Goal: Task Accomplishment & Management: Manage account settings

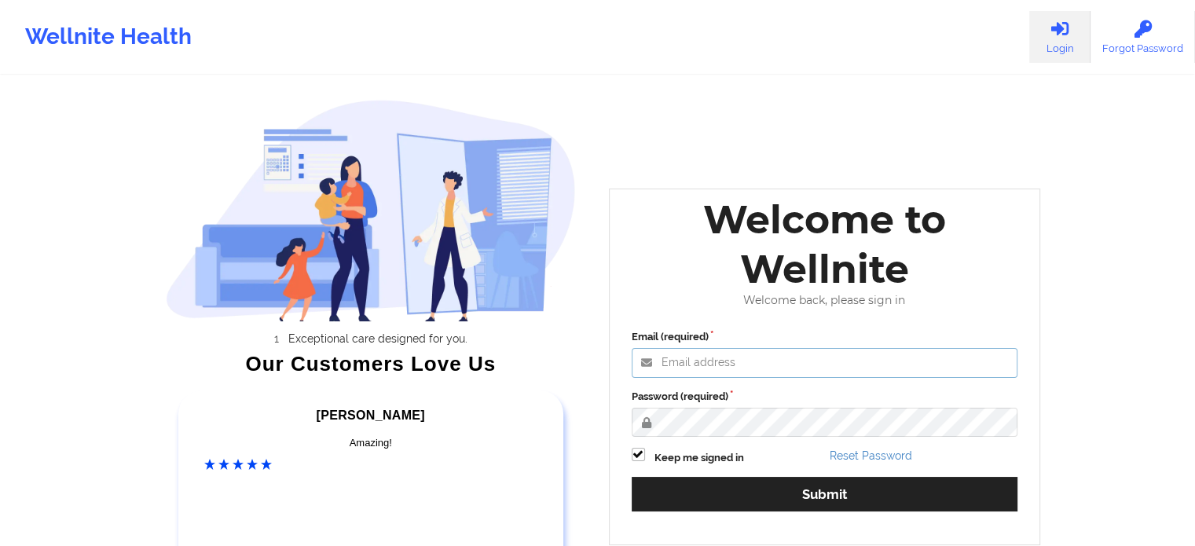
type input "[EMAIL_ADDRESS][DOMAIN_NAME]"
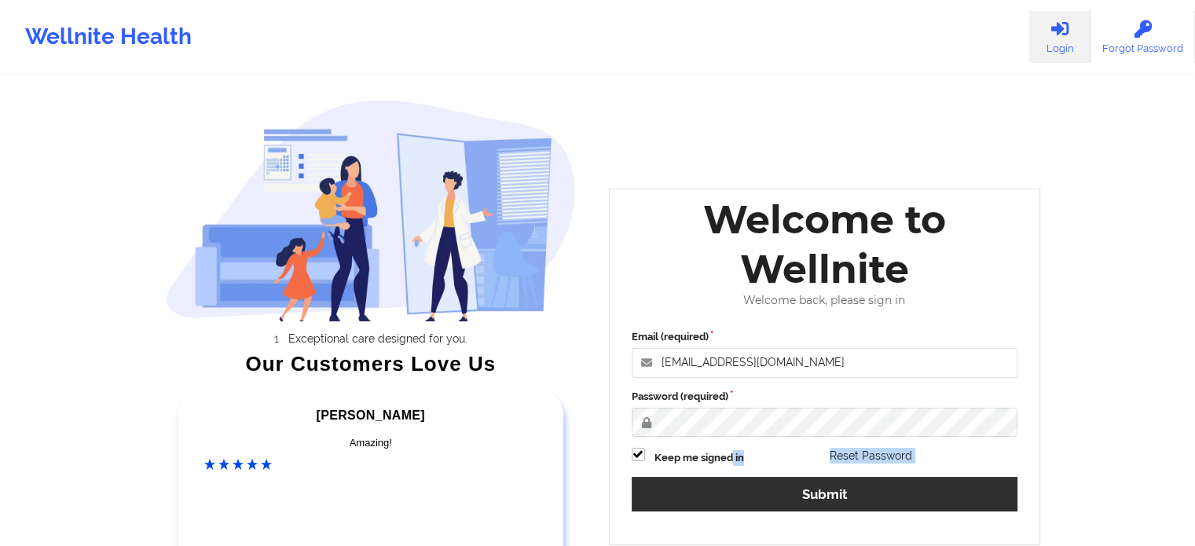
drag, startPoint x: 732, startPoint y: 465, endPoint x: 729, endPoint y: 487, distance: 22.1
click at [729, 487] on div "Email (required) [EMAIL_ADDRESS][DOMAIN_NAME] Password (required) Keep me signe…" at bounding box center [825, 425] width 409 height 215
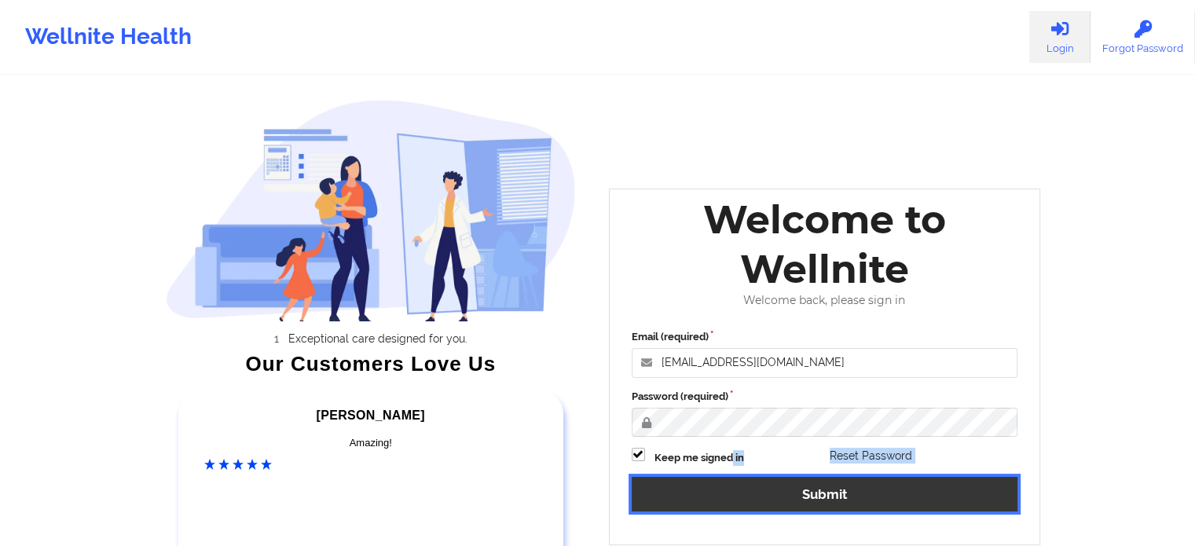
click at [729, 487] on button "Submit" at bounding box center [825, 494] width 387 height 34
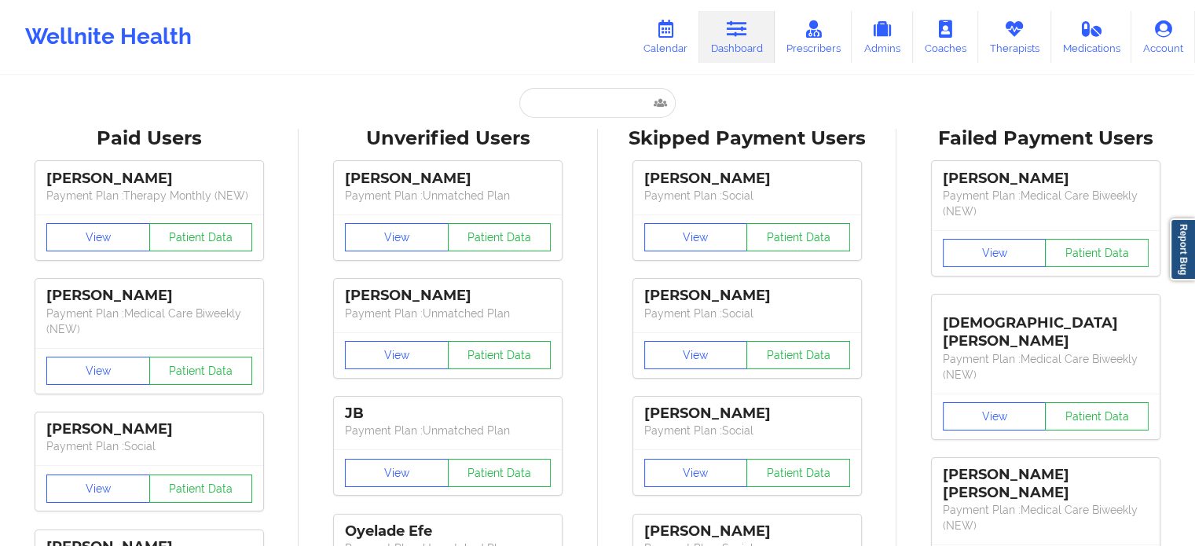
click at [499, 59] on div "Wellnite Health Calendar Dashboard Prescribers Admins Coaches Therapists Medica…" at bounding box center [597, 37] width 1195 height 63
click at [663, 37] on icon at bounding box center [666, 28] width 20 height 17
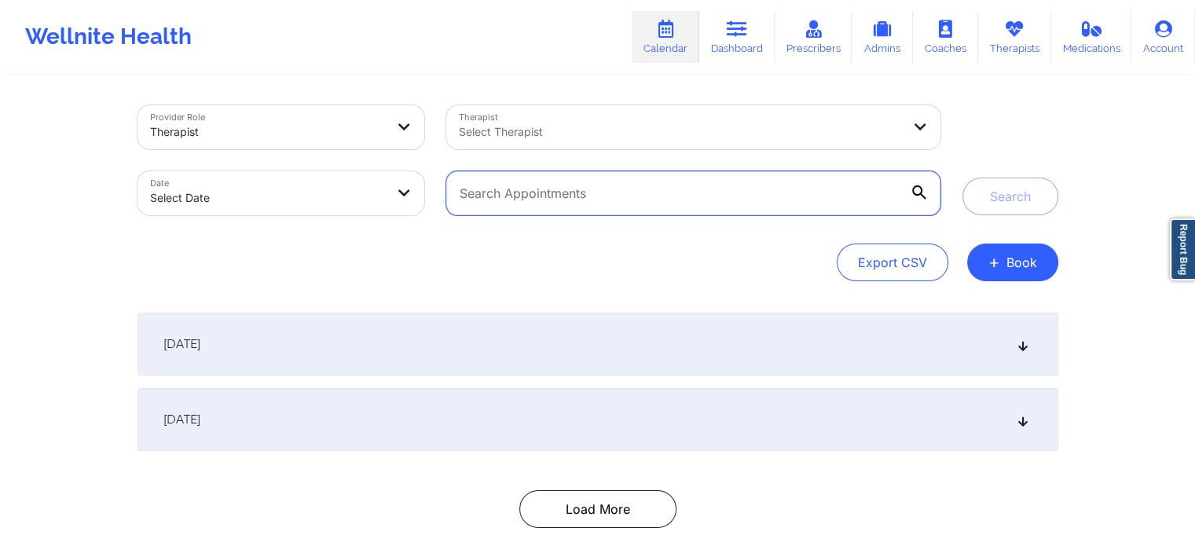
click at [643, 210] on input "text" at bounding box center [693, 193] width 494 height 44
paste input "[EMAIL_ADDRESS][DOMAIN_NAME]"
click at [963, 178] on button "Search" at bounding box center [1011, 197] width 96 height 38
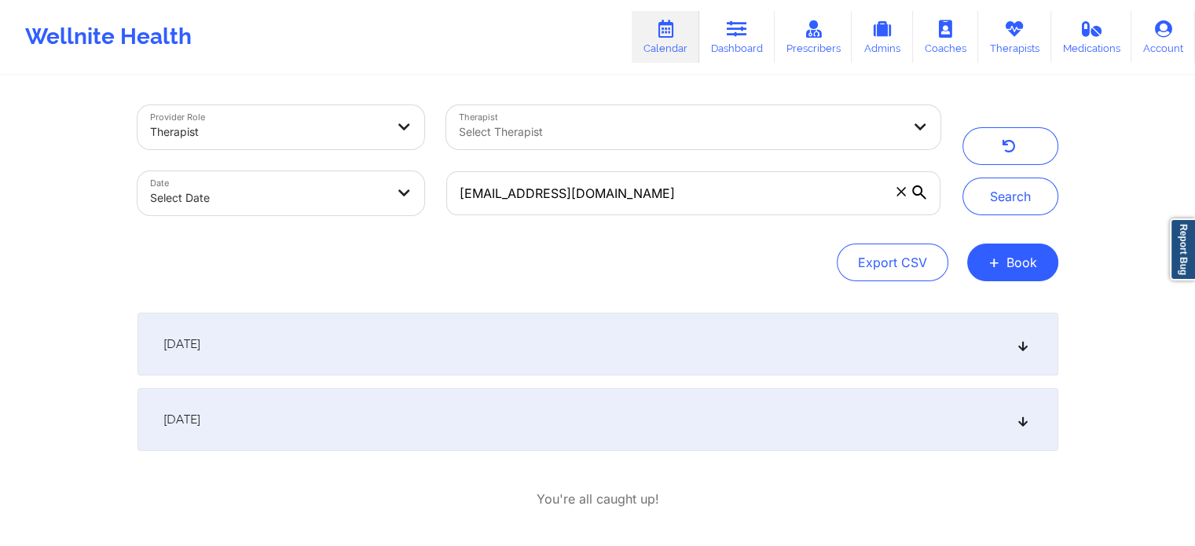
click at [618, 363] on div "[DATE]" at bounding box center [598, 344] width 921 height 63
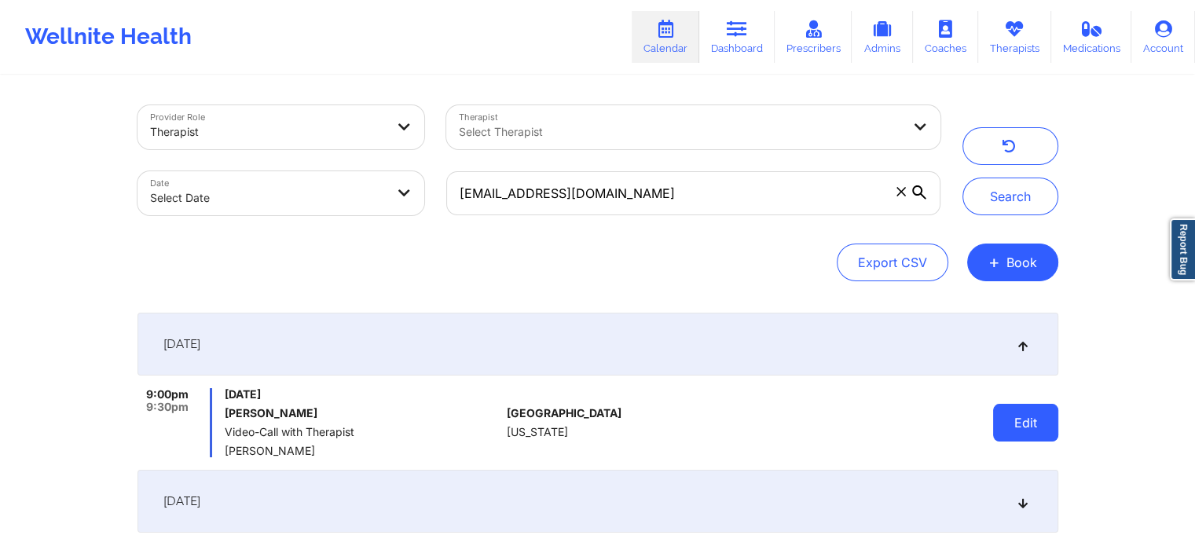
click at [1016, 420] on button "Edit" at bounding box center [1025, 423] width 65 height 38
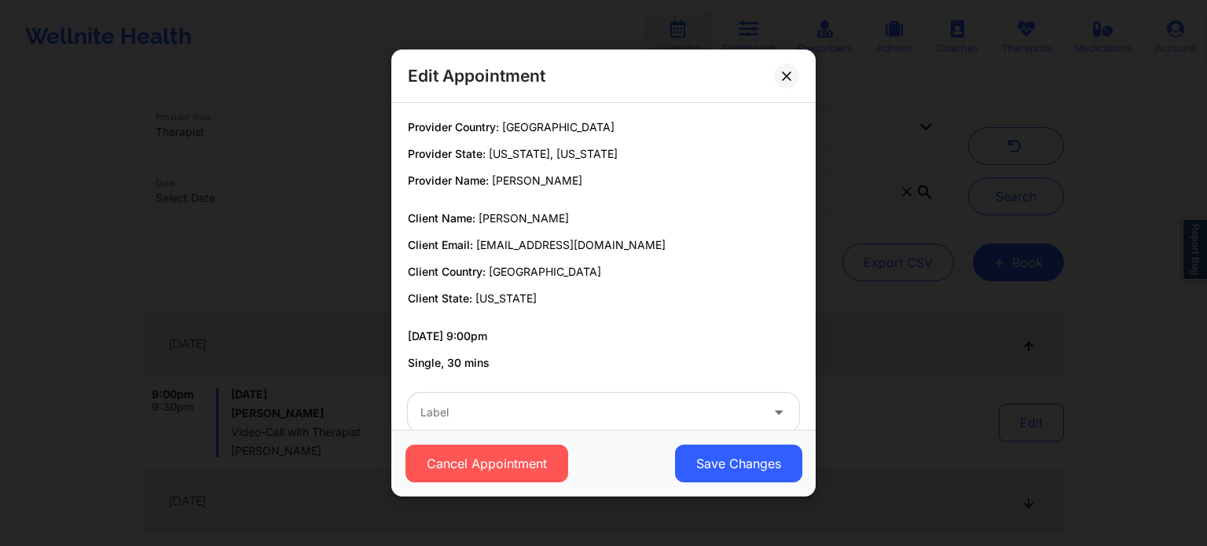
click at [534, 414] on div at bounding box center [591, 412] width 340 height 19
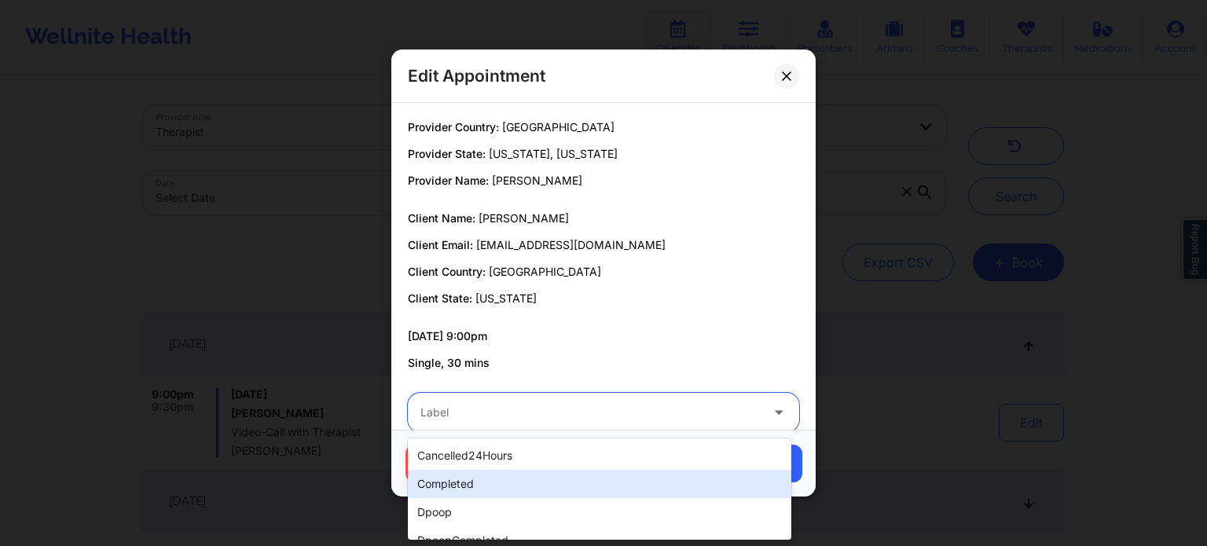
click at [481, 479] on div "completed" at bounding box center [600, 484] width 384 height 28
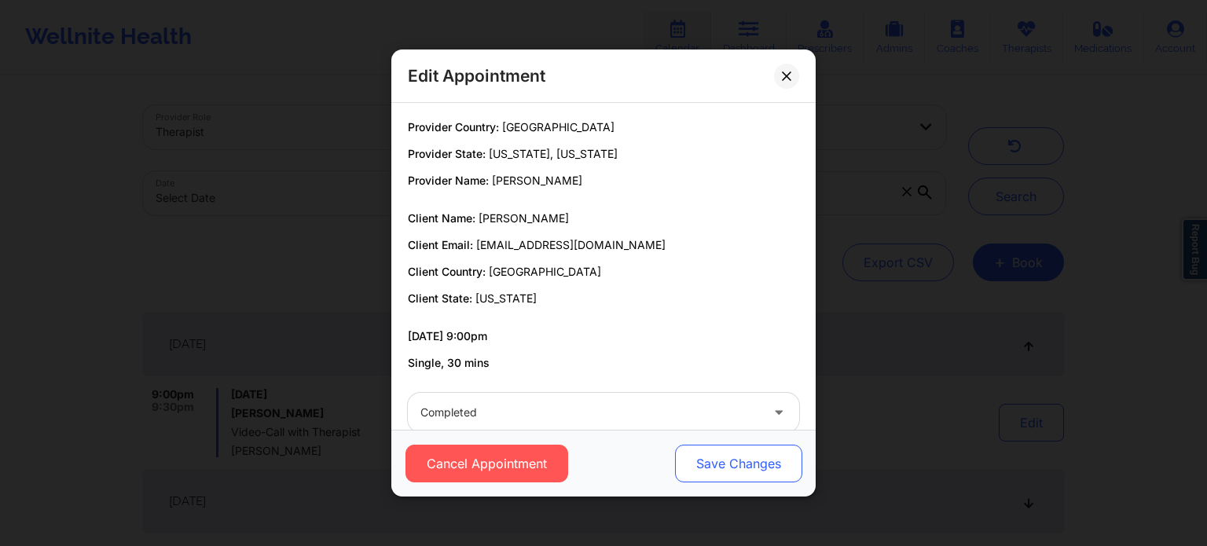
click at [782, 452] on button "Save Changes" at bounding box center [738, 464] width 127 height 38
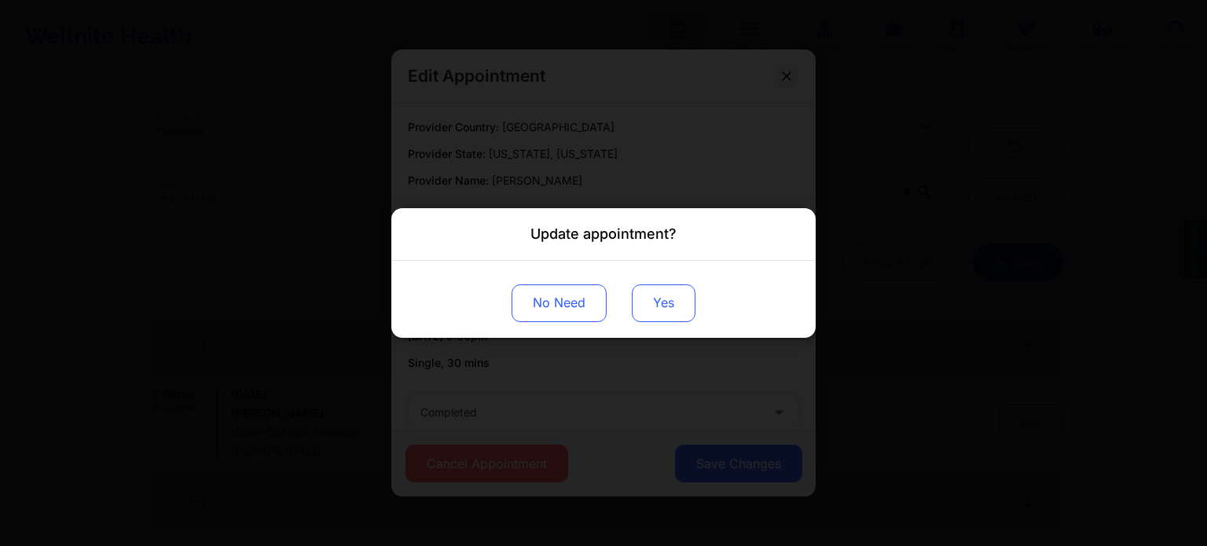
click at [659, 304] on button "Yes" at bounding box center [664, 304] width 64 height 38
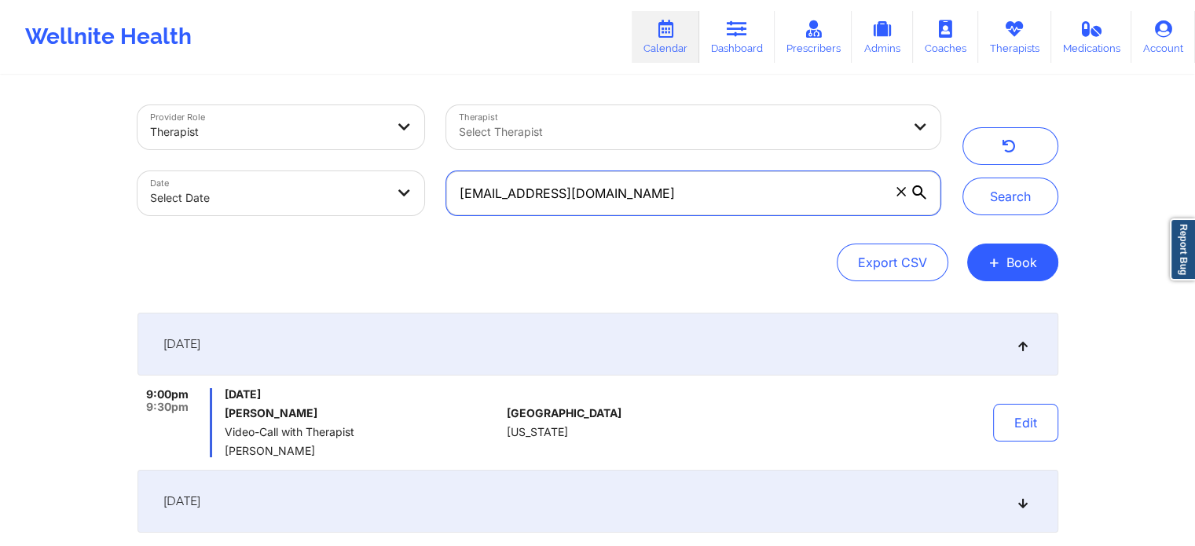
drag, startPoint x: 707, startPoint y: 191, endPoint x: 373, endPoint y: 178, distance: 335.1
click at [373, 178] on div "Provider Role Therapist Therapist Select Therapist Date Select Date [EMAIL_ADDR…" at bounding box center [539, 160] width 825 height 132
paste input "jkeenan777"
type input "[EMAIL_ADDRESS][DOMAIN_NAME]"
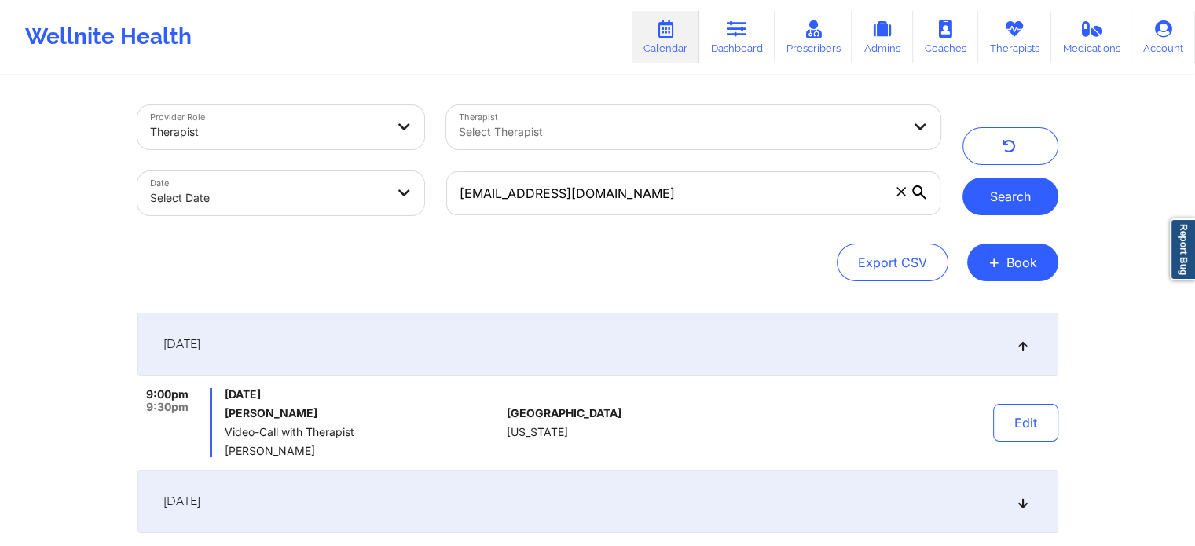
click at [993, 199] on button "Search" at bounding box center [1011, 197] width 96 height 38
click at [1022, 421] on button "Edit" at bounding box center [1025, 423] width 65 height 38
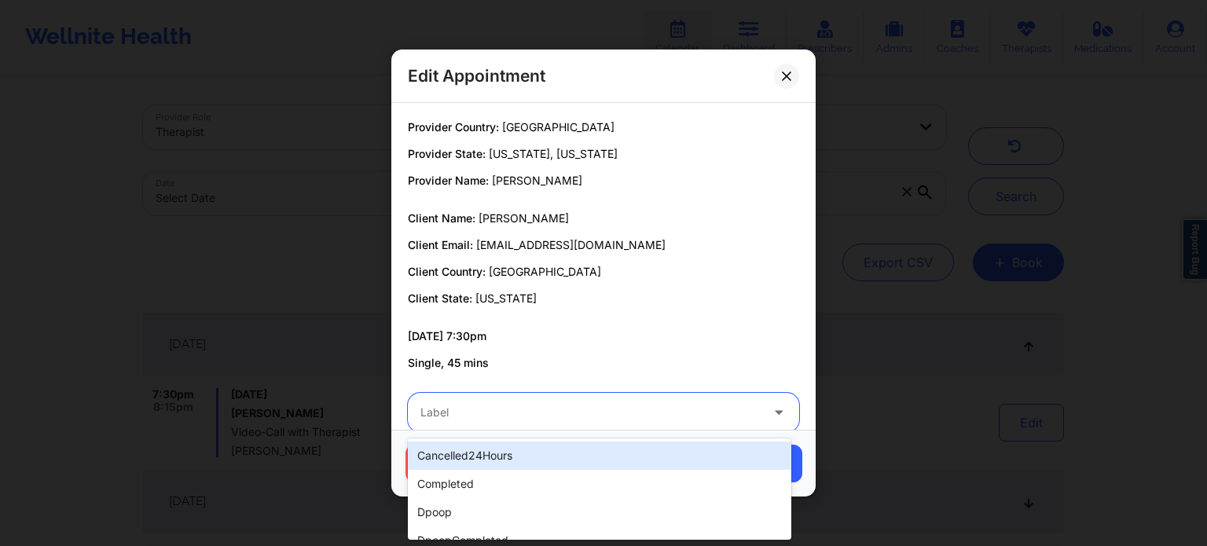
click at [479, 414] on div at bounding box center [591, 412] width 340 height 19
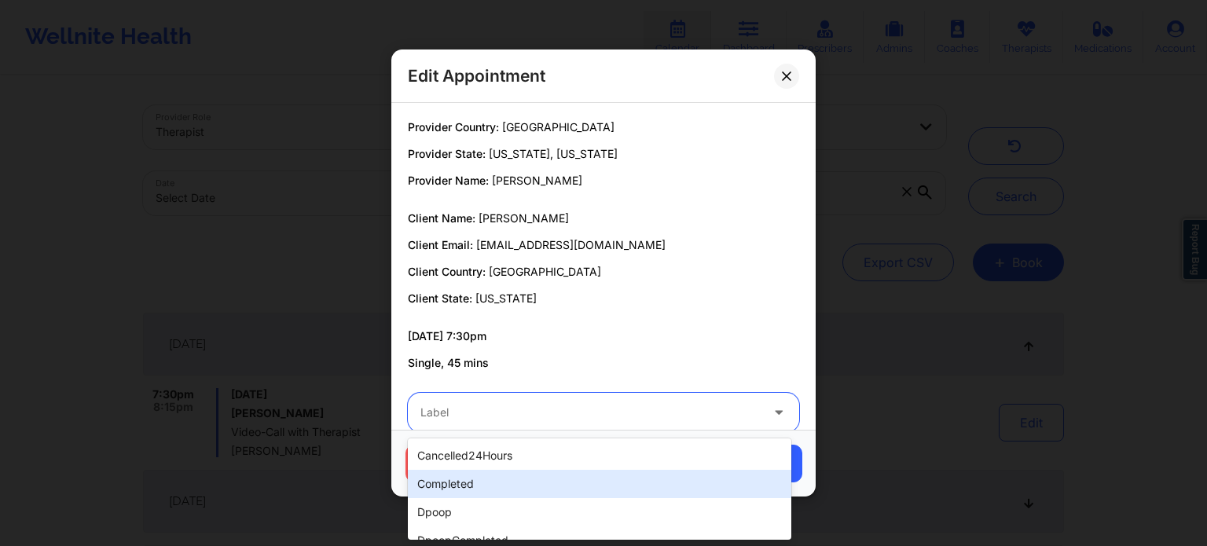
click at [462, 472] on div "completed" at bounding box center [600, 484] width 384 height 28
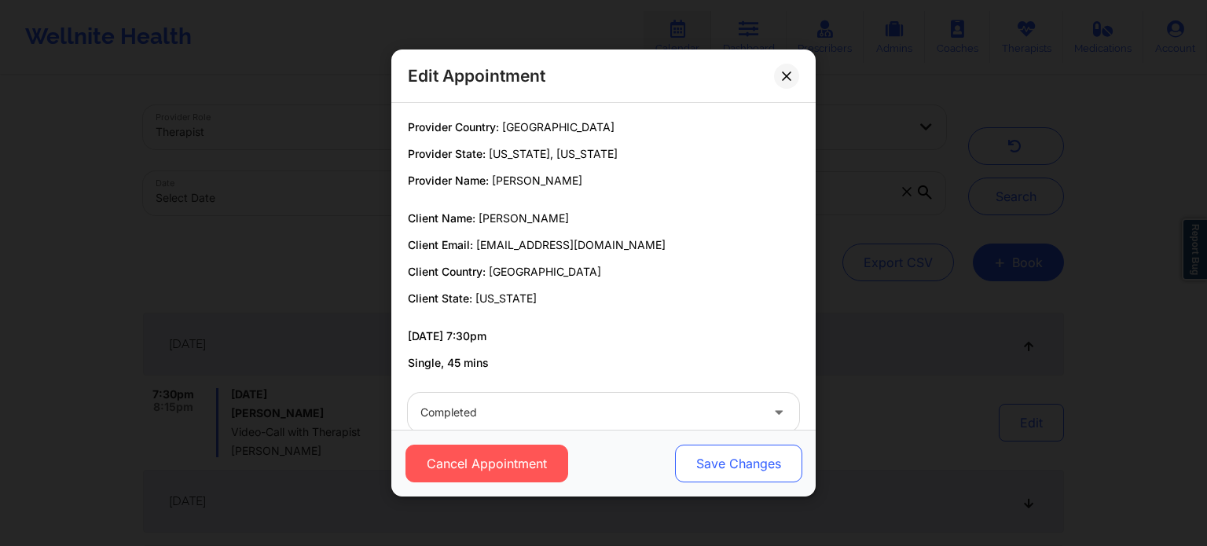
click at [692, 461] on button "Save Changes" at bounding box center [738, 464] width 127 height 38
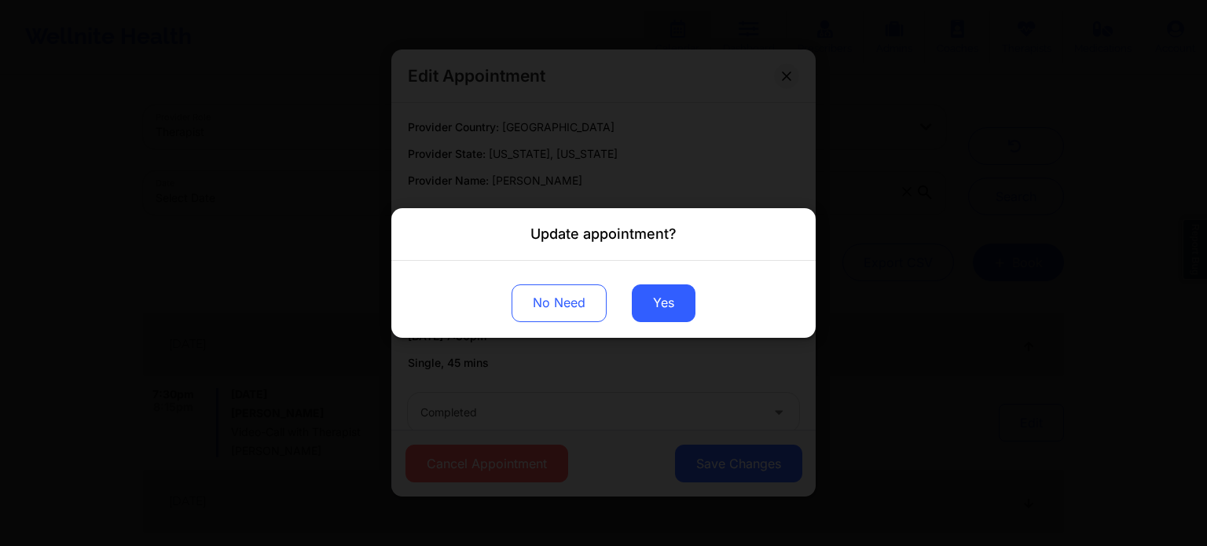
drag, startPoint x: 663, startPoint y: 295, endPoint x: 797, endPoint y: 299, distance: 133.7
click at [797, 299] on div "No Need Yes" at bounding box center [603, 299] width 424 height 77
click at [665, 288] on button "Yes" at bounding box center [664, 304] width 64 height 38
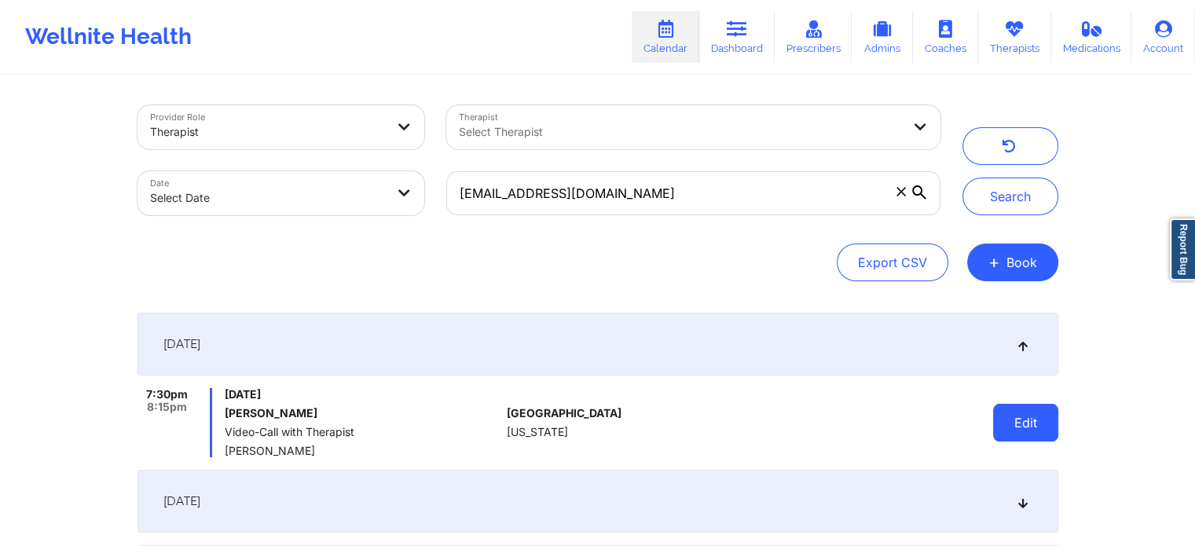
click at [1031, 418] on button "Edit" at bounding box center [1025, 423] width 65 height 38
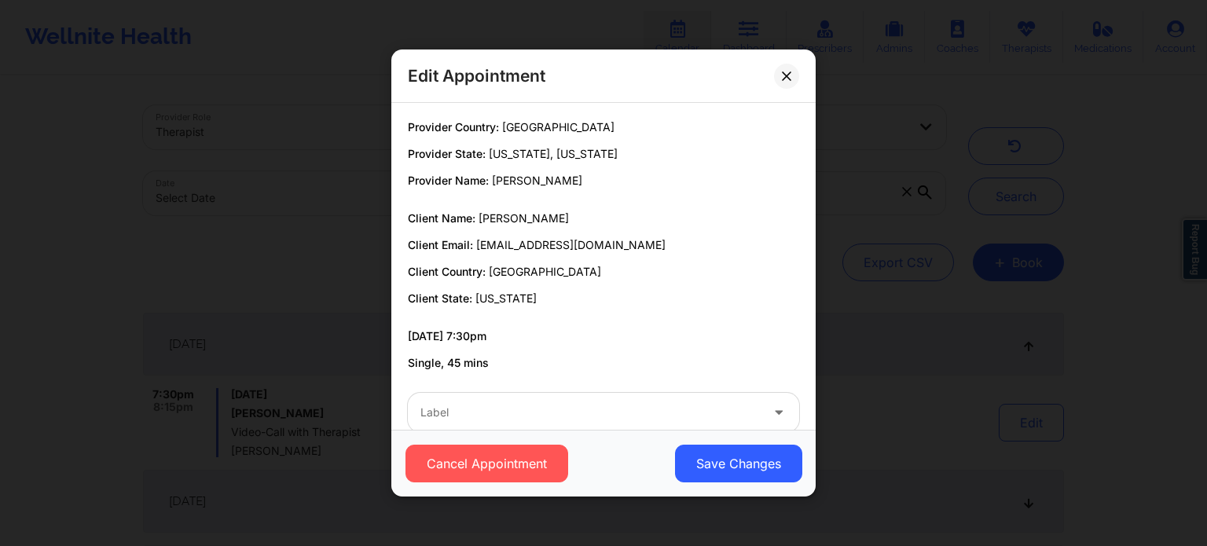
scroll to position [29, 0]
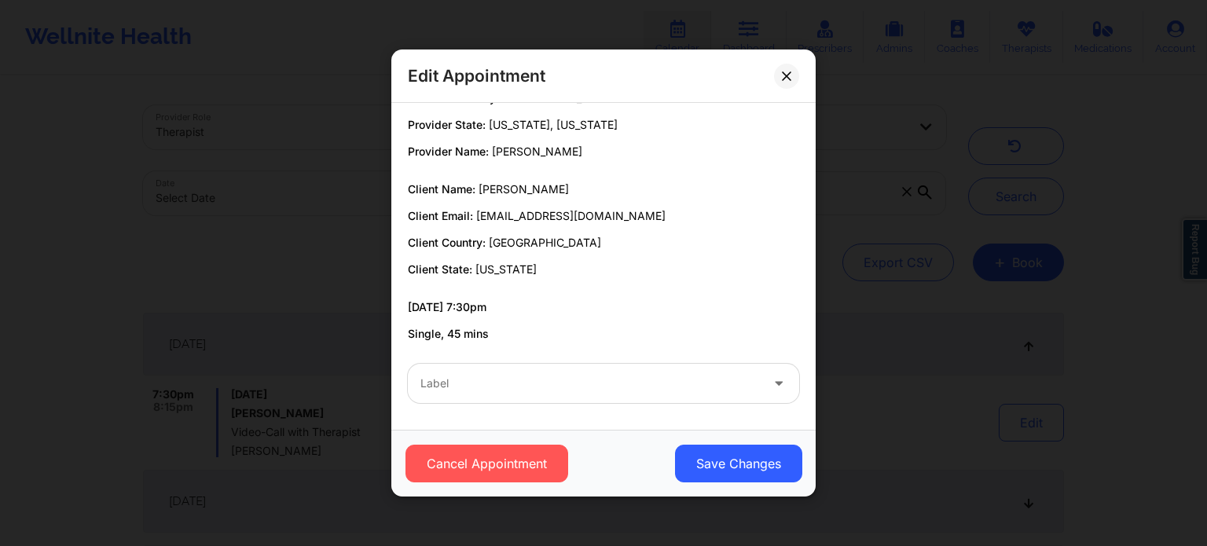
click at [698, 398] on div "Label" at bounding box center [585, 383] width 354 height 39
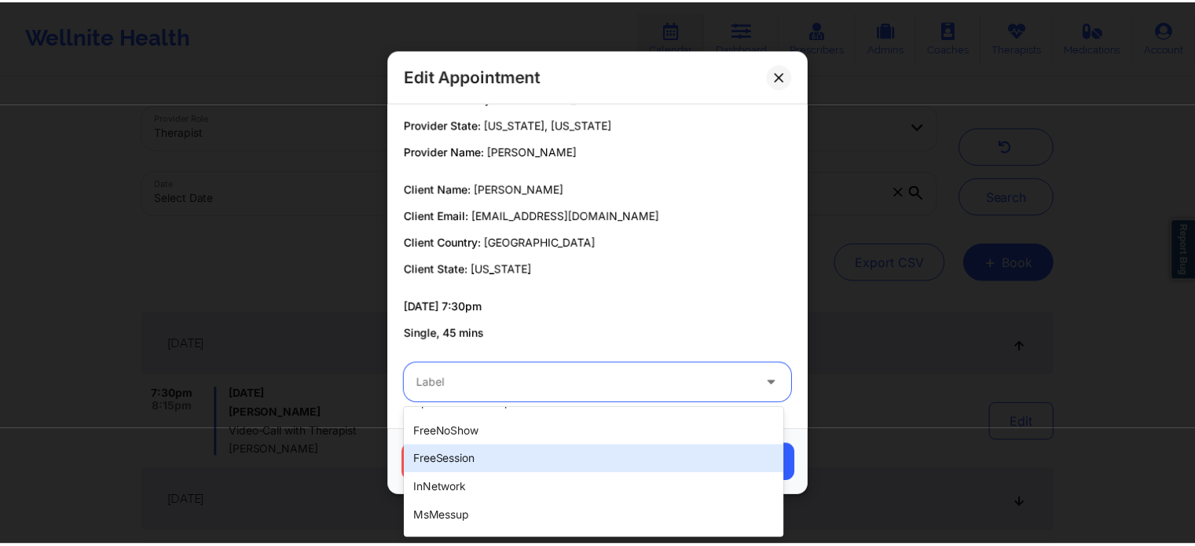
scroll to position [138, 0]
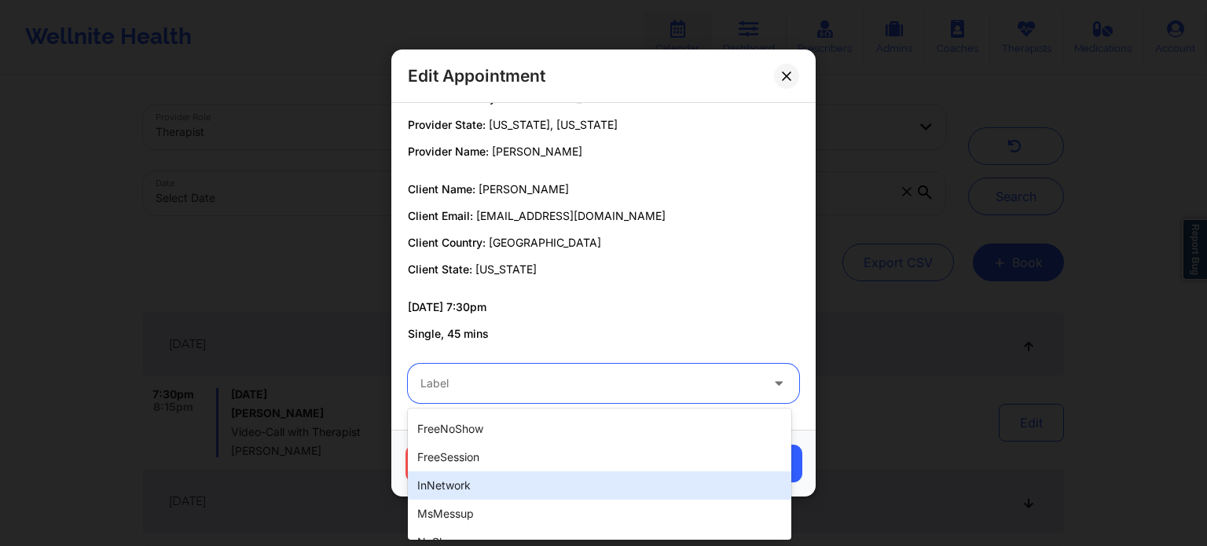
click at [709, 487] on div "inNetwork" at bounding box center [600, 486] width 384 height 28
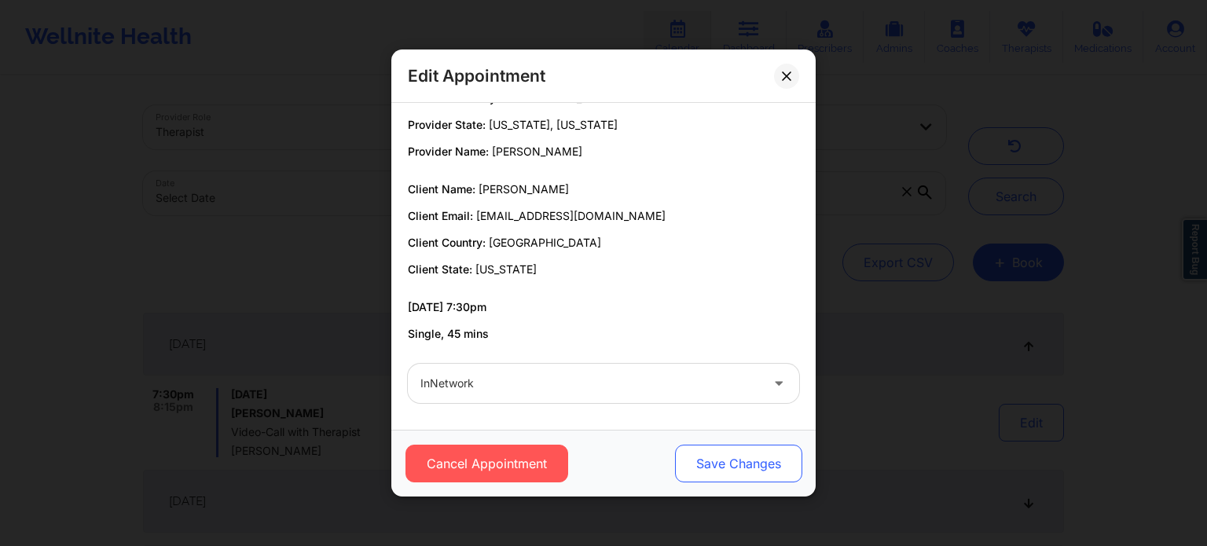
click at [758, 458] on button "Save Changes" at bounding box center [738, 464] width 127 height 38
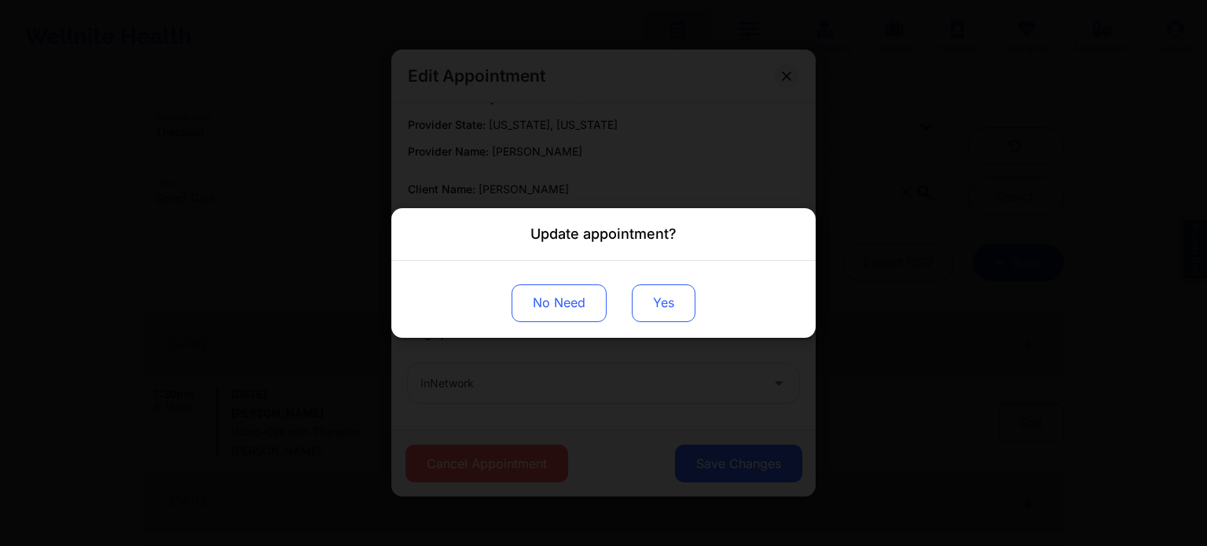
click at [663, 298] on button "Yes" at bounding box center [664, 304] width 64 height 38
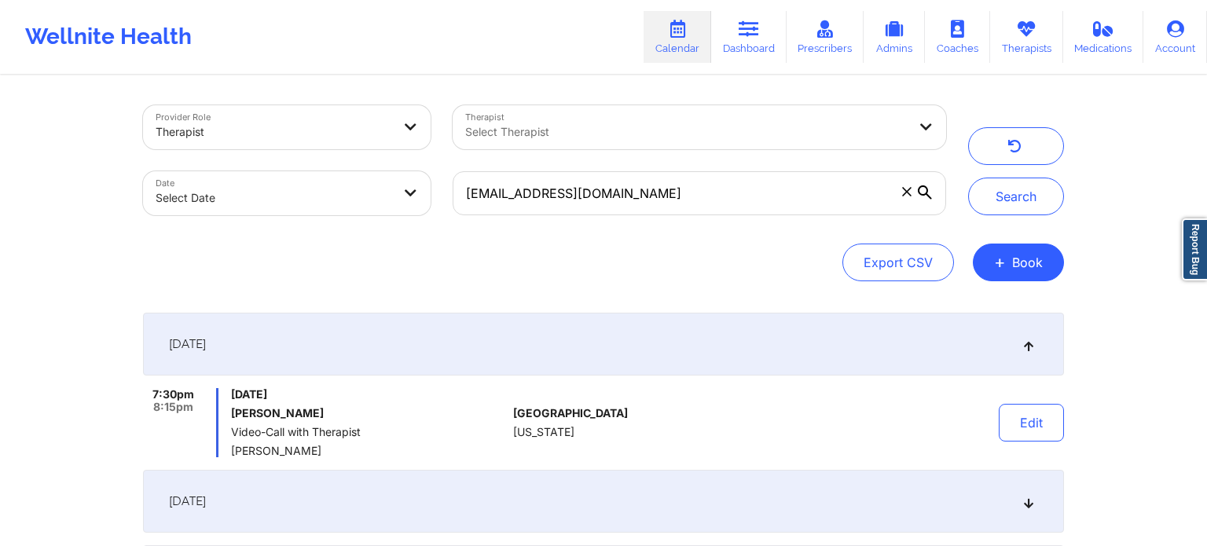
select select "2025-8"
select select "2025-9"
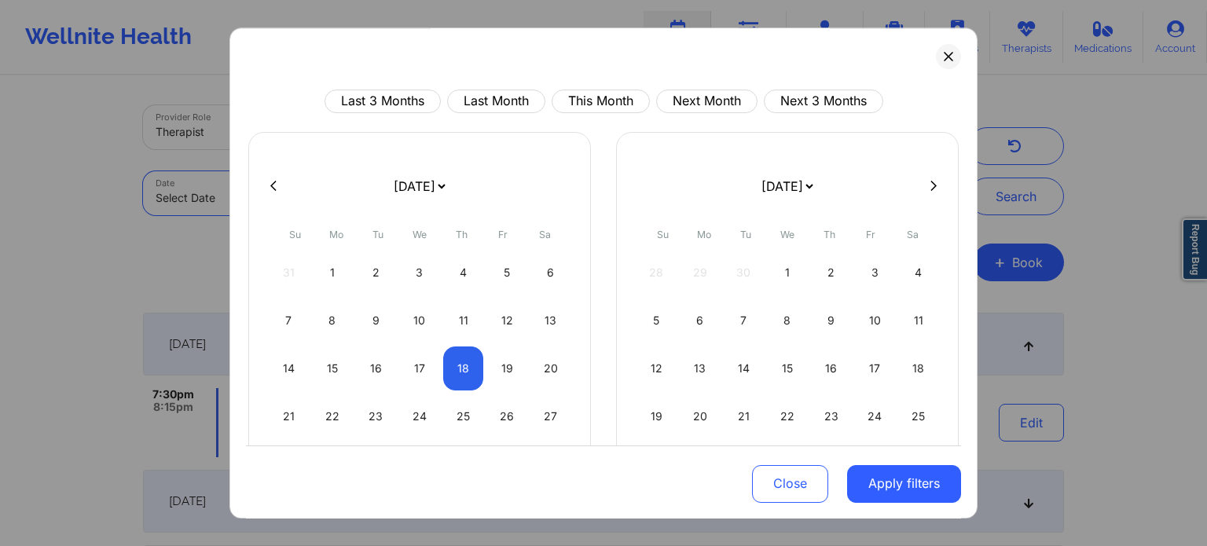
click at [276, 189] on icon at bounding box center [273, 186] width 6 height 12
select select "2025-7"
select select "2025-8"
click at [276, 189] on icon at bounding box center [273, 186] width 6 height 12
select select "2025-6"
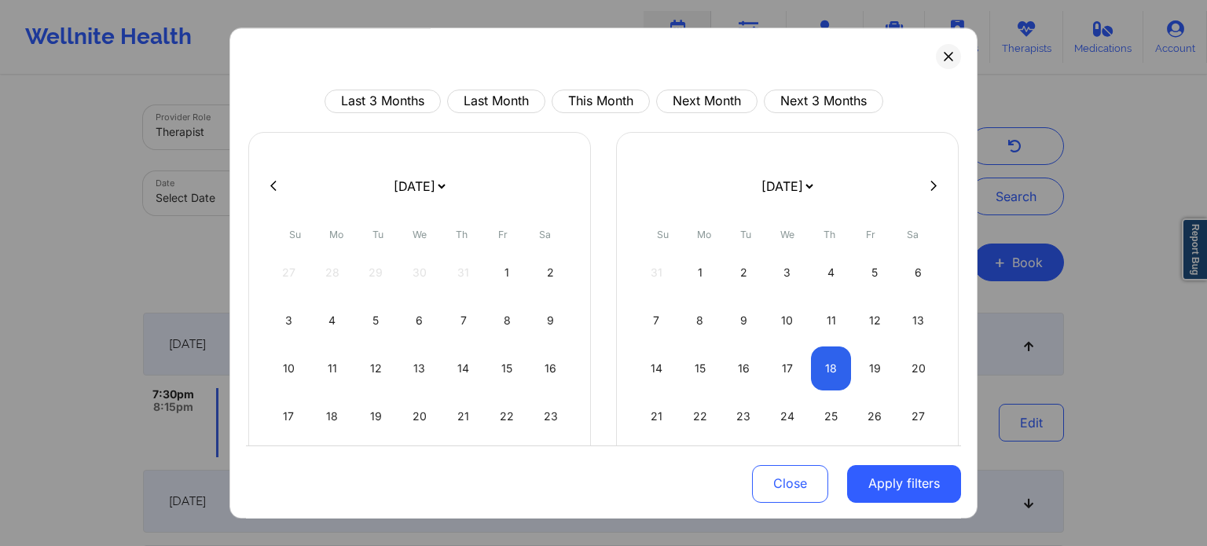
select select "2025-7"
click at [448, 189] on select "[DATE] [DATE] [DATE] [DATE] [DATE] [DATE] [DATE] [DATE] [DATE] [DATE] [DATE] [D…" at bounding box center [419, 186] width 57 height 44
click at [931, 191] on icon at bounding box center [934, 186] width 6 height 12
select select "2025-7"
select select "2025-8"
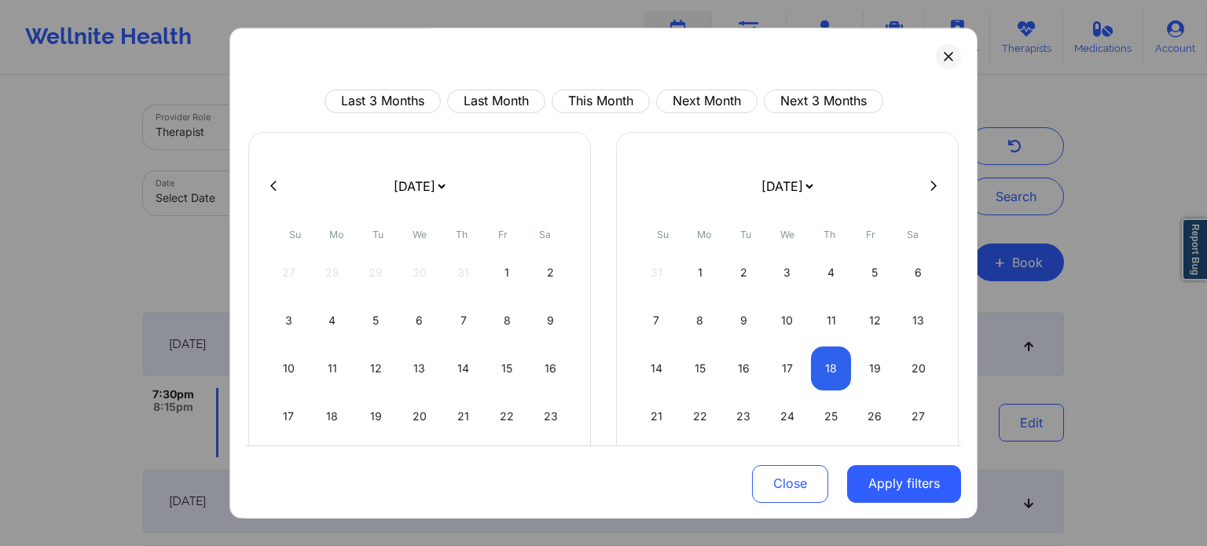
click at [931, 191] on icon at bounding box center [934, 186] width 6 height 12
select select "2025-8"
select select "2025-9"
click at [456, 369] on div "18" at bounding box center [463, 369] width 40 height 44
select select "2025-8"
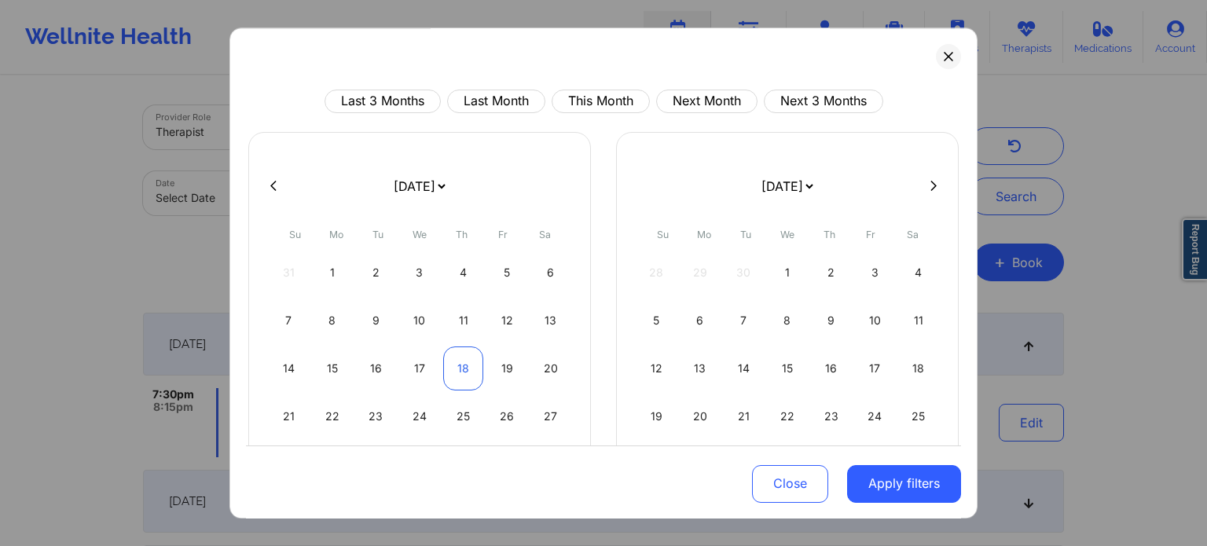
select select "2025-9"
select select "2025-8"
select select "2025-9"
click at [499, 374] on div "19" at bounding box center [507, 369] width 40 height 44
select select "2025-8"
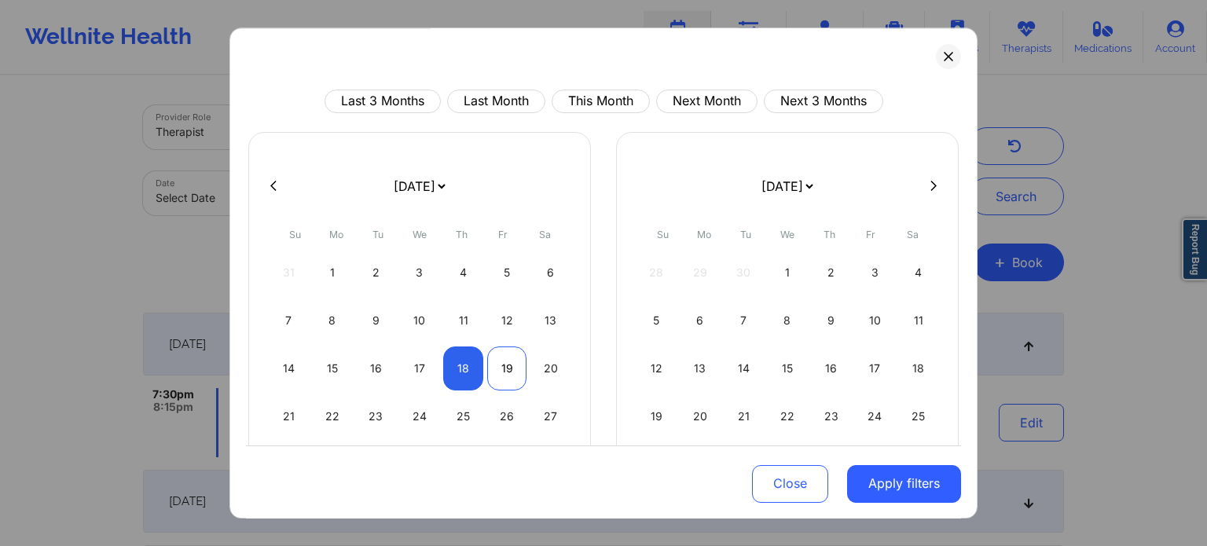
select select "2025-9"
click at [892, 490] on button "Apply filters" at bounding box center [904, 484] width 114 height 38
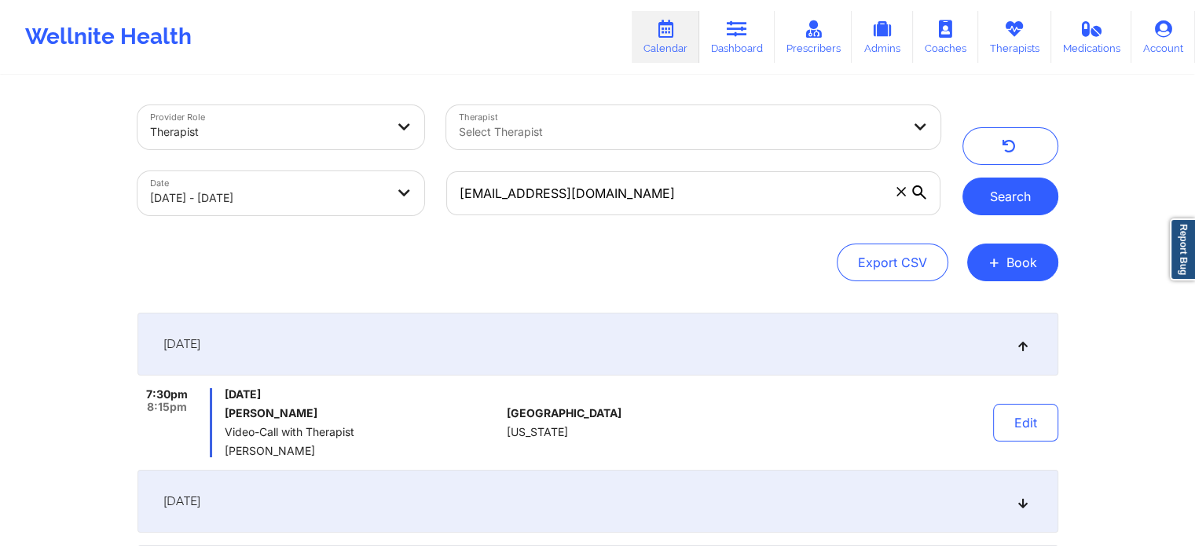
click at [1003, 205] on button "Search" at bounding box center [1011, 197] width 96 height 38
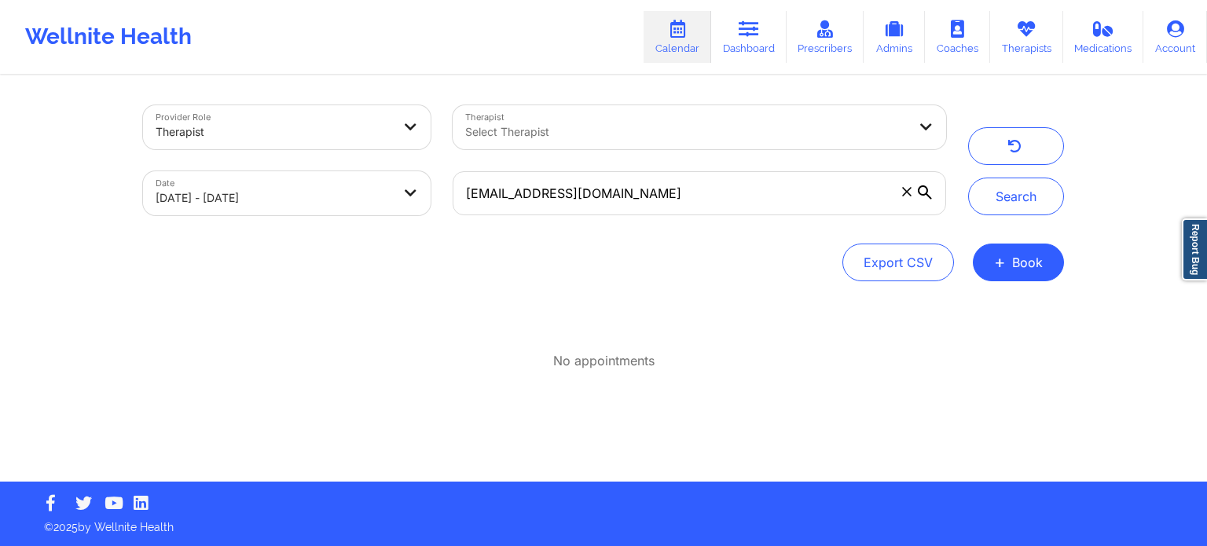
select select "2025-8"
select select "2025-9"
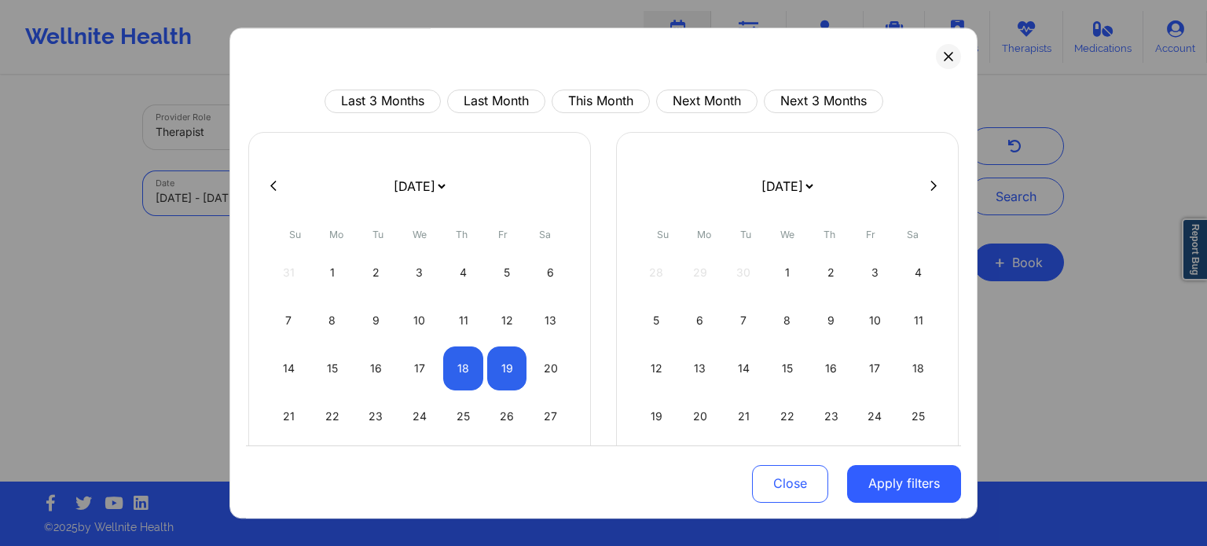
click at [307, 199] on body "Wellnite Health Calendar Dashboard Prescribers Admins Coaches Therapists Medica…" at bounding box center [603, 273] width 1207 height 546
click at [515, 376] on div "19" at bounding box center [507, 369] width 40 height 44
select select "2025-8"
select select "2025-9"
select select "2025-8"
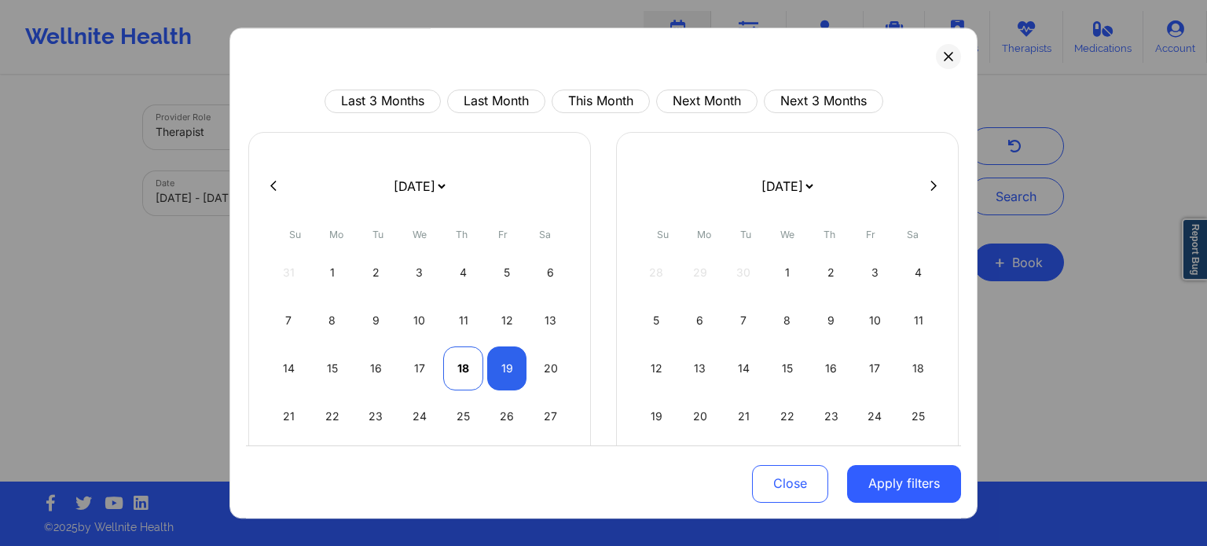
select select "2025-9"
click at [465, 371] on div "18" at bounding box center [463, 369] width 40 height 44
select select "2025-8"
select select "2025-9"
select select "2025-8"
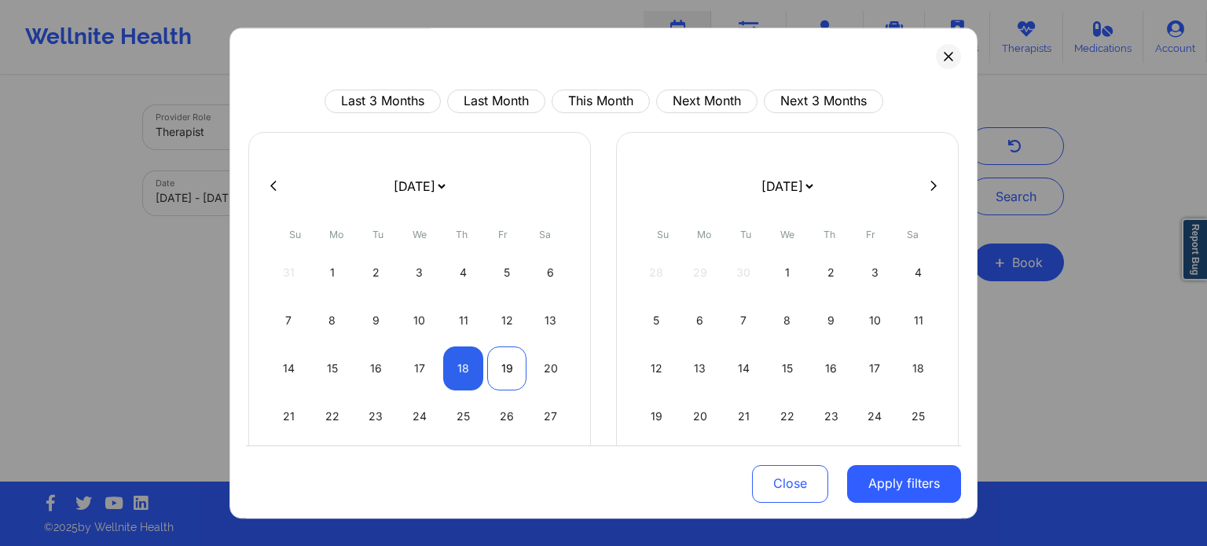
select select "2025-9"
click at [500, 373] on div "19" at bounding box center [507, 369] width 40 height 44
select select "2025-8"
select select "2025-9"
click at [899, 482] on button "Apply filters" at bounding box center [904, 484] width 114 height 38
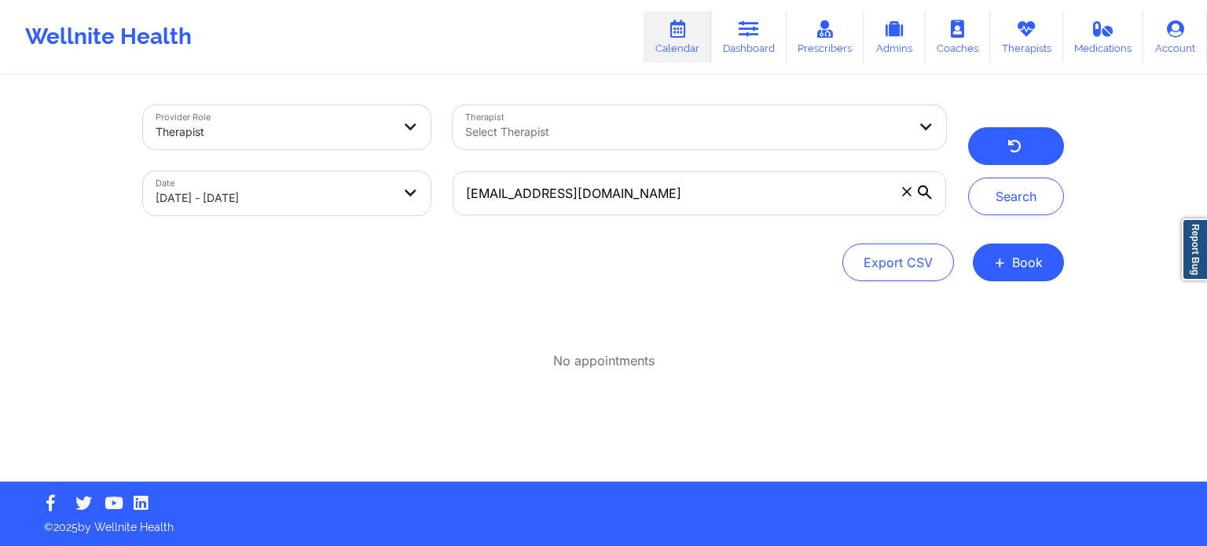
click at [1006, 136] on button "button" at bounding box center [1016, 146] width 96 height 38
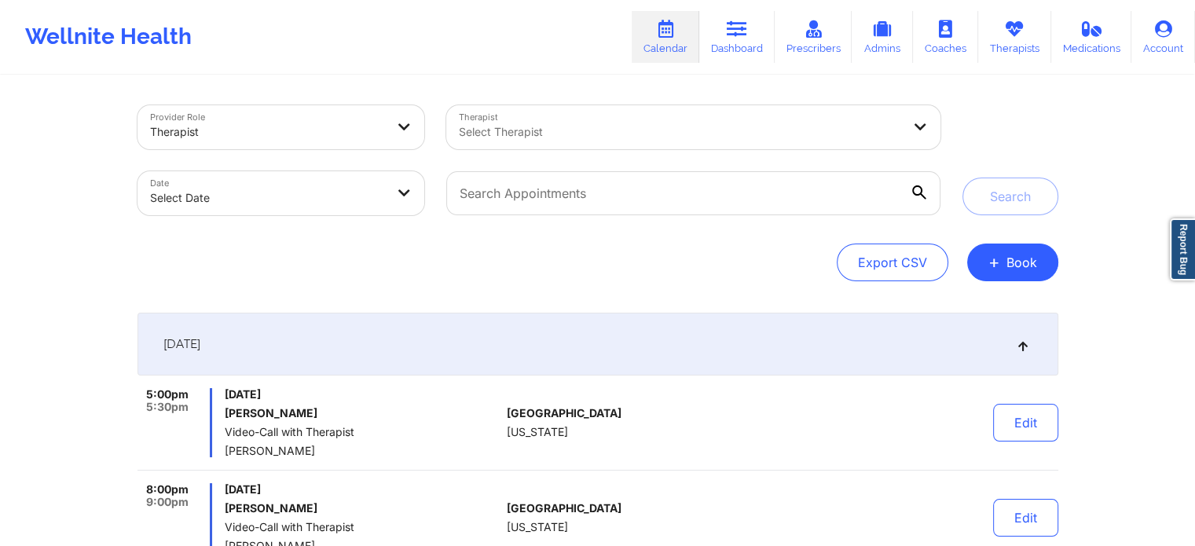
click at [366, 208] on body "Wellnite Health Calendar Dashboard Prescribers Admins Coaches Therapists Medica…" at bounding box center [597, 273] width 1195 height 546
select select "2025-8"
select select "2025-9"
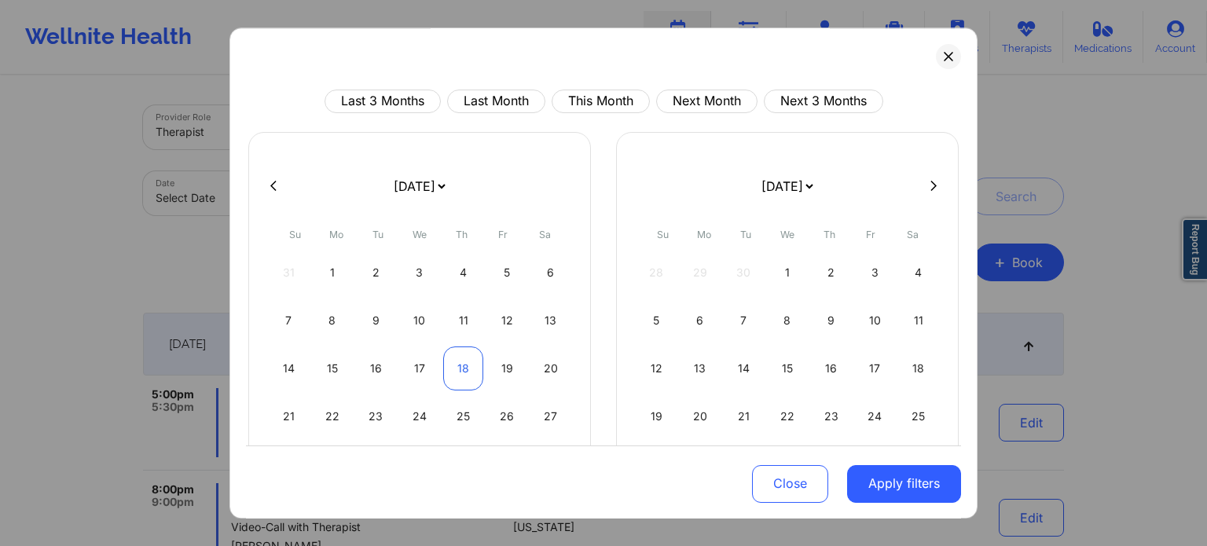
click at [443, 383] on div "18" at bounding box center [463, 369] width 40 height 44
select select "2025-8"
select select "2025-9"
select select "2025-8"
select select "2025-9"
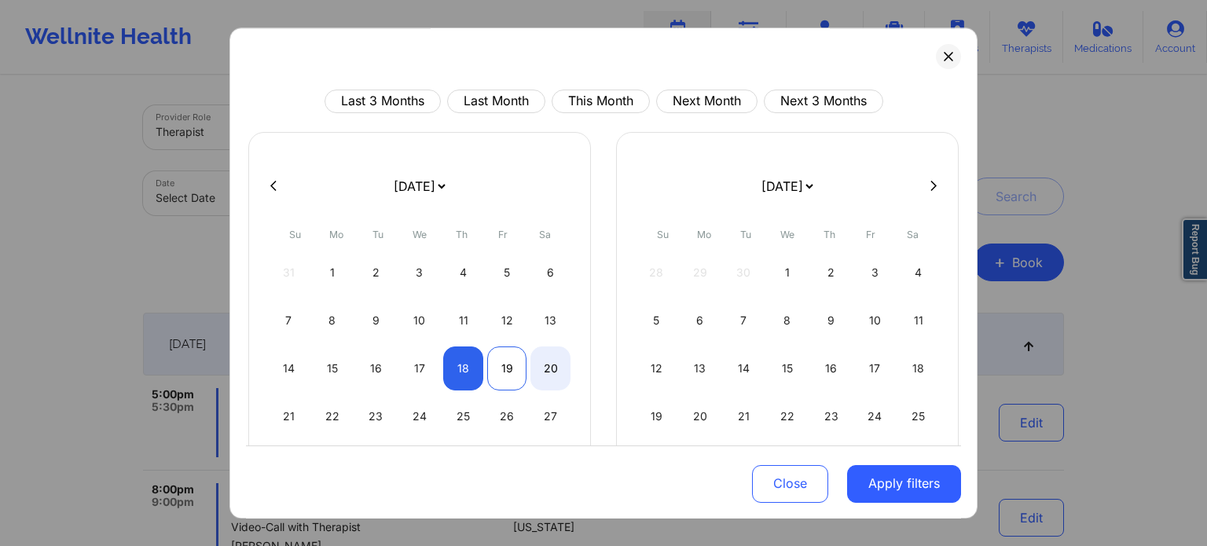
select select "2025-8"
select select "2025-9"
click at [508, 377] on div "19" at bounding box center [507, 369] width 40 height 44
select select "2025-8"
select select "2025-9"
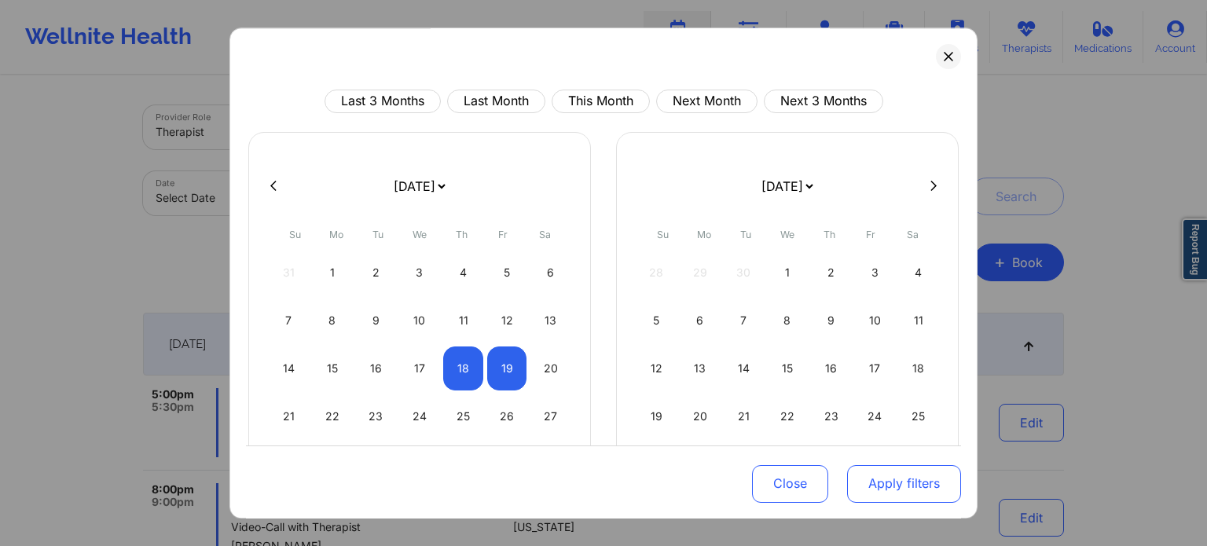
click at [872, 478] on button "Apply filters" at bounding box center [904, 484] width 114 height 38
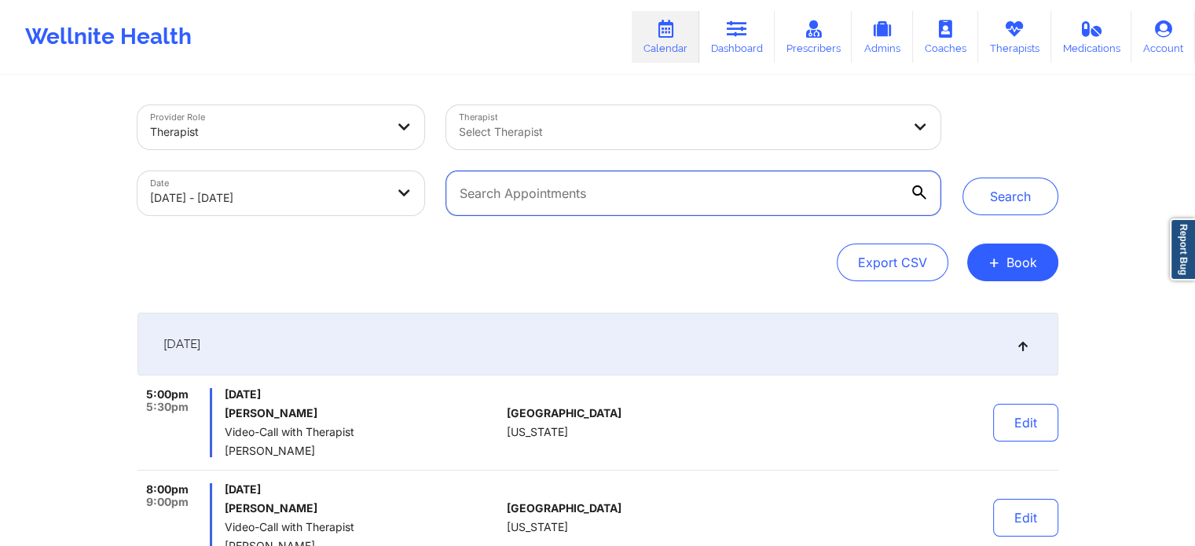
click at [584, 199] on input "text" at bounding box center [693, 193] width 494 height 44
paste input "[EMAIL_ADDRESS][DOMAIN_NAME]"
type input "[EMAIL_ADDRESS][DOMAIN_NAME]"
click at [963, 178] on button "Search" at bounding box center [1011, 197] width 96 height 38
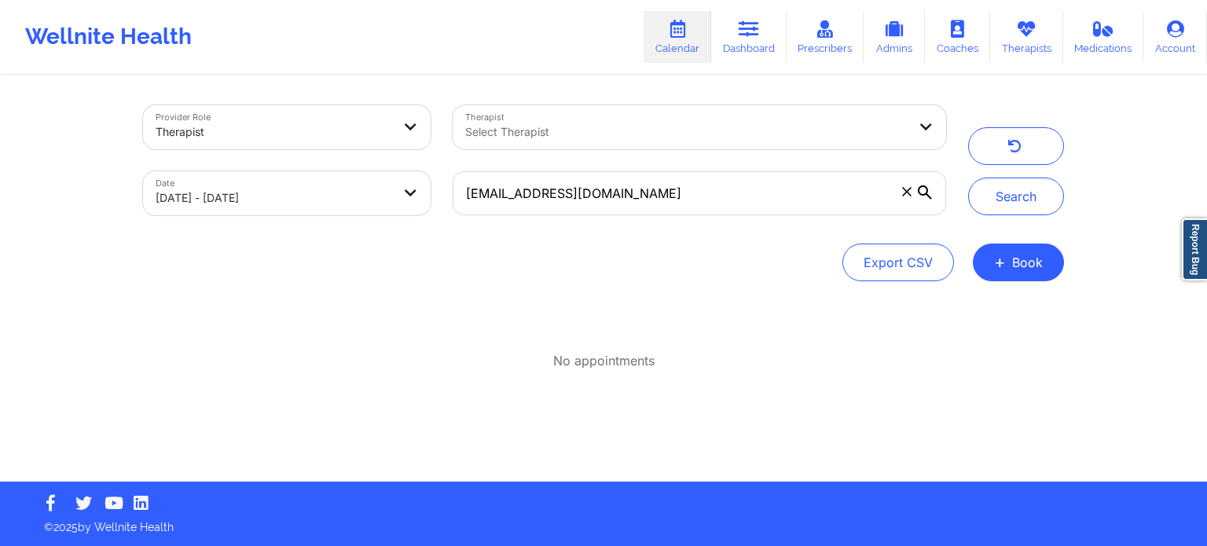
select select "2025-8"
select select "2025-9"
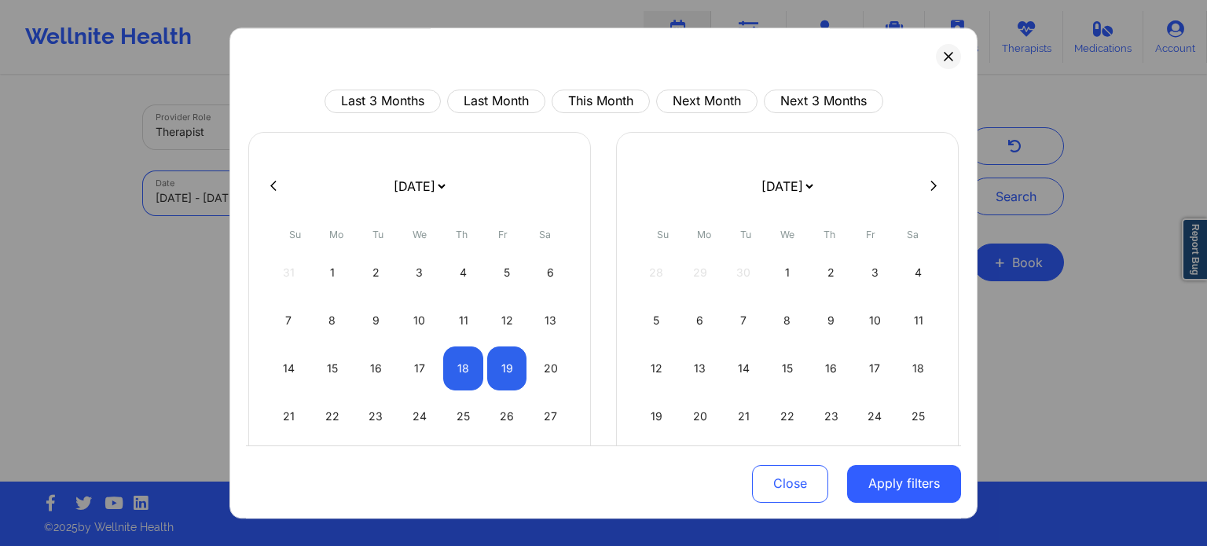
click at [384, 189] on body "Wellnite Health Calendar Dashboard Prescribers Admins Coaches Therapists Medica…" at bounding box center [603, 273] width 1207 height 546
click at [945, 56] on icon at bounding box center [948, 56] width 9 height 9
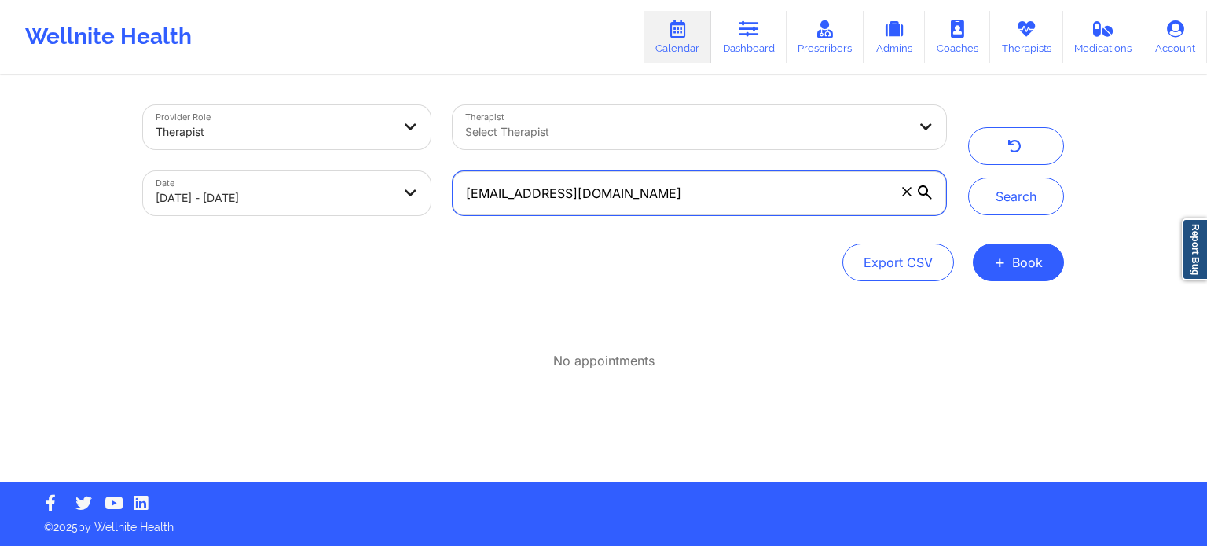
click at [667, 200] on input "[EMAIL_ADDRESS][DOMAIN_NAME]" at bounding box center [700, 193] width 494 height 44
click at [912, 197] on span at bounding box center [907, 192] width 16 height 16
click at [912, 197] on input "[EMAIL_ADDRESS][DOMAIN_NAME]" at bounding box center [700, 193] width 494 height 44
click at [912, 197] on input "text" at bounding box center [700, 193] width 494 height 44
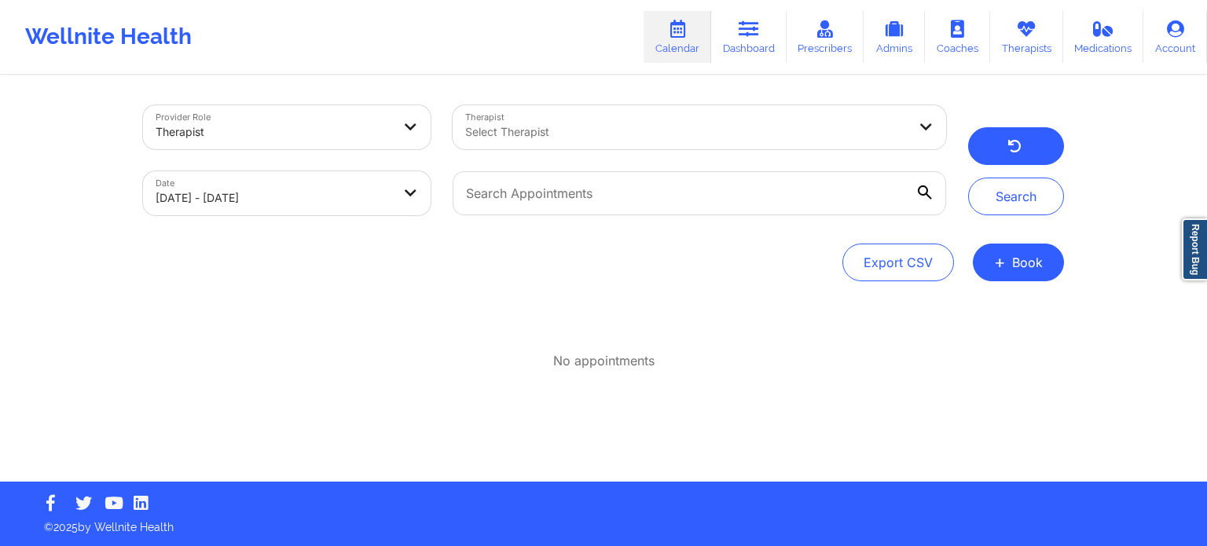
click at [1031, 145] on button "button" at bounding box center [1016, 146] width 96 height 38
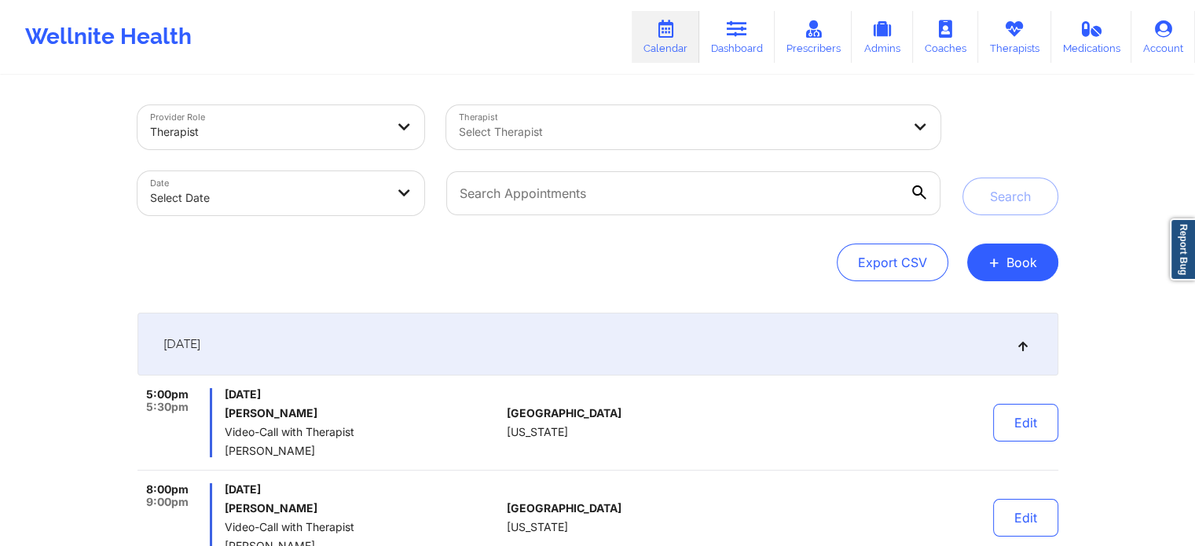
click at [327, 200] on body "Wellnite Health Calendar Dashboard Prescribers Admins Coaches Therapists Medica…" at bounding box center [597, 273] width 1195 height 546
select select "2025-8"
select select "2025-9"
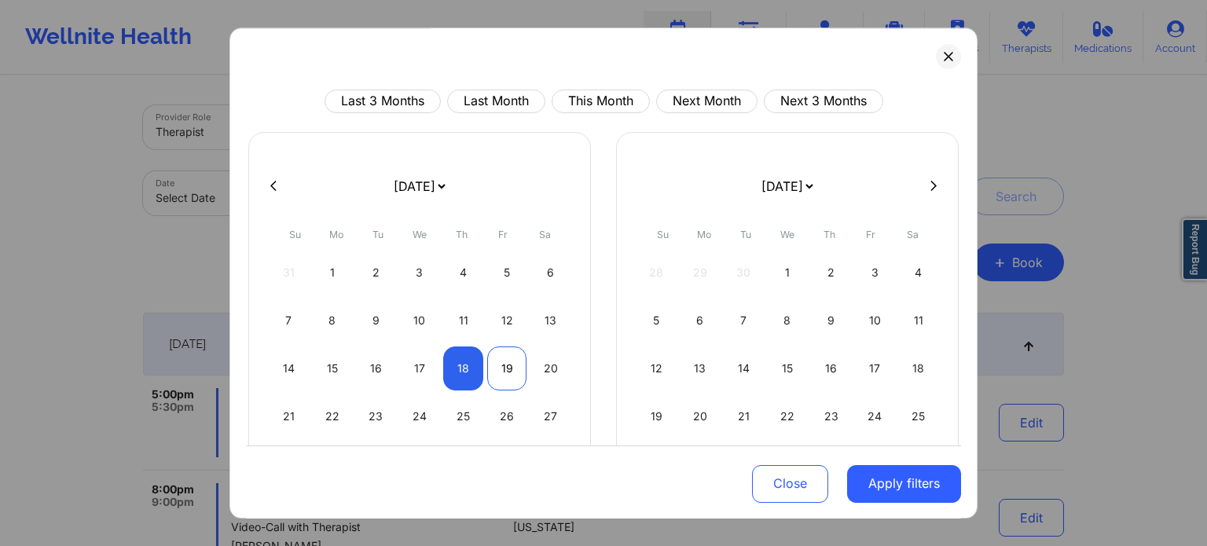
click at [506, 370] on div "19" at bounding box center [507, 369] width 40 height 44
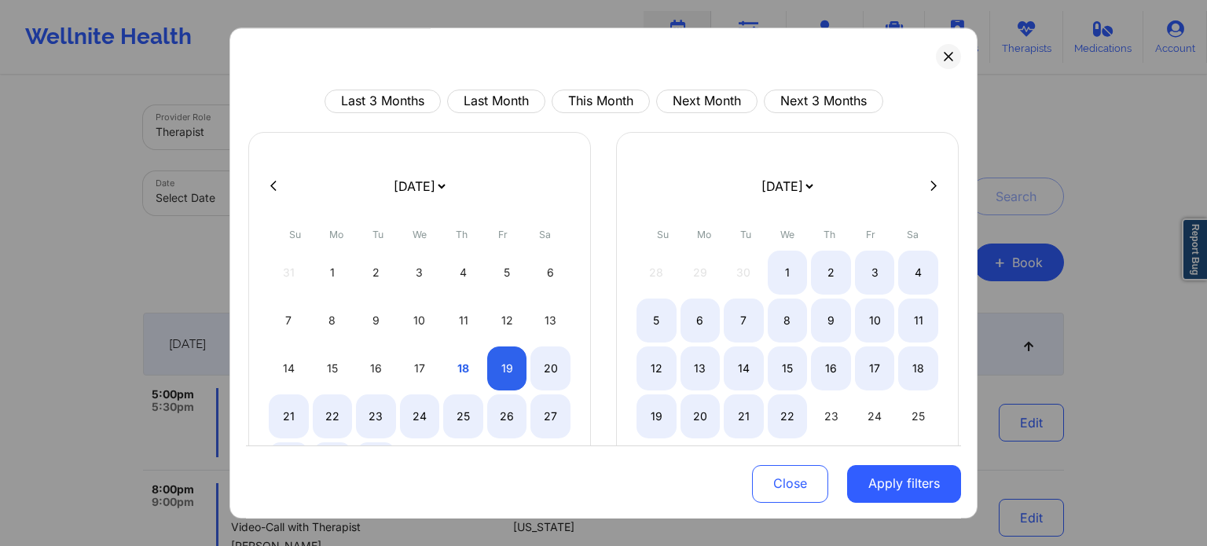
select select "2025-8"
select select "2025-9"
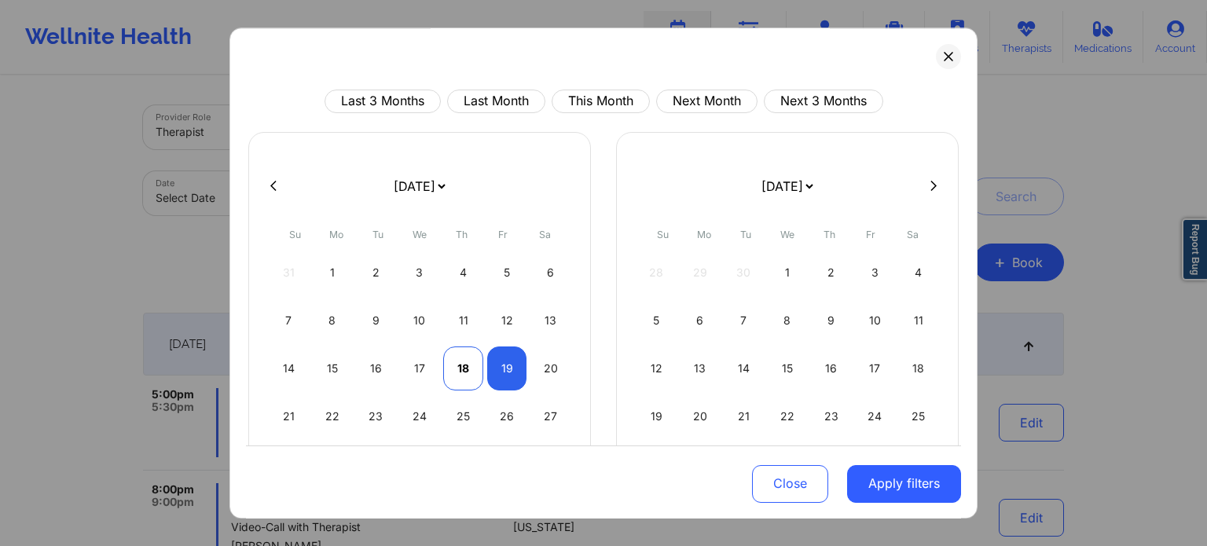
select select "2025-8"
select select "2025-9"
click at [443, 354] on div "18" at bounding box center [463, 369] width 40 height 44
select select "2025-8"
select select "2025-9"
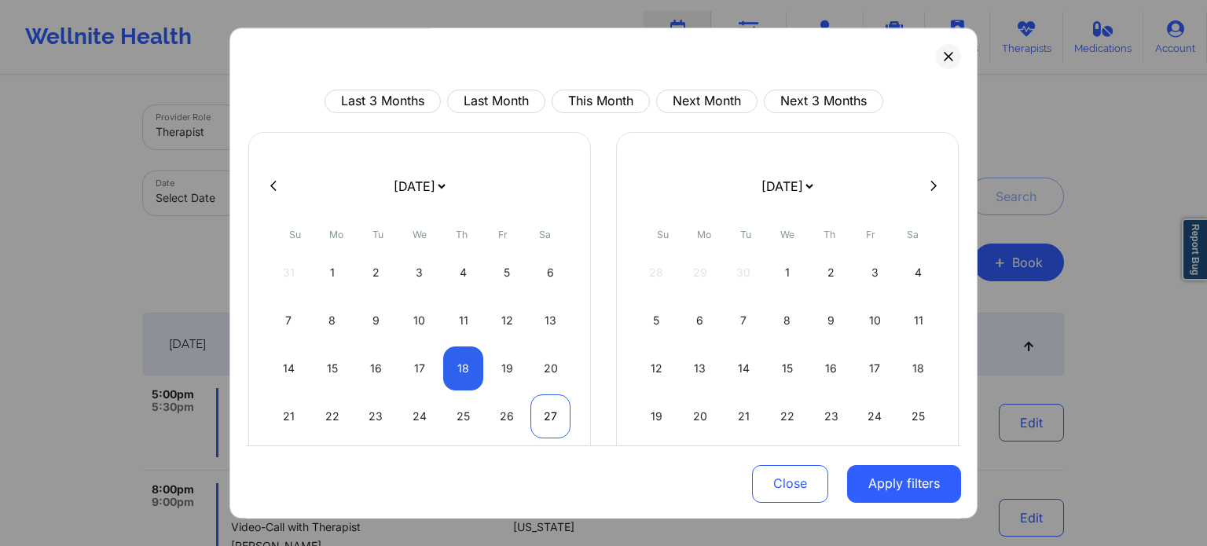
select select "2025-8"
select select "2025-9"
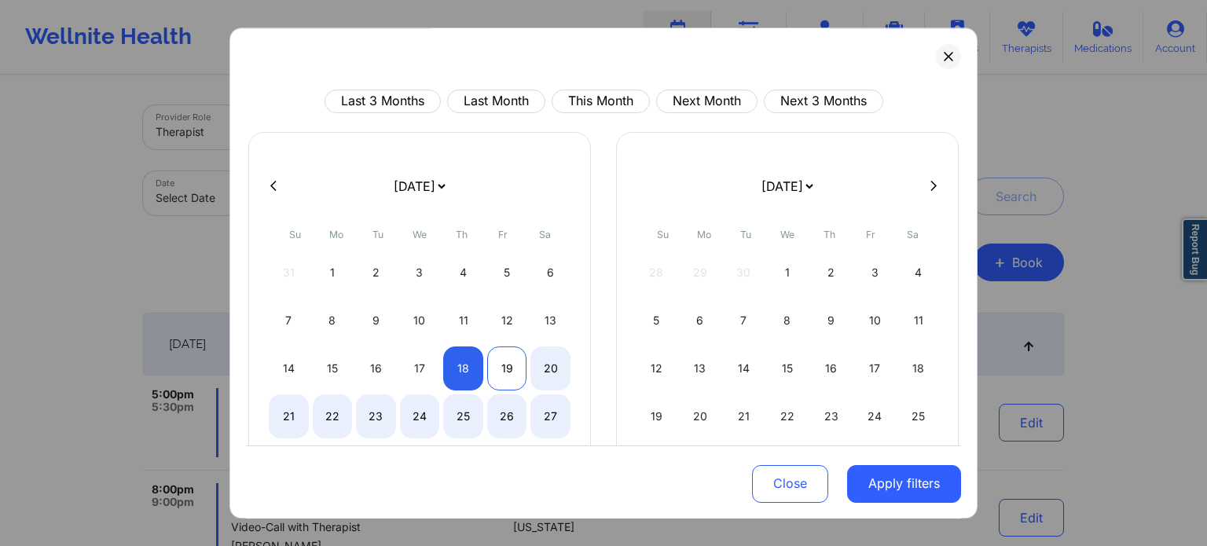
select select "2025-8"
select select "2025-9"
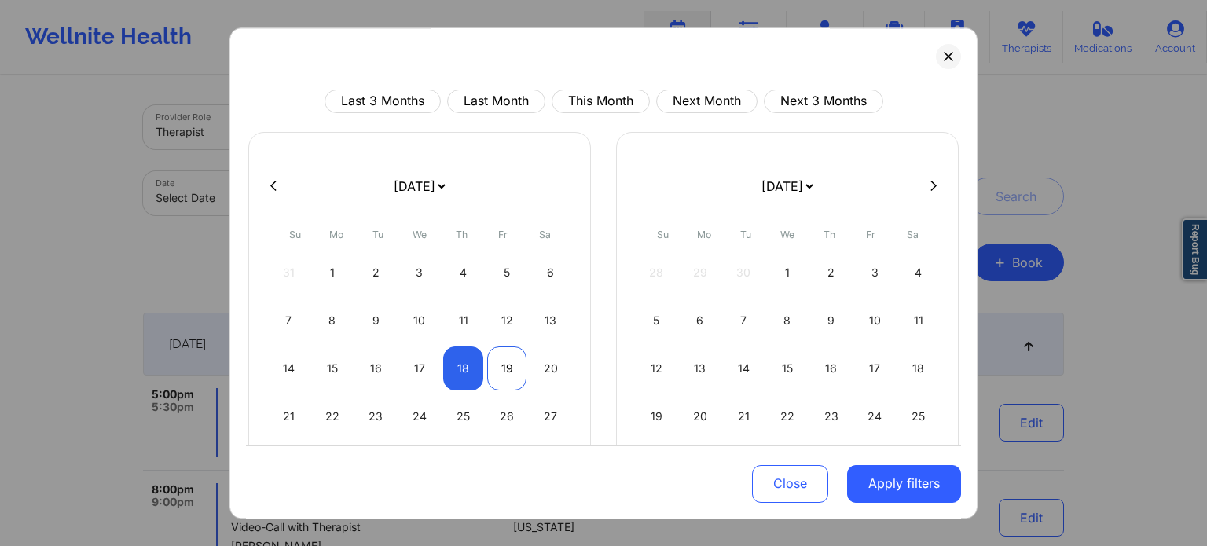
click at [487, 360] on div "19" at bounding box center [507, 369] width 40 height 44
select select "2025-8"
select select "2025-9"
click at [902, 477] on button "Apply filters" at bounding box center [904, 484] width 114 height 38
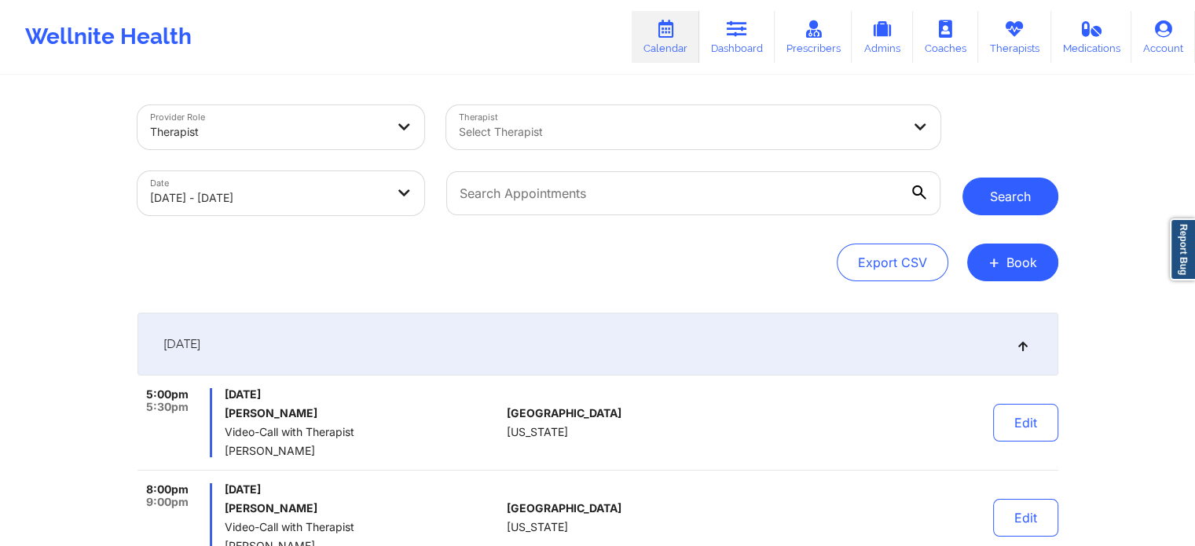
click at [1022, 185] on button "Search" at bounding box center [1011, 197] width 96 height 38
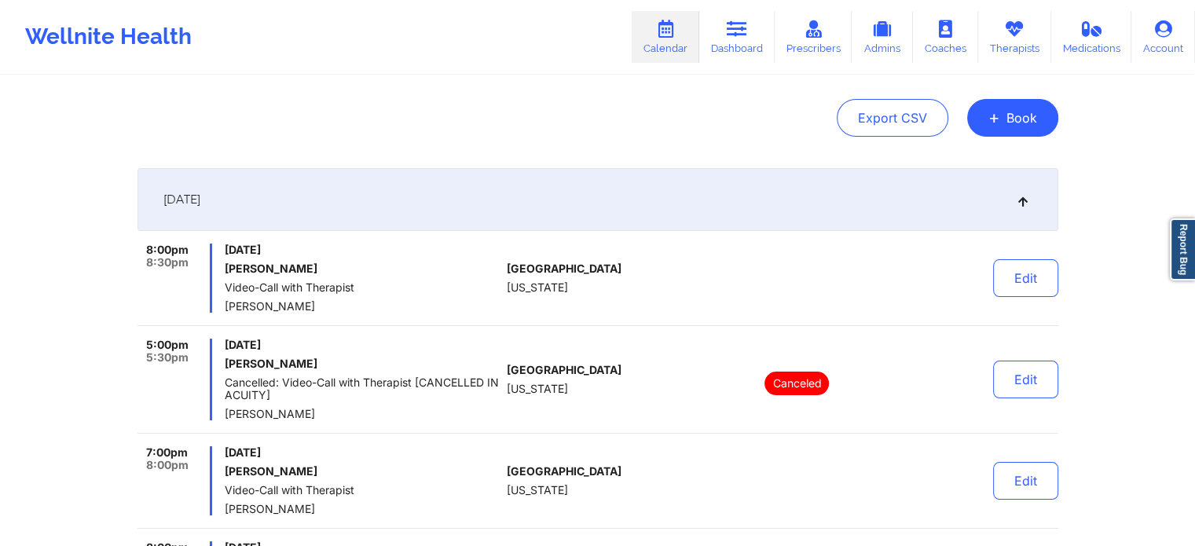
scroll to position [0, 0]
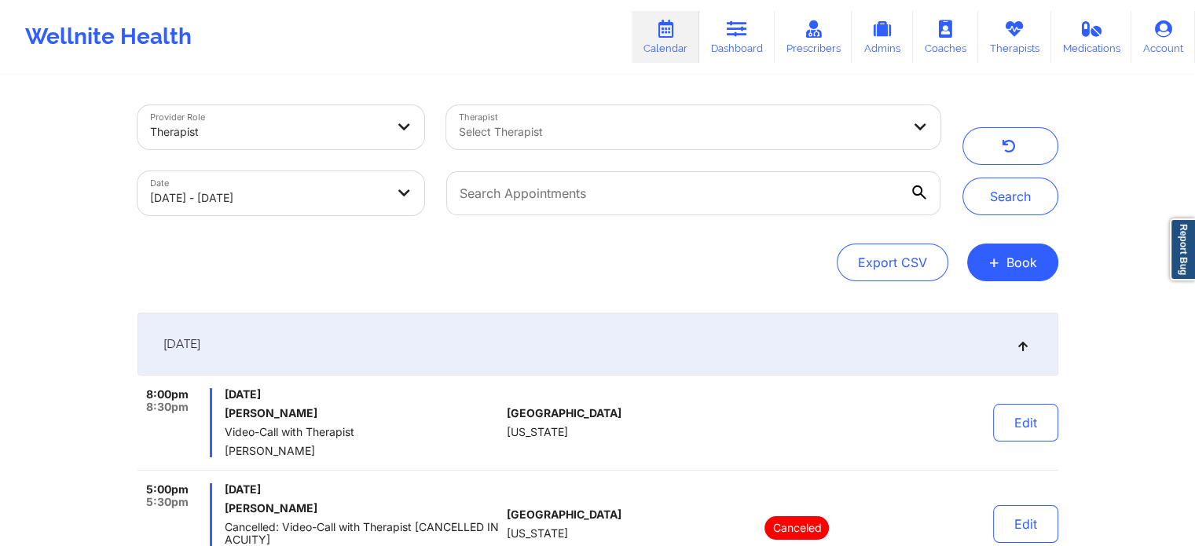
click at [345, 174] on body "Wellnite Health Calendar Dashboard Prescribers Admins Coaches Therapists Medica…" at bounding box center [597, 273] width 1195 height 546
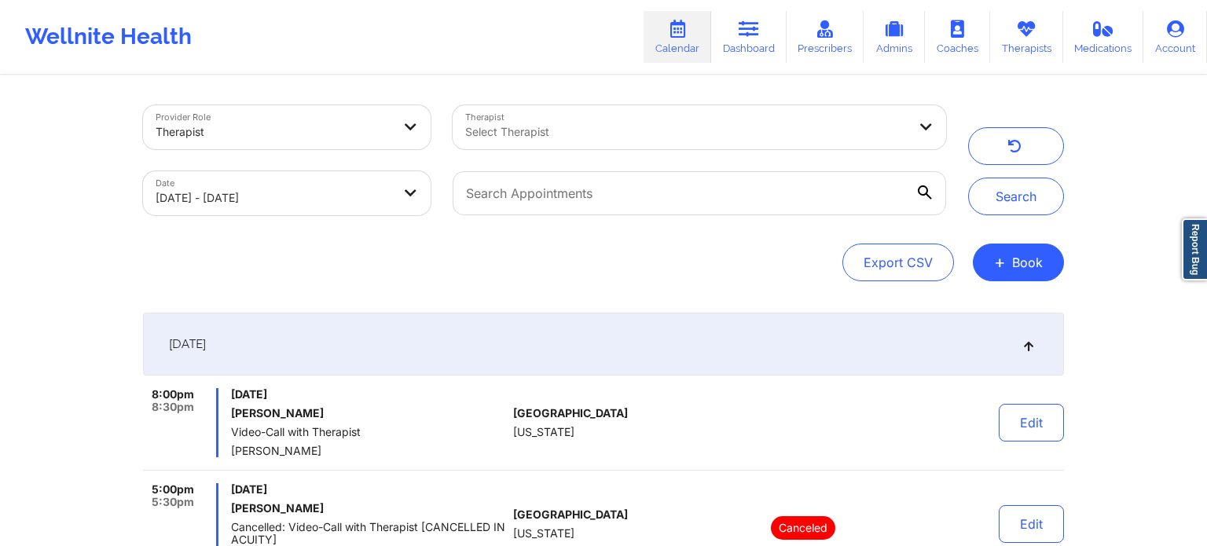
select select "2025-8"
select select "2025-9"
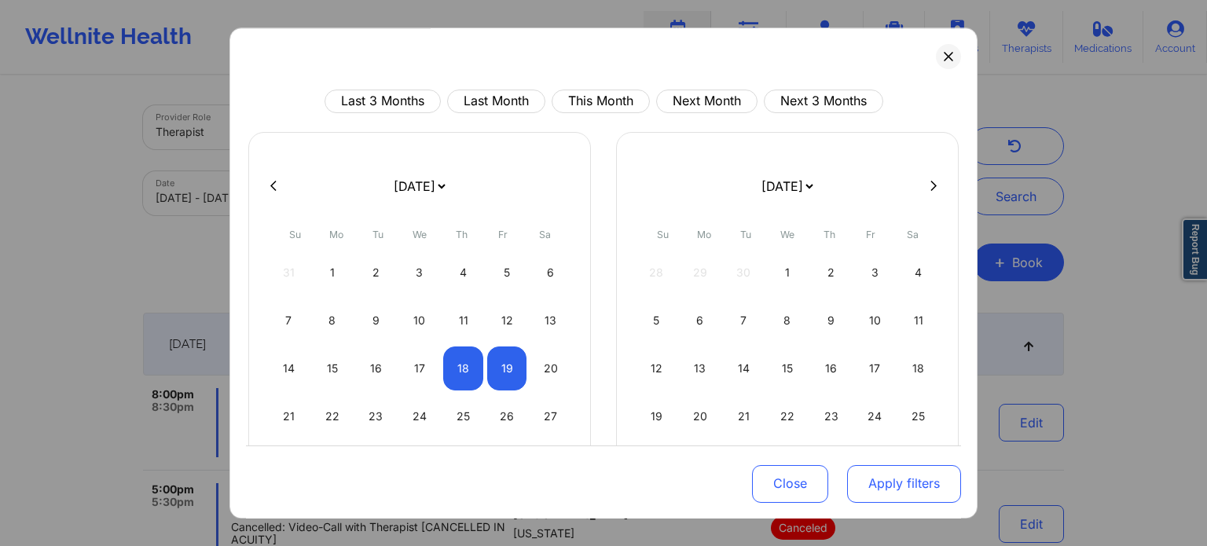
click at [913, 485] on button "Apply filters" at bounding box center [904, 484] width 114 height 38
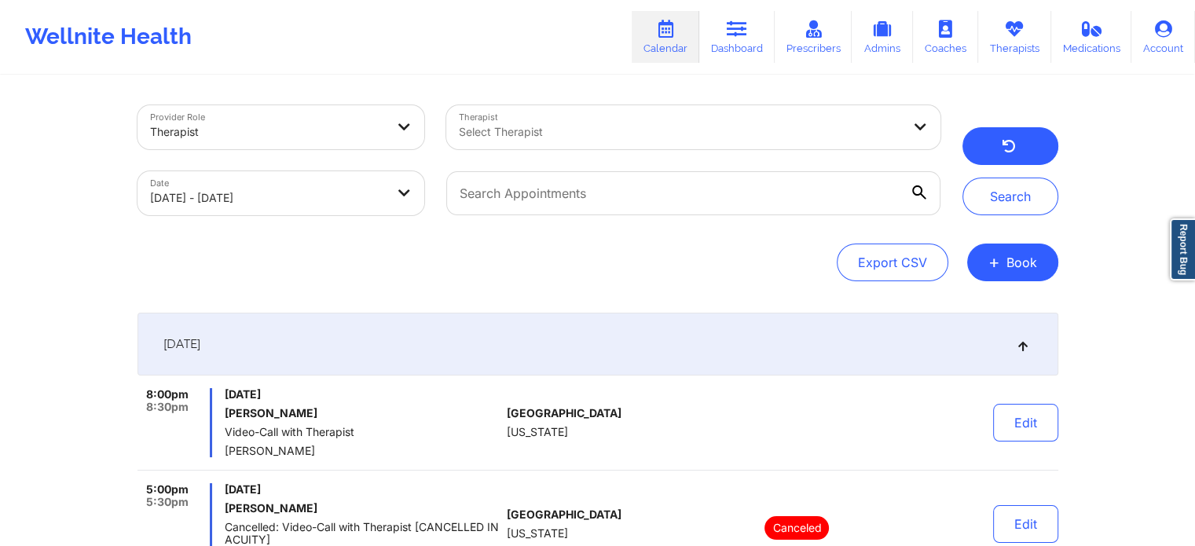
click at [998, 153] on button "button" at bounding box center [1011, 146] width 96 height 38
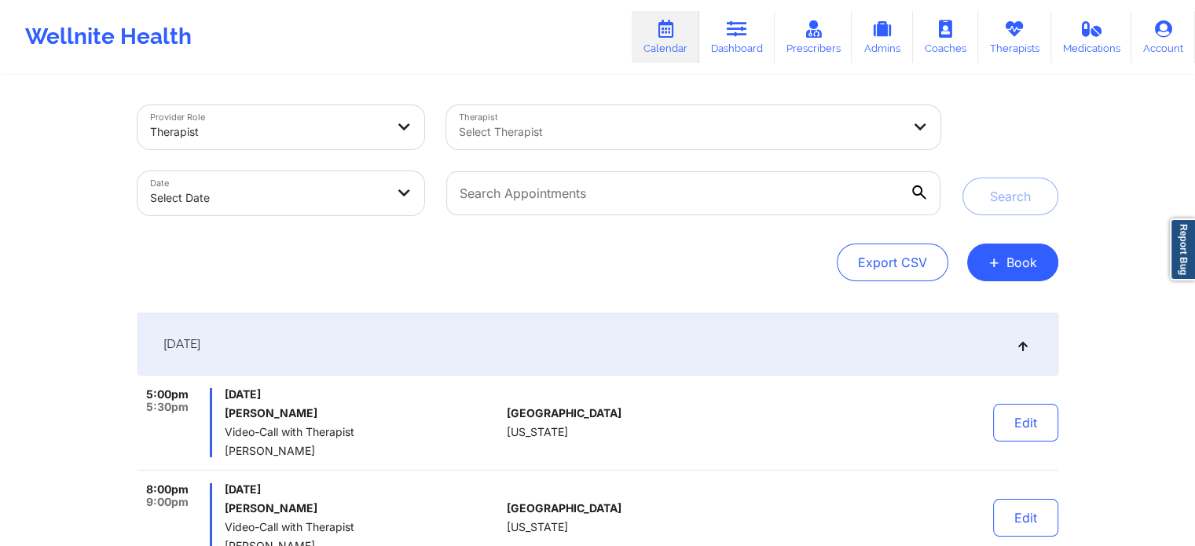
click at [318, 171] on body "Wellnite Health Calendar Dashboard Prescribers Admins Coaches Therapists Medica…" at bounding box center [597, 273] width 1195 height 546
select select "2025-8"
select select "2025-9"
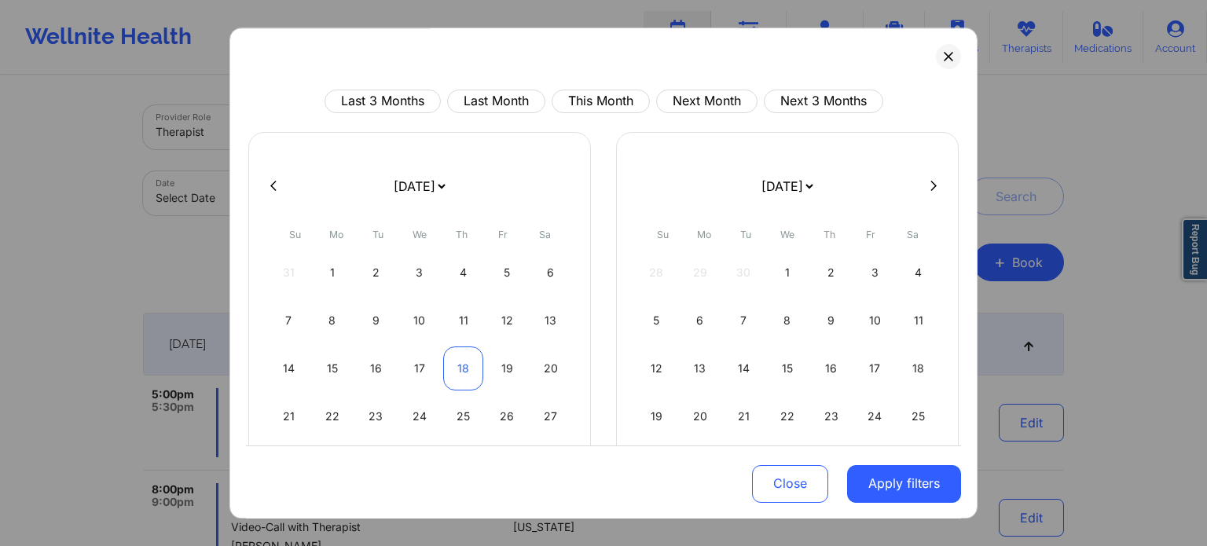
click at [447, 363] on div "18" at bounding box center [463, 369] width 40 height 44
select select "2025-8"
select select "2025-9"
select select "2025-8"
select select "2025-9"
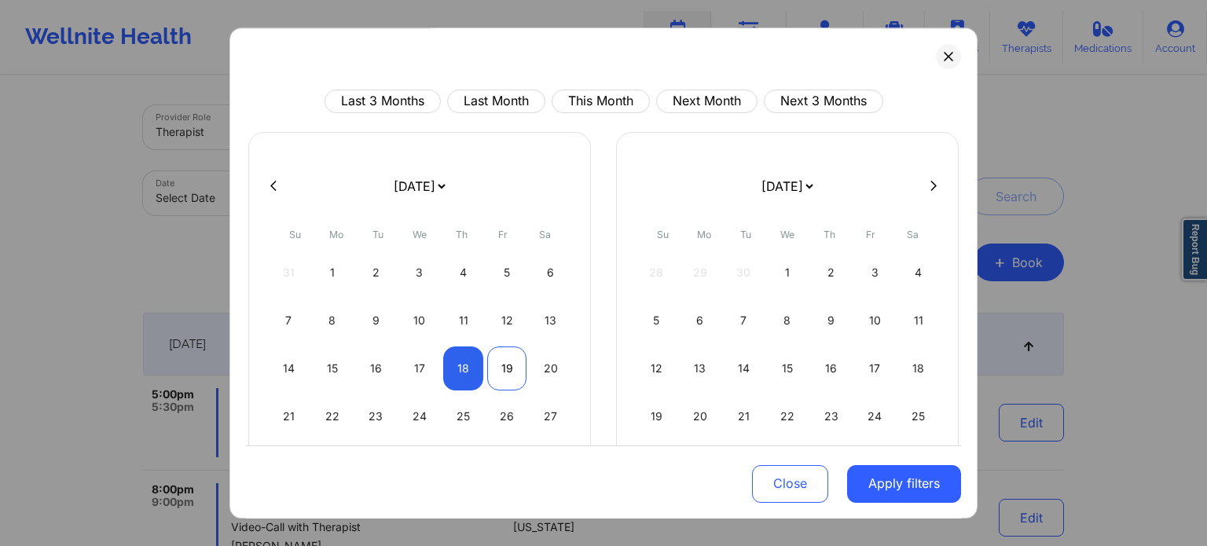
click at [503, 370] on div "19" at bounding box center [507, 369] width 40 height 44
select select "2025-8"
select select "2025-9"
click at [891, 475] on button "Apply filters" at bounding box center [904, 484] width 114 height 38
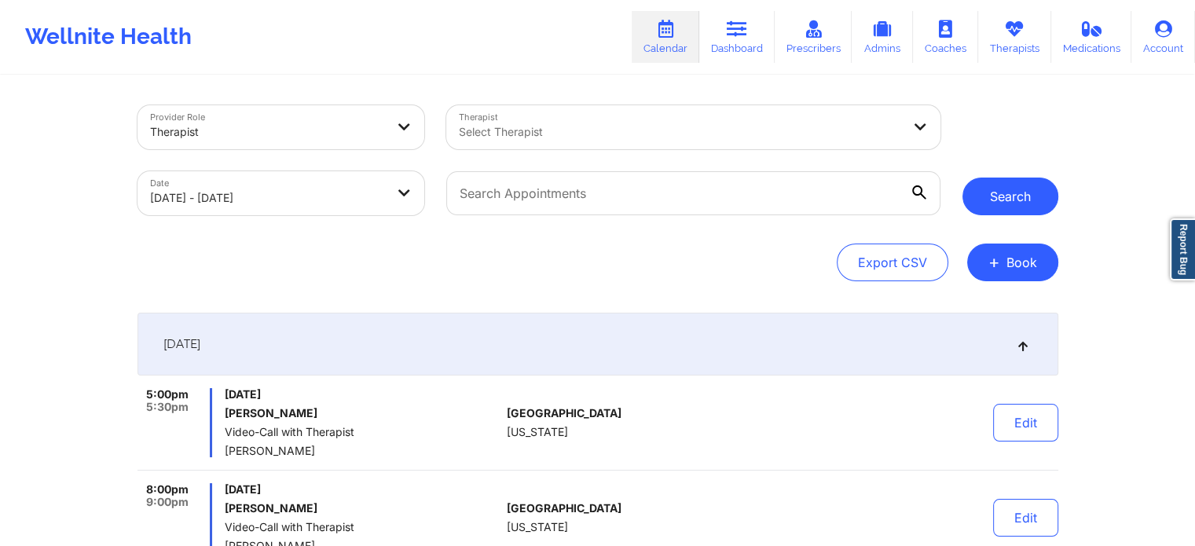
click at [1030, 191] on button "Search" at bounding box center [1011, 197] width 96 height 38
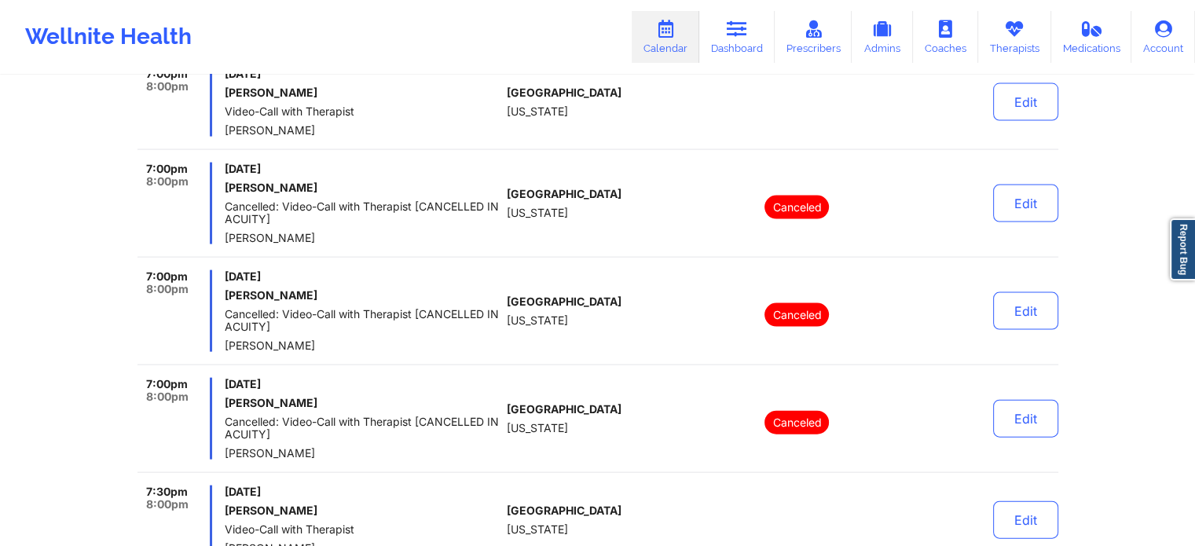
scroll to position [3691, 0]
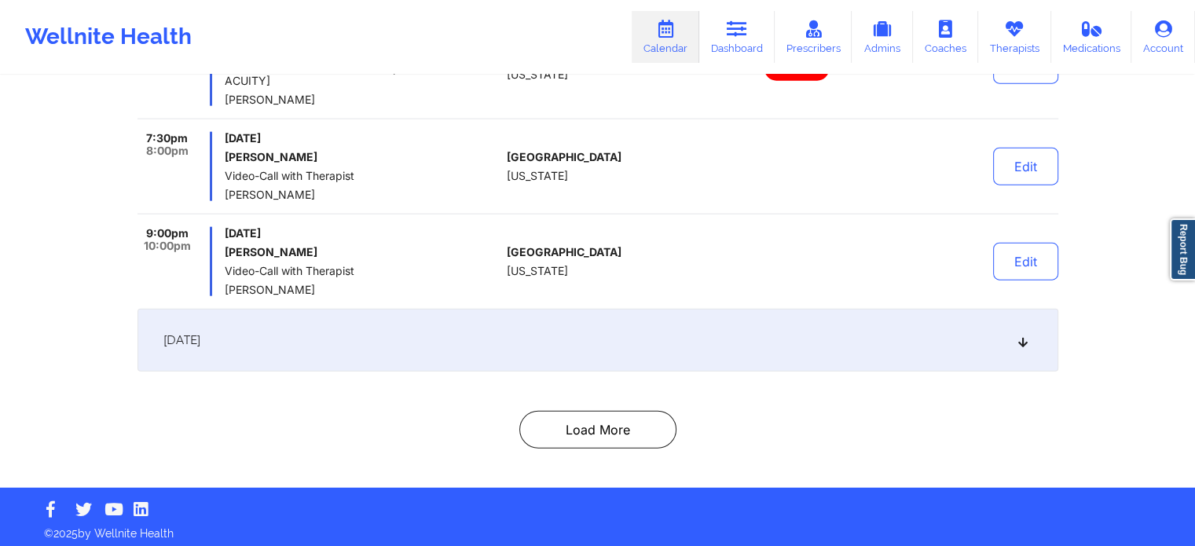
click at [1007, 330] on div "[DATE]" at bounding box center [598, 340] width 921 height 63
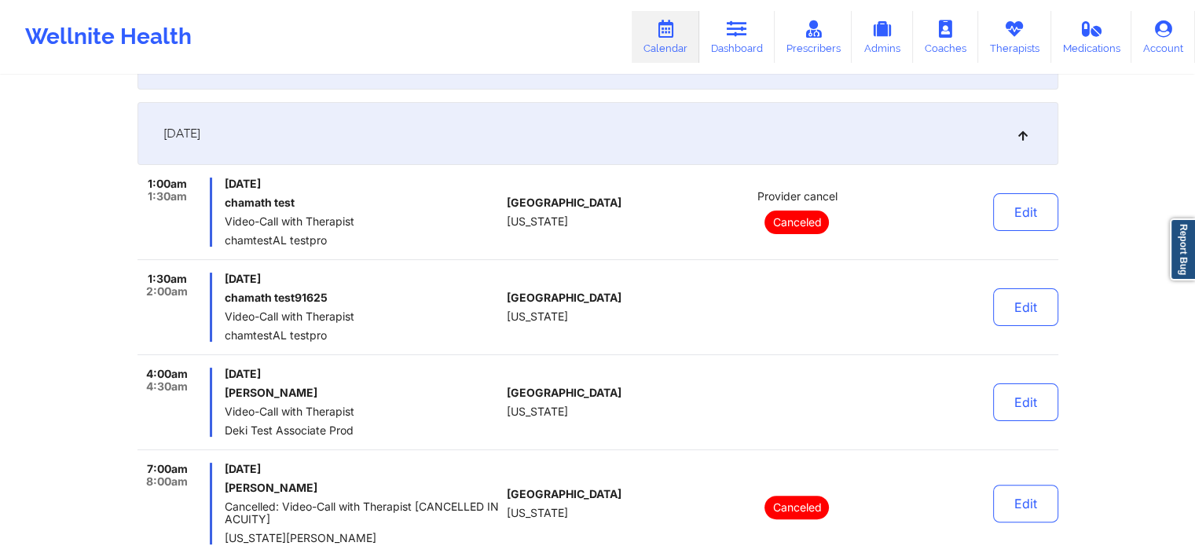
scroll to position [294, 0]
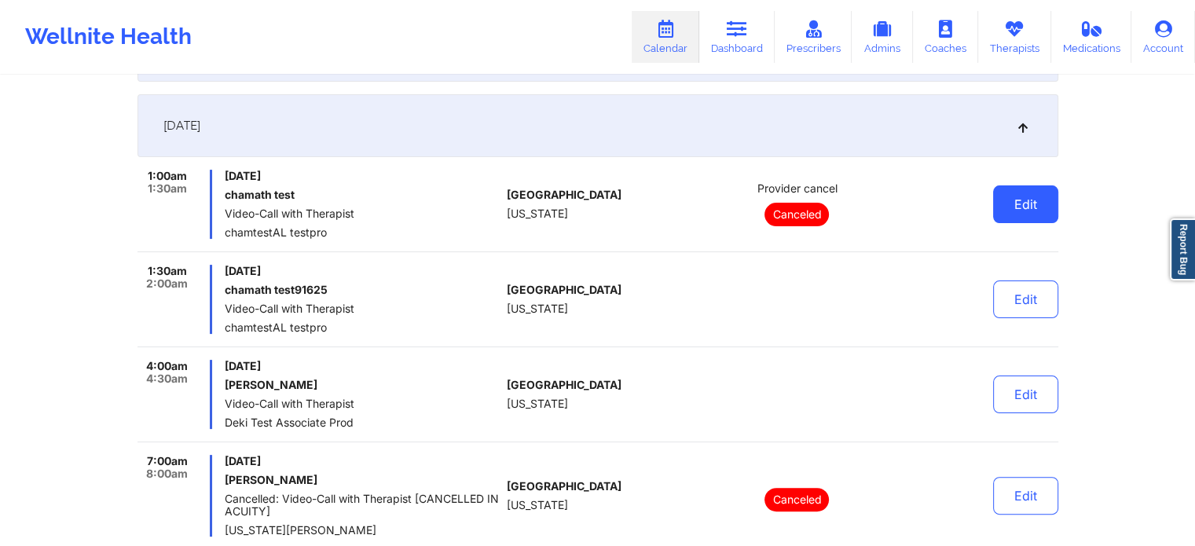
click at [1023, 196] on button "Edit" at bounding box center [1025, 204] width 65 height 38
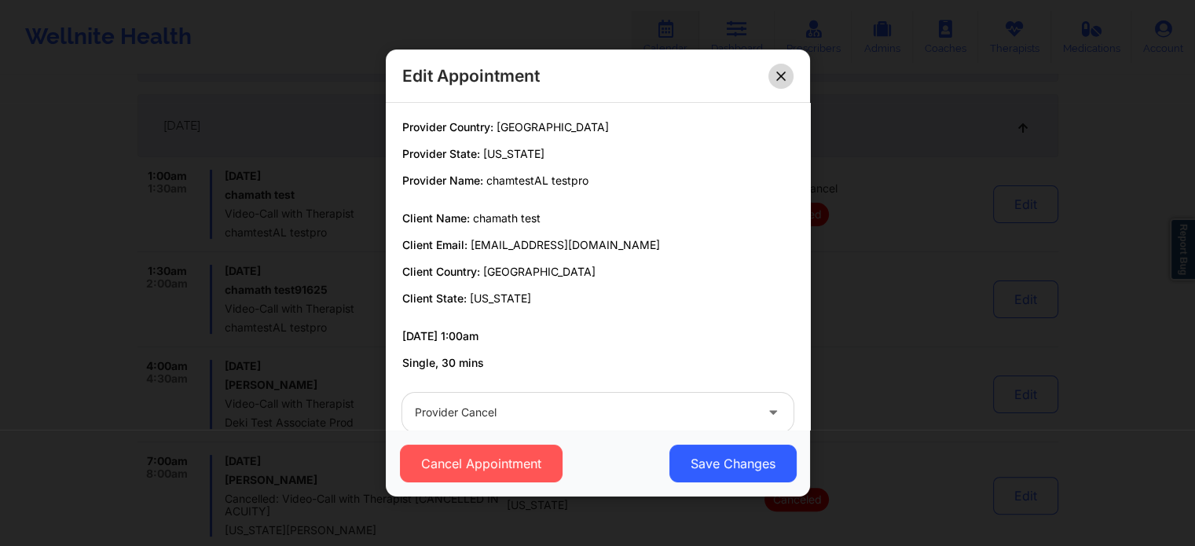
click at [788, 74] on button at bounding box center [781, 76] width 25 height 25
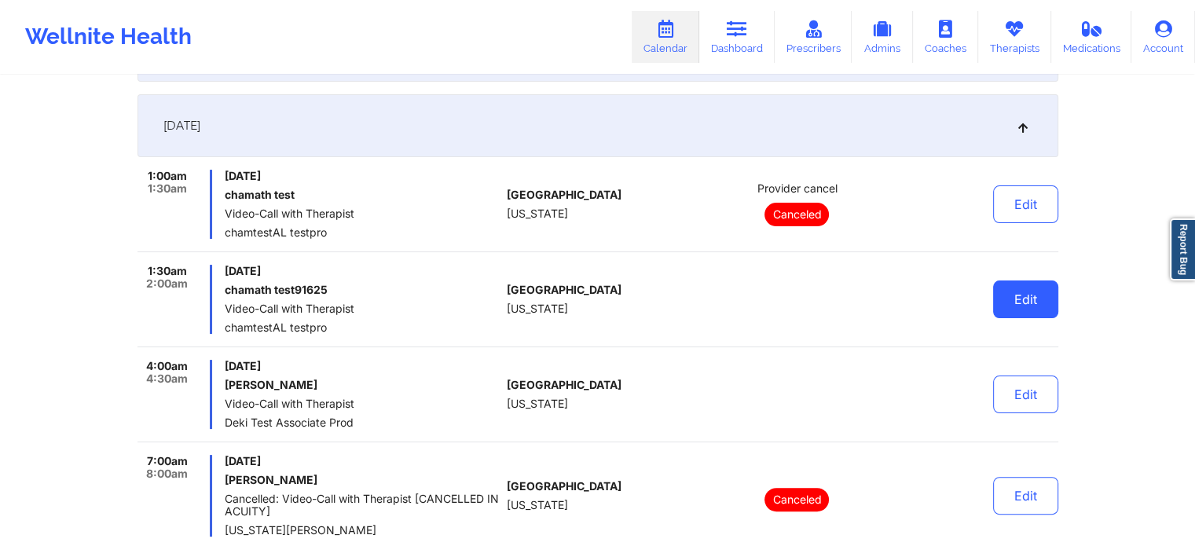
click at [1009, 299] on button "Edit" at bounding box center [1025, 300] width 65 height 38
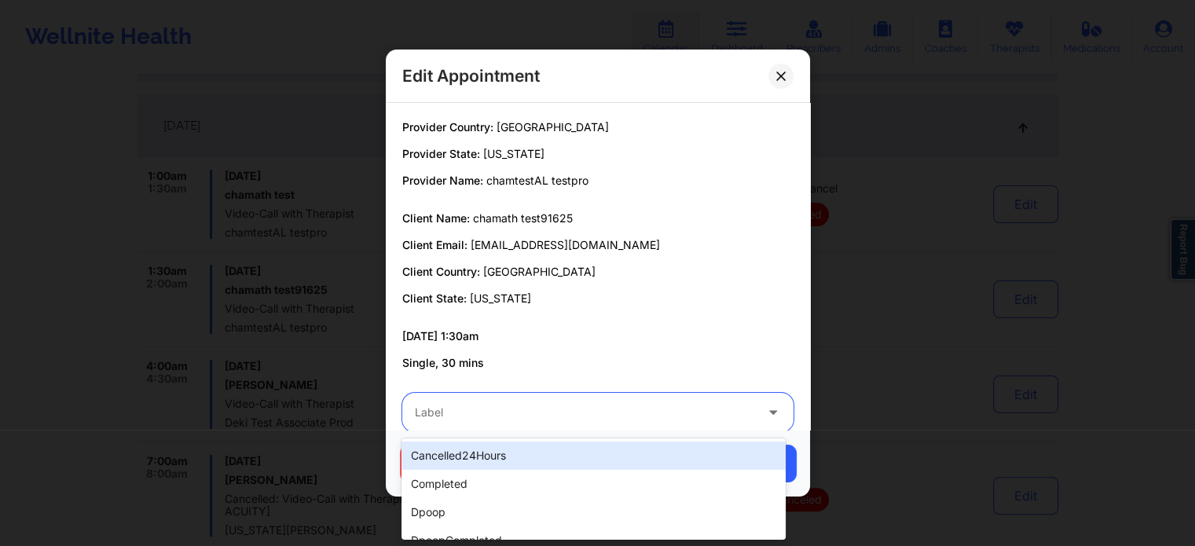
click at [700, 401] on div "Label" at bounding box center [579, 412] width 354 height 39
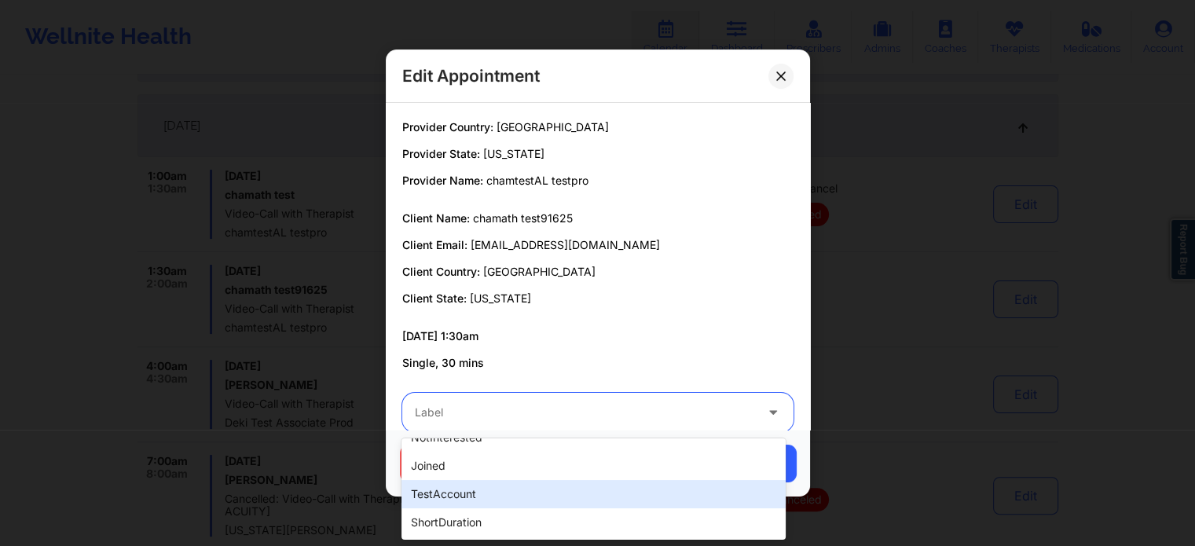
click at [609, 502] on div "testAccount" at bounding box center [594, 494] width 384 height 28
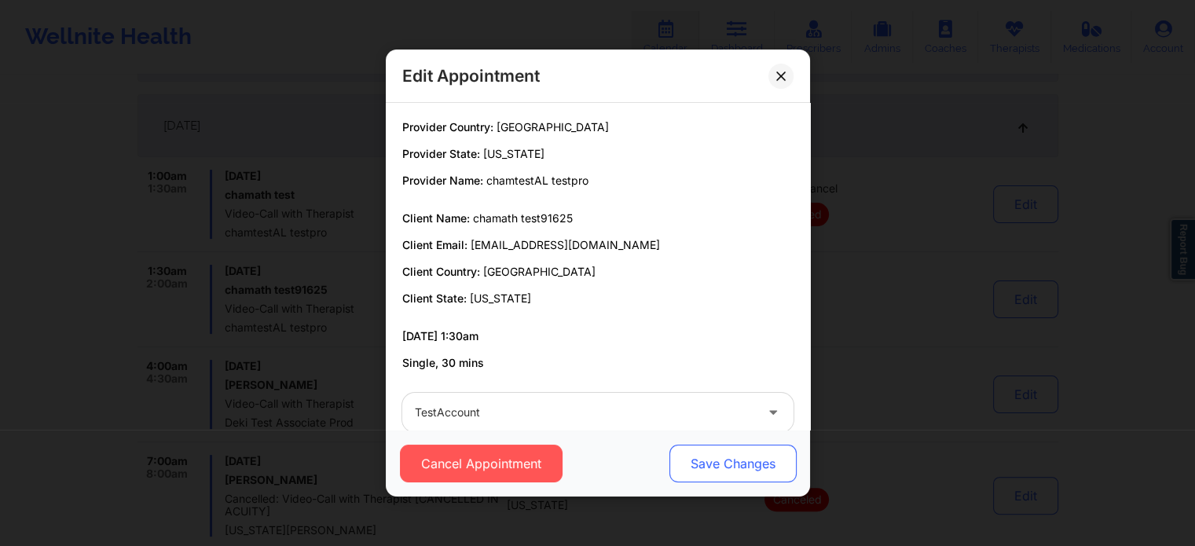
click at [704, 468] on button "Save Changes" at bounding box center [732, 464] width 127 height 38
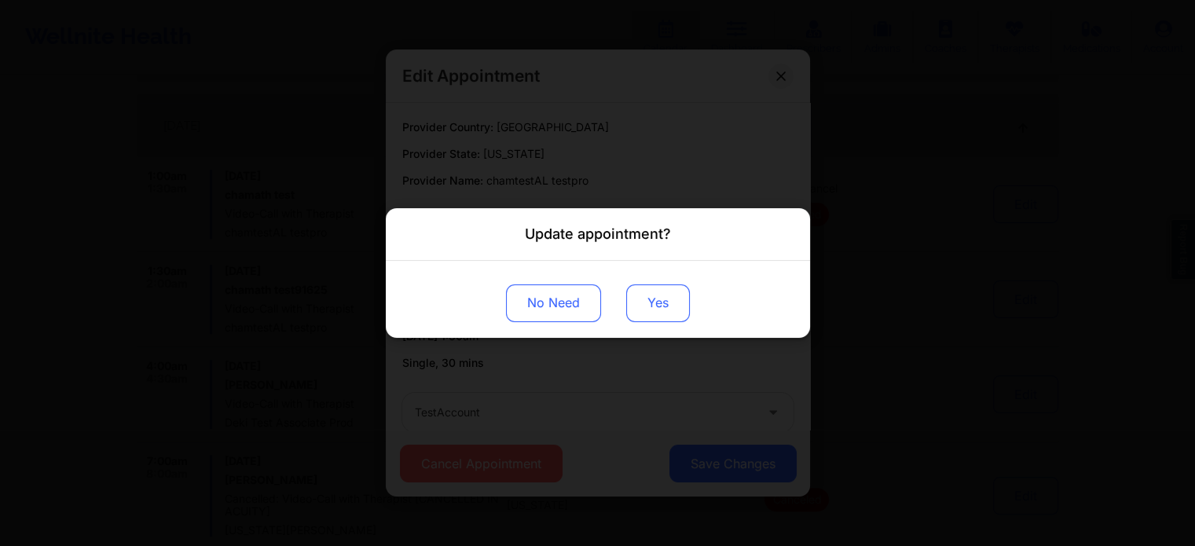
click at [645, 296] on button "Yes" at bounding box center [658, 304] width 64 height 38
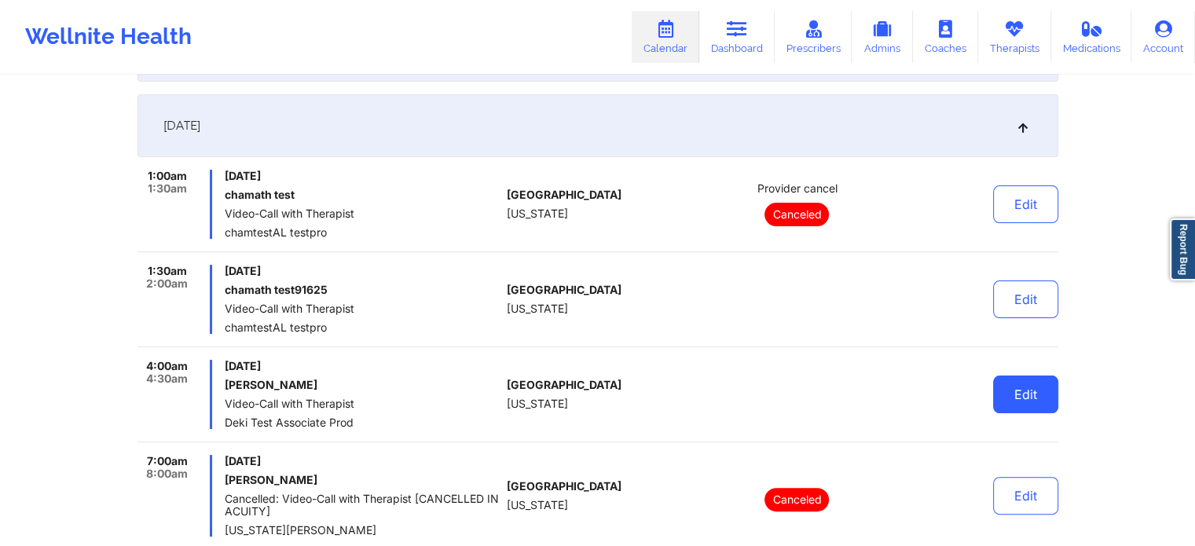
click at [1033, 384] on button "Edit" at bounding box center [1025, 395] width 65 height 38
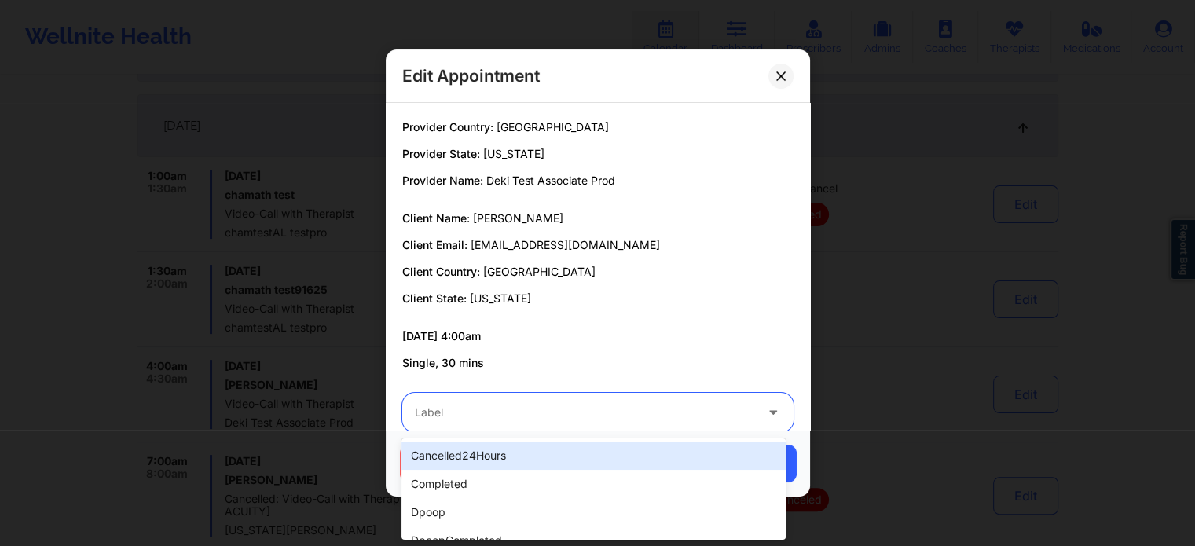
click at [737, 424] on div "Label" at bounding box center [579, 412] width 354 height 39
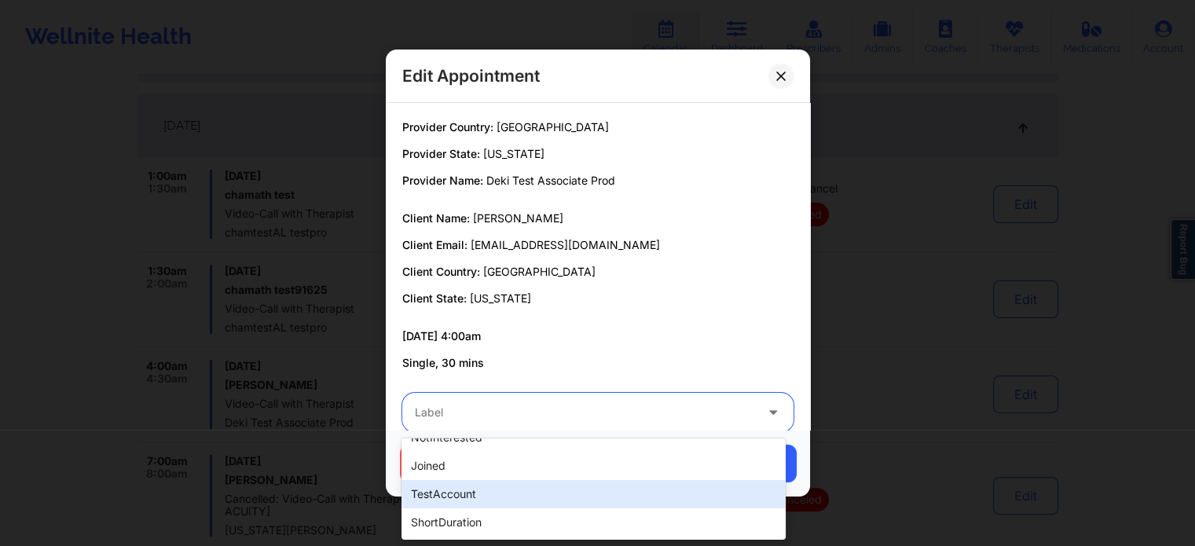
click at [479, 500] on div "testAccount" at bounding box center [594, 494] width 384 height 28
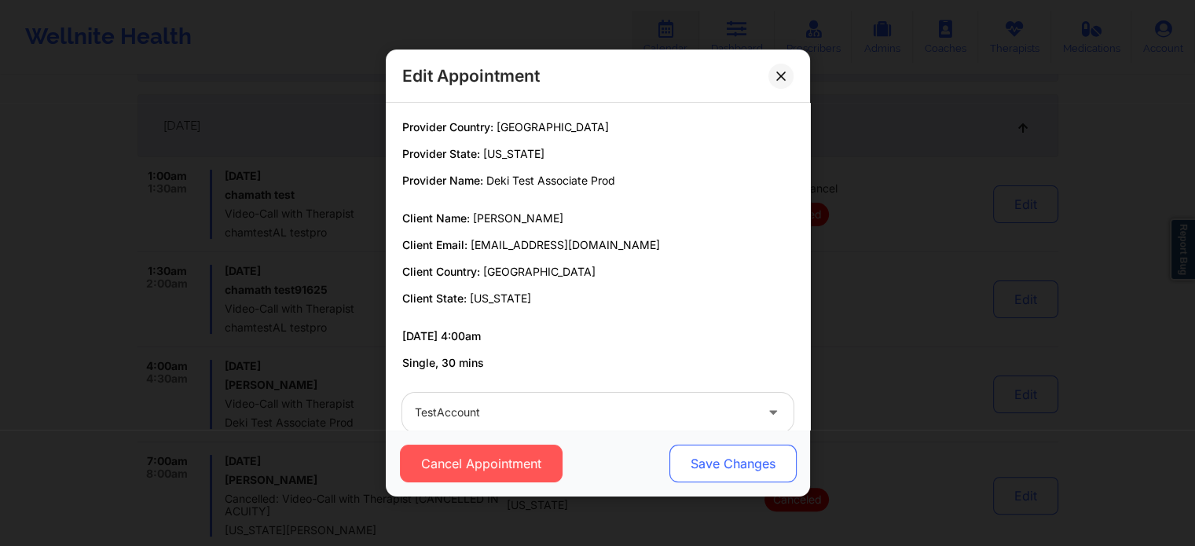
click at [701, 471] on button "Save Changes" at bounding box center [732, 464] width 127 height 38
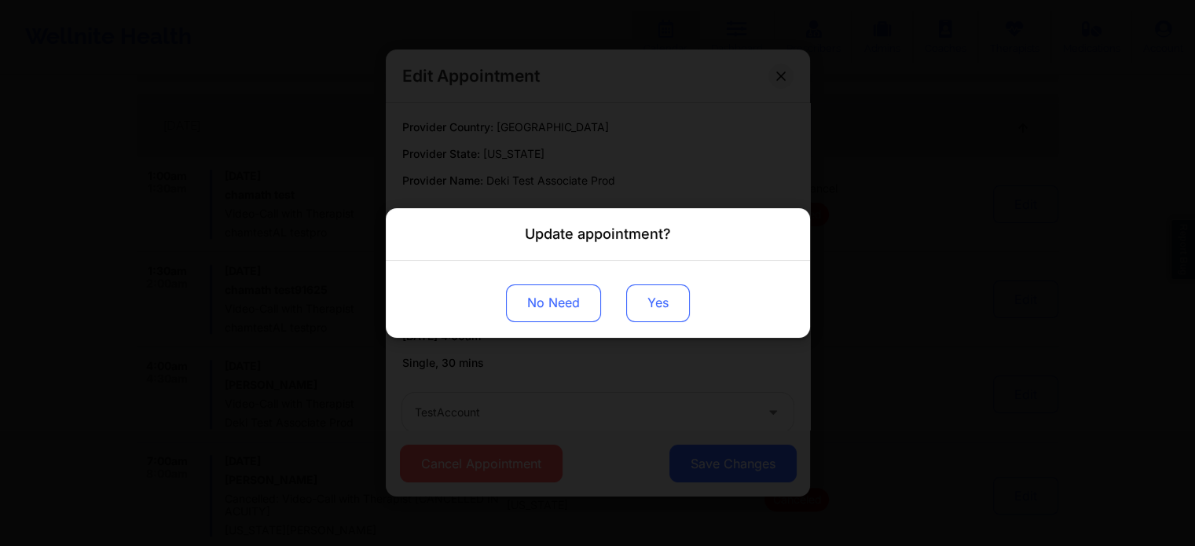
click at [653, 288] on button "Yes" at bounding box center [658, 304] width 64 height 38
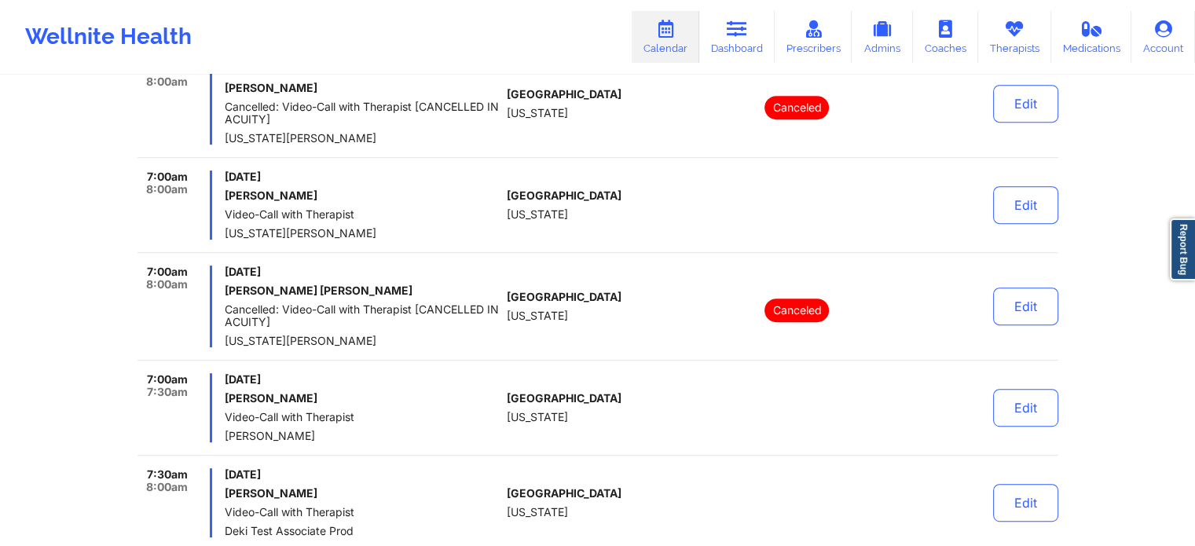
scroll to position [729, 0]
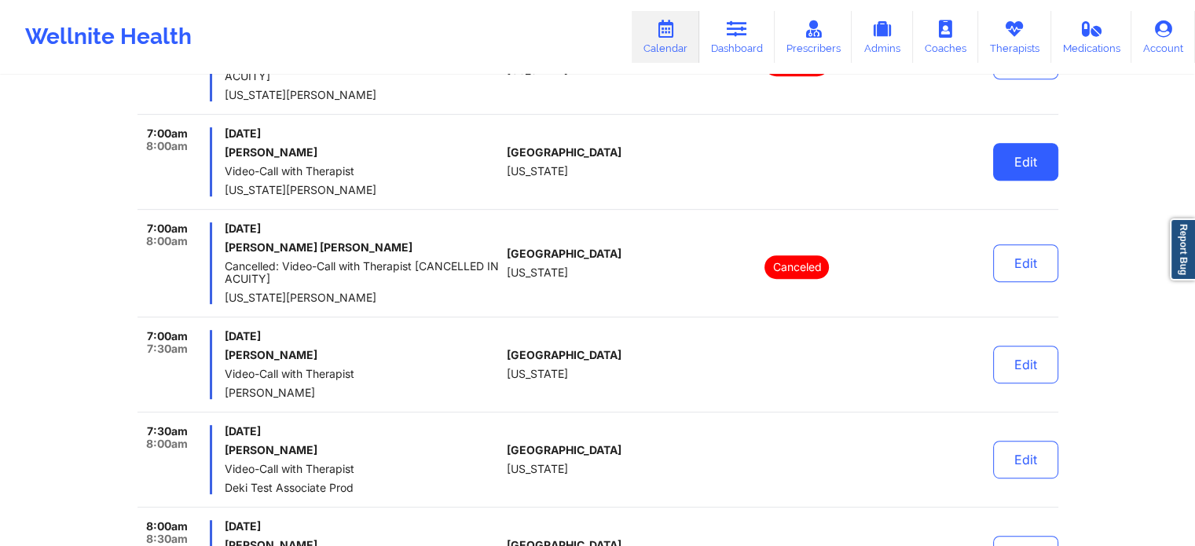
click at [1019, 171] on button "Edit" at bounding box center [1025, 162] width 65 height 38
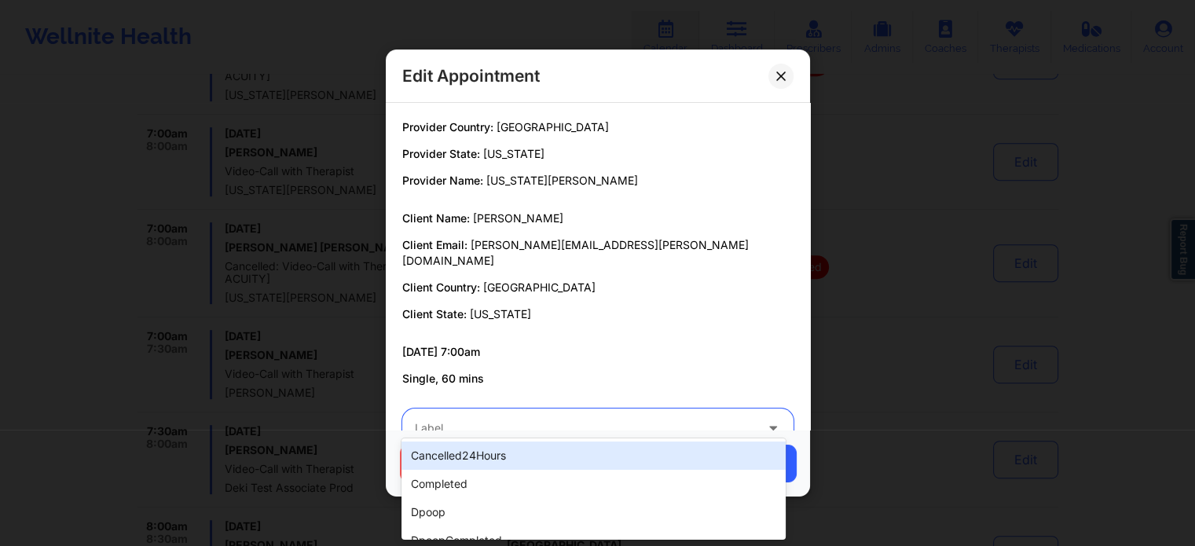
click at [547, 419] on div at bounding box center [585, 428] width 340 height 19
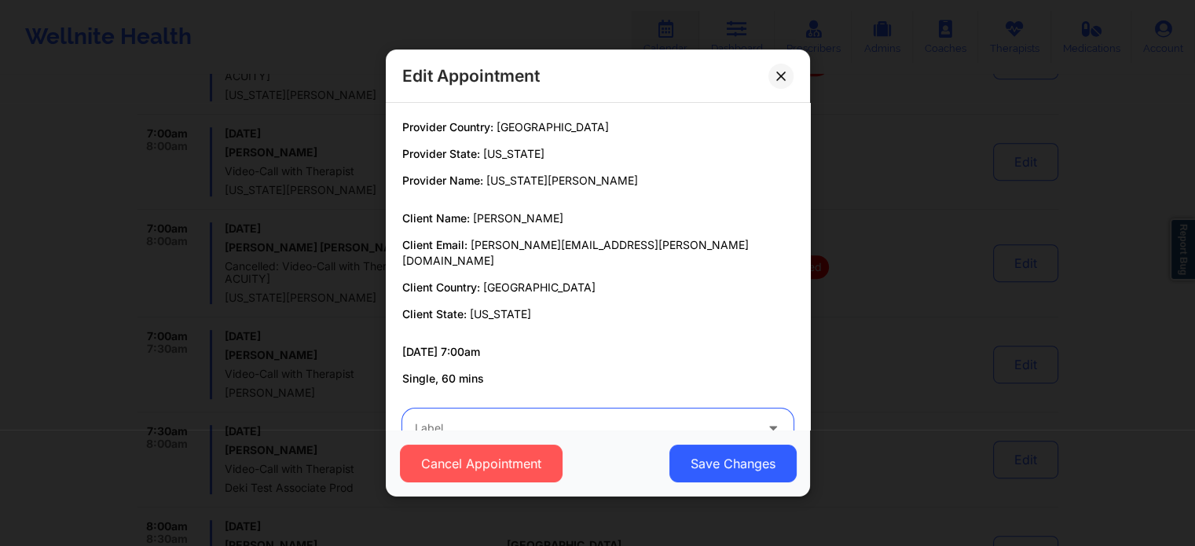
click at [547, 419] on div at bounding box center [585, 428] width 340 height 19
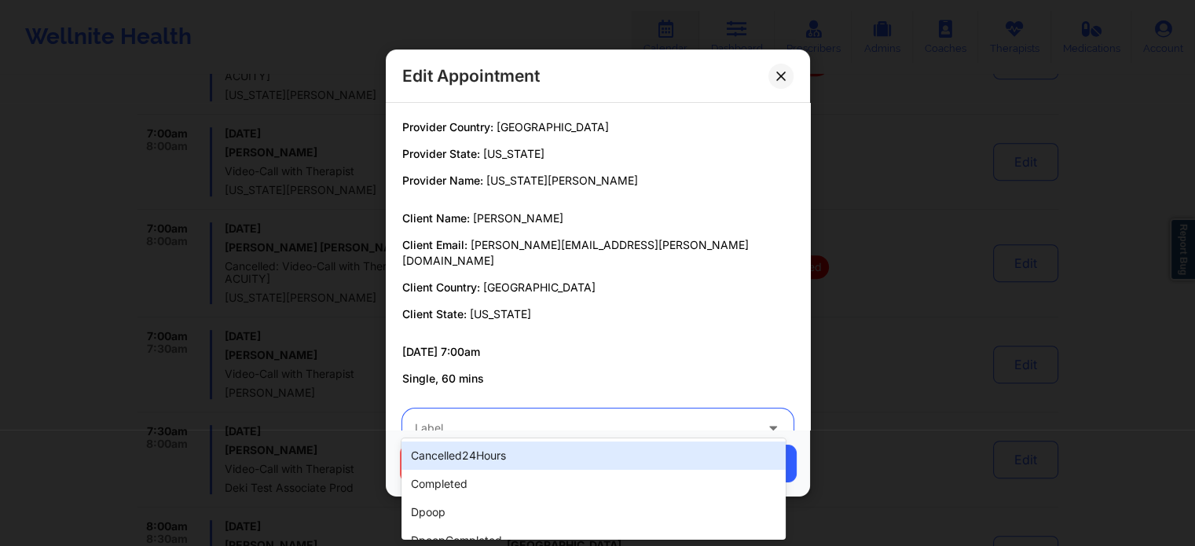
click at [460, 419] on div at bounding box center [585, 428] width 340 height 19
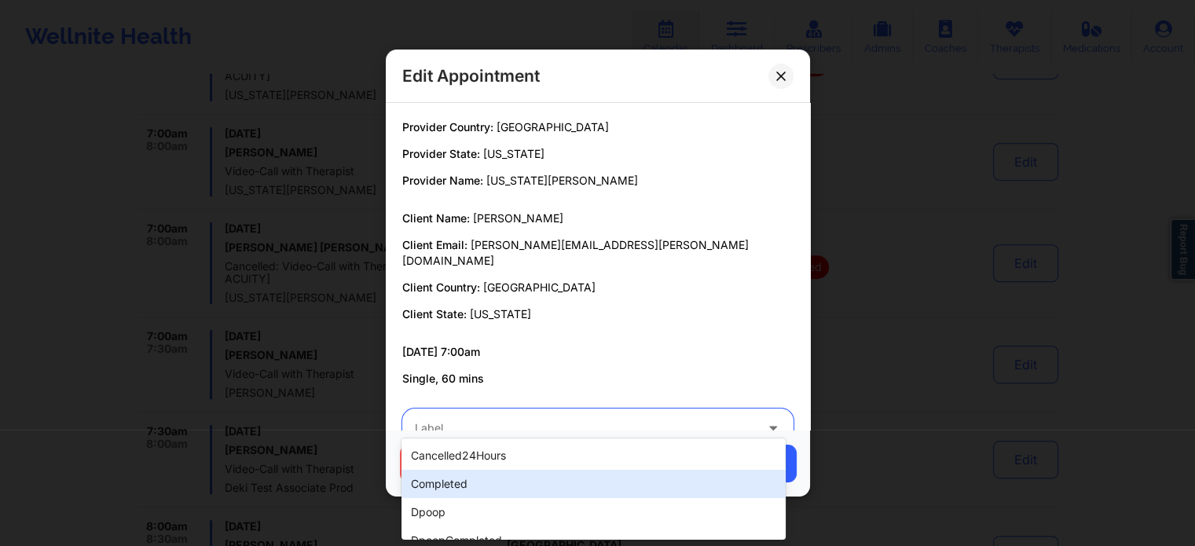
click at [459, 480] on div "completed" at bounding box center [594, 484] width 384 height 28
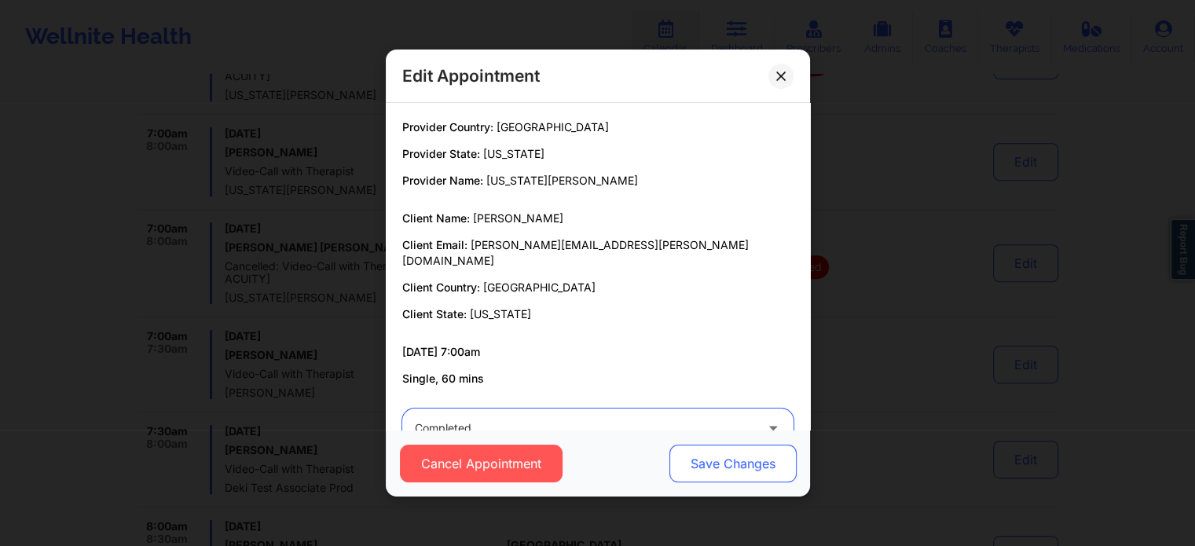
click at [695, 465] on button "Save Changes" at bounding box center [732, 464] width 127 height 38
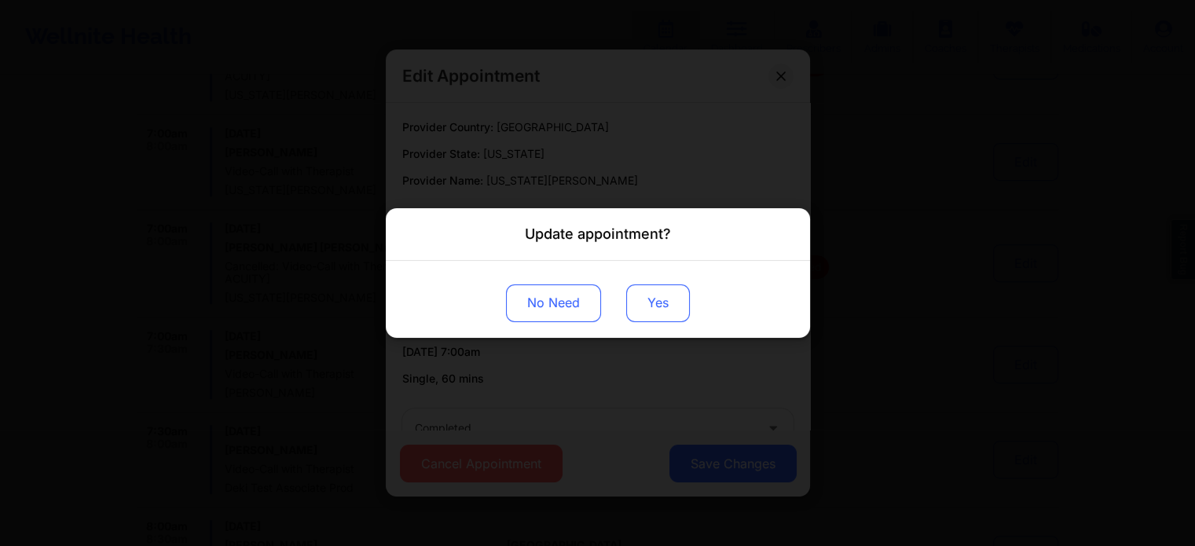
click at [652, 301] on button "Yes" at bounding box center [658, 304] width 64 height 38
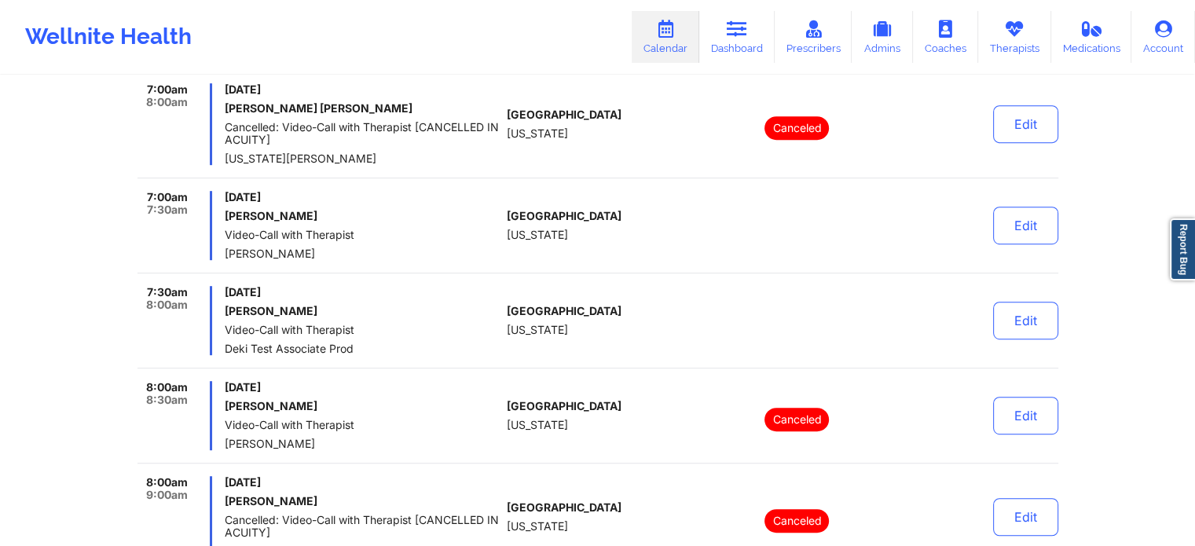
scroll to position [886, 0]
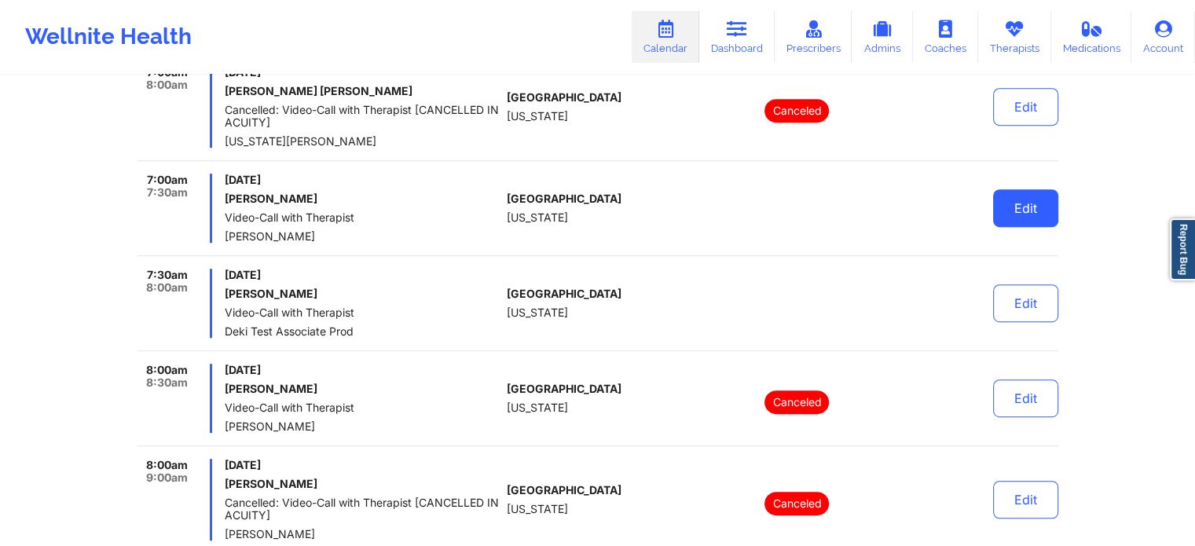
click at [1045, 196] on button "Edit" at bounding box center [1025, 208] width 65 height 38
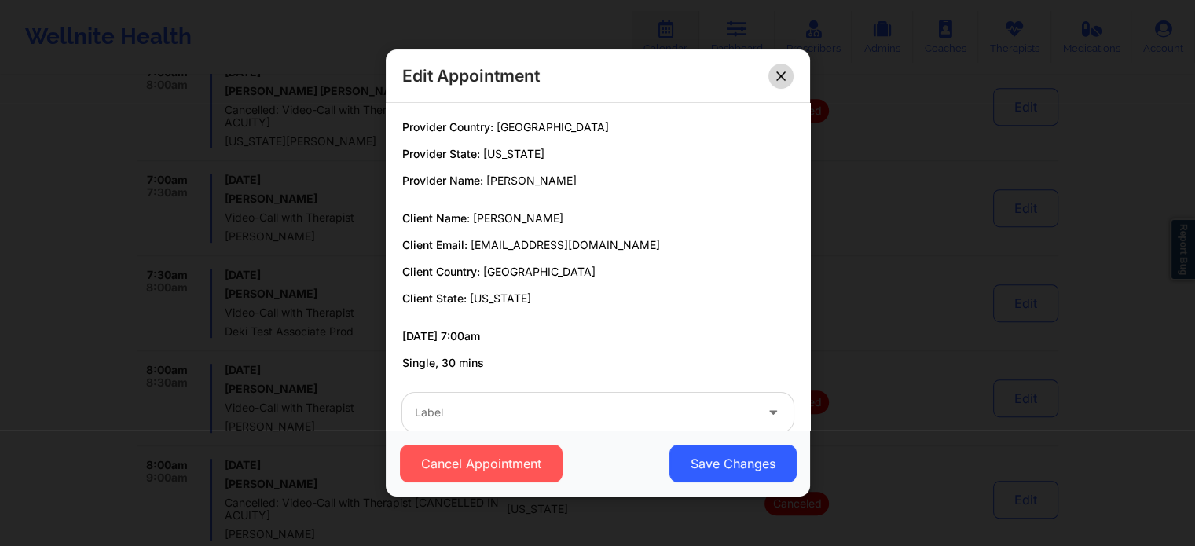
click at [780, 70] on button at bounding box center [781, 76] width 25 height 25
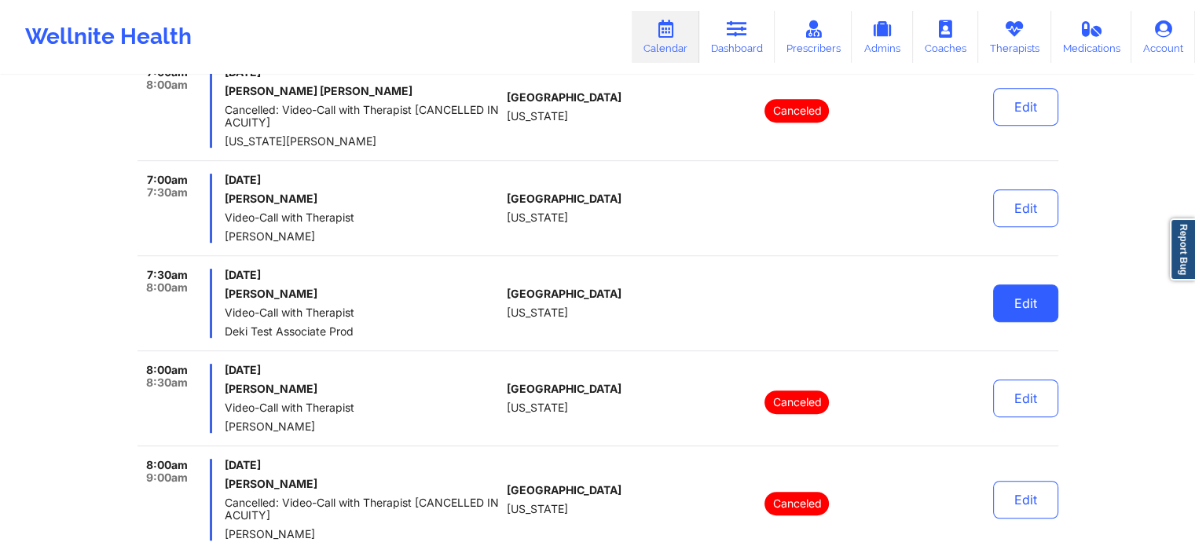
click at [1028, 290] on button "Edit" at bounding box center [1025, 304] width 65 height 38
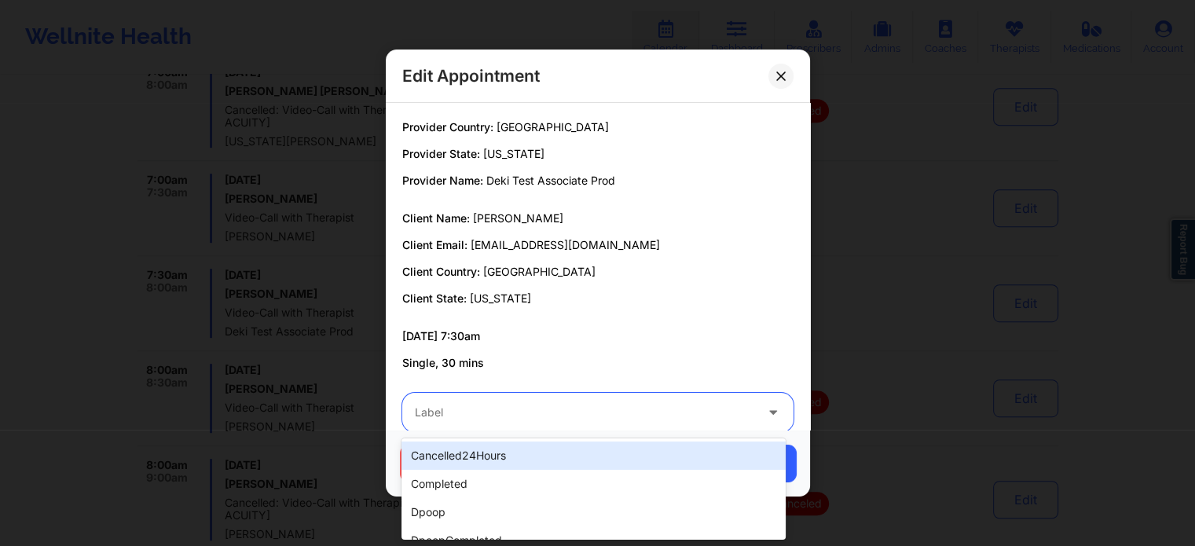
click at [601, 399] on div "Label" at bounding box center [579, 412] width 354 height 39
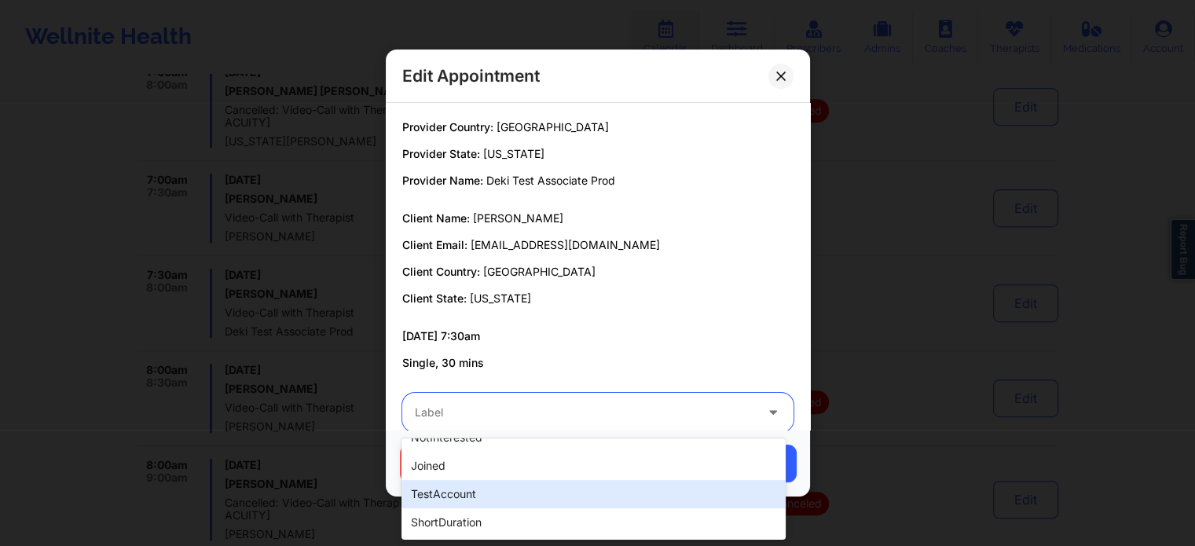
click at [488, 502] on div "testAccount" at bounding box center [594, 494] width 384 height 28
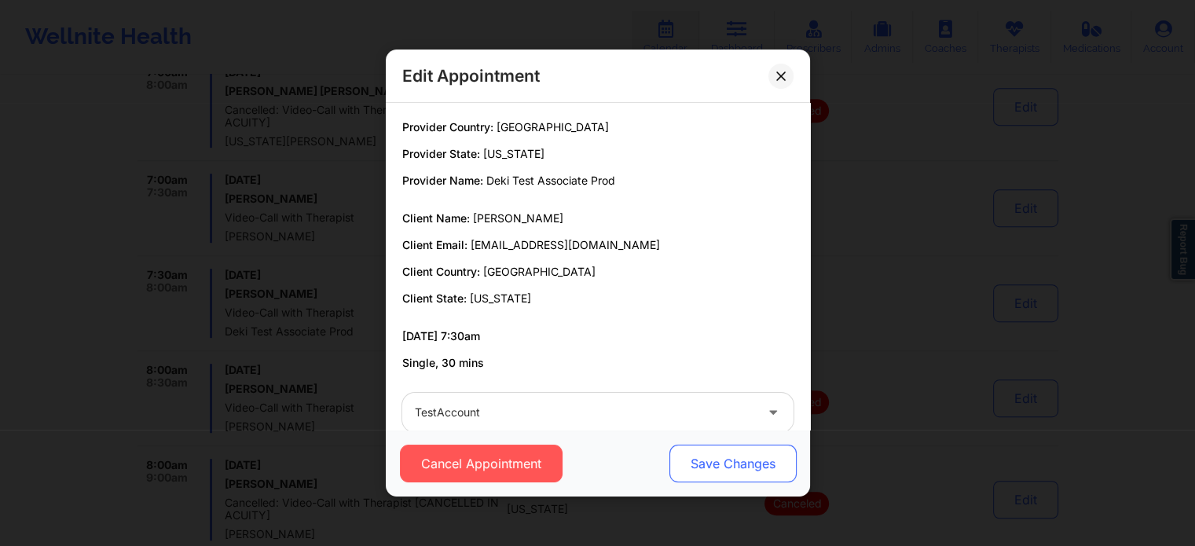
click at [722, 452] on button "Save Changes" at bounding box center [732, 464] width 127 height 38
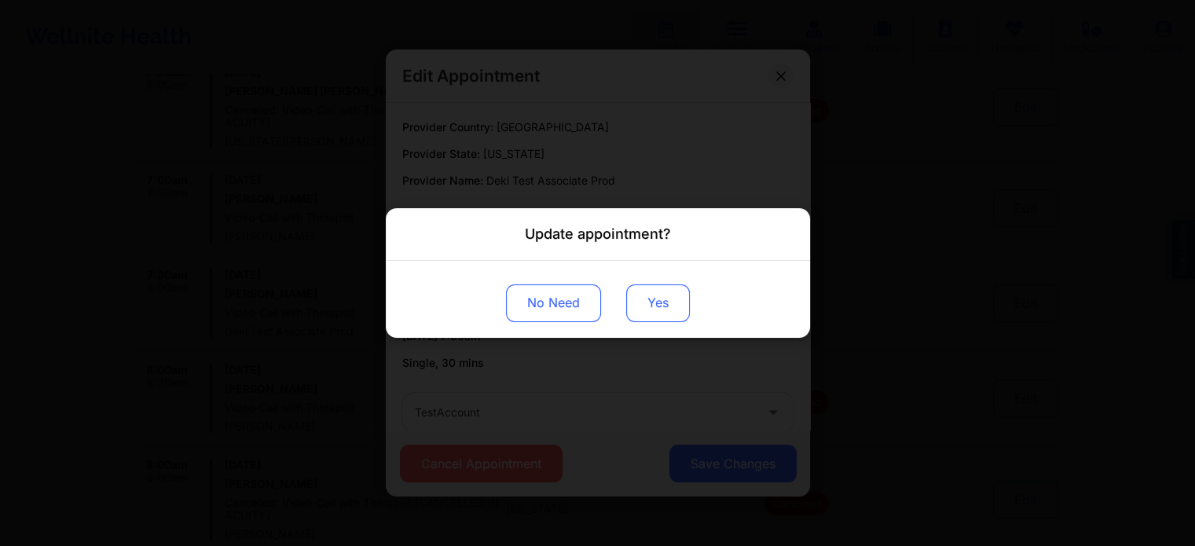
click at [653, 299] on button "Yes" at bounding box center [658, 304] width 64 height 38
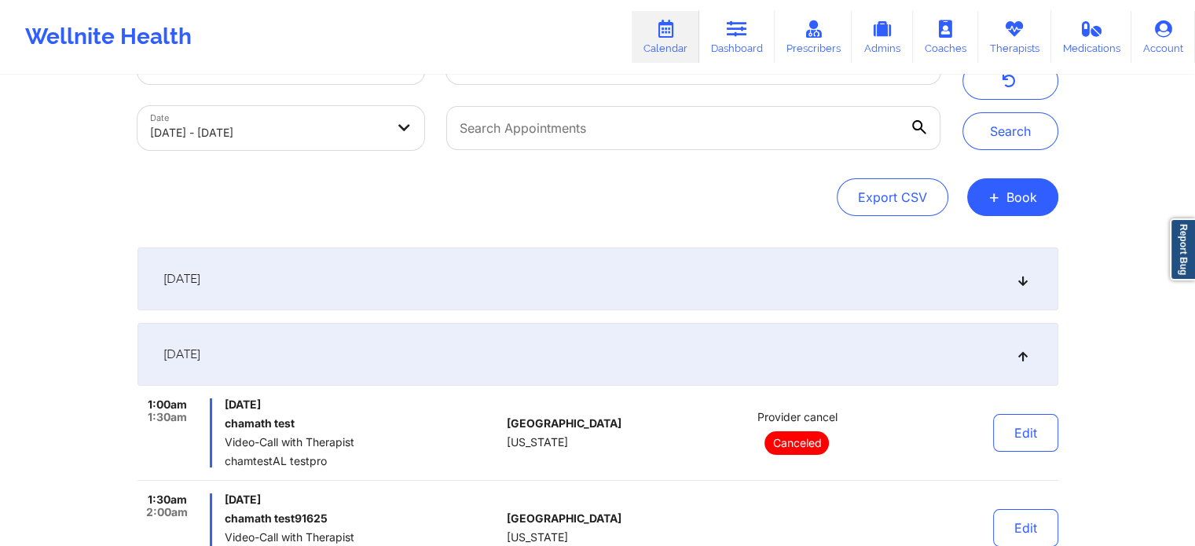
scroll to position [0, 0]
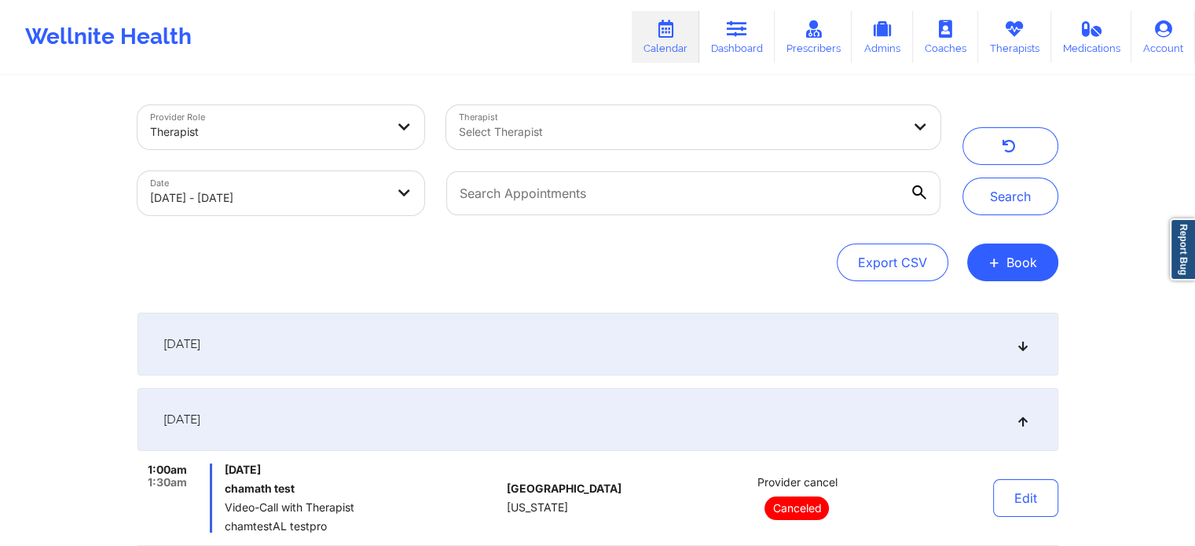
click at [718, 170] on div at bounding box center [693, 193] width 516 height 66
click at [663, 192] on input "text" at bounding box center [693, 193] width 494 height 44
paste input "[EMAIL_ADDRESS][DOMAIN_NAME]"
click at [981, 200] on button "Search" at bounding box center [1011, 197] width 96 height 38
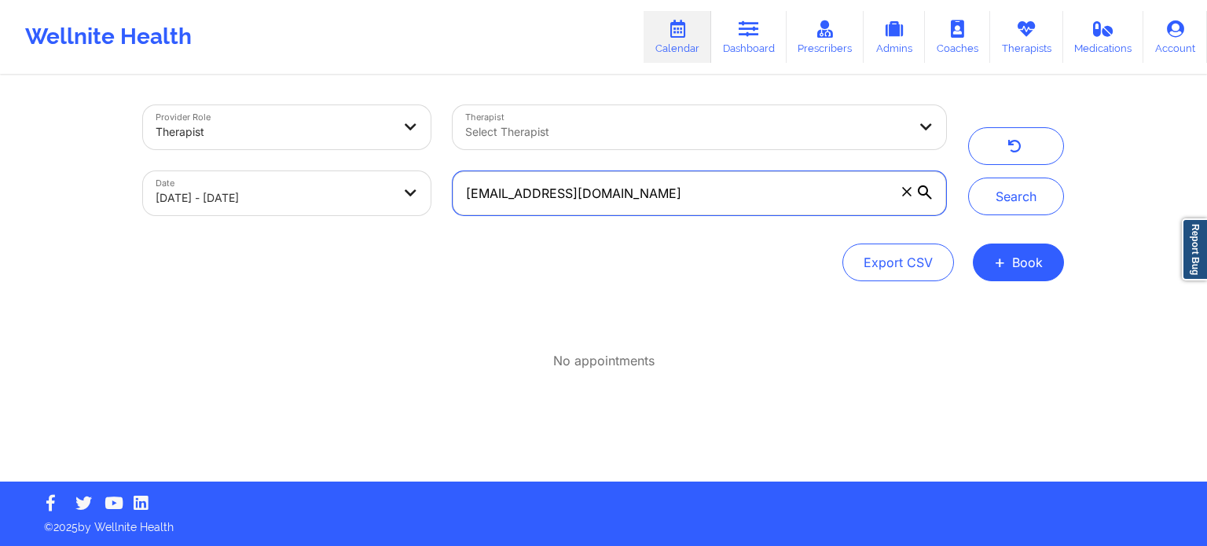
drag, startPoint x: 706, startPoint y: 200, endPoint x: 410, endPoint y: 166, distance: 298.3
click at [410, 166] on div "Provider Role Therapist Therapist Select Therapist Date [DATE] - [DATE] [EMAIL_…" at bounding box center [544, 160] width 825 height 132
paste input "eojeda.[PERSON_NAME]"
click at [968, 178] on button "Search" at bounding box center [1016, 197] width 96 height 38
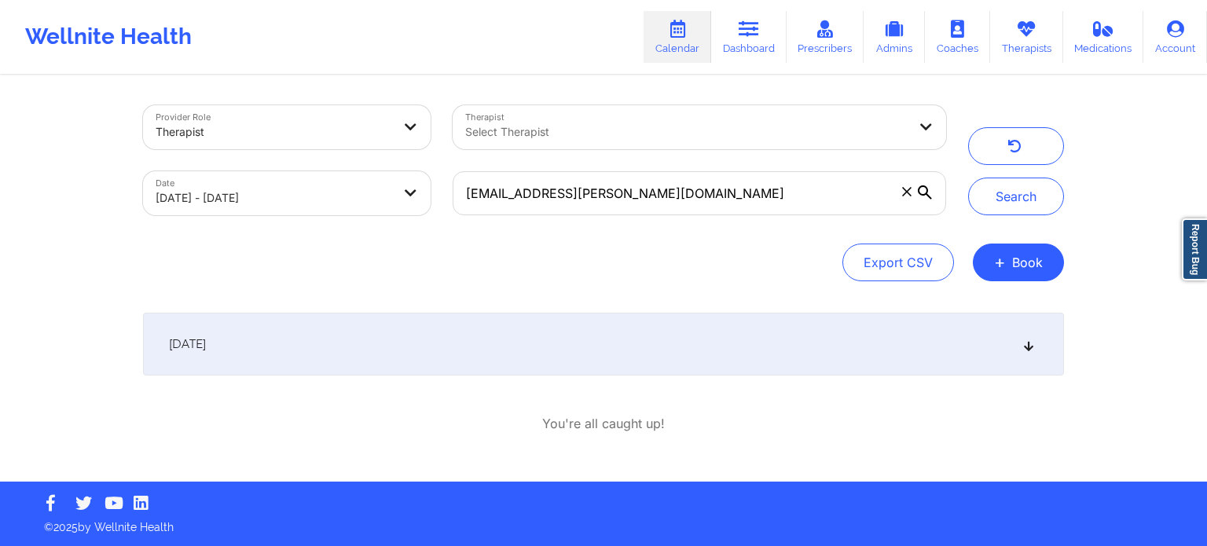
click at [858, 356] on div "[DATE]" at bounding box center [603, 344] width 921 height 63
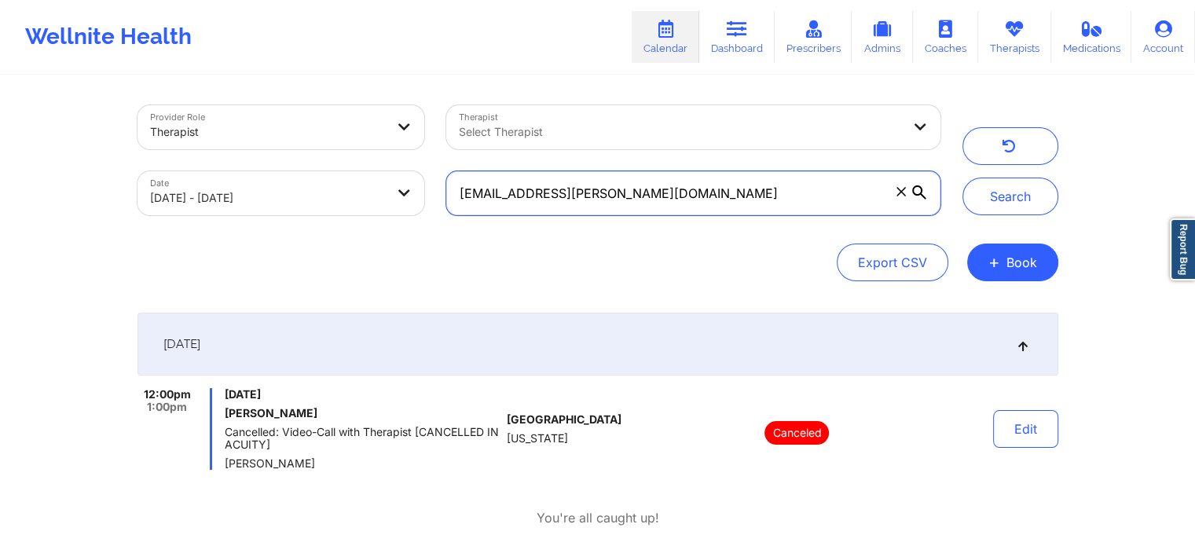
drag, startPoint x: 698, startPoint y: 204, endPoint x: 450, endPoint y: 205, distance: 248.4
click at [450, 205] on input "[EMAIL_ADDRESS][PERSON_NAME][DOMAIN_NAME]" at bounding box center [693, 193] width 494 height 44
paste input "voasmaddelin"
click at [963, 178] on button "Search" at bounding box center [1011, 197] width 96 height 38
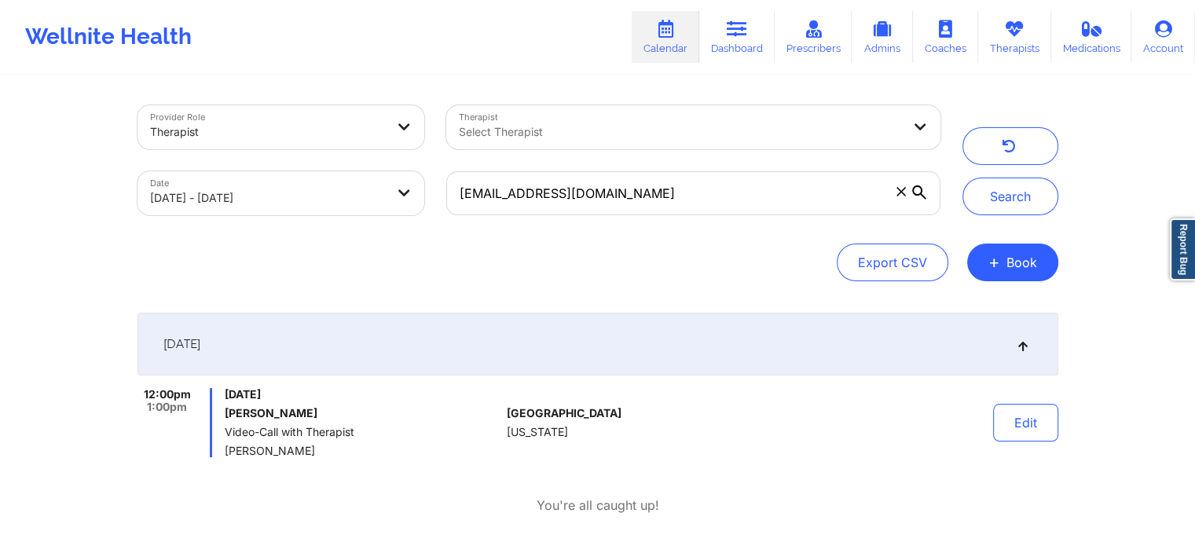
click at [748, 213] on div "[EMAIL_ADDRESS][DOMAIN_NAME]" at bounding box center [693, 193] width 516 height 66
drag, startPoint x: 748, startPoint y: 213, endPoint x: 434, endPoint y: 167, distance: 317.8
click at [434, 167] on div "Provider Role Therapist Therapist Select Therapist Date [DATE] - [DATE] [EMAIL_…" at bounding box center [539, 160] width 825 height 132
paste input "acsheaffer89@hot"
click at [963, 178] on button "Search" at bounding box center [1011, 197] width 96 height 38
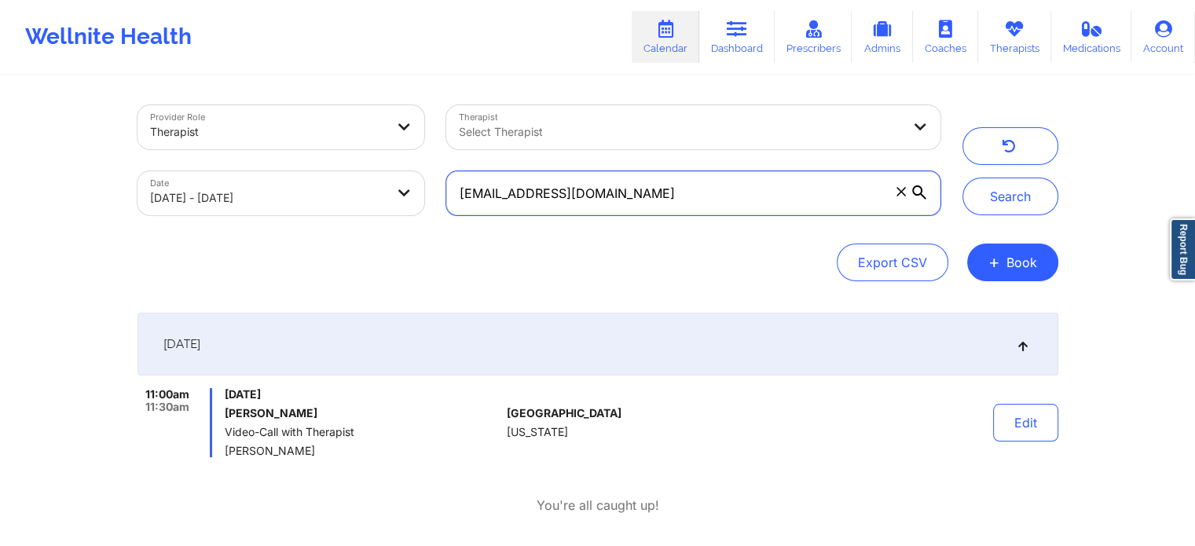
drag, startPoint x: 656, startPoint y: 187, endPoint x: 424, endPoint y: 206, distance: 231.9
click at [424, 206] on div "Provider Role Therapist Therapist Select Therapist Date [DATE] - [DATE] [EMAIL_…" at bounding box center [539, 160] width 825 height 132
paste input "niacduncan98@g"
click at [963, 178] on button "Search" at bounding box center [1011, 197] width 96 height 38
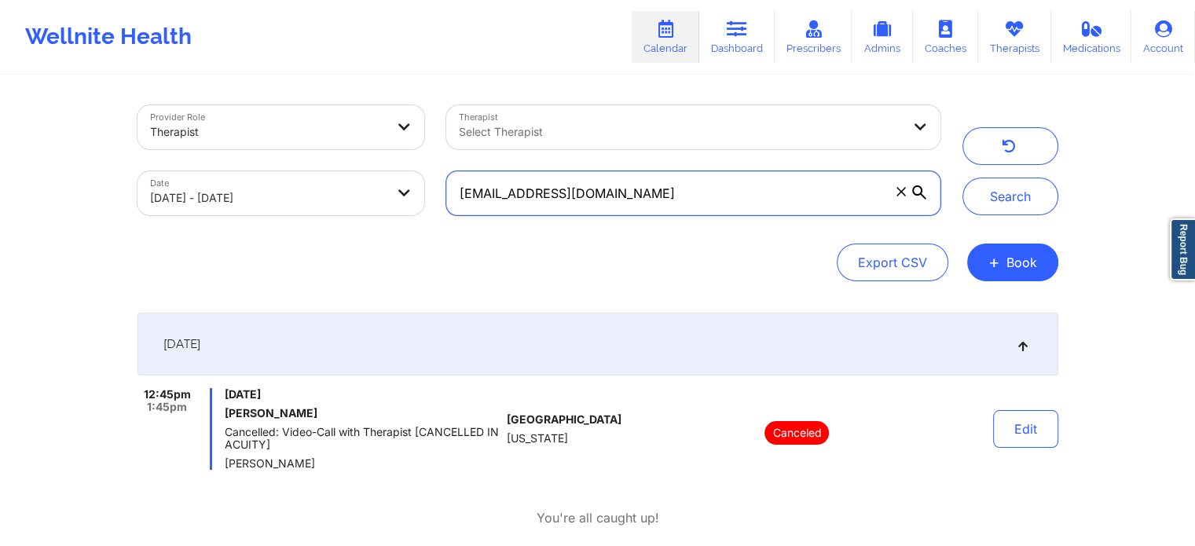
drag, startPoint x: 753, startPoint y: 182, endPoint x: 362, endPoint y: 71, distance: 406.8
click at [362, 71] on div "Wellnite Health Calendar Dashboard Prescribers Admins Coaches Therapists Medica…" at bounding box center [597, 283] width 1195 height 567
paste input "monicavaswani67"
click at [963, 178] on button "Search" at bounding box center [1011, 197] width 96 height 38
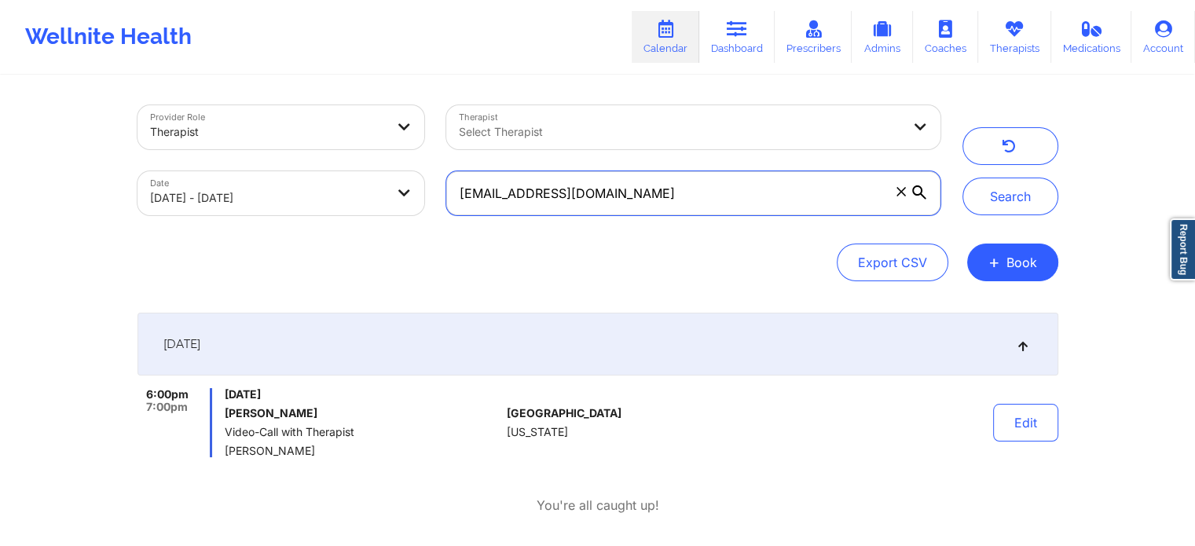
click at [963, 178] on button "Search" at bounding box center [1011, 197] width 96 height 38
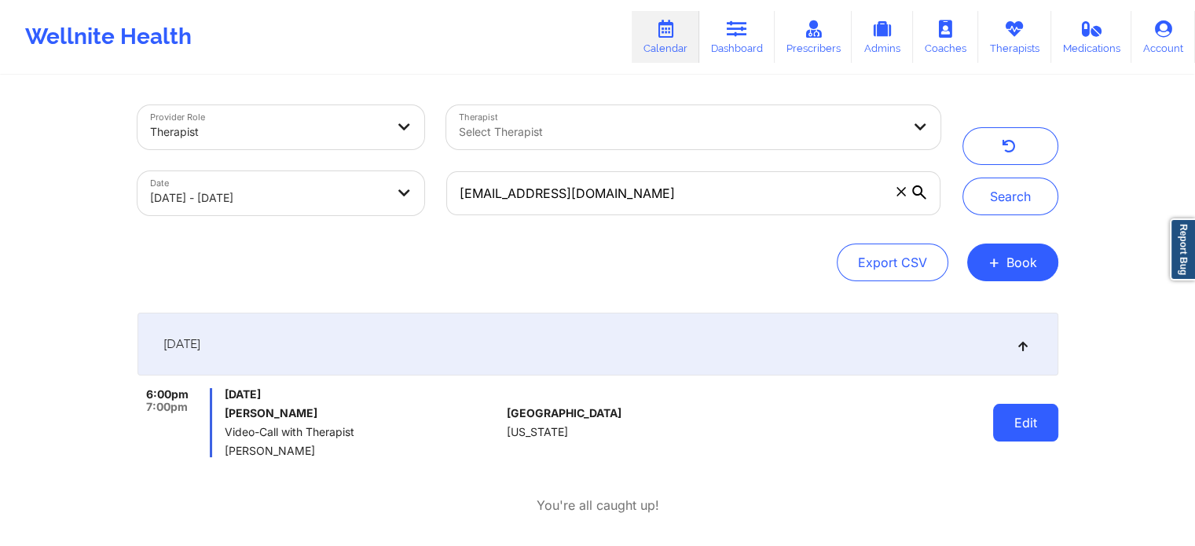
click at [1019, 406] on button "Edit" at bounding box center [1025, 423] width 65 height 38
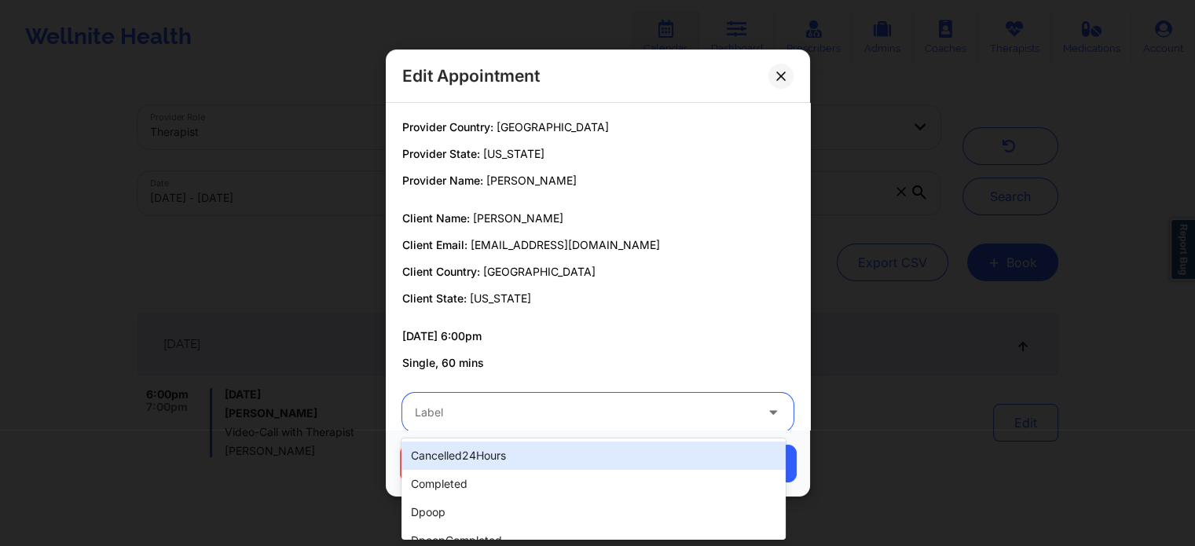
click at [549, 419] on div at bounding box center [585, 412] width 340 height 19
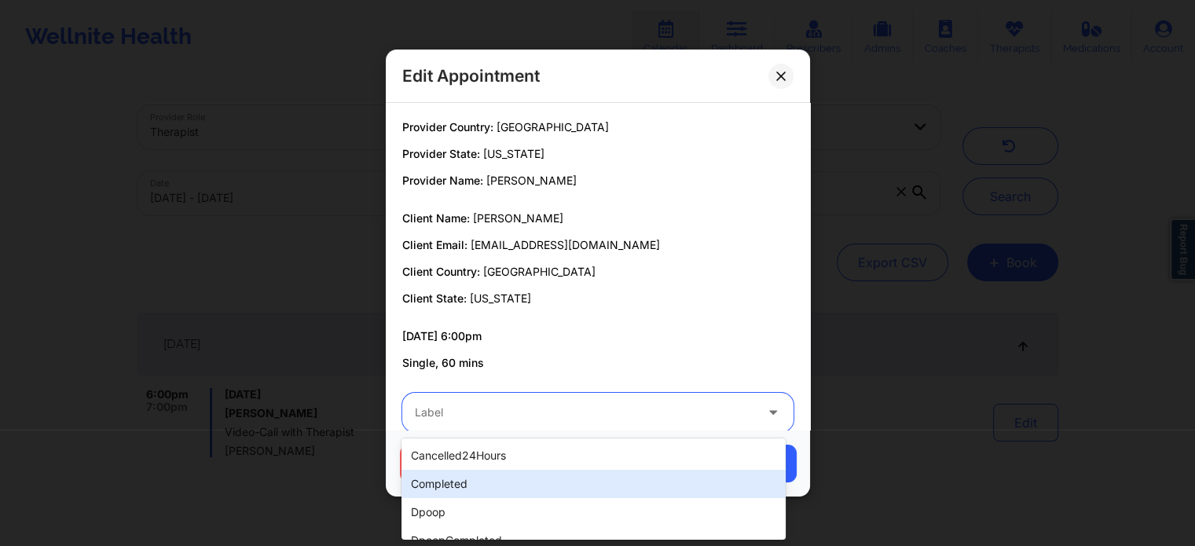
click at [479, 490] on div "completed" at bounding box center [594, 484] width 384 height 28
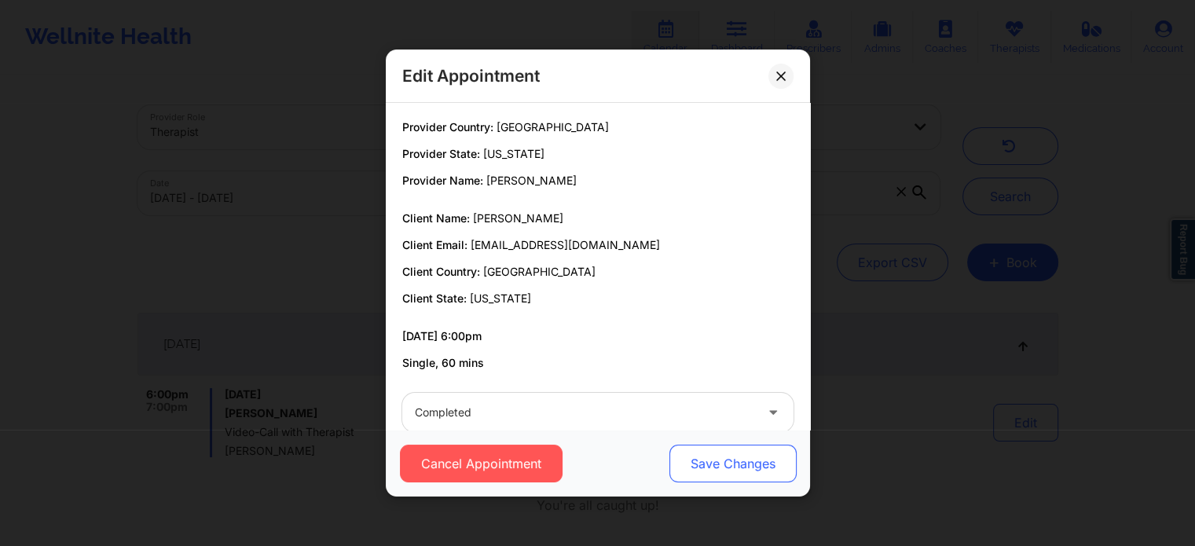
click at [724, 457] on button "Save Changes" at bounding box center [732, 464] width 127 height 38
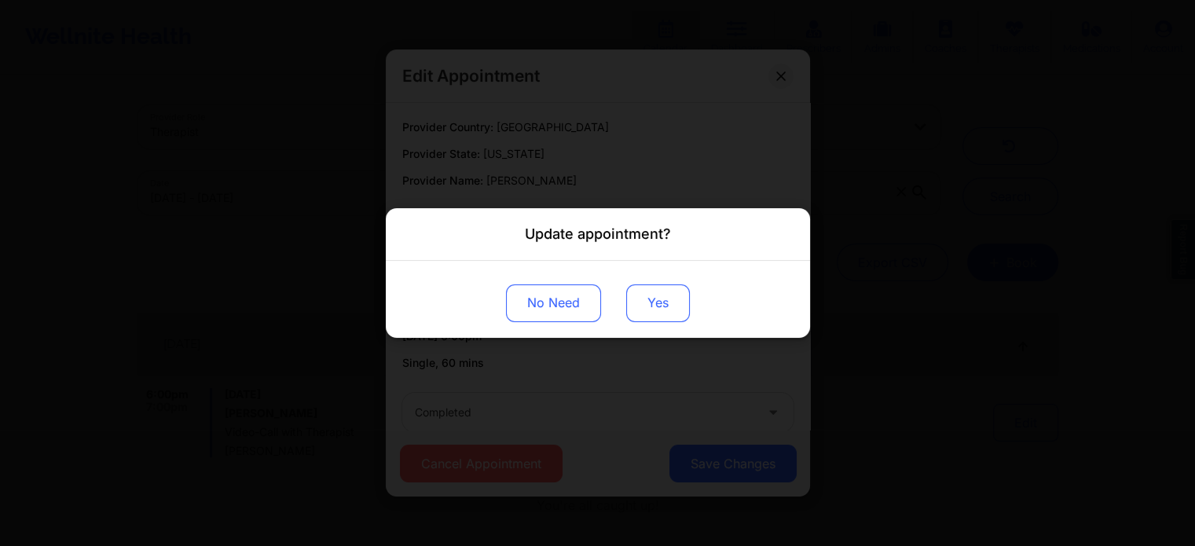
click at [659, 292] on button "Yes" at bounding box center [658, 304] width 64 height 38
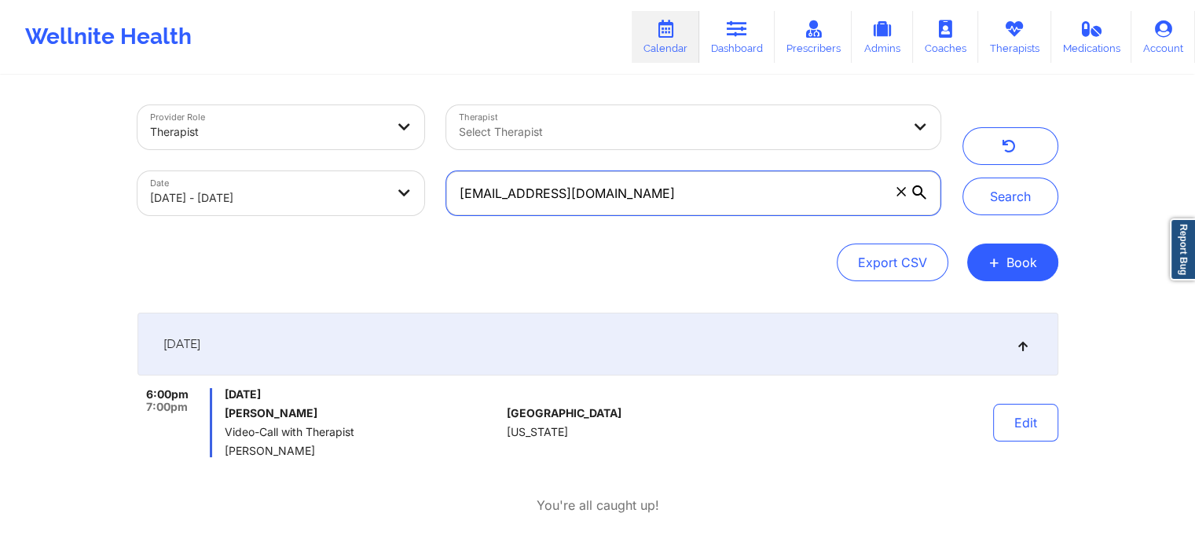
drag, startPoint x: 767, startPoint y: 185, endPoint x: 320, endPoint y: 136, distance: 449.9
click at [320, 136] on div "Provider Role Therapist Therapist Select Therapist Date [DATE] - [DATE] [EMAIL_…" at bounding box center [539, 160] width 825 height 132
paste input "[EMAIL_ADDRESS]"
click at [963, 178] on button "Search" at bounding box center [1011, 197] width 96 height 38
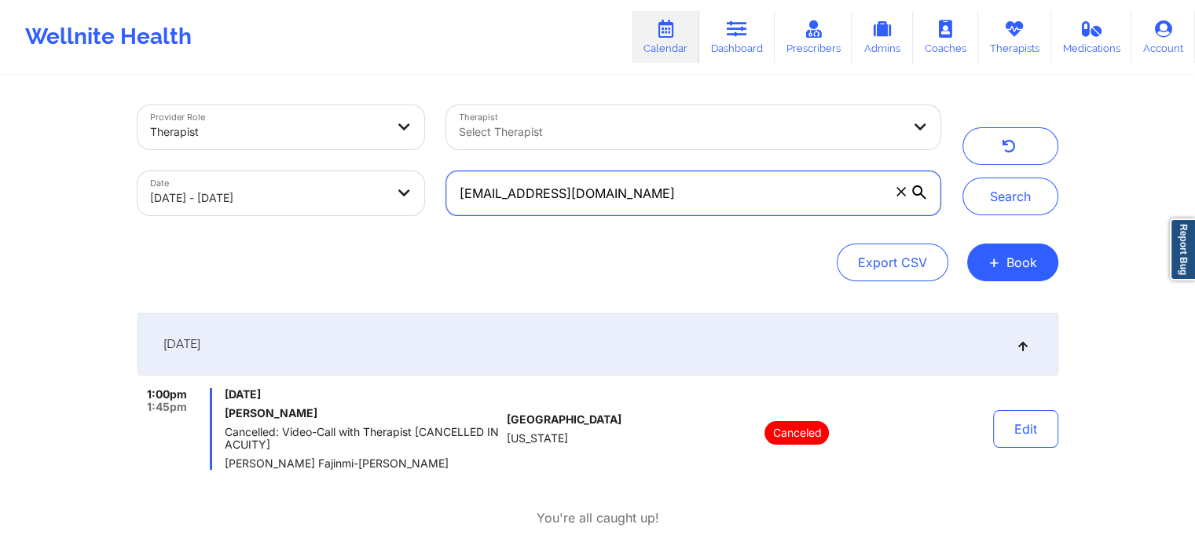
drag, startPoint x: 734, startPoint y: 201, endPoint x: 395, endPoint y: 216, distance: 339.1
click at [395, 216] on div "Provider Role Therapist Therapist Select Therapist Date [DATE] - [DATE] [EMAIL_…" at bounding box center [539, 160] width 825 height 132
paste input "[EMAIL_ADDRESS][DOMAIN_NAME]"
click at [963, 178] on button "Search" at bounding box center [1011, 197] width 96 height 38
drag, startPoint x: 722, startPoint y: 193, endPoint x: 435, endPoint y: 160, distance: 289.7
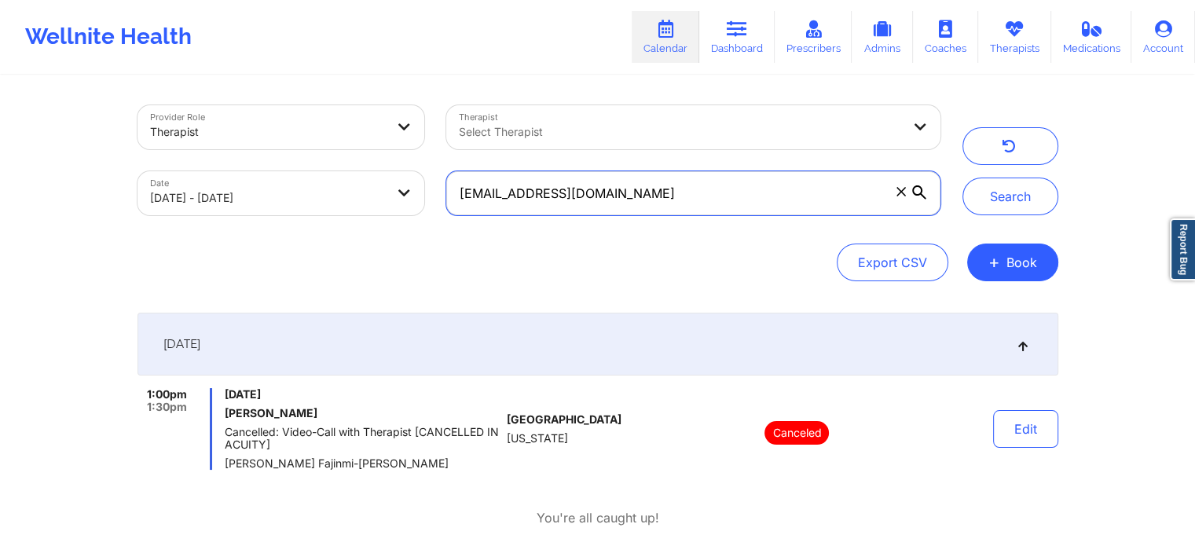
click at [435, 160] on div "[EMAIL_ADDRESS][DOMAIN_NAME]" at bounding box center [693, 193] width 516 height 66
paste input "[EMAIL_ADDRESS][DOMAIN_NAME]"
click at [963, 178] on button "Search" at bounding box center [1011, 197] width 96 height 38
drag, startPoint x: 645, startPoint y: 196, endPoint x: 390, endPoint y: 211, distance: 255.9
click at [390, 211] on div "Provider Role Therapist Therapist Select Therapist Date [DATE] - [DATE] [EMAIL_…" at bounding box center [539, 160] width 825 height 132
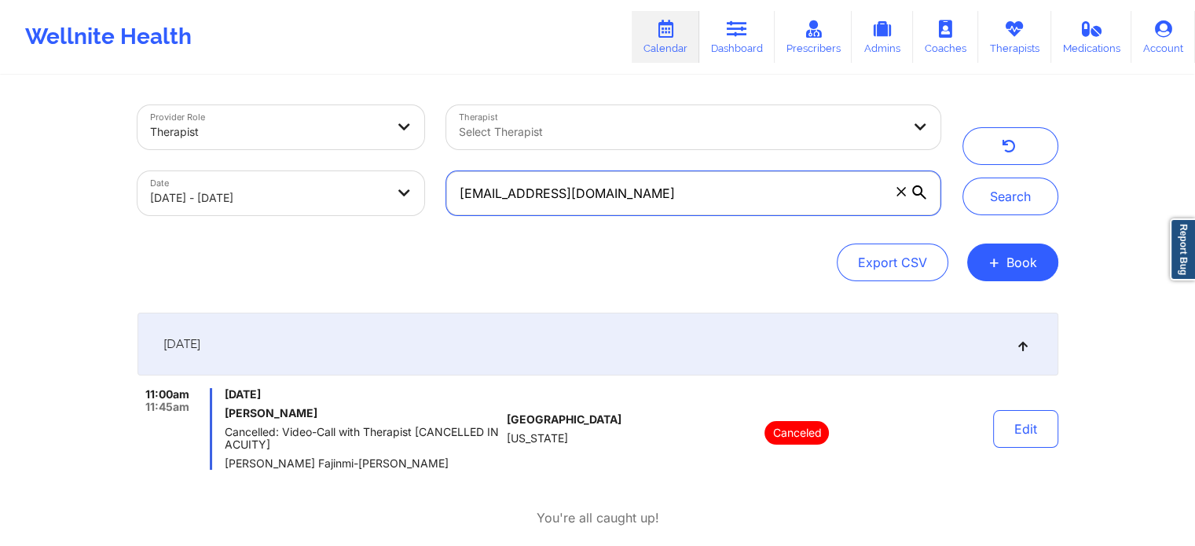
paste input "inalehne"
click at [963, 178] on button "Search" at bounding box center [1011, 197] width 96 height 38
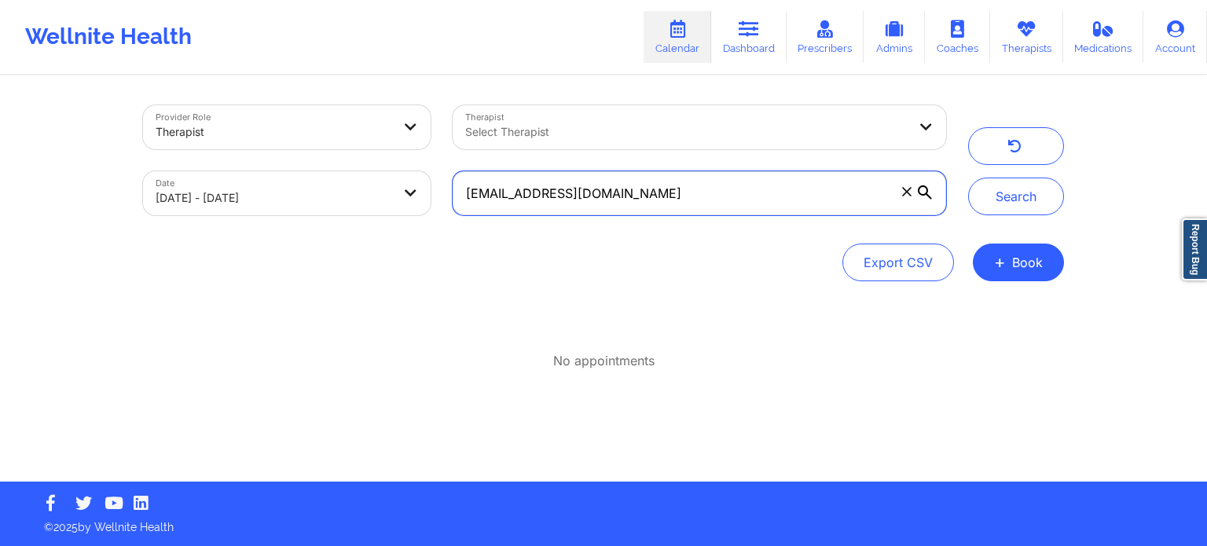
drag, startPoint x: 619, startPoint y: 207, endPoint x: 422, endPoint y: 217, distance: 197.5
click at [422, 217] on div "Provider Role Therapist Therapist Select Therapist Date [DATE] - [DATE] [EMAIL_…" at bounding box center [544, 160] width 825 height 132
paste input "kimrajj13"
type input "[EMAIL_ADDRESS][DOMAIN_NAME]"
click at [968, 178] on button "Search" at bounding box center [1016, 197] width 96 height 38
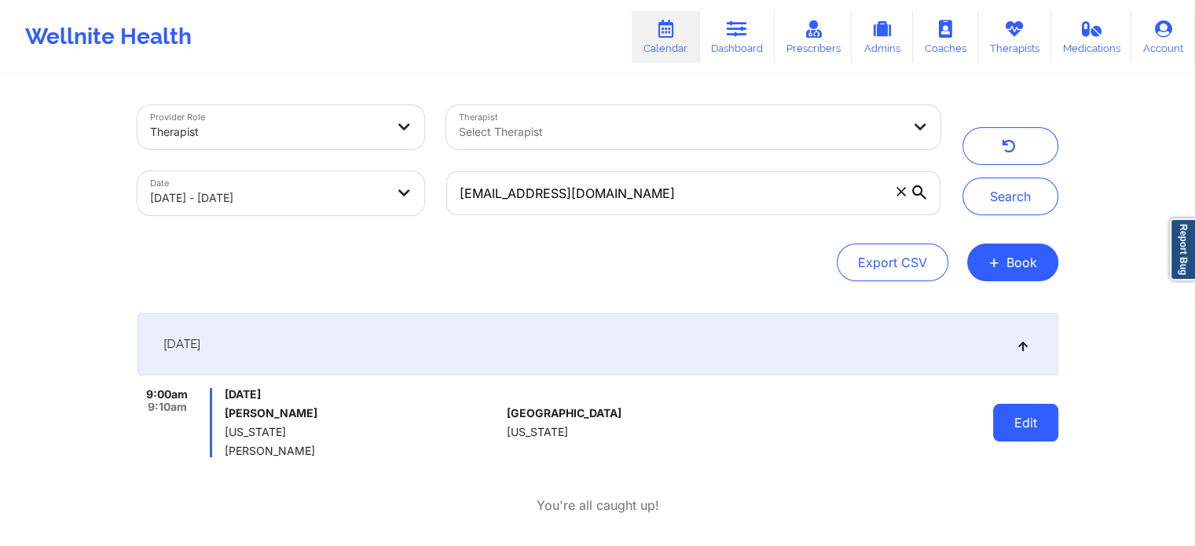
click at [1030, 432] on button "Edit" at bounding box center [1025, 423] width 65 height 38
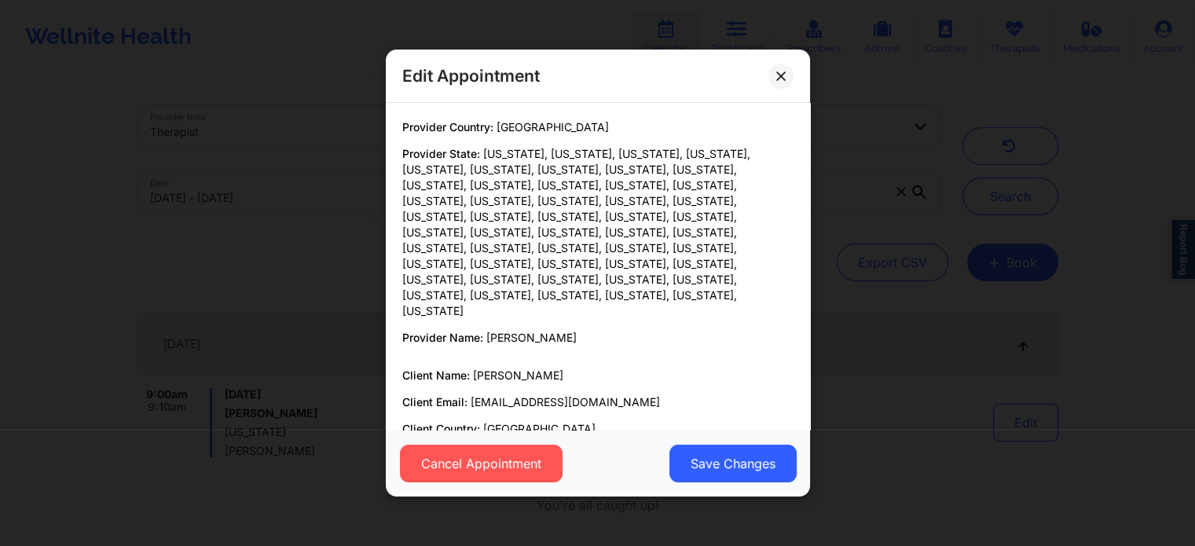
scroll to position [139, 0]
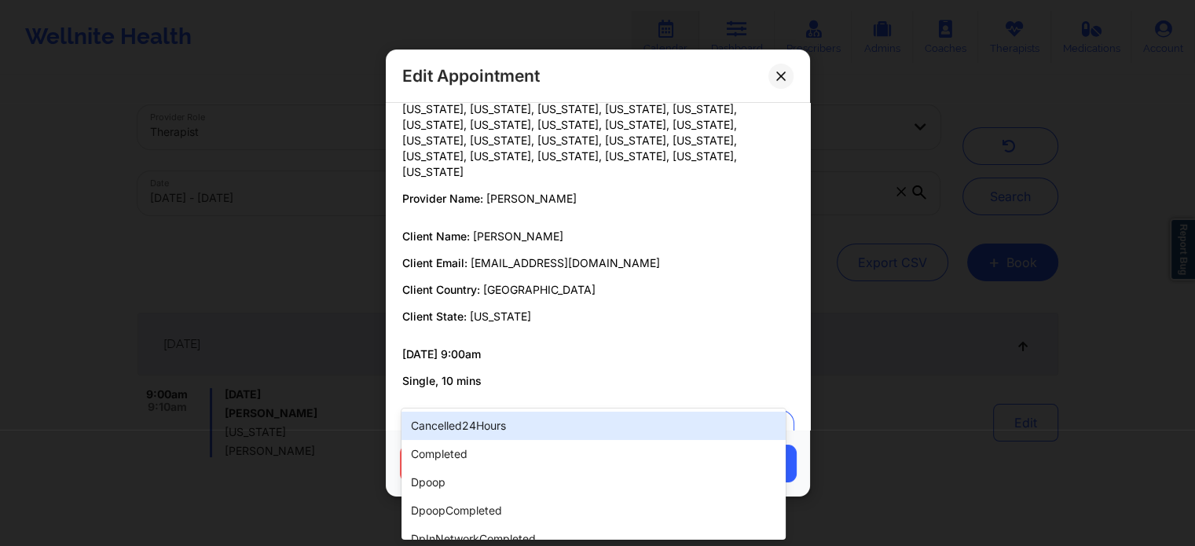
click at [621, 411] on div "Label" at bounding box center [579, 430] width 354 height 39
type input "no"
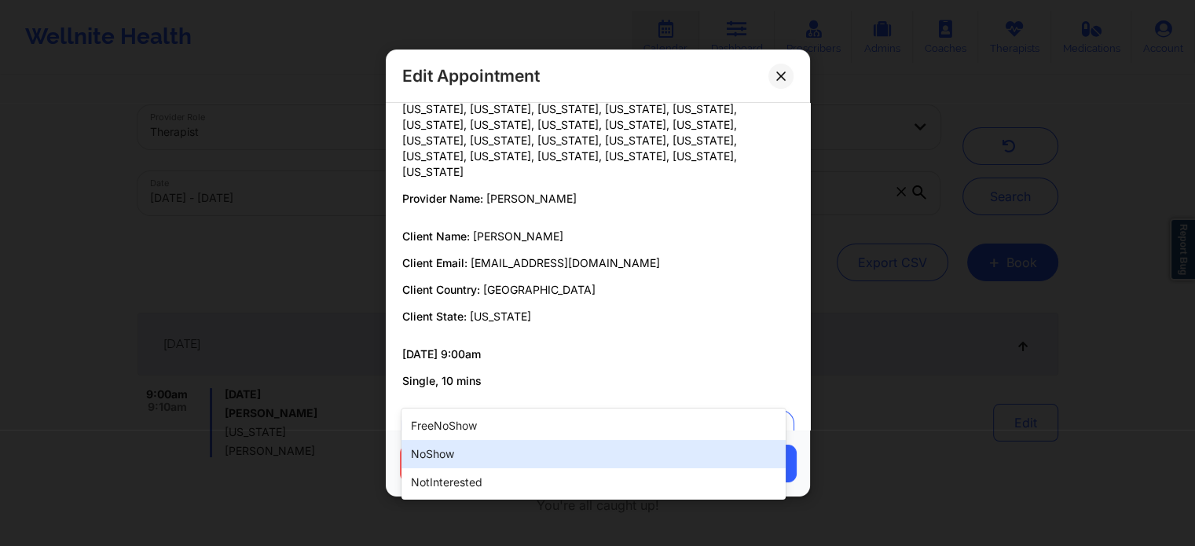
click at [520, 443] on div "noShow" at bounding box center [594, 454] width 384 height 28
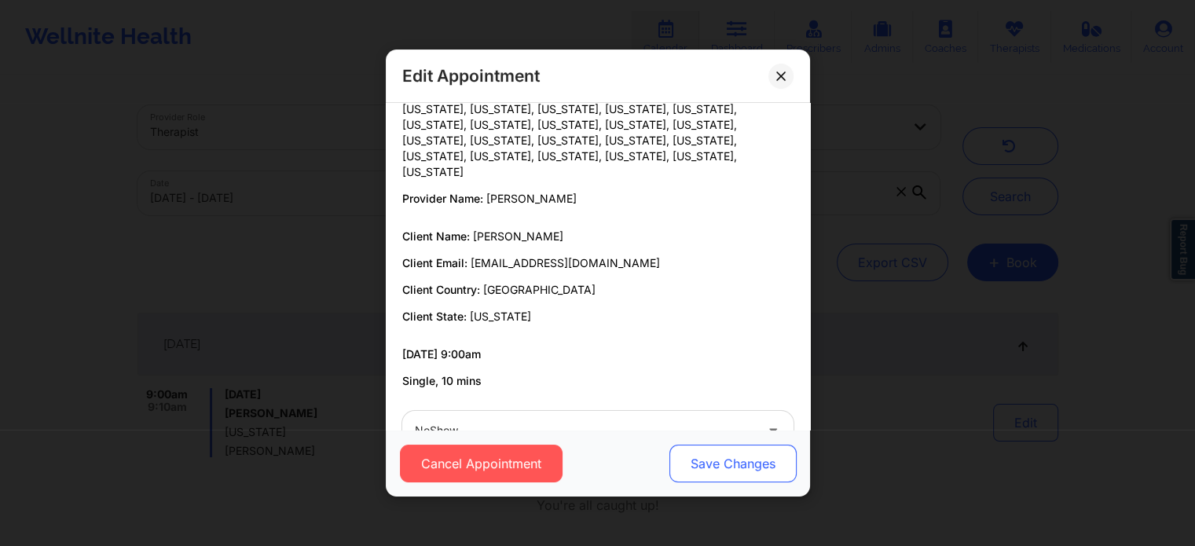
click at [730, 468] on button "Save Changes" at bounding box center [732, 464] width 127 height 38
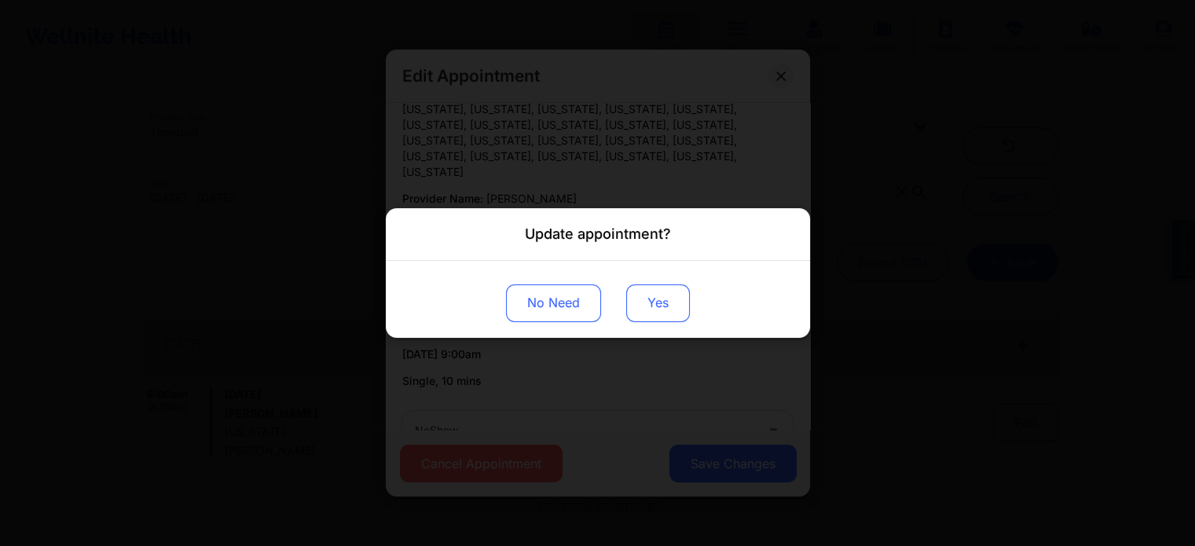
click at [663, 292] on button "Yes" at bounding box center [658, 304] width 64 height 38
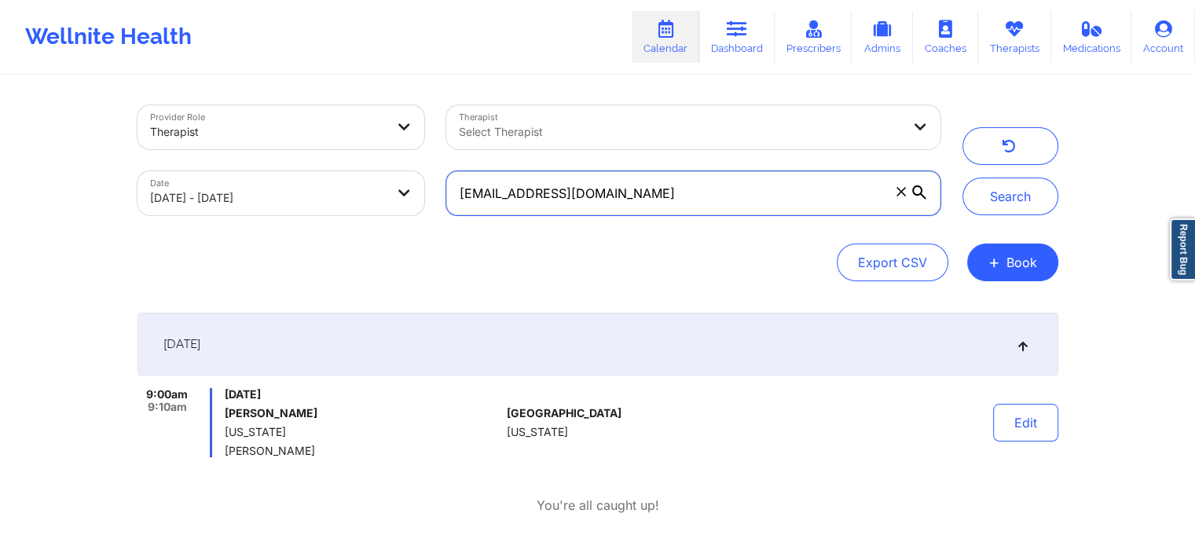
drag, startPoint x: 624, startPoint y: 178, endPoint x: 453, endPoint y: 178, distance: 171.3
click at [453, 178] on input "[EMAIL_ADDRESS][DOMAIN_NAME]" at bounding box center [693, 193] width 494 height 44
paste input "dannyangg"
click at [963, 178] on button "Search" at bounding box center [1011, 197] width 96 height 38
drag, startPoint x: 628, startPoint y: 182, endPoint x: 273, endPoint y: 224, distance: 357.8
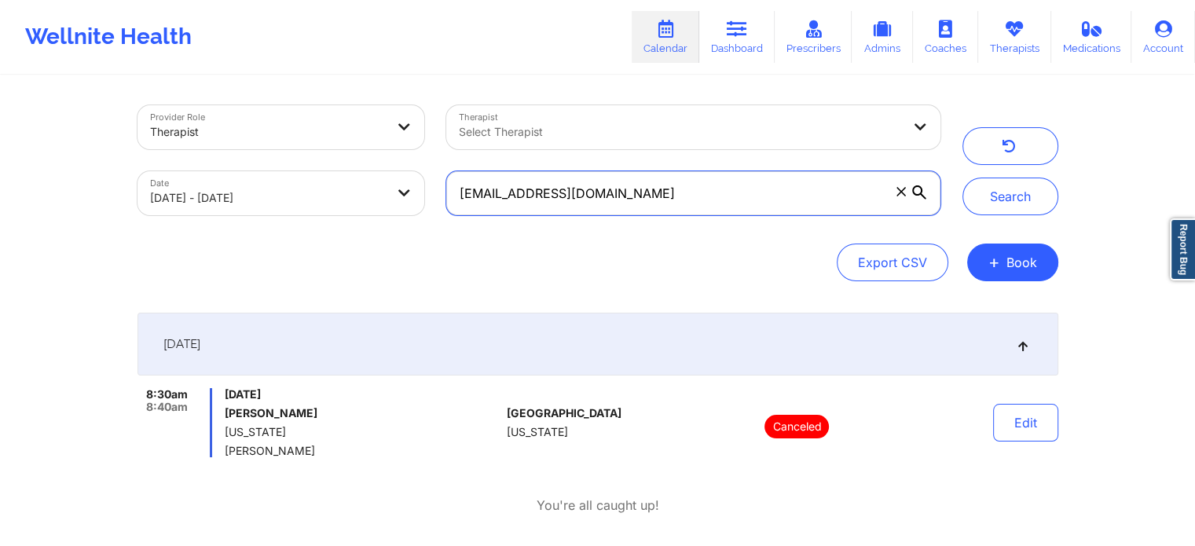
click at [273, 224] on div "Provider Role Therapist Therapist Select Therapist Date [DATE] - [DATE] [EMAIL_…" at bounding box center [539, 160] width 825 height 132
paste input "sheaffer2025"
click at [963, 178] on button "Search" at bounding box center [1011, 197] width 96 height 38
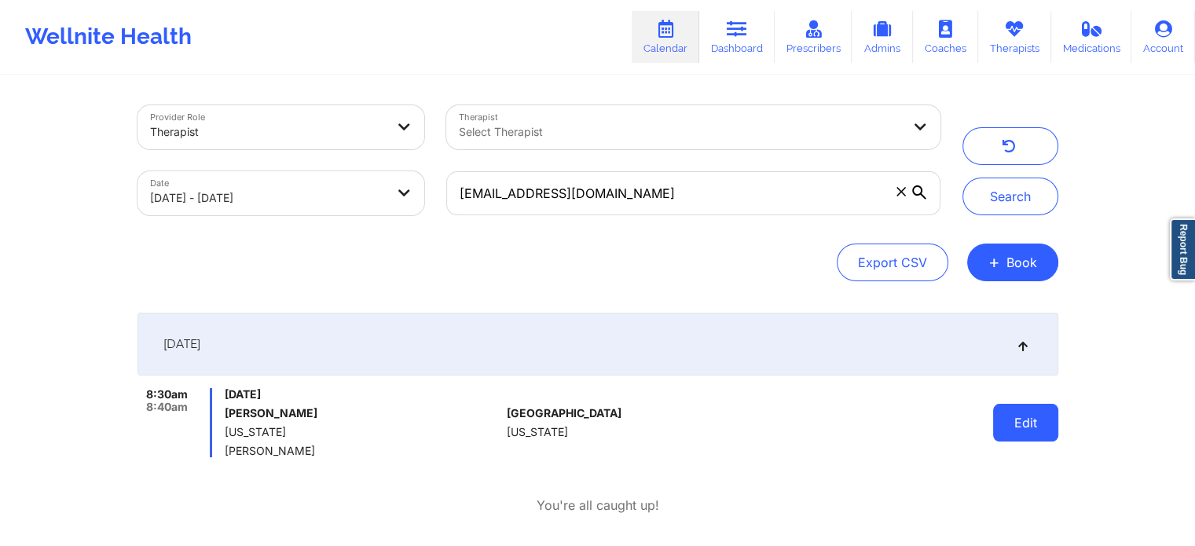
click at [1027, 424] on button "Edit" at bounding box center [1025, 423] width 65 height 38
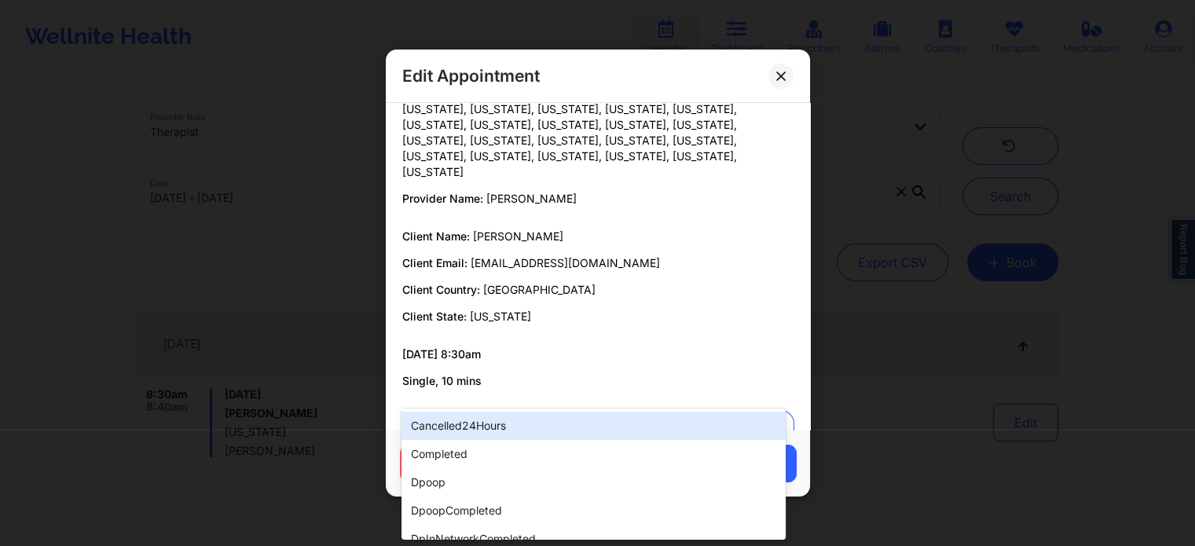
click at [575, 421] on div at bounding box center [585, 430] width 340 height 19
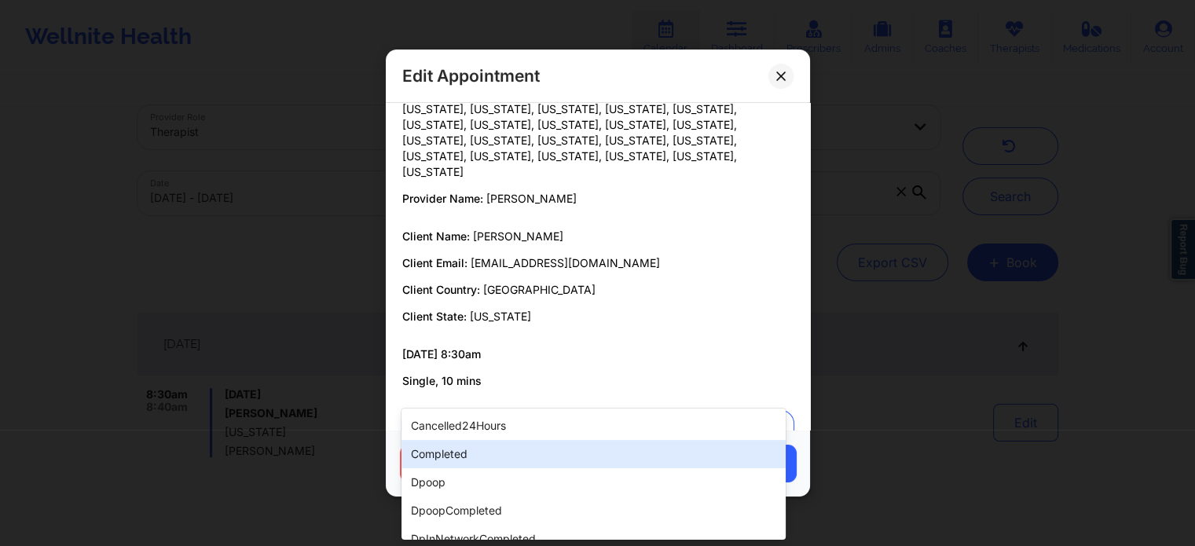
click at [512, 452] on div "completed" at bounding box center [594, 454] width 384 height 28
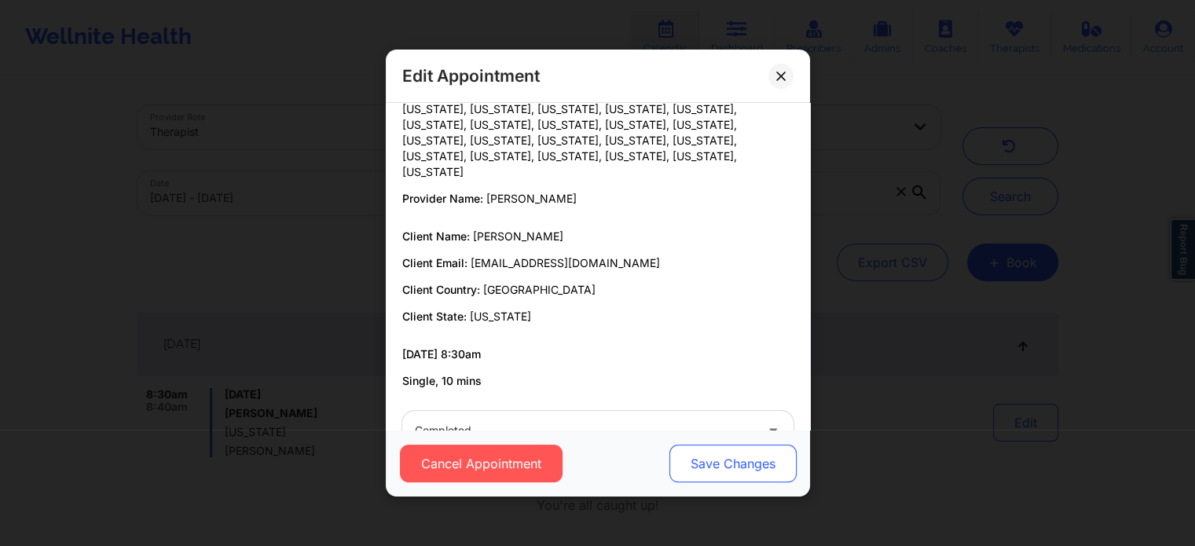
click at [724, 464] on button "Save Changes" at bounding box center [732, 464] width 127 height 38
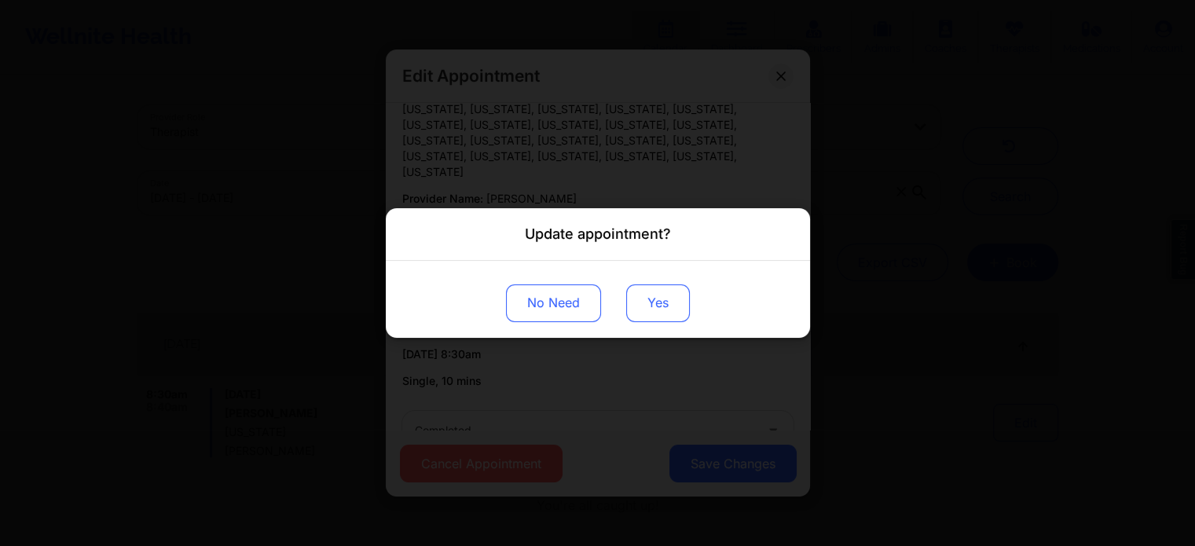
click at [670, 305] on button "Yes" at bounding box center [658, 304] width 64 height 38
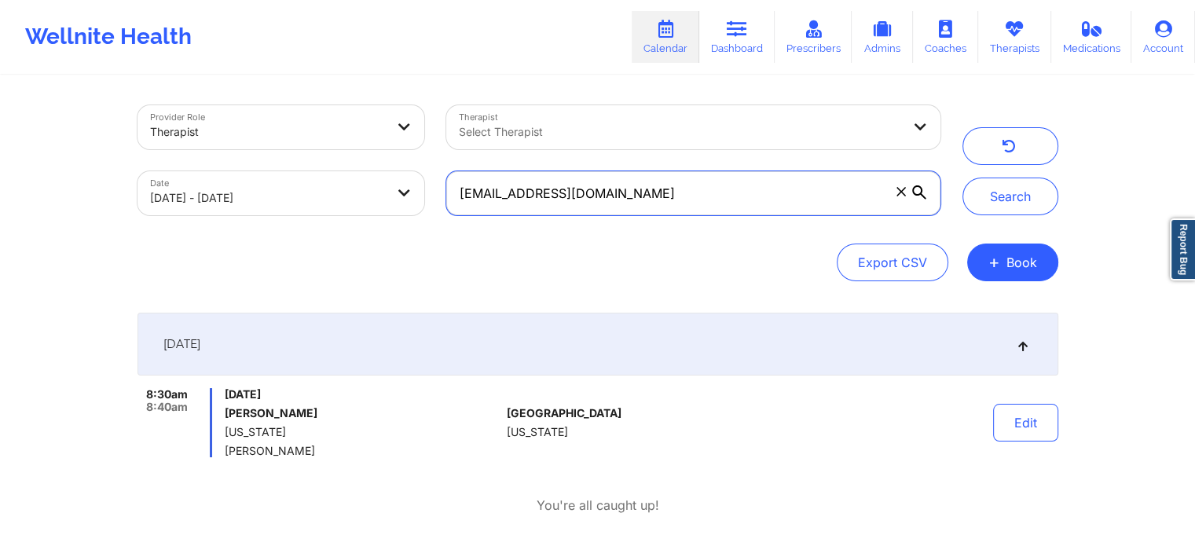
drag, startPoint x: 656, startPoint y: 190, endPoint x: 395, endPoint y: 148, distance: 264.4
click at [395, 148] on div "Provider Role Therapist Therapist Select Therapist Date [DATE] - [DATE] [EMAIL_…" at bounding box center [539, 160] width 825 height 132
paste input "[PERSON_NAME].[PERSON_NAME]"
click at [963, 178] on button "Search" at bounding box center [1011, 197] width 96 height 38
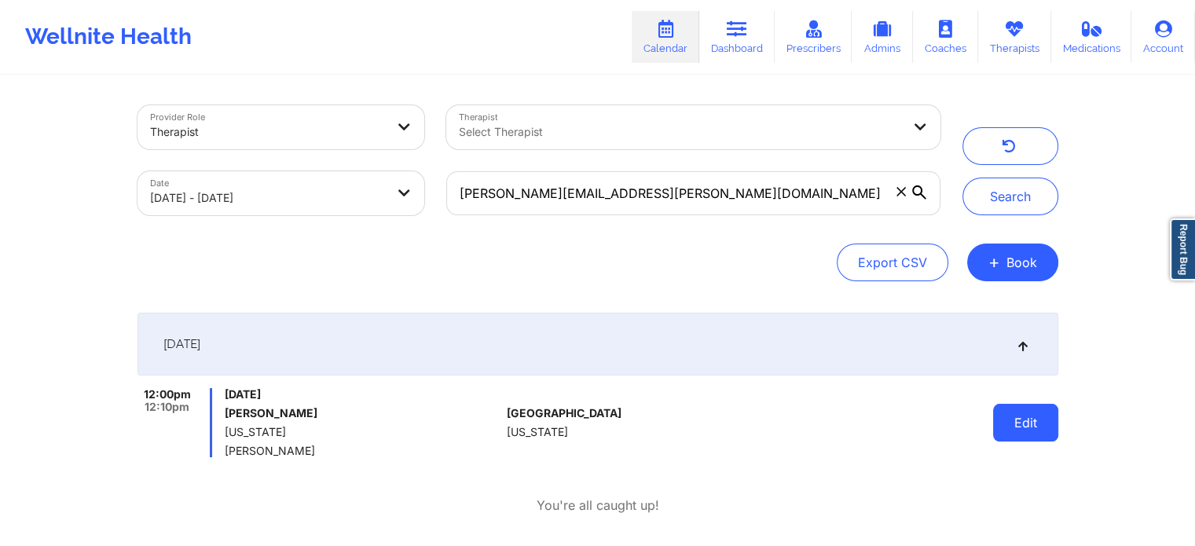
click at [1032, 432] on button "Edit" at bounding box center [1025, 423] width 65 height 38
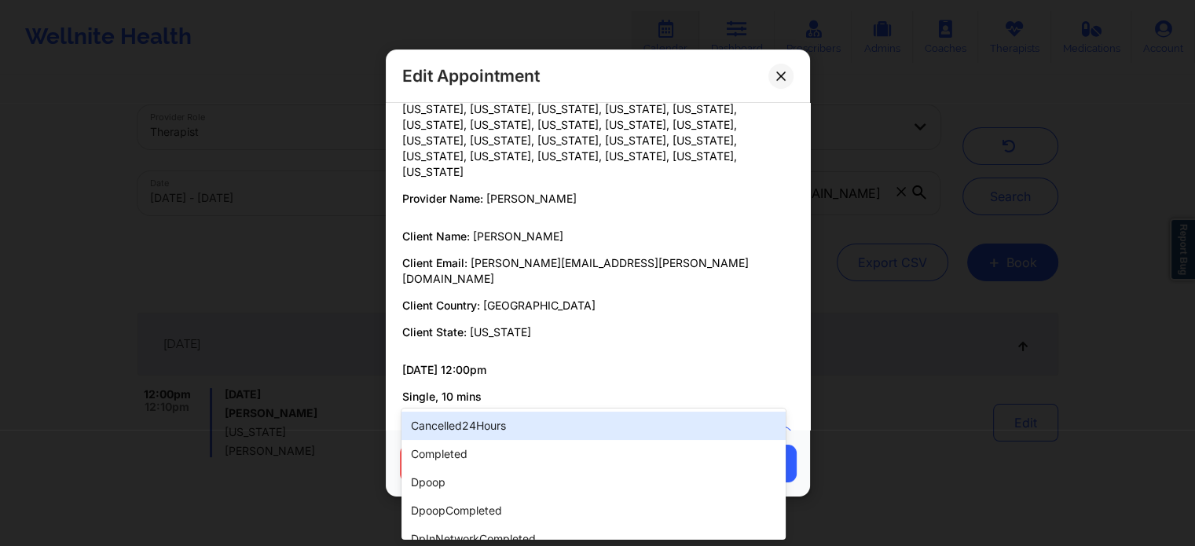
click at [623, 427] on div "Label" at bounding box center [579, 446] width 354 height 39
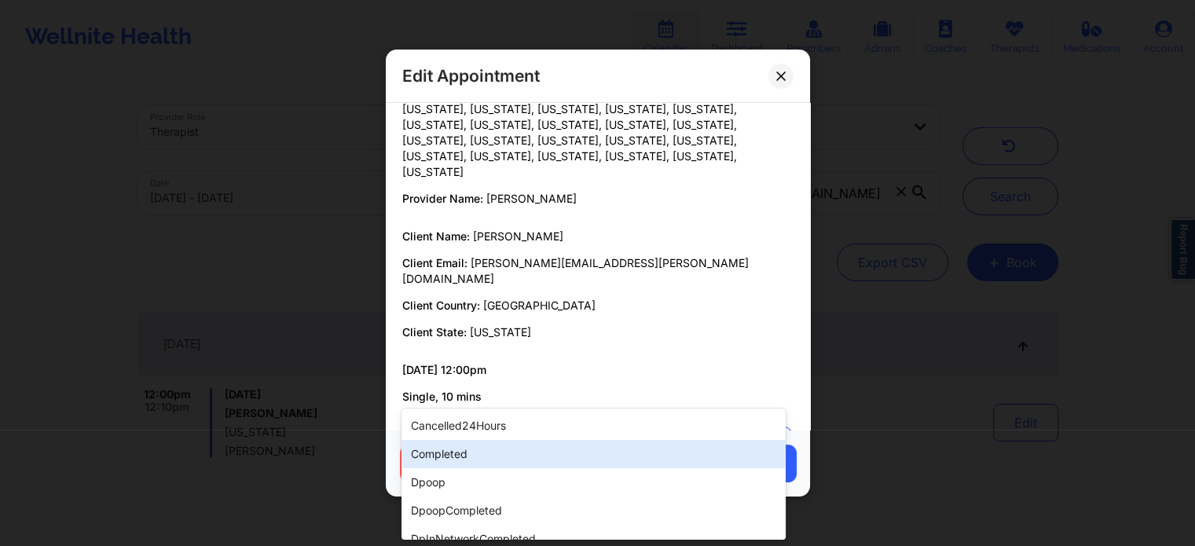
click at [539, 446] on div "completed" at bounding box center [594, 454] width 384 height 28
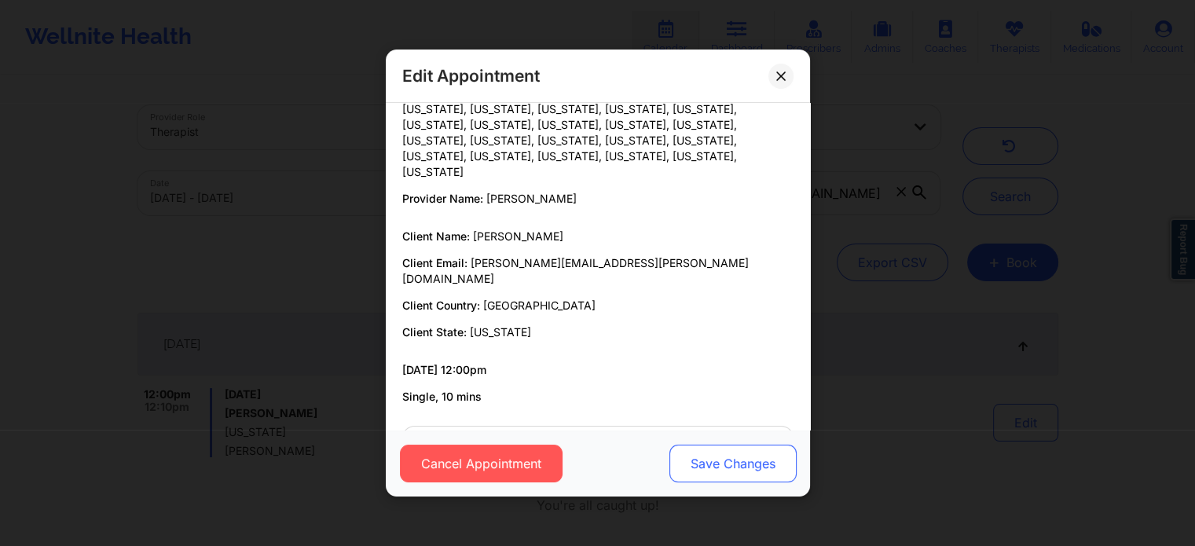
click at [717, 457] on button "Save Changes" at bounding box center [732, 464] width 127 height 38
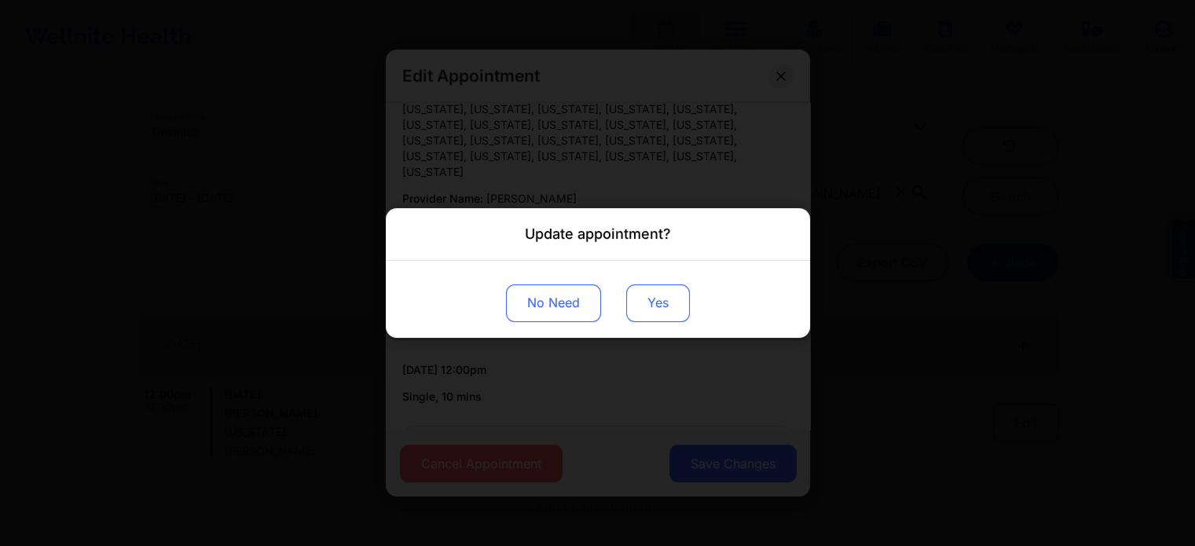
click at [652, 306] on button "Yes" at bounding box center [658, 304] width 64 height 38
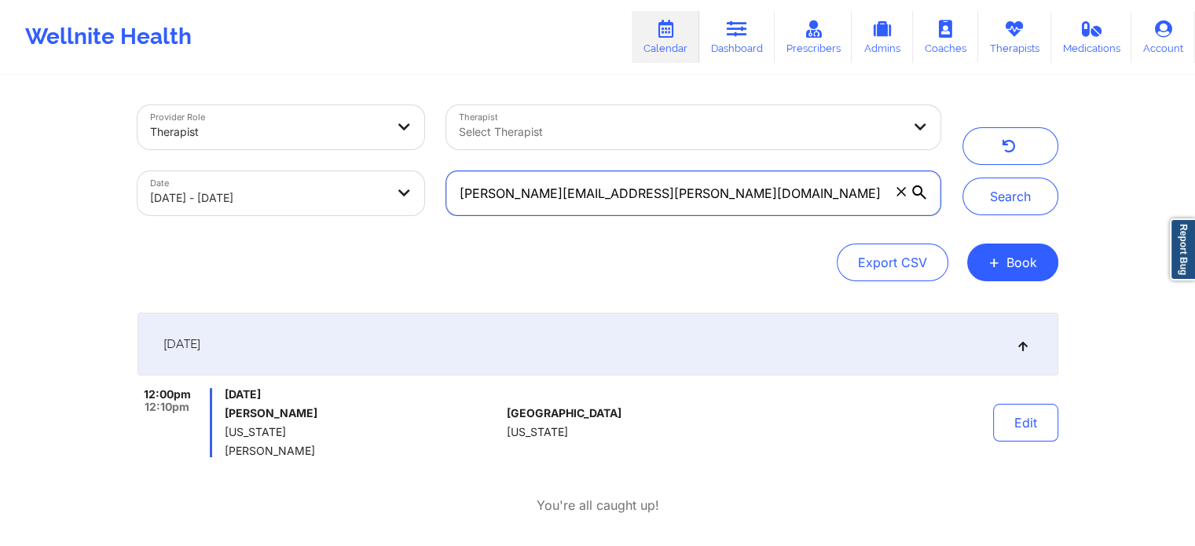
drag, startPoint x: 678, startPoint y: 193, endPoint x: 422, endPoint y: 167, distance: 257.5
click at [422, 167] on div "Provider Role Therapist Therapist Select Therapist Date [DATE] - [DATE] [PERSON…" at bounding box center [539, 160] width 825 height 132
paste input "prashad74"
click at [963, 178] on button "Search" at bounding box center [1011, 197] width 96 height 38
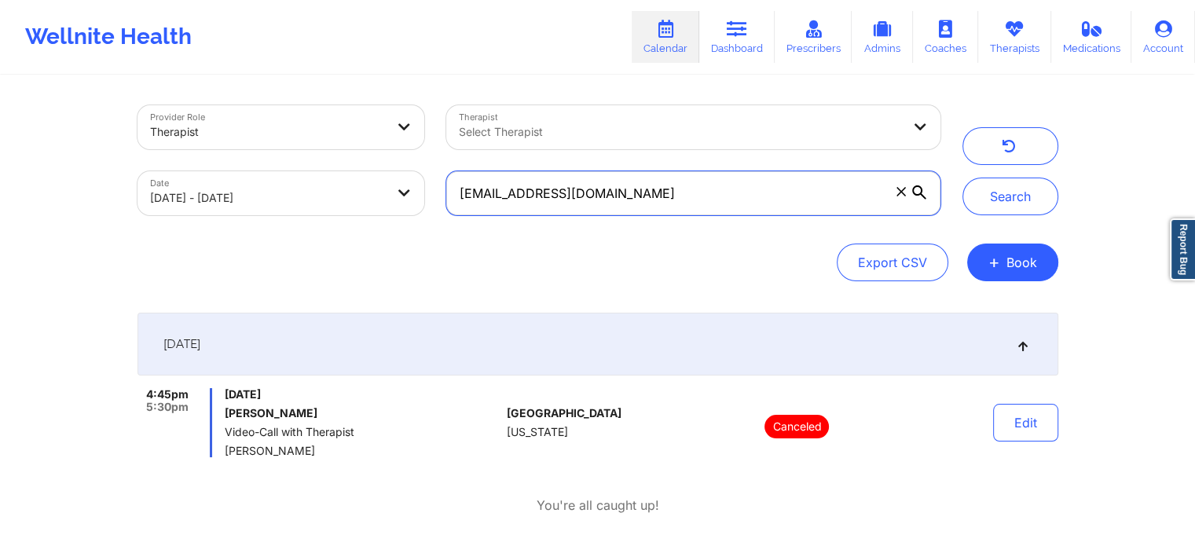
drag, startPoint x: 663, startPoint y: 197, endPoint x: 300, endPoint y: 150, distance: 365.4
click at [300, 150] on div "Provider Role Therapist Therapist Select Therapist Date [DATE] - [DATE] [EMAIL_…" at bounding box center [539, 160] width 825 height 132
paste input "atiasrodriguez01@hot"
click at [963, 178] on button "Search" at bounding box center [1011, 197] width 96 height 38
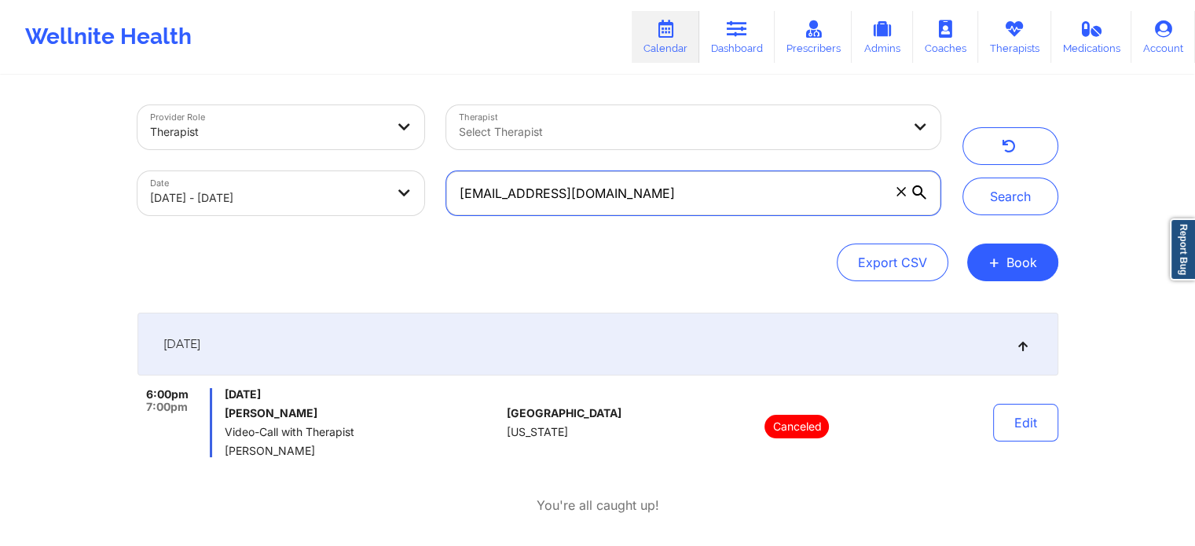
drag, startPoint x: 689, startPoint y: 191, endPoint x: 424, endPoint y: 183, distance: 265.8
click at [424, 183] on div "Provider Role Therapist Therapist Select Therapist Date [DATE] - [DATE] [EMAIL_…" at bounding box center [539, 160] width 825 height 132
paste input "yen@yenbiechler"
click at [963, 178] on button "Search" at bounding box center [1011, 197] width 96 height 38
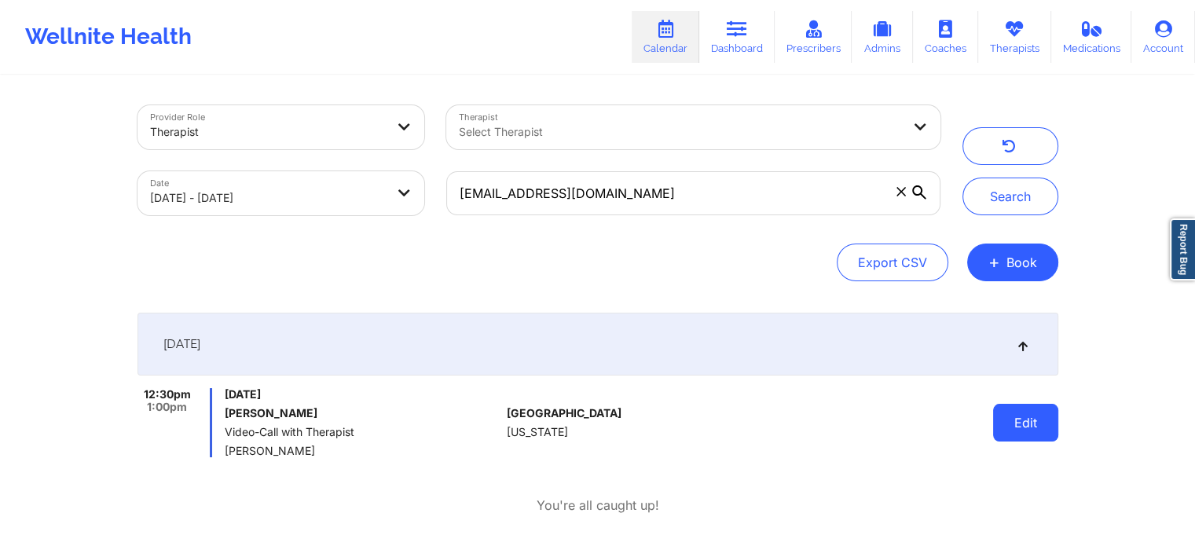
click at [1034, 424] on button "Edit" at bounding box center [1025, 423] width 65 height 38
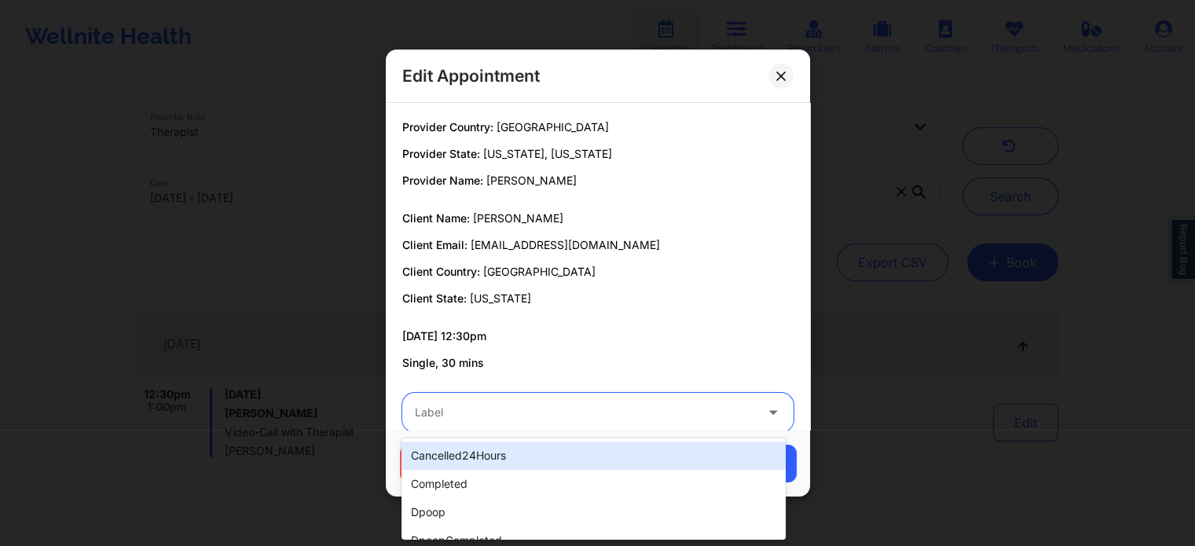
click at [709, 420] on div at bounding box center [585, 412] width 340 height 19
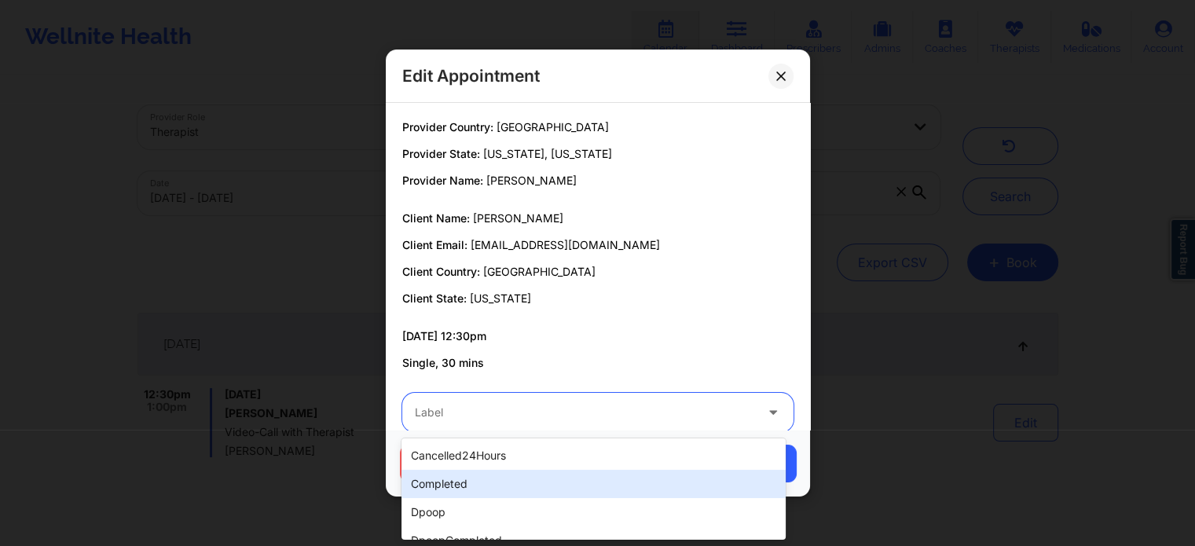
click at [527, 474] on div "completed" at bounding box center [594, 484] width 384 height 28
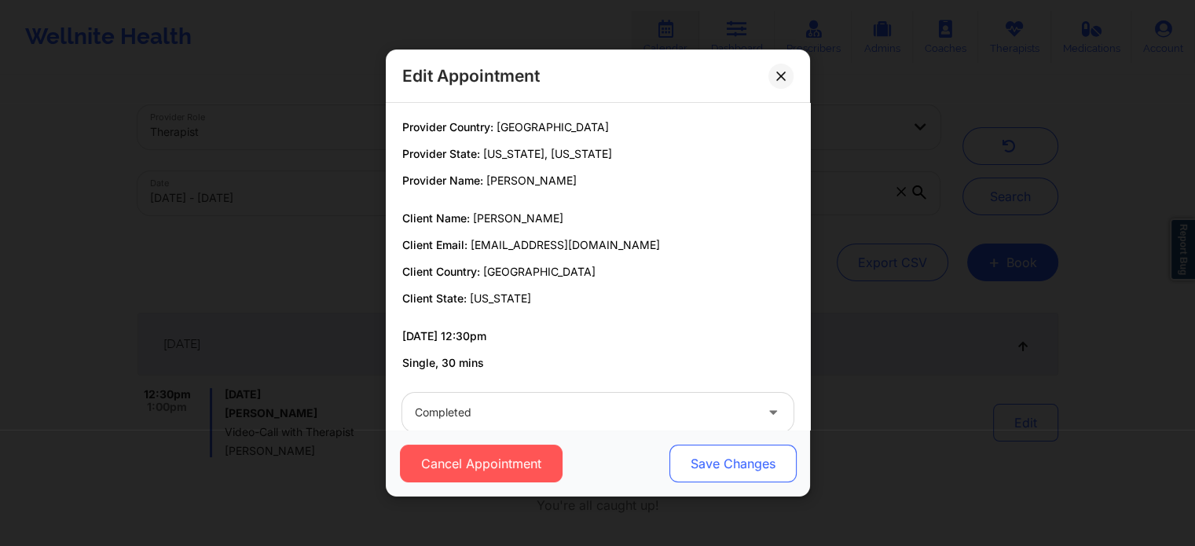
click at [700, 463] on button "Save Changes" at bounding box center [732, 464] width 127 height 38
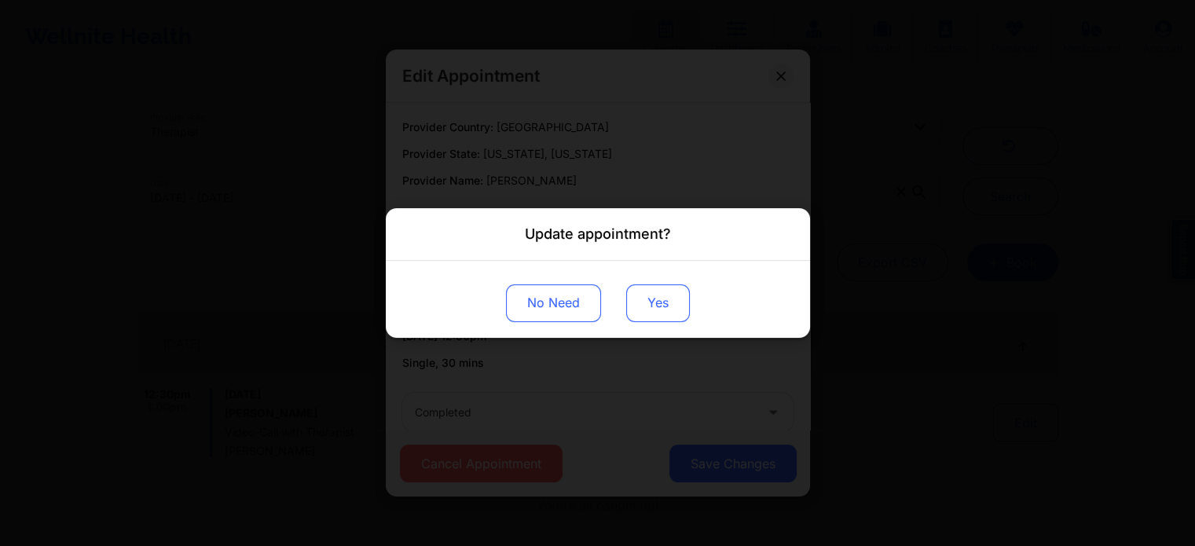
click at [651, 308] on button "Yes" at bounding box center [658, 304] width 64 height 38
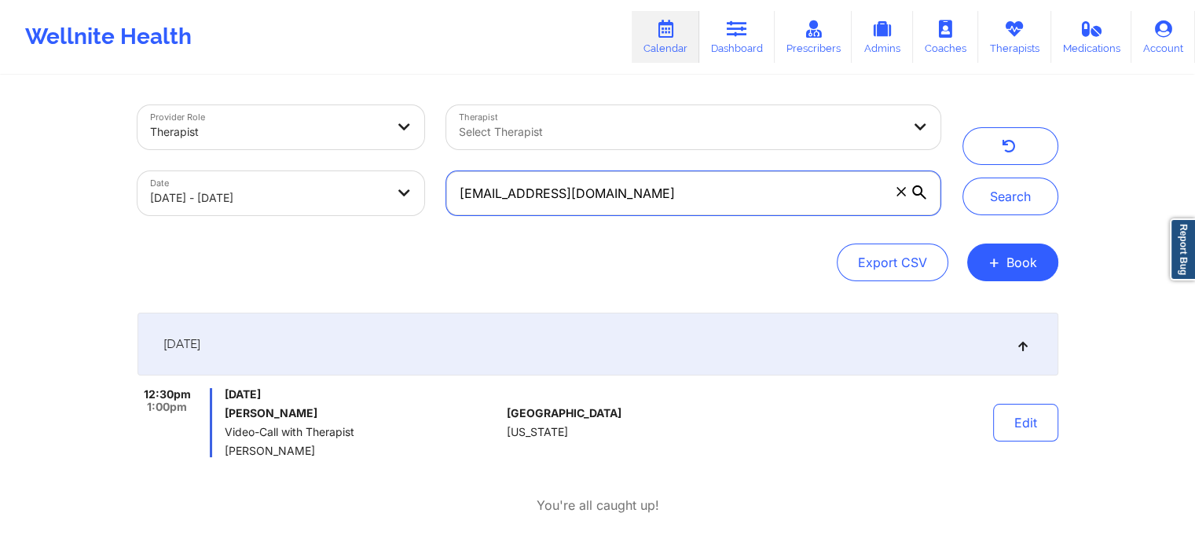
drag, startPoint x: 642, startPoint y: 182, endPoint x: 465, endPoint y: 148, distance: 180.0
click at [465, 148] on div "Provider Role Therapist Therapist Select Therapist Date [DATE] - [DATE] [EMAIL_…" at bounding box center [539, 160] width 825 height 132
type input "y"
paste input "[EMAIL_ADDRESS][DOMAIN_NAME]"
click at [963, 178] on button "Search" at bounding box center [1011, 197] width 96 height 38
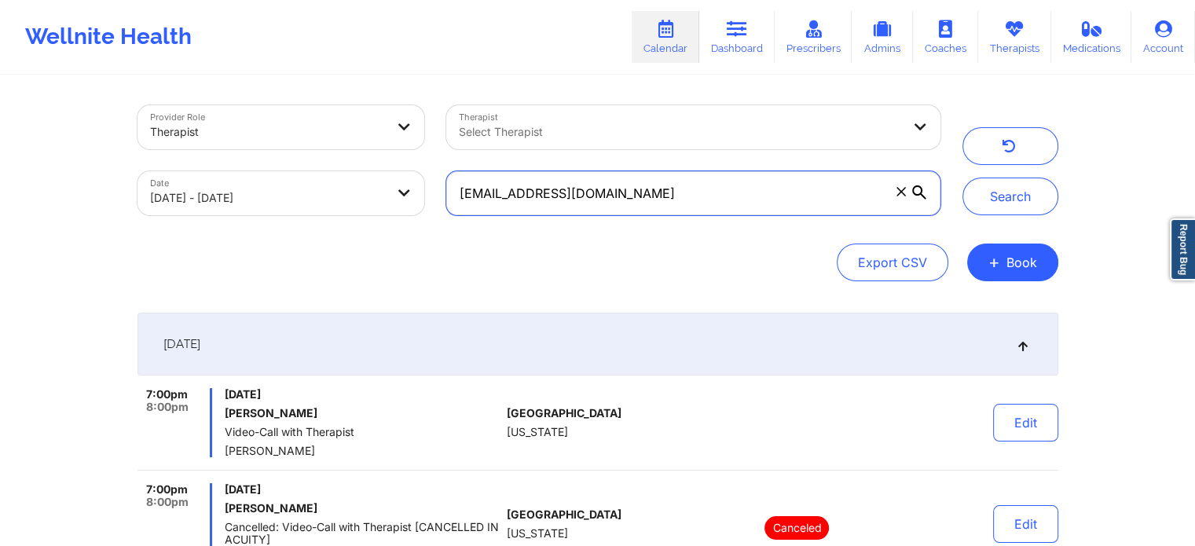
click at [729, 189] on input "[EMAIL_ADDRESS][DOMAIN_NAME]" at bounding box center [693, 193] width 494 height 44
drag, startPoint x: 729, startPoint y: 189, endPoint x: 393, endPoint y: 139, distance: 340.1
click at [393, 139] on div "Provider Role Therapist Therapist Select Therapist Date [DATE] - [DATE] [EMAIL_…" at bounding box center [539, 160] width 825 height 132
paste input "yen@yenbiechler"
type input "[EMAIL_ADDRESS][DOMAIN_NAME]"
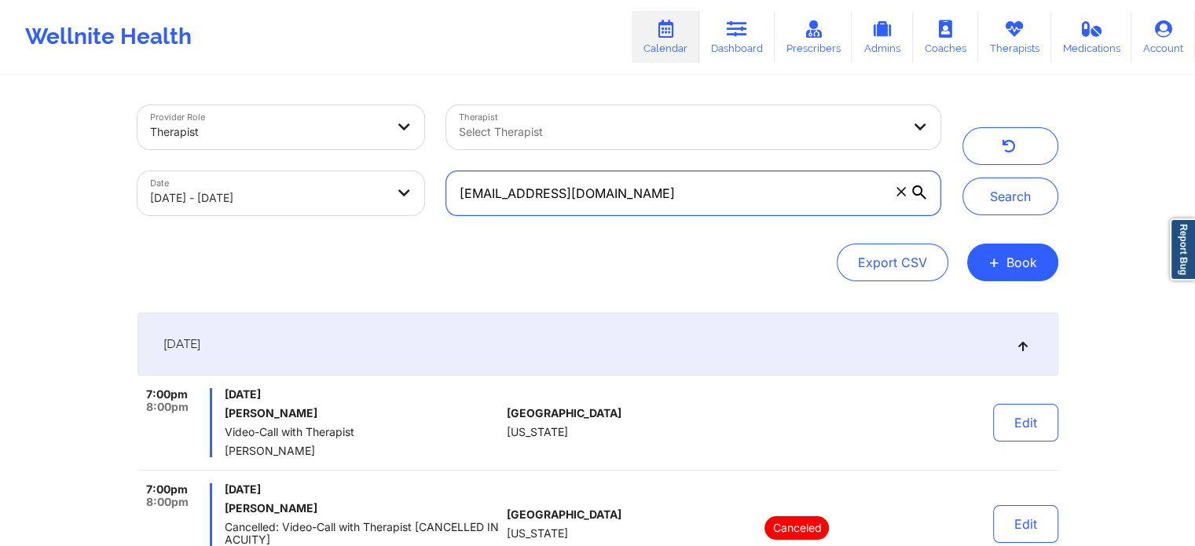
click at [963, 178] on button "Search" at bounding box center [1011, 197] width 96 height 38
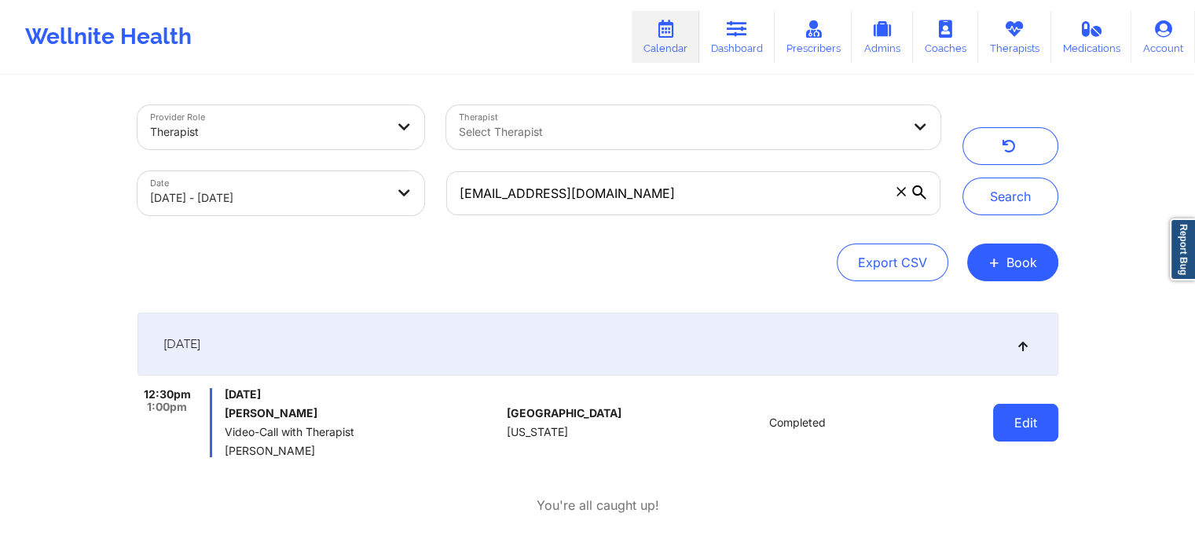
click at [1049, 413] on button "Edit" at bounding box center [1025, 423] width 65 height 38
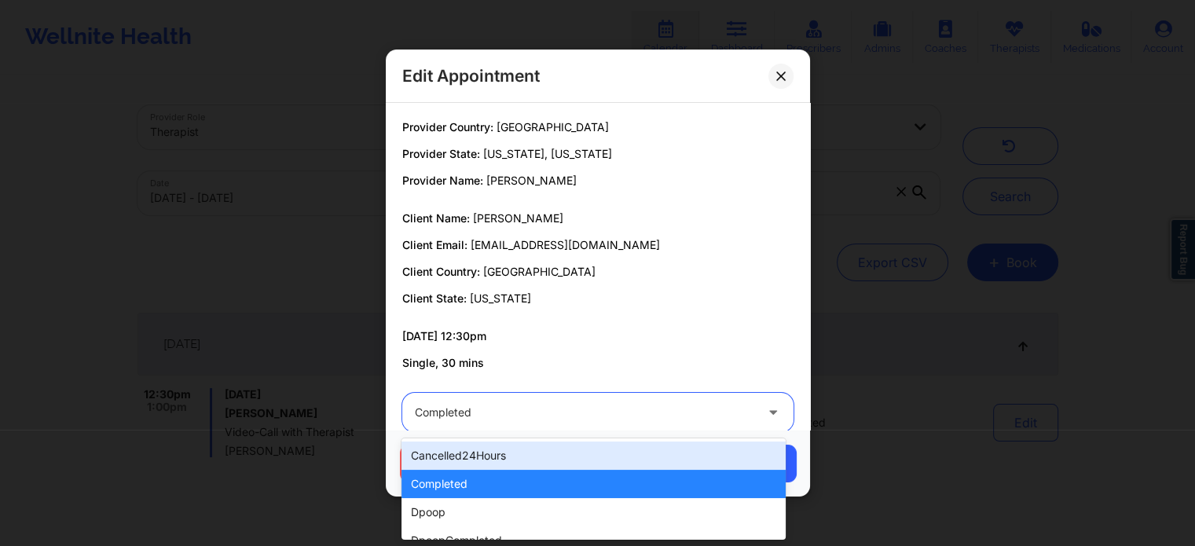
click at [700, 406] on div at bounding box center [585, 412] width 340 height 19
type input "dp"
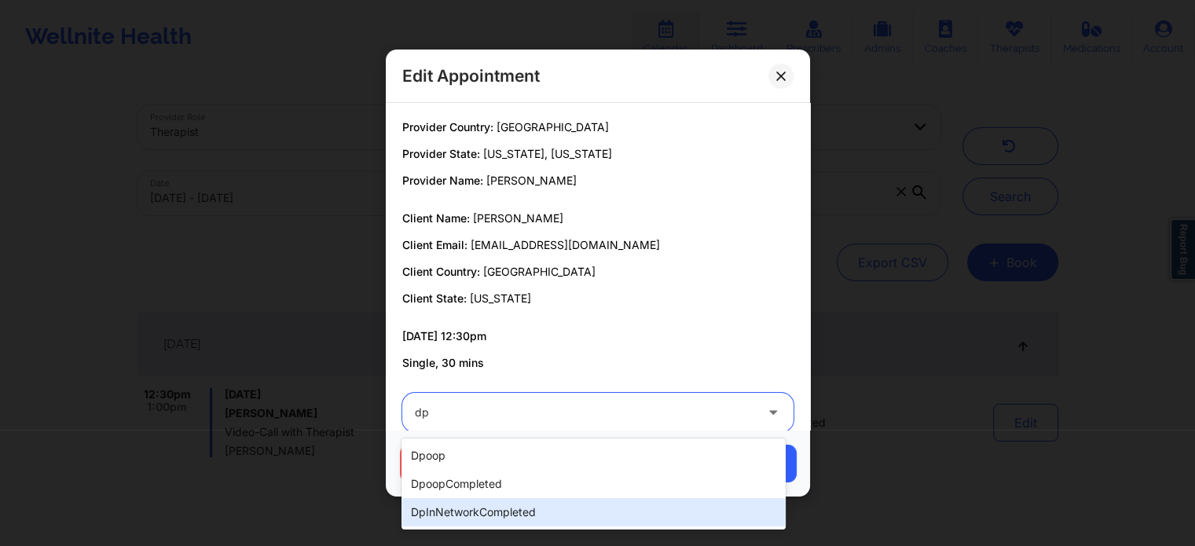
click at [501, 504] on div "dpInNetworkCompleted" at bounding box center [594, 512] width 384 height 28
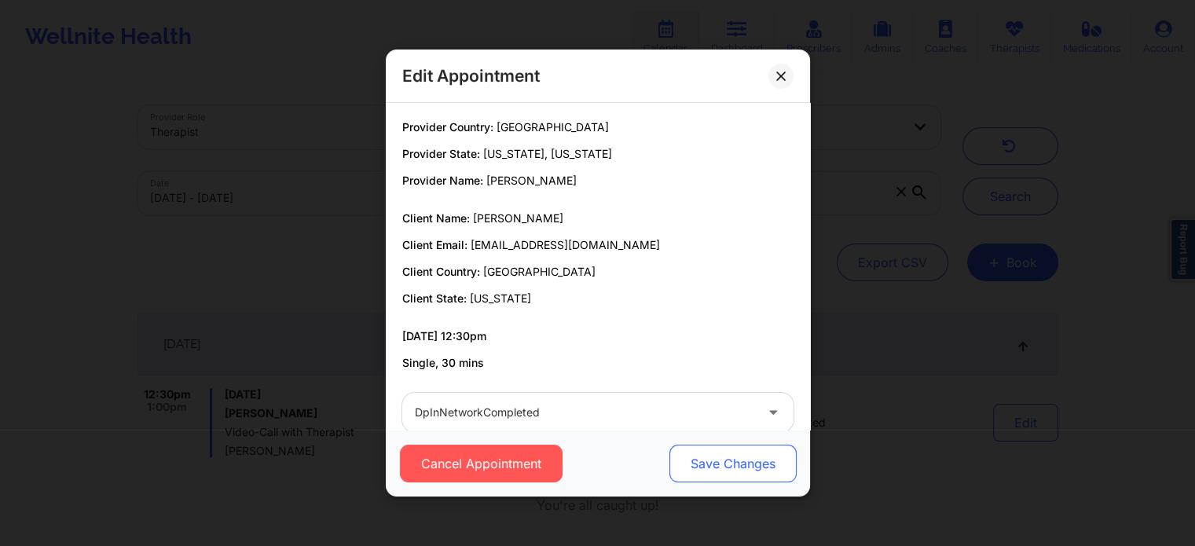
click at [701, 468] on button "Save Changes" at bounding box center [732, 464] width 127 height 38
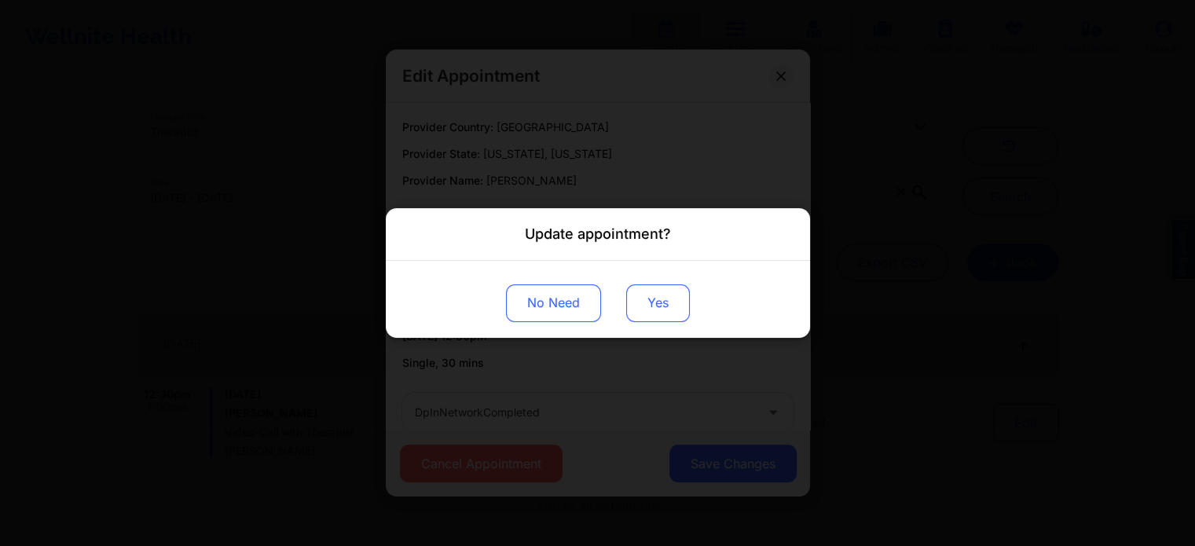
click at [655, 307] on button "Yes" at bounding box center [658, 304] width 64 height 38
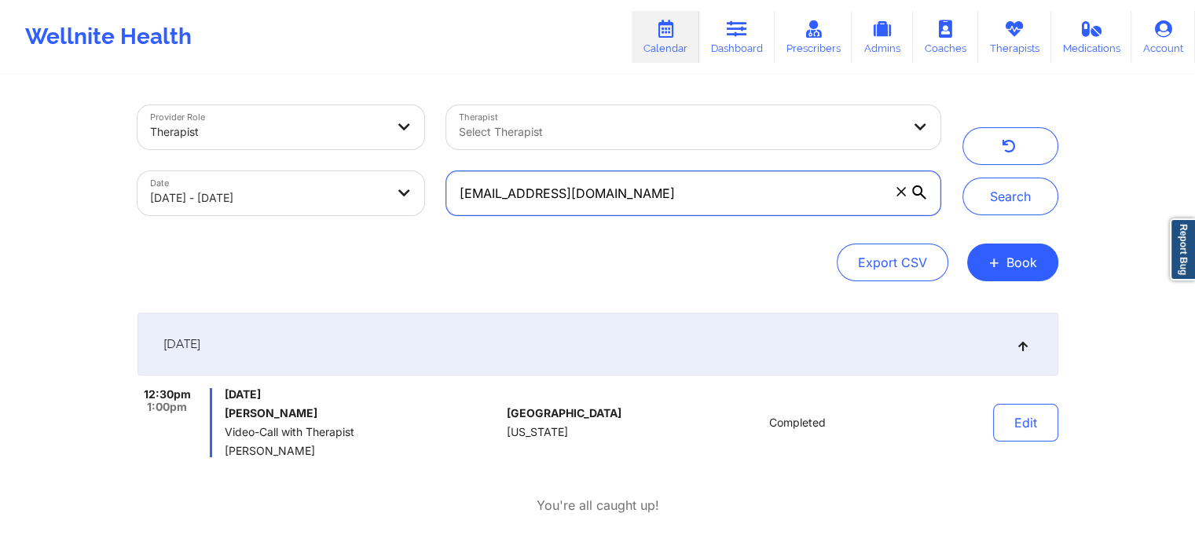
drag, startPoint x: 614, startPoint y: 171, endPoint x: 403, endPoint y: 181, distance: 210.9
click at [403, 181] on div "Provider Role Therapist Therapist Select Therapist Date [DATE] - [DATE] [EMAIL_…" at bounding box center [539, 160] width 825 height 132
drag, startPoint x: 681, startPoint y: 185, endPoint x: 286, endPoint y: 194, distance: 395.5
click at [286, 194] on div "Provider Role Therapist Therapist Select Therapist Date [DATE] - [DATE] [EMAIL_…" at bounding box center [539, 160] width 825 height 132
paste input "[EMAIL_ADDRESS]"
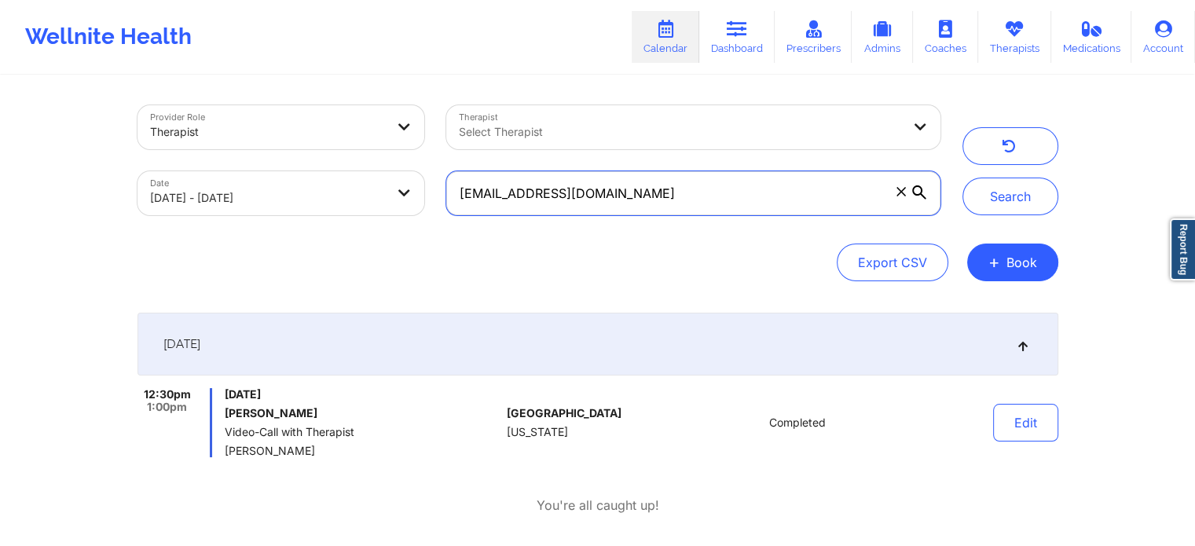
click at [963, 178] on button "Search" at bounding box center [1011, 197] width 96 height 38
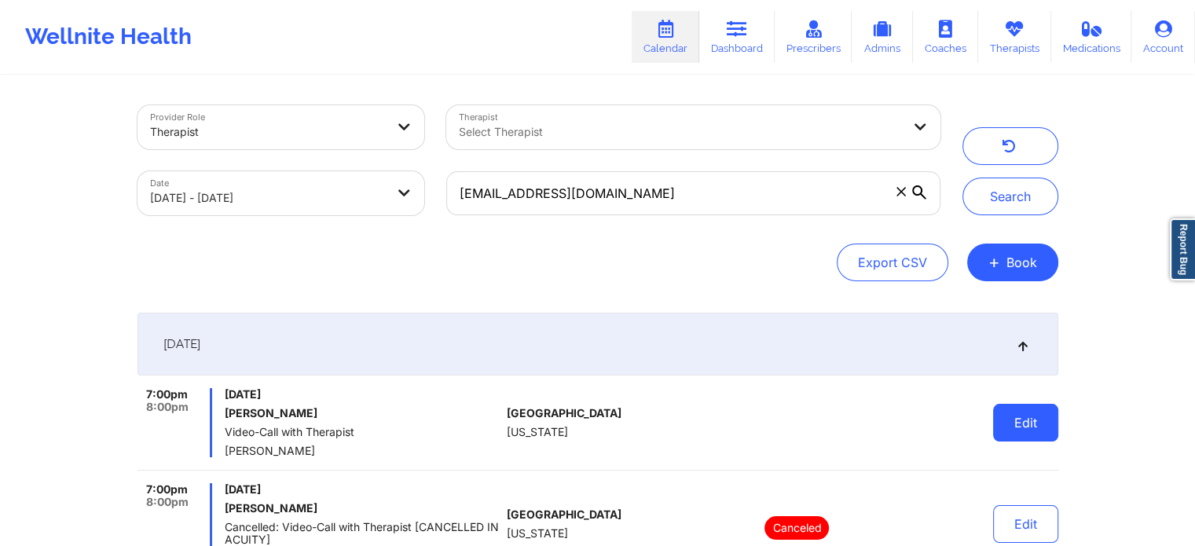
click at [1046, 422] on button "Edit" at bounding box center [1025, 423] width 65 height 38
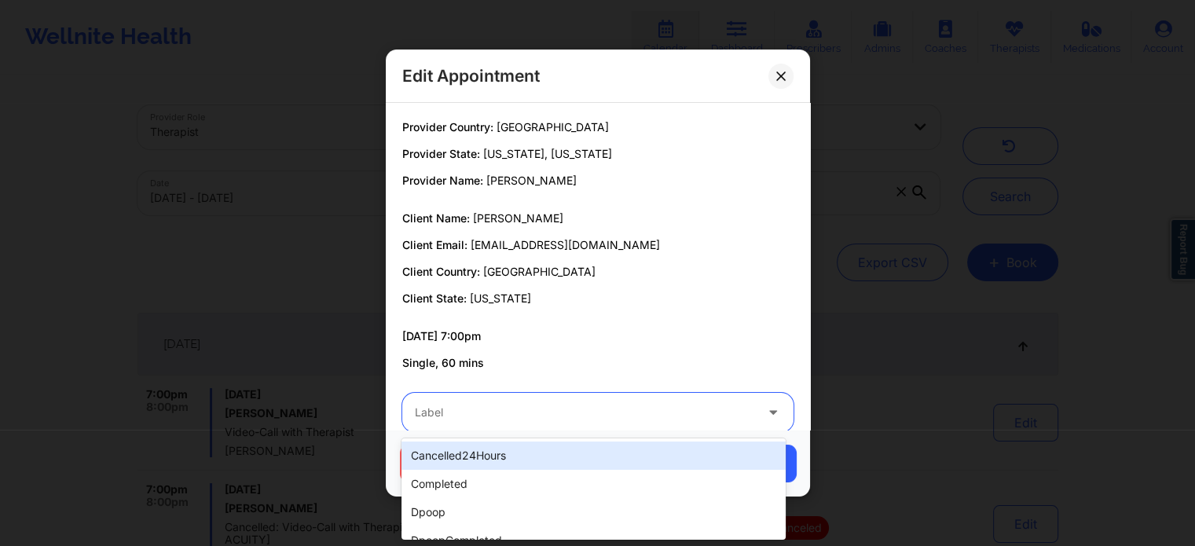
click at [525, 400] on div "Label" at bounding box center [579, 412] width 354 height 39
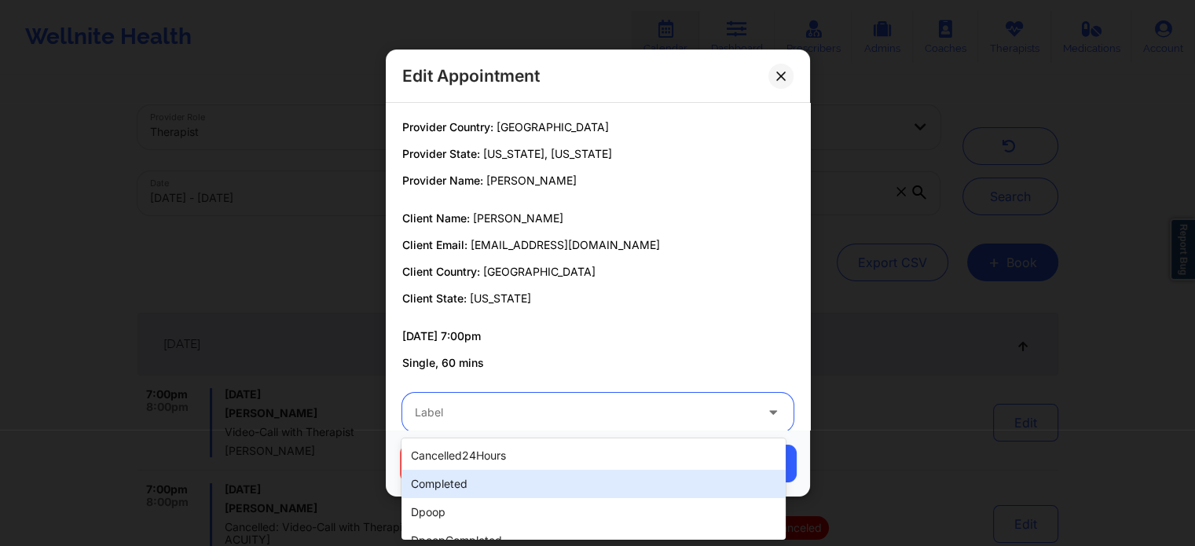
click at [463, 470] on div "completed" at bounding box center [594, 484] width 384 height 28
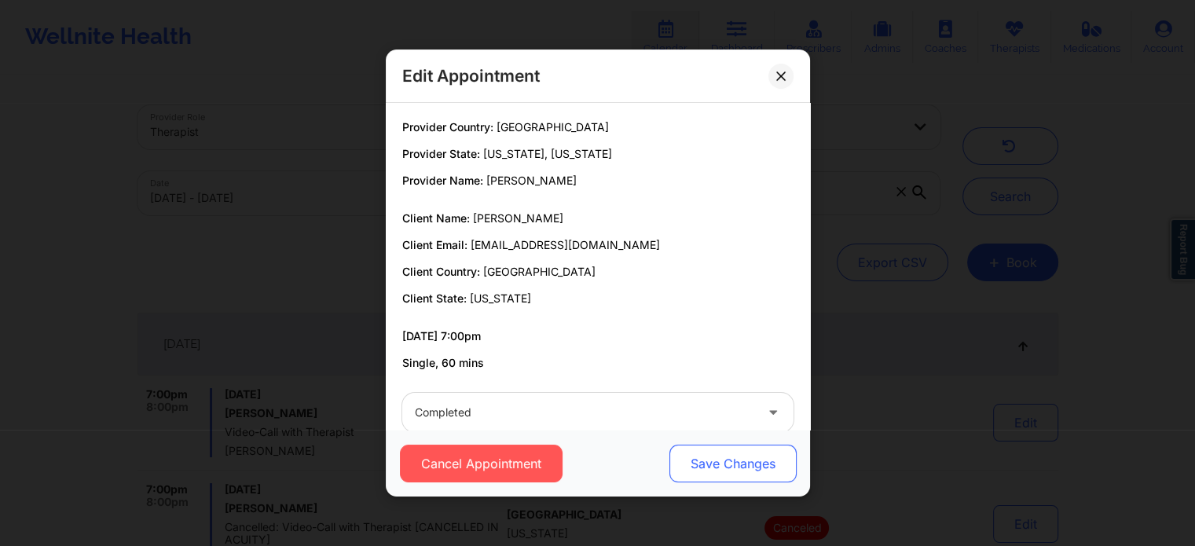
click at [704, 465] on button "Save Changes" at bounding box center [732, 464] width 127 height 38
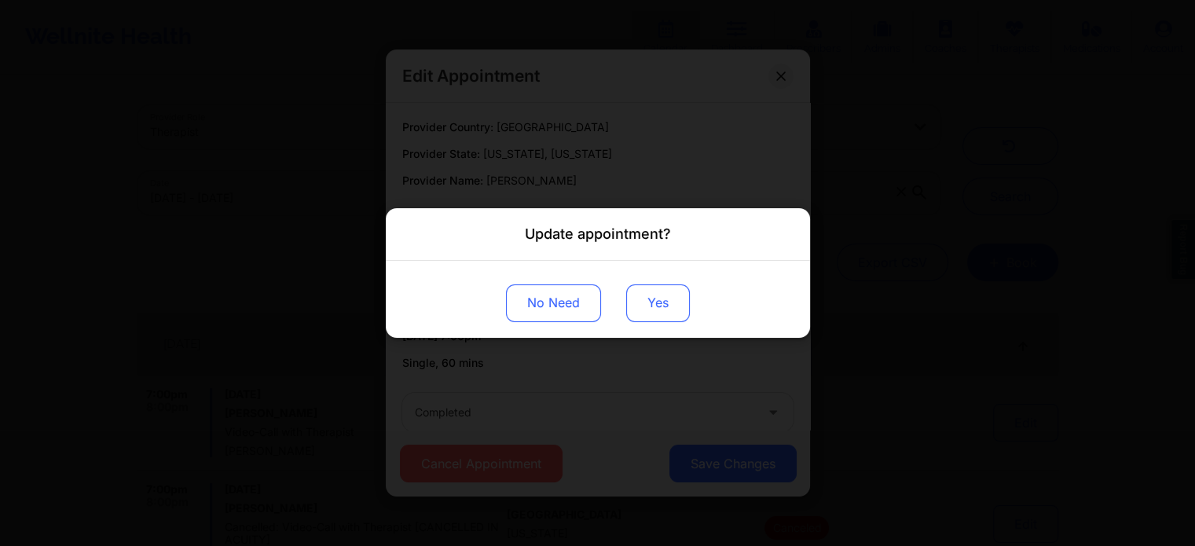
click at [645, 308] on button "Yes" at bounding box center [658, 304] width 64 height 38
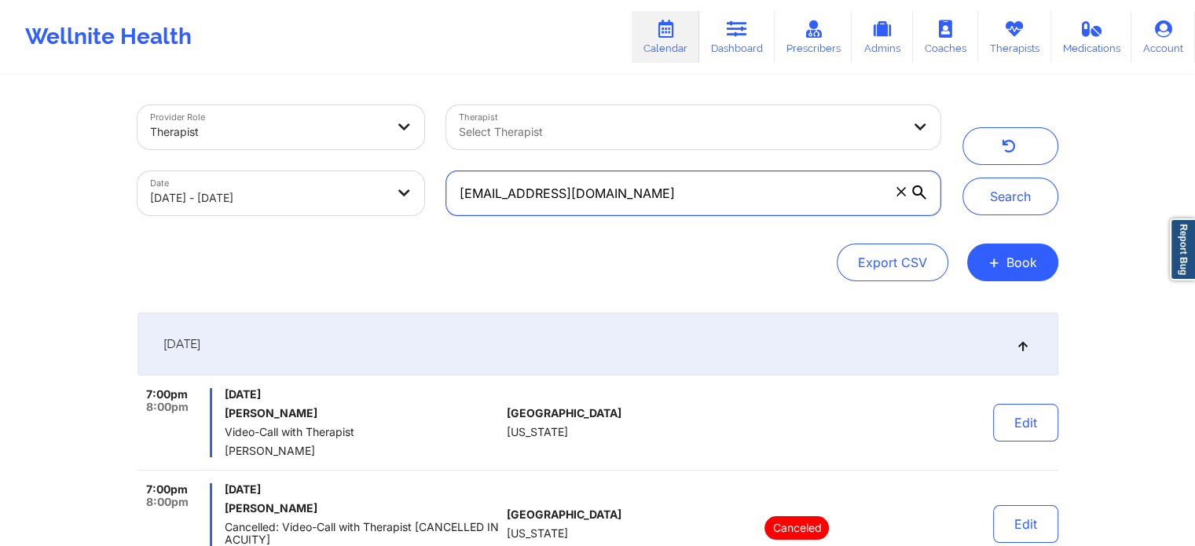
drag, startPoint x: 670, startPoint y: 200, endPoint x: 359, endPoint y: 178, distance: 311.2
click at [359, 178] on div "Provider Role Therapist Therapist Select Therapist Date [DATE] - [DATE] [EMAIL_…" at bounding box center [539, 160] width 825 height 132
paste input "[EMAIL_ADDRESS]"
click at [963, 178] on button "Search" at bounding box center [1011, 197] width 96 height 38
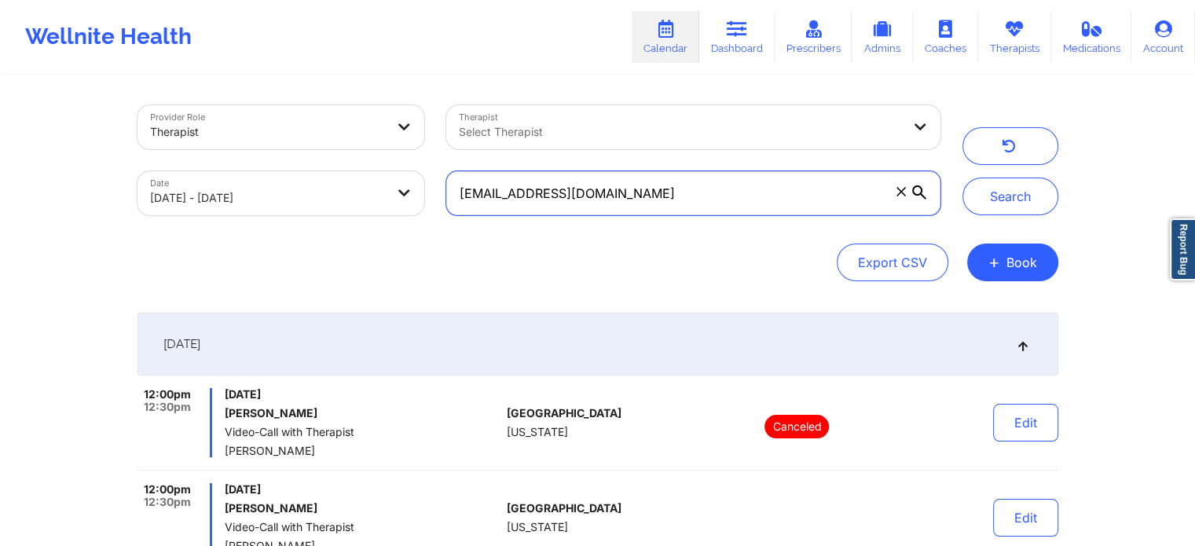
scroll to position [167, 0]
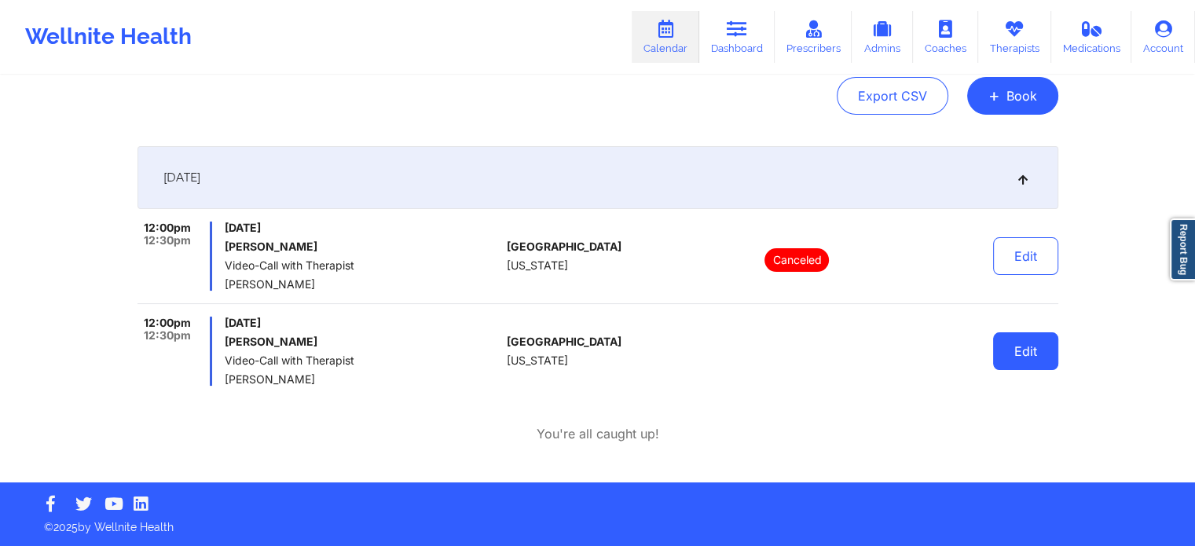
click at [1052, 365] on button "Edit" at bounding box center [1025, 351] width 65 height 38
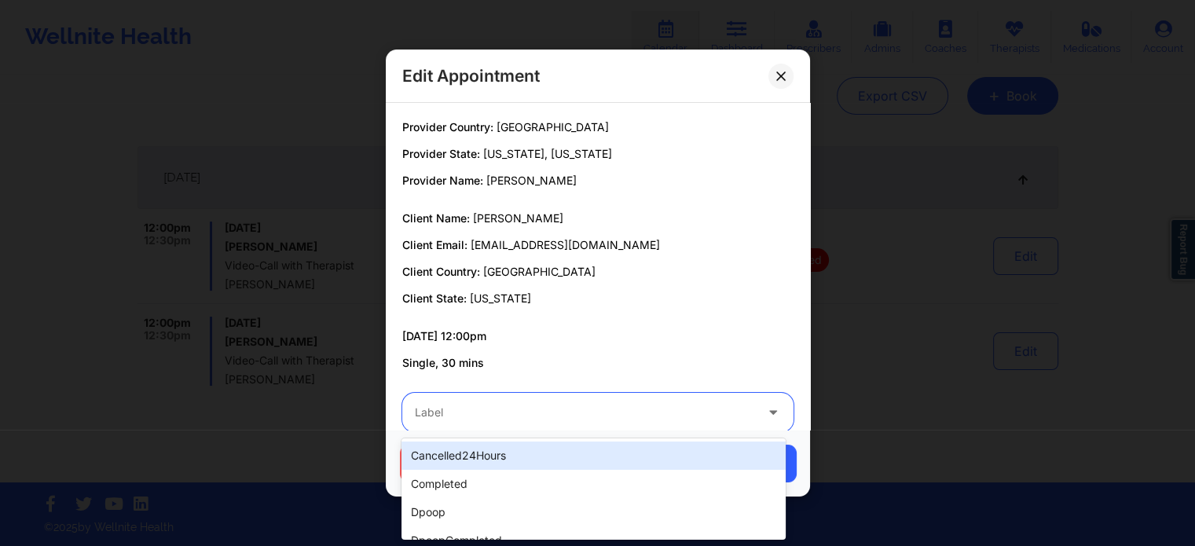
click at [573, 411] on div at bounding box center [585, 412] width 340 height 19
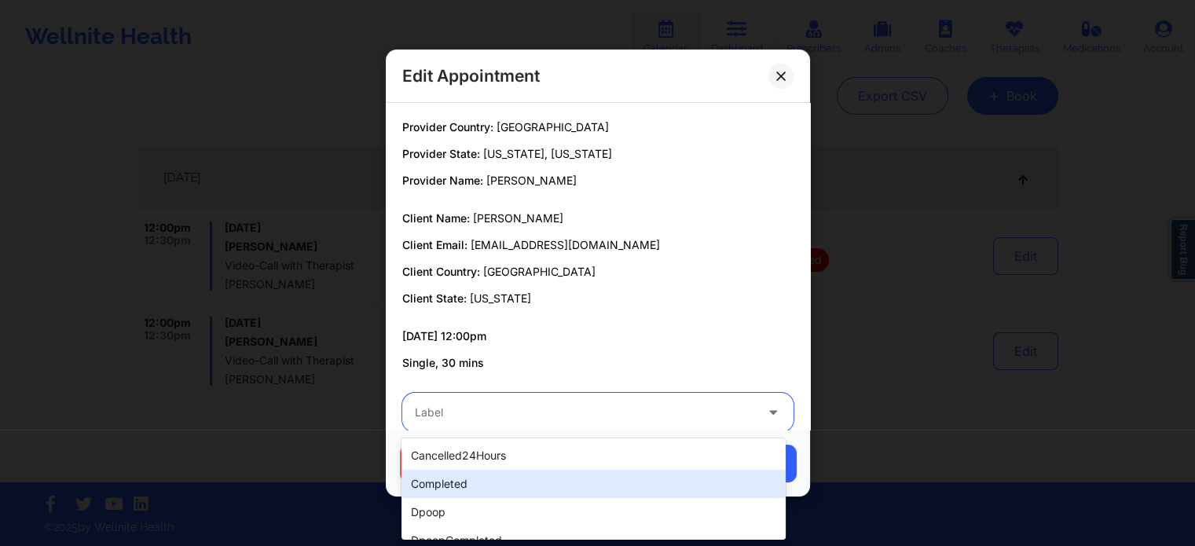
click at [527, 481] on div "completed" at bounding box center [594, 484] width 384 height 28
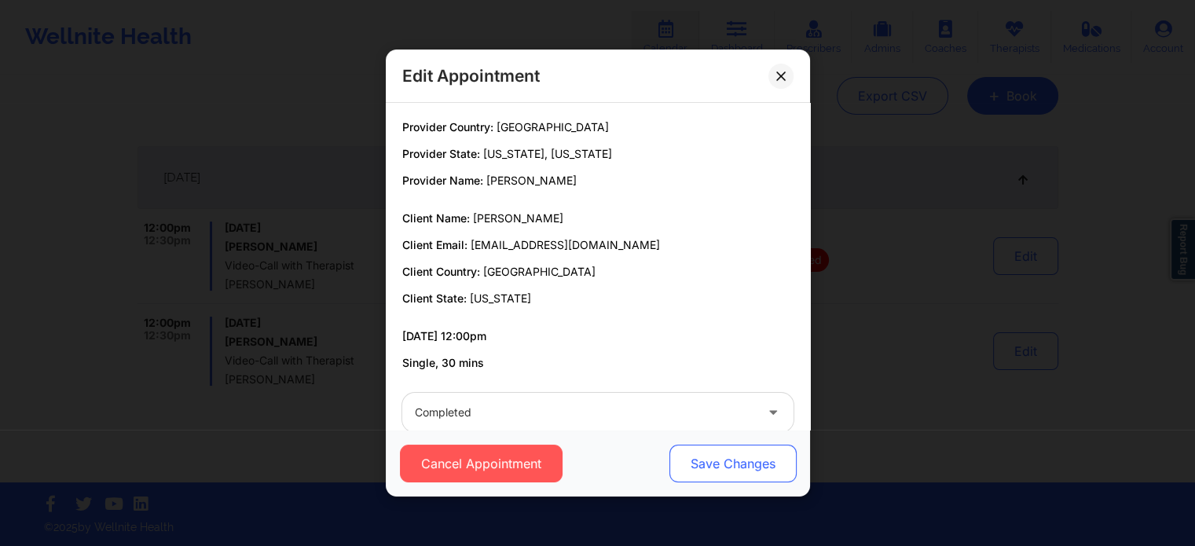
click at [678, 468] on button "Save Changes" at bounding box center [732, 464] width 127 height 38
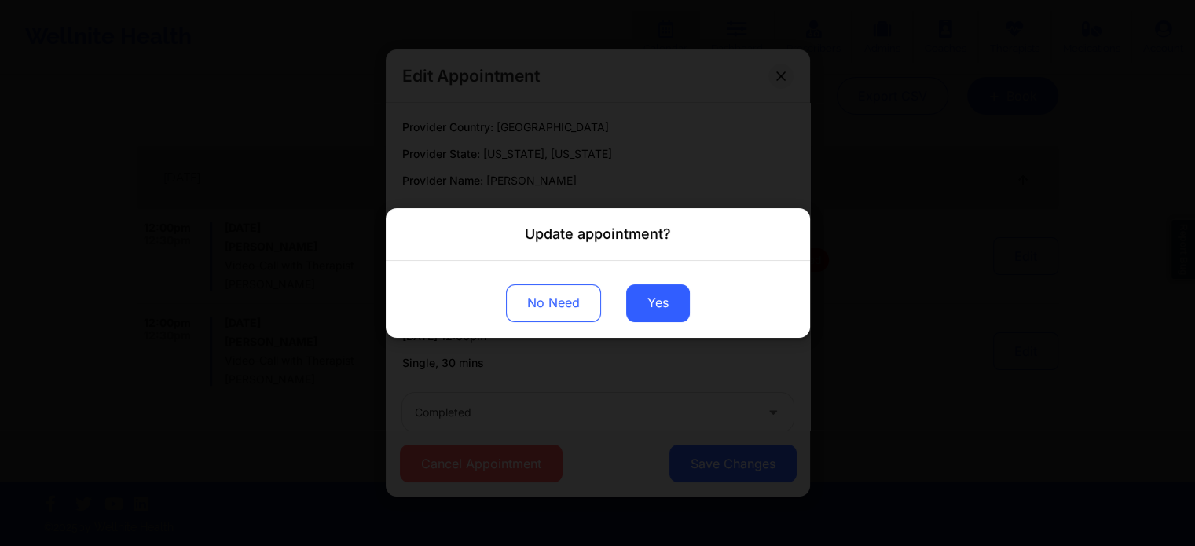
click at [549, 380] on div "Update appointment? No Need Yes" at bounding box center [597, 273] width 1195 height 546
drag, startPoint x: 549, startPoint y: 380, endPoint x: 763, endPoint y: 35, distance: 406.6
click at [763, 35] on div "Update appointment? No Need Yes" at bounding box center [597, 273] width 1195 height 546
click at [557, 310] on button "No Need" at bounding box center [553, 304] width 95 height 38
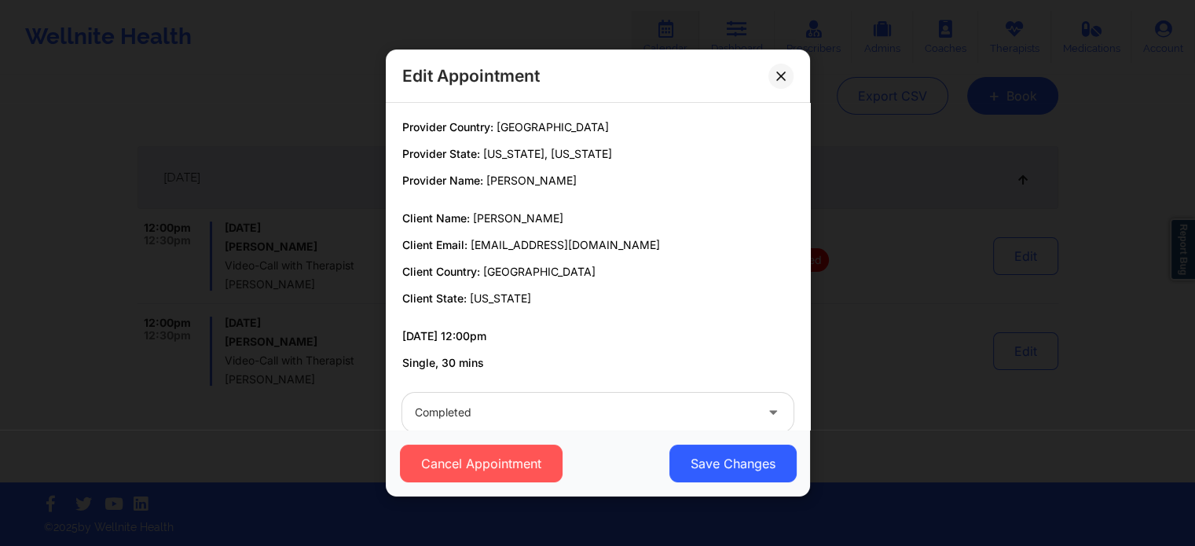
scroll to position [29, 0]
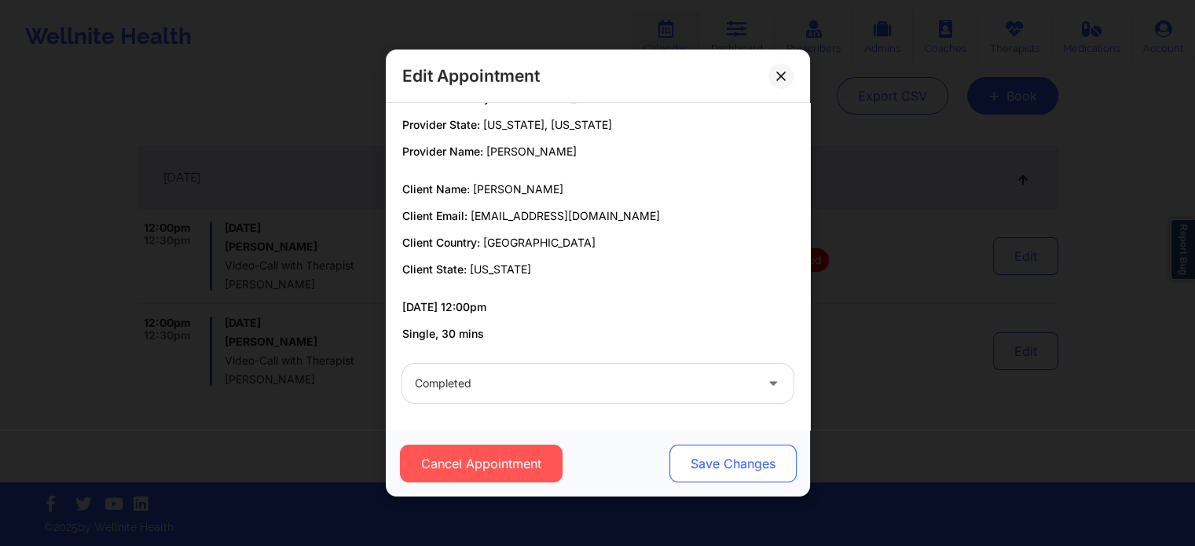
click at [701, 465] on button "Save Changes" at bounding box center [732, 464] width 127 height 38
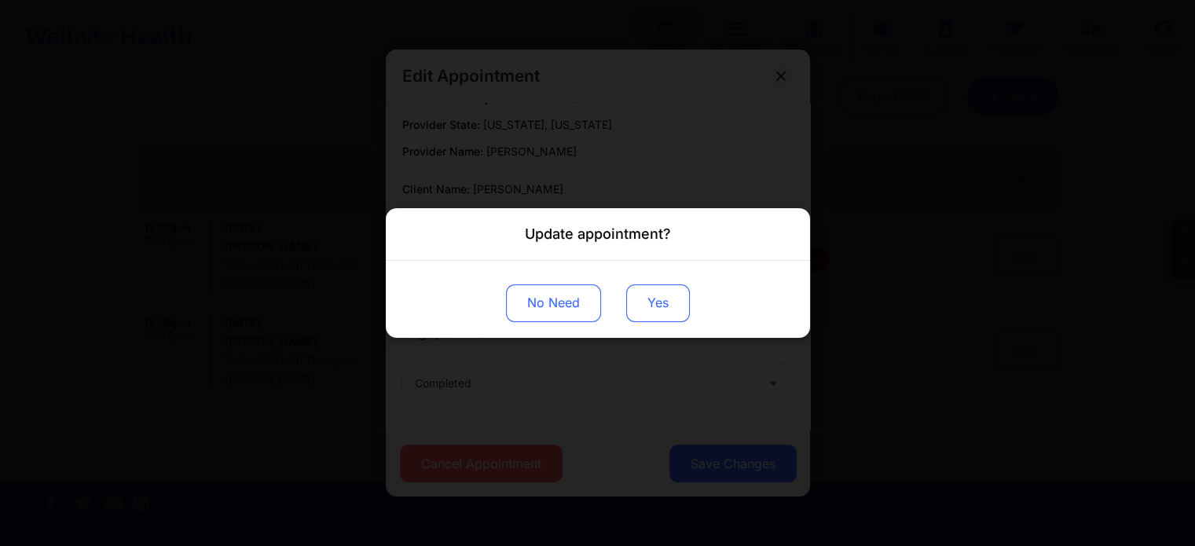
click at [664, 311] on button "Yes" at bounding box center [658, 304] width 64 height 38
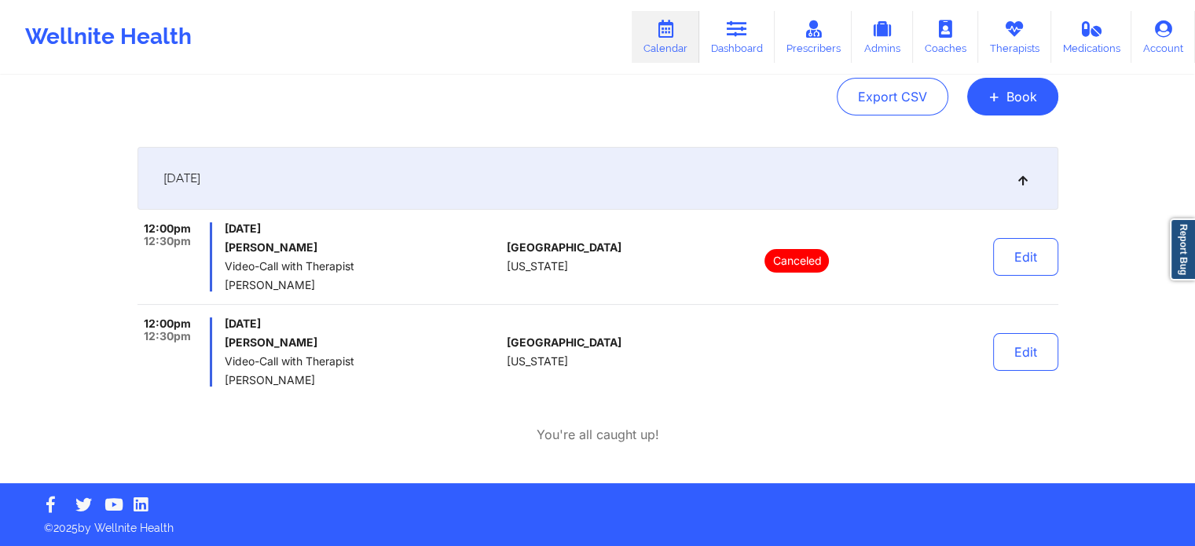
scroll to position [0, 0]
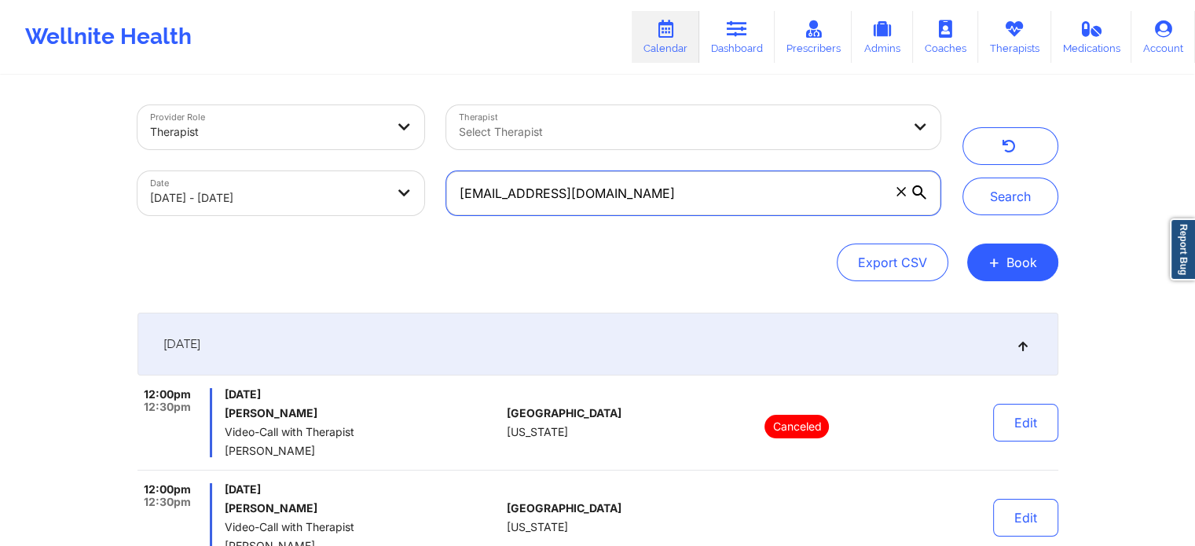
drag, startPoint x: 764, startPoint y: 185, endPoint x: 398, endPoint y: 174, distance: 366.4
click at [398, 174] on div "Provider Role Therapist Therapist Select Therapist Date [DATE] - [DATE] [EMAIL_…" at bounding box center [539, 160] width 825 height 132
paste input "jmedic4567"
click at [963, 178] on button "Search" at bounding box center [1011, 197] width 96 height 38
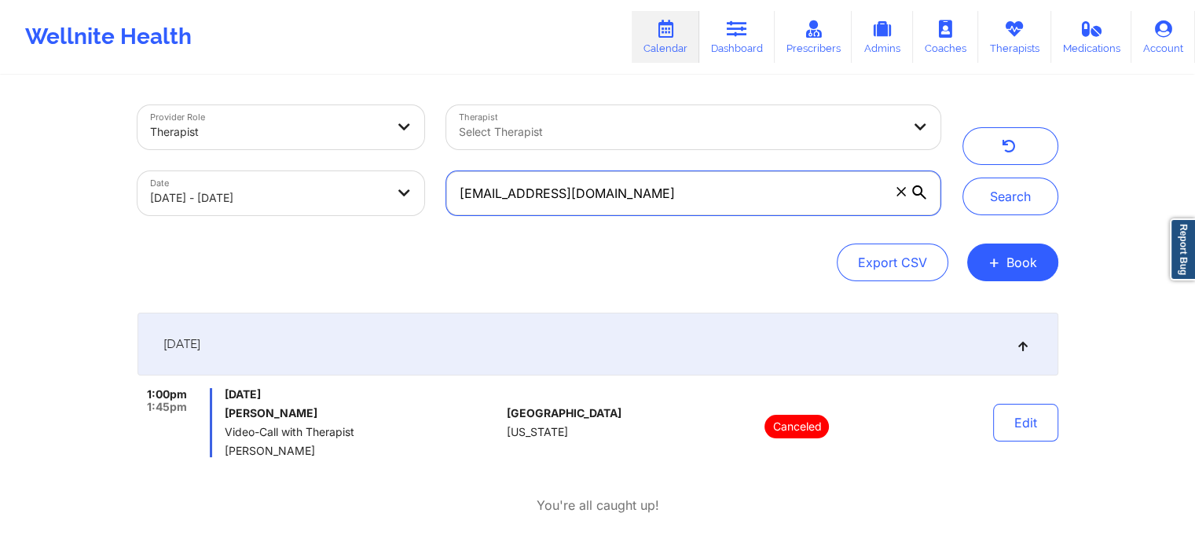
drag, startPoint x: 683, startPoint y: 184, endPoint x: 437, endPoint y: 179, distance: 246.1
click at [437, 179] on div "[EMAIL_ADDRESS][DOMAIN_NAME]" at bounding box center [693, 193] width 516 height 66
paste input "pcorr45"
click at [963, 178] on button "Search" at bounding box center [1011, 197] width 96 height 38
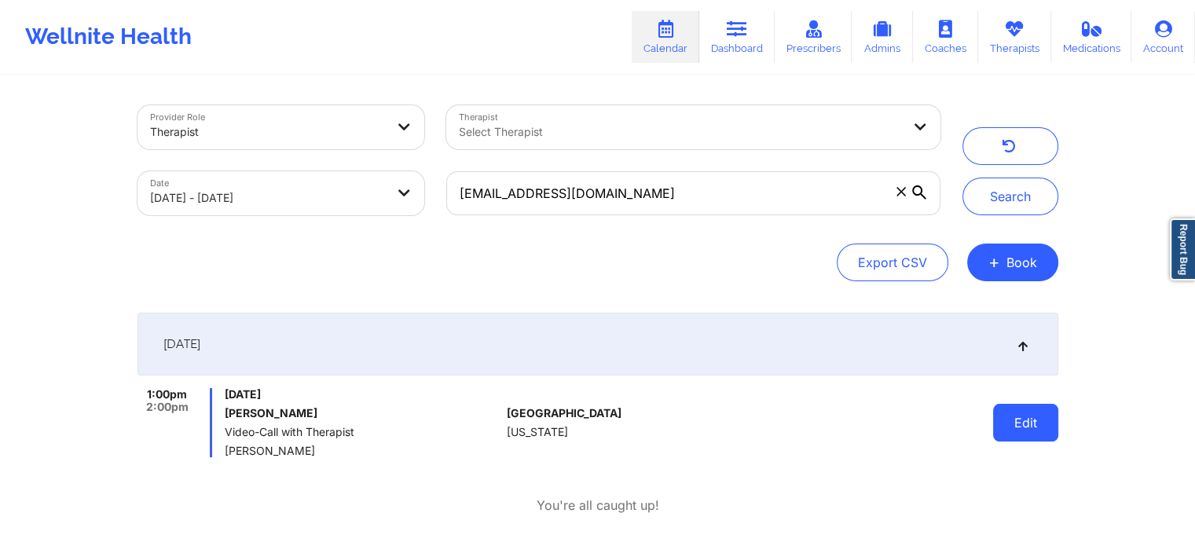
click at [1025, 420] on button "Edit" at bounding box center [1025, 423] width 65 height 38
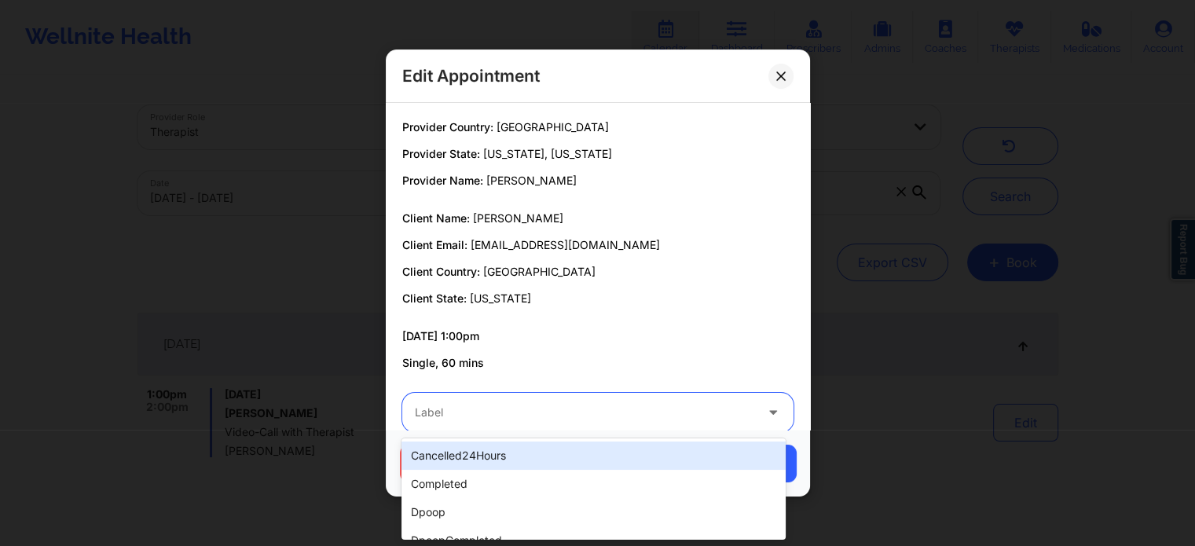
click at [520, 424] on div "Label" at bounding box center [579, 412] width 354 height 39
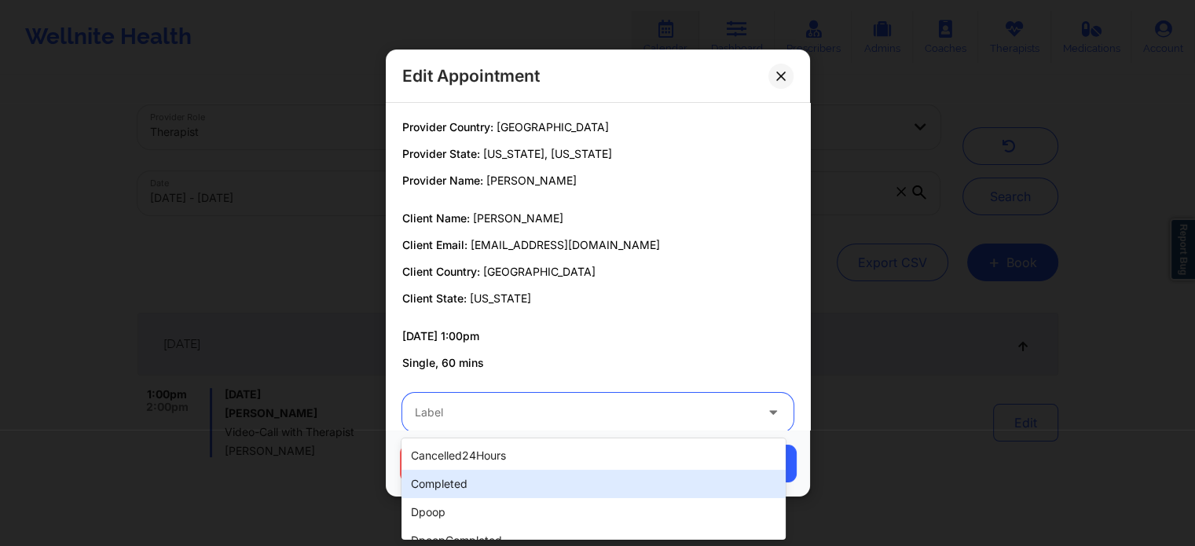
click at [450, 487] on div "completed" at bounding box center [594, 484] width 384 height 28
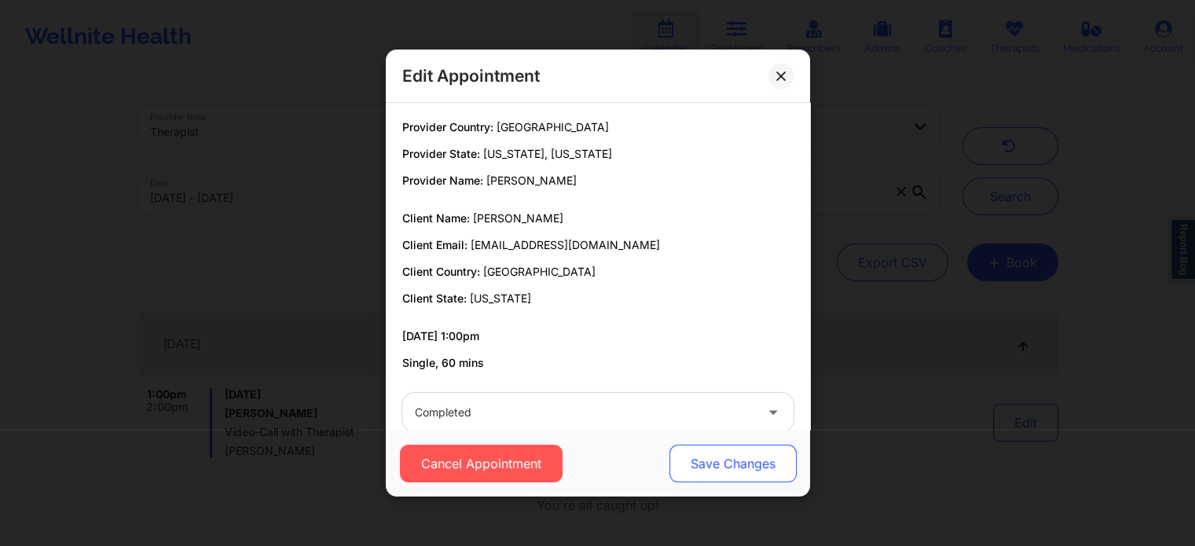
click at [717, 464] on button "Save Changes" at bounding box center [732, 464] width 127 height 38
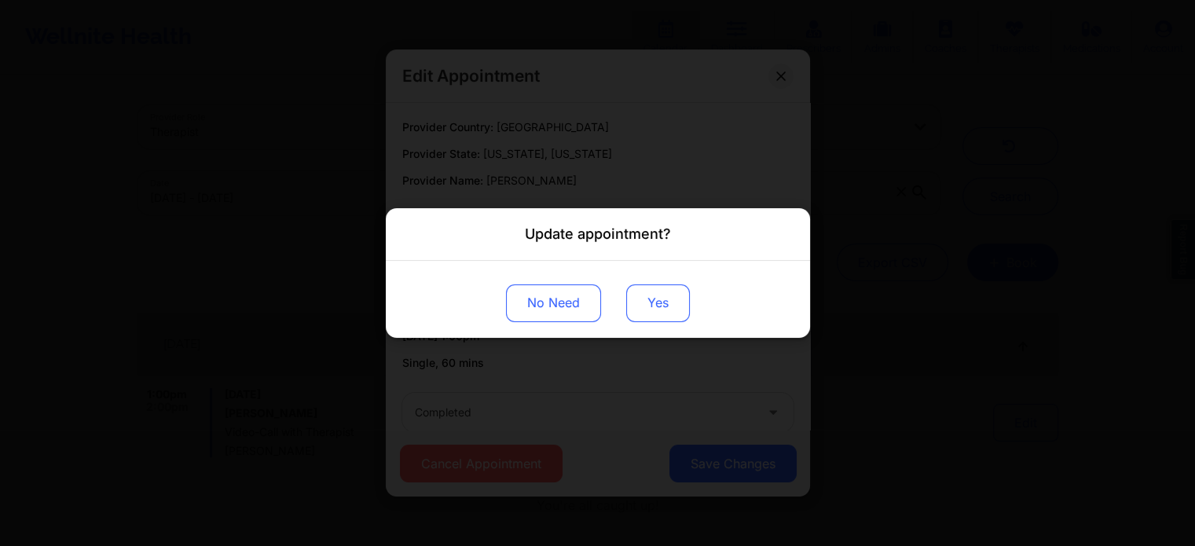
click at [645, 301] on button "Yes" at bounding box center [658, 304] width 64 height 38
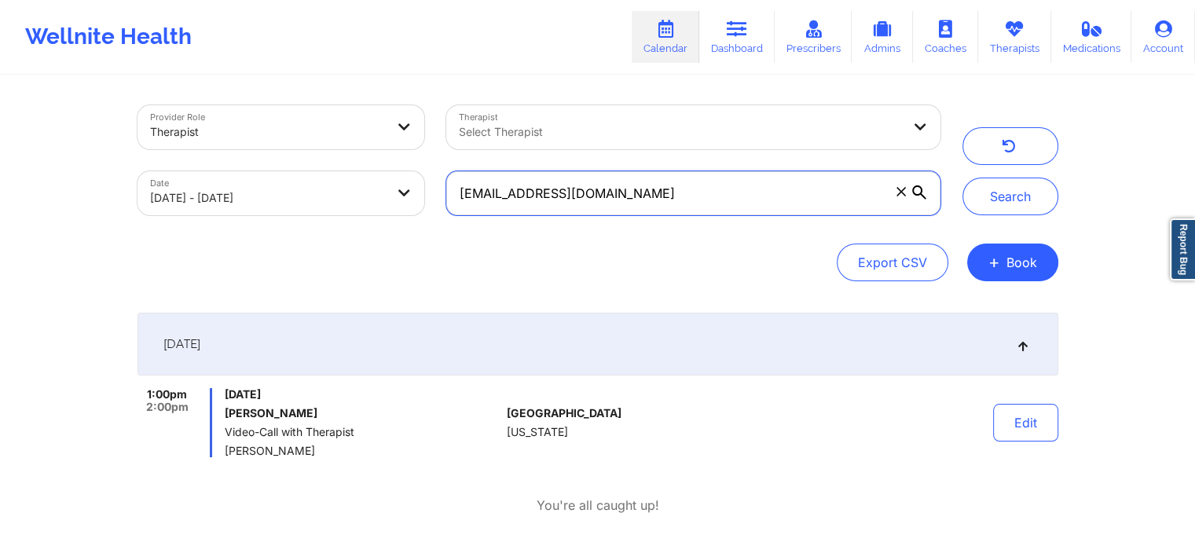
drag, startPoint x: 655, startPoint y: 195, endPoint x: 386, endPoint y: 156, distance: 271.7
click at [386, 156] on div "Provider Role Therapist Therapist Select Therapist Date [DATE] - [DATE] [EMAIL_…" at bounding box center [539, 160] width 825 height 132
paste input "[EMAIL_ADDRESS][DOMAIN_NAME] aldozaid309"
click at [963, 178] on button "Search" at bounding box center [1011, 197] width 96 height 38
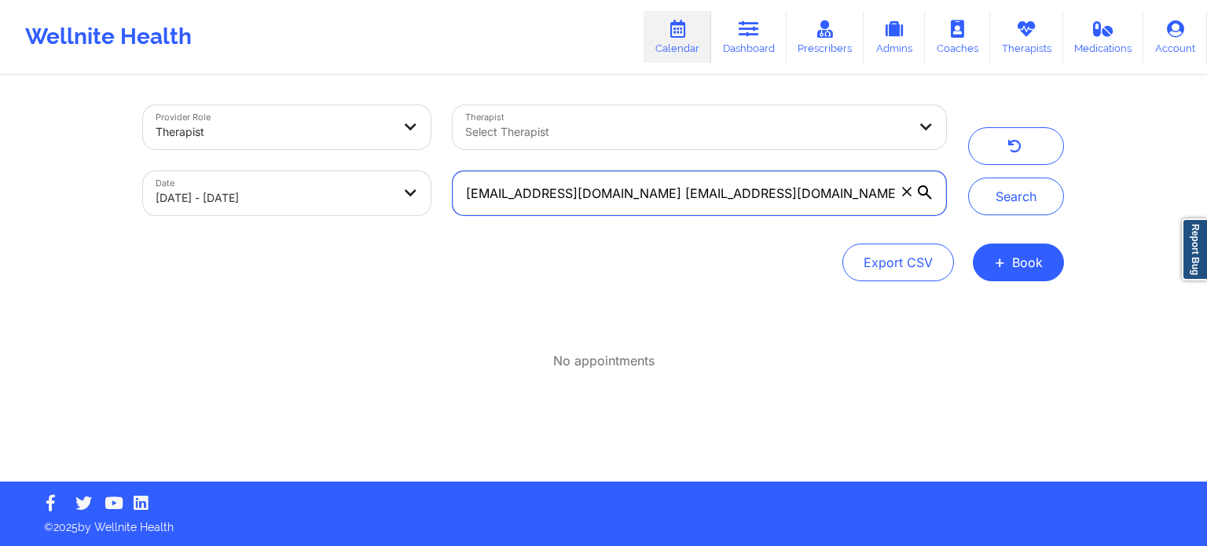
click at [777, 193] on input "[EMAIL_ADDRESS][DOMAIN_NAME] [EMAIL_ADDRESS][DOMAIN_NAME]" at bounding box center [700, 193] width 494 height 44
click at [968, 178] on button "Search" at bounding box center [1016, 197] width 96 height 38
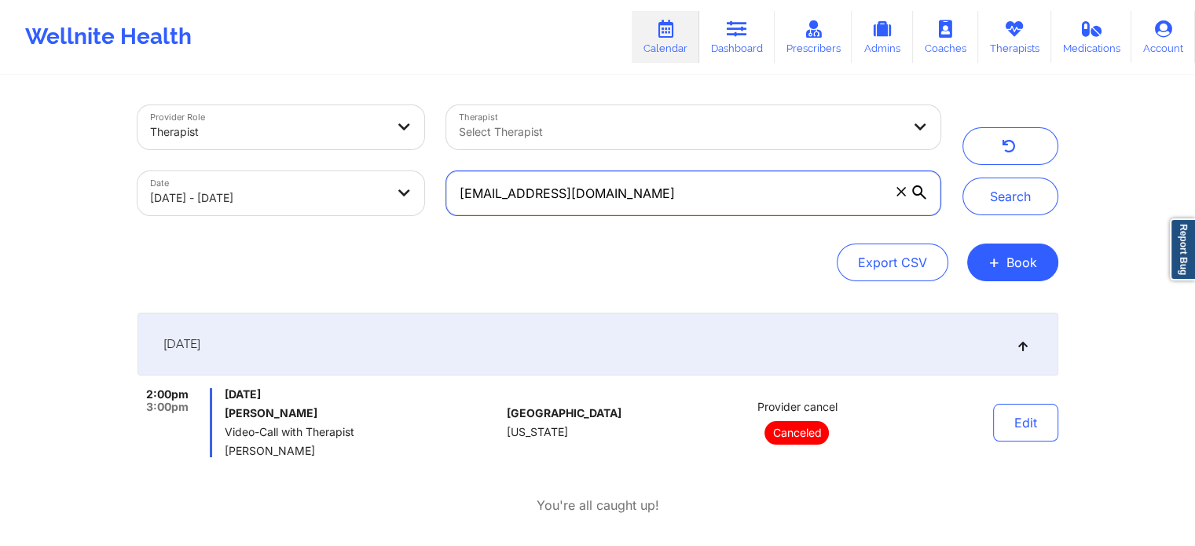
drag, startPoint x: 645, startPoint y: 176, endPoint x: 410, endPoint y: 143, distance: 238.1
click at [410, 143] on div "Provider Role Therapist Therapist Select Therapist Date [DATE] - [DATE] [EMAIL_…" at bounding box center [539, 160] width 825 height 132
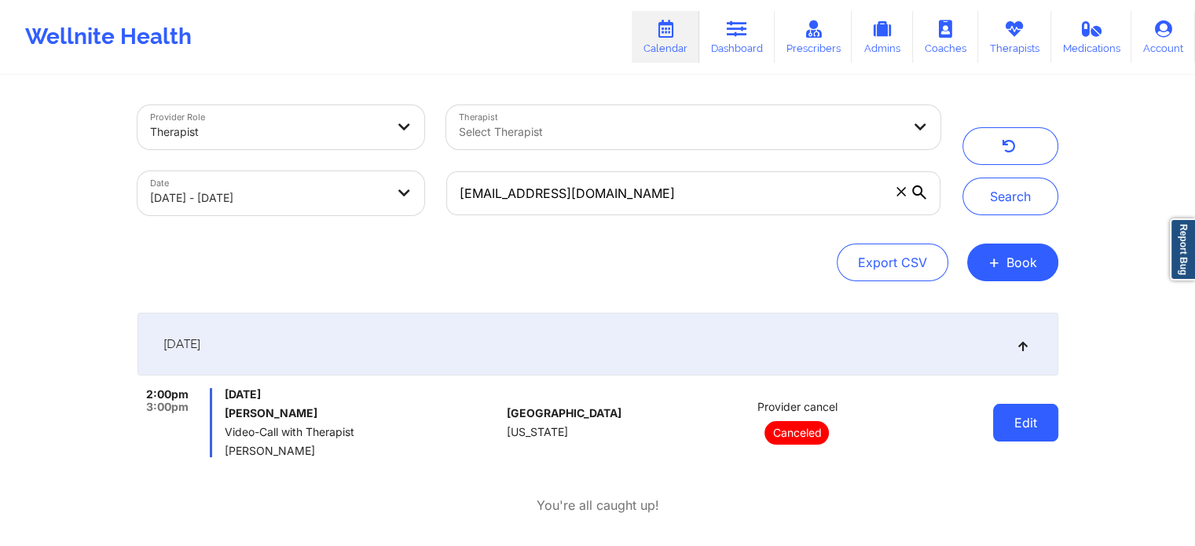
click at [1003, 430] on button "Edit" at bounding box center [1025, 423] width 65 height 38
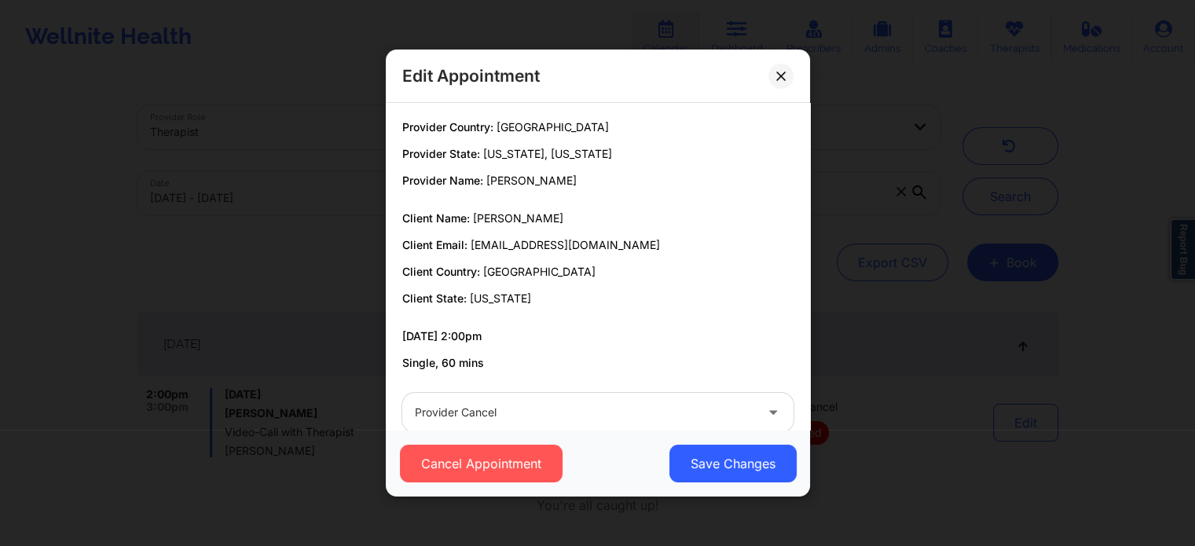
drag, startPoint x: 810, startPoint y: 370, endPoint x: 805, endPoint y: 345, distance: 25.6
click at [805, 345] on div "Edit Appointment Provider Country: [GEOGRAPHIC_DATA] Provider State: [US_STATE]…" at bounding box center [597, 273] width 1195 height 546
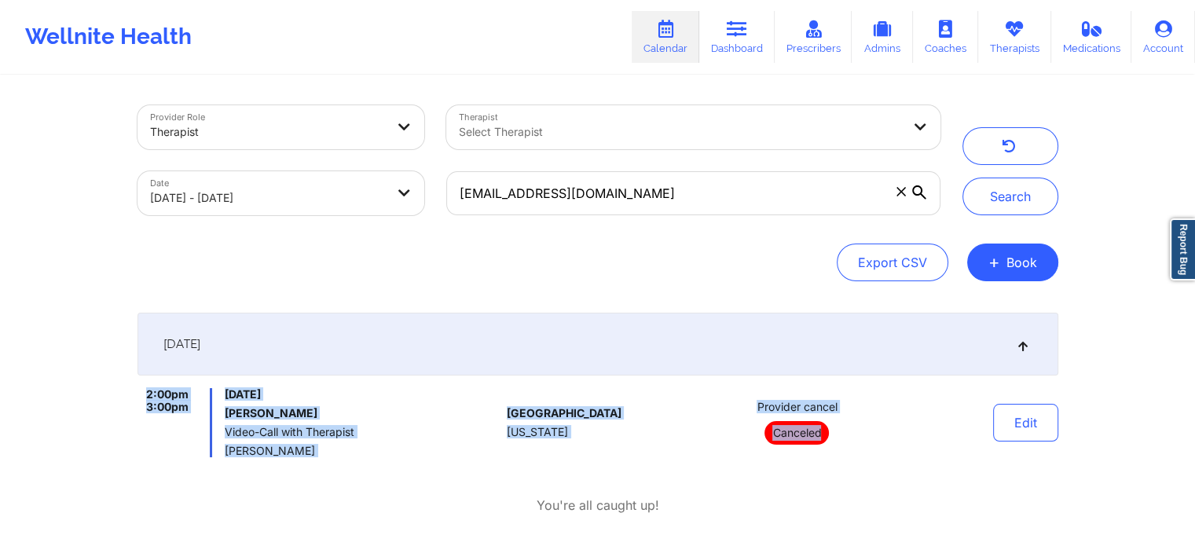
drag, startPoint x: 805, startPoint y: 345, endPoint x: 832, endPoint y: 414, distance: 74.4
click at [832, 414] on div "[DATE] 2:00pm 3:00pm [DATE] [PERSON_NAME] Video-Call with Therapist [PERSON_NAM…" at bounding box center [598, 385] width 921 height 145
click at [700, 399] on div "Provider cancel Canceled" at bounding box center [798, 422] width 219 height 69
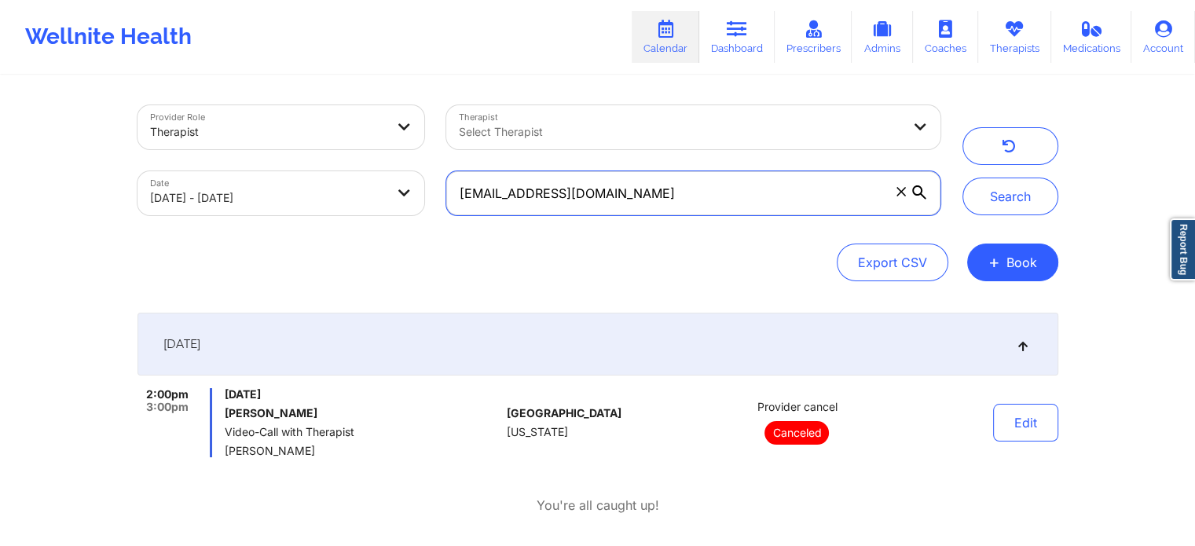
drag, startPoint x: 663, startPoint y: 192, endPoint x: 424, endPoint y: 178, distance: 239.3
click at [424, 178] on div "Provider Role Therapist Therapist Select Therapist Date [DATE] - [DATE] [EMAIL_…" at bounding box center [539, 160] width 825 height 132
paste input "aldozaid309"
click at [963, 178] on button "Search" at bounding box center [1011, 197] width 96 height 38
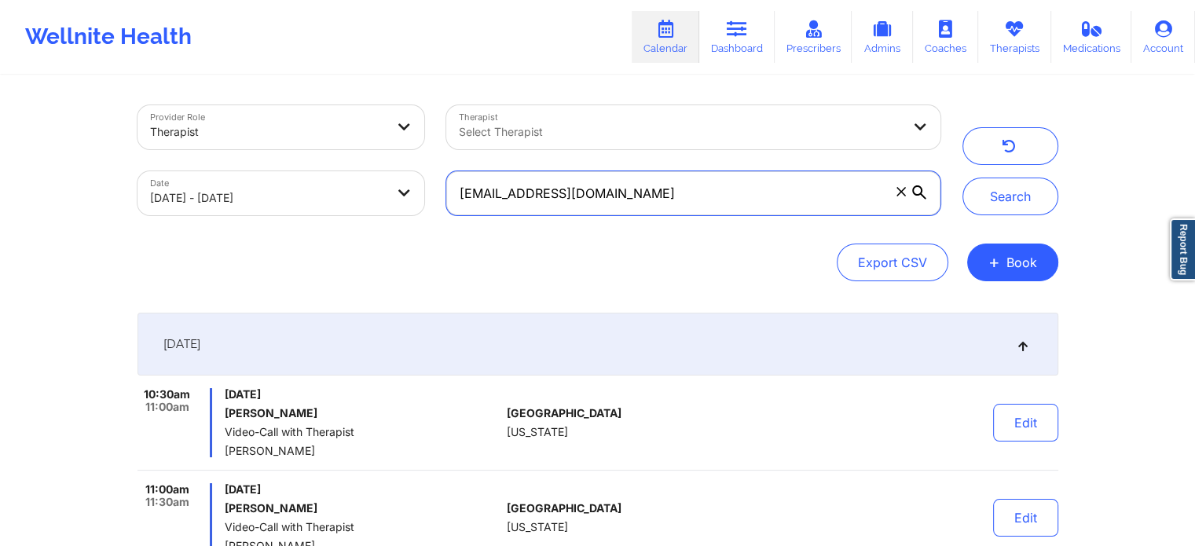
scroll to position [167, 0]
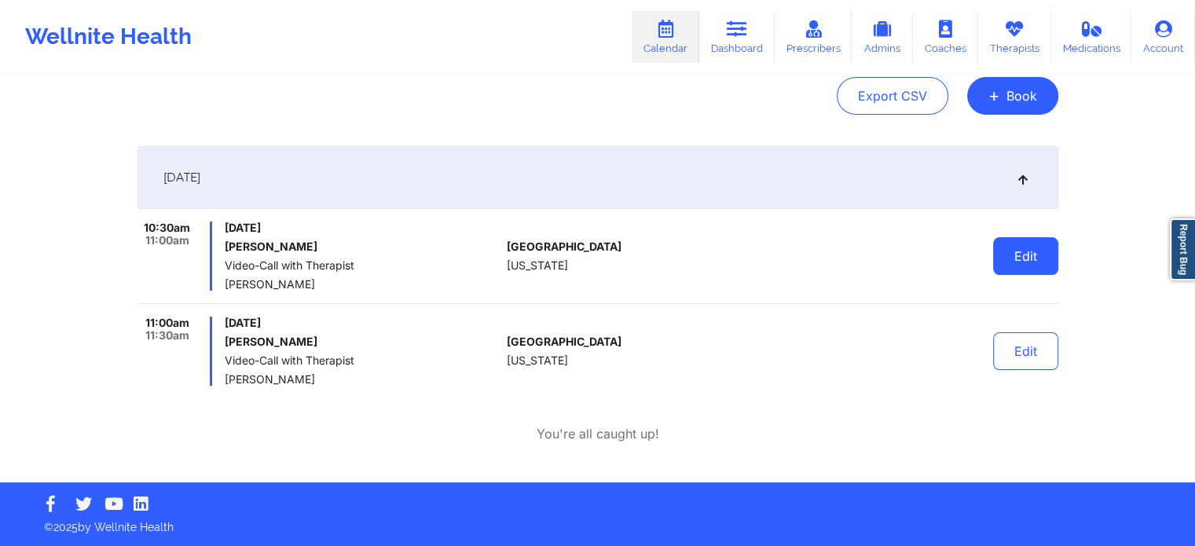
click at [1027, 259] on button "Edit" at bounding box center [1025, 256] width 65 height 38
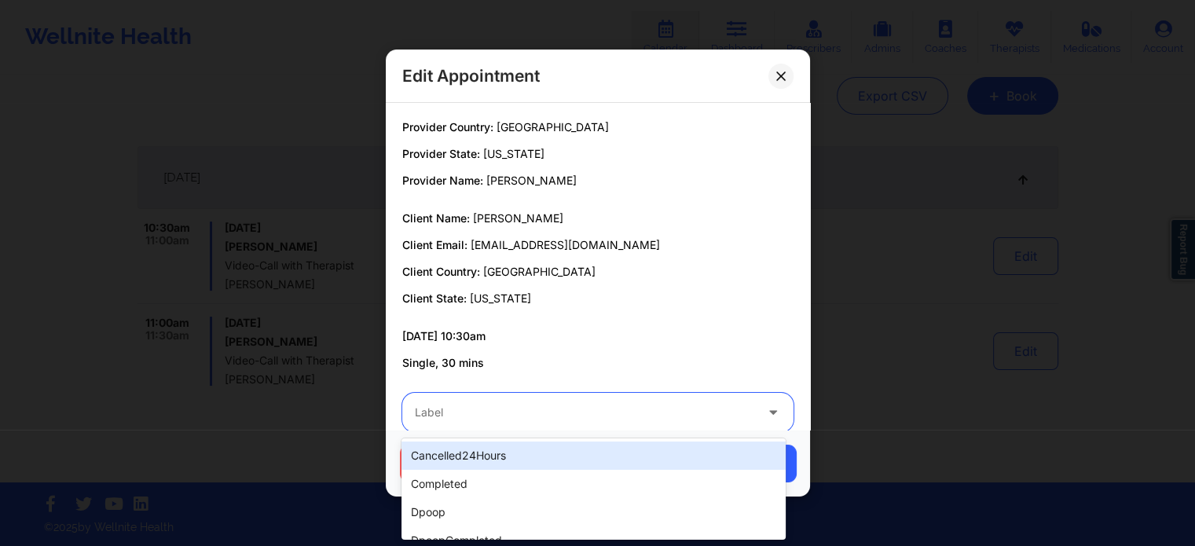
click at [748, 402] on div "Label" at bounding box center [579, 412] width 354 height 39
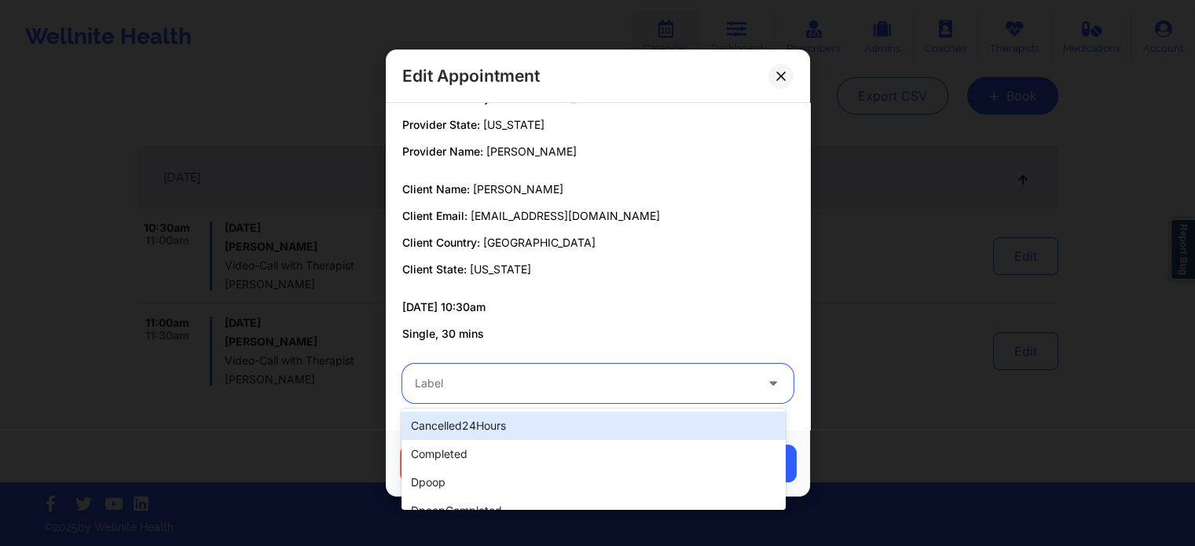
scroll to position [0, 0]
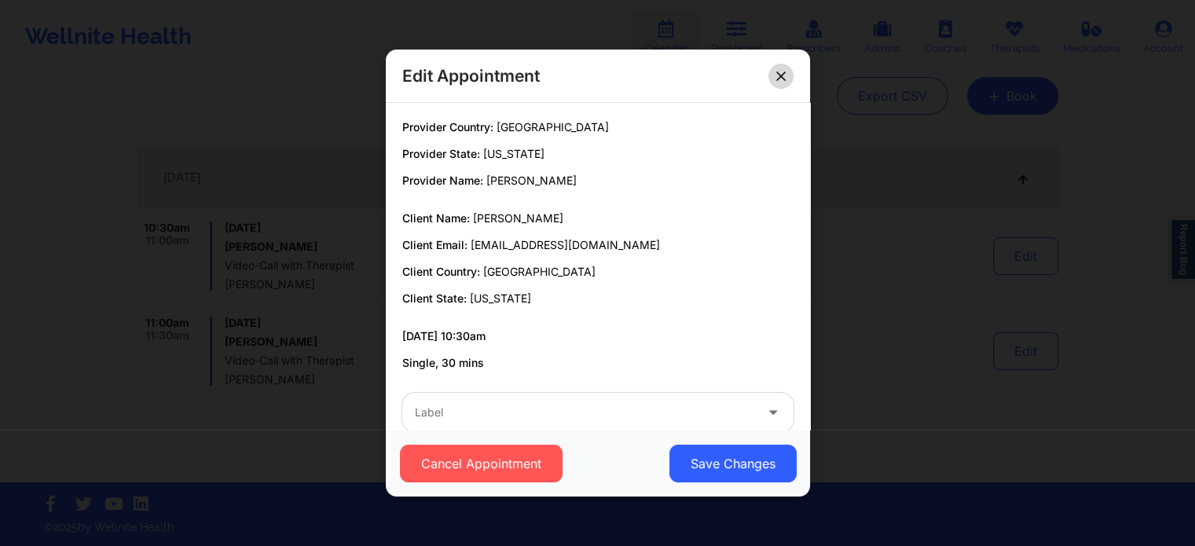
click at [771, 73] on button at bounding box center [781, 76] width 25 height 25
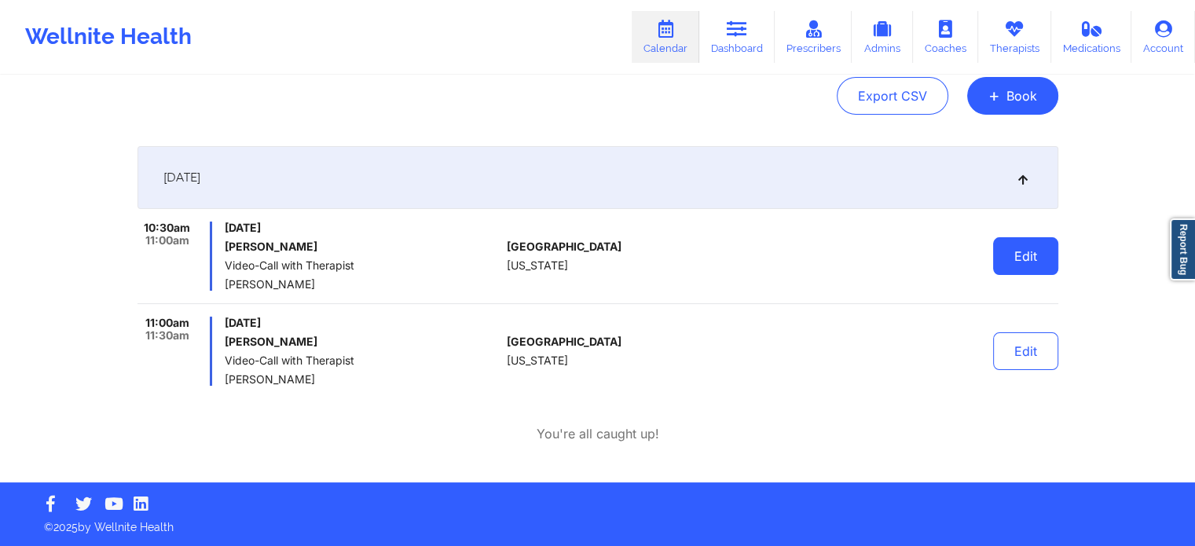
click at [1017, 256] on button "Edit" at bounding box center [1025, 256] width 65 height 38
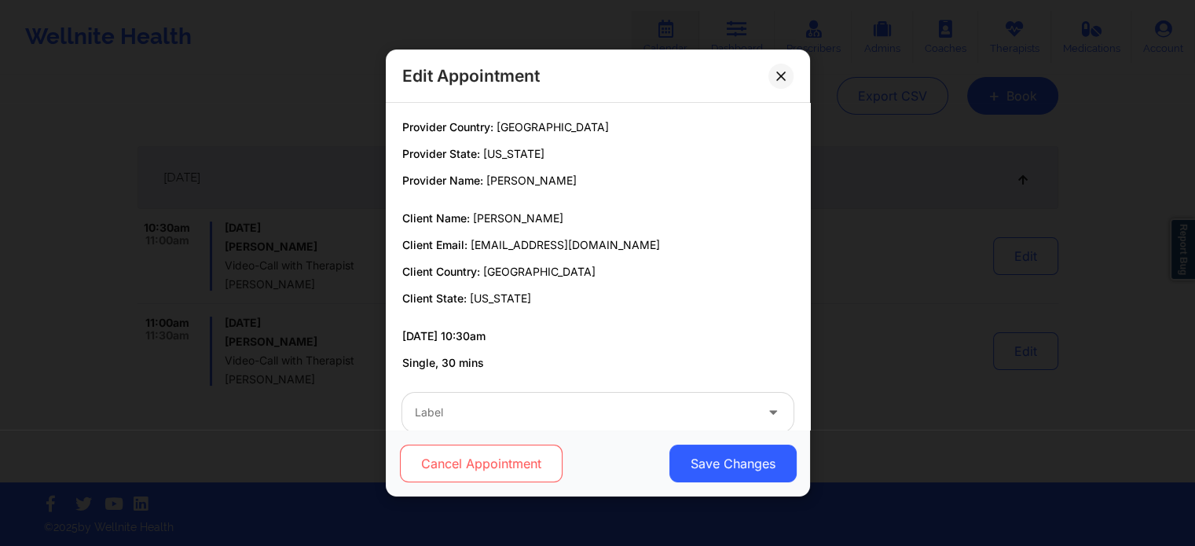
click at [516, 479] on button "Cancel Appointment" at bounding box center [480, 464] width 163 height 38
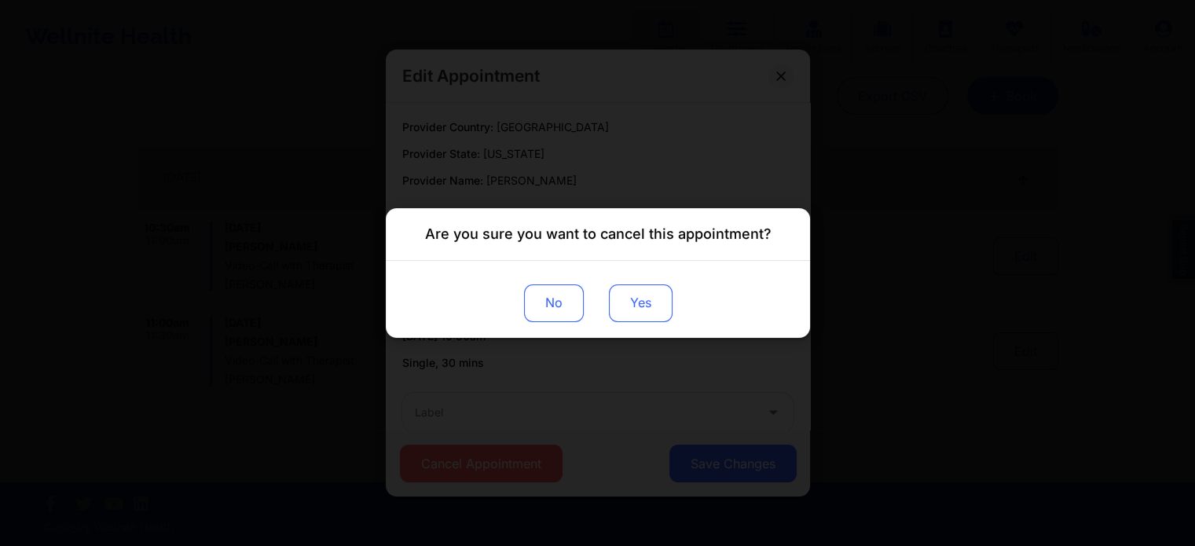
click at [632, 313] on button "Yes" at bounding box center [640, 304] width 64 height 38
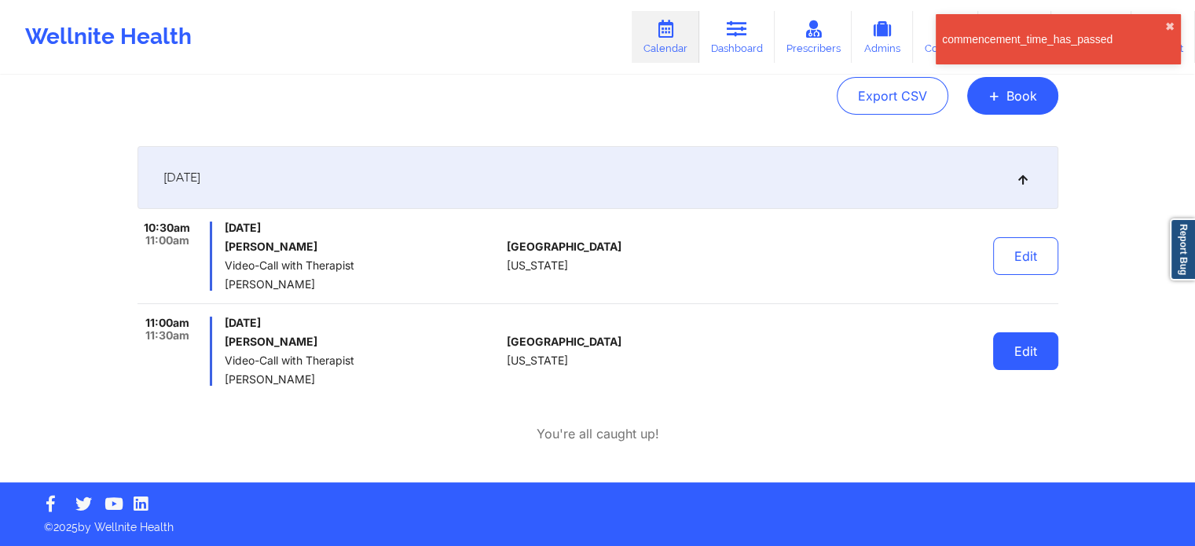
click at [1006, 359] on button "Edit" at bounding box center [1025, 351] width 65 height 38
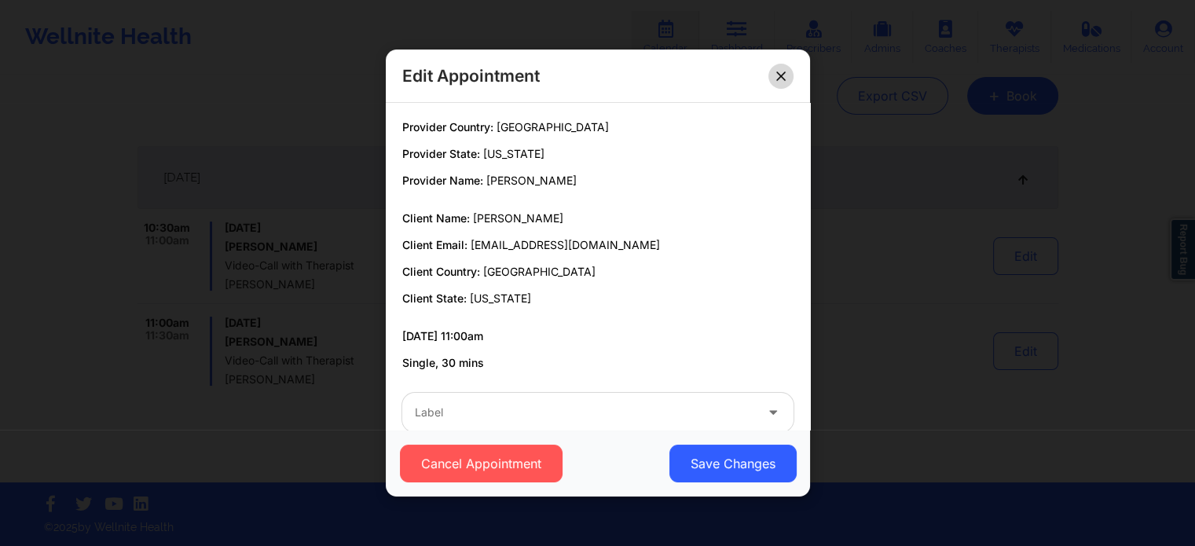
click at [773, 84] on button at bounding box center [781, 76] width 25 height 25
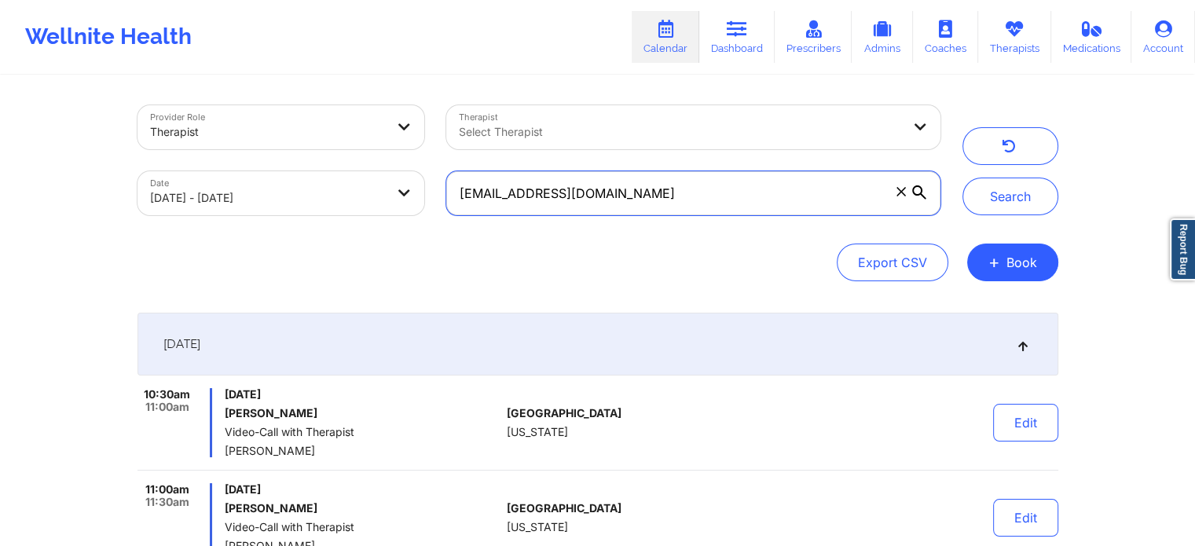
click at [685, 197] on input "[EMAIL_ADDRESS][DOMAIN_NAME]" at bounding box center [693, 193] width 494 height 44
drag, startPoint x: 685, startPoint y: 197, endPoint x: 468, endPoint y: 191, distance: 217.8
click at [468, 191] on input "[EMAIL_ADDRESS][DOMAIN_NAME]" at bounding box center [693, 193] width 494 height 44
paste input "[EMAIL_ADDRESS]"
click at [963, 178] on button "Search" at bounding box center [1011, 197] width 96 height 38
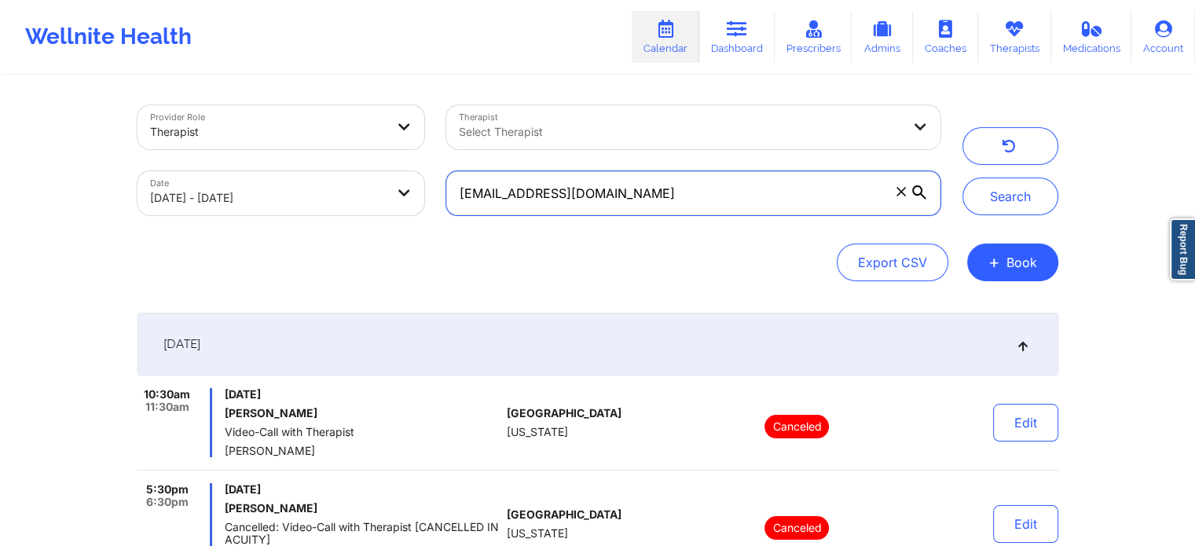
drag, startPoint x: 651, startPoint y: 188, endPoint x: 329, endPoint y: 163, distance: 322.5
click at [329, 163] on div "Provider Role Therapist Therapist Select Therapist Date [DATE] - [DATE] [EMAIL_…" at bounding box center [539, 160] width 825 height 132
paste input "[EMAIL_ADDRESS]"
click at [963, 178] on button "Search" at bounding box center [1011, 197] width 96 height 38
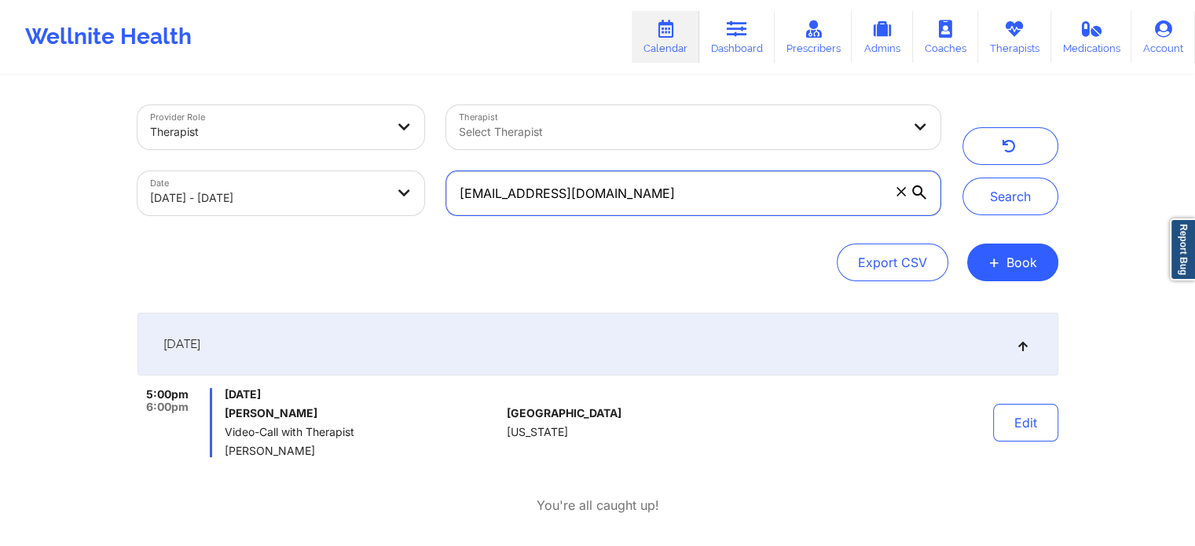
drag, startPoint x: 686, startPoint y: 191, endPoint x: 321, endPoint y: 152, distance: 366.7
click at [321, 152] on div "Provider Role Therapist Therapist Select Therapist Date [DATE] - [DATE] [EMAIL_…" at bounding box center [539, 160] width 825 height 132
paste input "phoenixlewis288"
click at [963, 178] on button "Search" at bounding box center [1011, 197] width 96 height 38
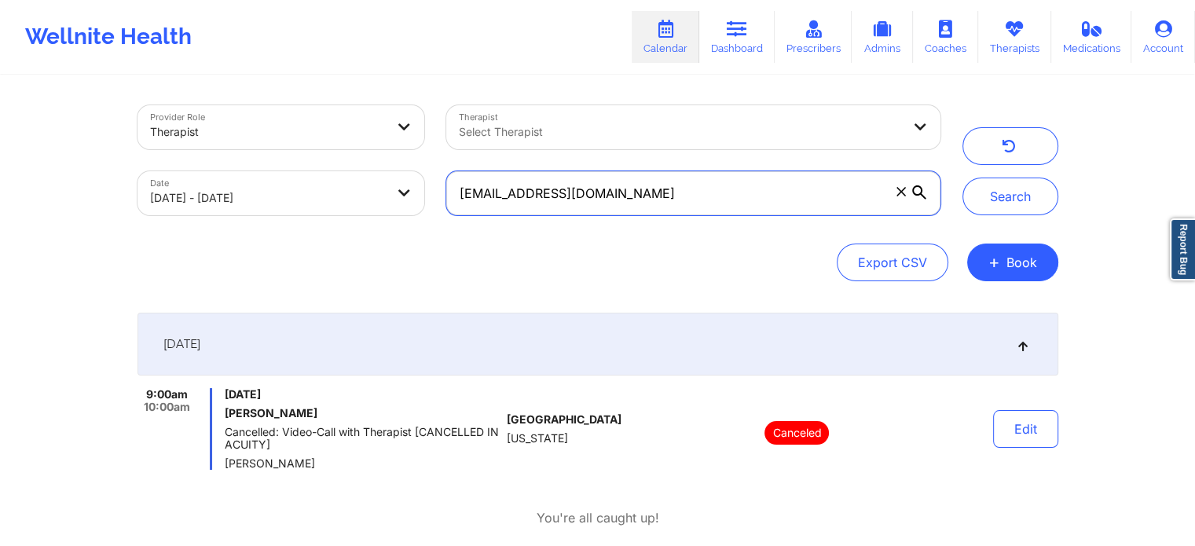
drag, startPoint x: 660, startPoint y: 194, endPoint x: 318, endPoint y: 166, distance: 343.9
click at [318, 166] on div "Provider Role Therapist Therapist Select Therapist Date [DATE] - [DATE] [EMAIL_…" at bounding box center [539, 160] width 825 height 132
paste input "borkahms1"
click at [963, 178] on button "Search" at bounding box center [1011, 197] width 96 height 38
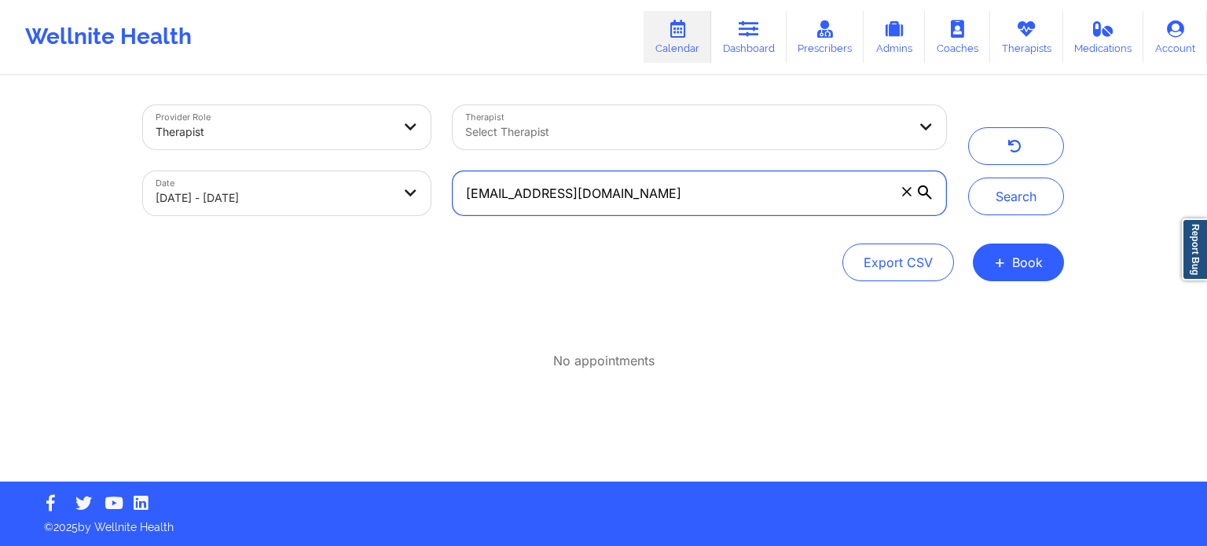
drag, startPoint x: 616, startPoint y: 175, endPoint x: 413, endPoint y: 159, distance: 204.2
click at [413, 159] on div "Provider Role Therapist Therapist Select Therapist Date [DATE] - [DATE] [EMAIL_…" at bounding box center [544, 160] width 825 height 132
paste input "kellyw4175"
click at [968, 178] on button "Search" at bounding box center [1016, 197] width 96 height 38
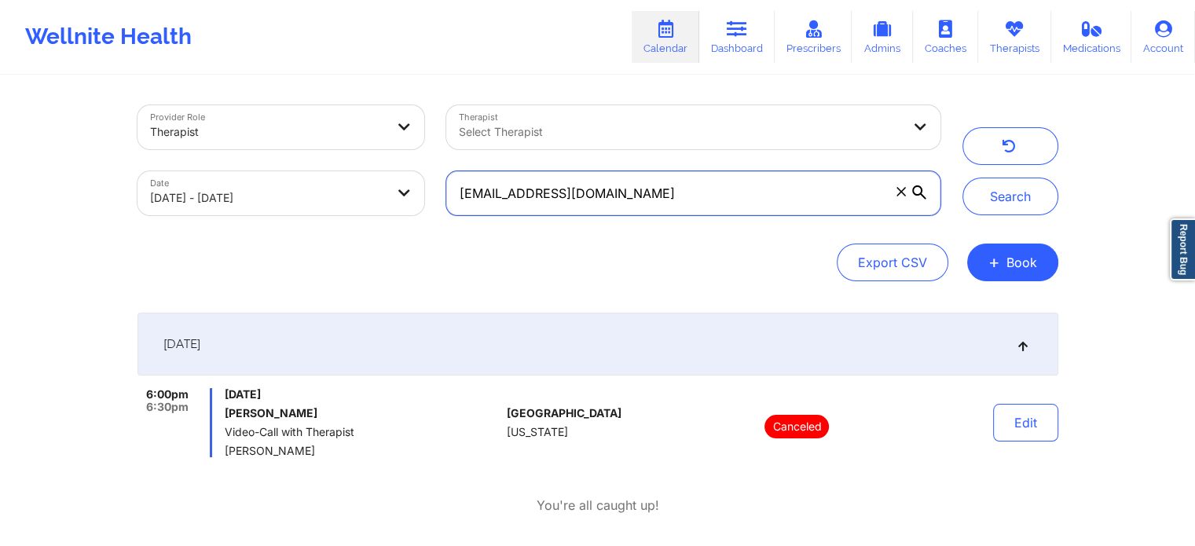
drag, startPoint x: 661, startPoint y: 185, endPoint x: 335, endPoint y: 194, distance: 326.3
click at [335, 194] on div "Provider Role Therapist Therapist Select Therapist Date [DATE] - [DATE] [EMAIL_…" at bounding box center [539, 160] width 825 height 132
paste input "[PERSON_NAME].[PERSON_NAME]"
click at [963, 178] on button "Search" at bounding box center [1011, 197] width 96 height 38
drag, startPoint x: 629, startPoint y: 182, endPoint x: 380, endPoint y: 180, distance: 249.2
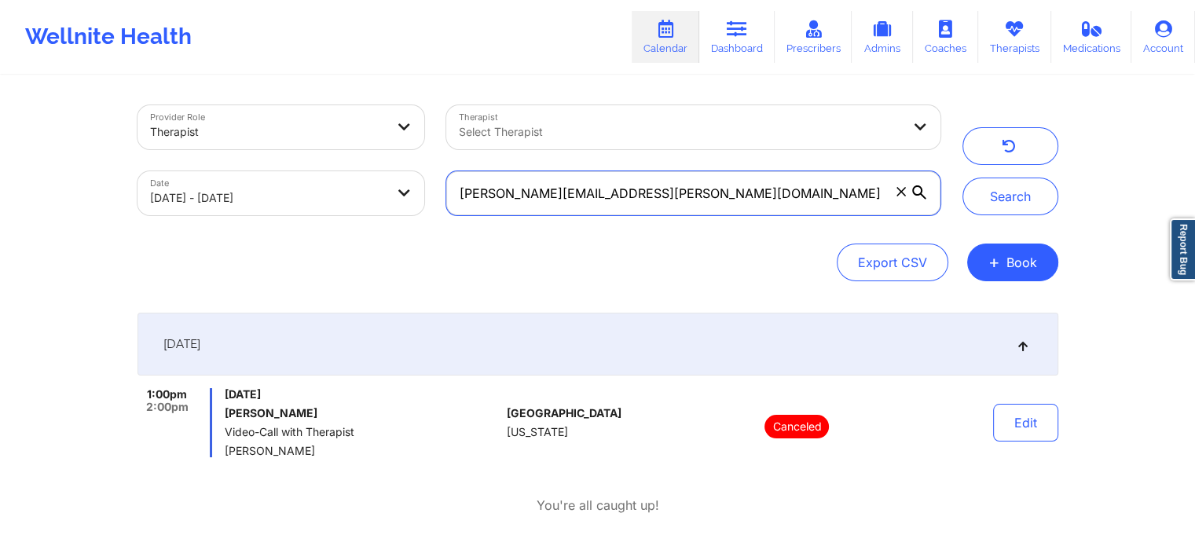
click at [380, 180] on div "Provider Role Therapist Therapist Select Therapist Date [DATE] - [DATE] [PERSON…" at bounding box center [539, 160] width 825 height 132
paste input "ieshaneal07"
click at [963, 178] on button "Search" at bounding box center [1011, 197] width 96 height 38
drag, startPoint x: 647, startPoint y: 176, endPoint x: 343, endPoint y: 145, distance: 305.8
click at [343, 145] on div "Provider Role Therapist Therapist Select Therapist Date [DATE] - [DATE] [EMAIL_…" at bounding box center [539, 160] width 825 height 132
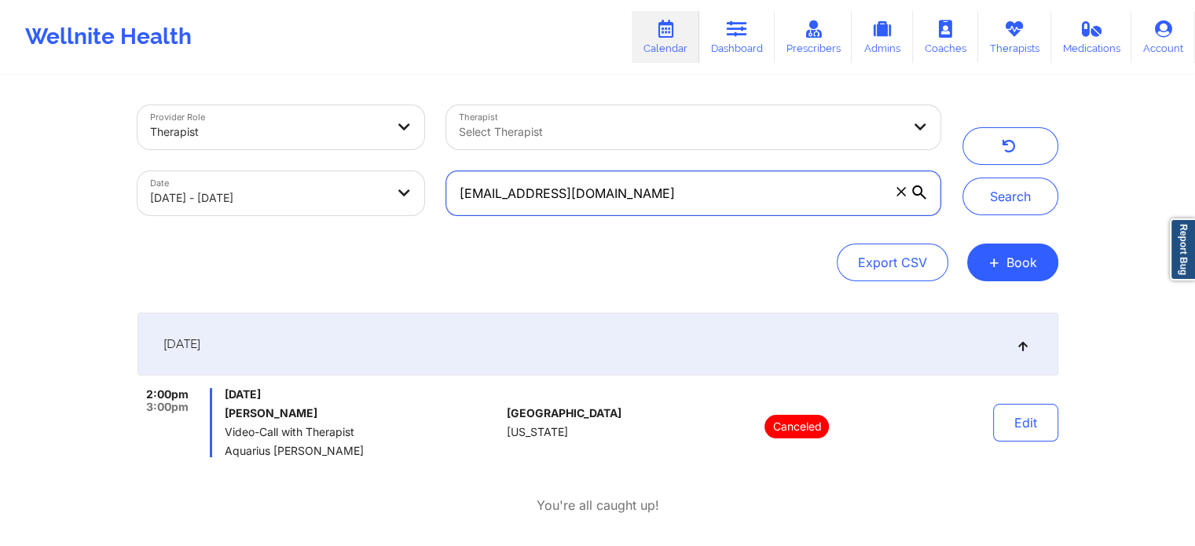
paste input "ohitsmegan91"
click at [963, 178] on button "Search" at bounding box center [1011, 197] width 96 height 38
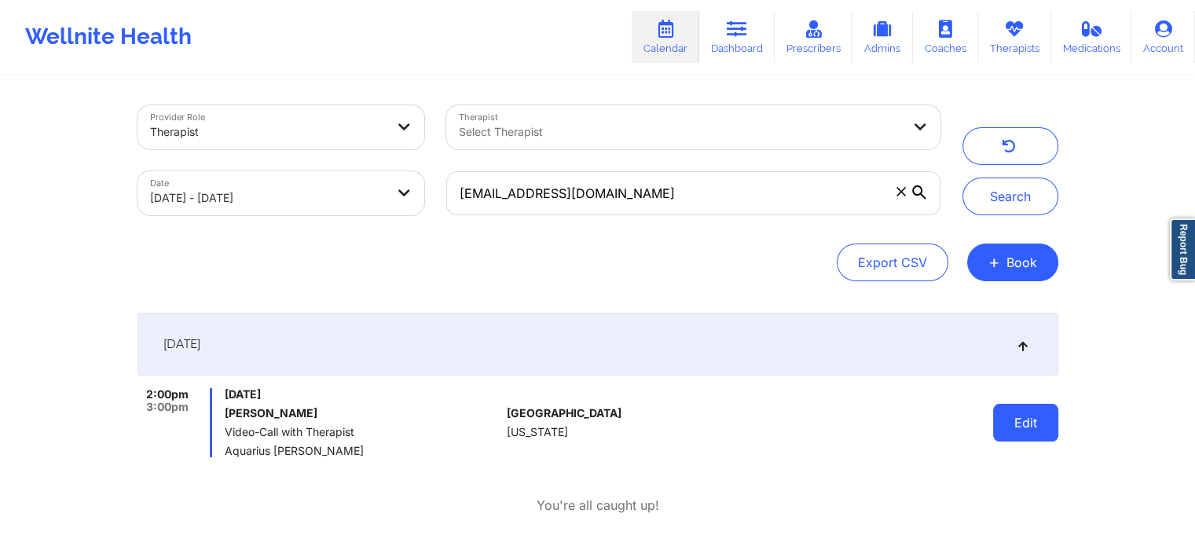
click at [1018, 429] on button "Edit" at bounding box center [1025, 423] width 65 height 38
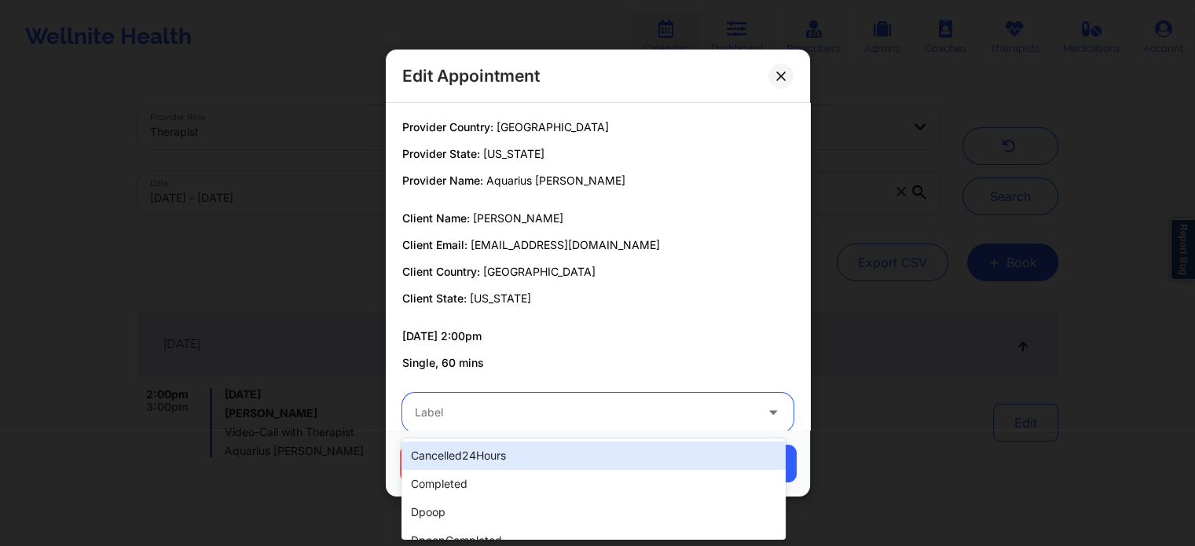
click at [517, 405] on div at bounding box center [585, 412] width 340 height 19
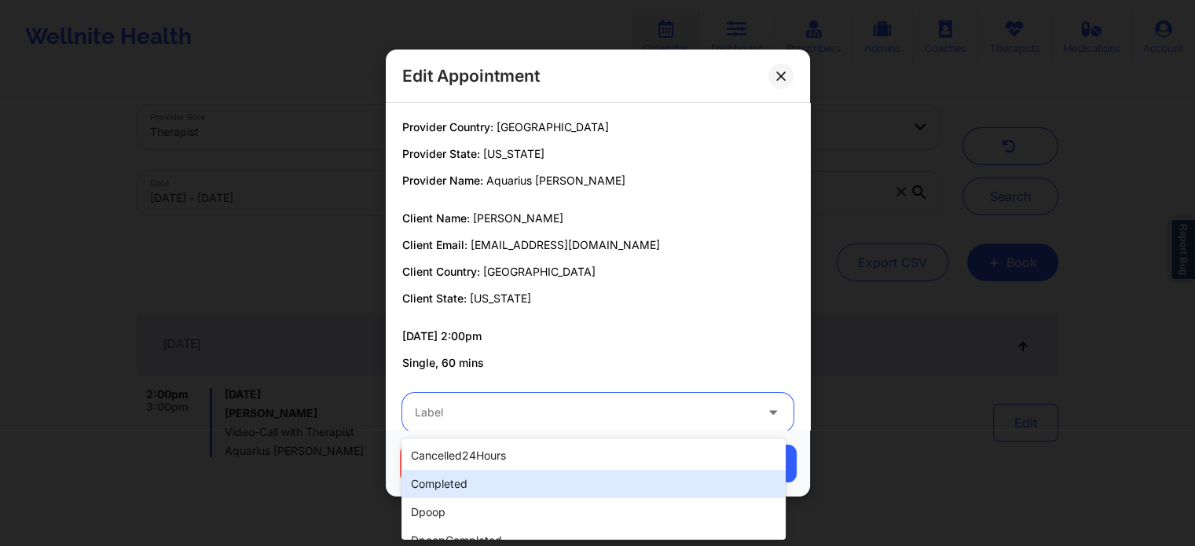
click at [456, 479] on div "completed" at bounding box center [594, 484] width 384 height 28
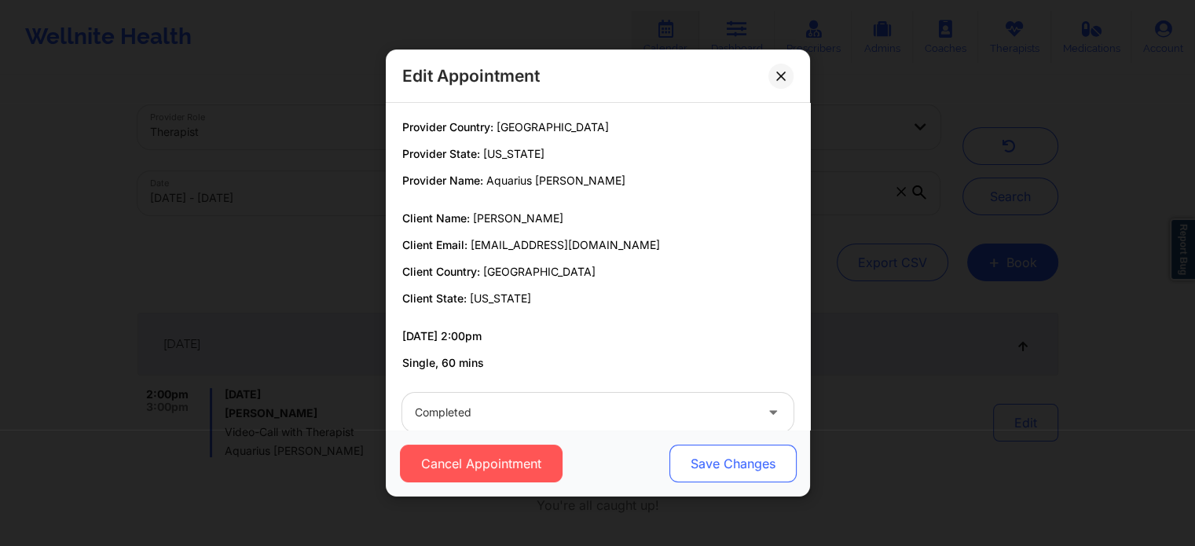
click at [711, 453] on button "Save Changes" at bounding box center [732, 464] width 127 height 38
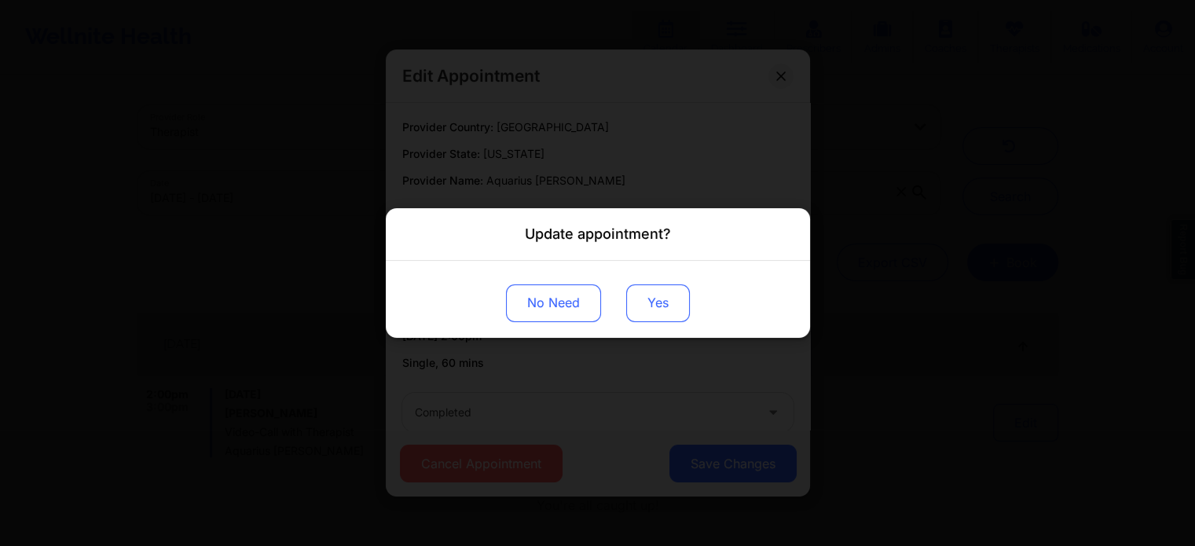
click at [665, 315] on button "Yes" at bounding box center [658, 304] width 64 height 38
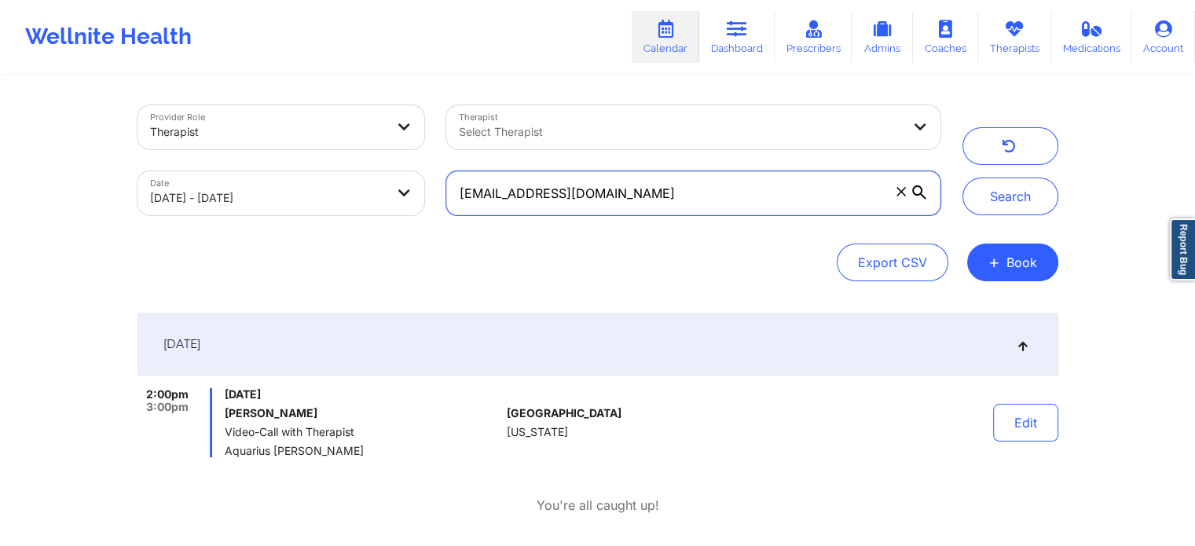
drag, startPoint x: 648, startPoint y: 208, endPoint x: 412, endPoint y: 206, distance: 236.6
click at [412, 206] on div "Provider Role Therapist Therapist Select Therapist Date [DATE] - [DATE] [EMAIL_…" at bounding box center [539, 160] width 825 height 132
paste input "[EMAIL_ADDRESS][DOMAIN_NAME]"
click at [963, 178] on button "Search" at bounding box center [1011, 197] width 96 height 38
drag, startPoint x: 655, startPoint y: 198, endPoint x: 321, endPoint y: 129, distance: 340.4
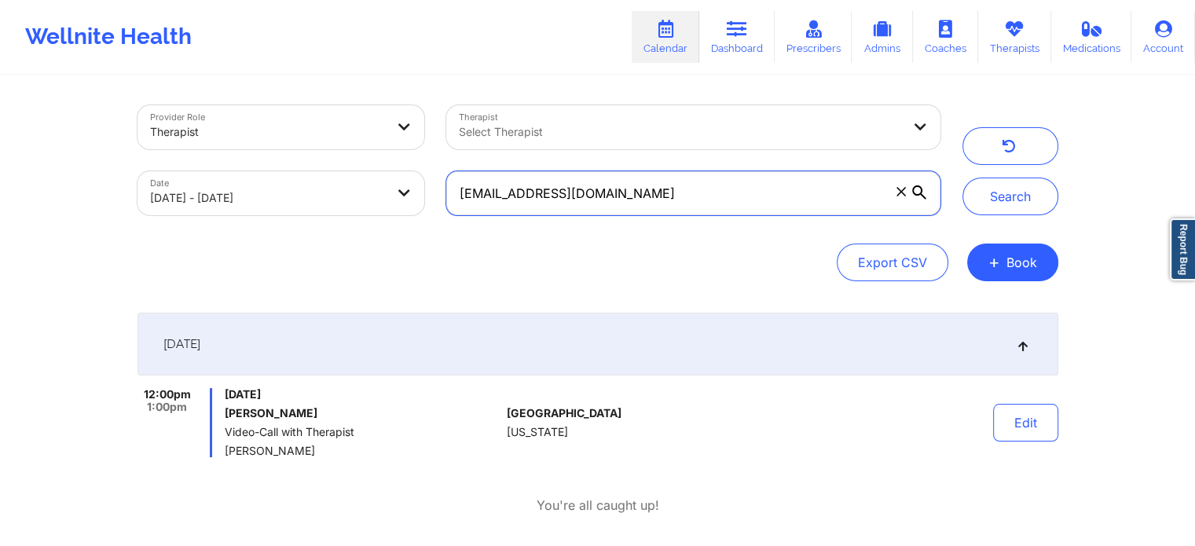
click at [321, 129] on div "Provider Role Therapist Therapist Select Therapist Date [DATE] - [DATE] [EMAIL_…" at bounding box center [539, 160] width 825 height 132
paste input "[EMAIL_ADDRESS][DOMAIN_NAME]"
click at [963, 178] on button "Search" at bounding box center [1011, 197] width 96 height 38
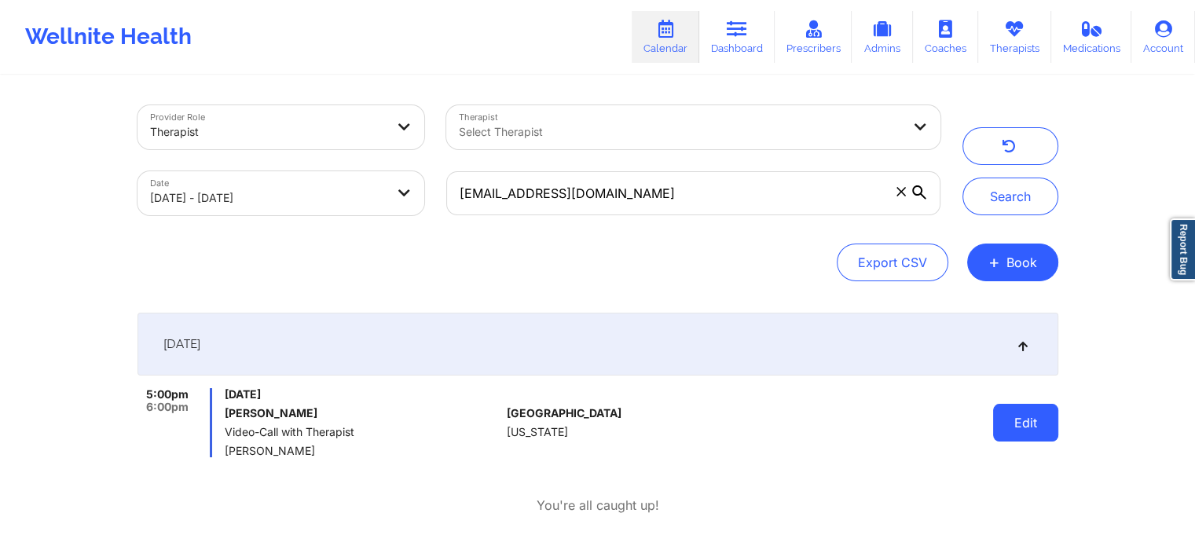
click at [1027, 413] on button "Edit" at bounding box center [1025, 423] width 65 height 38
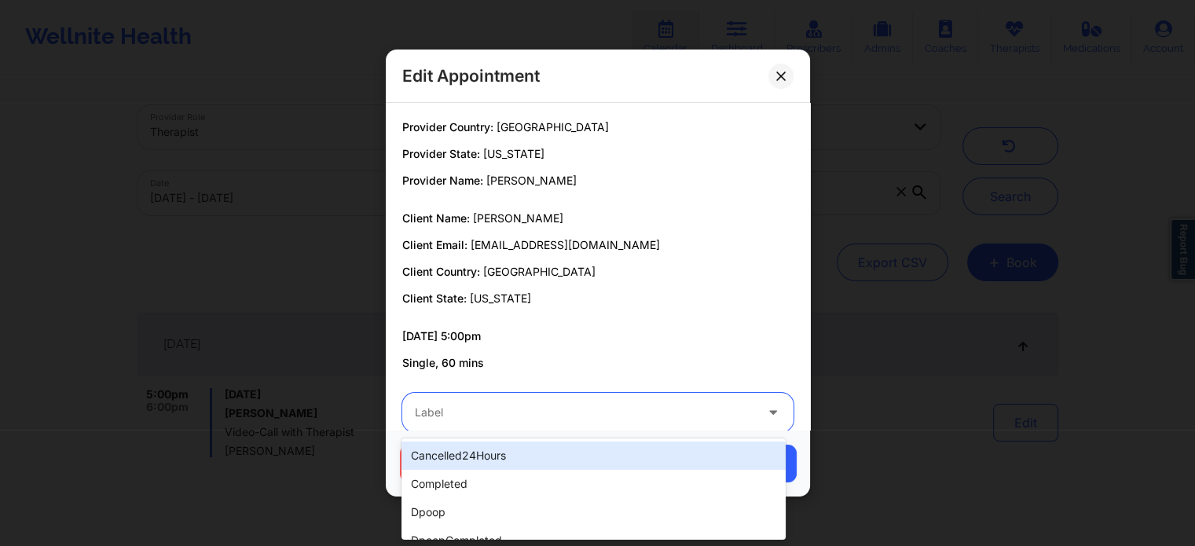
click at [578, 408] on div at bounding box center [585, 412] width 340 height 19
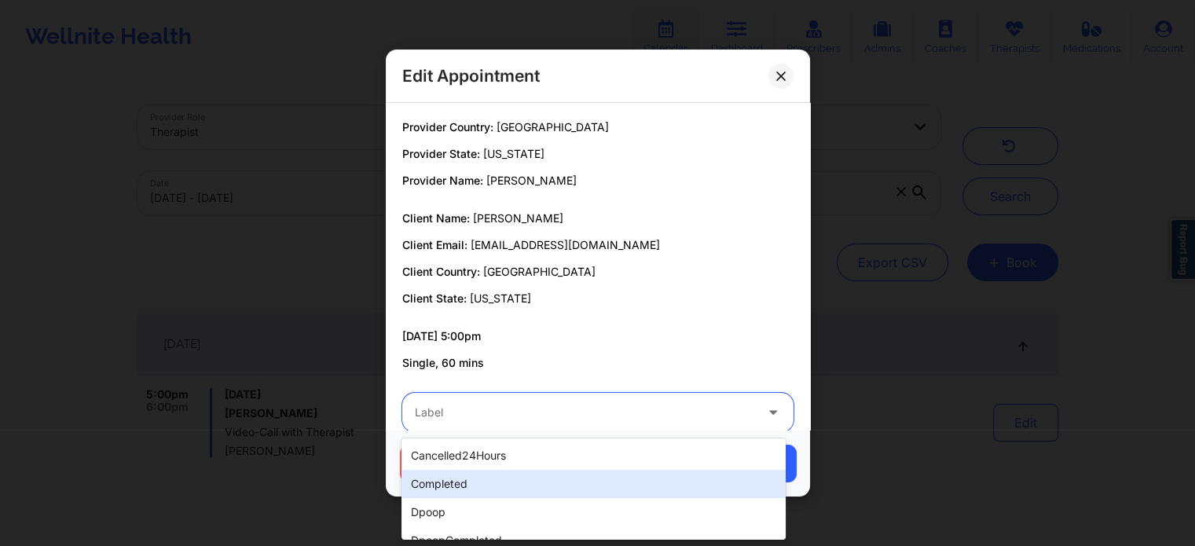
click at [521, 485] on div "completed" at bounding box center [594, 484] width 384 height 28
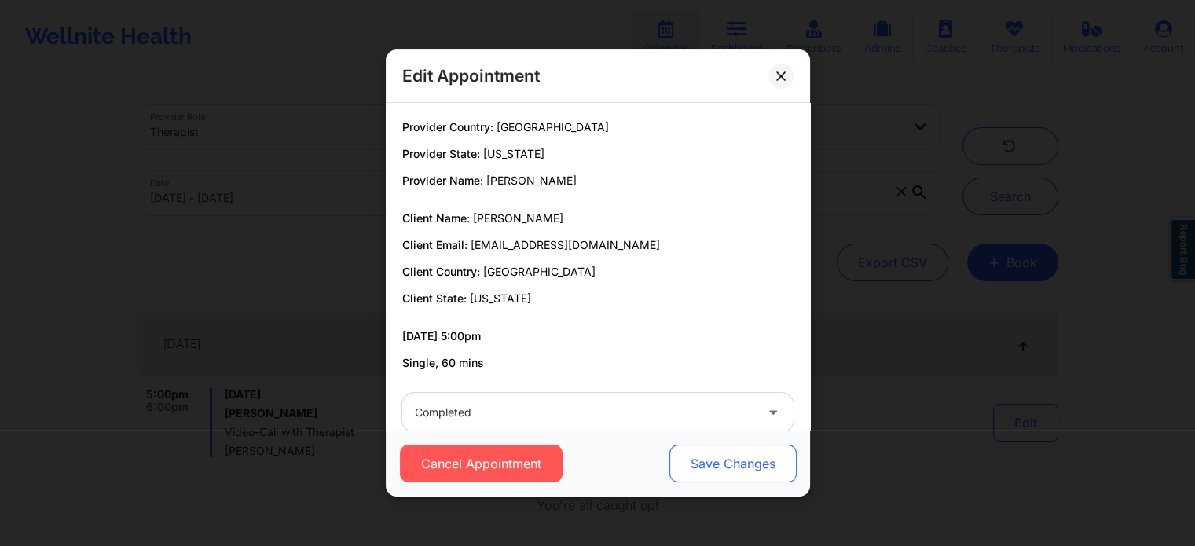
click at [695, 474] on button "Save Changes" at bounding box center [732, 464] width 127 height 38
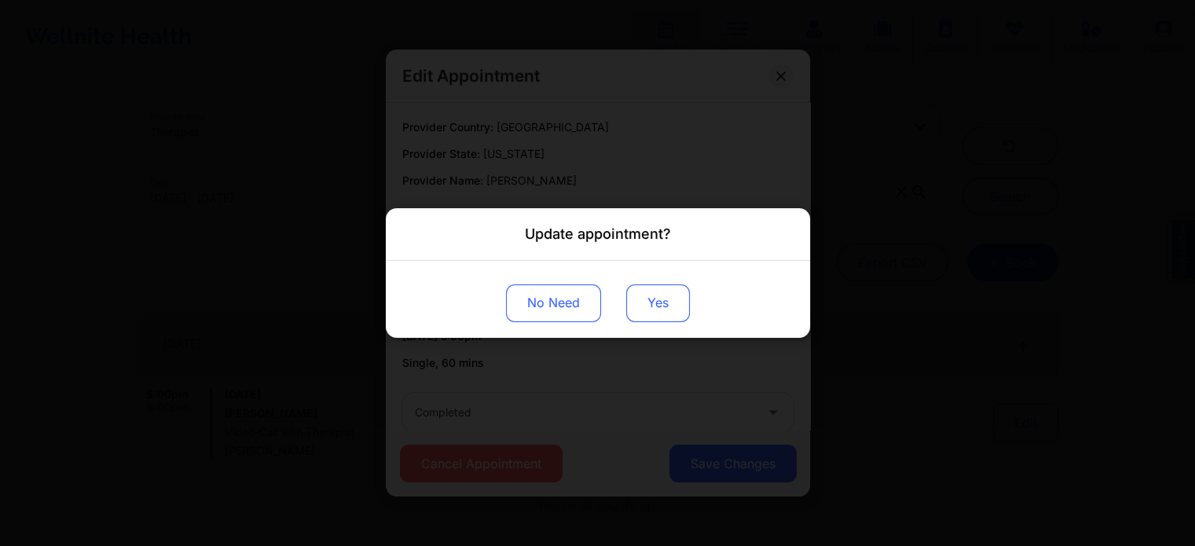
click at [663, 300] on button "Yes" at bounding box center [658, 304] width 64 height 38
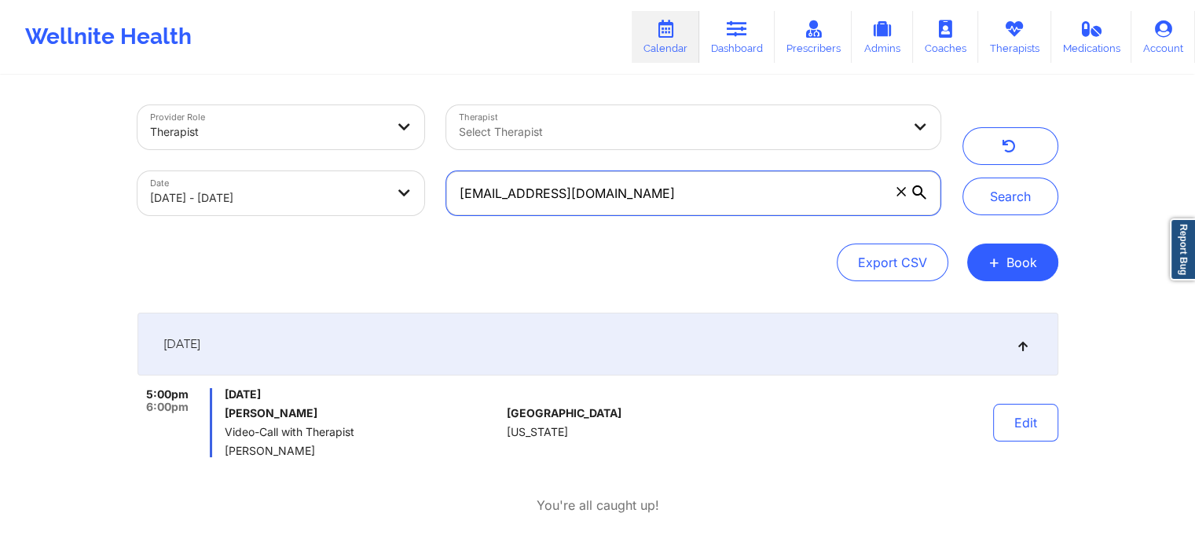
drag, startPoint x: 652, startPoint y: 192, endPoint x: 387, endPoint y: 142, distance: 269.5
click at [387, 142] on div "Provider Role Therapist Therapist Select Therapist Date [DATE] - [DATE] [EMAIL_…" at bounding box center [539, 160] width 825 height 132
paste input "livgurman@gmai"
type input "[EMAIL_ADDRESS][DOMAIN_NAME]"
click at [963, 178] on button "Search" at bounding box center [1011, 197] width 96 height 38
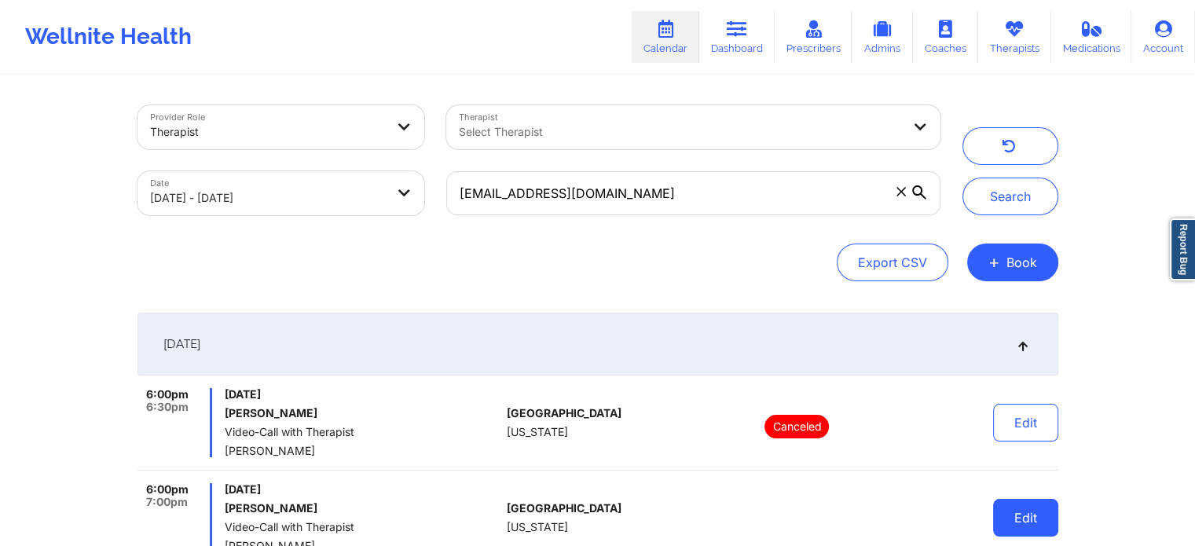
click at [1031, 523] on button "Edit" at bounding box center [1025, 518] width 65 height 38
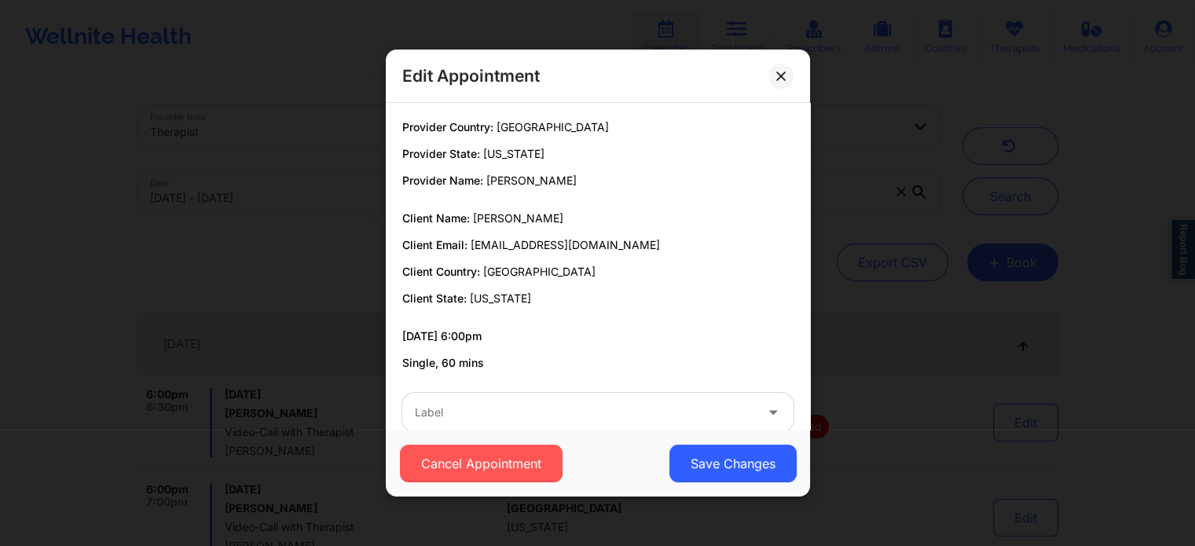
click at [626, 432] on div "Cancel Appointment Save Changes" at bounding box center [598, 463] width 424 height 67
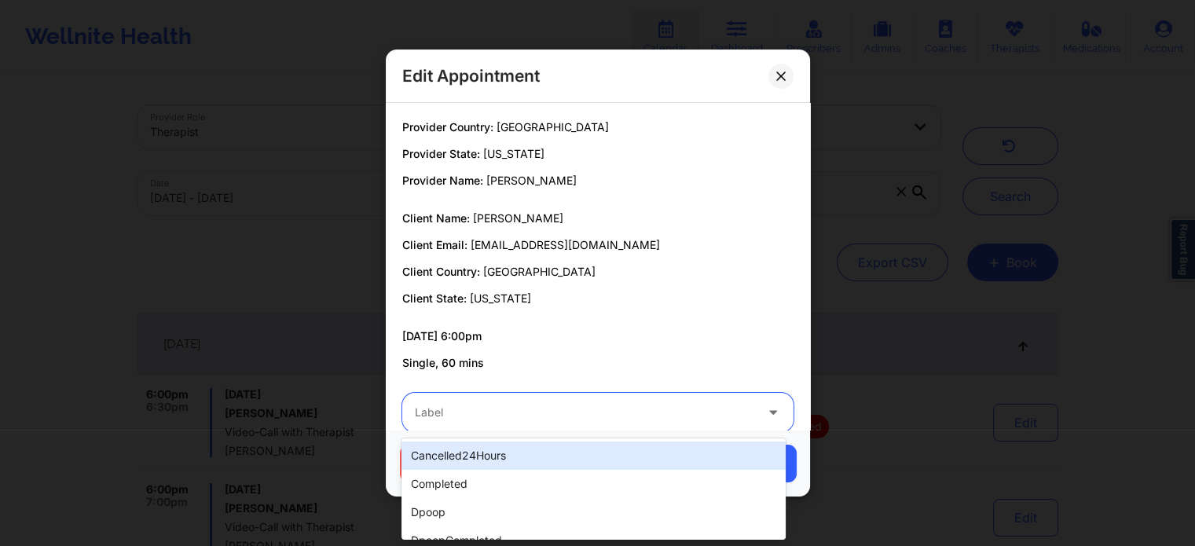
click at [564, 408] on div at bounding box center [585, 412] width 340 height 19
type input "dp"
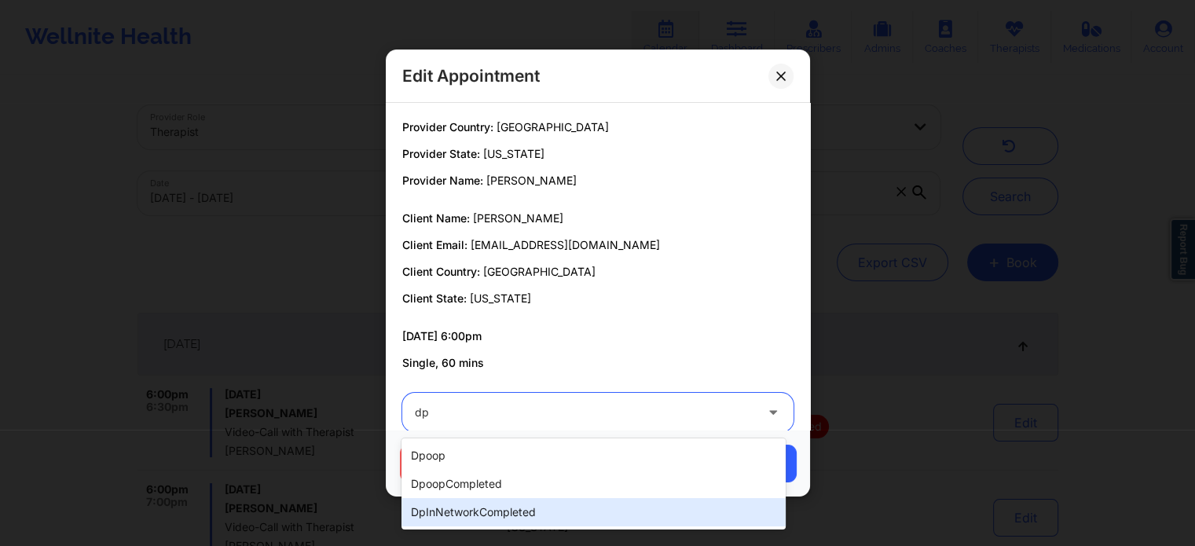
click at [531, 510] on div "dpInNetworkCompleted" at bounding box center [594, 512] width 384 height 28
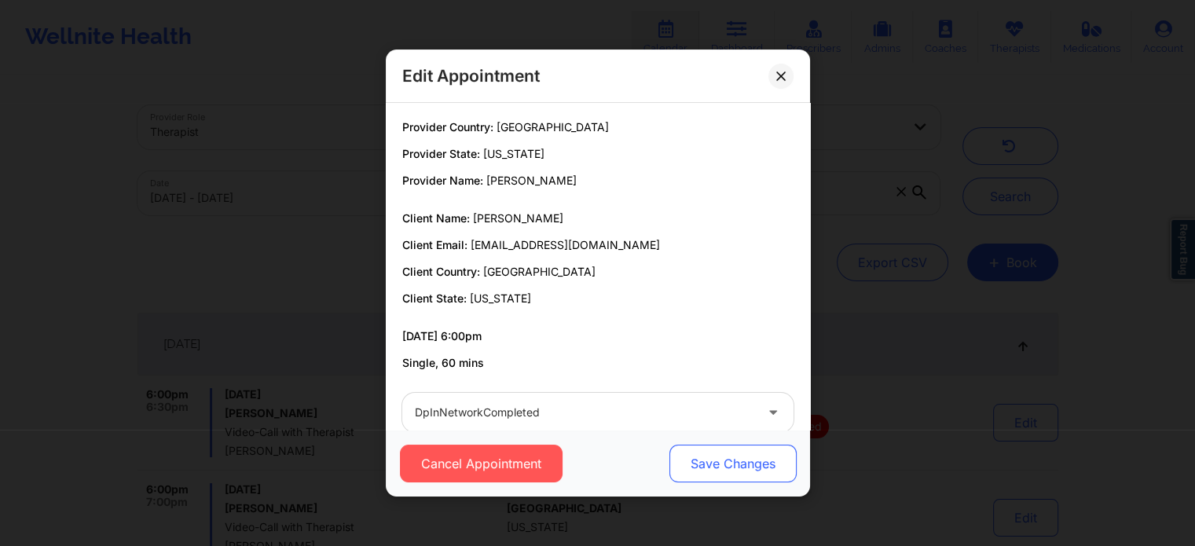
click at [761, 461] on button "Save Changes" at bounding box center [732, 464] width 127 height 38
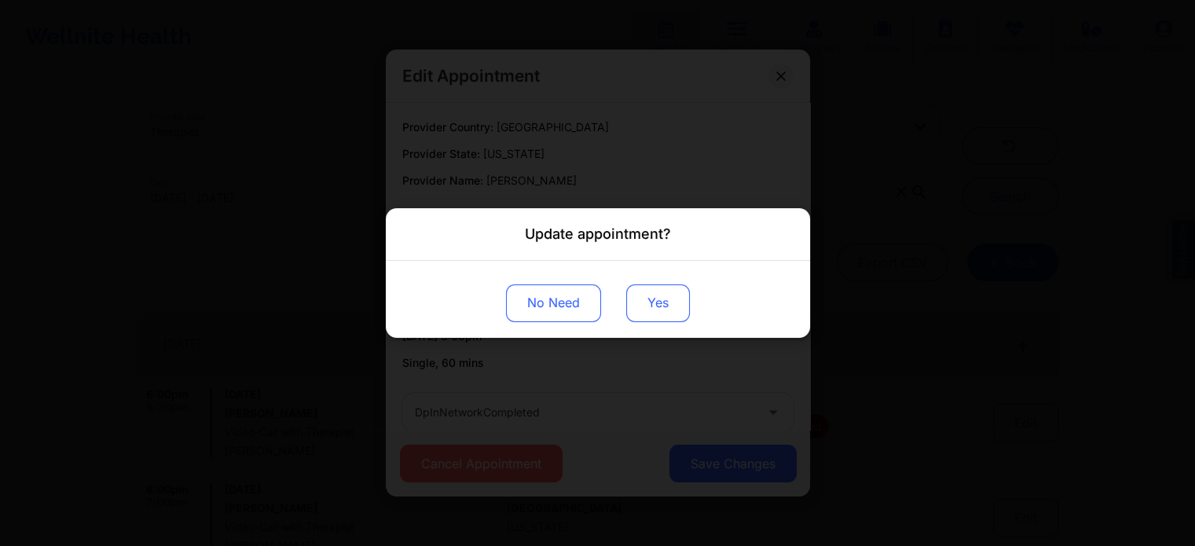
click at [651, 298] on button "Yes" at bounding box center [658, 304] width 64 height 38
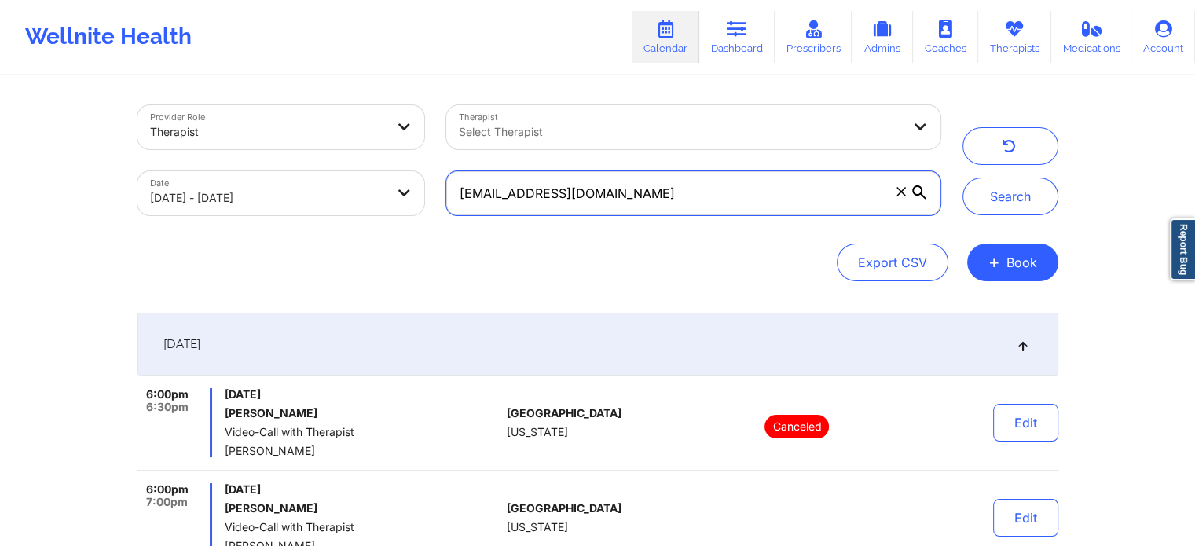
drag, startPoint x: 655, startPoint y: 204, endPoint x: 428, endPoint y: 189, distance: 227.6
click at [428, 189] on div "Provider Role Therapist Therapist Select Therapist Date [DATE] - [DATE] [EMAIL_…" at bounding box center [539, 160] width 825 height 132
paste input "josealiriovanegasperez"
click at [963, 178] on button "Search" at bounding box center [1011, 197] width 96 height 38
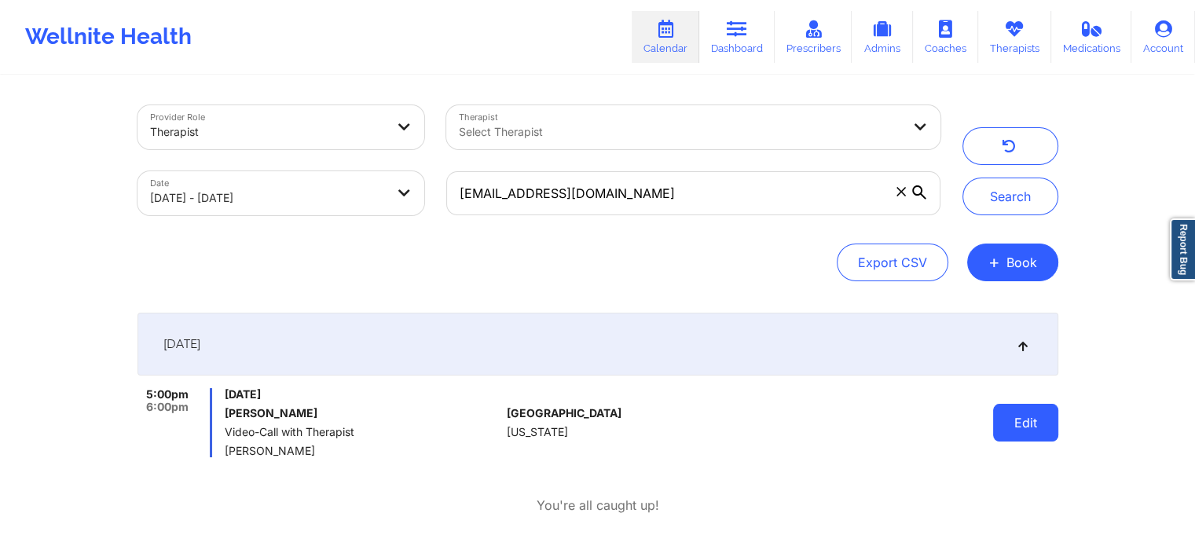
click at [1016, 423] on button "Edit" at bounding box center [1025, 423] width 65 height 38
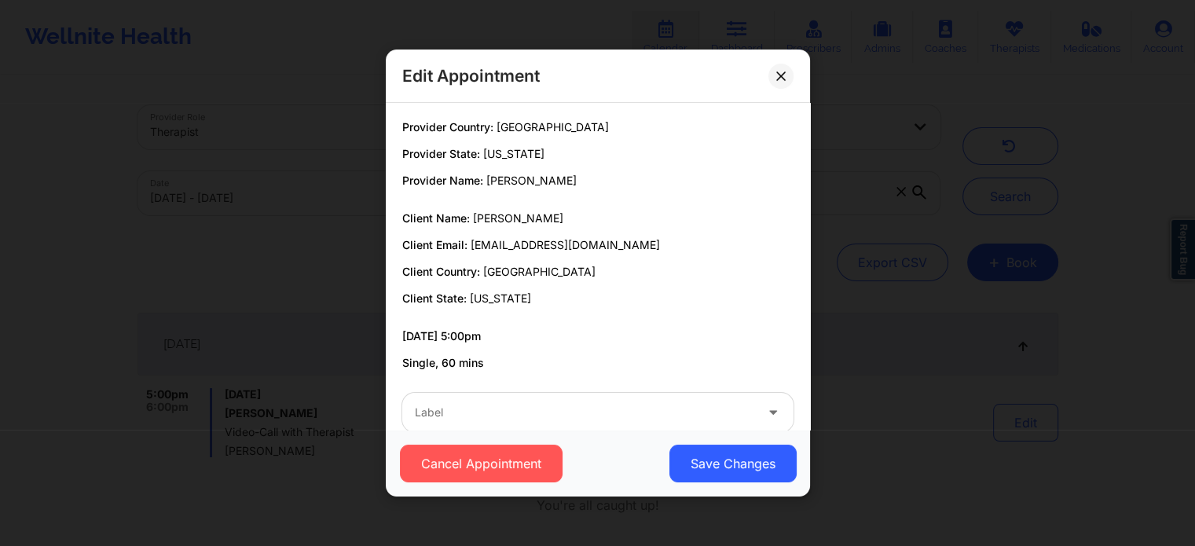
click at [649, 436] on div "Cancel Appointment Save Changes" at bounding box center [598, 463] width 424 height 67
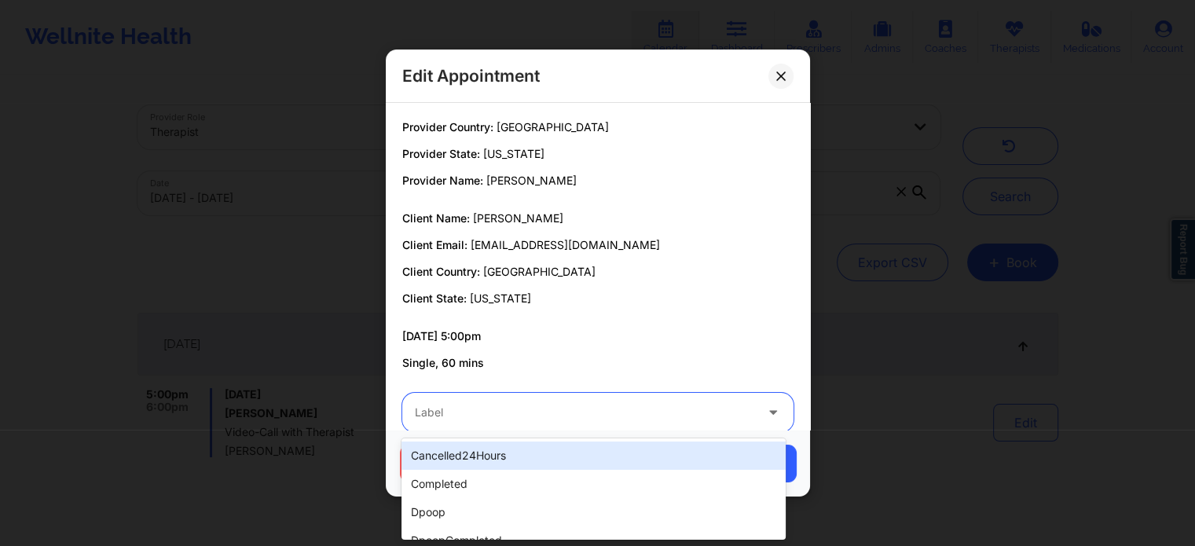
click at [556, 415] on div at bounding box center [585, 412] width 340 height 19
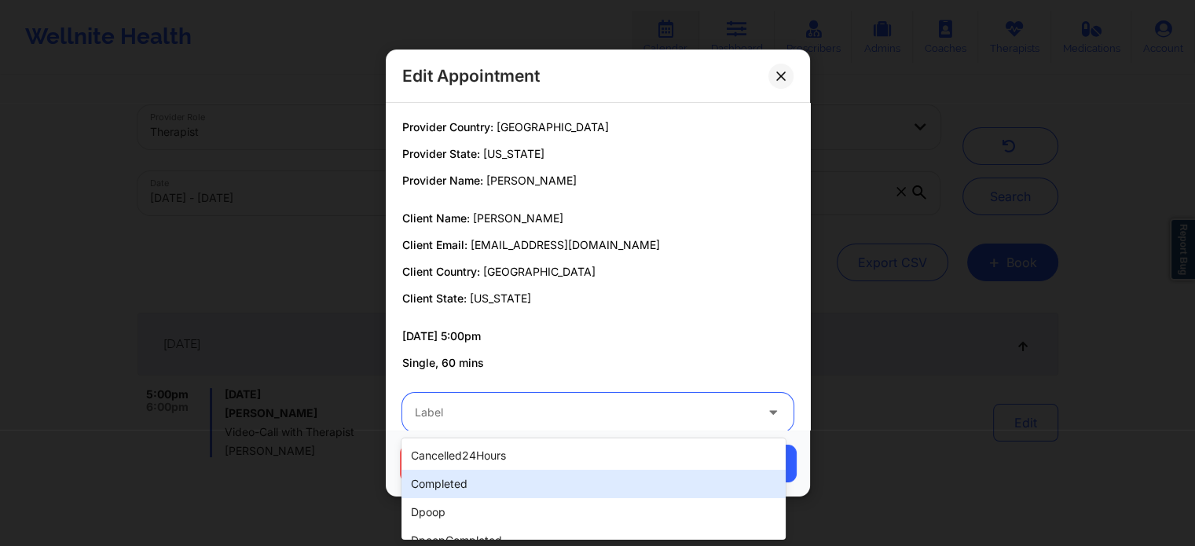
click at [492, 479] on div "completed" at bounding box center [594, 484] width 384 height 28
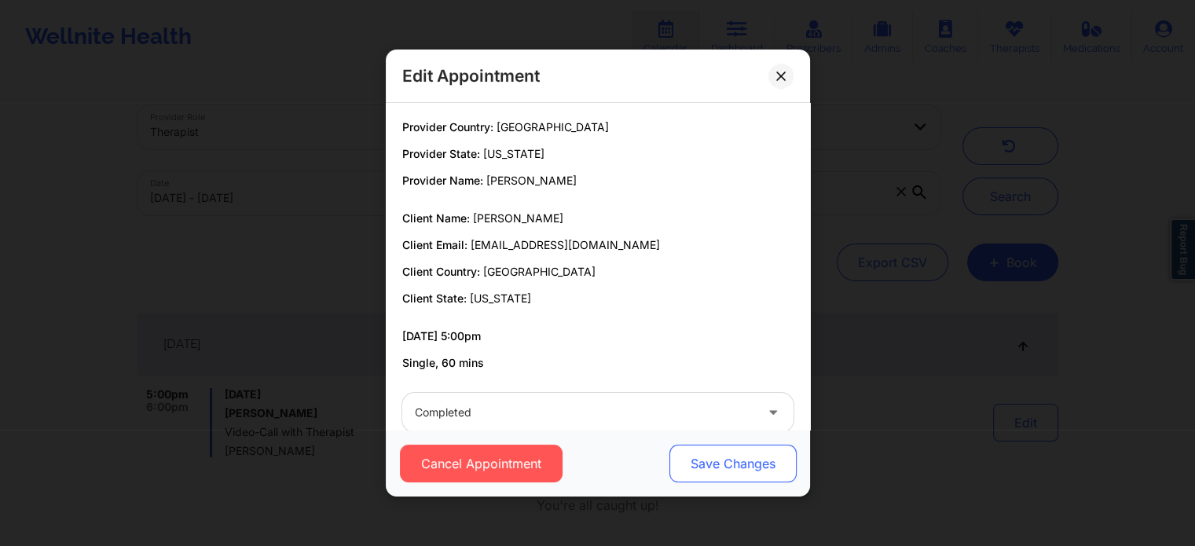
drag, startPoint x: 650, startPoint y: 462, endPoint x: 680, endPoint y: 460, distance: 30.0
click at [680, 460] on div "Cancel Appointment Save Changes" at bounding box center [598, 464] width 402 height 38
click at [680, 460] on button "Save Changes" at bounding box center [732, 464] width 127 height 38
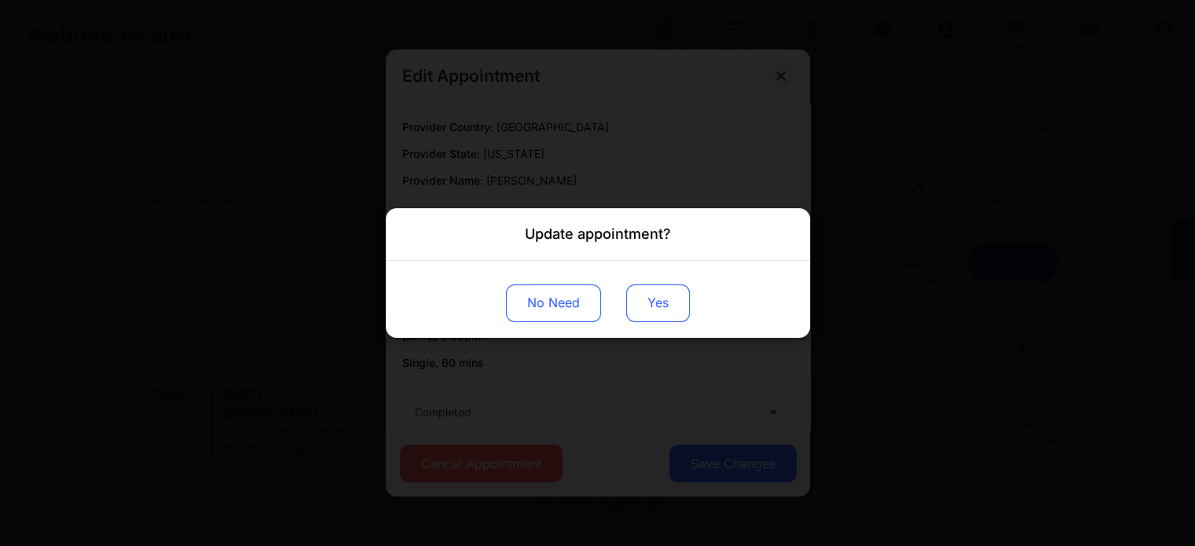
click at [663, 310] on button "Yes" at bounding box center [658, 304] width 64 height 38
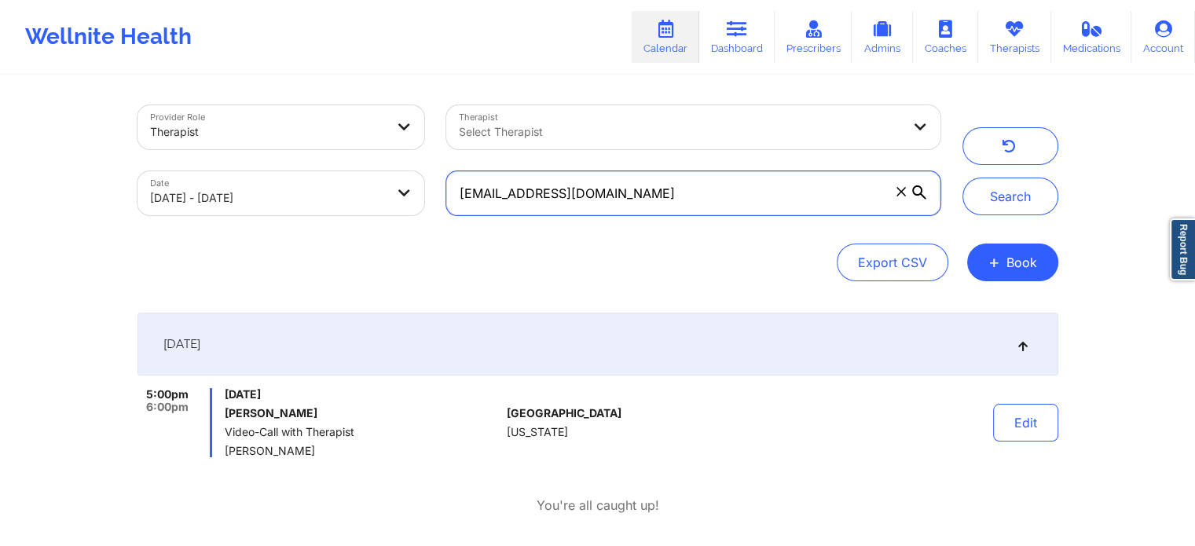
drag, startPoint x: 711, startPoint y: 182, endPoint x: 358, endPoint y: 99, distance: 361.8
click at [358, 99] on div "Provider Role Therapist Therapist Select Therapist Date [DATE] - [DATE] [EMAIL_…" at bounding box center [539, 160] width 825 height 132
paste input "MilenaPalechor2"
click at [963, 178] on button "Search" at bounding box center [1011, 197] width 96 height 38
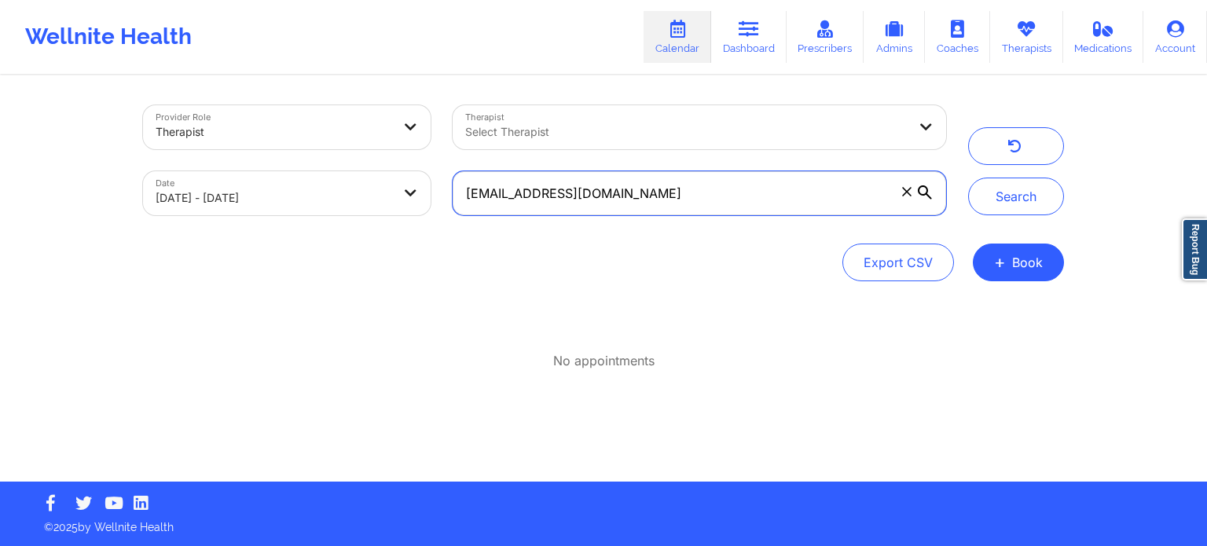
drag, startPoint x: 716, startPoint y: 200, endPoint x: 465, endPoint y: 219, distance: 251.4
click at [465, 219] on div "[EMAIL_ADDRESS][DOMAIN_NAME]" at bounding box center [700, 193] width 516 height 66
paste input "fmartins1998"
click at [968, 178] on button "Search" at bounding box center [1016, 197] width 96 height 38
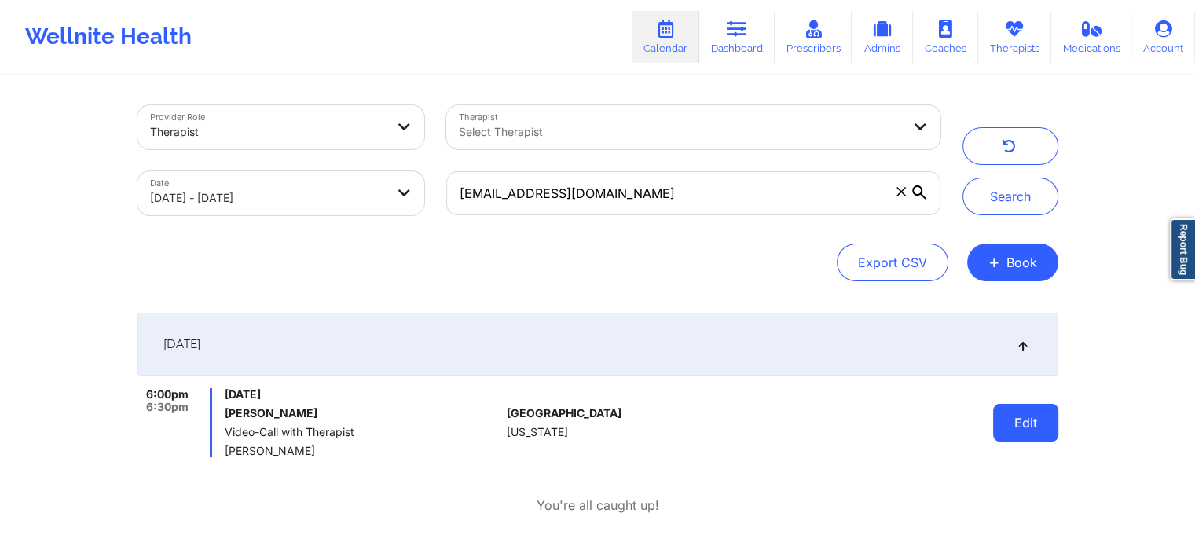
click at [1022, 432] on button "Edit" at bounding box center [1025, 423] width 65 height 38
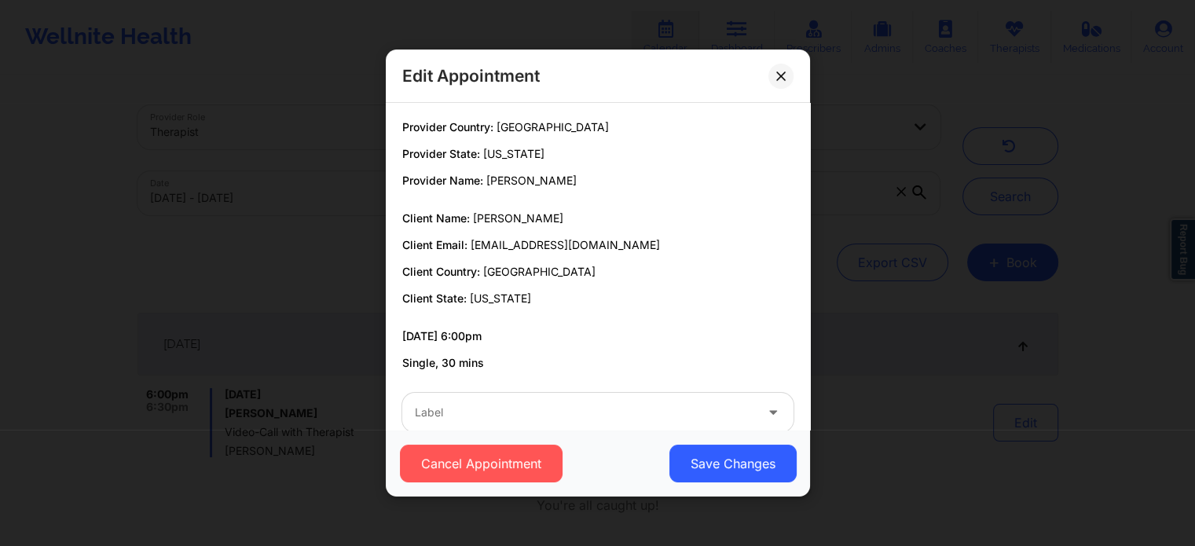
click at [620, 424] on div "Label" at bounding box center [579, 412] width 354 height 39
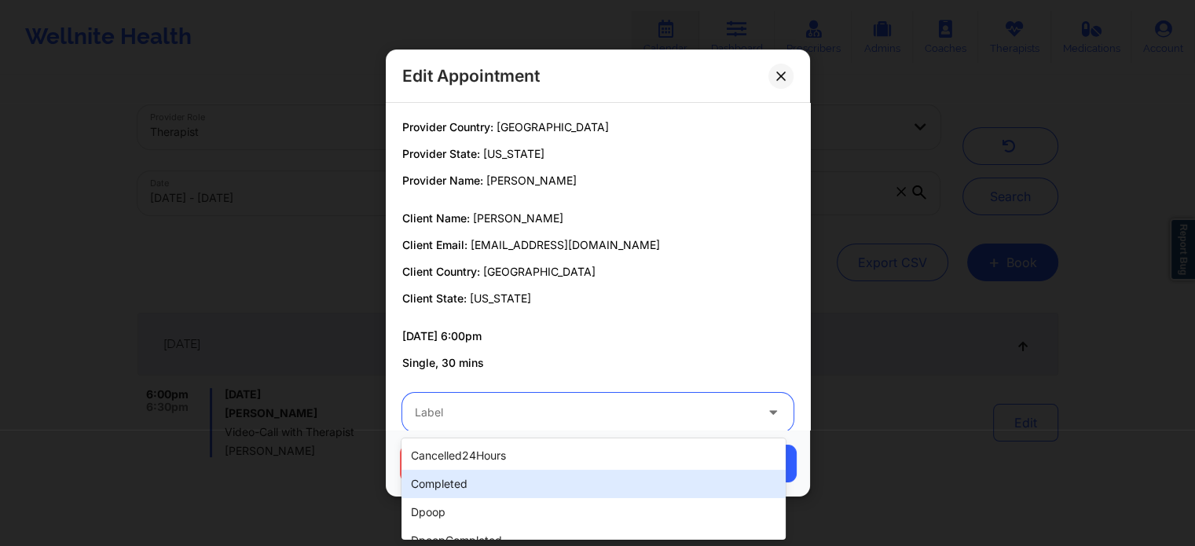
click at [519, 478] on div "completed" at bounding box center [594, 484] width 384 height 28
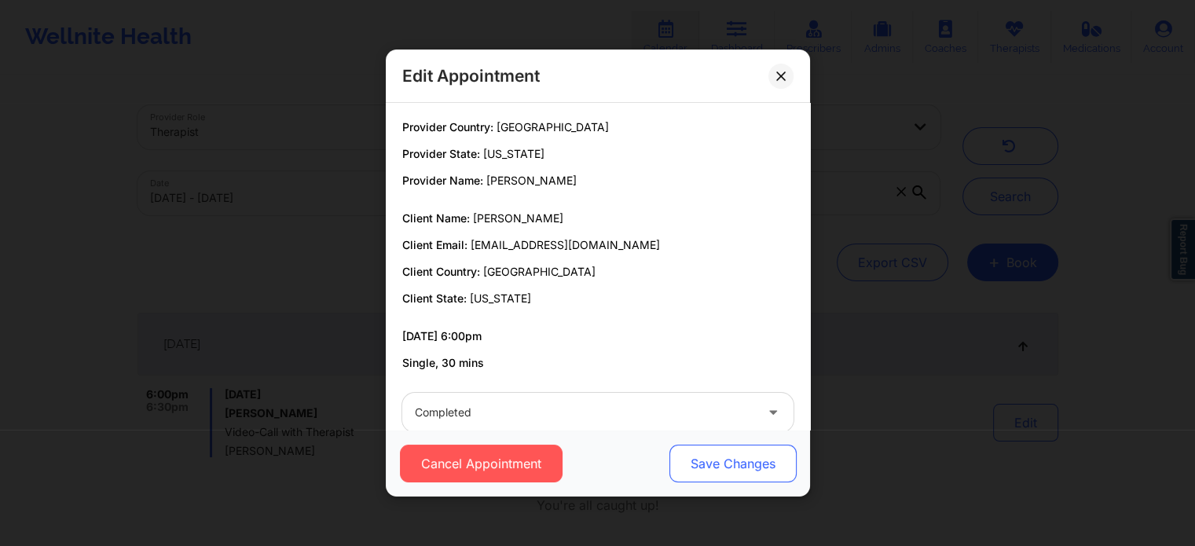
click at [675, 465] on button "Save Changes" at bounding box center [732, 464] width 127 height 38
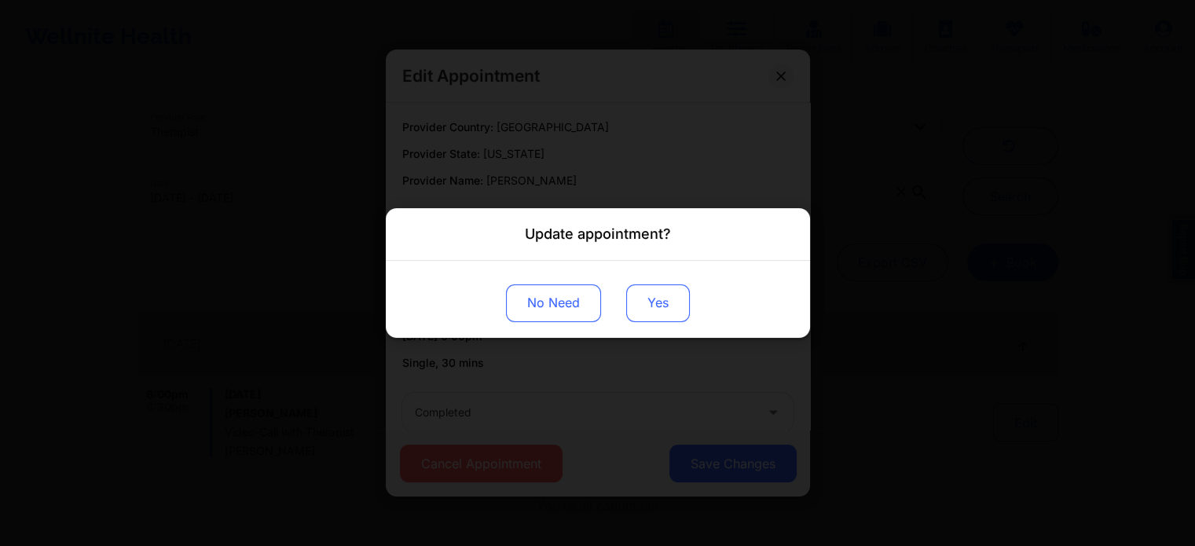
click at [632, 299] on button "Yes" at bounding box center [658, 304] width 64 height 38
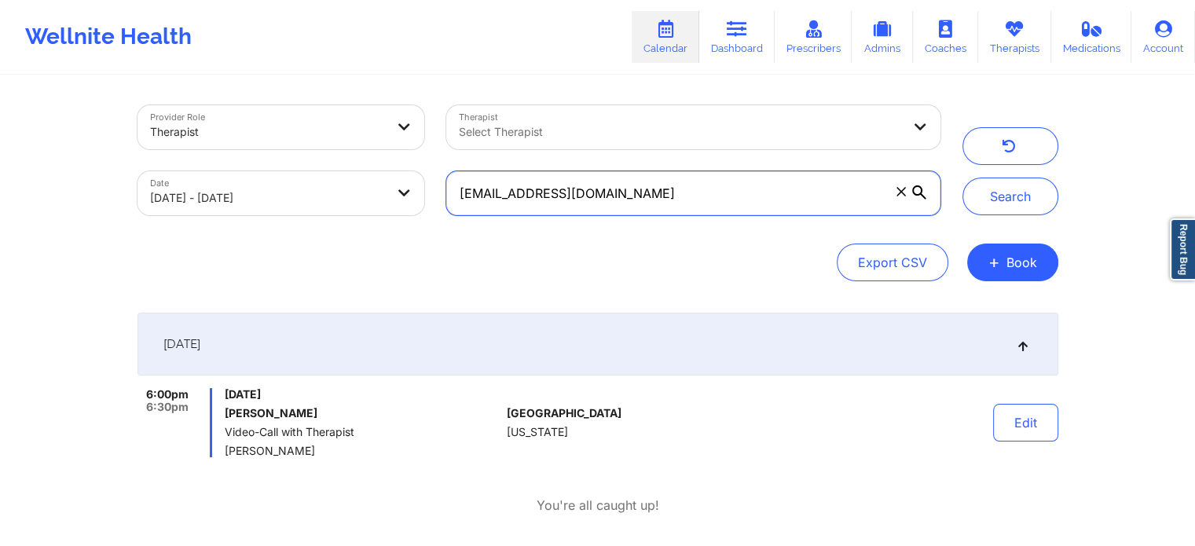
drag, startPoint x: 615, startPoint y: 200, endPoint x: 399, endPoint y: 178, distance: 217.3
click at [399, 178] on div "Provider Role Therapist Therapist Select Therapist Date [DATE] - [DATE] [EMAIL_…" at bounding box center [539, 160] width 825 height 132
paste input "amber.lake34"
type input "[EMAIL_ADDRESS][DOMAIN_NAME]"
click at [963, 178] on button "Search" at bounding box center [1011, 197] width 96 height 38
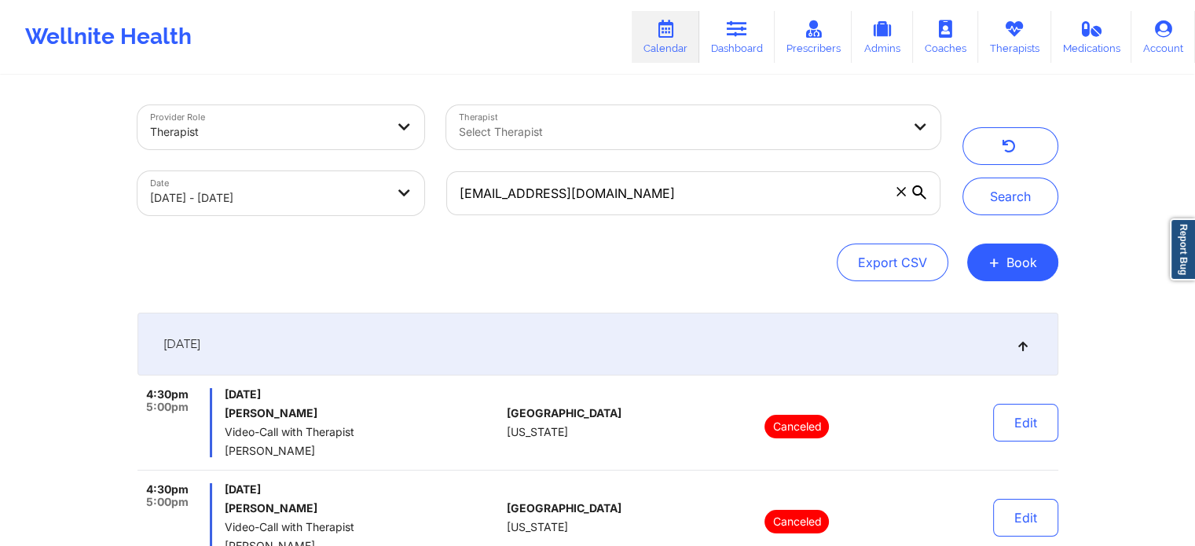
drag, startPoint x: 1181, startPoint y: 319, endPoint x: 1207, endPoint y: 283, distance: 44.0
click at [1195, 283] on html "Wellnite Health Calendar Dashboard Prescribers Admins Coaches Therapists Medica…" at bounding box center [597, 273] width 1195 height 546
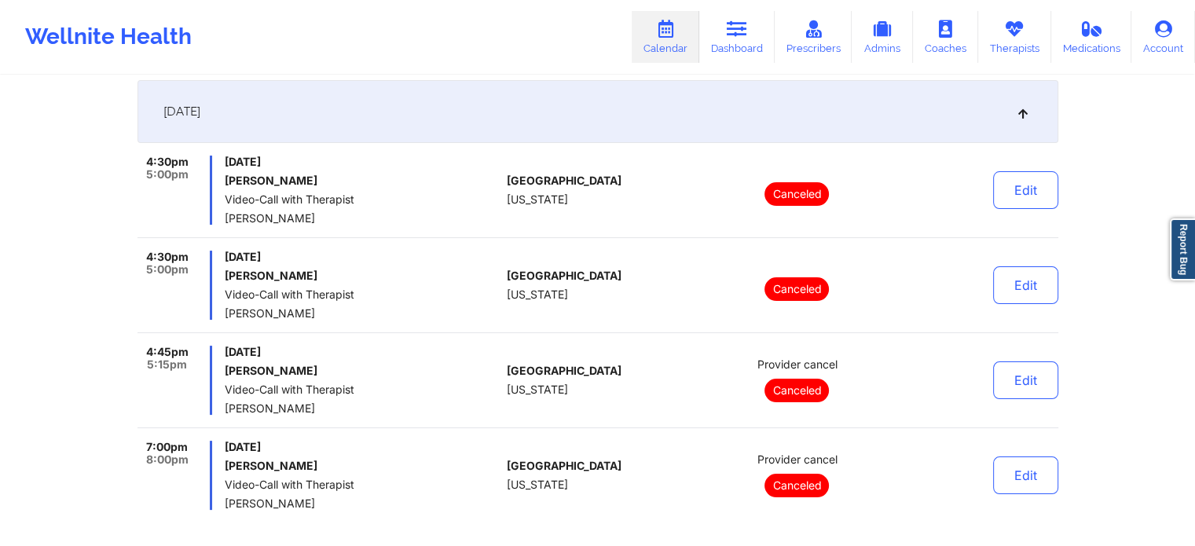
scroll to position [232, 0]
click at [745, 36] on icon at bounding box center [737, 28] width 20 height 17
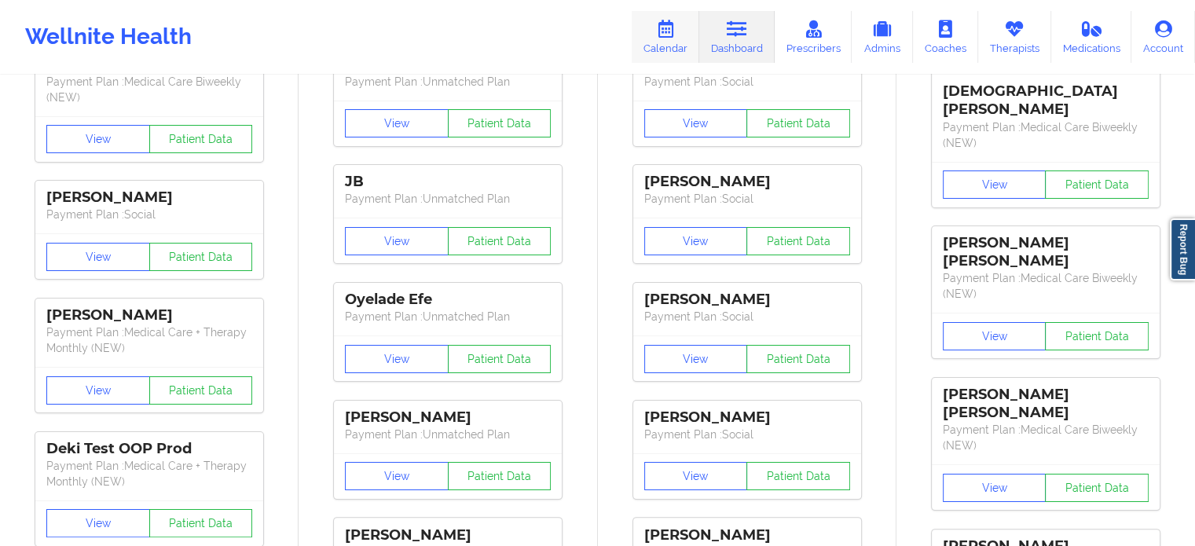
click at [681, 34] on link "Calendar" at bounding box center [666, 37] width 68 height 52
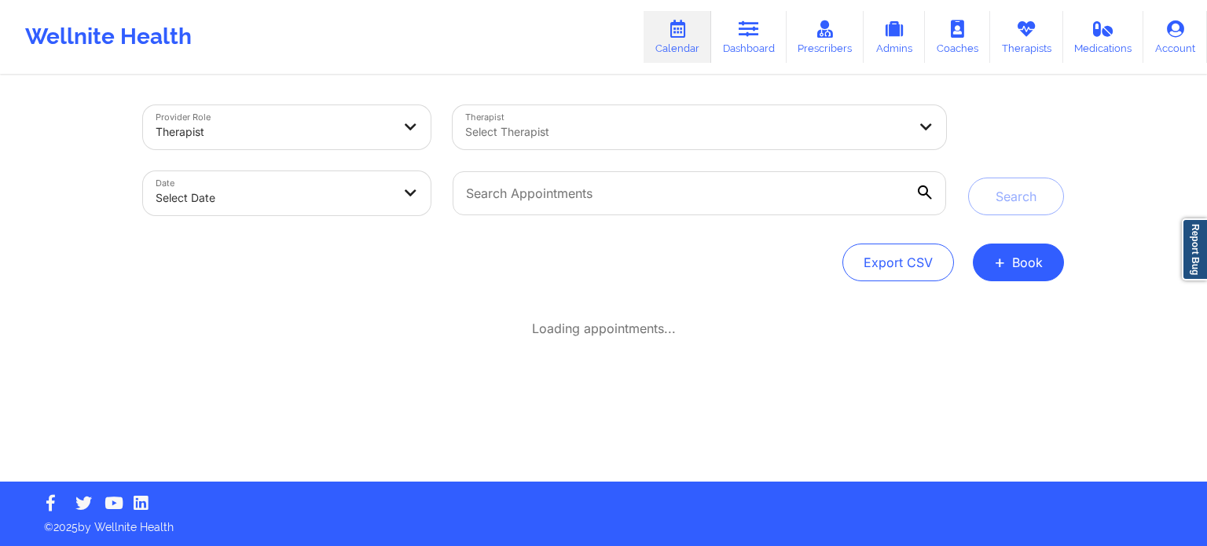
select select "2025-8"
select select "2025-9"
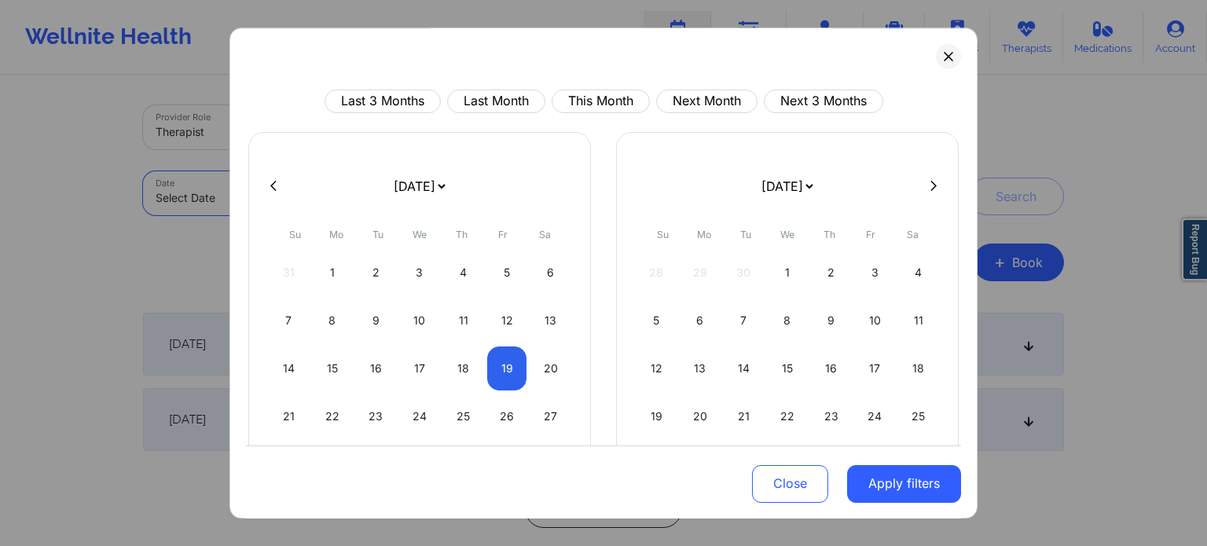
click at [353, 209] on body "Wellnite Health Calendar Dashboard Prescribers Admins Coaches Therapists Medica…" at bounding box center [603, 273] width 1207 height 546
click at [454, 358] on div "18" at bounding box center [463, 369] width 40 height 44
select select "2025-8"
select select "2025-9"
select select "2025-8"
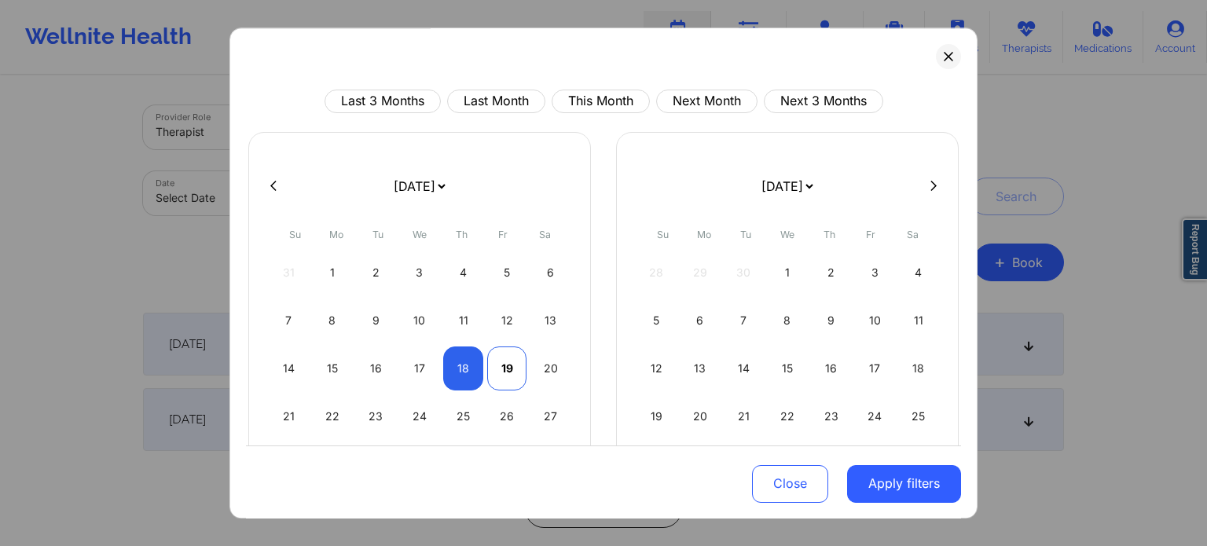
select select "2025-9"
click at [505, 368] on div "19" at bounding box center [507, 369] width 40 height 44
select select "2025-8"
select select "2025-9"
click at [872, 471] on button "Apply filters" at bounding box center [904, 484] width 114 height 38
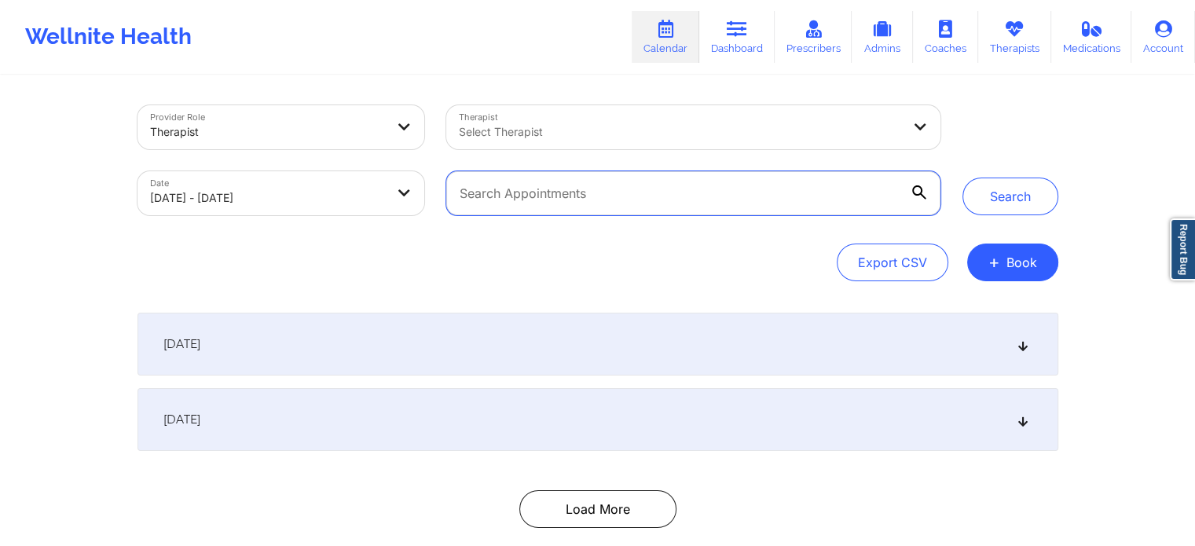
click at [608, 176] on input "text" at bounding box center [693, 193] width 494 height 44
paste input "[EMAIL_ADDRESS][DOMAIN_NAME]"
click at [963, 178] on button "Search" at bounding box center [1011, 197] width 96 height 38
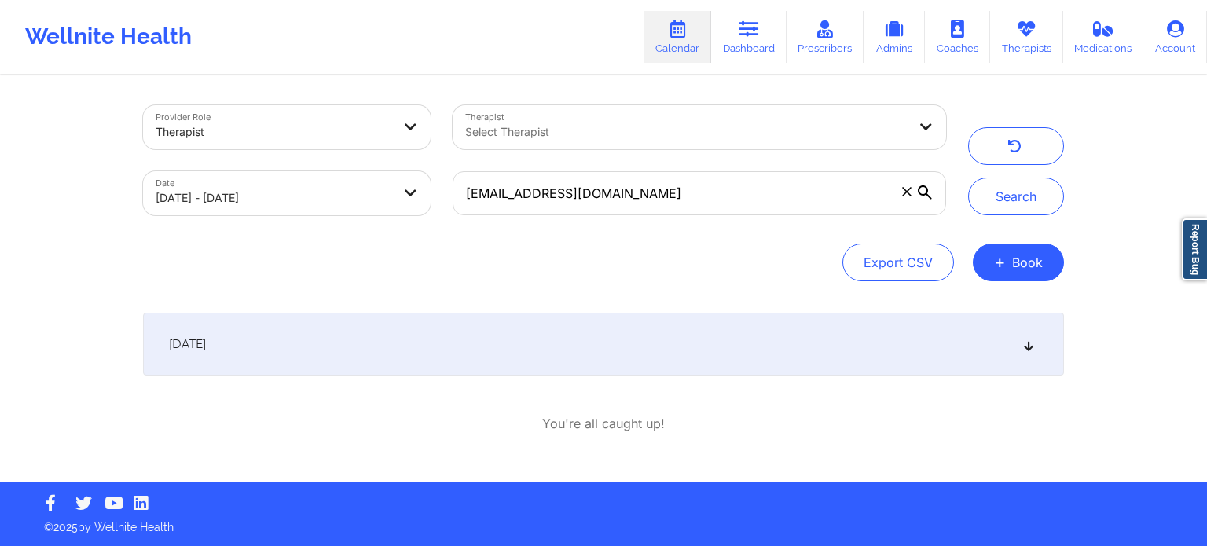
click at [560, 323] on div "[DATE]" at bounding box center [603, 344] width 921 height 63
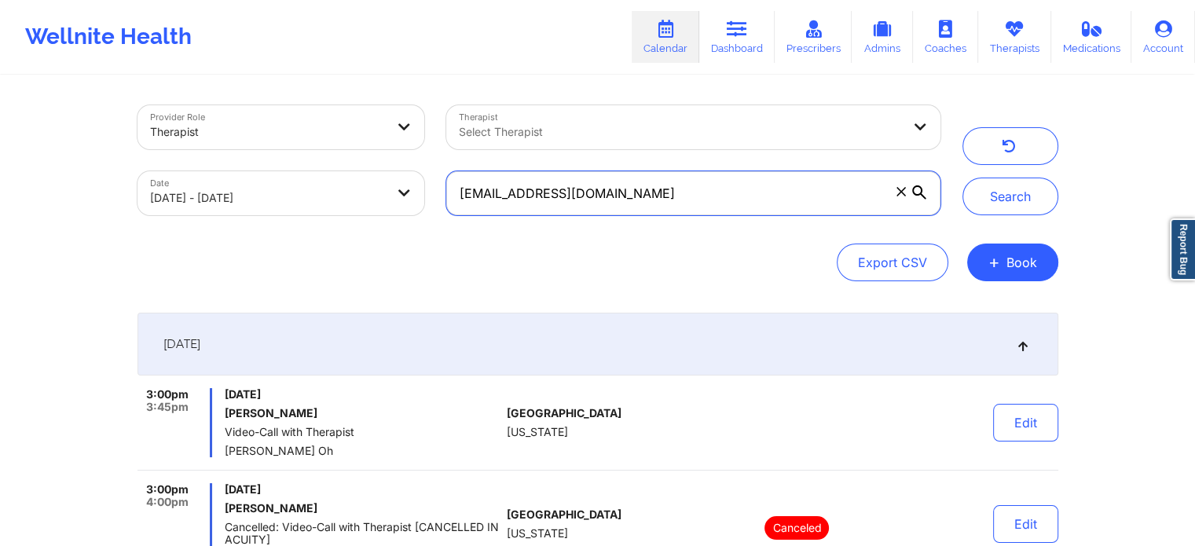
drag, startPoint x: 656, startPoint y: 185, endPoint x: 377, endPoint y: 172, distance: 278.5
click at [377, 172] on div "Provider Role Therapist Therapist Select Therapist Date [DATE] - [DATE] [EMAIL_…" at bounding box center [539, 160] width 825 height 132
paste input "[PERSON_NAME]"
click at [963, 178] on button "Search" at bounding box center [1011, 197] width 96 height 38
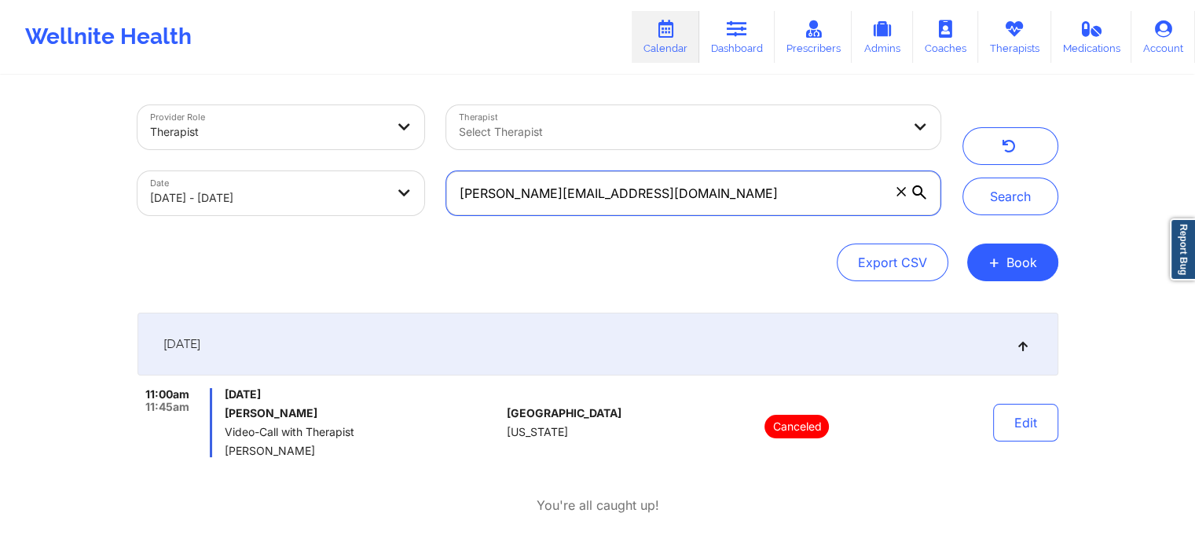
drag, startPoint x: 735, startPoint y: 184, endPoint x: 469, endPoint y: 182, distance: 265.7
click at [469, 182] on input "[PERSON_NAME][EMAIL_ADDRESS][DOMAIN_NAME]" at bounding box center [693, 193] width 494 height 44
type input "j"
paste input "[EMAIL_ADDRESS][DOMAIN_NAME]"
click at [963, 178] on button "Search" at bounding box center [1011, 197] width 96 height 38
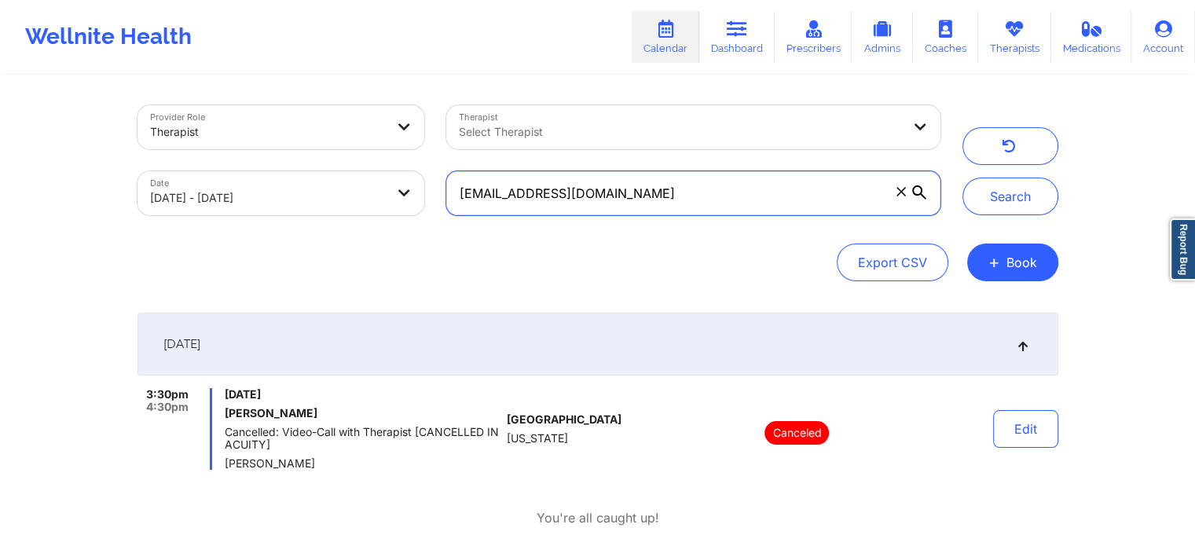
drag, startPoint x: 683, startPoint y: 187, endPoint x: 315, endPoint y: 143, distance: 370.5
click at [315, 143] on div "Provider Role Therapist Therapist Select Therapist Date [DATE] - [DATE] [EMAIL_…" at bounding box center [539, 160] width 825 height 132
paste input "rymndlp"
click at [963, 178] on button "Search" at bounding box center [1011, 197] width 96 height 38
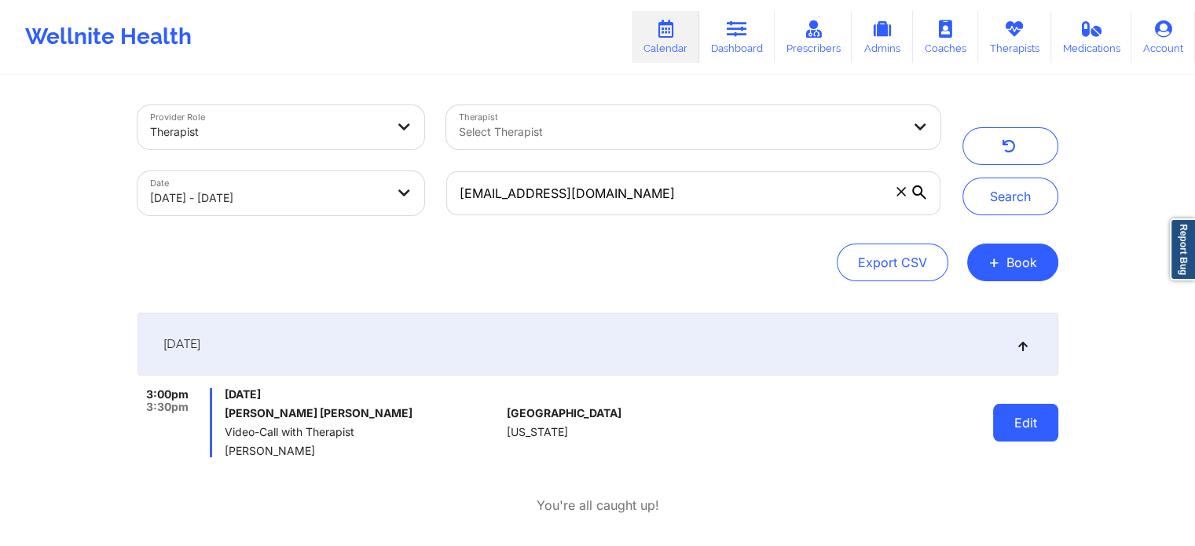
click at [1023, 430] on button "Edit" at bounding box center [1025, 423] width 65 height 38
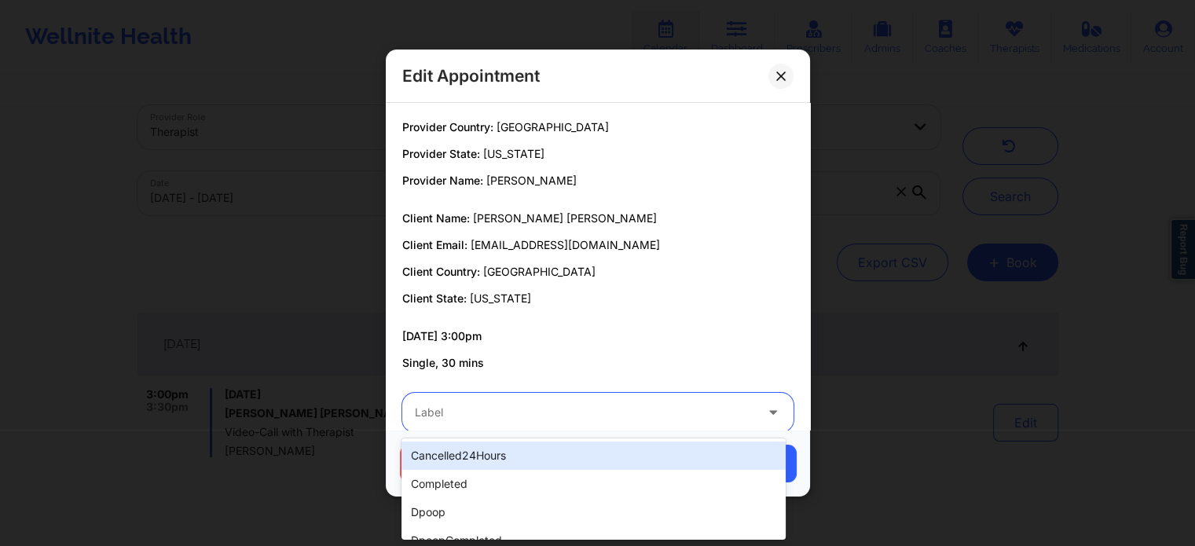
click at [588, 421] on div at bounding box center [585, 412] width 340 height 19
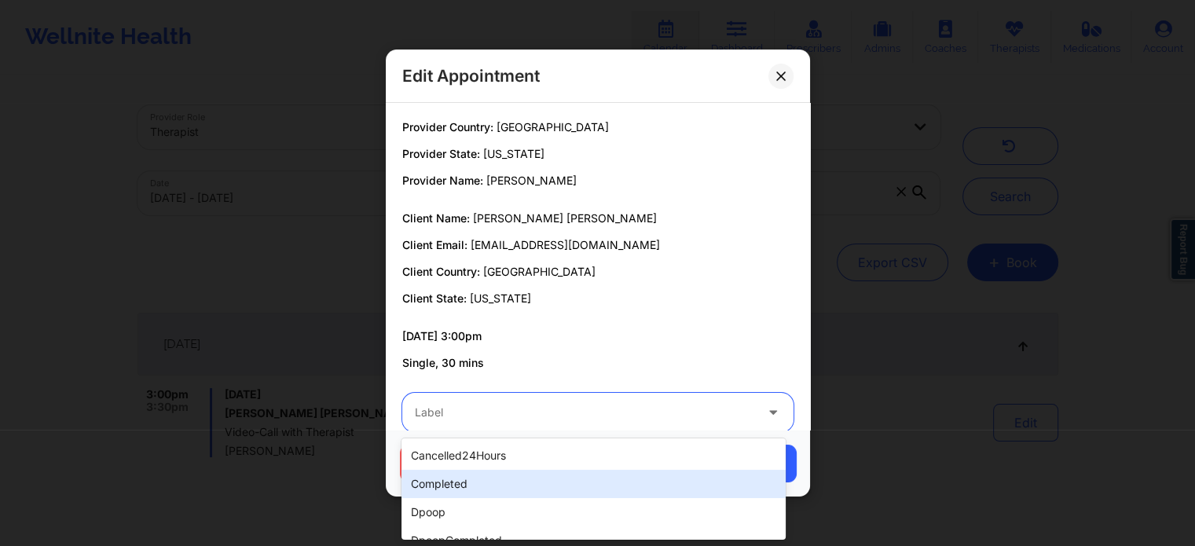
click at [512, 480] on div "completed" at bounding box center [594, 484] width 384 height 28
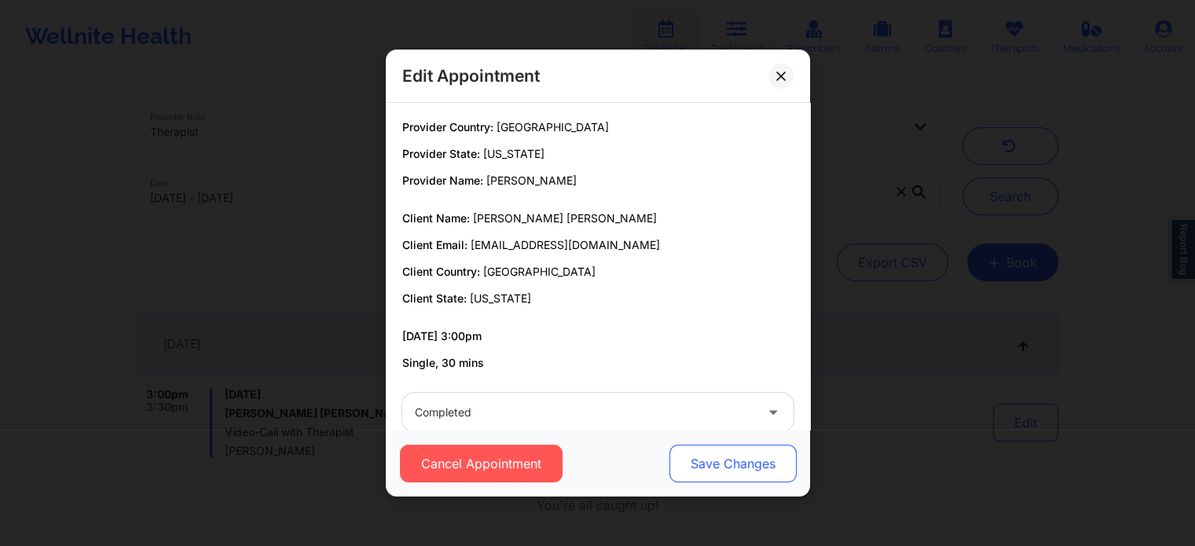
click at [737, 477] on button "Save Changes" at bounding box center [732, 464] width 127 height 38
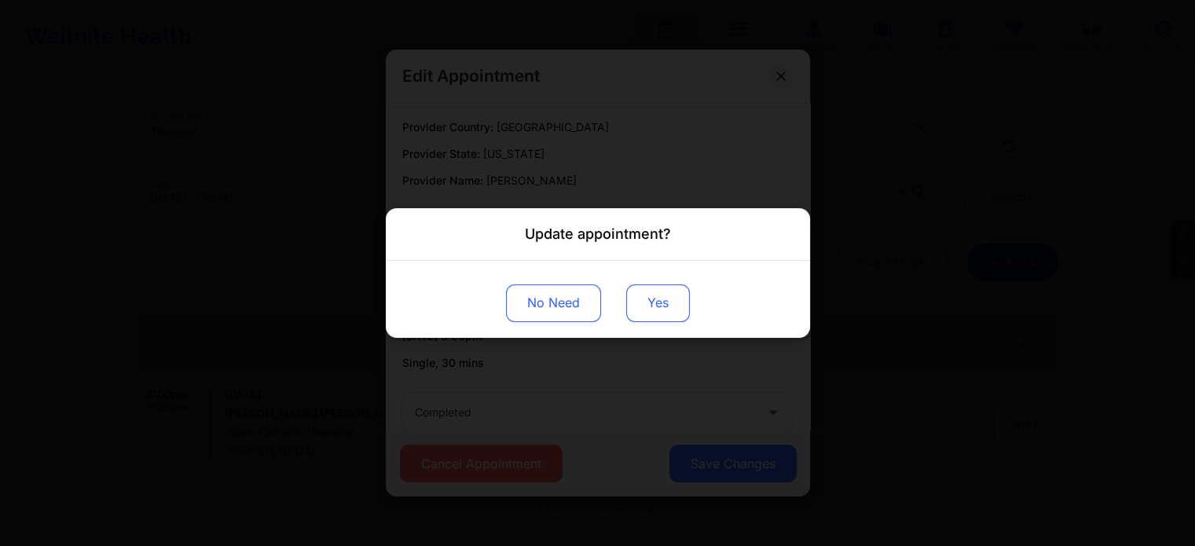
click at [647, 307] on button "Yes" at bounding box center [658, 304] width 64 height 38
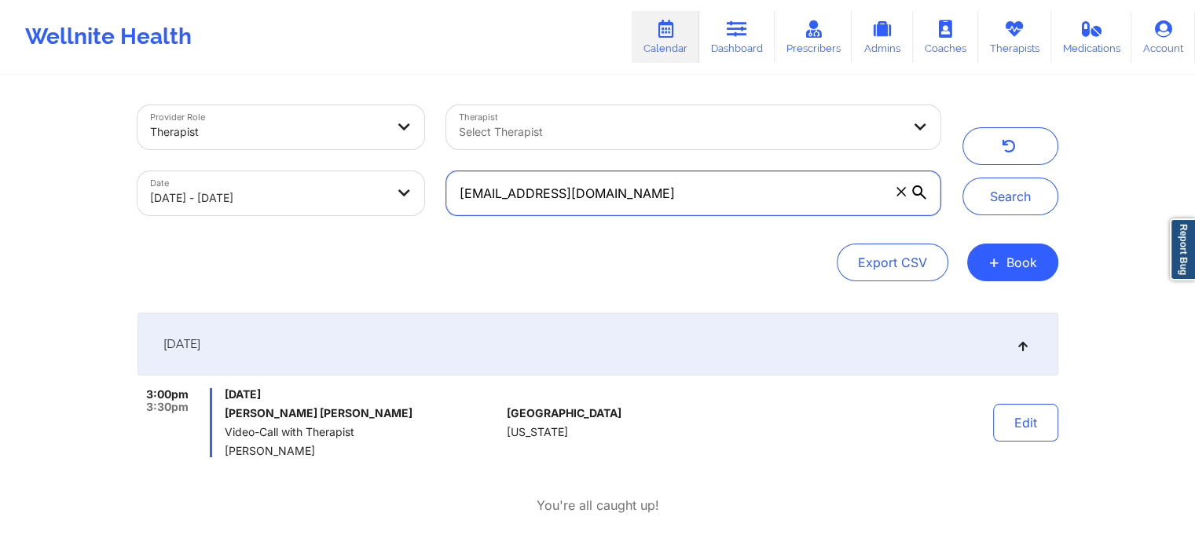
drag, startPoint x: 654, startPoint y: 188, endPoint x: 201, endPoint y: 105, distance: 460.2
click at [201, 105] on div "Provider Role Therapist Therapist Select Therapist Date [DATE] - [DATE] [EMAIL_…" at bounding box center [539, 160] width 825 height 132
paste input "kelseymcilraith"
click at [963, 178] on button "Search" at bounding box center [1011, 197] width 96 height 38
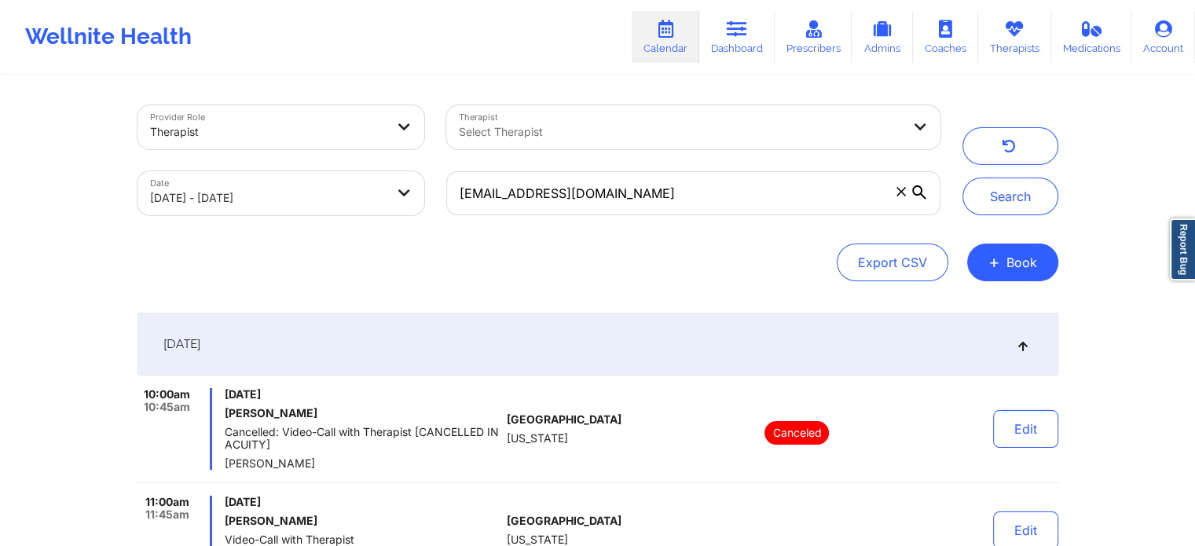
click at [949, 177] on div "[EMAIL_ADDRESS][DOMAIN_NAME]" at bounding box center [693, 193] width 516 height 66
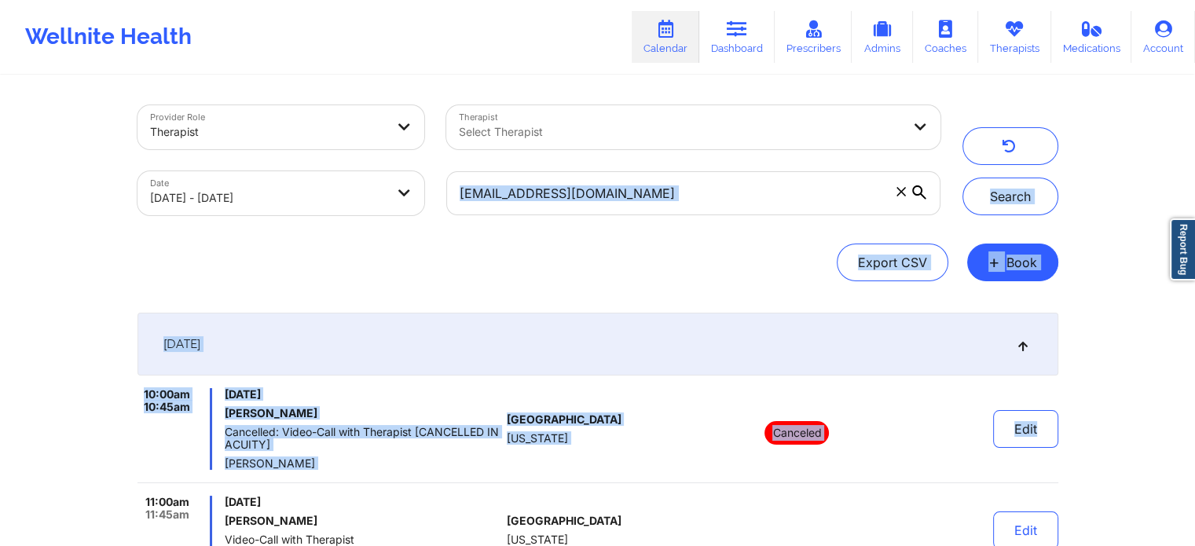
drag, startPoint x: 949, startPoint y: 177, endPoint x: 997, endPoint y: 454, distance: 281.4
click at [997, 454] on div "Provider Role Therapist Therapist Select Therapist Date [DATE] - [DATE] [EMAIL_…" at bounding box center [598, 369] width 943 height 585
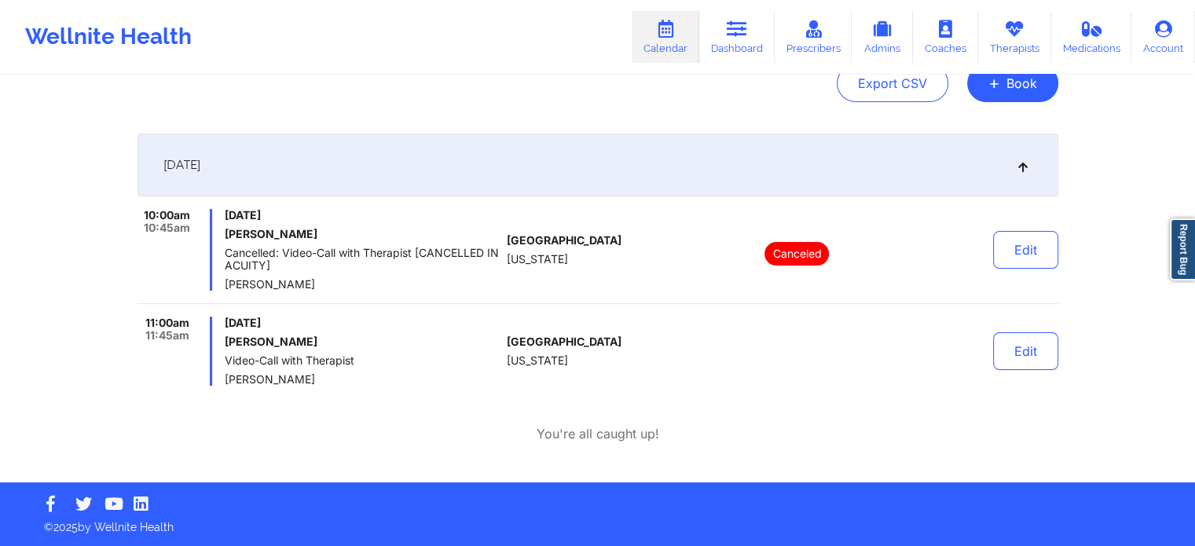
click at [1022, 381] on div "Edit" at bounding box center [985, 351] width 145 height 69
click at [1031, 364] on button "Edit" at bounding box center [1025, 351] width 65 height 38
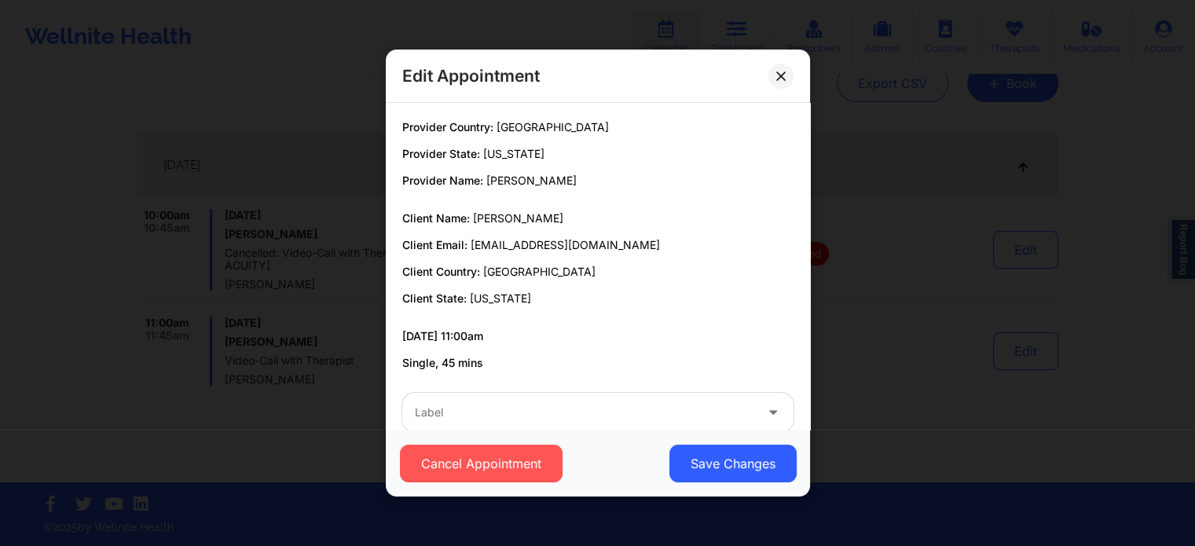
click at [567, 411] on div at bounding box center [585, 412] width 340 height 19
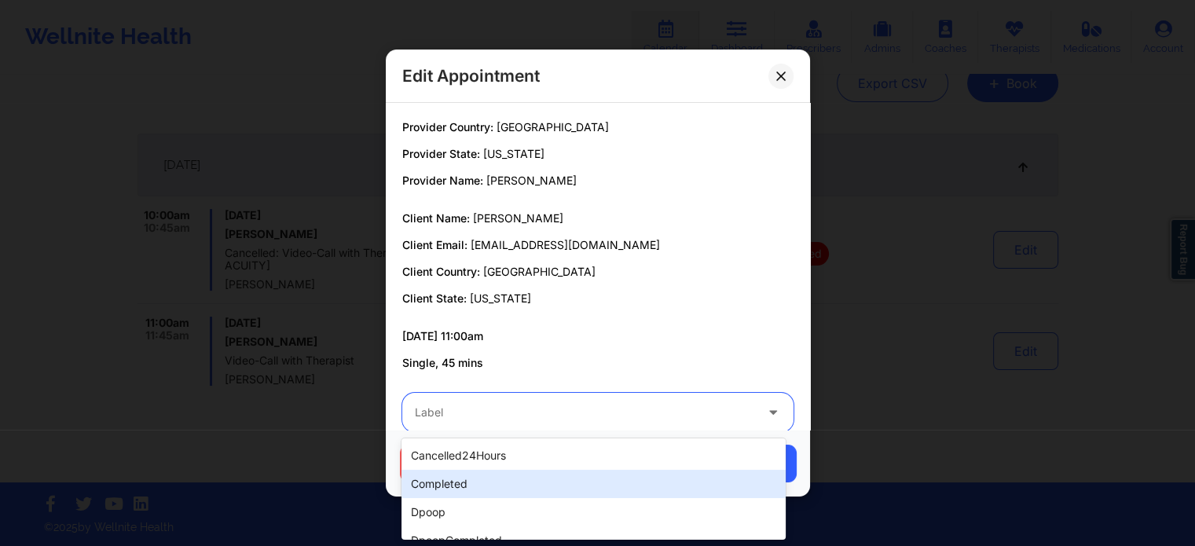
click at [522, 497] on div "completed" at bounding box center [594, 484] width 384 height 28
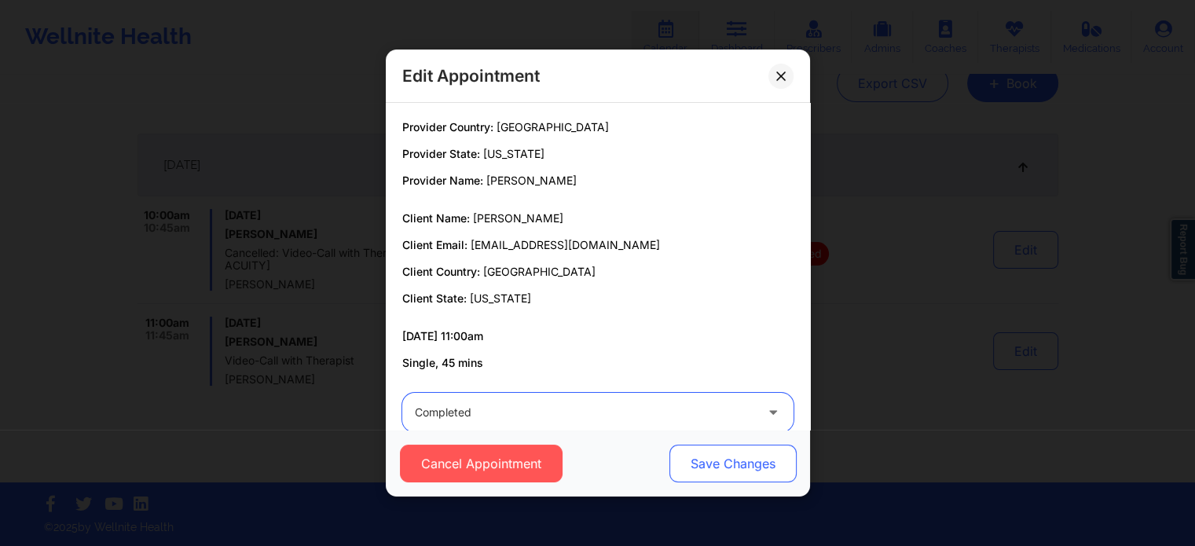
click at [706, 472] on button "Save Changes" at bounding box center [732, 464] width 127 height 38
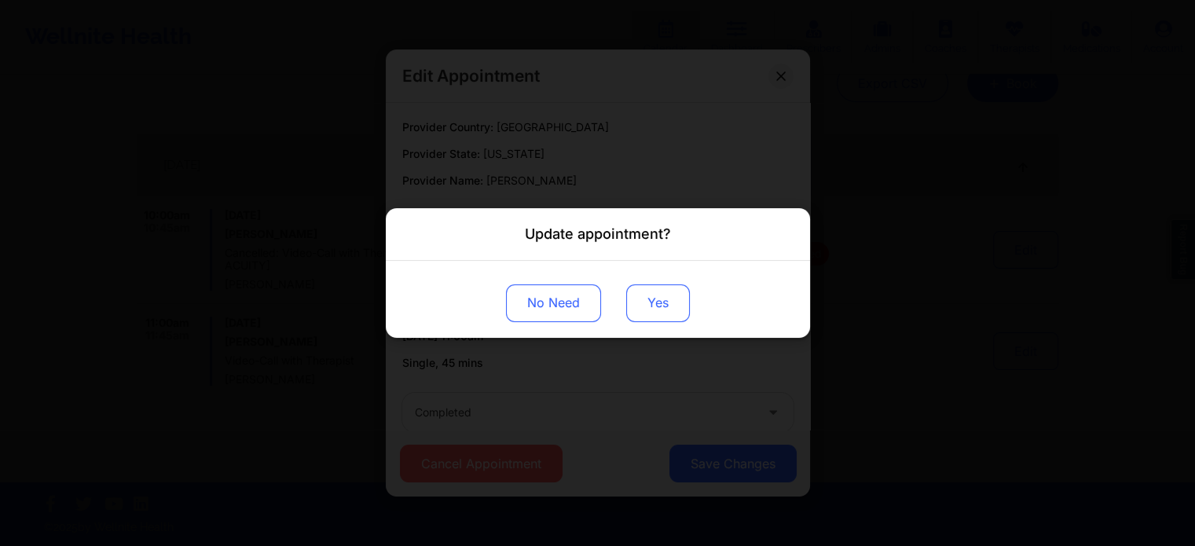
click at [660, 286] on button "Yes" at bounding box center [658, 304] width 64 height 38
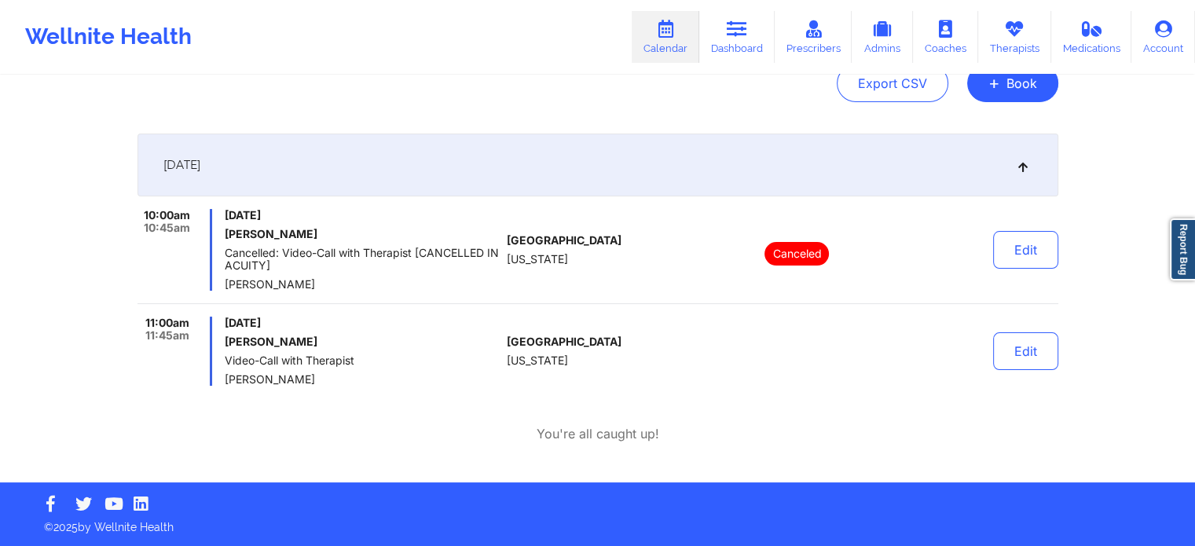
scroll to position [0, 0]
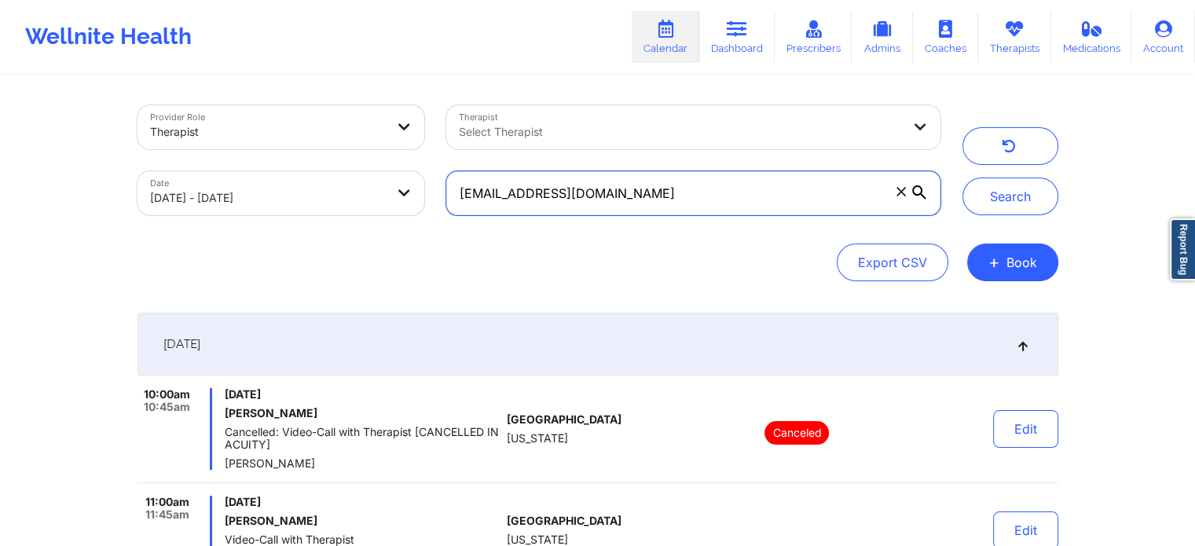
click at [697, 175] on input "[EMAIL_ADDRESS][DOMAIN_NAME]" at bounding box center [693, 193] width 494 height 44
drag, startPoint x: 697, startPoint y: 175, endPoint x: 296, endPoint y: 192, distance: 402.0
click at [296, 192] on div "Provider Role Therapist Therapist Select Therapist Date [DATE] - [DATE] [EMAIL_…" at bounding box center [539, 160] width 825 height 132
paste input "tabithastevens0119"
click at [963, 178] on button "Search" at bounding box center [1011, 197] width 96 height 38
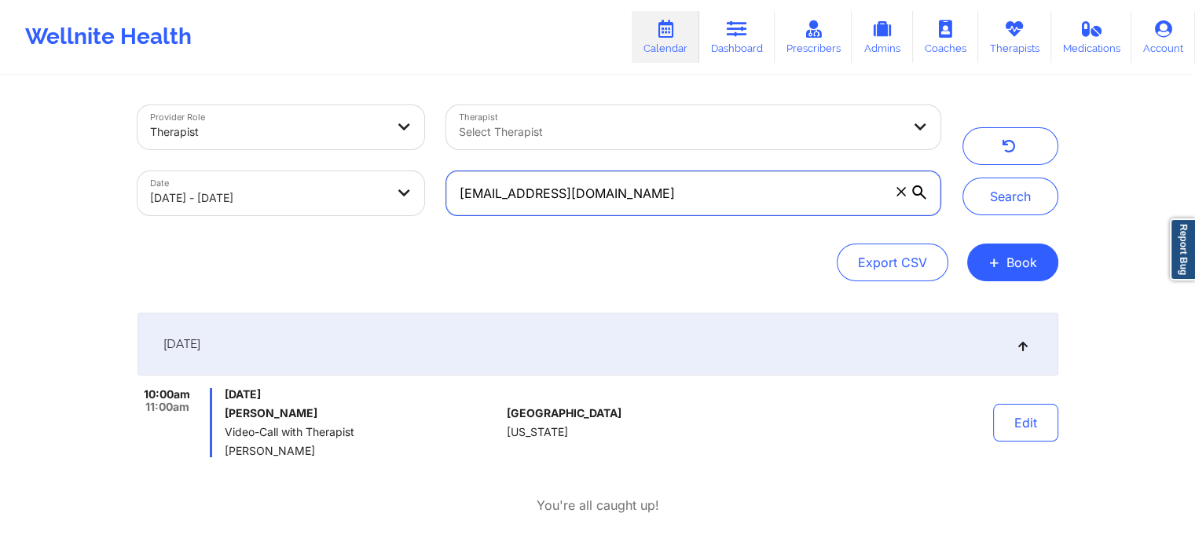
drag, startPoint x: 738, startPoint y: 188, endPoint x: 364, endPoint y: 161, distance: 375.1
click at [364, 161] on div "Provider Role Therapist Therapist Select Therapist Date [DATE] - [DATE] [EMAIL_…" at bounding box center [539, 160] width 825 height 132
paste input "kandacedianesmith"
click at [963, 178] on button "Search" at bounding box center [1011, 197] width 96 height 38
drag, startPoint x: 688, startPoint y: 189, endPoint x: 232, endPoint y: 182, distance: 455.9
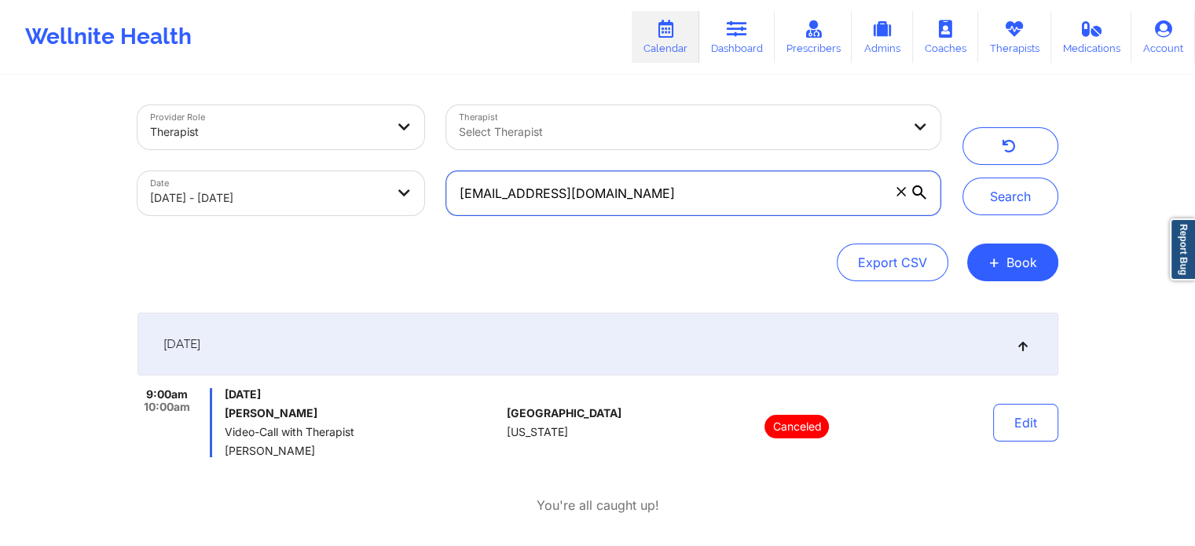
click at [232, 182] on div "Provider Role Therapist Therapist Select Therapist Date [DATE] - [DATE] [EMAIL_…" at bounding box center [539, 160] width 825 height 132
paste input "[PERSON_NAME]"
click at [963, 178] on button "Search" at bounding box center [1011, 197] width 96 height 38
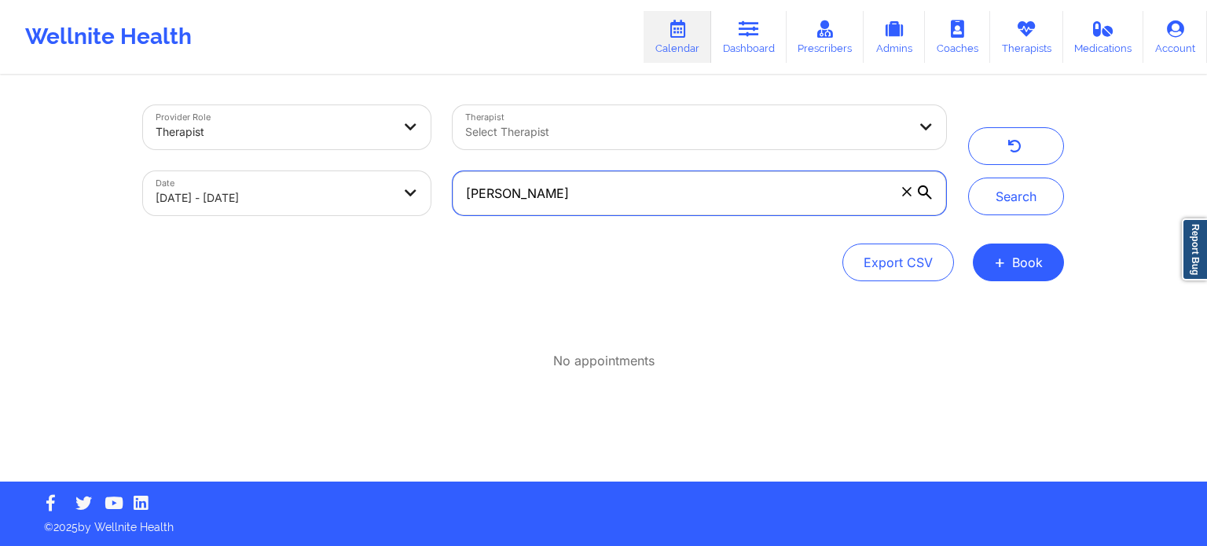
drag, startPoint x: 582, startPoint y: 198, endPoint x: 235, endPoint y: 194, distance: 346.6
click at [235, 194] on div "Provider Role Therapist Therapist Select Therapist Date [DATE] - [DATE] [PERSON…" at bounding box center [544, 160] width 825 height 132
paste input "[EMAIL_ADDRESS][DOMAIN_NAME]"
click at [968, 178] on button "Search" at bounding box center [1016, 197] width 96 height 38
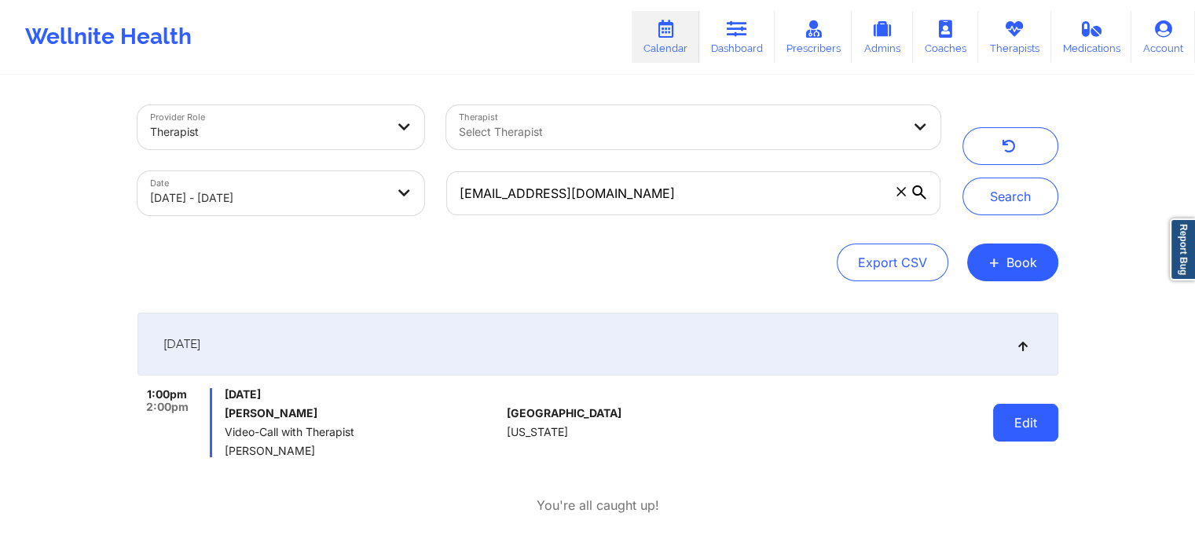
click at [1034, 424] on button "Edit" at bounding box center [1025, 423] width 65 height 38
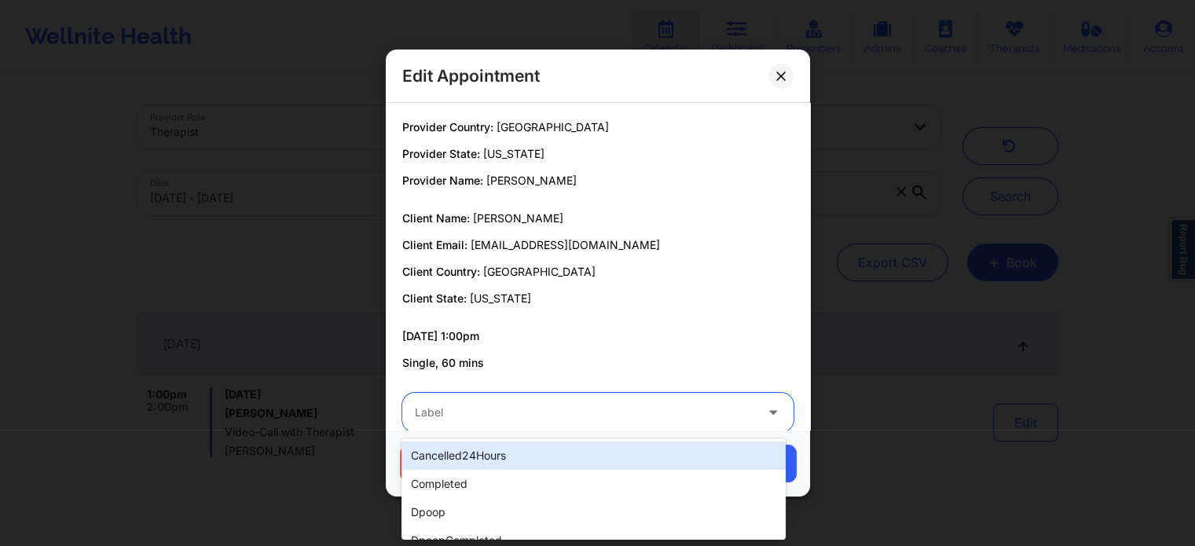
click at [720, 423] on div "Label" at bounding box center [579, 412] width 354 height 39
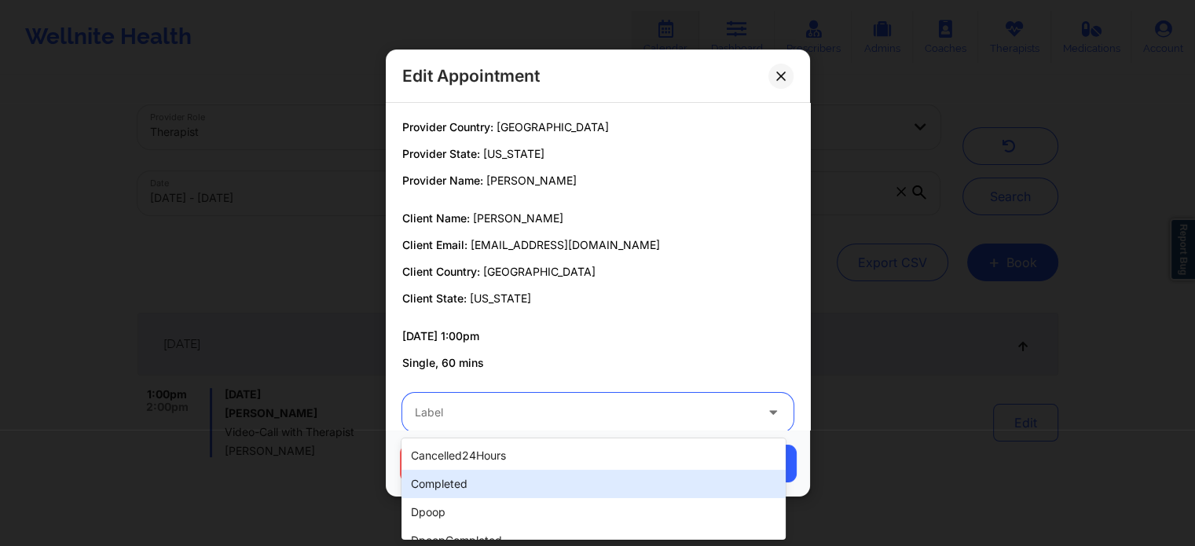
click at [626, 483] on div "completed" at bounding box center [594, 484] width 384 height 28
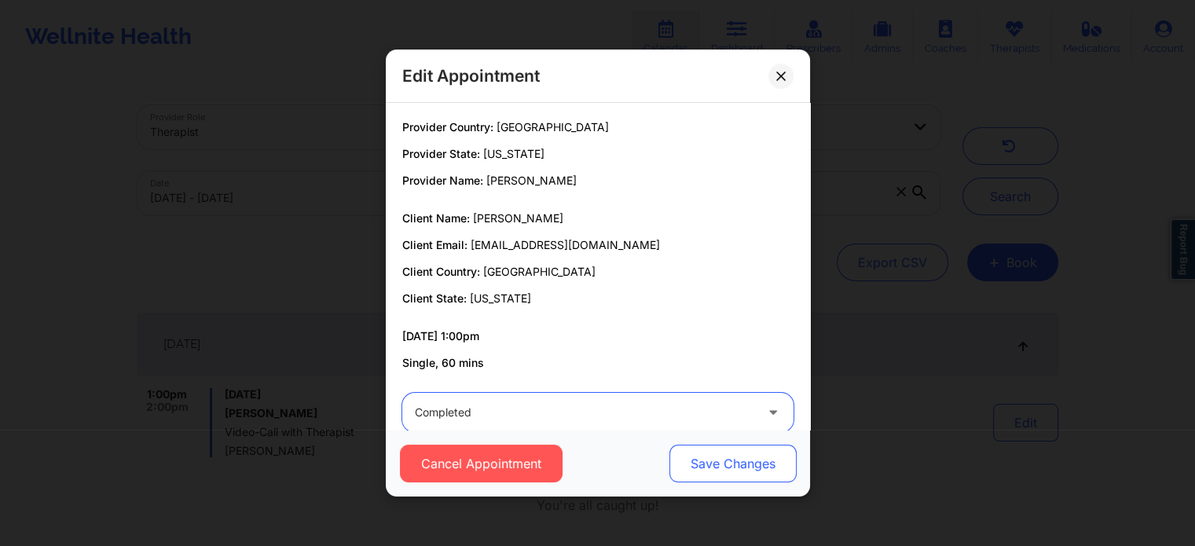
click at [721, 471] on button "Save Changes" at bounding box center [732, 464] width 127 height 38
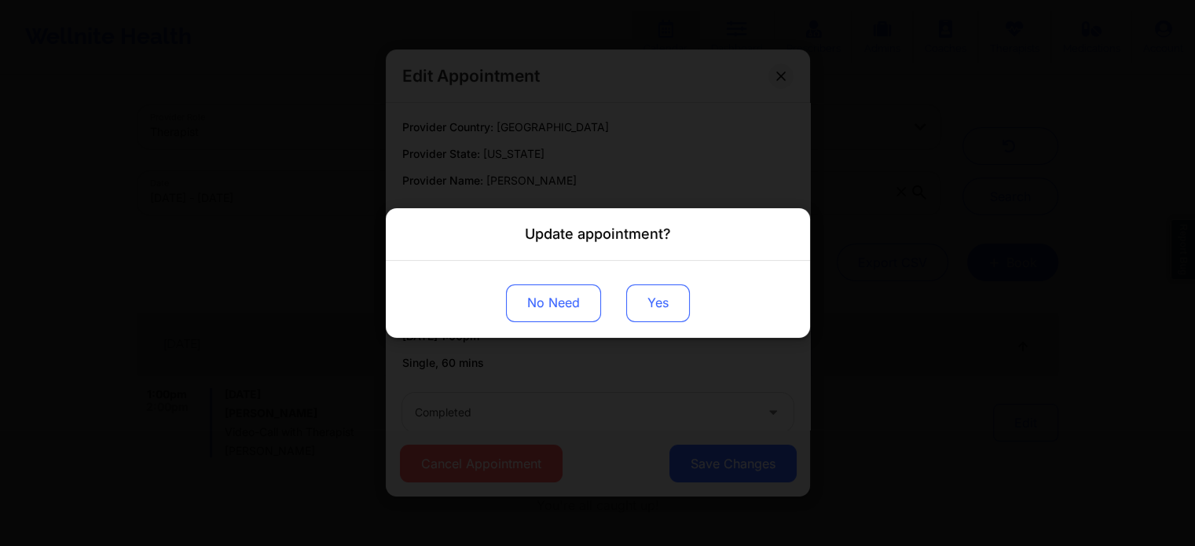
click at [646, 307] on button "Yes" at bounding box center [658, 304] width 64 height 38
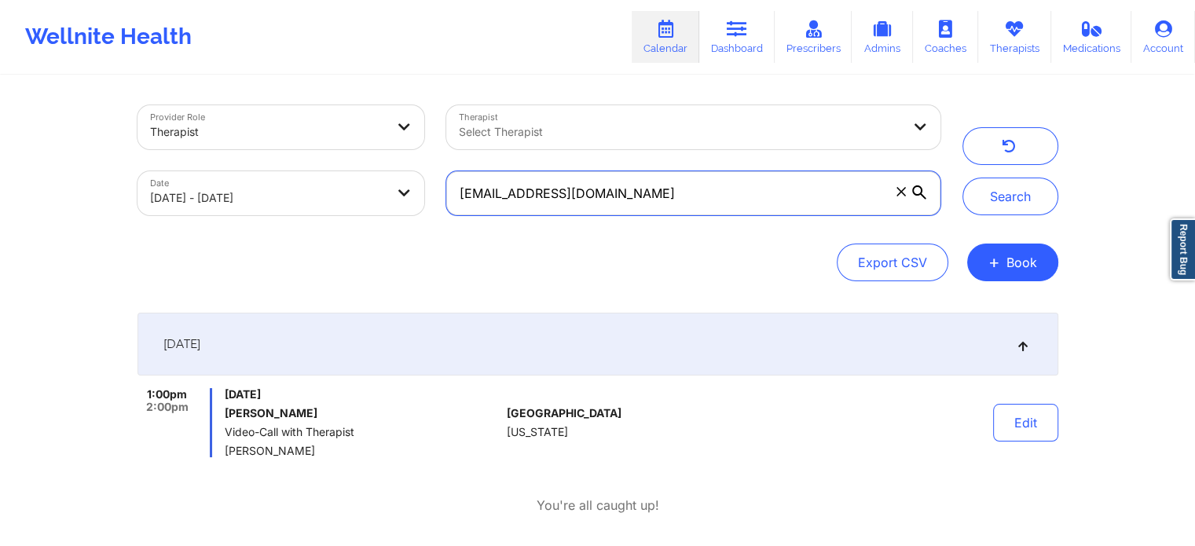
drag, startPoint x: 660, startPoint y: 191, endPoint x: 325, endPoint y: 204, distance: 335.1
click at [325, 204] on div "Provider Role Therapist Therapist Select Therapist Date [DATE] - [DATE] [EMAIL_…" at bounding box center [539, 160] width 825 height 132
paste input "vklombardi6@g"
click at [963, 178] on button "Search" at bounding box center [1011, 197] width 96 height 38
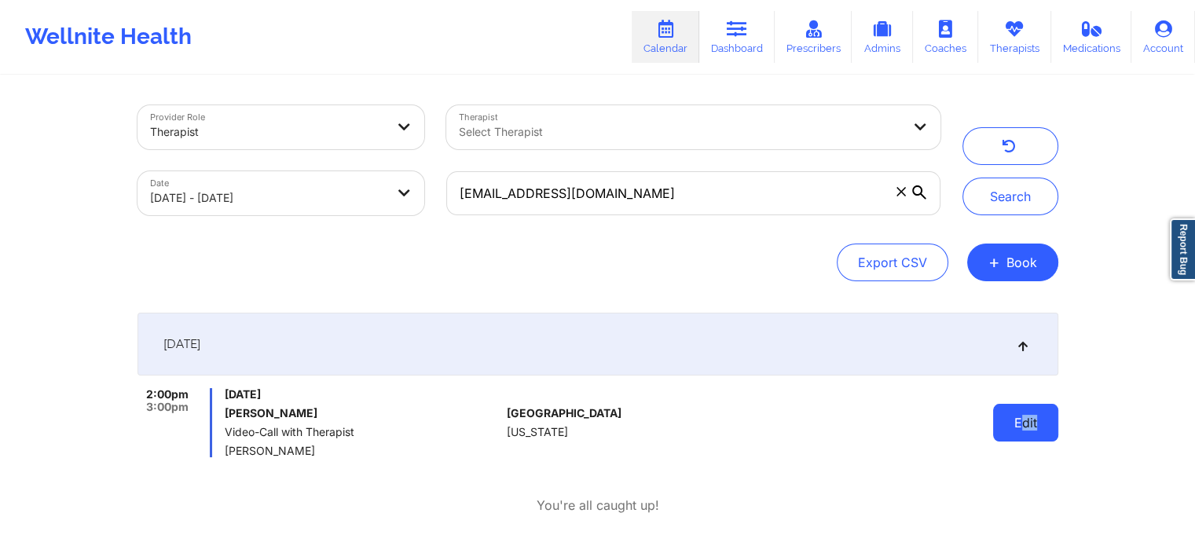
drag, startPoint x: 1025, startPoint y: 443, endPoint x: 1041, endPoint y: 418, distance: 30.1
click at [1041, 418] on div "Edit" at bounding box center [985, 422] width 145 height 69
click at [1041, 418] on button "Edit" at bounding box center [1025, 423] width 65 height 38
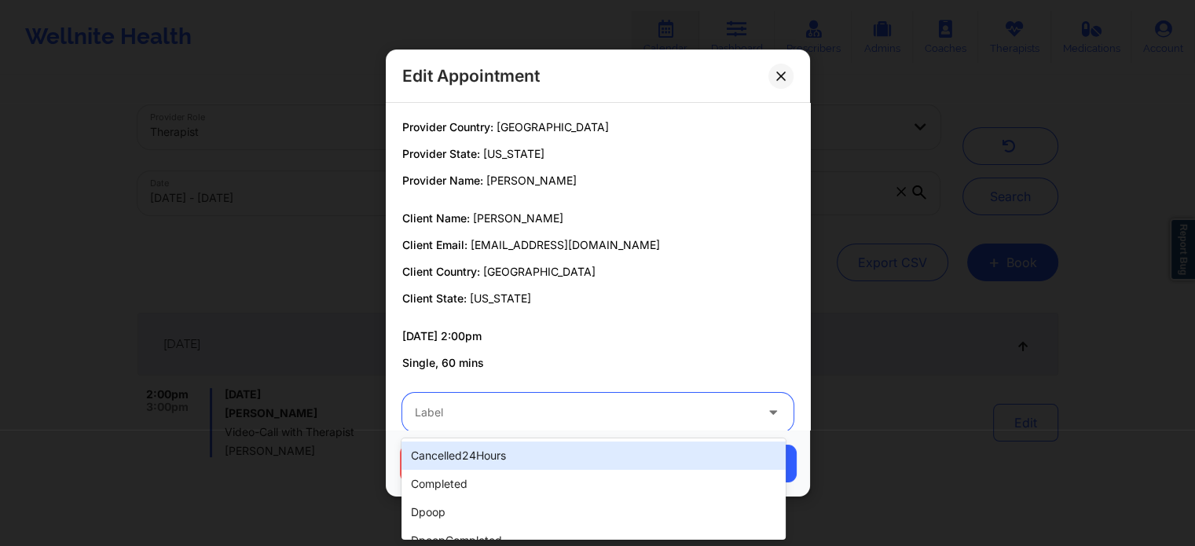
click at [593, 417] on div at bounding box center [585, 412] width 340 height 19
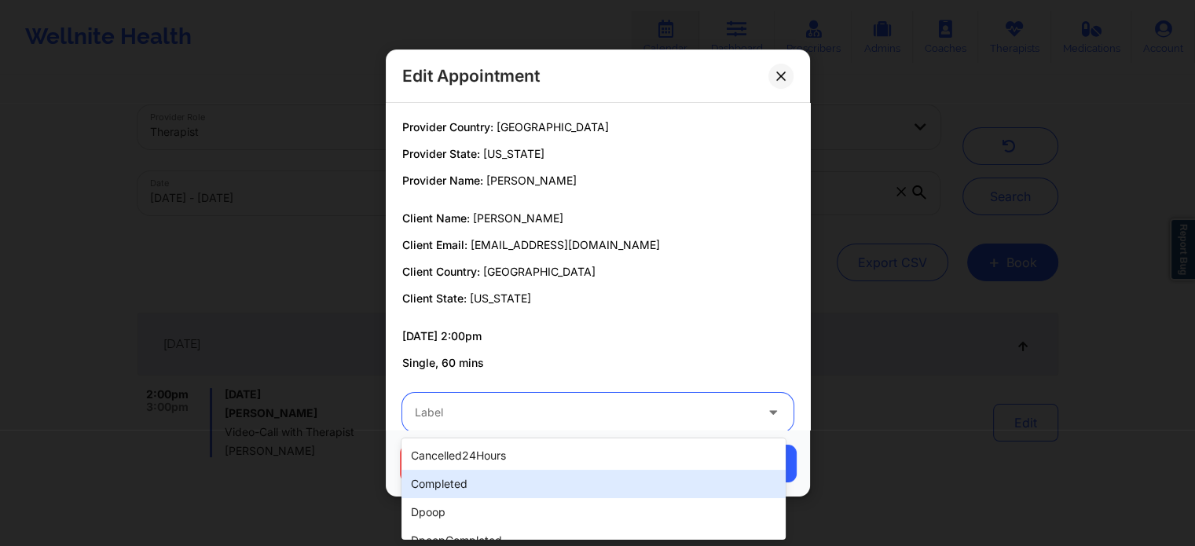
click at [472, 472] on div "completed" at bounding box center [594, 484] width 384 height 28
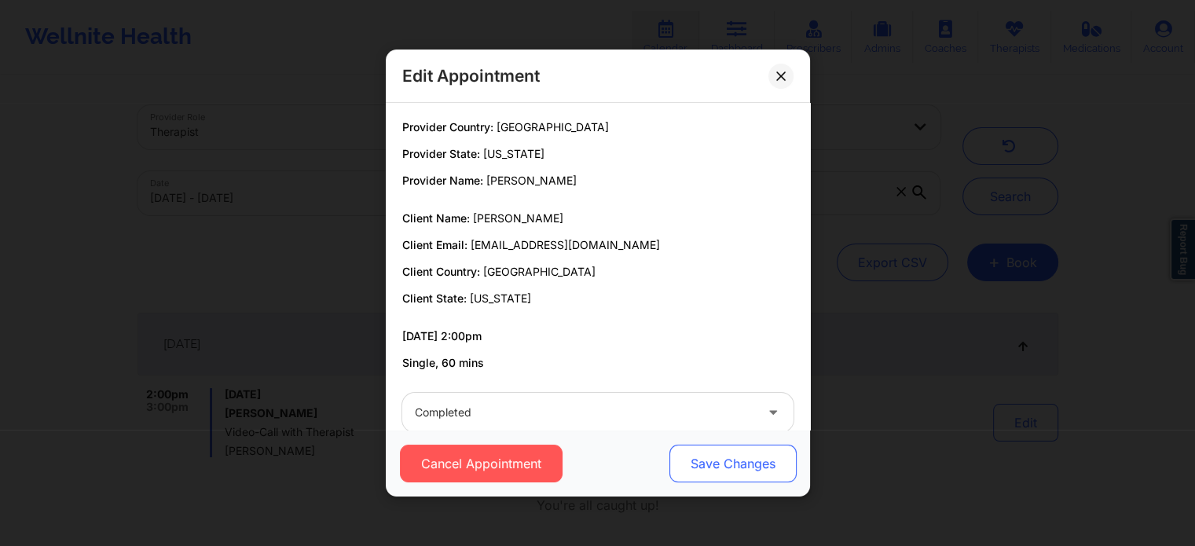
drag, startPoint x: 652, startPoint y: 460, endPoint x: 700, endPoint y: 460, distance: 47.9
click at [700, 460] on div "Cancel Appointment Save Changes" at bounding box center [598, 464] width 402 height 38
click at [700, 460] on button "Save Changes" at bounding box center [732, 464] width 127 height 38
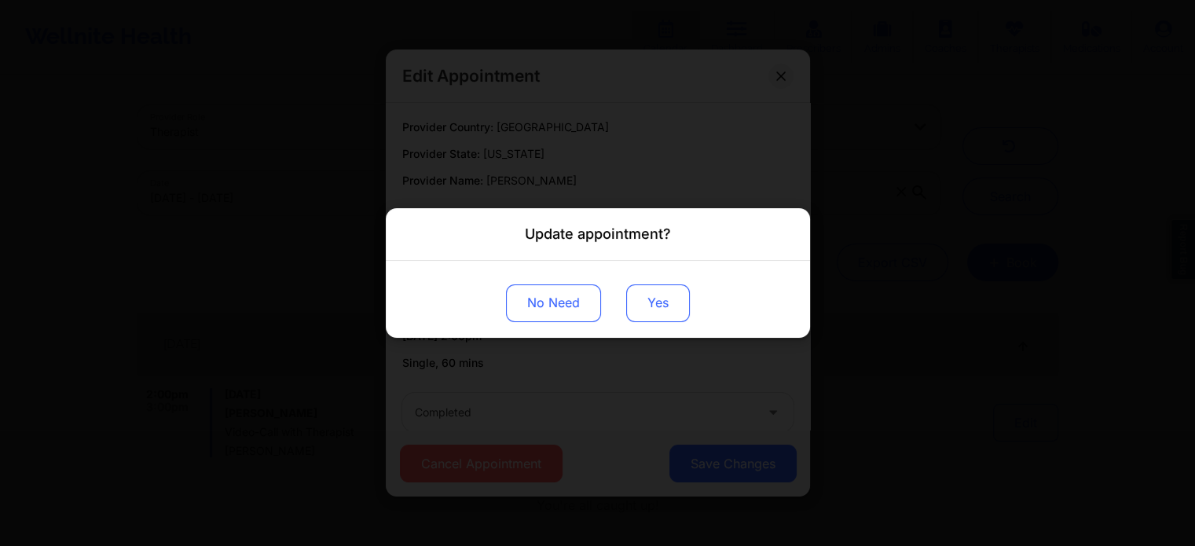
click at [663, 314] on button "Yes" at bounding box center [658, 304] width 64 height 38
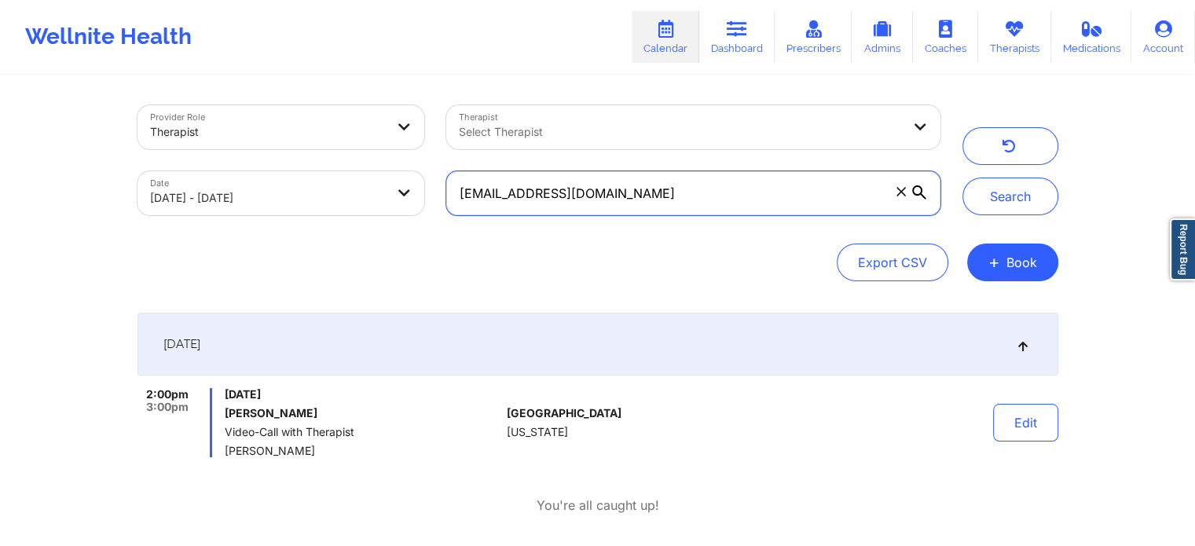
drag, startPoint x: 659, startPoint y: 191, endPoint x: 402, endPoint y: 218, distance: 258.4
click at [402, 218] on div "Provider Role Therapist Therapist Select Therapist Date [DATE] - [DATE] [EMAIL_…" at bounding box center [539, 160] width 825 height 132
paste input "[EMAIL_ADDRESS][DOMAIN_NAME] sand9512"
type input "[EMAIL_ADDRESS][DOMAIN_NAME] [EMAIL_ADDRESS][DOMAIN_NAME]"
click at [963, 178] on button "Search" at bounding box center [1011, 197] width 96 height 38
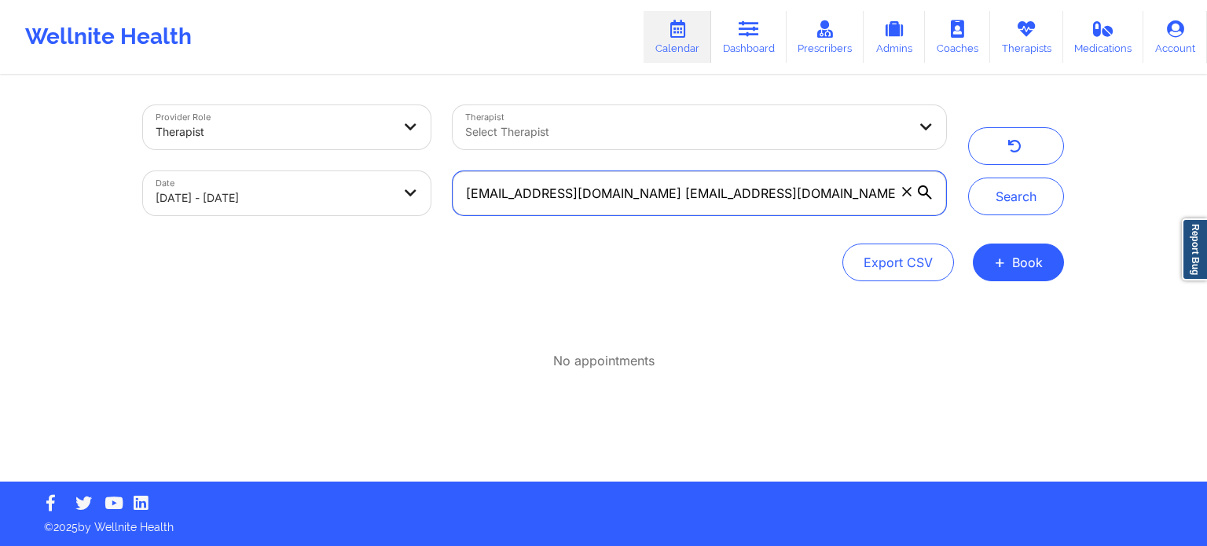
drag, startPoint x: 752, startPoint y: 177, endPoint x: 325, endPoint y: 113, distance: 431.5
click at [325, 113] on div "Provider Role Therapist Therapist Select Therapist Date [DATE] - [DATE] [EMAIL_…" at bounding box center [544, 160] width 825 height 132
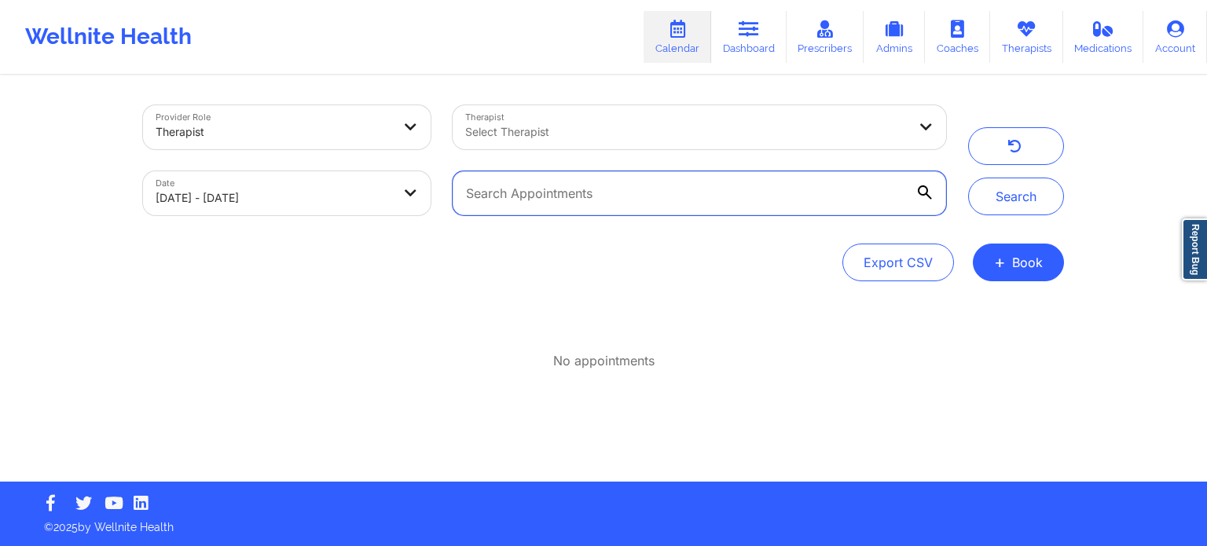
click at [544, 194] on input "text" at bounding box center [700, 193] width 494 height 44
paste input "[EMAIL_ADDRESS][DOMAIN_NAME]"
click at [968, 178] on button "Search" at bounding box center [1016, 197] width 96 height 38
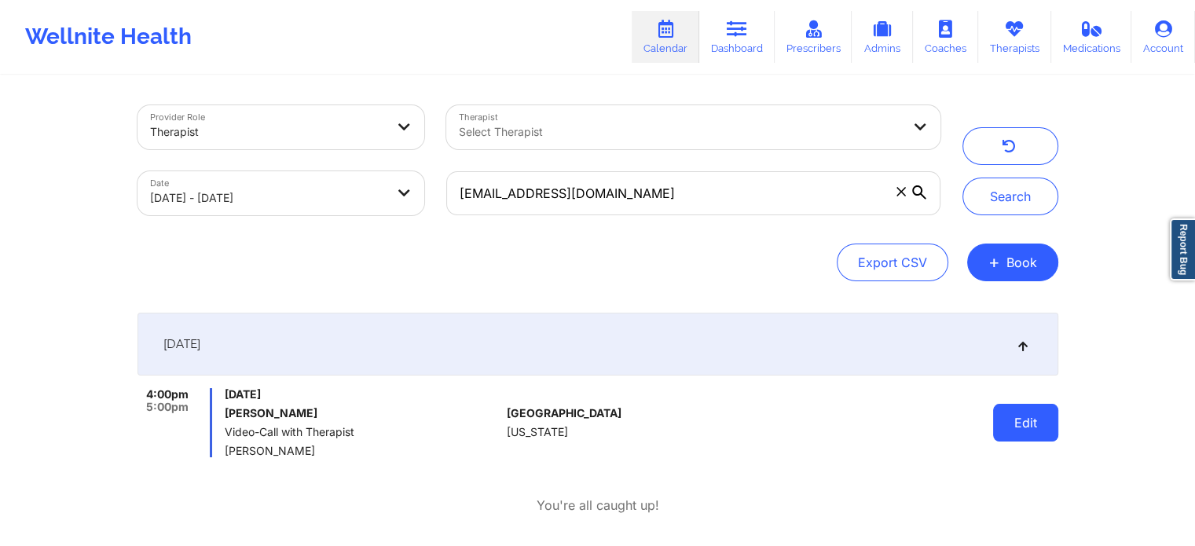
click at [1023, 406] on button "Edit" at bounding box center [1025, 423] width 65 height 38
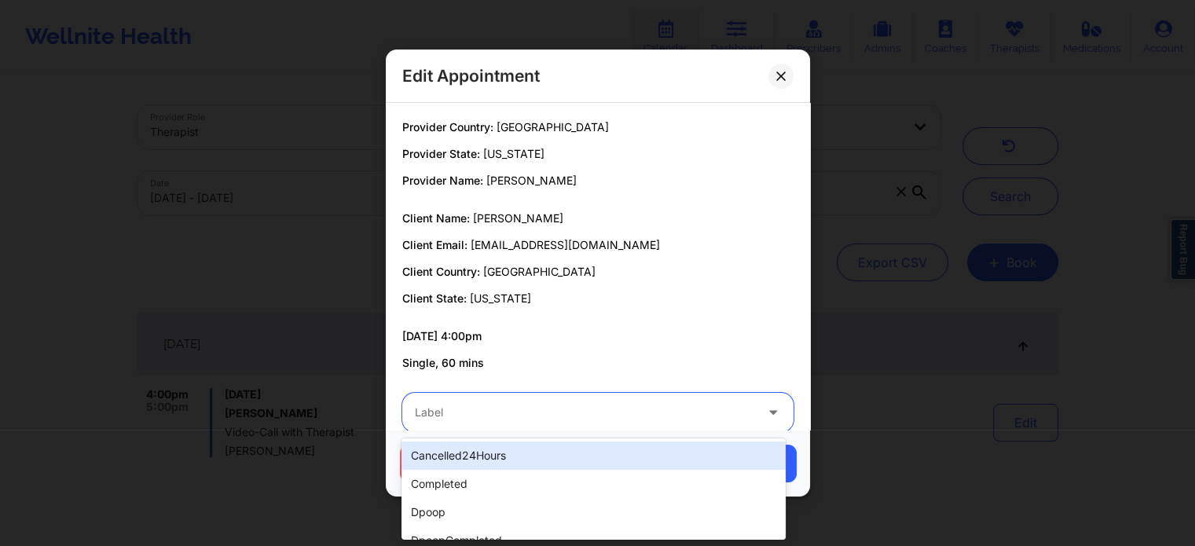
click at [593, 404] on div at bounding box center [585, 412] width 340 height 19
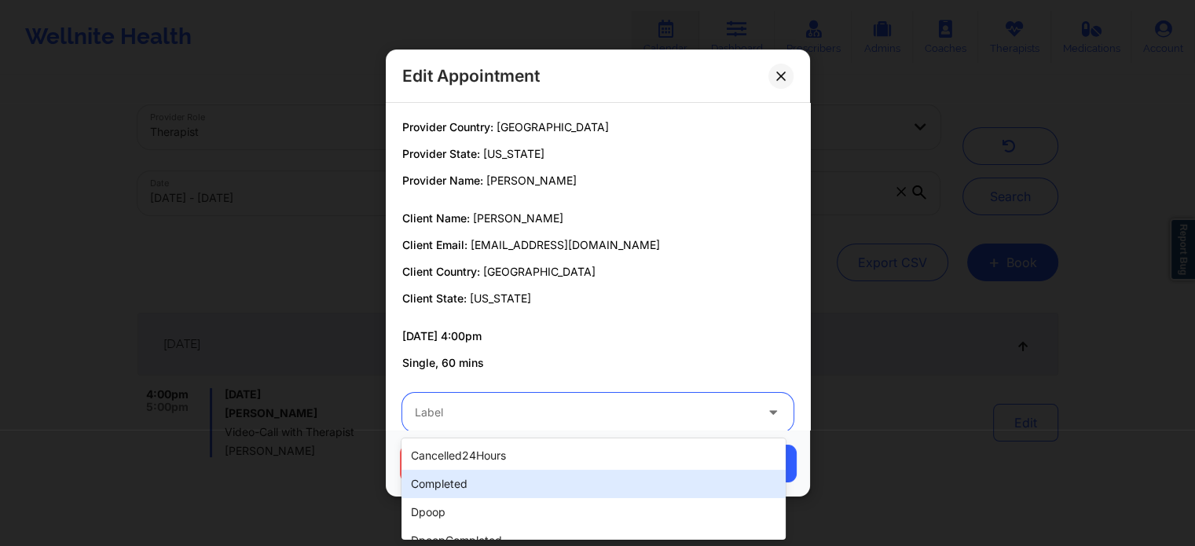
click at [521, 480] on div "completed" at bounding box center [594, 484] width 384 height 28
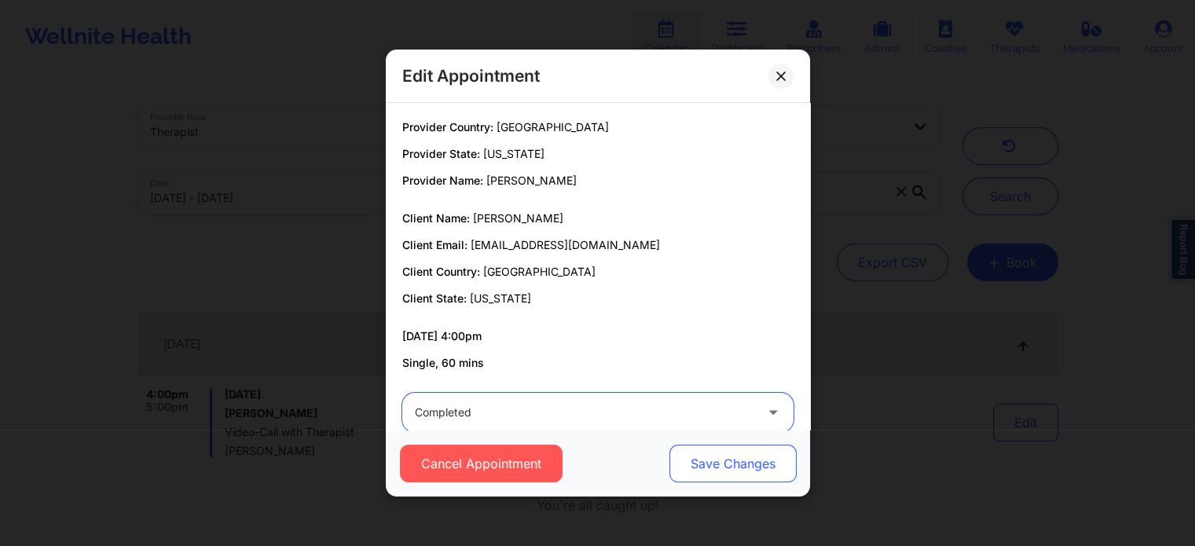
click at [711, 458] on button "Save Changes" at bounding box center [732, 464] width 127 height 38
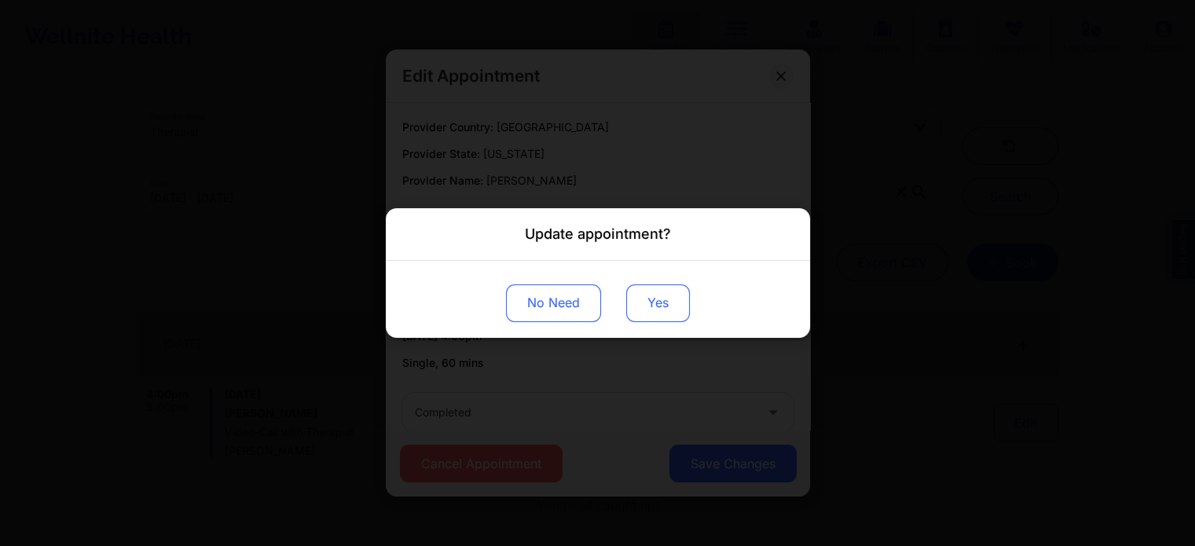
click at [644, 304] on button "Yes" at bounding box center [658, 304] width 64 height 38
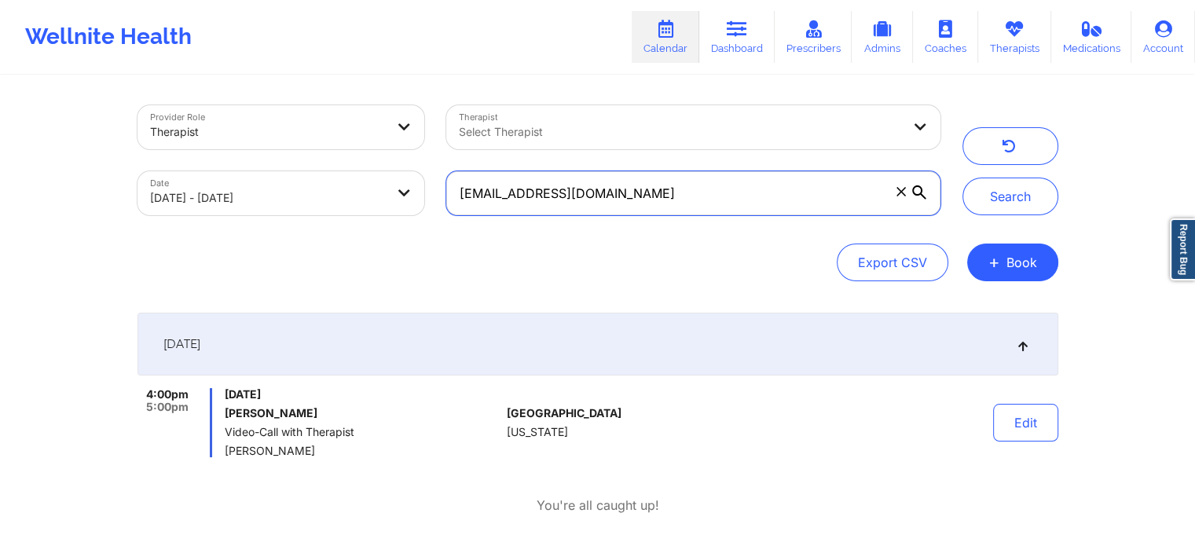
drag, startPoint x: 596, startPoint y: 191, endPoint x: 268, endPoint y: 144, distance: 331.1
click at [268, 144] on div "Provider Role Therapist Therapist Select Therapist Date [DATE] - [DATE] [EMAIL_…" at bounding box center [539, 160] width 825 height 132
paste input "[EMAIL_ADDRESS][DOMAIN_NAME]"
click at [963, 178] on button "Search" at bounding box center [1011, 197] width 96 height 38
click at [337, 496] on div "[DATE] 12:00pm 1:00pm [DATE] [PERSON_NAME] Video-Call with Therapist [PERSON_NA…" at bounding box center [598, 414] width 921 height 202
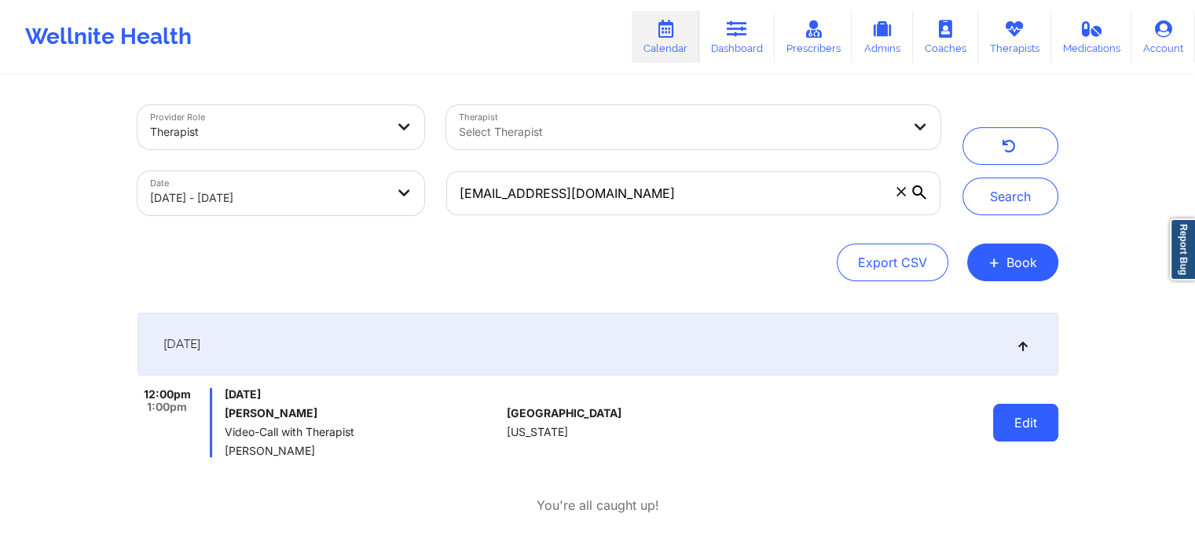
click at [1041, 431] on button "Edit" at bounding box center [1025, 423] width 65 height 38
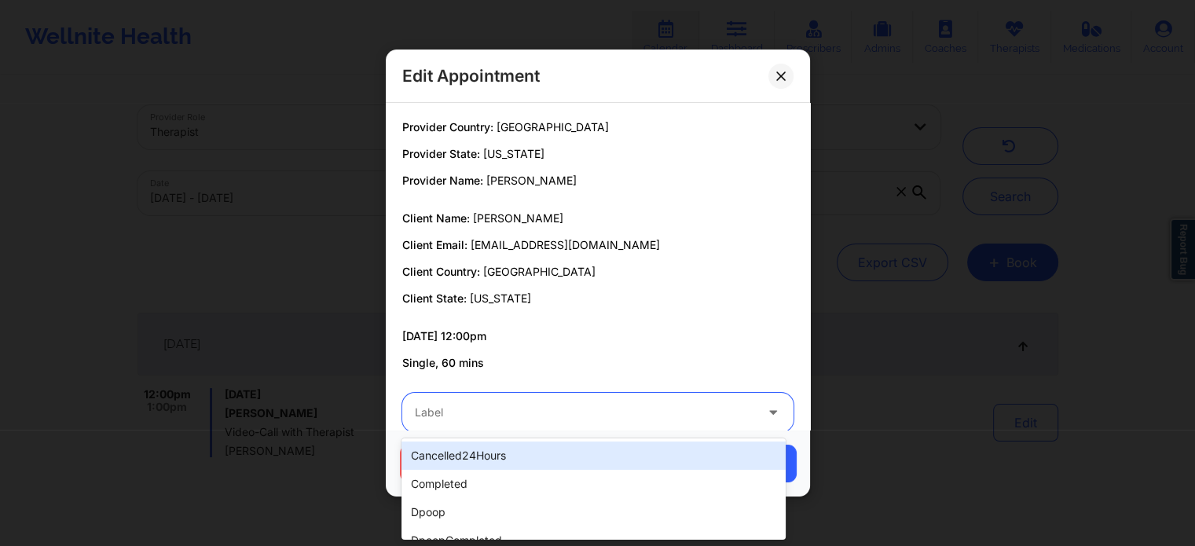
click at [593, 423] on div "Label" at bounding box center [579, 412] width 354 height 39
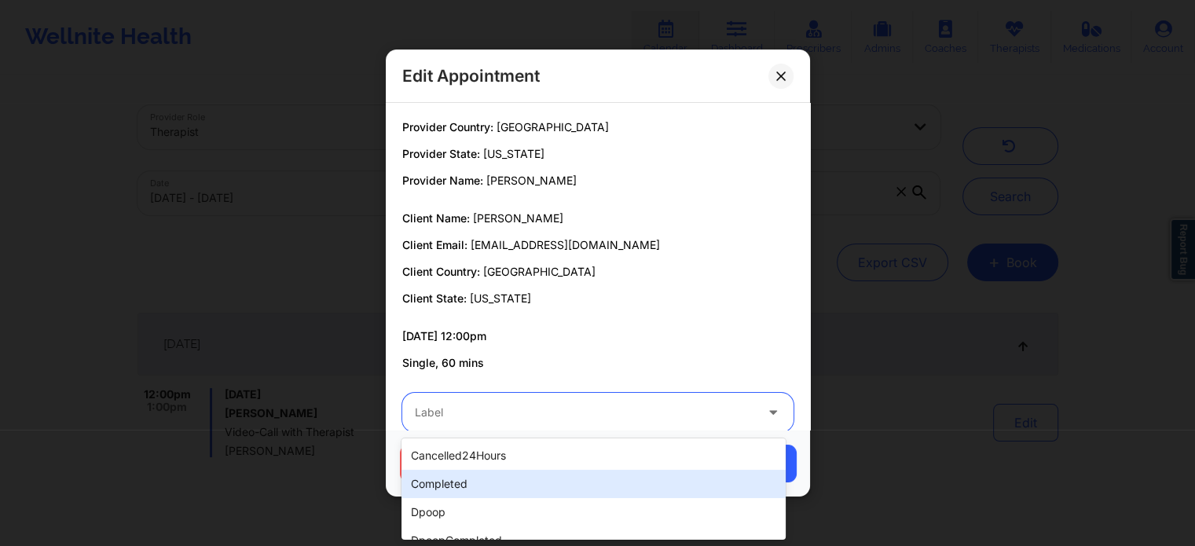
click at [516, 481] on div "completed" at bounding box center [594, 484] width 384 height 28
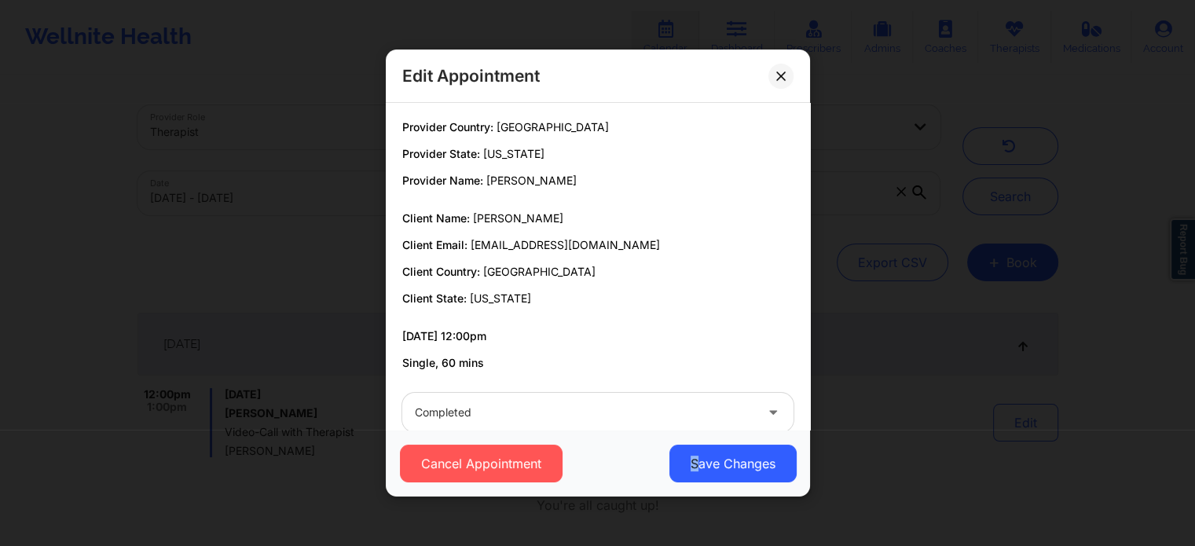
drag, startPoint x: 678, startPoint y: 436, endPoint x: 711, endPoint y: 494, distance: 66.2
click at [711, 494] on div "Cancel Appointment Save Changes" at bounding box center [598, 463] width 424 height 67
click at [744, 462] on button "Save Changes" at bounding box center [732, 464] width 127 height 38
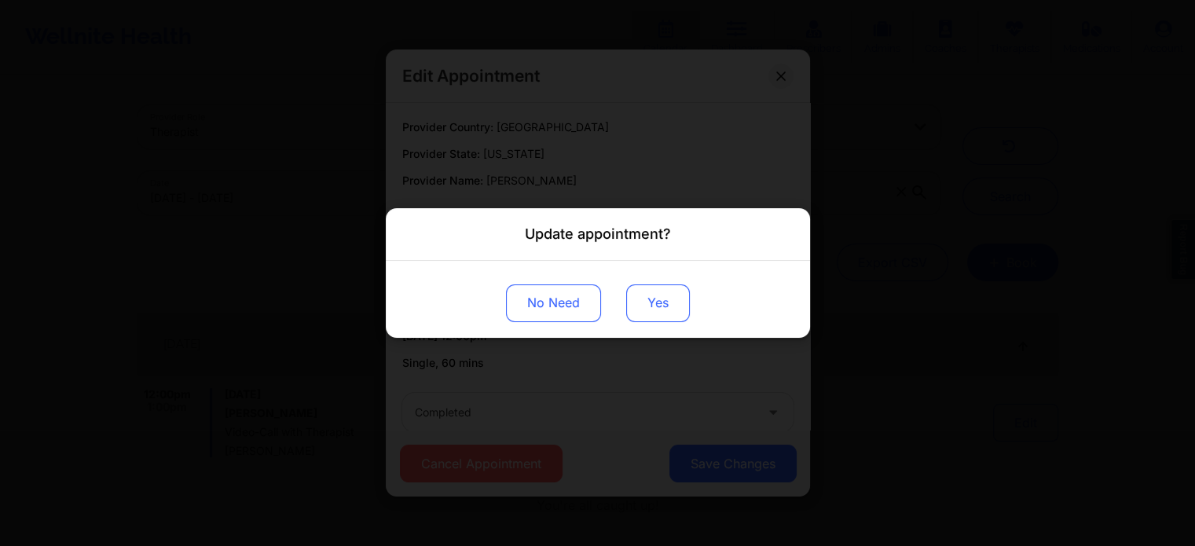
click at [682, 307] on button "Yes" at bounding box center [658, 304] width 64 height 38
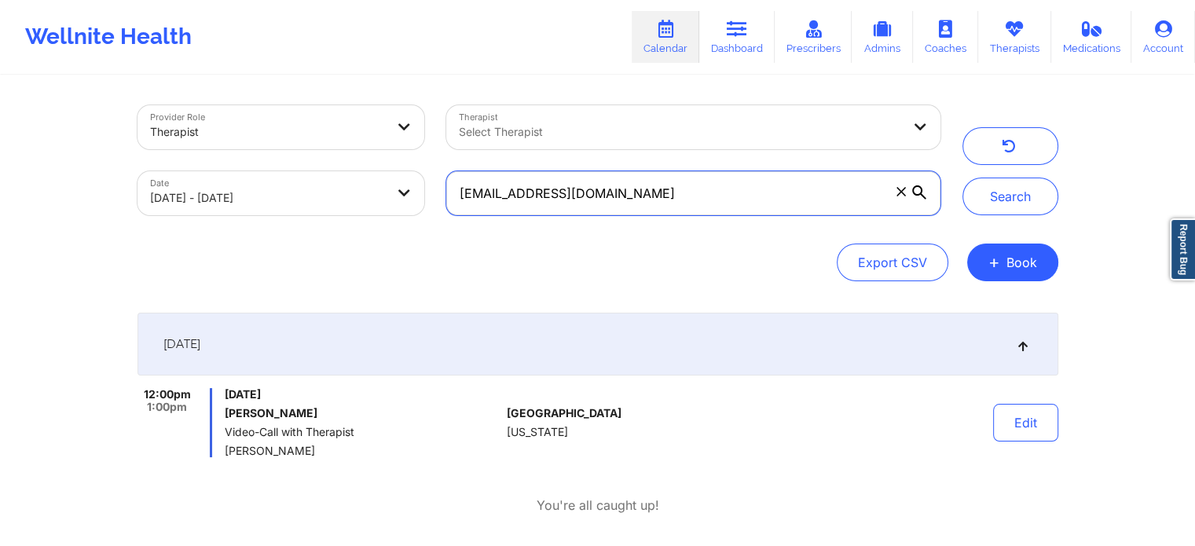
drag, startPoint x: 736, startPoint y: 209, endPoint x: 359, endPoint y: 182, distance: 377.5
click at [359, 182] on div "Provider Role Therapist Therapist Select Therapist Date [DATE] - [DATE] [EMAIL_…" at bounding box center [539, 160] width 825 height 132
paste input "[EMAIL_ADDRESS]"
click at [963, 178] on button "Search" at bounding box center [1011, 197] width 96 height 38
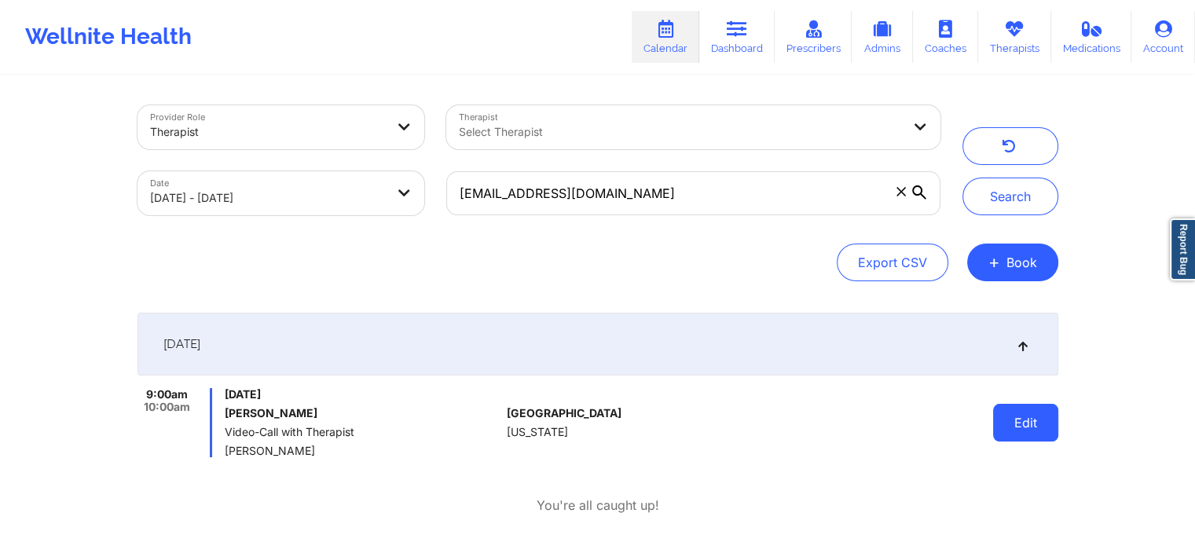
click at [1018, 421] on button "Edit" at bounding box center [1025, 423] width 65 height 38
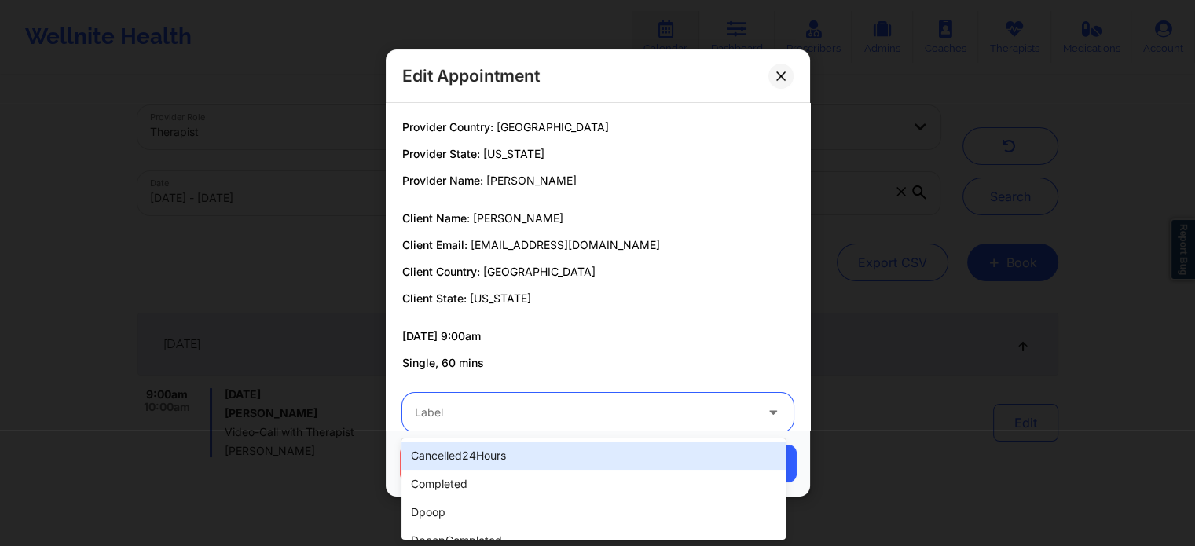
click at [538, 417] on div at bounding box center [585, 412] width 340 height 19
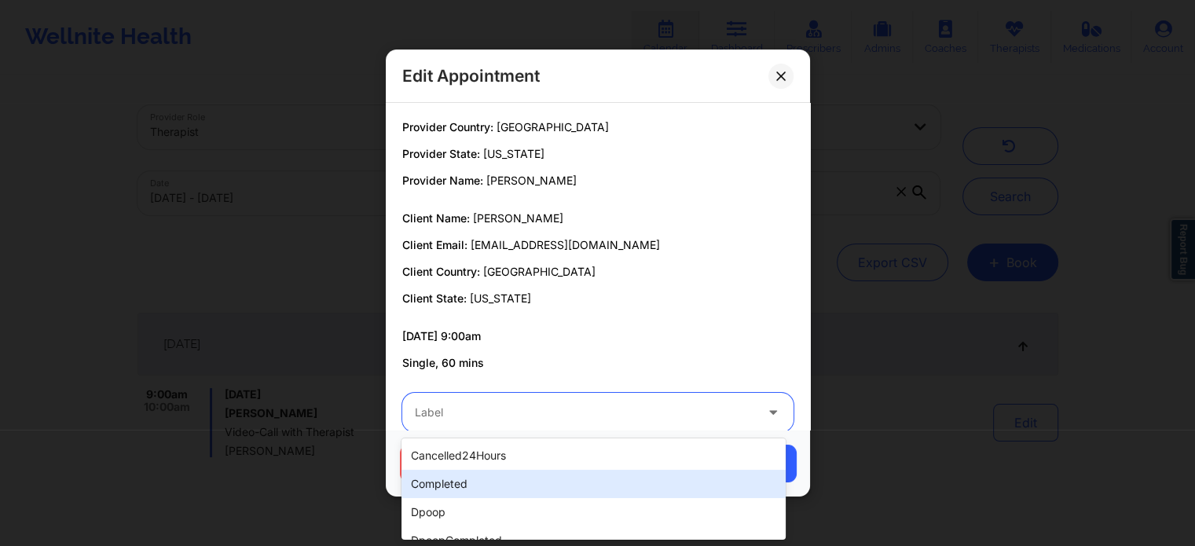
click at [487, 490] on div "completed" at bounding box center [594, 484] width 384 height 28
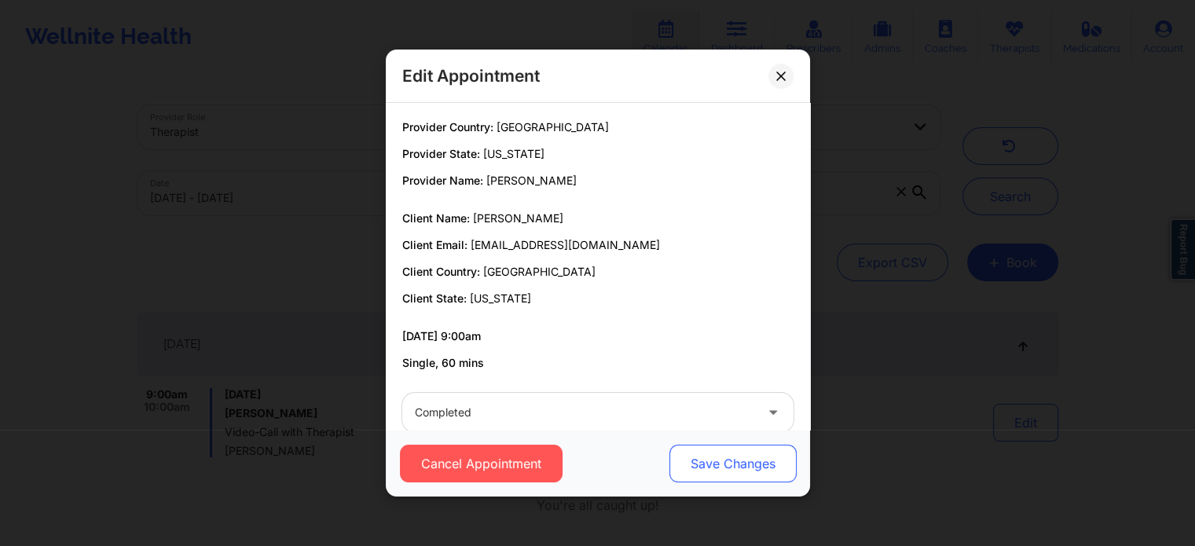
click at [718, 474] on button "Save Changes" at bounding box center [732, 464] width 127 height 38
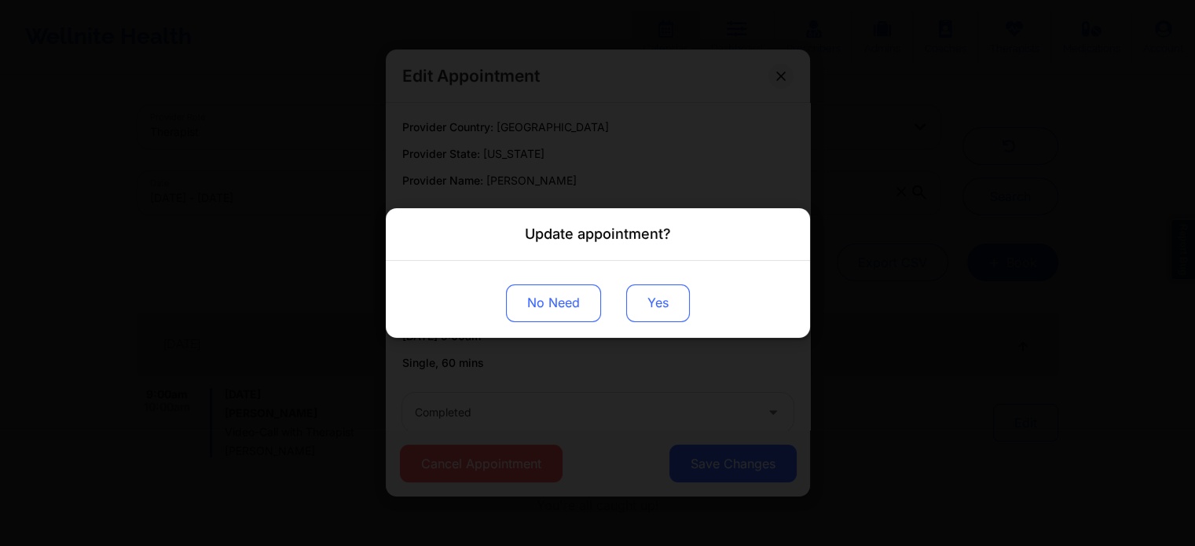
click at [657, 321] on button "Yes" at bounding box center [658, 304] width 64 height 38
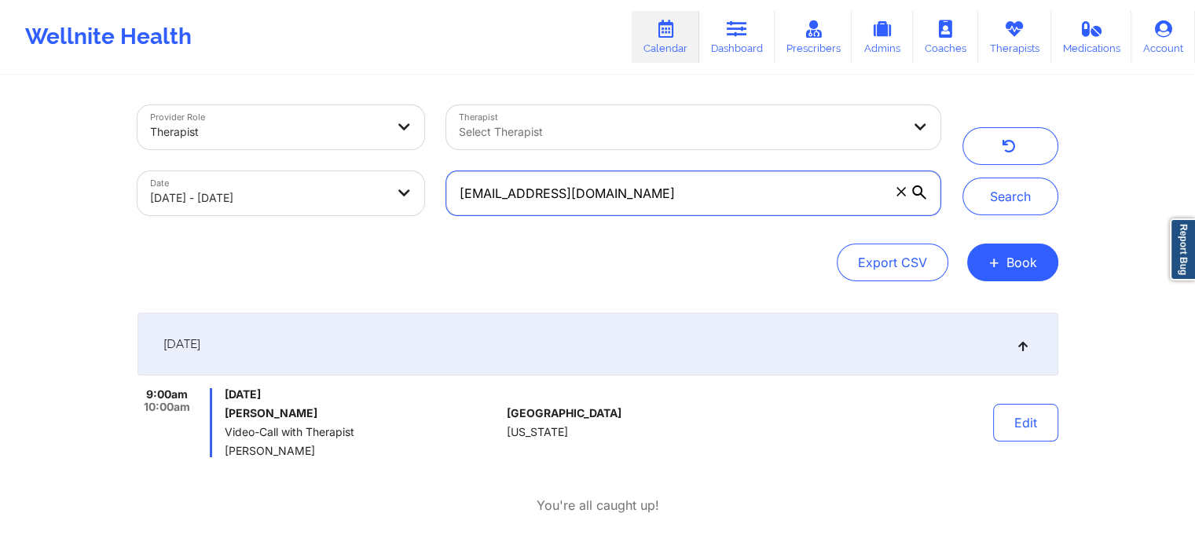
drag, startPoint x: 729, startPoint y: 209, endPoint x: 307, endPoint y: 166, distance: 423.5
click at [307, 166] on div "Provider Role Therapist Therapist Select Therapist Date [DATE] - [DATE] [EMAIL_…" at bounding box center [539, 160] width 825 height 132
paste input "[PERSON_NAME].[PERSON_NAME]"
click at [963, 178] on button "Search" at bounding box center [1011, 197] width 96 height 38
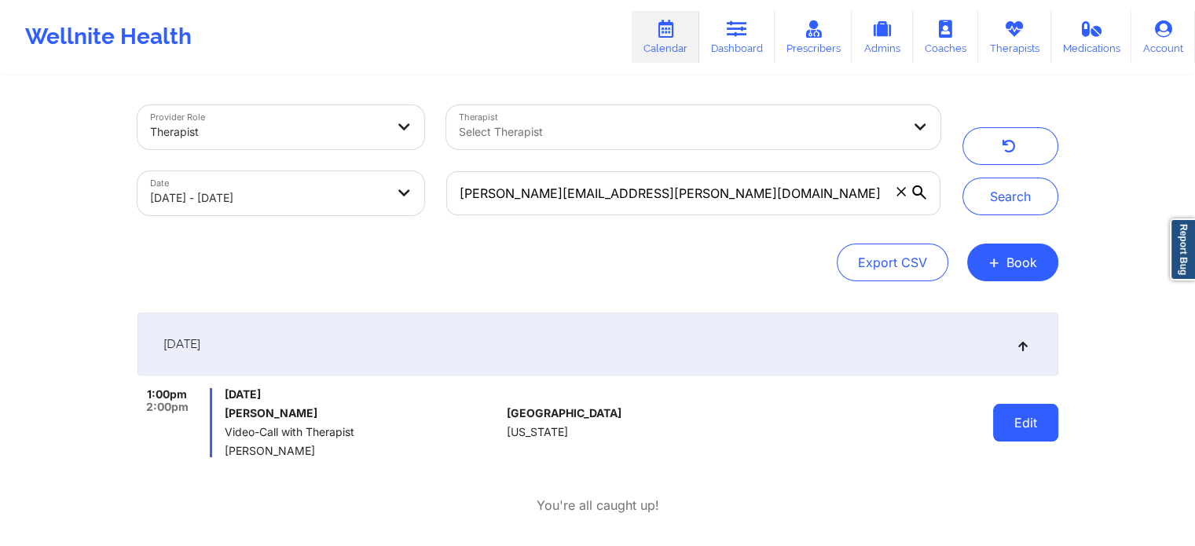
click at [1009, 435] on button "Edit" at bounding box center [1025, 423] width 65 height 38
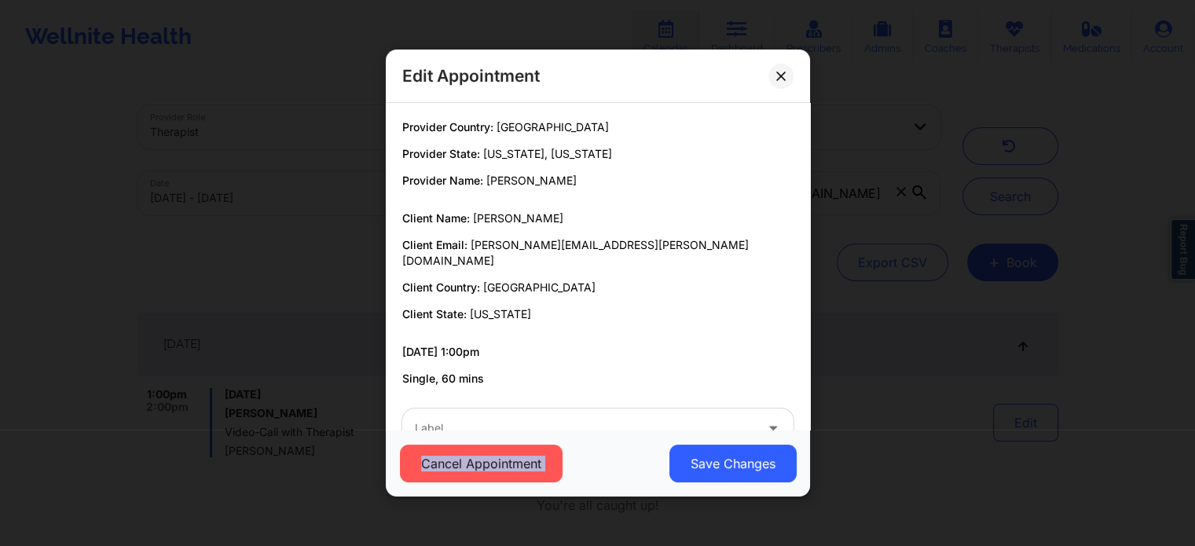
drag, startPoint x: 665, startPoint y: 437, endPoint x: 626, endPoint y: 429, distance: 39.3
click at [626, 429] on div "Edit Appointment Provider Country: [GEOGRAPHIC_DATA] Provider State: [US_STATE]…" at bounding box center [598, 273] width 424 height 447
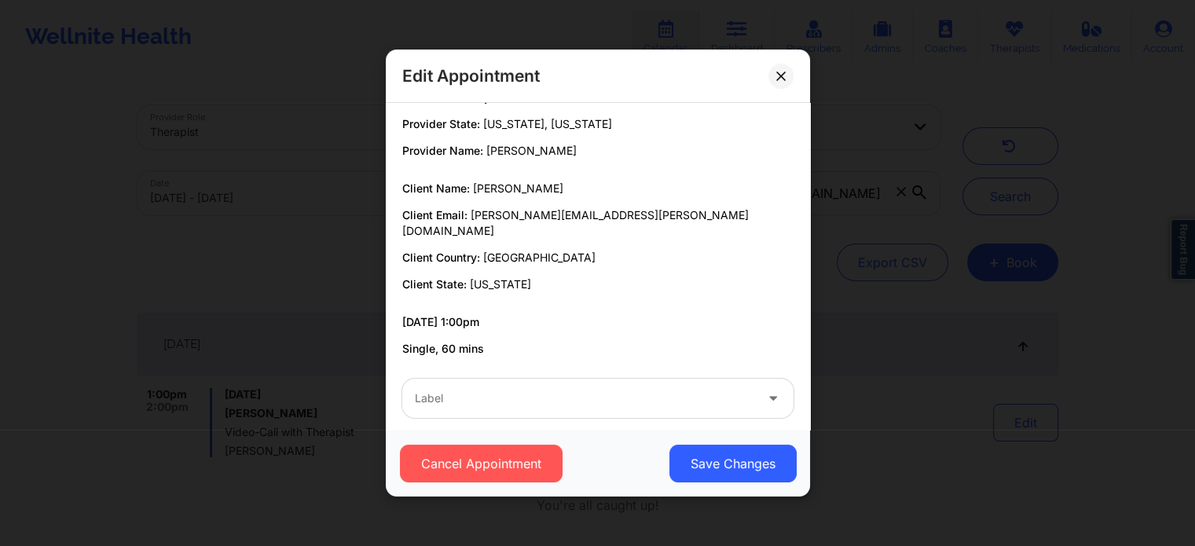
click at [626, 429] on div "Provider Country: [GEOGRAPHIC_DATA] Provider State: [US_STATE], [US_STATE] Prov…" at bounding box center [598, 266] width 424 height 327
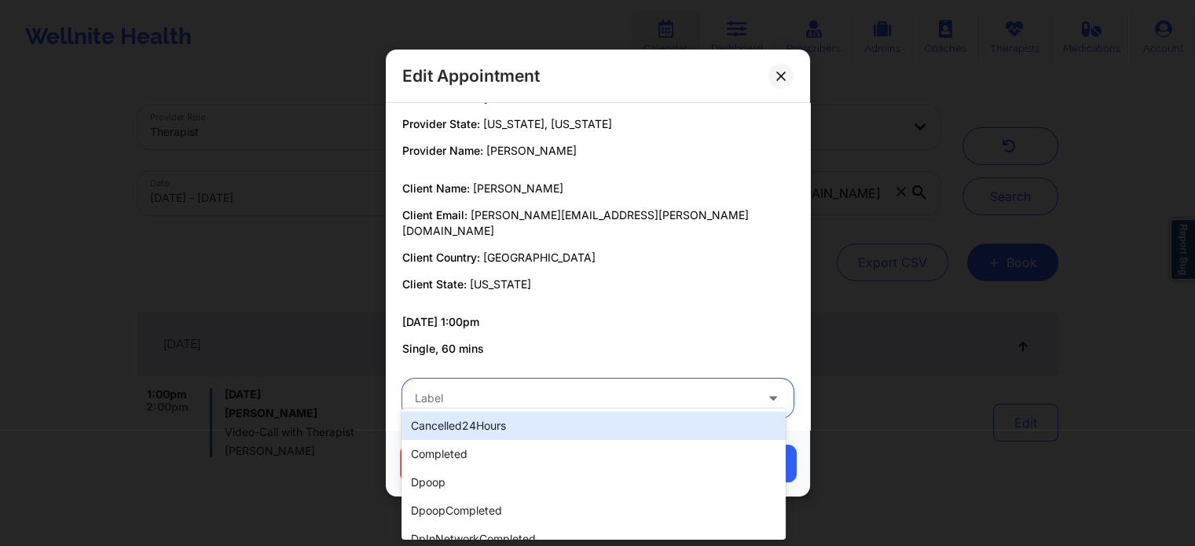
click at [556, 391] on div at bounding box center [585, 398] width 340 height 19
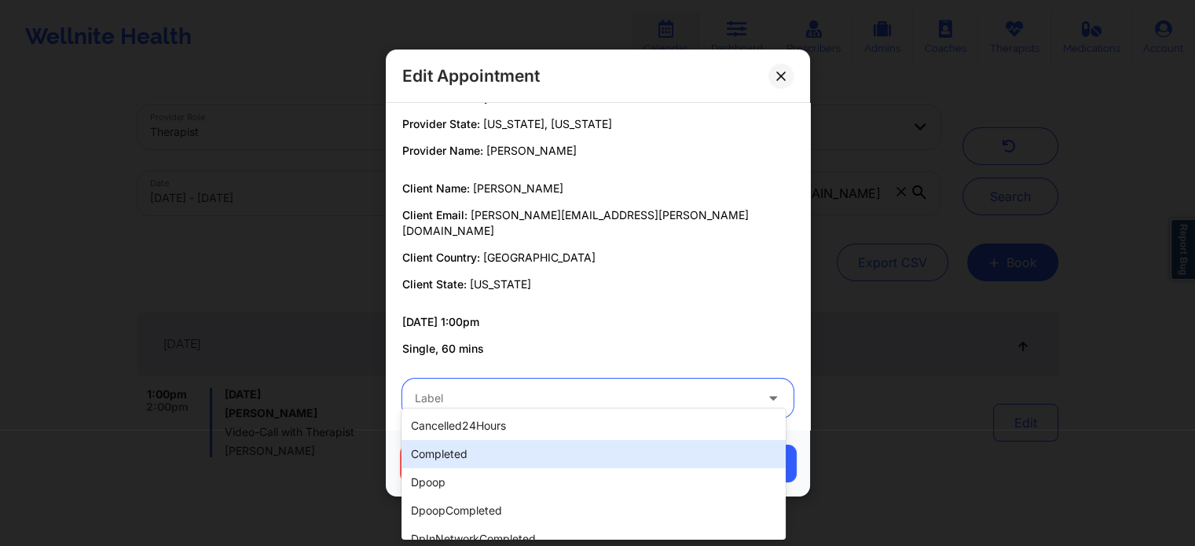
click at [515, 443] on div "completed" at bounding box center [594, 454] width 384 height 28
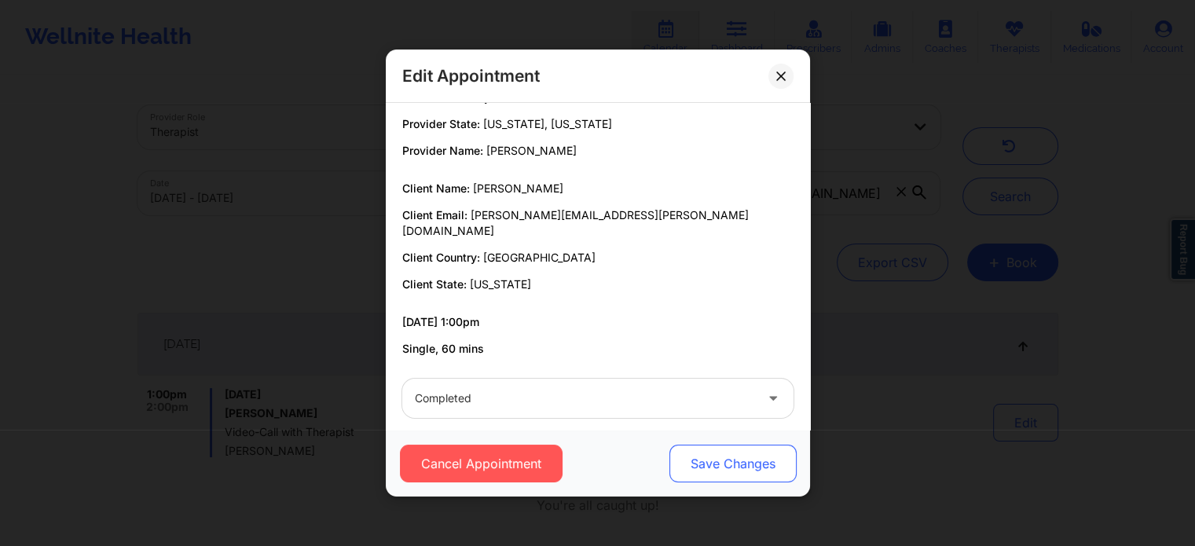
click at [688, 456] on button "Save Changes" at bounding box center [732, 464] width 127 height 38
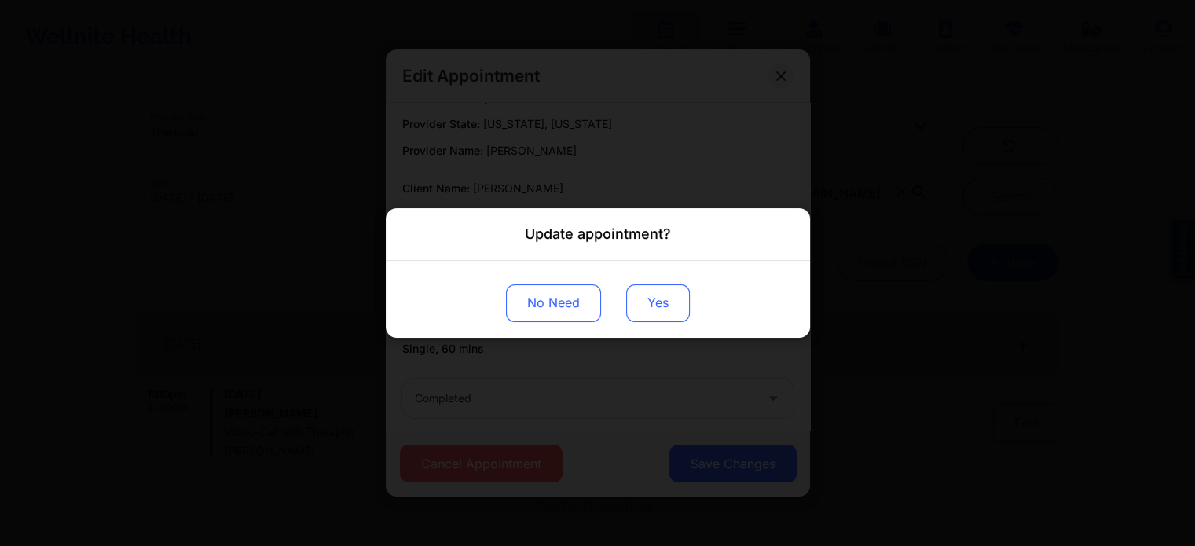
click at [663, 318] on button "Yes" at bounding box center [658, 304] width 64 height 38
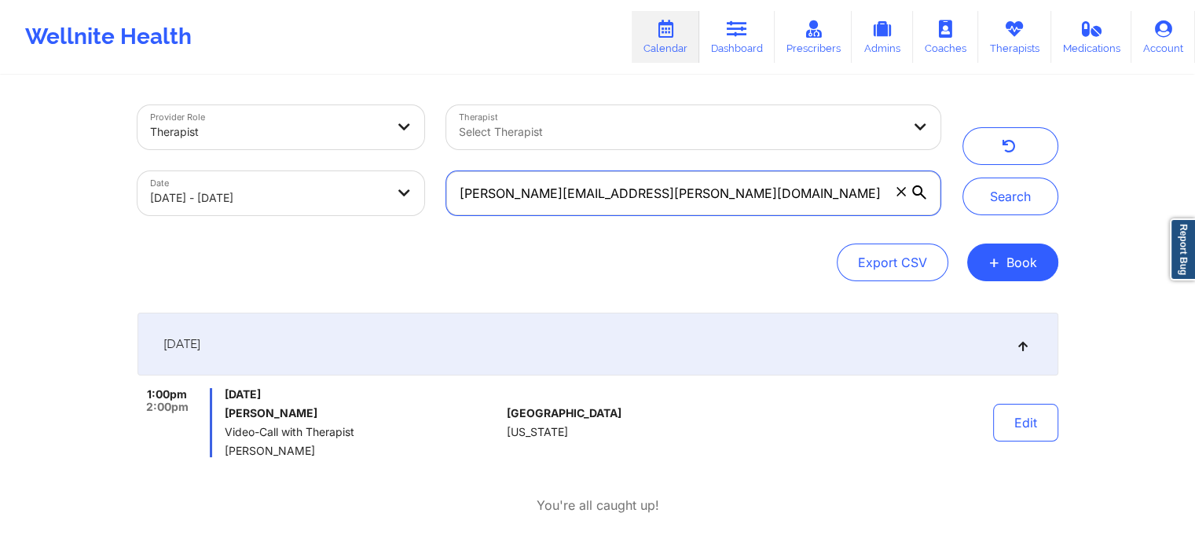
drag, startPoint x: 622, startPoint y: 200, endPoint x: 271, endPoint y: 167, distance: 352.1
click at [271, 167] on div "Provider Role Therapist Therapist Select Therapist Date [DATE] - [DATE] [PERSON…" at bounding box center [539, 160] width 825 height 132
paste input "[EMAIL_ADDRESS]"
click at [963, 178] on button "Search" at bounding box center [1011, 197] width 96 height 38
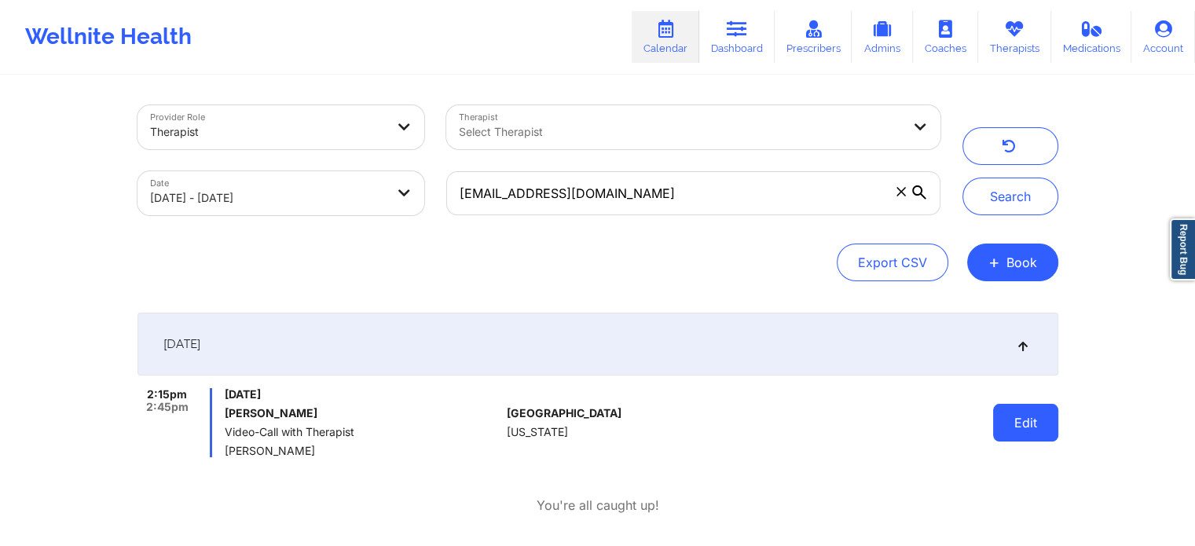
click at [1008, 407] on button "Edit" at bounding box center [1025, 423] width 65 height 38
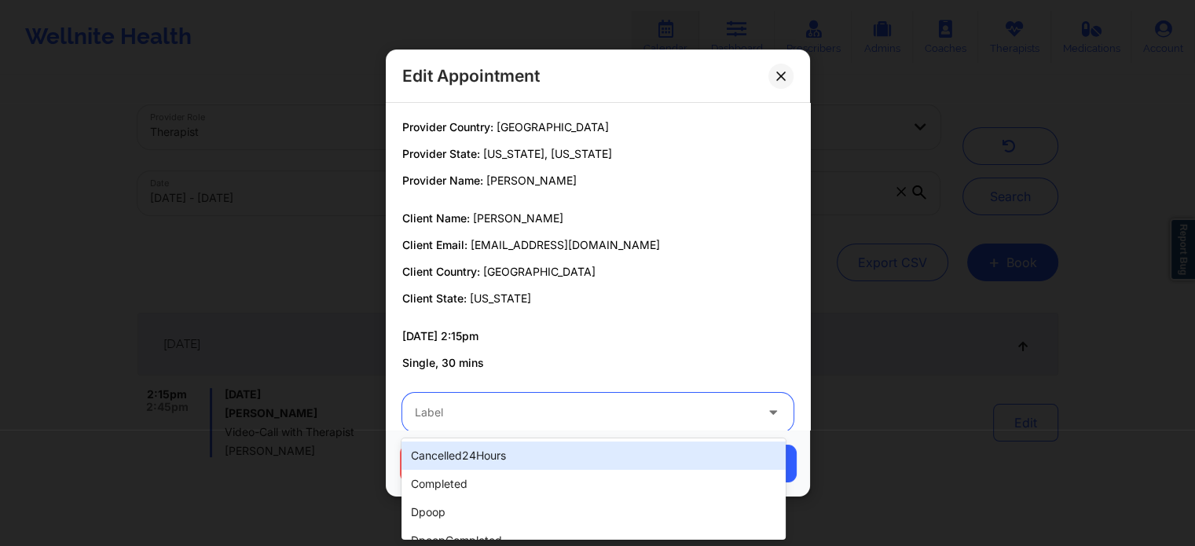
click at [556, 398] on div "Label" at bounding box center [579, 412] width 354 height 39
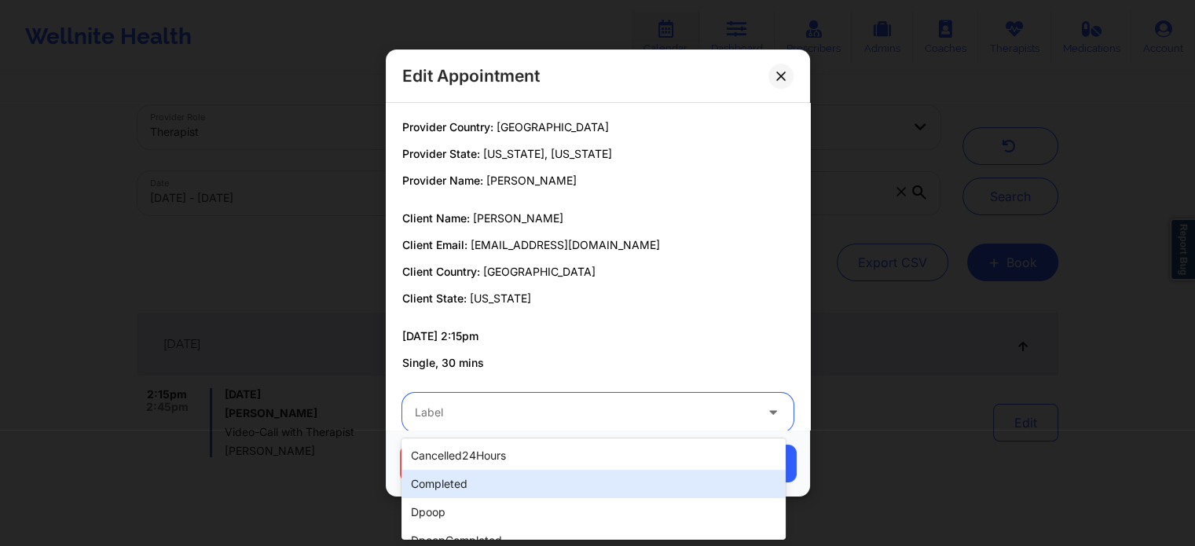
click at [509, 474] on div "completed" at bounding box center [594, 484] width 384 height 28
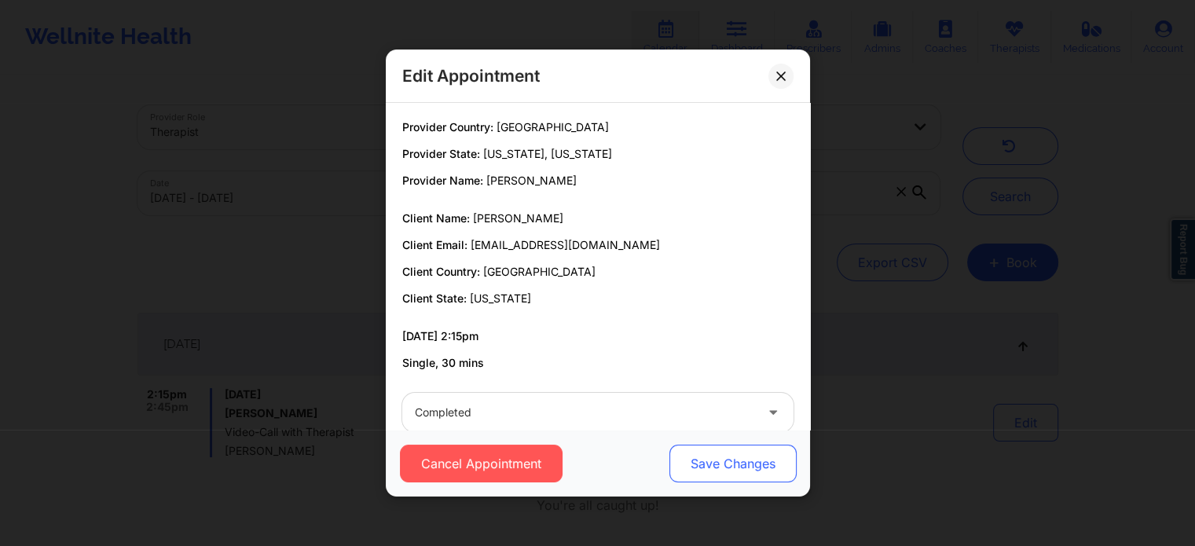
click at [691, 470] on button "Save Changes" at bounding box center [732, 464] width 127 height 38
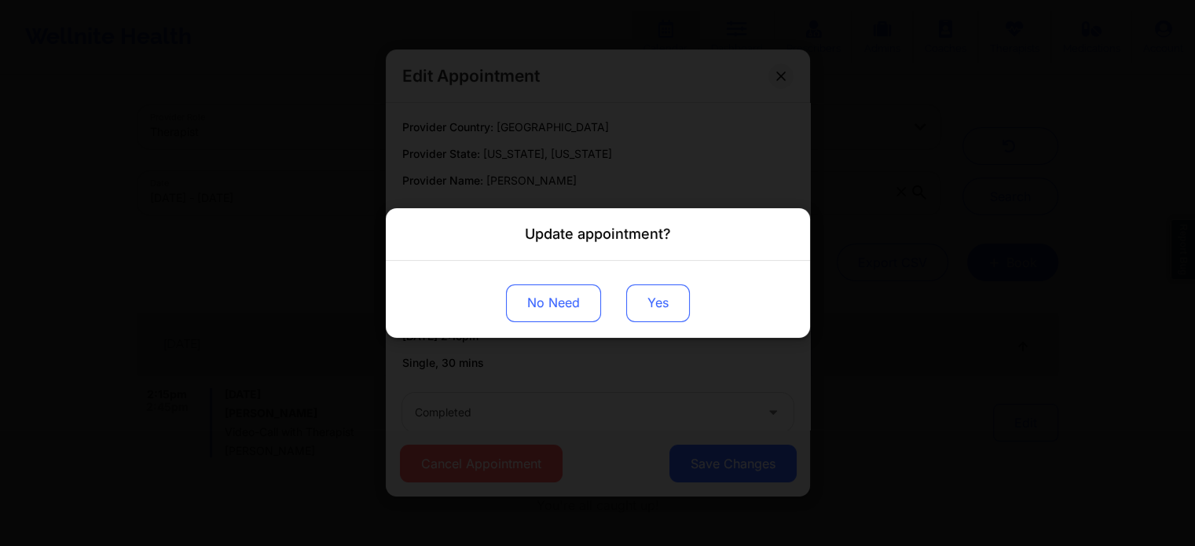
click at [687, 302] on button "Yes" at bounding box center [658, 304] width 64 height 38
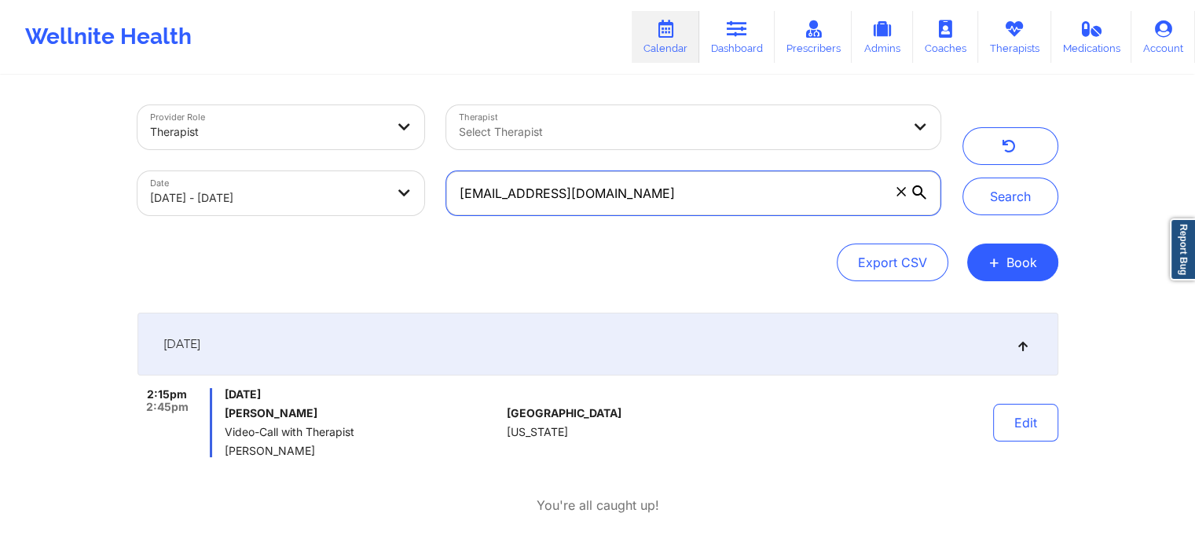
drag, startPoint x: 664, startPoint y: 210, endPoint x: 215, endPoint y: 160, distance: 451.6
click at [215, 160] on div "Provider Role Therapist Therapist Select Therapist Date [DATE] - [DATE] [EMAIL_…" at bounding box center [539, 160] width 825 height 132
paste input "[PERSON_NAME].sung1"
click at [963, 178] on button "Search" at bounding box center [1011, 197] width 96 height 38
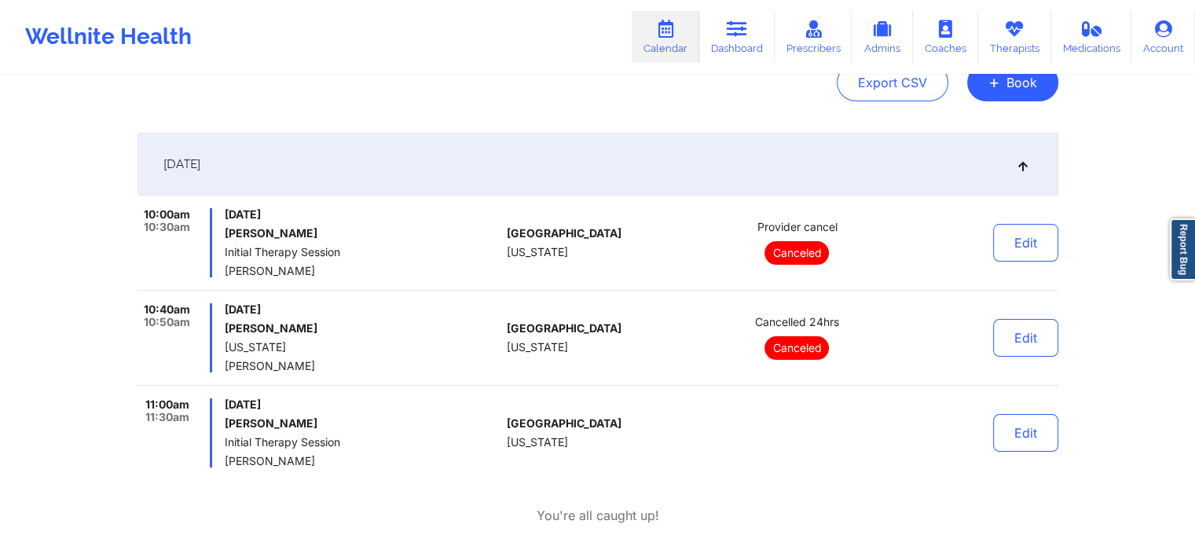
scroll to position [0, 0]
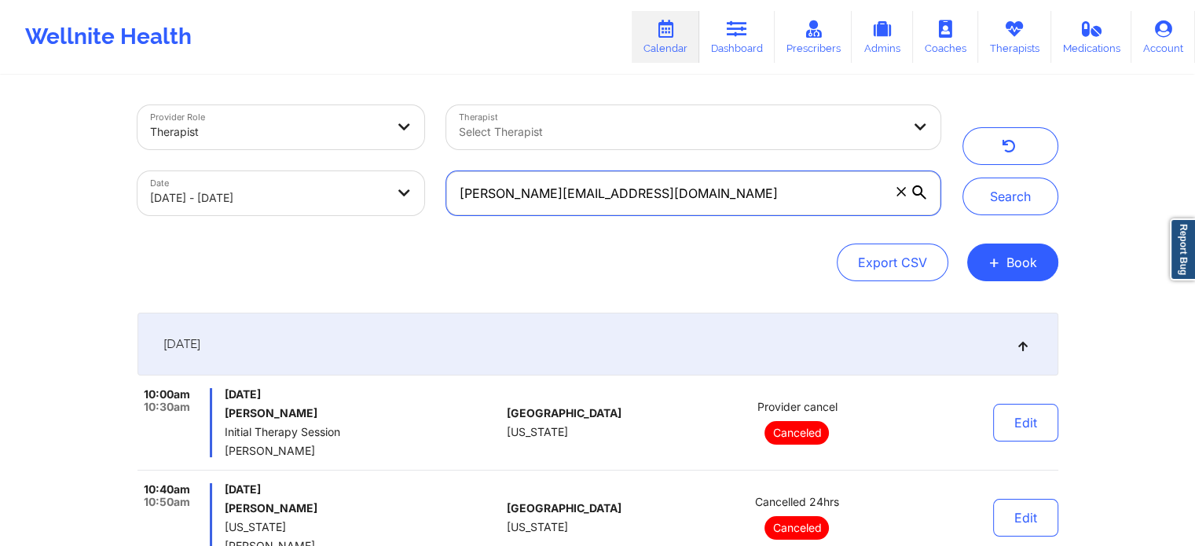
drag, startPoint x: 654, startPoint y: 181, endPoint x: 423, endPoint y: 189, distance: 231.2
click at [423, 189] on div "Provider Role Therapist Therapist Select Therapist Date [DATE] - [DATE] [PERSON…" at bounding box center [539, 160] width 825 height 132
paste input "ad3912b"
click at [963, 178] on button "Search" at bounding box center [1011, 197] width 96 height 38
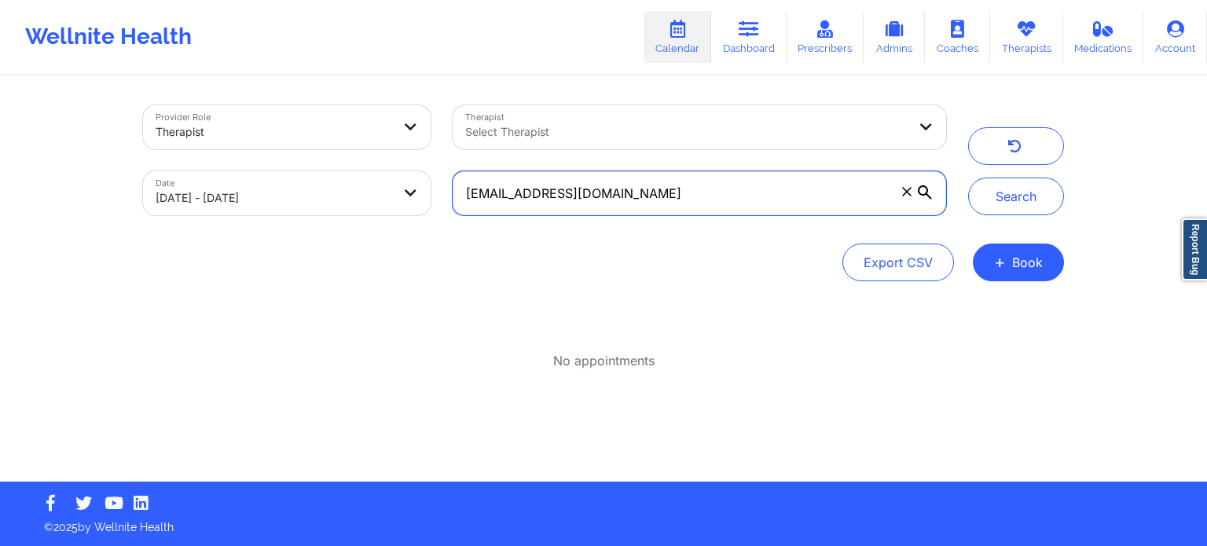
drag, startPoint x: 623, startPoint y: 200, endPoint x: 402, endPoint y: 189, distance: 221.2
click at [402, 189] on div "Provider Role Therapist Therapist Select Therapist Date [DATE] - [DATE] [EMAIL_…" at bounding box center [544, 160] width 825 height 132
paste input "[PERSON_NAME][EMAIL_ADDRESS][DOMAIN_NAME]"
click at [968, 178] on button "Search" at bounding box center [1016, 197] width 96 height 38
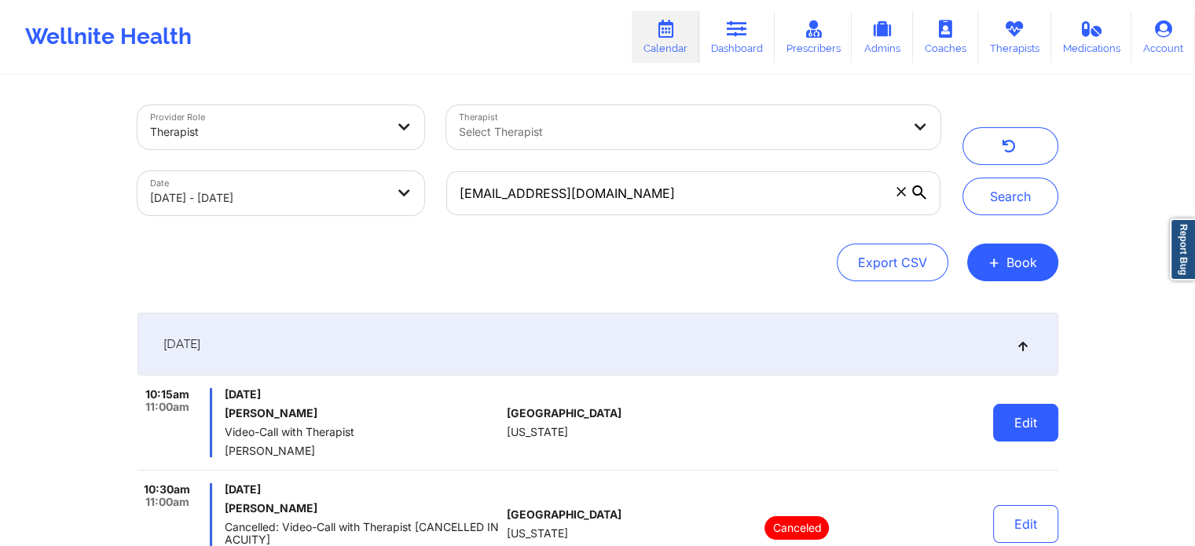
click at [1019, 427] on button "Edit" at bounding box center [1025, 423] width 65 height 38
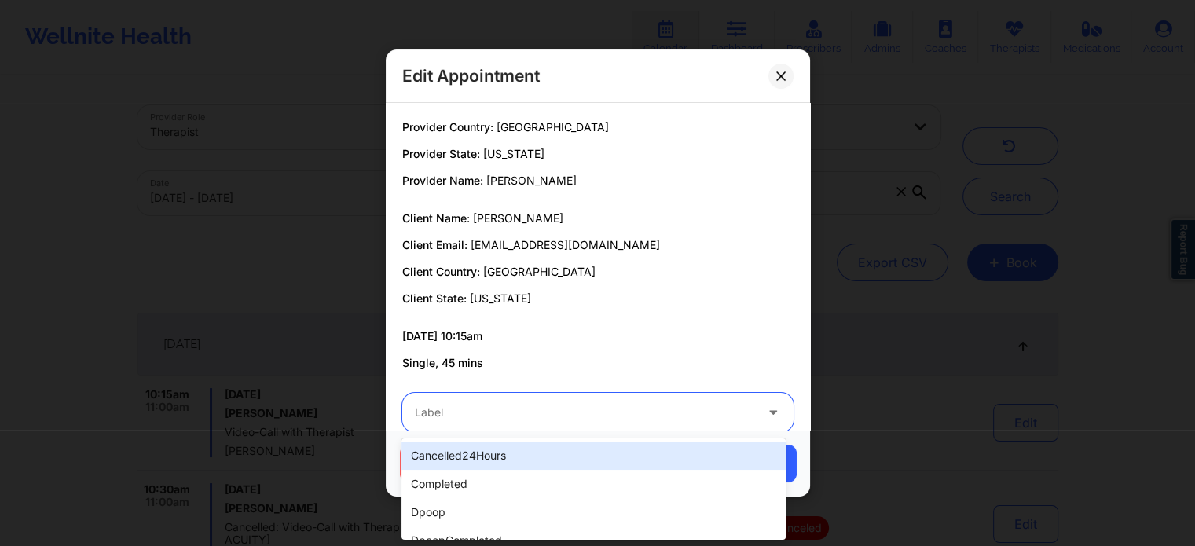
click at [645, 412] on div at bounding box center [585, 412] width 340 height 19
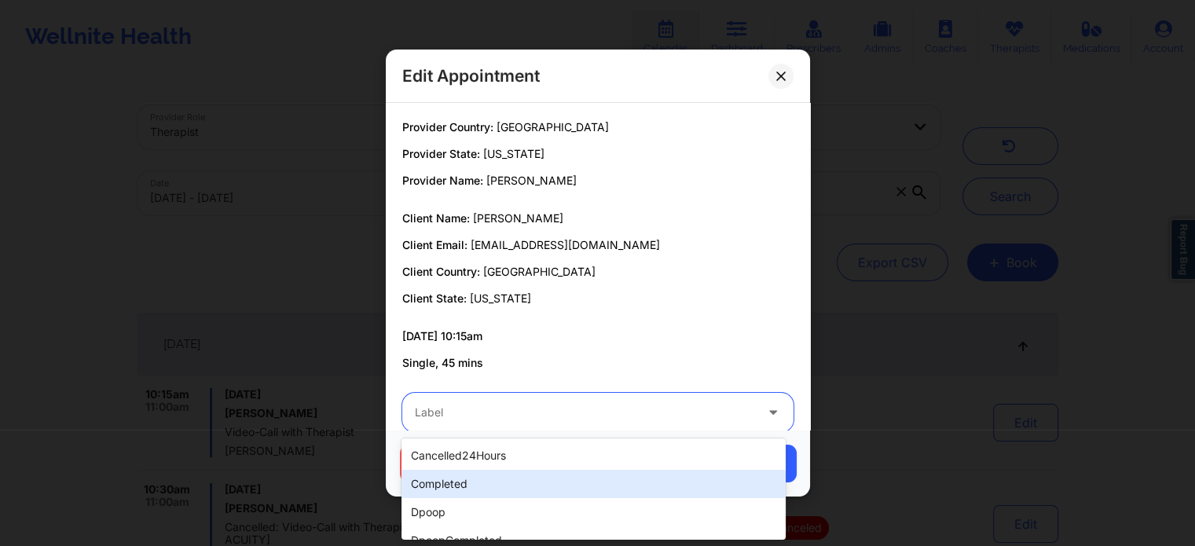
click at [494, 477] on div "completed" at bounding box center [594, 484] width 384 height 28
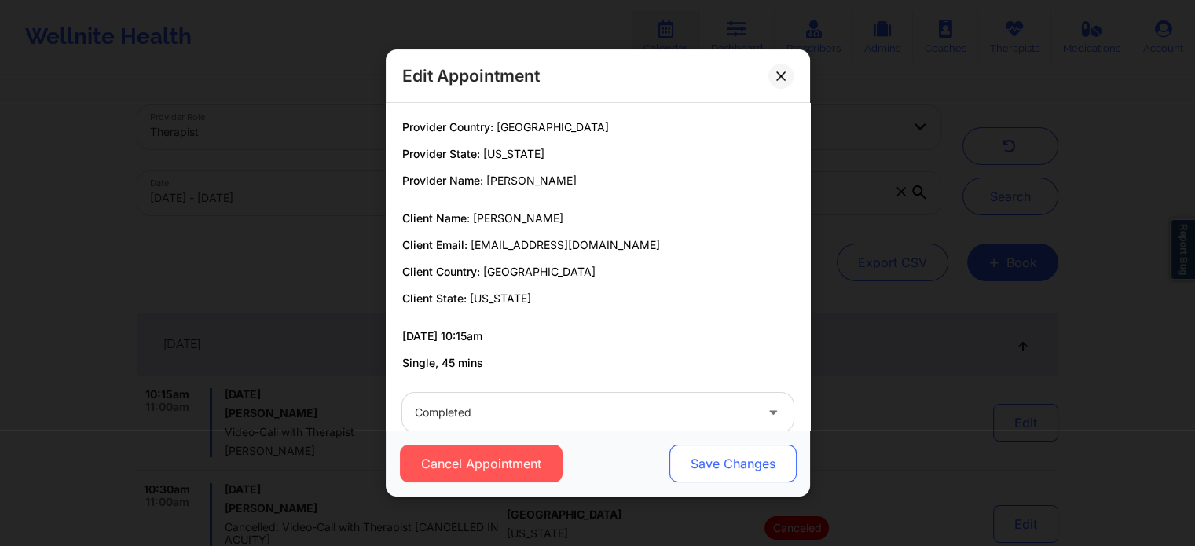
click at [709, 468] on button "Save Changes" at bounding box center [732, 464] width 127 height 38
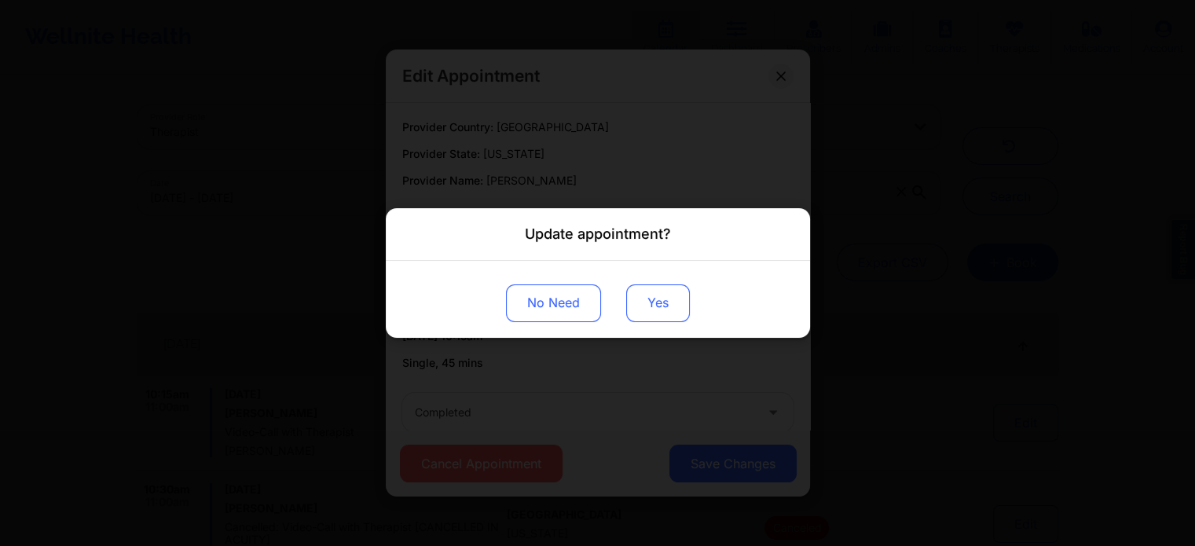
click at [654, 306] on button "Yes" at bounding box center [658, 304] width 64 height 38
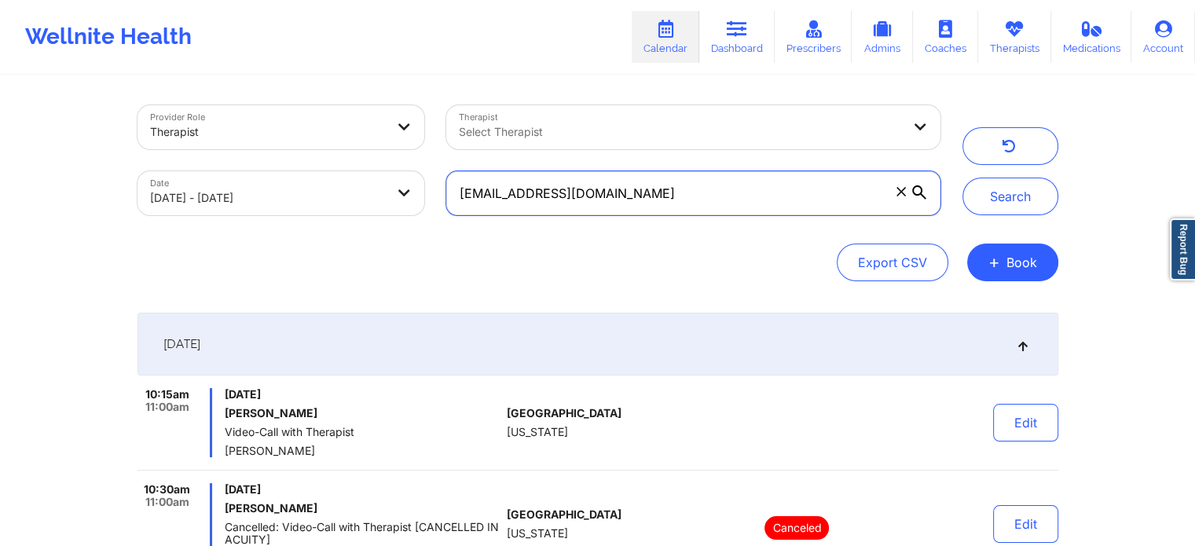
drag, startPoint x: 641, startPoint y: 204, endPoint x: 440, endPoint y: 185, distance: 202.1
click at [440, 185] on div "[EMAIL_ADDRESS][DOMAIN_NAME]" at bounding box center [693, 193] width 516 height 66
paste input "[EMAIL_ADDRESS][DOMAIN_NAME]"
click at [963, 178] on button "Search" at bounding box center [1011, 197] width 96 height 38
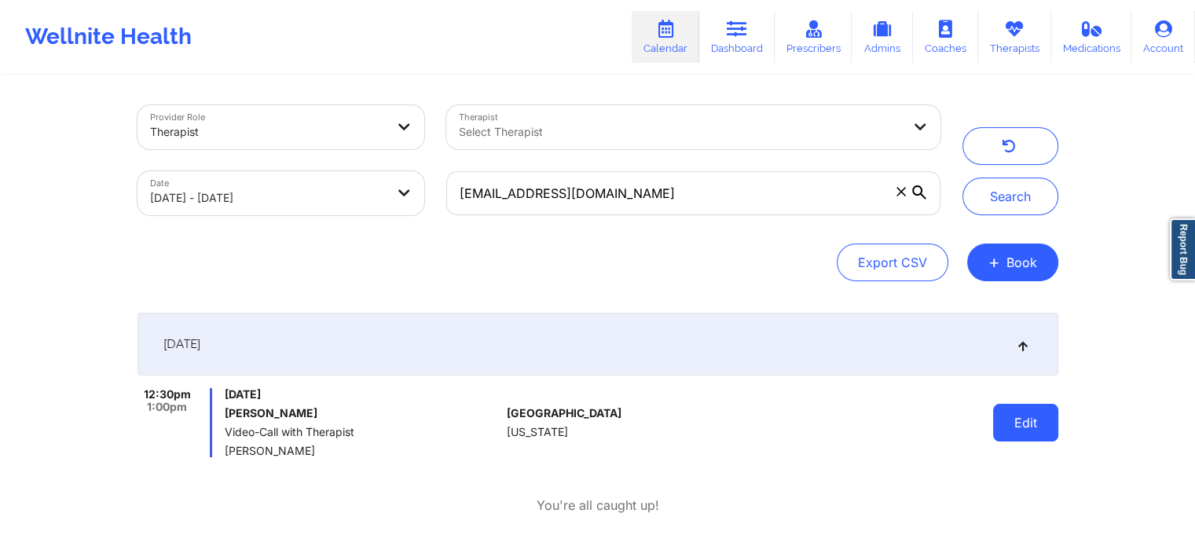
click at [1019, 434] on button "Edit" at bounding box center [1025, 423] width 65 height 38
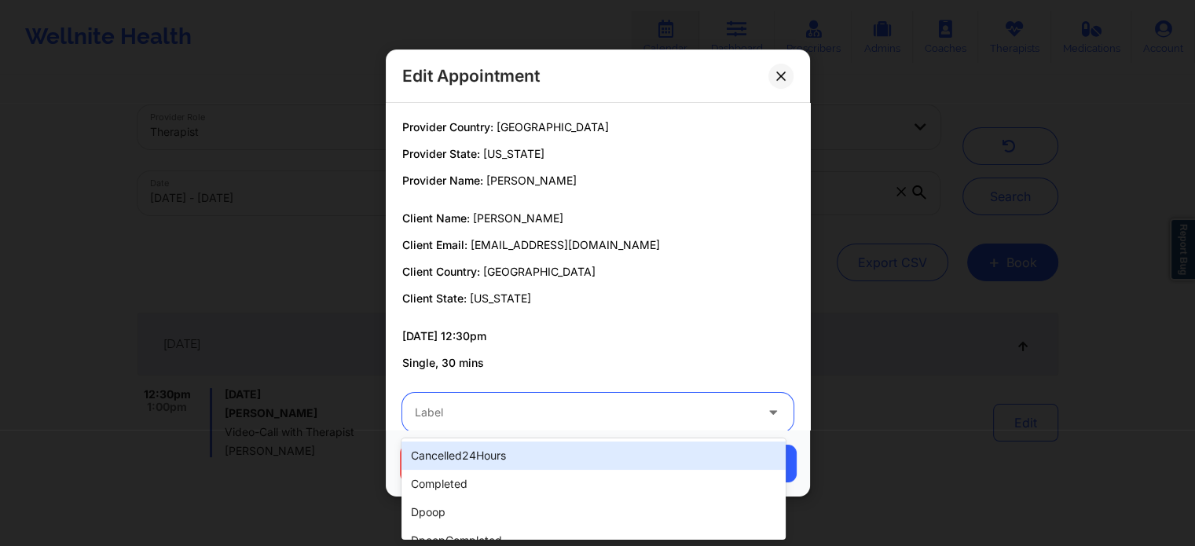
click at [585, 424] on div "Label" at bounding box center [579, 412] width 354 height 39
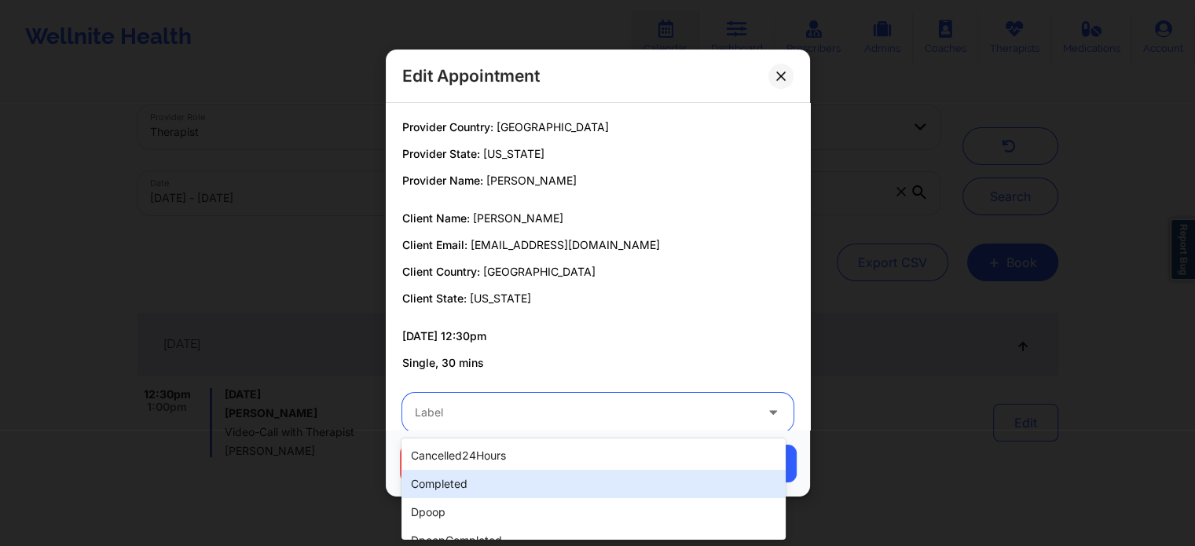
click at [481, 488] on div "completed" at bounding box center [594, 484] width 384 height 28
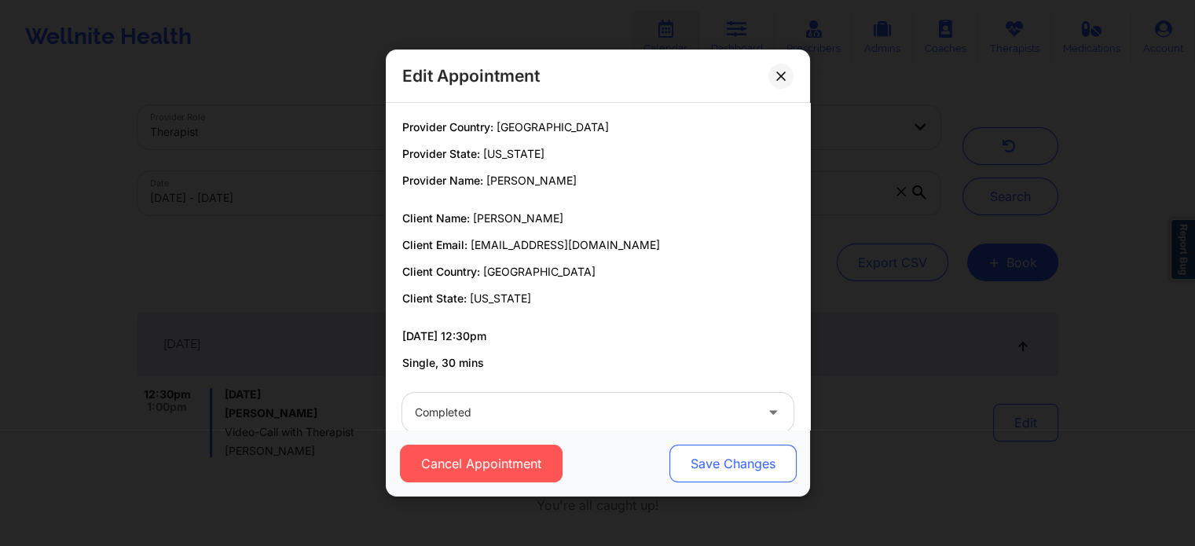
click at [731, 461] on button "Save Changes" at bounding box center [732, 464] width 127 height 38
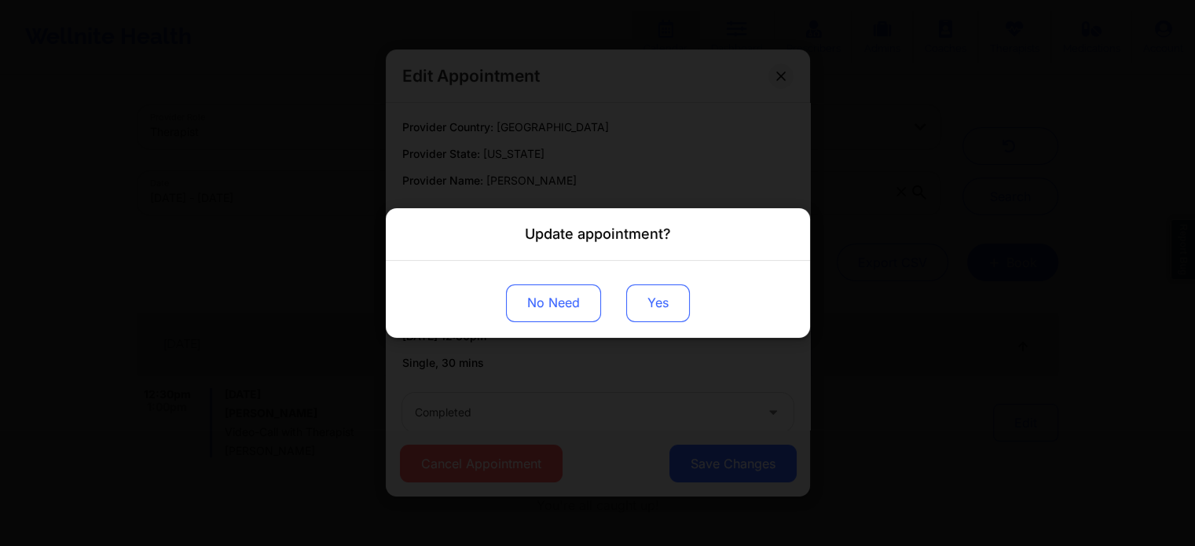
click at [648, 301] on button "Yes" at bounding box center [658, 304] width 64 height 38
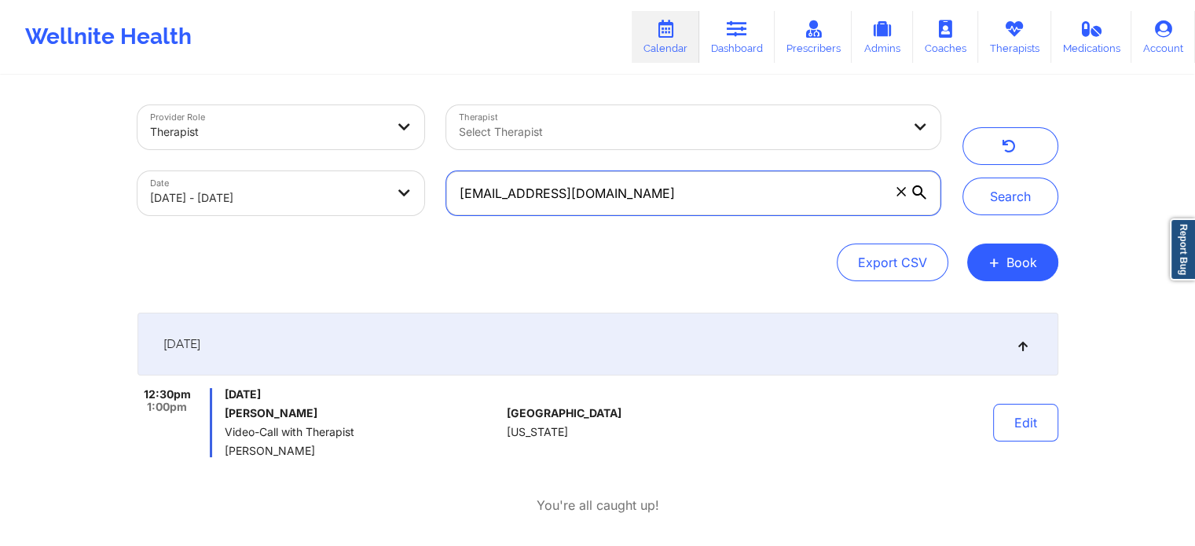
click at [696, 192] on input "[EMAIL_ADDRESS][DOMAIN_NAME]" at bounding box center [693, 193] width 494 height 44
drag, startPoint x: 761, startPoint y: 183, endPoint x: 327, endPoint y: 142, distance: 435.8
click at [327, 142] on div "Provider Role Therapist Therapist Select Therapist Date [DATE] - [DATE] [EMAIL_…" at bounding box center [539, 160] width 825 height 132
paste input "[EMAIL_ADDRESS]"
click at [963, 178] on button "Search" at bounding box center [1011, 197] width 96 height 38
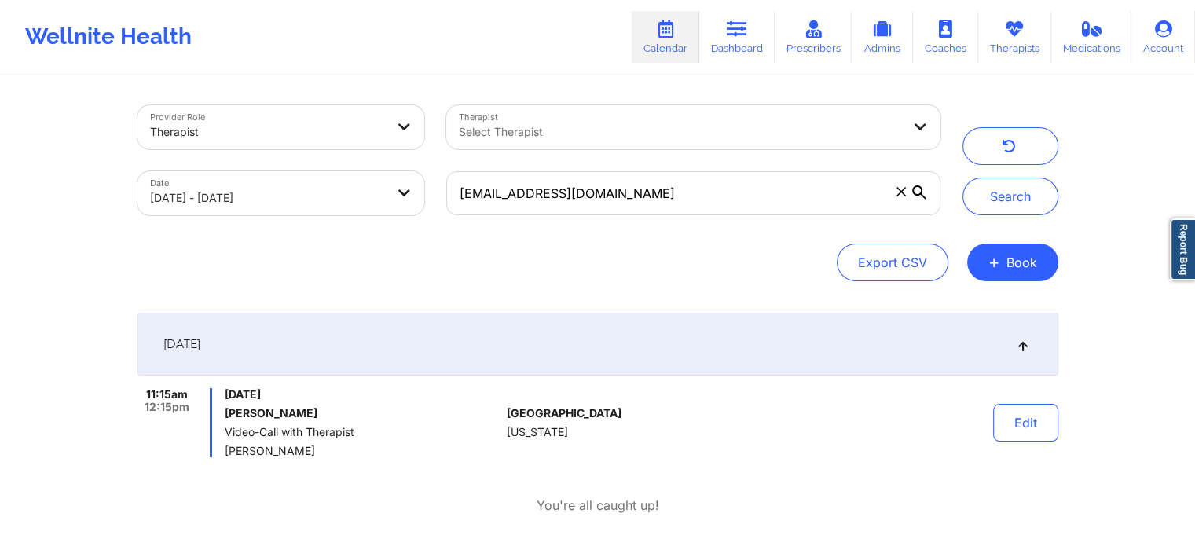
drag, startPoint x: 1023, startPoint y: 438, endPoint x: 545, endPoint y: 562, distance: 493.8
click at [545, 545] on html "Wellnite Health Calendar Dashboard Prescribers Admins Coaches Therapists Medica…" at bounding box center [597, 273] width 1195 height 546
drag, startPoint x: 642, startPoint y: 188, endPoint x: 250, endPoint y: 122, distance: 397.7
click at [250, 122] on div "Provider Role Therapist Therapist Select Therapist Date [DATE] - [DATE] [EMAIL_…" at bounding box center [539, 160] width 825 height 132
paste input "lacm317@hot"
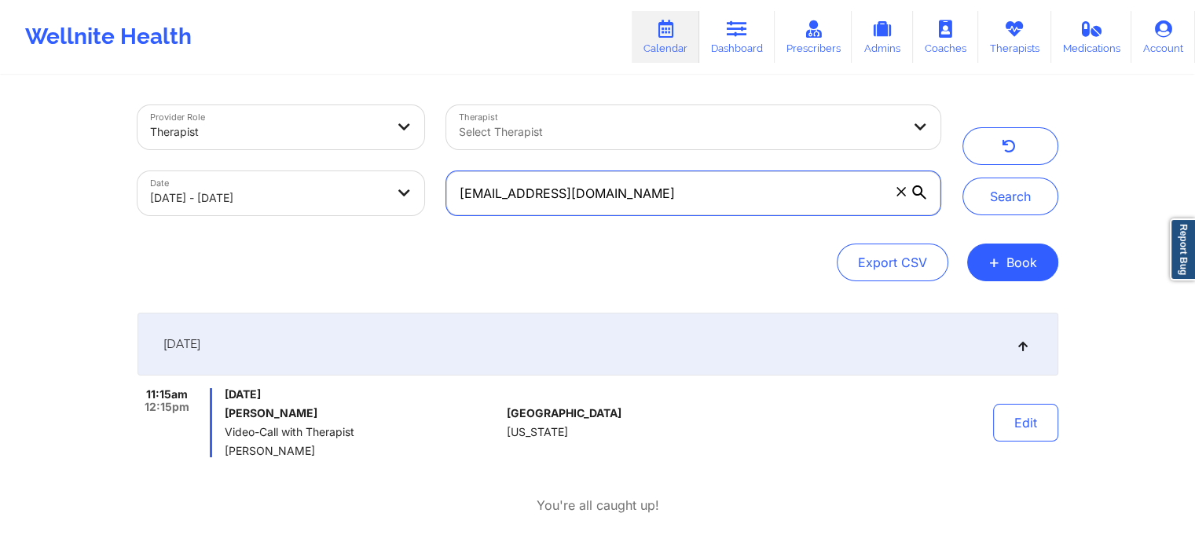
click at [963, 178] on button "Search" at bounding box center [1011, 197] width 96 height 38
drag, startPoint x: 632, startPoint y: 203, endPoint x: 304, endPoint y: 200, distance: 327.8
click at [304, 200] on div "Provider Role Therapist Therapist Select Therapist Date [DATE] - [DATE] [EMAIL_…" at bounding box center [539, 160] width 825 height 132
paste input "text"
click at [963, 178] on button "Search" at bounding box center [1011, 197] width 96 height 38
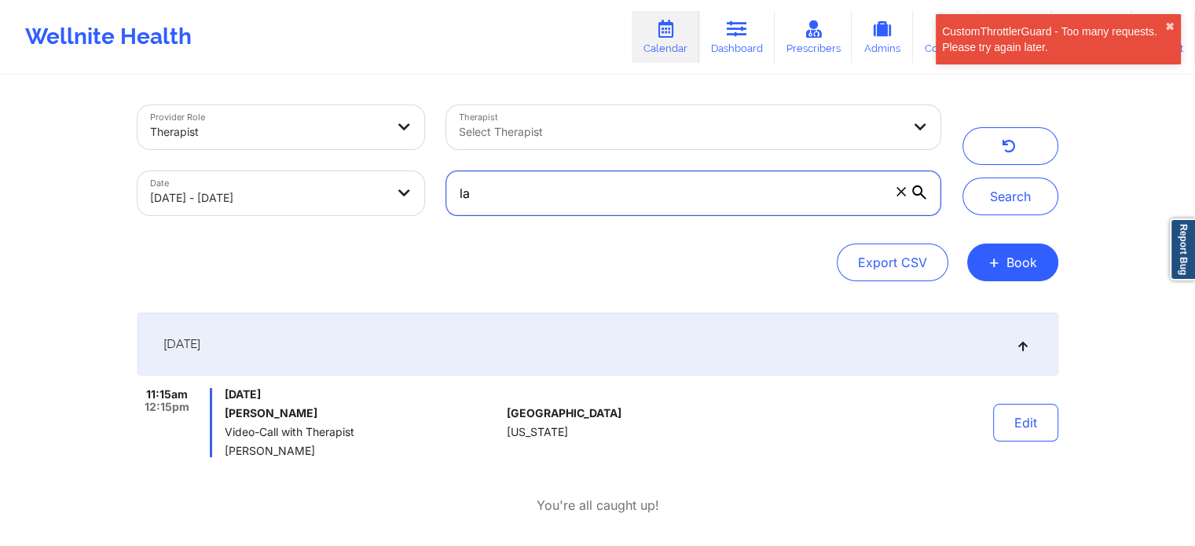
type input "l"
paste input "[EMAIL_ADDRESS][DOMAIN_NAME]"
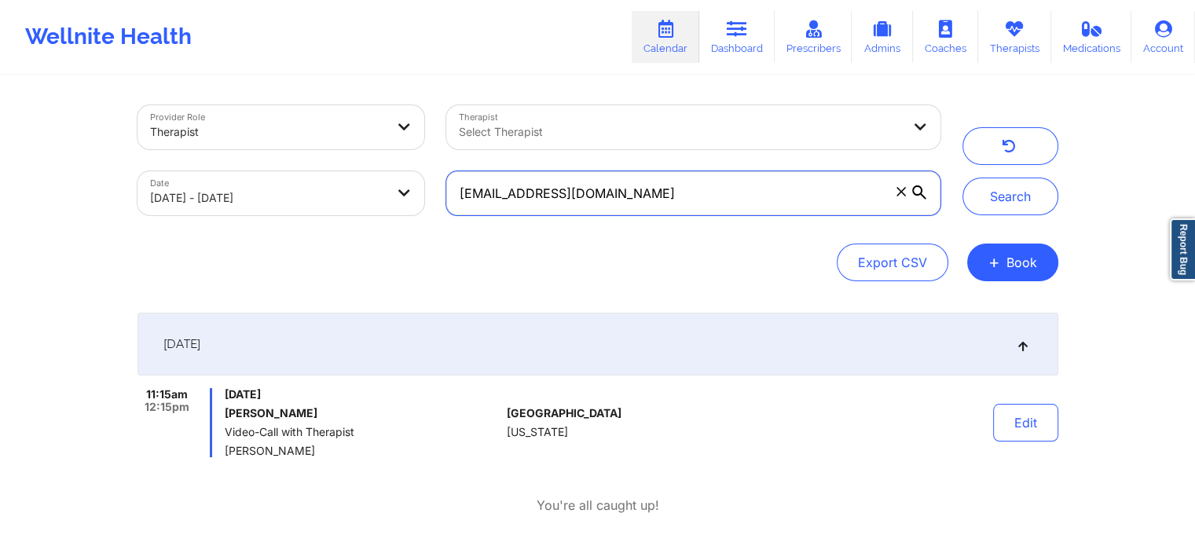
type input "[EMAIL_ADDRESS][DOMAIN_NAME]"
click at [963, 178] on button "Search" at bounding box center [1011, 197] width 96 height 38
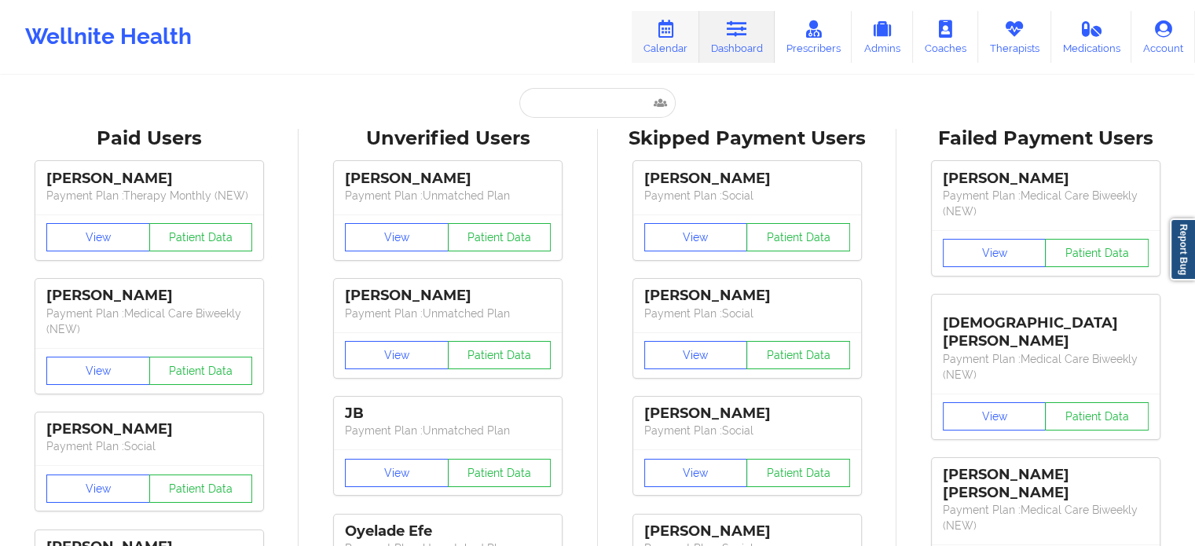
click at [666, 37] on icon at bounding box center [666, 28] width 20 height 17
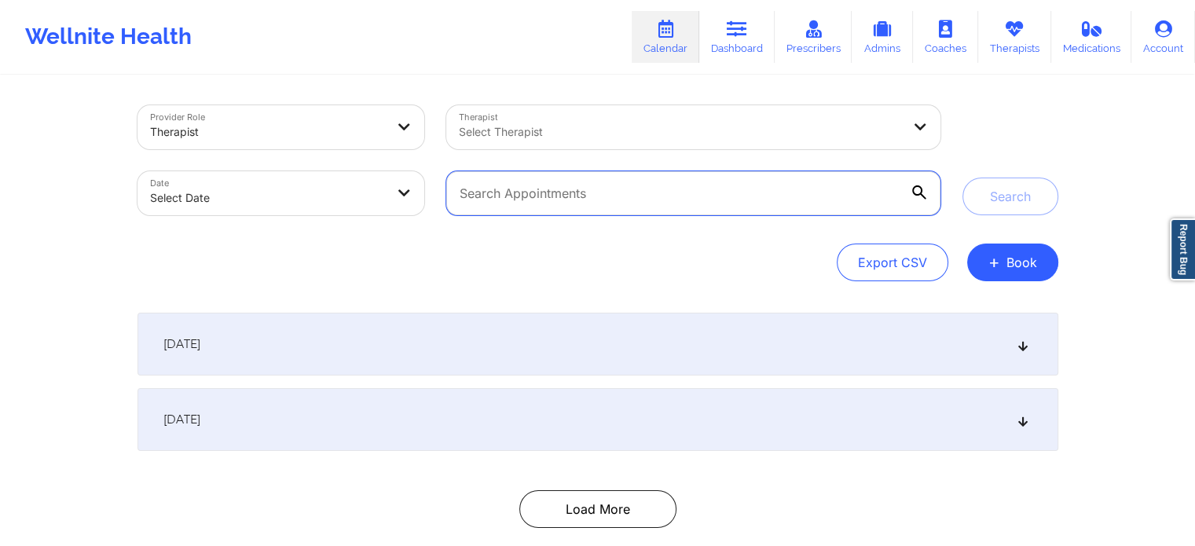
click at [544, 204] on input "text" at bounding box center [693, 193] width 494 height 44
paste input "[EMAIL_ADDRESS][DOMAIN_NAME]"
type input "[EMAIL_ADDRESS][DOMAIN_NAME]"
click at [963, 178] on button "Search" at bounding box center [1011, 197] width 96 height 38
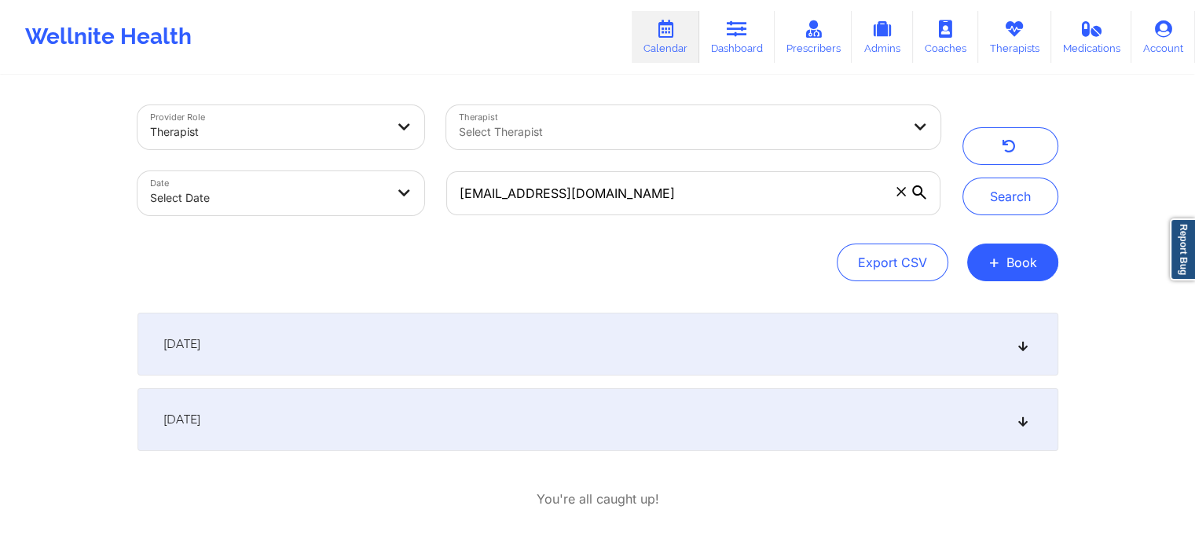
select select "2025-8"
select select "2025-9"
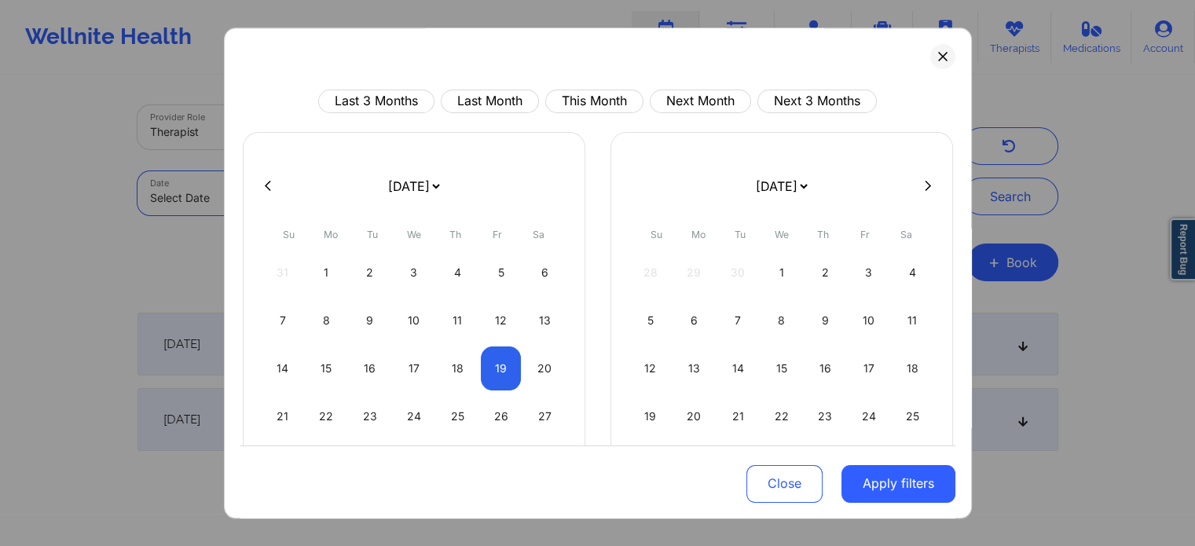
click at [276, 201] on body "Wellnite Health Calendar Dashboard Prescribers Admins Coaches Therapists Medica…" at bounding box center [597, 273] width 1195 height 546
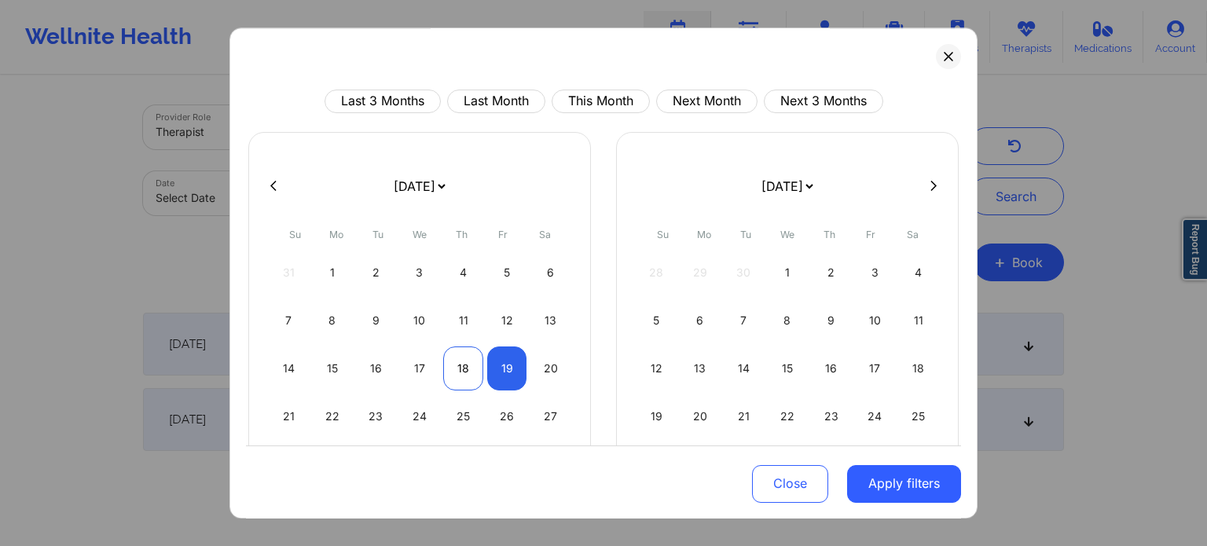
click at [462, 373] on div "18" at bounding box center [463, 369] width 40 height 44
select select "2025-8"
select select "2025-9"
click at [516, 370] on div "19" at bounding box center [507, 369] width 40 height 44
select select "2025-8"
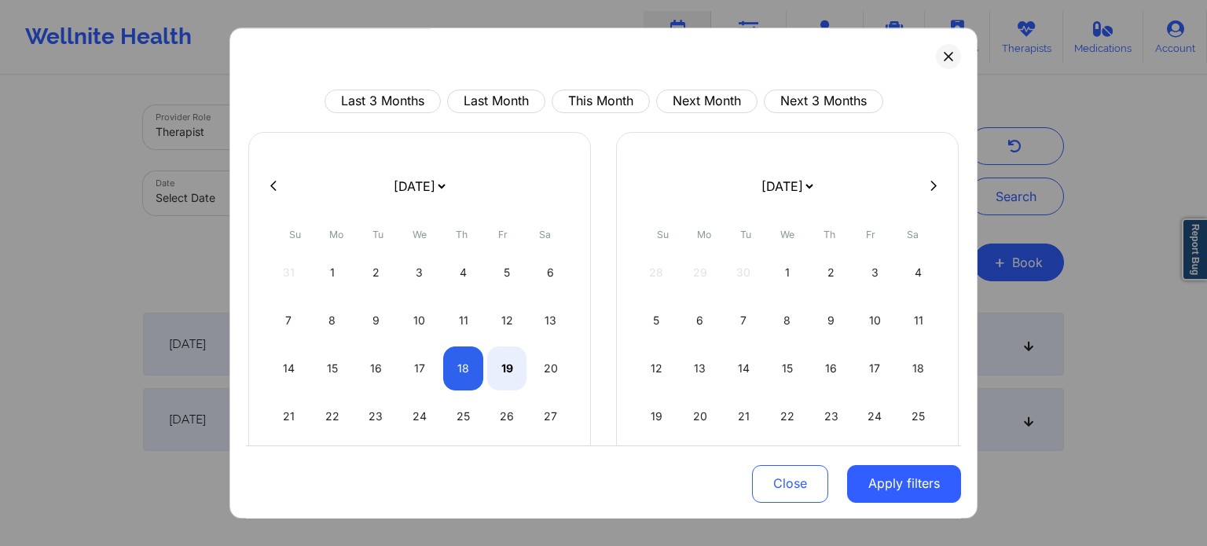
select select "2025-9"
click at [953, 509] on div "Last 3 Months Last Month This Month Next Month Next 3 Months January 2019 Febru…" at bounding box center [604, 274] width 748 height 492
click at [913, 490] on button "Apply filters" at bounding box center [904, 484] width 114 height 38
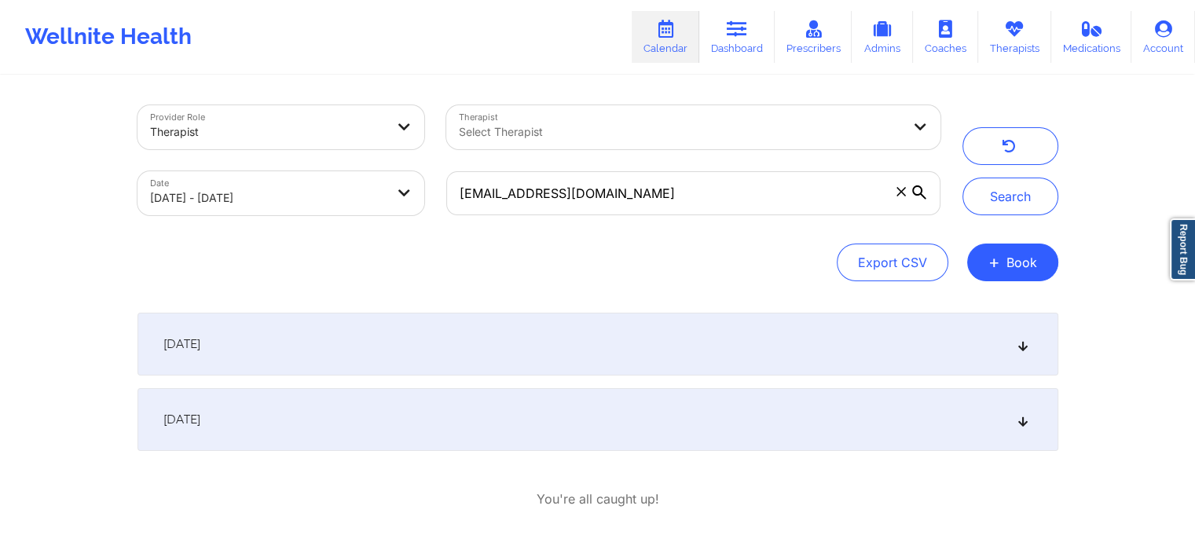
click at [830, 220] on div "[EMAIL_ADDRESS][DOMAIN_NAME]" at bounding box center [693, 193] width 516 height 66
click at [840, 199] on input "[EMAIL_ADDRESS][DOMAIN_NAME]" at bounding box center [693, 193] width 494 height 44
click at [963, 178] on button "Search" at bounding box center [1011, 197] width 96 height 38
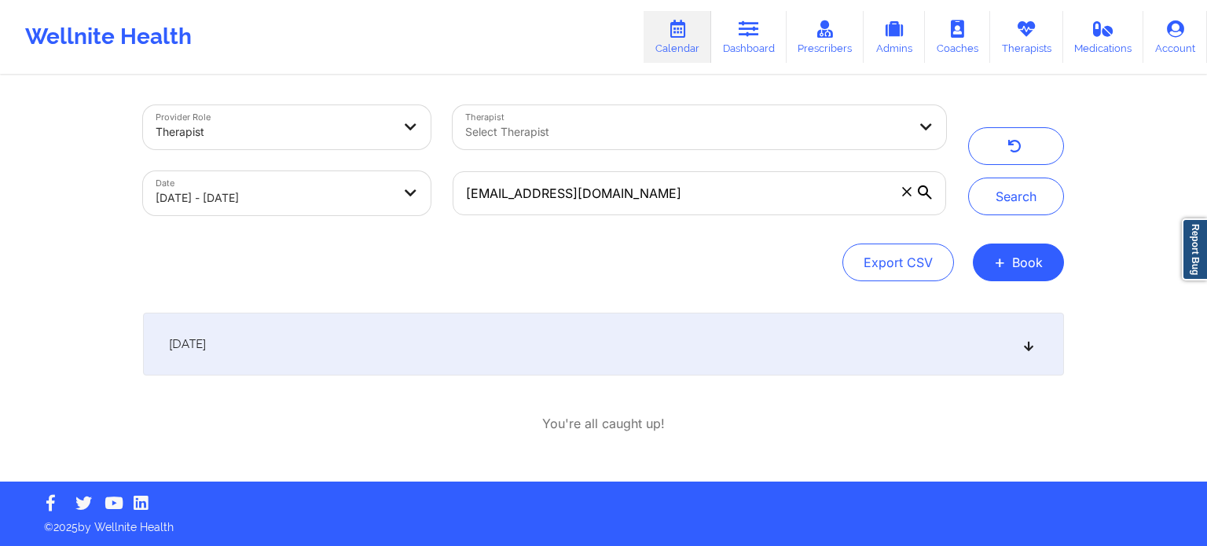
click at [773, 341] on div "[DATE]" at bounding box center [603, 344] width 921 height 63
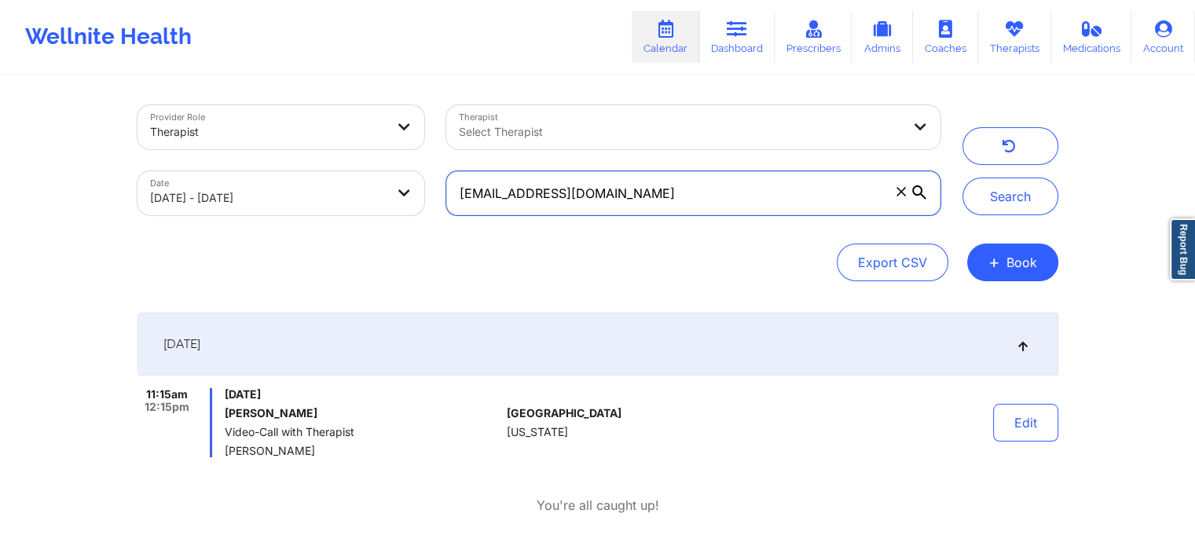
click at [638, 187] on input "[EMAIL_ADDRESS][DOMAIN_NAME]" at bounding box center [693, 193] width 494 height 44
drag, startPoint x: 638, startPoint y: 187, endPoint x: 413, endPoint y: 173, distance: 226.0
click at [413, 173] on div "Provider Role Therapist Therapist Select Therapist Date [DATE] - [DATE] [EMAIL_…" at bounding box center [539, 160] width 825 height 132
paste input "lacm317@hot"
click at [963, 178] on button "Search" at bounding box center [1011, 197] width 96 height 38
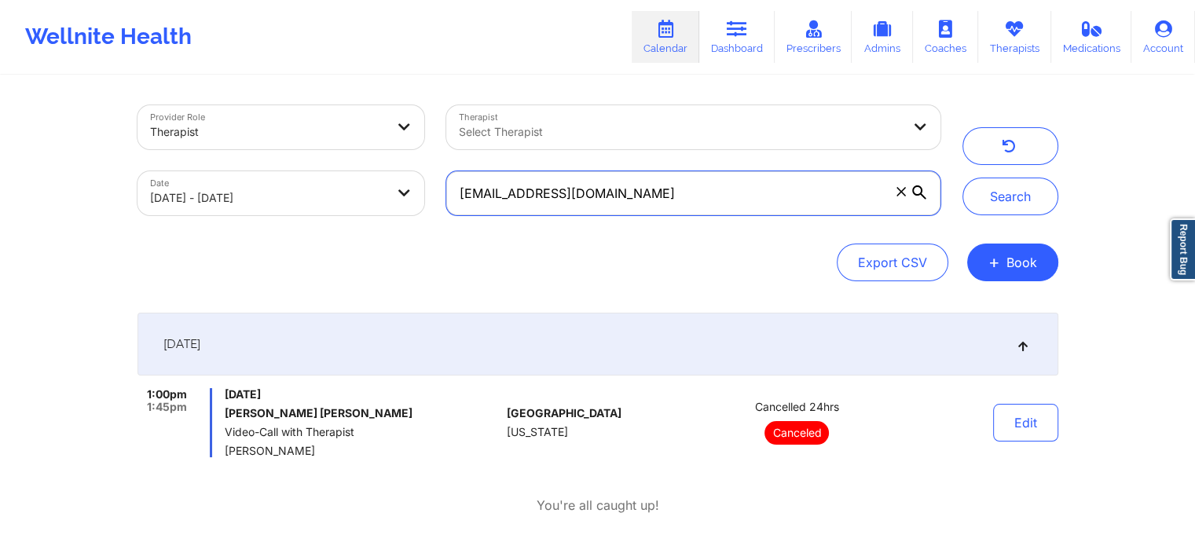
drag, startPoint x: 656, startPoint y: 181, endPoint x: 391, endPoint y: 226, distance: 268.8
click at [391, 226] on div "Provider Role Therapist Therapist Select Therapist Date 09/18/2025 - 09/19/2025…" at bounding box center [598, 193] width 921 height 176
paste input "rebeccatpratt@g"
click at [963, 178] on button "Search" at bounding box center [1011, 197] width 96 height 38
click at [666, 190] on input "rebeccatpratt@gmail.com" at bounding box center [693, 193] width 494 height 44
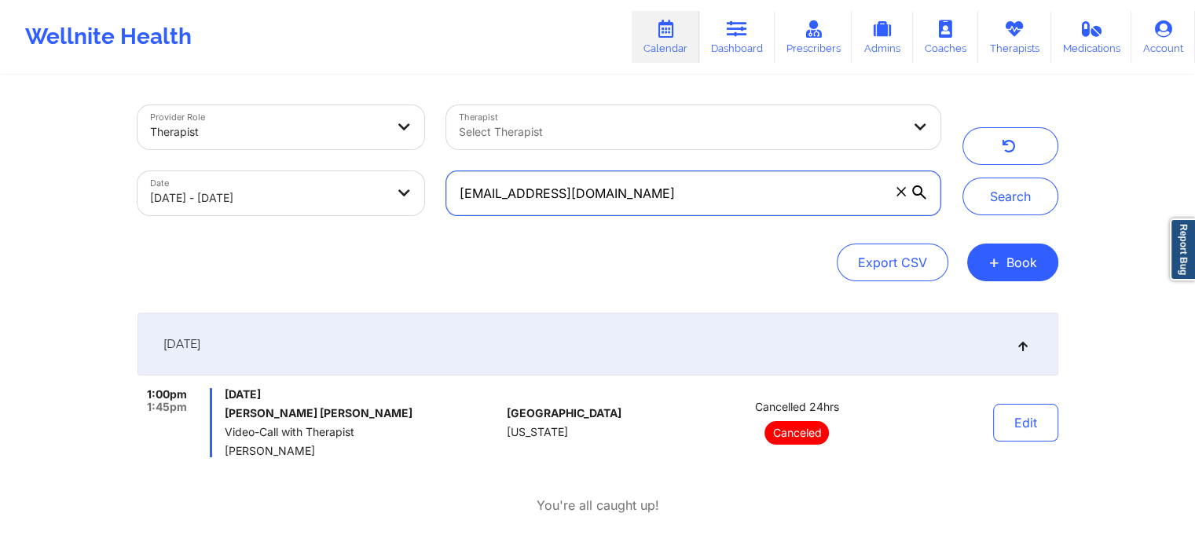
click at [963, 178] on button "Search" at bounding box center [1011, 197] width 96 height 38
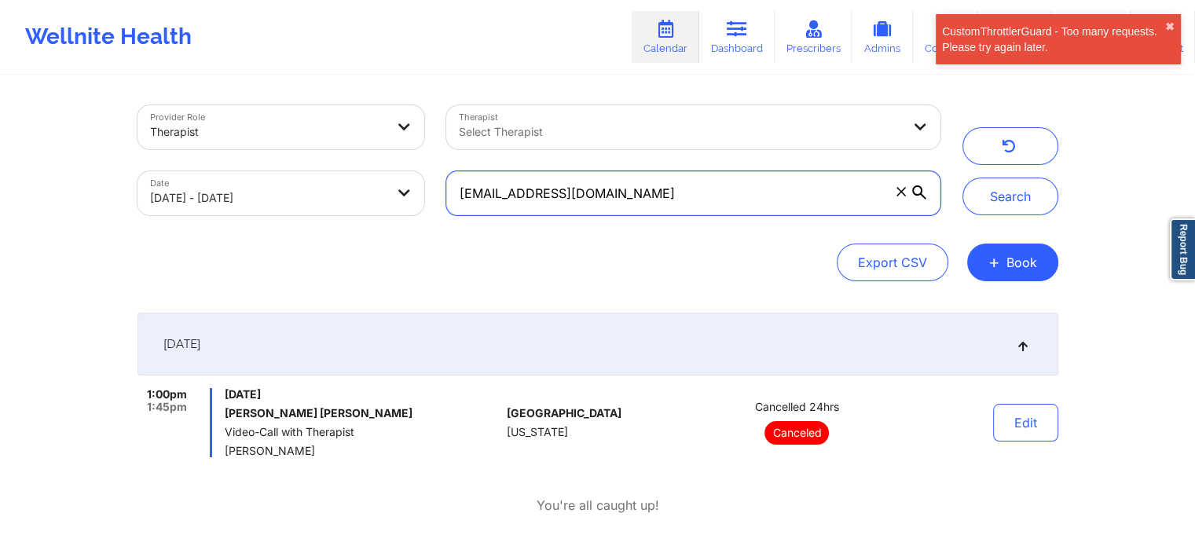
click at [963, 178] on button "Search" at bounding box center [1011, 197] width 96 height 38
click at [963, 178] on button "submit" at bounding box center [1011, 197] width 96 height 38
click at [963, 178] on button "Search" at bounding box center [1011, 197] width 96 height 38
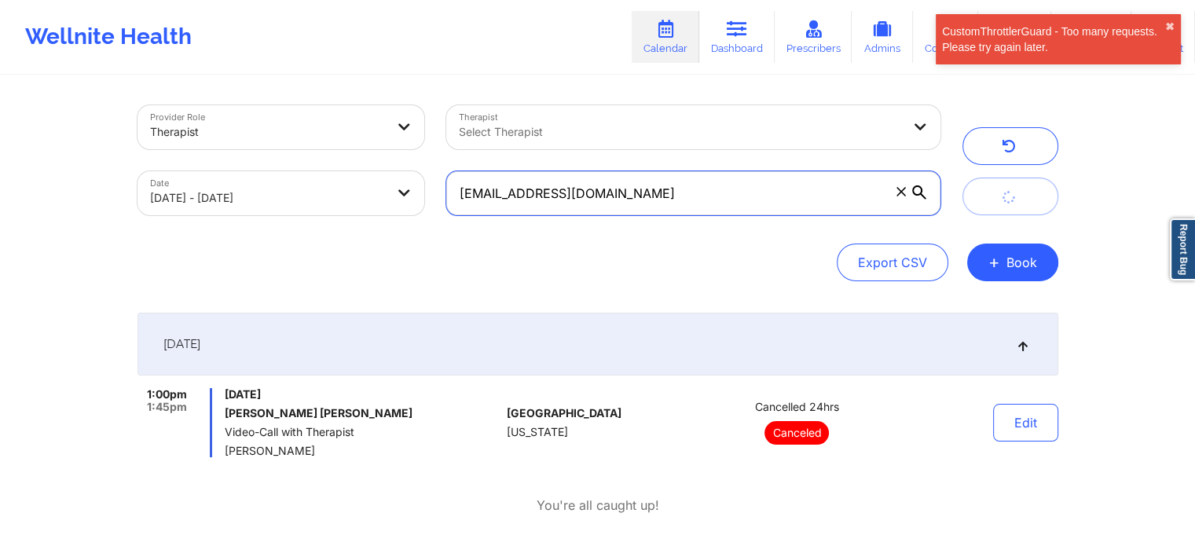
click at [963, 178] on button "submit" at bounding box center [1011, 197] width 96 height 38
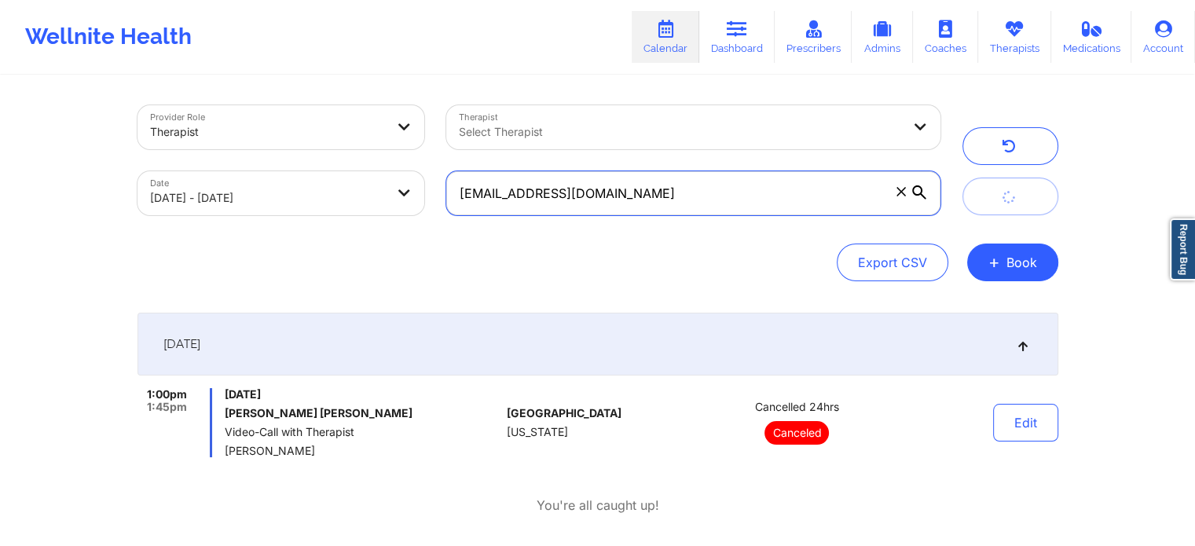
click at [963, 178] on button "submit" at bounding box center [1011, 197] width 96 height 38
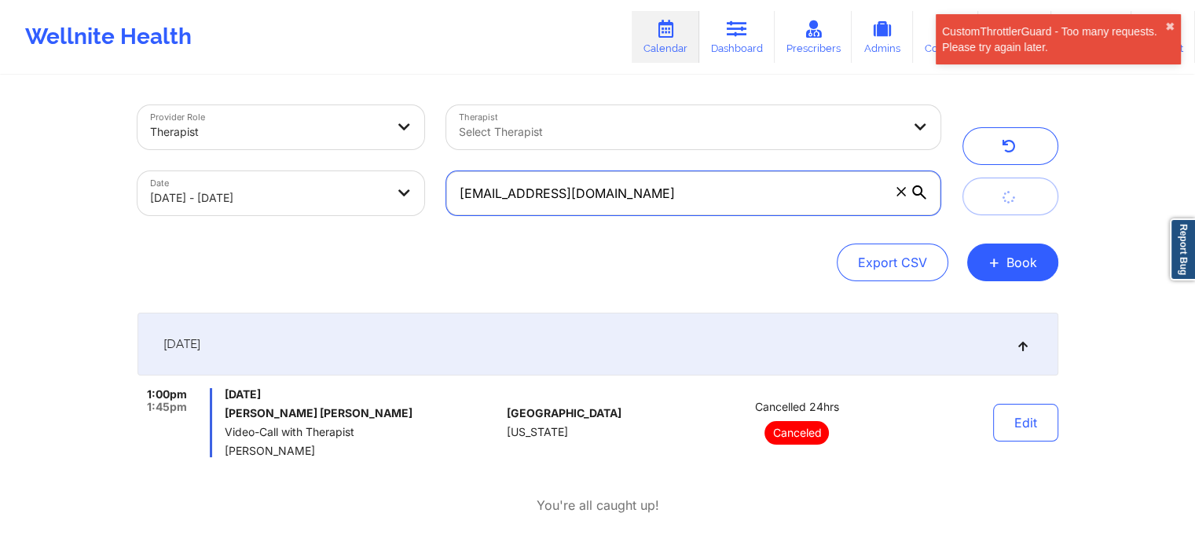
click at [963, 178] on button "submit" at bounding box center [1011, 197] width 96 height 38
click at [963, 178] on button "Search" at bounding box center [1011, 197] width 96 height 38
click at [963, 178] on button "submit" at bounding box center [1011, 197] width 96 height 38
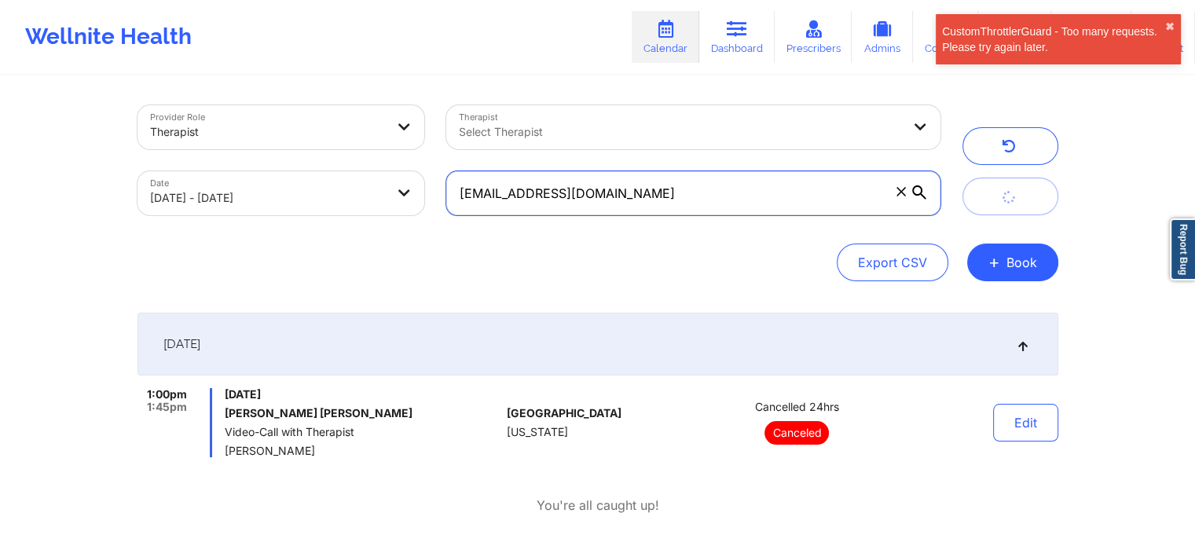
click at [963, 178] on button "submit" at bounding box center [1011, 197] width 96 height 38
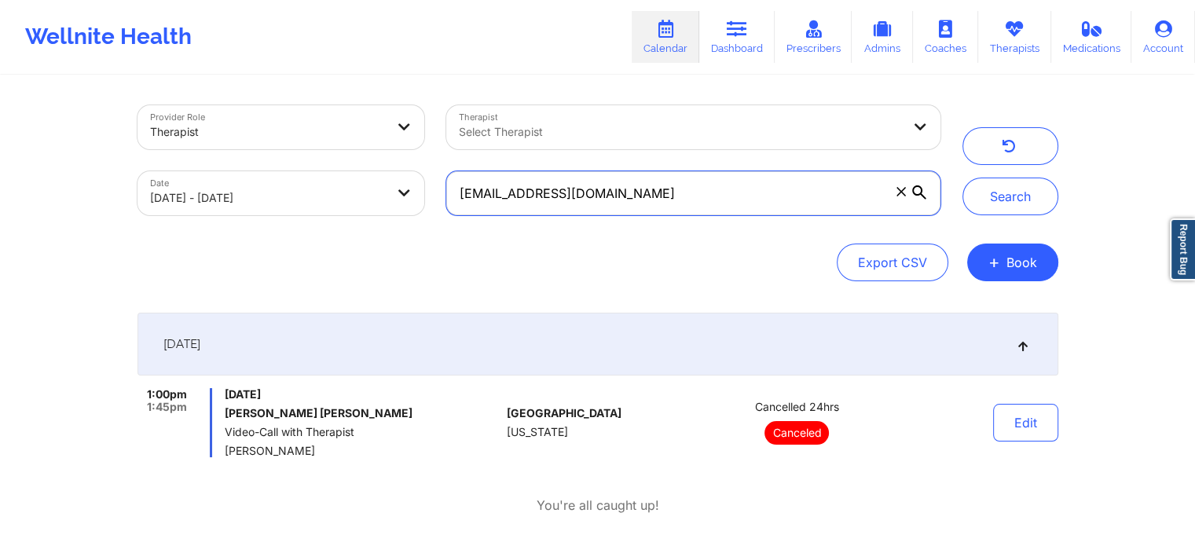
click at [963, 178] on button "Search" at bounding box center [1011, 197] width 96 height 38
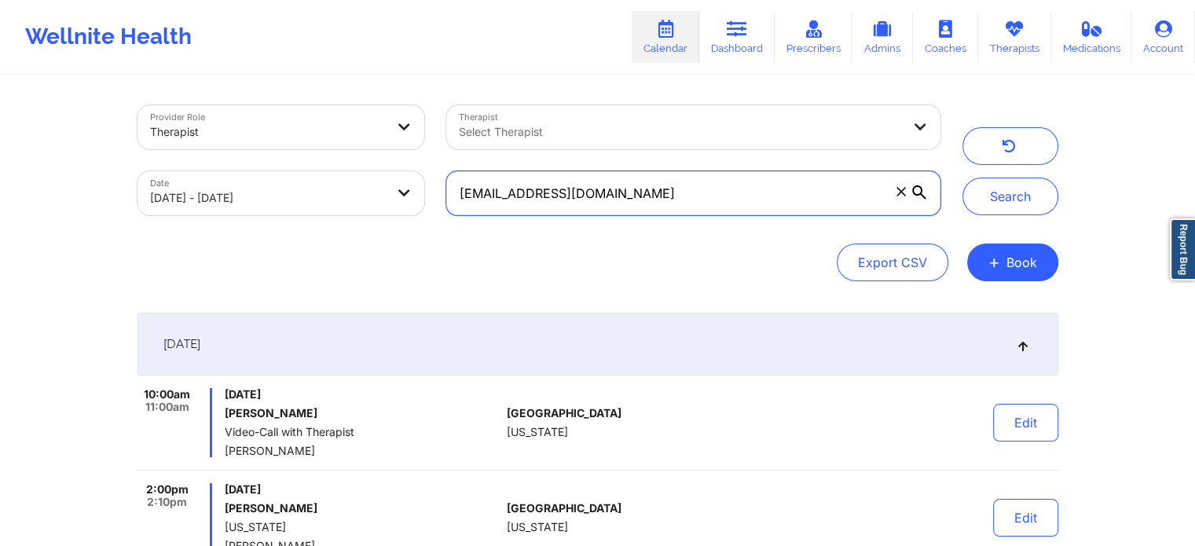
drag, startPoint x: 745, startPoint y: 204, endPoint x: 382, endPoint y: 141, distance: 368.4
click at [382, 141] on div "Provider Role Therapist Therapist Select Therapist Date 09/18/2025 - 09/19/2025…" at bounding box center [539, 160] width 825 height 132
paste input "lau.jamison"
click at [963, 178] on button "Search" at bounding box center [1011, 197] width 96 height 38
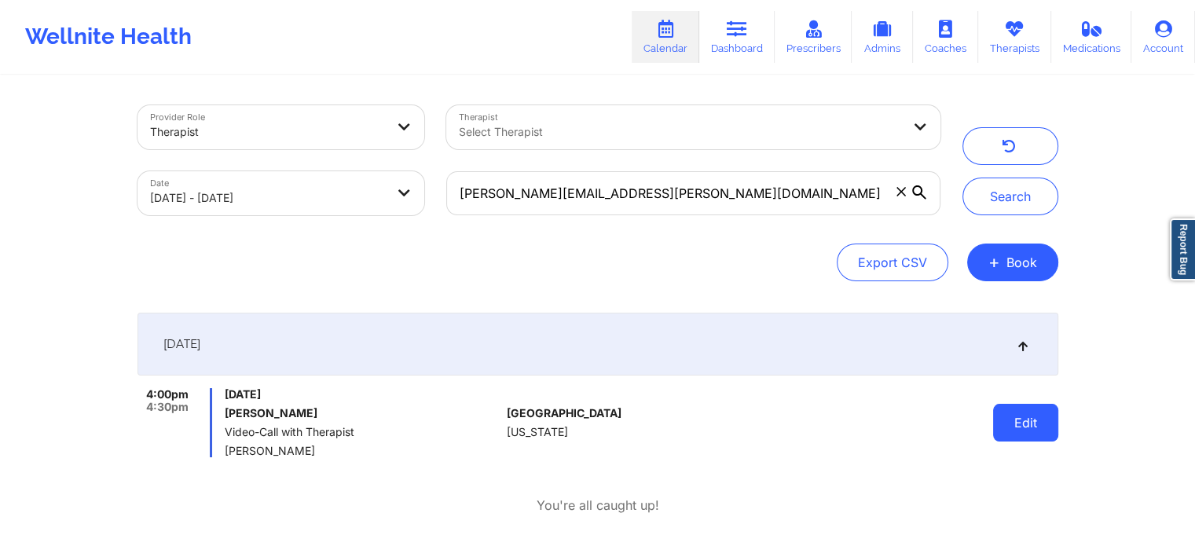
click at [1019, 425] on button "Edit" at bounding box center [1025, 423] width 65 height 38
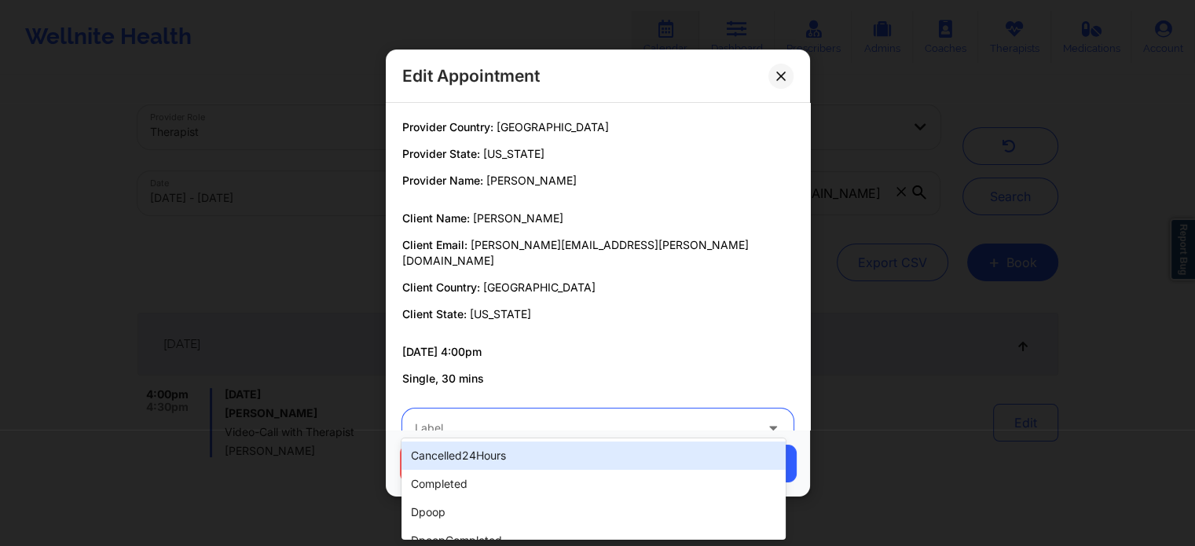
click at [616, 419] on div at bounding box center [585, 428] width 340 height 19
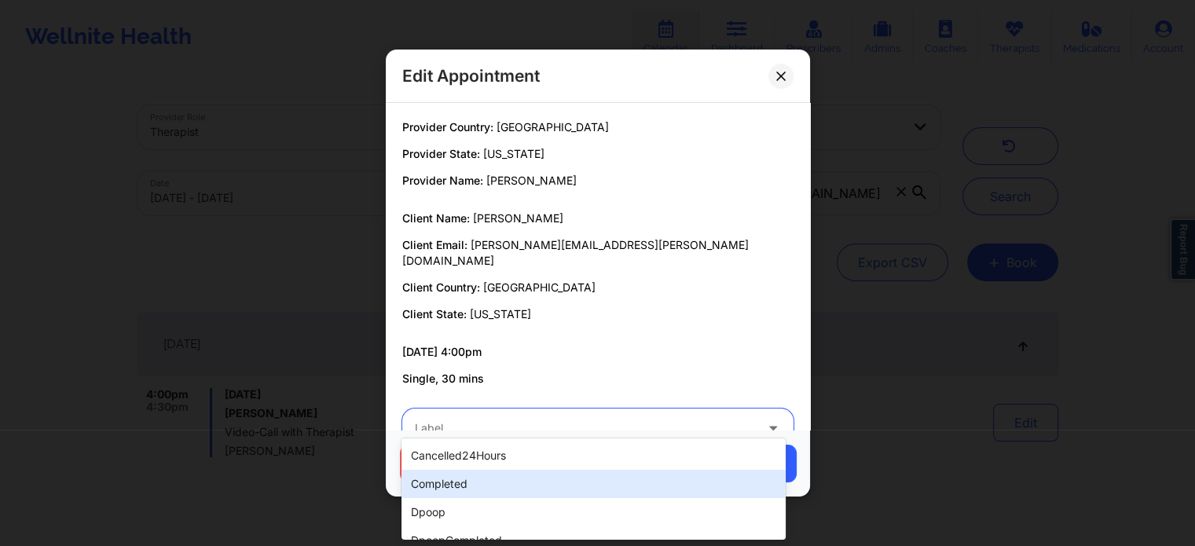
click at [464, 476] on div "completed" at bounding box center [594, 484] width 384 height 28
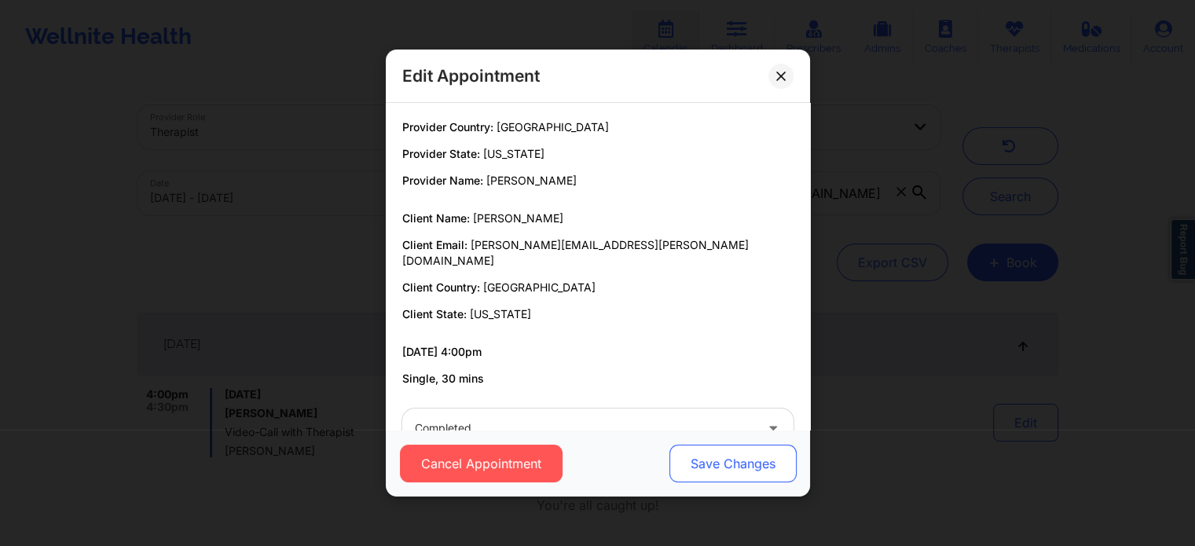
click at [729, 463] on button "Save Changes" at bounding box center [732, 464] width 127 height 38
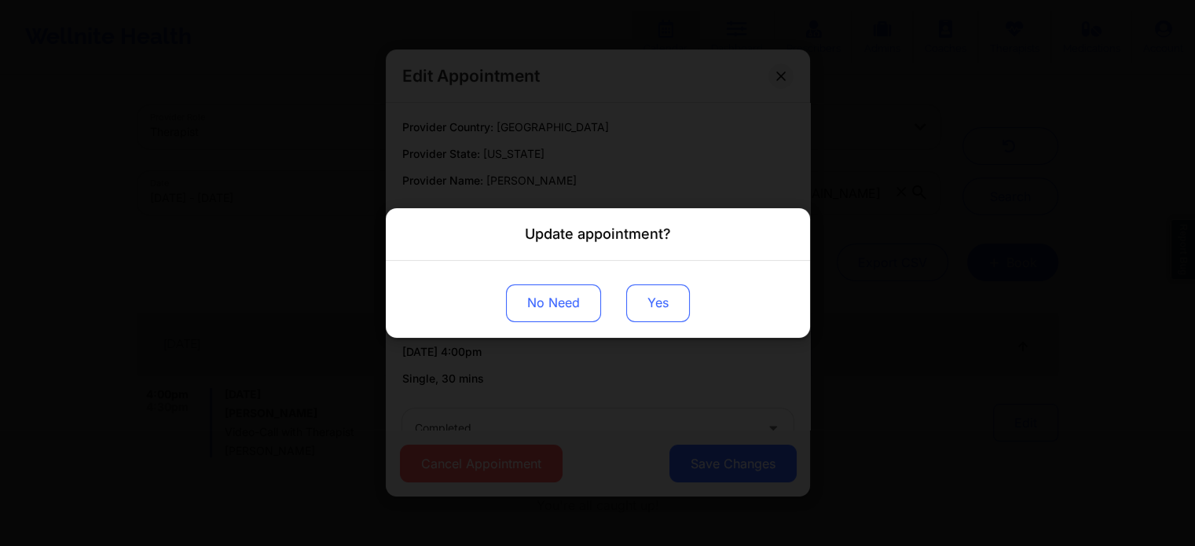
click at [655, 291] on button "Yes" at bounding box center [658, 304] width 64 height 38
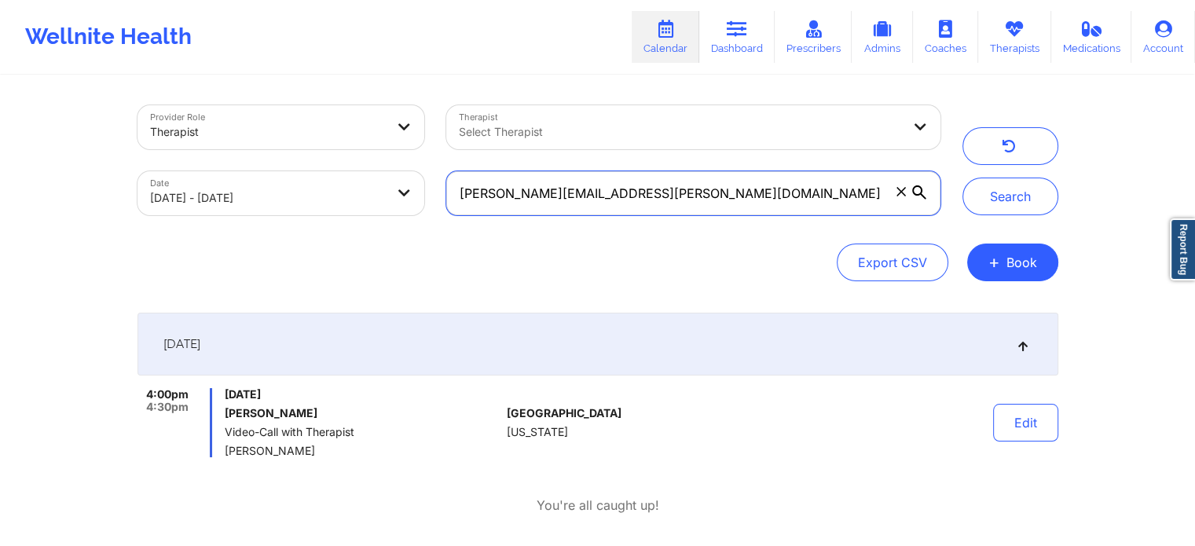
drag, startPoint x: 669, startPoint y: 182, endPoint x: 329, endPoint y: 138, distance: 342.5
click at [329, 138] on div "Provider Role Therapist Therapist Select Therapist Date 09/18/2025 - 09/19/2025…" at bounding box center [539, 160] width 825 height 132
paste input "katmaccc8"
click at [963, 178] on button "Search" at bounding box center [1011, 197] width 96 height 38
drag, startPoint x: 644, startPoint y: 188, endPoint x: 266, endPoint y: 150, distance: 379.9
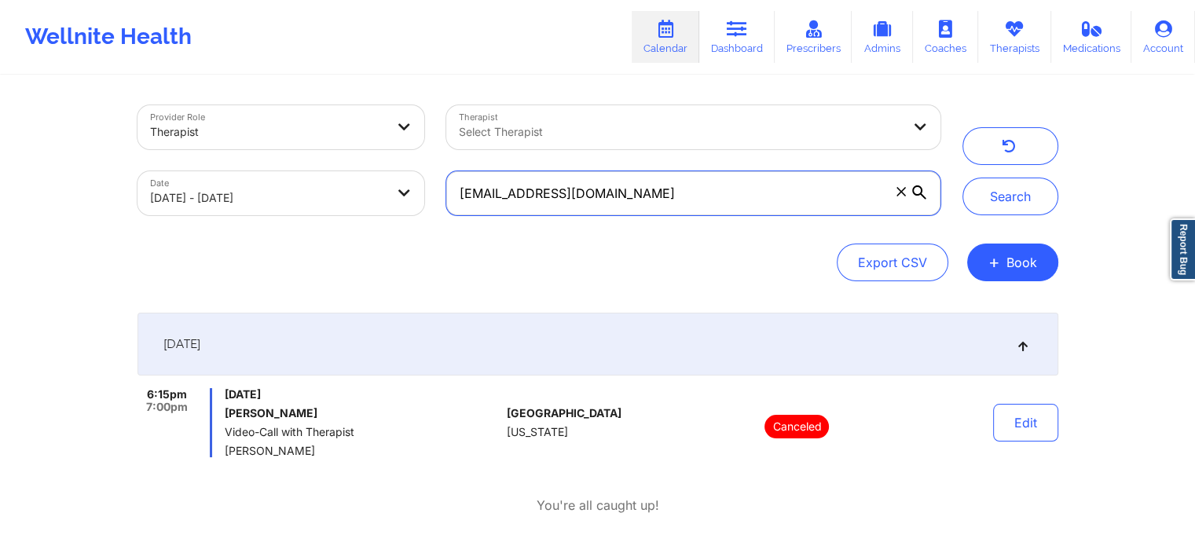
click at [266, 150] on div "Provider Role Therapist Therapist Select Therapist Date 09/18/2025 - 09/19/2025…" at bounding box center [539, 160] width 825 height 132
paste input "ramdeen"
click at [963, 178] on button "Search" at bounding box center [1011, 197] width 96 height 38
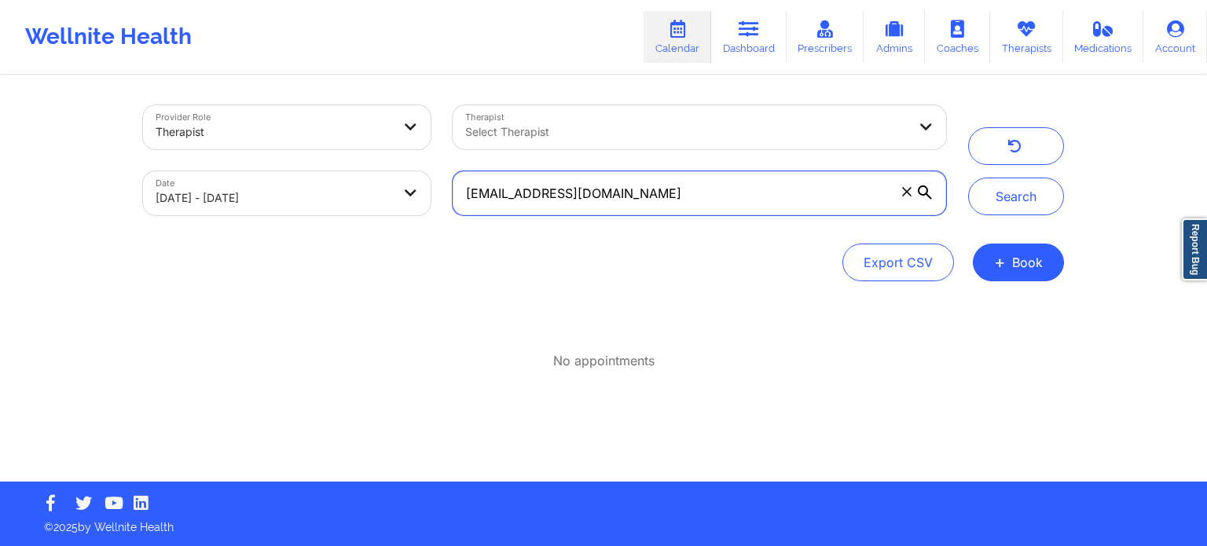
drag, startPoint x: 645, startPoint y: 199, endPoint x: 368, endPoint y: 144, distance: 282.9
click at [368, 144] on div "Provider Role Therapist Therapist Select Therapist Date 09/18/2025 - 09/19/2025…" at bounding box center [544, 160] width 825 height 132
paste input "atelomedicomarriott"
click at [968, 178] on button "Search" at bounding box center [1016, 197] width 96 height 38
drag, startPoint x: 716, startPoint y: 190, endPoint x: 379, endPoint y: 163, distance: 338.2
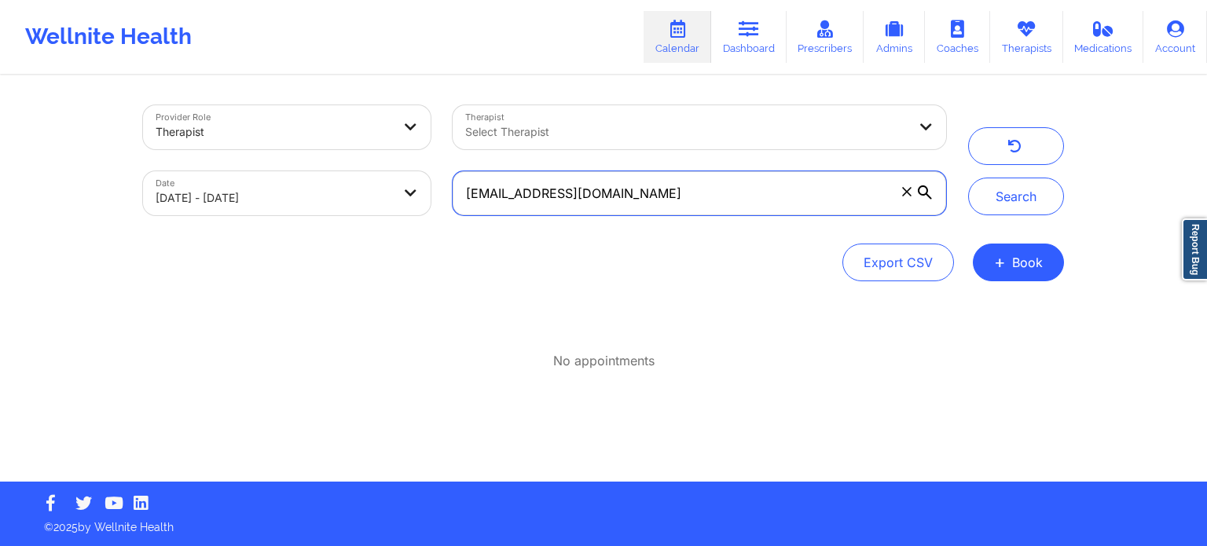
click at [379, 163] on div "Provider Role Therapist Therapist Select Therapist Date 09/18/2025 - 09/19/2025…" at bounding box center [544, 160] width 825 height 132
paste input "a.bethea20"
click at [968, 178] on button "Search" at bounding box center [1016, 197] width 96 height 38
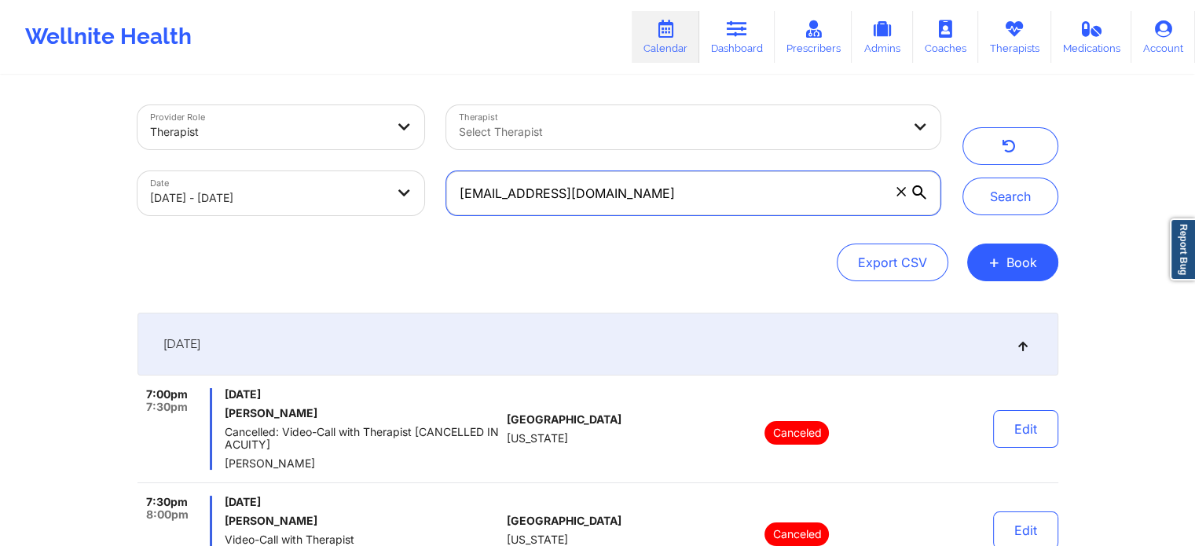
click at [641, 214] on input "a.bethea20@gmail.com" at bounding box center [693, 193] width 494 height 44
click at [628, 200] on input "a.bethea20@gmail.com" at bounding box center [693, 193] width 494 height 44
drag, startPoint x: 628, startPoint y: 200, endPoint x: 422, endPoint y: 180, distance: 206.9
click at [422, 180] on div "Provider Role Therapist Therapist Select Therapist Date 09/18/2025 - 09/19/2025…" at bounding box center [539, 160] width 825 height 132
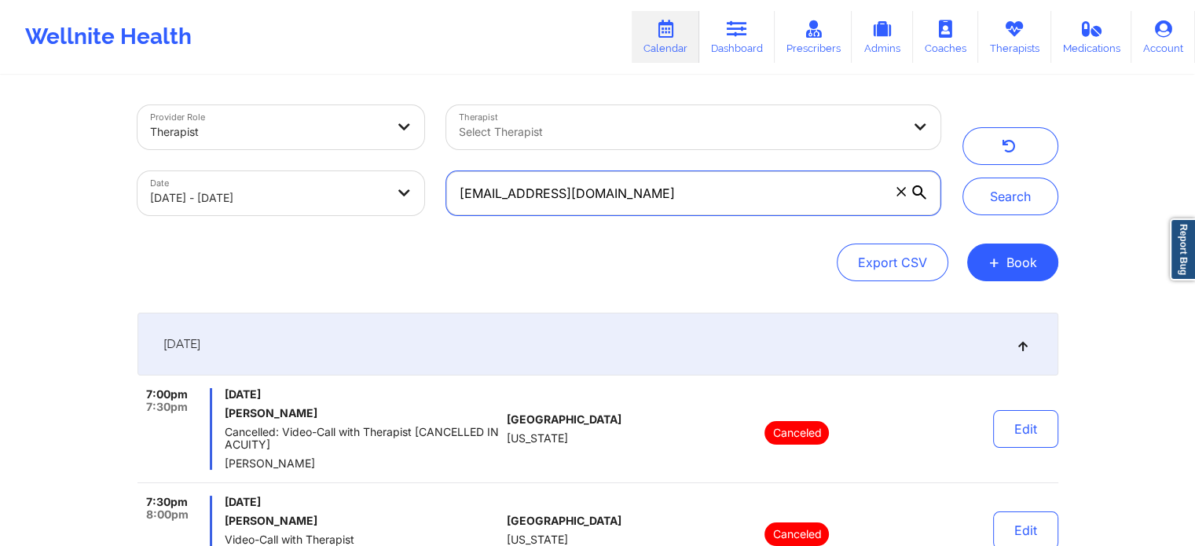
paste input "charles.argento@ao"
click at [963, 178] on button "Search" at bounding box center [1011, 197] width 96 height 38
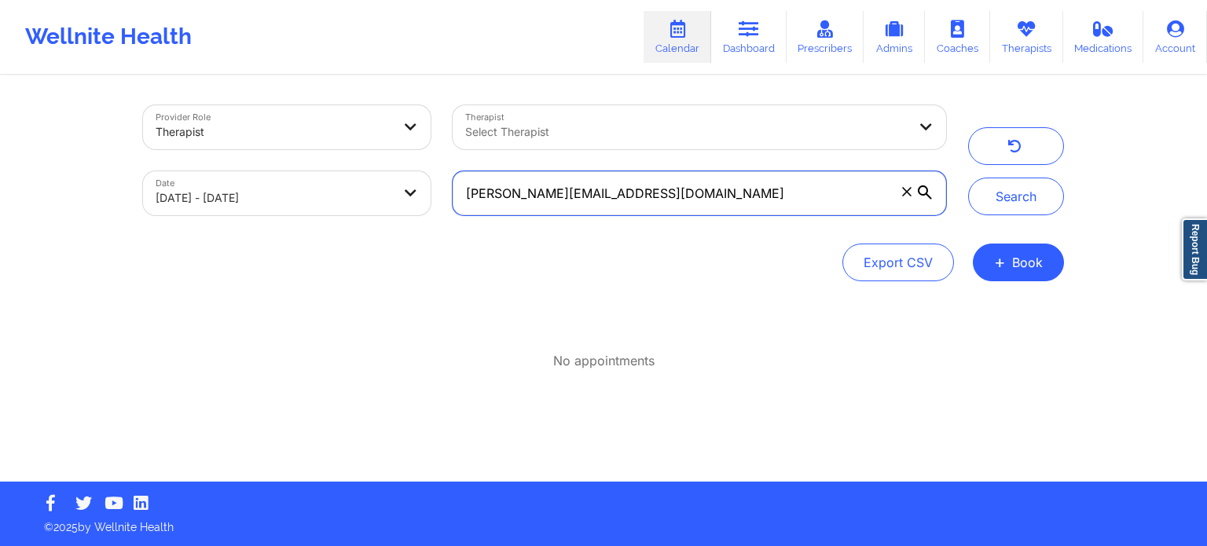
drag, startPoint x: 695, startPoint y: 188, endPoint x: 279, endPoint y: 170, distance: 416.2
click at [279, 170] on div "Provider Role Therapist Therapist Select Therapist Date 09/18/2025 - 09/19/2025…" at bounding box center [544, 160] width 825 height 132
paste input "niakennedy1003@gmai"
type input "niakennedy1003@gmail.com"
click at [968, 178] on button "Search" at bounding box center [1016, 197] width 96 height 38
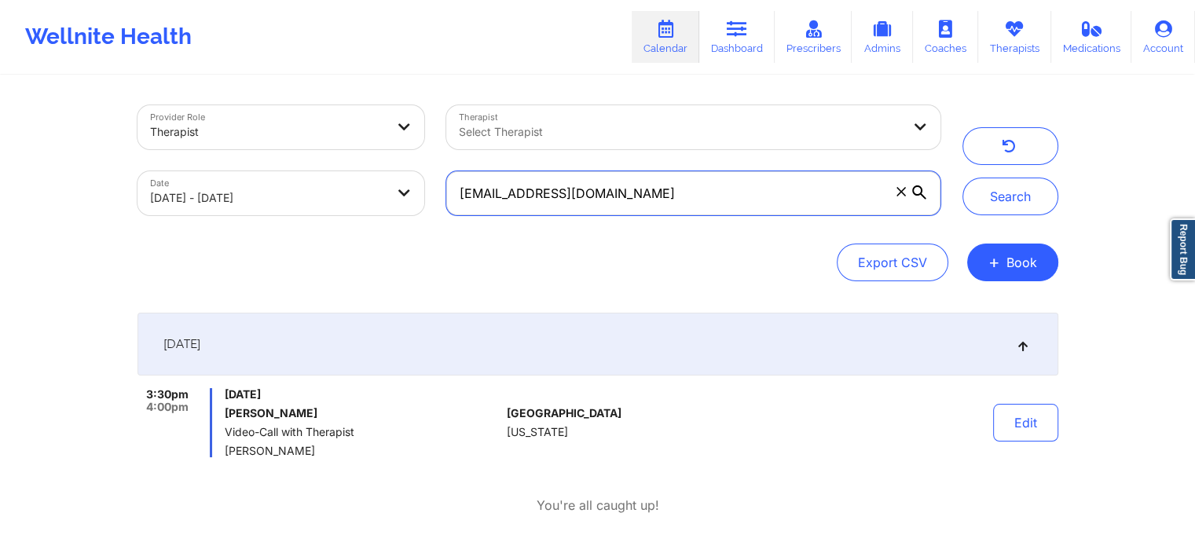
drag, startPoint x: 696, startPoint y: 194, endPoint x: 322, endPoint y: 185, distance: 373.4
click at [322, 185] on div "Provider Role Therapist Therapist Select Therapist Date 09/18/2025 - 09/19/2025…" at bounding box center [539, 160] width 825 height 132
paste input "niakennedy1003@gmail.com"
drag, startPoint x: 677, startPoint y: 193, endPoint x: 225, endPoint y: 187, distance: 452.0
click at [225, 187] on div "Provider Role Therapist Therapist Select Therapist Date 09/18/2025 - 09/19/2025…" at bounding box center [539, 160] width 825 height 132
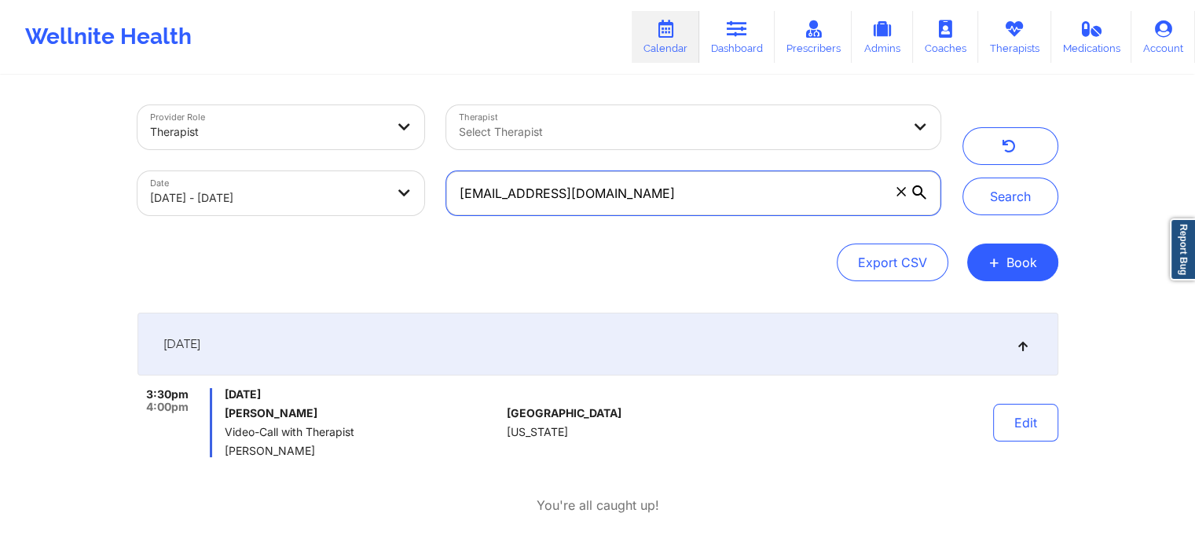
paste input "mdxttii"
click at [963, 178] on button "Search" at bounding box center [1011, 197] width 96 height 38
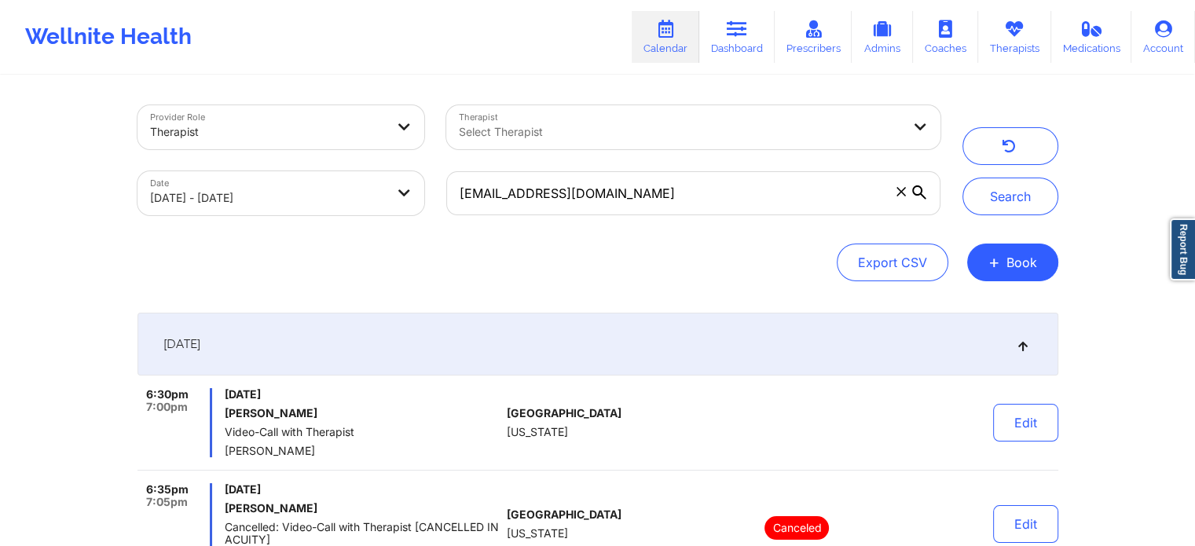
click at [761, 444] on div at bounding box center [798, 422] width 219 height 69
click at [1019, 421] on button "Edit" at bounding box center [1025, 423] width 65 height 38
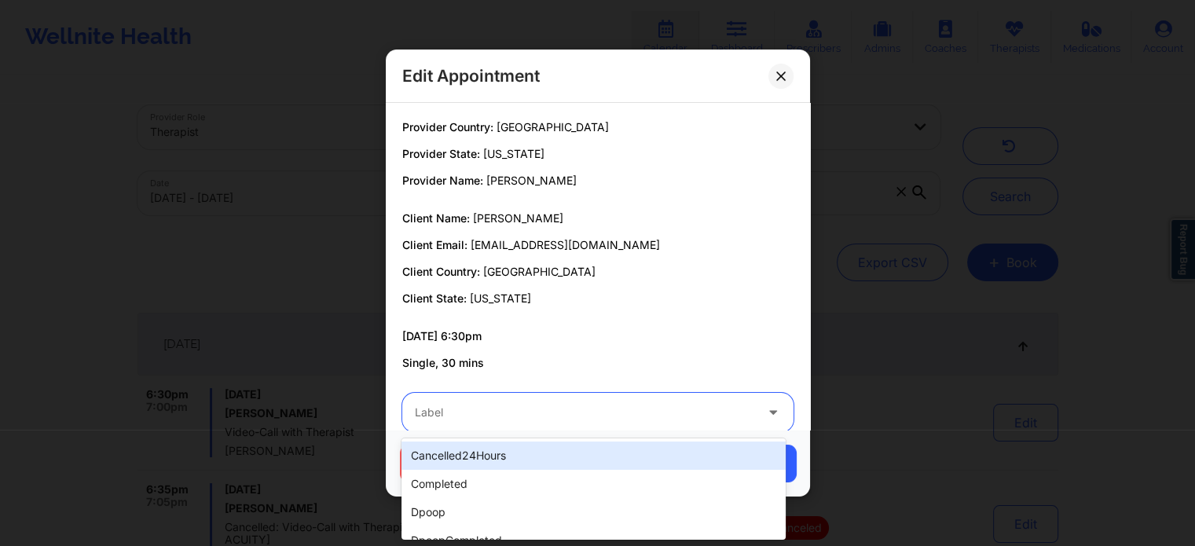
click at [590, 408] on div at bounding box center [585, 412] width 340 height 19
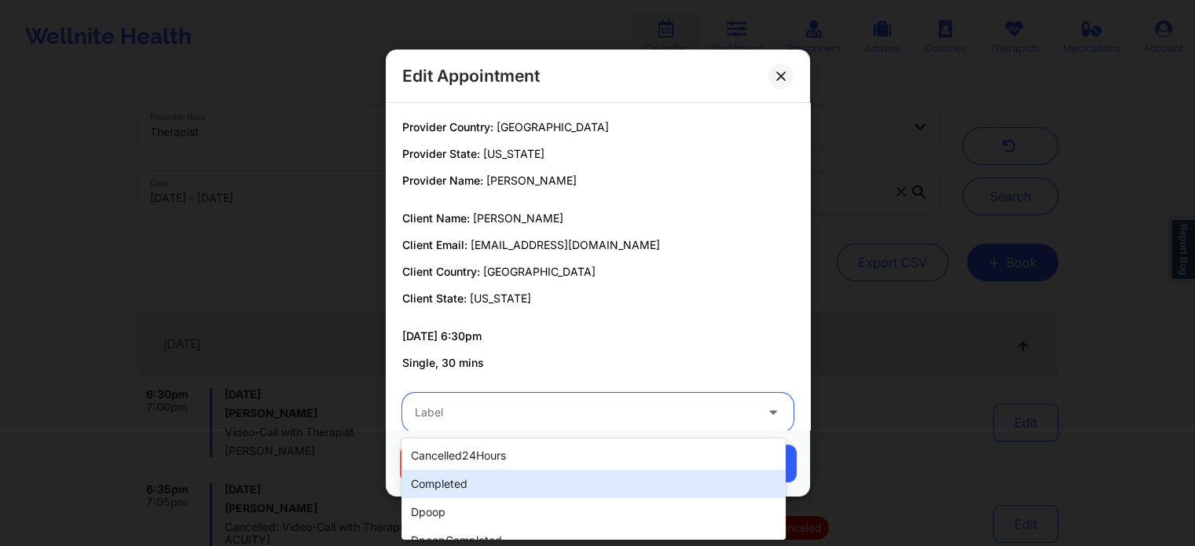
click at [547, 489] on div "completed" at bounding box center [594, 484] width 384 height 28
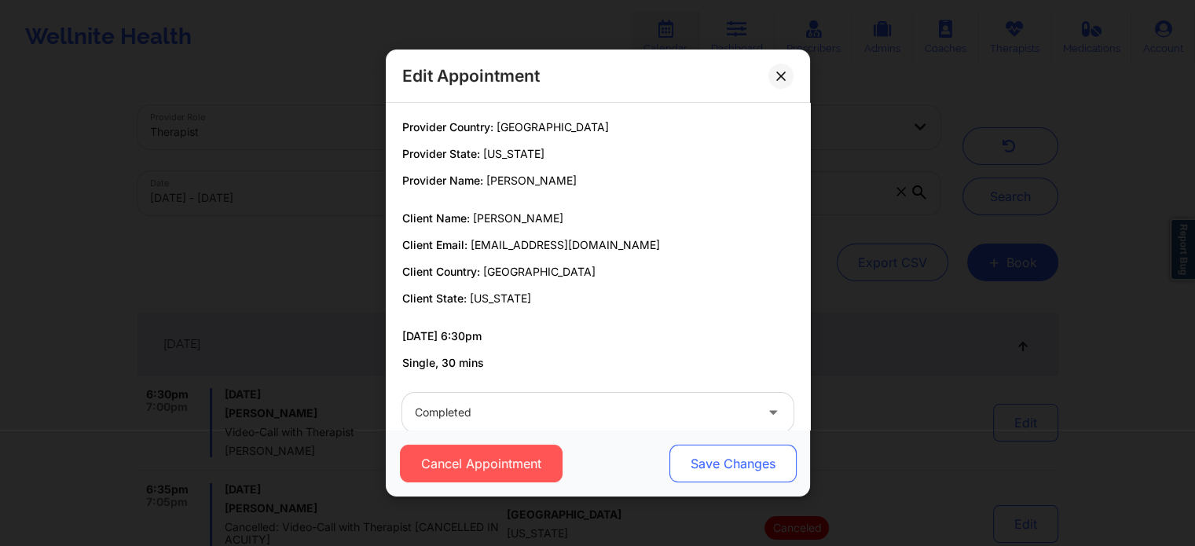
click at [704, 476] on button "Save Changes" at bounding box center [732, 464] width 127 height 38
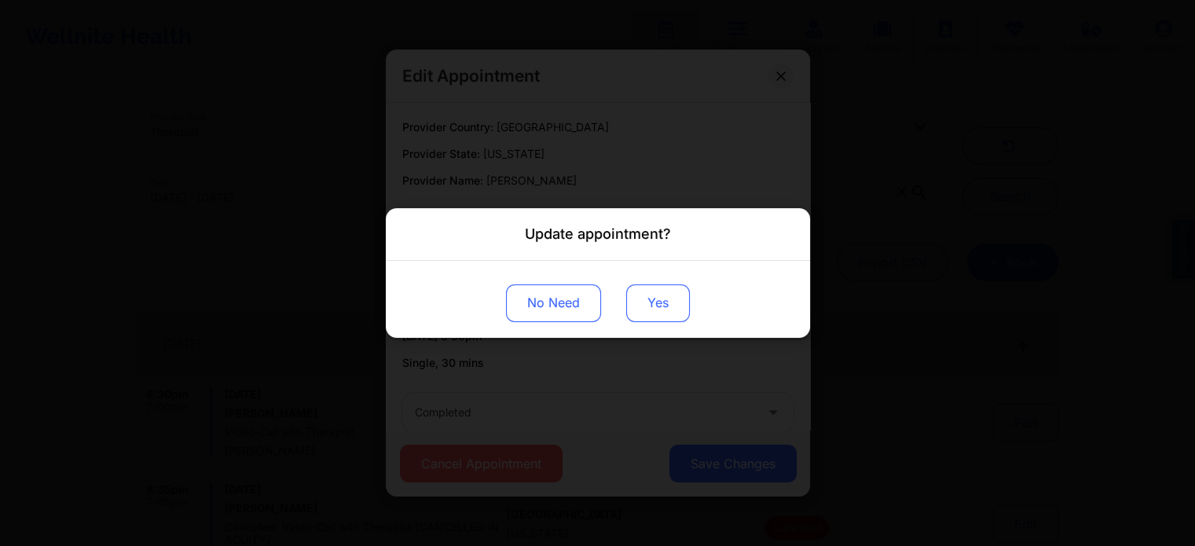
click at [645, 304] on button "Yes" at bounding box center [658, 304] width 64 height 38
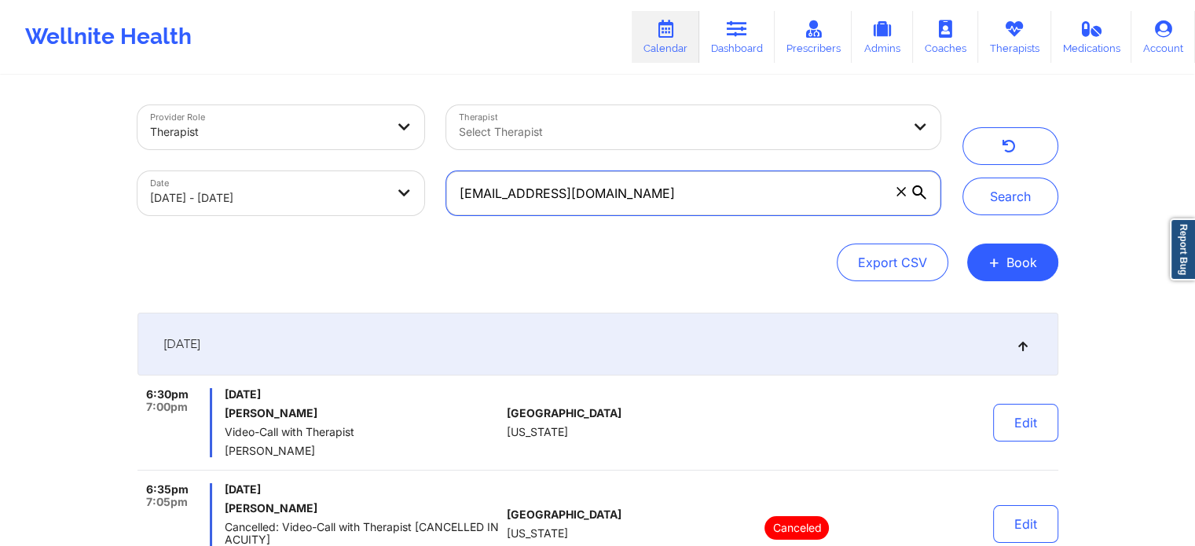
drag, startPoint x: 703, startPoint y: 178, endPoint x: 369, endPoint y: 151, distance: 335.9
click at [369, 151] on div "Provider Role Therapist Therapist Select Therapist Date 09/18/2025 - 09/19/2025…" at bounding box center [539, 160] width 825 height 132
paste input "amj5670@yahoo"
click at [963, 178] on button "Search" at bounding box center [1011, 197] width 96 height 38
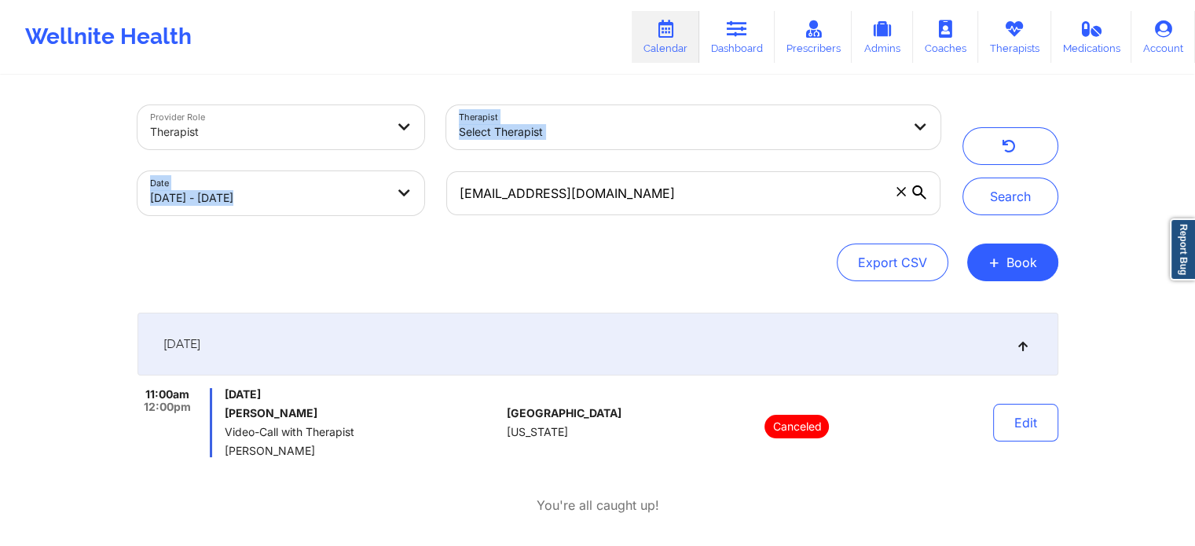
drag, startPoint x: 629, startPoint y: 217, endPoint x: 399, endPoint y: 147, distance: 239.9
click at [399, 147] on div "Provider Role Therapist Therapist Select Therapist Date 09/18/2025 - 09/19/2025…" at bounding box center [539, 160] width 825 height 132
click at [665, 183] on input "amj5670@yahoo.com" at bounding box center [693, 193] width 494 height 44
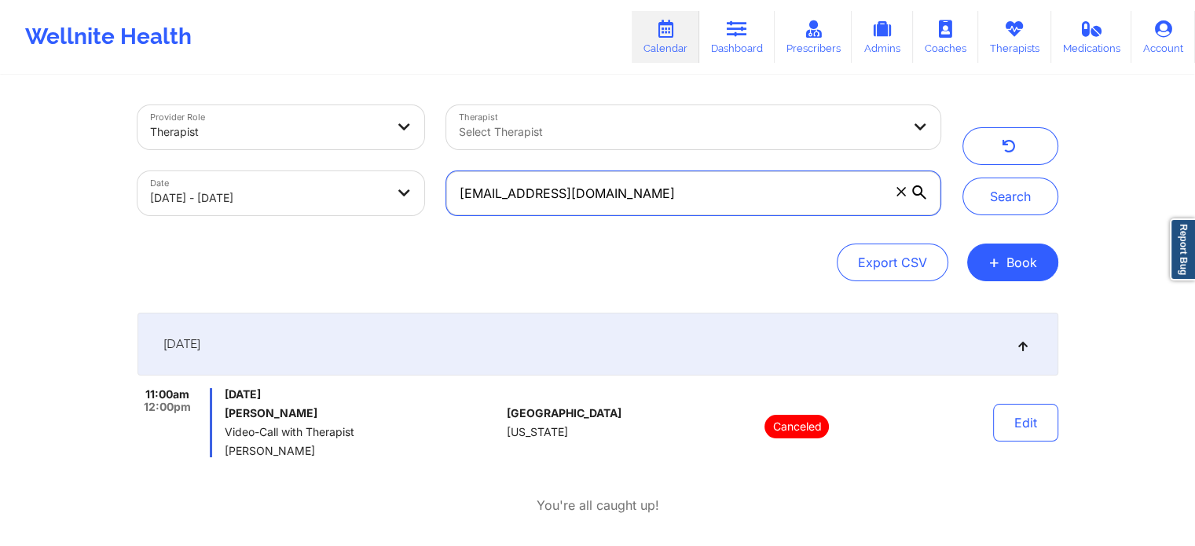
drag, startPoint x: 665, startPoint y: 183, endPoint x: 446, endPoint y: 174, distance: 218.7
click at [446, 174] on label "amj5670@yahoo.com" at bounding box center [693, 193] width 494 height 44
click at [446, 174] on input "amj5670@yahoo.com" at bounding box center [693, 193] width 494 height 44
paste input "Hi Christopher. Trust you are doing great. Kindly confirm if you met with Andre…"
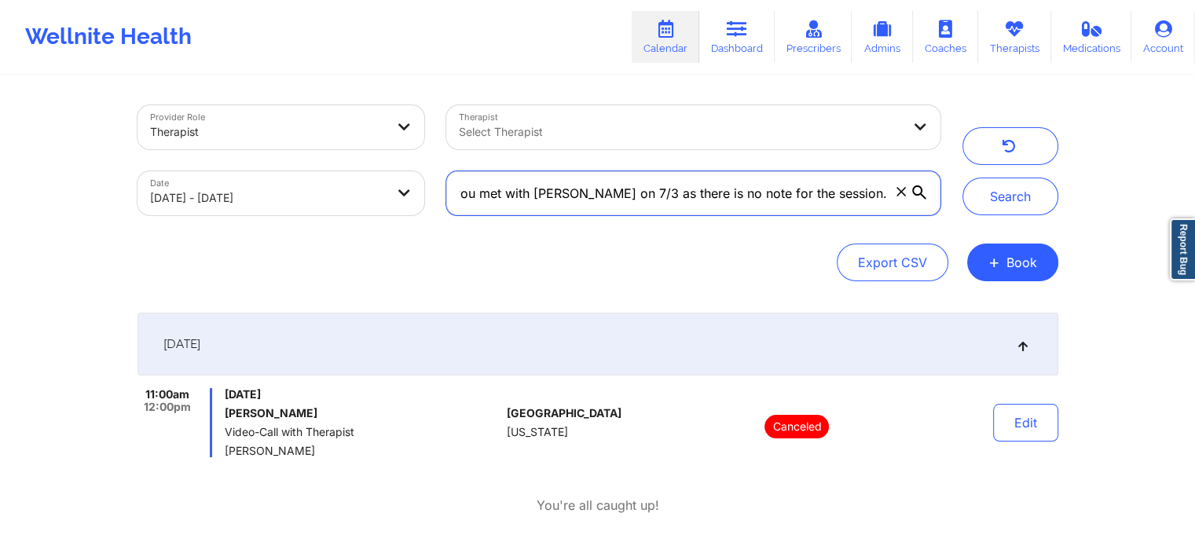
click at [963, 178] on button "Search" at bounding box center [1011, 197] width 96 height 38
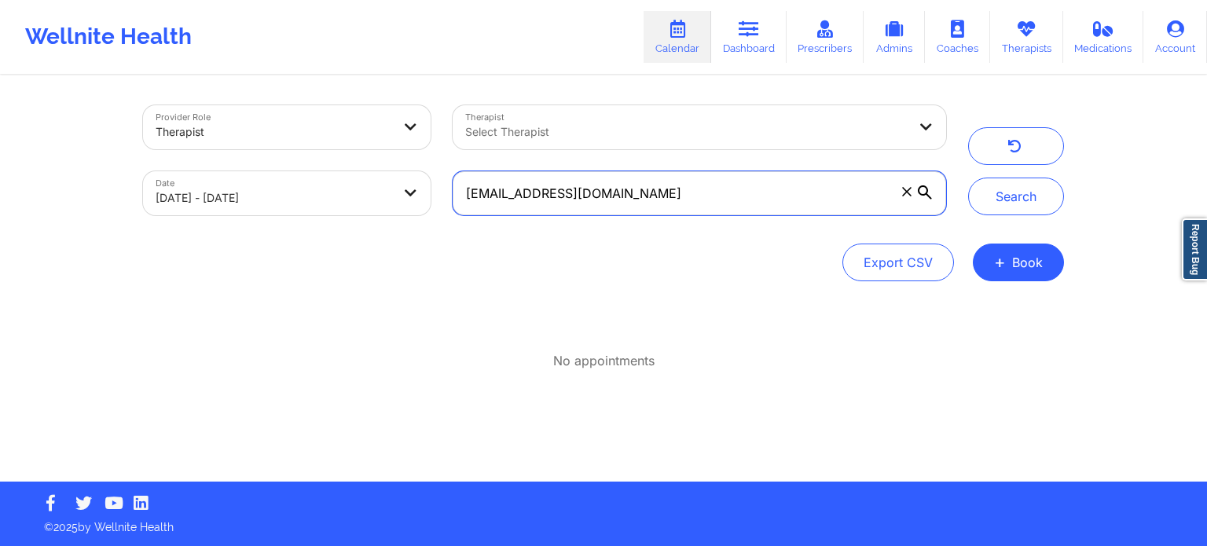
paste input "kathleenrossdesign@gmail"
click at [968, 178] on button "Search" at bounding box center [1016, 197] width 96 height 38
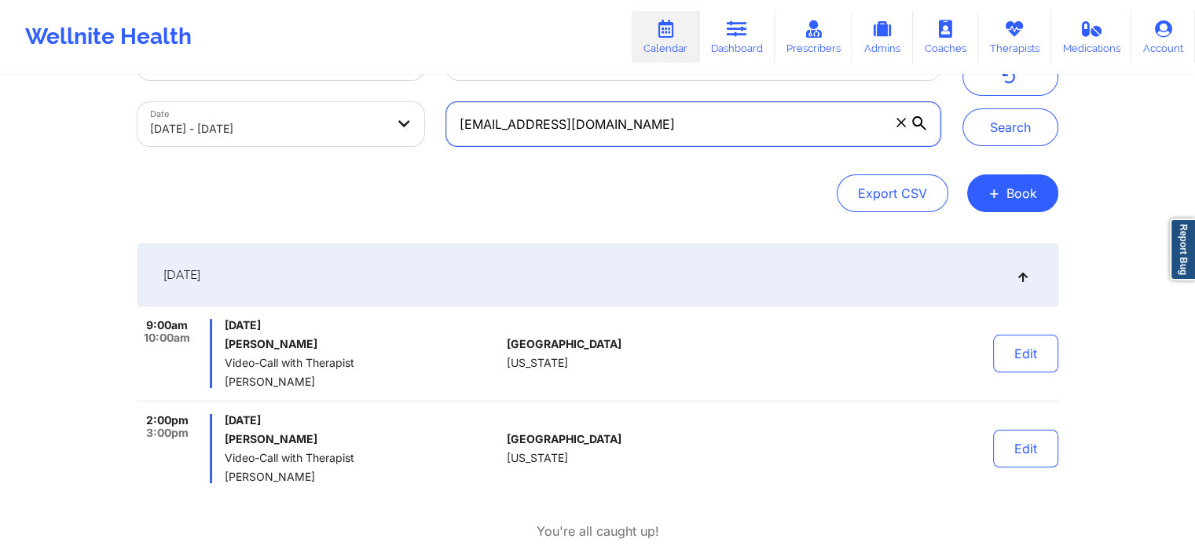
scroll to position [167, 0]
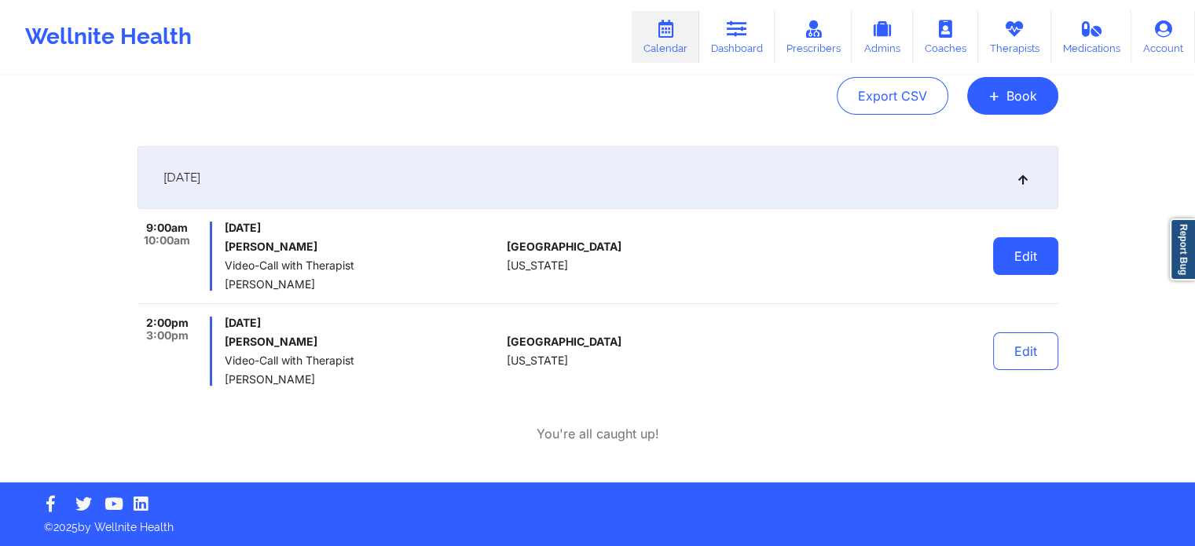
drag, startPoint x: 1001, startPoint y: 279, endPoint x: 1016, endPoint y: 261, distance: 23.4
click at [1016, 261] on div "Edit" at bounding box center [985, 256] width 145 height 69
click at [1016, 261] on button "Edit" at bounding box center [1025, 256] width 65 height 38
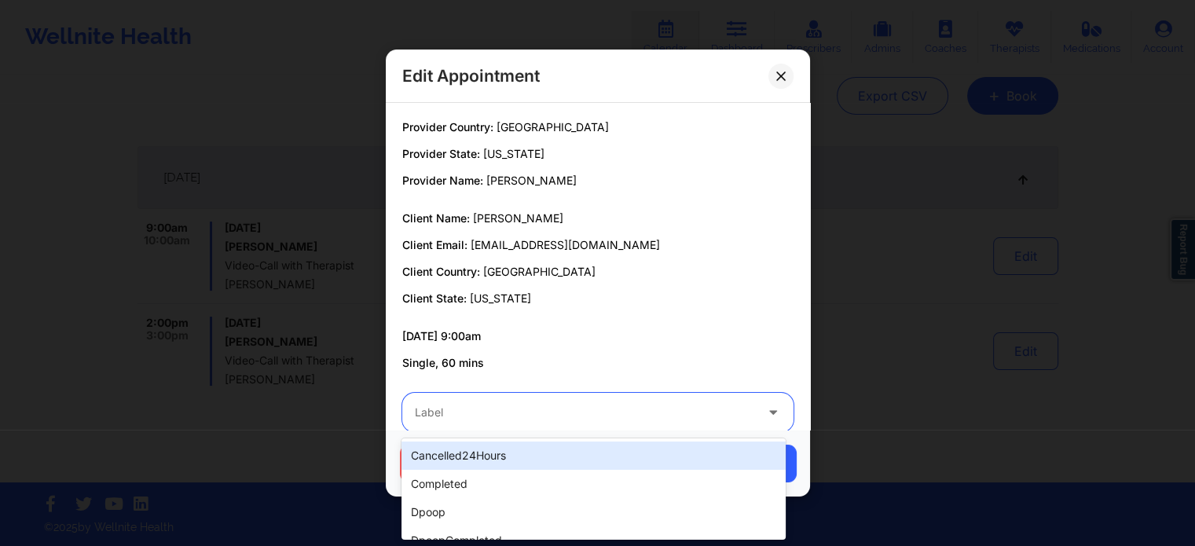
click at [500, 405] on div at bounding box center [585, 412] width 340 height 19
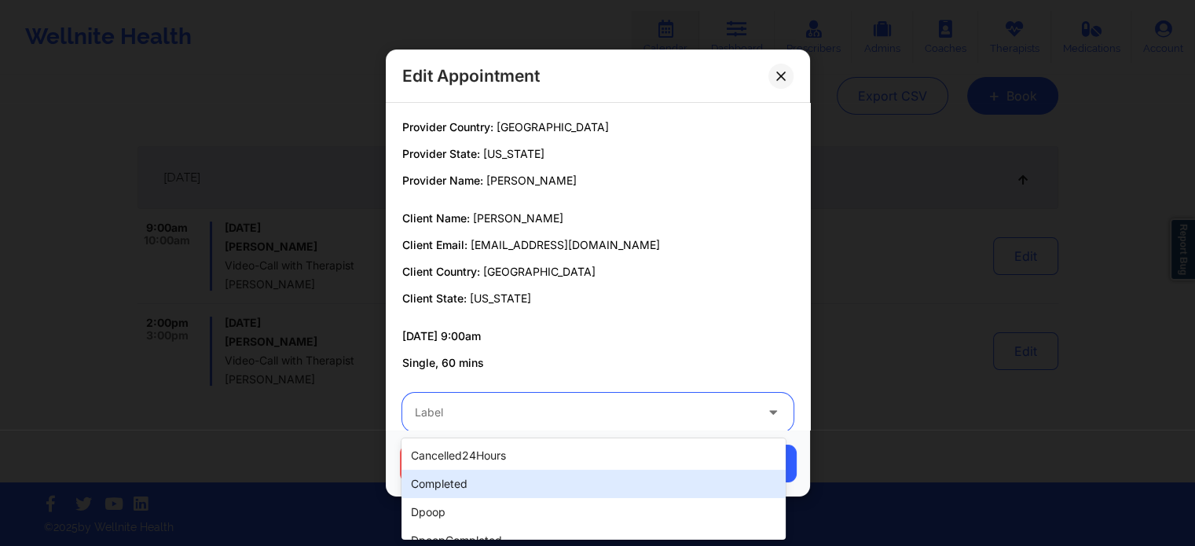
click at [470, 490] on div "completed" at bounding box center [594, 484] width 384 height 28
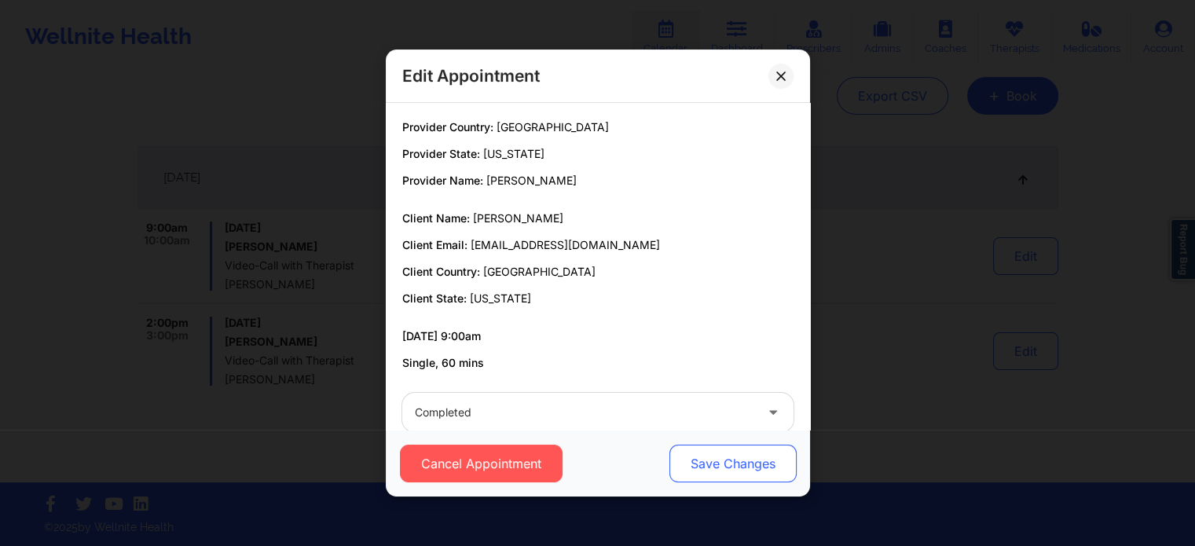
click at [705, 472] on button "Save Changes" at bounding box center [732, 464] width 127 height 38
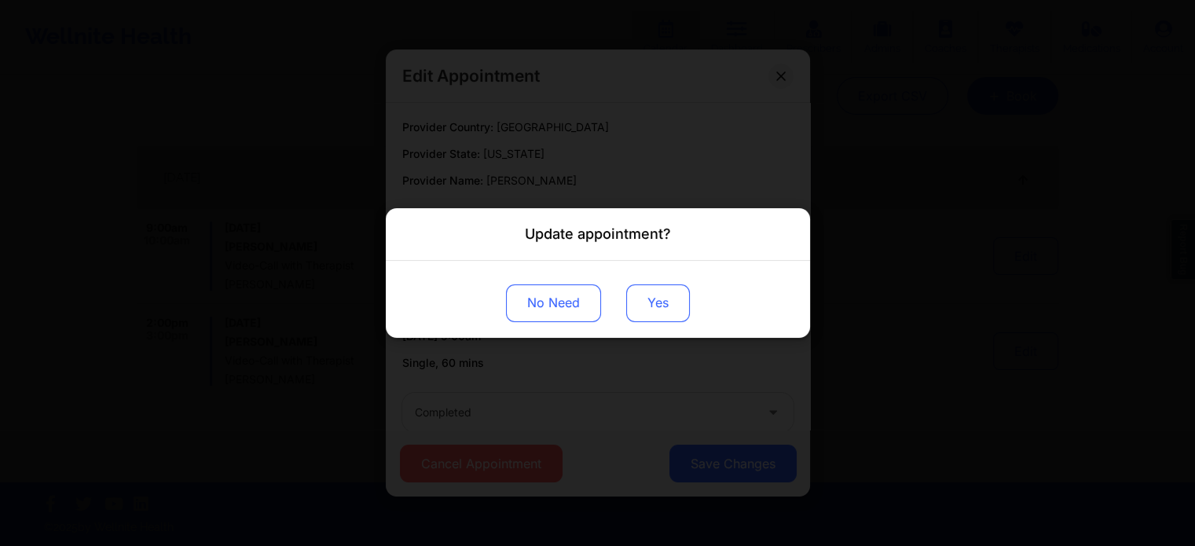
click at [652, 299] on button "Yes" at bounding box center [658, 304] width 64 height 38
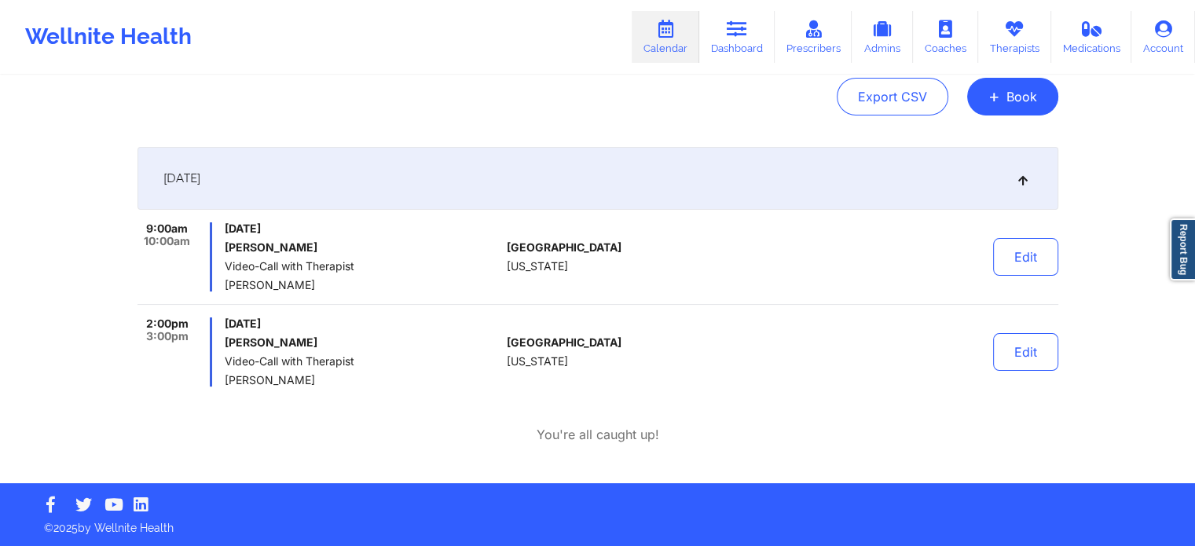
scroll to position [0, 0]
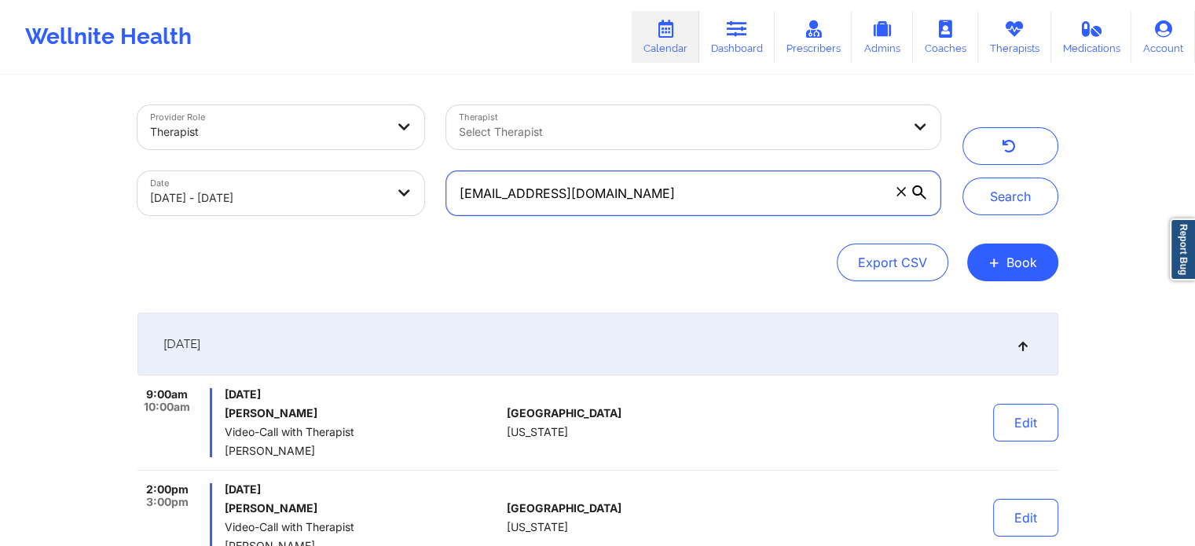
drag, startPoint x: 722, startPoint y: 191, endPoint x: 185, endPoint y: 64, distance: 552.5
click at [185, 64] on div "Wellnite Health Calendar Dashboard Prescribers Admins Coaches Therapists Medica…" at bounding box center [597, 324] width 1195 height 649
paste input "nhialwaysnguye"
click at [963, 178] on button "Search" at bounding box center [1011, 197] width 96 height 38
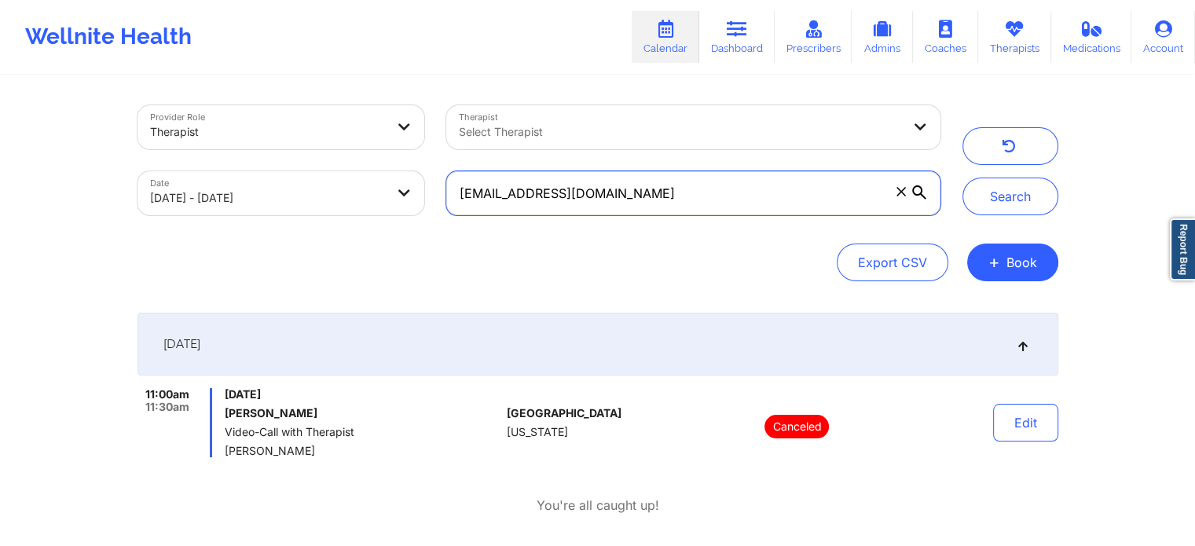
drag, startPoint x: 703, startPoint y: 175, endPoint x: 438, endPoint y: 197, distance: 266.6
click at [438, 197] on div "nhialwaysnguyen@gmail.com" at bounding box center [693, 193] width 516 height 66
paste input "cellblocktango04@yahoo"
click at [963, 178] on button "Search" at bounding box center [1011, 197] width 96 height 38
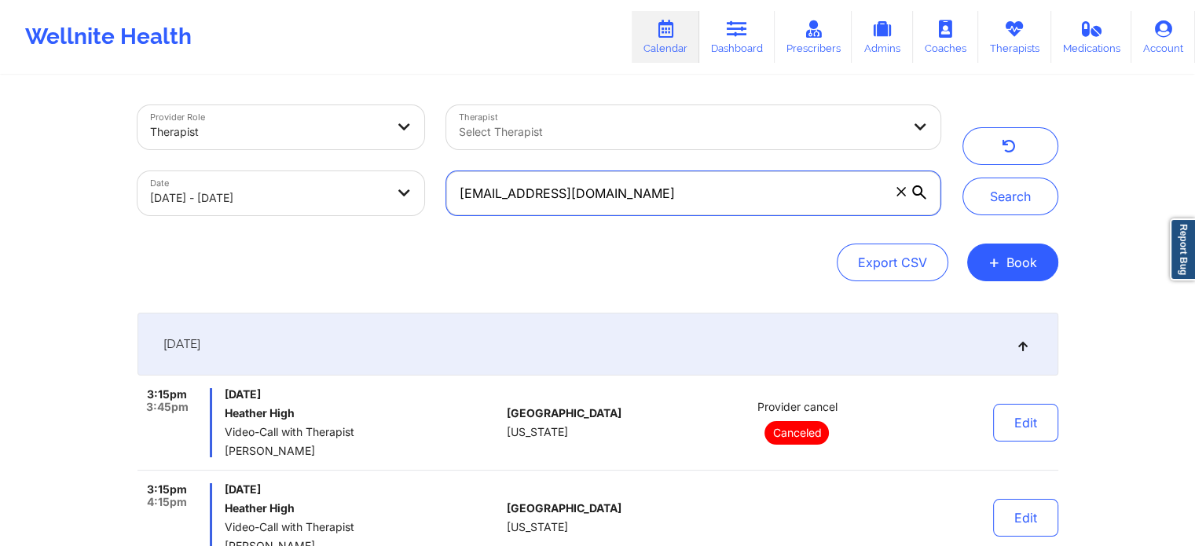
drag, startPoint x: 704, startPoint y: 188, endPoint x: 255, endPoint y: 178, distance: 449.7
click at [255, 178] on div "Provider Role Therapist Therapist Select Therapist Date 09/18/2025 - 09/19/2025…" at bounding box center [539, 160] width 825 height 132
paste input "adrianmarin199"
click at [963, 178] on button "Search" at bounding box center [1011, 197] width 96 height 38
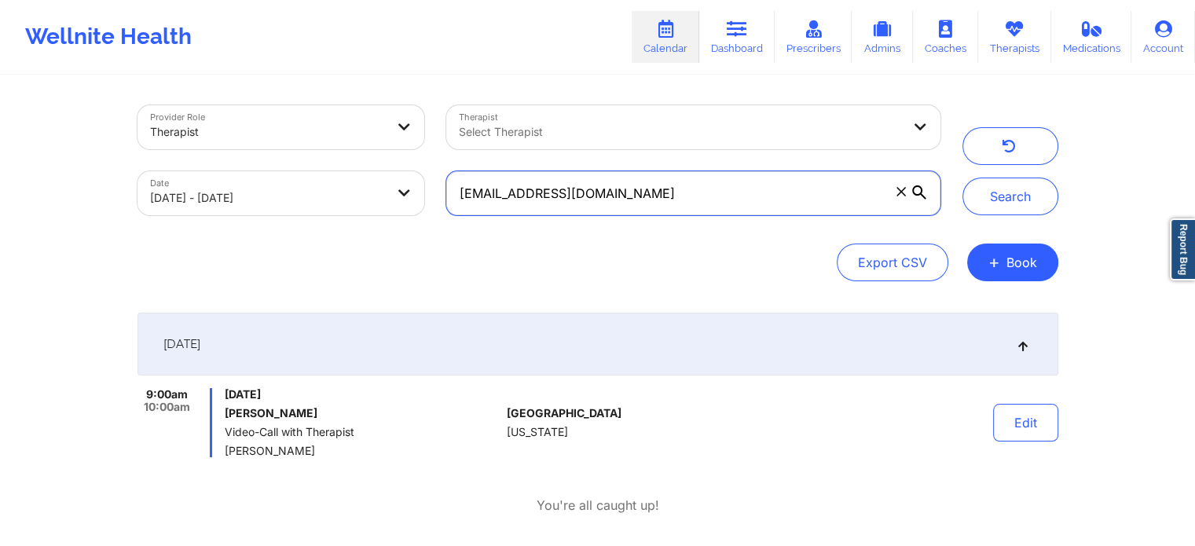
drag, startPoint x: 704, startPoint y: 188, endPoint x: 305, endPoint y: 145, distance: 401.5
click at [305, 145] on div "Provider Role Therapist Therapist Select Therapist Date 09/18/2025 - 09/19/2025…" at bounding box center [539, 160] width 825 height 132
paste input "elai44444@gmail"
click at [963, 178] on button "Search" at bounding box center [1011, 197] width 96 height 38
drag, startPoint x: 647, startPoint y: 195, endPoint x: 354, endPoint y: 188, distance: 293.3
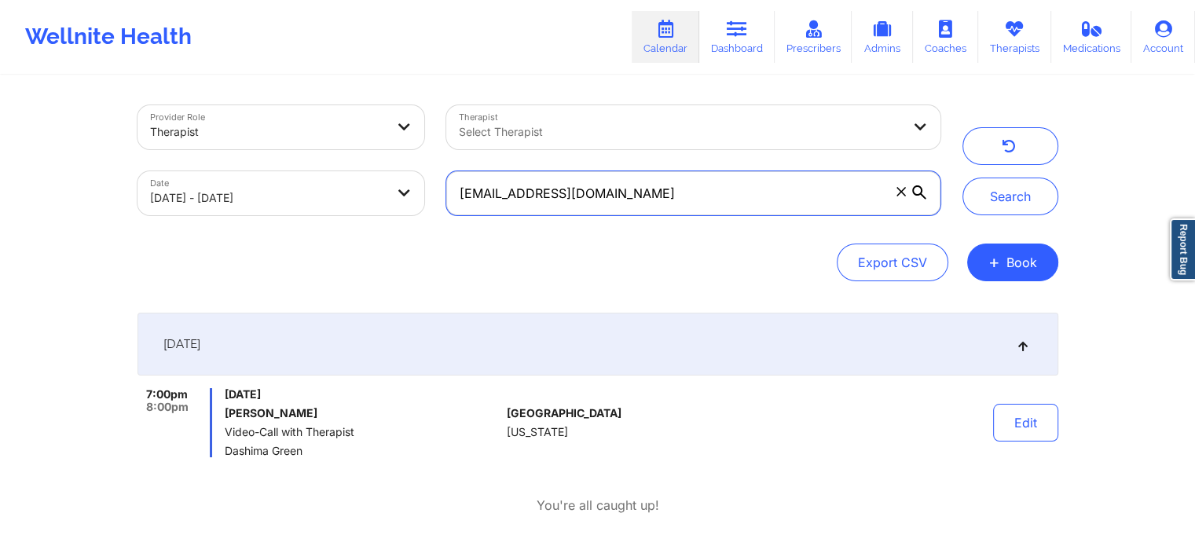
click at [354, 188] on div "Provider Role Therapist Therapist Select Therapist Date 09/18/2025 - 09/19/2025…" at bounding box center [539, 160] width 825 height 132
paste input "mikejsoriano@yahoo"
click at [963, 178] on button "Search" at bounding box center [1011, 197] width 96 height 38
drag, startPoint x: 655, startPoint y: 200, endPoint x: 411, endPoint y: 185, distance: 244.1
click at [411, 185] on div "Provider Role Therapist Therapist Select Therapist Date 09/18/2025 - 09/19/2025…" at bounding box center [539, 160] width 825 height 132
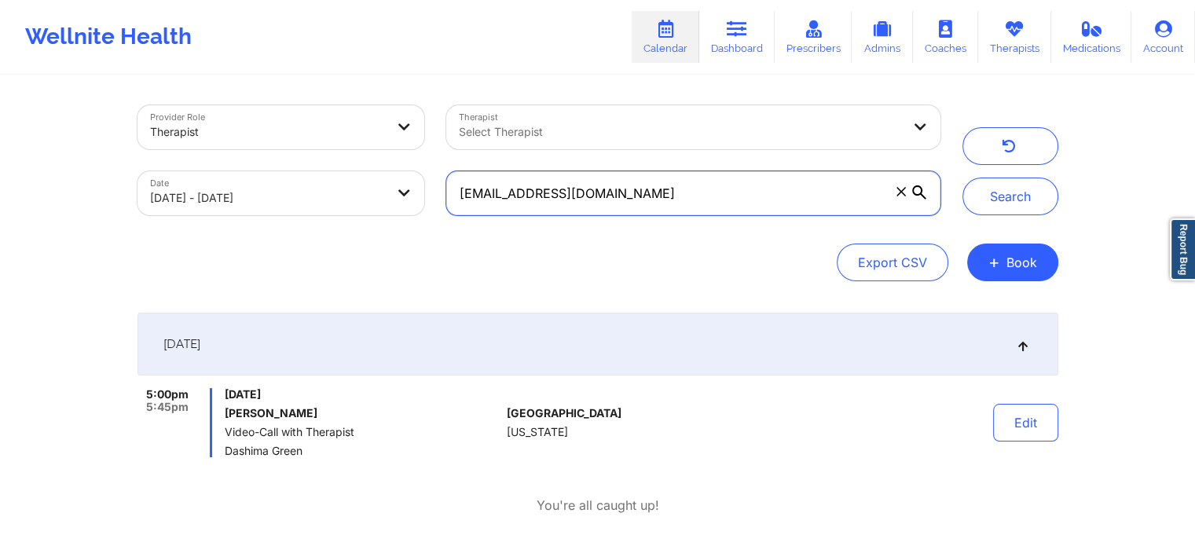
paste input "joan.martinez498@gmail"
click at [963, 178] on button "Search" at bounding box center [1011, 197] width 96 height 38
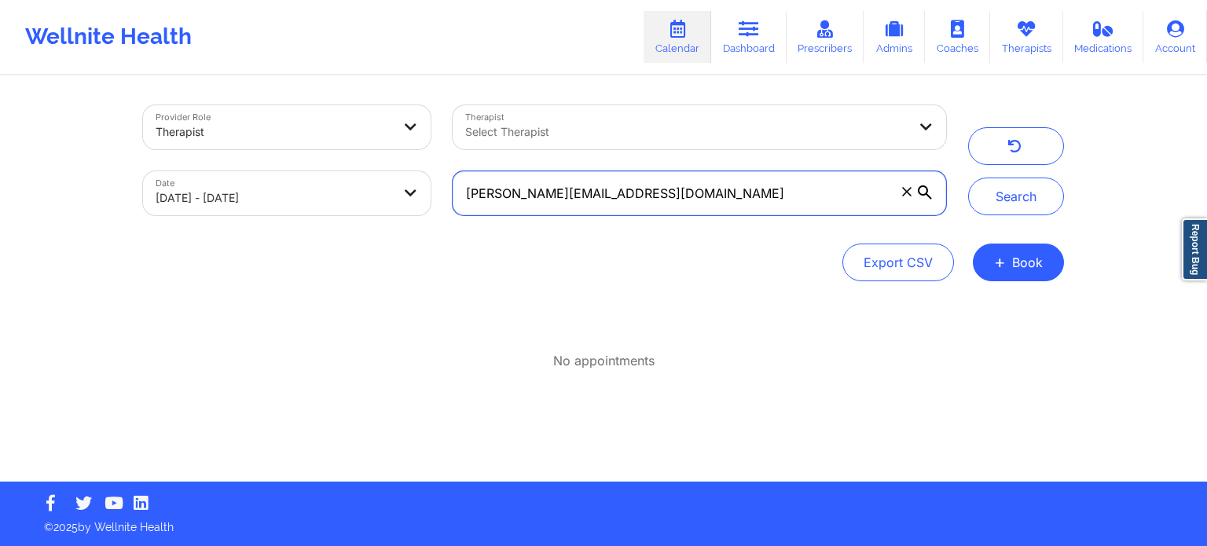
drag, startPoint x: 696, startPoint y: 191, endPoint x: 313, endPoint y: 236, distance: 386.2
click at [313, 236] on div "Provider Role Therapist Therapist Select Therapist Date 09/18/2025 - 09/19/2025…" at bounding box center [603, 193] width 921 height 176
paste input "kimberly@wagnertek.net"
click at [968, 178] on button "Search" at bounding box center [1016, 197] width 96 height 38
drag, startPoint x: 697, startPoint y: 175, endPoint x: 355, endPoint y: 204, distance: 343.1
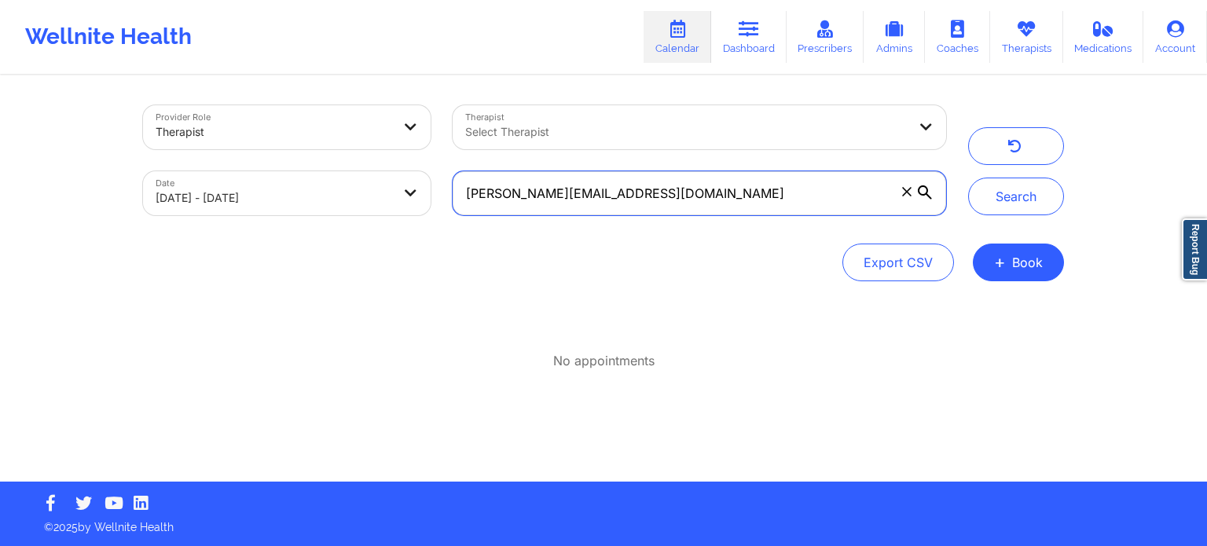
click at [355, 204] on div "Provider Role Therapist Therapist Select Therapist Date 09/18/2025 - 09/19/2025…" at bounding box center [544, 160] width 825 height 132
paste input "17kimiesanders@gmail.com"
click at [968, 178] on button "Search" at bounding box center [1016, 197] width 96 height 38
drag, startPoint x: 676, startPoint y: 194, endPoint x: 364, endPoint y: 248, distance: 316.7
click at [364, 248] on div "Provider Role Therapist Therapist Select Therapist Date 09/18/2025 - 09/19/2025…" at bounding box center [603, 193] width 921 height 176
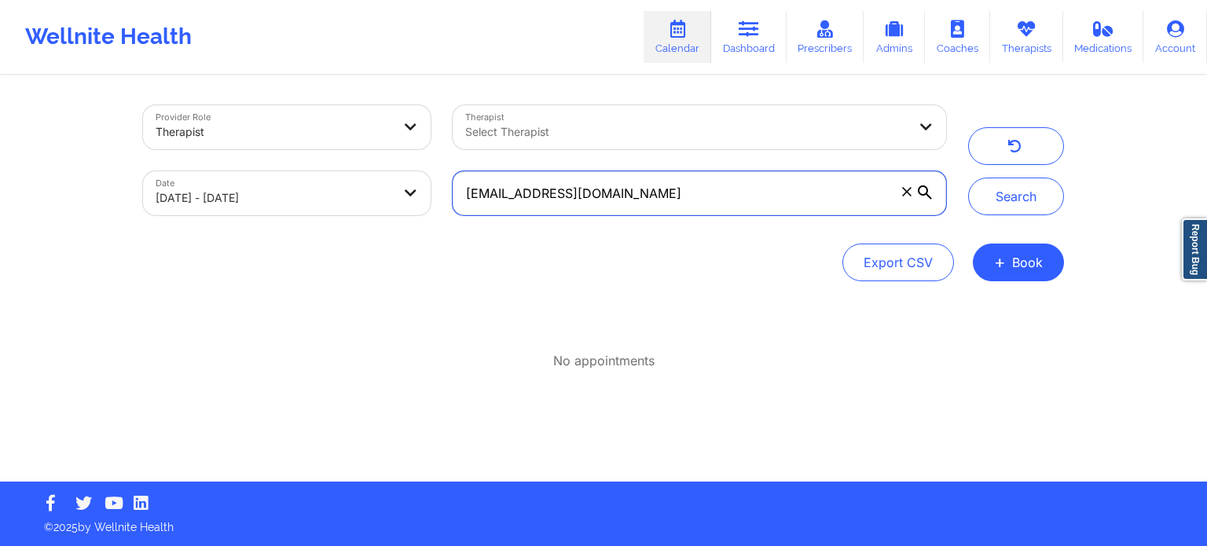
paste input "brynaehall2025@u.northwestern.edu"
click at [968, 178] on button "Search" at bounding box center [1016, 197] width 96 height 38
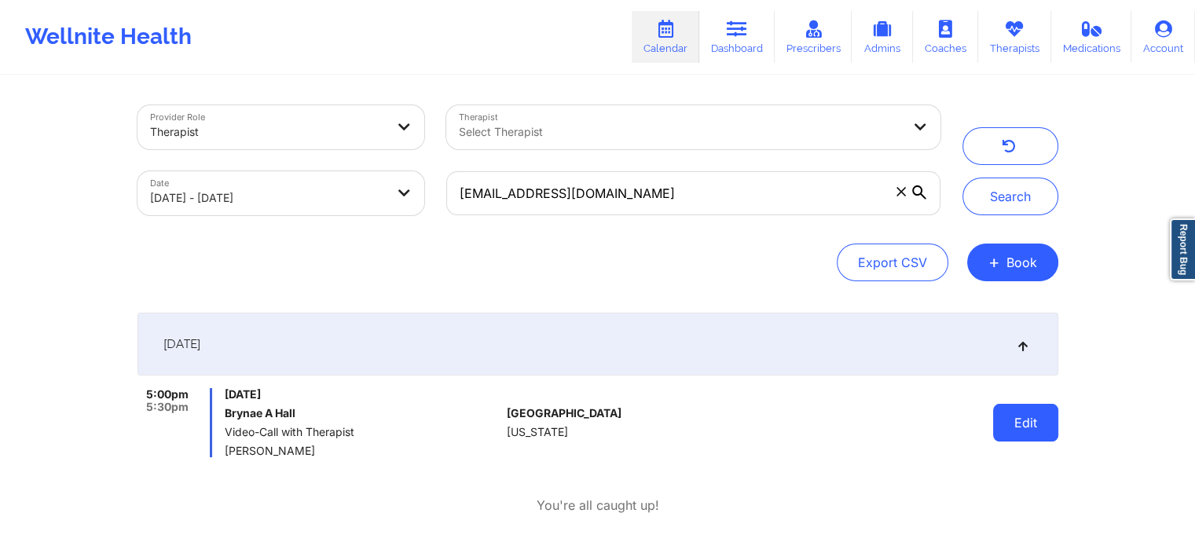
click at [998, 420] on button "Edit" at bounding box center [1025, 423] width 65 height 38
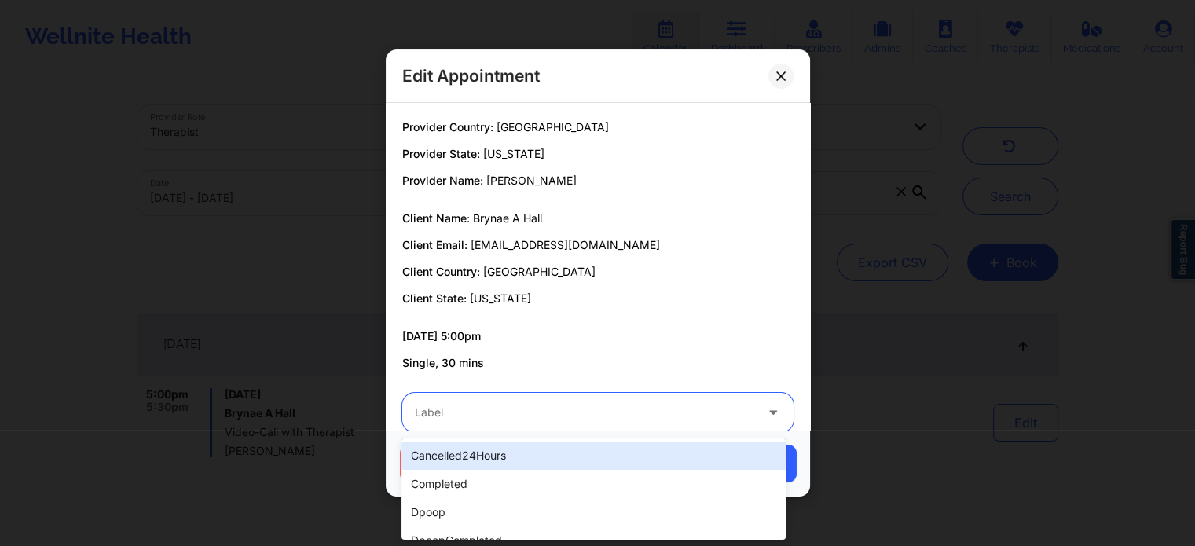
click at [533, 414] on div at bounding box center [585, 412] width 340 height 19
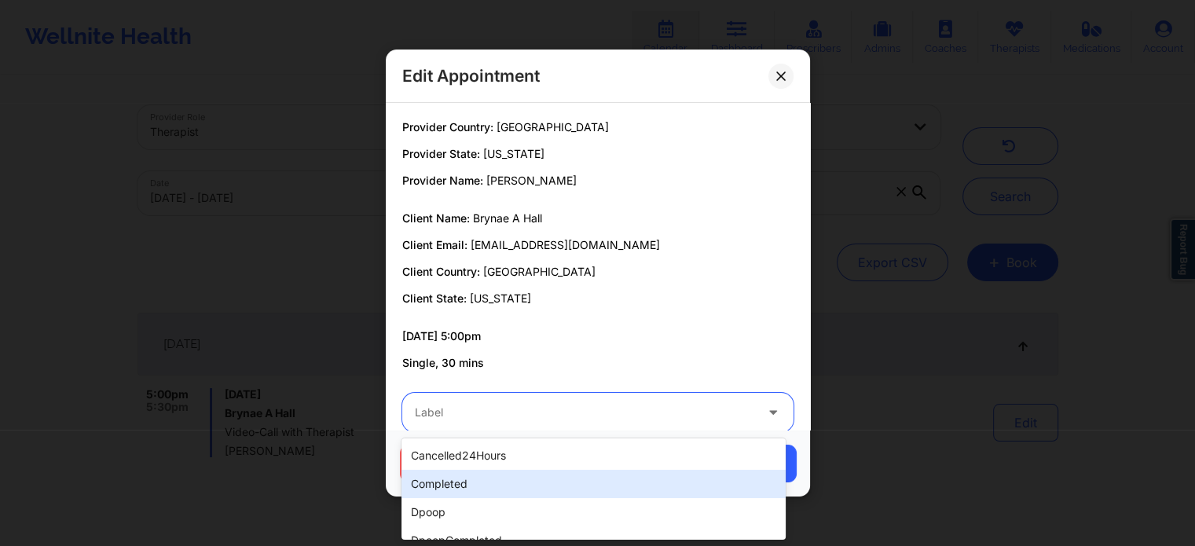
click at [461, 494] on div "completed" at bounding box center [594, 484] width 384 height 28
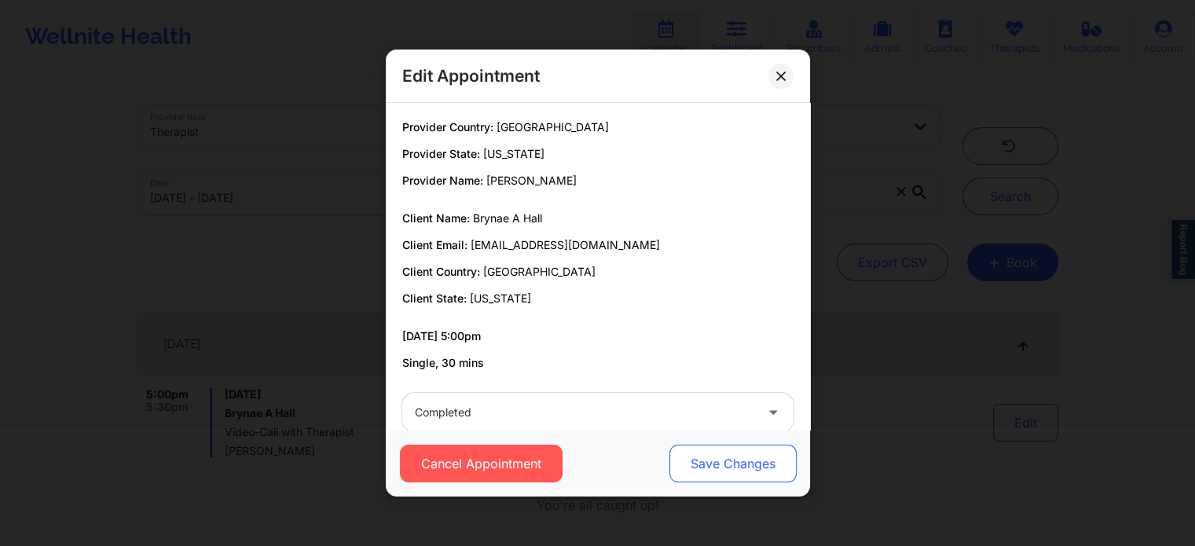
click at [729, 474] on button "Save Changes" at bounding box center [732, 464] width 127 height 38
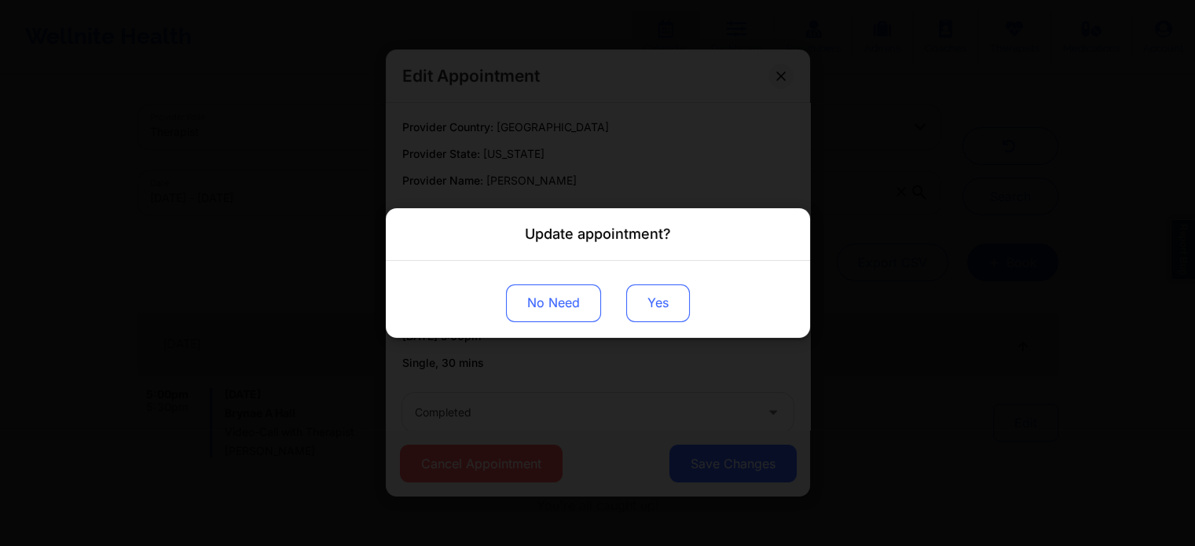
click at [631, 291] on button "Yes" at bounding box center [658, 304] width 64 height 38
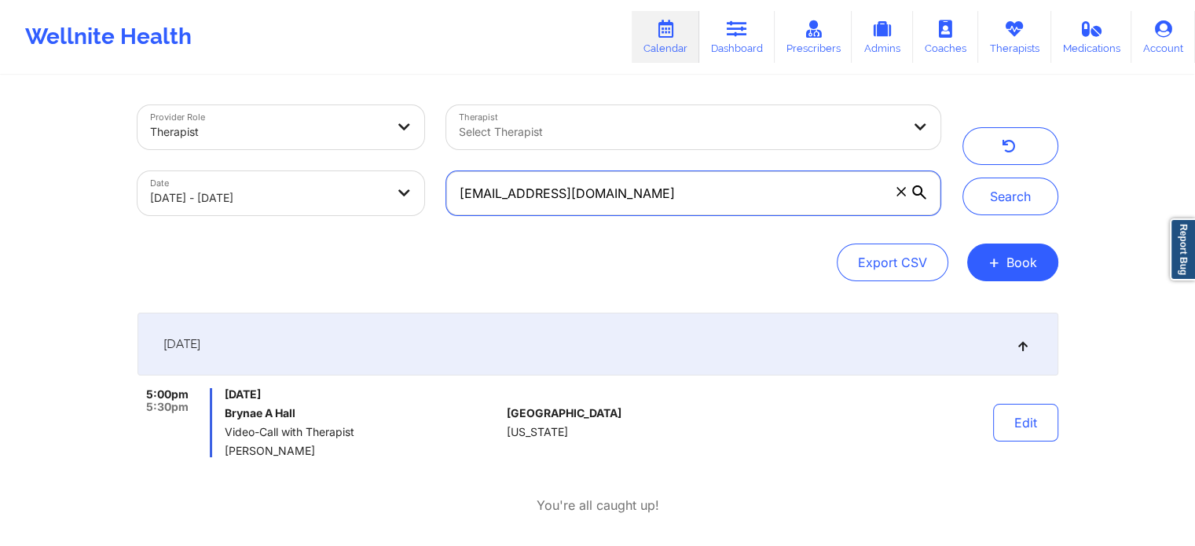
drag, startPoint x: 723, startPoint y: 192, endPoint x: 351, endPoint y: 189, distance: 372.6
click at [351, 189] on div "Provider Role Therapist Therapist Select Therapist Date 09/18/2025 - 09/19/2025…" at bounding box center [539, 160] width 825 height 132
paste input "kemikakoti@gmail.com"
click at [963, 178] on button "Search" at bounding box center [1011, 197] width 96 height 38
drag, startPoint x: 673, startPoint y: 195, endPoint x: 468, endPoint y: 191, distance: 204.4
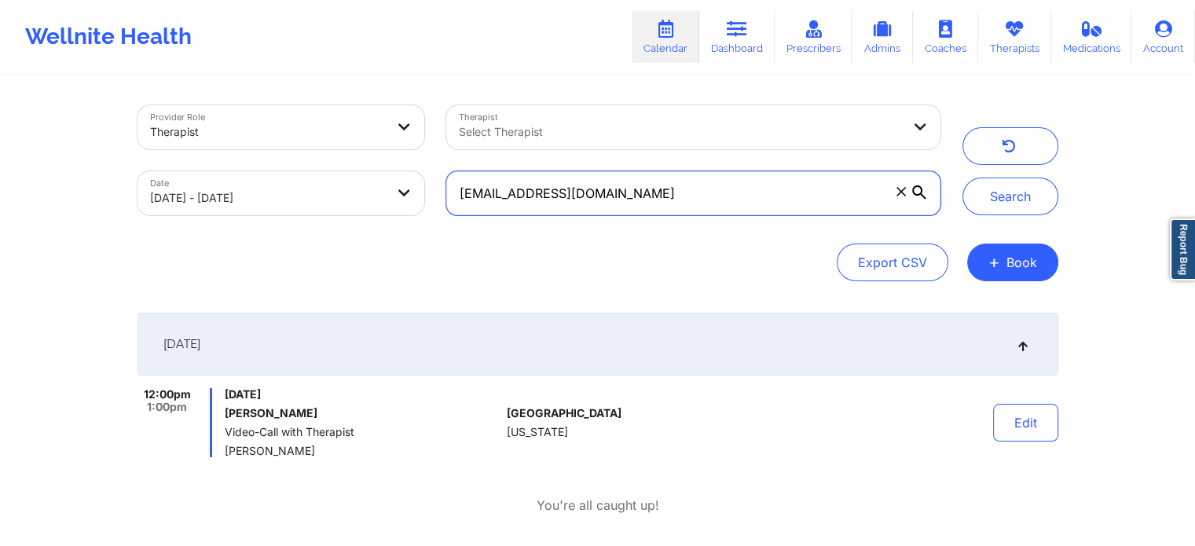
click at [468, 191] on input "kemikakoti@gmail.com" at bounding box center [693, 193] width 494 height 44
type input "k"
paste input "alston.kenya@gmail.com"
click at [963, 178] on button "Search" at bounding box center [1011, 197] width 96 height 38
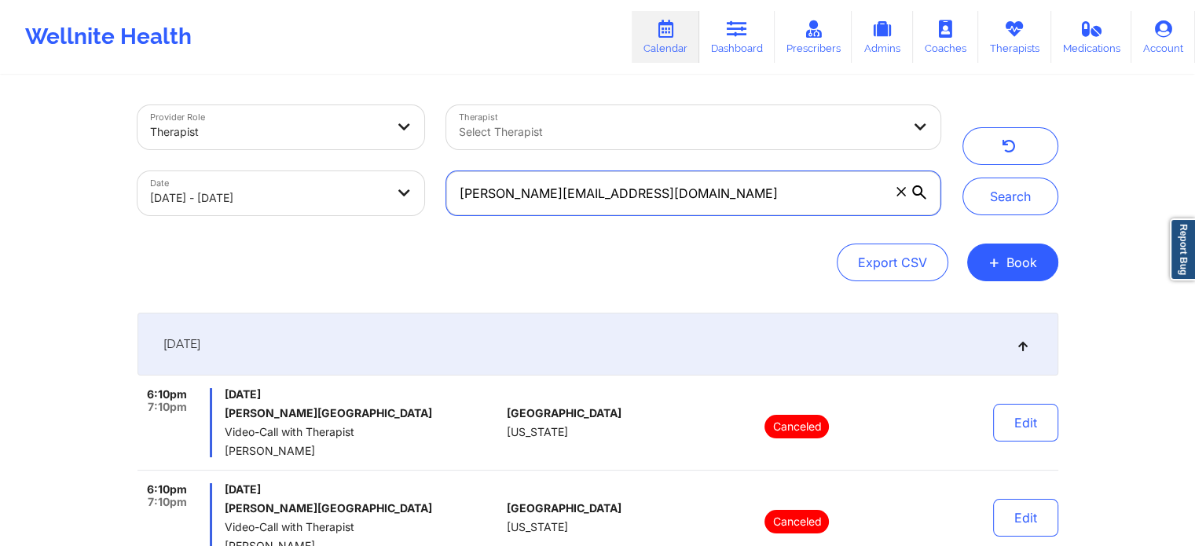
drag, startPoint x: 678, startPoint y: 196, endPoint x: 384, endPoint y: 195, distance: 294.0
click at [384, 195] on div "Provider Role Therapist Therapist Select Therapist Date 09/18/2025 - 09/19/2025…" at bounding box center [539, 160] width 825 height 132
paste input "tiffaracampbell"
click at [963, 178] on button "Search" at bounding box center [1011, 197] width 96 height 38
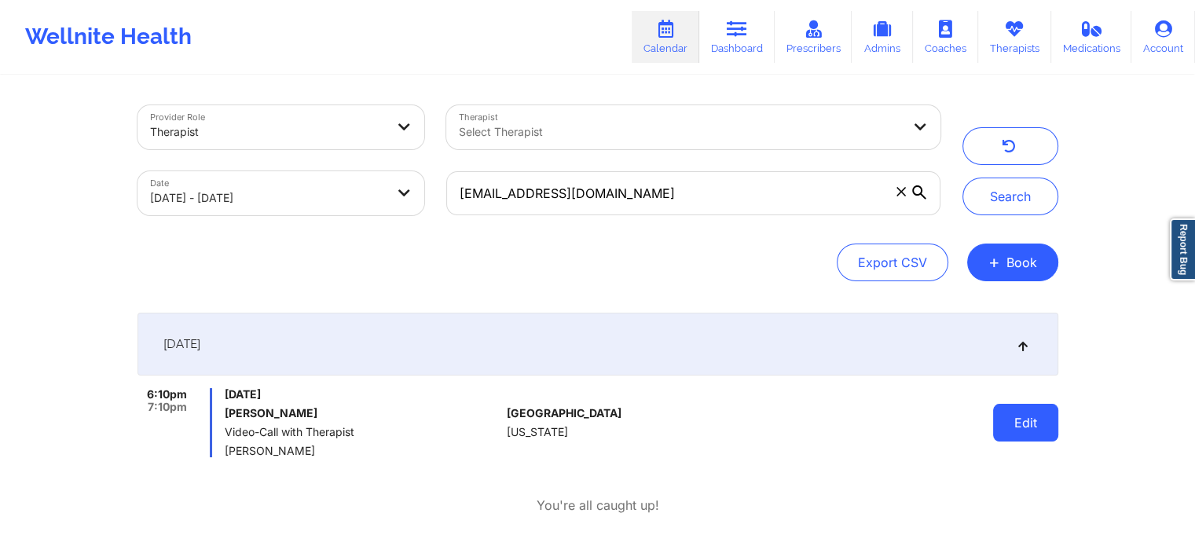
click at [1047, 435] on button "Edit" at bounding box center [1025, 423] width 65 height 38
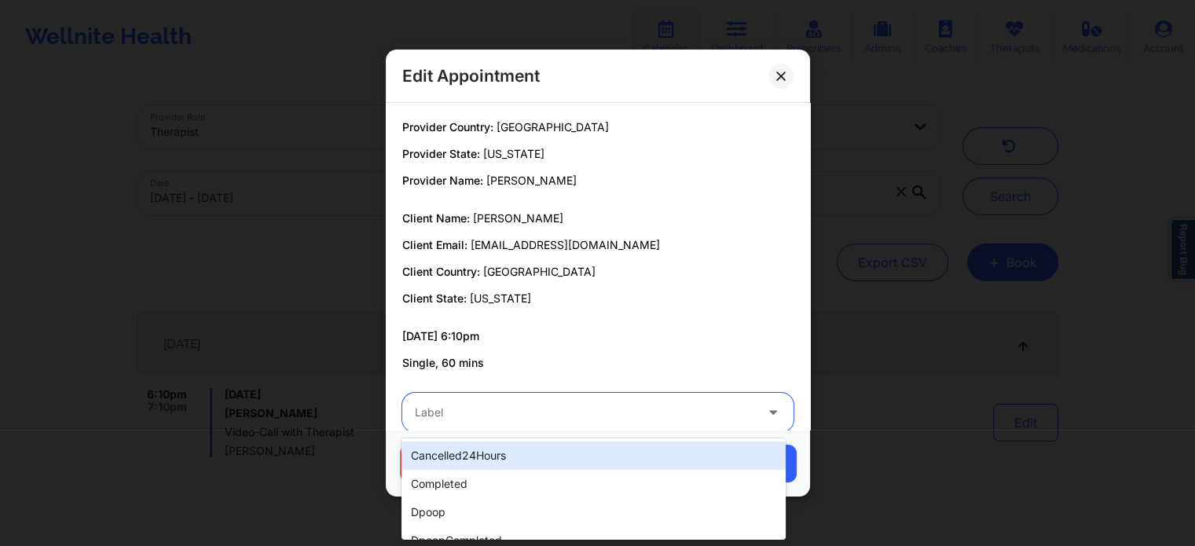
click at [583, 424] on div "Label" at bounding box center [579, 412] width 354 height 39
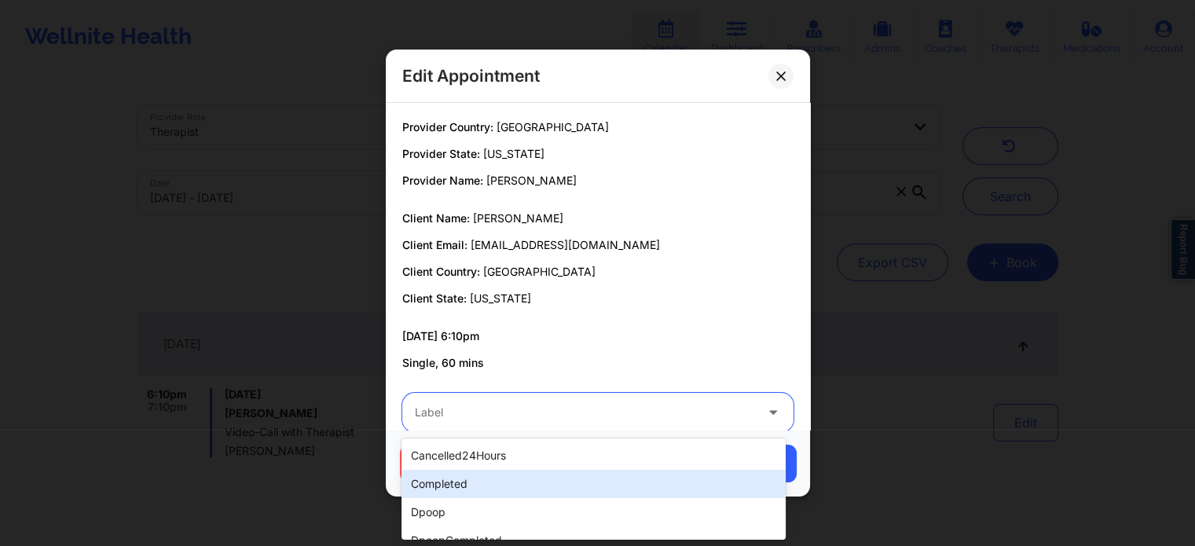
click at [473, 493] on div "completed" at bounding box center [594, 484] width 384 height 28
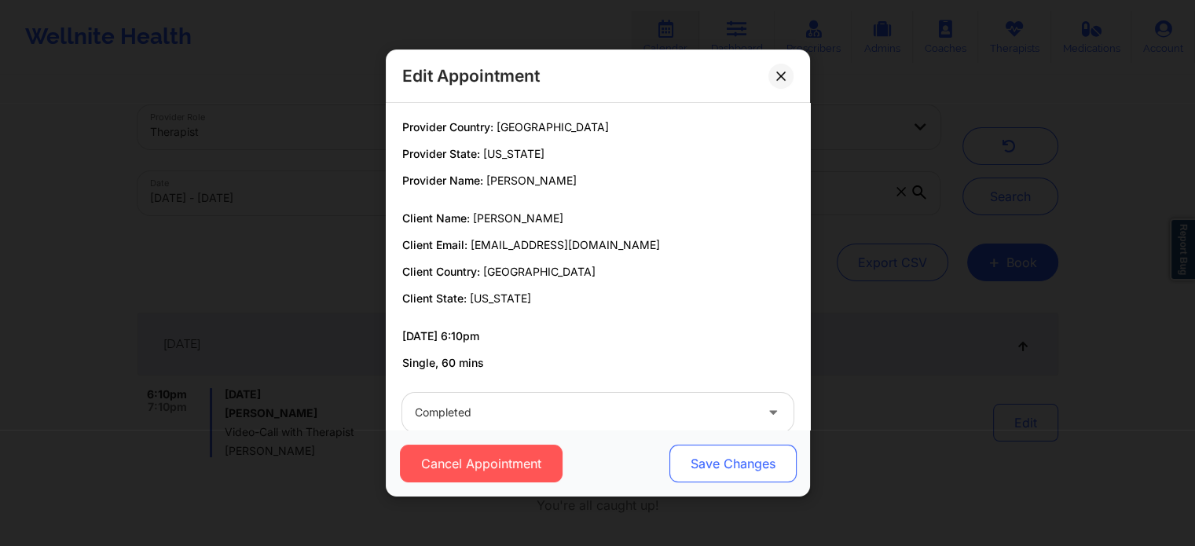
click at [696, 465] on button "Save Changes" at bounding box center [732, 464] width 127 height 38
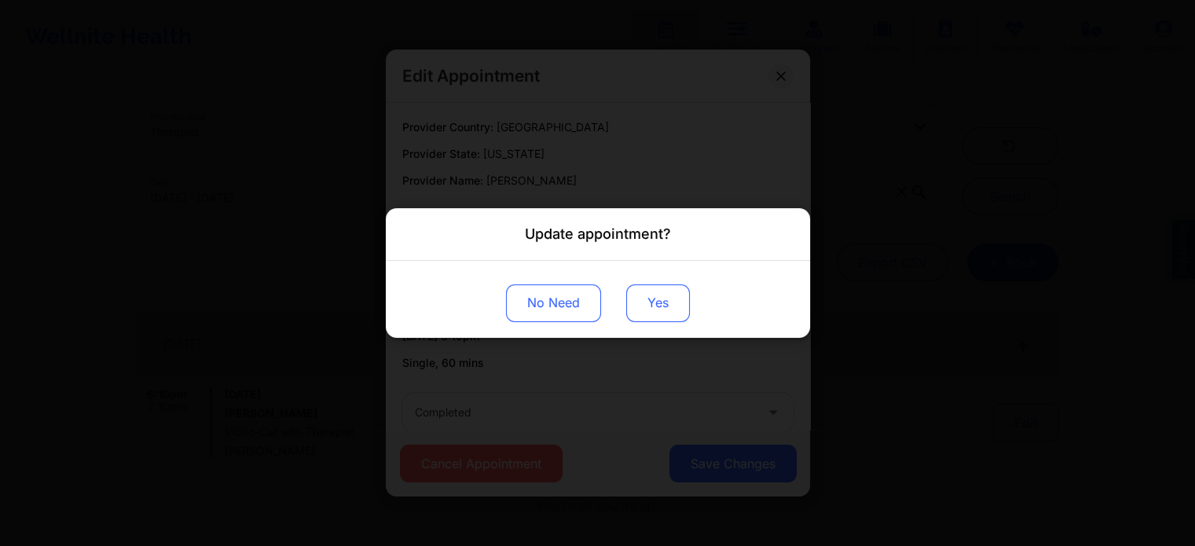
click at [640, 288] on button "Yes" at bounding box center [658, 304] width 64 height 38
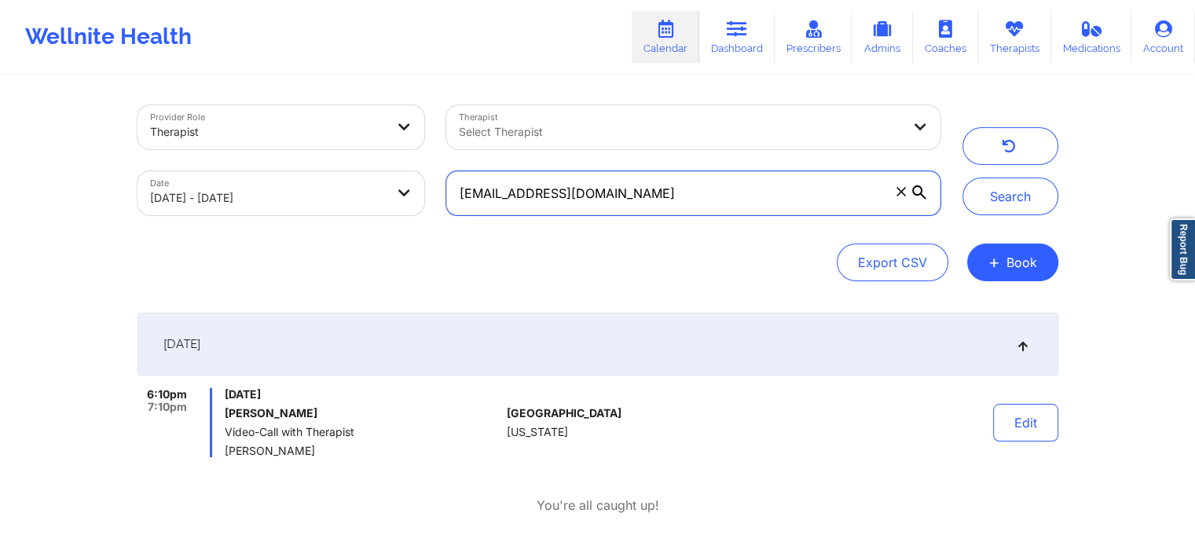
drag, startPoint x: 741, startPoint y: 190, endPoint x: 258, endPoint y: 177, distance: 483.6
click at [258, 177] on div "Provider Role Therapist Therapist Select Therapist Date 09/18/2025 - 09/19/2025…" at bounding box center [539, 160] width 825 height 132
paste input "delvalapenta@yahoo"
click at [963, 178] on button "Search" at bounding box center [1011, 197] width 96 height 38
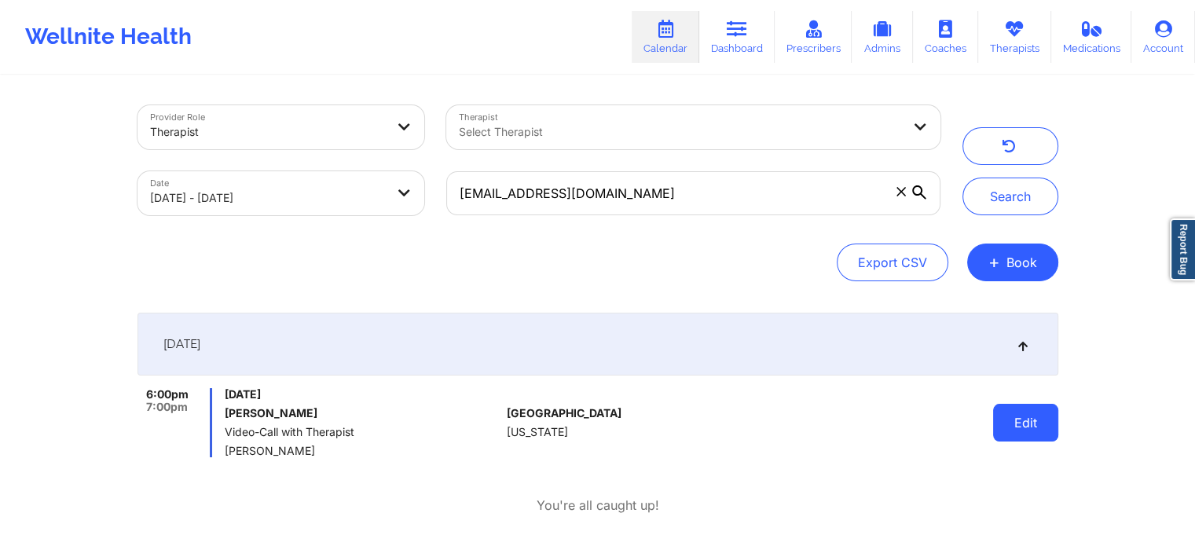
click at [1025, 419] on button "Edit" at bounding box center [1025, 423] width 65 height 38
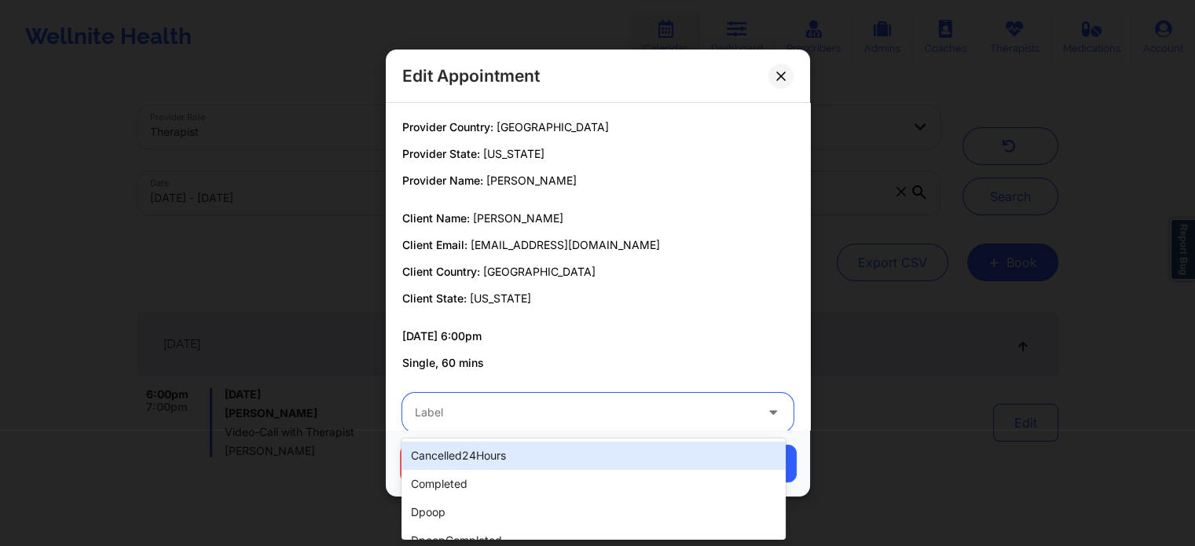
click at [593, 417] on div at bounding box center [585, 412] width 340 height 19
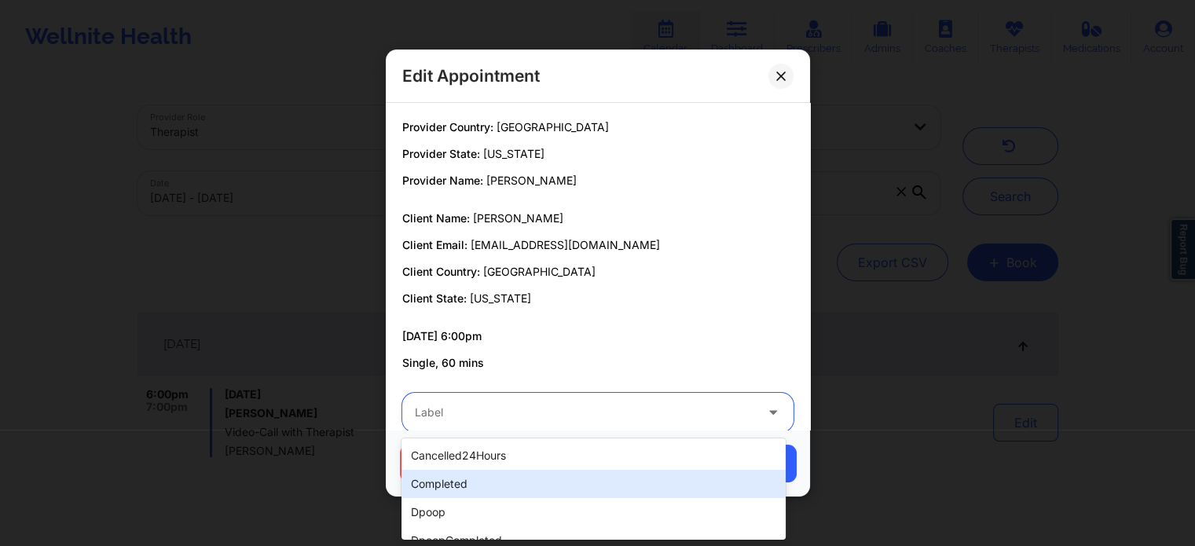
click at [494, 478] on div "completed" at bounding box center [594, 484] width 384 height 28
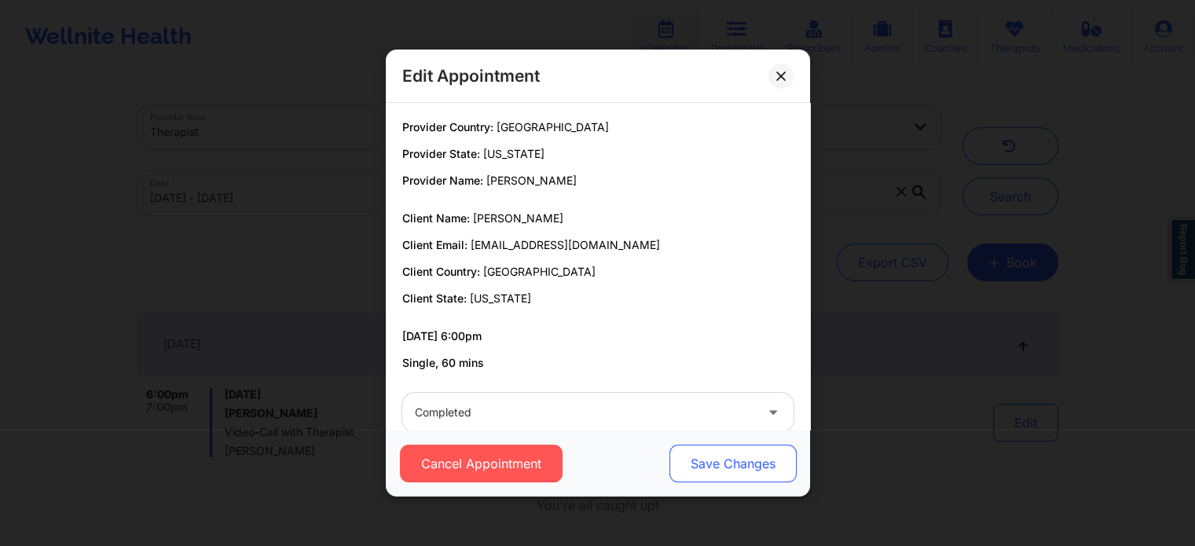
click at [704, 457] on button "Save Changes" at bounding box center [732, 464] width 127 height 38
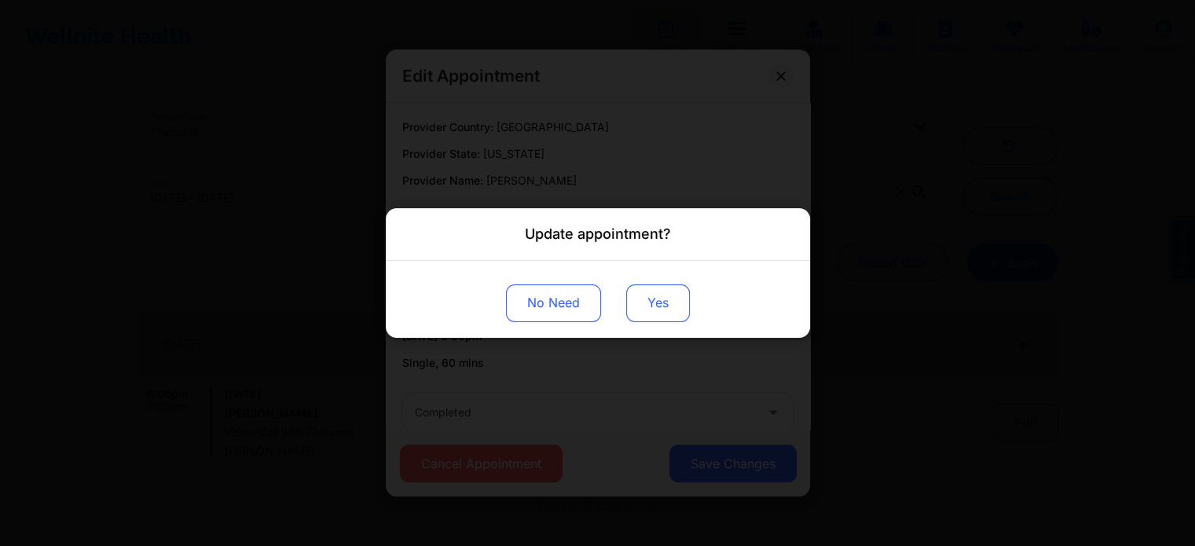
click at [673, 307] on button "Yes" at bounding box center [658, 304] width 64 height 38
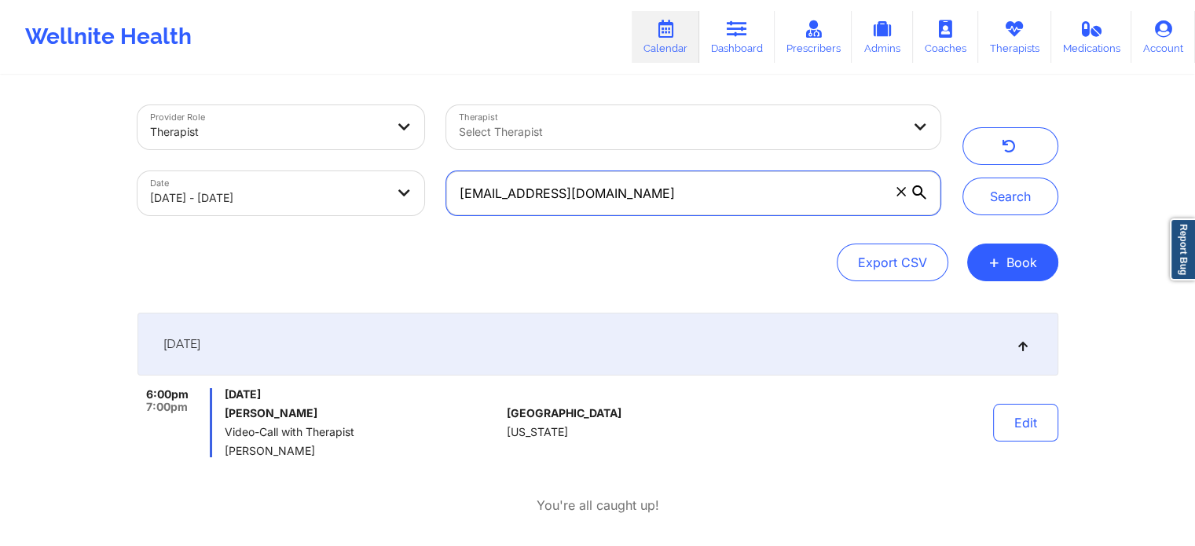
drag, startPoint x: 646, startPoint y: 183, endPoint x: 421, endPoint y: 187, distance: 225.6
click at [421, 187] on div "Provider Role Therapist Therapist Select Therapist Date 09/18/2025 - 09/19/2025…" at bounding box center [539, 160] width 825 height 132
paste input "lilymarsan05@gmail"
click at [963, 178] on button "Search" at bounding box center [1011, 197] width 96 height 38
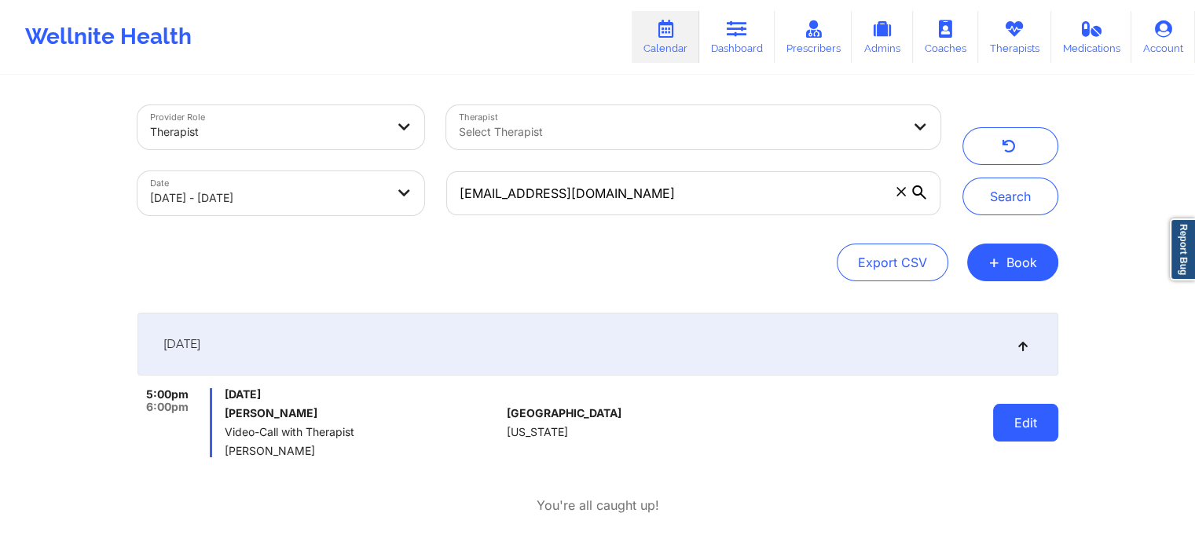
click at [1033, 427] on button "Edit" at bounding box center [1025, 423] width 65 height 38
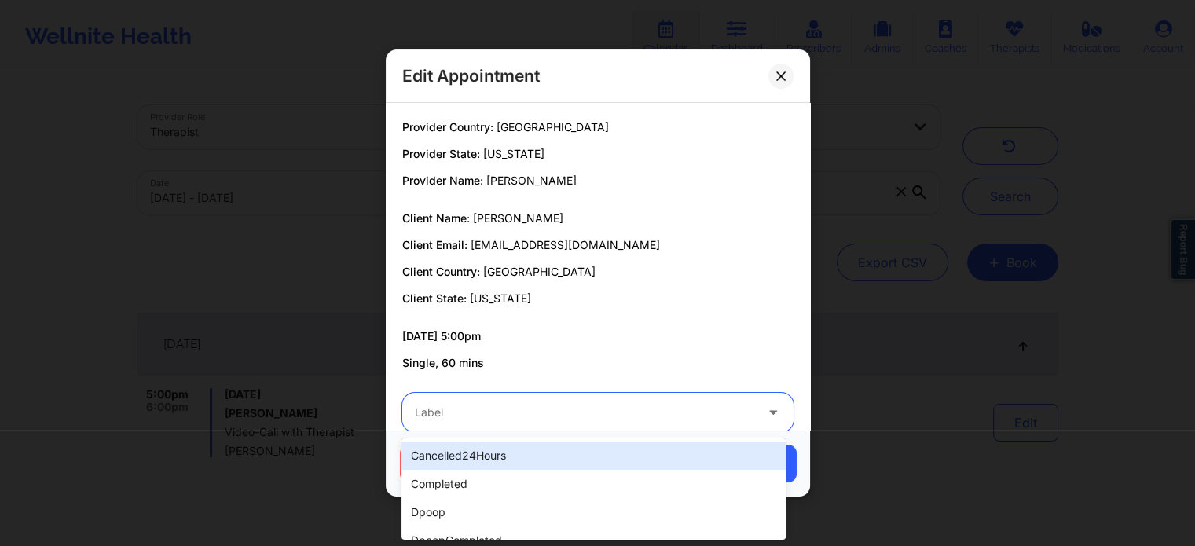
click at [635, 420] on div at bounding box center [585, 412] width 340 height 19
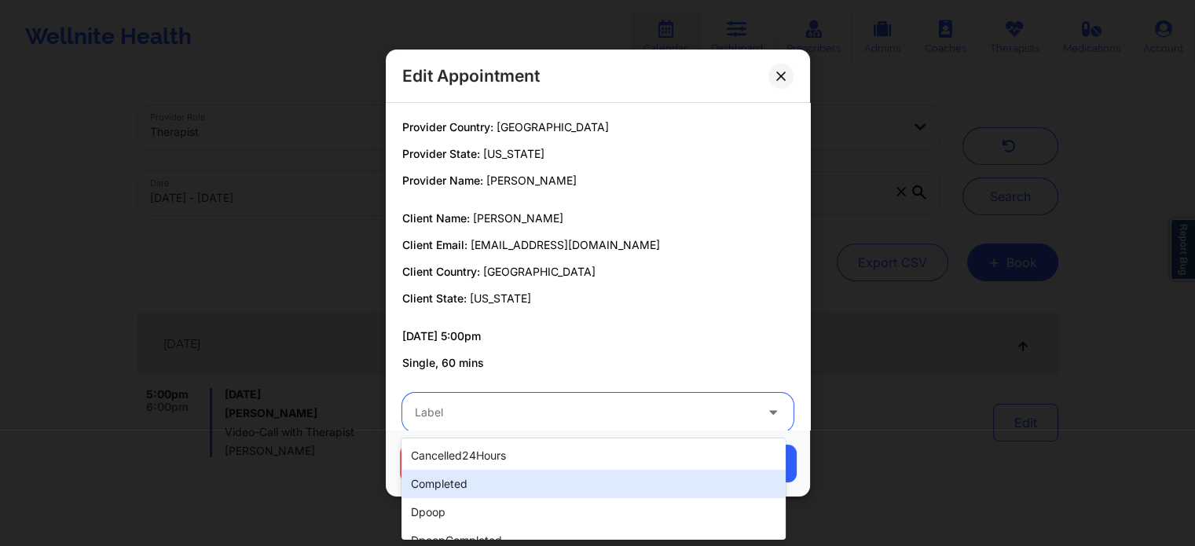
click at [454, 479] on div "completed" at bounding box center [594, 484] width 384 height 28
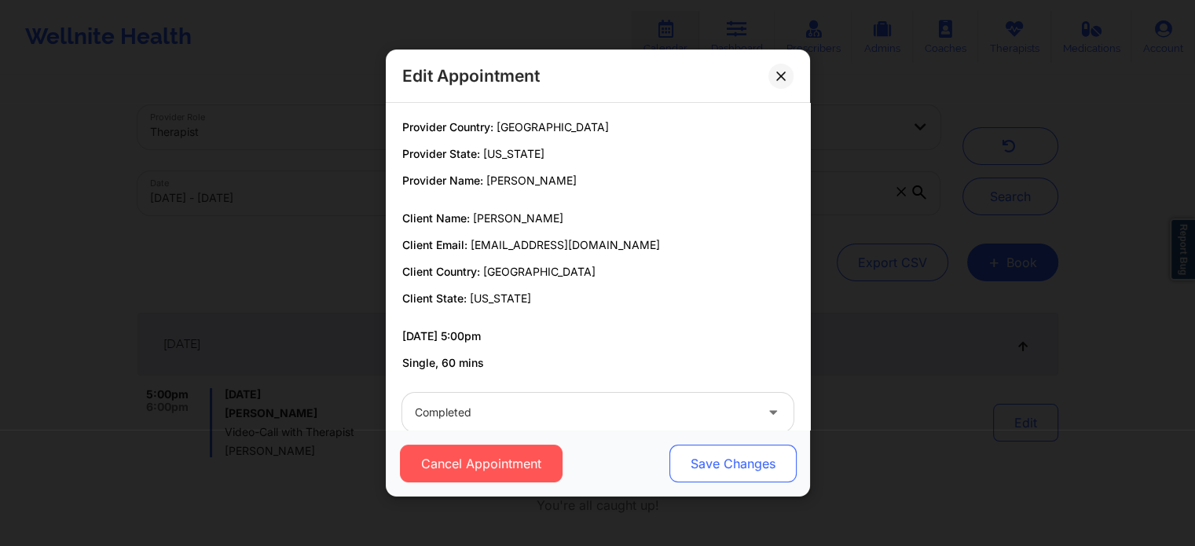
click at [744, 465] on button "Save Changes" at bounding box center [732, 464] width 127 height 38
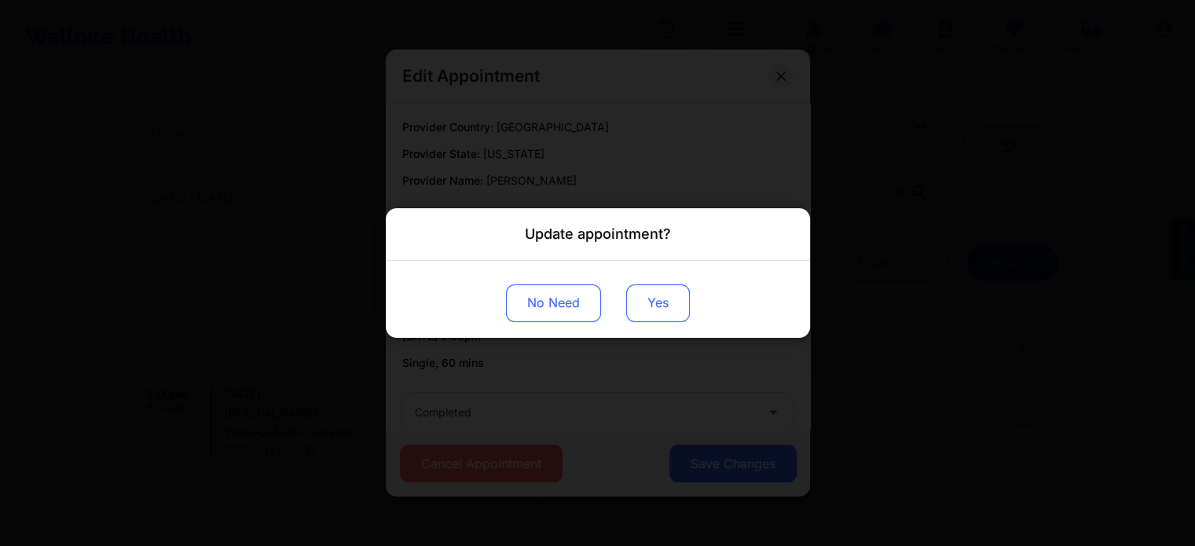
click at [643, 305] on button "Yes" at bounding box center [658, 304] width 64 height 38
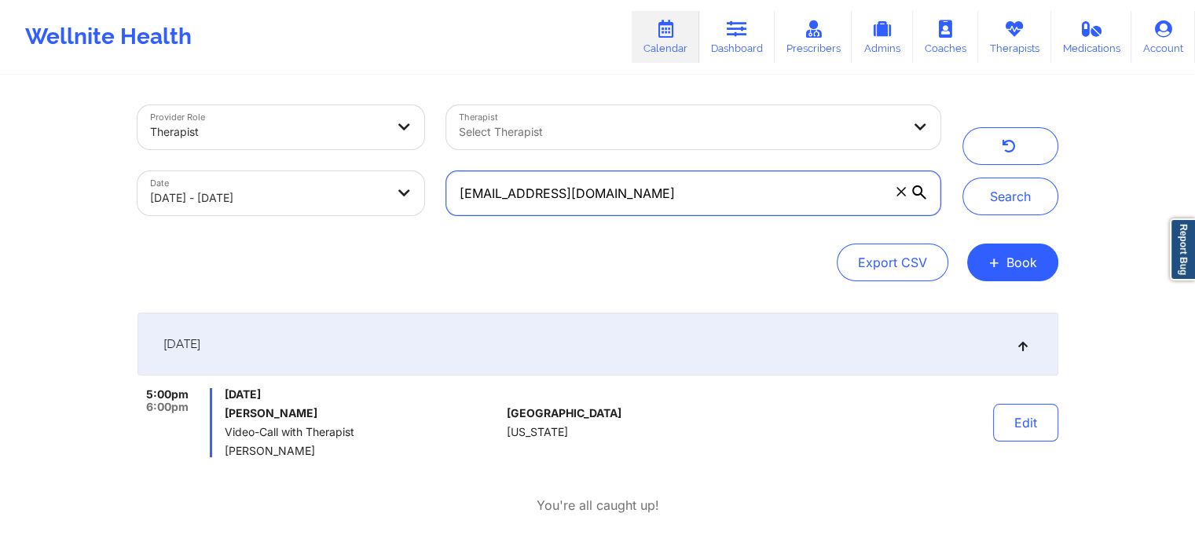
drag, startPoint x: 689, startPoint y: 205, endPoint x: 384, endPoint y: 222, distance: 305.4
click at [384, 222] on div "Provider Role Therapist Therapist Select Therapist Date 09/18/2025 - 09/19/2025…" at bounding box center [539, 160] width 825 height 132
paste input "garcesluk"
type input "garcesluk@gmail.com"
click at [963, 178] on button "Search" at bounding box center [1011, 197] width 96 height 38
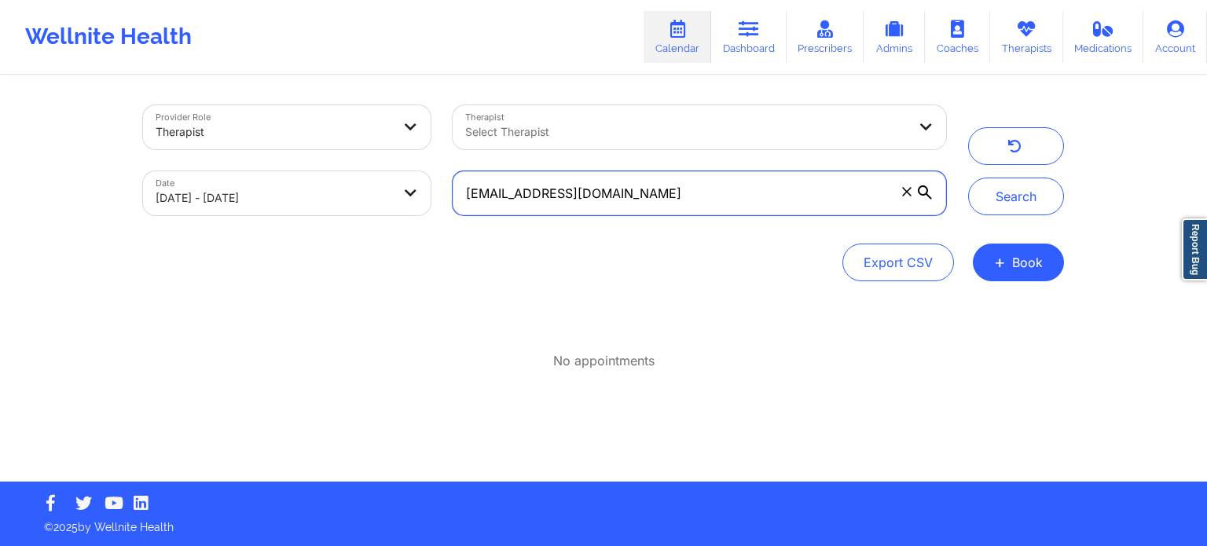
click at [667, 189] on input "garcesluk@gmail.com" at bounding box center [700, 193] width 494 height 44
click at [512, 197] on input "garcesluk@gmail.com" at bounding box center [700, 193] width 494 height 44
click at [494, 197] on input "garcesluk@gmail.com" at bounding box center [700, 193] width 494 height 44
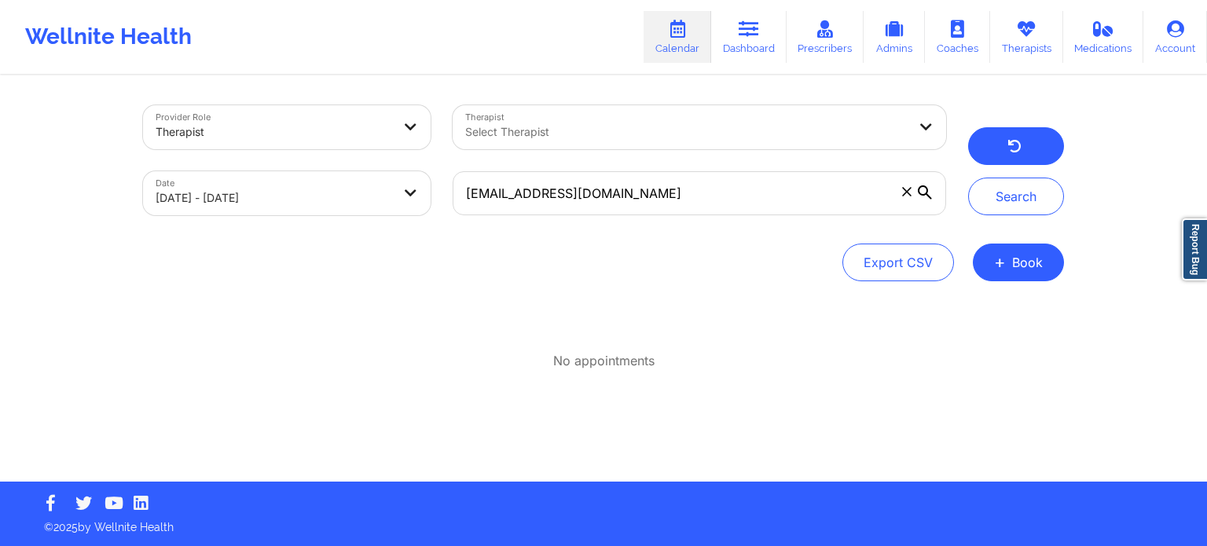
click at [1008, 142] on icon "button" at bounding box center [1015, 148] width 15 height 13
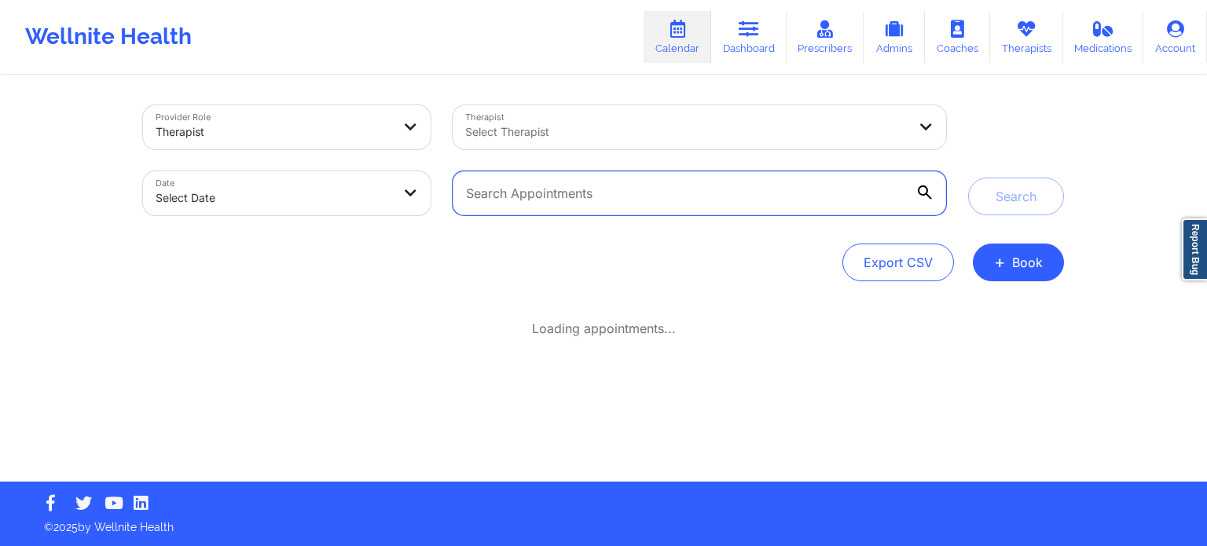
click at [667, 204] on input "text" at bounding box center [700, 193] width 494 height 44
paste input "garcesluk@gmail.com"
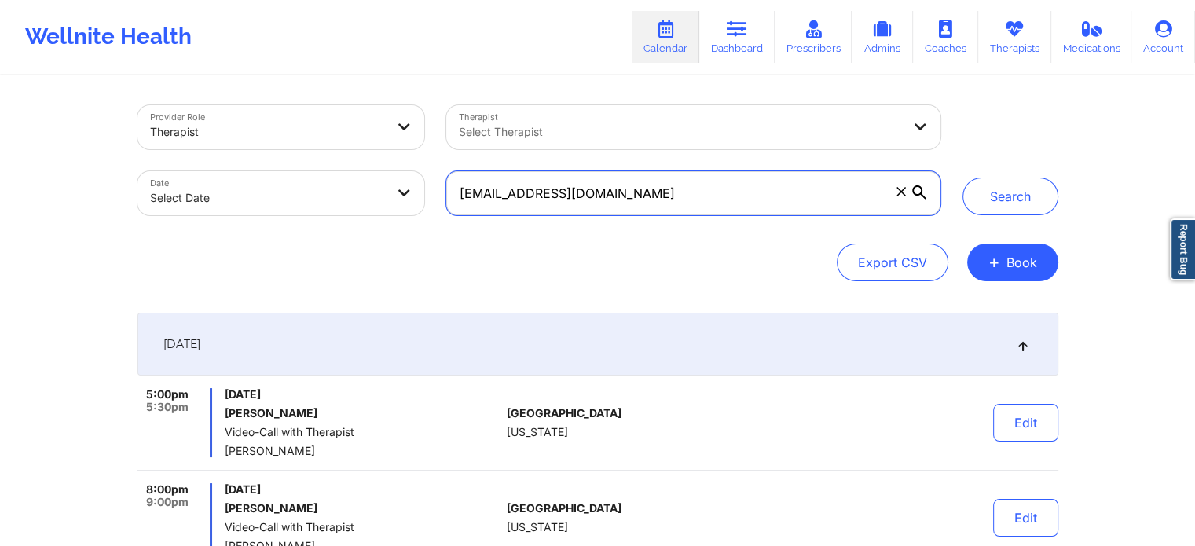
type input "garcesluk@gmail.com"
click at [963, 178] on button "Search" at bounding box center [1011, 197] width 96 height 38
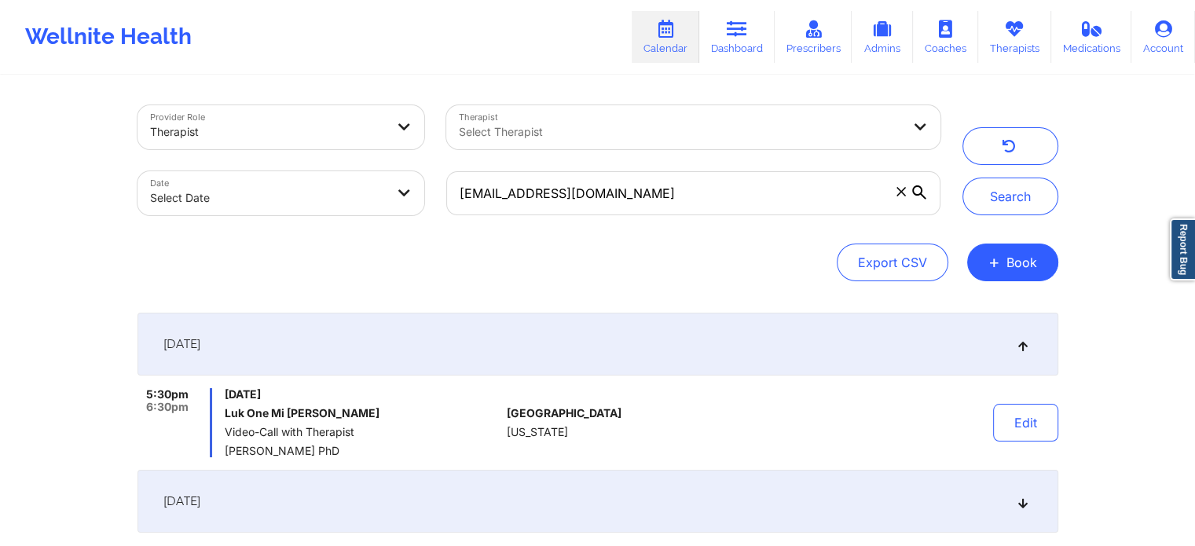
click at [314, 196] on body "Wellnite Health Calendar Dashboard Prescribers Admins Coaches Therapists Medica…" at bounding box center [597, 273] width 1195 height 546
select select "2025-8"
select select "2025-9"
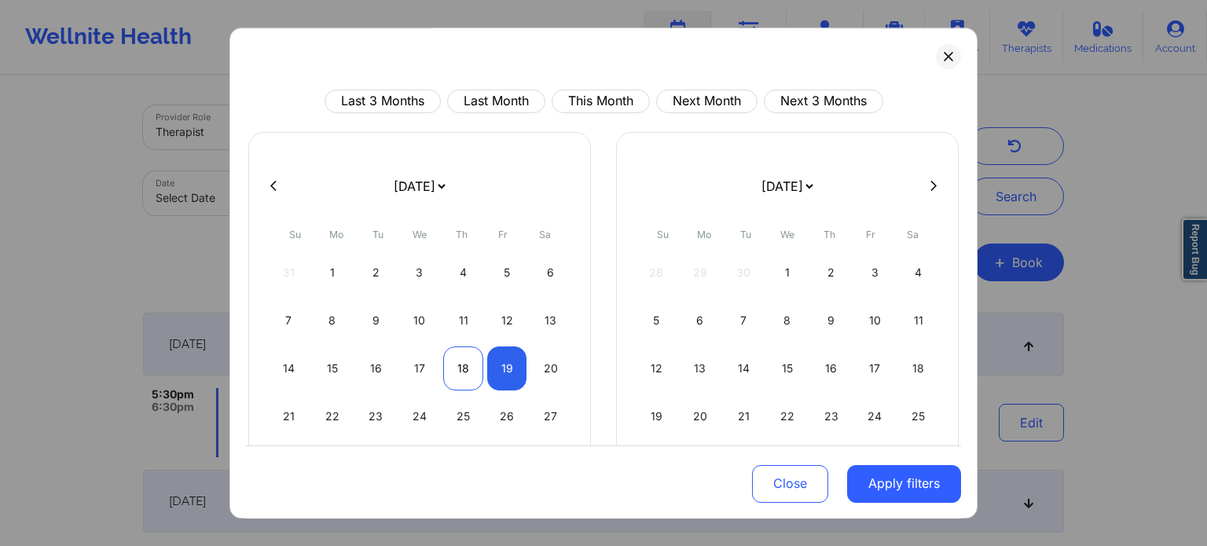
click at [452, 362] on div "18" at bounding box center [463, 369] width 40 height 44
select select "2025-8"
select select "2025-9"
click at [498, 374] on div "19" at bounding box center [507, 369] width 40 height 44
select select "2025-8"
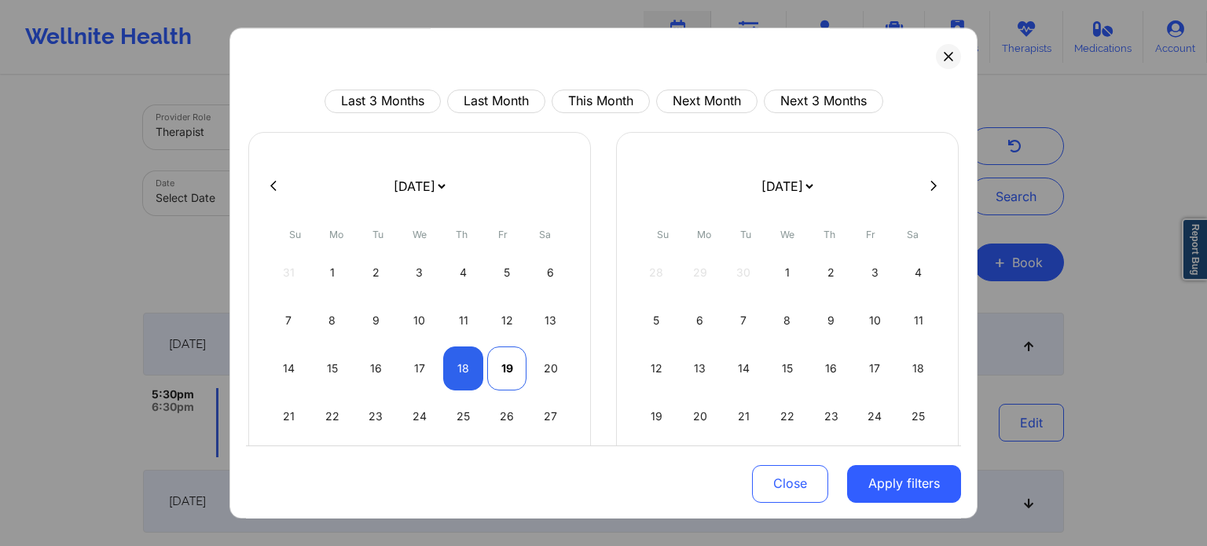
select select "2025-9"
click at [873, 492] on button "Apply filters" at bounding box center [904, 484] width 114 height 38
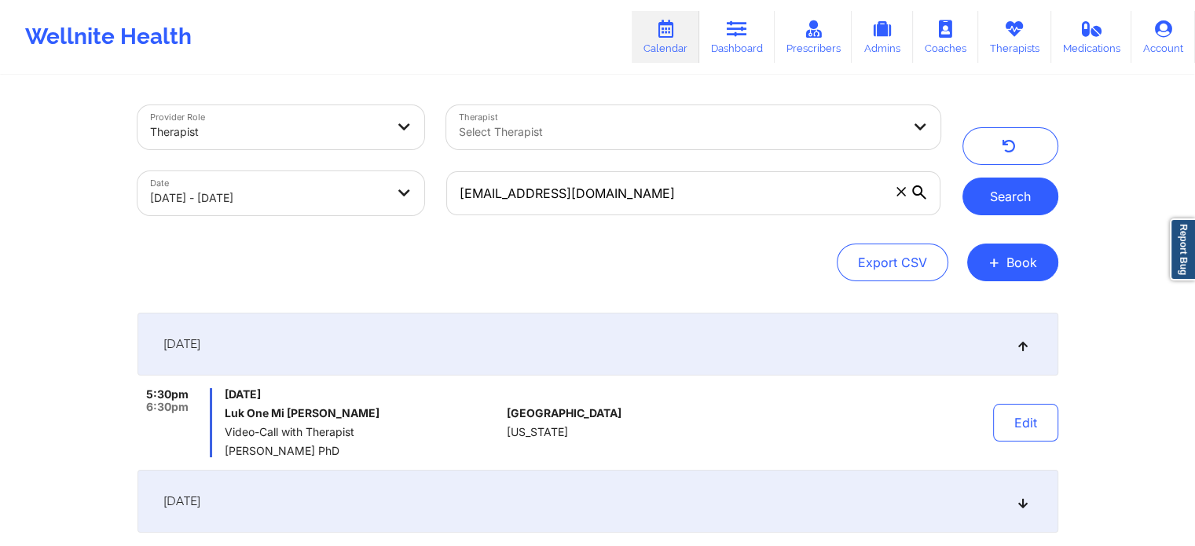
click at [1004, 199] on button "Search" at bounding box center [1011, 197] width 96 height 38
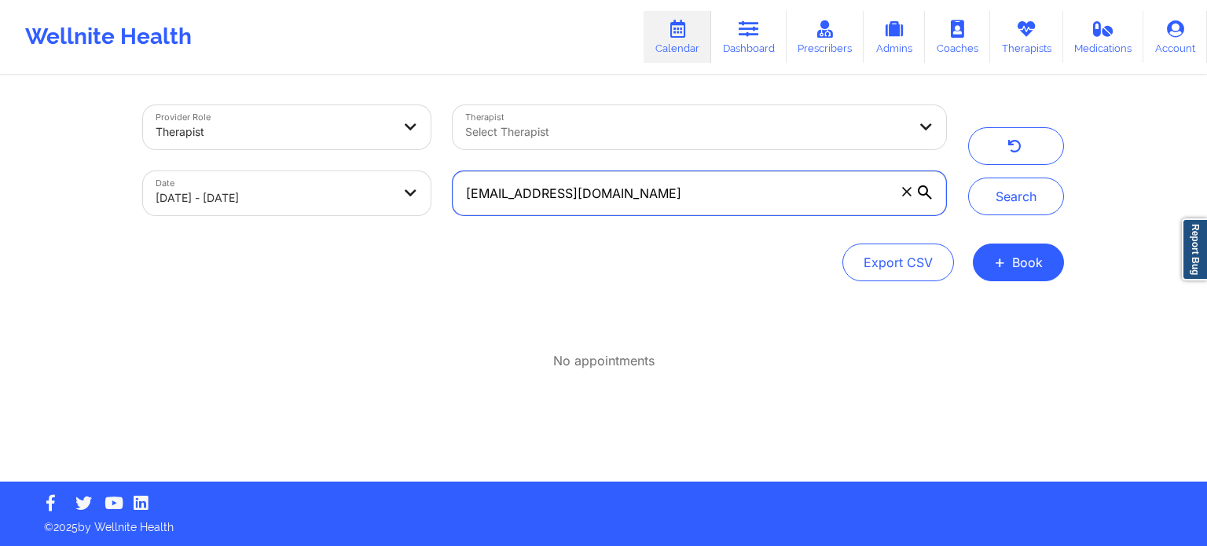
drag, startPoint x: 716, startPoint y: 187, endPoint x: 375, endPoint y: 226, distance: 343.3
click at [375, 226] on div "Provider Role Therapist Therapist Select Therapist Date 09/18/2025 - 09/19/2025…" at bounding box center [544, 160] width 825 height 132
paste input "tranquility.jojo@yahoo"
click at [968, 178] on button "Search" at bounding box center [1016, 197] width 96 height 38
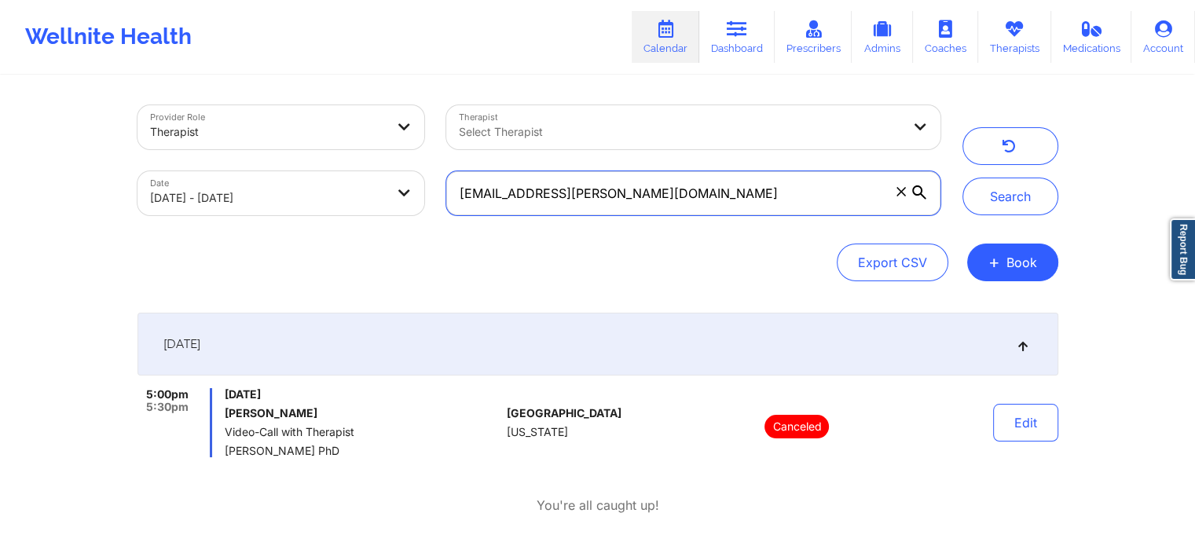
drag, startPoint x: 701, startPoint y: 207, endPoint x: 317, endPoint y: 171, distance: 386.0
click at [317, 171] on div "Provider Role Therapist Therapist Select Therapist Date 09/18/2025 - 09/19/2025…" at bounding box center [539, 160] width 825 height 132
paste input "simmssymmetry@gmail"
click at [963, 178] on button "Search" at bounding box center [1011, 197] width 96 height 38
drag, startPoint x: 656, startPoint y: 182, endPoint x: 491, endPoint y: 191, distance: 164.5
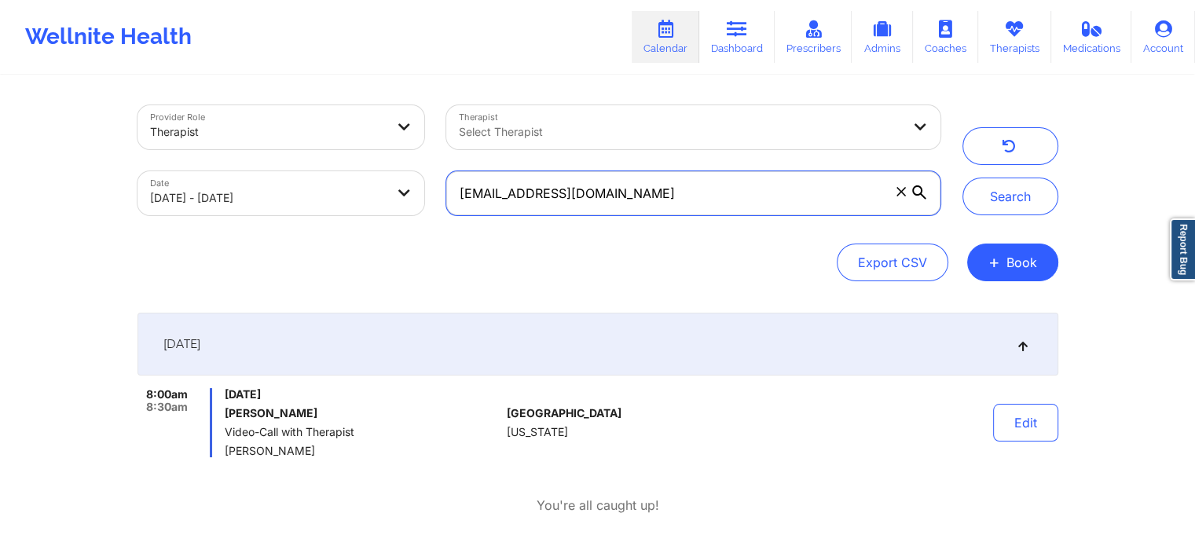
click at [491, 191] on input "tsimmssymmetry@gmail.com" at bounding box center [693, 193] width 494 height 44
type input "t"
paste input "adolan62@gmail.com"
click at [963, 178] on button "Search" at bounding box center [1011, 197] width 96 height 38
click at [626, 182] on input "adolan62@gmail.com" at bounding box center [693, 193] width 494 height 44
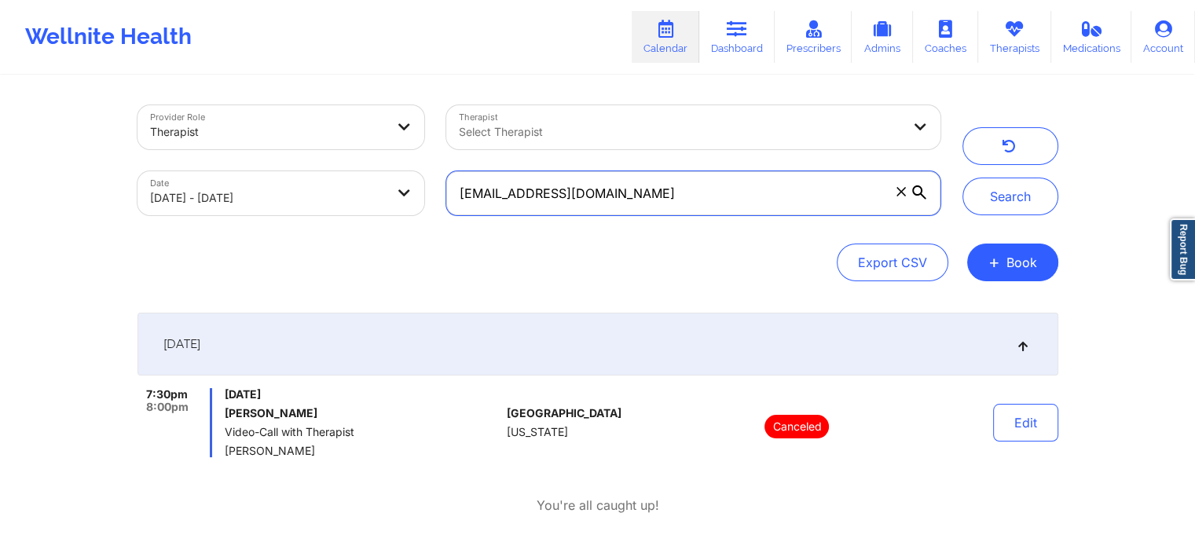
drag, startPoint x: 626, startPoint y: 182, endPoint x: 410, endPoint y: 166, distance: 215.9
click at [410, 166] on div "Provider Role Therapist Therapist Select Therapist Date 09/18/2025 - 09/19/2025…" at bounding box center [539, 160] width 825 height 132
paste input "christine.witryk"
click at [963, 178] on button "Search" at bounding box center [1011, 197] width 96 height 38
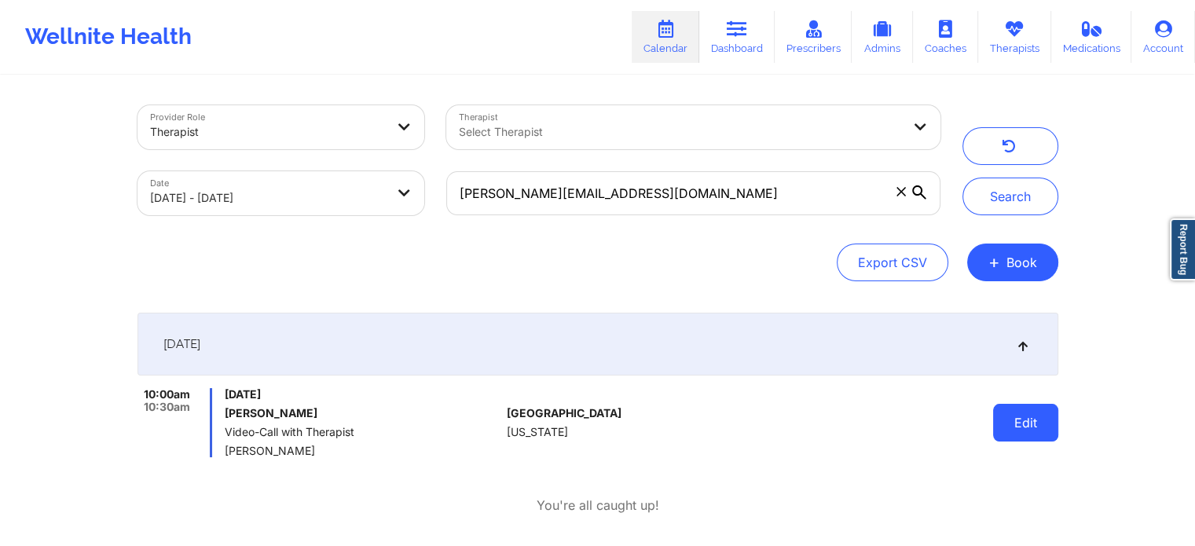
click at [1012, 433] on button "Edit" at bounding box center [1025, 423] width 65 height 38
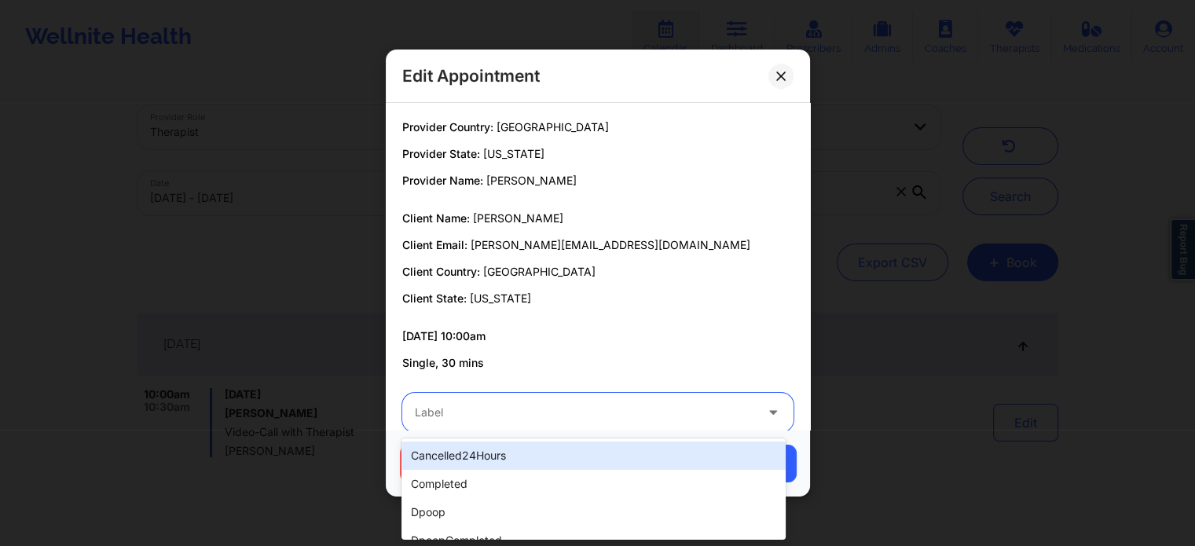
click at [608, 414] on div at bounding box center [585, 412] width 340 height 19
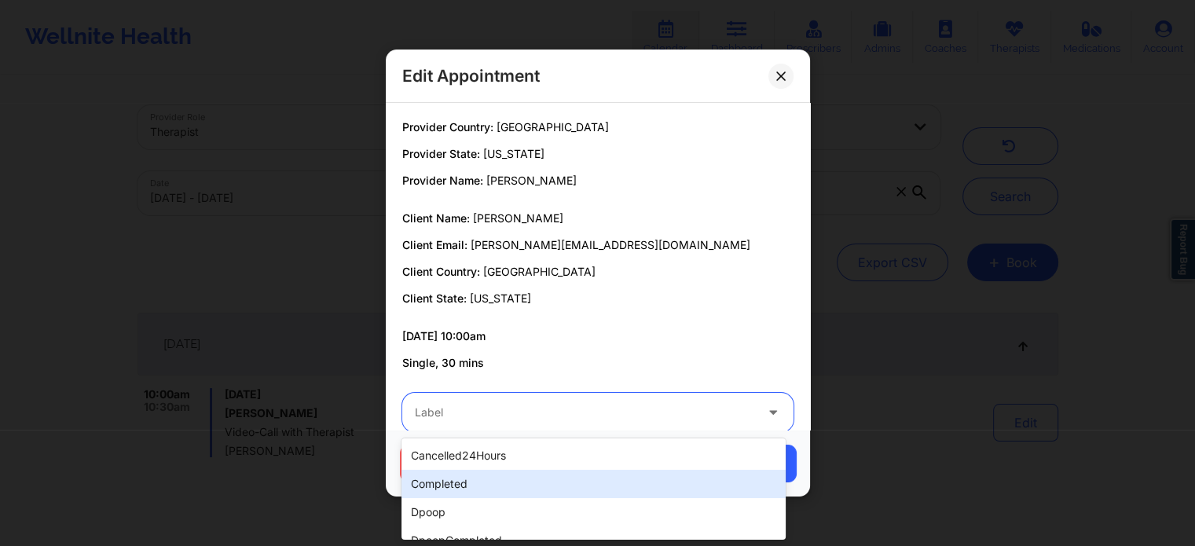
click at [489, 480] on div "completed" at bounding box center [594, 484] width 384 height 28
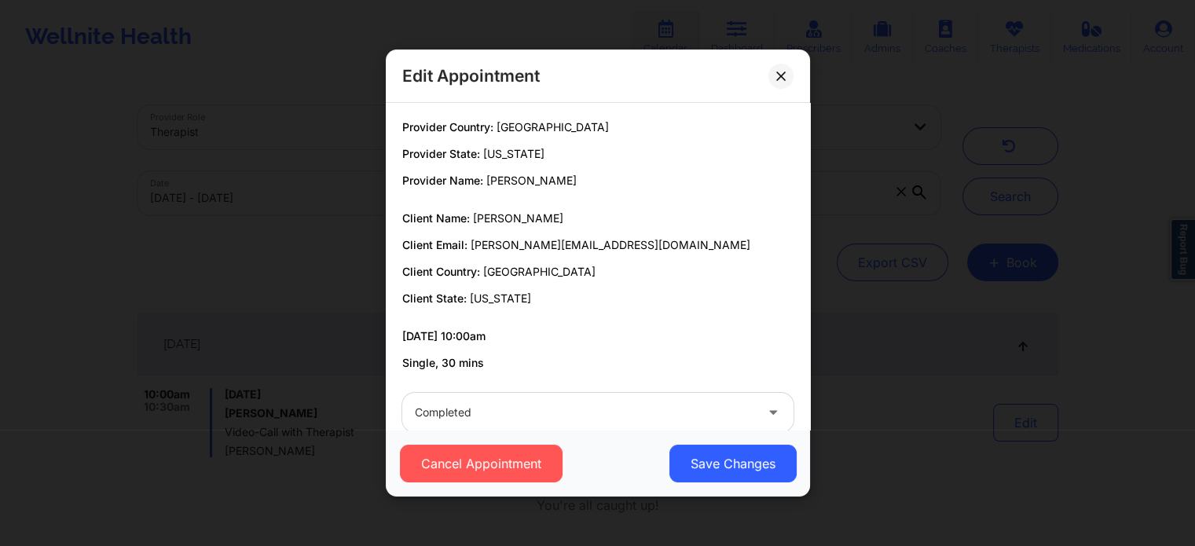
click at [663, 458] on div "Cancel Appointment Save Changes" at bounding box center [598, 464] width 402 height 38
click at [705, 452] on button "Save Changes" at bounding box center [732, 464] width 127 height 38
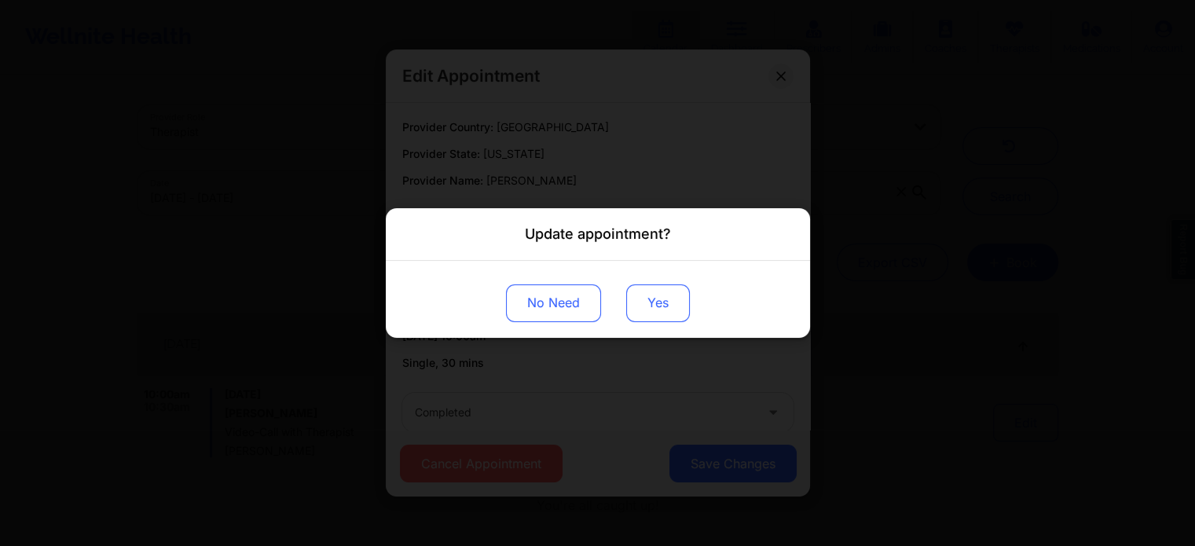
click at [630, 292] on button "Yes" at bounding box center [658, 304] width 64 height 38
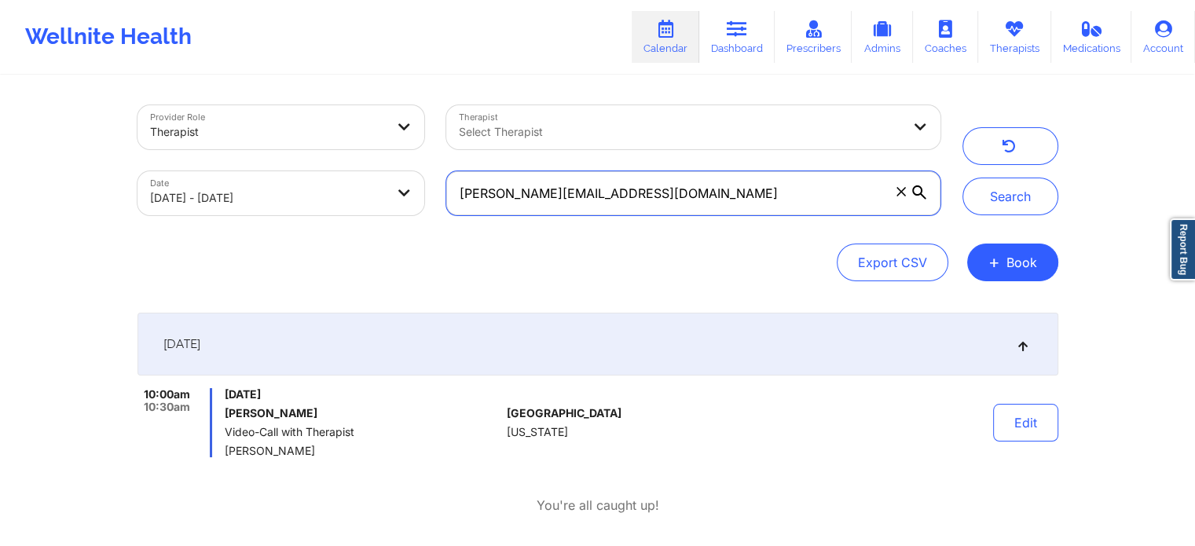
drag, startPoint x: 696, startPoint y: 190, endPoint x: 354, endPoint y: 184, distance: 342.8
click at [354, 184] on div "Provider Role Therapist Therapist Select Therapist Date 09/18/2025 - 09/19/2025…" at bounding box center [539, 160] width 825 height 132
paste input "romaineh0192"
click at [963, 178] on button "Search" at bounding box center [1011, 197] width 96 height 38
drag, startPoint x: 671, startPoint y: 185, endPoint x: 303, endPoint y: 242, distance: 372.3
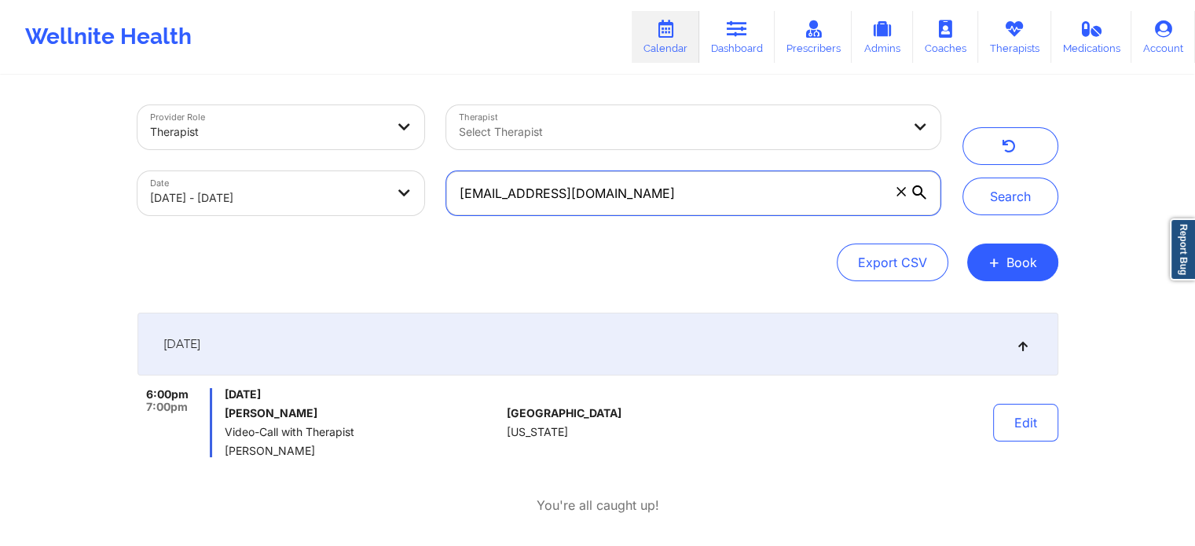
click at [303, 242] on div "Provider Role Therapist Therapist Select Therapist Date 09/18/2025 - 09/19/2025…" at bounding box center [598, 193] width 921 height 176
paste input "leilasamii1"
click at [963, 178] on button "Search" at bounding box center [1011, 197] width 96 height 38
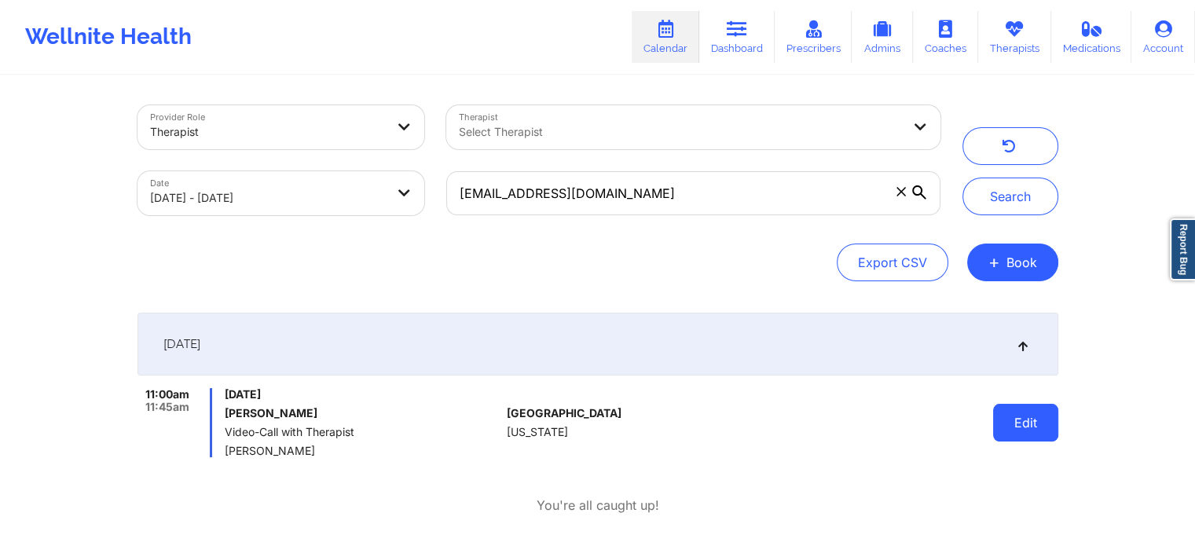
click at [1017, 410] on button "Edit" at bounding box center [1025, 423] width 65 height 38
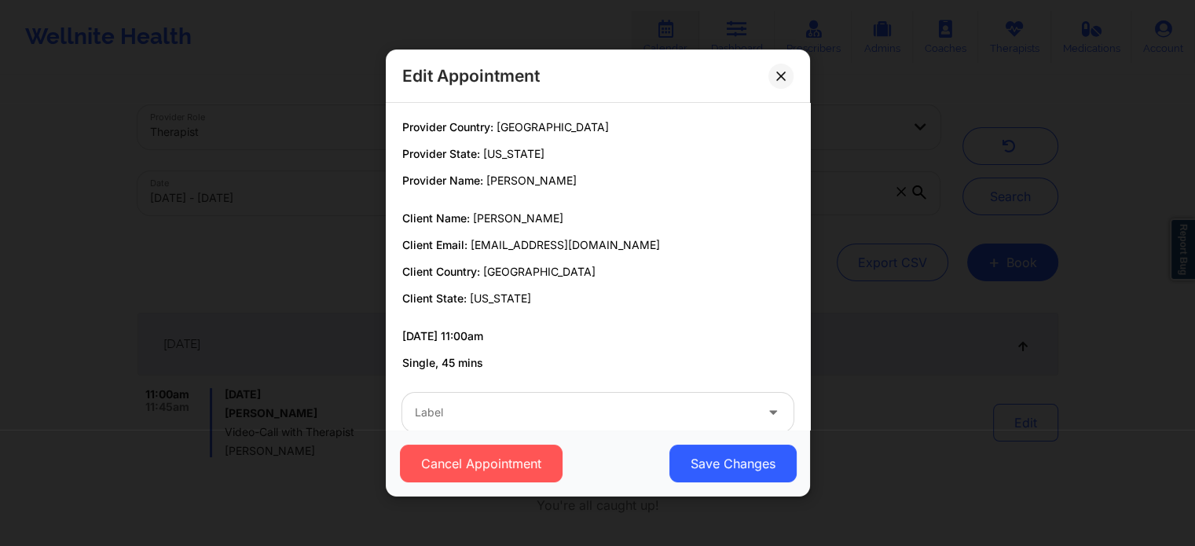
click at [520, 390] on div "Label" at bounding box center [597, 412] width 413 height 61
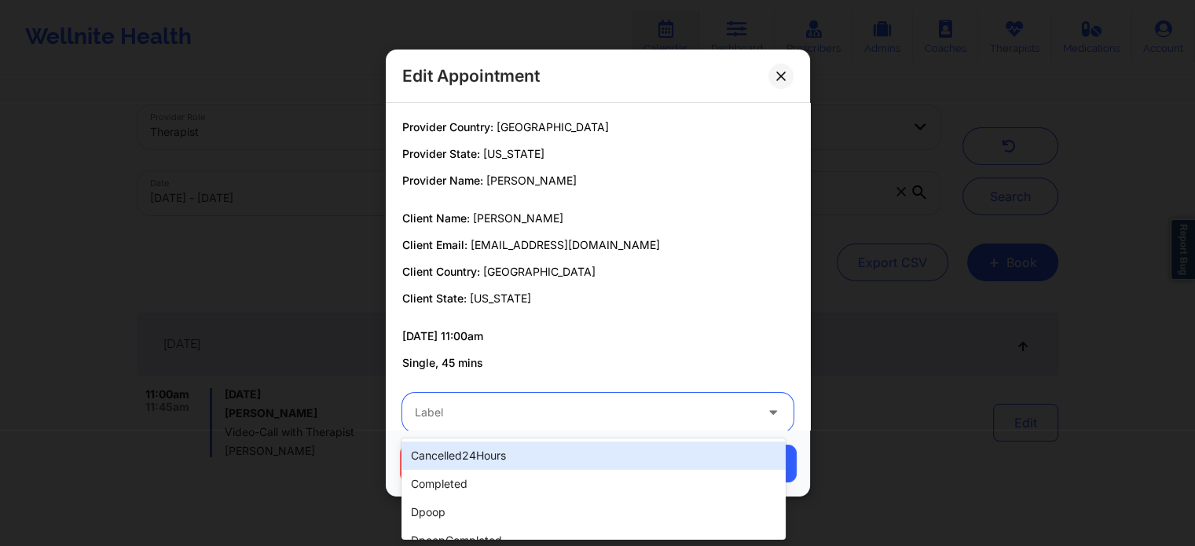
click at [505, 403] on div at bounding box center [585, 412] width 340 height 19
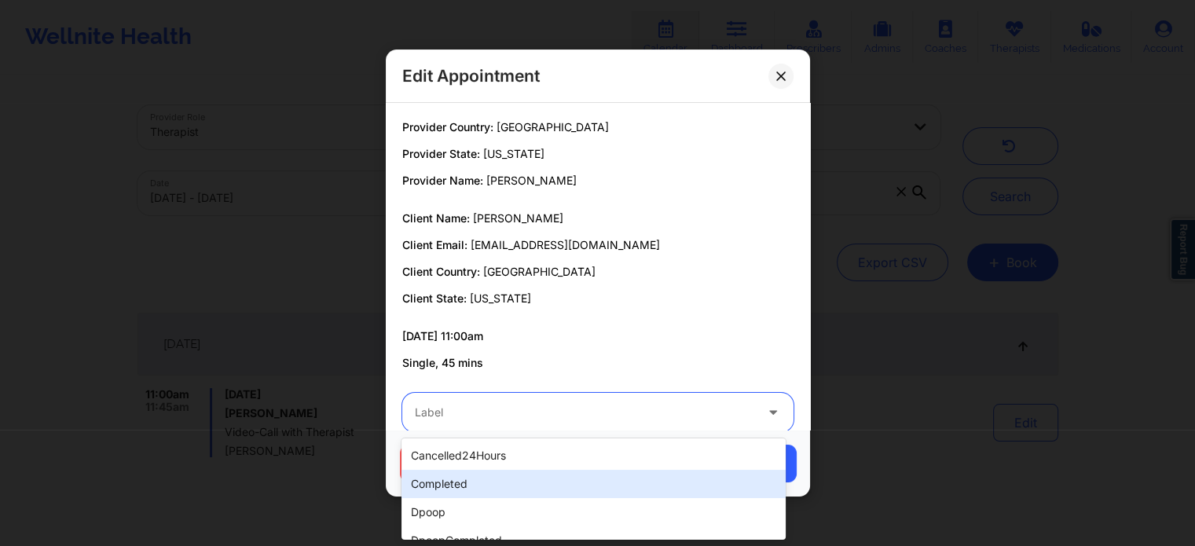
click at [459, 487] on div "completed" at bounding box center [594, 484] width 384 height 28
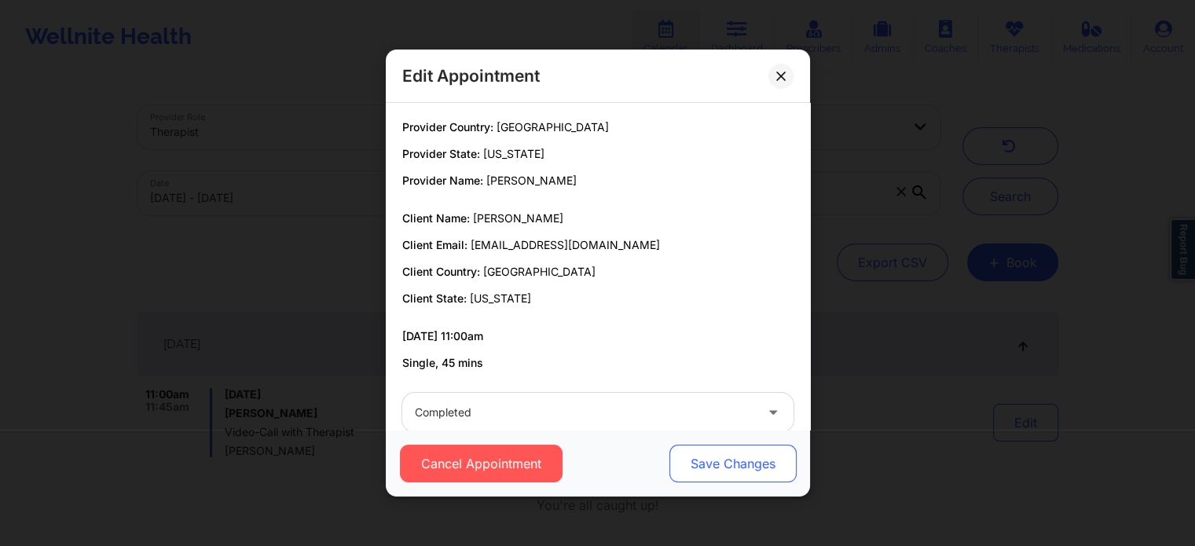
click at [712, 457] on button "Save Changes" at bounding box center [732, 464] width 127 height 38
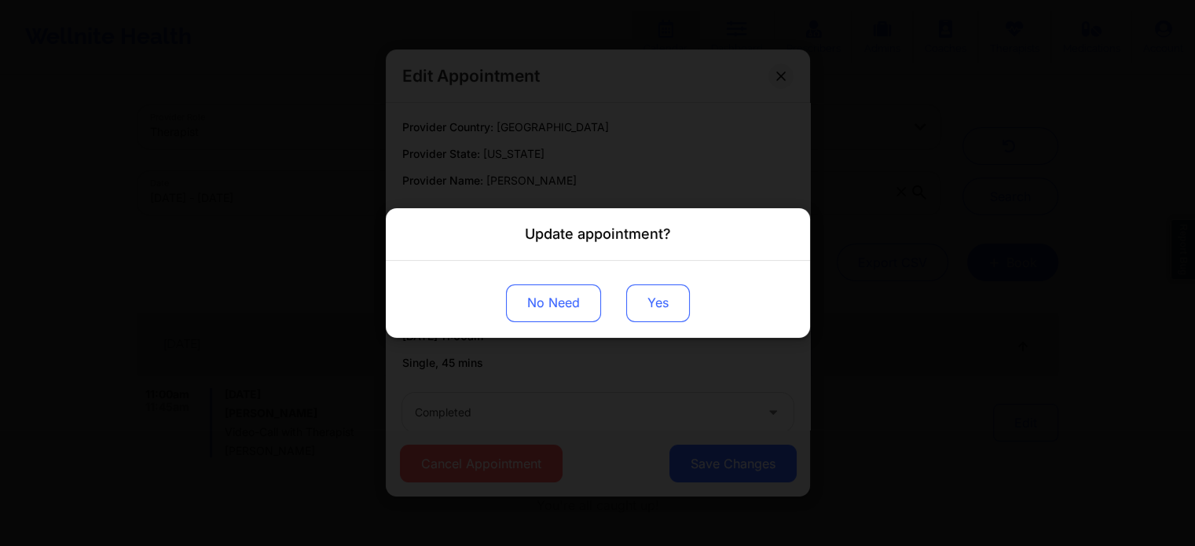
click at [655, 299] on button "Yes" at bounding box center [658, 304] width 64 height 38
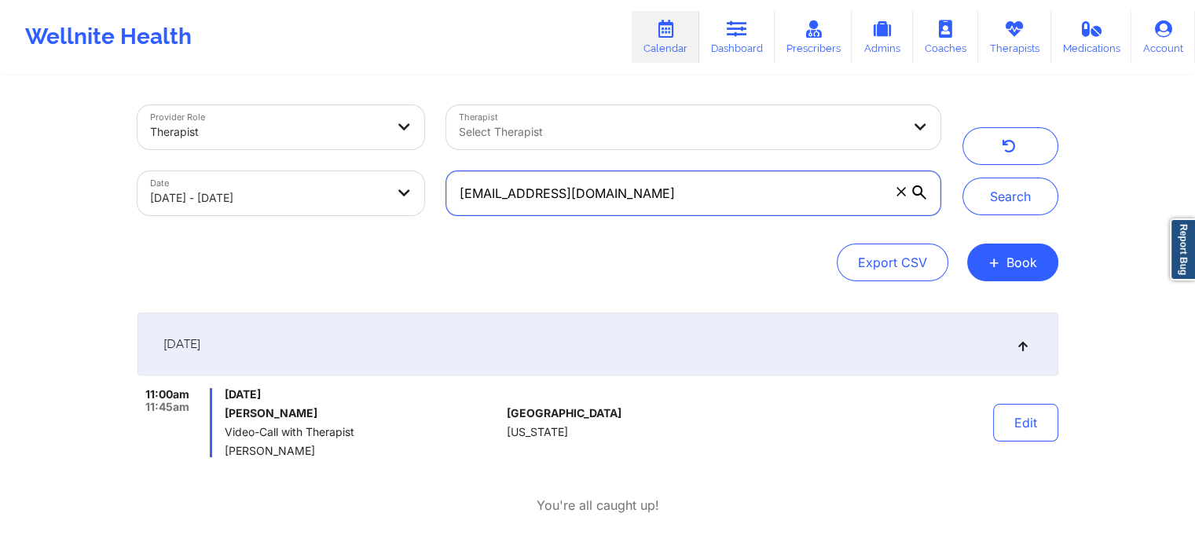
drag, startPoint x: 711, startPoint y: 189, endPoint x: 288, endPoint y: 165, distance: 423.6
click at [288, 165] on div "Provider Role Therapist Therapist Select Therapist Date 09/18/2025 - 09/19/2025…" at bounding box center [539, 160] width 825 height 132
paste input "daniellemarkusdesigns"
click at [963, 178] on button "Search" at bounding box center [1011, 197] width 96 height 38
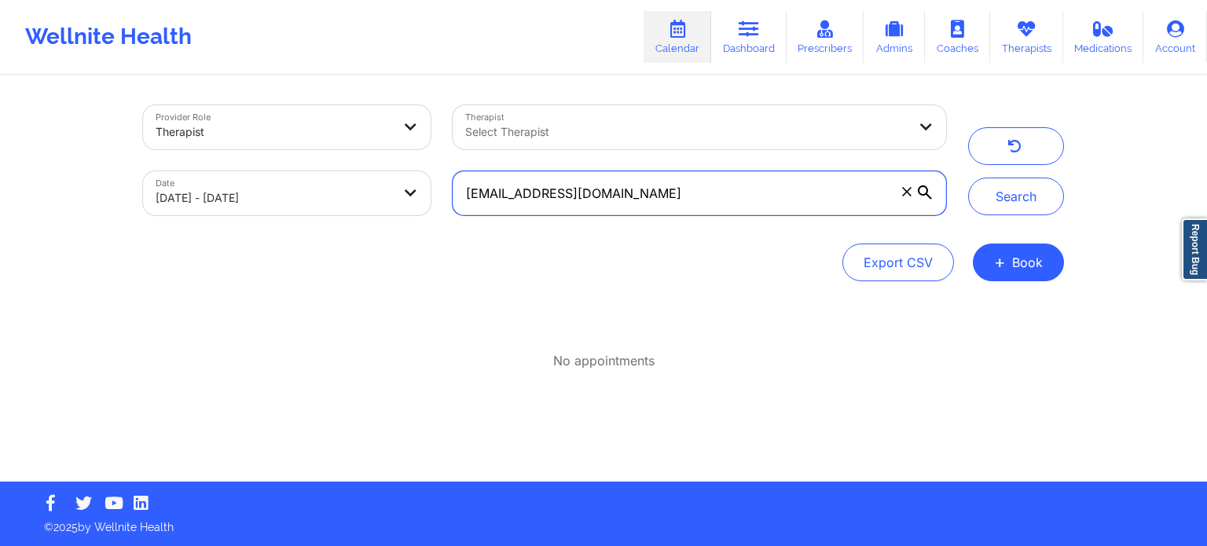
drag, startPoint x: 724, startPoint y: 190, endPoint x: 421, endPoint y: 156, distance: 304.5
click at [421, 156] on div "Provider Role Therapist Therapist Select Therapist Date 09/18/2025 - 09/19/2025…" at bounding box center [544, 160] width 825 height 132
paste input "kellyomckay"
click at [968, 178] on button "Search" at bounding box center [1016, 197] width 96 height 38
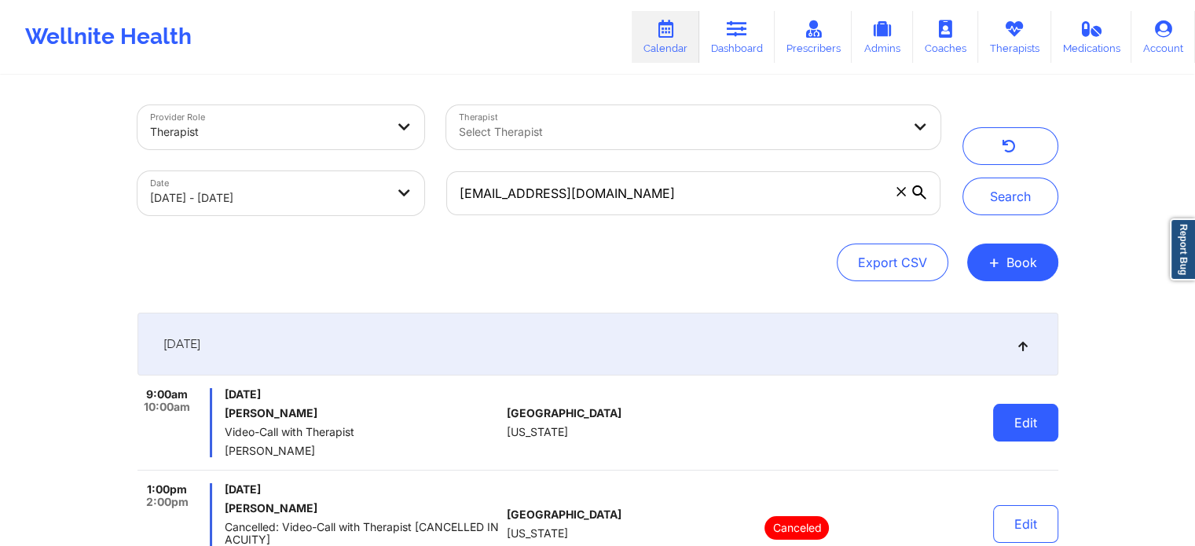
click at [1000, 410] on button "Edit" at bounding box center [1025, 423] width 65 height 38
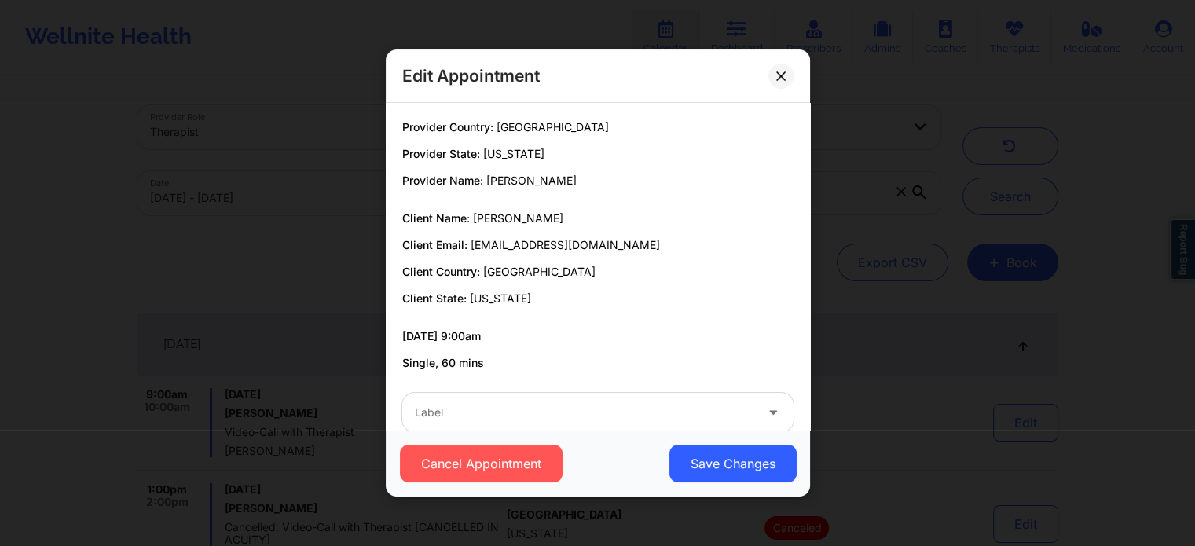
click at [599, 413] on div at bounding box center [585, 412] width 340 height 19
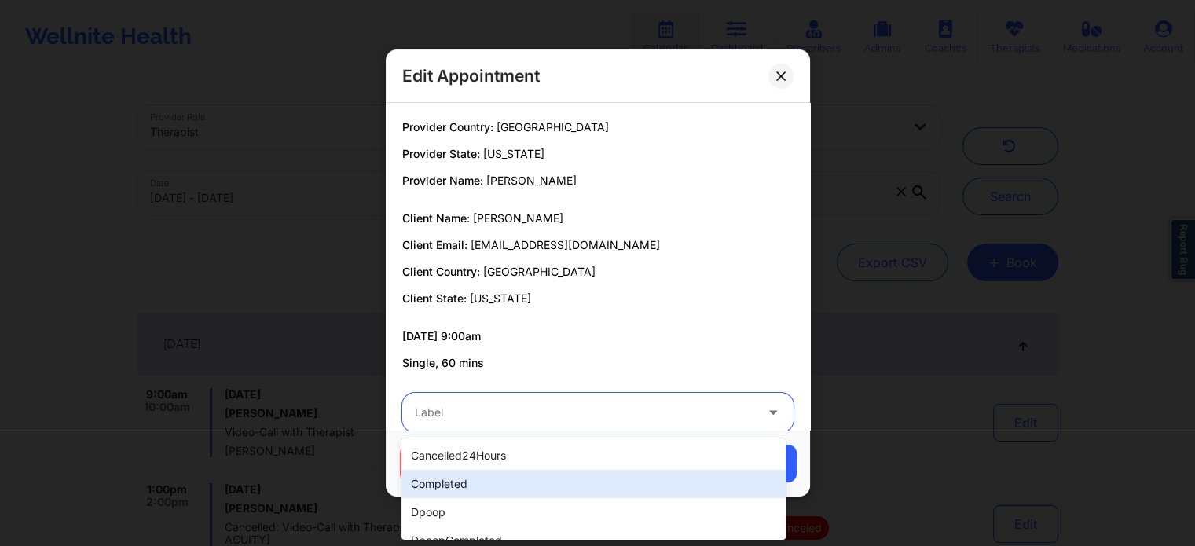
click at [497, 479] on div "completed" at bounding box center [594, 484] width 384 height 28
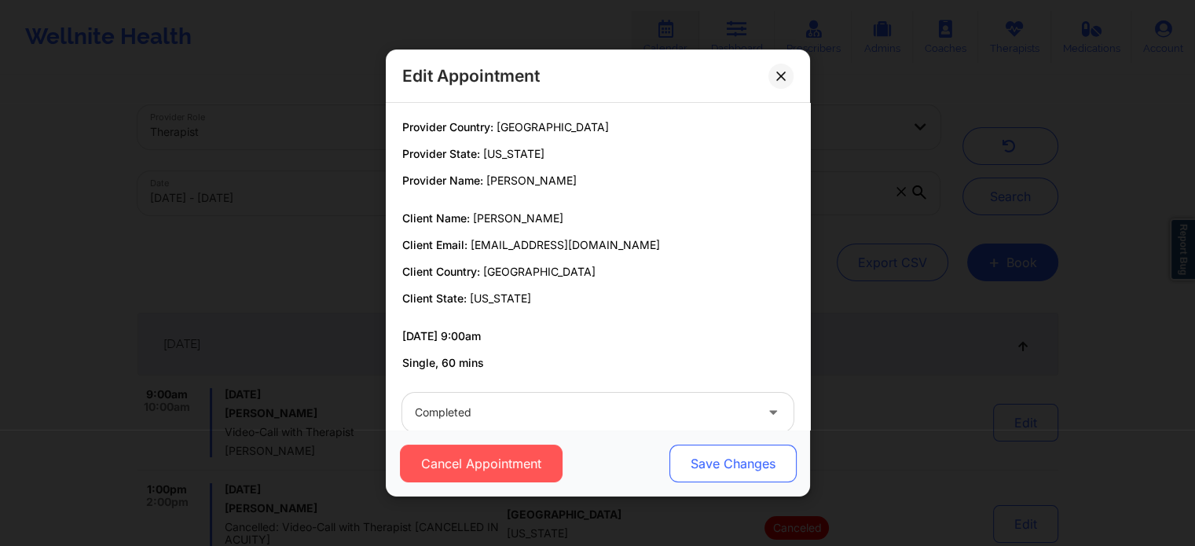
click at [701, 474] on button "Save Changes" at bounding box center [732, 464] width 127 height 38
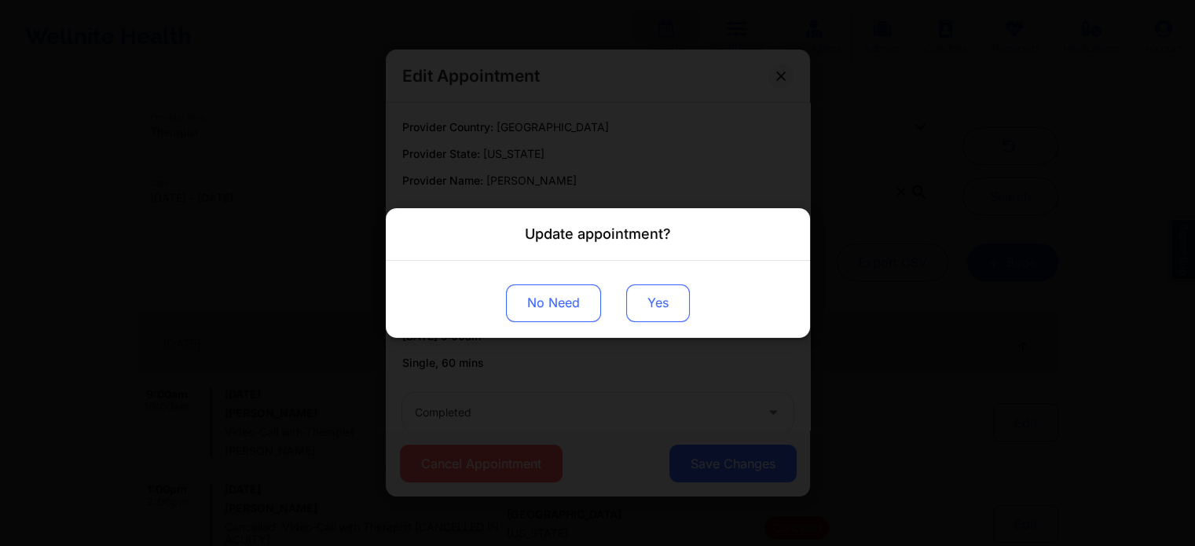
click at [651, 292] on button "Yes" at bounding box center [658, 304] width 64 height 38
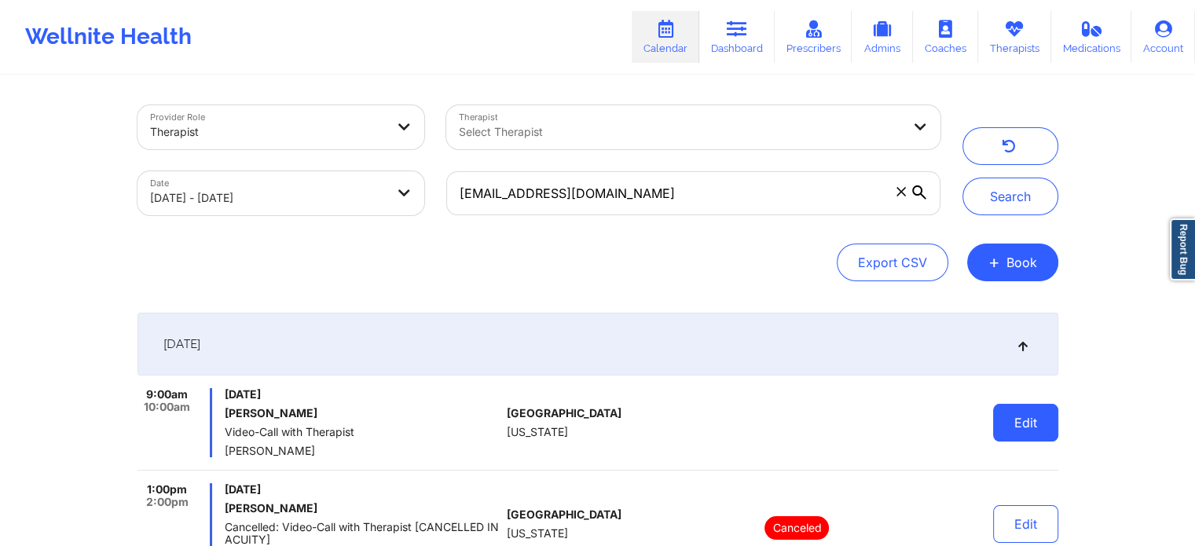
click at [1020, 406] on button "Edit" at bounding box center [1025, 423] width 65 height 38
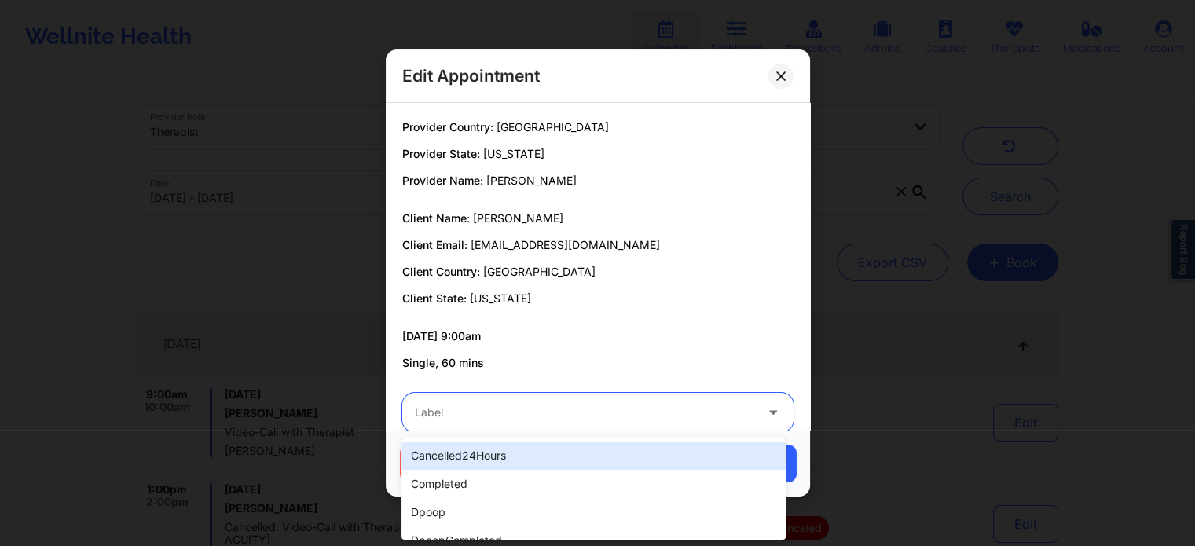
click at [590, 394] on div "Label" at bounding box center [579, 412] width 354 height 39
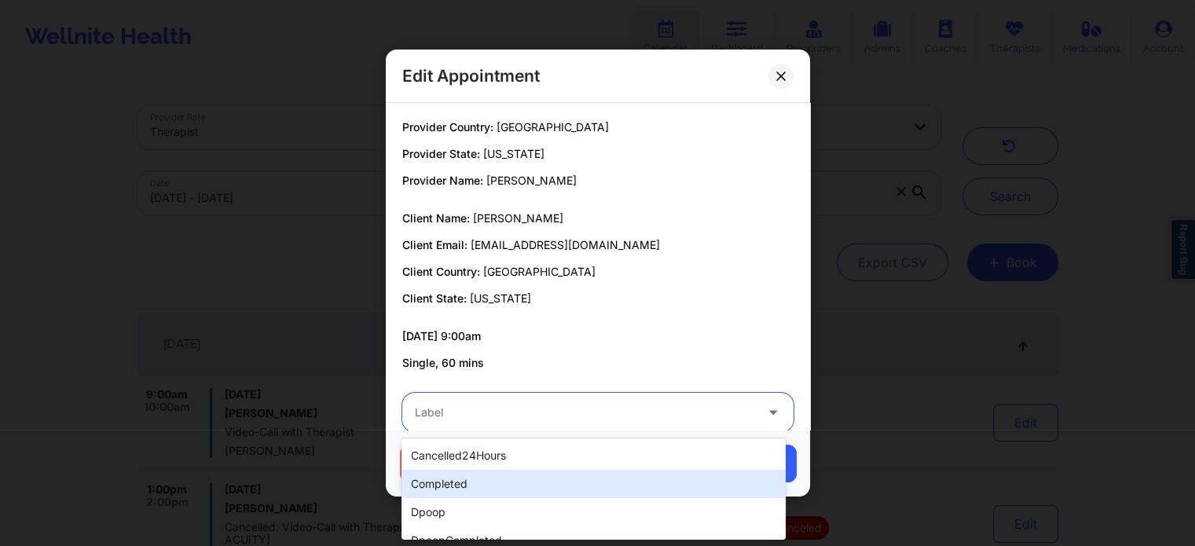
click at [542, 476] on div "completed" at bounding box center [594, 484] width 384 height 28
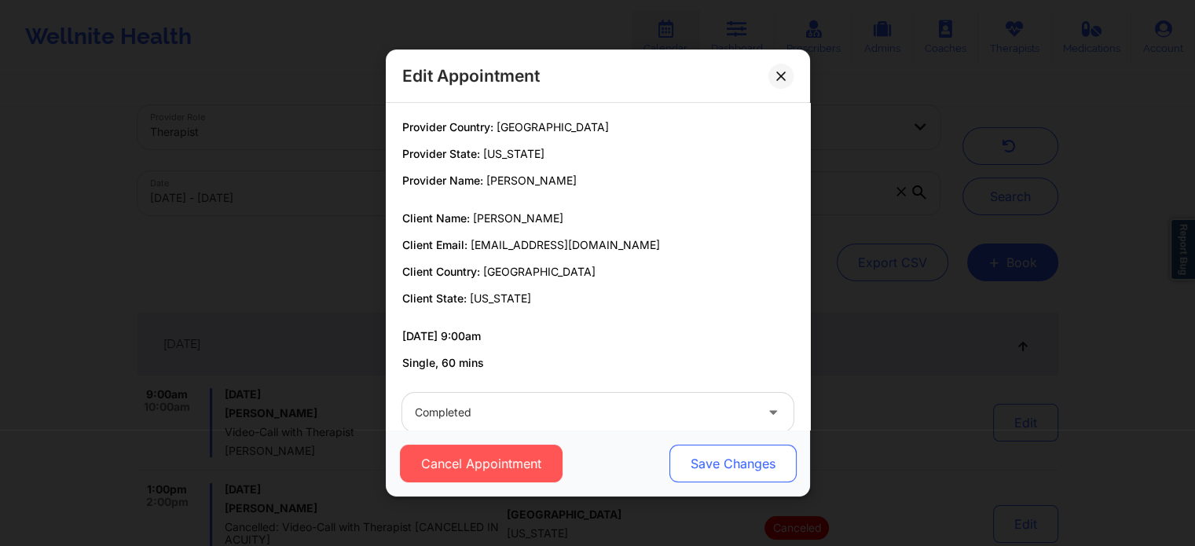
click at [712, 472] on button "Save Changes" at bounding box center [732, 464] width 127 height 38
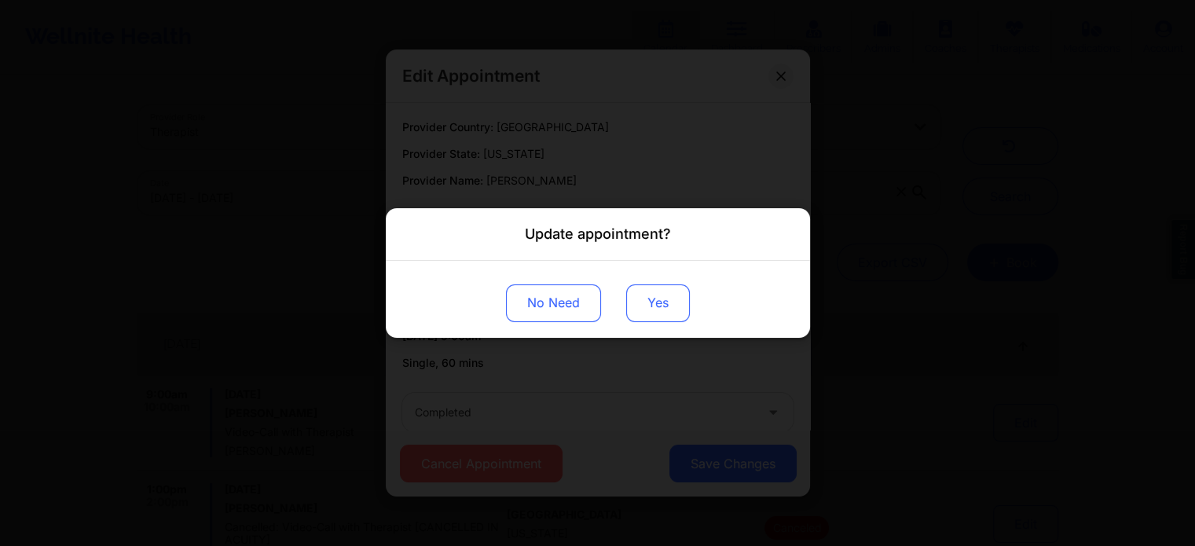
click at [656, 302] on button "Yes" at bounding box center [658, 304] width 64 height 38
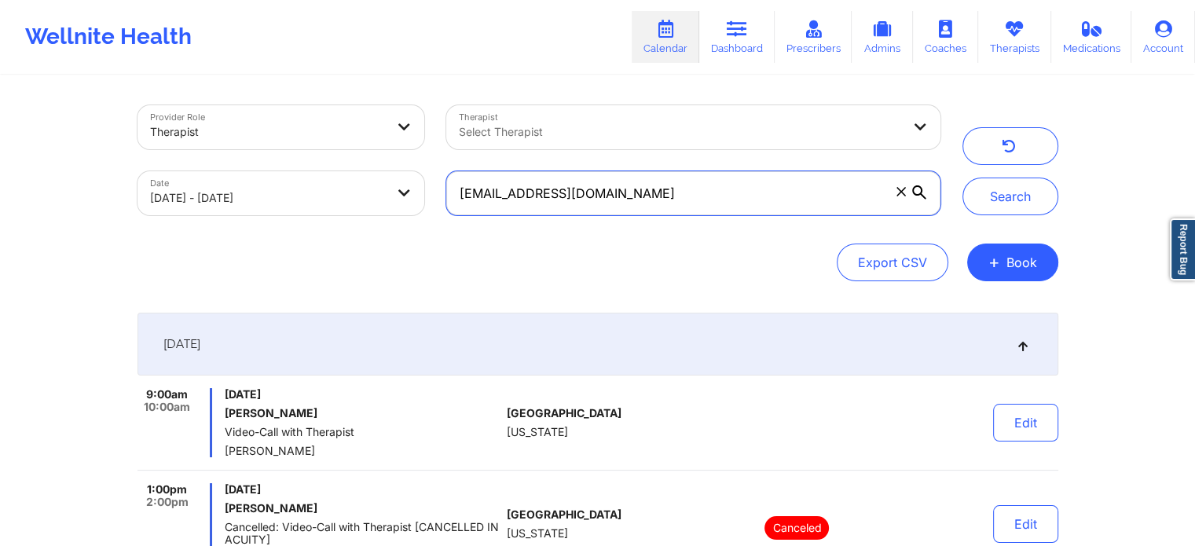
drag, startPoint x: 726, startPoint y: 196, endPoint x: 383, endPoint y: 132, distance: 349.3
click at [383, 132] on div "Provider Role Therapist Therapist Select Therapist Date 09/18/2025 - 09/19/2025…" at bounding box center [539, 160] width 825 height 132
paste input "mer.addison6"
click at [963, 178] on button "Search" at bounding box center [1011, 197] width 96 height 38
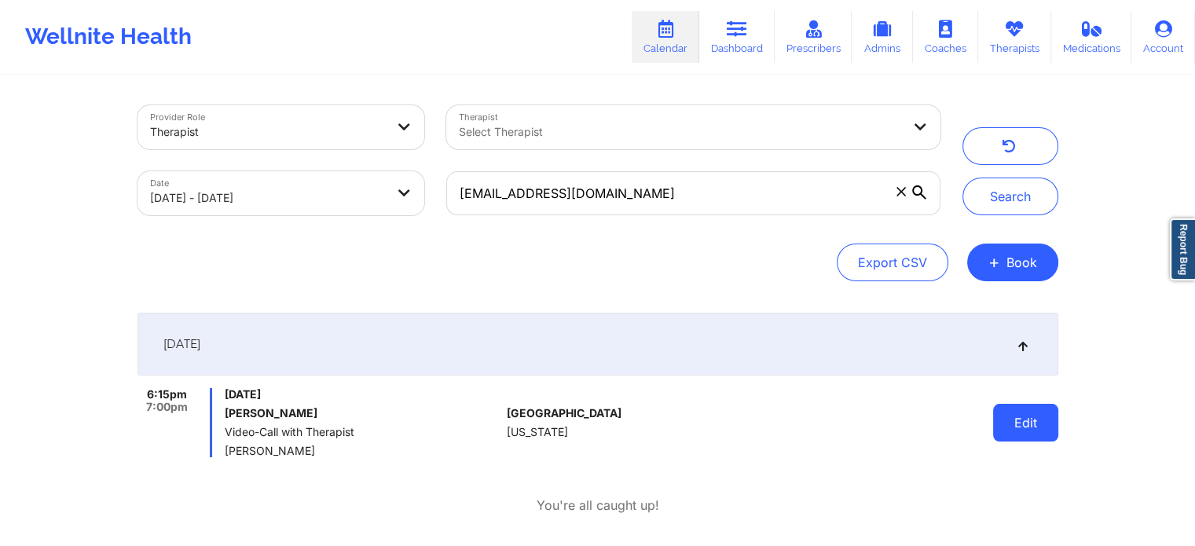
click at [1037, 417] on button "Edit" at bounding box center [1025, 423] width 65 height 38
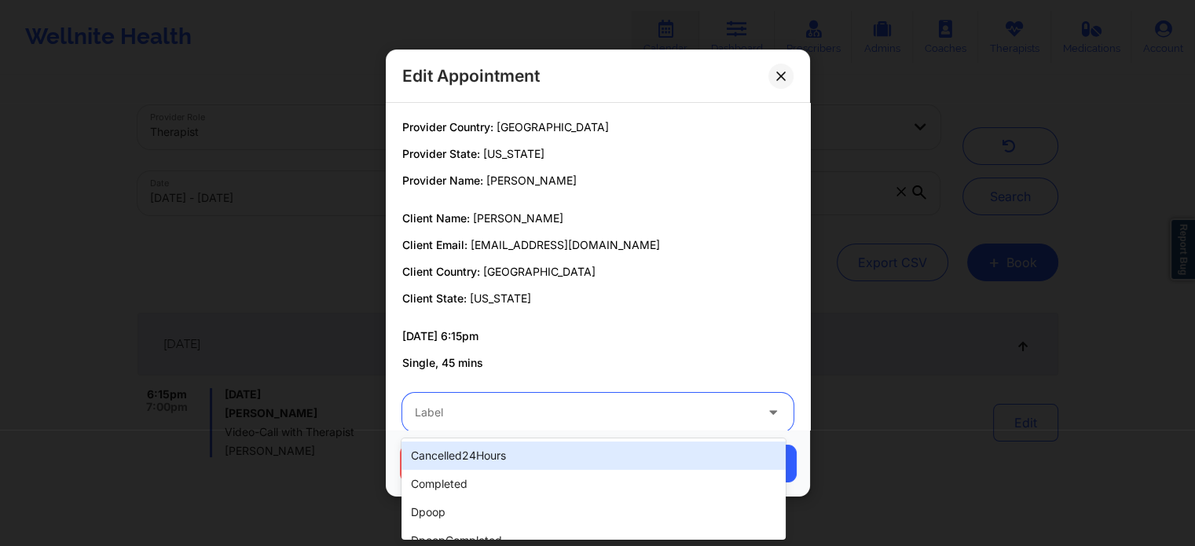
click at [619, 422] on div "Label" at bounding box center [579, 412] width 354 height 39
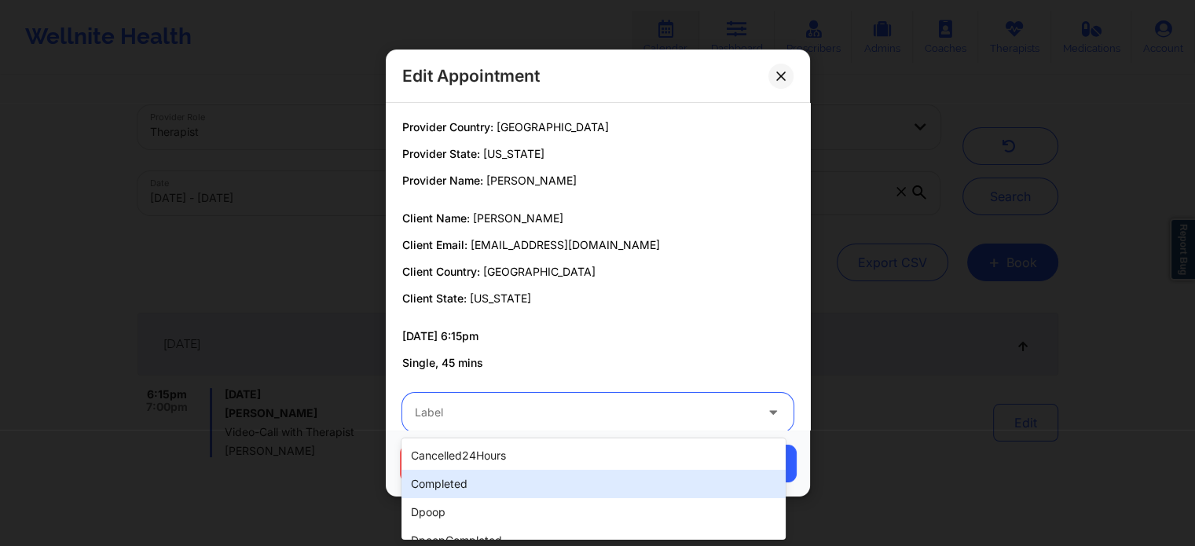
click at [519, 479] on div "completed" at bounding box center [594, 484] width 384 height 28
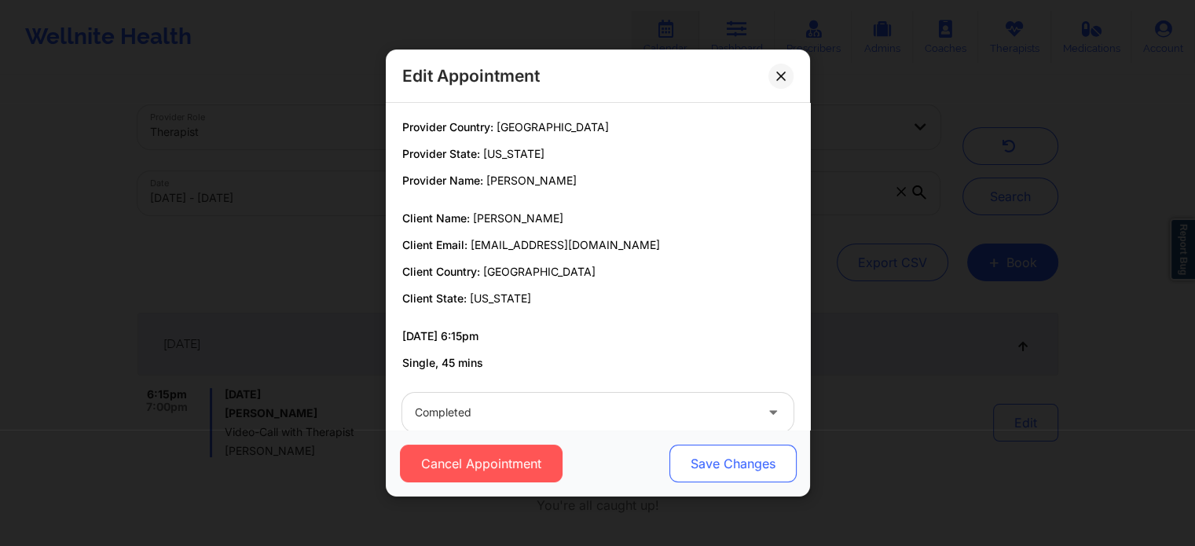
drag, startPoint x: 660, startPoint y: 474, endPoint x: 714, endPoint y: 462, distance: 55.5
click at [714, 462] on div "Cancel Appointment Save Changes" at bounding box center [598, 464] width 402 height 38
click at [714, 462] on button "Save Changes" at bounding box center [732, 464] width 127 height 38
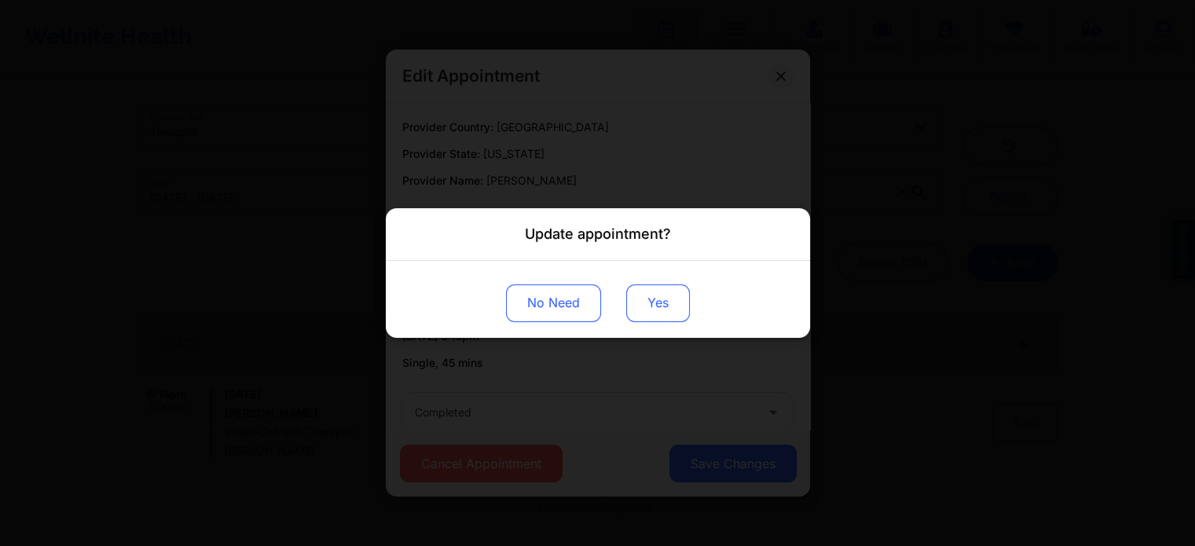
click at [642, 304] on button "Yes" at bounding box center [658, 304] width 64 height 38
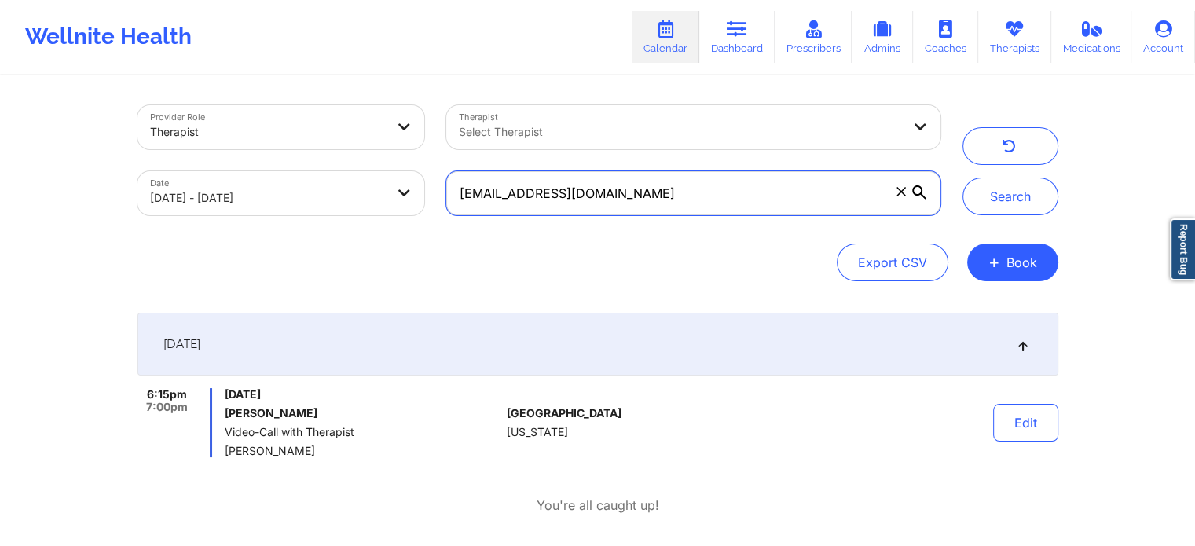
drag, startPoint x: 731, startPoint y: 206, endPoint x: 365, endPoint y: 149, distance: 370.0
click at [365, 149] on div "Provider Role Therapist Therapist Select Therapist Date 09/18/2025 - 09/19/2025…" at bounding box center [539, 160] width 825 height 132
paste input "cjd2165@caa.columbia.edu"
type input "cjd2165@caa.columbia.edu"
click at [963, 178] on button "Search" at bounding box center [1011, 197] width 96 height 38
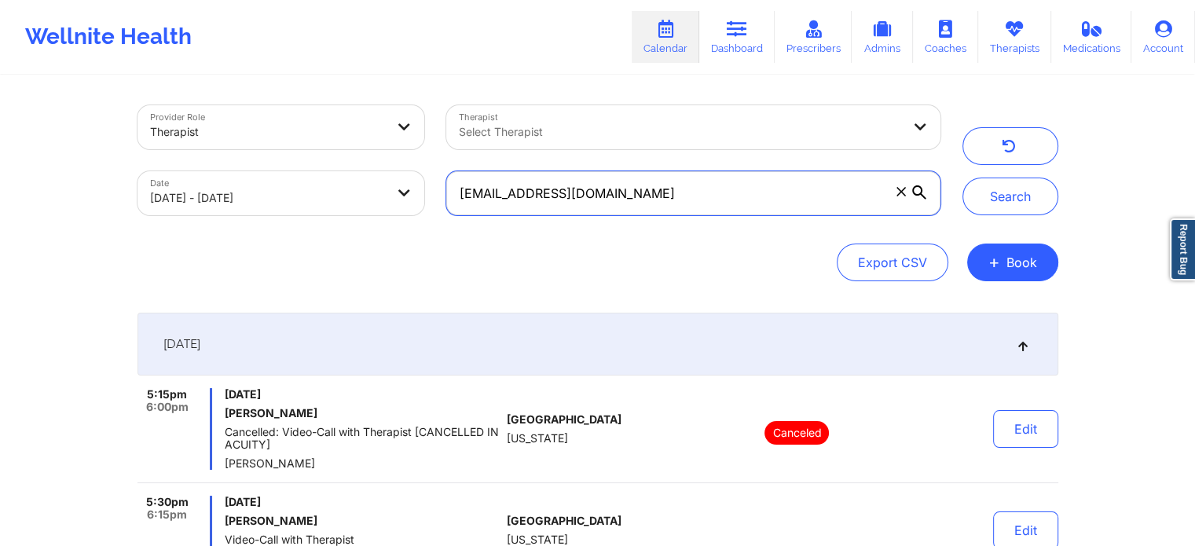
scroll to position [179, 0]
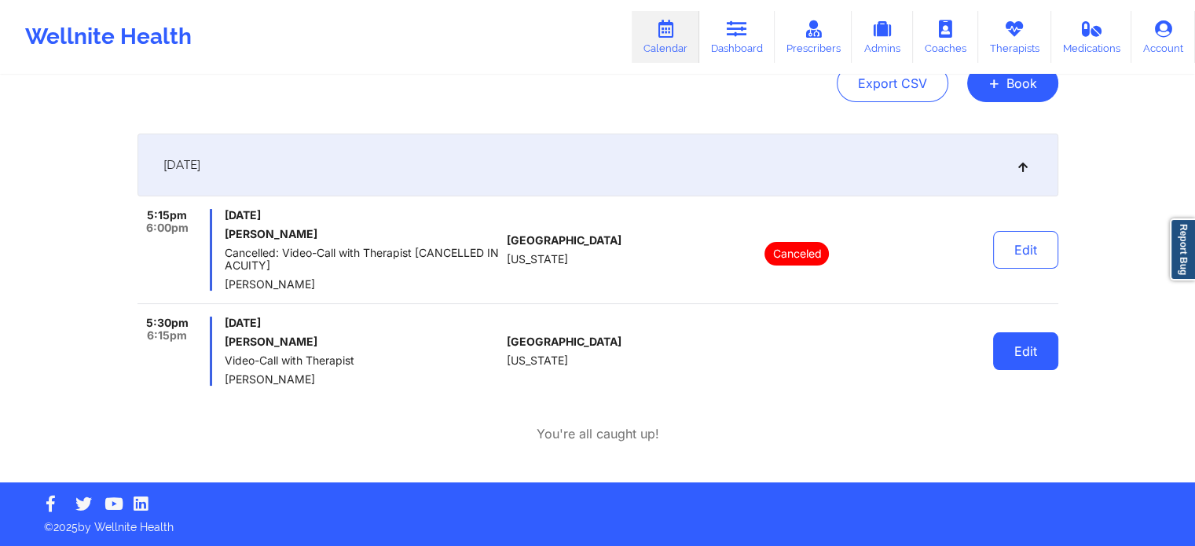
click at [1003, 339] on button "Edit" at bounding box center [1025, 351] width 65 height 38
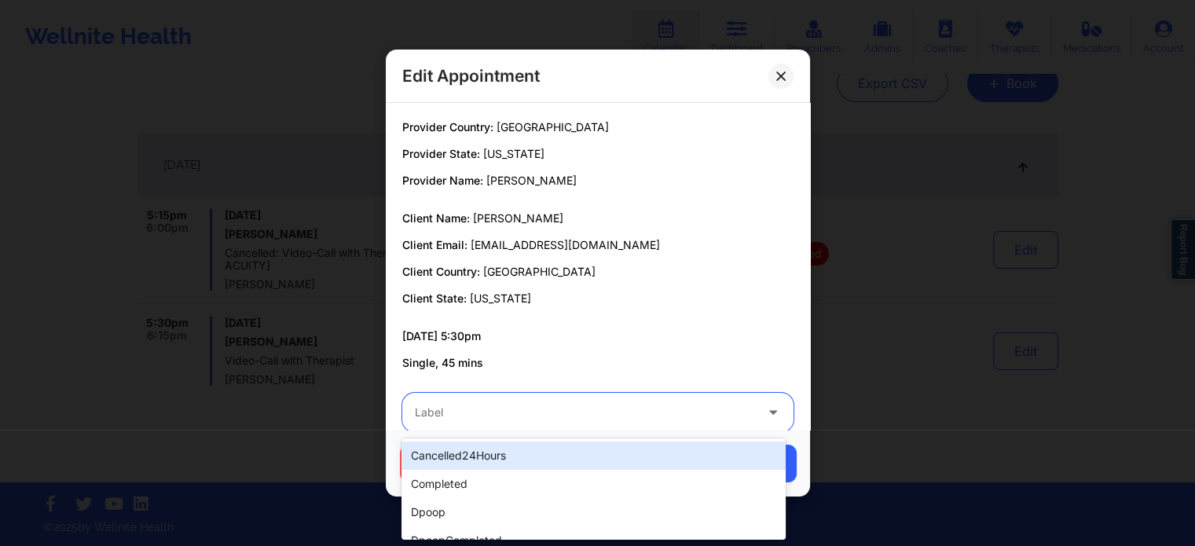
click at [588, 403] on div at bounding box center [585, 412] width 340 height 19
type input "dp"
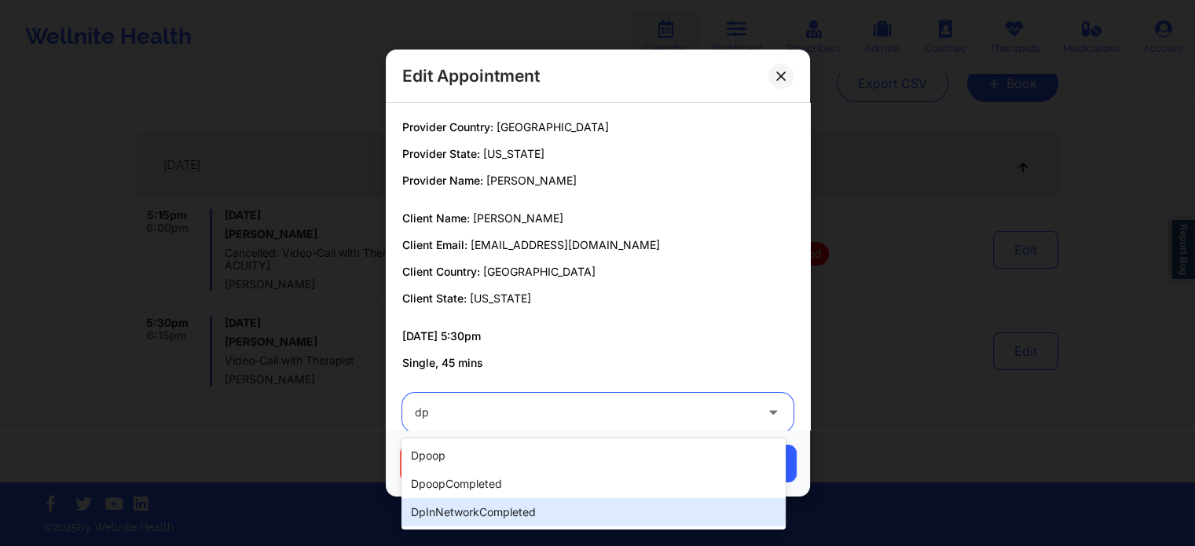
click at [510, 509] on div "dpInNetworkCompleted" at bounding box center [594, 512] width 384 height 28
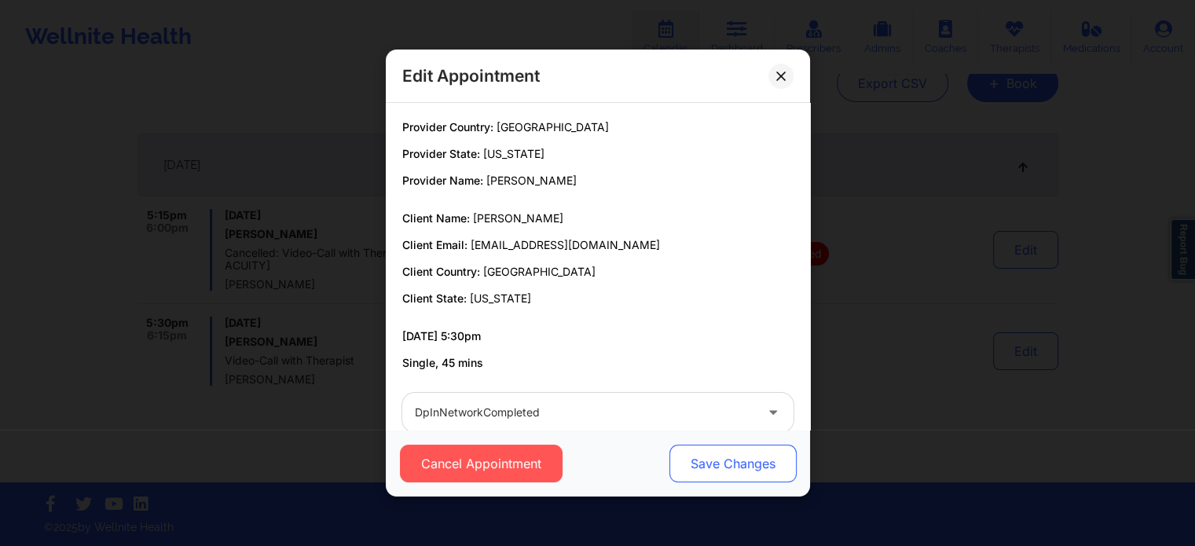
click at [697, 447] on button "Save Changes" at bounding box center [732, 464] width 127 height 38
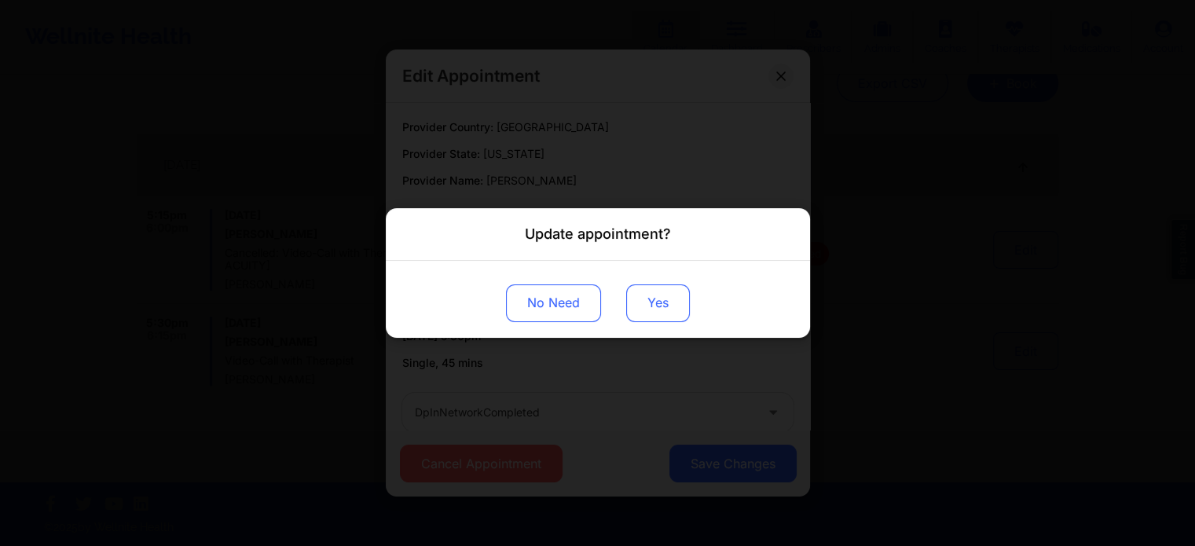
click at [675, 314] on button "Yes" at bounding box center [658, 304] width 64 height 38
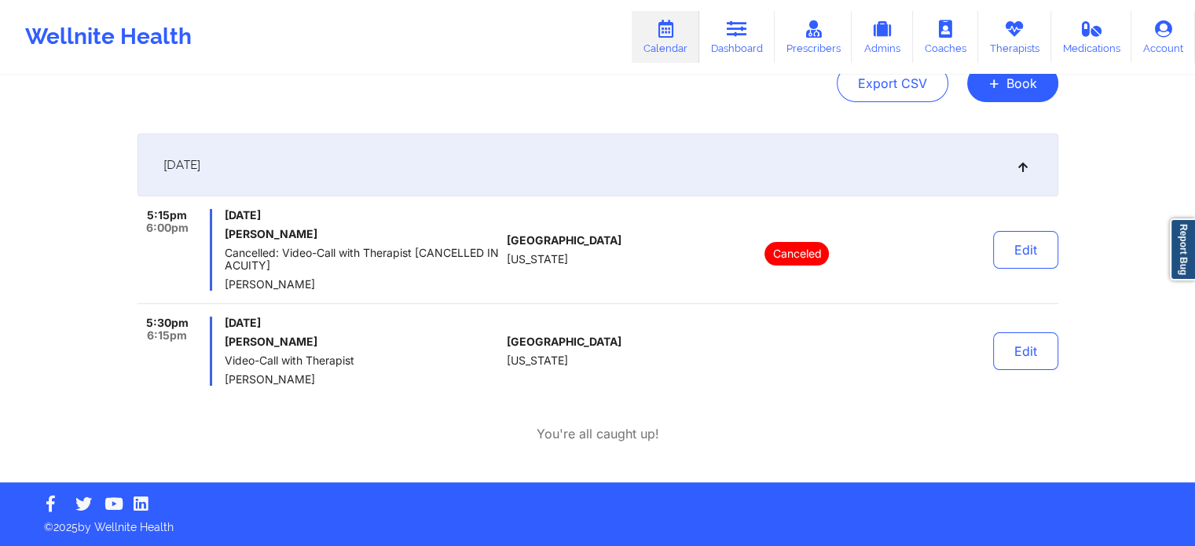
scroll to position [0, 0]
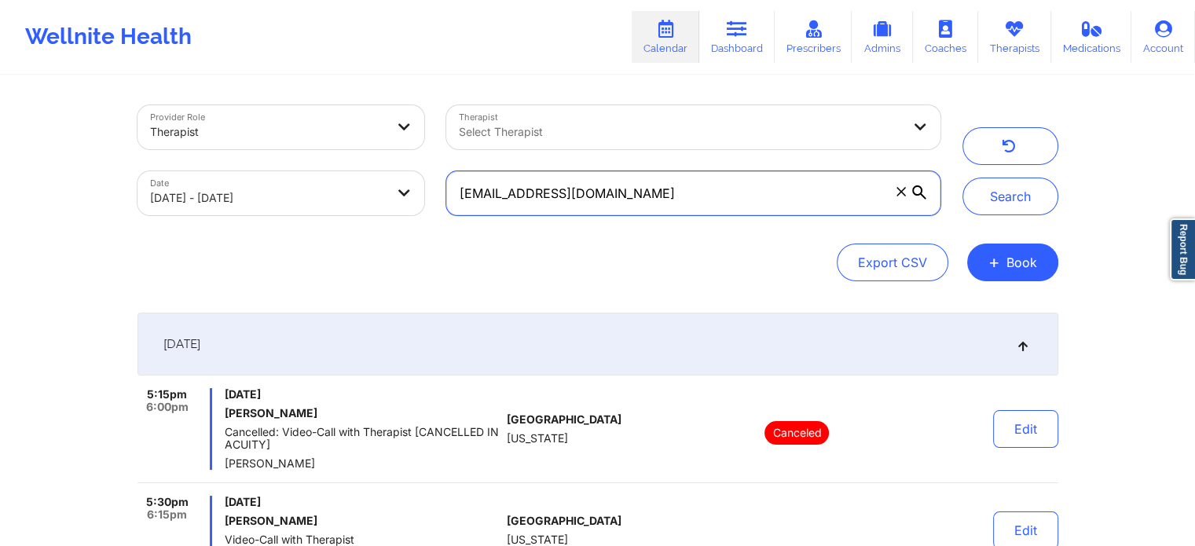
drag, startPoint x: 680, startPoint y: 210, endPoint x: 285, endPoint y: 166, distance: 397.8
click at [285, 166] on div "Provider Role Therapist Therapist Select Therapist Date 09/18/2025 - 09/19/2025…" at bounding box center [539, 160] width 825 height 132
paste input "samantha.ugrah@gmail.com"
click at [963, 178] on button "Search" at bounding box center [1011, 197] width 96 height 38
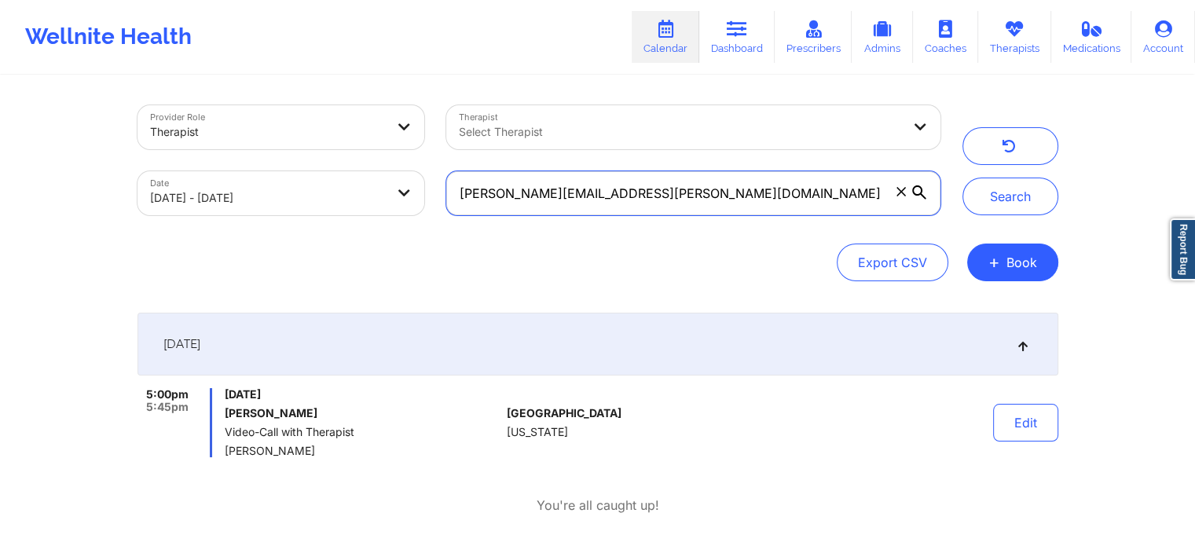
drag, startPoint x: 651, startPoint y: 185, endPoint x: 338, endPoint y: 192, distance: 312.9
click at [338, 192] on div "Provider Role Therapist Therapist Select Therapist Date 09/18/2025 - 09/19/2025…" at bounding box center [539, 160] width 825 height 132
paste input "yreettakay"
click at [963, 178] on button "Search" at bounding box center [1011, 197] width 96 height 38
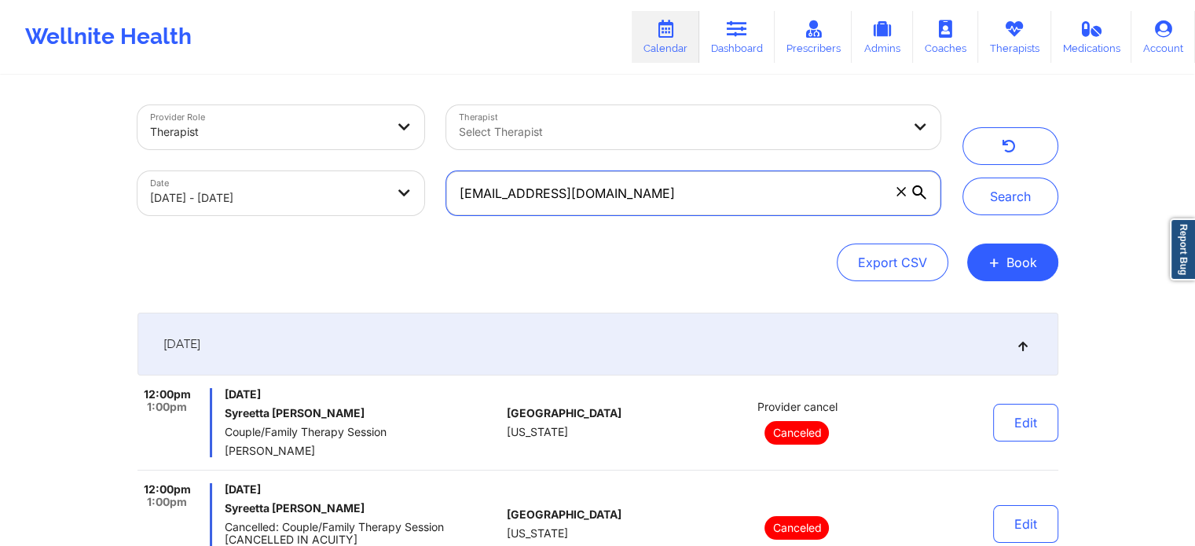
drag, startPoint x: 681, startPoint y: 202, endPoint x: 223, endPoint y: 117, distance: 466.0
click at [223, 117] on div "Provider Role Therapist Therapist Select Therapist Date 09/18/2025 - 09/19/2025…" at bounding box center [539, 160] width 825 height 132
paste input "cmildner27"
click at [963, 178] on button "Search" at bounding box center [1011, 197] width 96 height 38
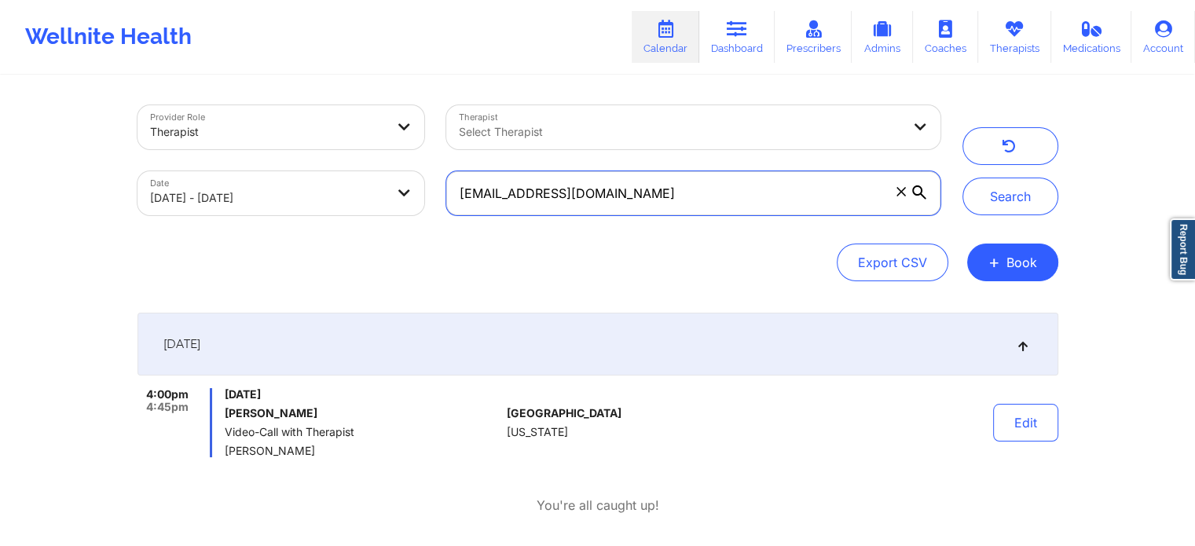
drag, startPoint x: 684, startPoint y: 200, endPoint x: 312, endPoint y: 150, distance: 375.1
click at [312, 150] on div "Provider Role Therapist Therapist Select Therapist Date 09/18/2025 - 09/19/2025…" at bounding box center [539, 160] width 825 height 132
paste input "tangzeng@hot"
click at [963, 178] on button "Search" at bounding box center [1011, 197] width 96 height 38
drag, startPoint x: 717, startPoint y: 200, endPoint x: 199, endPoint y: 159, distance: 519.6
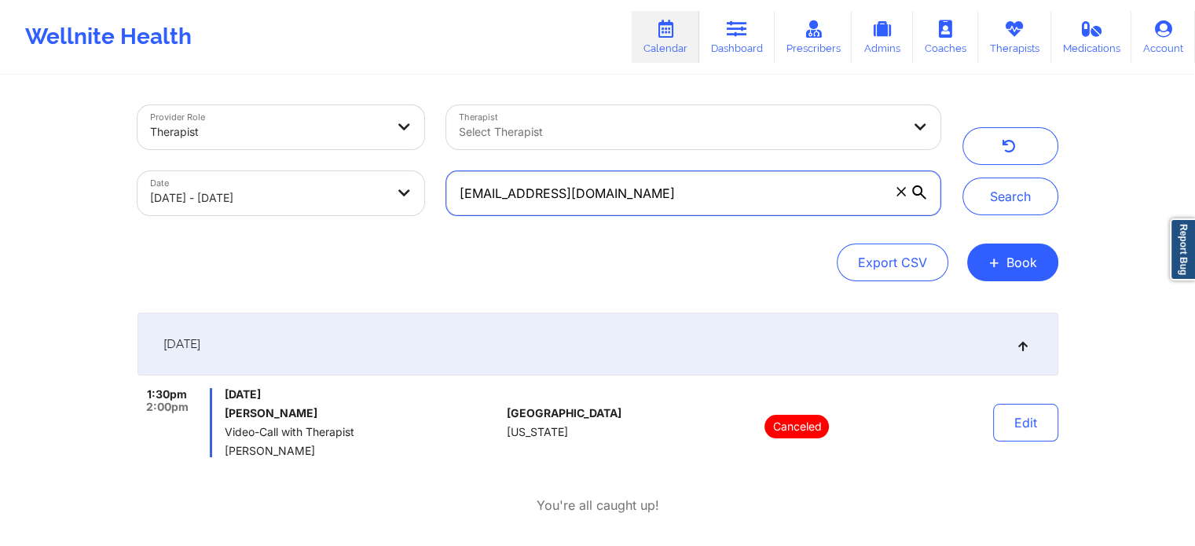
click at [199, 159] on div "Provider Role Therapist Therapist Select Therapist Date 09/18/2025 - 09/19/2025…" at bounding box center [539, 160] width 825 height 132
paste input "sonnyfaith@g"
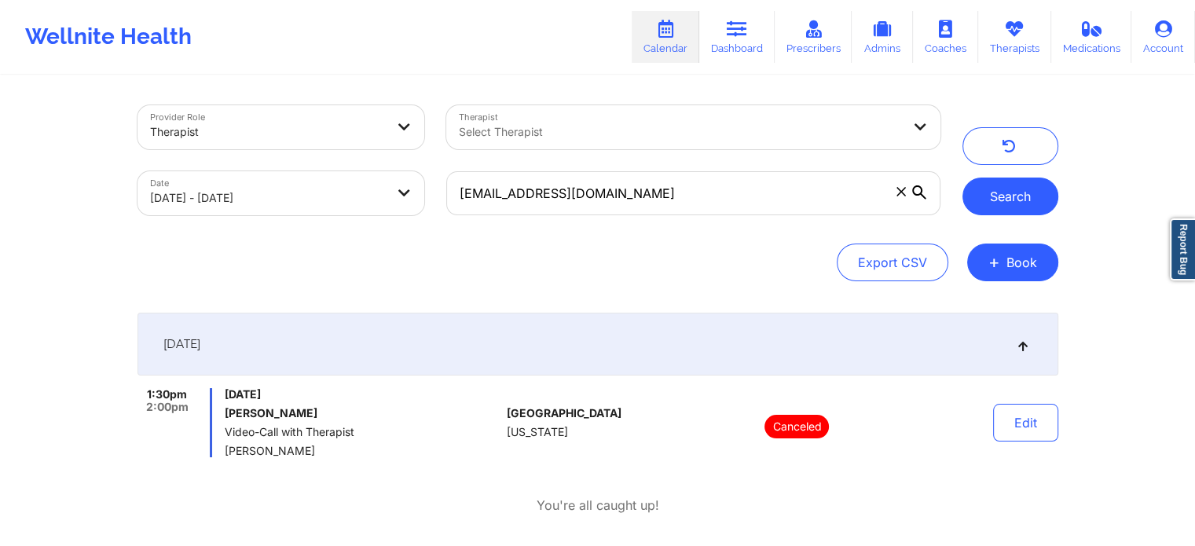
click at [997, 185] on button "Search" at bounding box center [1011, 197] width 96 height 38
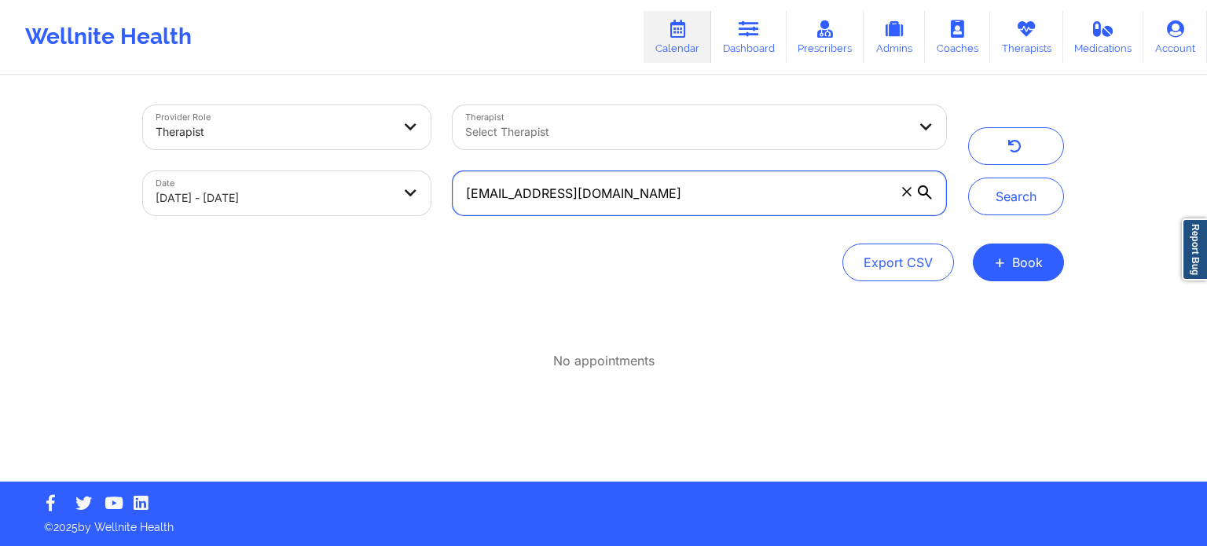
drag, startPoint x: 634, startPoint y: 185, endPoint x: 294, endPoint y: 145, distance: 342.6
click at [294, 145] on div "Provider Role Therapist Therapist Select Therapist Date 09/18/2025 - 09/19/2025…" at bounding box center [544, 160] width 825 height 132
paste input "denelle.winnan@yahoo"
click at [968, 178] on button "Search" at bounding box center [1016, 197] width 96 height 38
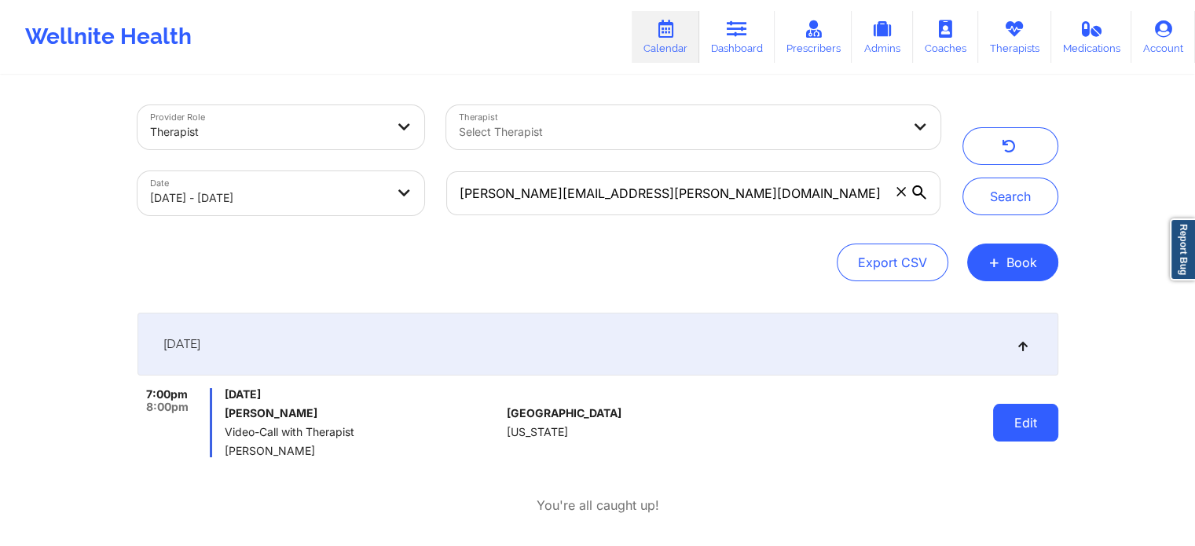
click at [1013, 425] on button "Edit" at bounding box center [1025, 423] width 65 height 38
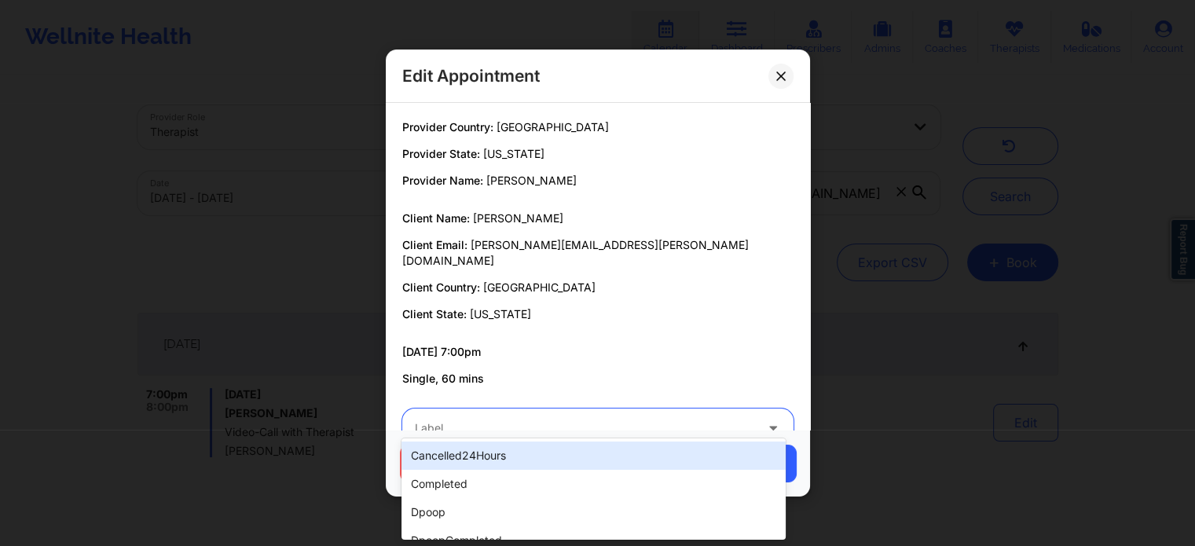
click at [602, 419] on div at bounding box center [585, 428] width 340 height 19
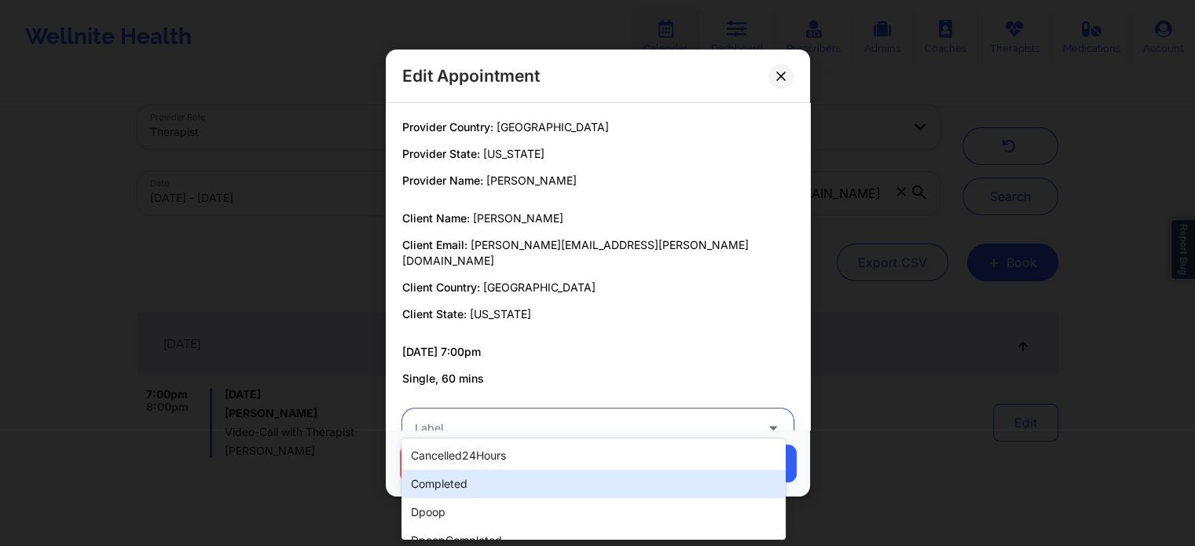
click at [475, 472] on div "completed" at bounding box center [594, 484] width 384 height 28
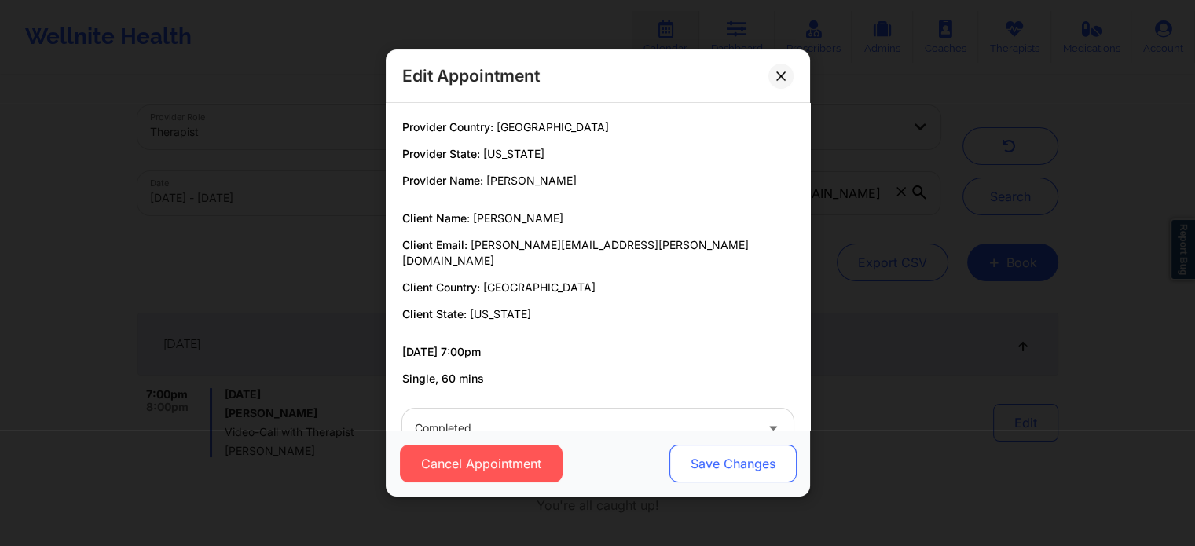
click at [699, 471] on button "Save Changes" at bounding box center [732, 464] width 127 height 38
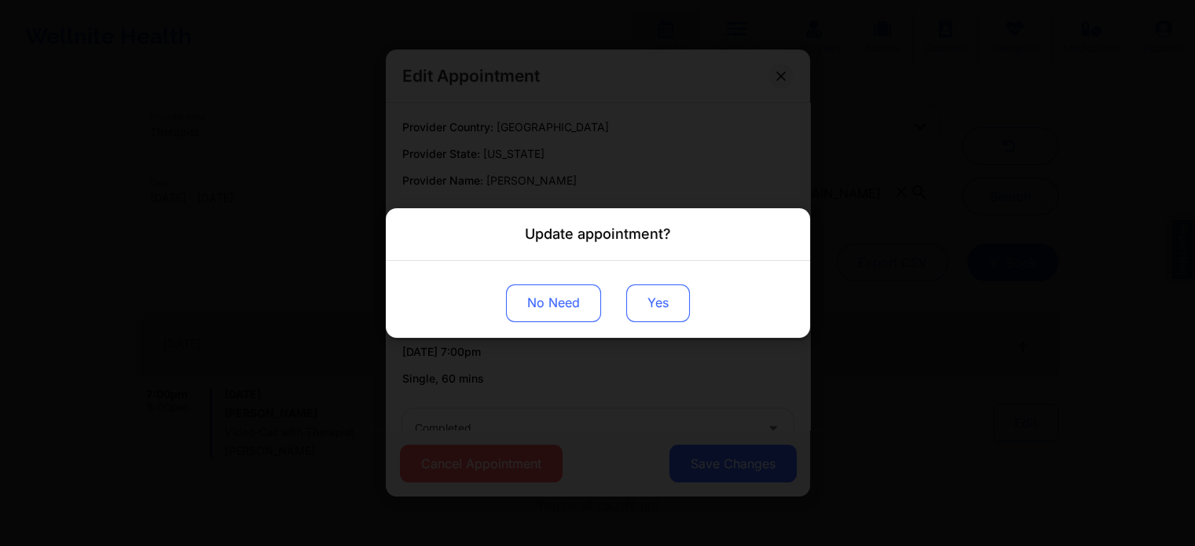
click at [638, 286] on button "Yes" at bounding box center [658, 304] width 64 height 38
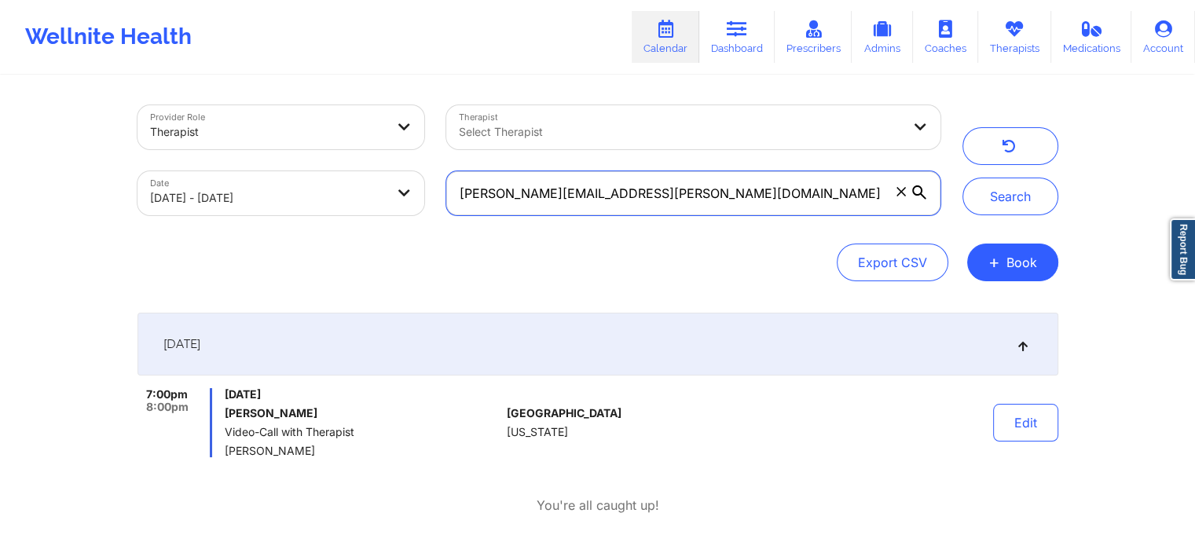
drag, startPoint x: 663, startPoint y: 193, endPoint x: 235, endPoint y: 178, distance: 428.6
click at [235, 178] on div "Provider Role Therapist Therapist Select Therapist Date 09/18/2025 - 09/19/2025…" at bounding box center [539, 160] width 825 height 132
paste input "glowsfl@aol"
click at [963, 178] on button "Search" at bounding box center [1011, 197] width 96 height 38
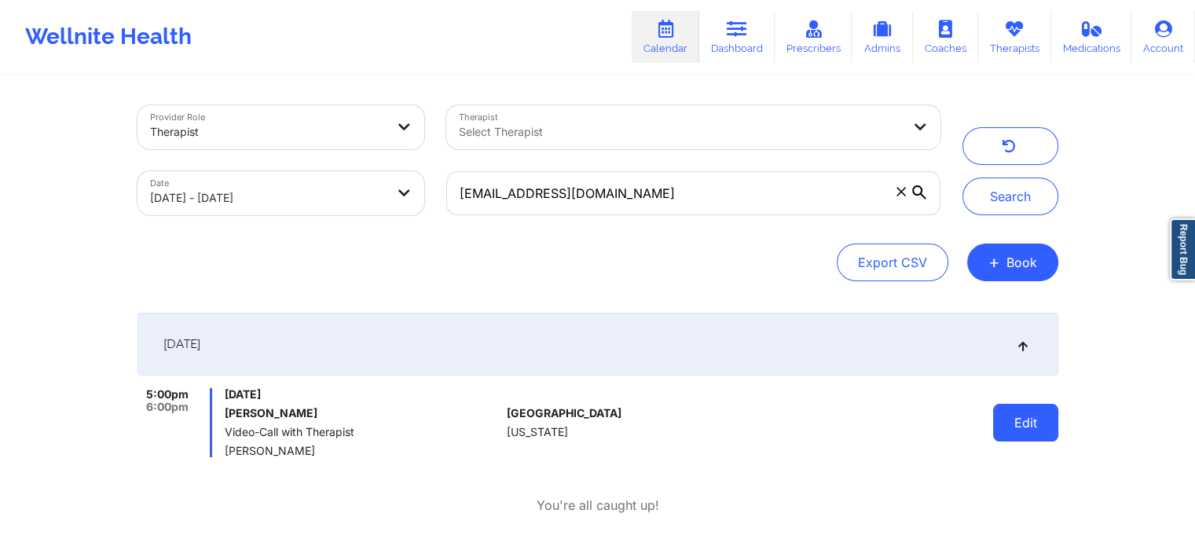
click at [1011, 411] on button "Edit" at bounding box center [1025, 423] width 65 height 38
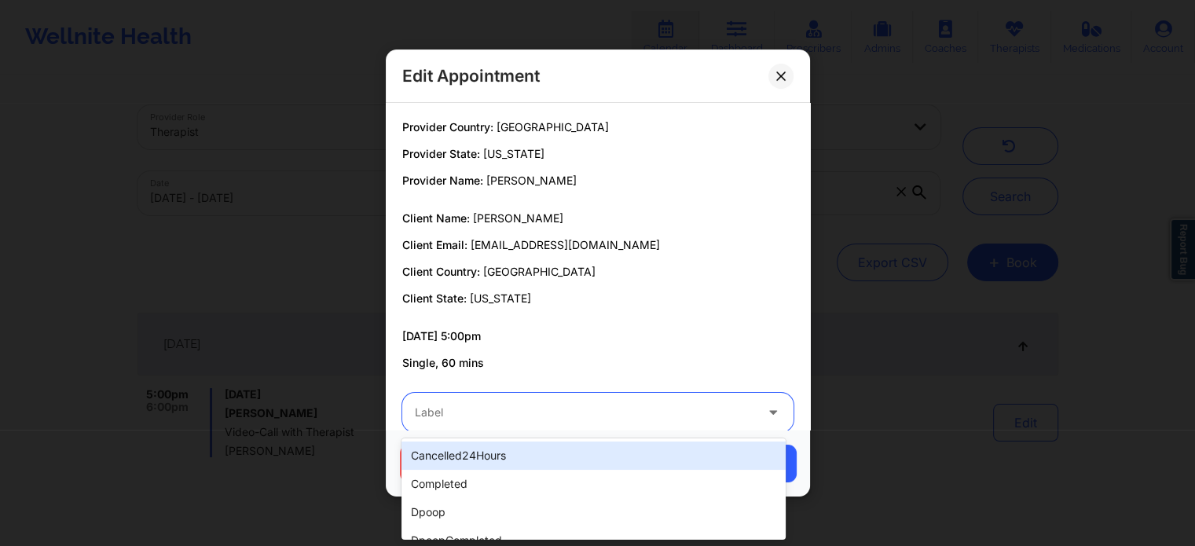
click at [528, 410] on div at bounding box center [585, 412] width 340 height 19
click at [476, 468] on div "cancelled24Hours" at bounding box center [594, 456] width 384 height 28
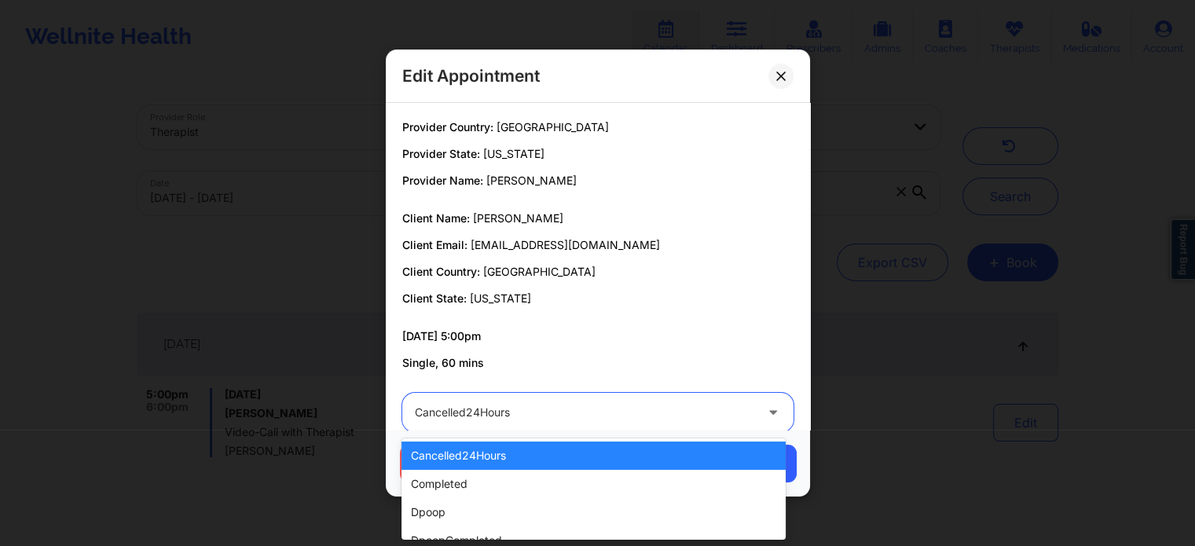
click at [503, 407] on div at bounding box center [585, 412] width 340 height 19
click at [487, 476] on div "completed" at bounding box center [594, 484] width 384 height 28
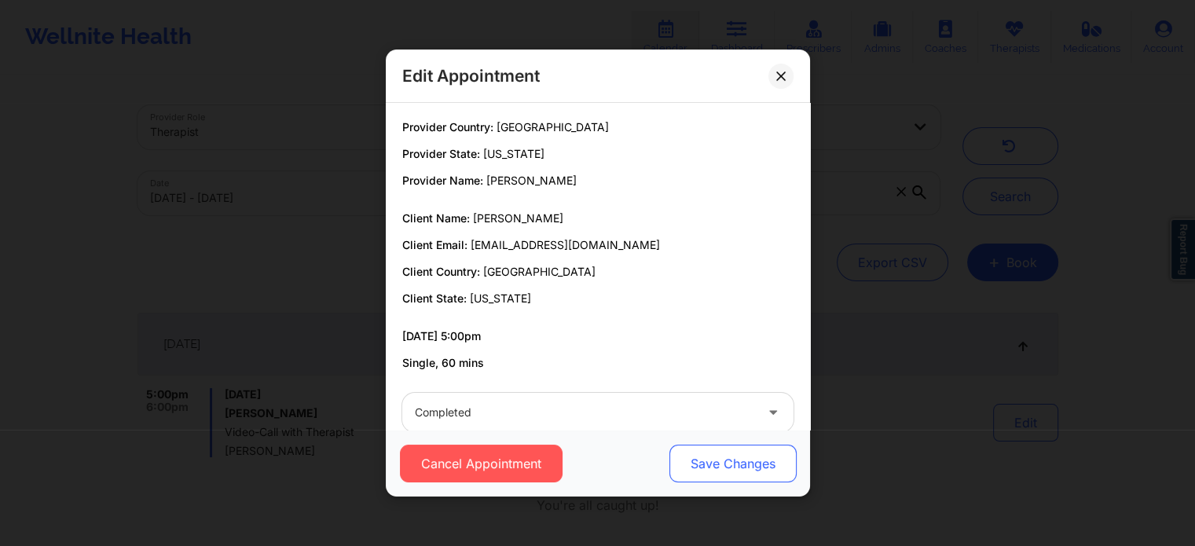
click at [756, 458] on button "Save Changes" at bounding box center [732, 464] width 127 height 38
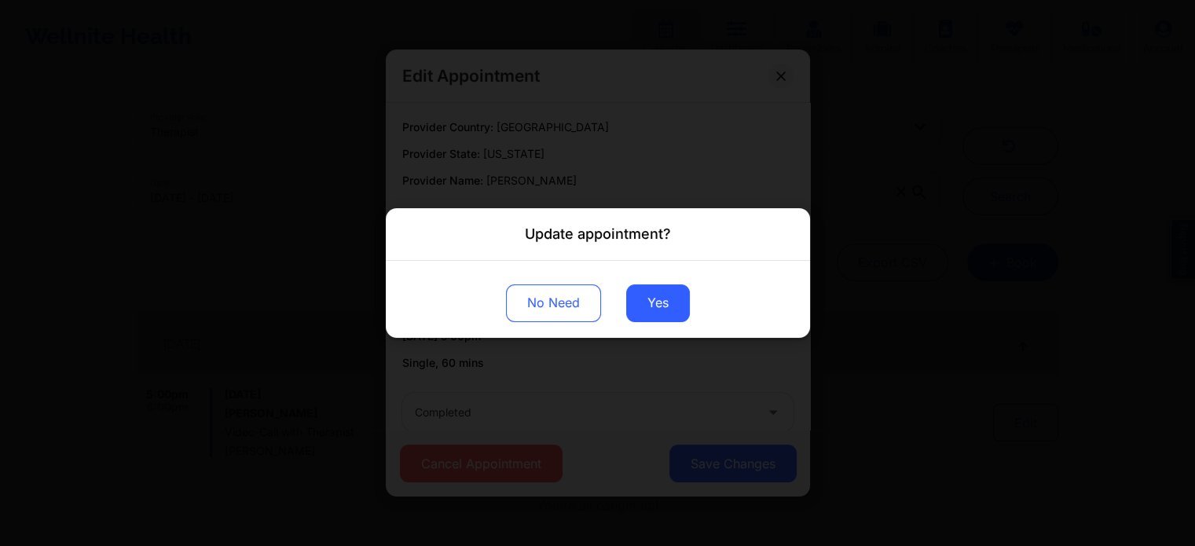
click at [657, 276] on div "No Need Yes" at bounding box center [598, 299] width 424 height 77
click at [649, 301] on button "Yes" at bounding box center [658, 304] width 64 height 38
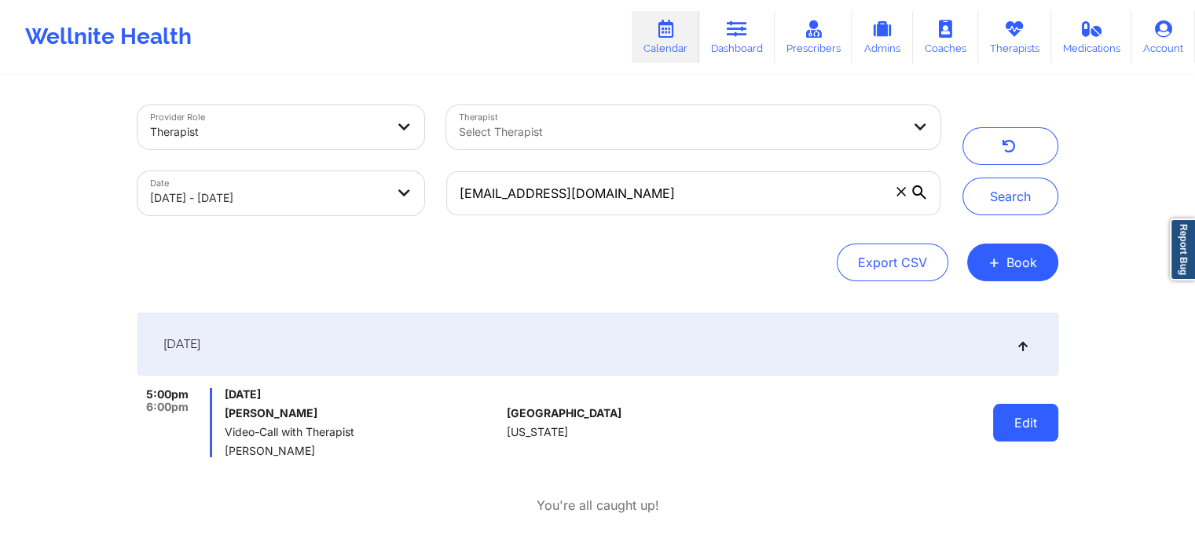
click at [1003, 413] on button "Edit" at bounding box center [1025, 423] width 65 height 38
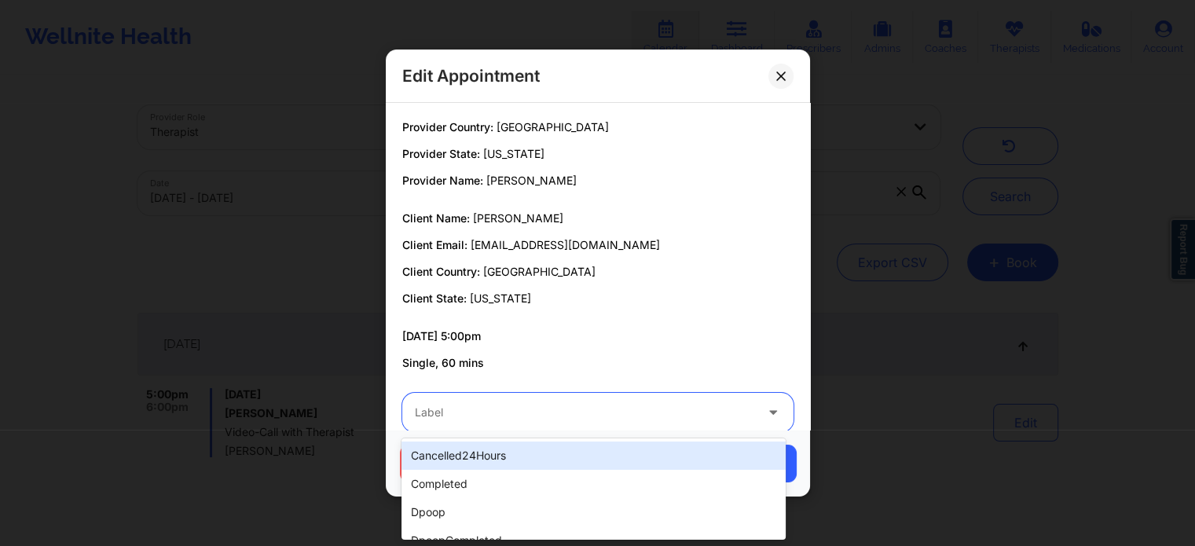
click at [626, 400] on div "Label" at bounding box center [579, 412] width 354 height 39
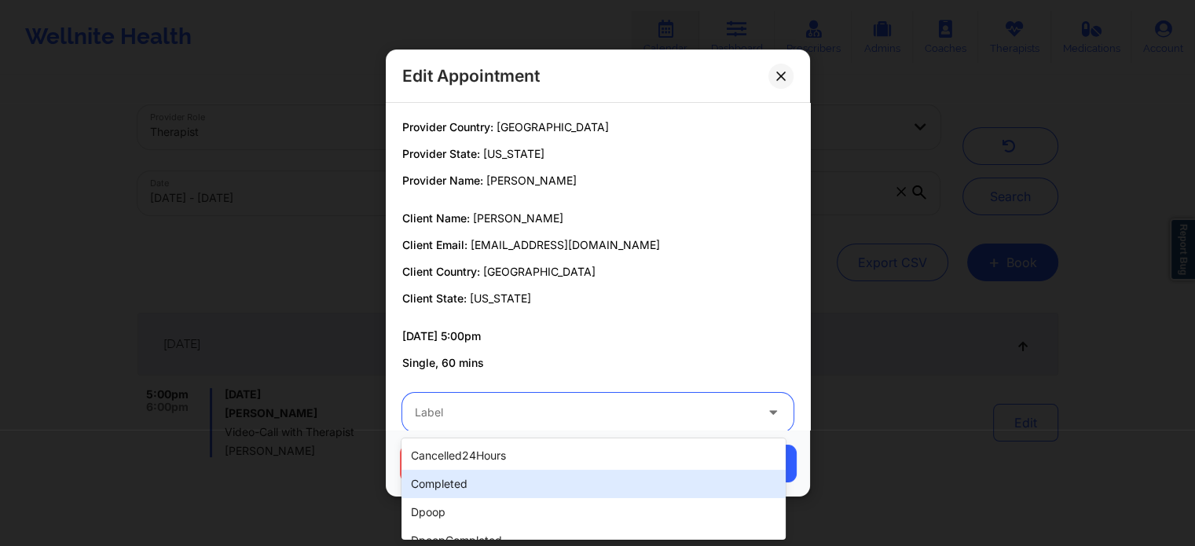
click at [540, 470] on div "completed" at bounding box center [594, 484] width 384 height 28
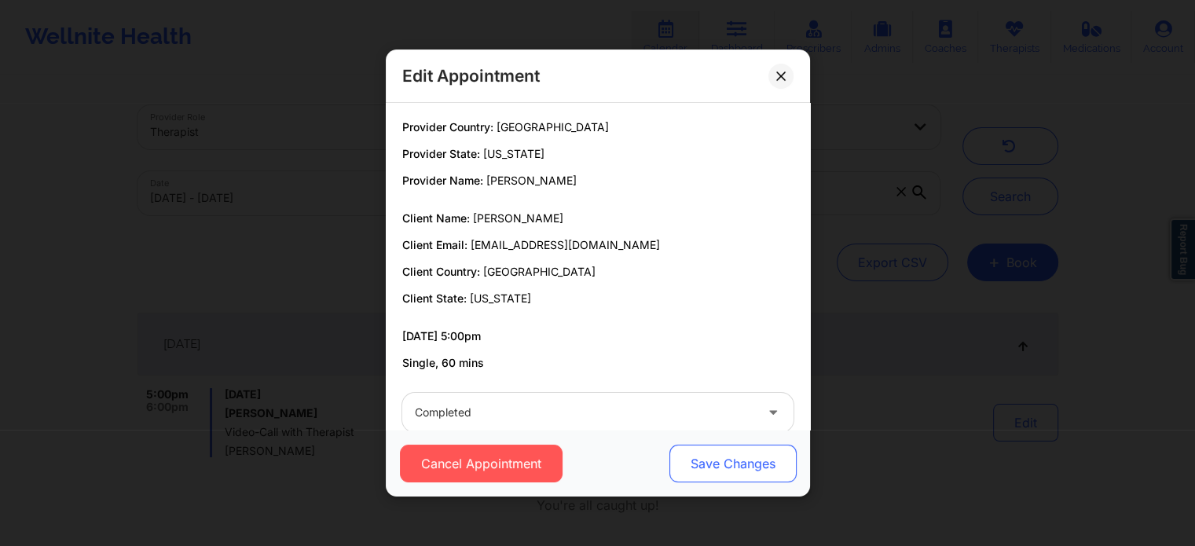
click at [703, 461] on button "Save Changes" at bounding box center [732, 464] width 127 height 38
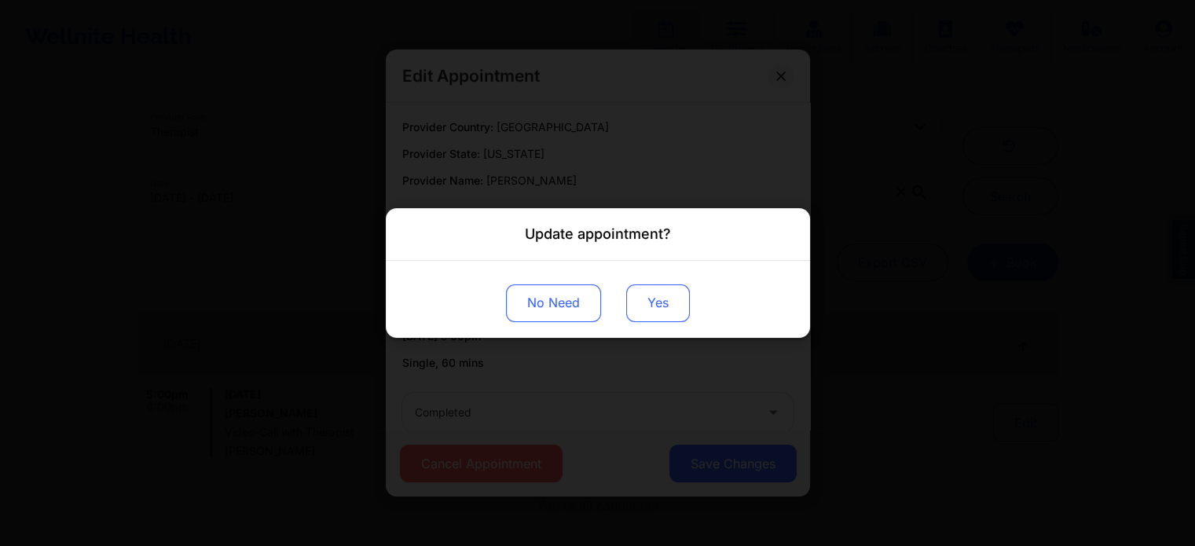
click at [651, 317] on button "Yes" at bounding box center [658, 304] width 64 height 38
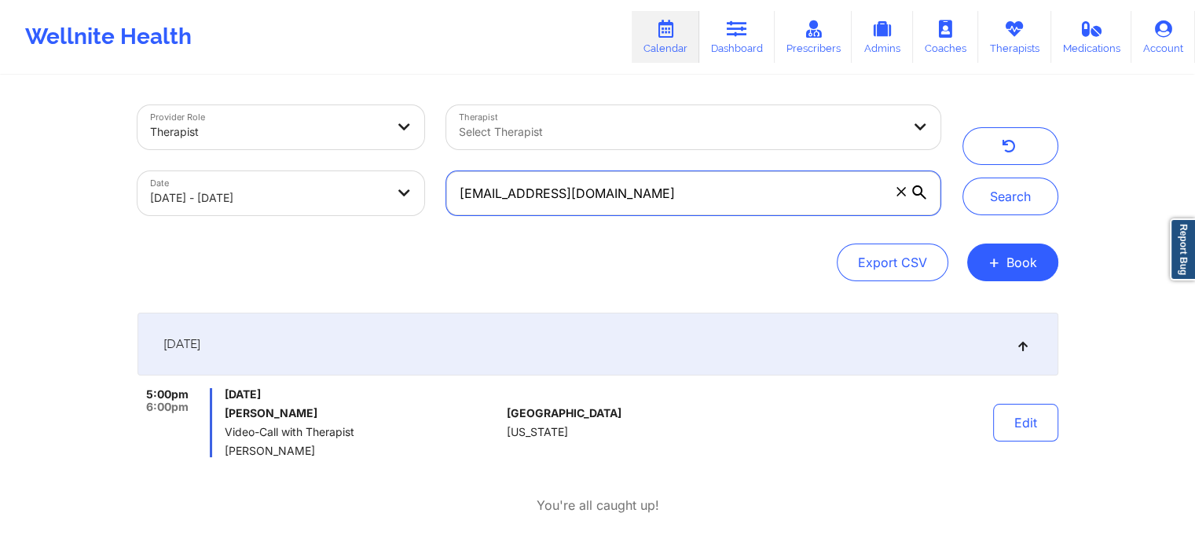
drag, startPoint x: 667, startPoint y: 191, endPoint x: 222, endPoint y: 165, distance: 444.8
click at [222, 165] on div "Provider Role Therapist Therapist Select Therapist Date 09/18/2025 - 09/19/2025…" at bounding box center [539, 160] width 825 height 132
paste input "llknollmueller@gmai"
click at [963, 178] on button "Search" at bounding box center [1011, 197] width 96 height 38
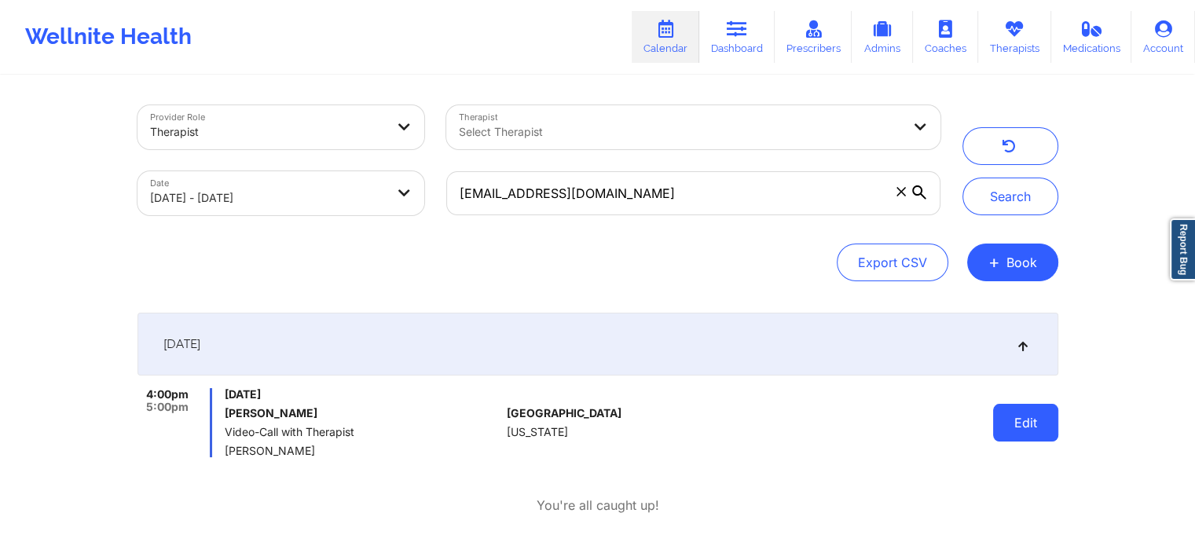
click at [1024, 405] on button "Edit" at bounding box center [1025, 423] width 65 height 38
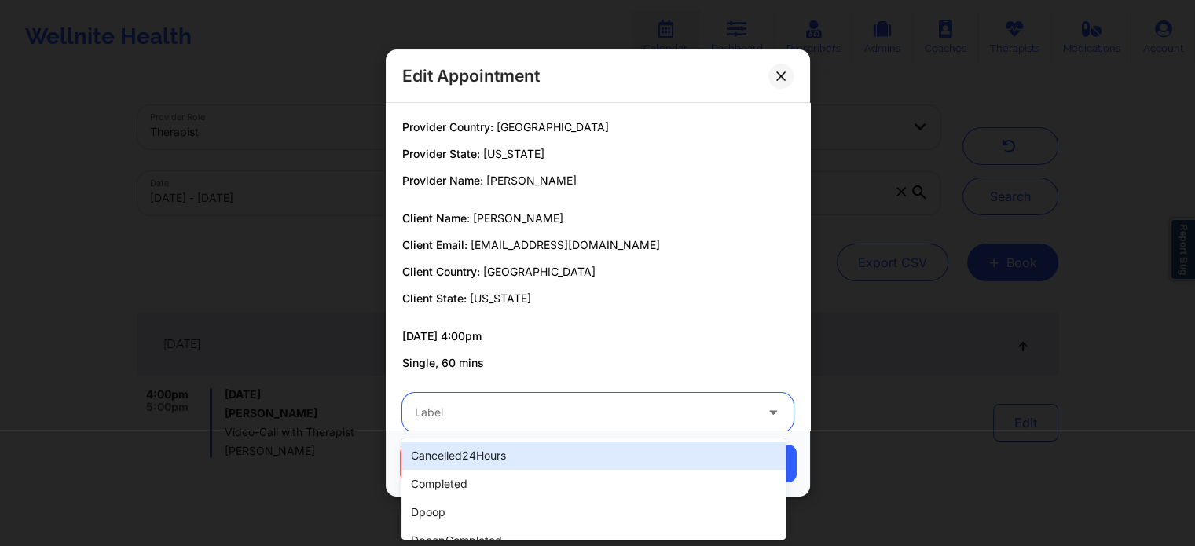
click at [506, 418] on div at bounding box center [585, 412] width 340 height 19
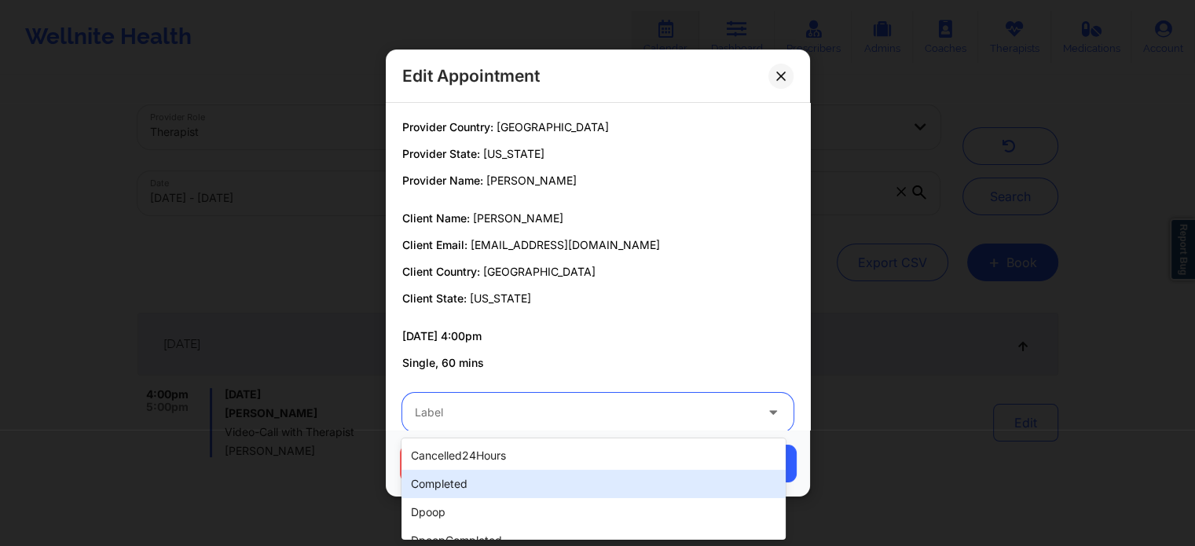
click at [470, 476] on div "completed" at bounding box center [594, 484] width 384 height 28
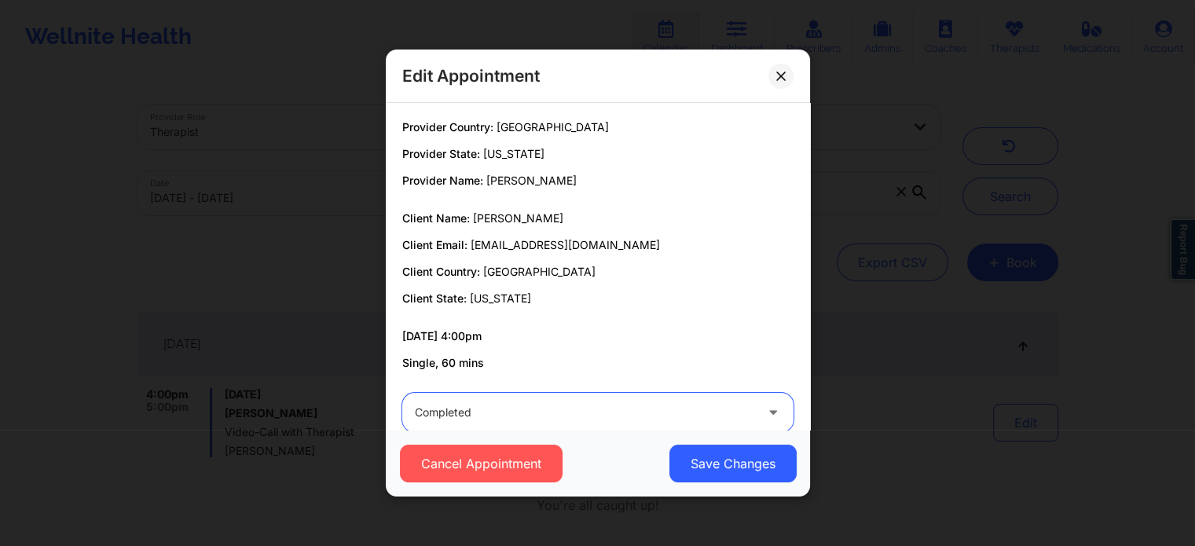
scroll to position [29, 0]
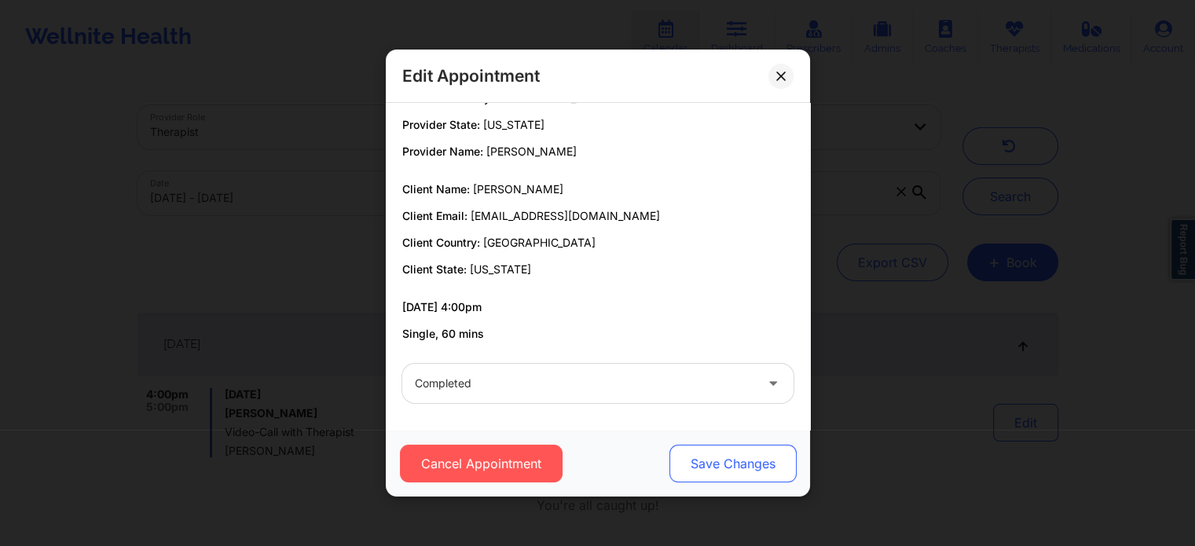
click at [703, 453] on button "Save Changes" at bounding box center [732, 464] width 127 height 38
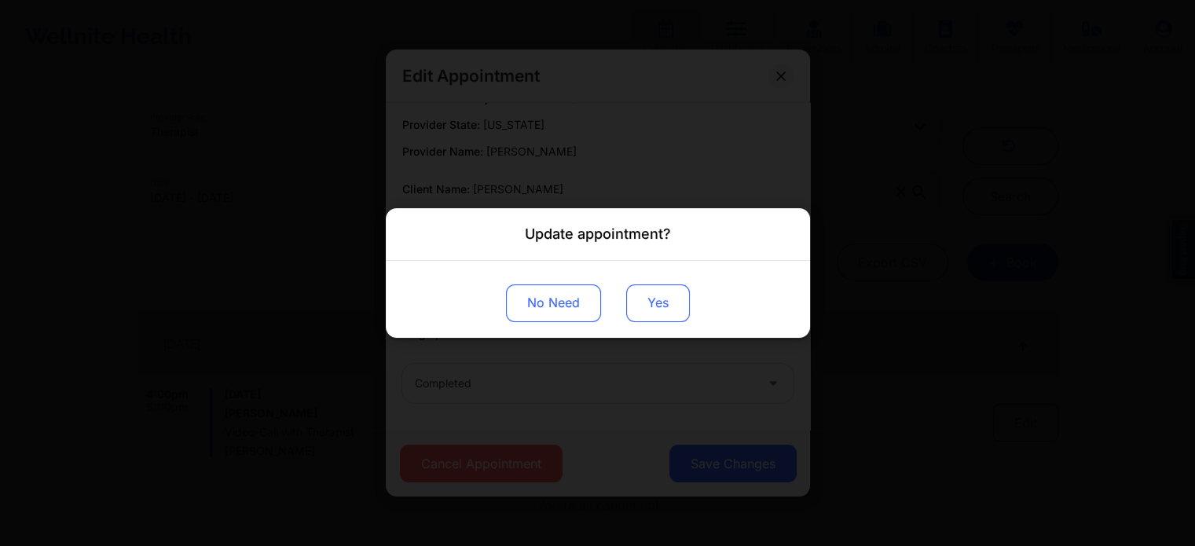
click at [663, 293] on button "Yes" at bounding box center [658, 304] width 64 height 38
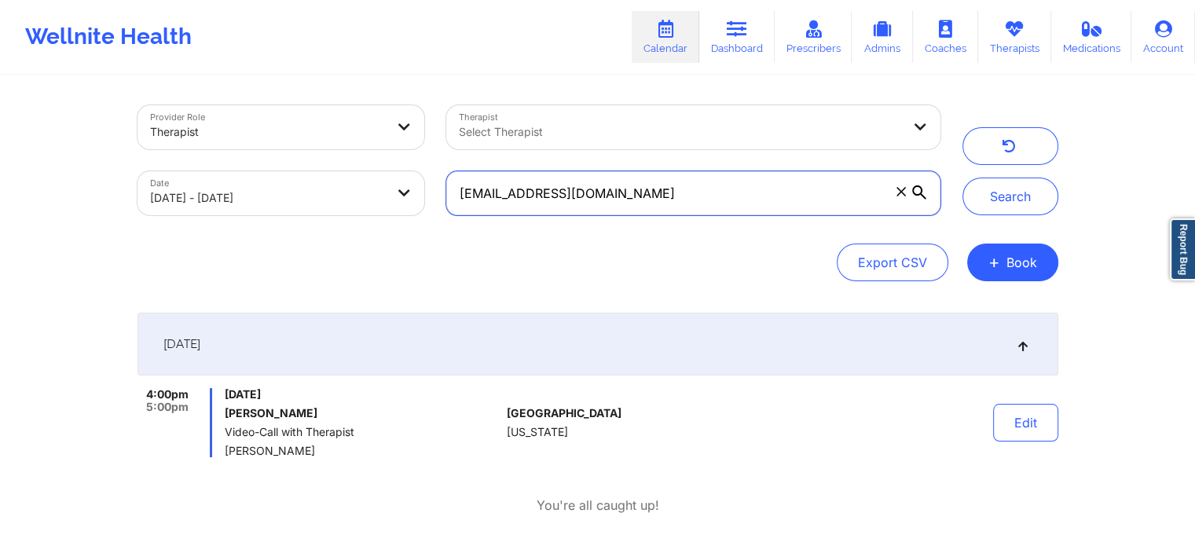
drag, startPoint x: 662, startPoint y: 201, endPoint x: 336, endPoint y: 194, distance: 325.5
click at [336, 194] on div "Provider Role Therapist Therapist Select Therapist Date 09/18/2025 - 09/19/2025…" at bounding box center [539, 160] width 825 height 132
paste input "SOLEQ7@GMAIL.COM"
click at [963, 178] on button "Search" at bounding box center [1011, 197] width 96 height 38
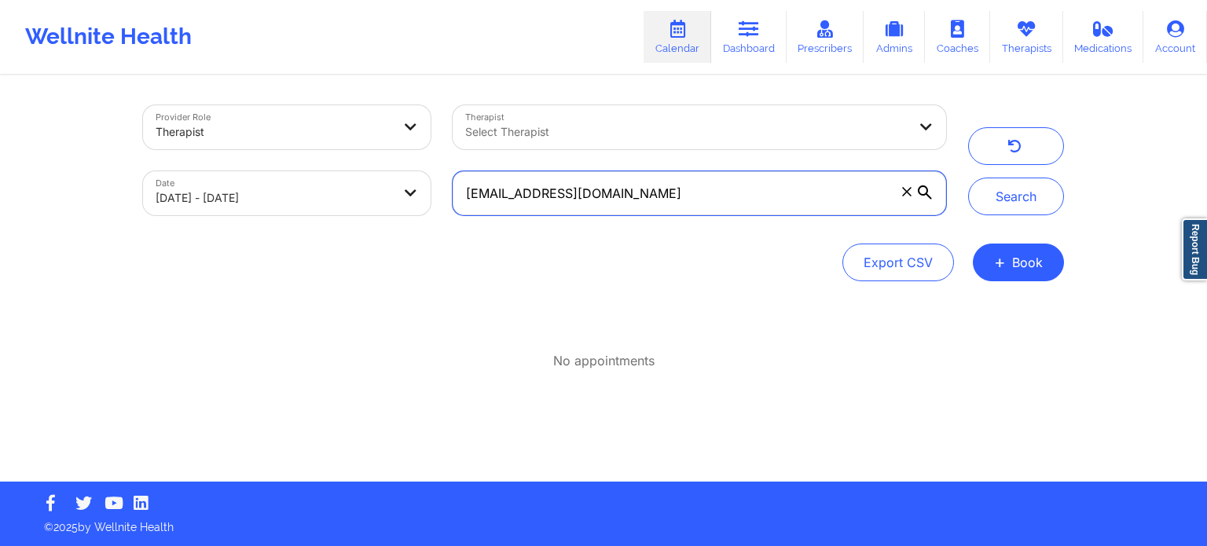
drag, startPoint x: 646, startPoint y: 197, endPoint x: 272, endPoint y: 208, distance: 374.3
click at [272, 208] on div "Provider Role Therapist Therapist Select Therapist Date 09/18/2025 - 09/19/2025…" at bounding box center [544, 160] width 825 height 132
paste input "kpineda07@yahoo.com"
click at [968, 178] on button "Search" at bounding box center [1016, 197] width 96 height 38
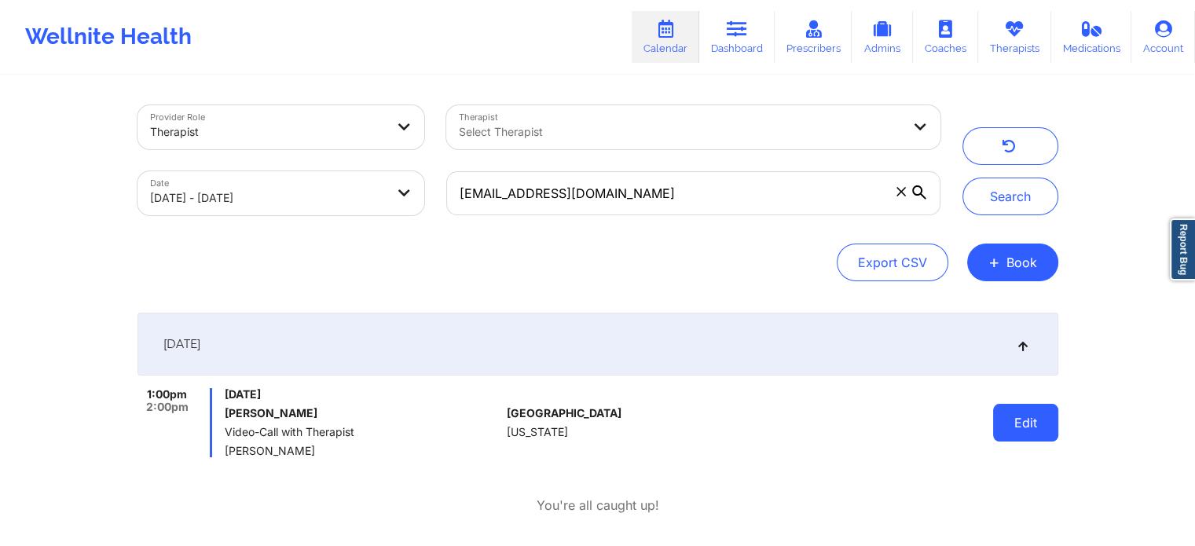
click at [1017, 417] on button "Edit" at bounding box center [1025, 423] width 65 height 38
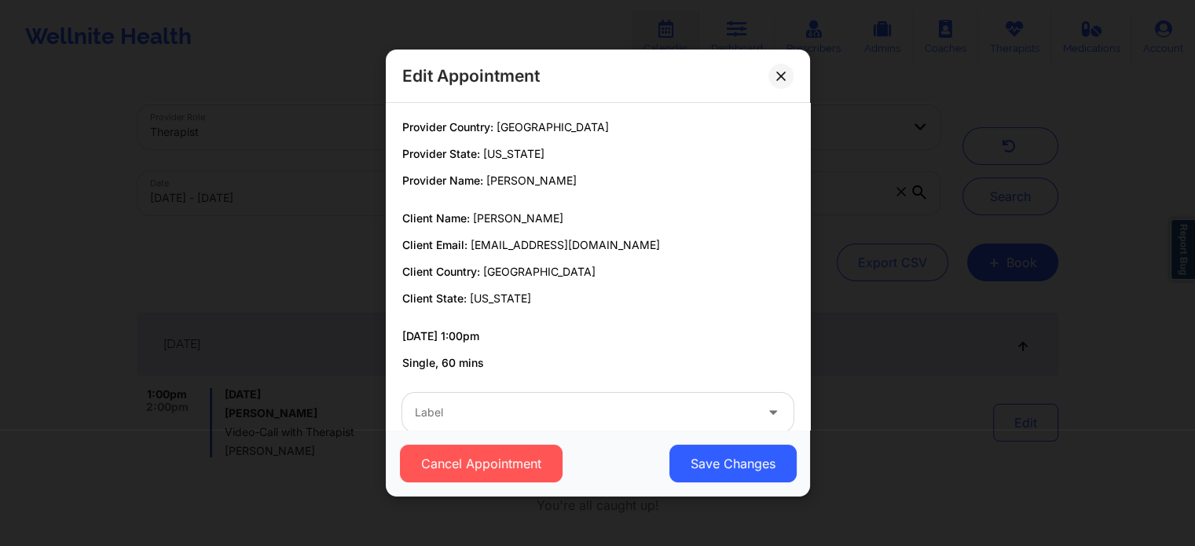
click at [604, 424] on div "Label" at bounding box center [579, 412] width 354 height 39
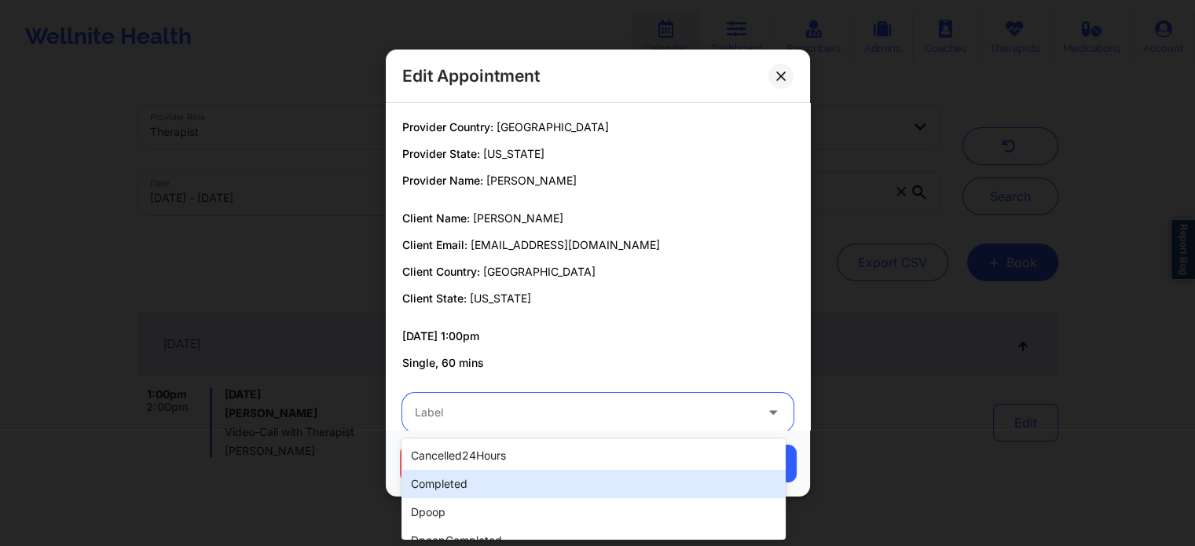
click at [497, 470] on div "completed" at bounding box center [594, 484] width 384 height 28
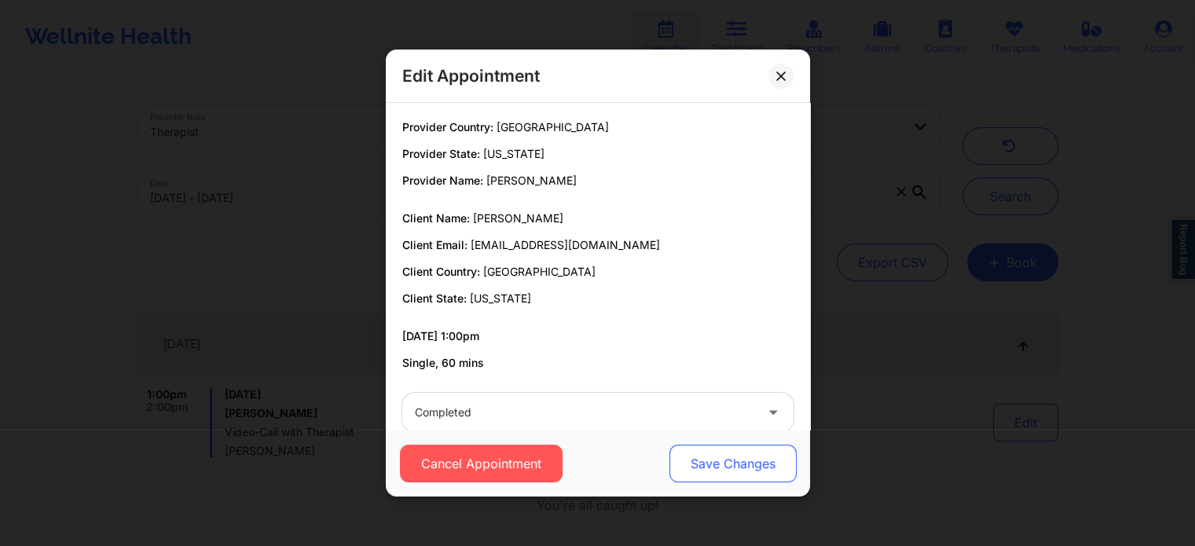
click at [707, 458] on button "Save Changes" at bounding box center [732, 464] width 127 height 38
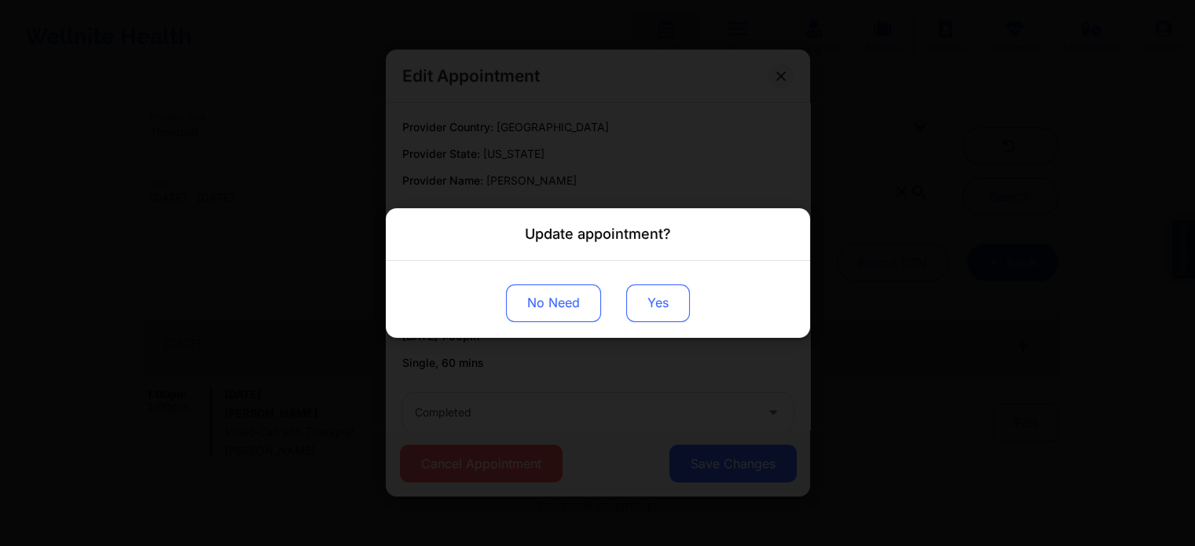
click at [661, 317] on button "Yes" at bounding box center [658, 304] width 64 height 38
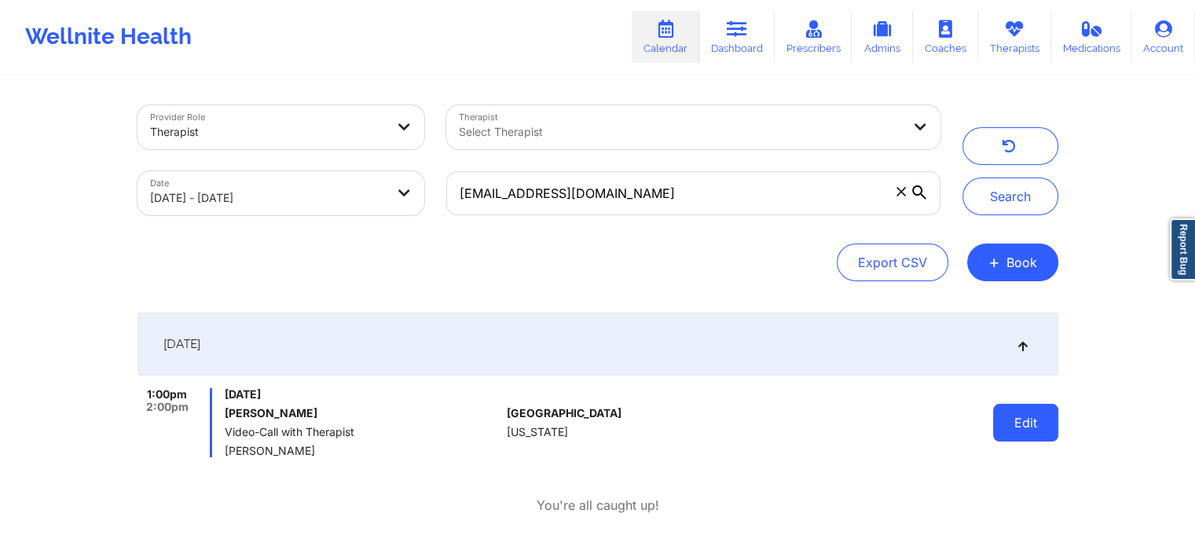
click at [1038, 427] on button "Edit" at bounding box center [1025, 423] width 65 height 38
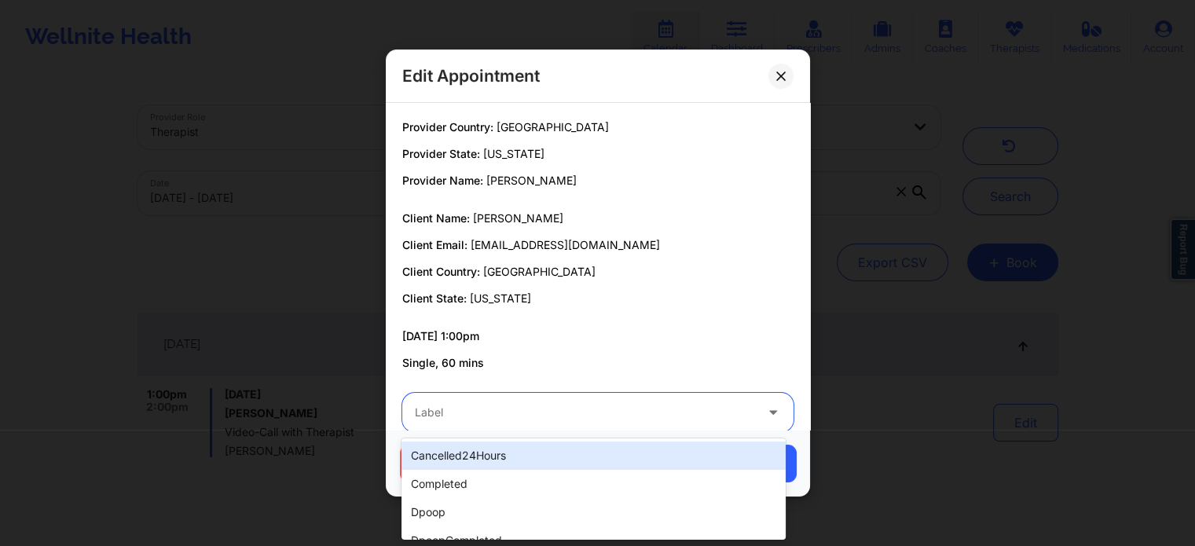
click at [642, 408] on div at bounding box center [585, 412] width 340 height 19
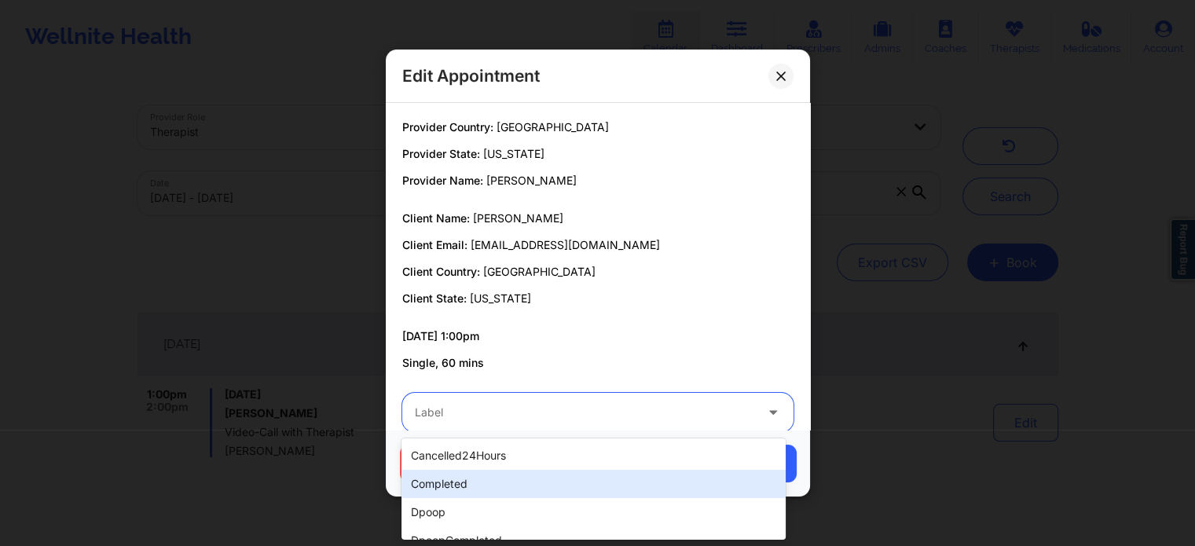
click at [529, 483] on div "completed" at bounding box center [594, 484] width 384 height 28
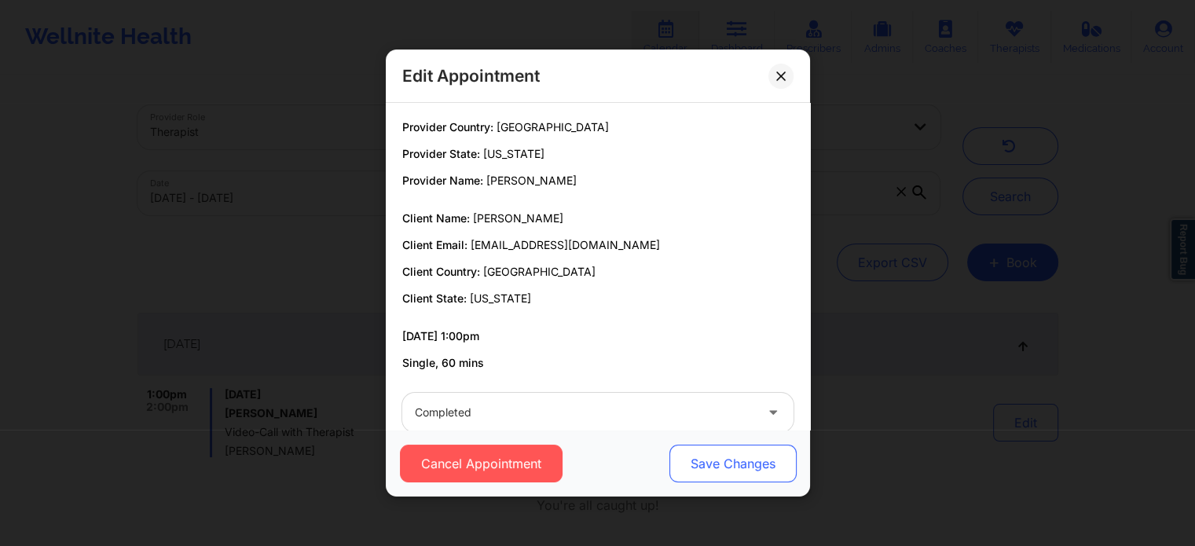
click at [678, 474] on button "Save Changes" at bounding box center [732, 464] width 127 height 38
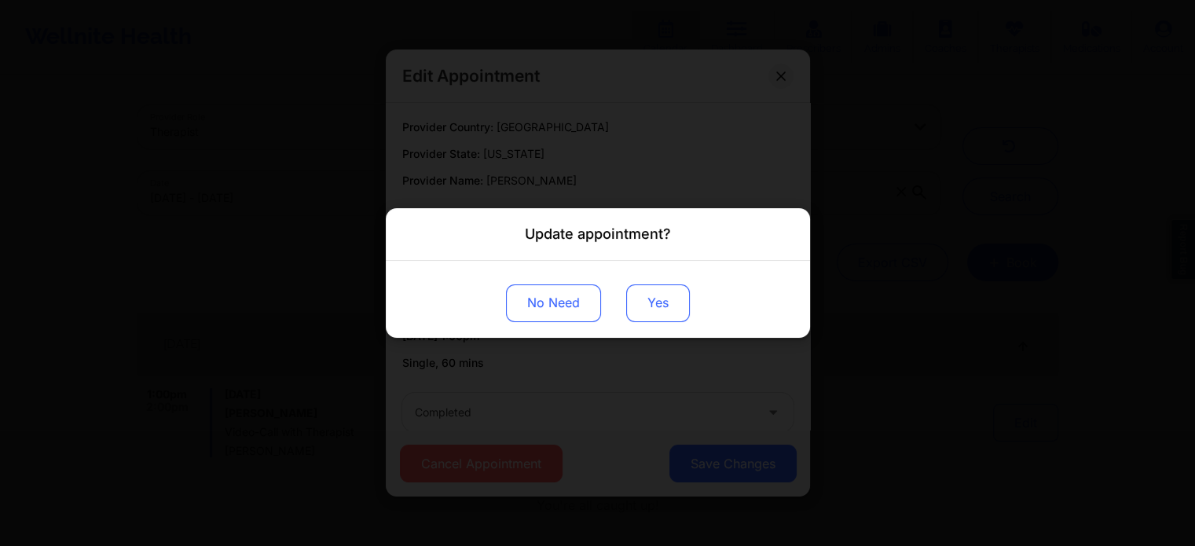
click at [658, 310] on button "Yes" at bounding box center [658, 304] width 64 height 38
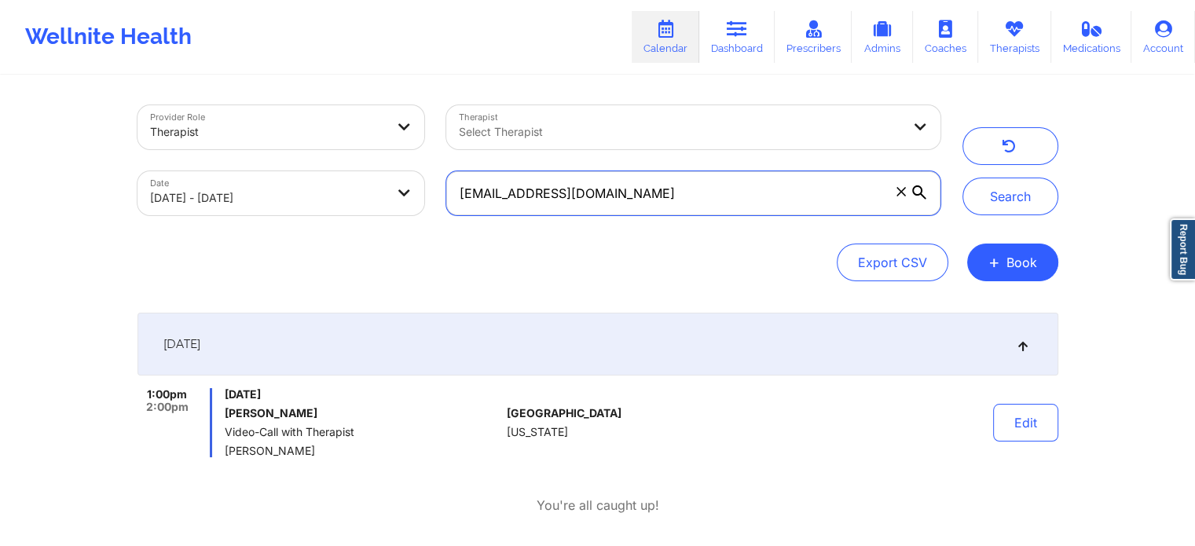
drag, startPoint x: 639, startPoint y: 191, endPoint x: 347, endPoint y: 223, distance: 294.2
click at [347, 223] on div "Provider Role Therapist Therapist Select Therapist Date 09/18/2025 - 09/19/2025…" at bounding box center [539, 160] width 825 height 132
paste input "samir.mekrami@gmail"
type input "samir.mekrami@gmail.com"
click at [963, 178] on button "Search" at bounding box center [1011, 197] width 96 height 38
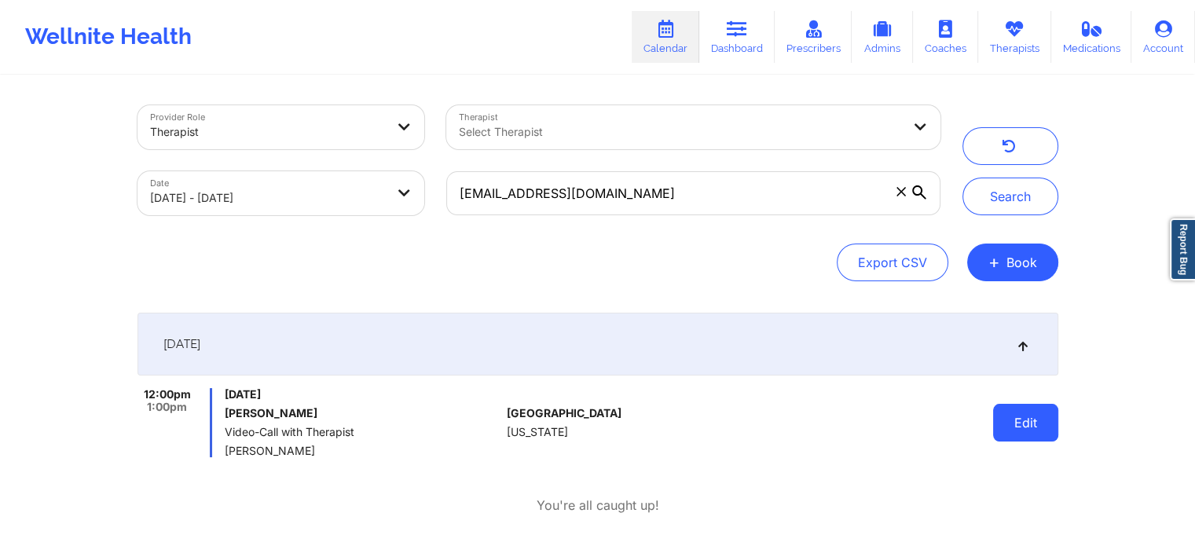
click at [1042, 413] on button "Edit" at bounding box center [1025, 423] width 65 height 38
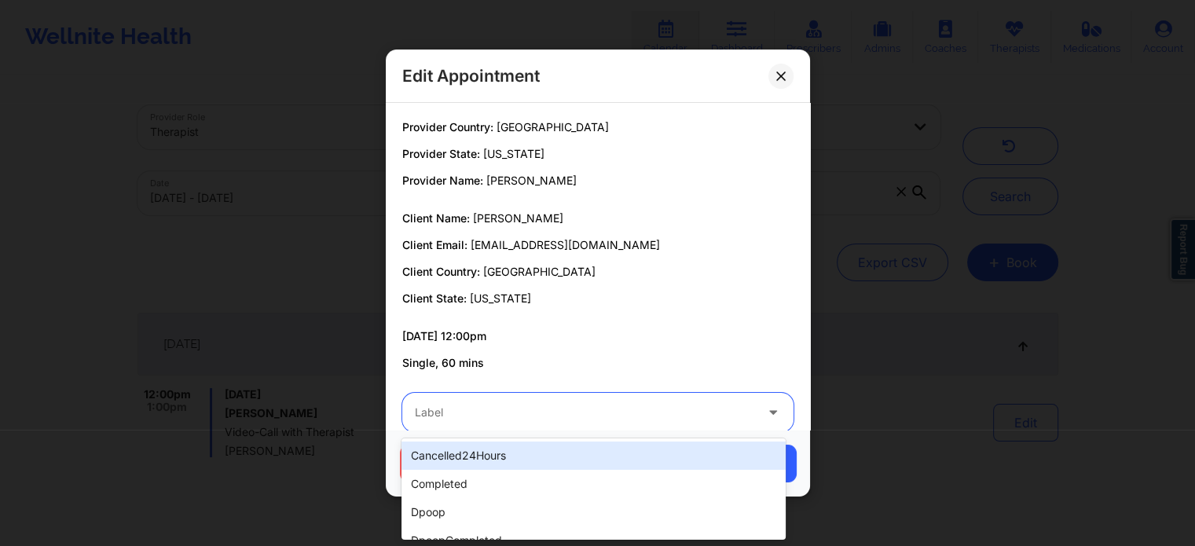
click at [672, 411] on div at bounding box center [585, 412] width 340 height 19
type input "dp"
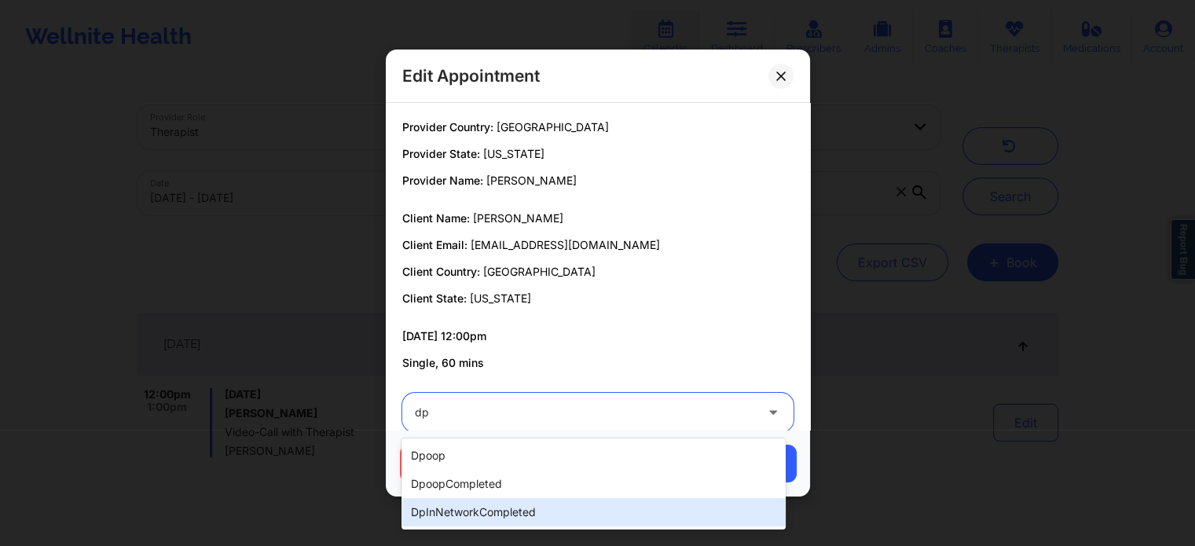
click at [588, 508] on div "dpInNetworkCompleted" at bounding box center [594, 512] width 384 height 28
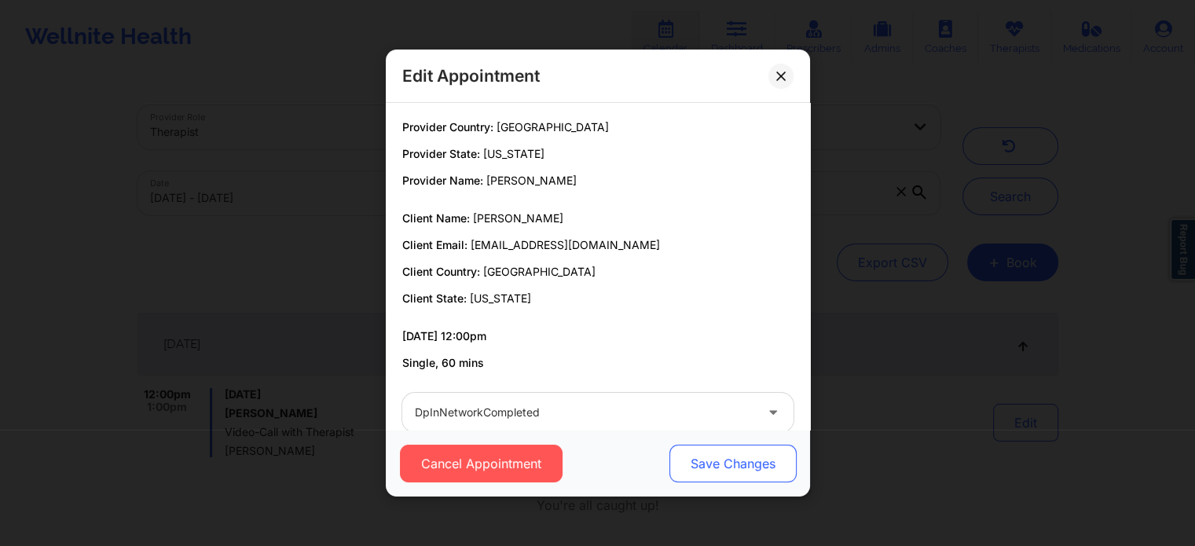
click at [704, 465] on button "Save Changes" at bounding box center [732, 464] width 127 height 38
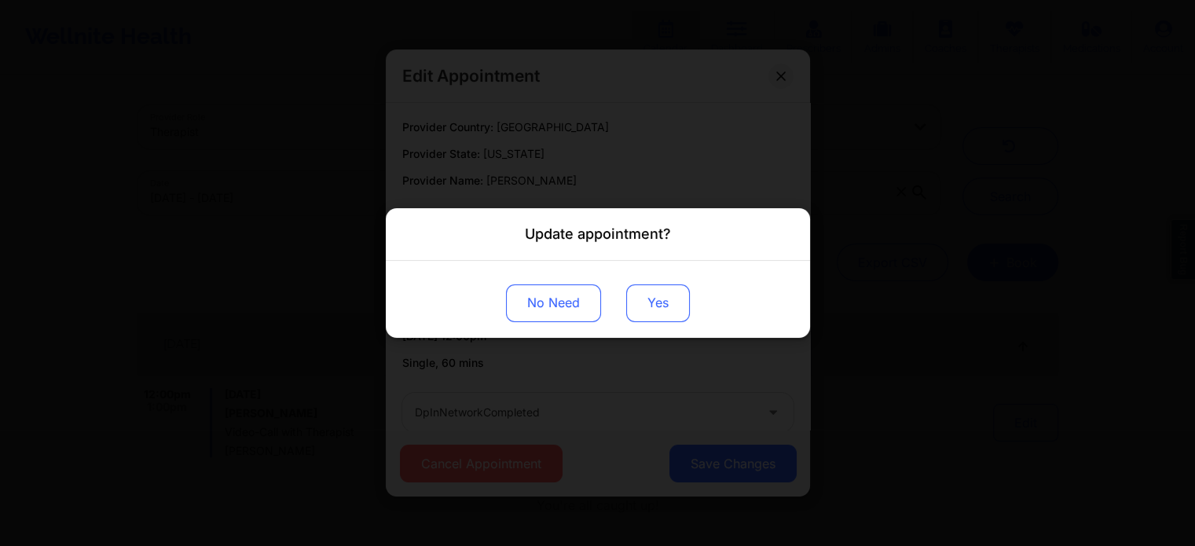
click at [667, 319] on button "Yes" at bounding box center [658, 304] width 64 height 38
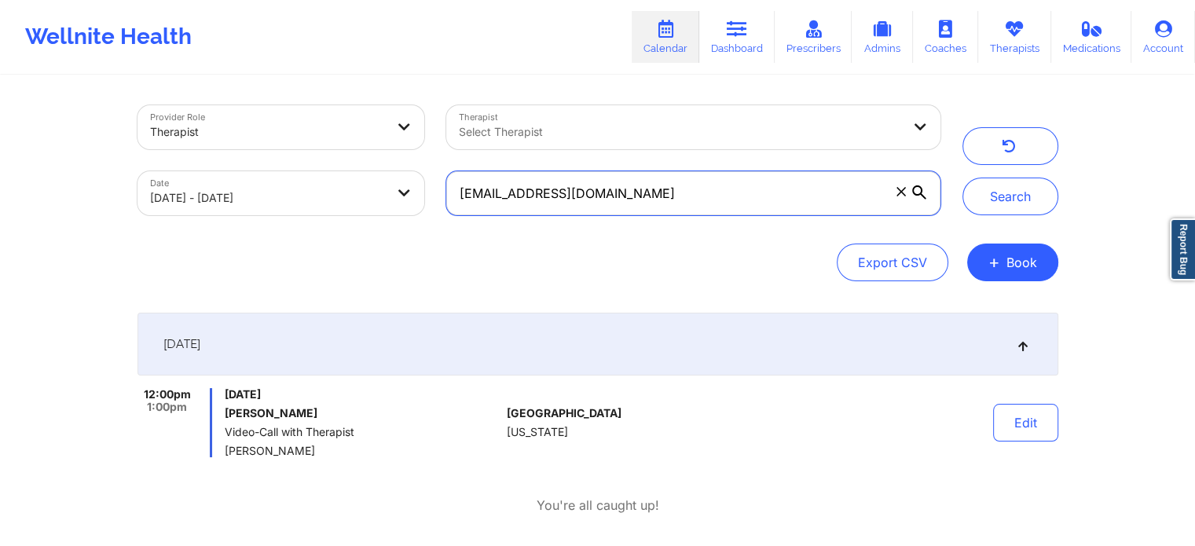
drag, startPoint x: 629, startPoint y: 195, endPoint x: 317, endPoint y: 160, distance: 314.0
click at [317, 160] on div "Provider Role Therapist Therapist Select Therapist Date 09/18/2025 - 09/19/2025…" at bounding box center [539, 160] width 825 height 132
paste input "johannatroelstra"
click at [963, 178] on button "Search" at bounding box center [1011, 197] width 96 height 38
drag, startPoint x: 667, startPoint y: 187, endPoint x: 299, endPoint y: 135, distance: 370.7
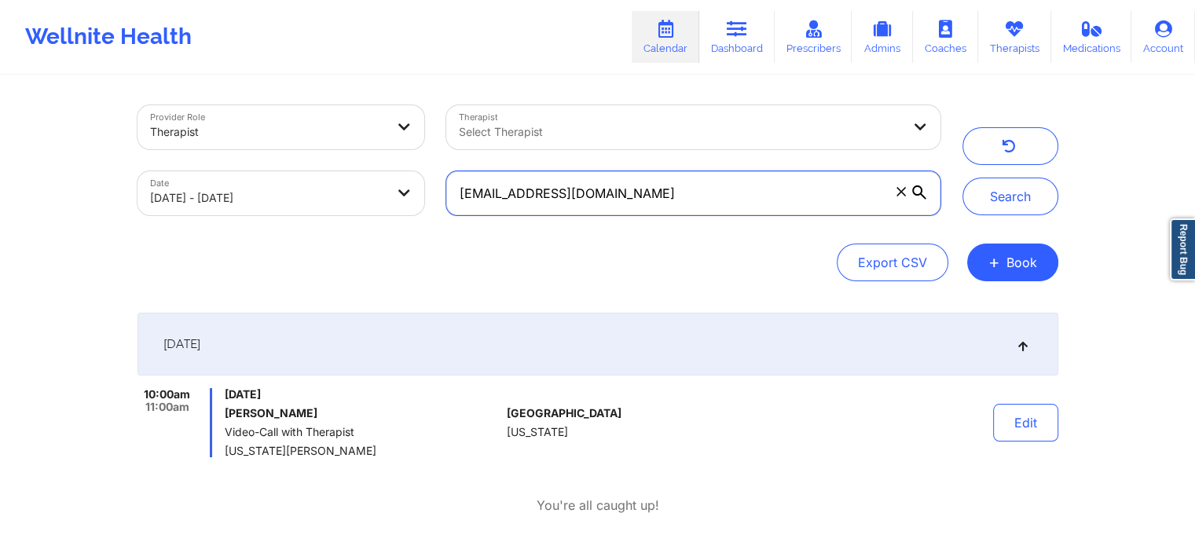
click at [299, 135] on div "Provider Role Therapist Therapist Select Therapist Date 09/18/2025 - 09/19/2025…" at bounding box center [539, 160] width 825 height 132
paste input "desangerardo"
click at [963, 178] on button "Search" at bounding box center [1011, 197] width 96 height 38
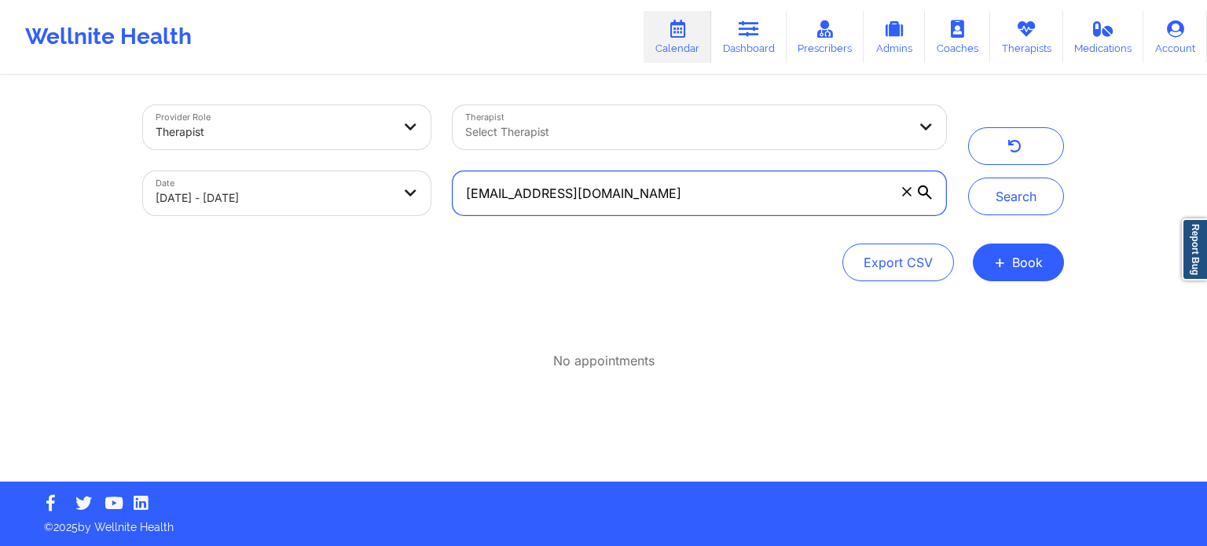
click at [692, 188] on input "desangerardo@gmail.com" at bounding box center [700, 193] width 494 height 44
drag, startPoint x: 658, startPoint y: 193, endPoint x: 310, endPoint y: 191, distance: 347.4
click at [310, 191] on div "Provider Role Therapist Therapist Select Therapist Date 09/18/2025 - 09/19/2025…" at bounding box center [544, 160] width 825 height 132
paste input "75k.worrells"
click at [968, 178] on button "Search" at bounding box center [1016, 197] width 96 height 38
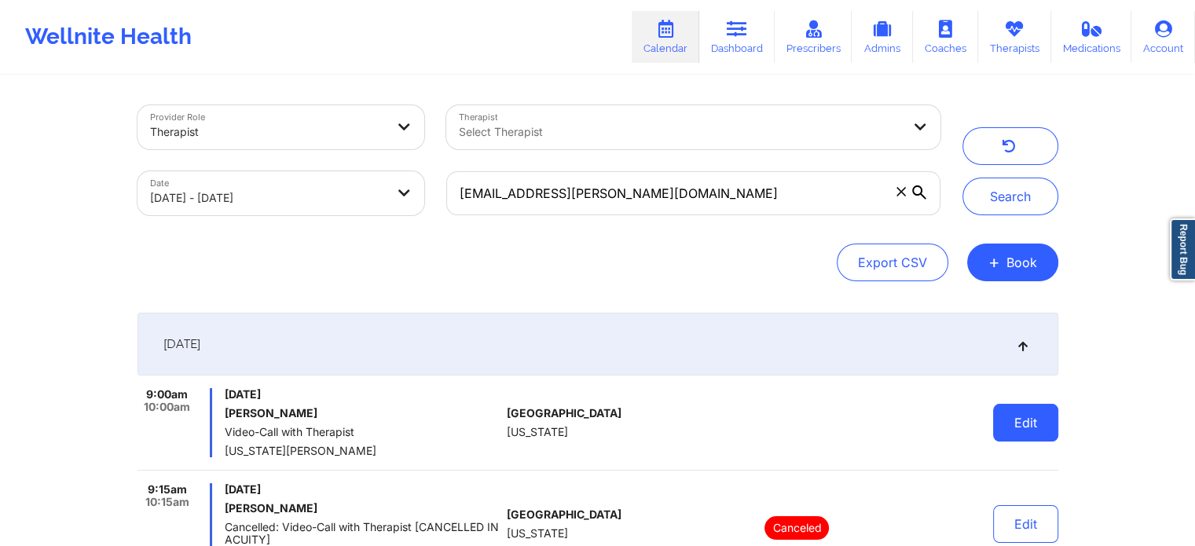
click at [1021, 430] on button "Edit" at bounding box center [1025, 423] width 65 height 38
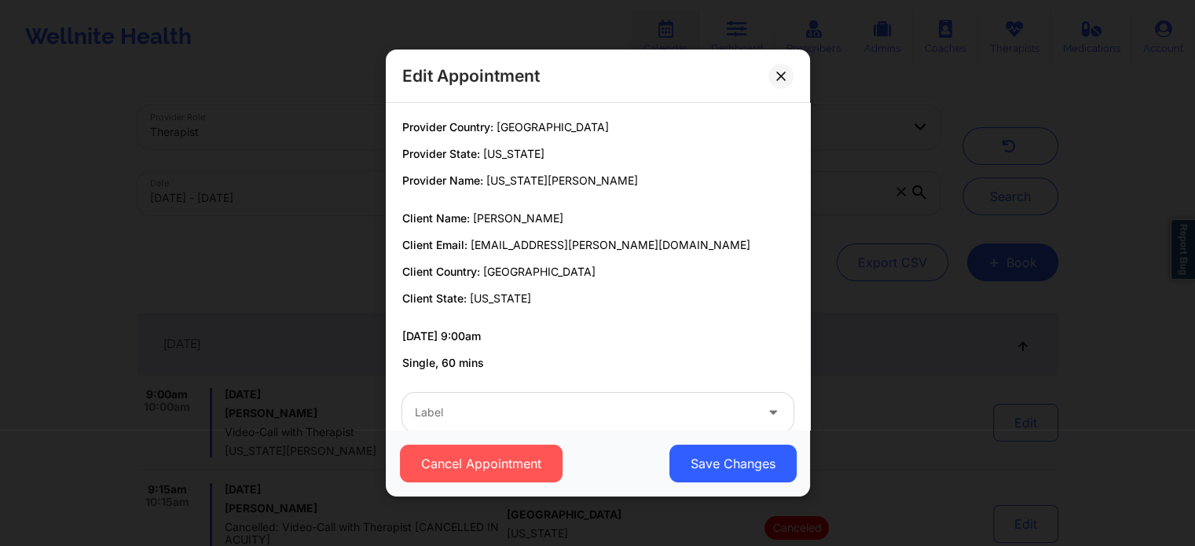
click at [567, 431] on div "Cancel Appointment Save Changes" at bounding box center [598, 463] width 424 height 67
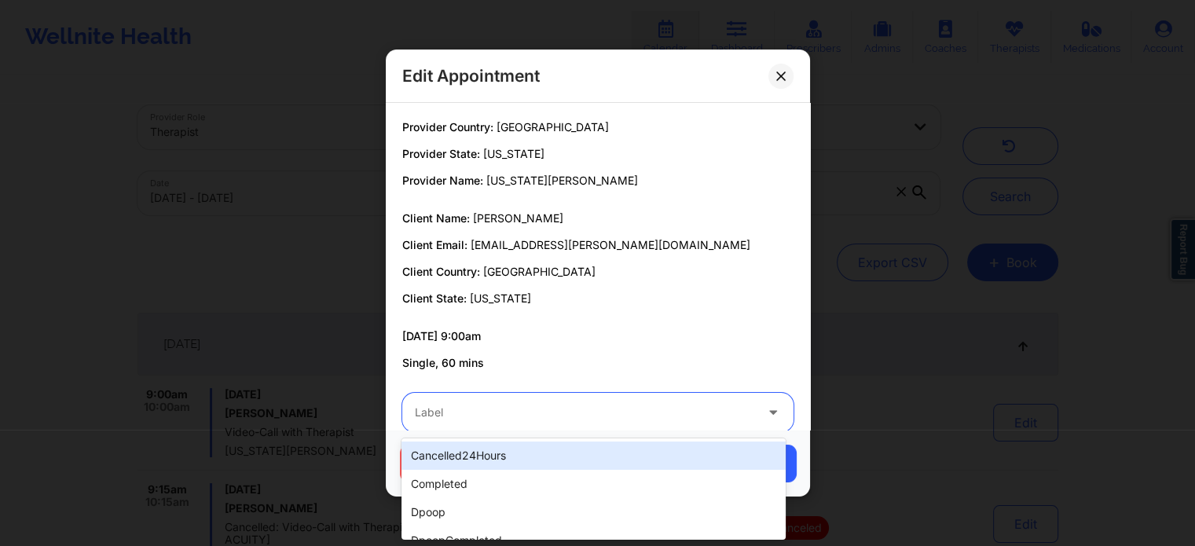
click at [514, 427] on div "Label" at bounding box center [579, 412] width 354 height 39
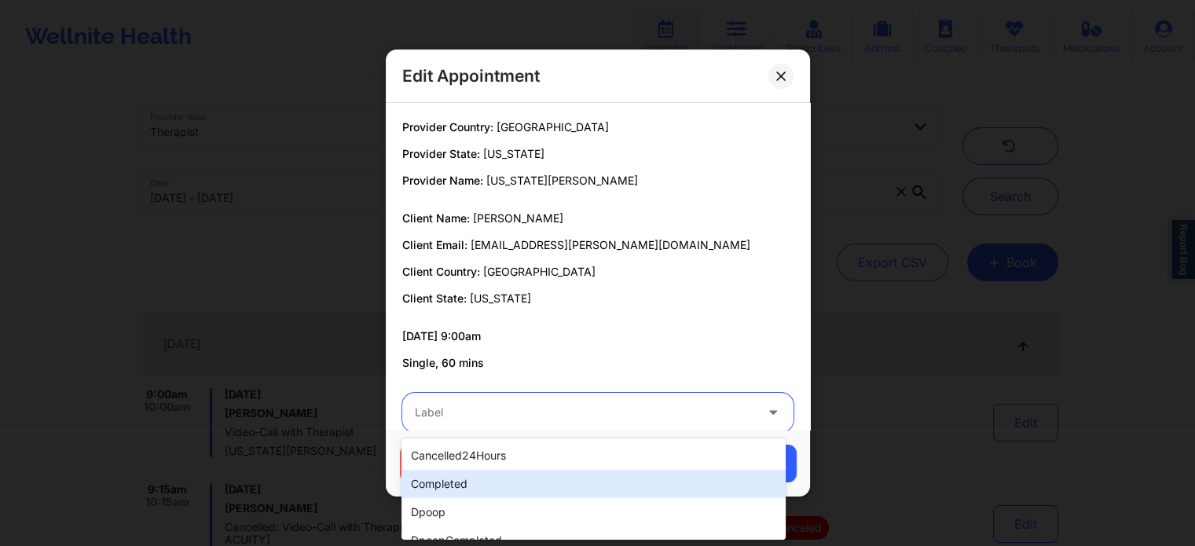
click at [456, 484] on div "completed" at bounding box center [594, 484] width 384 height 28
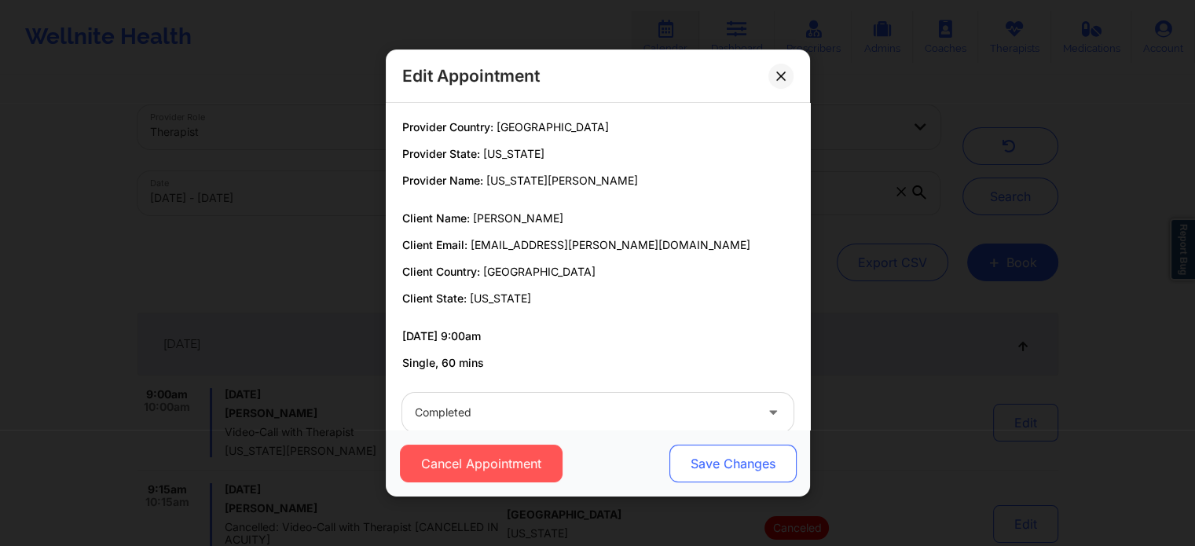
click at [751, 470] on button "Save Changes" at bounding box center [732, 464] width 127 height 38
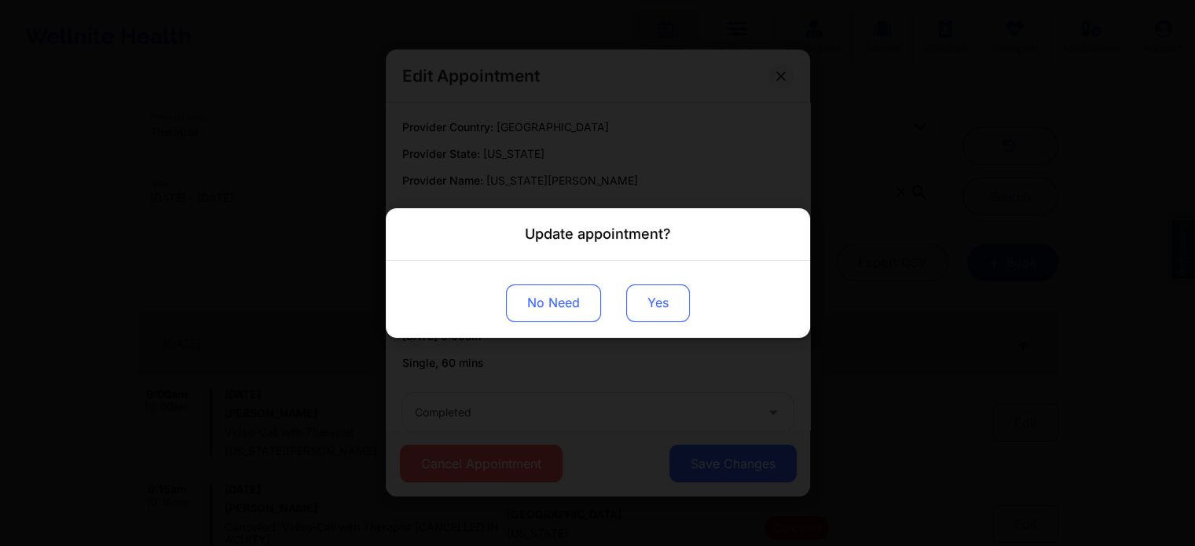
click at [679, 306] on button "Yes" at bounding box center [658, 304] width 64 height 38
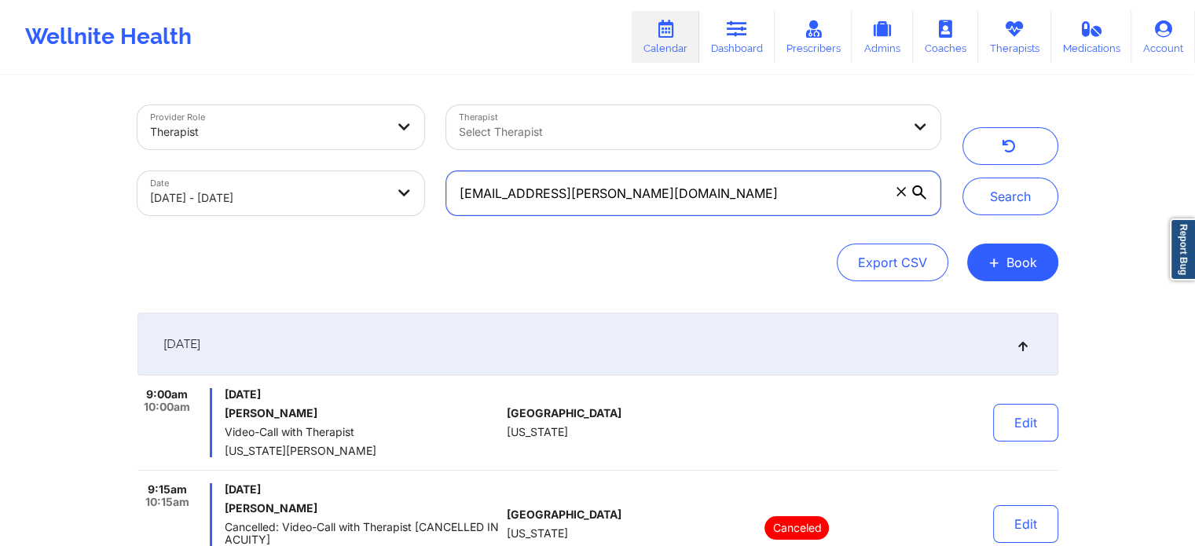
drag, startPoint x: 673, startPoint y: 178, endPoint x: 255, endPoint y: 176, distance: 418.2
click at [255, 176] on div "Provider Role Therapist Therapist Select Therapist Date 09/18/2025 - 09/19/2025…" at bounding box center [539, 160] width 825 height 132
paste input "kareenanderson101"
click at [963, 178] on button "Search" at bounding box center [1011, 197] width 96 height 38
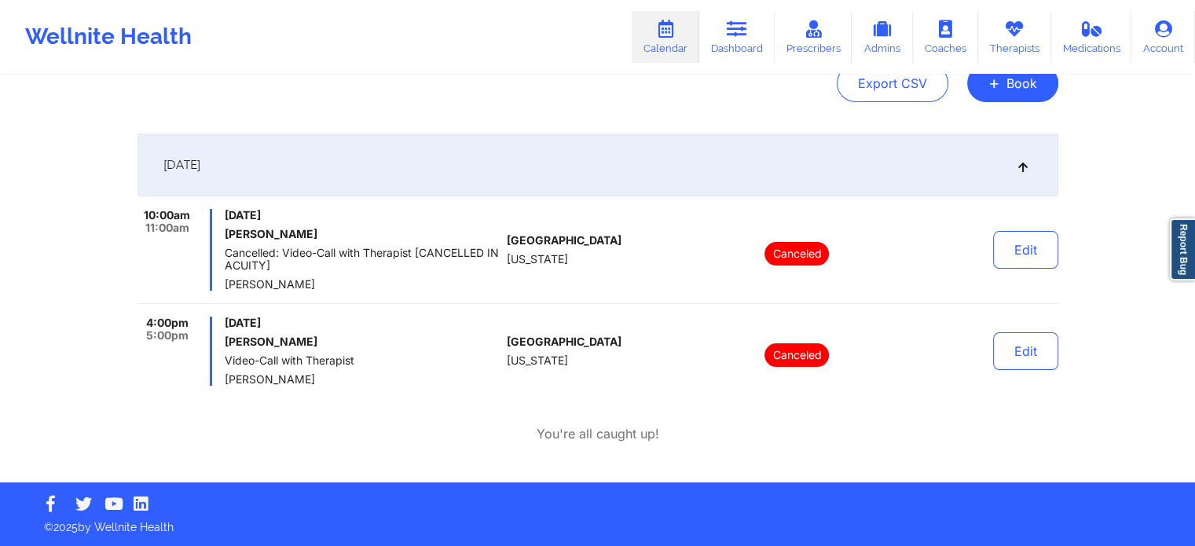
scroll to position [0, 0]
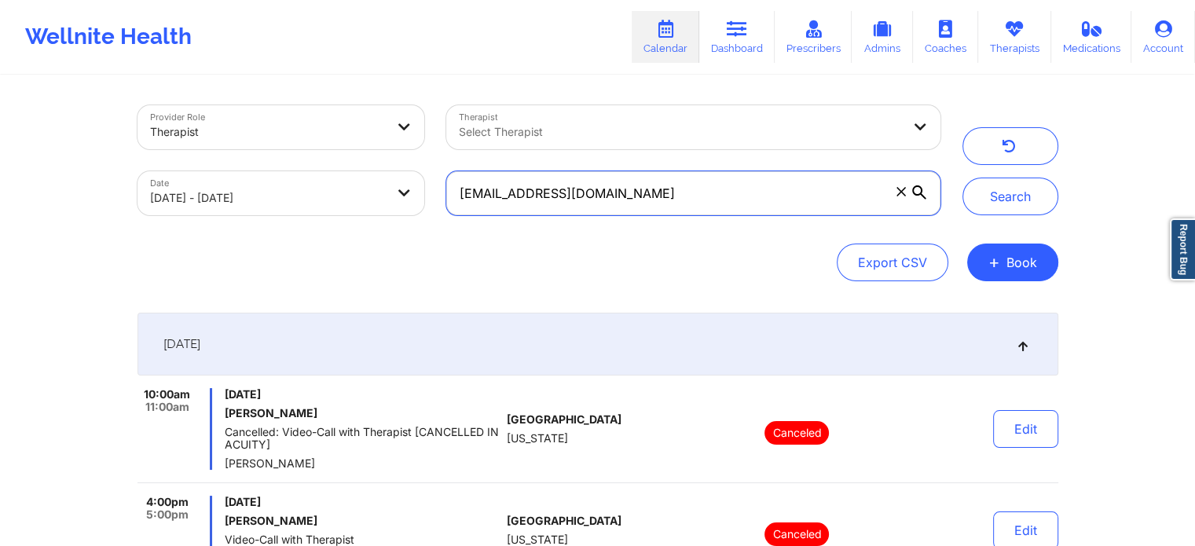
drag, startPoint x: 700, startPoint y: 204, endPoint x: 242, endPoint y: 200, distance: 458.2
click at [242, 200] on div "Provider Role Therapist Therapist Select Therapist Date 09/18/2025 - 09/19/2025…" at bounding box center [539, 160] width 825 height 132
paste input "nico655@live"
click at [963, 178] on button "Search" at bounding box center [1011, 197] width 96 height 38
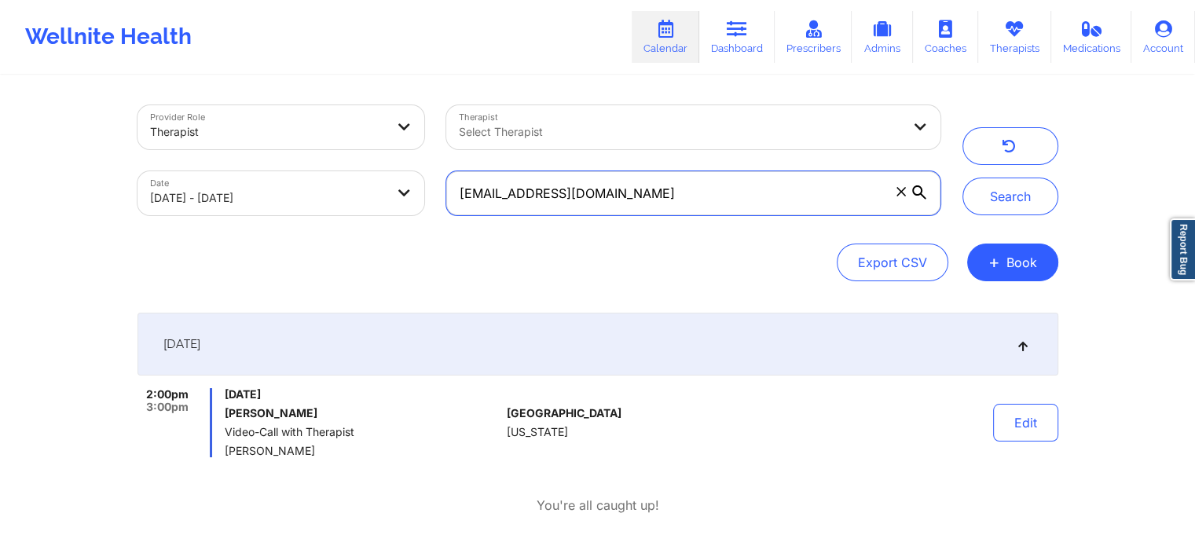
drag, startPoint x: 639, startPoint y: 178, endPoint x: 362, endPoint y: 182, distance: 276.7
click at [362, 182] on div "Provider Role Therapist Therapist Select Therapist Date 09/18/2025 - 09/19/2025…" at bounding box center [539, 160] width 825 height 132
paste input "heathens3dragonfire@gmail"
click at [963, 178] on button "Search" at bounding box center [1011, 197] width 96 height 38
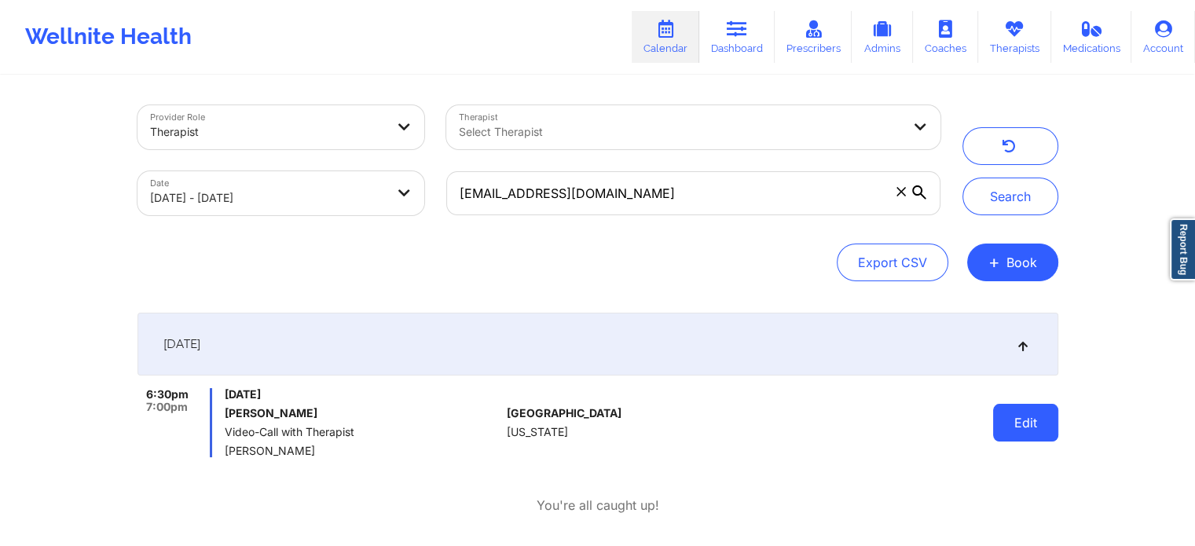
click at [1011, 433] on button "Edit" at bounding box center [1025, 423] width 65 height 38
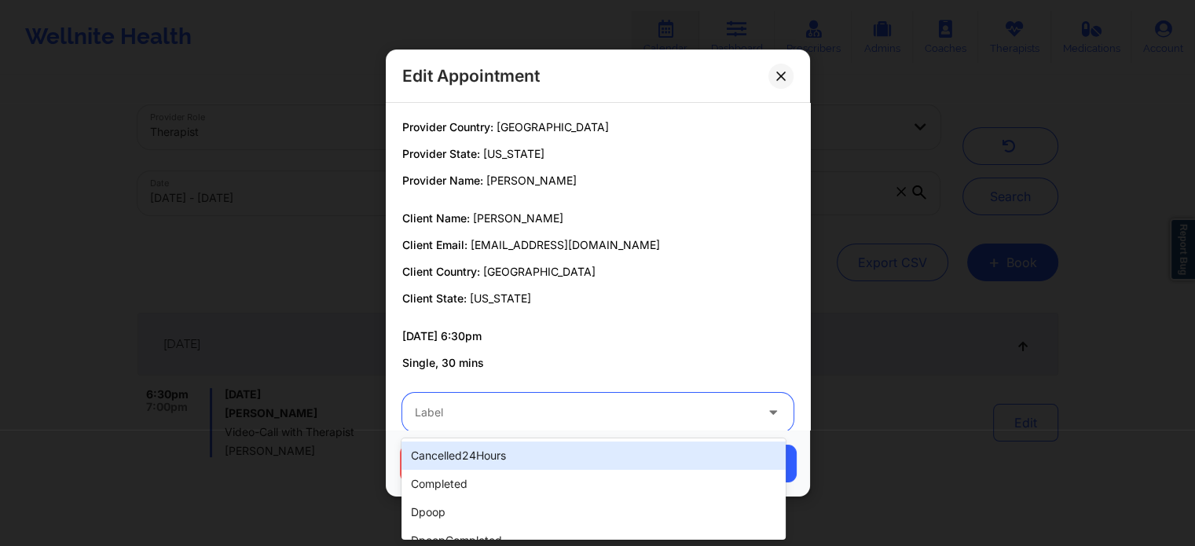
click at [680, 401] on div "Label" at bounding box center [579, 412] width 354 height 39
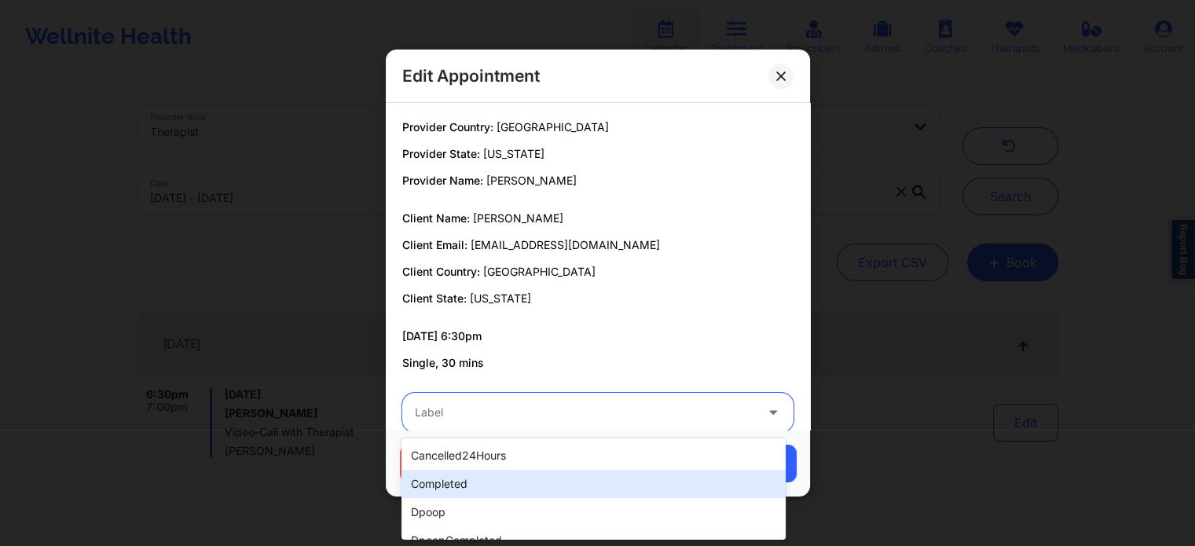
click at [525, 494] on div "completed" at bounding box center [594, 484] width 384 height 28
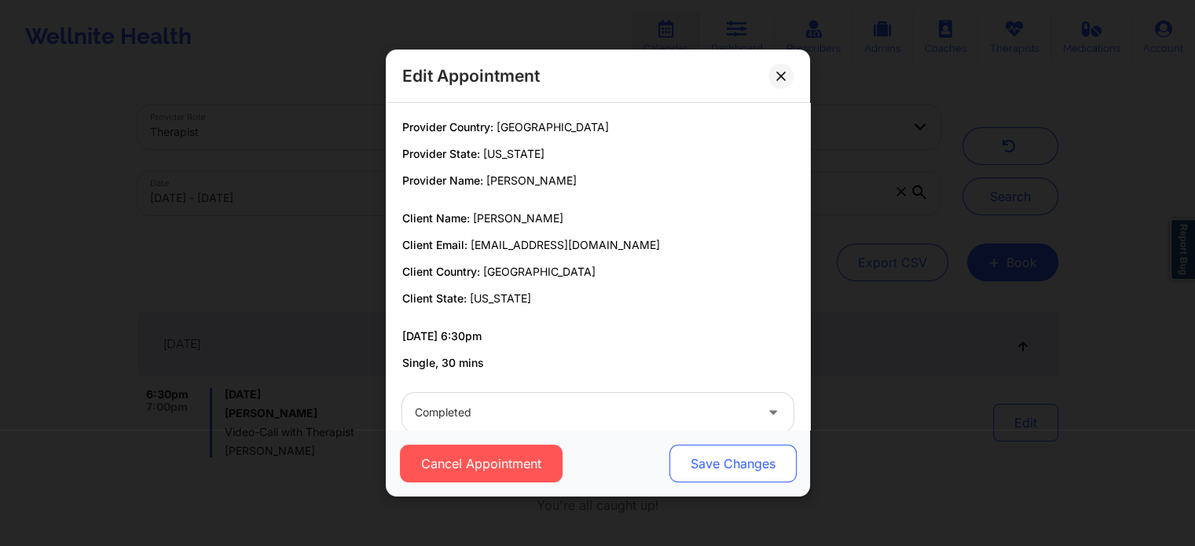
click at [686, 461] on button "Save Changes" at bounding box center [732, 464] width 127 height 38
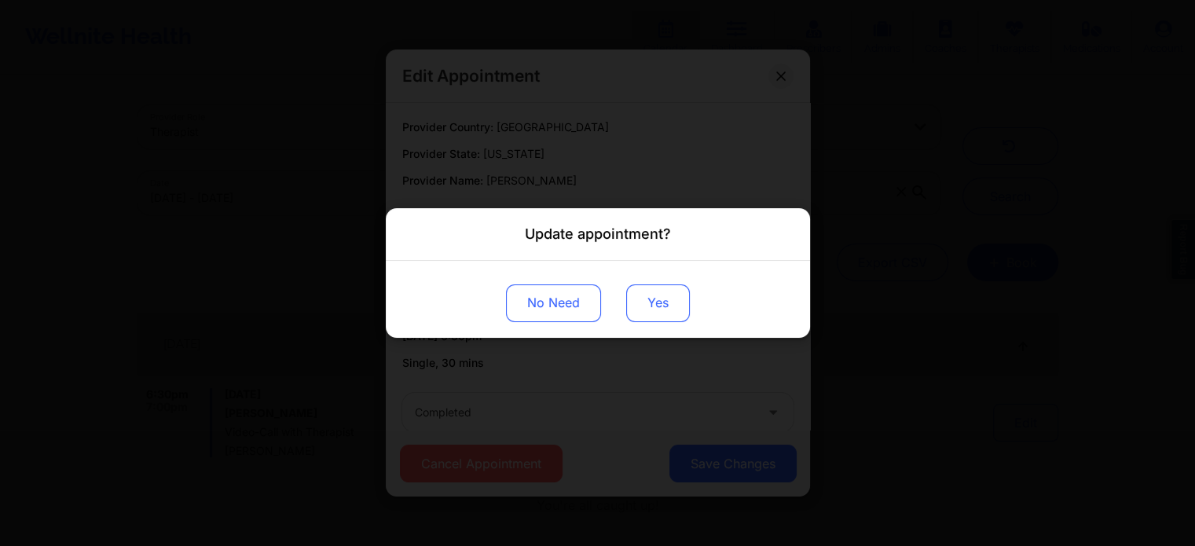
click at [649, 295] on button "Yes" at bounding box center [658, 304] width 64 height 38
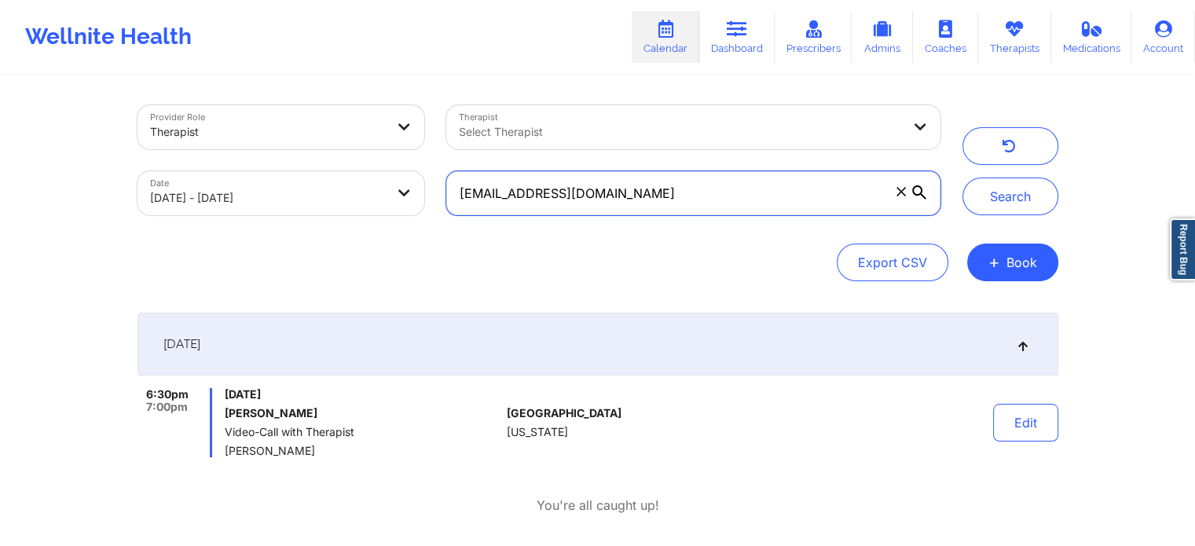
drag, startPoint x: 725, startPoint y: 191, endPoint x: 352, endPoint y: 164, distance: 373.5
click at [352, 164] on div "Provider Role Therapist Therapist Select Therapist Date 09/18/2025 - 09/19/2025…" at bounding box center [539, 160] width 825 height 132
paste input "sam1club"
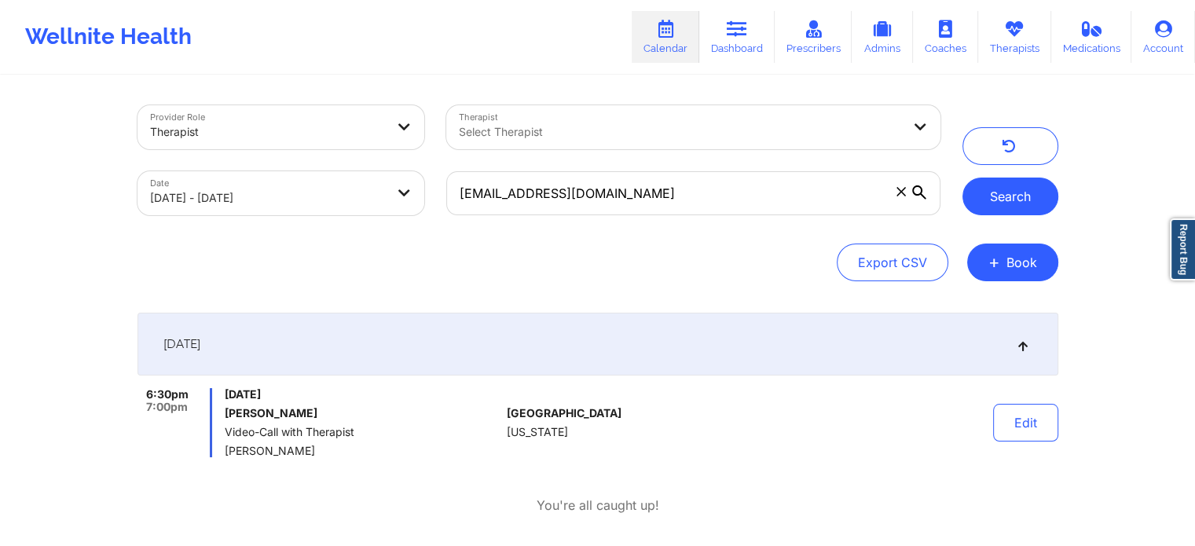
click at [998, 195] on button "Search" at bounding box center [1011, 197] width 96 height 38
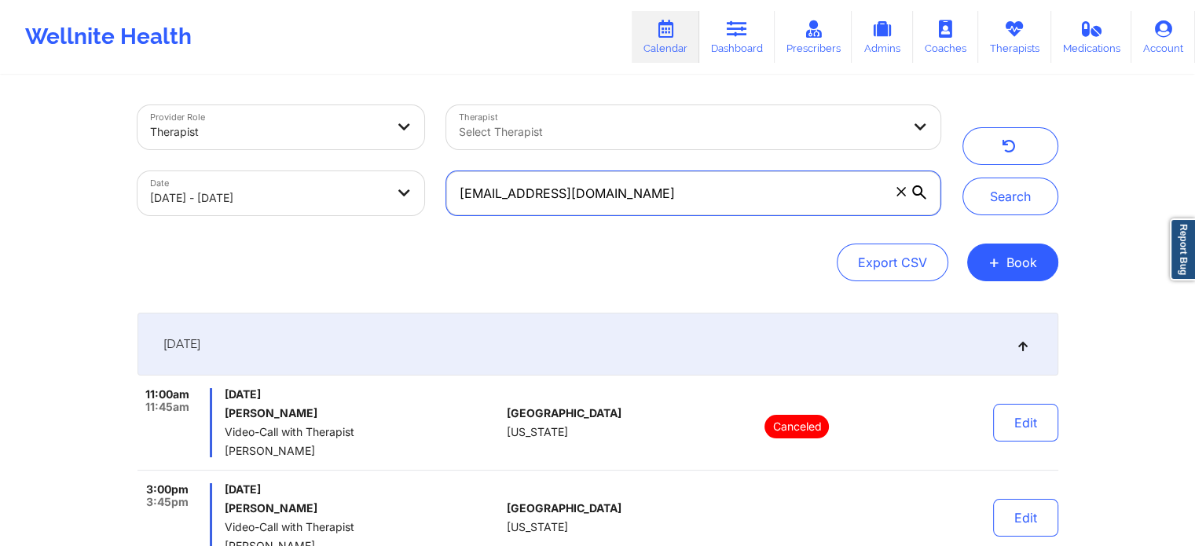
drag, startPoint x: 711, startPoint y: 194, endPoint x: 341, endPoint y: 197, distance: 369.4
click at [341, 197] on div "Provider Role Therapist Therapist Select Therapist Date 09/18/2025 - 09/19/2025…" at bounding box center [539, 160] width 825 height 132
paste input "giulferrari5"
click at [963, 178] on button "Search" at bounding box center [1011, 197] width 96 height 38
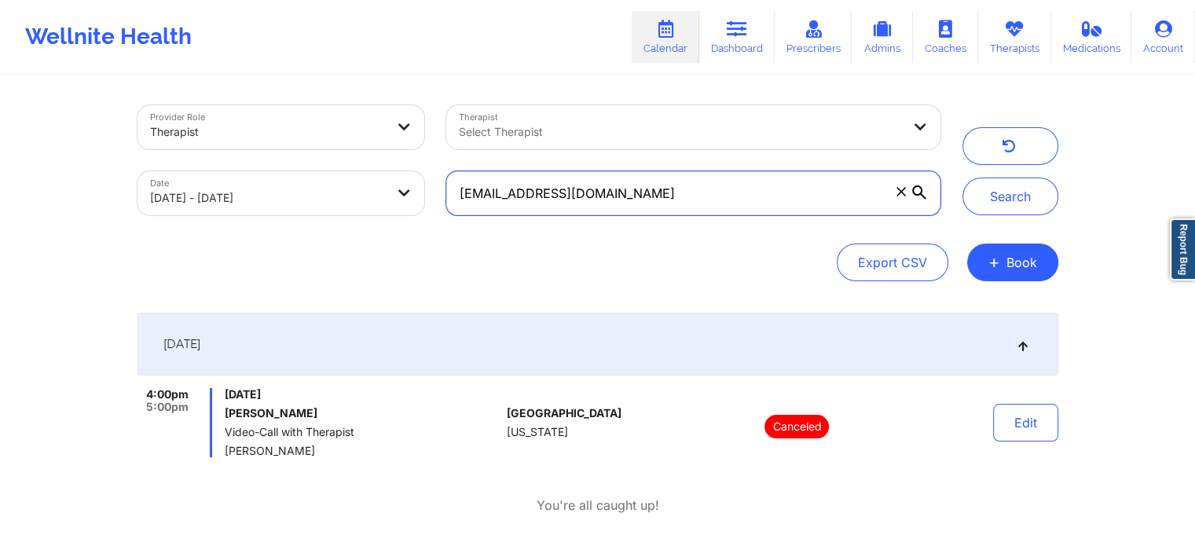
drag, startPoint x: 630, startPoint y: 198, endPoint x: 283, endPoint y: 214, distance: 347.0
click at [283, 214] on div "Provider Role Therapist Therapist Select Therapist Date 09/18/2025 - 09/19/2025…" at bounding box center [539, 160] width 825 height 132
paste input "velascoskevin"
click at [963, 178] on button "Search" at bounding box center [1011, 197] width 96 height 38
drag, startPoint x: 670, startPoint y: 192, endPoint x: 384, endPoint y: 181, distance: 286.3
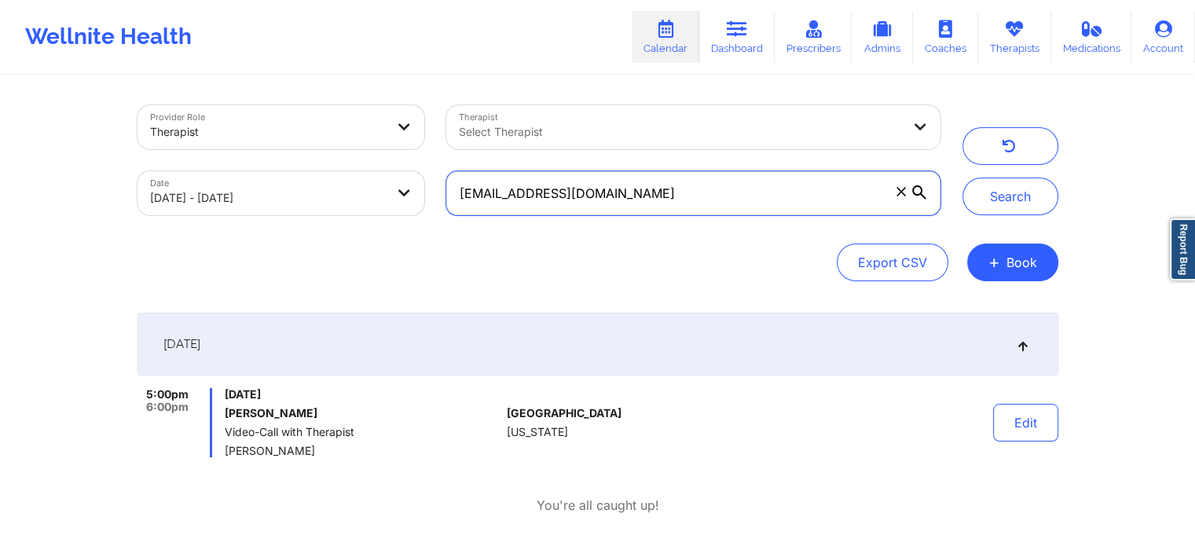
click at [384, 181] on div "Provider Role Therapist Therapist Select Therapist Date 09/18/2025 - 09/19/2025…" at bounding box center [539, 160] width 825 height 132
paste input "giulferrari5"
type input "giulferrari5@gmail.com"
click at [963, 178] on button "Search" at bounding box center [1011, 197] width 96 height 38
drag, startPoint x: 657, startPoint y: 203, endPoint x: 349, endPoint y: 182, distance: 308.8
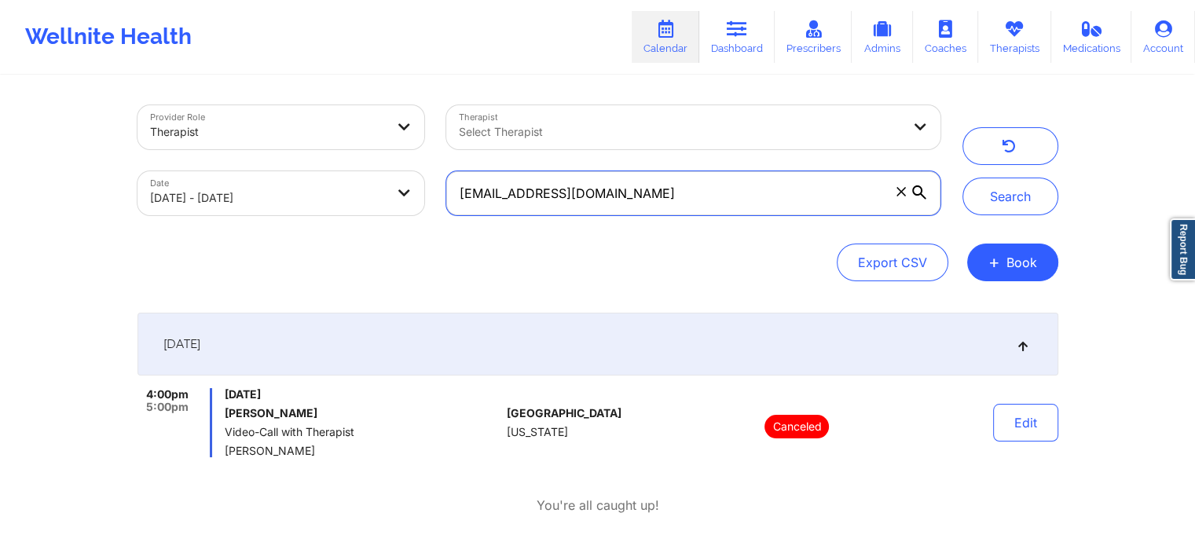
click at [349, 182] on div "Provider Role Therapist Therapist Select Therapist Date 09/18/2025 - 09/19/2025…" at bounding box center [539, 160] width 825 height 132
drag, startPoint x: 659, startPoint y: 198, endPoint x: 263, endPoint y: 174, distance: 396.8
click at [263, 174] on div "Provider Role Therapist Therapist Select Therapist Date 09/18/2025 - 09/19/2025" at bounding box center [539, 160] width 825 height 132
paste input "thahanatasha@gmail.com thahanatasha@gmail.com"
click at [963, 178] on button "Search" at bounding box center [1011, 197] width 96 height 38
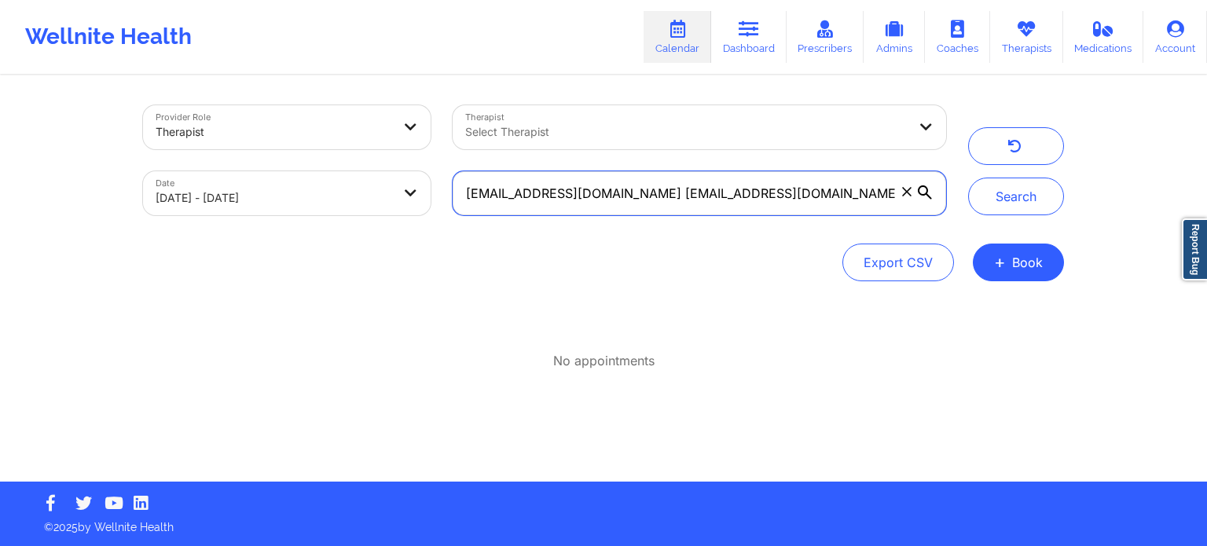
drag, startPoint x: 791, startPoint y: 197, endPoint x: 369, endPoint y: 199, distance: 421.3
click at [369, 199] on div "Provider Role Therapist Therapist Select Therapist Date 09/18/2025 - 09/19/2025…" at bounding box center [544, 160] width 825 height 132
paste input "text"
click at [968, 178] on button "Search" at bounding box center [1016, 197] width 96 height 38
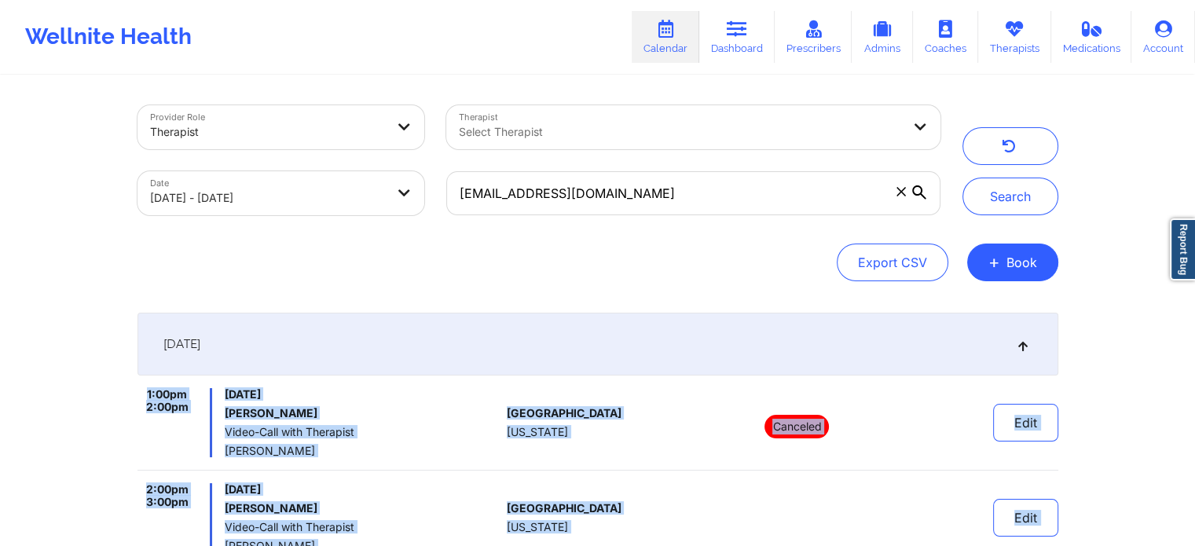
drag, startPoint x: 1148, startPoint y: 365, endPoint x: 1188, endPoint y: 563, distance: 202.2
click at [1188, 545] on html "Wellnite Health Calendar Dashboard Prescribers Admins Coaches Therapists Medica…" at bounding box center [597, 273] width 1195 height 546
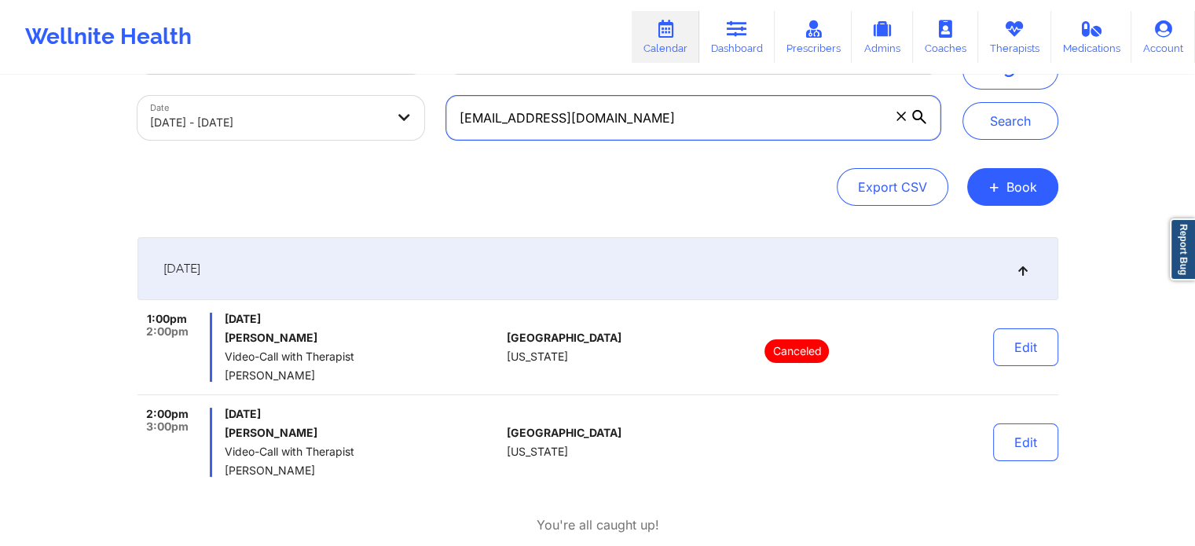
drag, startPoint x: 758, startPoint y: 121, endPoint x: 654, endPoint y: 81, distance: 111.2
click at [654, 81] on div "Provider Role Therapist Therapist Select Therapist Date 09/18/2025 - 09/19/2025…" at bounding box center [539, 85] width 825 height 132
drag, startPoint x: 617, startPoint y: 96, endPoint x: 626, endPoint y: 134, distance: 38.7
click at [626, 134] on input "thahanatasha@gmail.com" at bounding box center [693, 118] width 494 height 44
drag, startPoint x: 626, startPoint y: 134, endPoint x: 346, endPoint y: 106, distance: 281.2
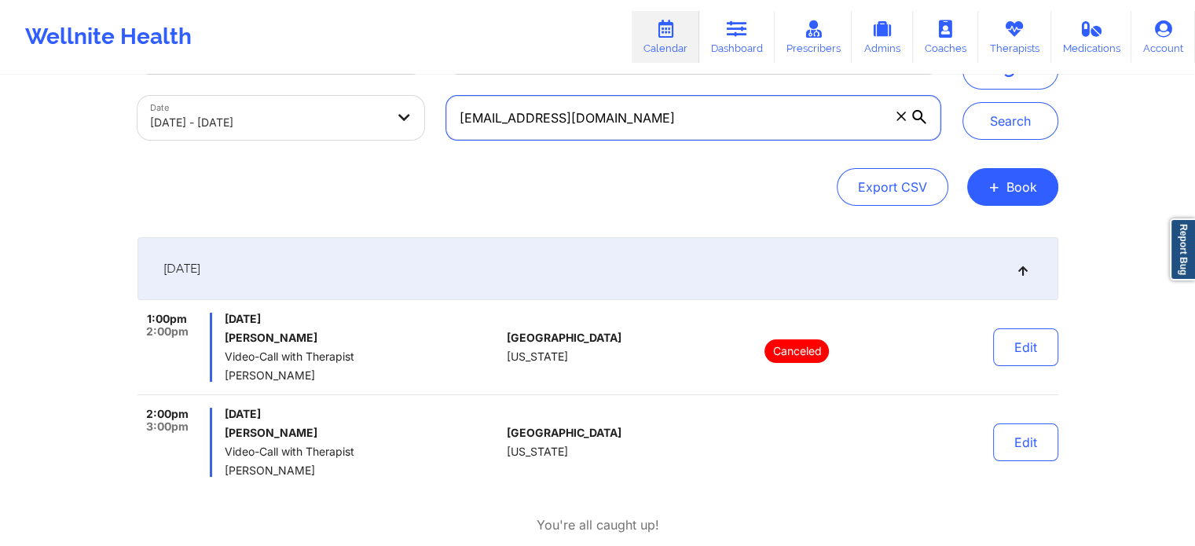
click at [346, 106] on div "Provider Role Therapist Therapist Select Therapist Date 09/18/2025 - 09/19/2025…" at bounding box center [539, 85] width 825 height 132
paste input "sam1club"
click at [963, 102] on button "Search" at bounding box center [1011, 121] width 96 height 38
drag, startPoint x: 687, startPoint y: 135, endPoint x: 413, endPoint y: 127, distance: 274.4
click at [413, 127] on div "Provider Role Therapist Therapist Select Therapist Date 09/18/2025 - 09/19/2025…" at bounding box center [539, 85] width 825 height 132
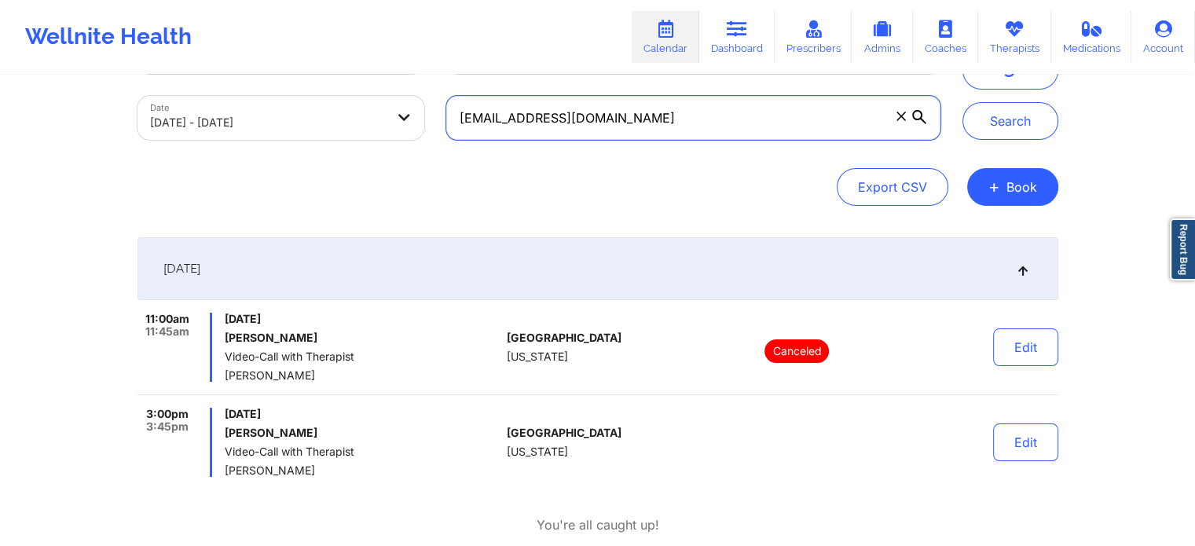
paste input "monica.greer75"
click at [963, 102] on button "Search" at bounding box center [1011, 121] width 96 height 38
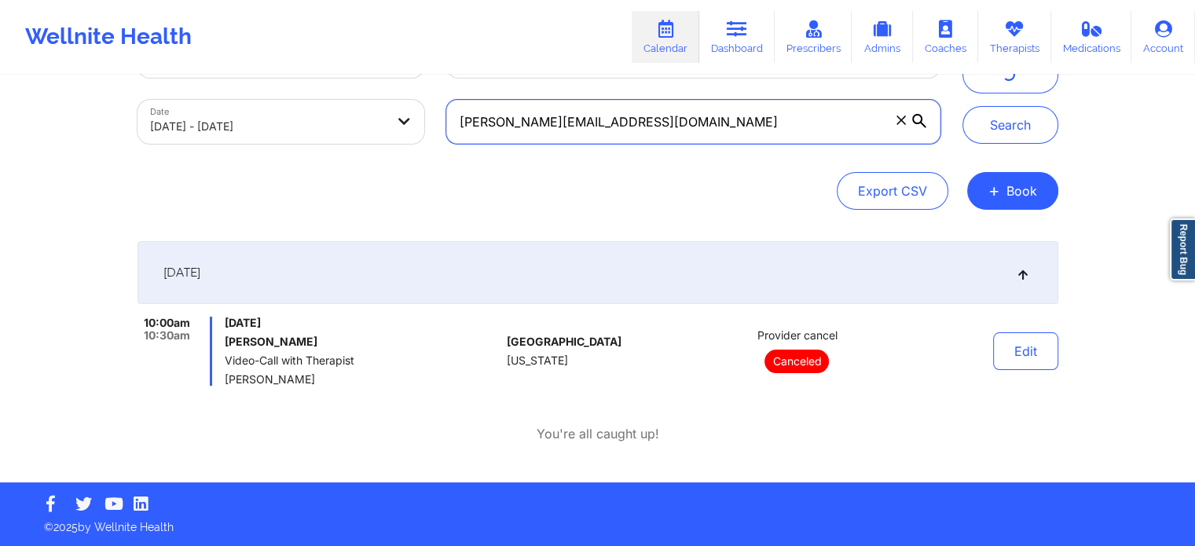
scroll to position [72, 0]
drag, startPoint x: 645, startPoint y: 125, endPoint x: 296, endPoint y: 122, distance: 348.2
click at [296, 122] on div "Provider Role Therapist Therapist Select Therapist Date 09/18/2025 - 09/19/2025…" at bounding box center [539, 89] width 825 height 132
paste input "emlynmio"
click at [963, 106] on button "Search" at bounding box center [1011, 125] width 96 height 38
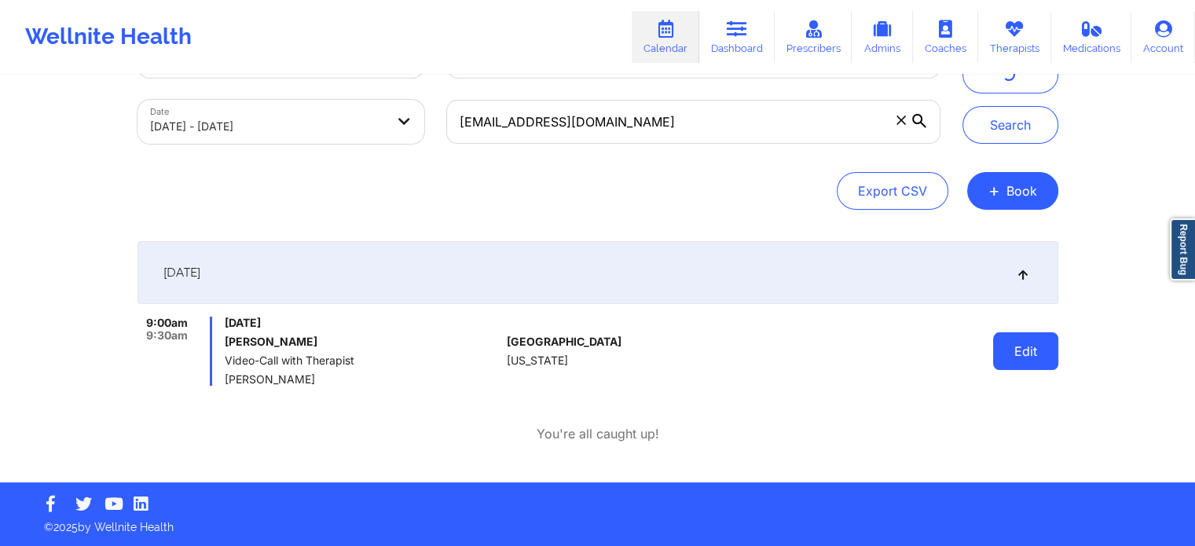
click at [1048, 340] on button "Edit" at bounding box center [1025, 351] width 65 height 38
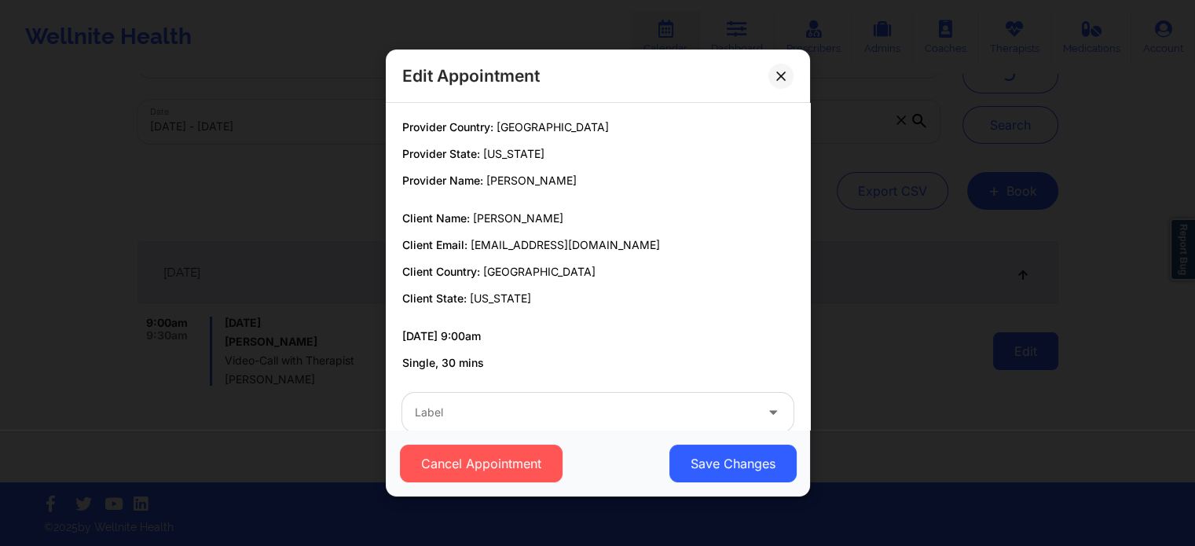
click at [1048, 340] on body "Wellnite Health Calendar Dashboard Prescribers Admins Coaches Therapists Medica…" at bounding box center [597, 201] width 1195 height 546
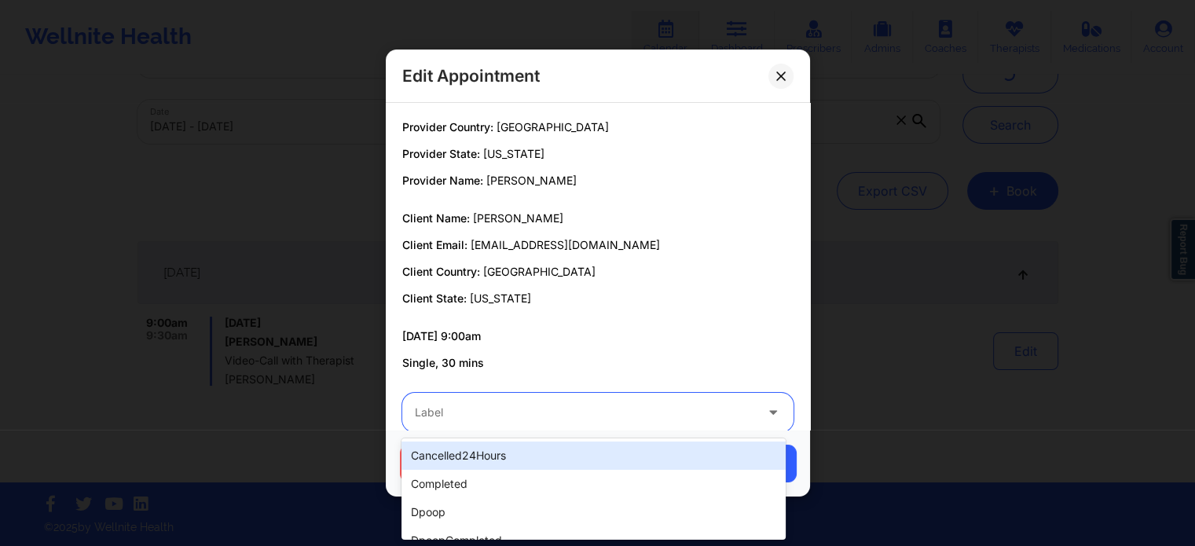
click at [638, 409] on div at bounding box center [585, 412] width 340 height 19
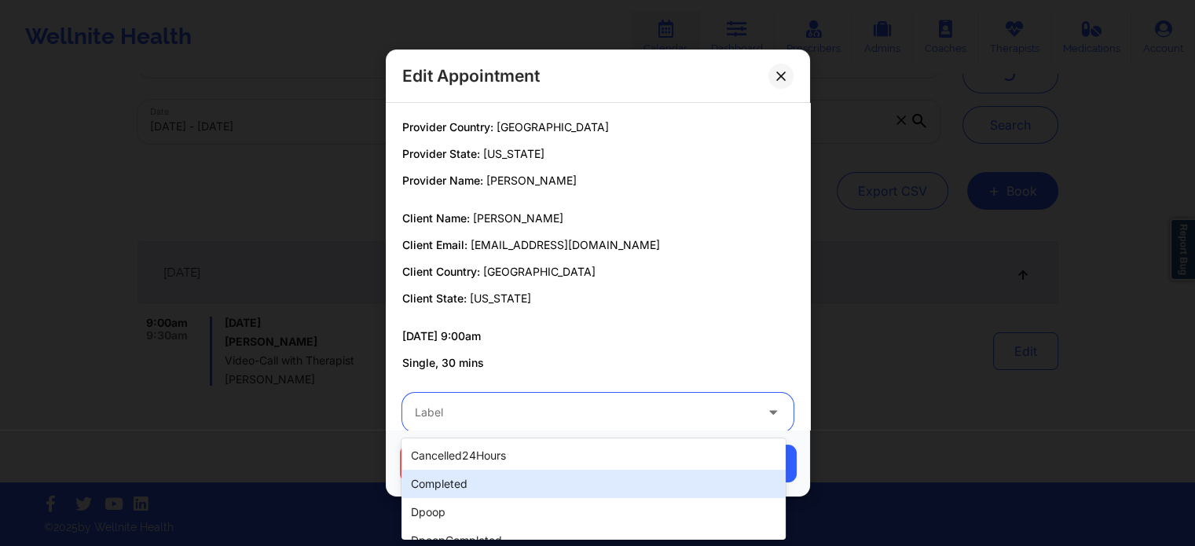
drag, startPoint x: 481, startPoint y: 499, endPoint x: 516, endPoint y: 480, distance: 40.1
click at [516, 480] on div "cancelled24Hours completed dpoop dpoopCompleted dpInNetworkCompleted freeNoShow…" at bounding box center [594, 489] width 384 height 101
click at [516, 480] on div "completed" at bounding box center [594, 484] width 384 height 28
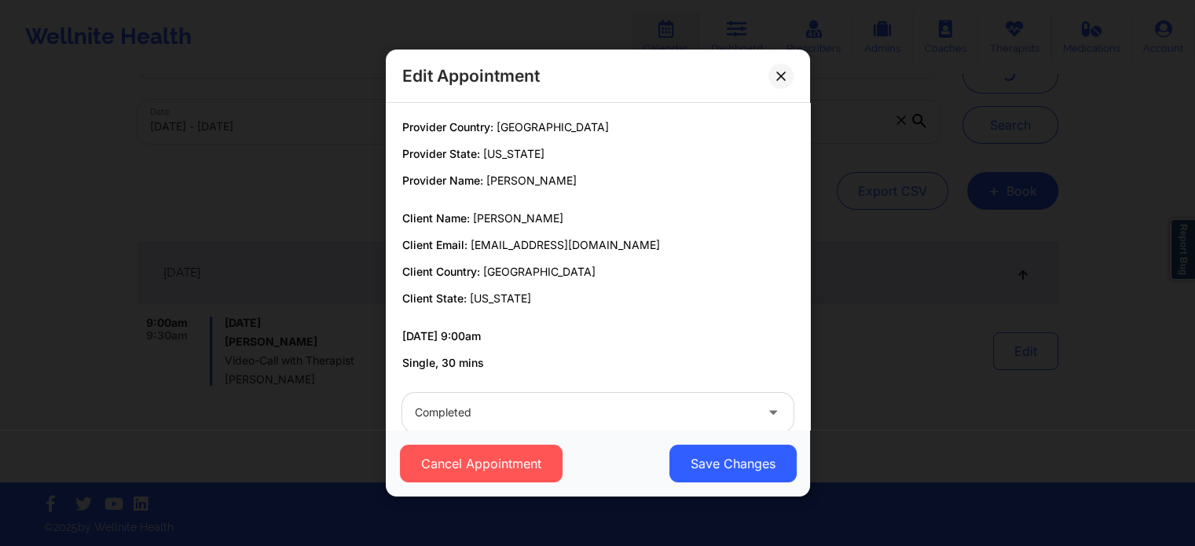
drag, startPoint x: 701, startPoint y: 452, endPoint x: 745, endPoint y: 427, distance: 50.7
click at [745, 427] on div "Edit Appointment Provider Country: United States Provider State: New York Provi…" at bounding box center [598, 273] width 424 height 447
click at [716, 461] on button "Save Changes" at bounding box center [732, 464] width 127 height 38
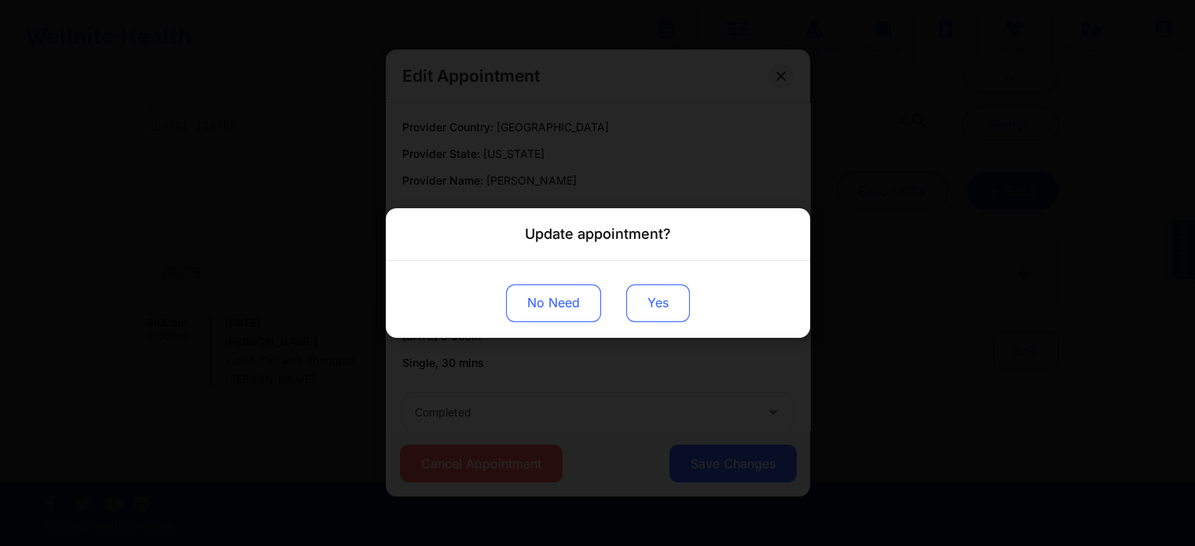
click at [655, 288] on button "Yes" at bounding box center [658, 304] width 64 height 38
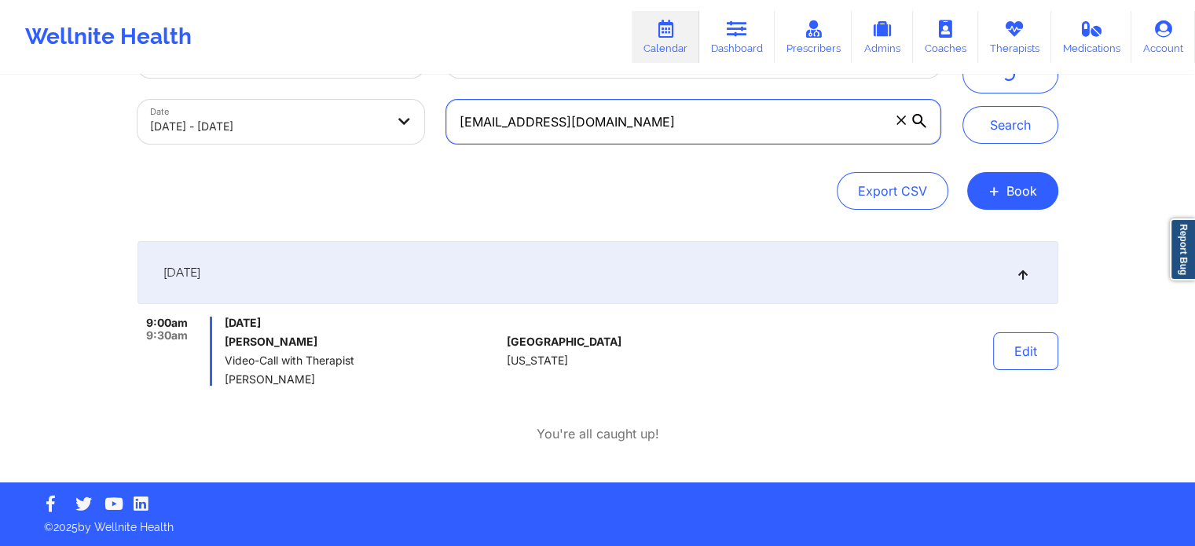
drag, startPoint x: 686, startPoint y: 131, endPoint x: 368, endPoint y: 103, distance: 319.6
click at [368, 103] on div "Provider Role Therapist Therapist Select Therapist Date 09/18/2025 - 09/19/2025…" at bounding box center [539, 89] width 825 height 132
paste input "jakefoleykeene"
click at [963, 106] on button "Search" at bounding box center [1011, 125] width 96 height 38
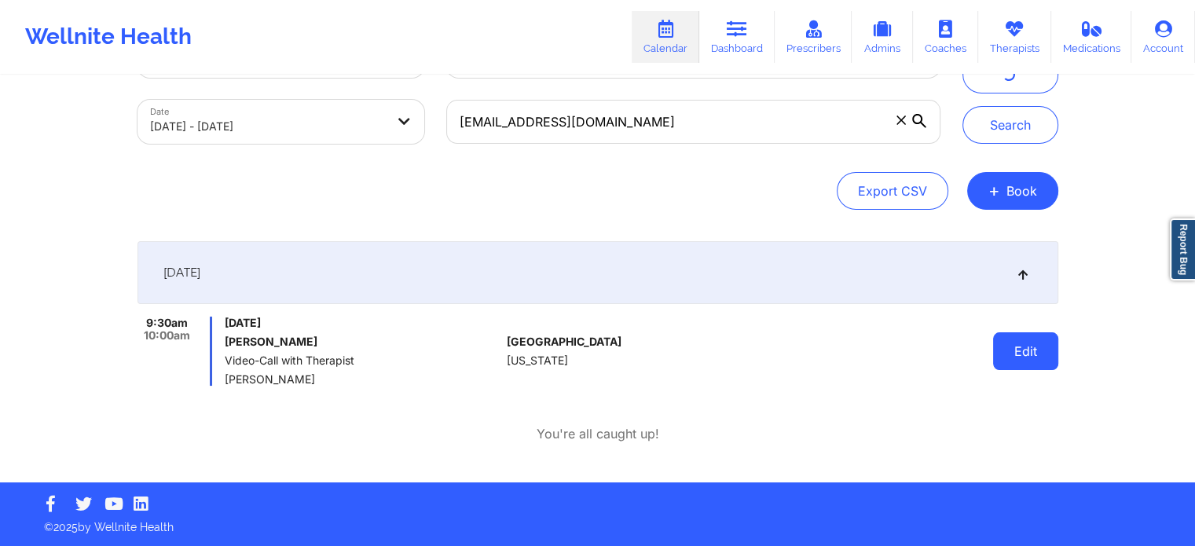
click at [1034, 345] on button "Edit" at bounding box center [1025, 351] width 65 height 38
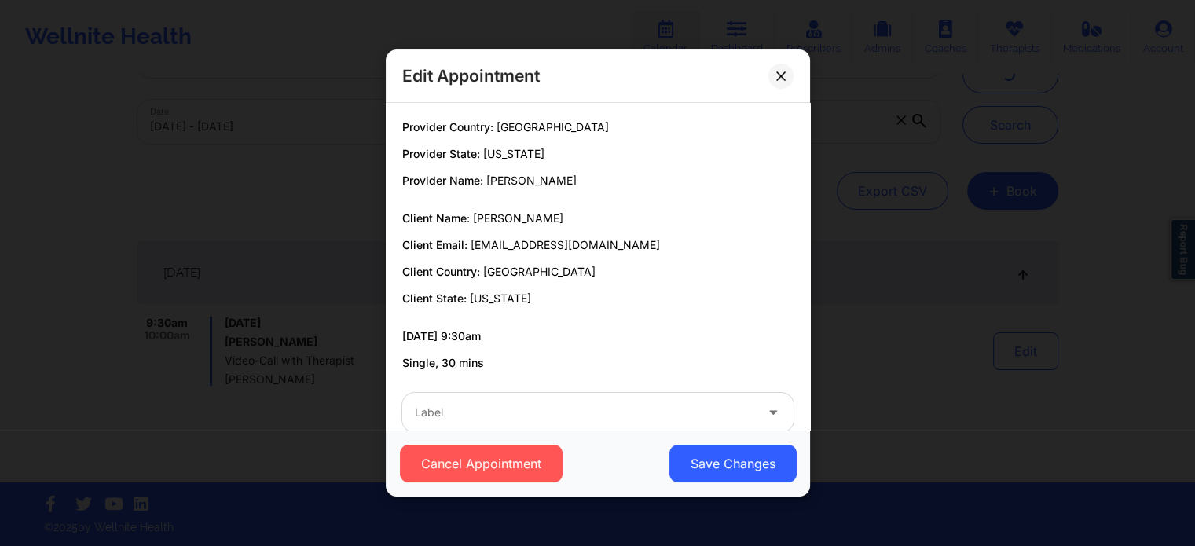
click at [612, 405] on div at bounding box center [585, 412] width 340 height 19
click at [295, 411] on div "Edit Appointment Provider Country: United States Provider State: New York Provi…" at bounding box center [597, 273] width 1195 height 546
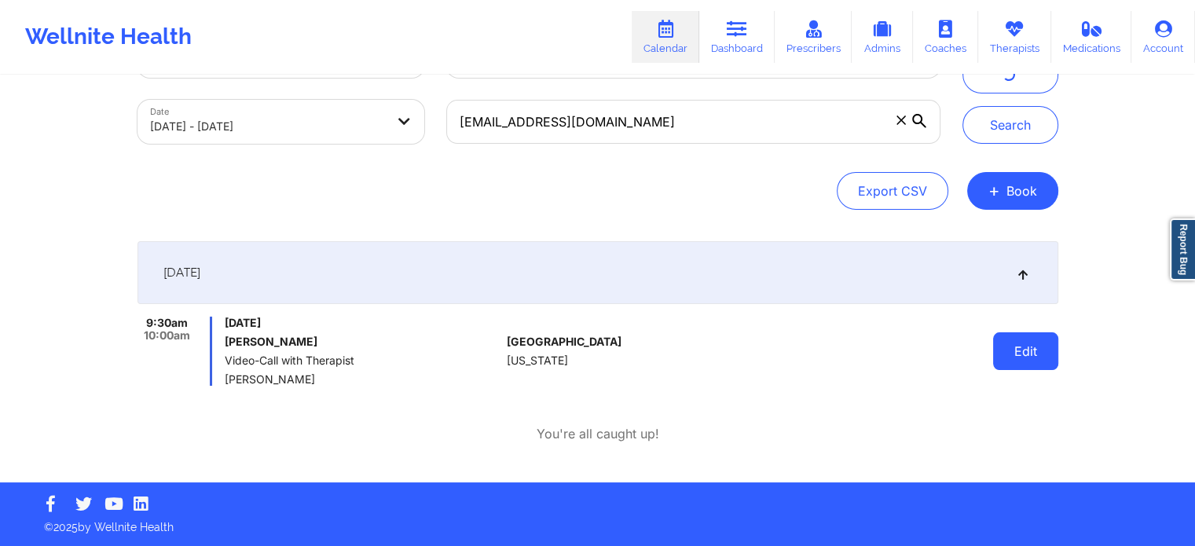
click at [1018, 353] on button "Edit" at bounding box center [1025, 351] width 65 height 38
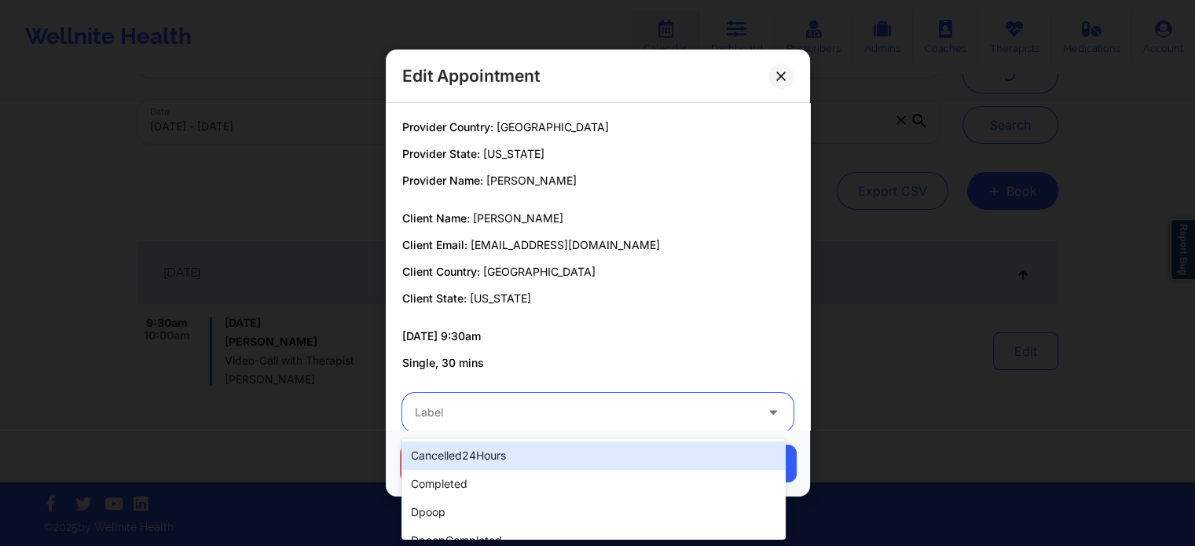
click at [711, 421] on div at bounding box center [585, 412] width 340 height 19
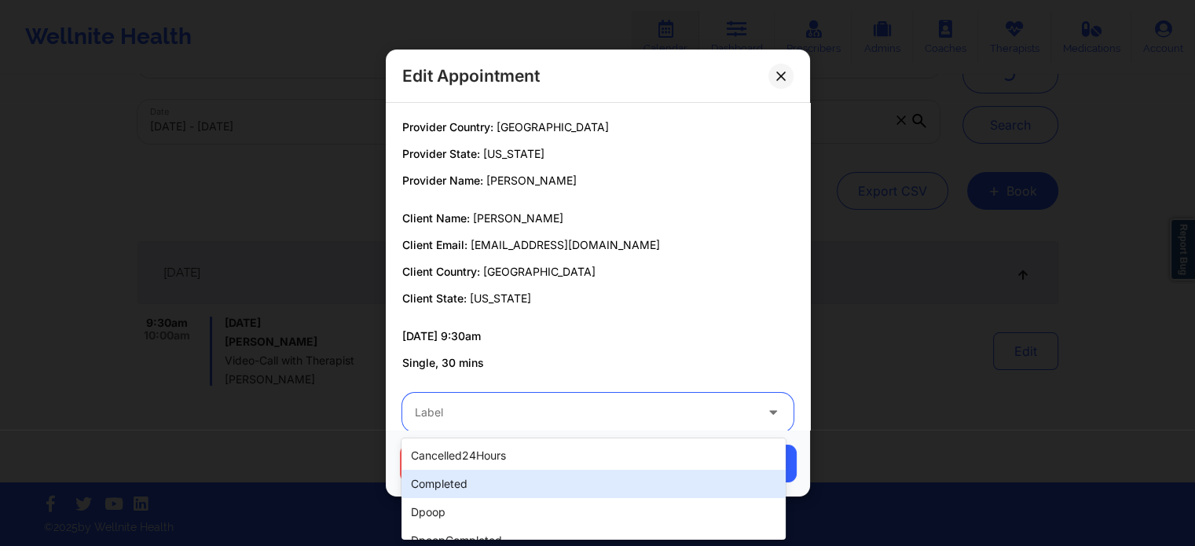
click at [541, 494] on div "completed" at bounding box center [594, 484] width 384 height 28
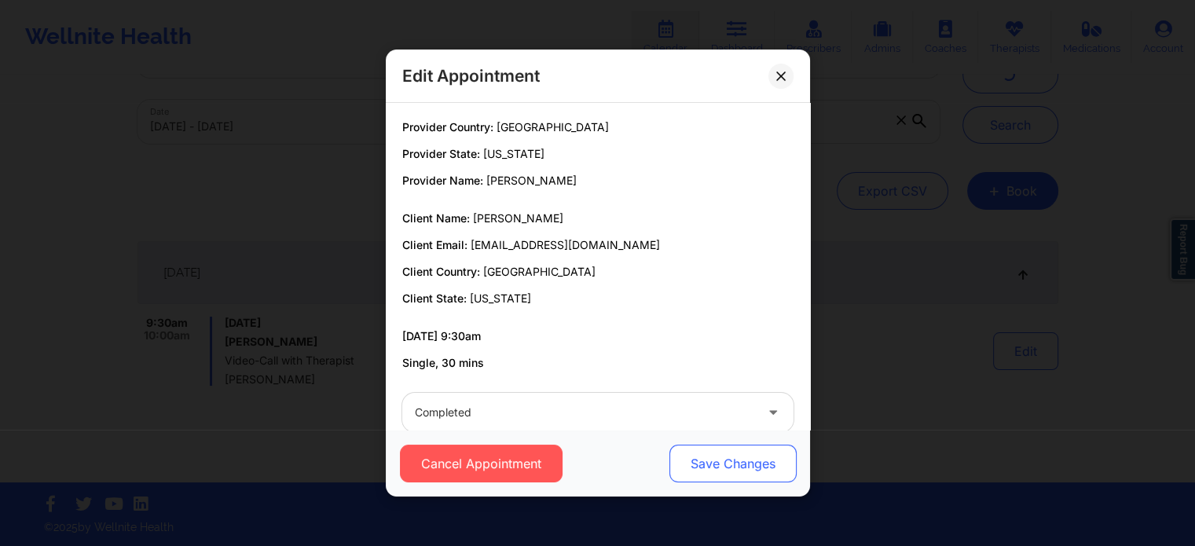
drag, startPoint x: 635, startPoint y: 472, endPoint x: 721, endPoint y: 456, distance: 87.1
click at [721, 456] on div "Cancel Appointment Save Changes" at bounding box center [598, 464] width 402 height 38
click at [721, 456] on button "Save Changes" at bounding box center [732, 464] width 127 height 38
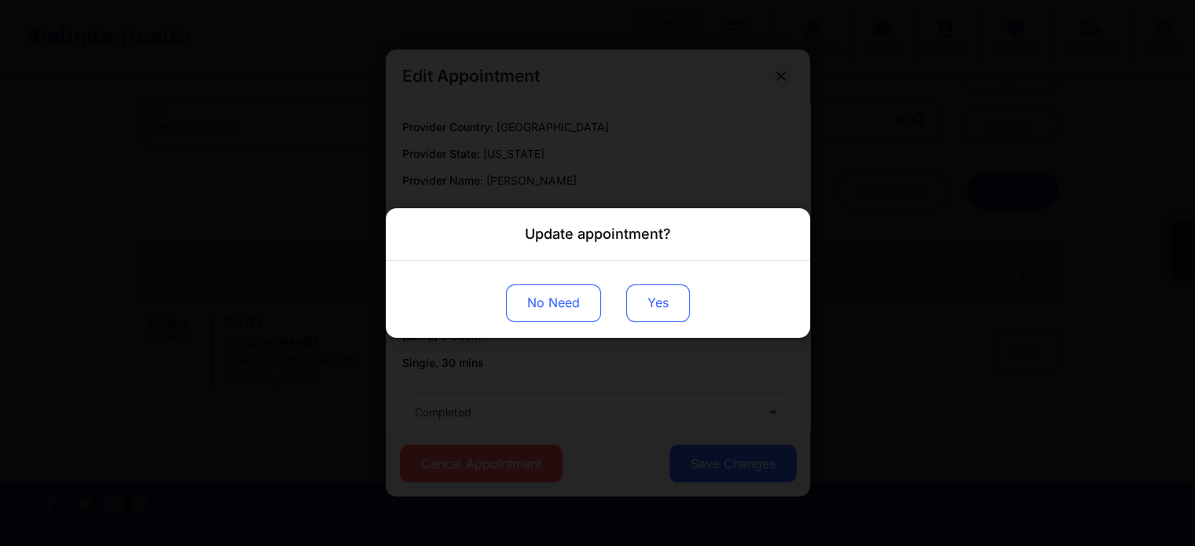
click at [664, 313] on button "Yes" at bounding box center [658, 304] width 64 height 38
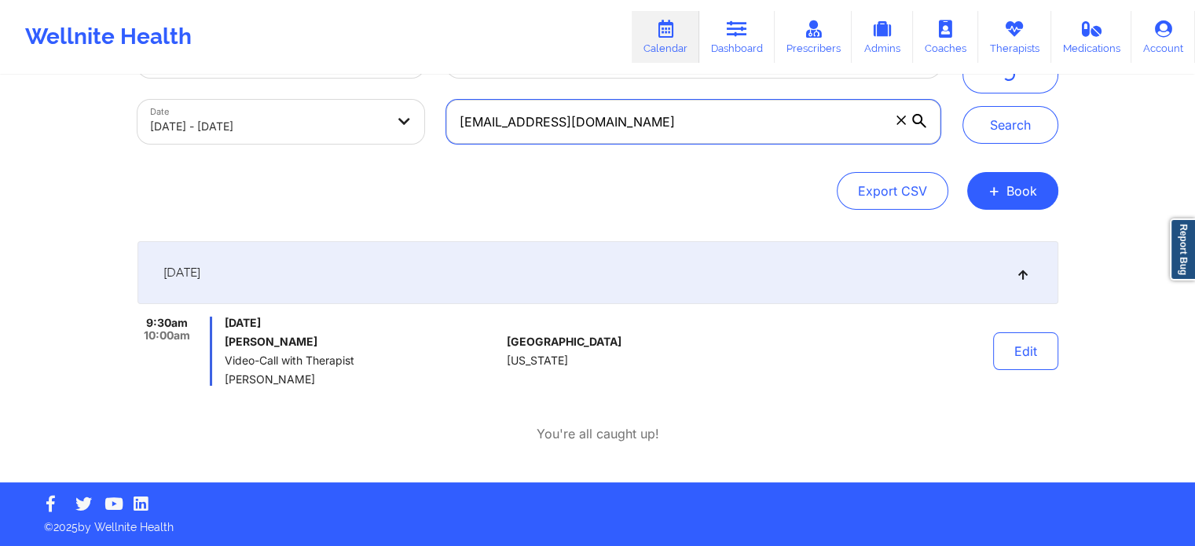
drag, startPoint x: 757, startPoint y: 110, endPoint x: 362, endPoint y: 64, distance: 398.1
click at [362, 64] on div "Wellnite Health Calendar Dashboard Prescribers Admins Coaches Therapists Medica…" at bounding box center [597, 205] width 1195 height 554
paste input "mary.akers2@ao"
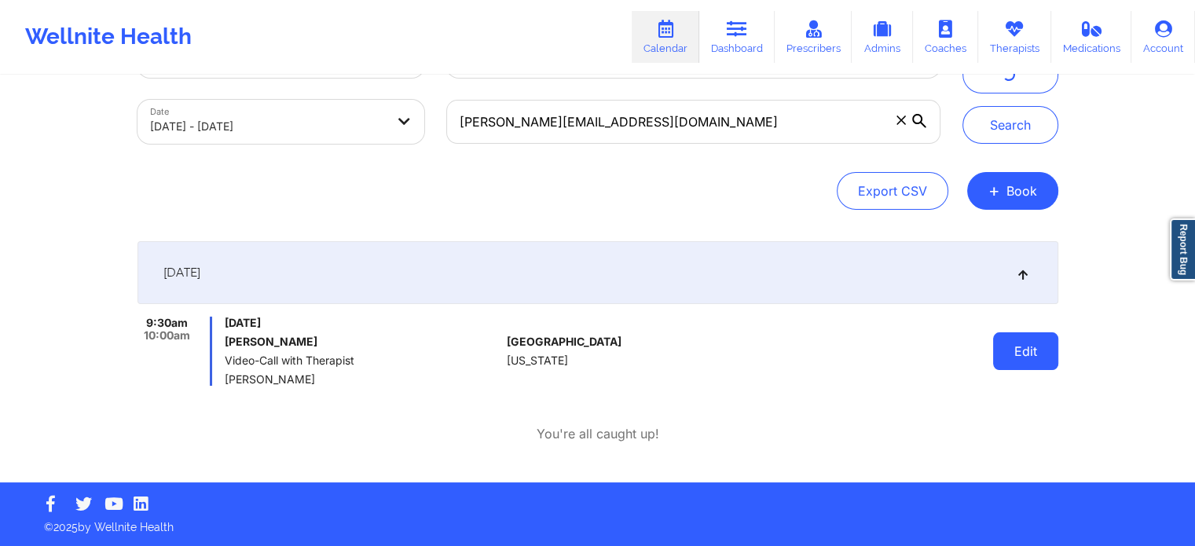
click at [1005, 359] on button "Edit" at bounding box center [1025, 351] width 65 height 38
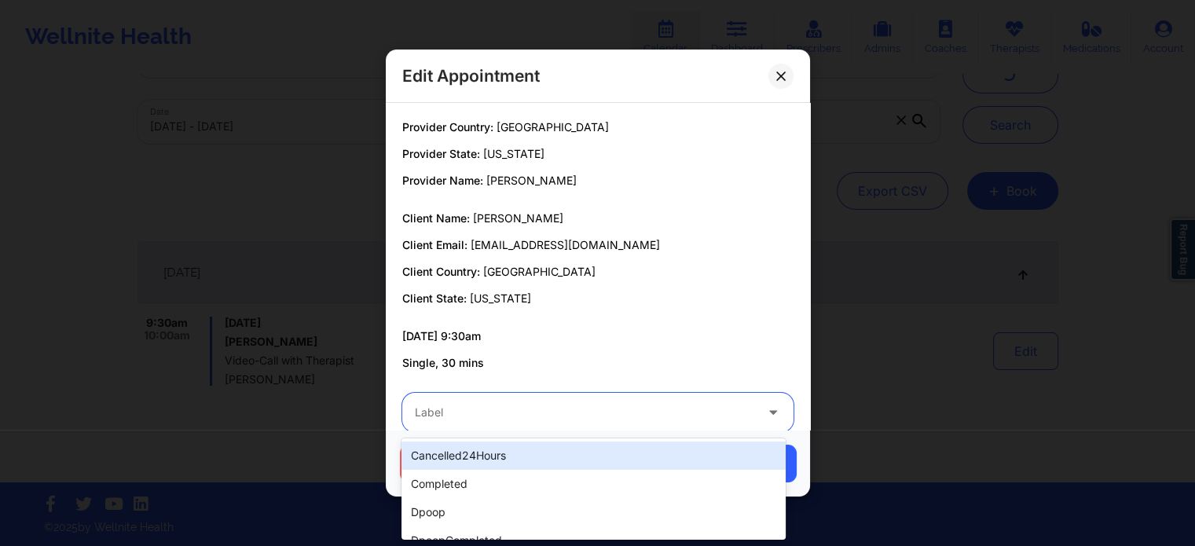
click at [575, 410] on div at bounding box center [585, 412] width 340 height 19
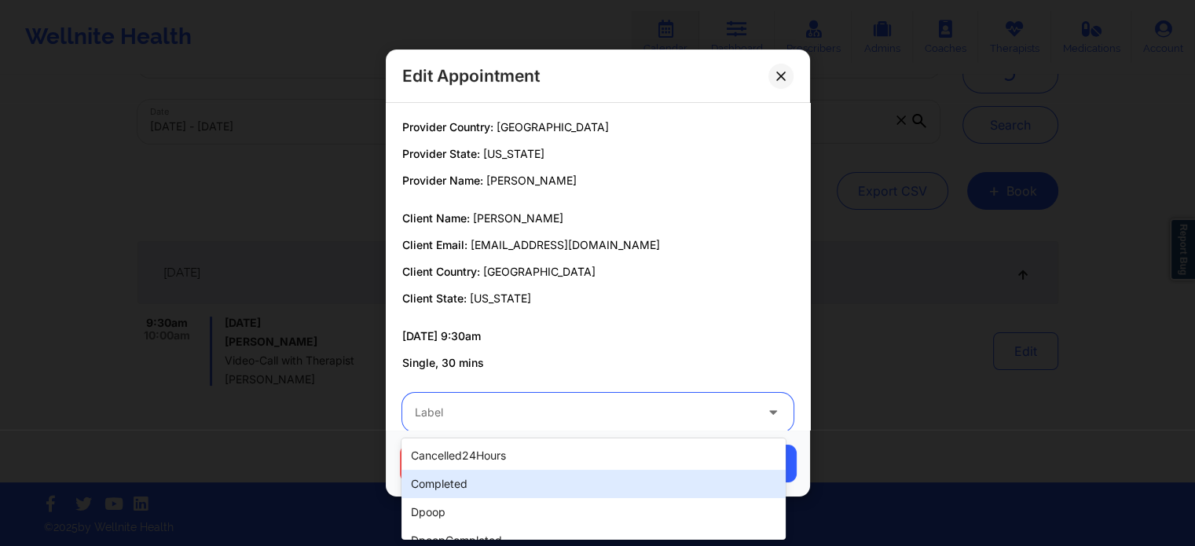
click at [482, 480] on div "completed" at bounding box center [594, 484] width 384 height 28
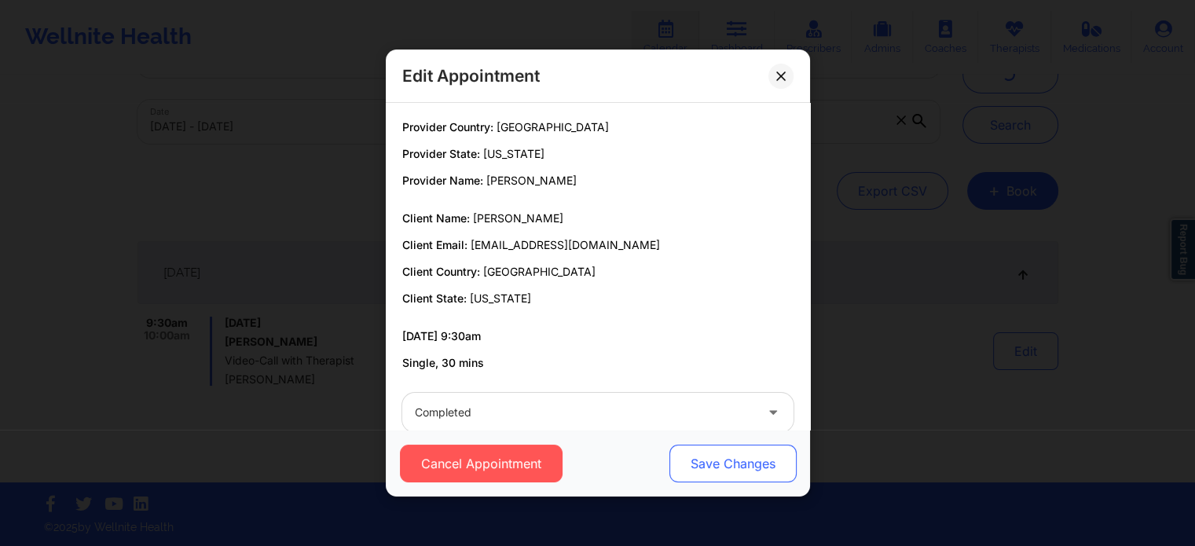
click at [711, 461] on button "Save Changes" at bounding box center [732, 464] width 127 height 38
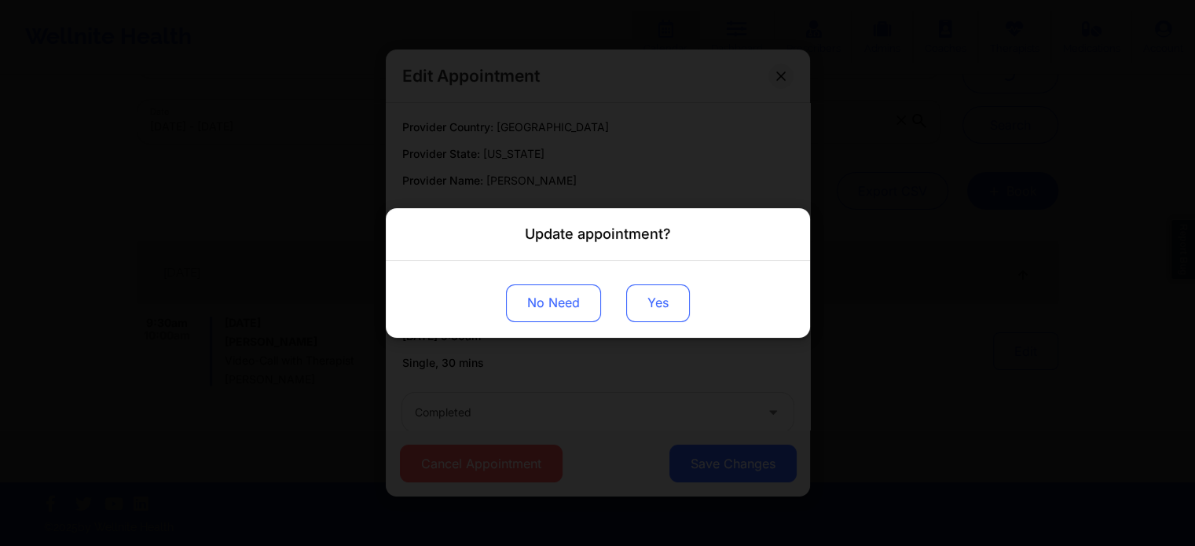
click at [667, 296] on button "Yes" at bounding box center [658, 304] width 64 height 38
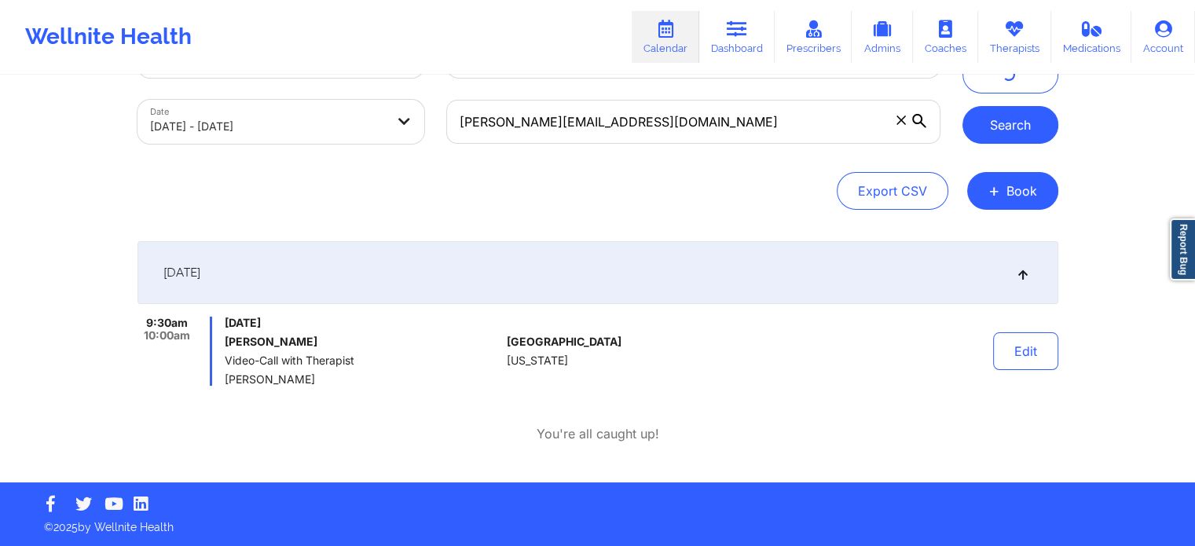
click at [1005, 134] on button "Search" at bounding box center [1011, 125] width 96 height 38
click at [1026, 359] on button "Edit" at bounding box center [1025, 351] width 65 height 38
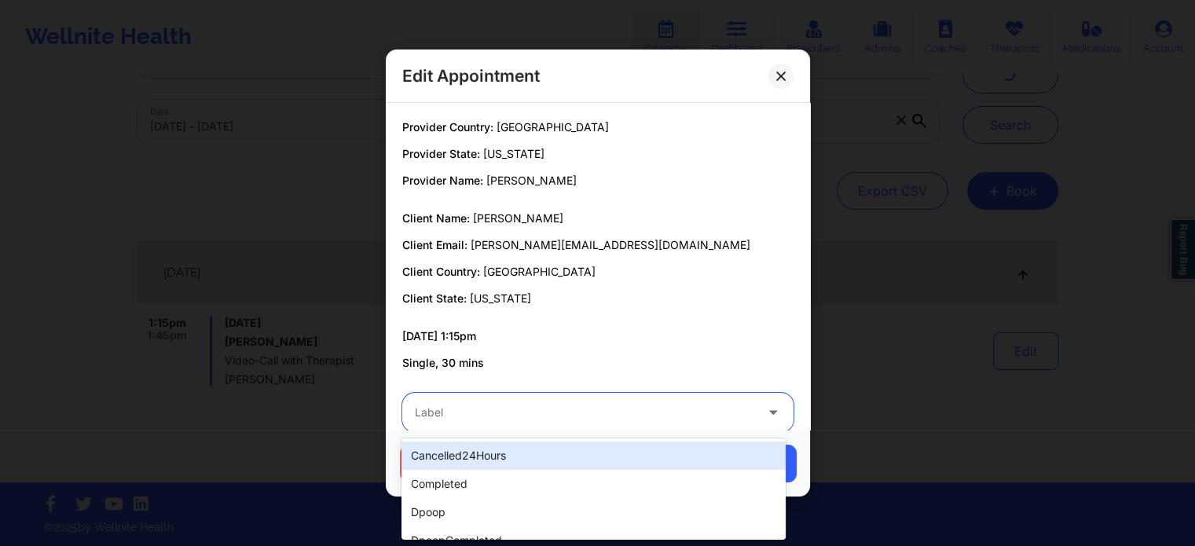
click at [649, 407] on div at bounding box center [585, 412] width 340 height 19
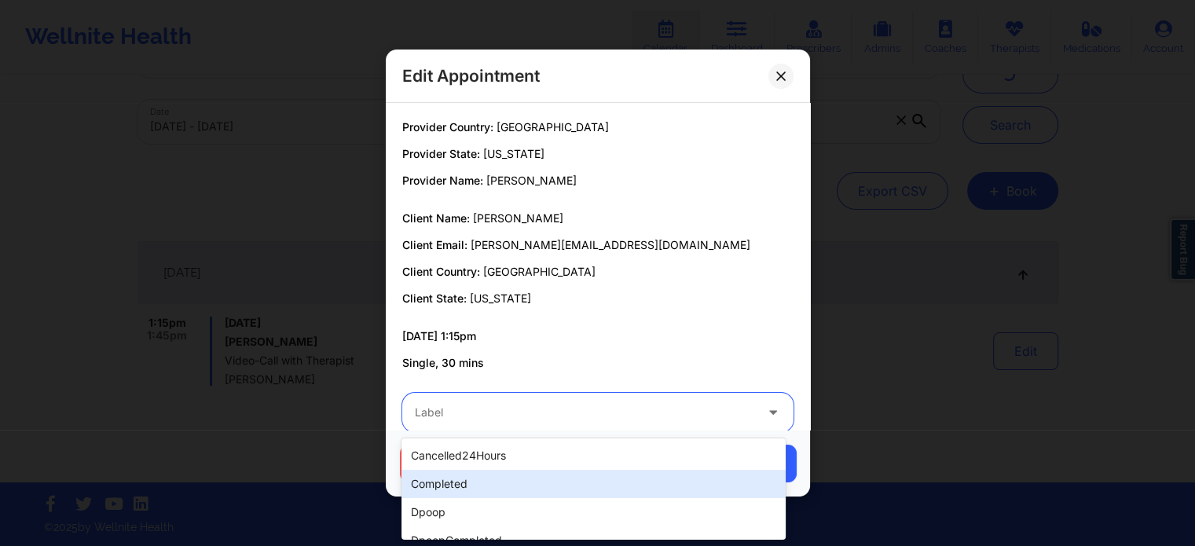
click at [538, 490] on div "completed" at bounding box center [594, 484] width 384 height 28
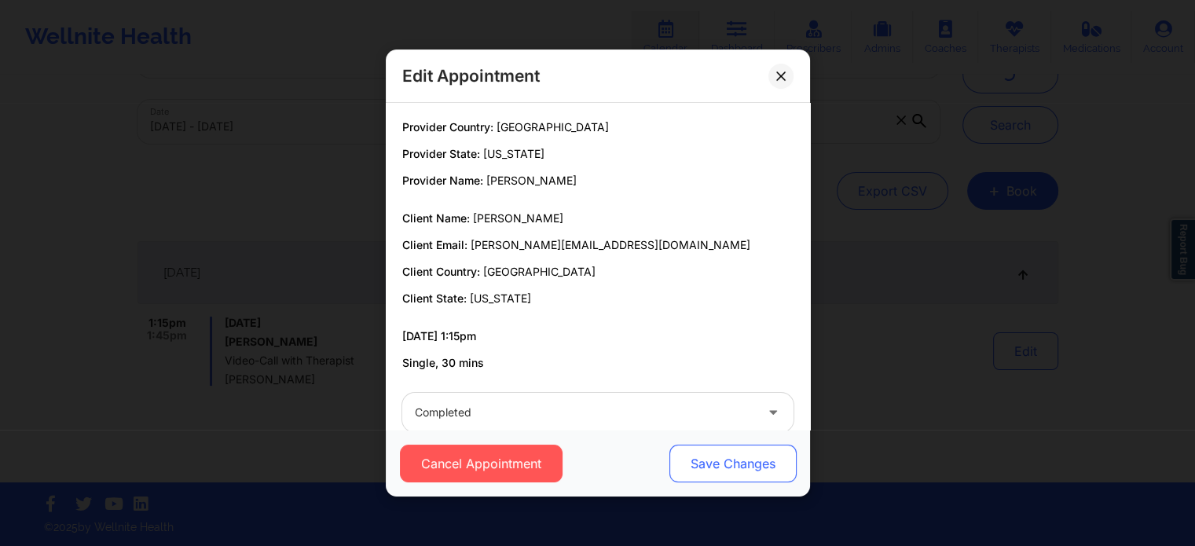
click at [670, 466] on button "Save Changes" at bounding box center [732, 464] width 127 height 38
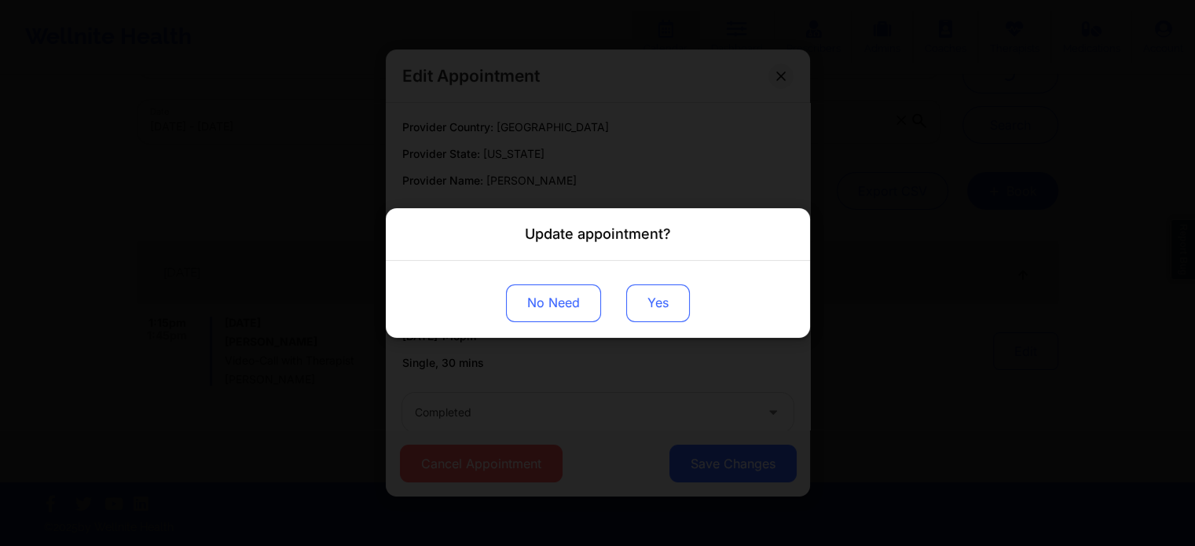
click at [656, 301] on button "Yes" at bounding box center [658, 304] width 64 height 38
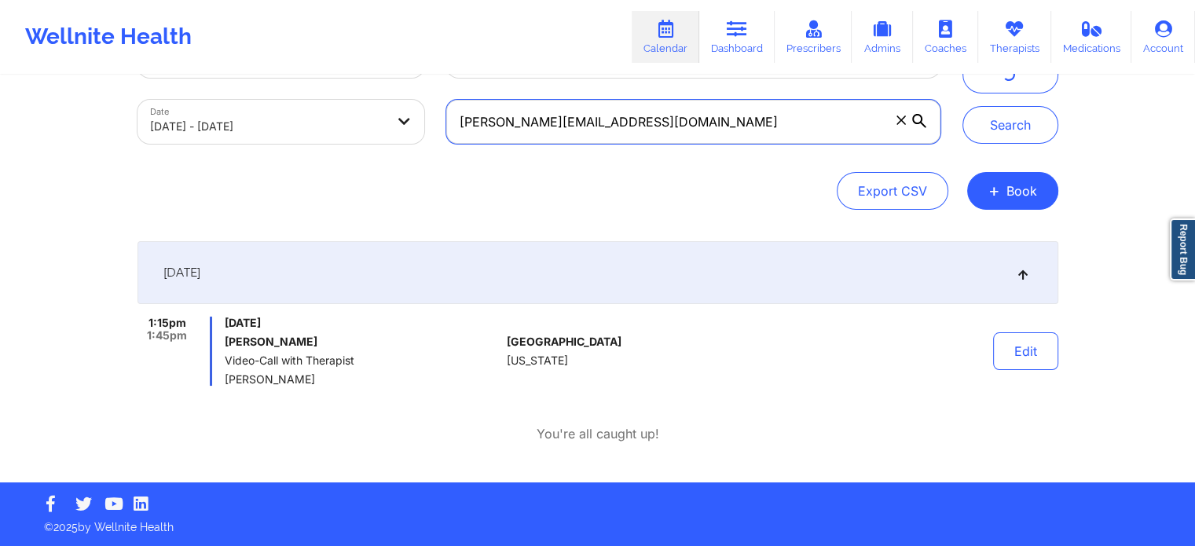
drag, startPoint x: 645, startPoint y: 120, endPoint x: 242, endPoint y: 94, distance: 404.0
click at [242, 94] on div "Provider Role Therapist Therapist Select Therapist Date 09/18/2025 - 09/19/2025…" at bounding box center [539, 89] width 825 height 132
paste input "jennifermarieex@gmai"
click at [963, 106] on button "Search" at bounding box center [1011, 125] width 96 height 38
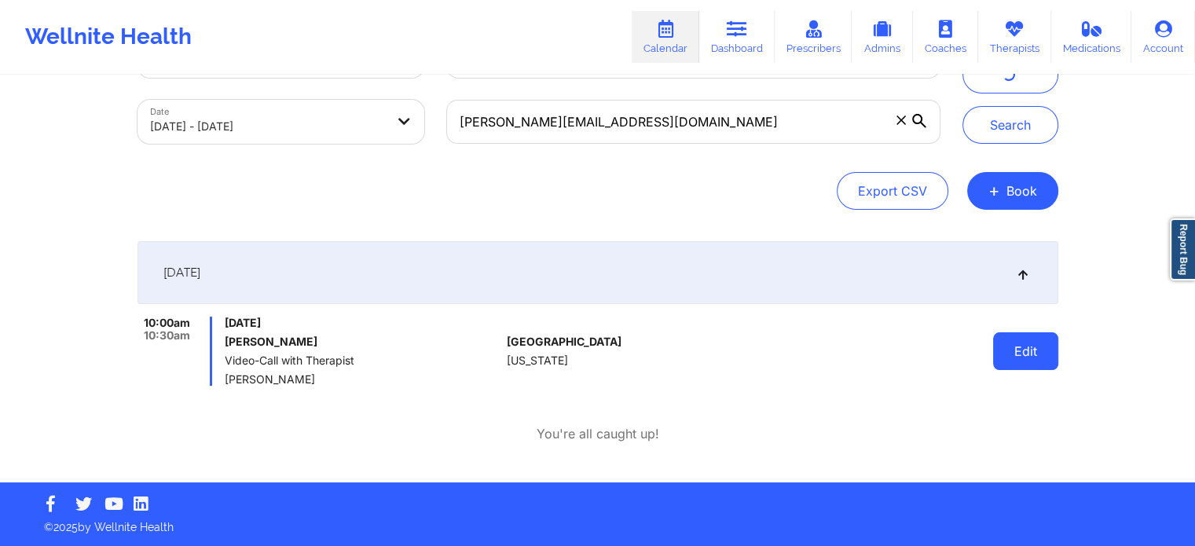
drag, startPoint x: 986, startPoint y: 356, endPoint x: 1032, endPoint y: 352, distance: 46.5
click at [1032, 352] on div "Edit" at bounding box center [985, 351] width 145 height 69
click at [1032, 352] on button "Edit" at bounding box center [1025, 351] width 65 height 38
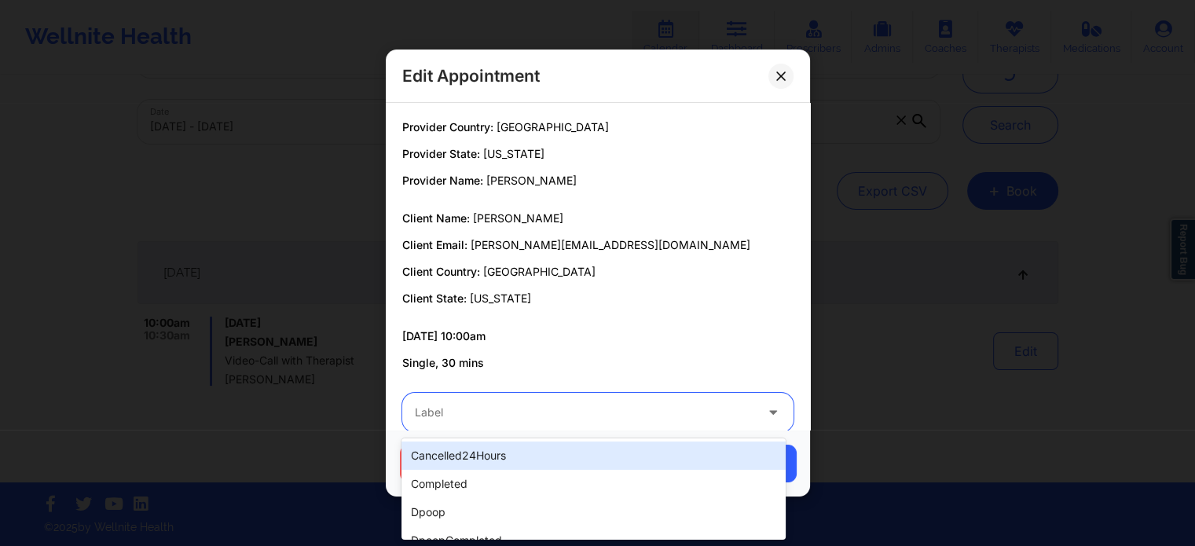
click at [498, 413] on div at bounding box center [585, 412] width 340 height 19
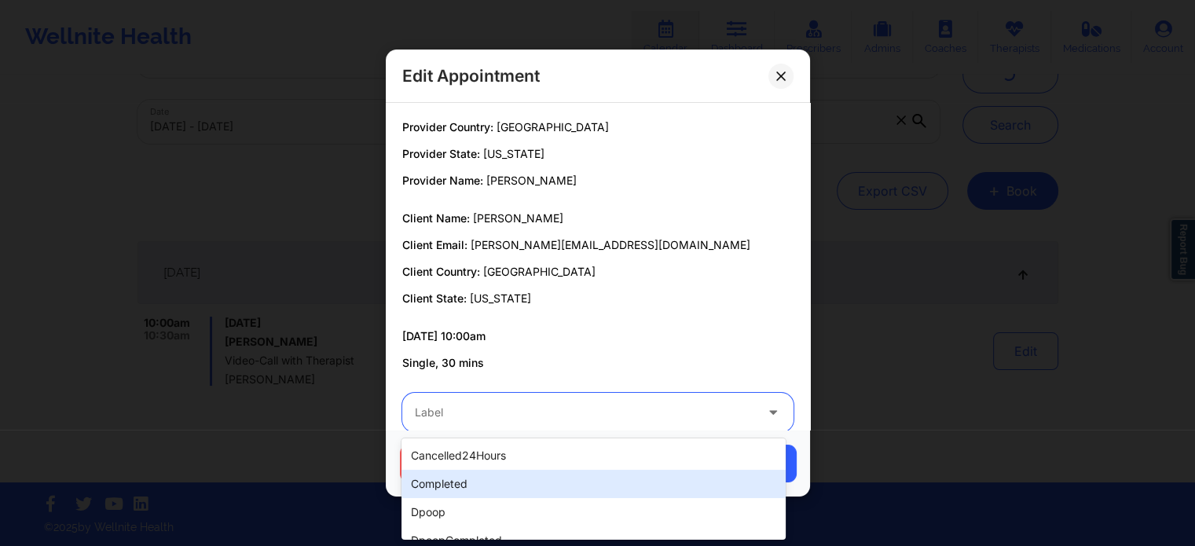
click at [467, 484] on div "completed" at bounding box center [594, 484] width 384 height 28
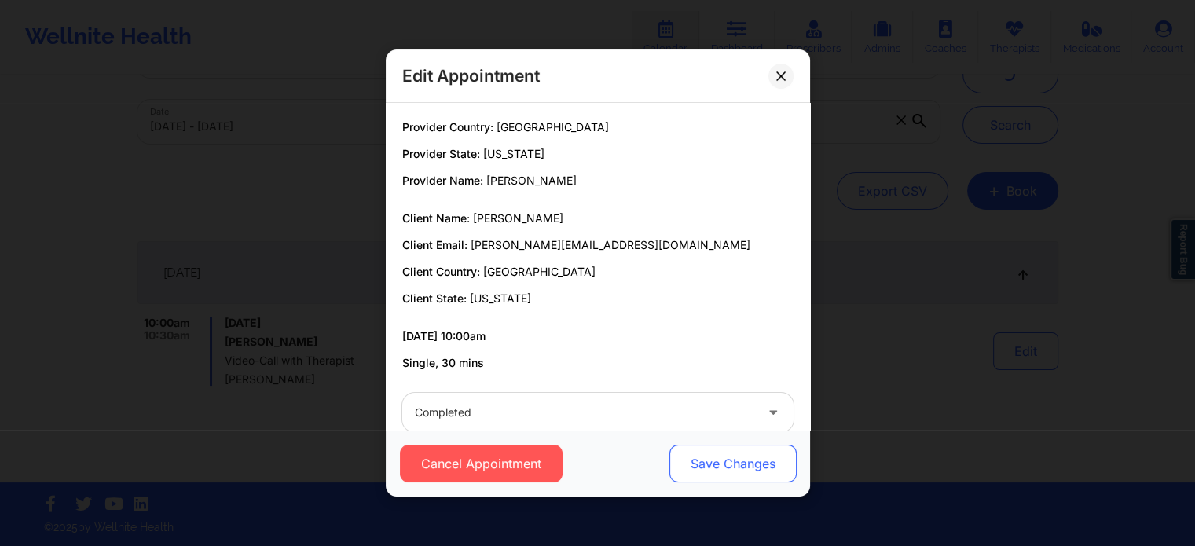
click at [726, 480] on button "Save Changes" at bounding box center [732, 464] width 127 height 38
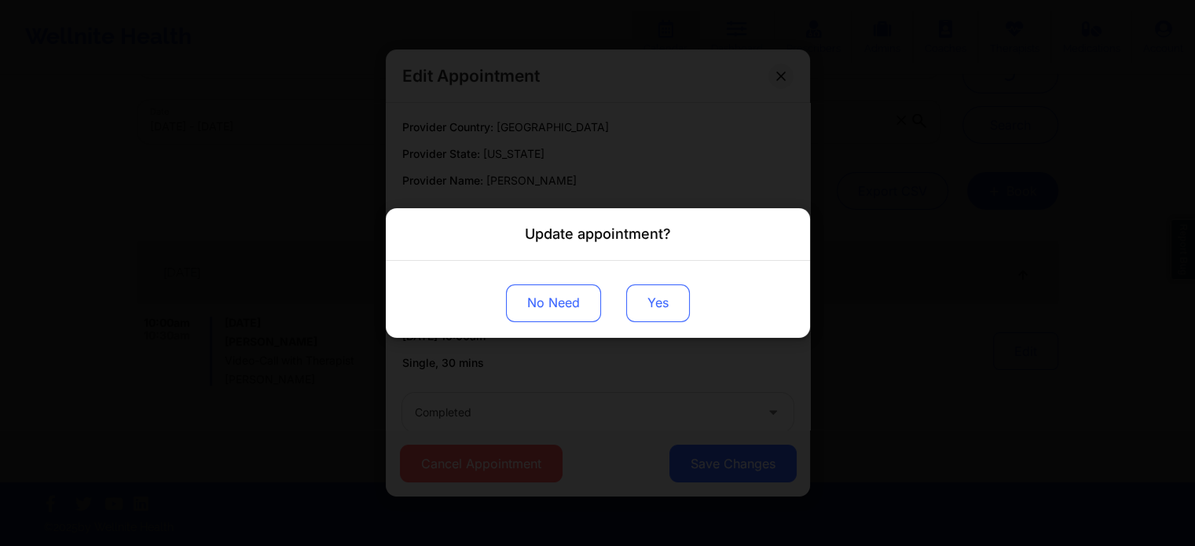
click at [678, 307] on button "Yes" at bounding box center [658, 304] width 64 height 38
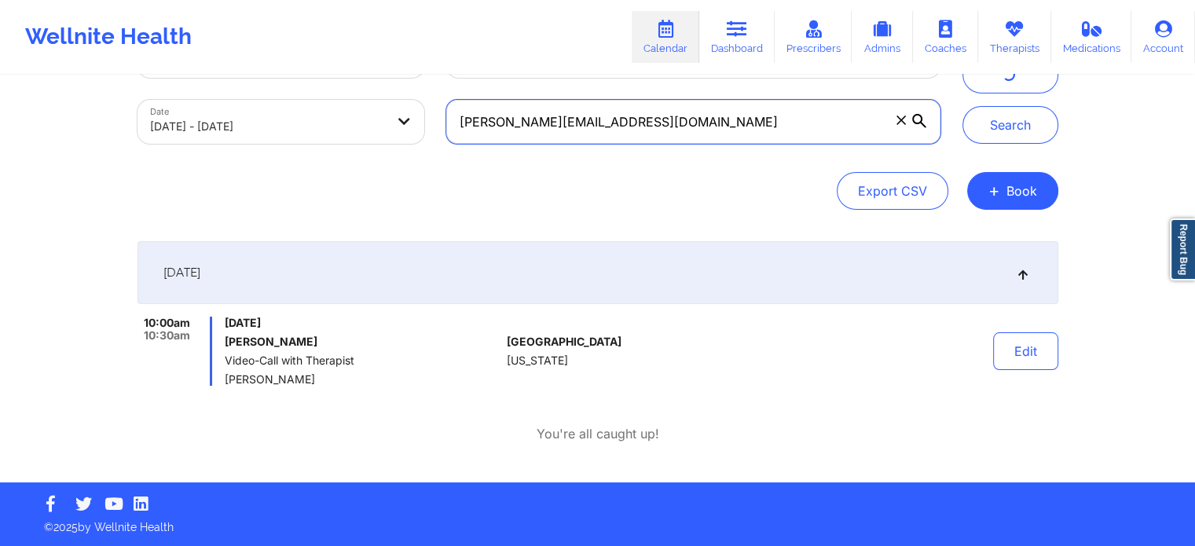
drag, startPoint x: 732, startPoint y: 129, endPoint x: 291, endPoint y: 109, distance: 441.4
click at [291, 109] on div "Provider Role Therapist Therapist Select Therapist Date 09/18/2025 - 09/19/2025…" at bounding box center [539, 89] width 825 height 132
paste input "lexipinchuk"
click at [963, 106] on button "Search" at bounding box center [1011, 125] width 96 height 38
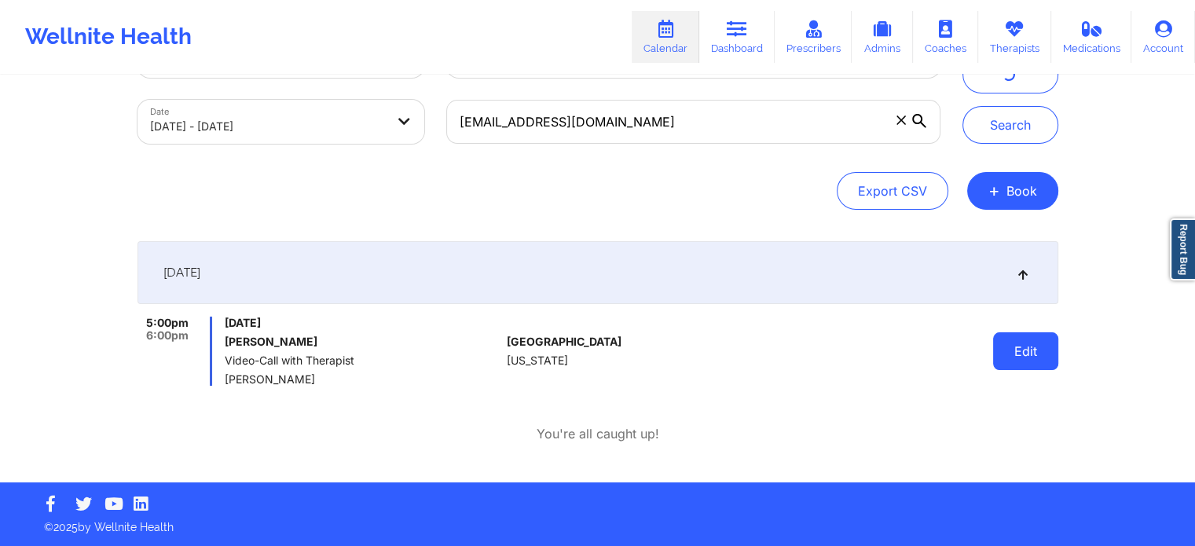
click at [1029, 336] on button "Edit" at bounding box center [1025, 351] width 65 height 38
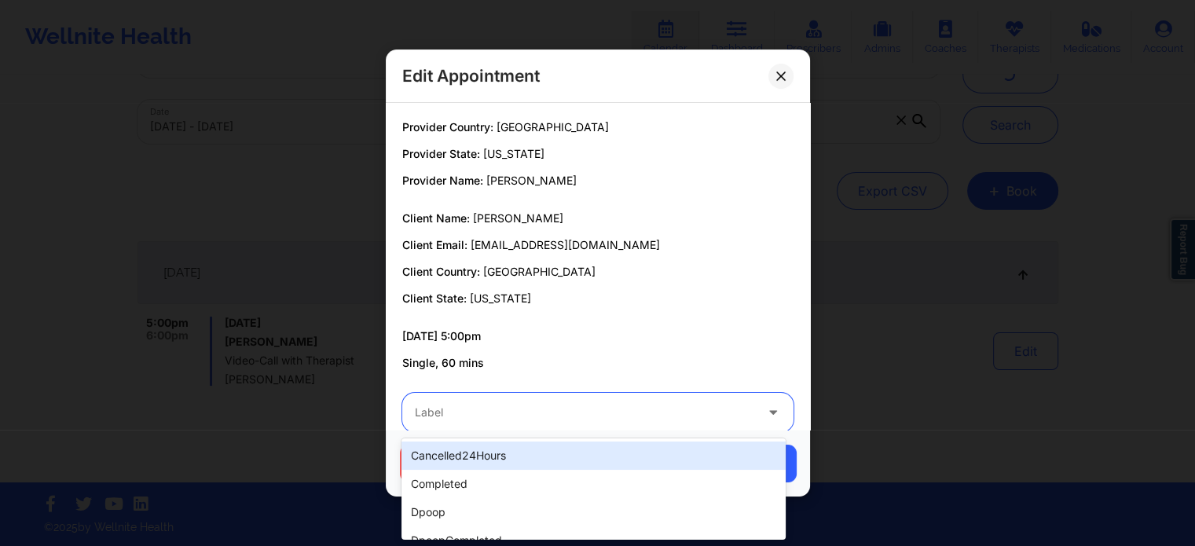
click at [531, 395] on div "Label" at bounding box center [579, 412] width 354 height 39
click at [498, 411] on div at bounding box center [585, 412] width 340 height 19
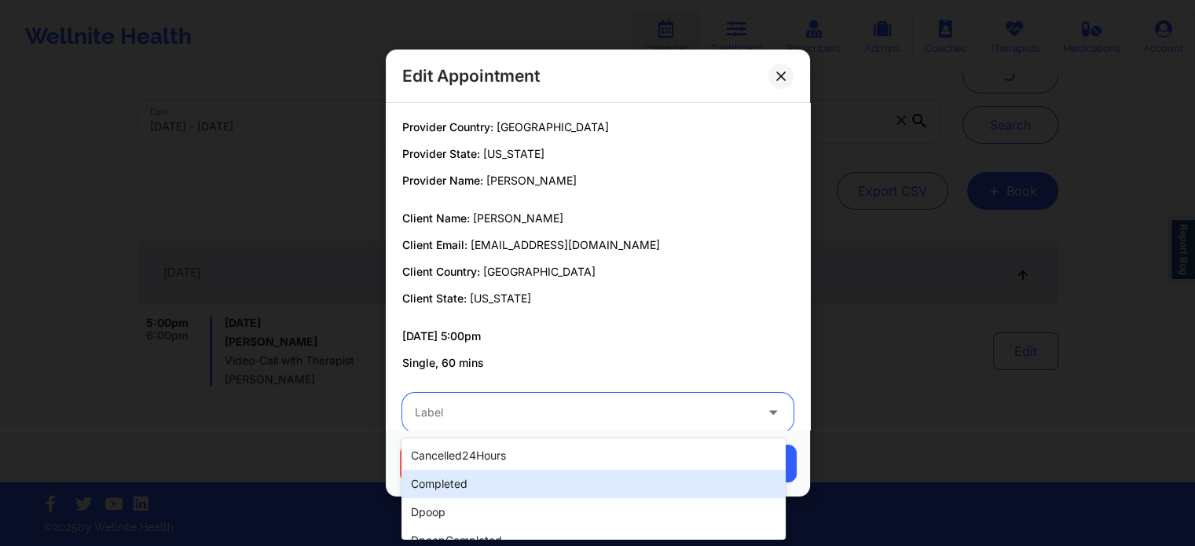
click at [487, 487] on div "completed" at bounding box center [594, 484] width 384 height 28
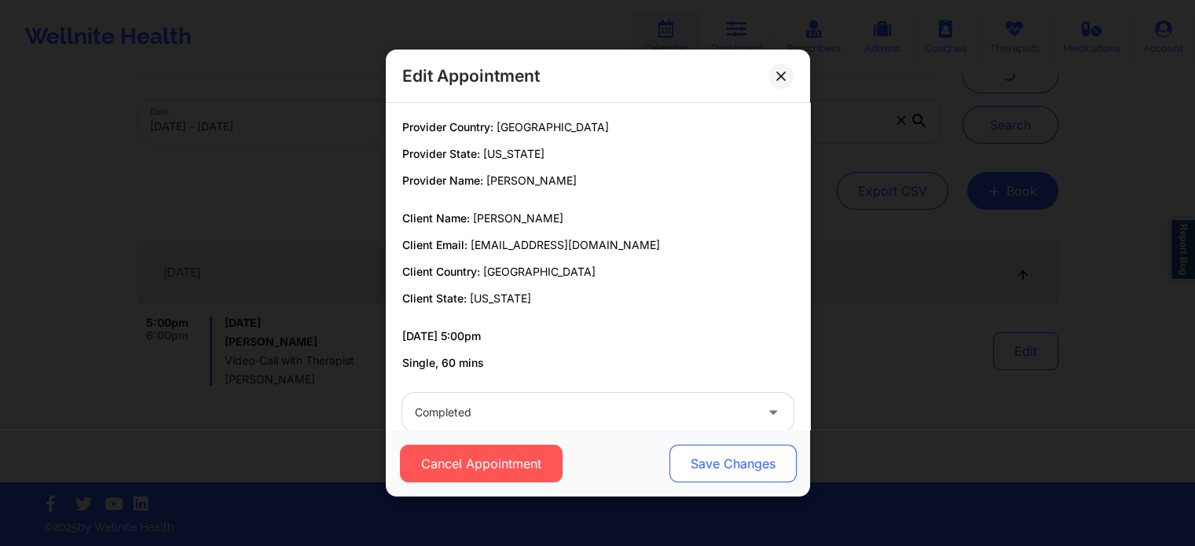
click at [683, 458] on button "Save Changes" at bounding box center [732, 464] width 127 height 38
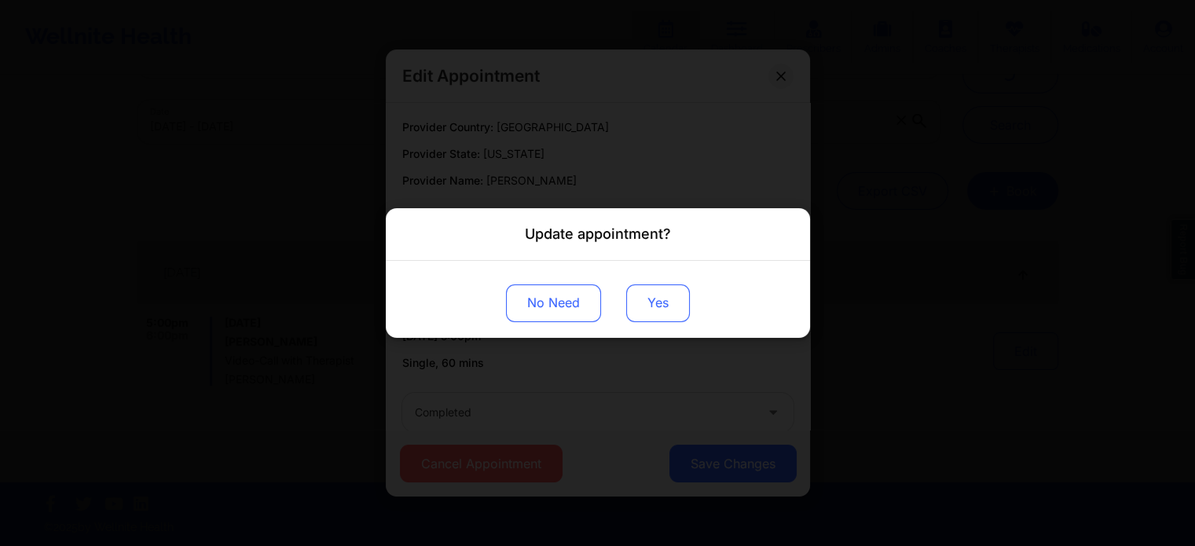
click at [649, 298] on button "Yes" at bounding box center [658, 304] width 64 height 38
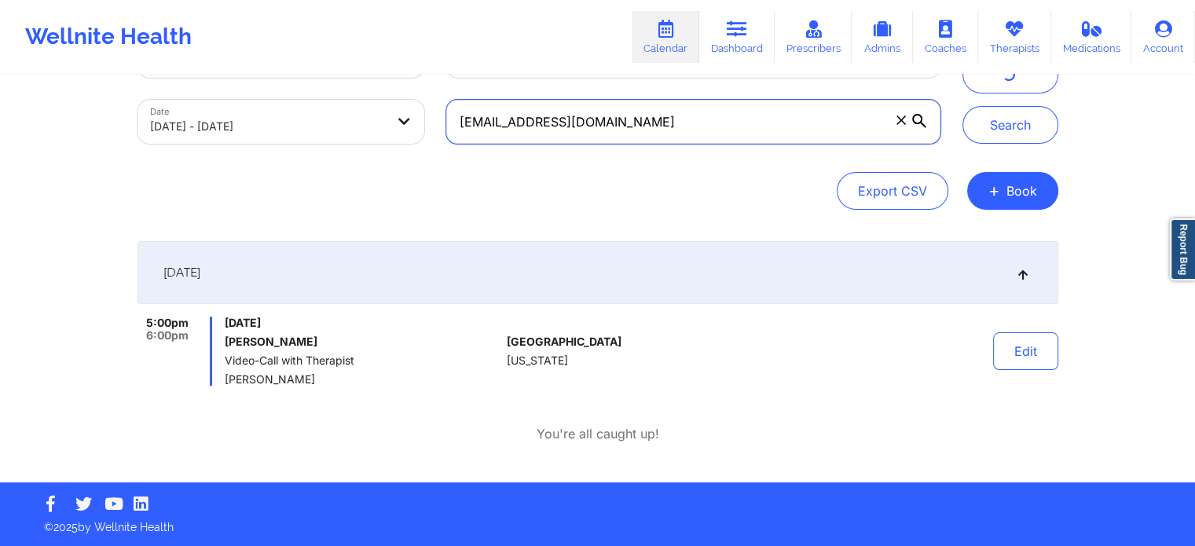
drag, startPoint x: 682, startPoint y: 128, endPoint x: 289, endPoint y: 100, distance: 394.0
click at [289, 100] on div "Provider Role Therapist Therapist Select Therapist Date 09/18/2025 - 09/19/2025…" at bounding box center [539, 89] width 825 height 132
paste input "malkielbarroso"
click at [963, 106] on button "Search" at bounding box center [1011, 125] width 96 height 38
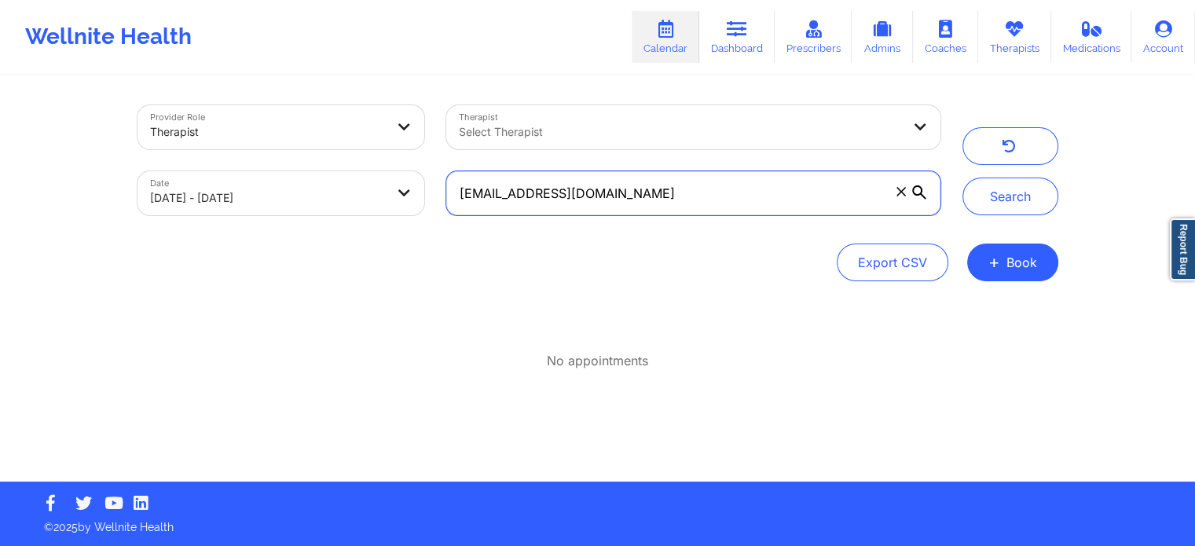
scroll to position [0, 0]
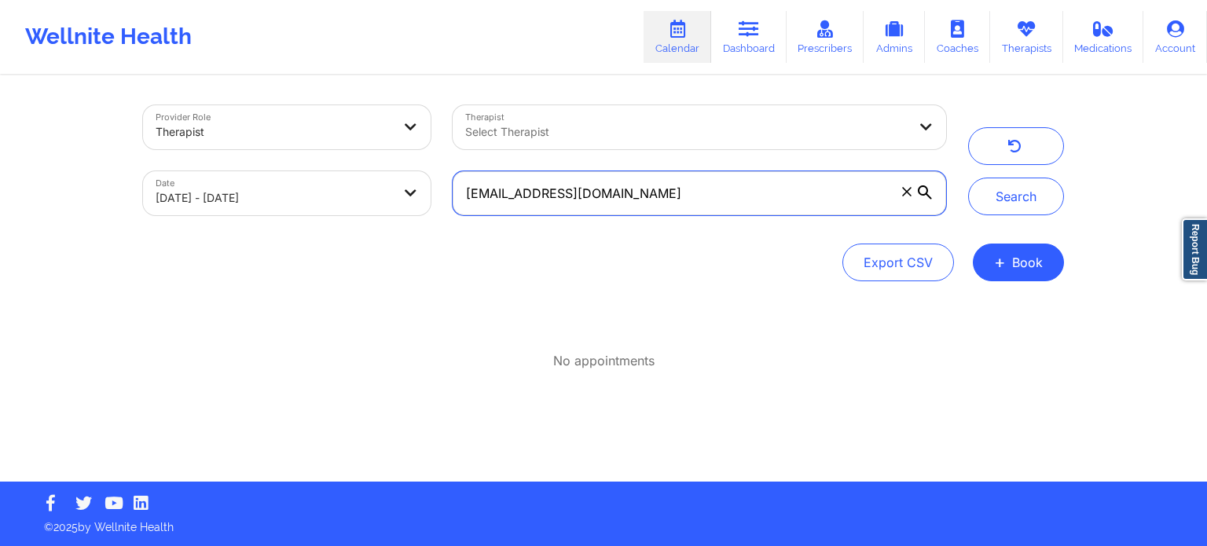
drag, startPoint x: 735, startPoint y: 189, endPoint x: 241, endPoint y: 124, distance: 497.9
click at [241, 124] on div "Provider Role Therapist Therapist Select Therapist Date 09/18/2025 - 09/19/2025…" at bounding box center [544, 160] width 825 height 132
paste input "vivianac99@icloud"
click at [968, 178] on button "Search" at bounding box center [1016, 197] width 96 height 38
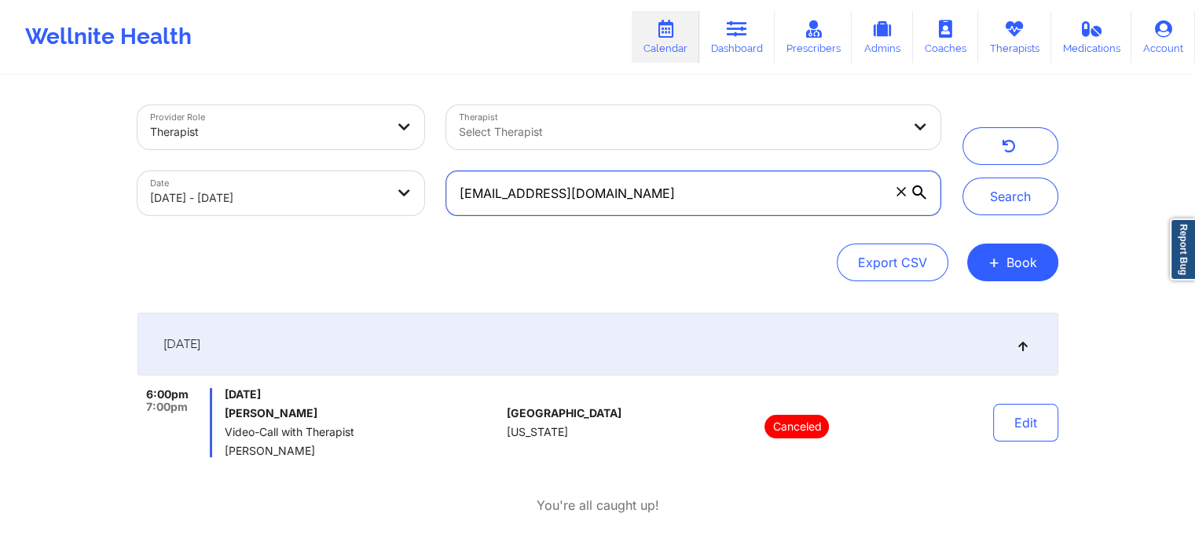
drag, startPoint x: 663, startPoint y: 185, endPoint x: 251, endPoint y: 168, distance: 412.2
click at [251, 168] on div "Provider Role Therapist Therapist Select Therapist Date 09/18/2025 - 09/19/2025…" at bounding box center [539, 160] width 825 height 132
paste input "nedab69@gmail"
click at [963, 178] on button "Search" at bounding box center [1011, 197] width 96 height 38
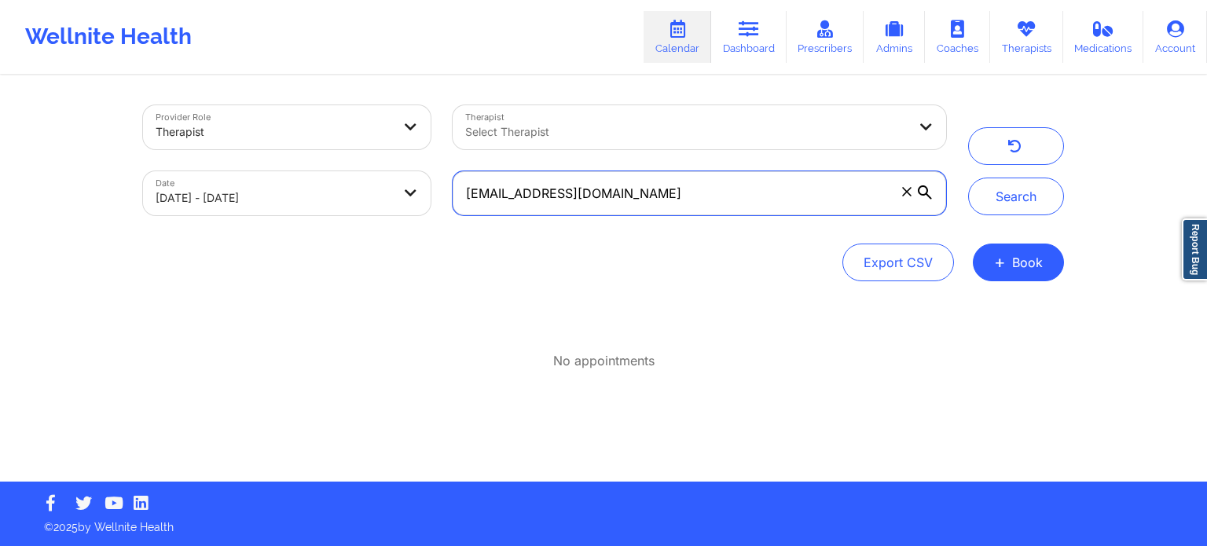
drag, startPoint x: 699, startPoint y: 194, endPoint x: 335, endPoint y: 134, distance: 368.8
click at [335, 134] on div "Provider Role Therapist Therapist Select Therapist Date 09/18/2025 - 09/19/2025…" at bounding box center [544, 160] width 825 height 132
paste input "ogamesplayed"
click at [968, 178] on button "Search" at bounding box center [1016, 197] width 96 height 38
drag, startPoint x: 674, startPoint y: 188, endPoint x: 258, endPoint y: 150, distance: 418.3
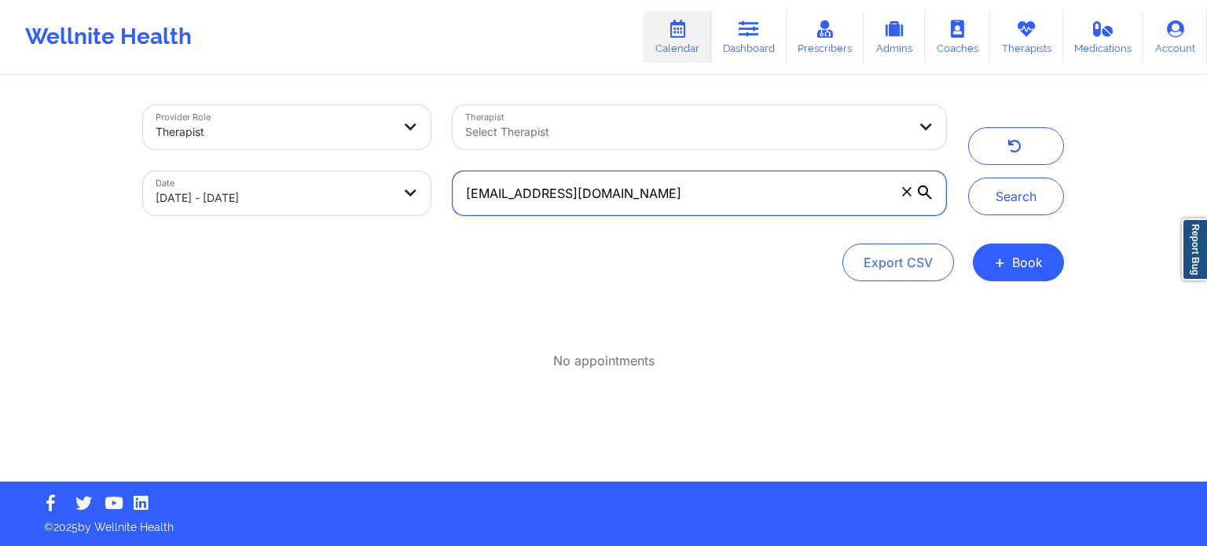
click at [258, 150] on div "Provider Role Therapist Therapist Select Therapist Date 09/18/2025 - 09/19/2025…" at bounding box center [544, 160] width 825 height 132
paste input "plar007@verizon.net"
type input "plar007@verizon.net"
click at [968, 178] on button "Search" at bounding box center [1016, 197] width 96 height 38
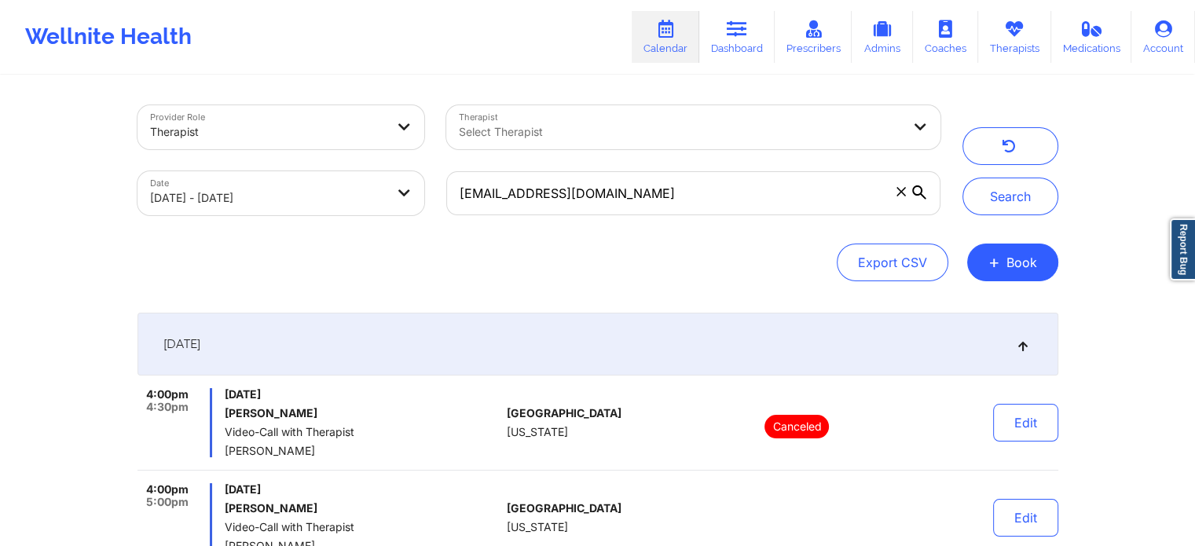
drag, startPoint x: 1153, startPoint y: 277, endPoint x: 1207, endPoint y: 306, distance: 60.8
click at [1195, 306] on html "Wellnite Health Calendar Dashboard Prescribers Admins Coaches Therapists Medica…" at bounding box center [597, 273] width 1195 height 546
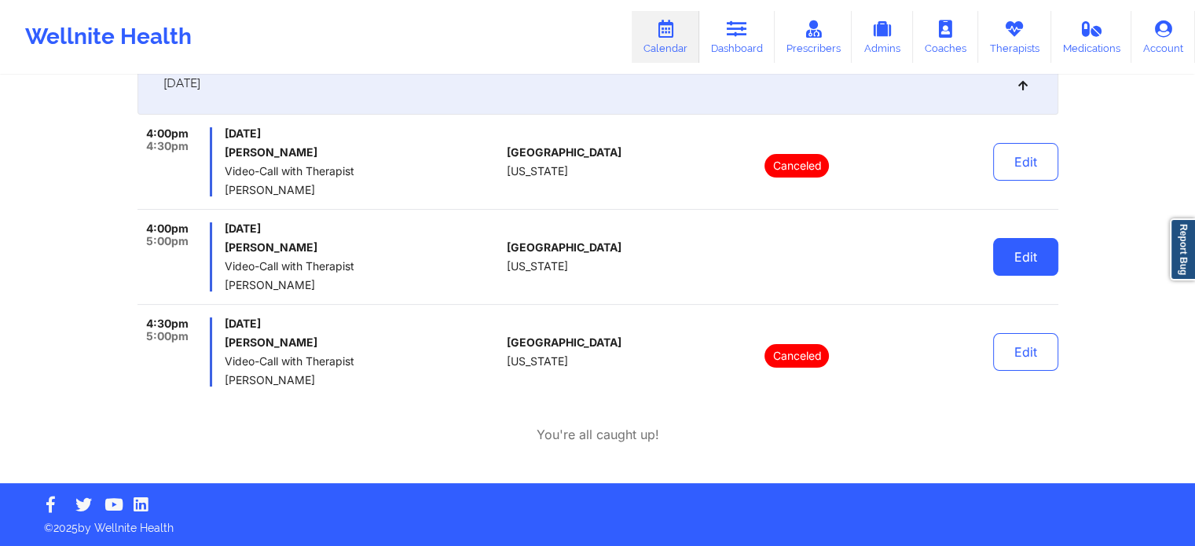
click at [1017, 254] on button "Edit" at bounding box center [1025, 257] width 65 height 38
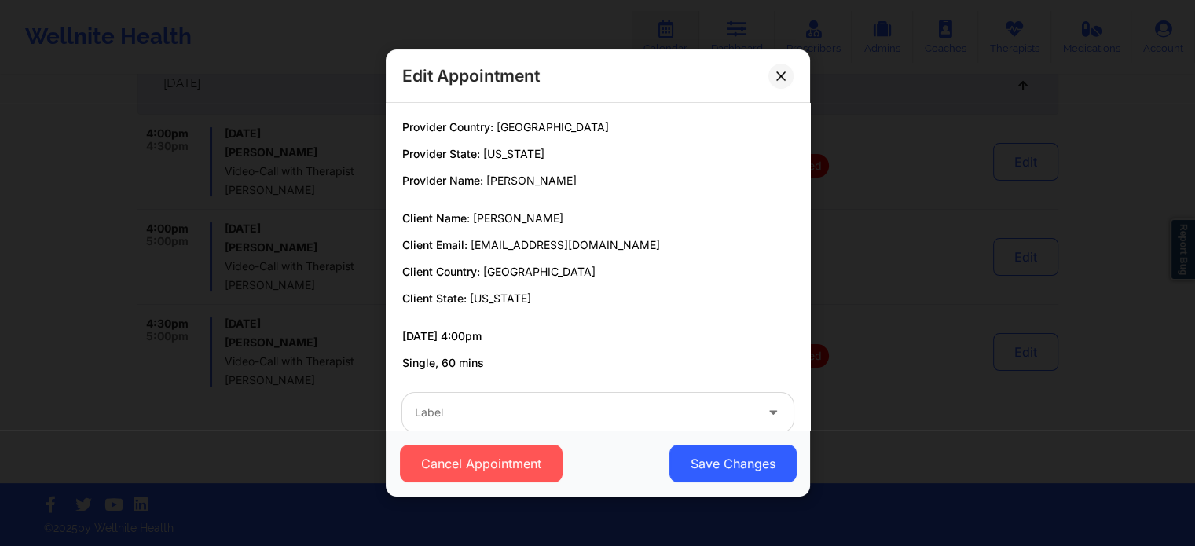
click at [588, 392] on div "Label" at bounding box center [597, 412] width 413 height 61
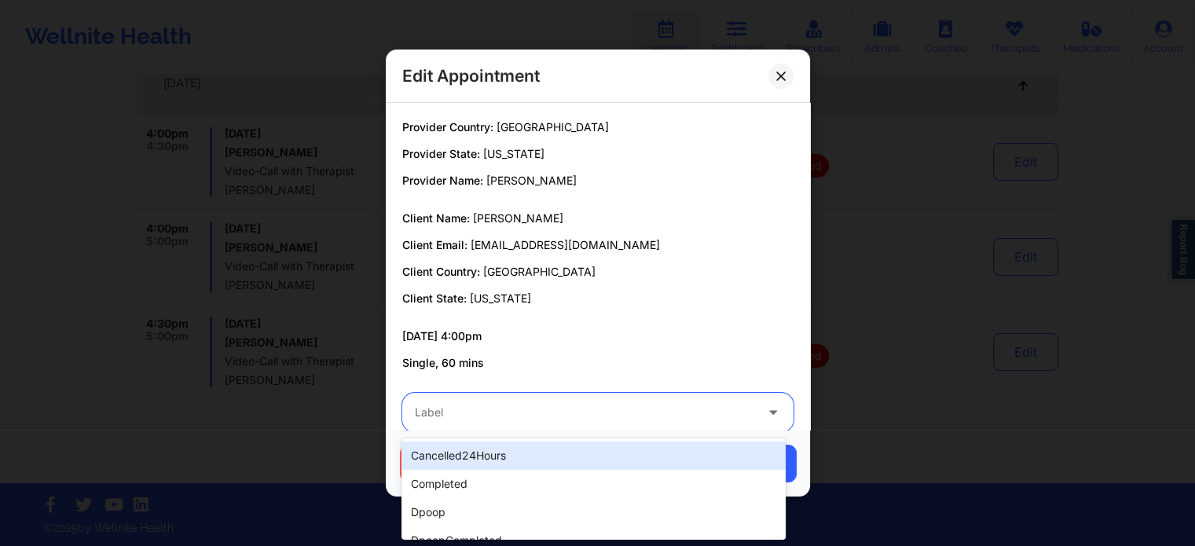
click at [573, 400] on div "Label" at bounding box center [579, 412] width 354 height 39
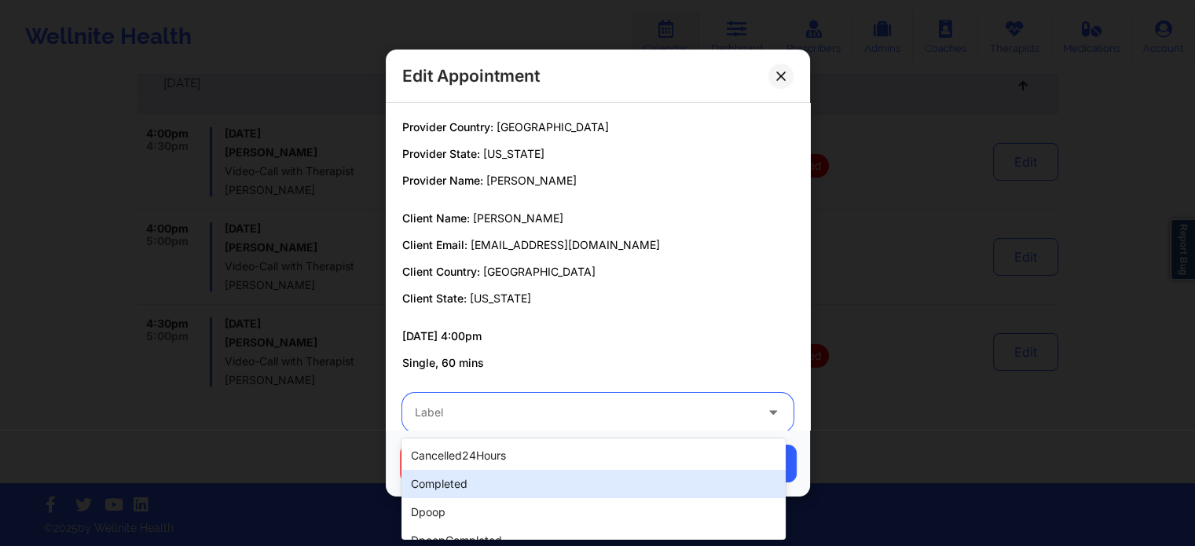
click at [472, 490] on div "completed" at bounding box center [594, 484] width 384 height 28
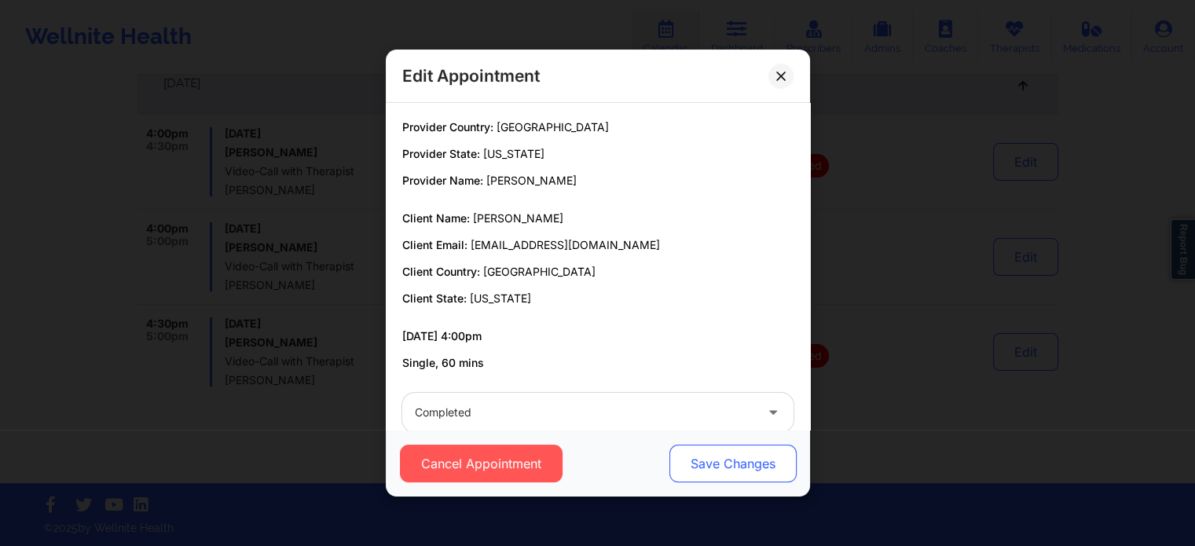
drag, startPoint x: 704, startPoint y: 483, endPoint x: 725, endPoint y: 464, distance: 28.4
click at [725, 464] on div "Cancel Appointment Save Changes" at bounding box center [598, 463] width 424 height 67
click at [725, 464] on button "Save Changes" at bounding box center [732, 464] width 127 height 38
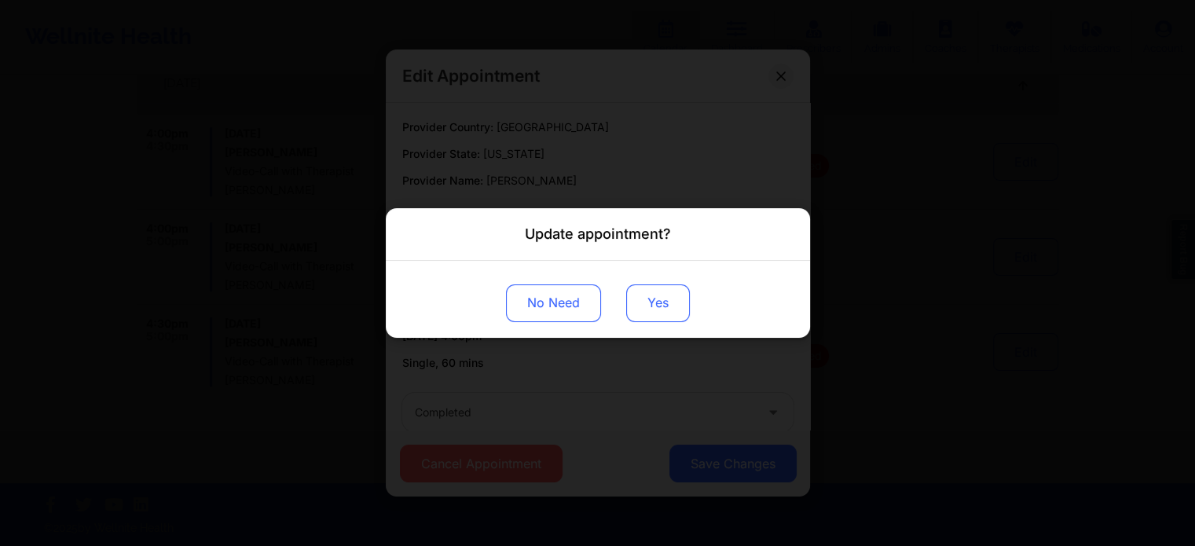
click at [637, 299] on button "Yes" at bounding box center [658, 304] width 64 height 38
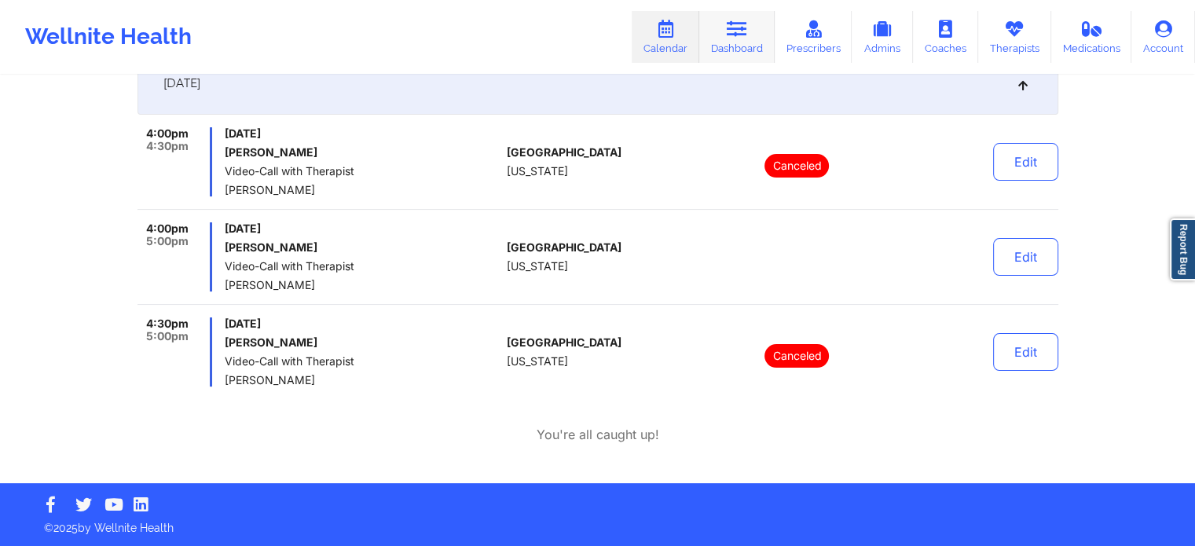
click at [740, 45] on link "Dashboard" at bounding box center [737, 37] width 75 height 52
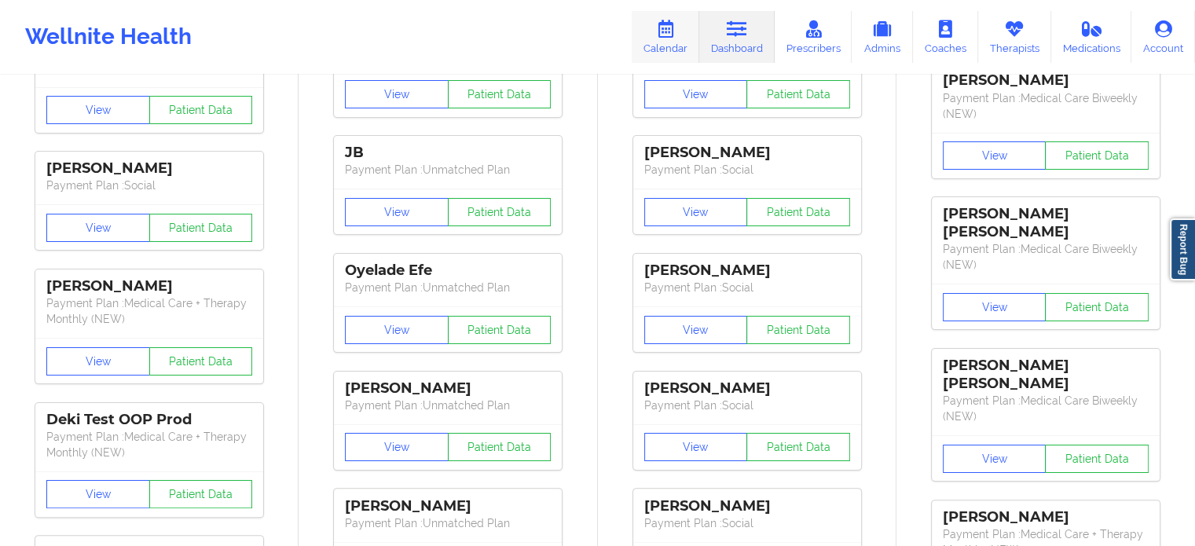
click at [658, 44] on link "Calendar" at bounding box center [666, 37] width 68 height 52
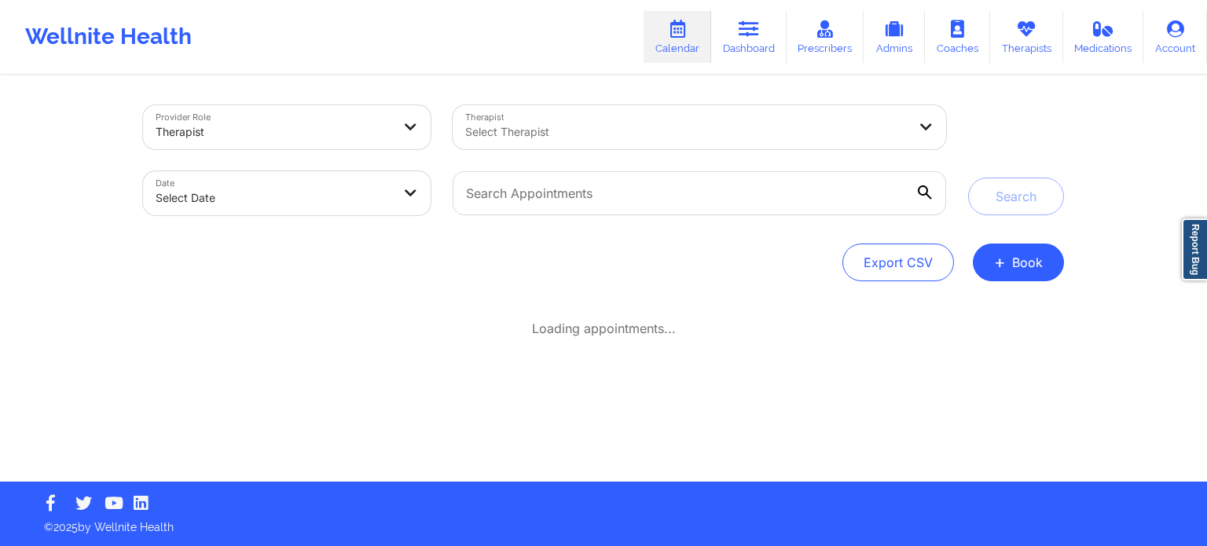
click at [330, 189] on body "Wellnite Health Calendar Dashboard Prescribers Admins Coaches Therapists Medica…" at bounding box center [603, 273] width 1207 height 546
select select "2025-8"
select select "2025-9"
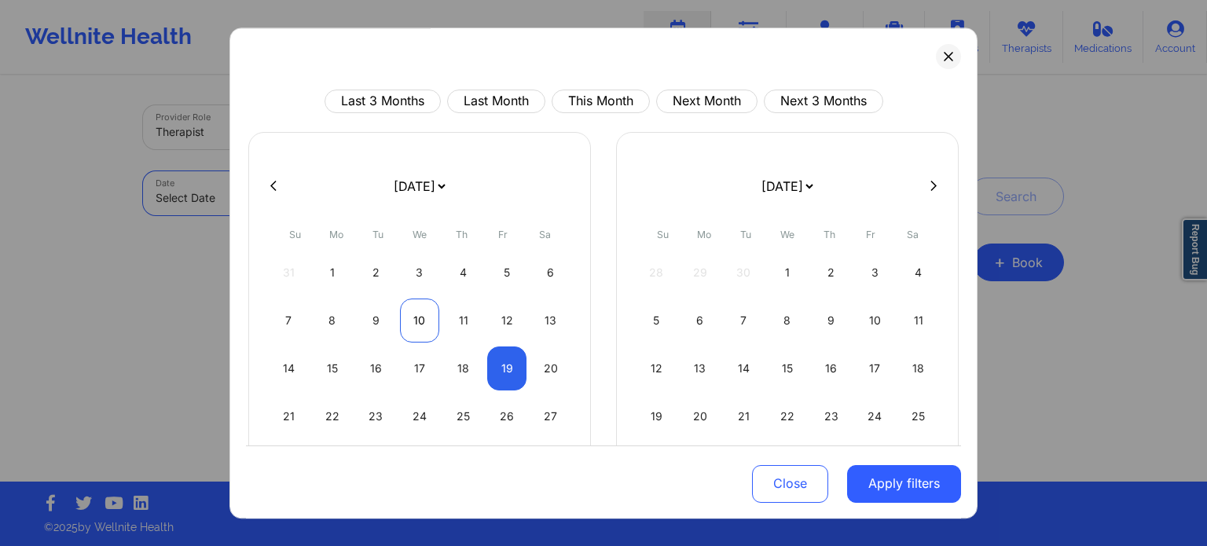
select select "2025-8"
select select "2025-9"
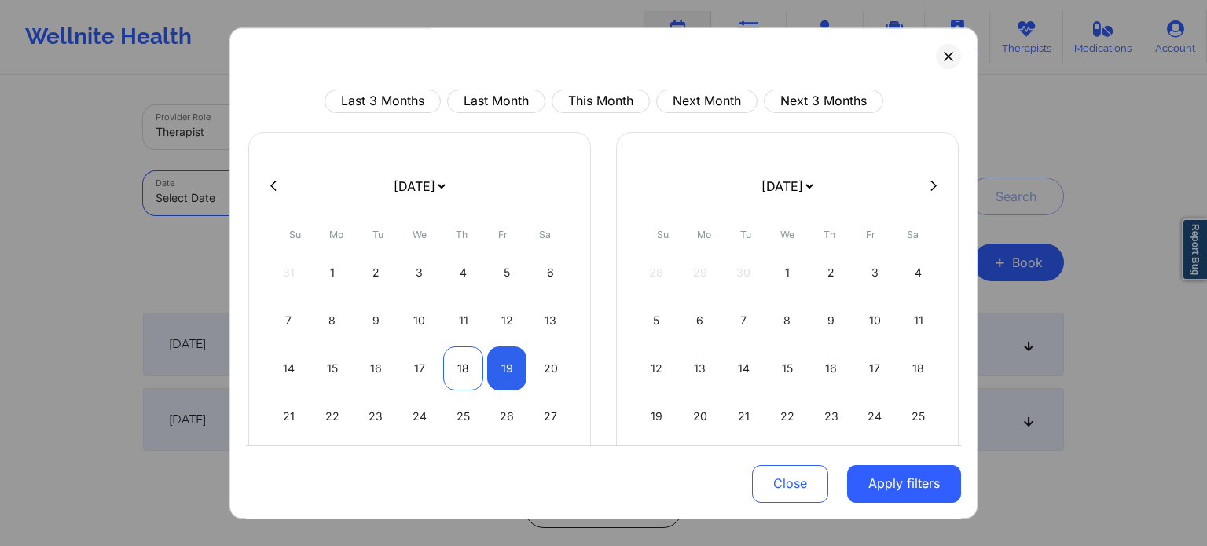
click at [474, 367] on div "18" at bounding box center [463, 369] width 40 height 44
select select "2025-8"
select select "2025-9"
click at [533, 372] on div "20" at bounding box center [551, 369] width 40 height 44
select select "2025-8"
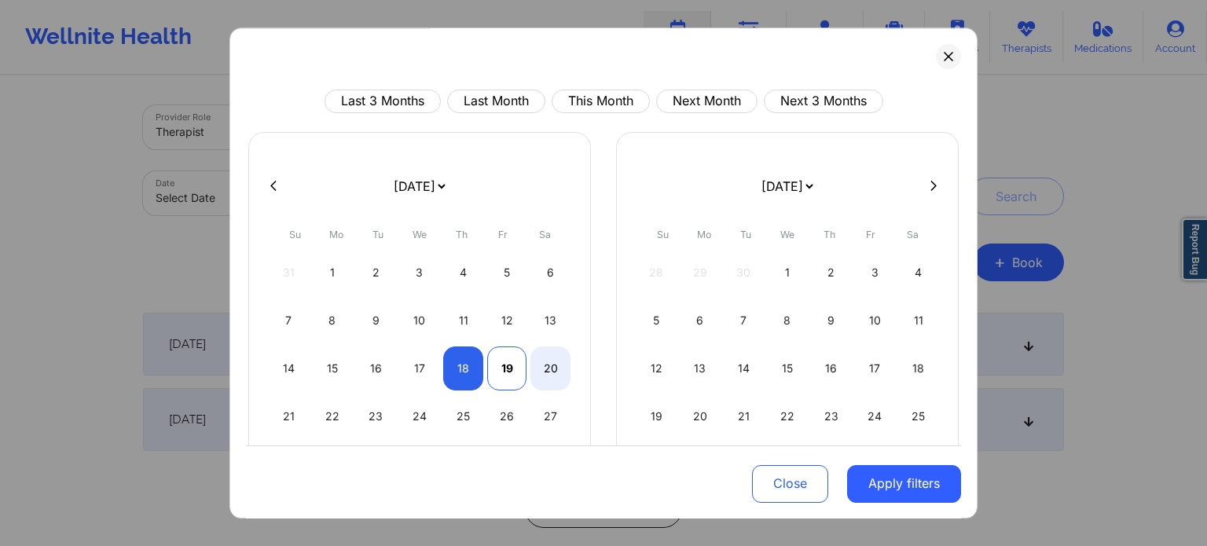
select select "2025-9"
click at [499, 369] on div "19" at bounding box center [507, 369] width 40 height 44
select select "2025-8"
select select "2025-9"
click at [563, 370] on div "20" at bounding box center [551, 369] width 40 height 44
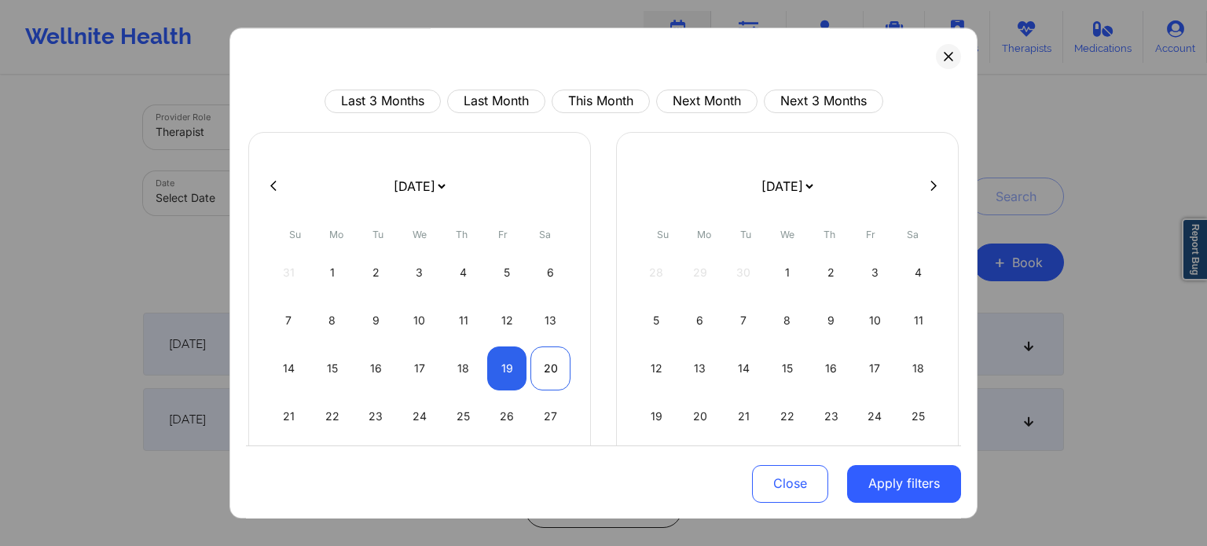
select select "2025-8"
select select "2025-9"
click at [463, 376] on div "18" at bounding box center [463, 369] width 40 height 44
select select "2025-8"
select select "2025-9"
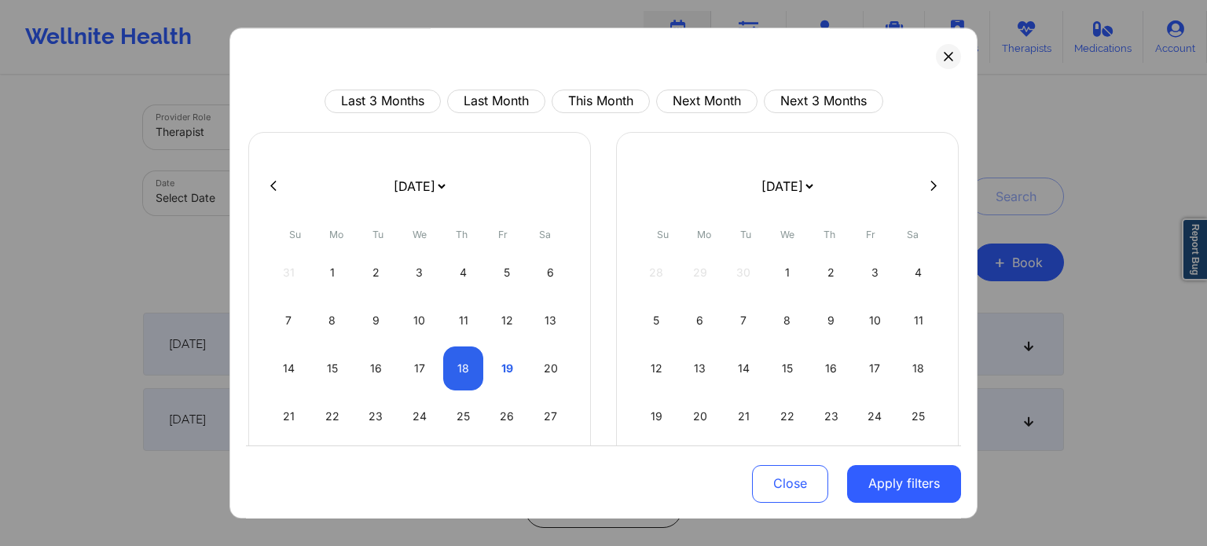
select select "2025-8"
select select "2025-9"
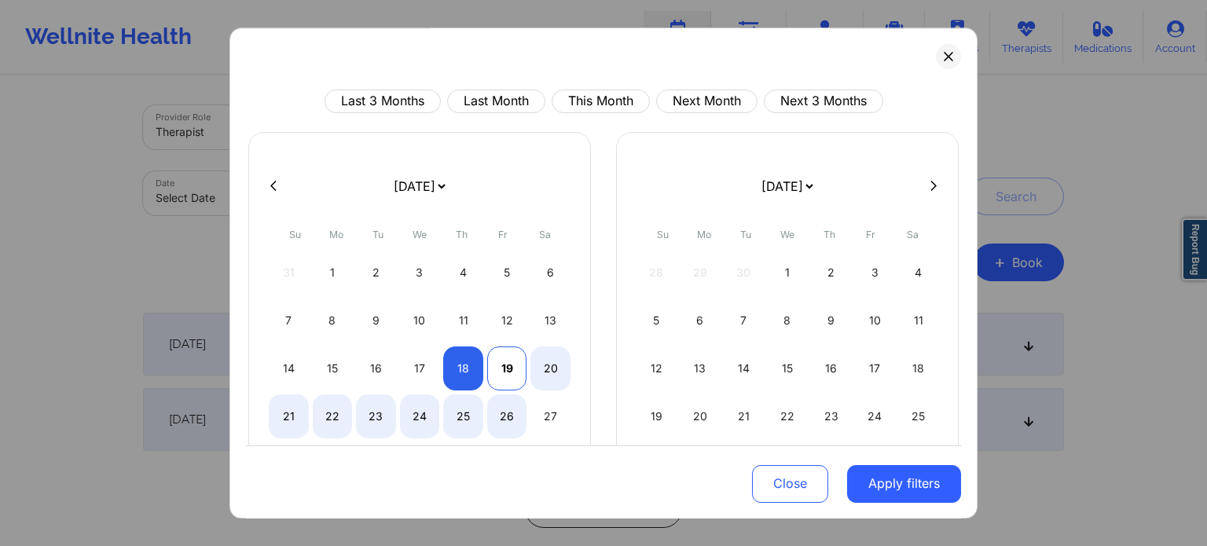
select select "2025-8"
select select "2025-9"
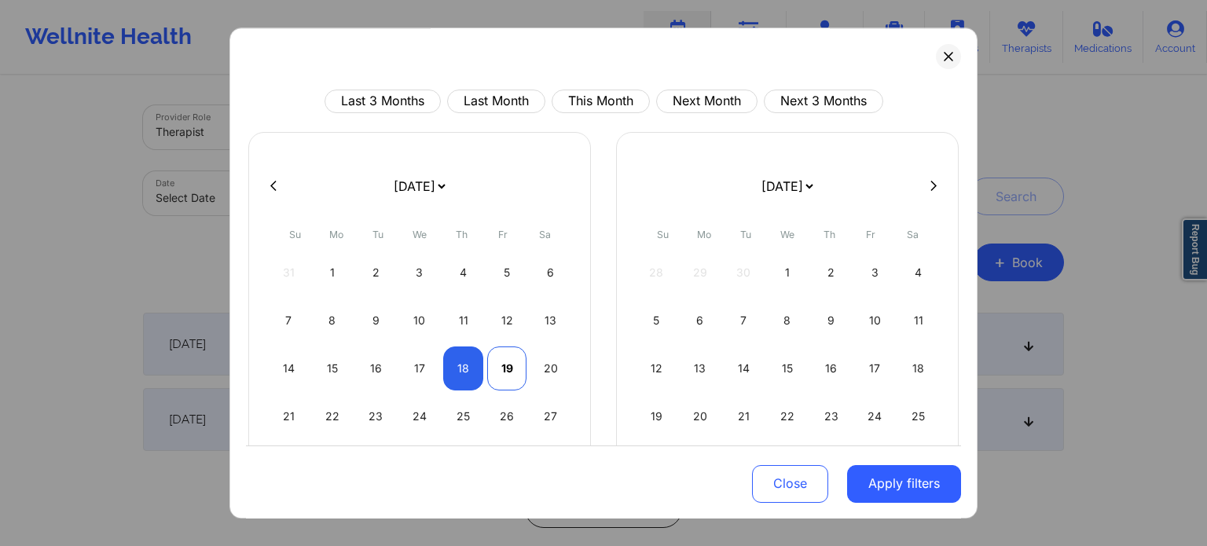
click at [506, 376] on div "19" at bounding box center [507, 369] width 40 height 44
select select "2025-8"
select select "2025-9"
click at [883, 482] on button "Apply filters" at bounding box center [904, 484] width 114 height 38
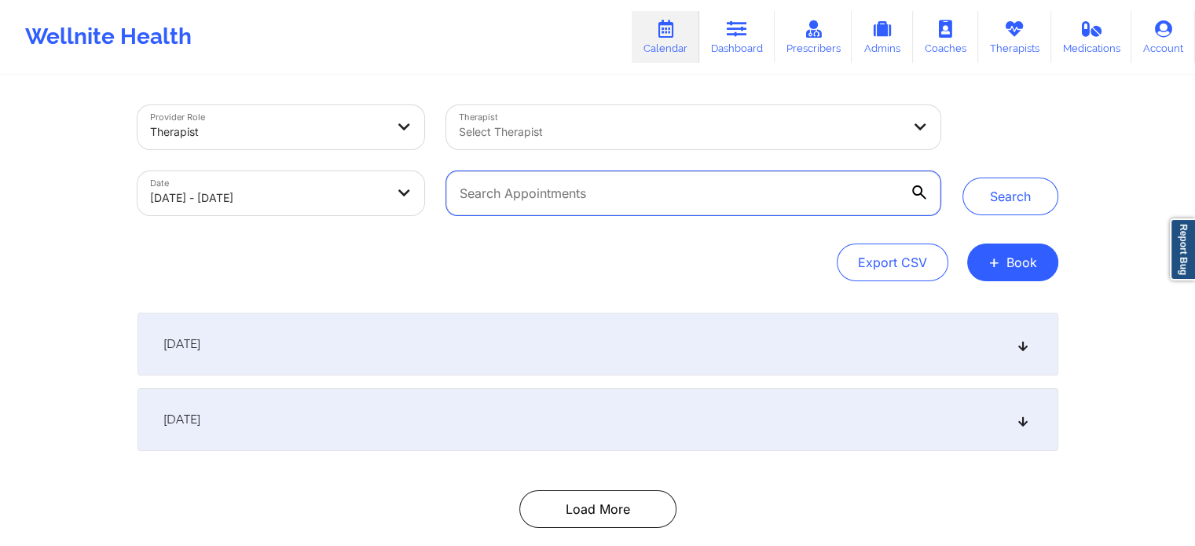
click at [566, 187] on input "text" at bounding box center [693, 193] width 494 height 44
paste input "Hi Janine. Trust you are doing great. Kindly confirm if you met with Mark Redma…"
type input "Hi Janine. Trust you are doing great. Kindly confirm if you met with Mark Redma…"
paste input "stephanieb7712@gmail.com"
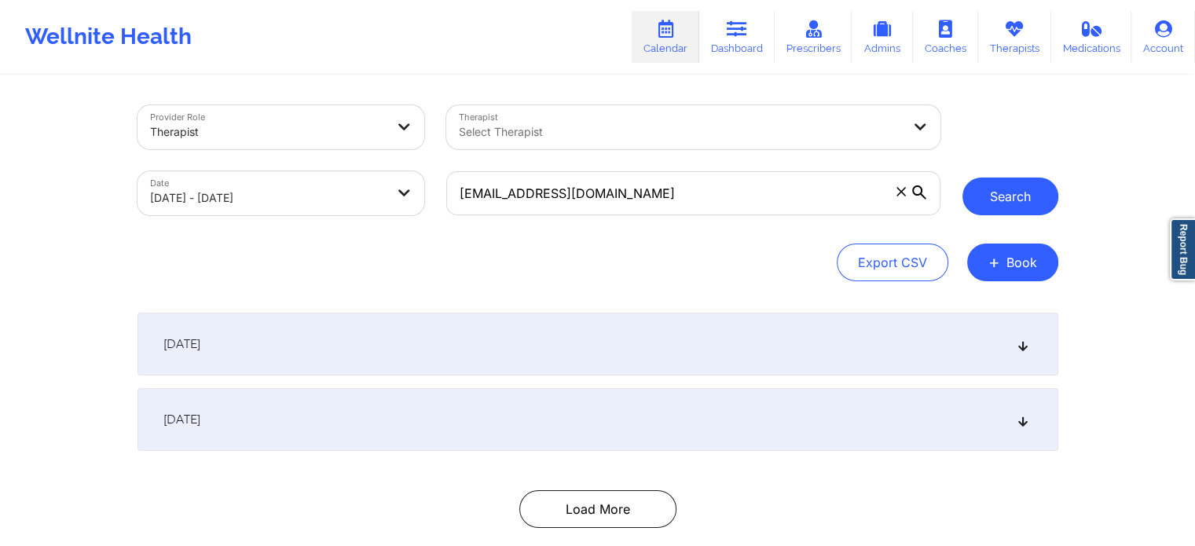
click at [993, 191] on button "Search" at bounding box center [1011, 197] width 96 height 38
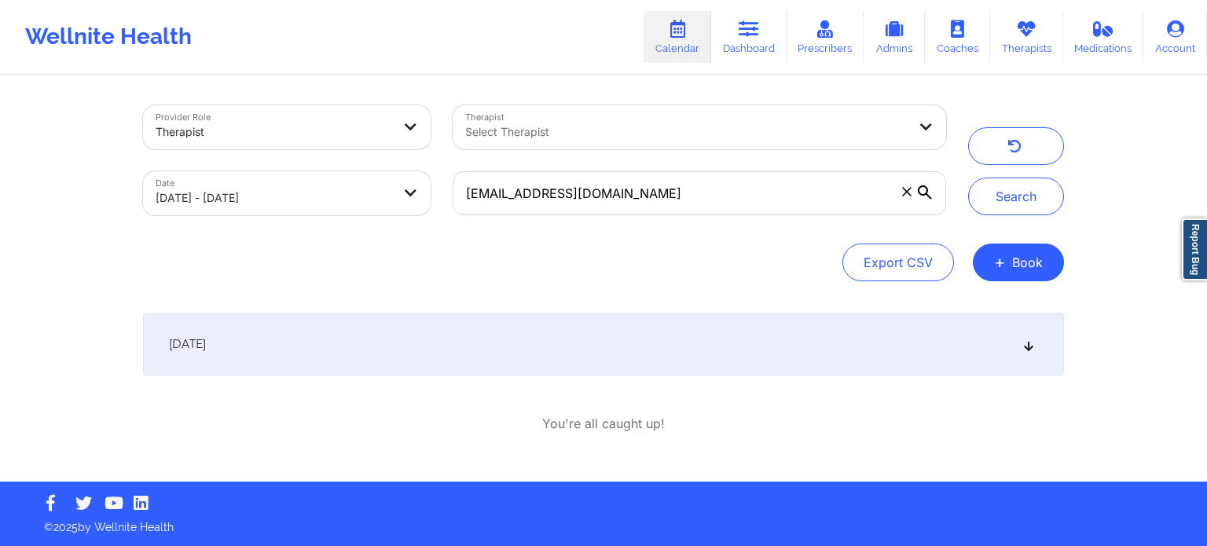
click at [839, 340] on div "[DATE]" at bounding box center [603, 344] width 921 height 63
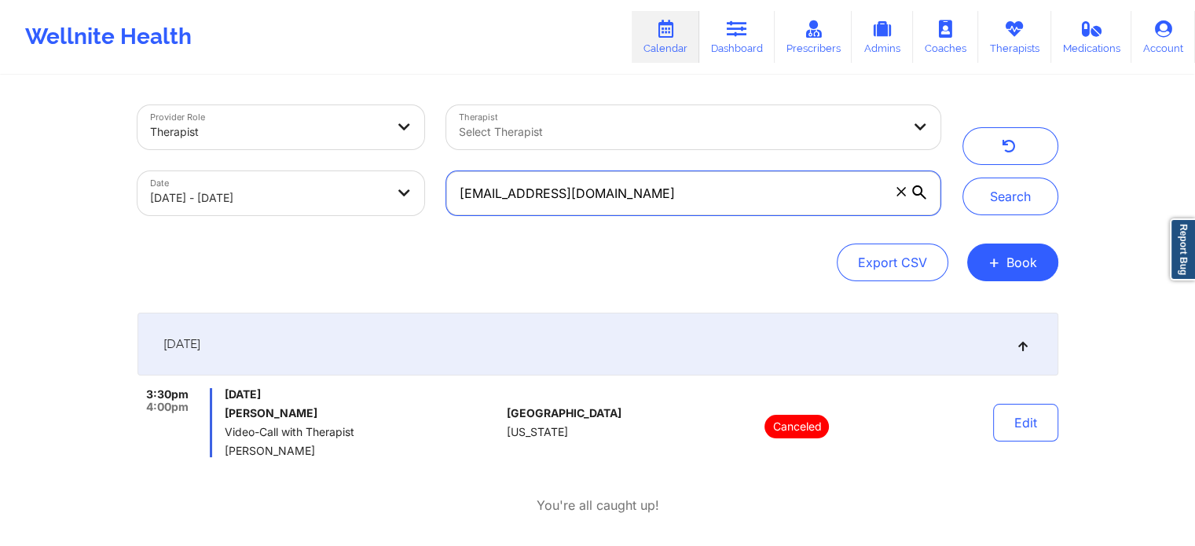
drag, startPoint x: 672, startPoint y: 188, endPoint x: 314, endPoint y: 172, distance: 358.0
click at [314, 172] on div "Provider Role Therapist Therapist Select Therapist Date 09/18/2025 - 09/19/2025…" at bounding box center [539, 160] width 825 height 132
paste input "maxkraushaar@hot"
type input "maxkraushaar@hotmail.com"
click at [963, 178] on button "Search" at bounding box center [1011, 197] width 96 height 38
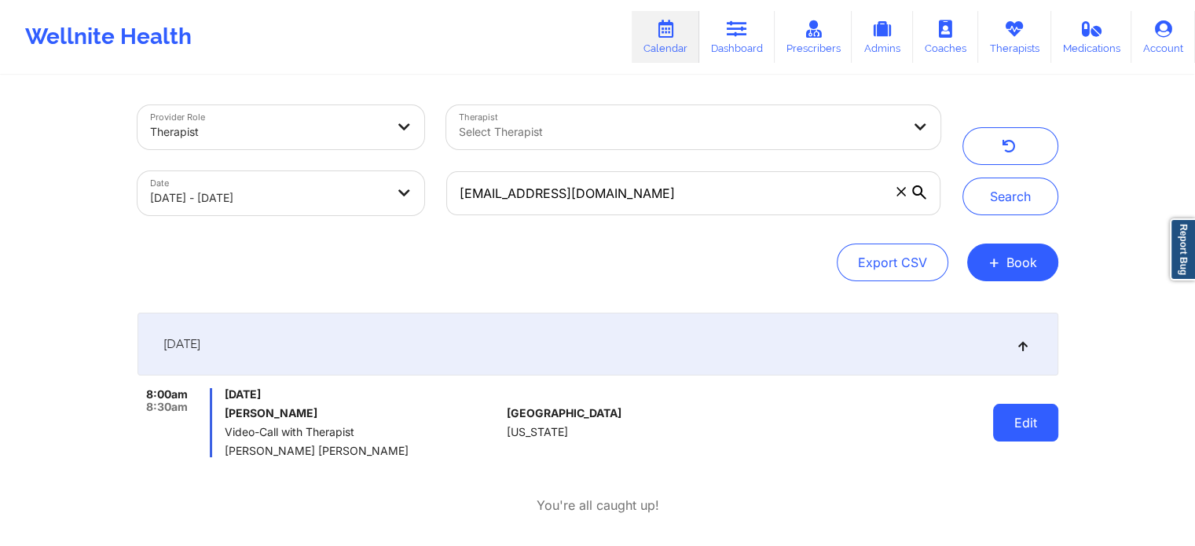
click at [1019, 421] on button "Edit" at bounding box center [1025, 423] width 65 height 38
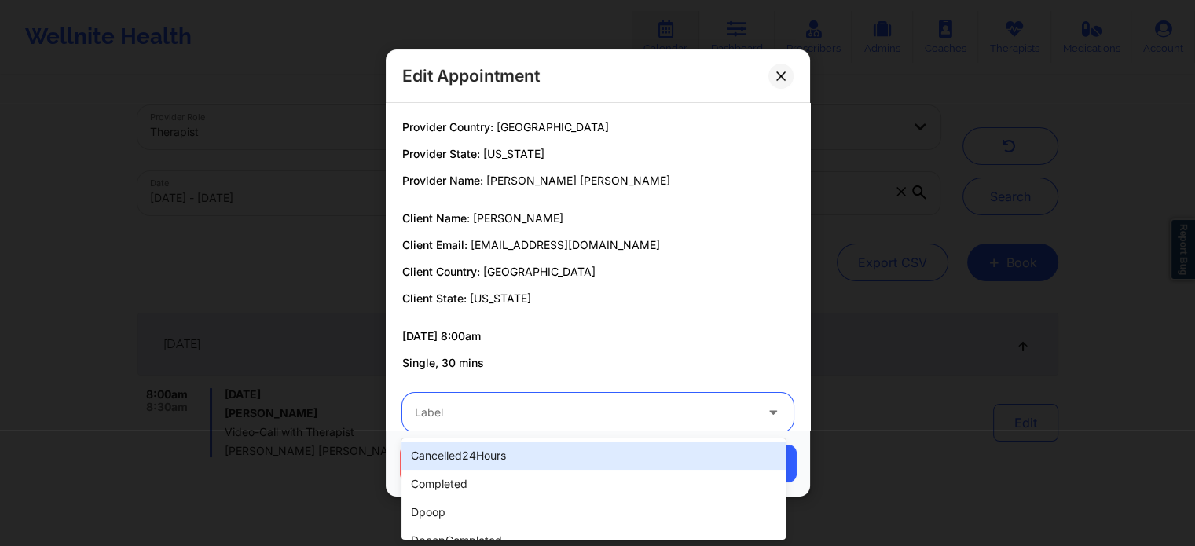
click at [576, 424] on div "Label" at bounding box center [579, 412] width 354 height 39
type input "tech"
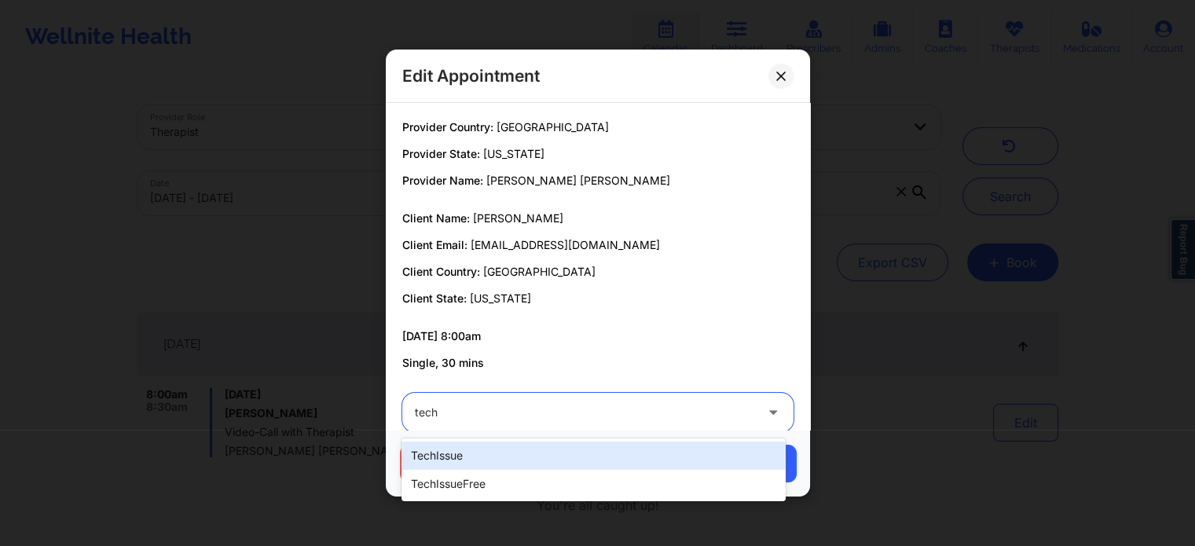
click at [445, 457] on div "techIssue" at bounding box center [594, 456] width 384 height 28
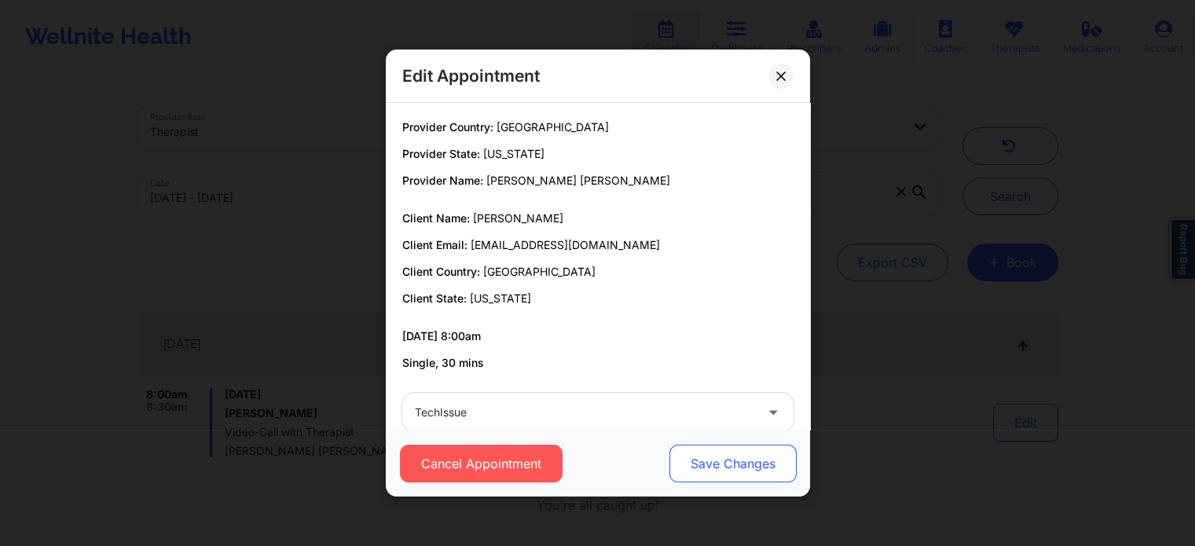
click at [736, 473] on button "Save Changes" at bounding box center [732, 464] width 127 height 38
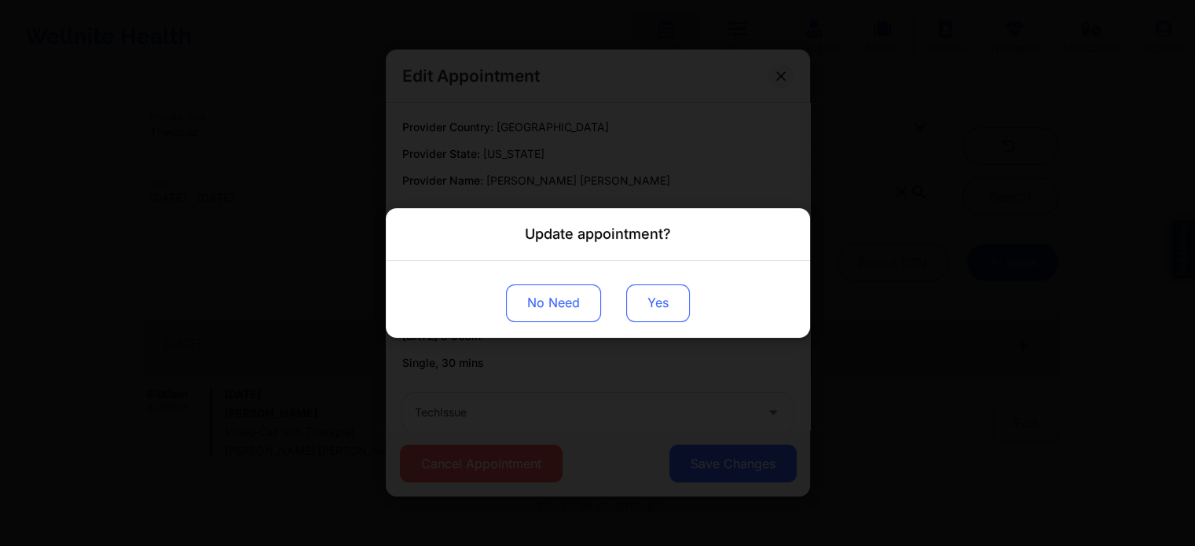
click at [637, 316] on button "Yes" at bounding box center [658, 304] width 64 height 38
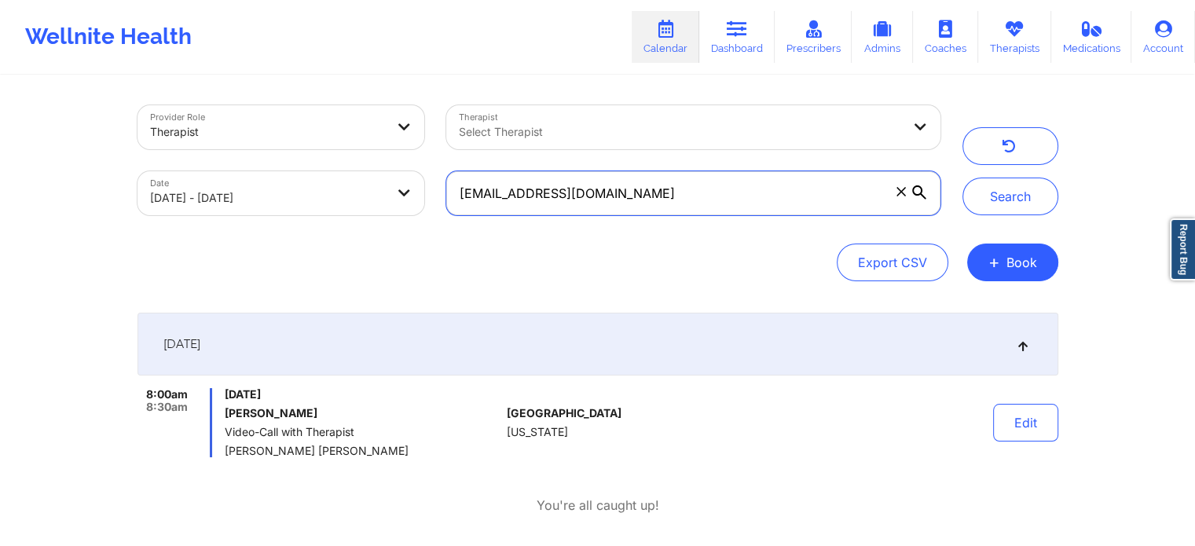
drag, startPoint x: 699, startPoint y: 193, endPoint x: 371, endPoint y: 188, distance: 327.8
click at [371, 188] on div "Provider Role Therapist Therapist Select Therapist Date 09/18/2025 - 09/19/2025…" at bounding box center [539, 160] width 825 height 132
paste input "alison.blakley@yahoo"
click at [963, 178] on button "Search" at bounding box center [1011, 197] width 96 height 38
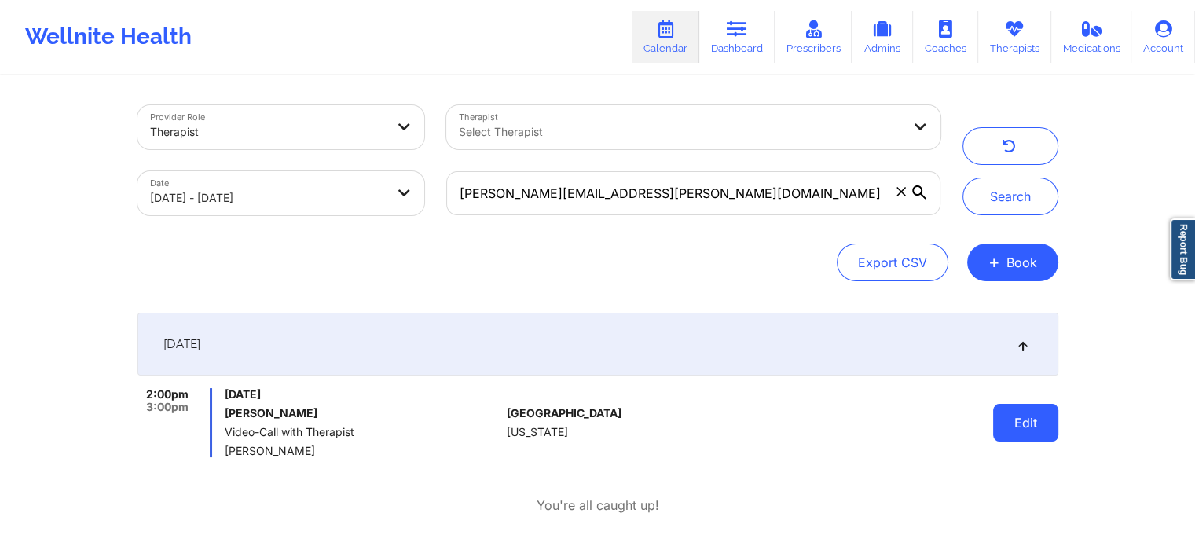
click at [1011, 424] on button "Edit" at bounding box center [1025, 423] width 65 height 38
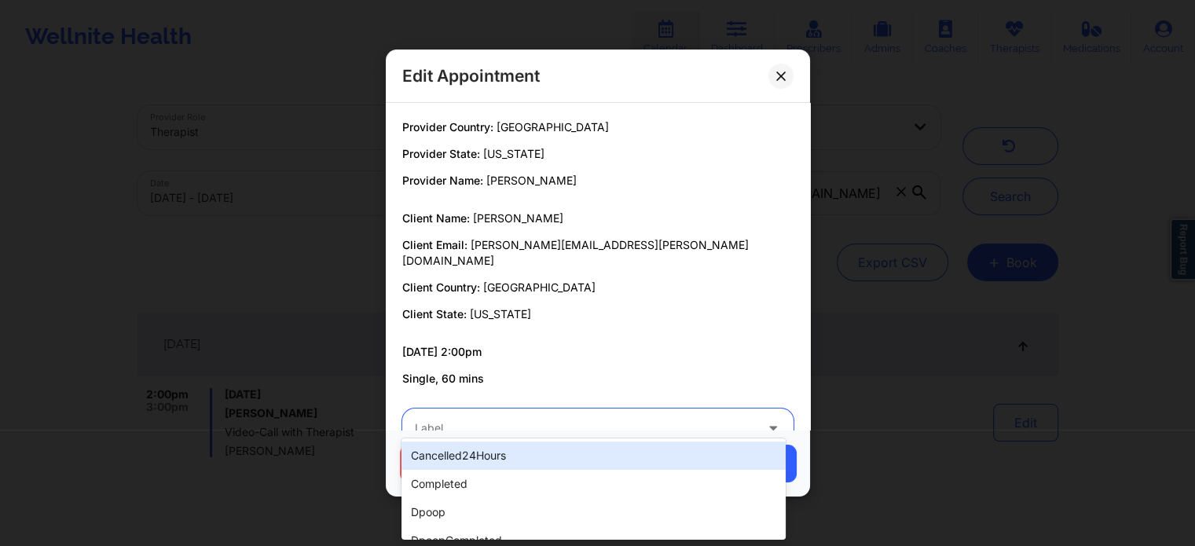
click at [692, 419] on div at bounding box center [585, 428] width 340 height 19
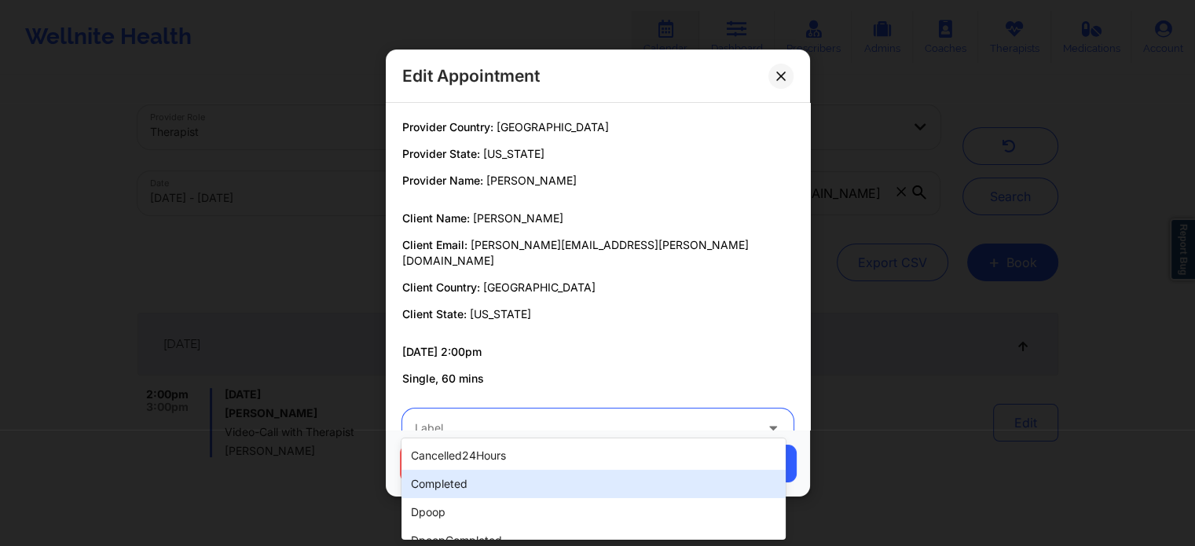
click at [521, 486] on div "completed" at bounding box center [594, 484] width 384 height 28
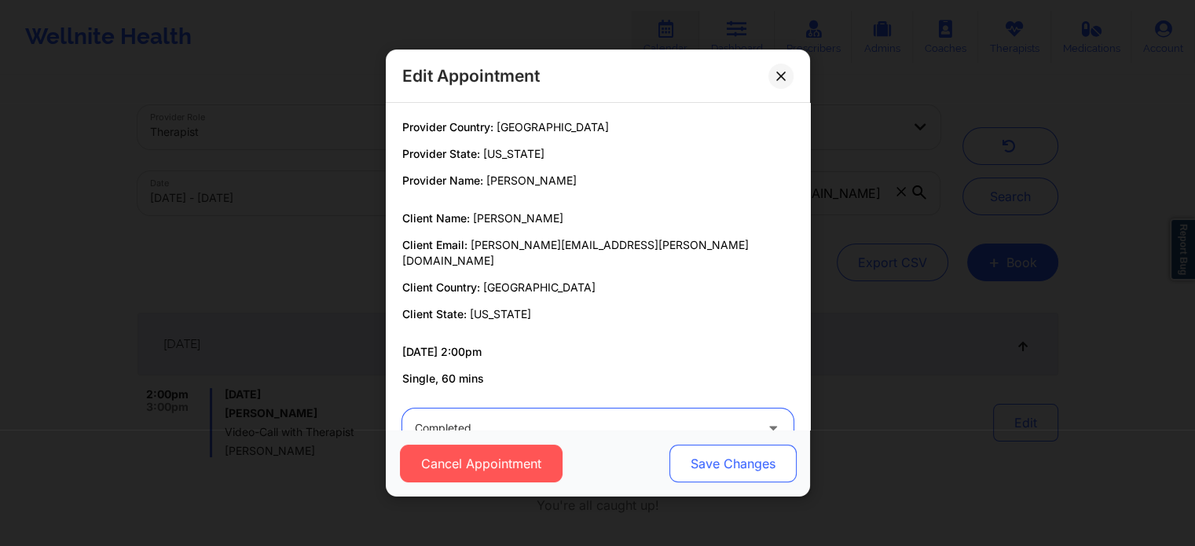
click at [703, 468] on button "Save Changes" at bounding box center [732, 464] width 127 height 38
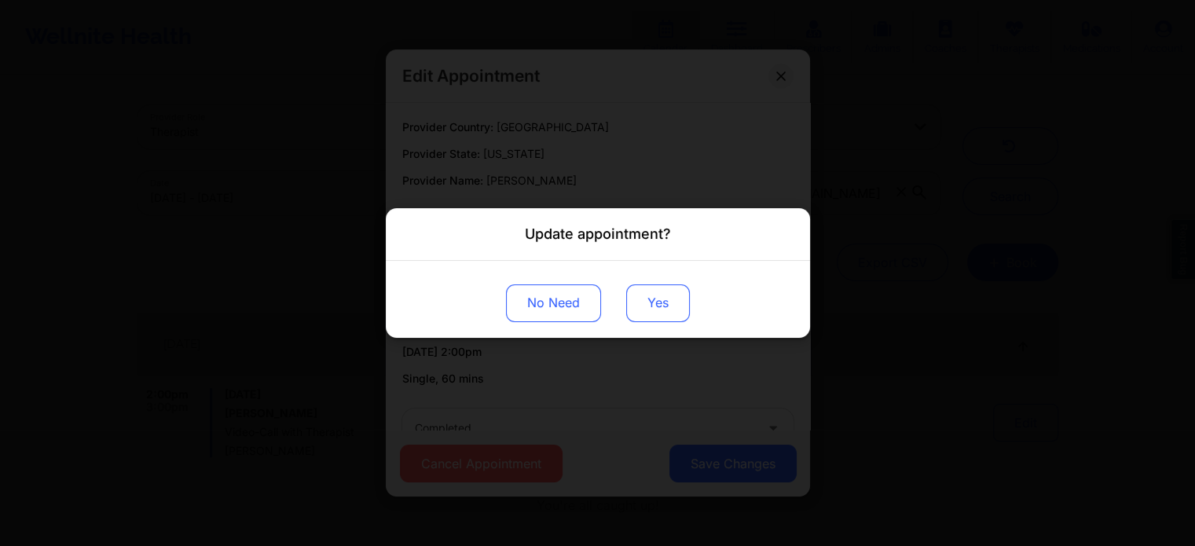
click at [629, 304] on button "Yes" at bounding box center [658, 304] width 64 height 38
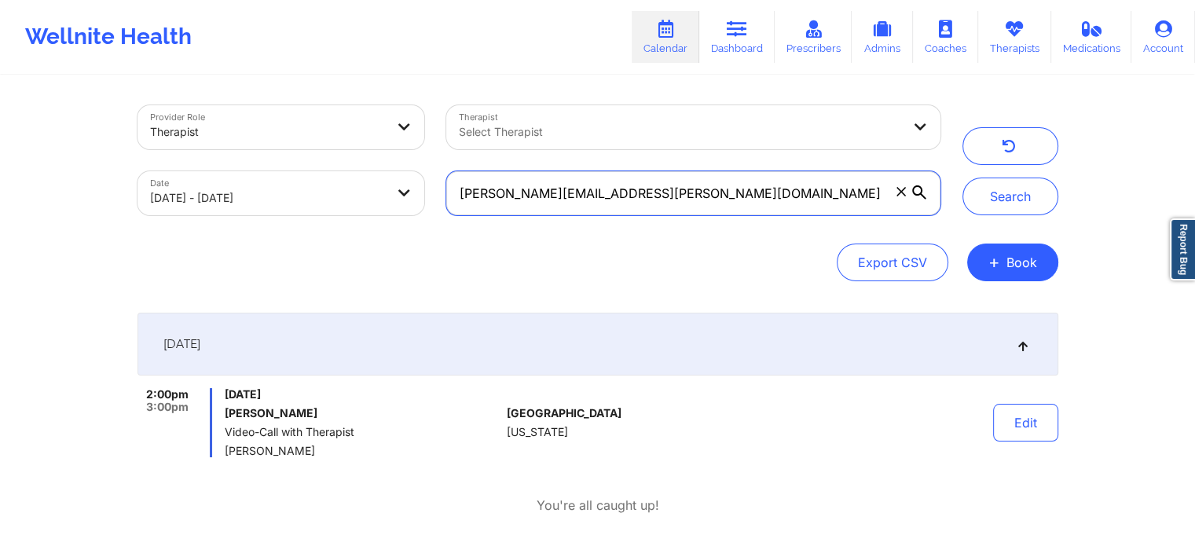
drag, startPoint x: 703, startPoint y: 192, endPoint x: 318, endPoint y: 207, distance: 385.4
click at [318, 207] on div "Provider Role Therapist Therapist Select Therapist Date 09/18/2025 - 09/19/2025…" at bounding box center [539, 160] width 825 height 132
paste input "loramiejl@gmail"
click at [963, 178] on button "Search" at bounding box center [1011, 197] width 96 height 38
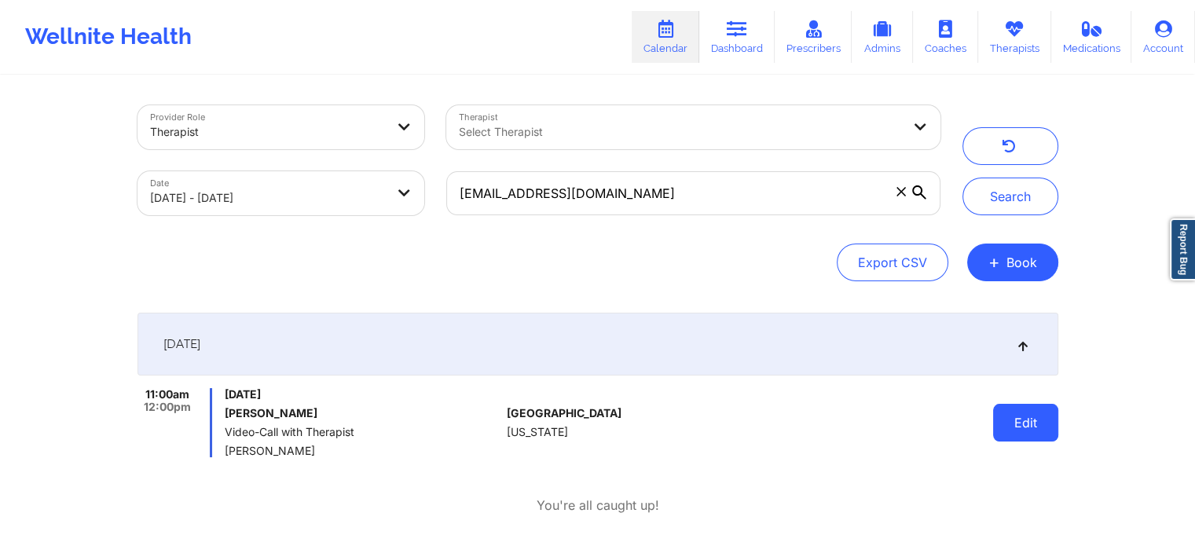
click at [1029, 428] on button "Edit" at bounding box center [1025, 423] width 65 height 38
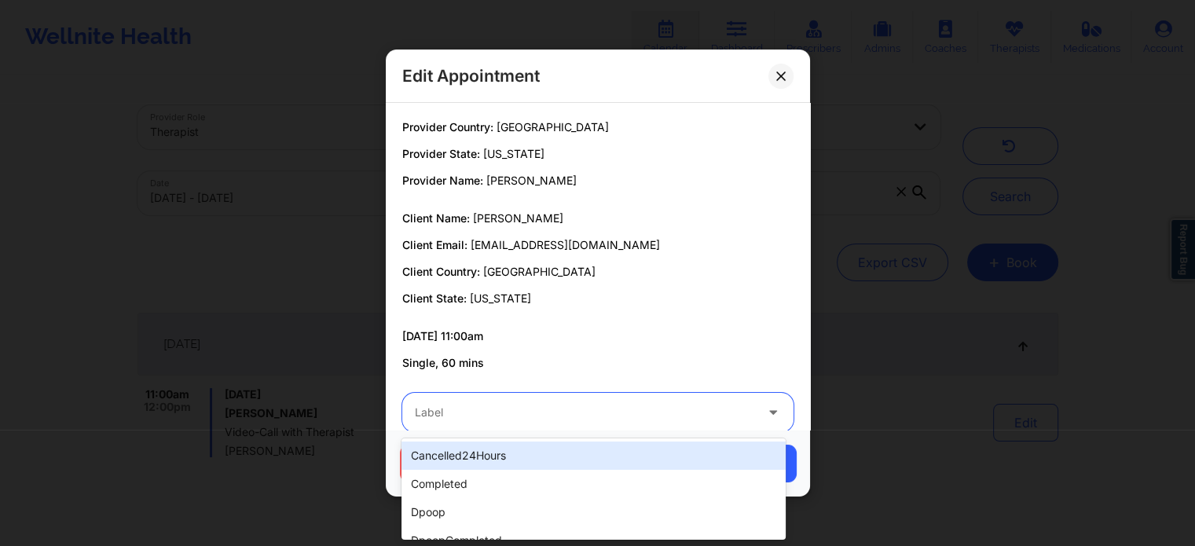
click at [525, 417] on div at bounding box center [585, 412] width 340 height 19
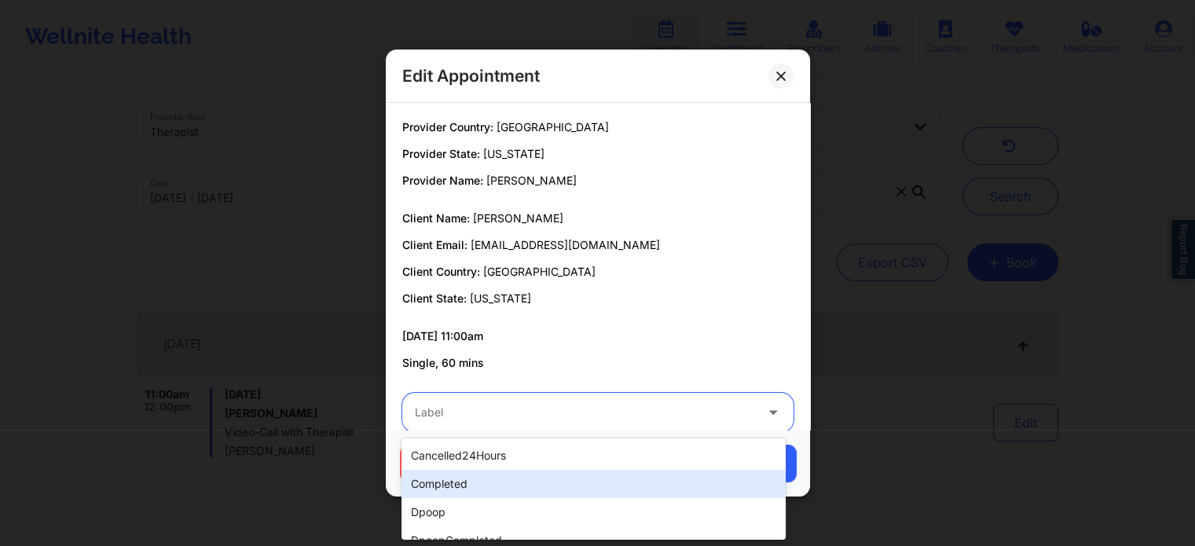
click at [443, 490] on div "completed" at bounding box center [594, 484] width 384 height 28
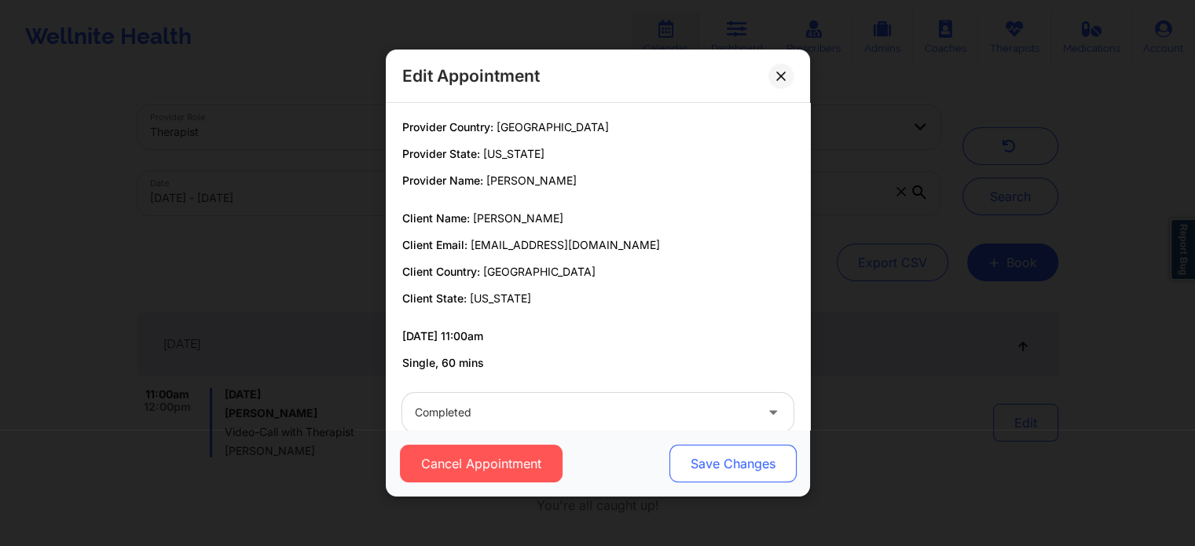
click at [700, 460] on button "Save Changes" at bounding box center [732, 464] width 127 height 38
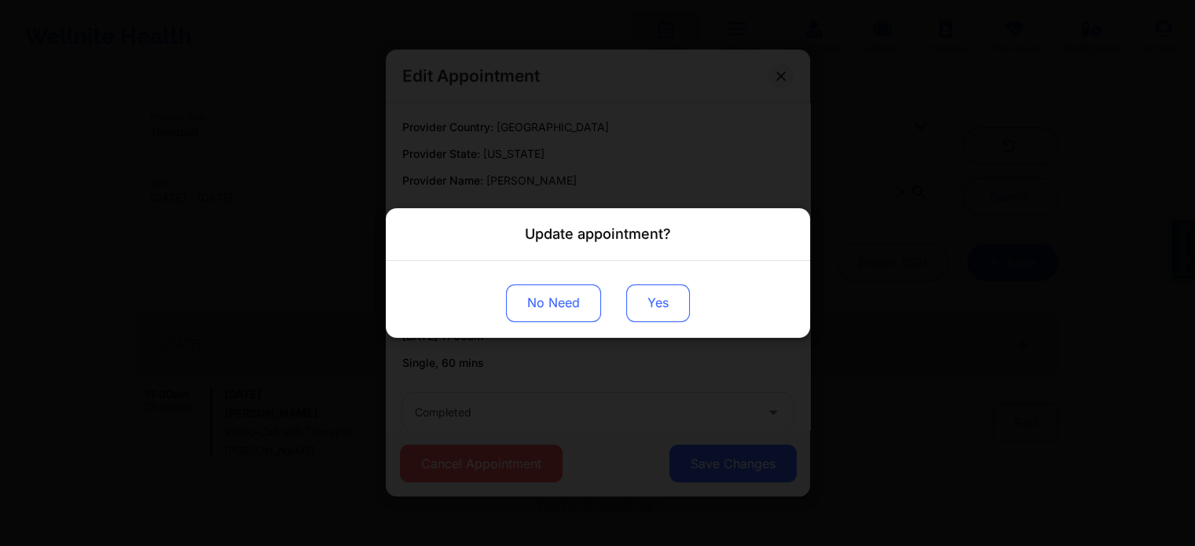
click at [651, 303] on button "Yes" at bounding box center [658, 304] width 64 height 38
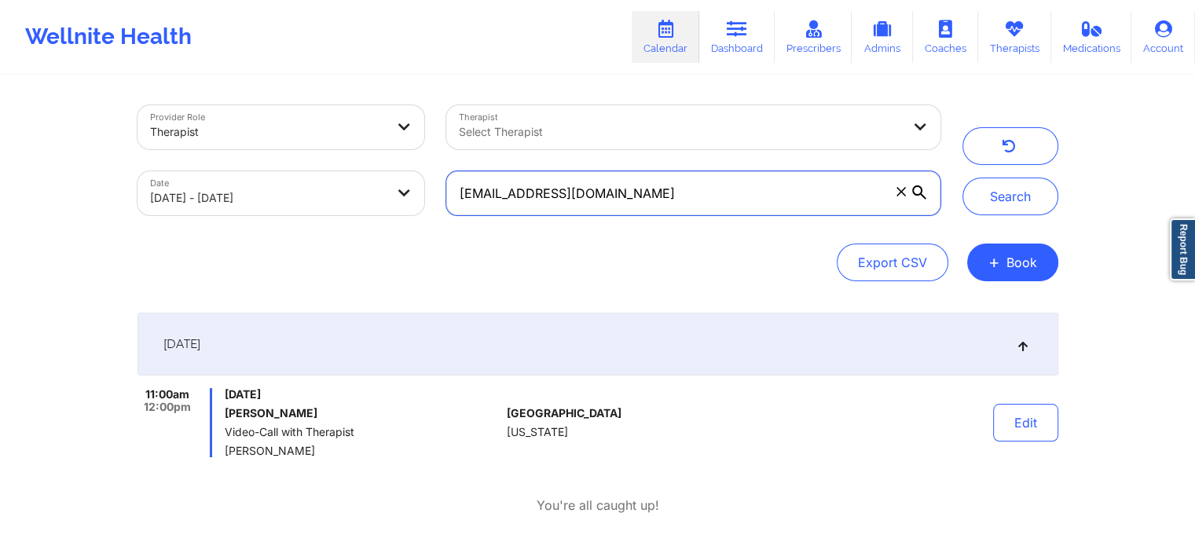
drag, startPoint x: 630, startPoint y: 204, endPoint x: 390, endPoint y: 208, distance: 240.6
click at [390, 208] on div "Provider Role Therapist Therapist Select Therapist Date 09/18/2025 - 09/19/2025…" at bounding box center [539, 160] width 825 height 132
paste input "bruno.kuooba"
click at [963, 178] on button "Search" at bounding box center [1011, 197] width 96 height 38
drag, startPoint x: 680, startPoint y: 193, endPoint x: 431, endPoint y: 190, distance: 249.2
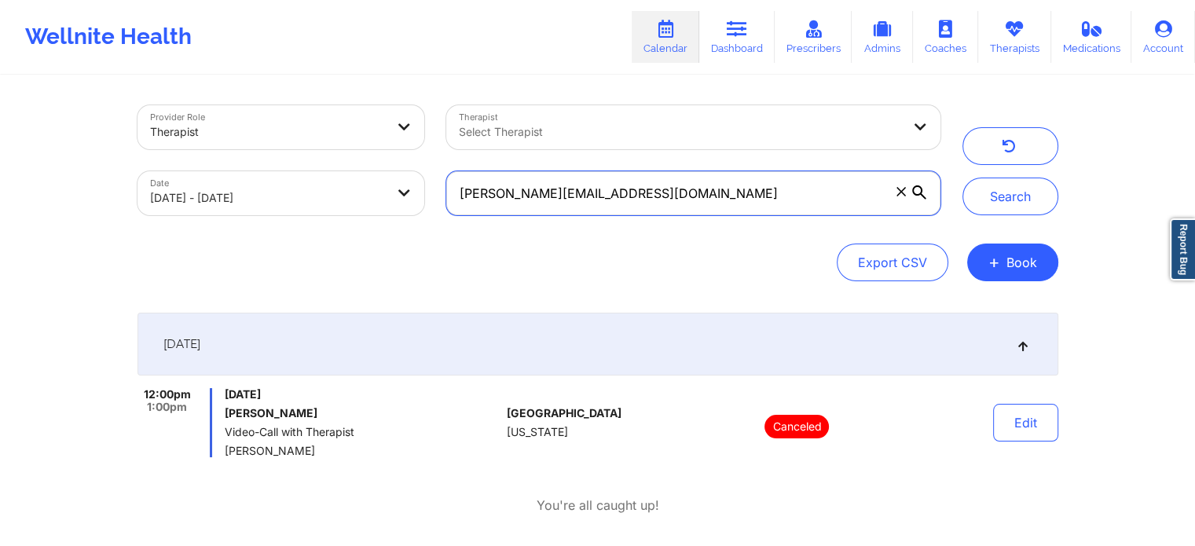
click at [431, 190] on div "Provider Role Therapist Therapist Select Therapist Date 09/18/2025 - 09/19/2025…" at bounding box center [539, 160] width 825 height 132
paste input "danielmensch123"
click at [963, 178] on button "Search" at bounding box center [1011, 197] width 96 height 38
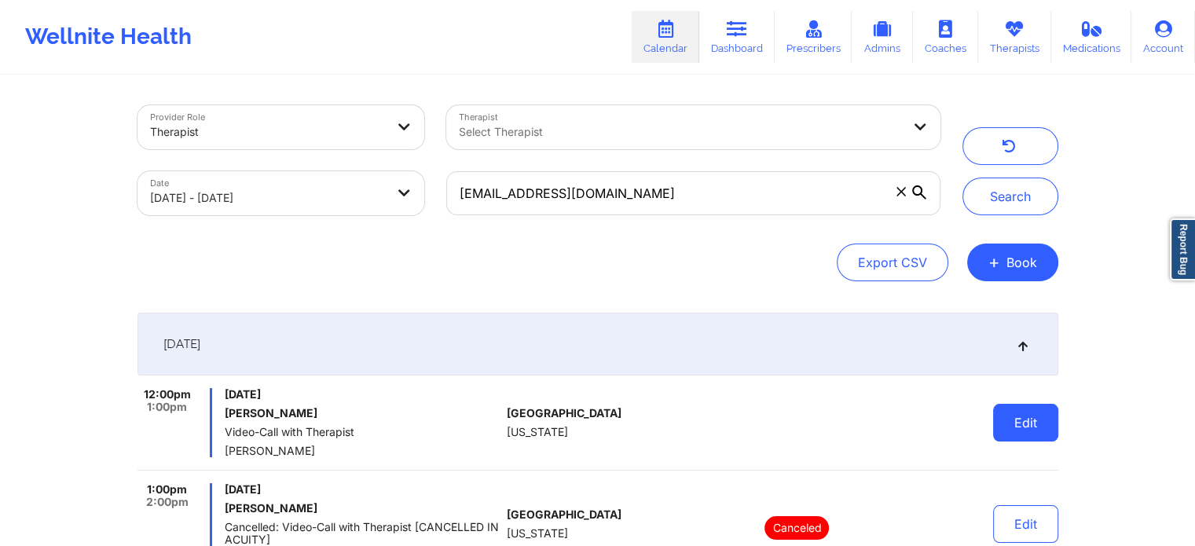
click at [996, 424] on button "Edit" at bounding box center [1025, 423] width 65 height 38
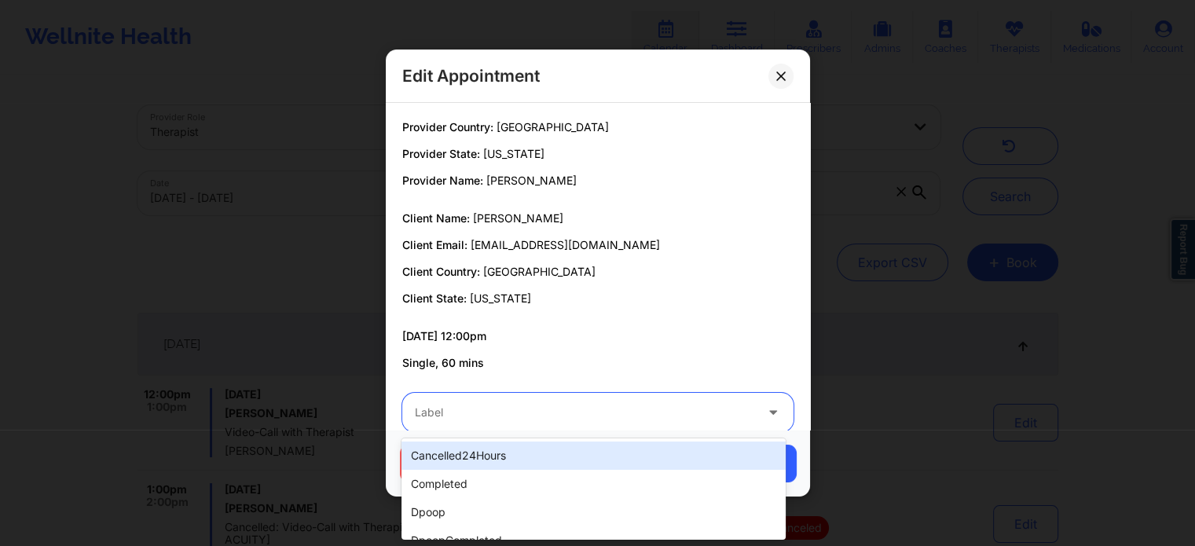
click at [648, 419] on div at bounding box center [585, 412] width 340 height 19
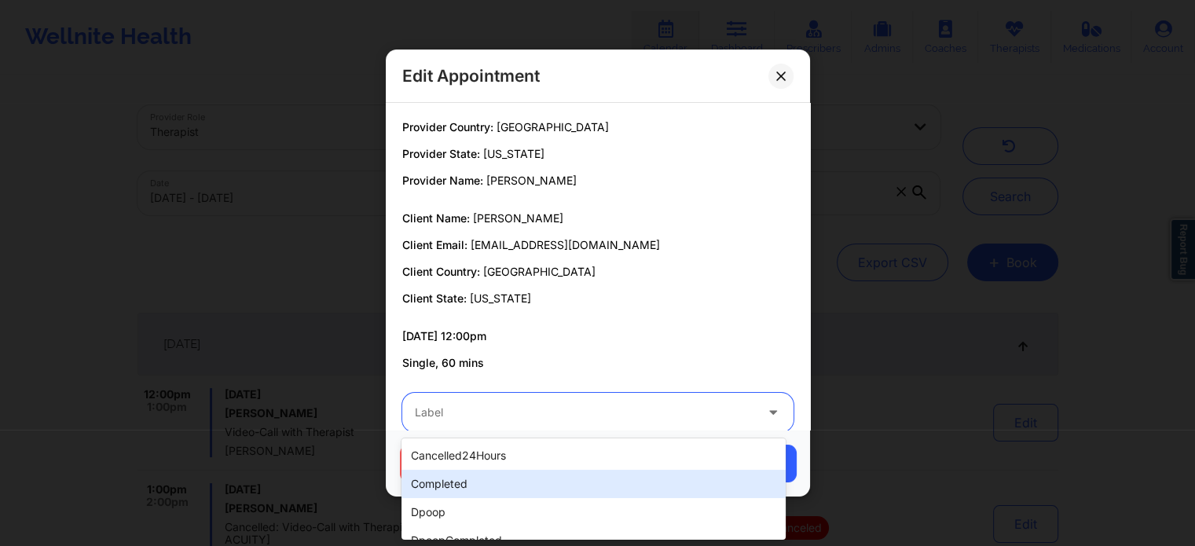
click at [522, 474] on div "completed" at bounding box center [594, 484] width 384 height 28
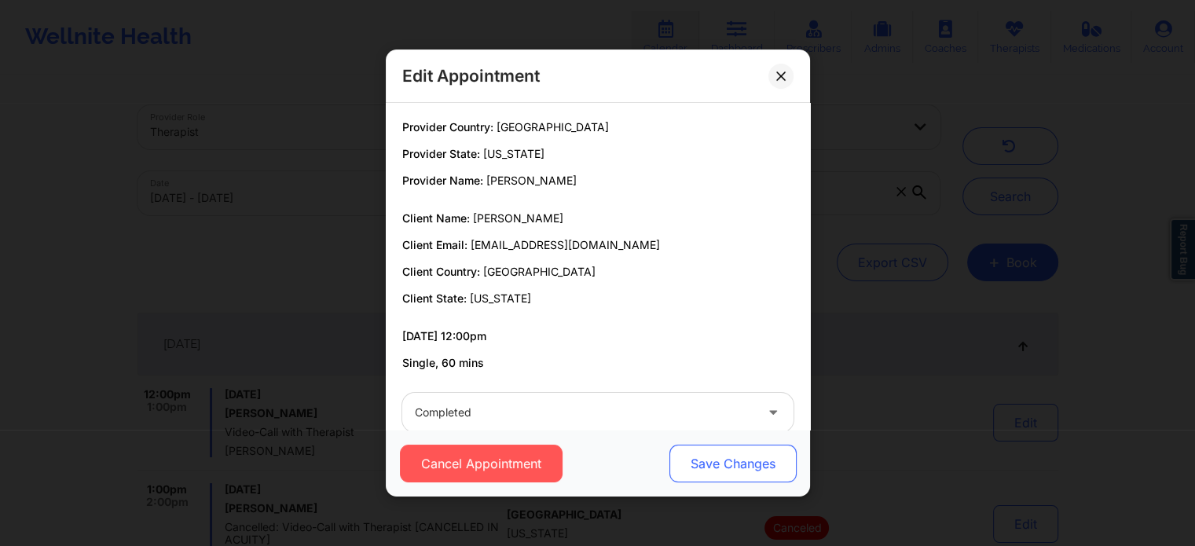
click at [700, 461] on button "Save Changes" at bounding box center [732, 464] width 127 height 38
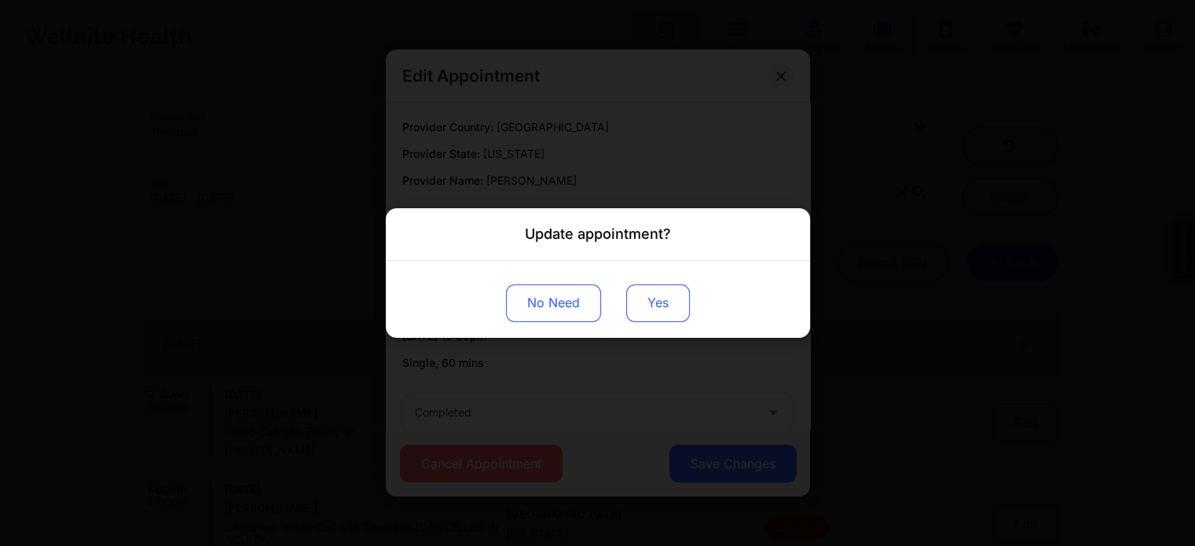
click at [665, 292] on button "Yes" at bounding box center [658, 304] width 64 height 38
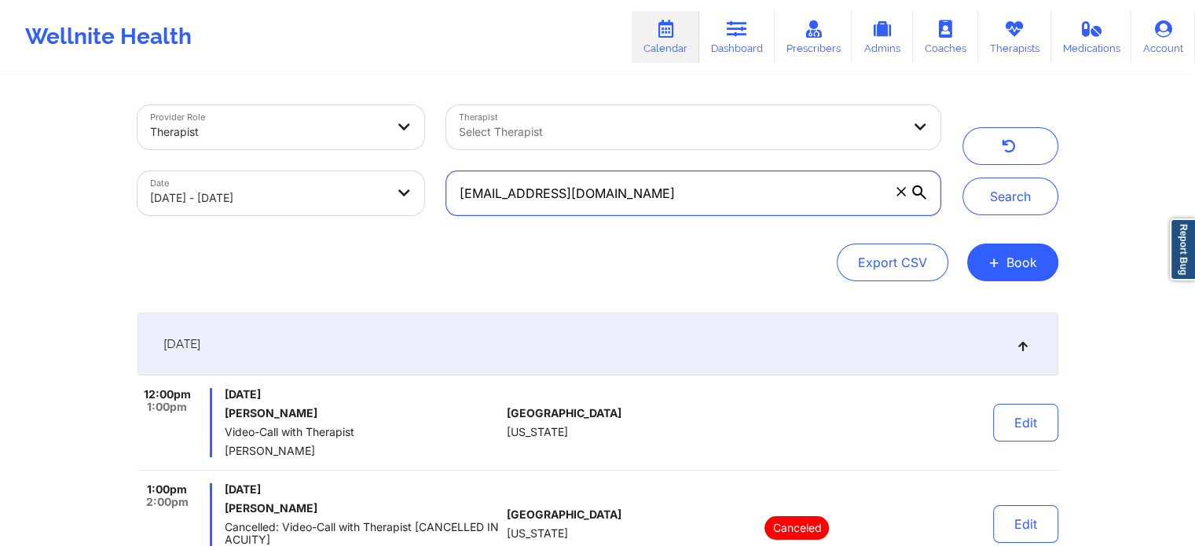
drag, startPoint x: 676, startPoint y: 195, endPoint x: 359, endPoint y: 185, distance: 316.9
click at [359, 185] on div "Provider Role Therapist Therapist Select Therapist Date 09/18/2025 - 09/19/2025…" at bounding box center [539, 160] width 825 height 132
paste input "tammy.munoz@live"
click at [963, 178] on button "Search" at bounding box center [1011, 197] width 96 height 38
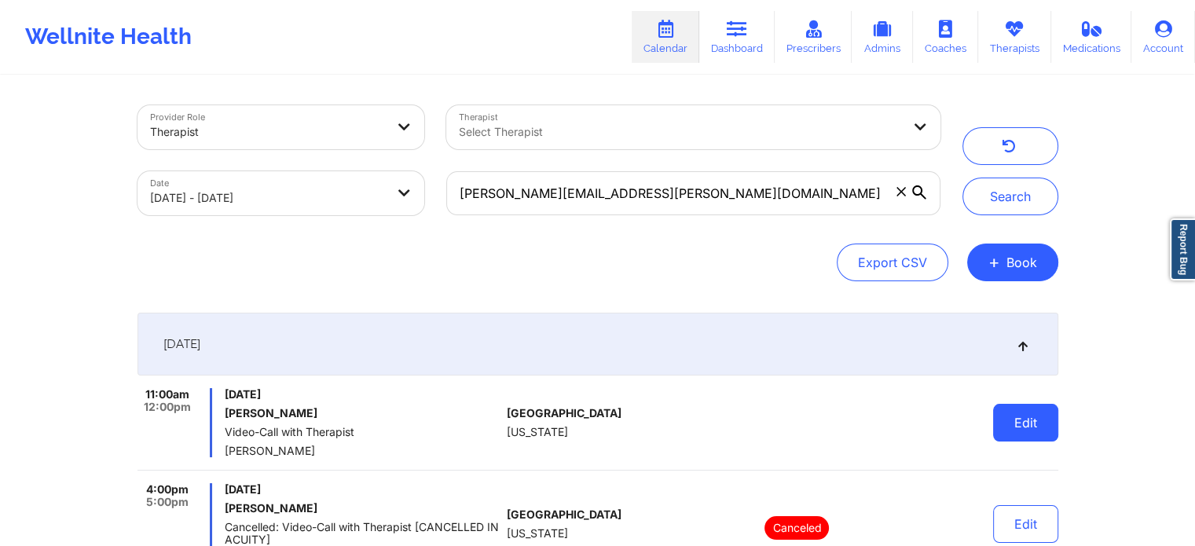
click at [1036, 423] on button "Edit" at bounding box center [1025, 423] width 65 height 38
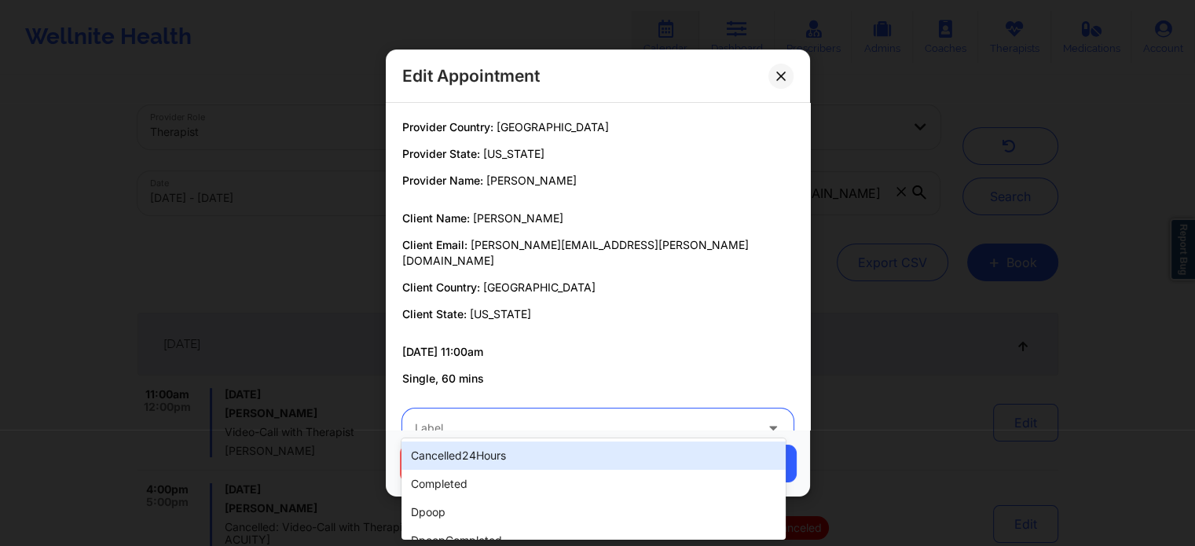
click at [614, 409] on div "Label" at bounding box center [579, 428] width 354 height 39
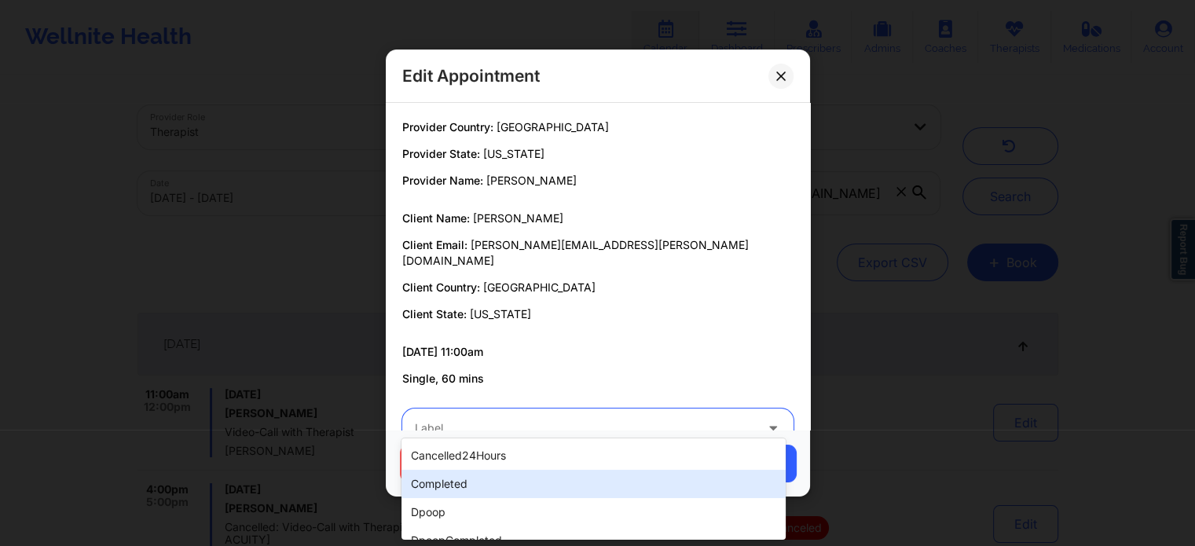
click at [486, 471] on div "completed" at bounding box center [594, 484] width 384 height 28
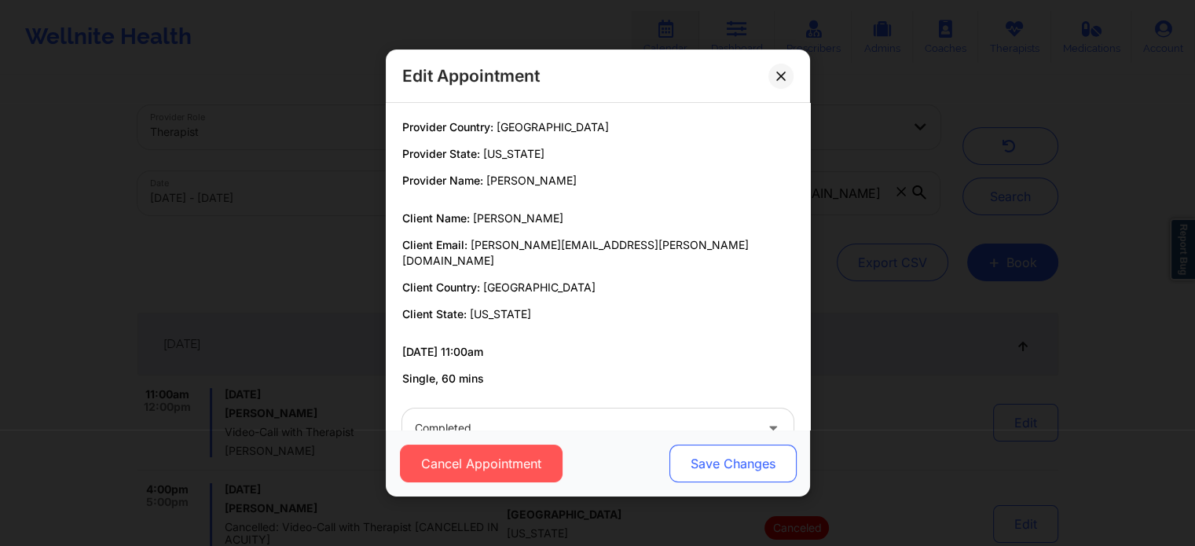
click at [703, 469] on button "Save Changes" at bounding box center [732, 464] width 127 height 38
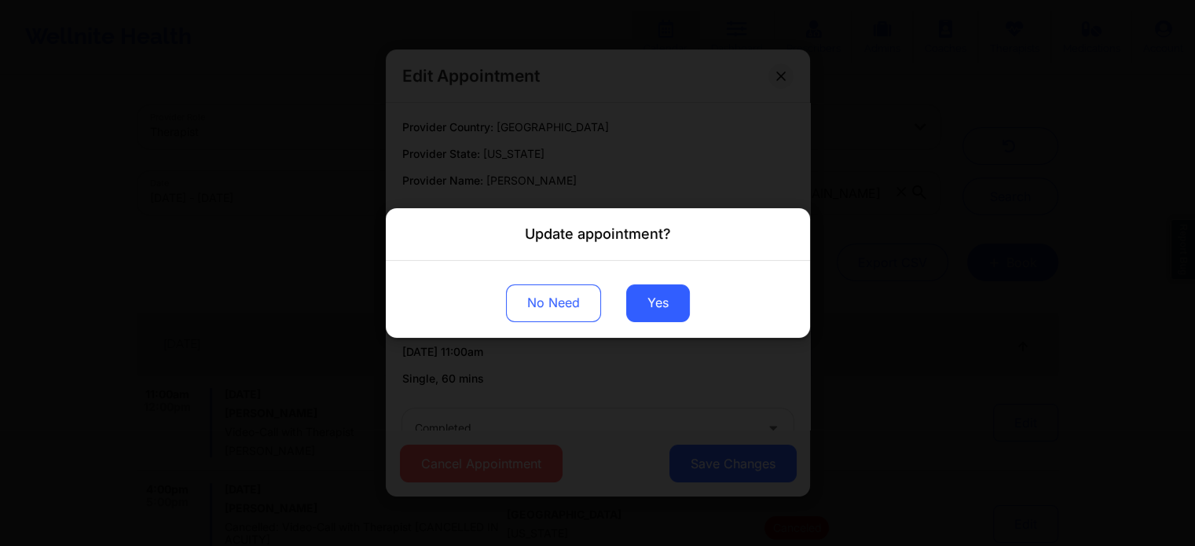
click at [626, 285] on div "No Need Yes" at bounding box center [598, 299] width 424 height 77
click at [631, 301] on button "Yes" at bounding box center [658, 304] width 64 height 38
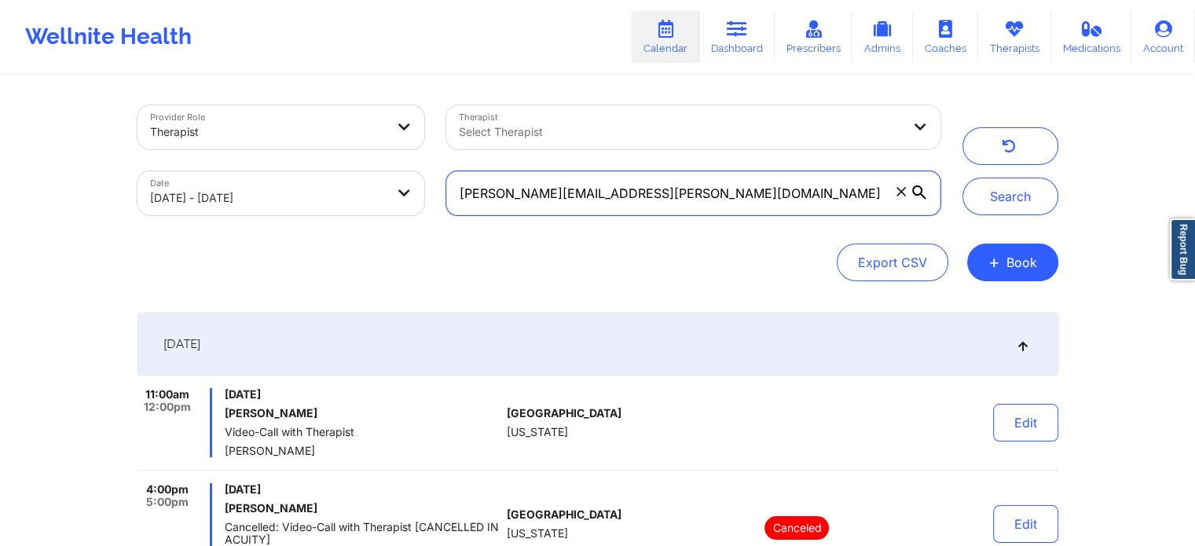
drag, startPoint x: 677, startPoint y: 202, endPoint x: 323, endPoint y: 213, distance: 353.9
click at [323, 213] on div "Provider Role Therapist Therapist Select Therapist Date 09/18/2025 - 09/19/2025…" at bounding box center [539, 160] width 825 height 132
paste input "jdwspirit@hotmail"
click at [963, 178] on button "Search" at bounding box center [1011, 197] width 96 height 38
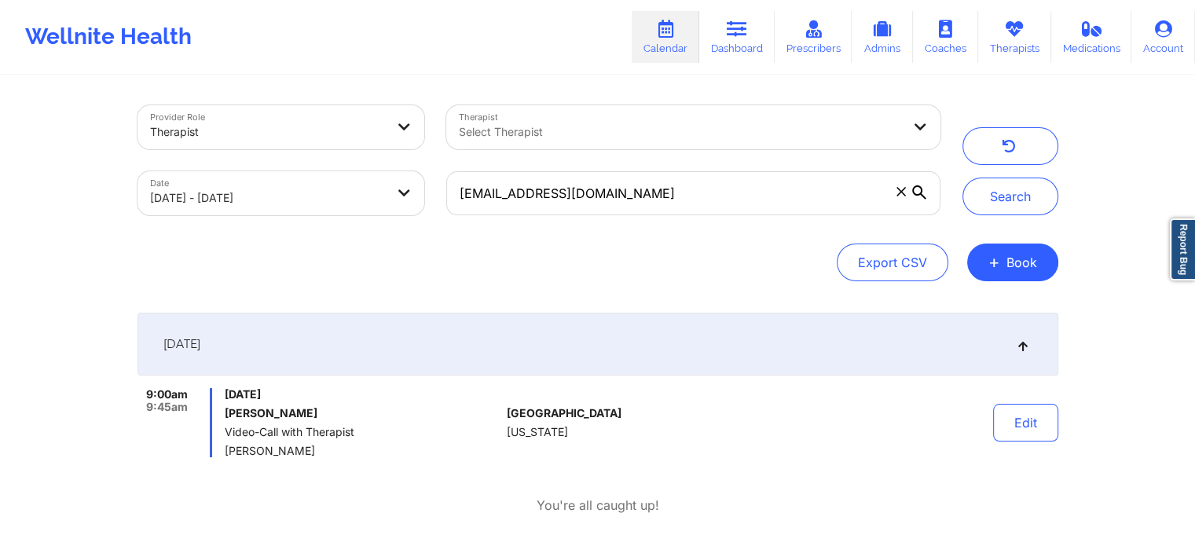
click at [1058, 424] on div "Provider Role Therapist Therapist Select Therapist Date 09/18/2025 - 09/19/2025…" at bounding box center [598, 315] width 943 height 477
click at [1044, 427] on button "Edit" at bounding box center [1025, 423] width 65 height 38
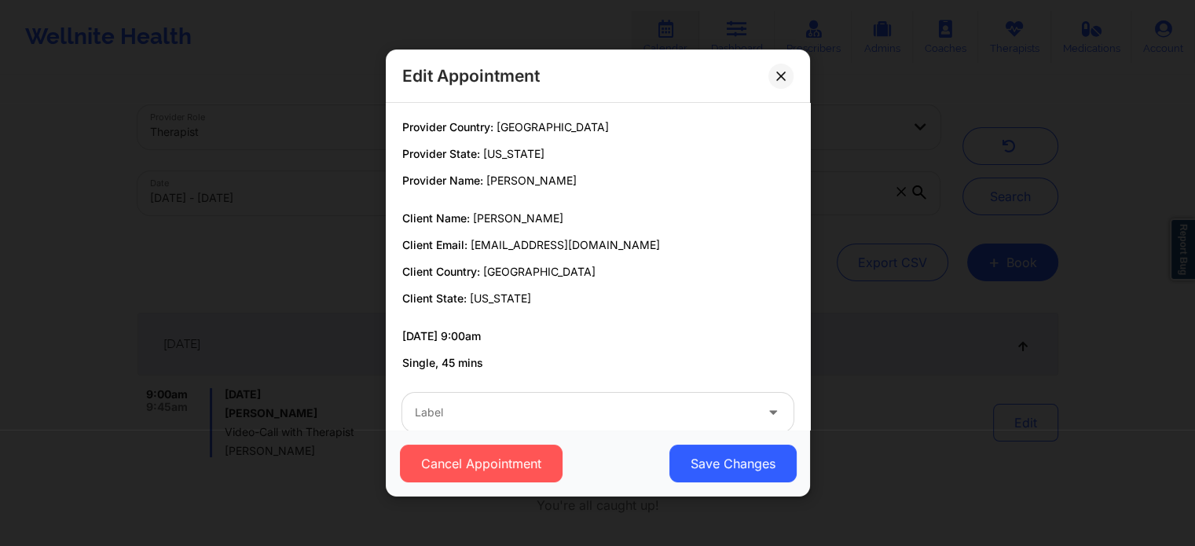
click at [586, 442] on div "Cancel Appointment Save Changes" at bounding box center [598, 463] width 424 height 67
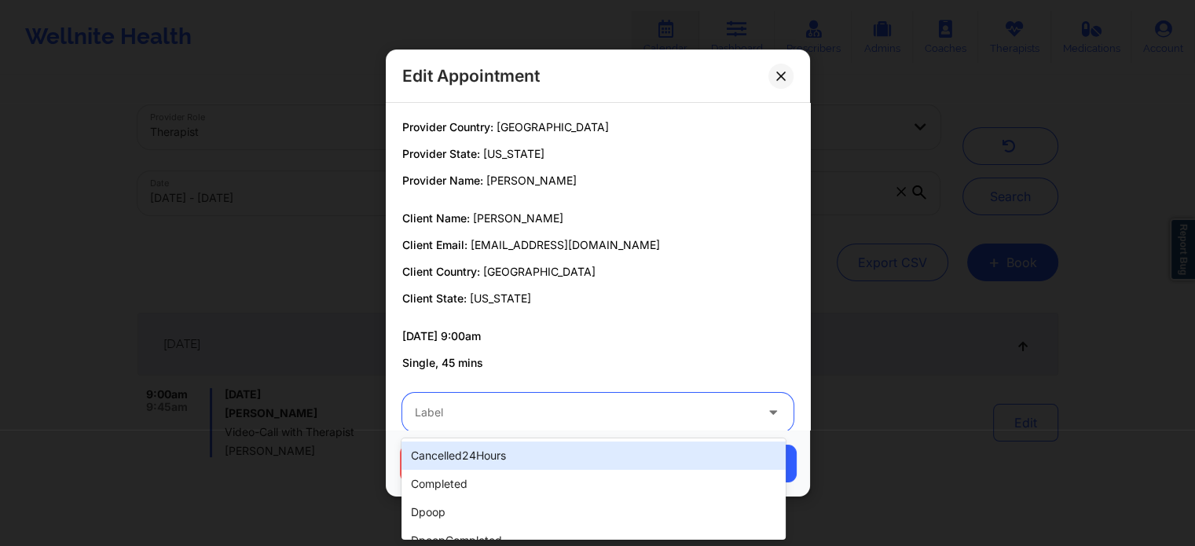
click at [534, 411] on div at bounding box center [585, 412] width 340 height 19
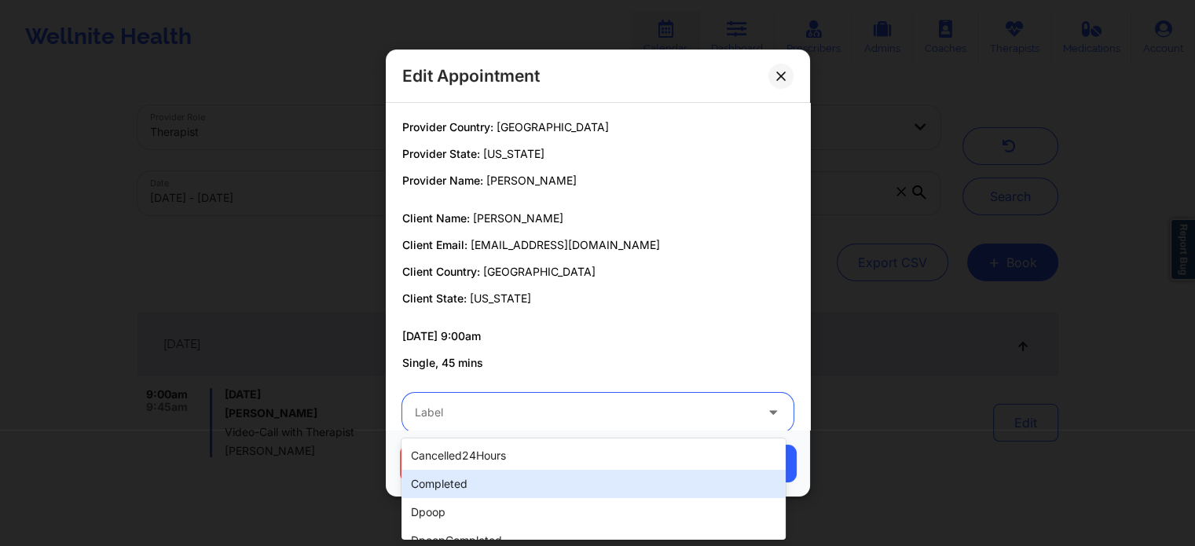
click at [478, 486] on div "completed" at bounding box center [594, 484] width 384 height 28
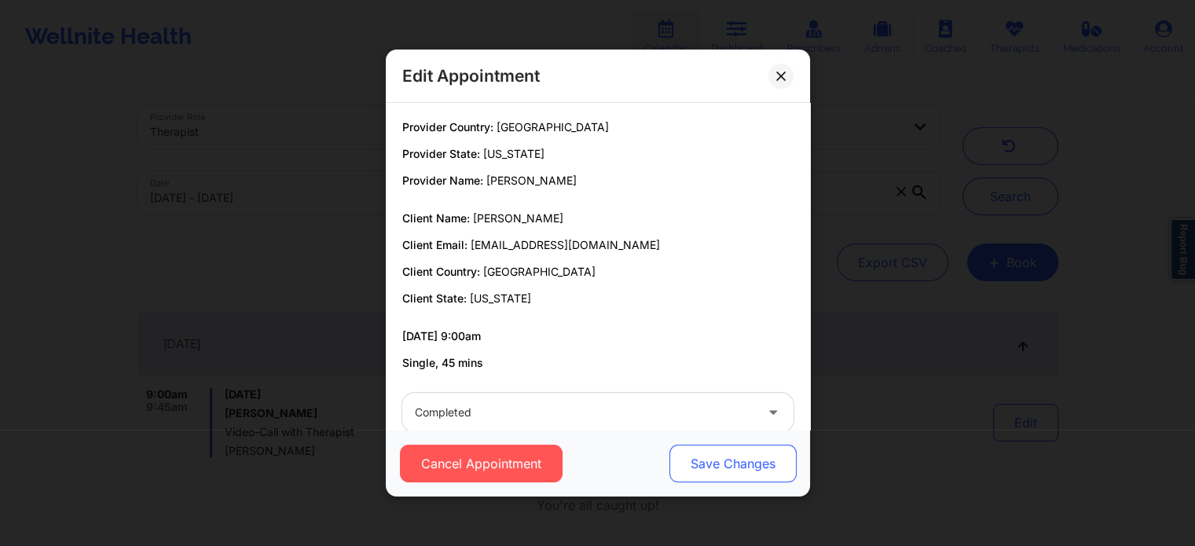
click at [711, 465] on button "Save Changes" at bounding box center [732, 464] width 127 height 38
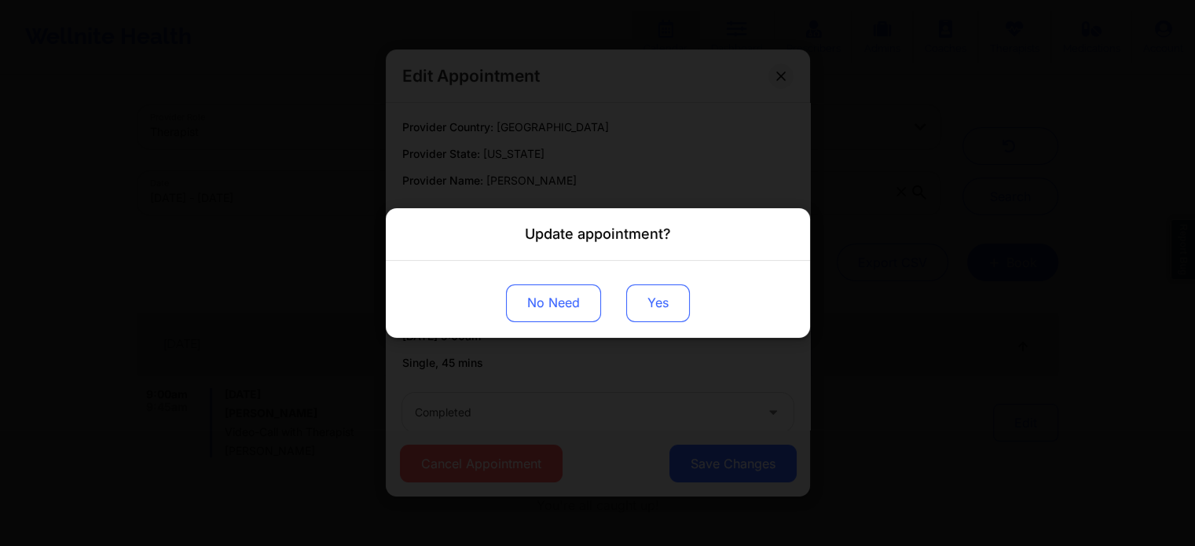
click at [667, 313] on button "Yes" at bounding box center [658, 304] width 64 height 38
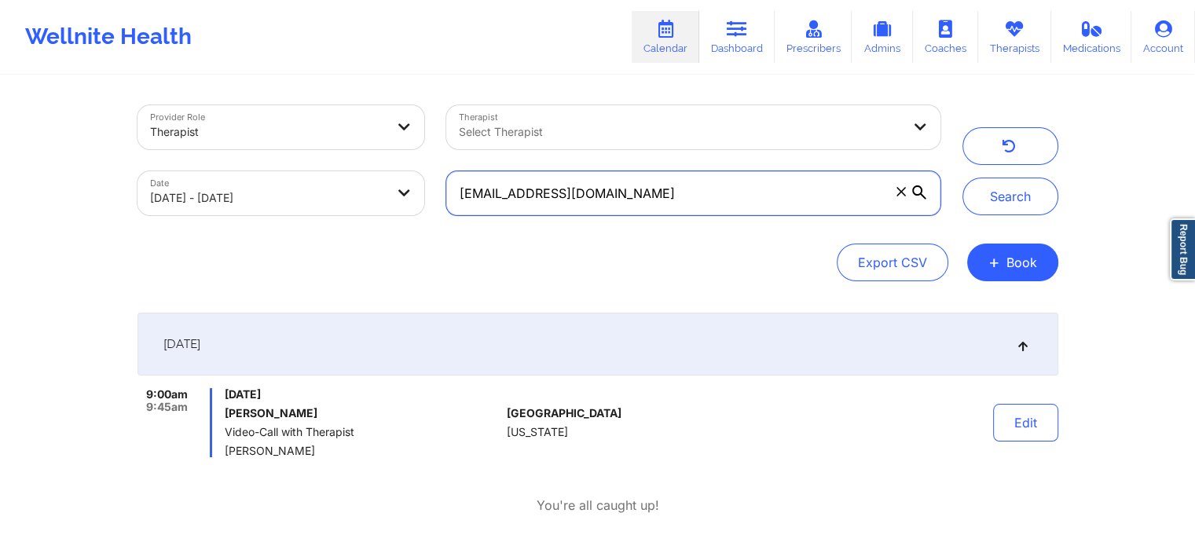
drag, startPoint x: 689, startPoint y: 195, endPoint x: 327, endPoint y: 182, distance: 361.8
click at [327, 182] on div "Provider Role Therapist Therapist Select Therapist Date 09/18/2025 - 09/19/2025…" at bounding box center [539, 160] width 825 height 132
paste input "rsaintlouis94@g"
click at [963, 178] on button "Search" at bounding box center [1011, 197] width 96 height 38
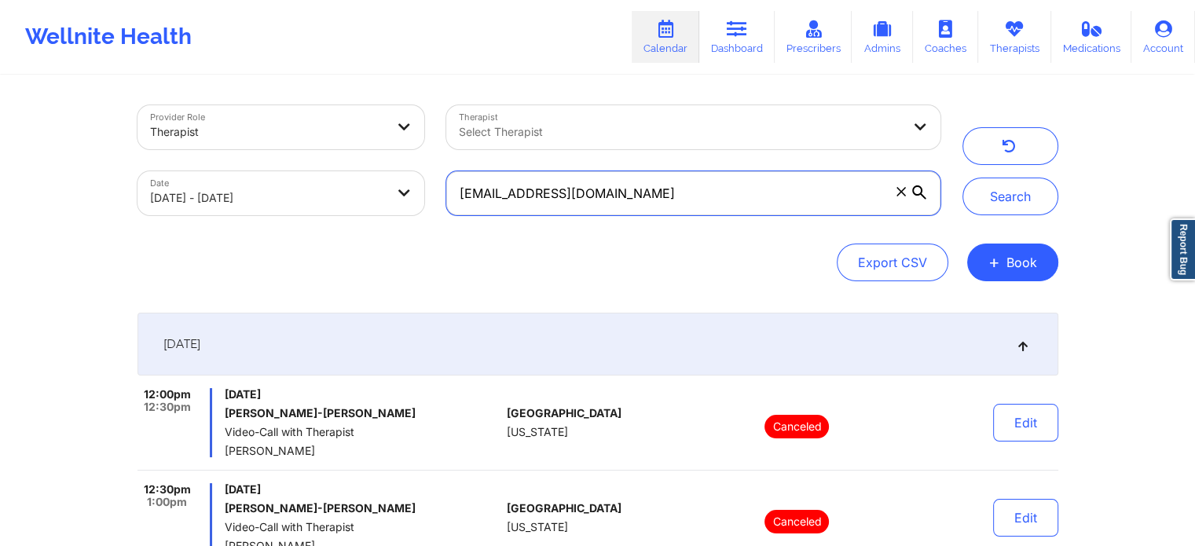
drag, startPoint x: 680, startPoint y: 196, endPoint x: 318, endPoint y: 151, distance: 364.4
click at [318, 151] on div "Provider Role Therapist Therapist Select Therapist Date 09/18/2025 - 09/19/2025…" at bounding box center [539, 160] width 825 height 132
paste input "trentpearson@me"
click at [963, 178] on button "Search" at bounding box center [1011, 197] width 96 height 38
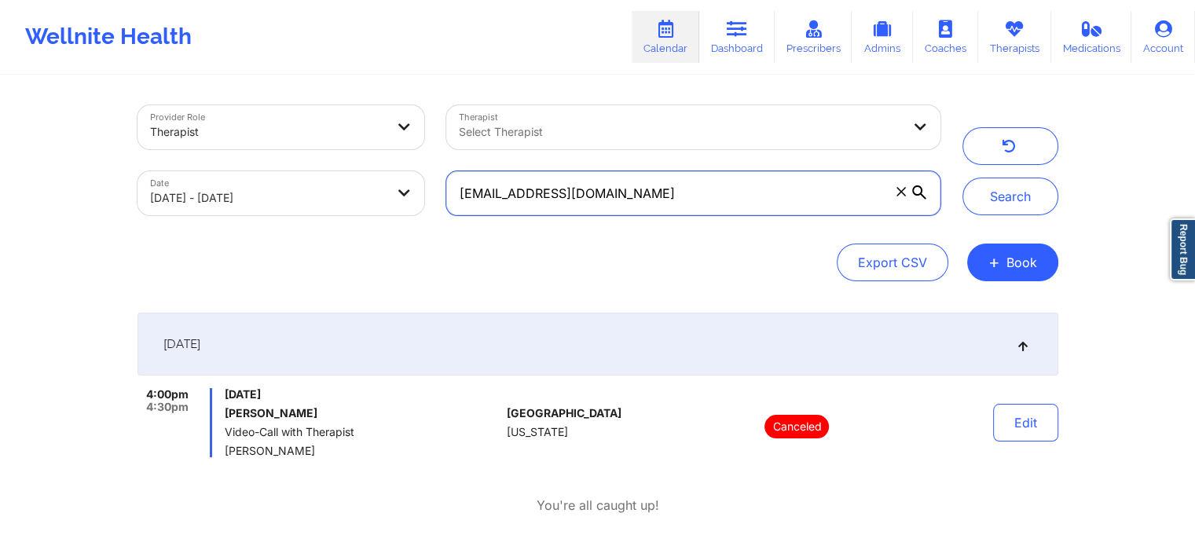
drag, startPoint x: 668, startPoint y: 200, endPoint x: 211, endPoint y: 138, distance: 461.8
click at [211, 138] on div "Provider Role Therapist Therapist Select Therapist Date 09/18/2025 - 09/19/2025…" at bounding box center [539, 160] width 825 height 132
paste input "bretz76@gmail"
click at [963, 178] on button "Search" at bounding box center [1011, 197] width 96 height 38
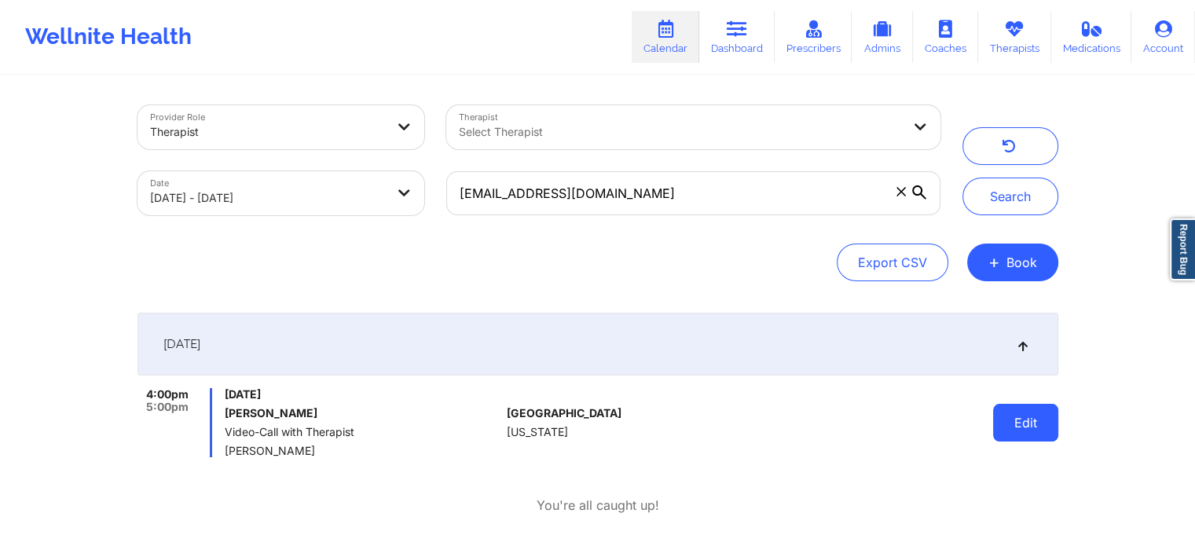
drag, startPoint x: 1056, startPoint y: 395, endPoint x: 1048, endPoint y: 413, distance: 19.3
click at [1048, 413] on div "Edit" at bounding box center [985, 422] width 145 height 69
click at [1048, 413] on button "Edit" at bounding box center [1025, 423] width 65 height 38
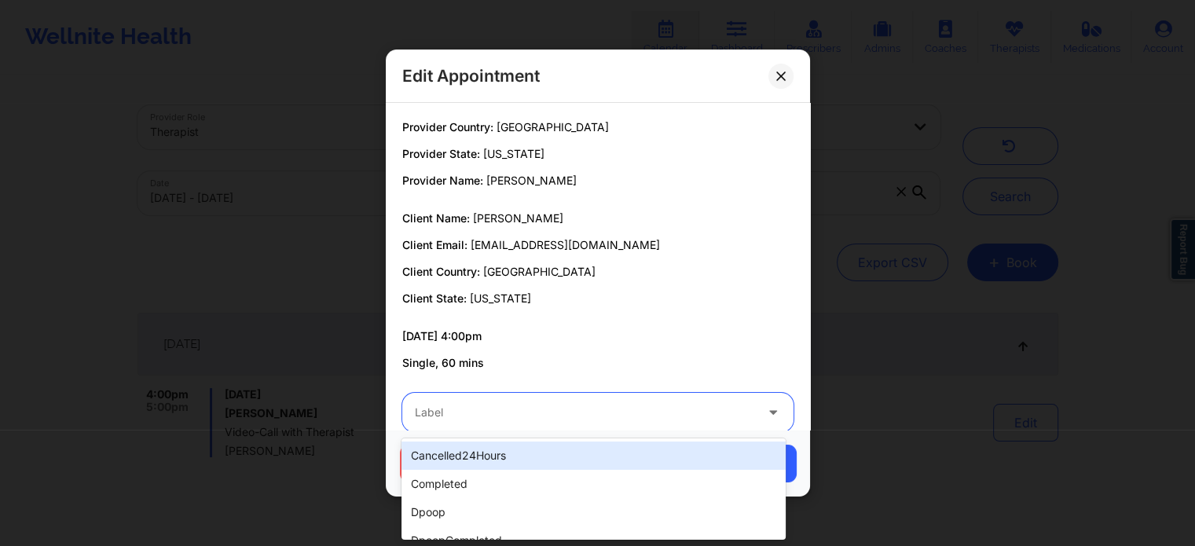
click at [685, 398] on div "Label" at bounding box center [579, 412] width 354 height 39
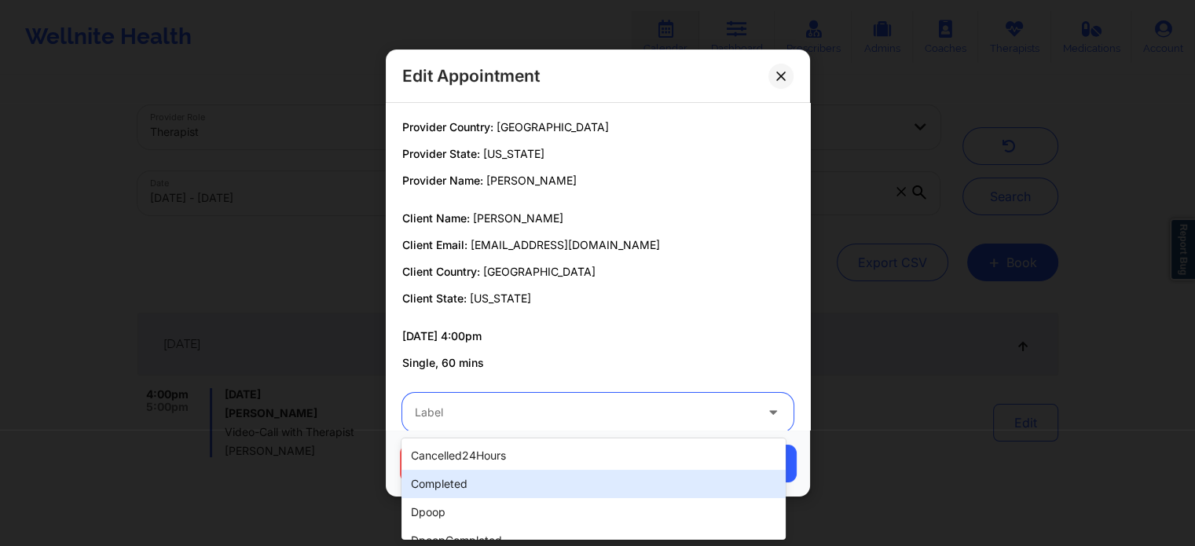
click at [535, 472] on div "completed" at bounding box center [594, 484] width 384 height 28
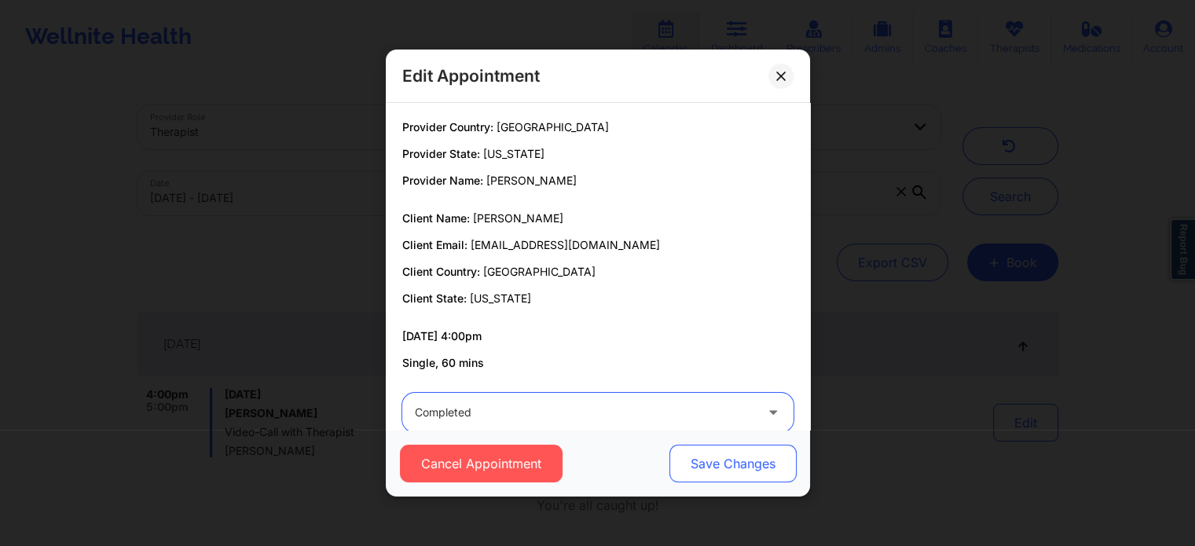
click at [733, 466] on button "Save Changes" at bounding box center [732, 464] width 127 height 38
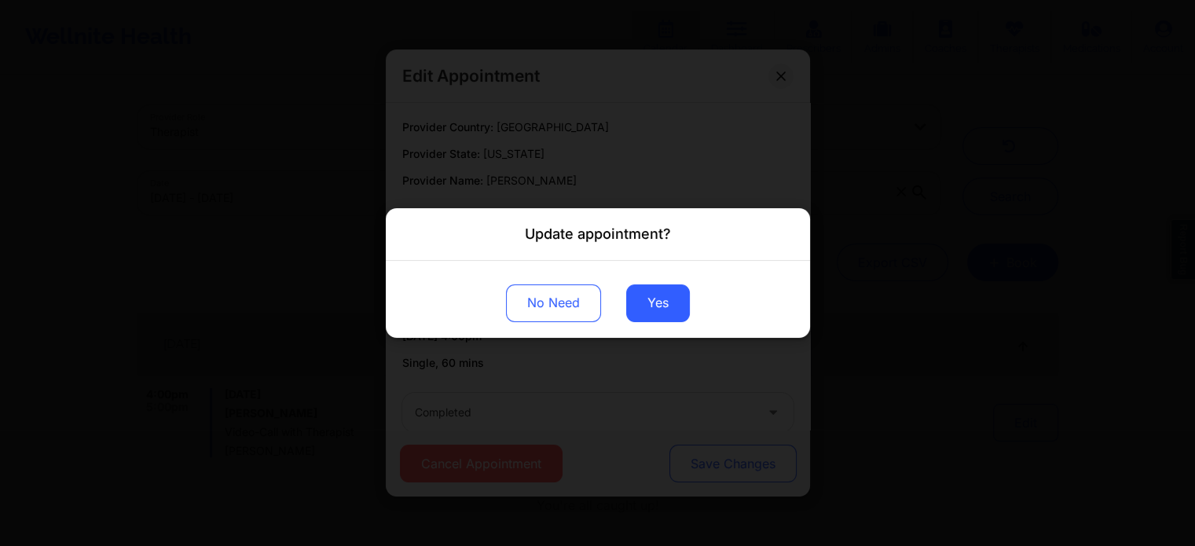
click at [733, 466] on div "Update appointment? No Need Yes" at bounding box center [597, 273] width 1195 height 546
click at [671, 311] on button "Yes" at bounding box center [658, 304] width 64 height 38
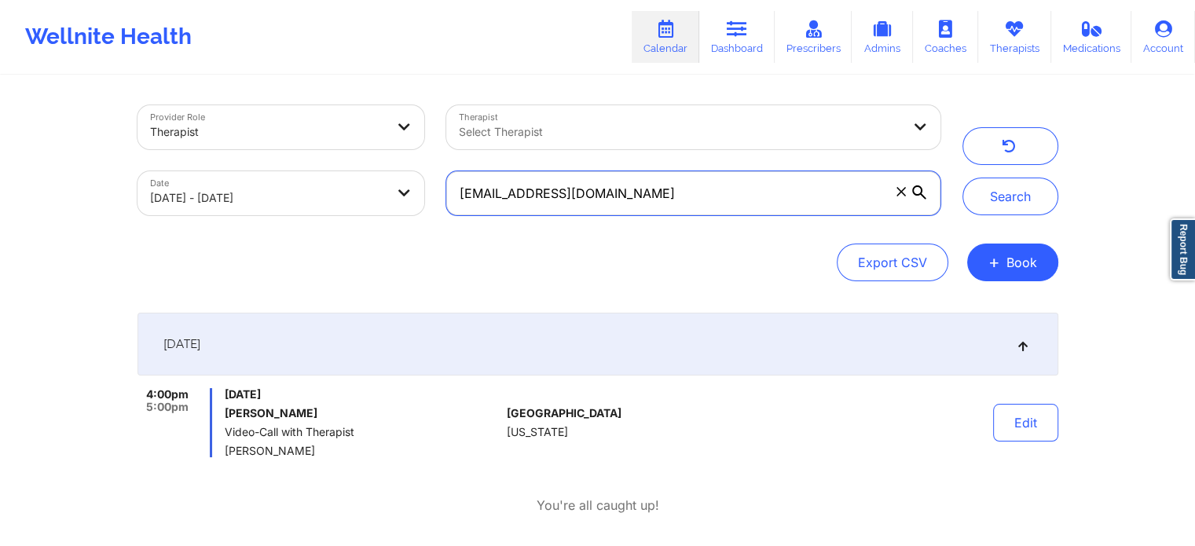
drag, startPoint x: 711, startPoint y: 201, endPoint x: 374, endPoint y: 191, distance: 336.6
click at [374, 191] on div "Provider Role Therapist Therapist Select Therapist Date 09/18/2025 - 09/19/2025…" at bounding box center [539, 160] width 825 height 132
paste input "sruthinarlaa"
click at [963, 178] on button "Search" at bounding box center [1011, 197] width 96 height 38
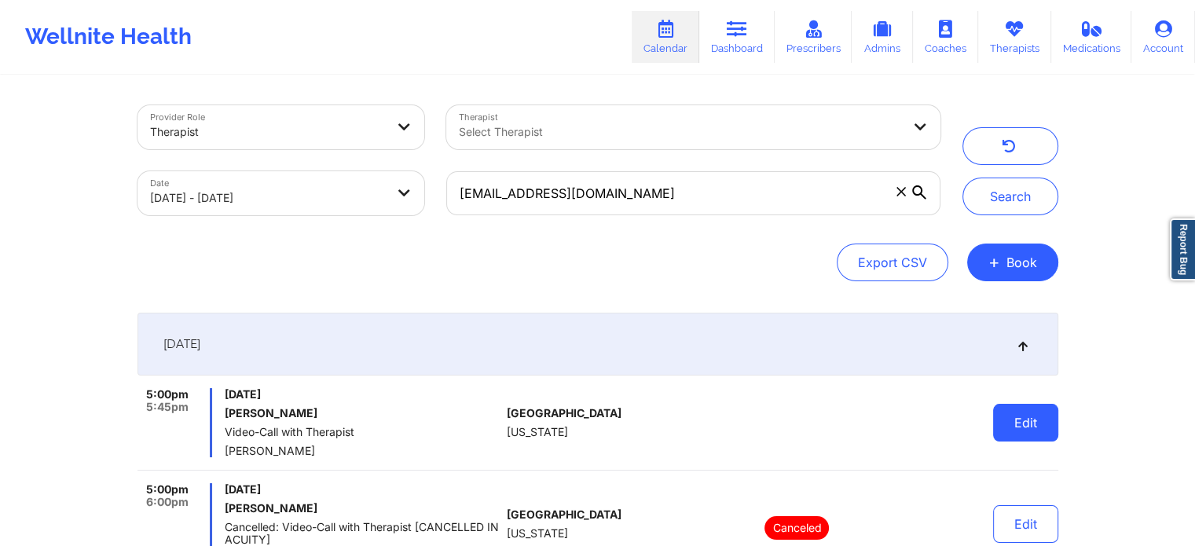
click at [1030, 433] on button "Edit" at bounding box center [1025, 423] width 65 height 38
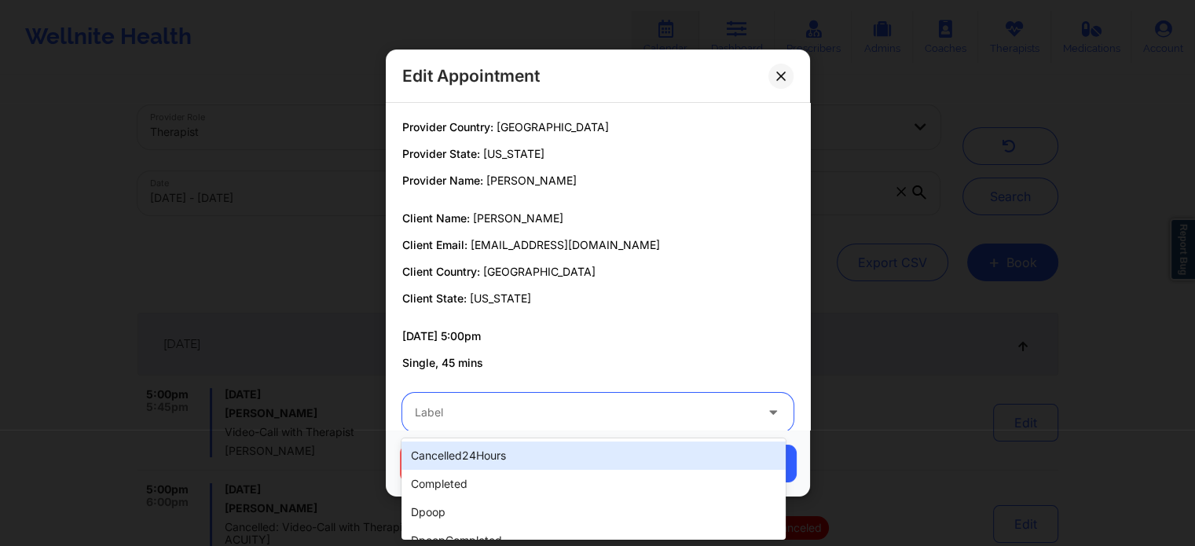
click at [610, 411] on div at bounding box center [585, 412] width 340 height 19
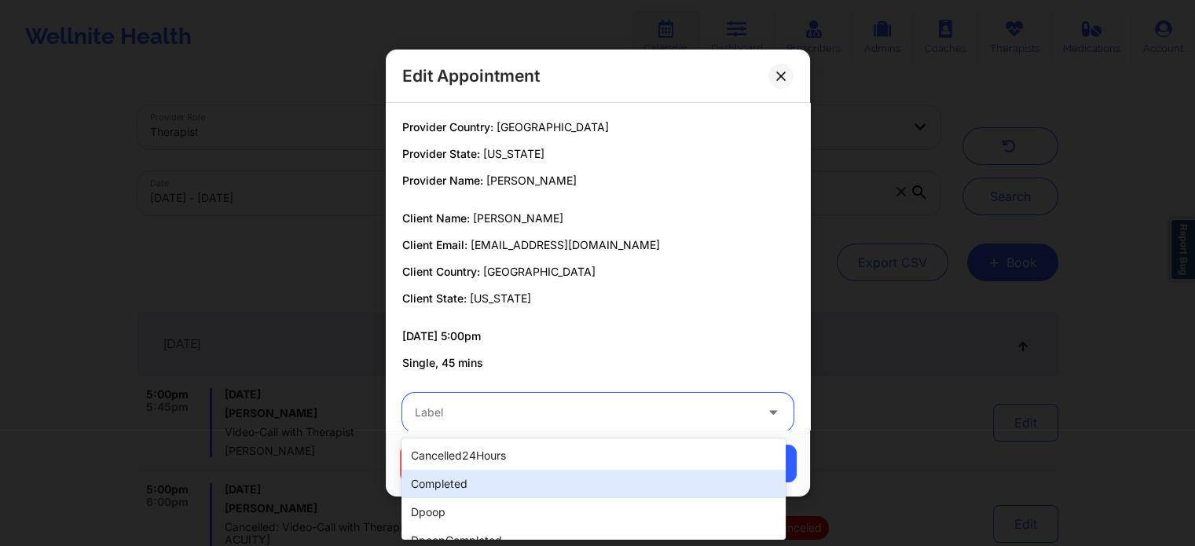
click at [472, 491] on div "completed" at bounding box center [594, 484] width 384 height 28
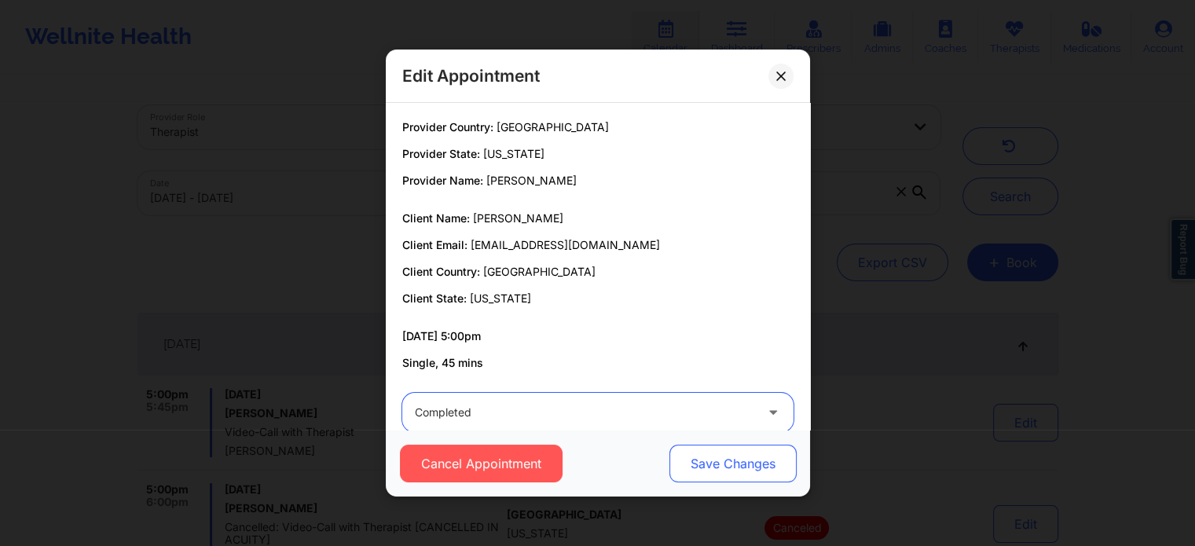
click at [777, 475] on button "Save Changes" at bounding box center [732, 464] width 127 height 38
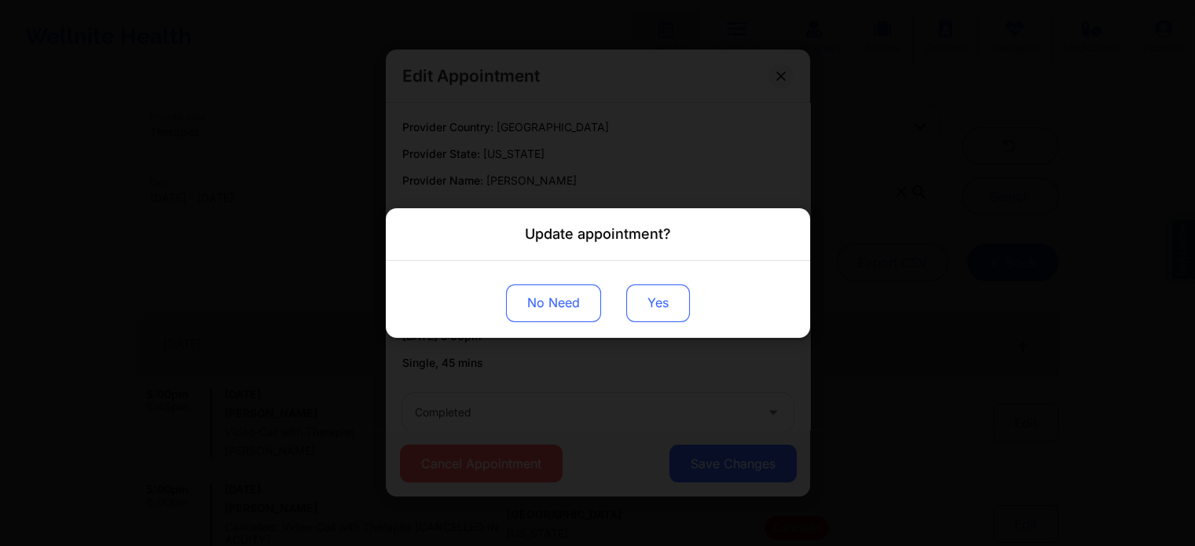
click at [635, 300] on button "Yes" at bounding box center [658, 304] width 64 height 38
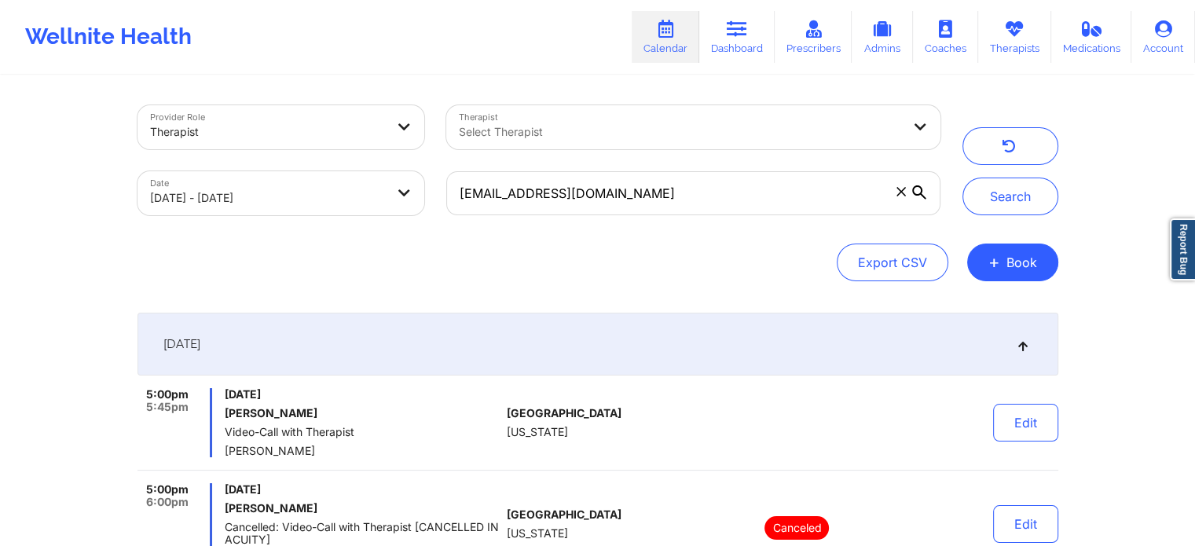
drag, startPoint x: 635, startPoint y: 300, endPoint x: 322, endPoint y: -72, distance: 486.5
click at [322, 0] on html "Wellnite Health Calendar Dashboard Prescribers Admins Coaches Therapists Medica…" at bounding box center [597, 273] width 1195 height 546
click at [679, 169] on div "sruthinarlaa@gmail.com" at bounding box center [693, 193] width 516 height 66
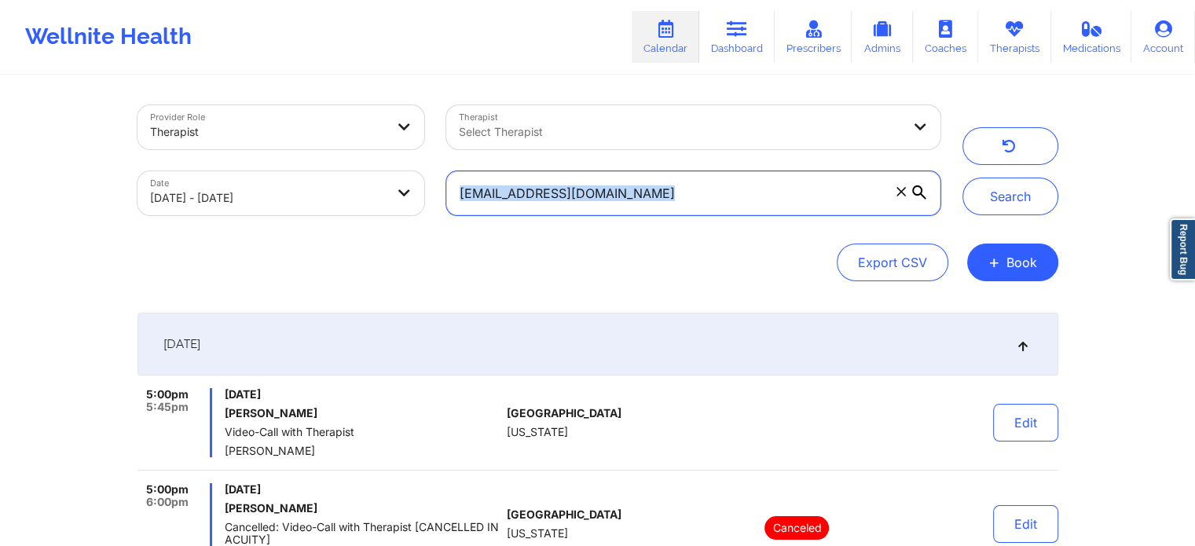
click at [674, 182] on input "sruthinarlaa@gmail.com" at bounding box center [693, 193] width 494 height 44
drag, startPoint x: 674, startPoint y: 182, endPoint x: 347, endPoint y: 168, distance: 328.0
click at [347, 168] on div "Provider Role Therapist Therapist Select Therapist Date 09/18/2025 - 09/19/2025…" at bounding box center [539, 160] width 825 height 132
paste input "ed.brunson0921"
click at [963, 178] on button "Search" at bounding box center [1011, 197] width 96 height 38
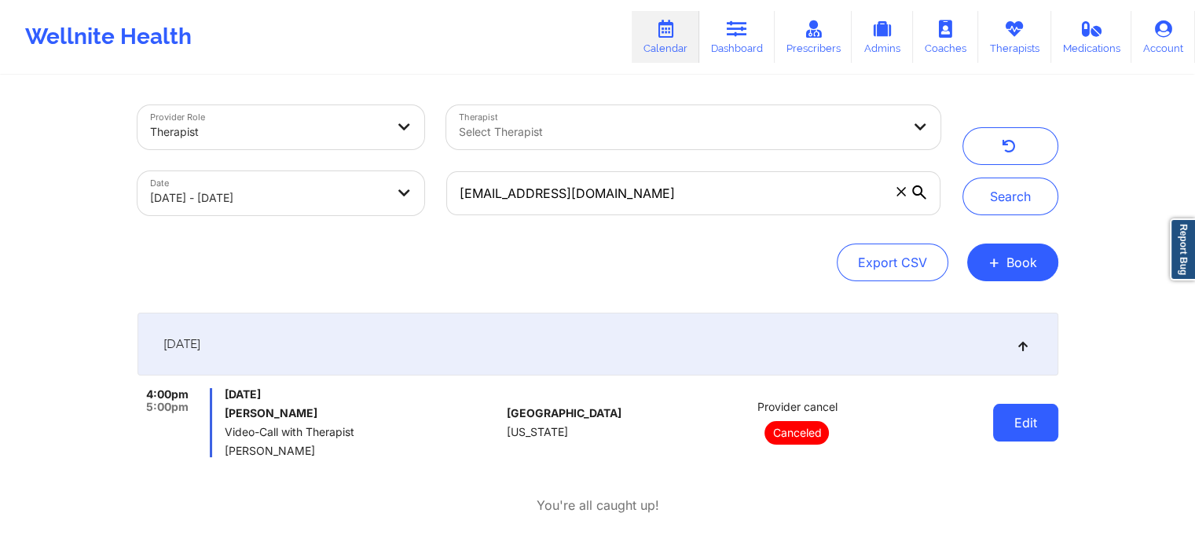
click at [1019, 410] on button "Edit" at bounding box center [1025, 423] width 65 height 38
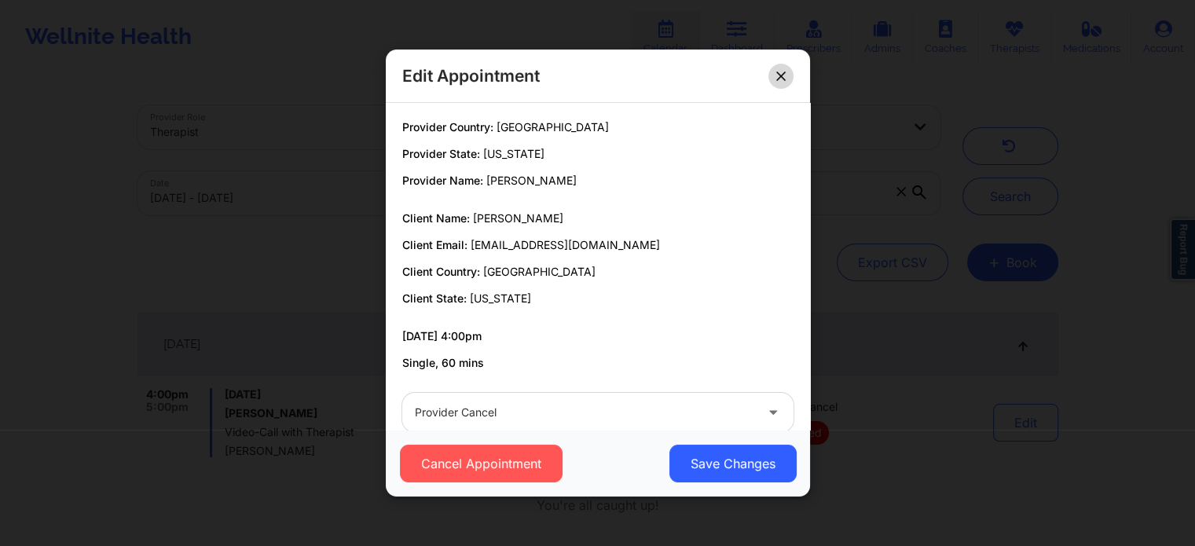
click at [777, 72] on icon at bounding box center [781, 76] width 9 height 9
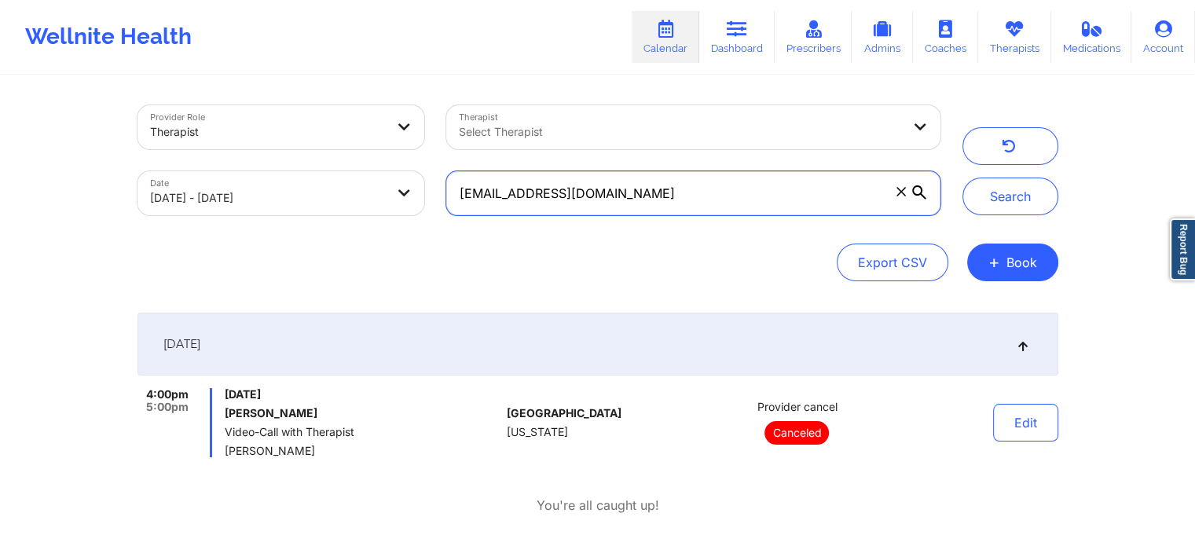
drag, startPoint x: 674, startPoint y: 184, endPoint x: 314, endPoint y: 211, distance: 361.8
click at [314, 211] on div "Provider Role Therapist Therapist Select Therapist Date 09/18/2025 - 09/19/2025…" at bounding box center [539, 160] width 825 height 132
paste input "verabyliang"
click at [963, 178] on button "Search" at bounding box center [1011, 197] width 96 height 38
drag, startPoint x: 689, startPoint y: 181, endPoint x: 343, endPoint y: 128, distance: 350.6
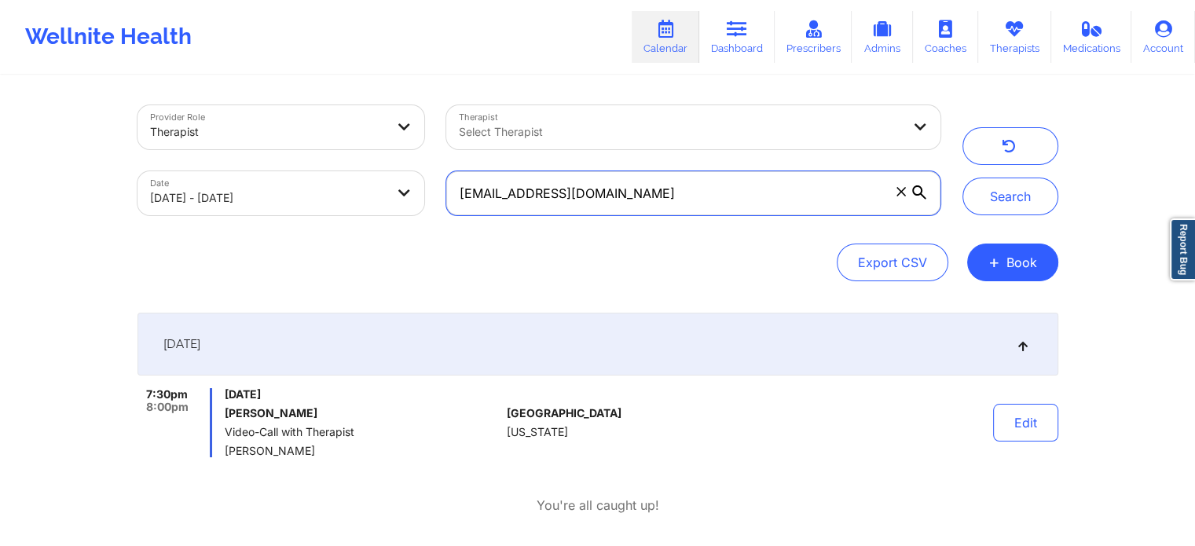
click at [343, 128] on div "Provider Role Therapist Therapist Select Therapist Date 09/18/2025 - 09/19/2025…" at bounding box center [539, 160] width 825 height 132
paste input "terry_chun2002@yahoo"
click at [963, 178] on button "Search" at bounding box center [1011, 197] width 96 height 38
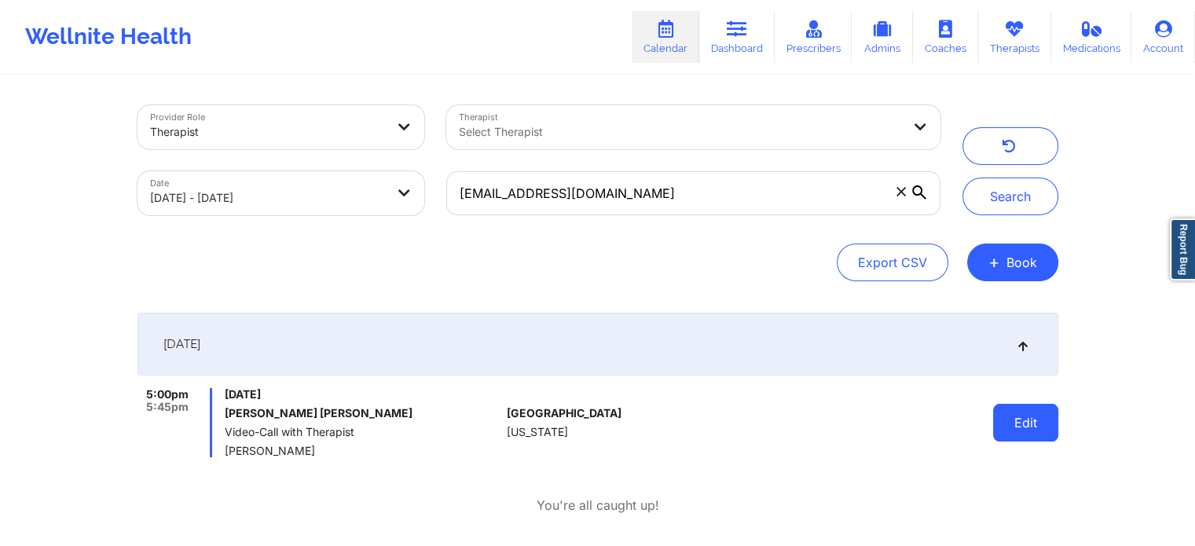
drag, startPoint x: 1063, startPoint y: 405, endPoint x: 1033, endPoint y: 430, distance: 39.0
click at [1033, 430] on div "Provider Role Therapist Therapist Select Therapist Date 09/18/2025 - 09/19/2025…" at bounding box center [598, 315] width 943 height 477
click at [1033, 430] on button "Edit" at bounding box center [1025, 423] width 65 height 38
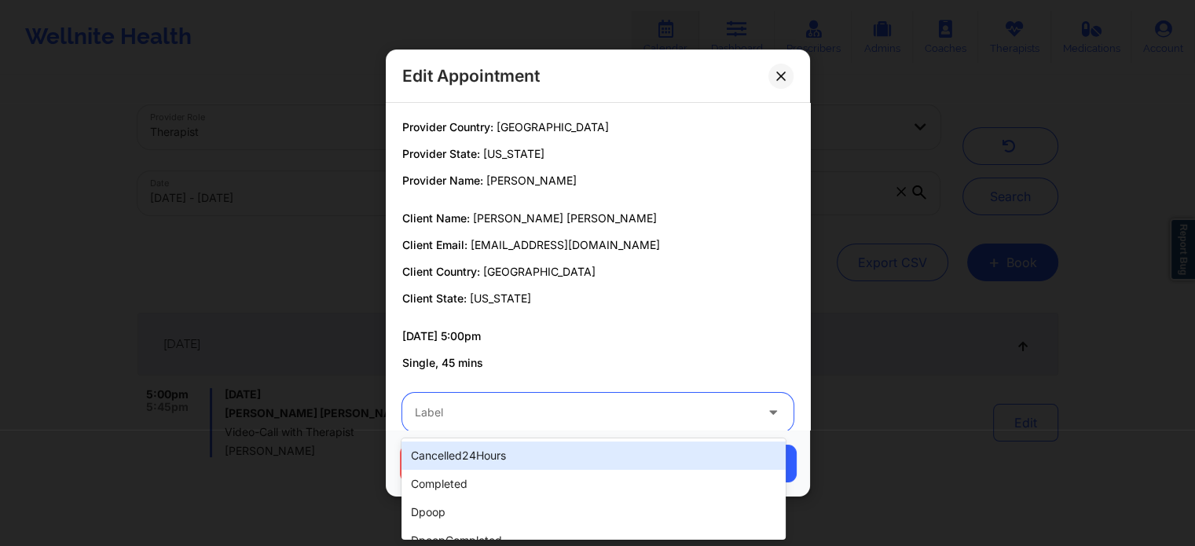
click at [509, 401] on div "Label" at bounding box center [579, 412] width 354 height 39
click at [571, 395] on div "Label" at bounding box center [579, 412] width 354 height 39
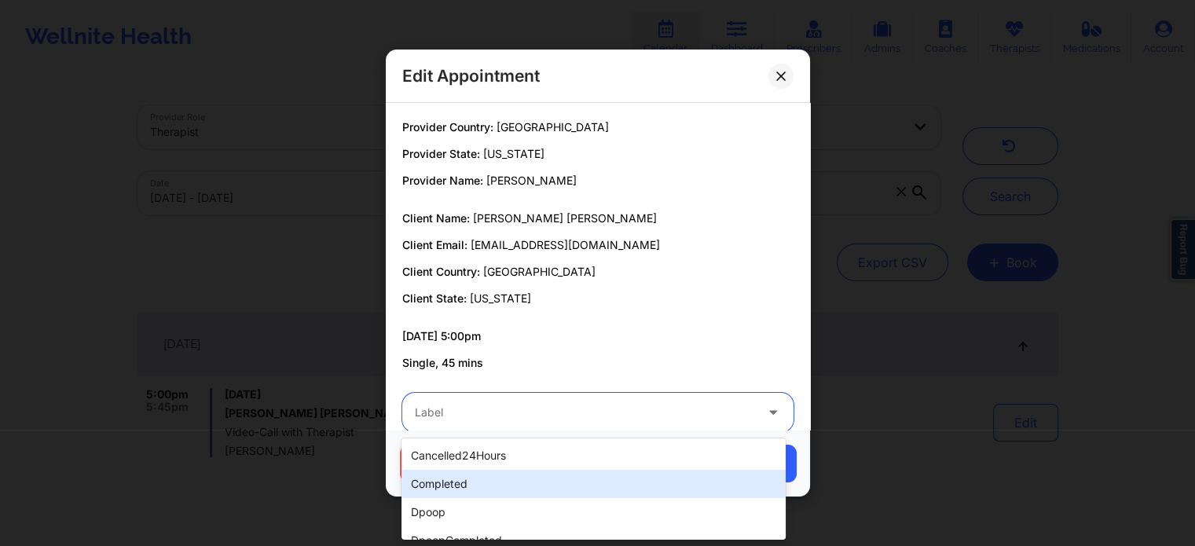
click at [472, 477] on div "completed" at bounding box center [594, 484] width 384 height 28
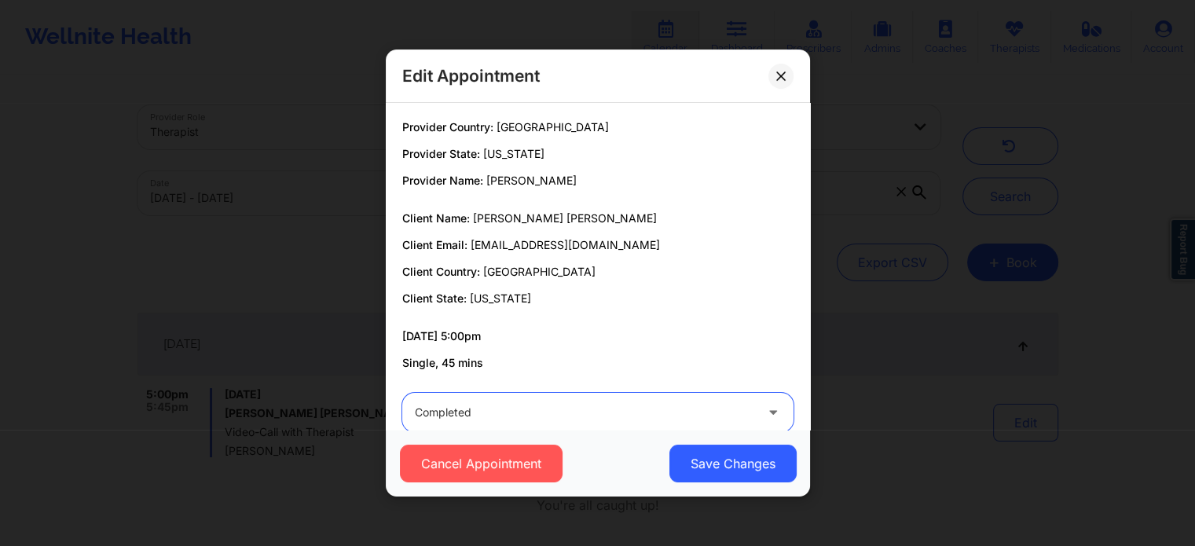
scroll to position [29, 0]
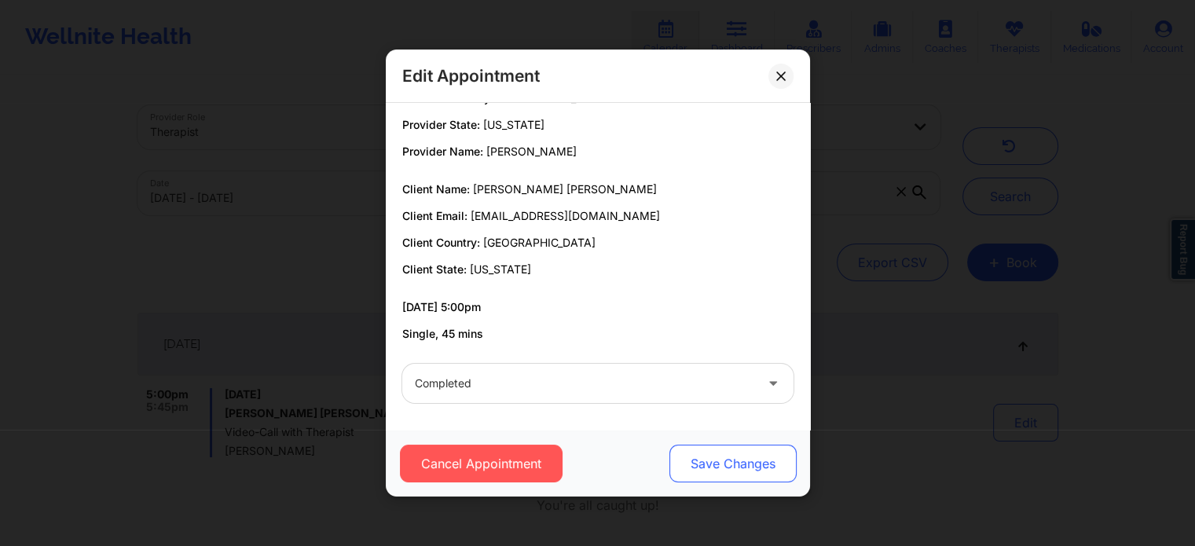
click at [714, 470] on button "Save Changes" at bounding box center [732, 464] width 127 height 38
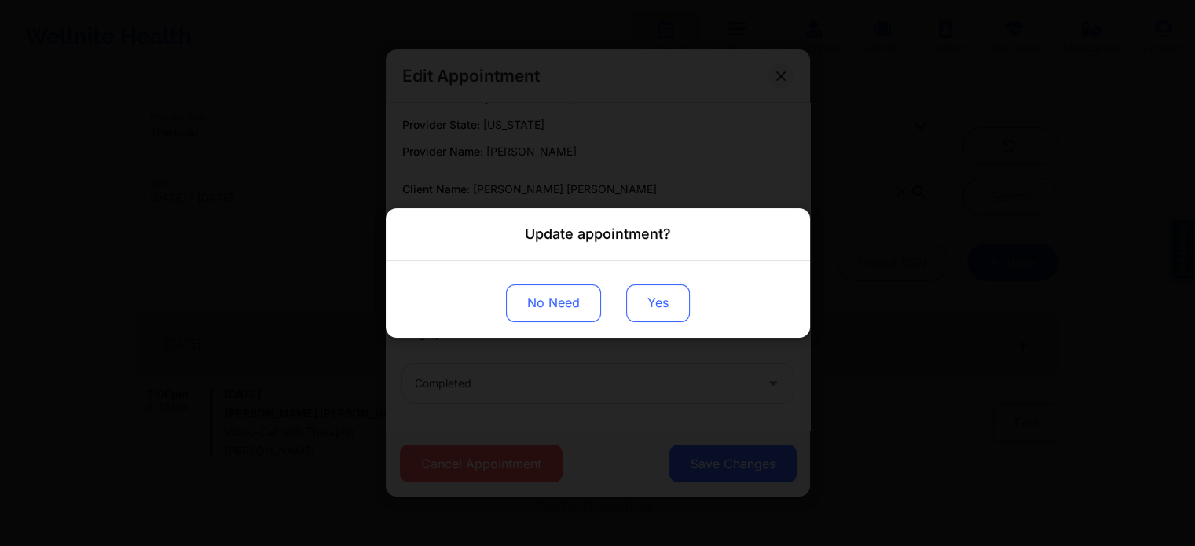
click at [642, 304] on button "Yes" at bounding box center [658, 304] width 64 height 38
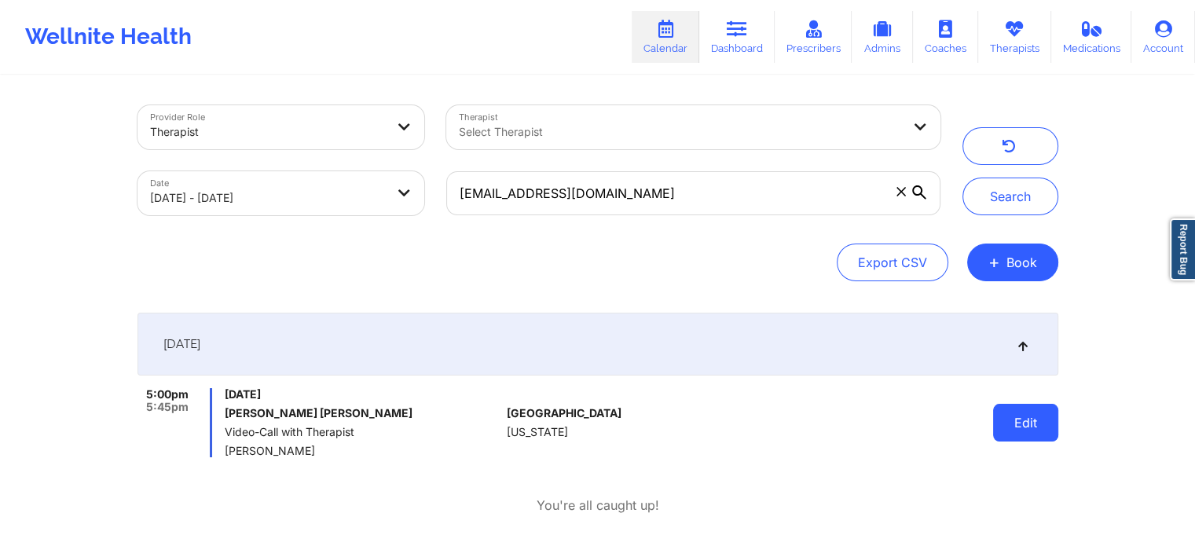
click at [1011, 424] on button "Edit" at bounding box center [1025, 423] width 65 height 38
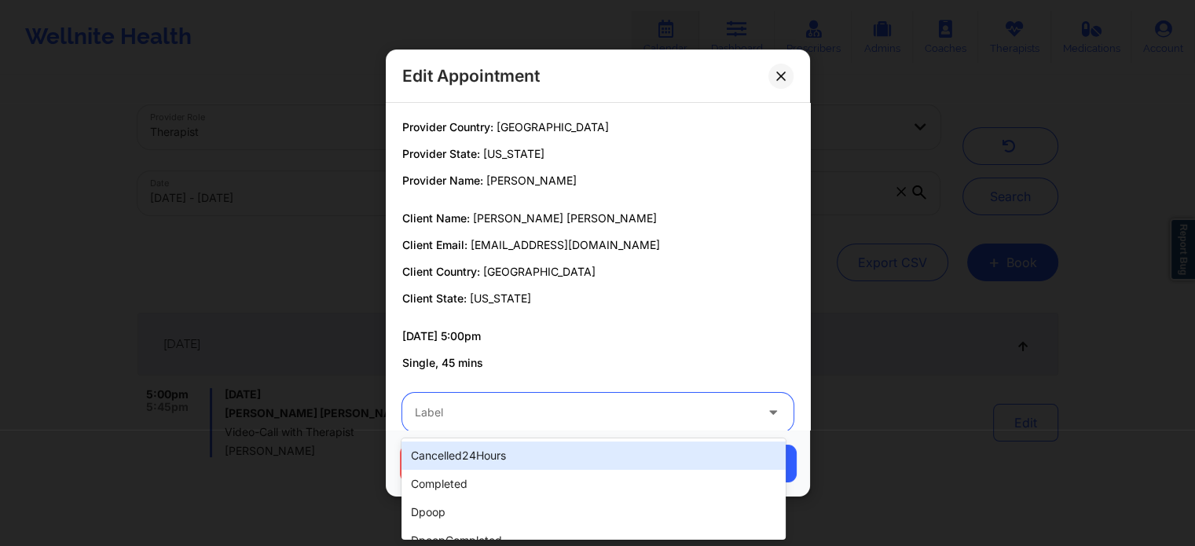
click at [593, 421] on div at bounding box center [585, 412] width 340 height 19
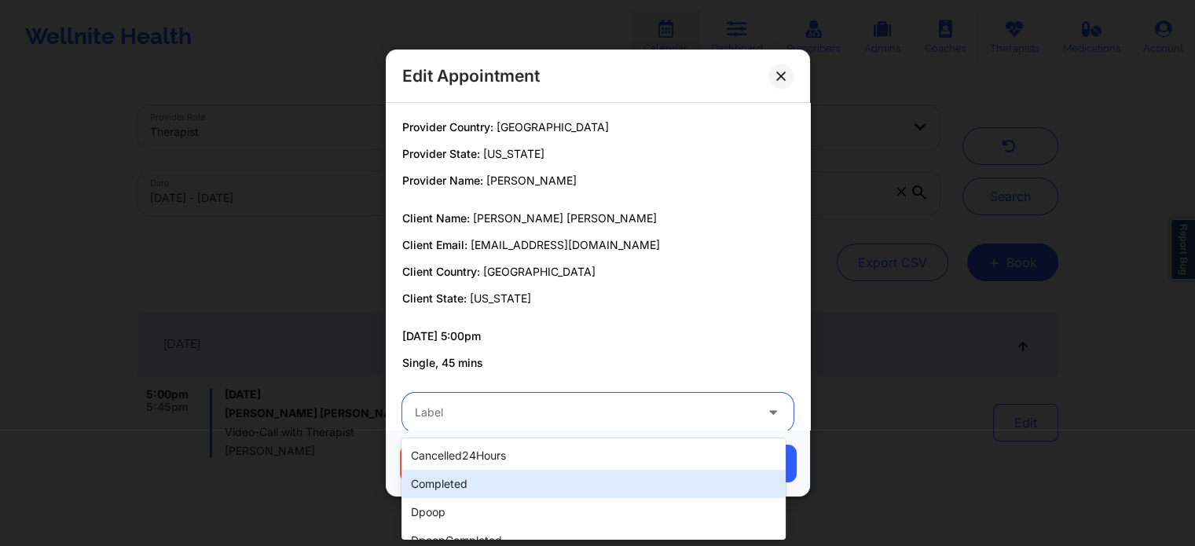
click at [492, 485] on div "completed" at bounding box center [594, 484] width 384 height 28
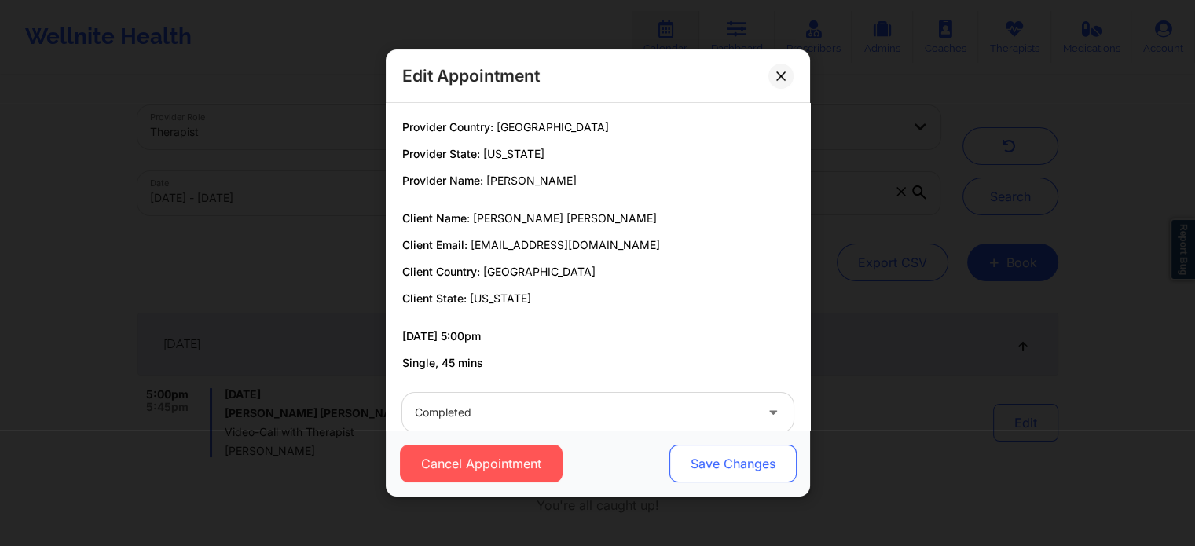
click at [745, 468] on button "Save Changes" at bounding box center [732, 464] width 127 height 38
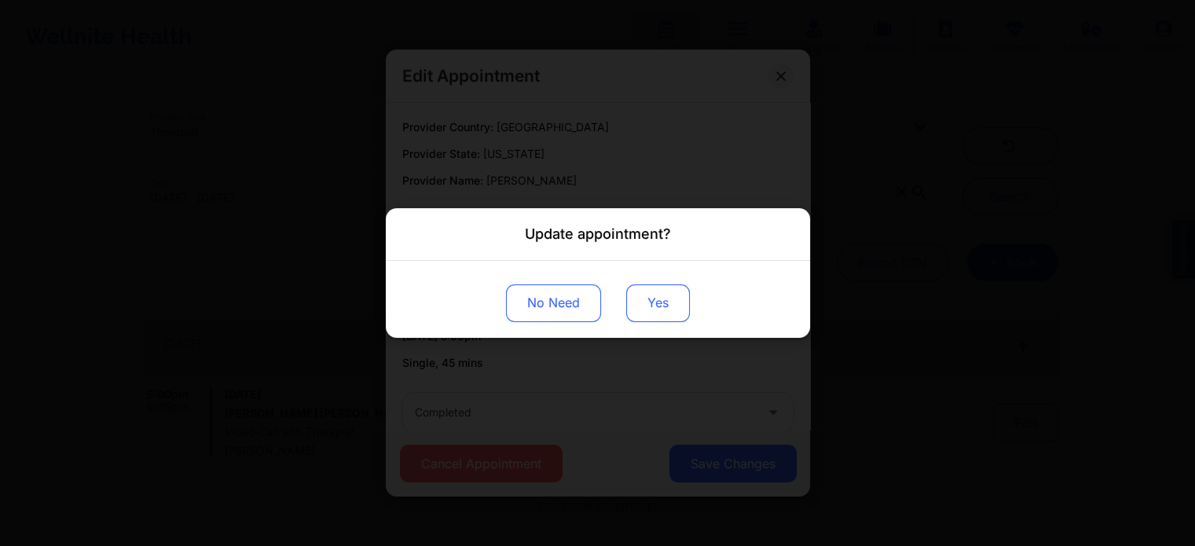
click at [643, 291] on button "Yes" at bounding box center [658, 304] width 64 height 38
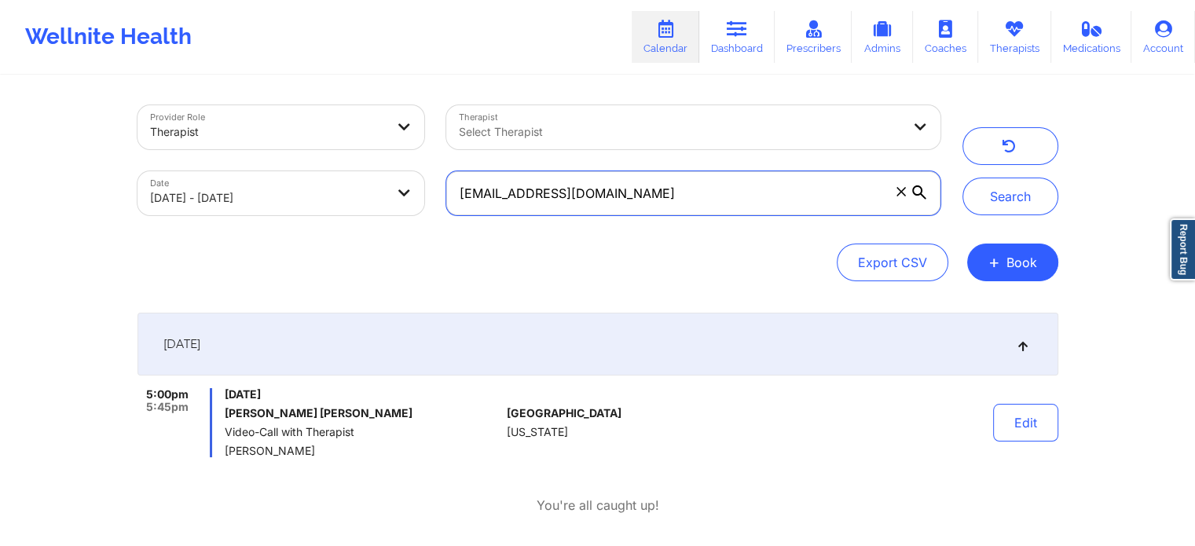
drag, startPoint x: 628, startPoint y: 175, endPoint x: 676, endPoint y: 197, distance: 52.8
click at [676, 197] on input "terry_chun2002@yahoo.com" at bounding box center [693, 193] width 494 height 44
drag, startPoint x: 676, startPoint y: 197, endPoint x: 321, endPoint y: 194, distance: 355.3
click at [321, 194] on div "Provider Role Therapist Therapist Select Therapist Date 09/18/2025 - 09/19/2025…" at bounding box center [539, 160] width 825 height 132
paste input "godswarria"
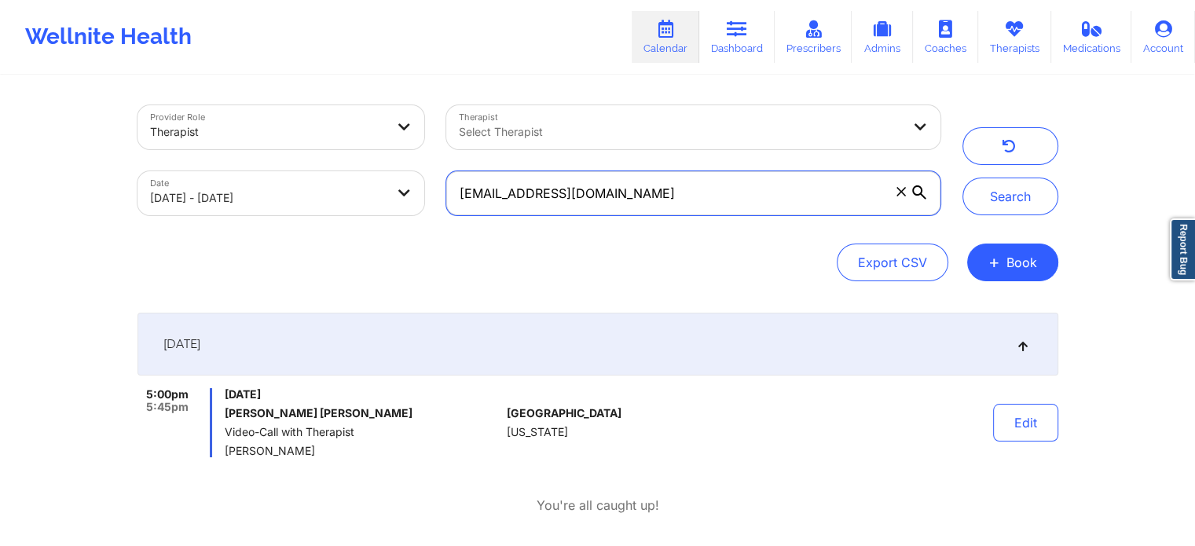
click at [963, 178] on button "Search" at bounding box center [1011, 197] width 96 height 38
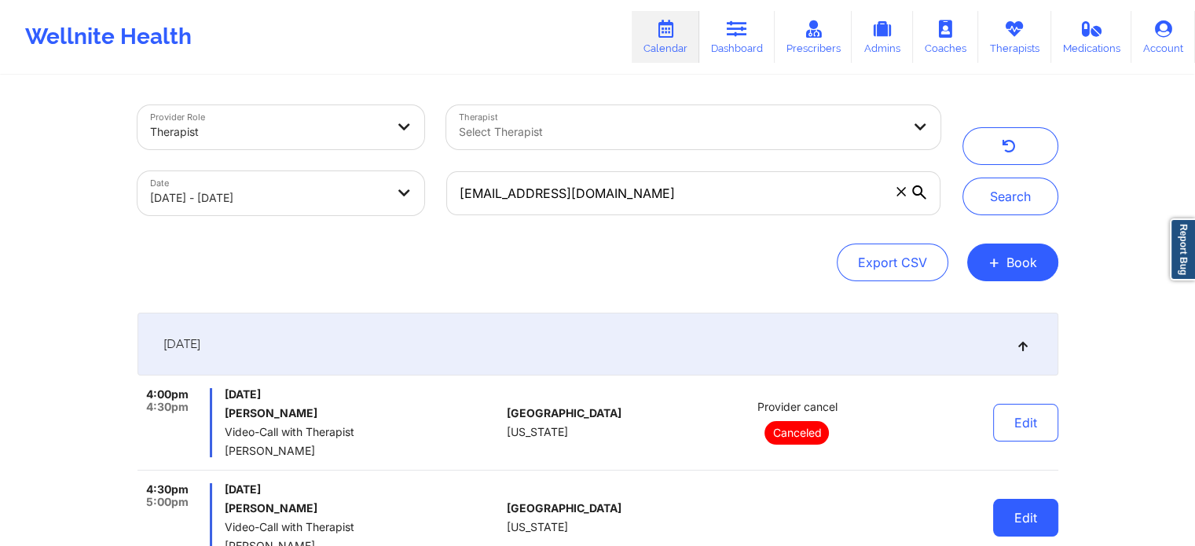
click at [1008, 505] on button "Edit" at bounding box center [1025, 518] width 65 height 38
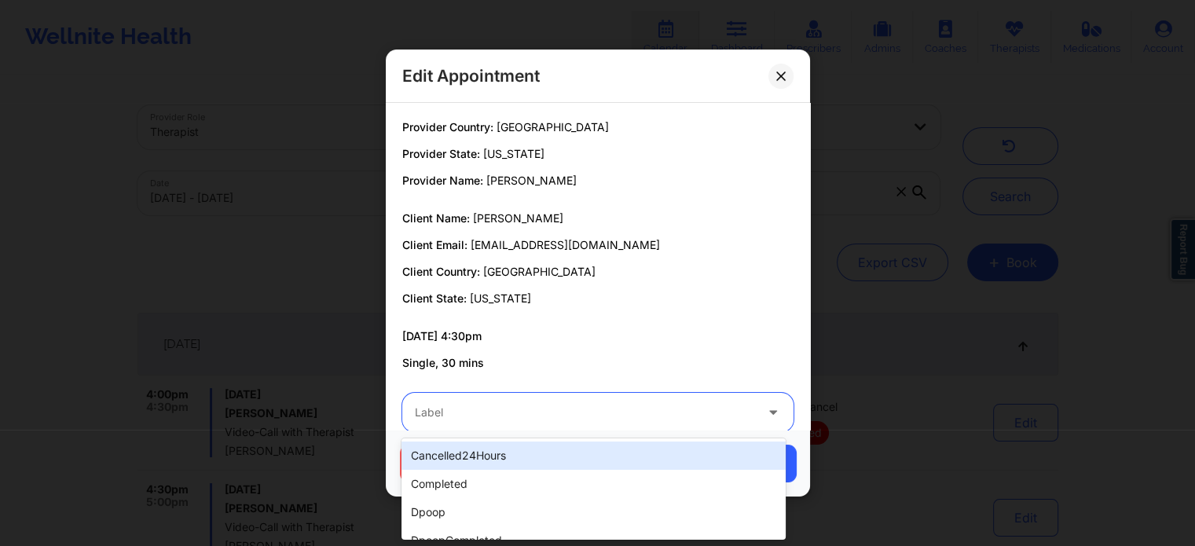
click at [500, 398] on div "Label" at bounding box center [579, 412] width 354 height 39
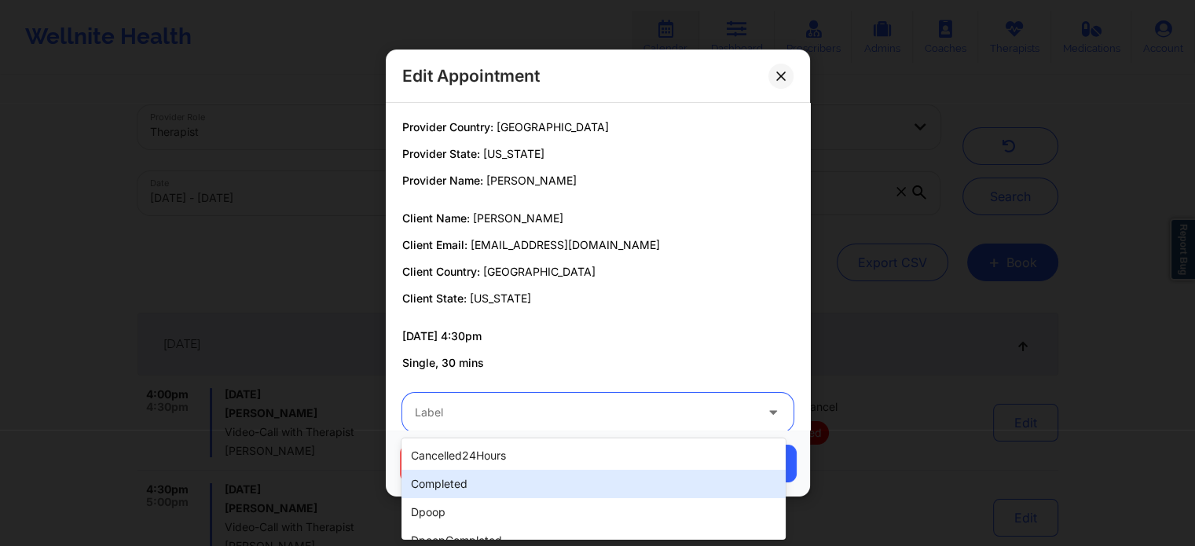
click at [474, 485] on div "completed" at bounding box center [594, 484] width 384 height 28
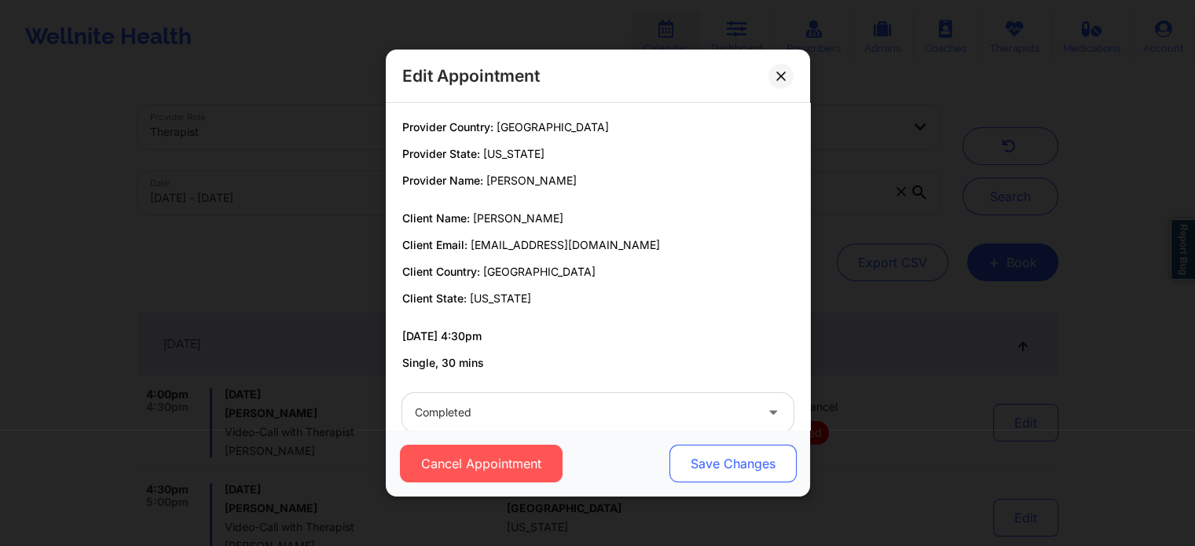
click at [747, 465] on button "Save Changes" at bounding box center [732, 464] width 127 height 38
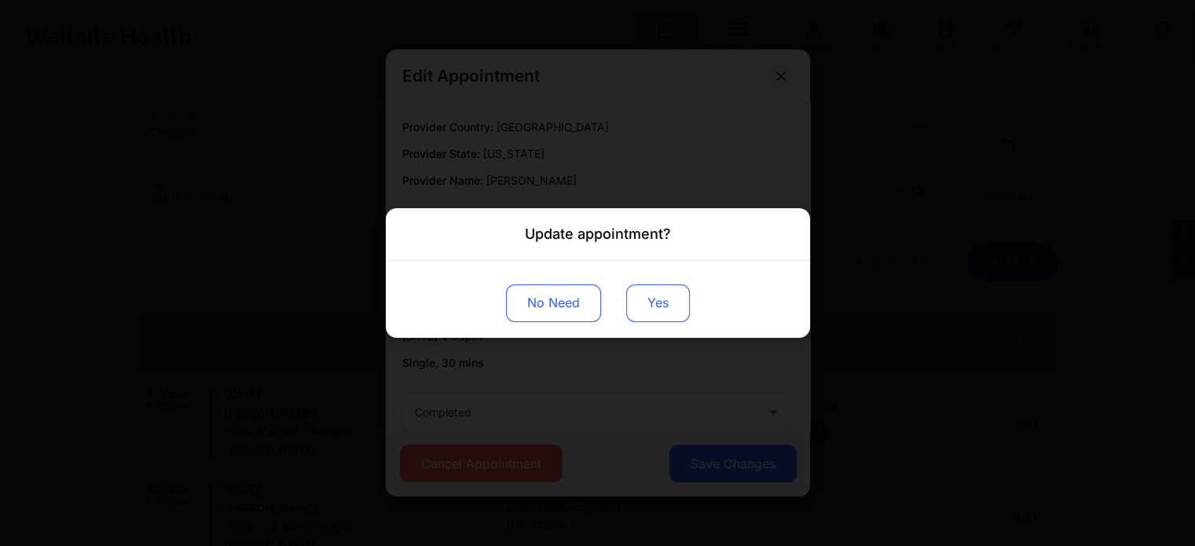
click at [659, 318] on button "Yes" at bounding box center [658, 304] width 64 height 38
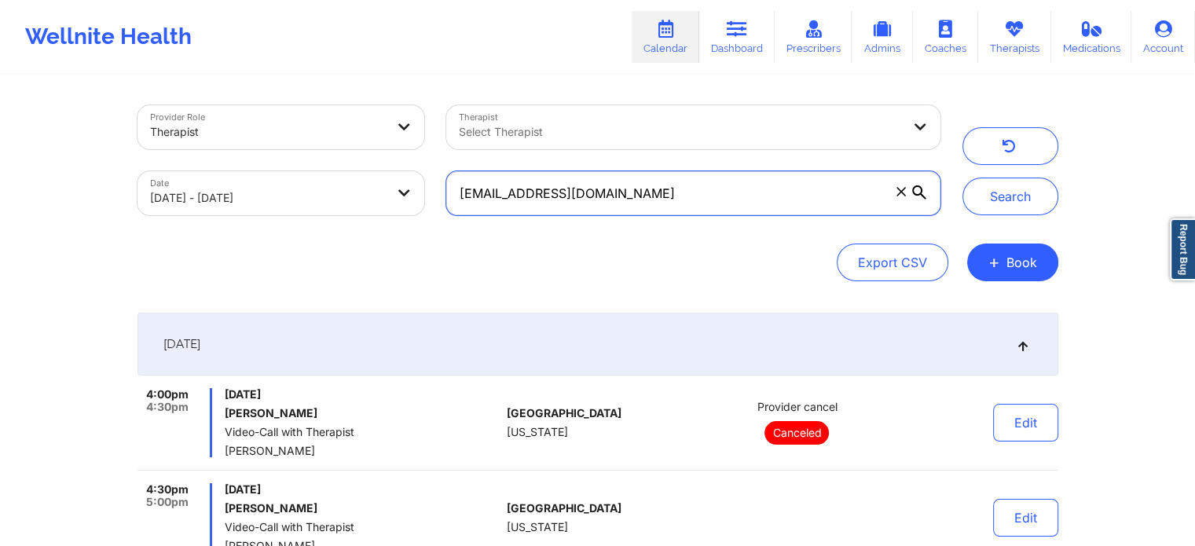
drag, startPoint x: 676, startPoint y: 202, endPoint x: 355, endPoint y: 182, distance: 321.3
click at [355, 182] on div "Provider Role Therapist Therapist Select Therapist Date 09/18/2025 - 09/19/2025…" at bounding box center [539, 160] width 825 height 132
drag, startPoint x: 733, startPoint y: 188, endPoint x: 410, endPoint y: 156, distance: 325.4
click at [410, 156] on div "Provider Role Therapist Therapist Select Therapist Date 09/18/2025 - 09/19/2025…" at bounding box center [539, 160] width 825 height 132
click at [676, 172] on input "godswarria@yahoo.com" at bounding box center [693, 193] width 494 height 44
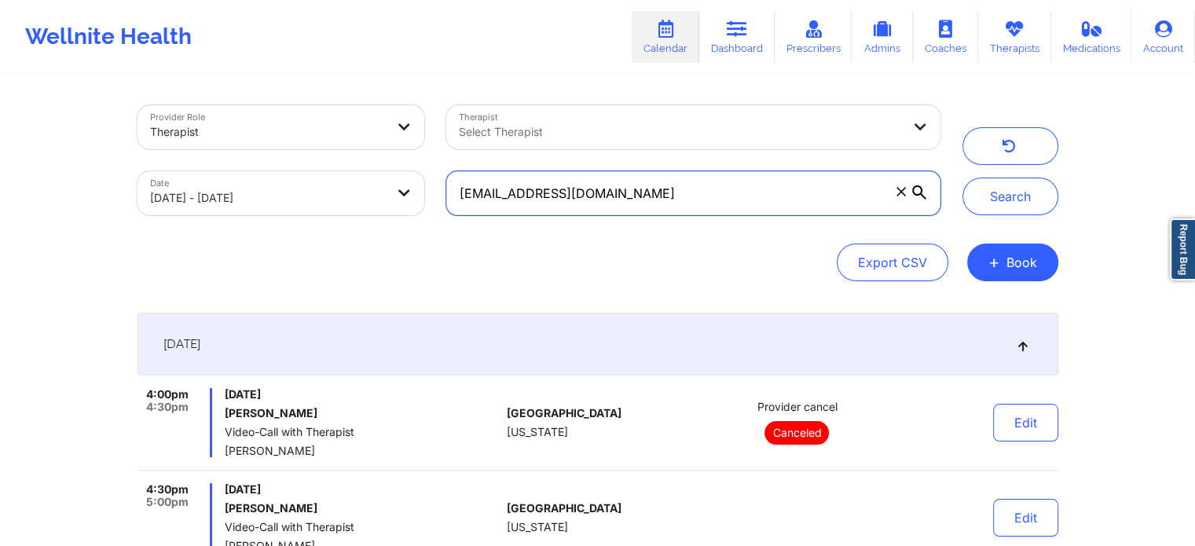
drag, startPoint x: 713, startPoint y: 212, endPoint x: 239, endPoint y: 147, distance: 478.4
click at [239, 147] on div "Provider Role Therapist Therapist Select Therapist Date 09/18/2025 - 09/19/2025…" at bounding box center [539, 160] width 825 height 132
paste input "susz.orl@gmail"
click at [963, 178] on button "Search" at bounding box center [1011, 197] width 96 height 38
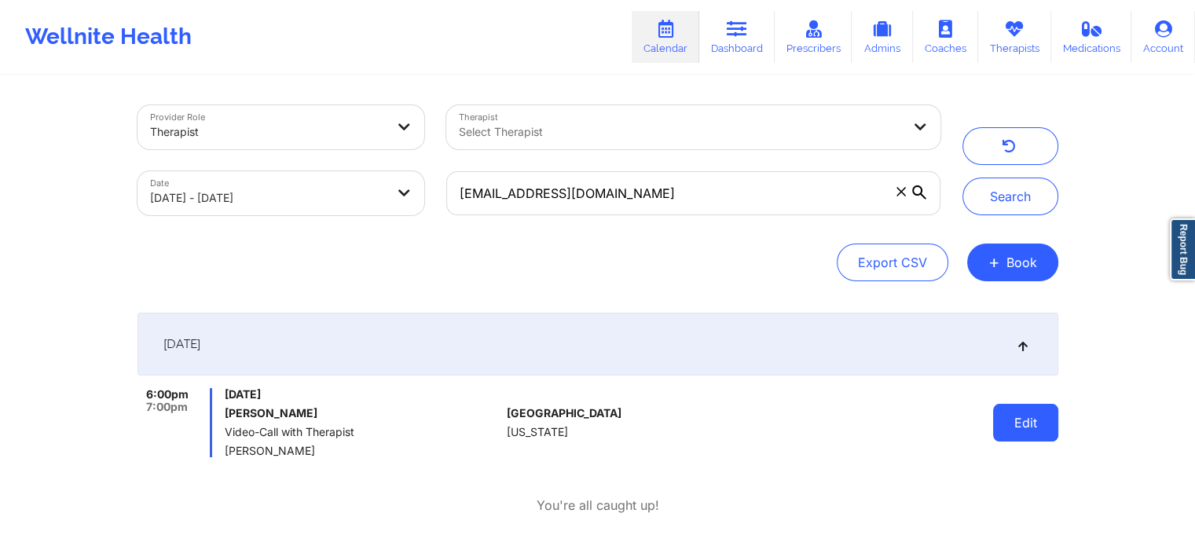
click at [1016, 427] on button "Edit" at bounding box center [1025, 423] width 65 height 38
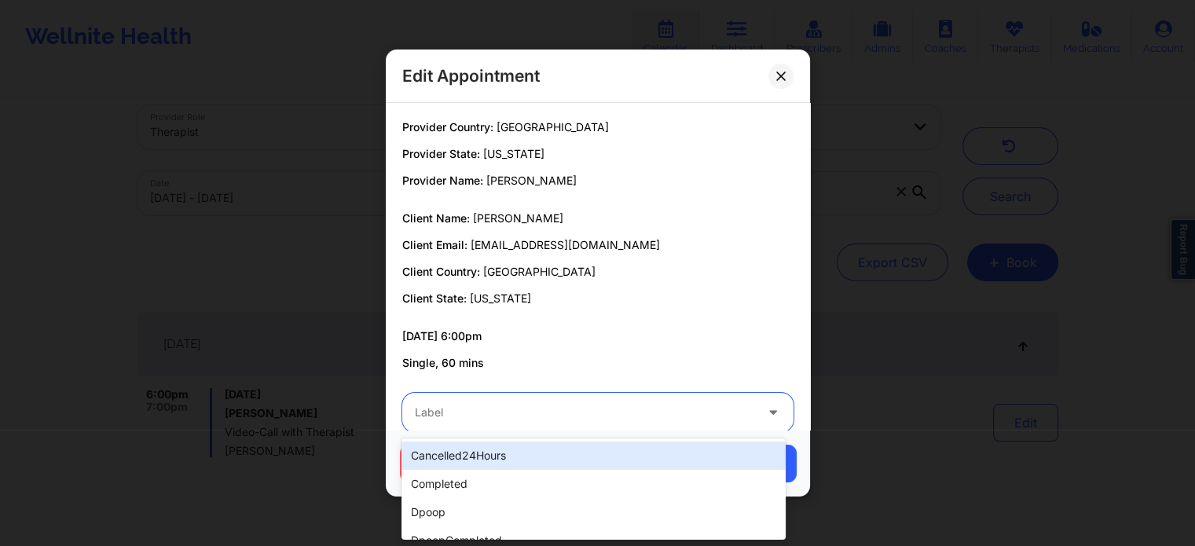
click at [651, 417] on div at bounding box center [585, 412] width 340 height 19
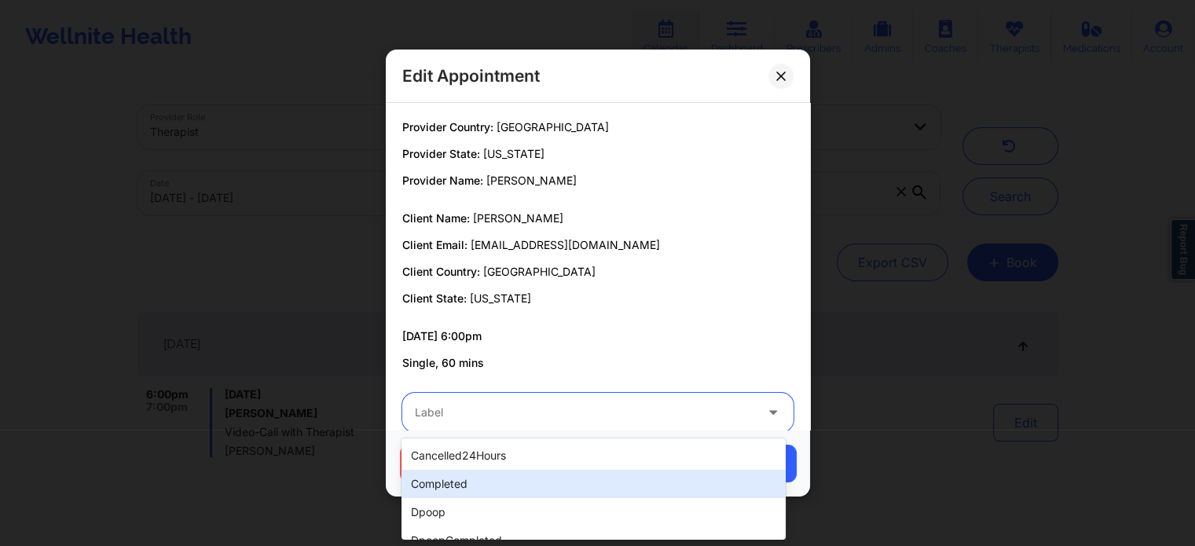
click at [534, 483] on div "completed" at bounding box center [594, 484] width 384 height 28
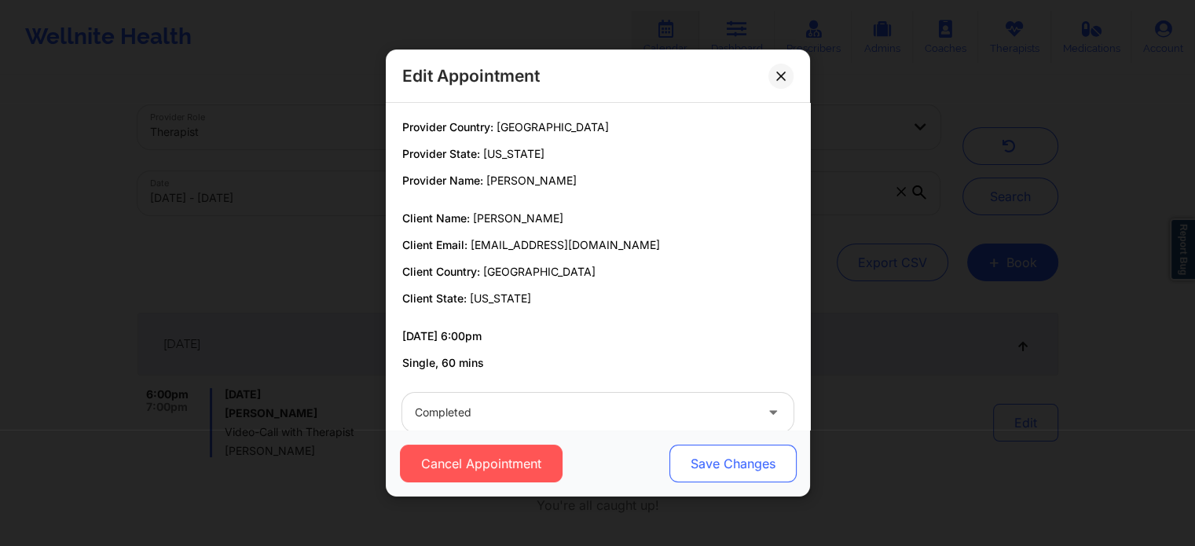
click at [723, 461] on button "Save Changes" at bounding box center [732, 464] width 127 height 38
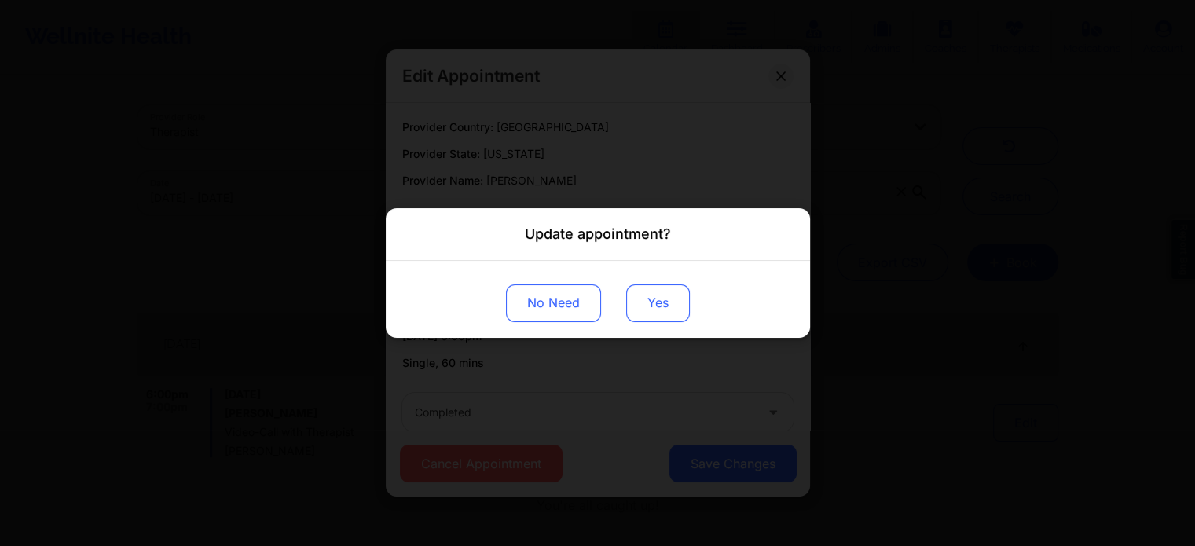
click at [629, 307] on button "Yes" at bounding box center [658, 304] width 64 height 38
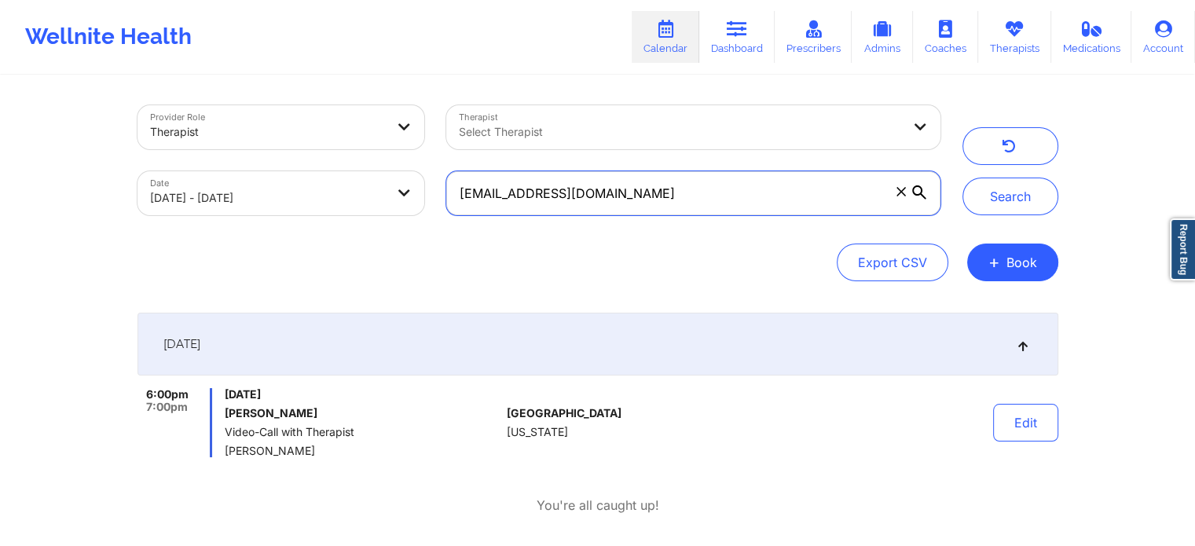
drag, startPoint x: 707, startPoint y: 179, endPoint x: 325, endPoint y: 139, distance: 384.1
click at [325, 139] on div "Provider Role Therapist Therapist Select Therapist Date 09/18/2025 - 09/19/2025…" at bounding box center [539, 160] width 825 height 132
paste input "heather.taylor0316"
click at [963, 178] on button "Search" at bounding box center [1011, 197] width 96 height 38
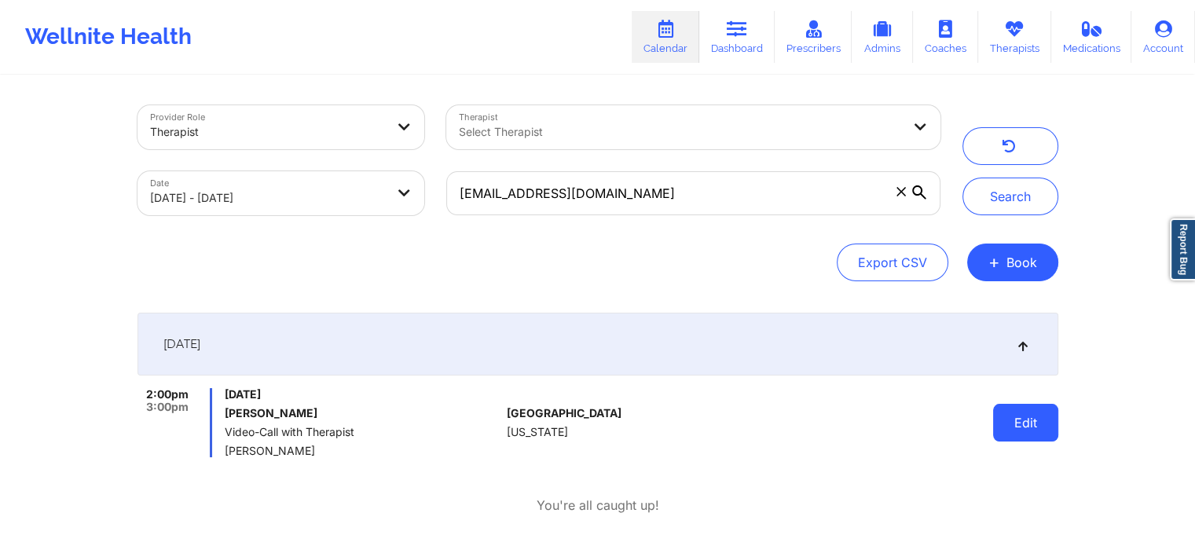
click at [1028, 420] on button "Edit" at bounding box center [1025, 423] width 65 height 38
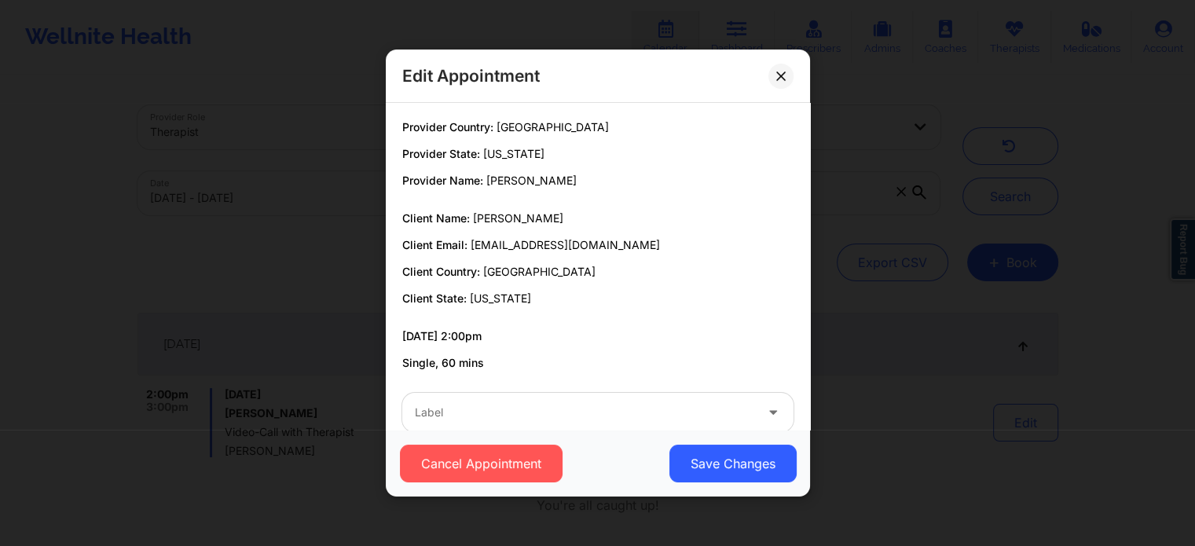
click at [648, 405] on div at bounding box center [585, 412] width 340 height 19
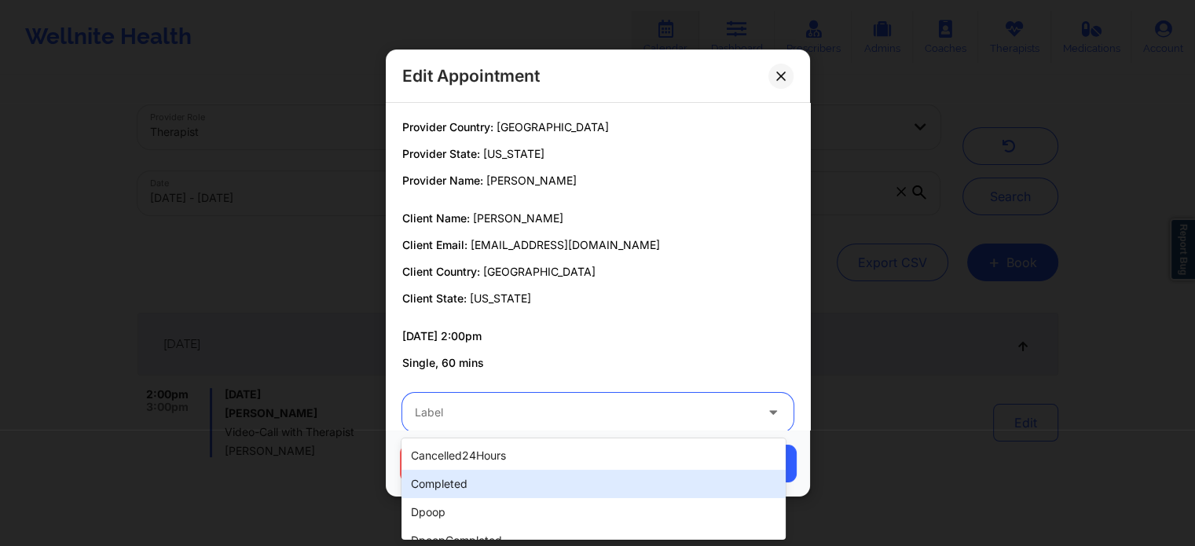
click at [563, 486] on div "completed" at bounding box center [594, 484] width 384 height 28
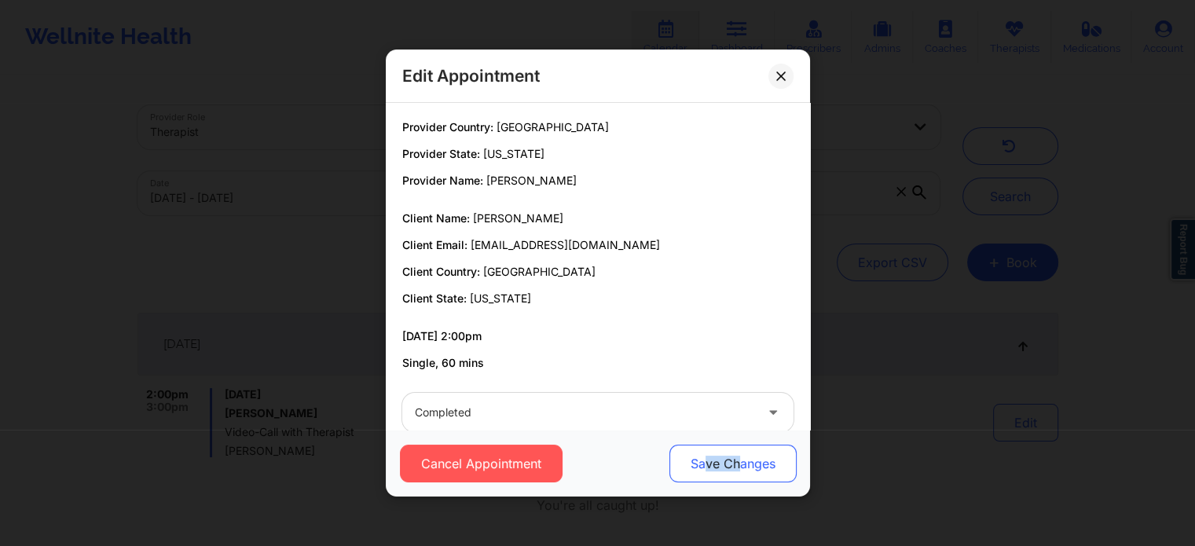
drag, startPoint x: 704, startPoint y: 495, endPoint x: 738, endPoint y: 461, distance: 47.8
click at [738, 461] on div "Cancel Appointment Save Changes" at bounding box center [598, 463] width 424 height 67
click at [738, 461] on button "Save Changes" at bounding box center [732, 464] width 127 height 38
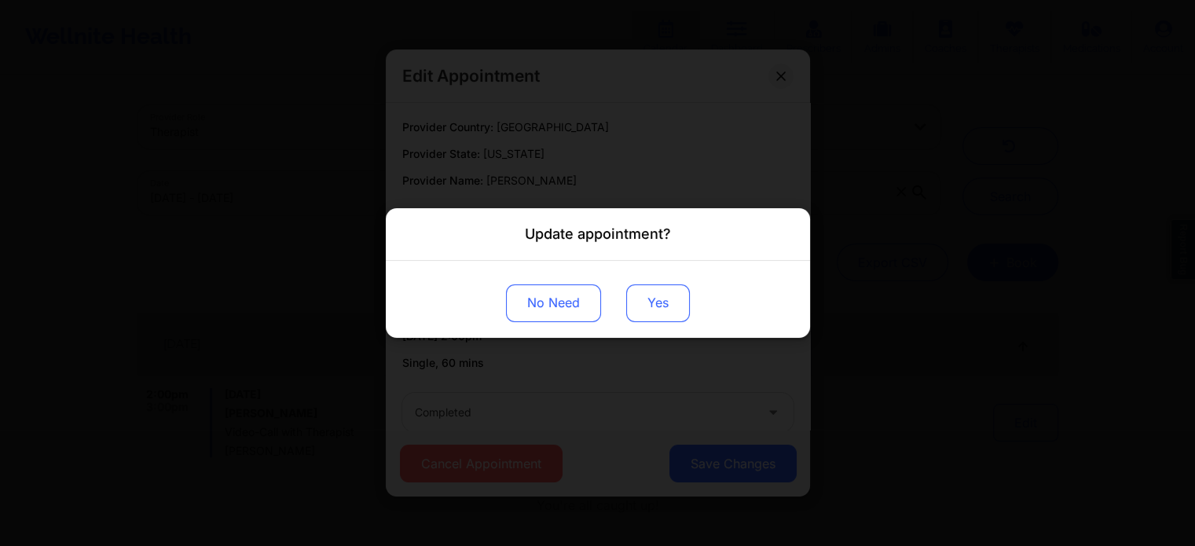
click at [673, 300] on button "Yes" at bounding box center [658, 304] width 64 height 38
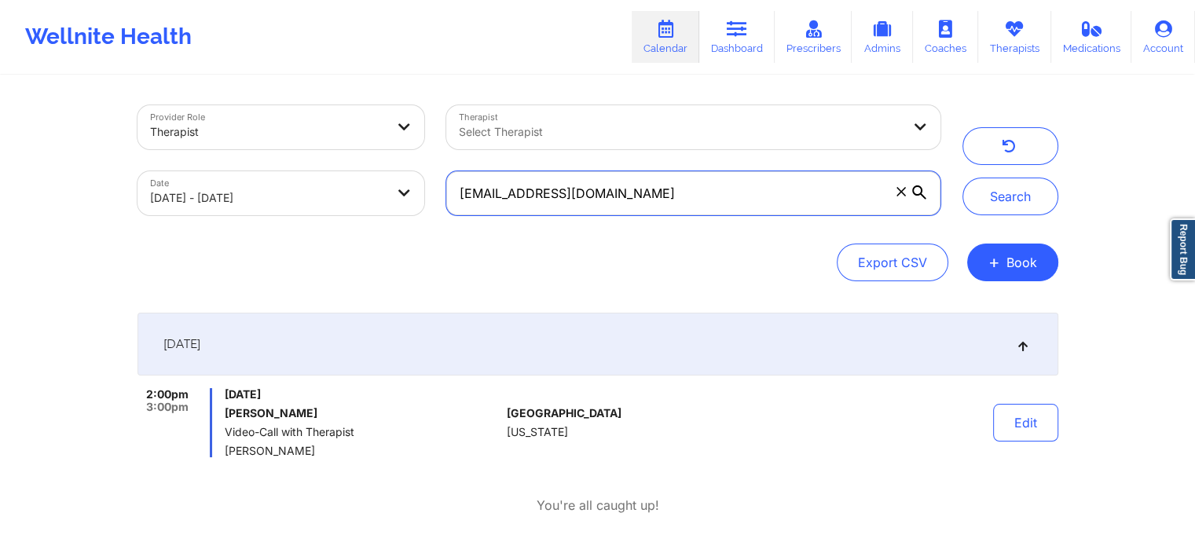
drag, startPoint x: 685, startPoint y: 191, endPoint x: 332, endPoint y: 147, distance: 356.4
click at [332, 147] on div "Provider Role Therapist Therapist Select Therapist Date 09/18/2025 - 09/19/2025…" at bounding box center [539, 160] width 825 height 132
paste input "annkshy99"
click at [963, 178] on button "Search" at bounding box center [1011, 197] width 96 height 38
click at [963, 178] on button "submit" at bounding box center [1011, 197] width 96 height 38
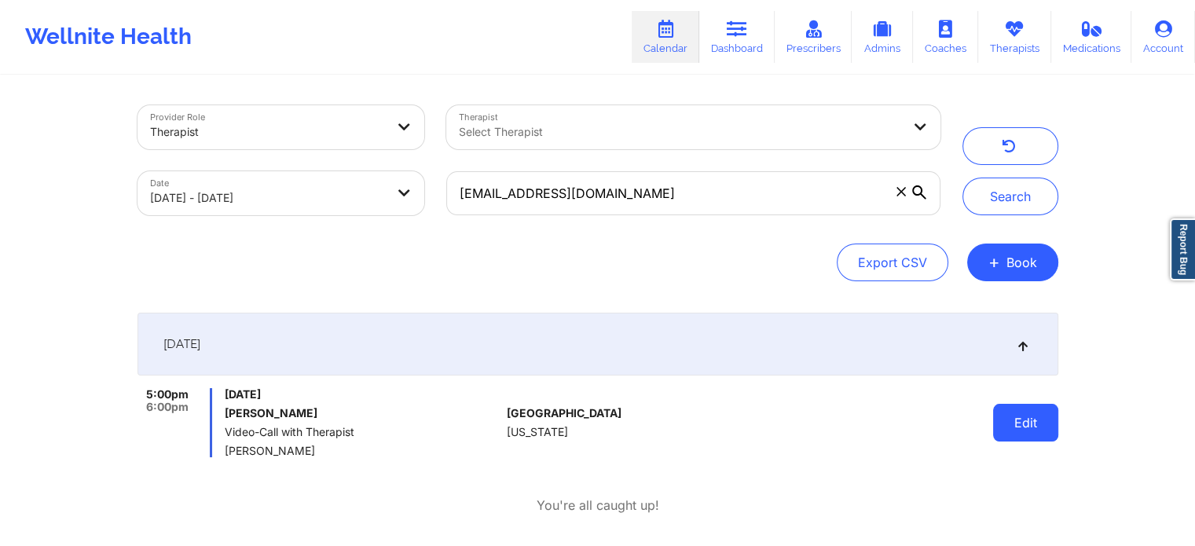
drag, startPoint x: 1007, startPoint y: 446, endPoint x: 1026, endPoint y: 423, distance: 30.2
click at [1026, 423] on div "Edit" at bounding box center [985, 422] width 145 height 69
click at [1026, 423] on button "Edit" at bounding box center [1025, 423] width 65 height 38
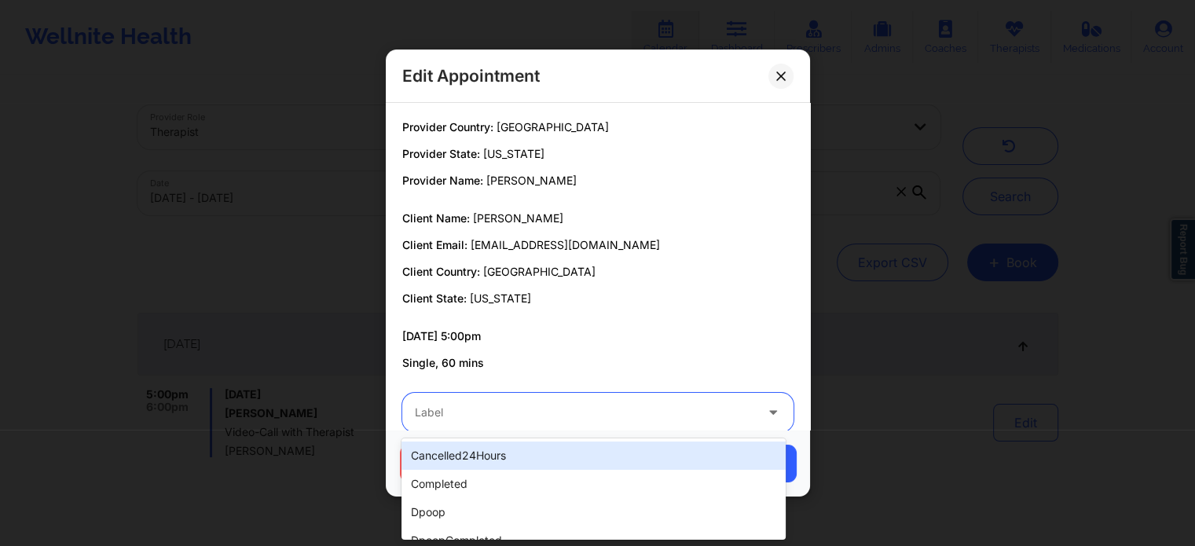
click at [634, 425] on div "Label" at bounding box center [579, 412] width 354 height 39
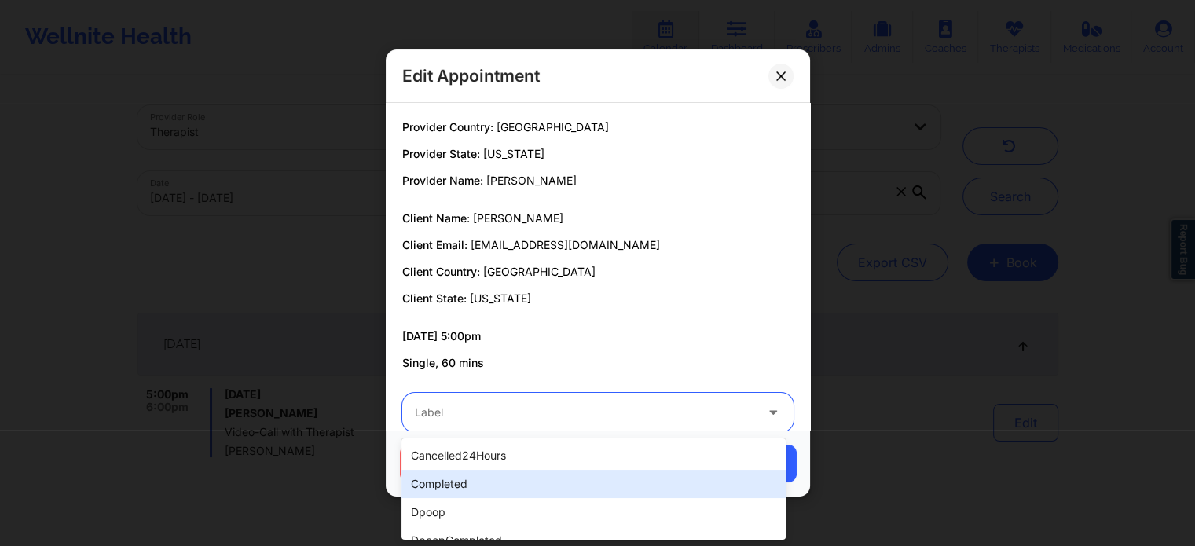
click at [547, 480] on div "completed" at bounding box center [594, 484] width 384 height 28
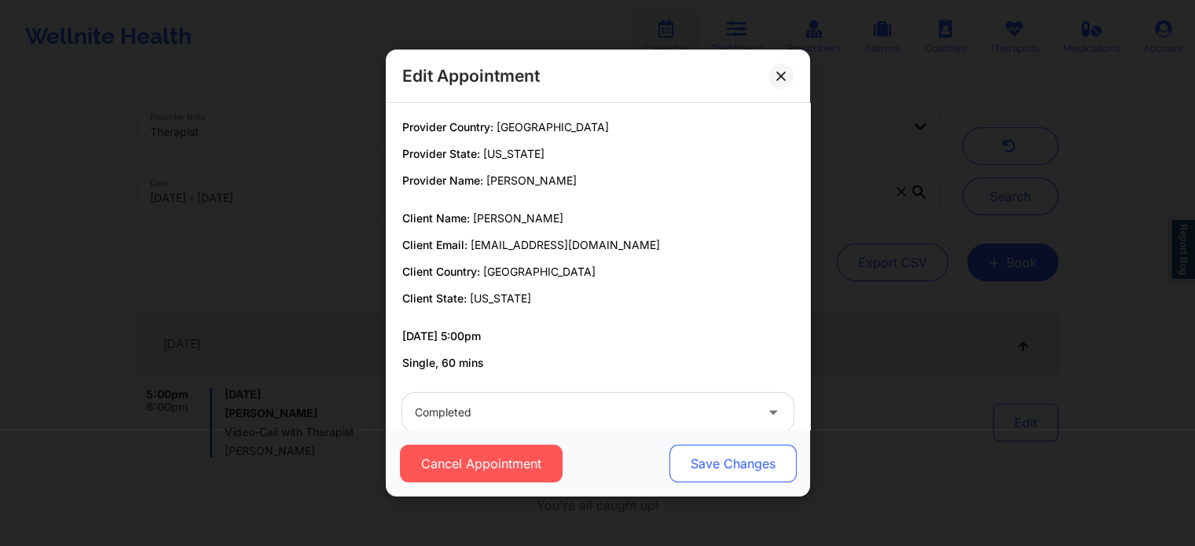
click at [729, 478] on button "Save Changes" at bounding box center [732, 464] width 127 height 38
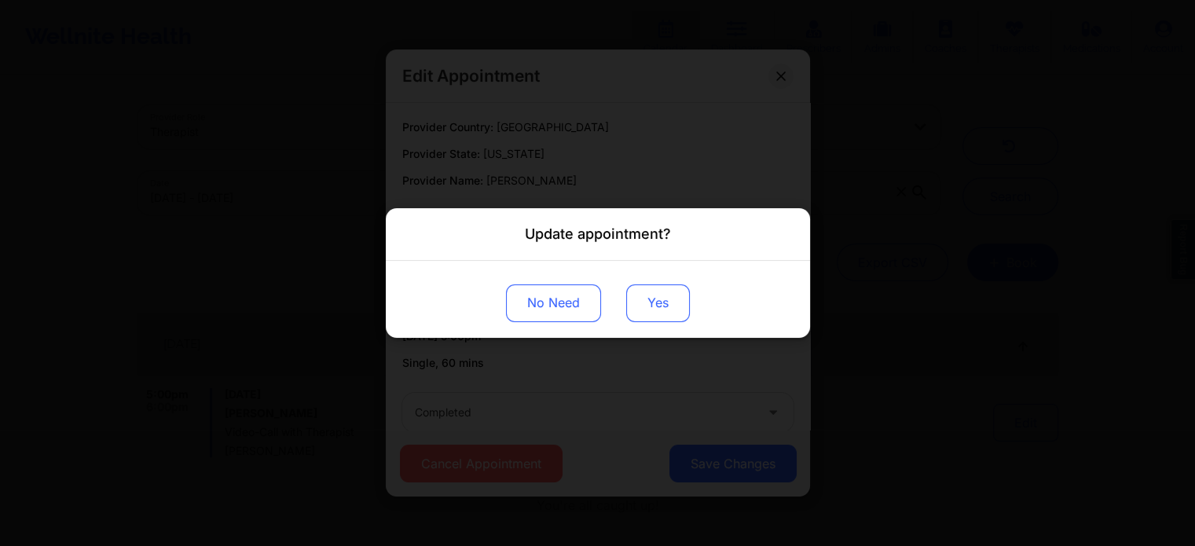
click at [656, 296] on button "Yes" at bounding box center [658, 304] width 64 height 38
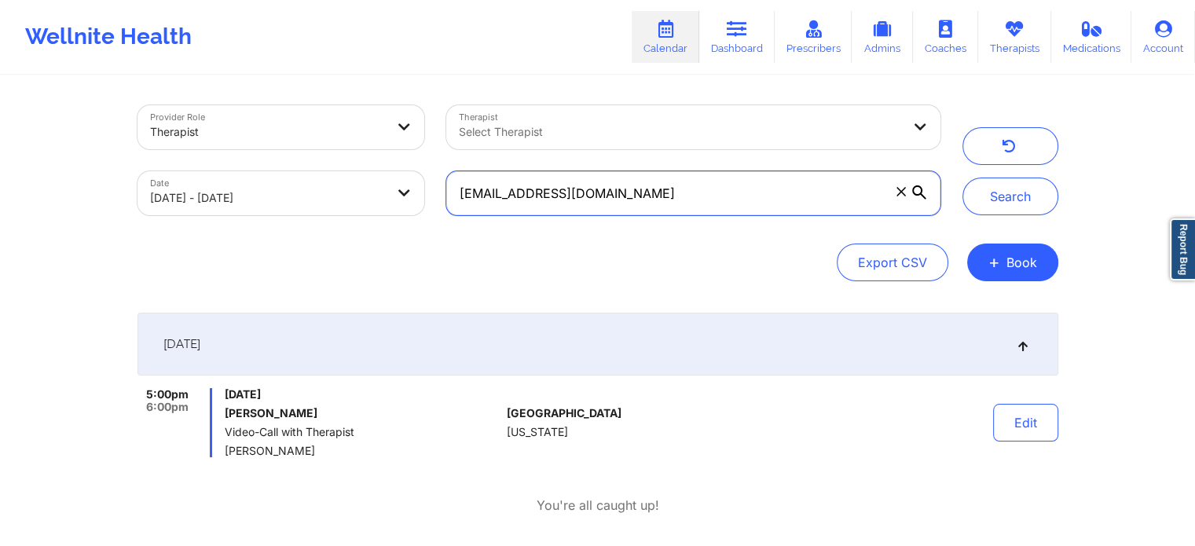
drag, startPoint x: 676, startPoint y: 190, endPoint x: 332, endPoint y: 200, distance: 344.4
click at [332, 200] on div "Provider Role Therapist Therapist Select Therapist Date 09/18/2025 - 09/19/2025…" at bounding box center [539, 160] width 825 height 132
paste input "smith.brittany443"
click at [963, 178] on button "Search" at bounding box center [1011, 197] width 96 height 38
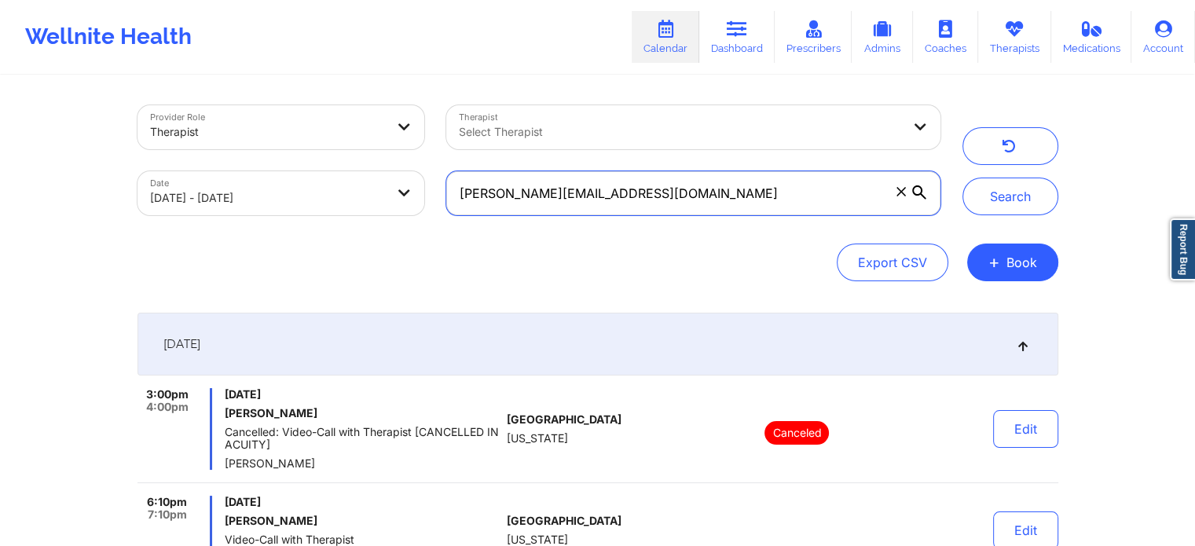
drag, startPoint x: 742, startPoint y: 200, endPoint x: 335, endPoint y: 217, distance: 407.5
click at [335, 217] on div "Provider Role Therapist Therapist Select Therapist Date 09/18/2025 - 09/19/2025…" at bounding box center [539, 160] width 825 height 132
paste input "madtyler10"
click at [963, 178] on button "Search" at bounding box center [1011, 197] width 96 height 38
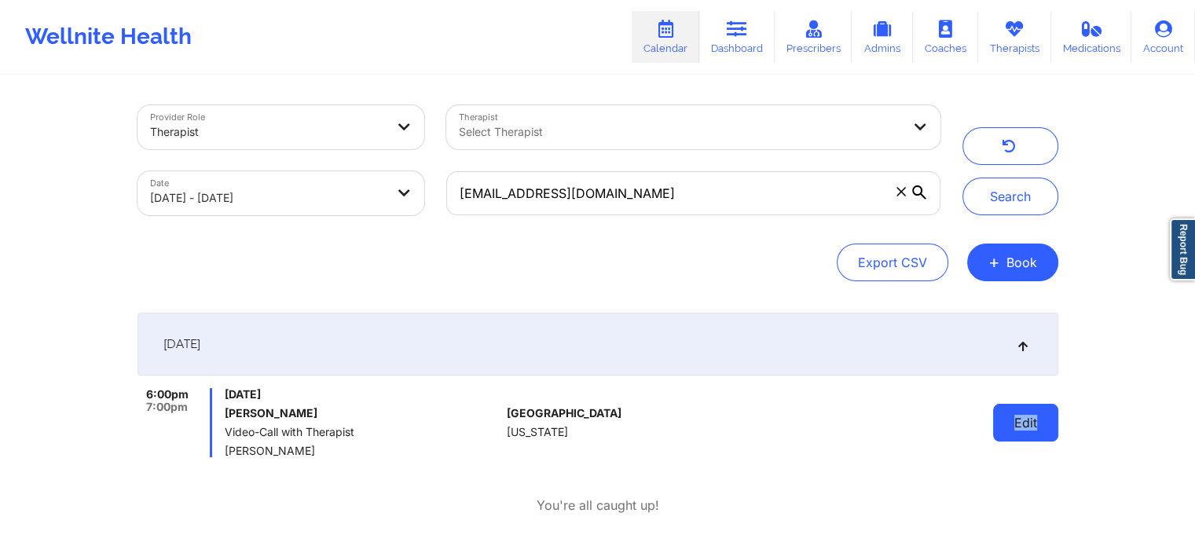
drag, startPoint x: 1058, startPoint y: 436, endPoint x: 1006, endPoint y: 435, distance: 51.9
click at [1006, 435] on div "Provider Role Therapist Therapist Select Therapist Date 09/18/2025 - 09/19/2025…" at bounding box center [598, 315] width 943 height 477
click at [1006, 435] on button "Edit" at bounding box center [1025, 423] width 65 height 38
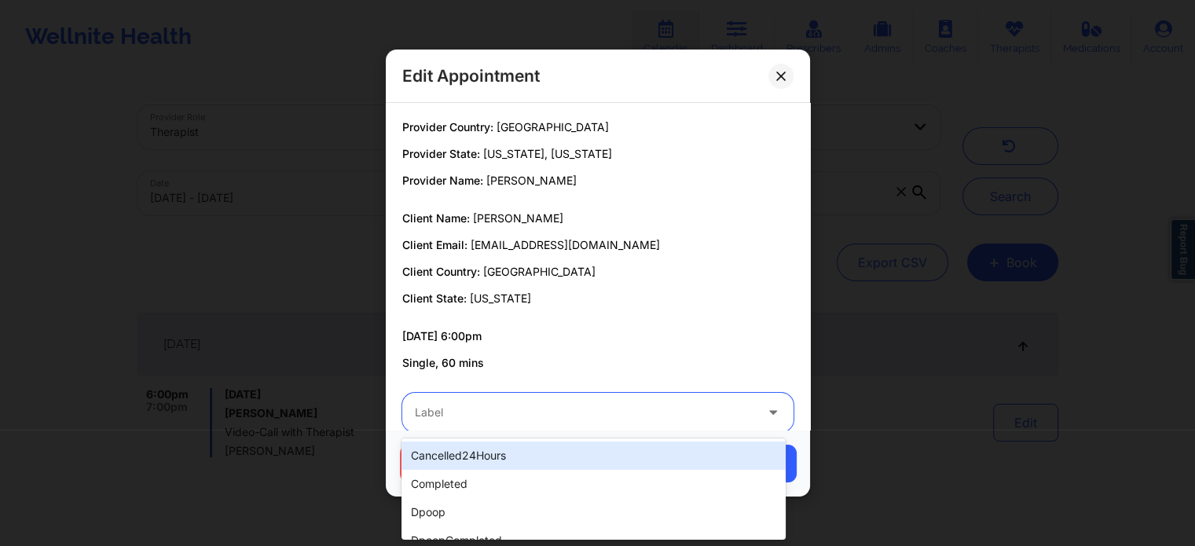
click at [604, 414] on div at bounding box center [585, 412] width 340 height 19
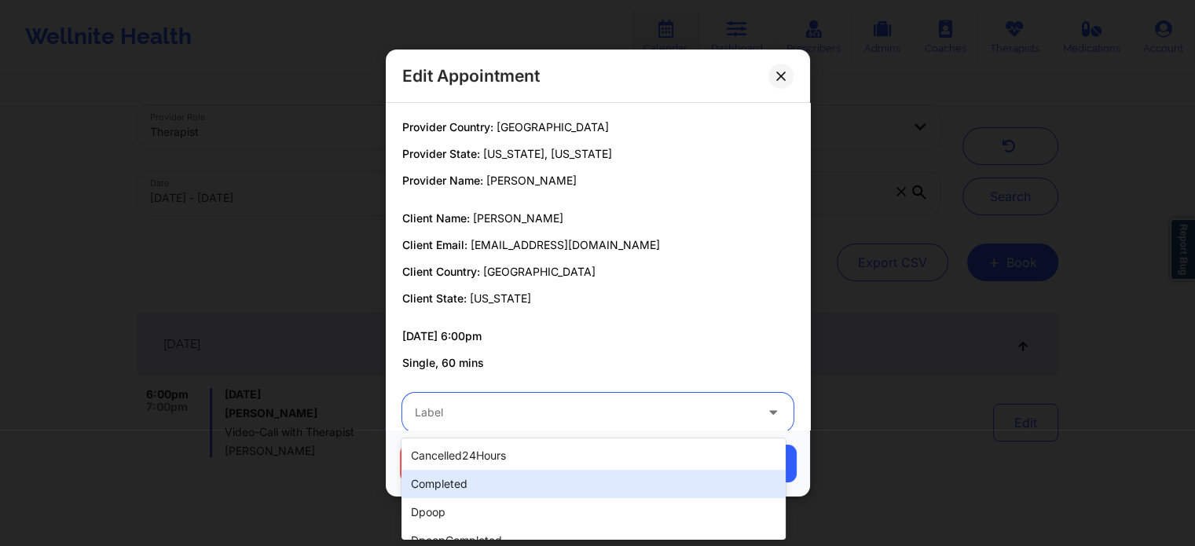
click at [491, 474] on div "completed" at bounding box center [594, 484] width 384 height 28
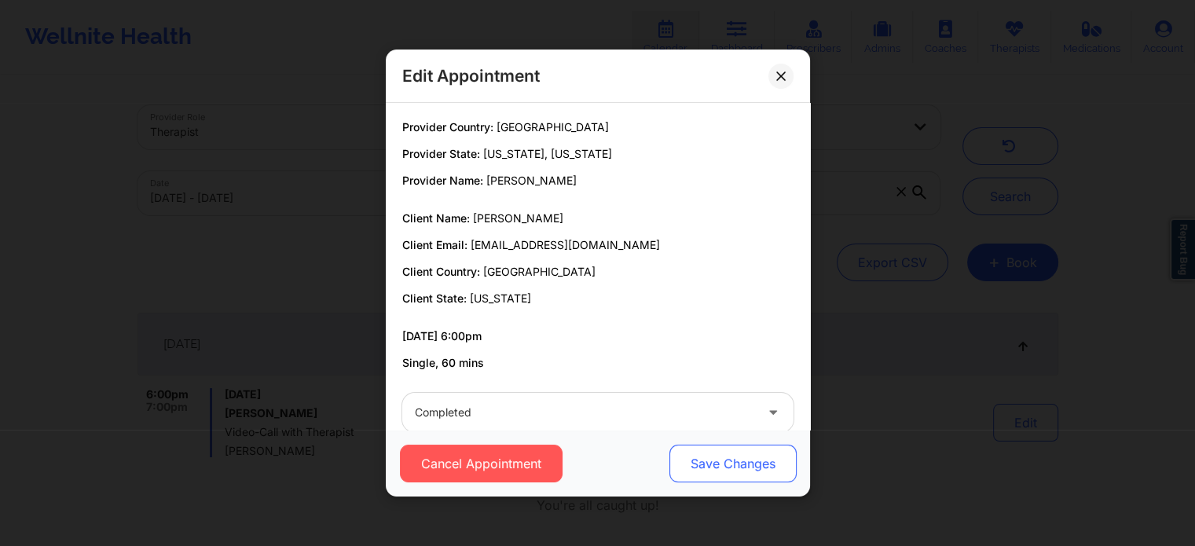
click at [691, 478] on button "Save Changes" at bounding box center [732, 464] width 127 height 38
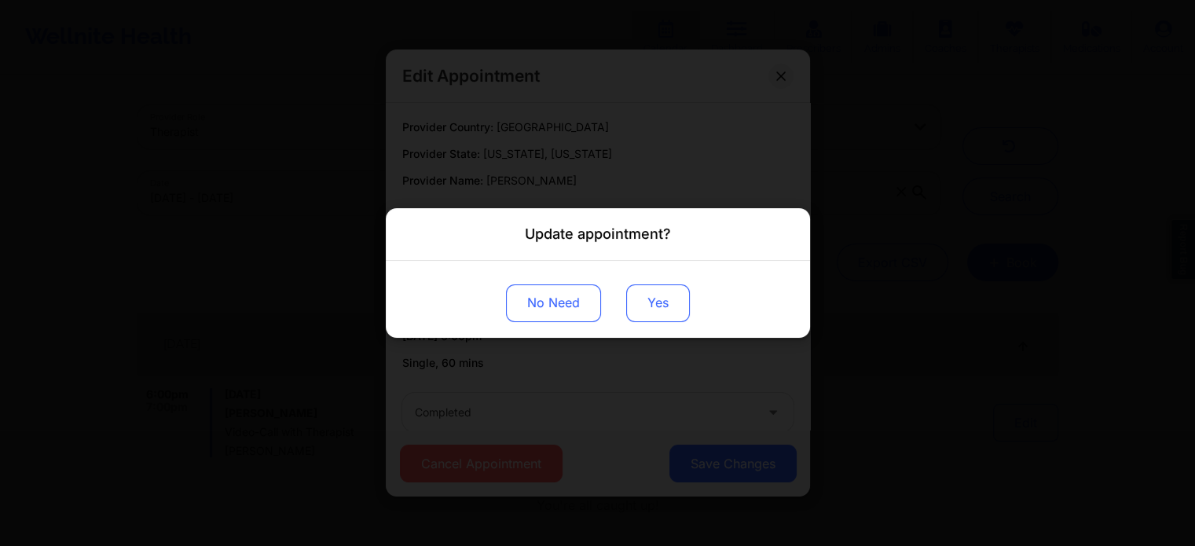
click at [648, 300] on button "Yes" at bounding box center [658, 304] width 64 height 38
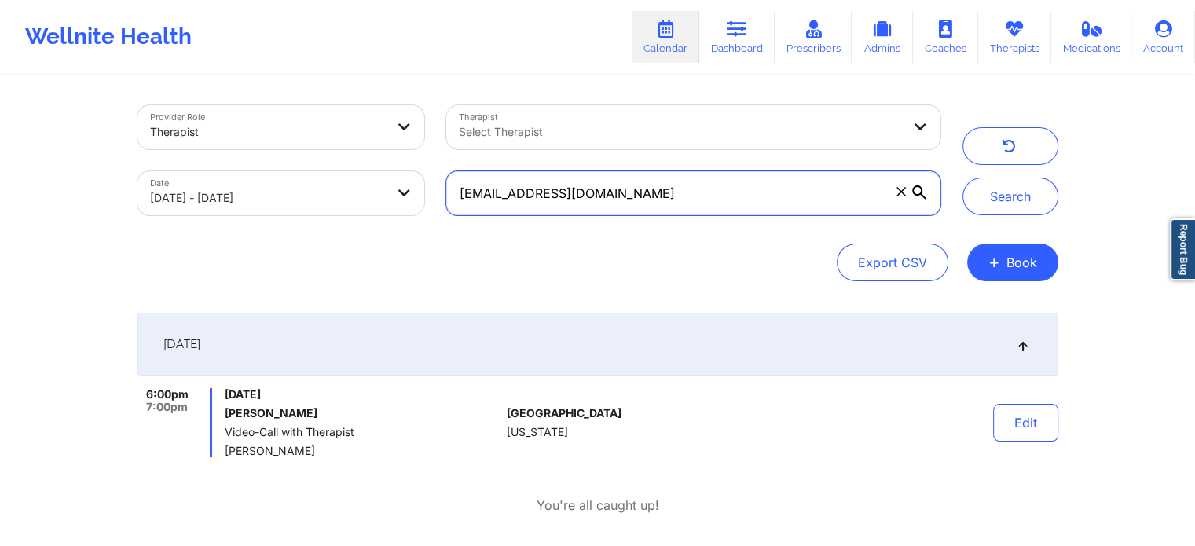
drag, startPoint x: 707, startPoint y: 182, endPoint x: 299, endPoint y: 178, distance: 408.7
click at [299, 178] on div "Provider Role Therapist Therapist Select Therapist Date 09/18/2025 - 09/19/2025…" at bounding box center [539, 160] width 825 height 132
paste input "sschmidt@barwickbank"
click at [963, 178] on button "Search" at bounding box center [1011, 197] width 96 height 38
drag, startPoint x: 674, startPoint y: 204, endPoint x: 270, endPoint y: 201, distance: 404.0
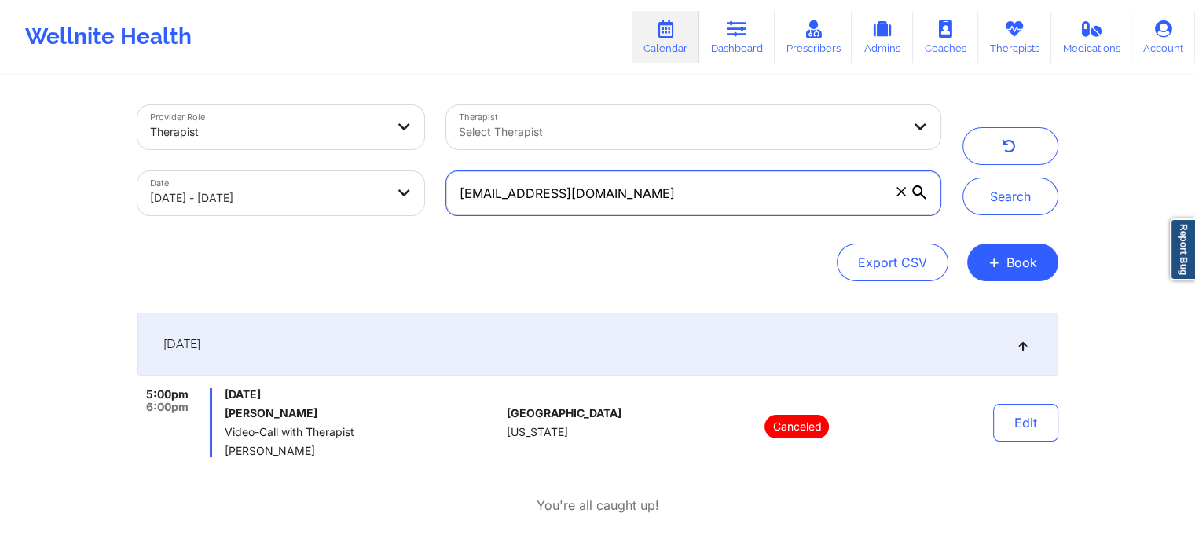
click at [270, 201] on div "Provider Role Therapist Therapist Select Therapist Date 09/18/2025 - 09/19/2025…" at bounding box center [539, 160] width 825 height 132
paste input "malvarez503@icloud"
click at [963, 178] on button "Search" at bounding box center [1011, 197] width 96 height 38
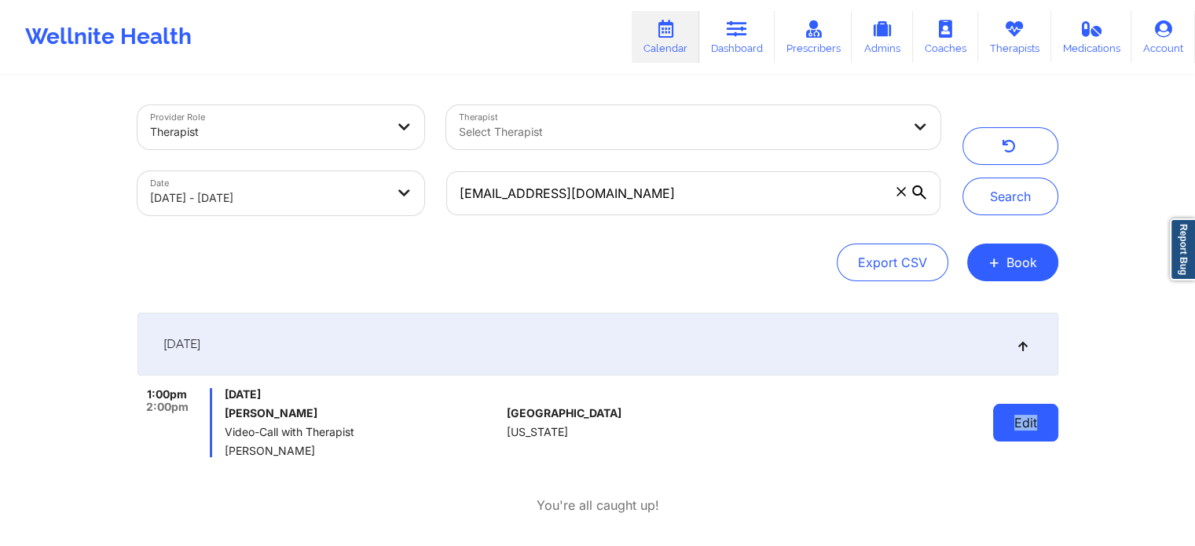
drag, startPoint x: 1058, startPoint y: 439, endPoint x: 1012, endPoint y: 439, distance: 45.6
click at [1012, 439] on div "Provider Role Therapist Therapist Select Therapist Date 09/18/2025 - 09/19/2025…" at bounding box center [598, 315] width 943 height 477
click at [1012, 439] on button "Edit" at bounding box center [1025, 423] width 65 height 38
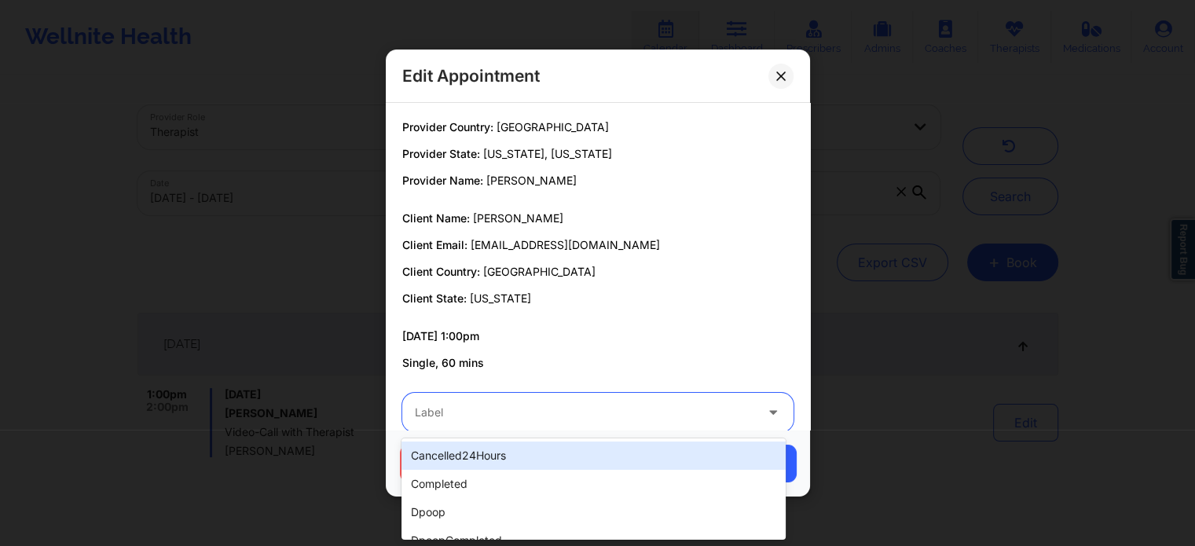
click at [582, 429] on div "Label" at bounding box center [579, 412] width 354 height 39
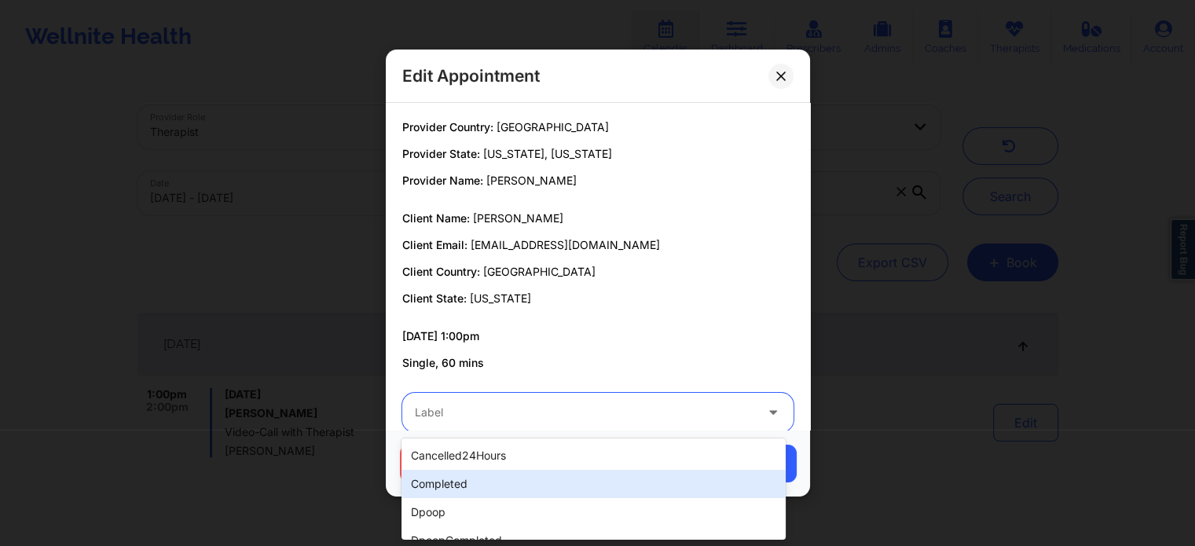
click at [465, 472] on div "completed" at bounding box center [594, 484] width 384 height 28
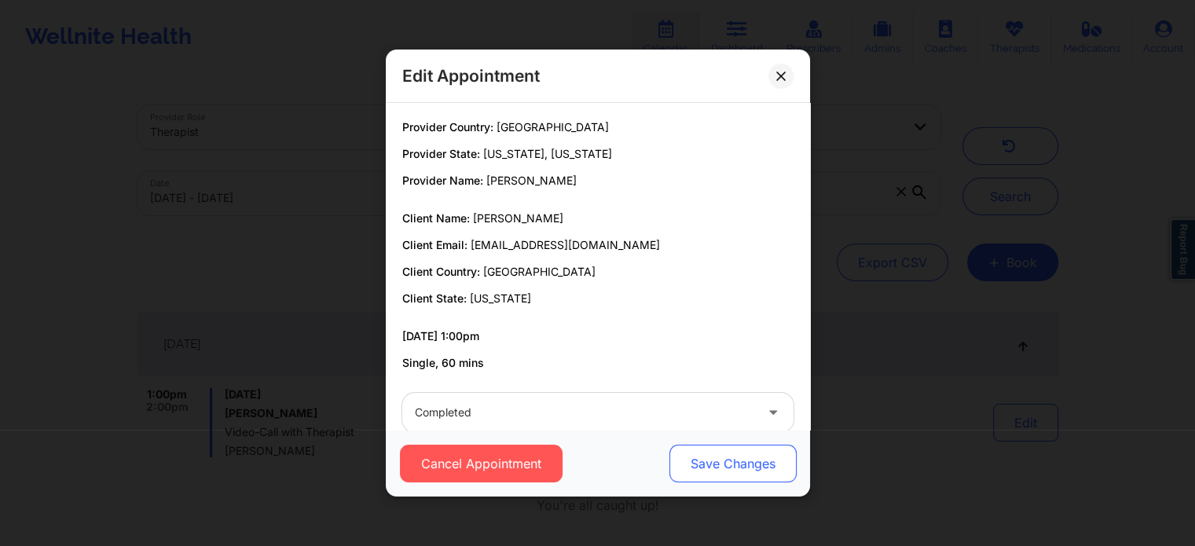
click at [684, 465] on button "Save Changes" at bounding box center [732, 464] width 127 height 38
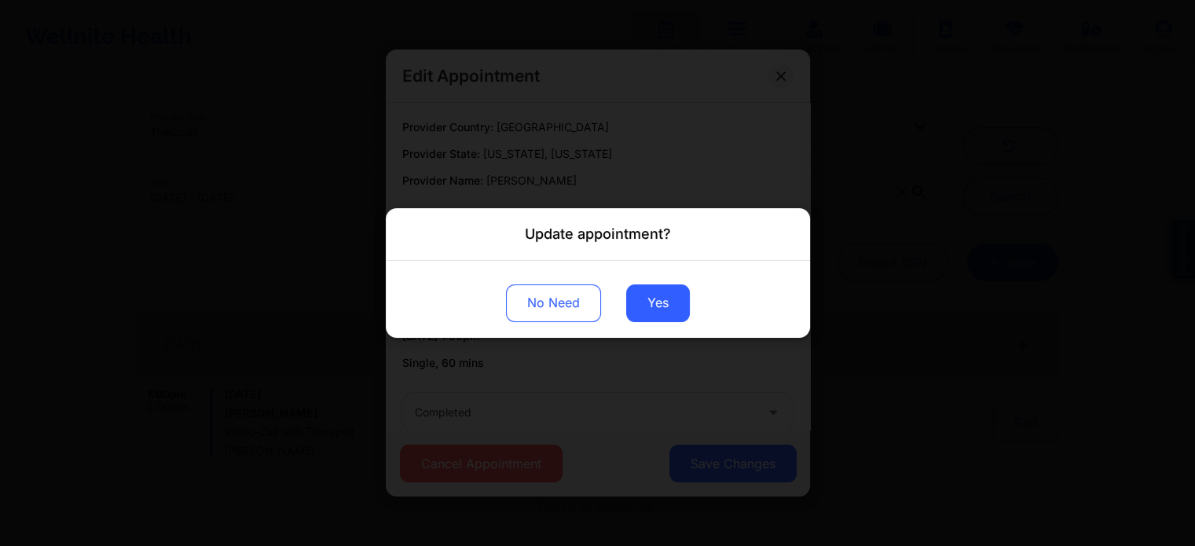
click at [654, 283] on div "No Need Yes" at bounding box center [598, 299] width 424 height 77
click at [654, 302] on button "Yes" at bounding box center [658, 304] width 64 height 38
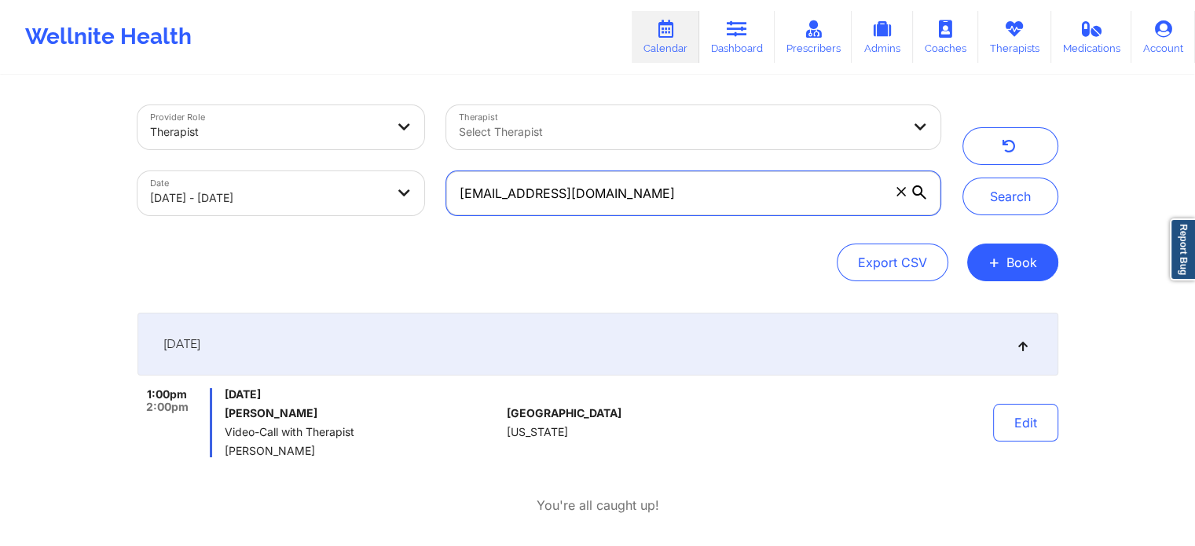
drag, startPoint x: 667, startPoint y: 191, endPoint x: 339, endPoint y: 205, distance: 328.1
click at [339, 205] on div "Provider Role Therapist Therapist Select Therapist Date 09/18/2025 - 09/19/2025…" at bounding box center [539, 160] width 825 height 132
paste
click at [963, 178] on button "Search" at bounding box center [1011, 197] width 96 height 38
drag, startPoint x: 617, startPoint y: 191, endPoint x: 333, endPoint y: 119, distance: 292.8
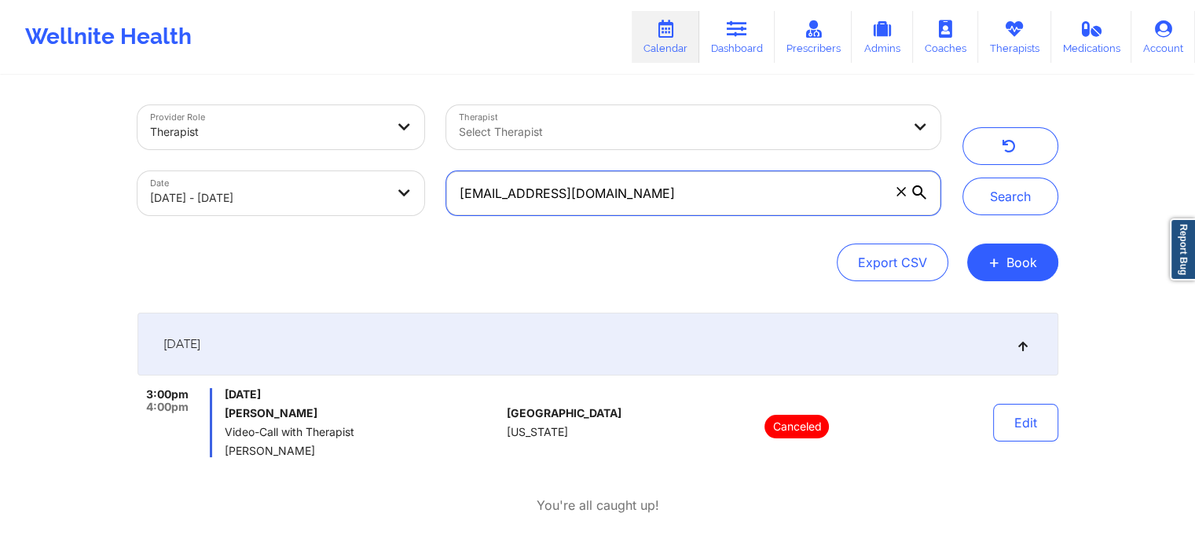
click at [333, 119] on div "Provider Role Therapist Therapist Select Therapist Date 09/18/2025 - 09/19/2025…" at bounding box center [539, 160] width 825 height 132
click at [963, 178] on button "Search" at bounding box center [1011, 197] width 96 height 38
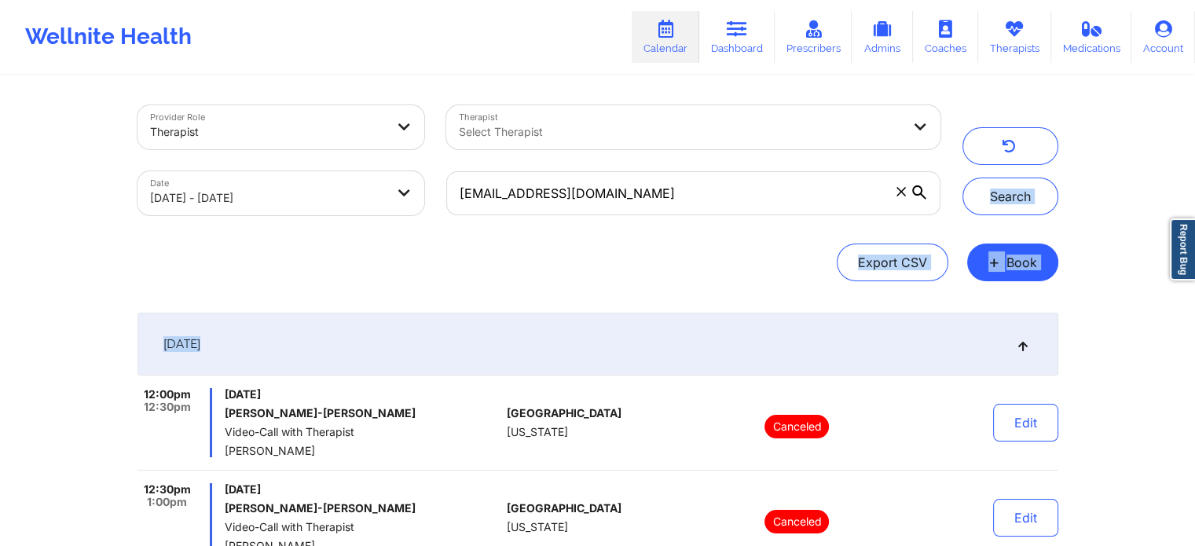
drag, startPoint x: 1189, startPoint y: 147, endPoint x: 1207, endPoint y: 321, distance: 174.6
click at [1195, 321] on html "Wellnite Health Calendar Dashboard Prescribers Admins Coaches Therapists Medica…" at bounding box center [597, 273] width 1195 height 546
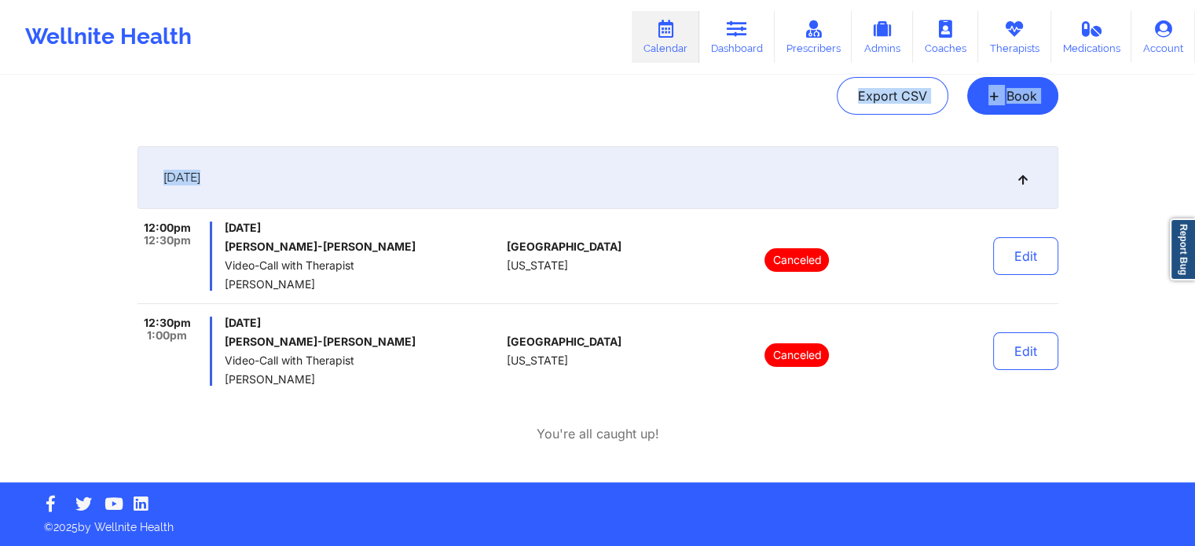
scroll to position [0, 0]
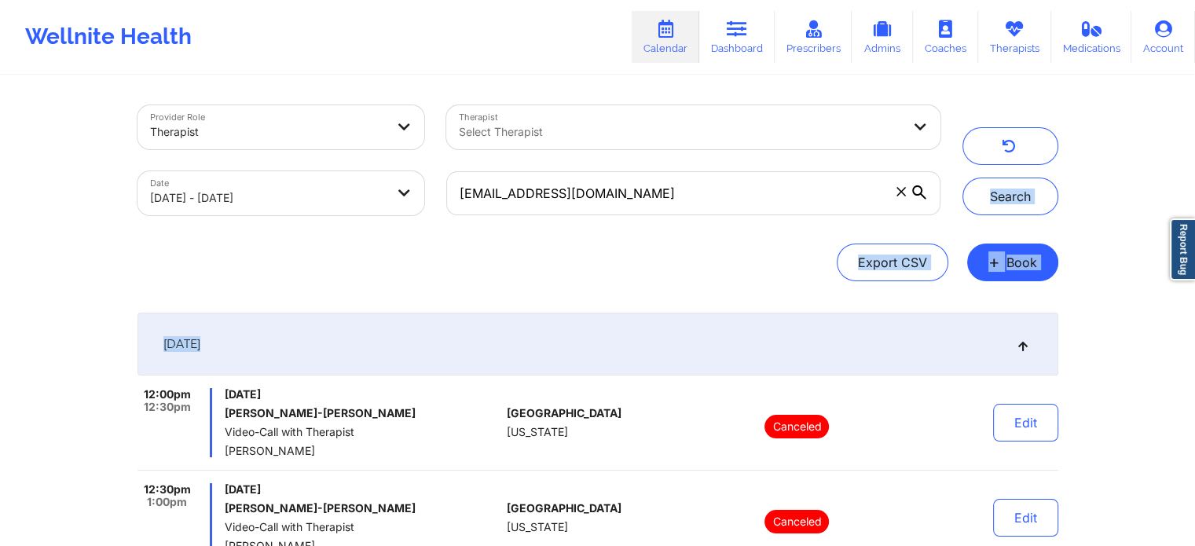
click at [1160, 87] on div "Provider Role Therapist Therapist Select Therapist Date 09/18/2025 - 09/19/2025…" at bounding box center [597, 324] width 1195 height 649
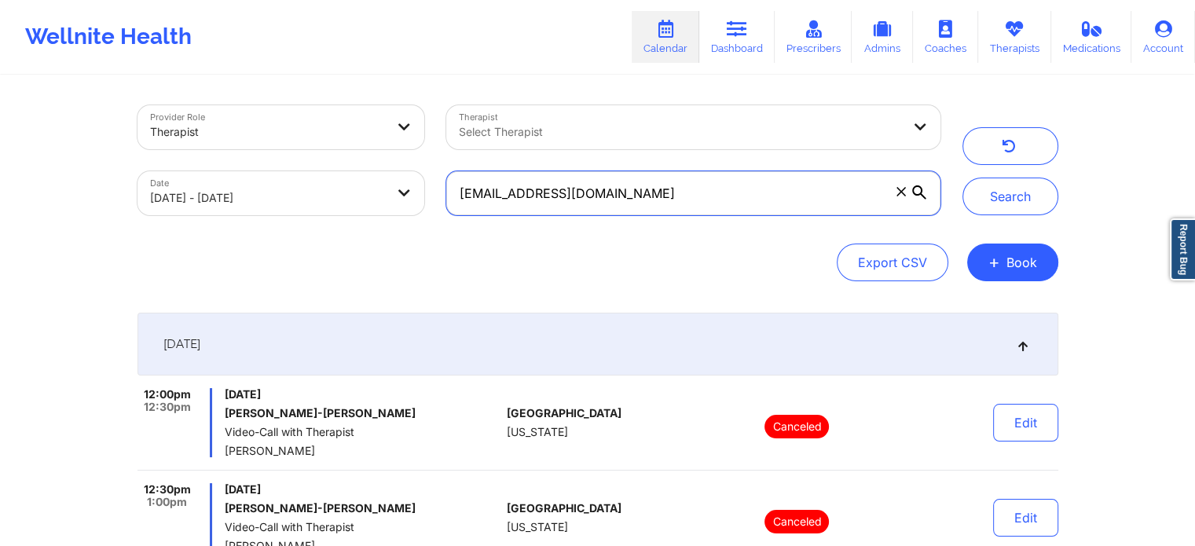
drag, startPoint x: 638, startPoint y: 185, endPoint x: 238, endPoint y: 115, distance: 406.3
click at [238, 115] on div "Provider Role Therapist Therapist Select Therapist Date 09/18/2025 - 09/19/2025…" at bounding box center [539, 160] width 825 height 132
click at [963, 178] on button "Search" at bounding box center [1011, 197] width 96 height 38
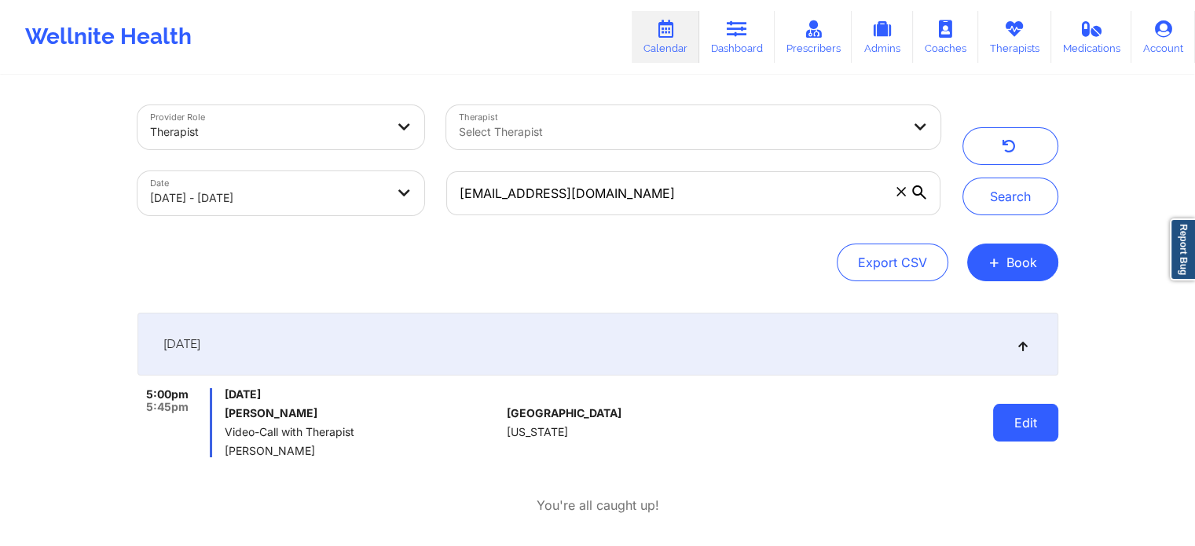
click at [1025, 421] on button "Edit" at bounding box center [1025, 423] width 65 height 38
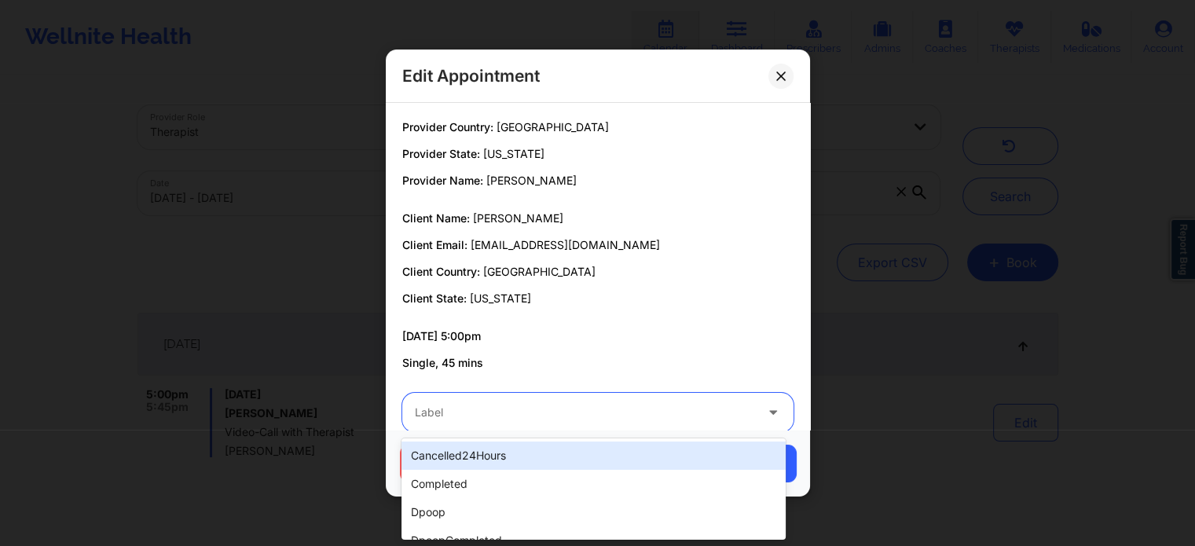
click at [505, 401] on div "Label" at bounding box center [579, 412] width 354 height 39
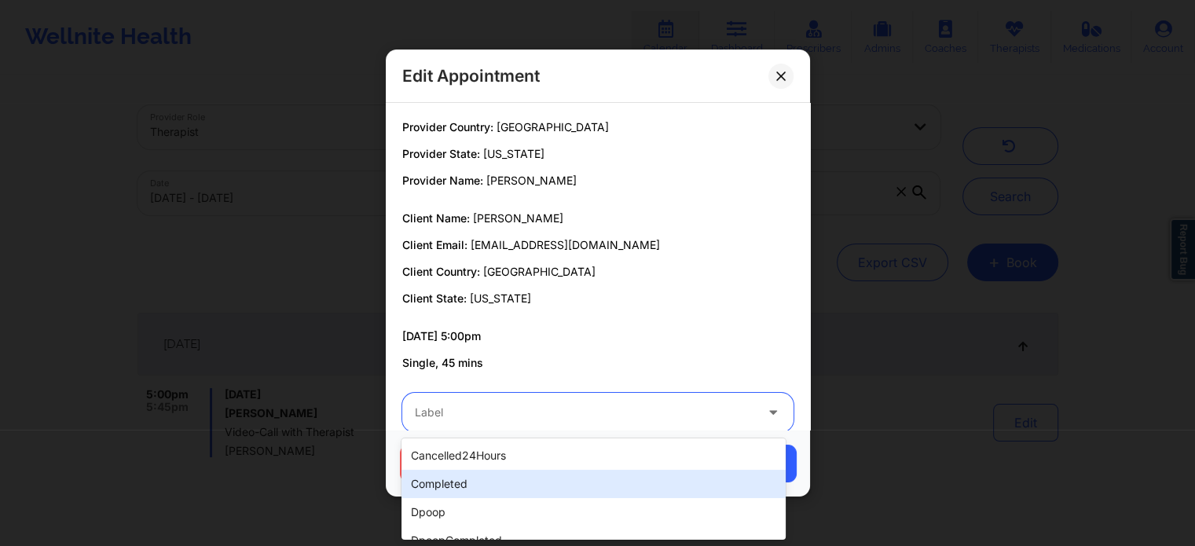
click at [453, 487] on div "completed" at bounding box center [594, 484] width 384 height 28
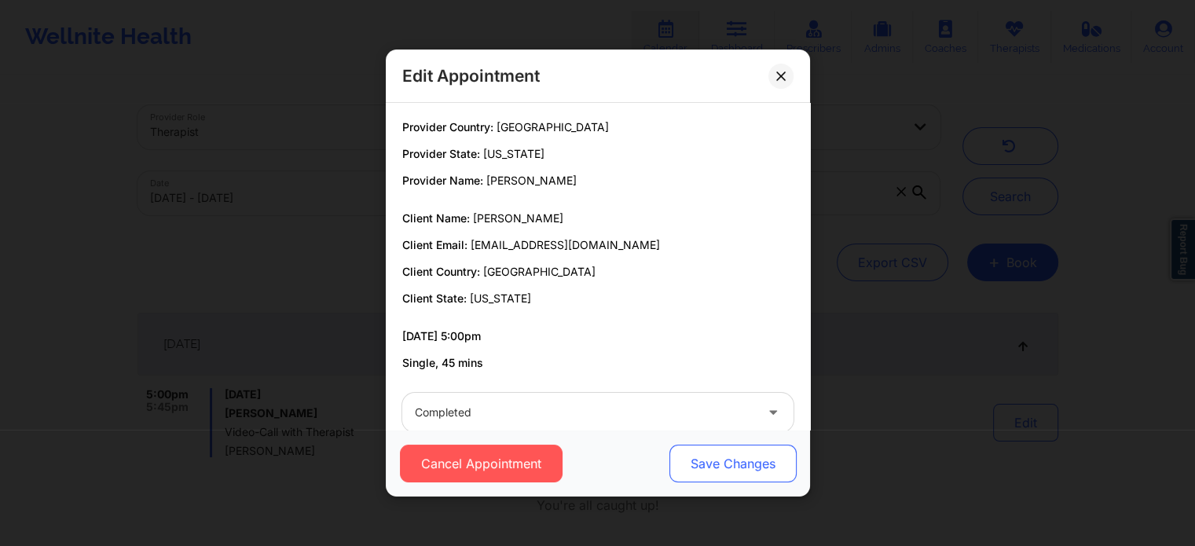
click at [716, 478] on button "Save Changes" at bounding box center [732, 464] width 127 height 38
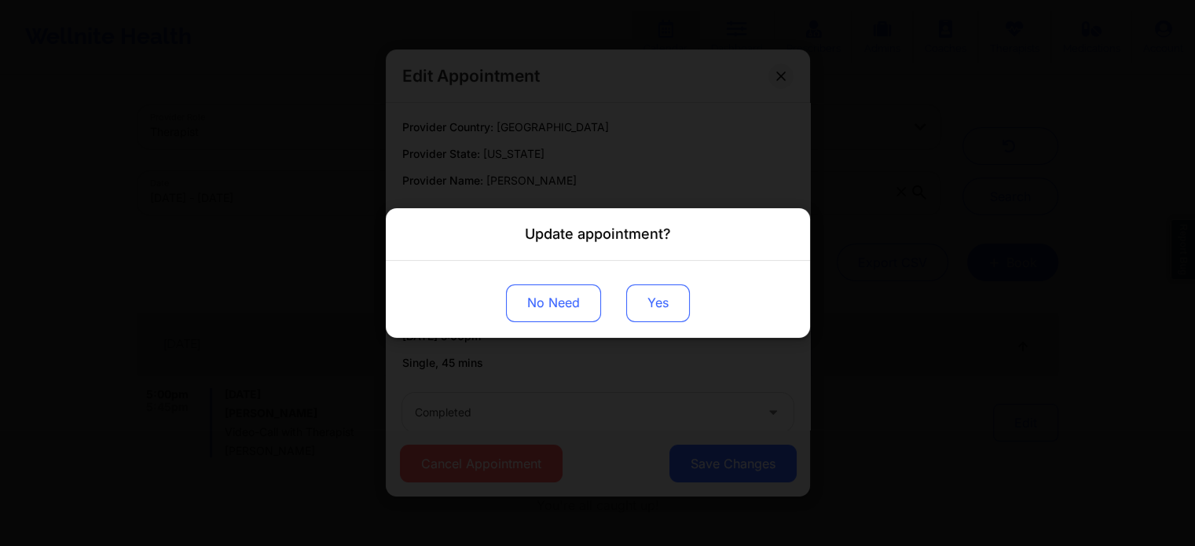
click at [658, 299] on button "Yes" at bounding box center [658, 304] width 64 height 38
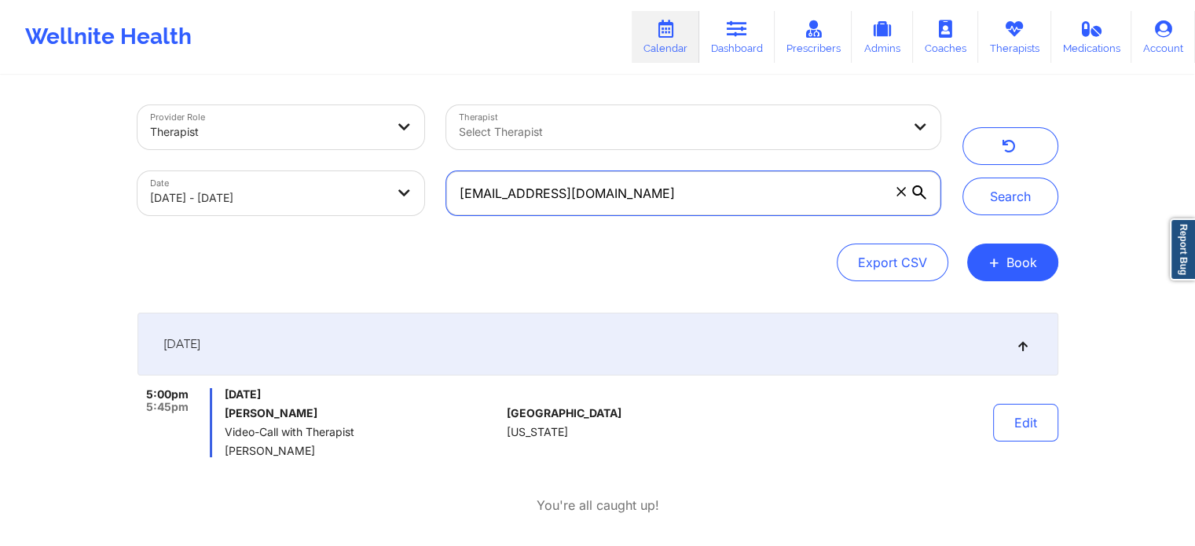
drag, startPoint x: 716, startPoint y: 186, endPoint x: 371, endPoint y: 185, distance: 345.1
click at [371, 185] on div "Provider Role Therapist Therapist Select Therapist Date 09/18/2025 - 09/19/2025…" at bounding box center [539, 160] width 825 height 132
click at [963, 178] on button "Search" at bounding box center [1011, 197] width 96 height 38
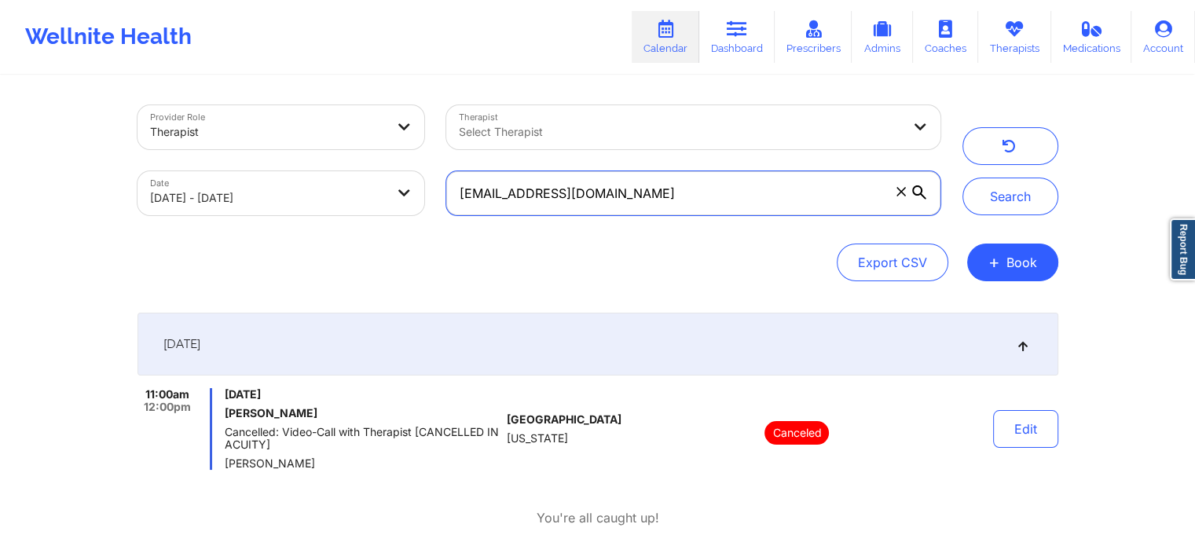
drag, startPoint x: 723, startPoint y: 197, endPoint x: 176, endPoint y: 175, distance: 547.5
click at [176, 175] on div "Provider Role Therapist Therapist Select Therapist Date 09/18/2025 - 09/19/2025…" at bounding box center [539, 160] width 825 height 132
click at [963, 178] on button "Search" at bounding box center [1011, 197] width 96 height 38
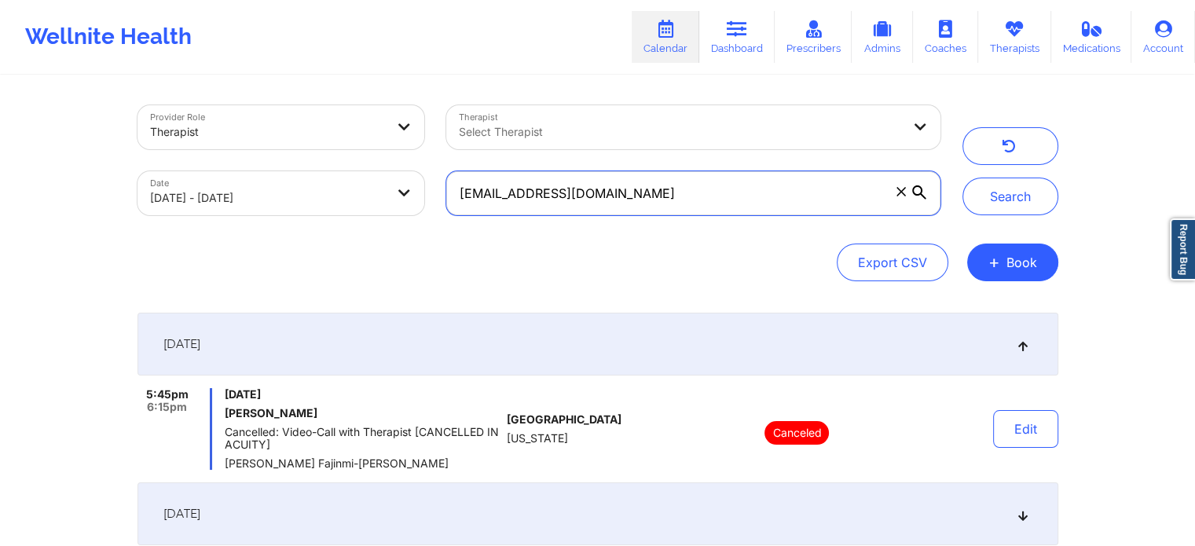
drag, startPoint x: 647, startPoint y: 199, endPoint x: 263, endPoint y: 152, distance: 387.2
click at [263, 152] on div "Provider Role Therapist Therapist Select Therapist Date 09/18/2025 - 09/19/2025…" at bounding box center [539, 160] width 825 height 132
click at [963, 178] on button "Search" at bounding box center [1011, 197] width 96 height 38
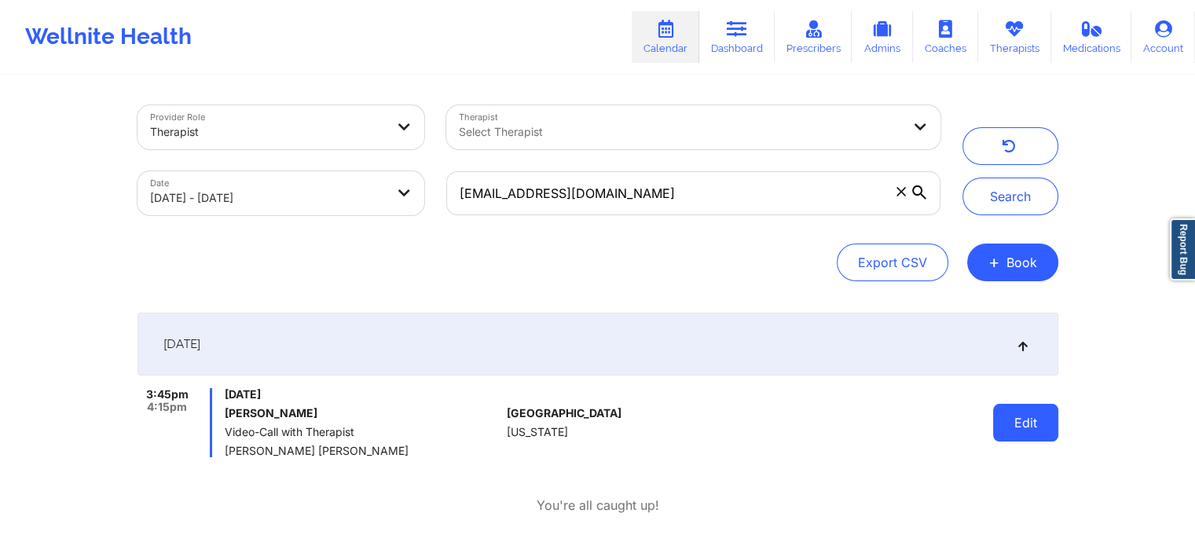
click at [1027, 417] on button "Edit" at bounding box center [1025, 423] width 65 height 38
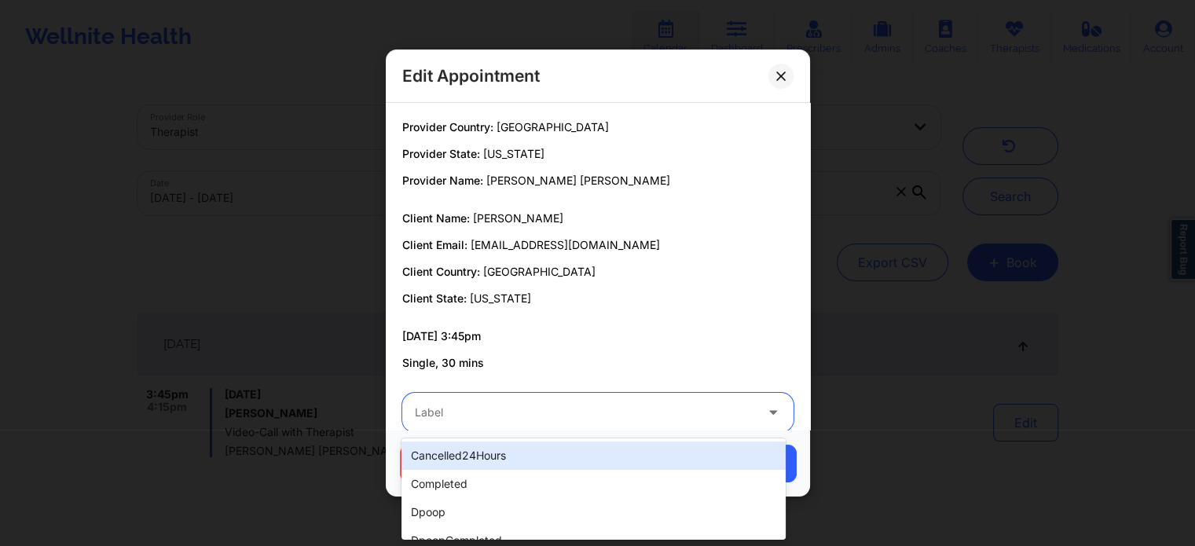
click at [604, 409] on div at bounding box center [585, 412] width 340 height 19
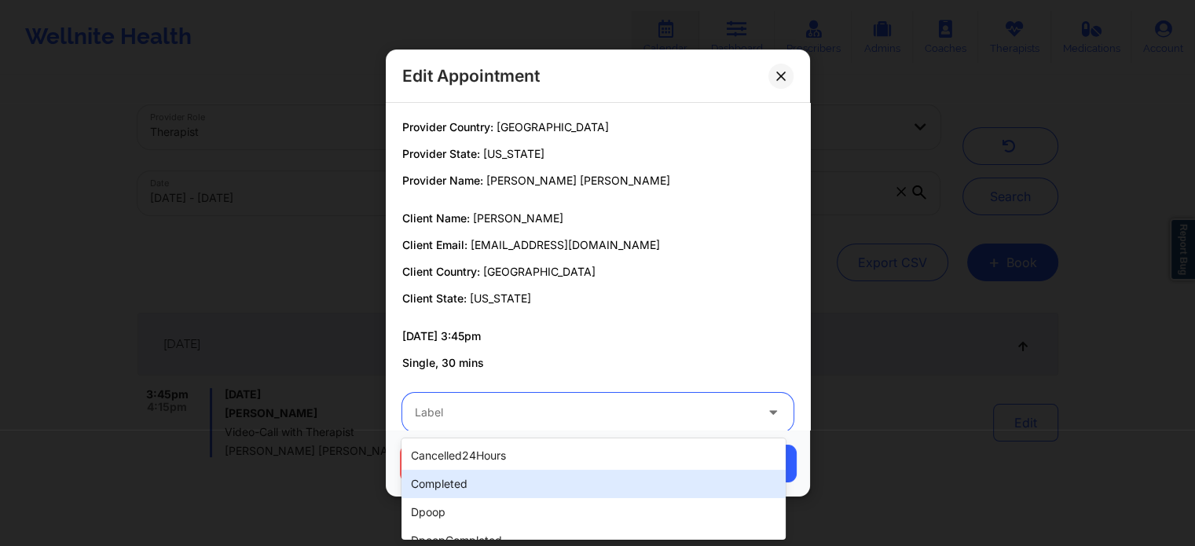
click at [525, 474] on div "completed" at bounding box center [594, 484] width 384 height 28
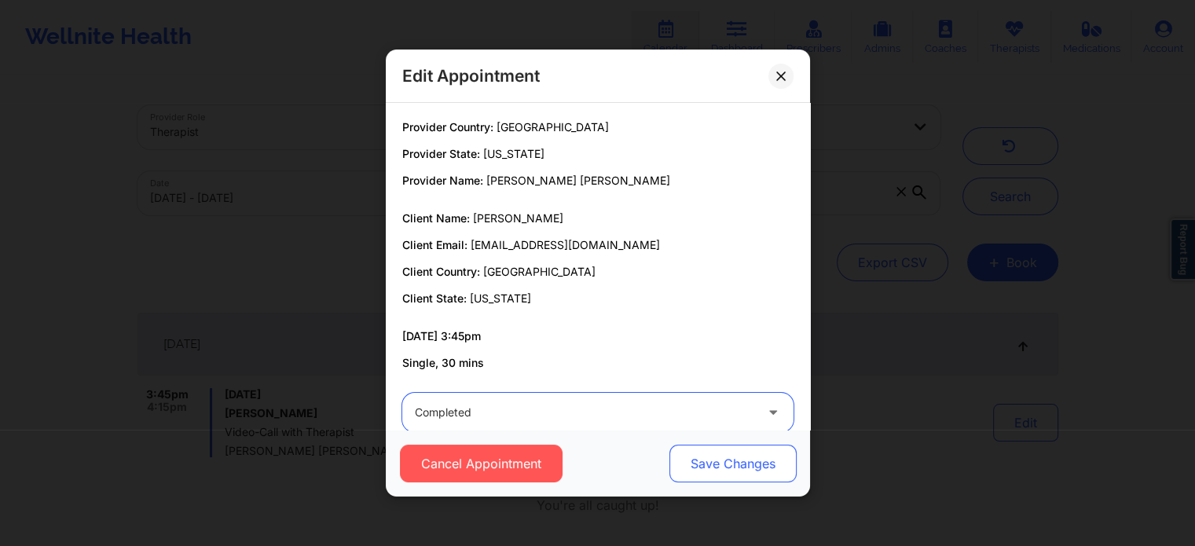
click at [719, 466] on button "Save Changes" at bounding box center [732, 464] width 127 height 38
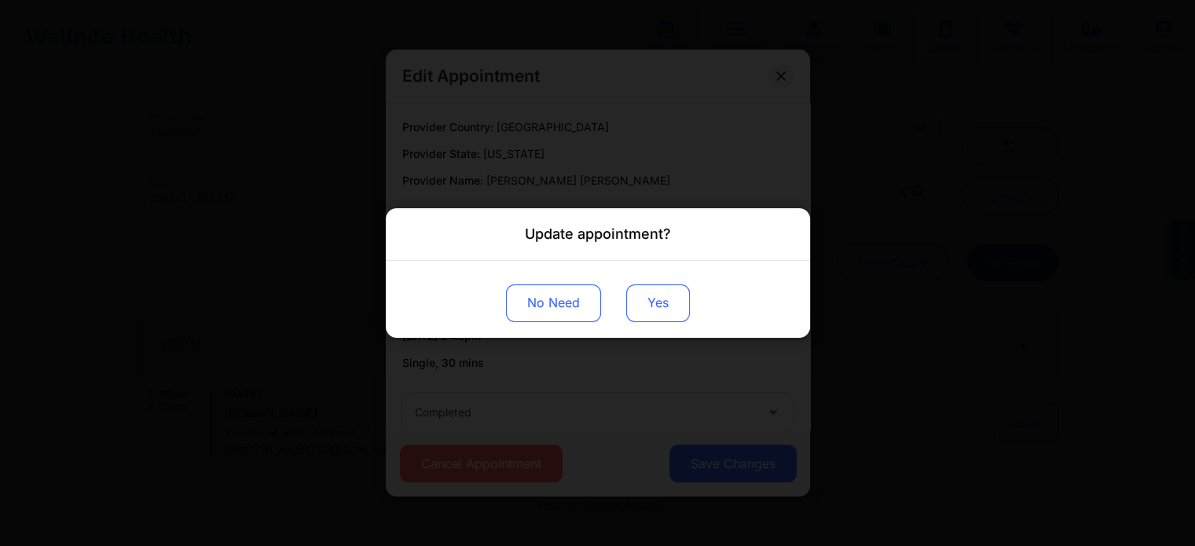
click at [648, 296] on button "Yes" at bounding box center [658, 304] width 64 height 38
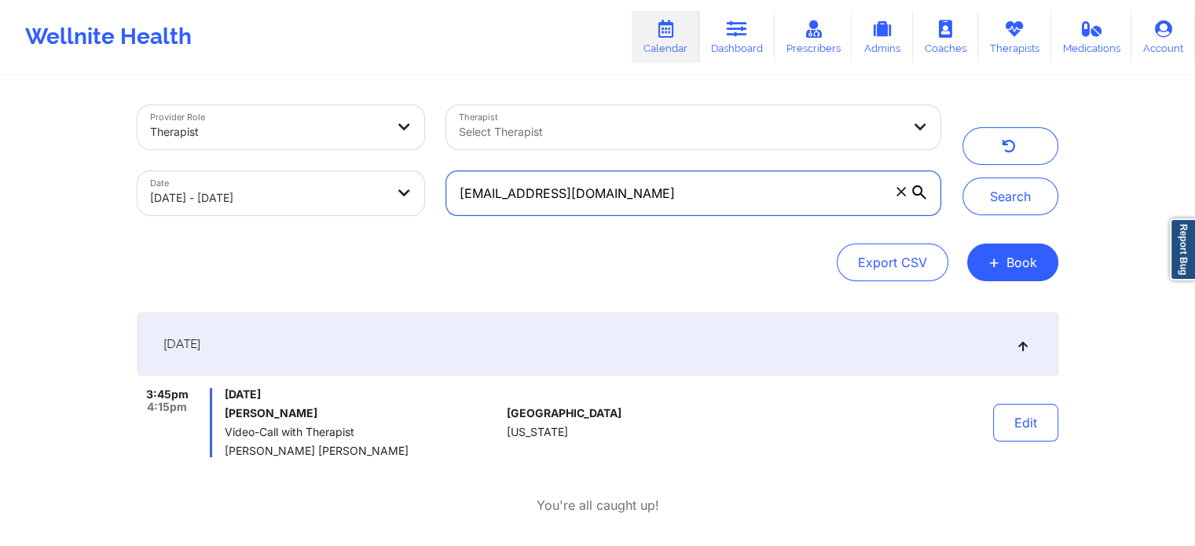
drag, startPoint x: 724, startPoint y: 207, endPoint x: 214, endPoint y: 134, distance: 515.2
click at [214, 134] on div "Provider Role Therapist Therapist Select Therapist Date 09/18/2025 - 09/19/2025…" at bounding box center [539, 160] width 825 height 132
click at [963, 178] on button "Search" at bounding box center [1011, 197] width 96 height 38
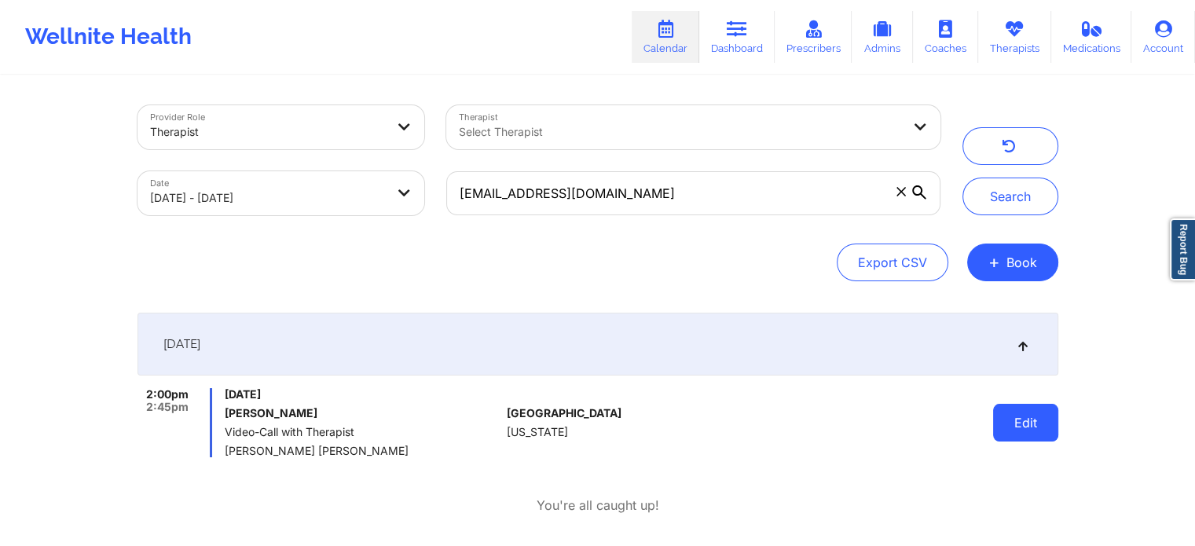
click at [997, 411] on button "Edit" at bounding box center [1025, 423] width 65 height 38
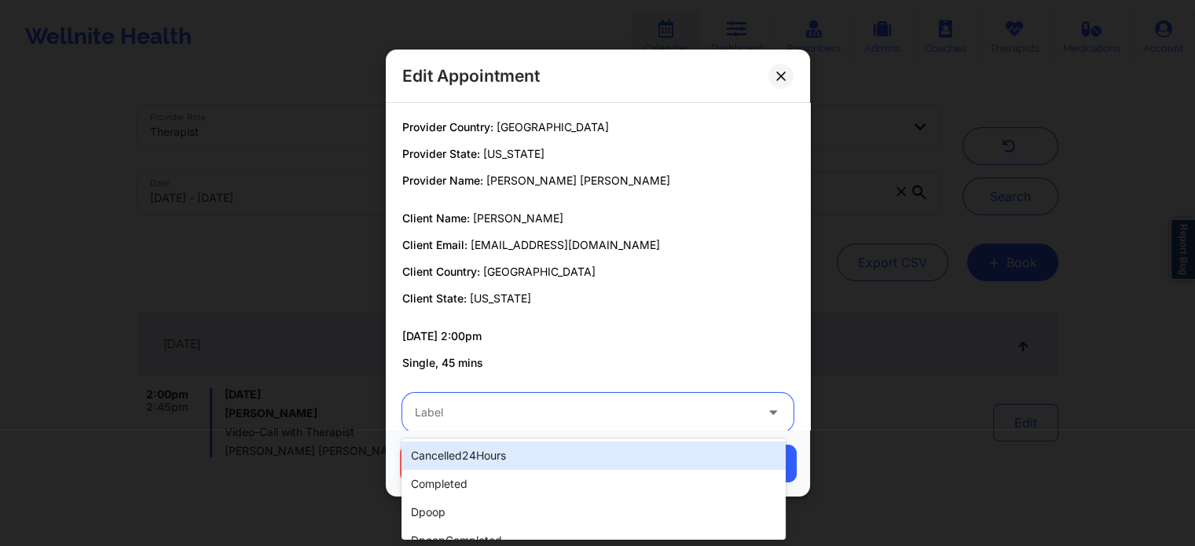
click at [586, 421] on div at bounding box center [585, 412] width 340 height 19
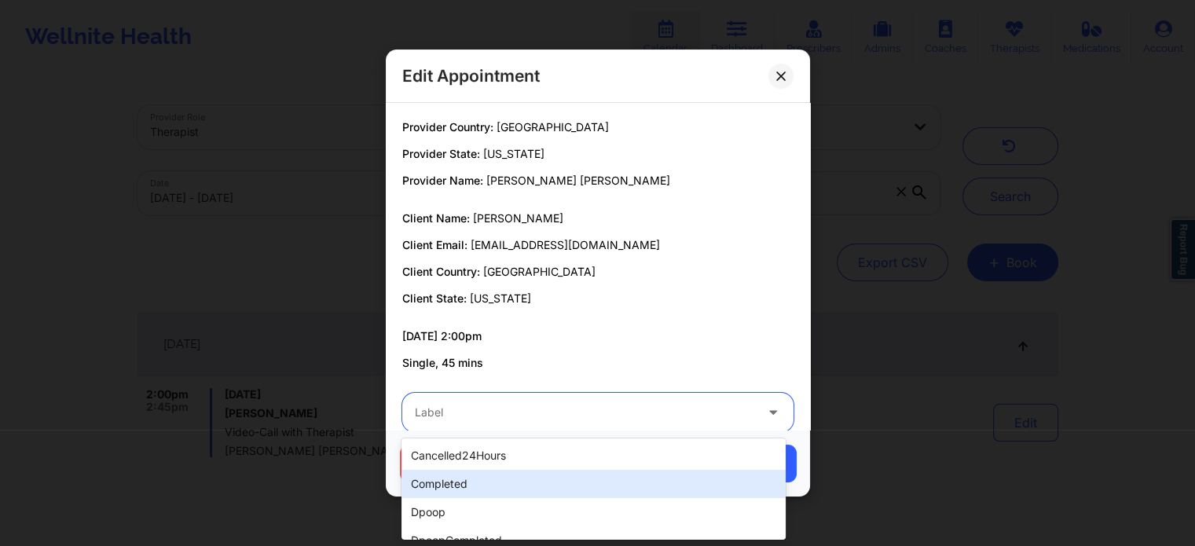
click at [512, 478] on div "completed" at bounding box center [594, 484] width 384 height 28
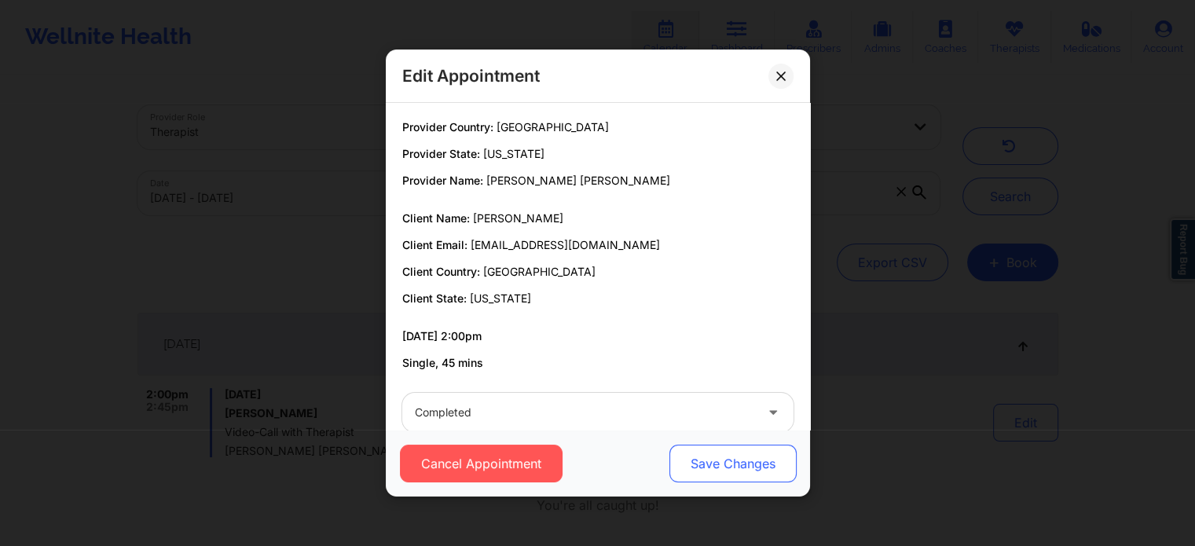
click at [742, 465] on button "Save Changes" at bounding box center [732, 464] width 127 height 38
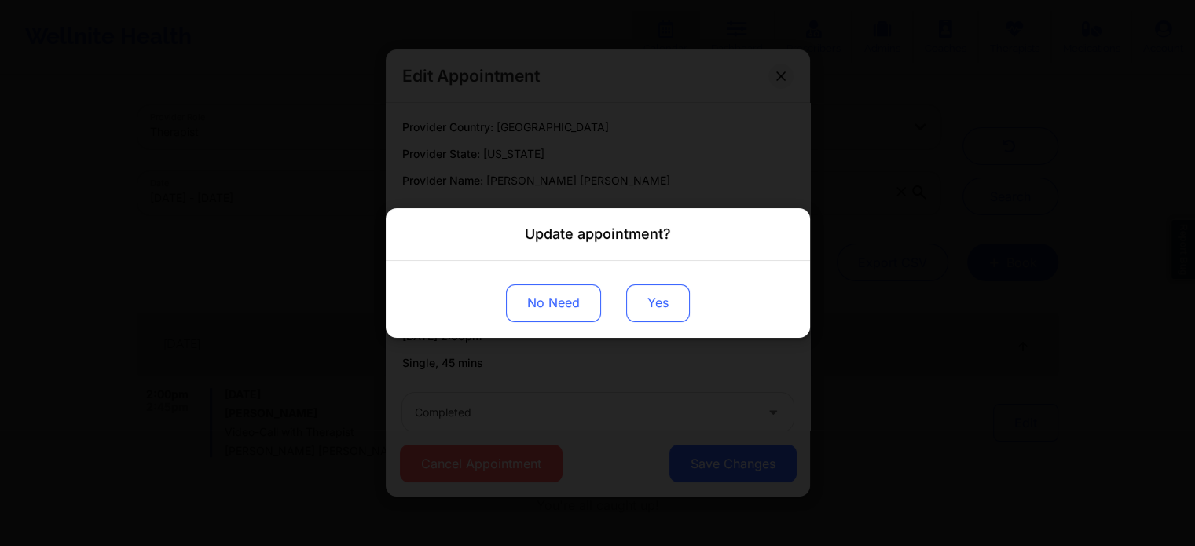
click at [645, 292] on button "Yes" at bounding box center [658, 304] width 64 height 38
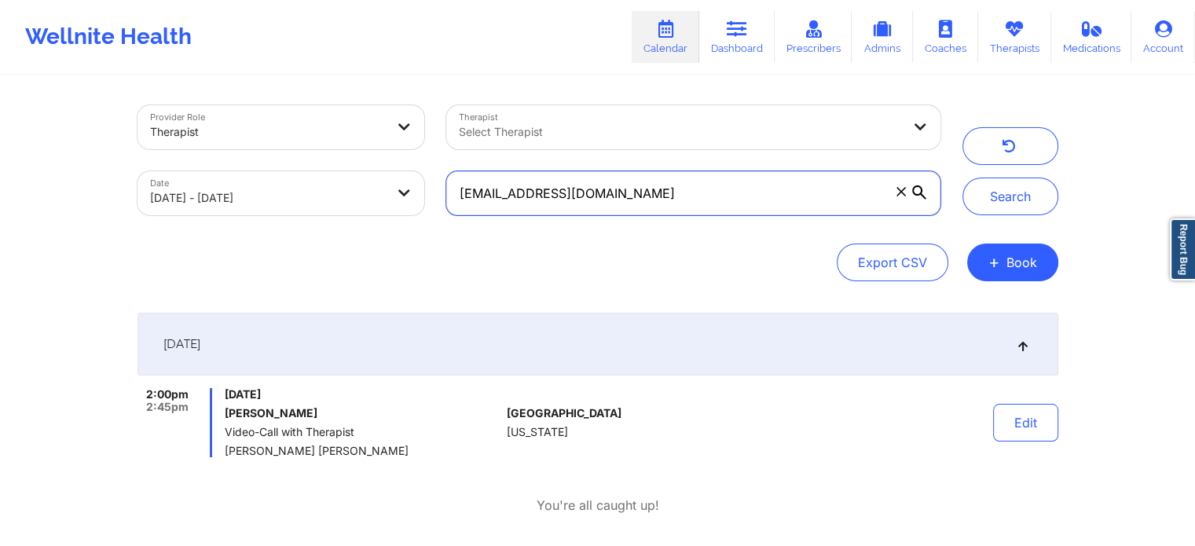
drag, startPoint x: 689, startPoint y: 200, endPoint x: 241, endPoint y: 144, distance: 452.3
click at [241, 144] on div "Provider Role Therapist Therapist Select Therapist Date 09/18/2025 - 09/19/2025…" at bounding box center [539, 160] width 825 height 132
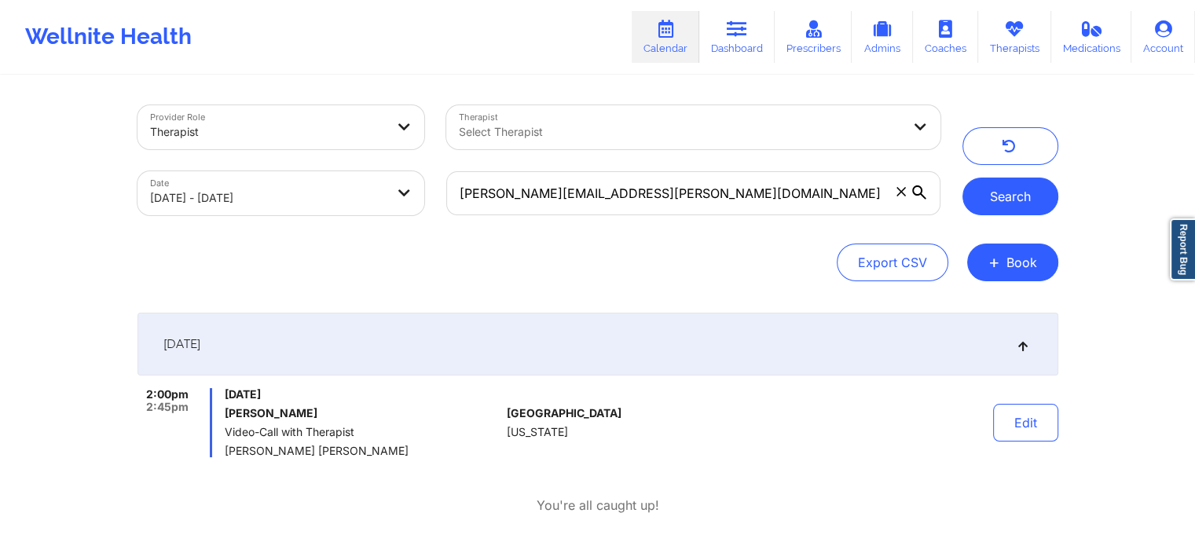
click at [981, 211] on button "Search" at bounding box center [1011, 197] width 96 height 38
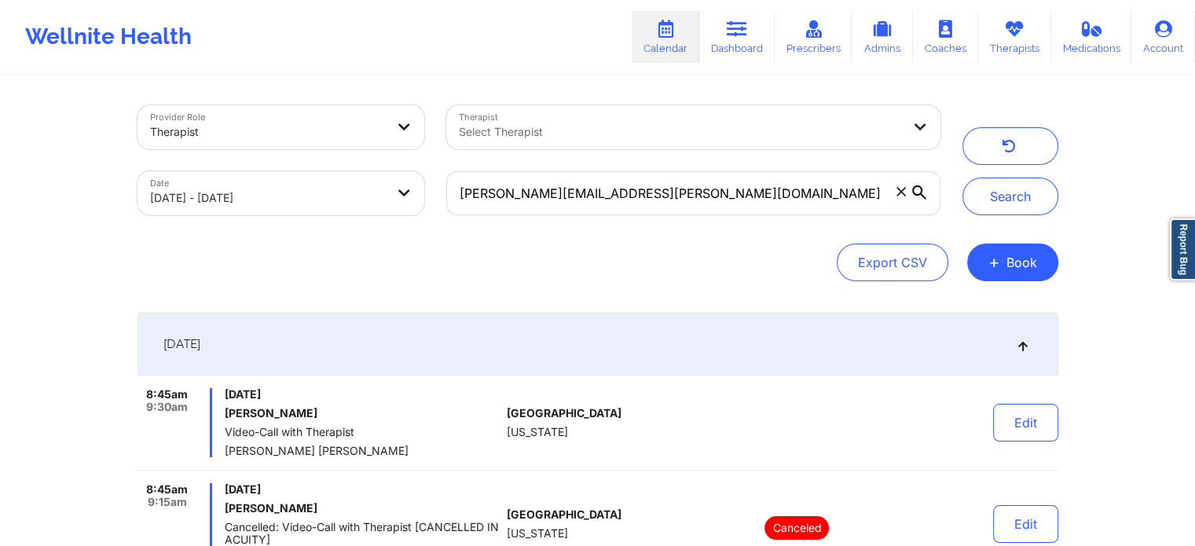
click at [1009, 402] on div "Edit" at bounding box center [985, 422] width 145 height 69
click at [1009, 427] on button "Edit" at bounding box center [1025, 423] width 65 height 38
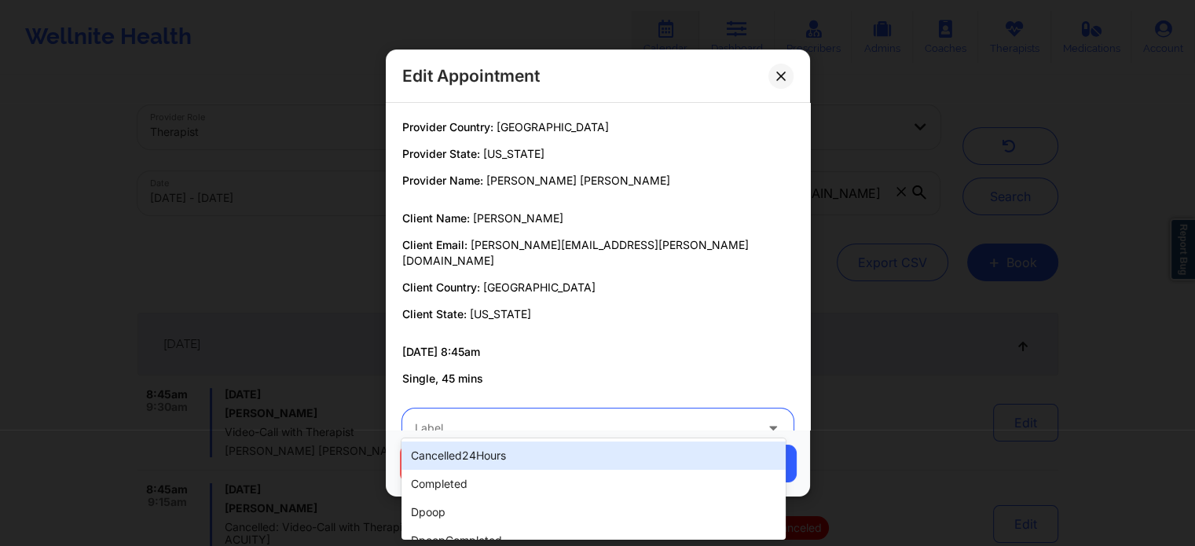
click at [553, 419] on div at bounding box center [585, 428] width 340 height 19
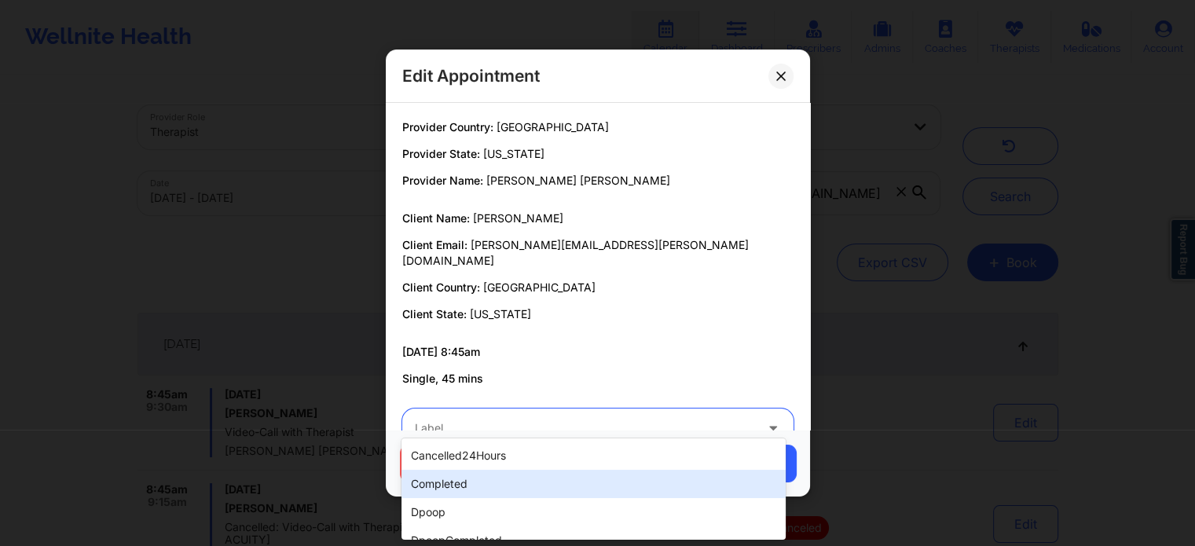
click at [480, 487] on div "completed" at bounding box center [594, 484] width 384 height 28
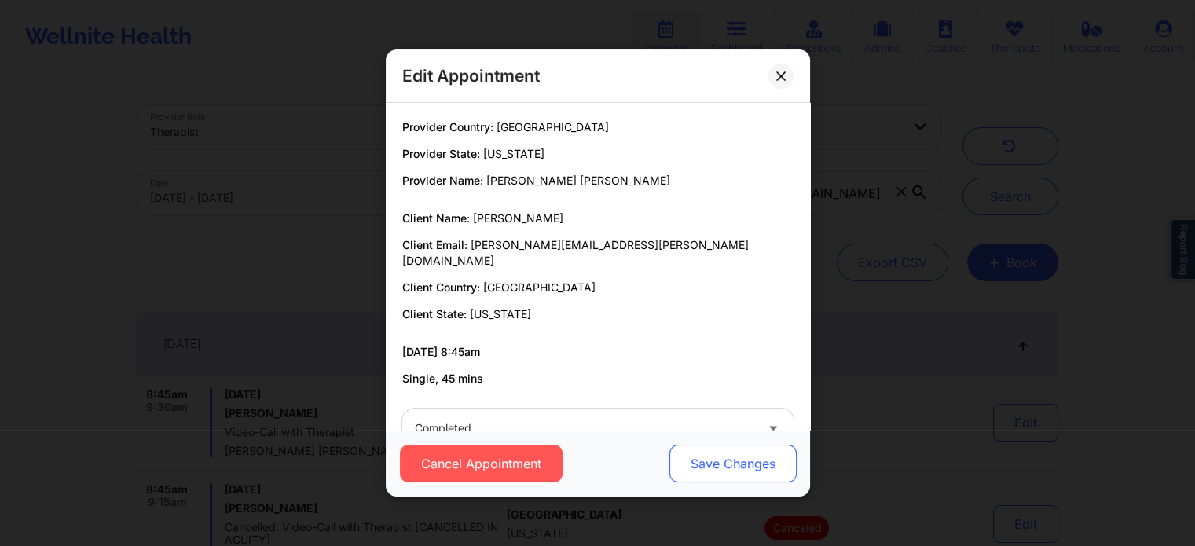
click at [729, 452] on button "Save Changes" at bounding box center [732, 464] width 127 height 38
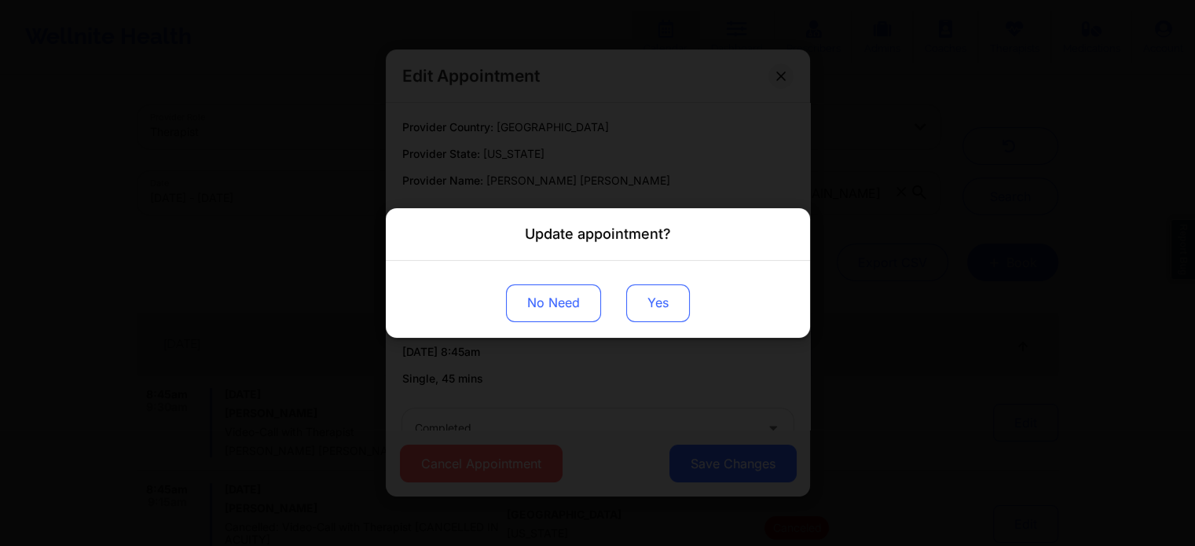
click at [661, 298] on button "Yes" at bounding box center [658, 304] width 64 height 38
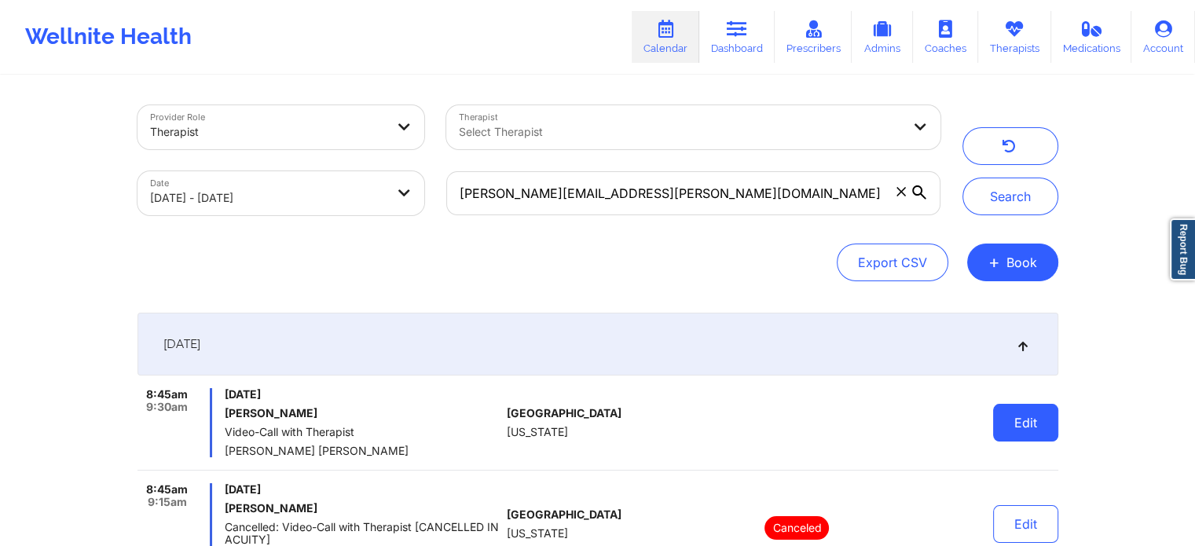
click at [1035, 429] on button "Edit" at bounding box center [1025, 423] width 65 height 38
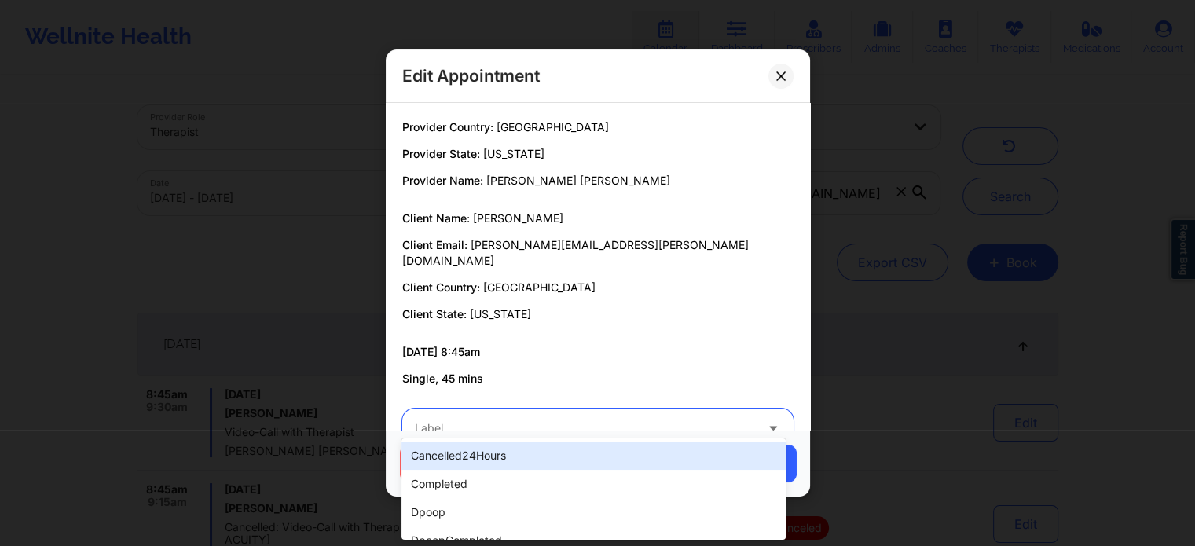
click at [548, 424] on div "Label" at bounding box center [579, 428] width 354 height 39
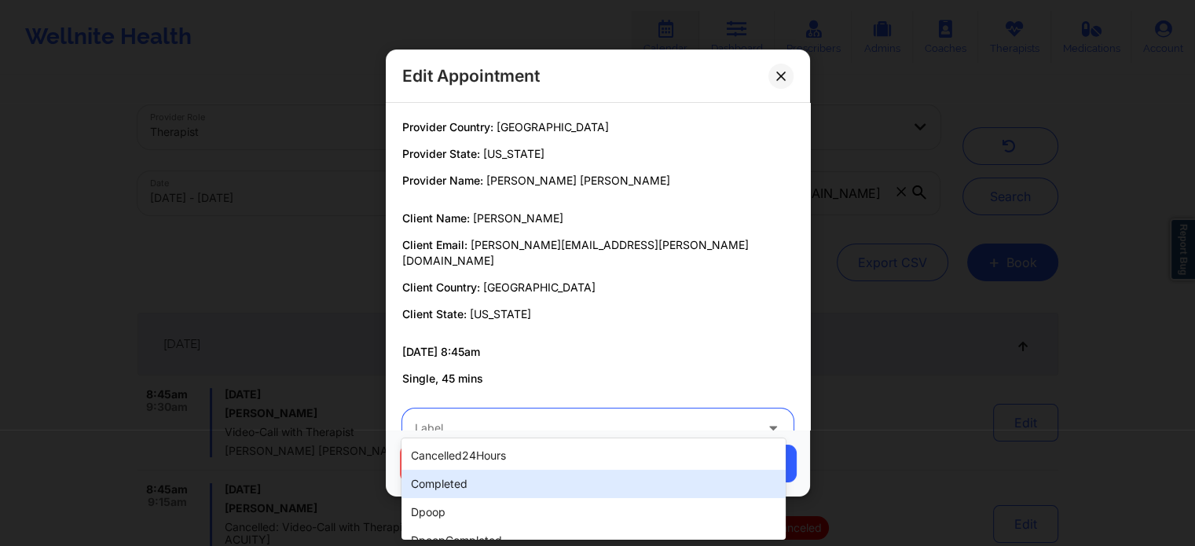
click at [541, 494] on div "completed" at bounding box center [594, 484] width 384 height 28
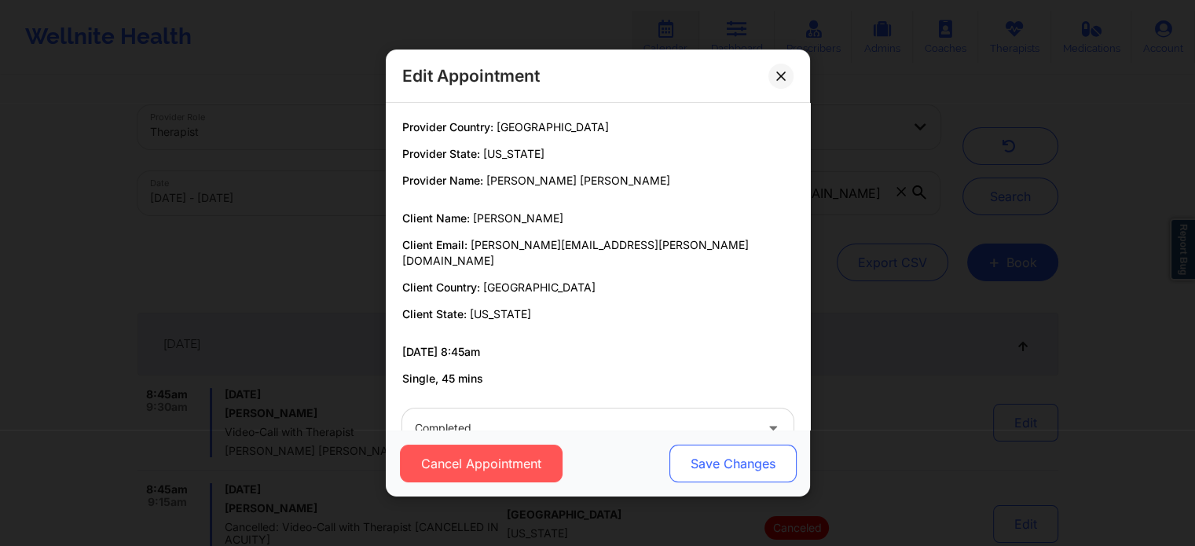
click at [751, 455] on button "Save Changes" at bounding box center [732, 464] width 127 height 38
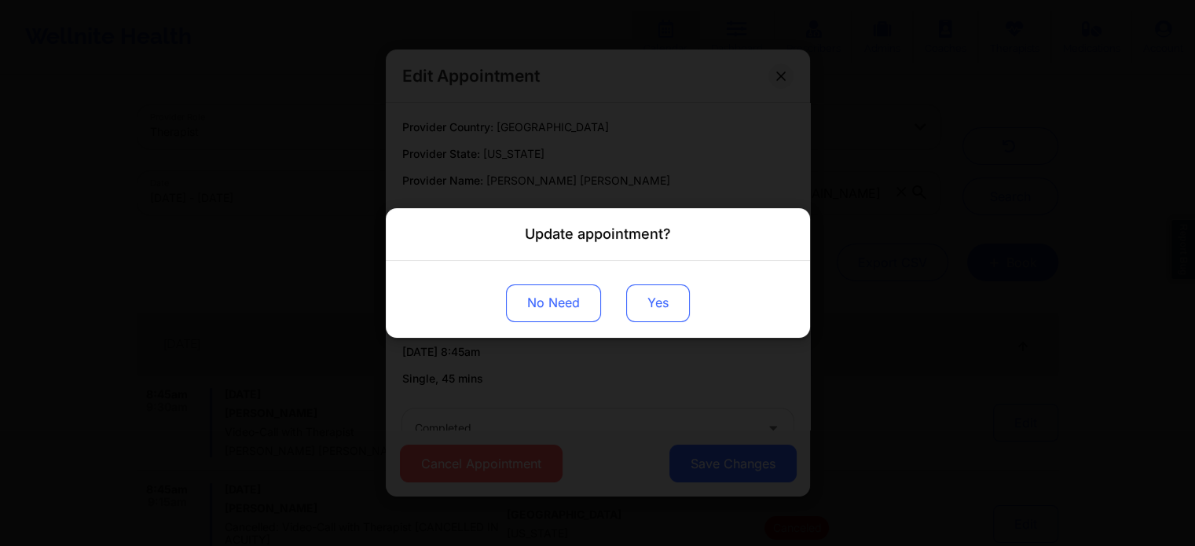
click at [657, 296] on button "Yes" at bounding box center [658, 304] width 64 height 38
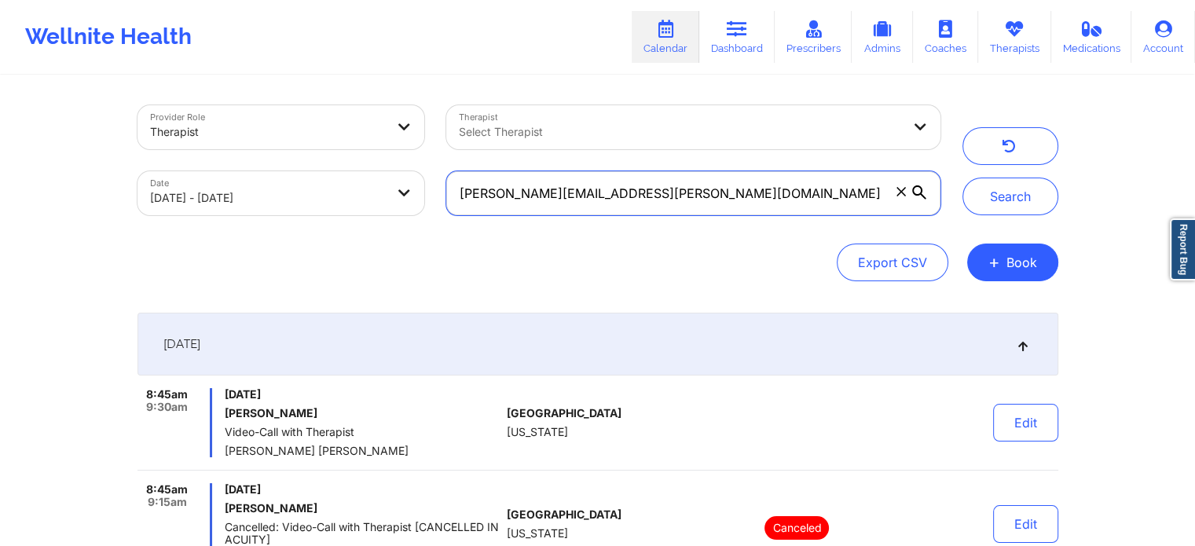
drag, startPoint x: 659, startPoint y: 189, endPoint x: 303, endPoint y: 125, distance: 361.8
click at [303, 125] on div "Provider Role Therapist Therapist Select Therapist Date 09/18/2025 - 09/19/2025…" at bounding box center [539, 160] width 825 height 132
click at [963, 178] on button "Search" at bounding box center [1011, 197] width 96 height 38
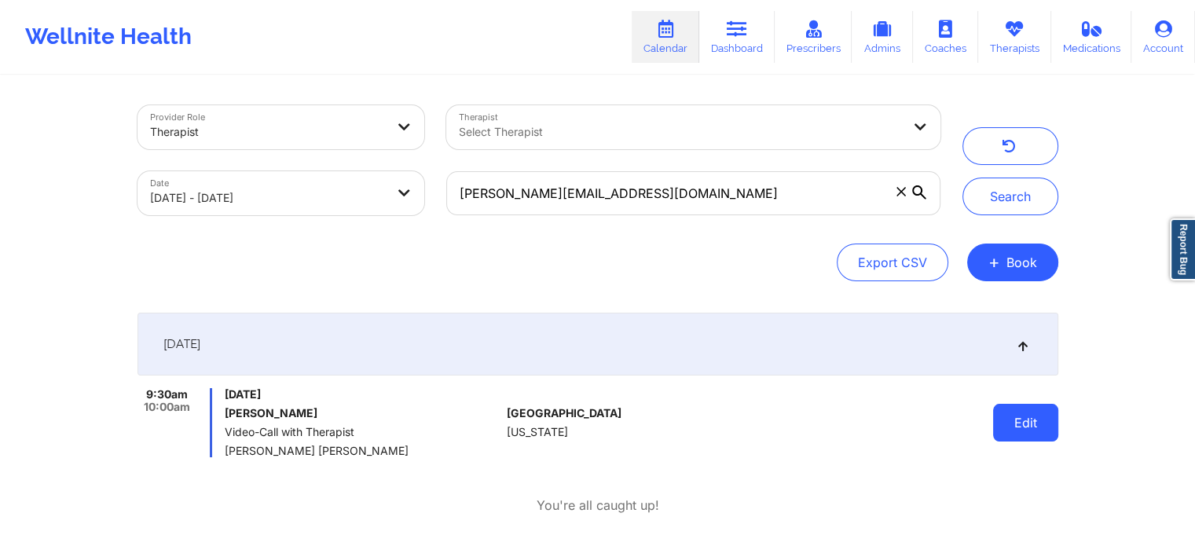
click at [1036, 434] on button "Edit" at bounding box center [1025, 423] width 65 height 38
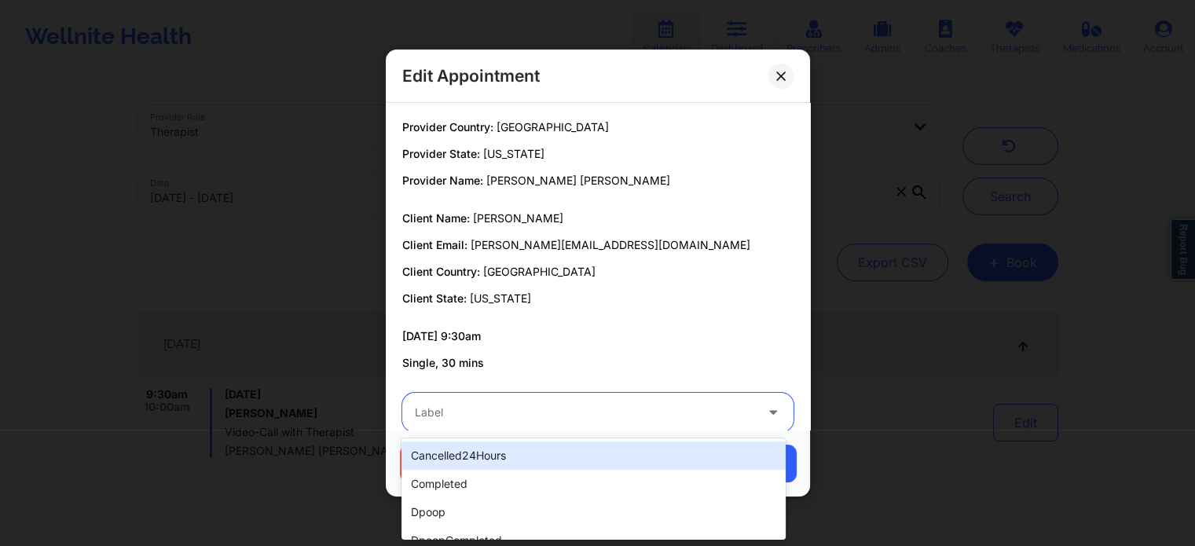
click at [632, 419] on div at bounding box center [585, 412] width 340 height 19
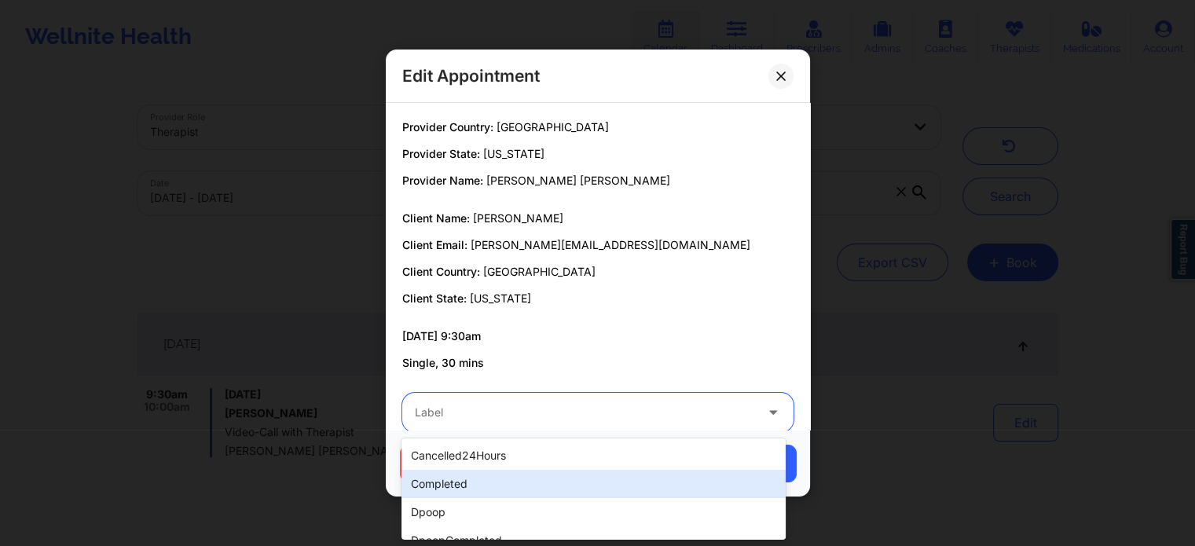
click at [529, 485] on div "completed" at bounding box center [594, 484] width 384 height 28
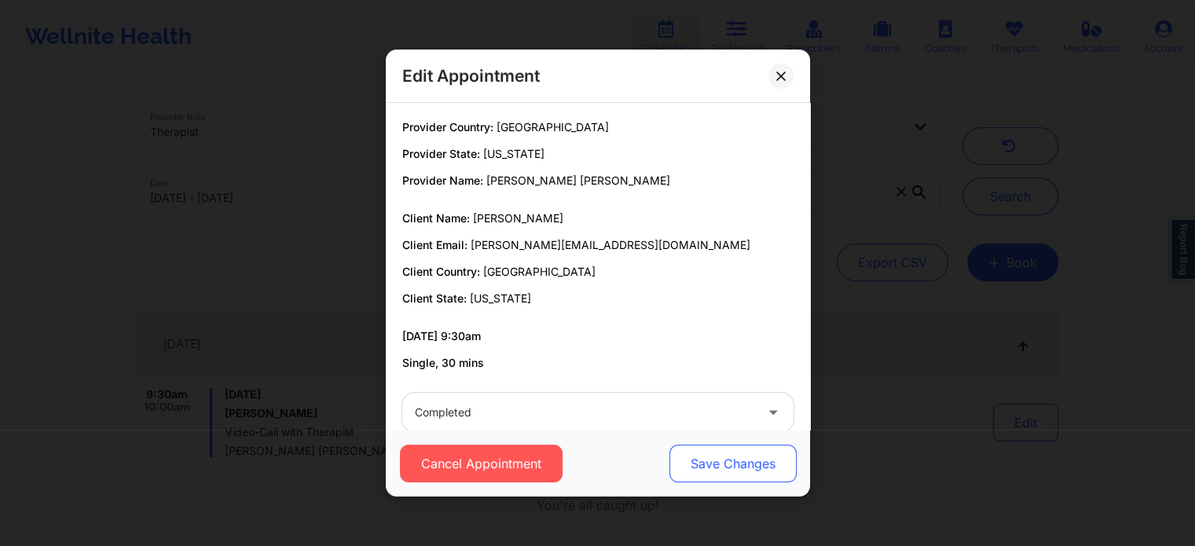
click at [711, 456] on button "Save Changes" at bounding box center [732, 464] width 127 height 38
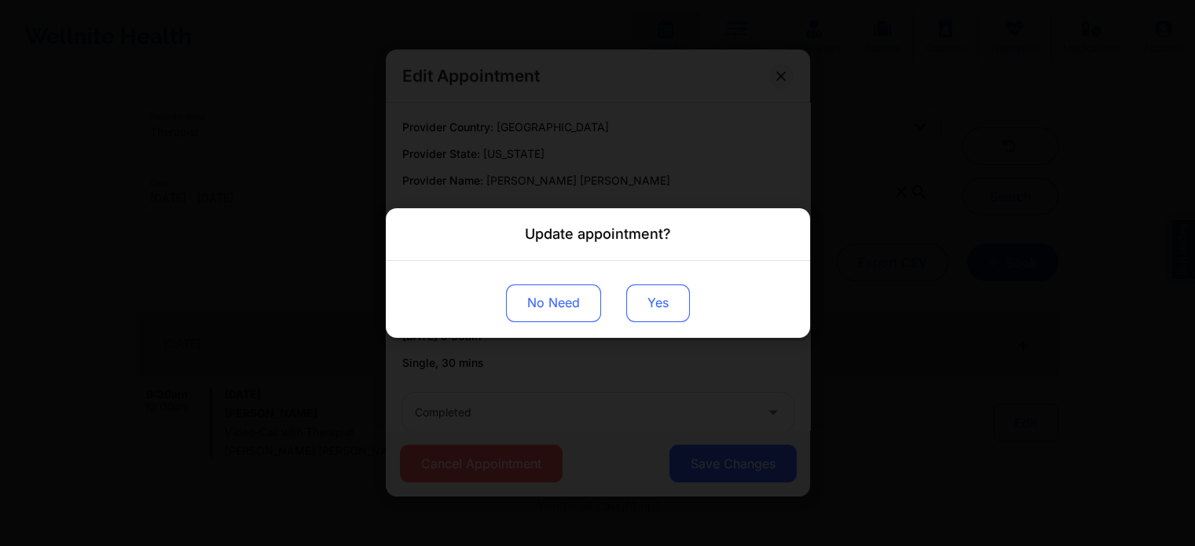
click at [639, 299] on button "Yes" at bounding box center [658, 304] width 64 height 38
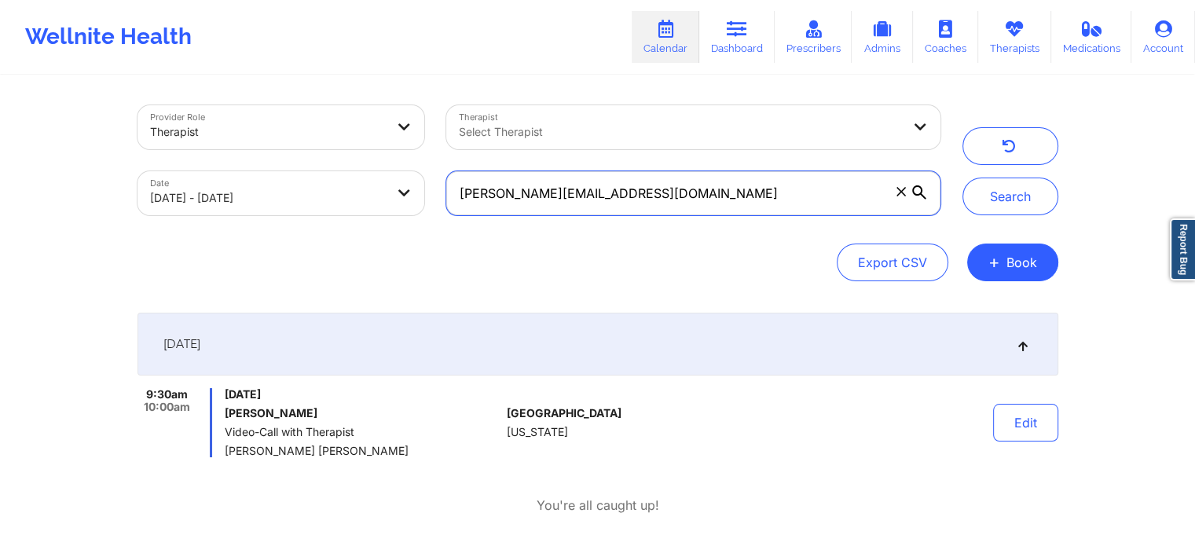
drag, startPoint x: 659, startPoint y: 196, endPoint x: 204, endPoint y: 137, distance: 458.2
click at [204, 137] on div "Provider Role Therapist Therapist Select Therapist Date 09/18/2025 - 09/19/2025…" at bounding box center [539, 160] width 825 height 132
click at [963, 178] on button "Search" at bounding box center [1011, 197] width 96 height 38
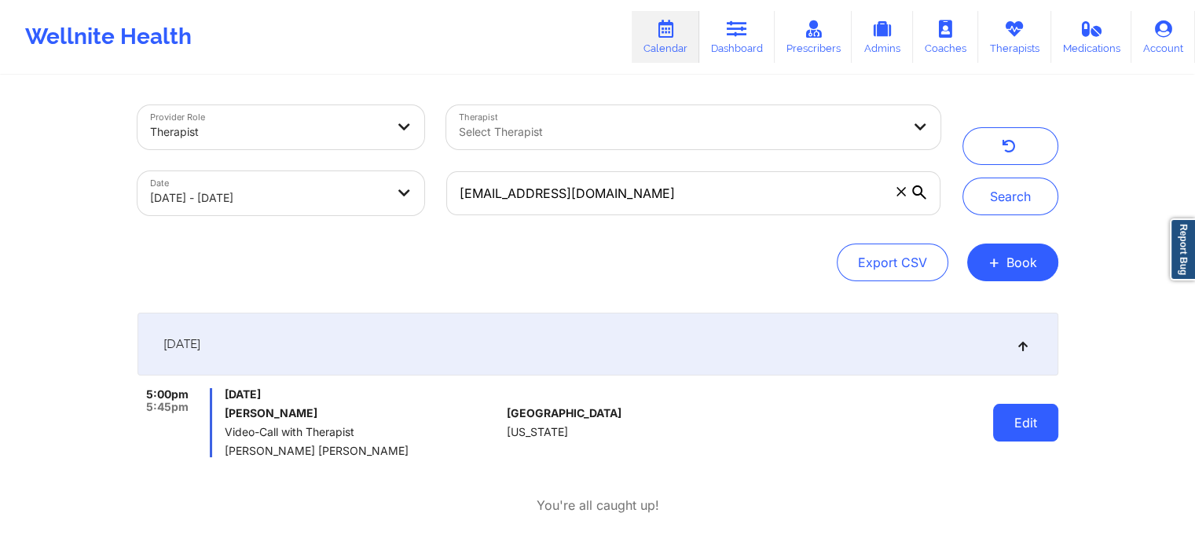
click at [997, 424] on button "Edit" at bounding box center [1025, 423] width 65 height 38
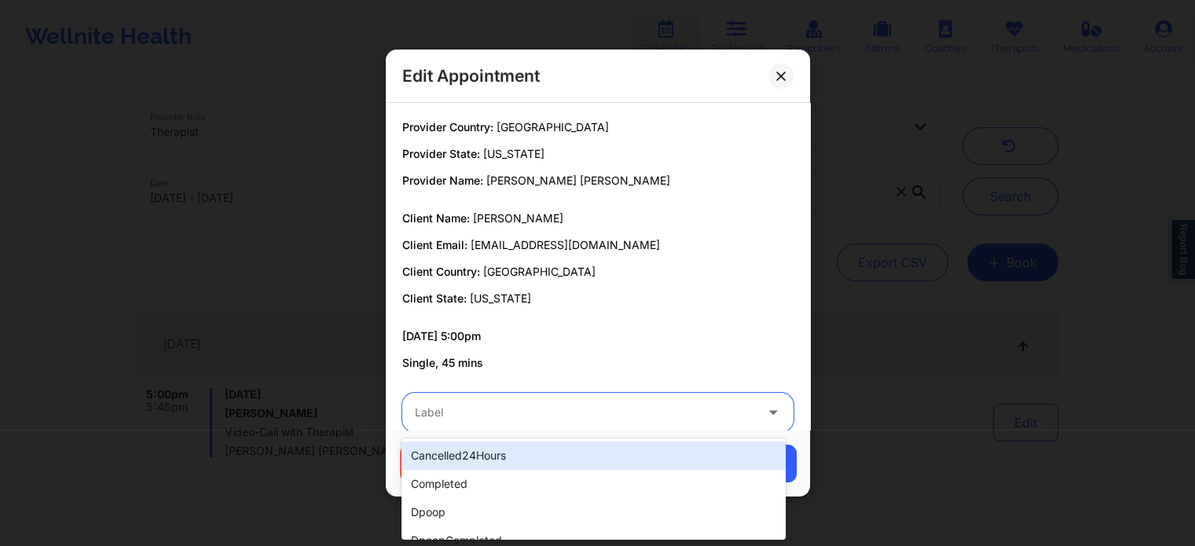
click at [607, 415] on div at bounding box center [585, 412] width 340 height 19
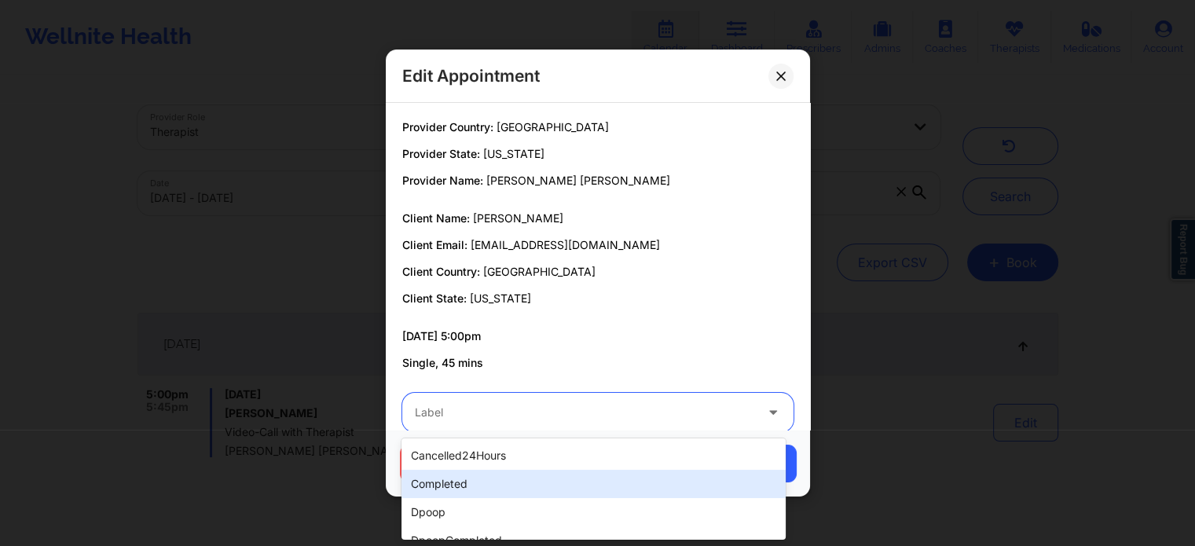
click at [488, 492] on div "completed" at bounding box center [594, 484] width 384 height 28
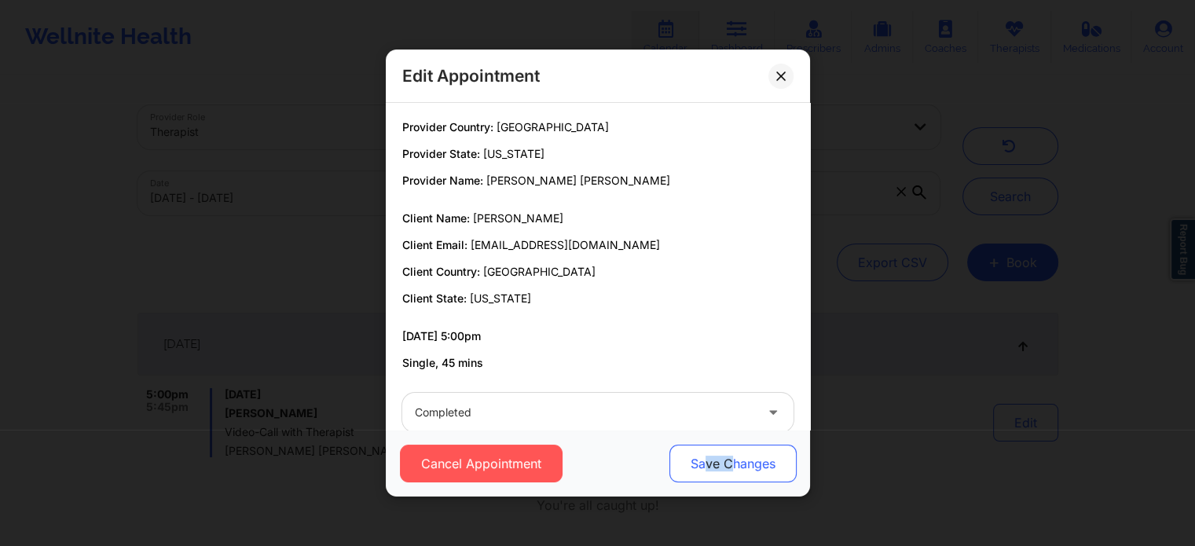
drag, startPoint x: 707, startPoint y: 494, endPoint x: 735, endPoint y: 467, distance: 38.4
click at [735, 467] on div "Cancel Appointment Save Changes" at bounding box center [598, 463] width 424 height 67
click at [735, 467] on button "Save Changes" at bounding box center [732, 464] width 127 height 38
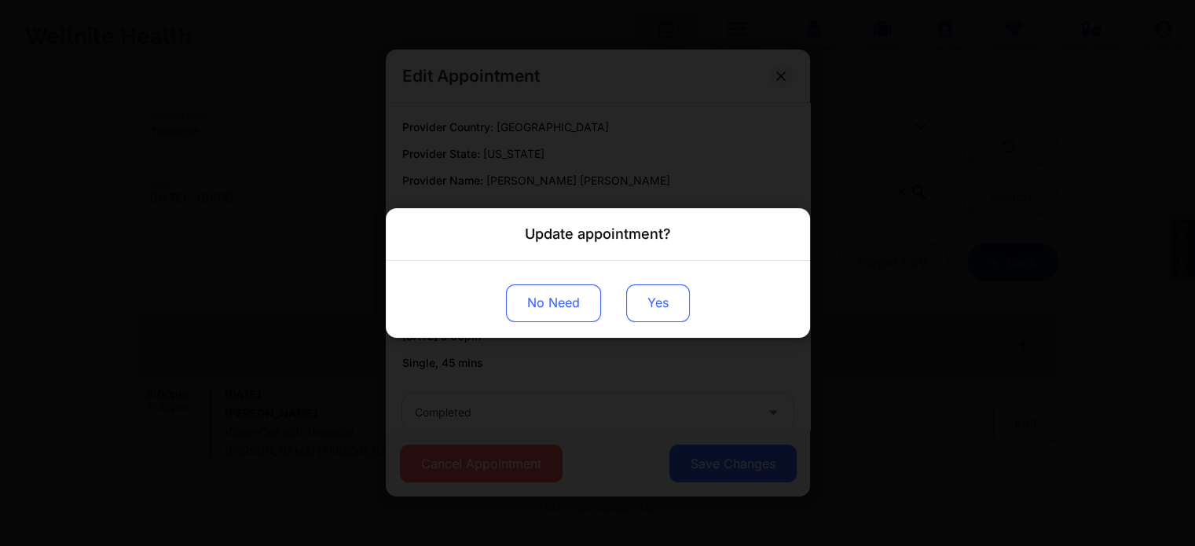
click at [674, 304] on button "Yes" at bounding box center [658, 304] width 64 height 38
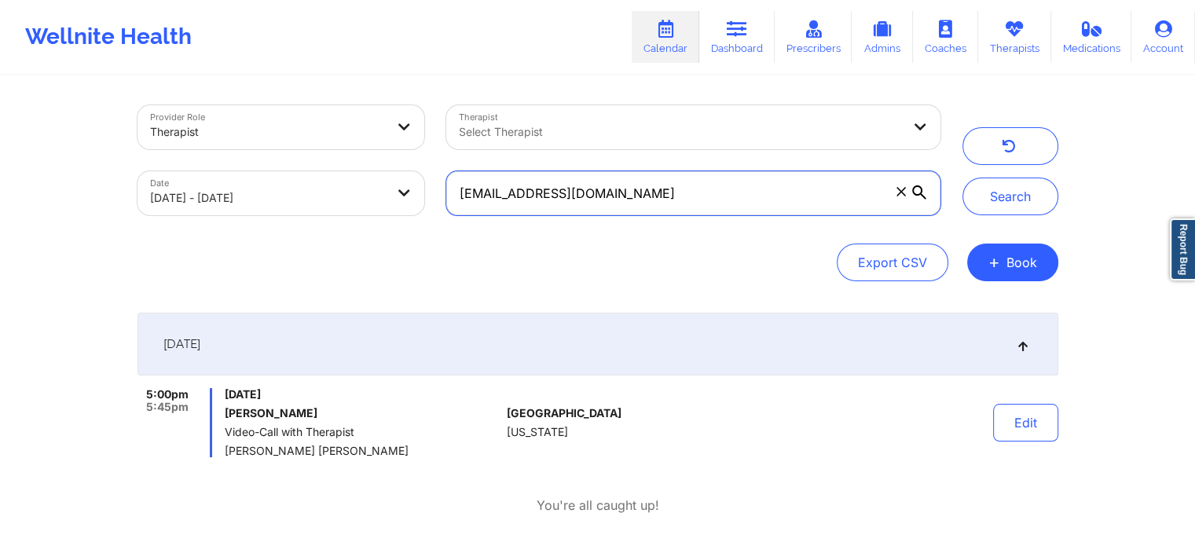
drag, startPoint x: 689, startPoint y: 193, endPoint x: 309, endPoint y: 164, distance: 380.7
click at [309, 164] on div "Provider Role Therapist Therapist Select Therapist Date 09/18/2025 - 09/19/2025…" at bounding box center [539, 160] width 825 height 132
click at [963, 178] on button "Search" at bounding box center [1011, 197] width 96 height 38
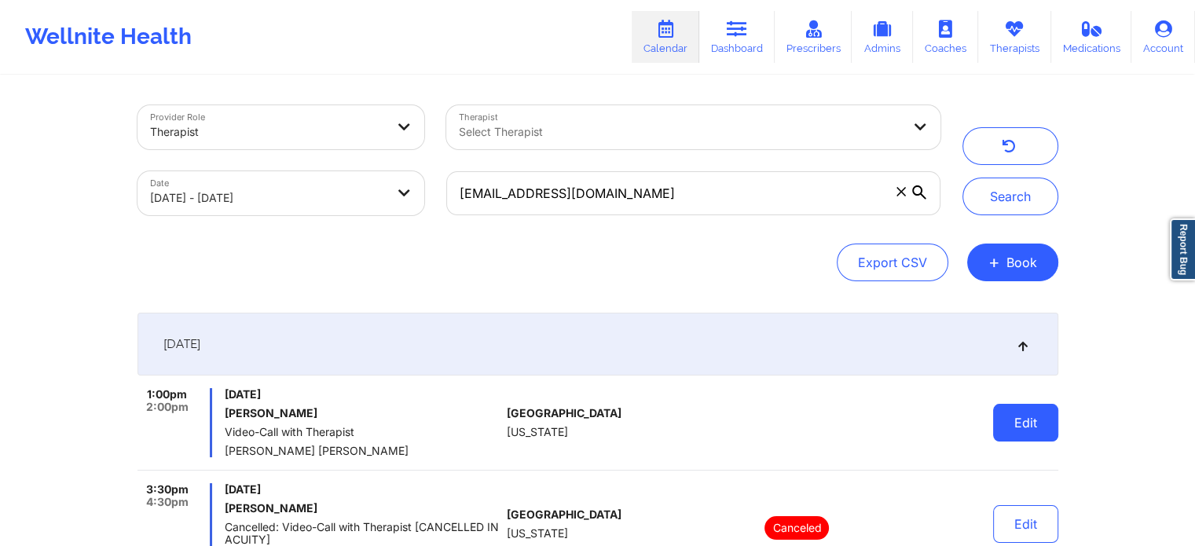
click at [1022, 424] on button "Edit" at bounding box center [1025, 423] width 65 height 38
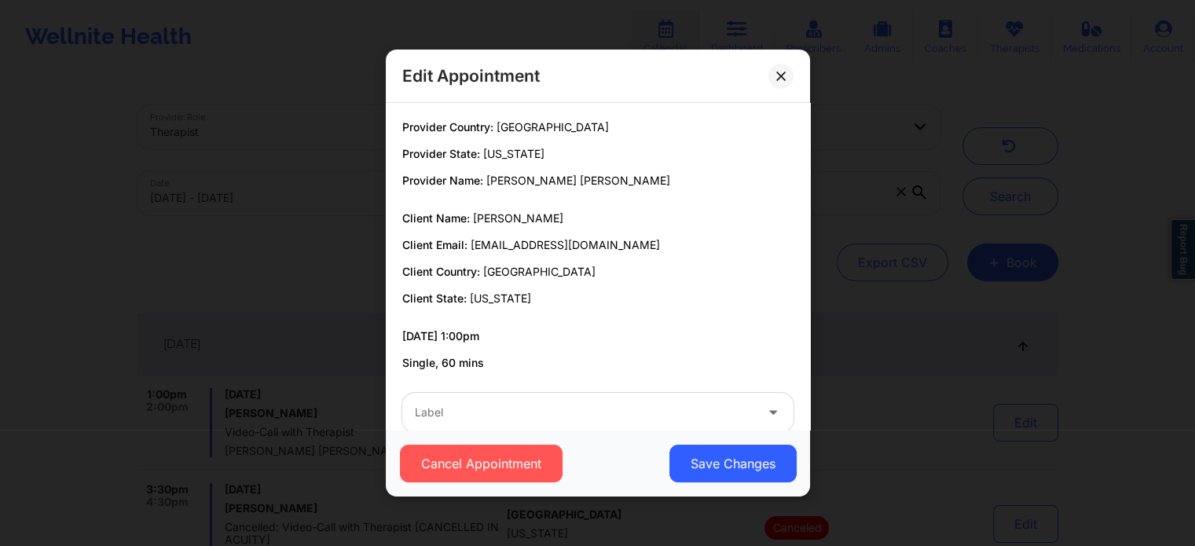
click at [598, 406] on div at bounding box center [585, 412] width 340 height 19
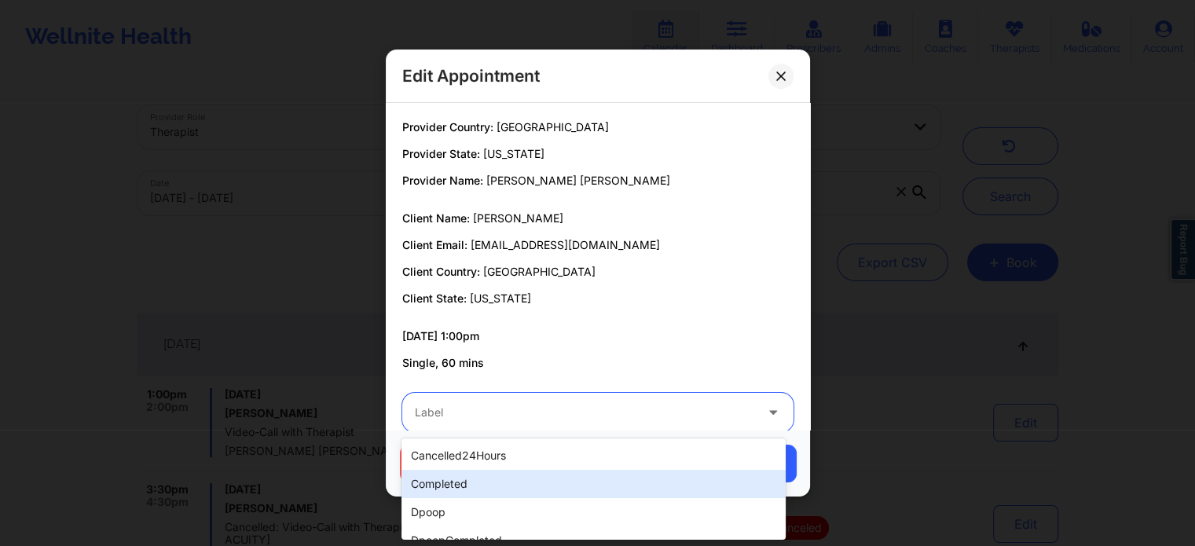
click at [509, 471] on div "completed" at bounding box center [594, 484] width 384 height 28
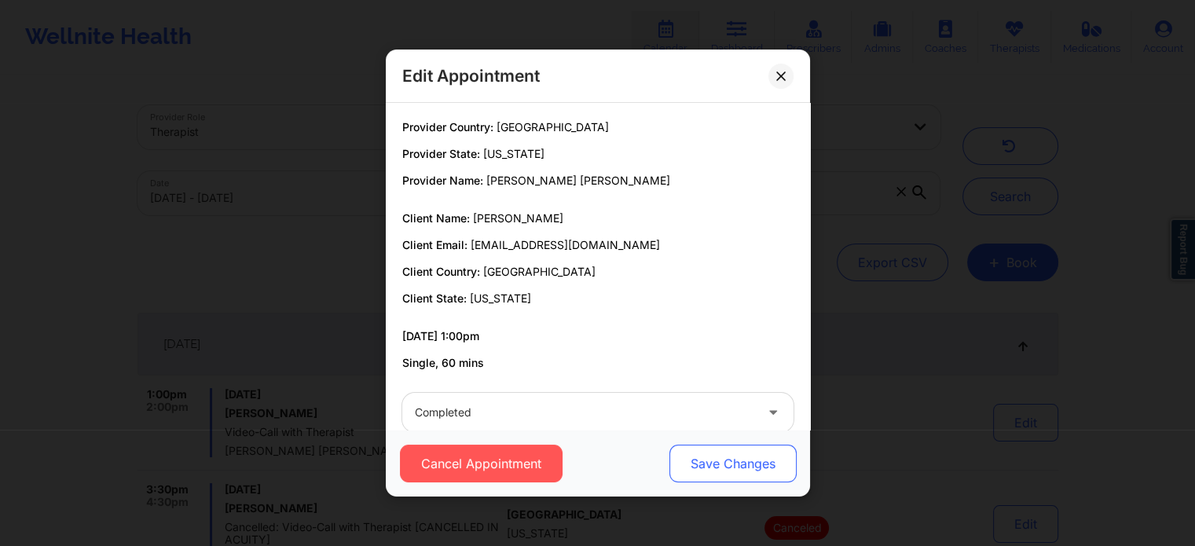
click at [738, 455] on button "Save Changes" at bounding box center [732, 464] width 127 height 38
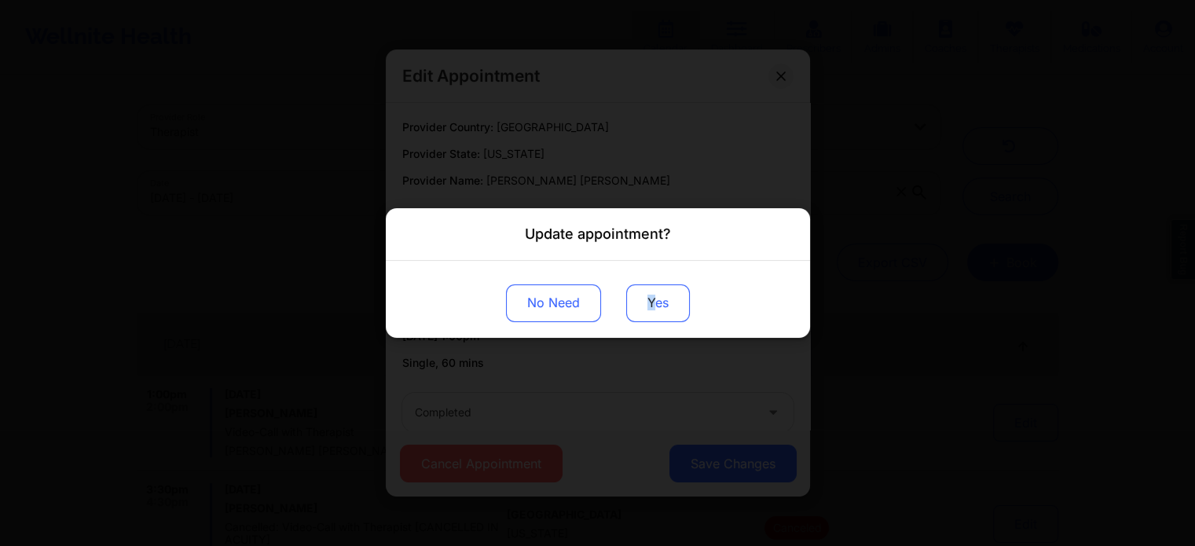
drag, startPoint x: 645, startPoint y: 266, endPoint x: 652, endPoint y: 309, distance: 43.9
click at [652, 309] on div "No Need Yes" at bounding box center [598, 299] width 424 height 77
click at [652, 309] on button "Yes" at bounding box center [658, 304] width 64 height 38
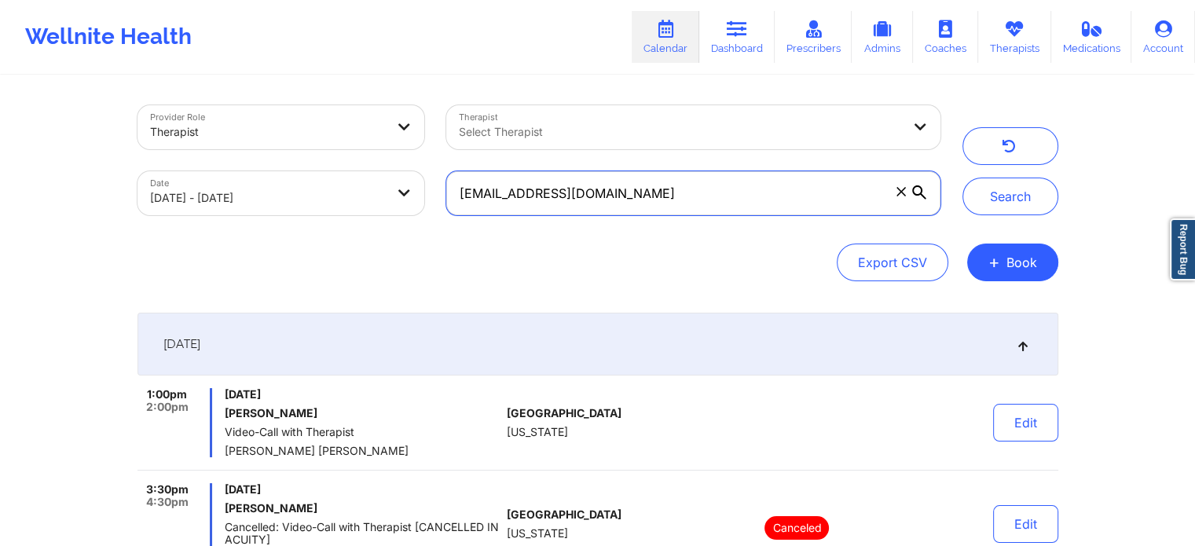
drag, startPoint x: 814, startPoint y: 194, endPoint x: 292, endPoint y: 83, distance: 534.5
click at [292, 83] on div "Provider Role Therapist Therapist Select Therapist Date 09/18/2025 - 09/19/2025…" at bounding box center [598, 369] width 943 height 585
click at [963, 178] on button "Search" at bounding box center [1011, 197] width 96 height 38
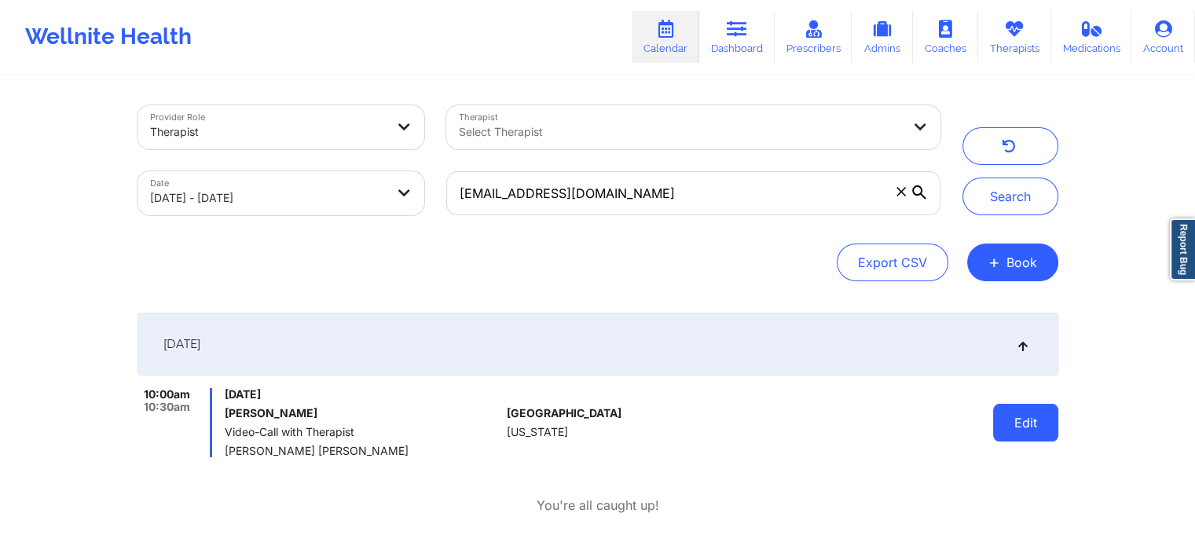
drag, startPoint x: 1027, startPoint y: 443, endPoint x: 1030, endPoint y: 434, distance: 9.0
click at [1030, 434] on div "Edit" at bounding box center [985, 422] width 145 height 69
click at [1030, 434] on button "Edit" at bounding box center [1025, 423] width 65 height 38
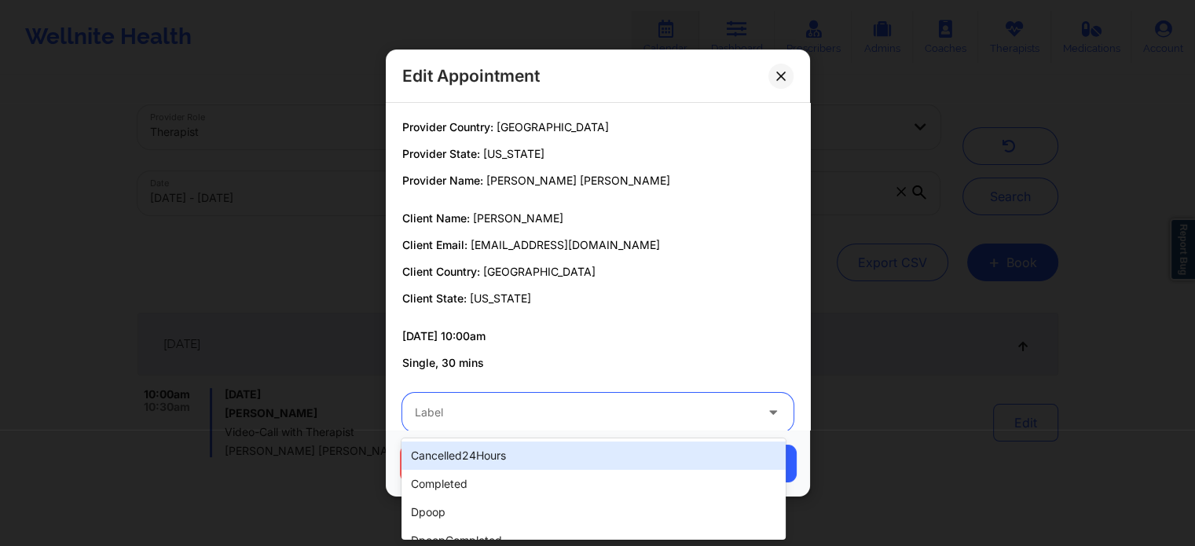
click at [588, 418] on div at bounding box center [585, 412] width 340 height 19
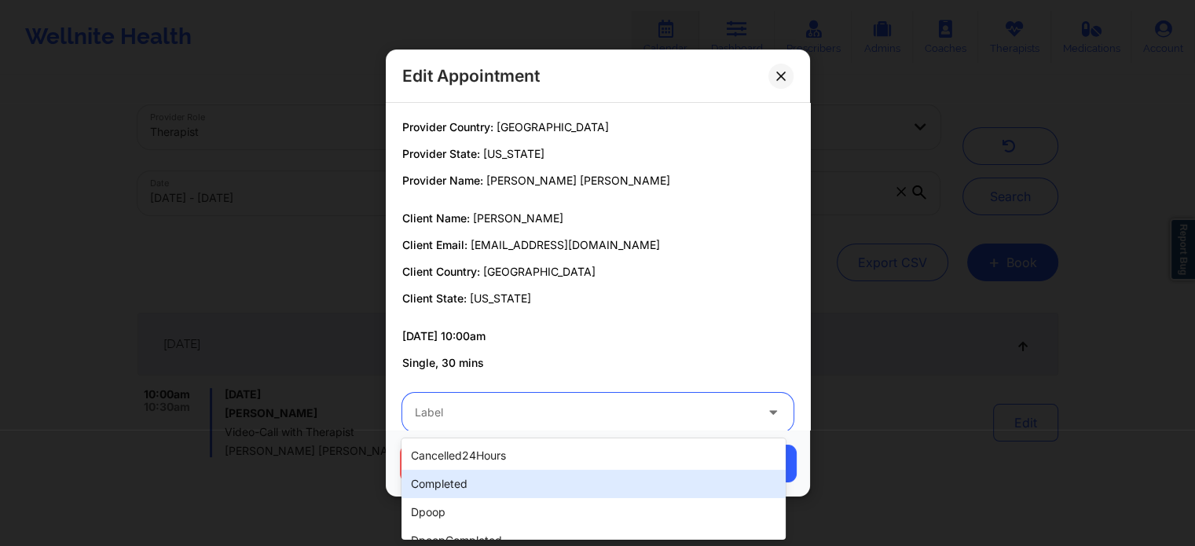
click at [502, 470] on div "completed" at bounding box center [594, 484] width 384 height 28
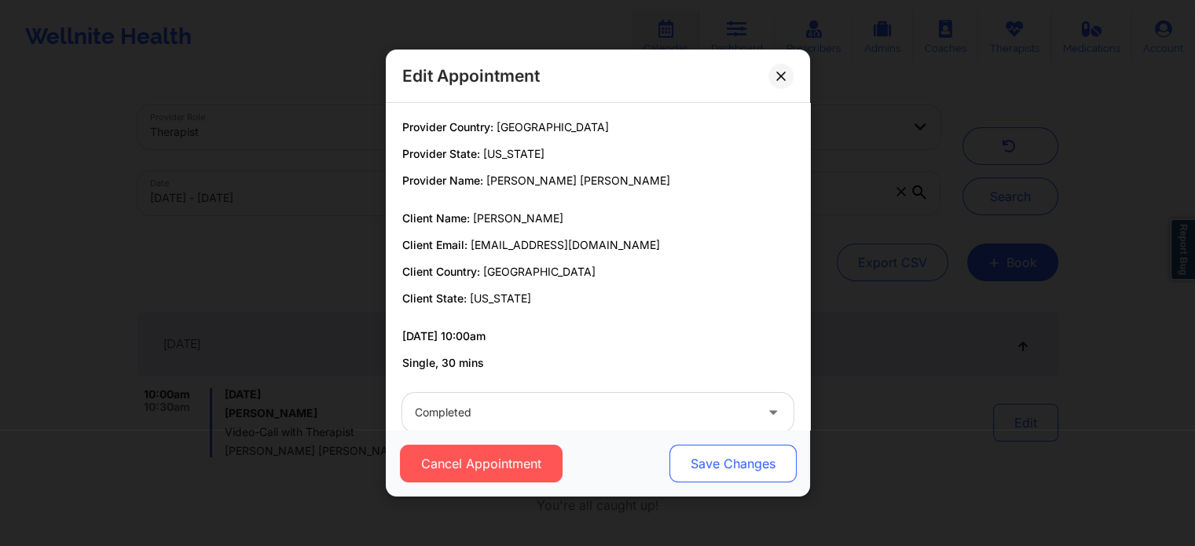
click at [732, 465] on button "Save Changes" at bounding box center [732, 464] width 127 height 38
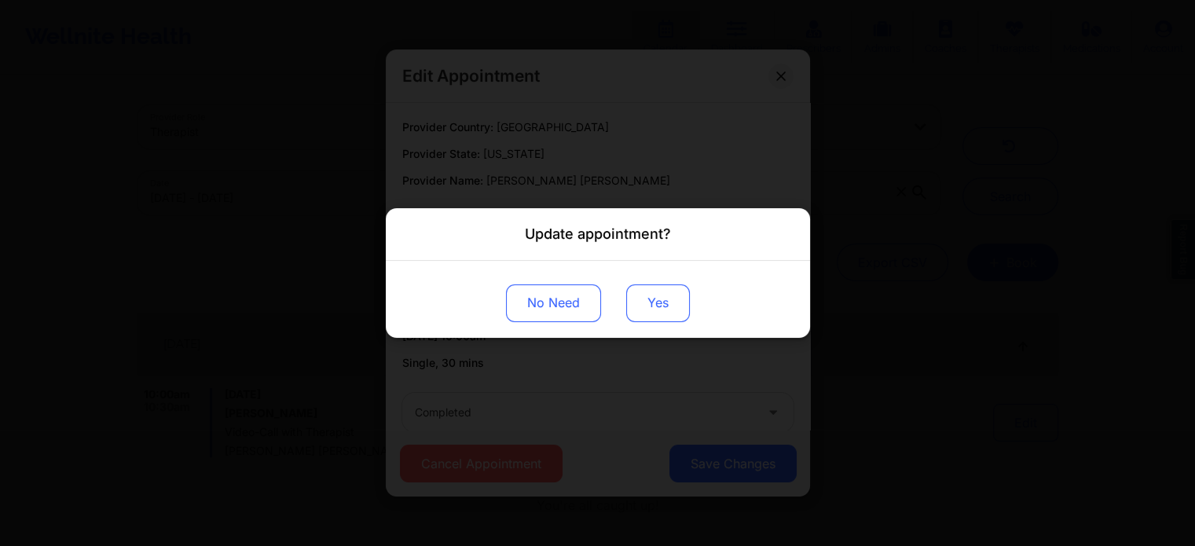
click at [631, 290] on button "Yes" at bounding box center [658, 304] width 64 height 38
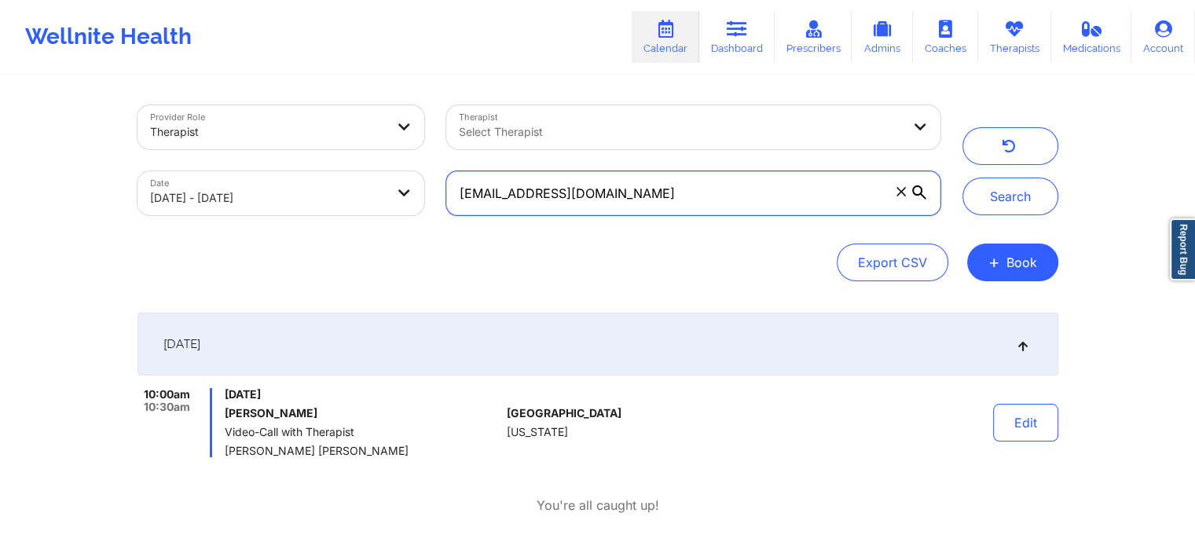
drag, startPoint x: 736, startPoint y: 186, endPoint x: 340, endPoint y: 197, distance: 396.3
click at [340, 197] on div "Provider Role Therapist Therapist Select Therapist Date 09/18/2025 - 09/19/2025…" at bounding box center [539, 160] width 825 height 132
drag, startPoint x: 659, startPoint y: 189, endPoint x: 343, endPoint y: 171, distance: 316.4
click at [343, 171] on div "Provider Role Therapist Therapist Select Therapist Date 09/18/2025 - 09/19/2025…" at bounding box center [539, 160] width 825 height 132
click at [963, 178] on button "Search" at bounding box center [1011, 197] width 96 height 38
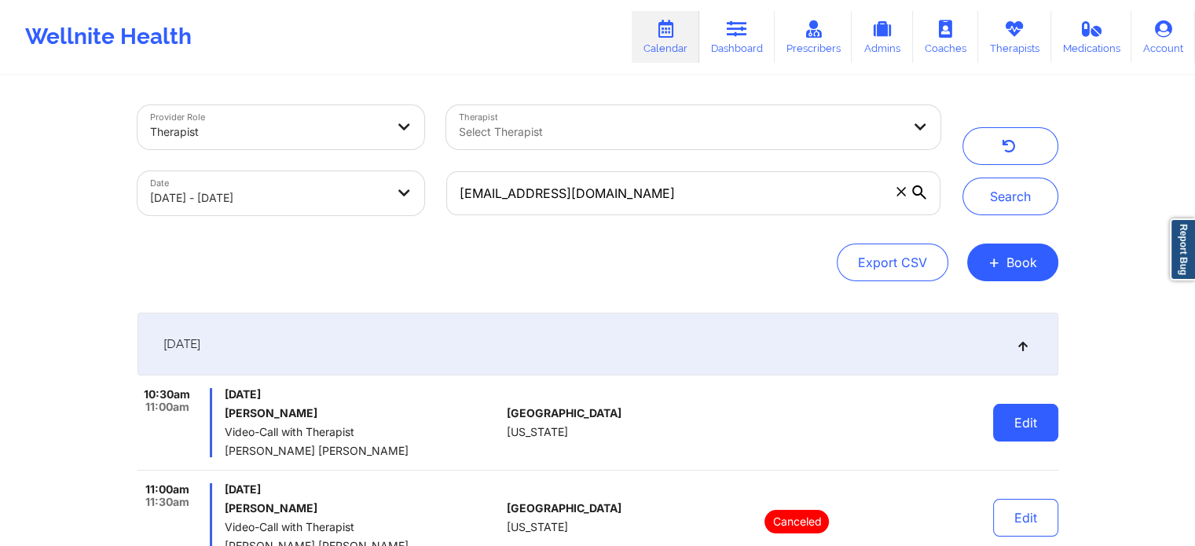
click at [1008, 418] on button "Edit" at bounding box center [1025, 423] width 65 height 38
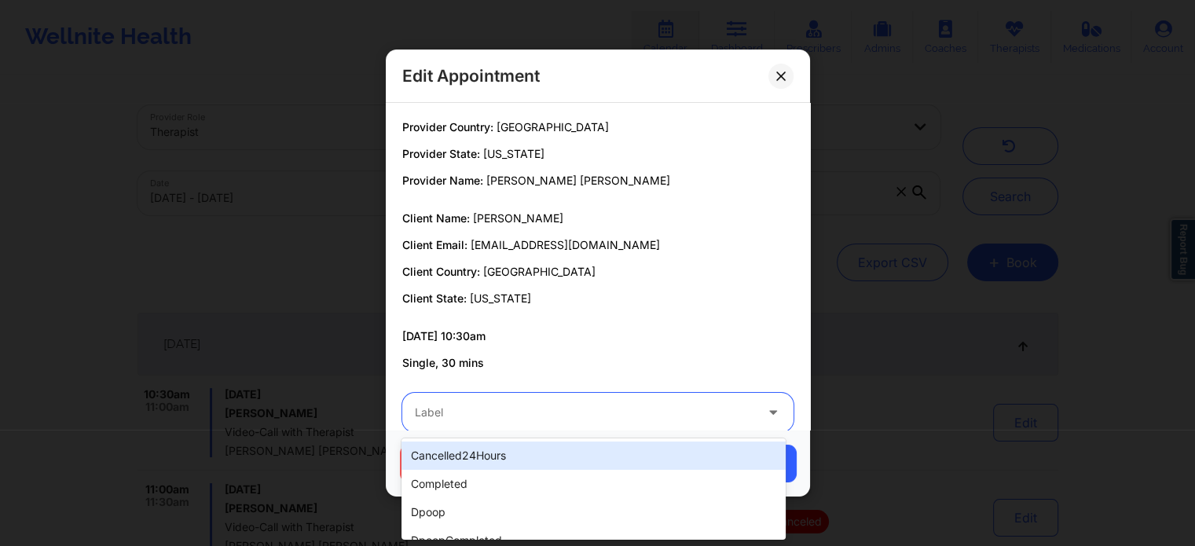
click at [641, 405] on div at bounding box center [585, 412] width 340 height 19
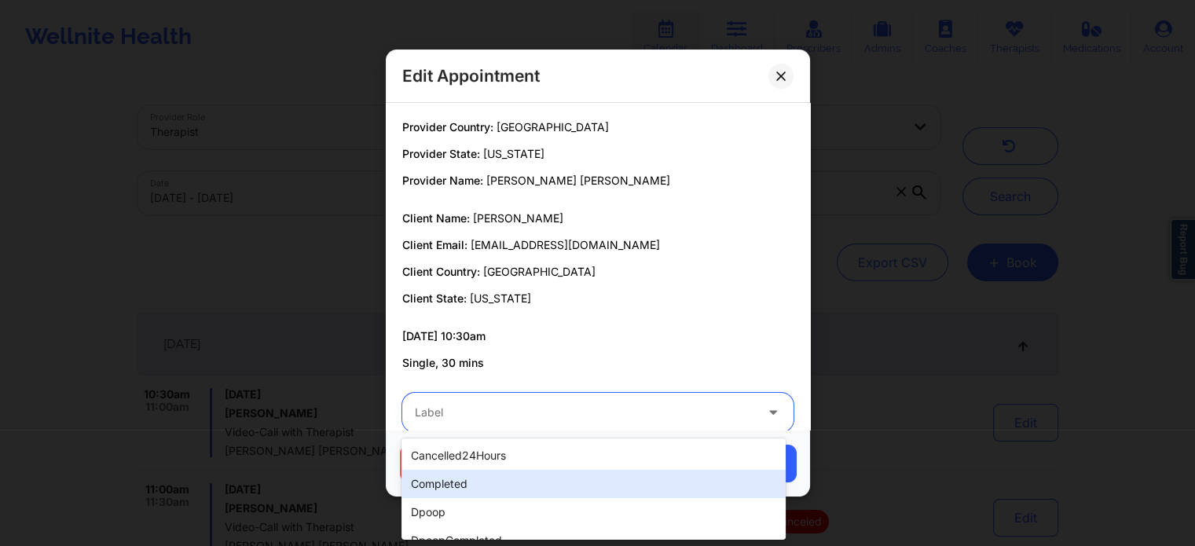
click at [550, 471] on div "completed" at bounding box center [594, 484] width 384 height 28
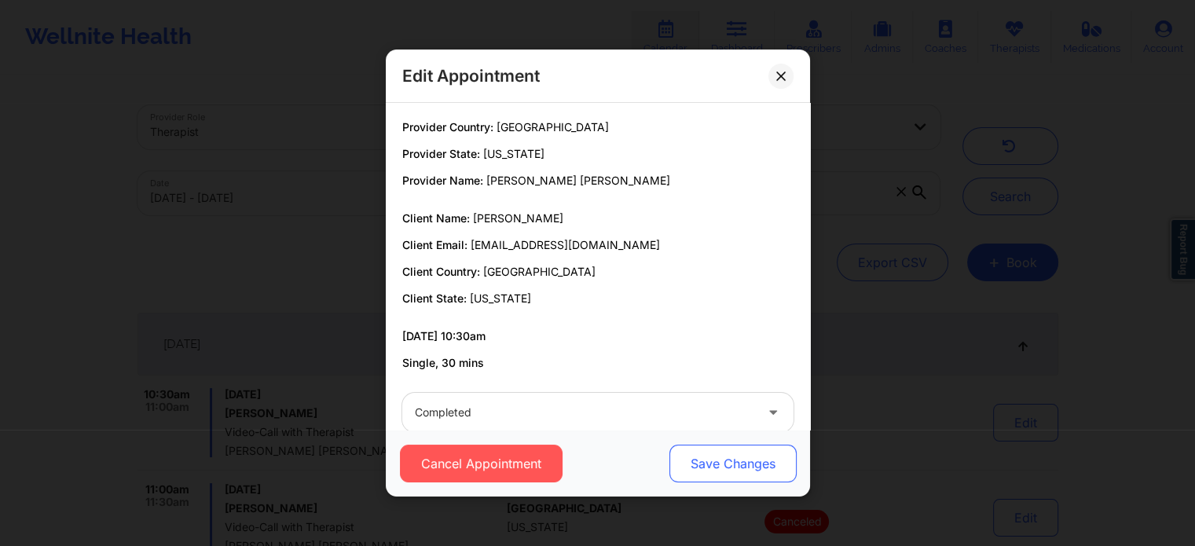
click at [739, 477] on button "Save Changes" at bounding box center [732, 464] width 127 height 38
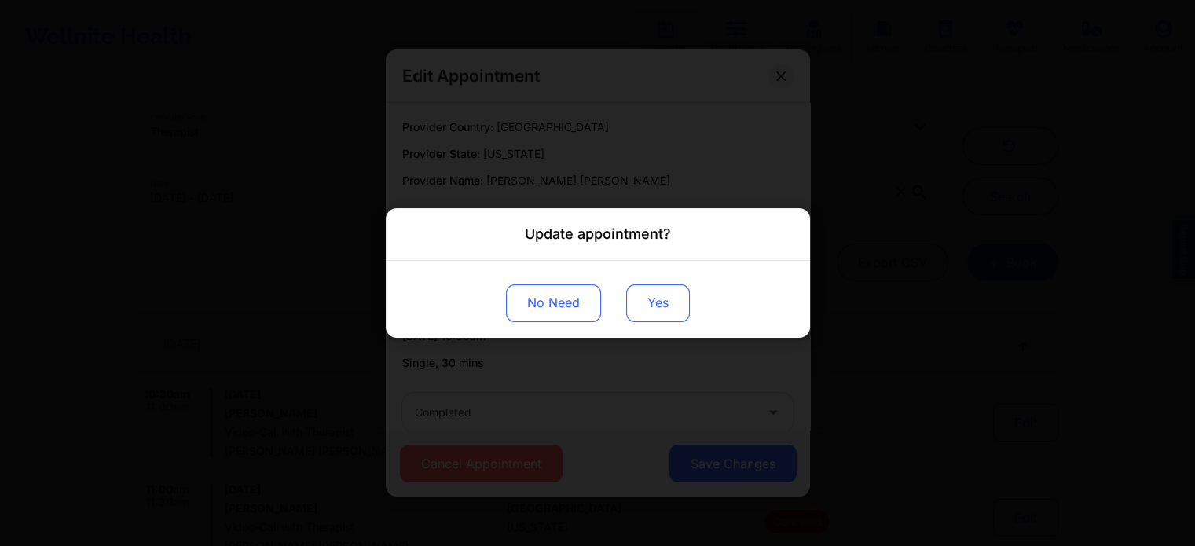
click at [671, 300] on button "Yes" at bounding box center [658, 304] width 64 height 38
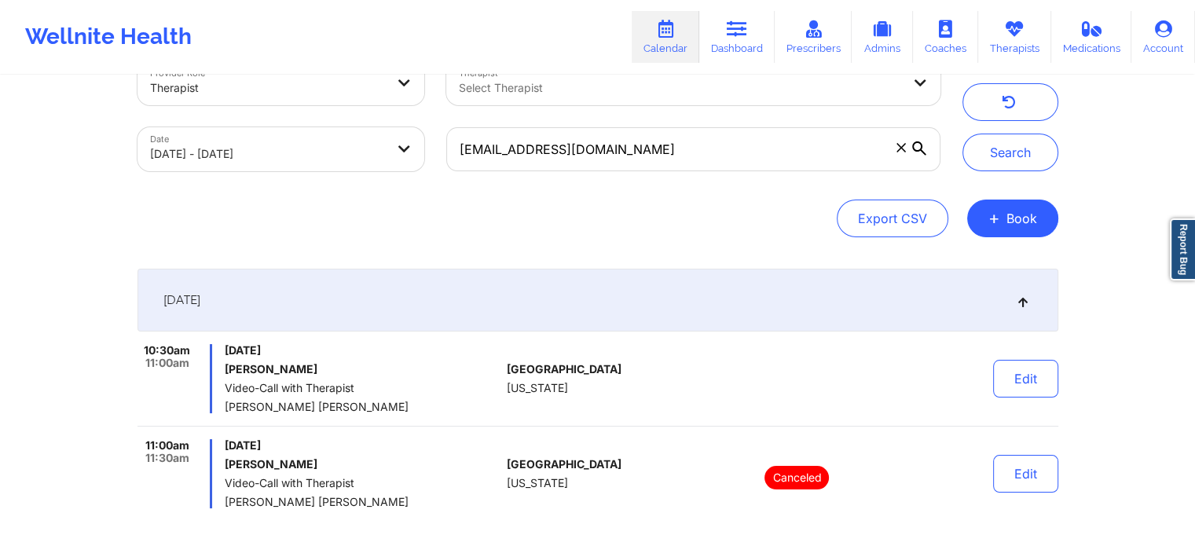
scroll to position [43, 0]
drag, startPoint x: 682, startPoint y: 154, endPoint x: 303, endPoint y: 112, distance: 382.0
click at [303, 112] on div "Provider Role Therapist Therapist Select Therapist Date 09/18/2025 - 09/19/2025…" at bounding box center [539, 117] width 825 height 132
click at [963, 134] on button "Search" at bounding box center [1011, 153] width 96 height 38
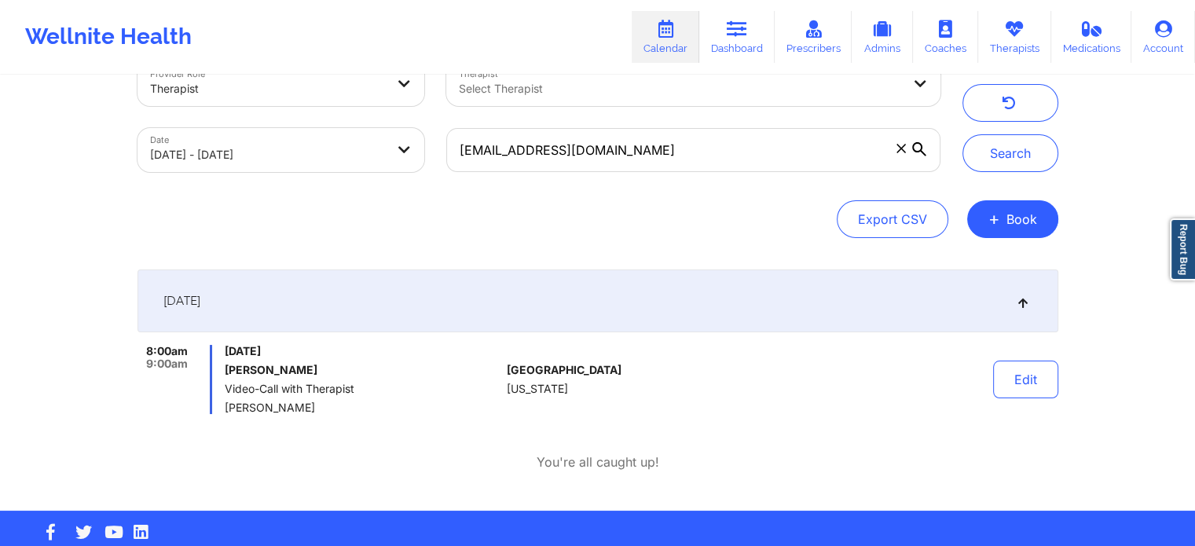
click at [1016, 414] on div "September 18, 2025 8:00am 9:00am Thursday, September 18, 2025 Alicia Triplett V…" at bounding box center [598, 371] width 921 height 202
click at [1022, 396] on button "Edit" at bounding box center [1025, 380] width 65 height 38
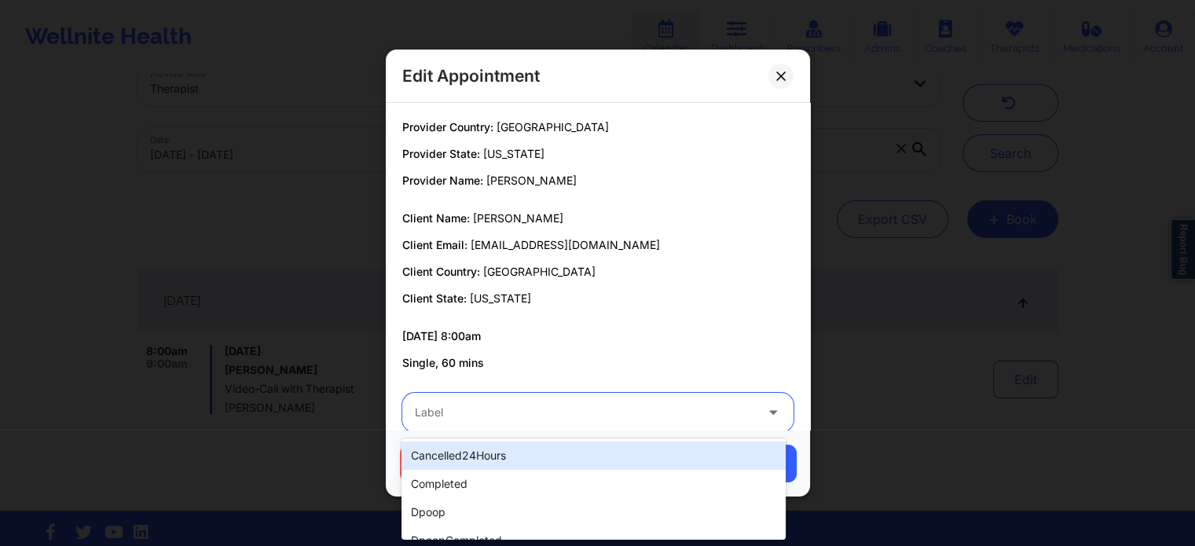
click at [613, 401] on div "Label" at bounding box center [579, 412] width 354 height 39
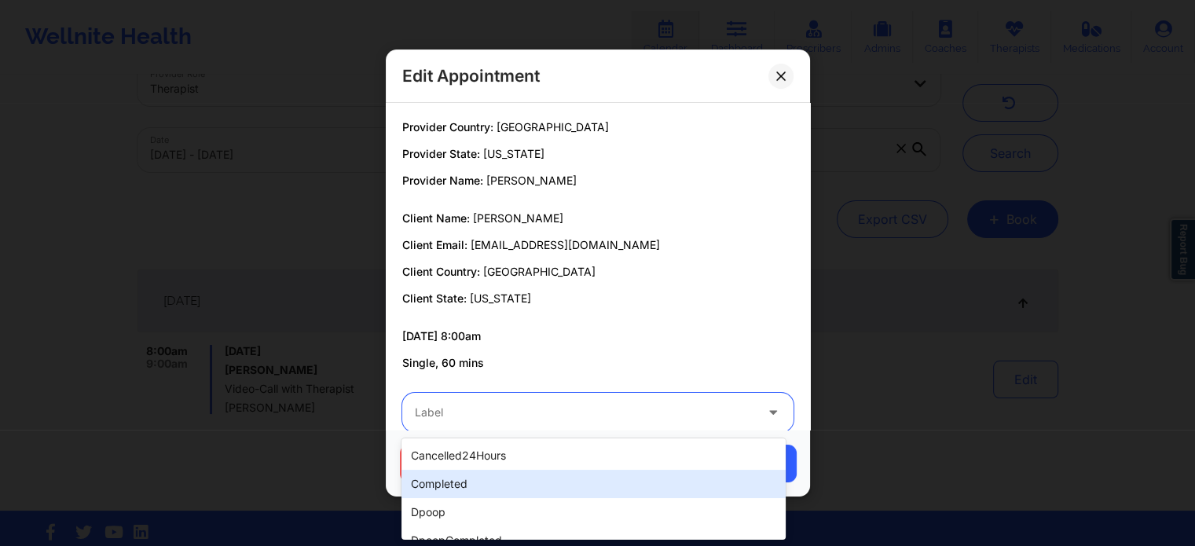
click at [508, 479] on div "completed" at bounding box center [594, 484] width 384 height 28
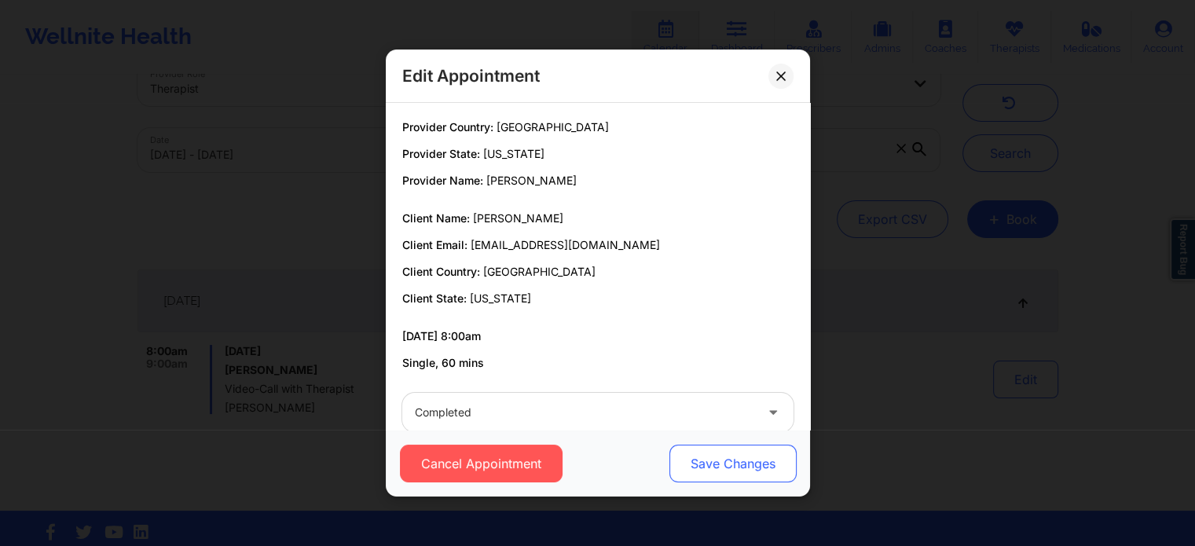
click at [714, 470] on button "Save Changes" at bounding box center [732, 464] width 127 height 38
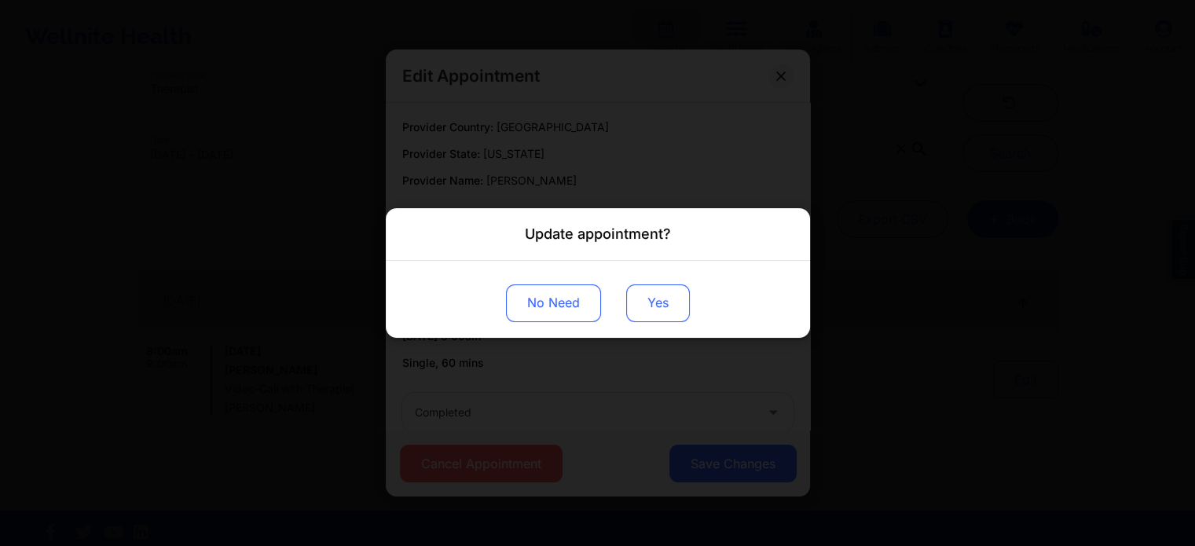
click at [653, 314] on button "Yes" at bounding box center [658, 304] width 64 height 38
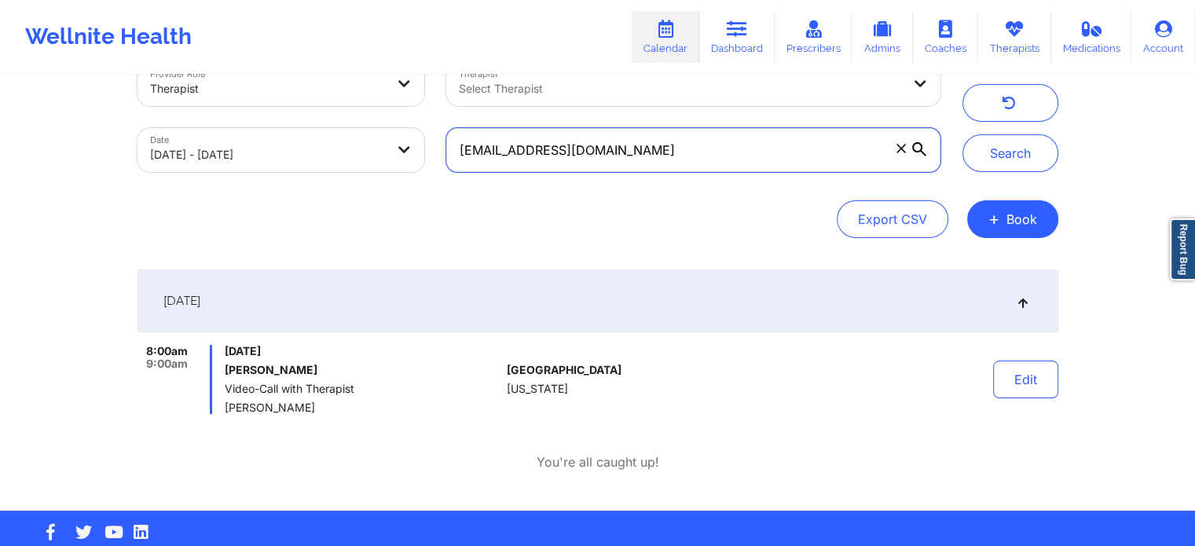
drag, startPoint x: 731, startPoint y: 131, endPoint x: 372, endPoint y: 138, distance: 359.3
click at [372, 138] on div "Provider Role Therapist Therapist Select Therapist Date 09/18/2025 - 09/19/2025…" at bounding box center [539, 117] width 825 height 132
click at [963, 134] on button "Search" at bounding box center [1011, 153] width 96 height 38
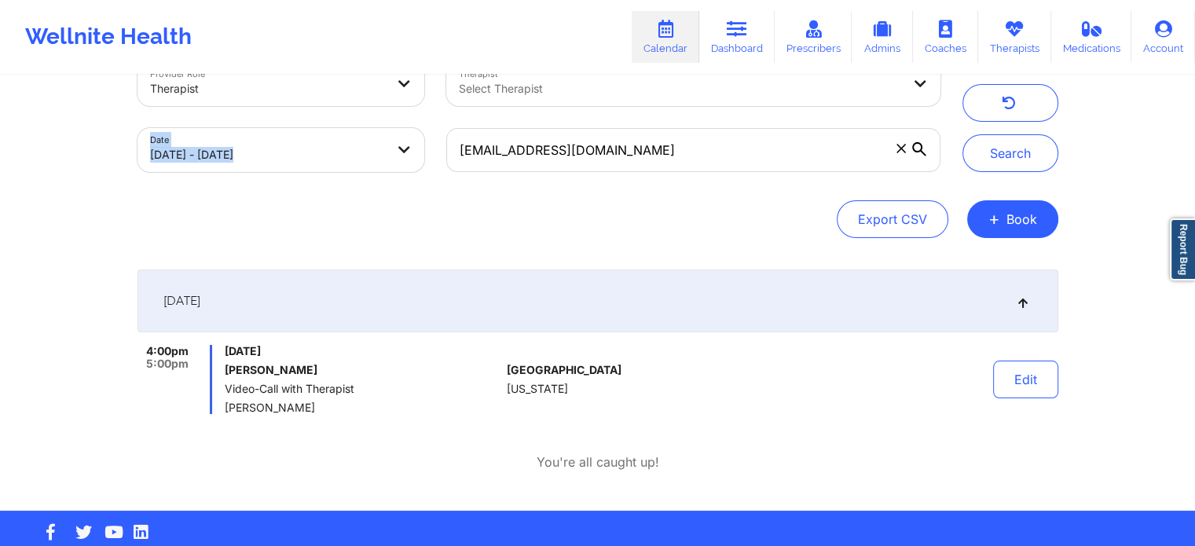
drag, startPoint x: 674, startPoint y: 112, endPoint x: 667, endPoint y: 143, distance: 31.3
click at [667, 143] on div "Provider Role Therapist Therapist Select Therapist Date 09/18/2025 - 09/19/2025…" at bounding box center [539, 117] width 825 height 132
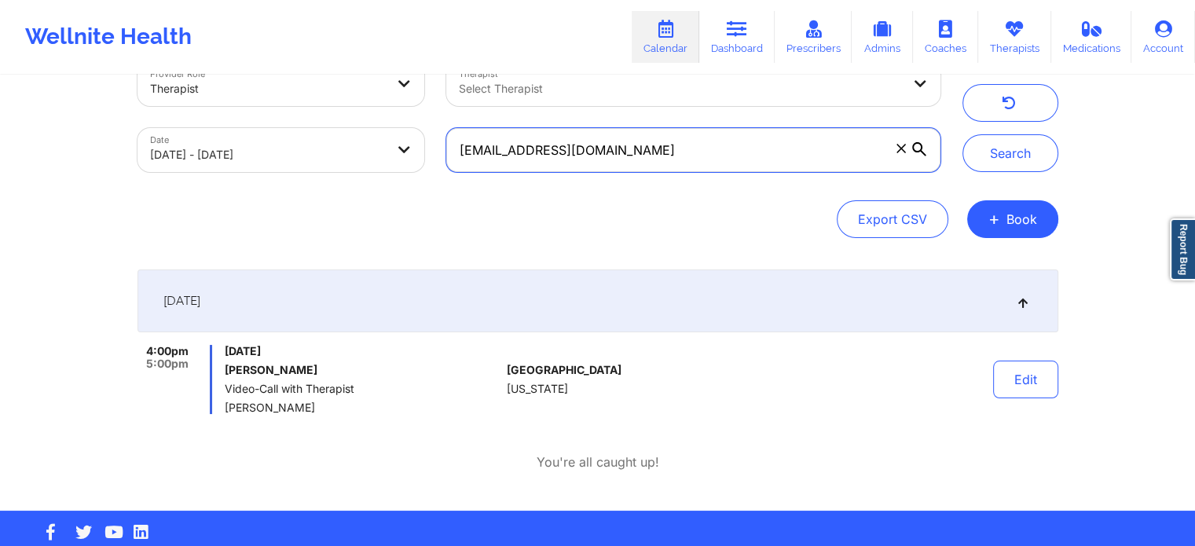
drag, startPoint x: 667, startPoint y: 143, endPoint x: 322, endPoint y: 158, distance: 345.4
click at [322, 158] on div "Provider Role Therapist Therapist Select Therapist Date 09/18/2025 - 09/19/2025…" at bounding box center [539, 117] width 825 height 132
click at [963, 134] on button "Search" at bounding box center [1011, 153] width 96 height 38
drag, startPoint x: 662, startPoint y: 159, endPoint x: 274, endPoint y: 135, distance: 389.0
click at [274, 135] on div "Provider Role Therapist Therapist Select Therapist Date 09/18/2025 - 09/19/2025…" at bounding box center [539, 117] width 825 height 132
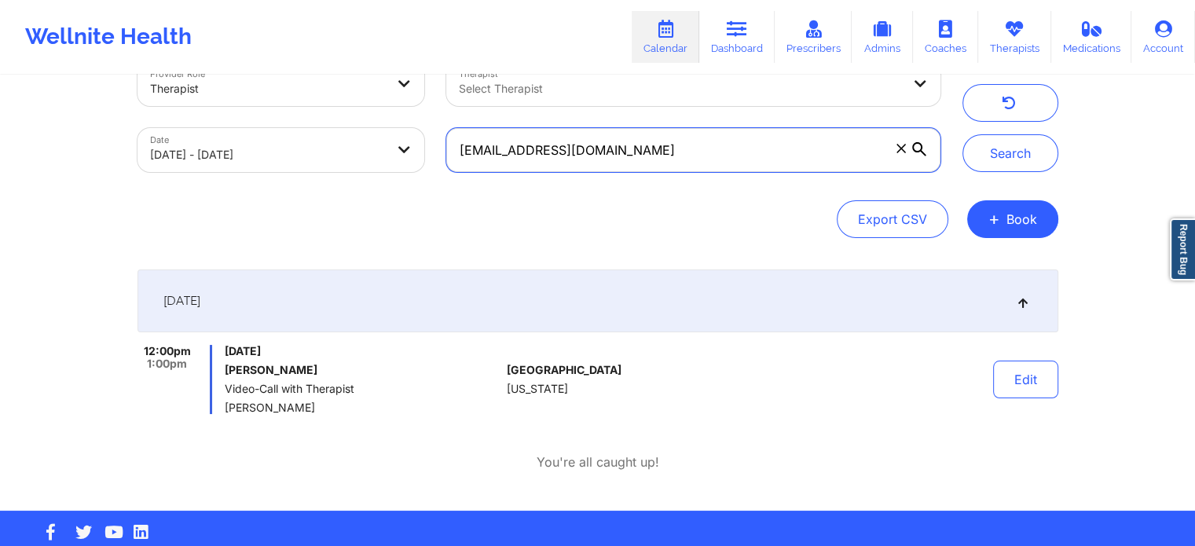
click at [963, 134] on button "Search" at bounding box center [1011, 153] width 96 height 38
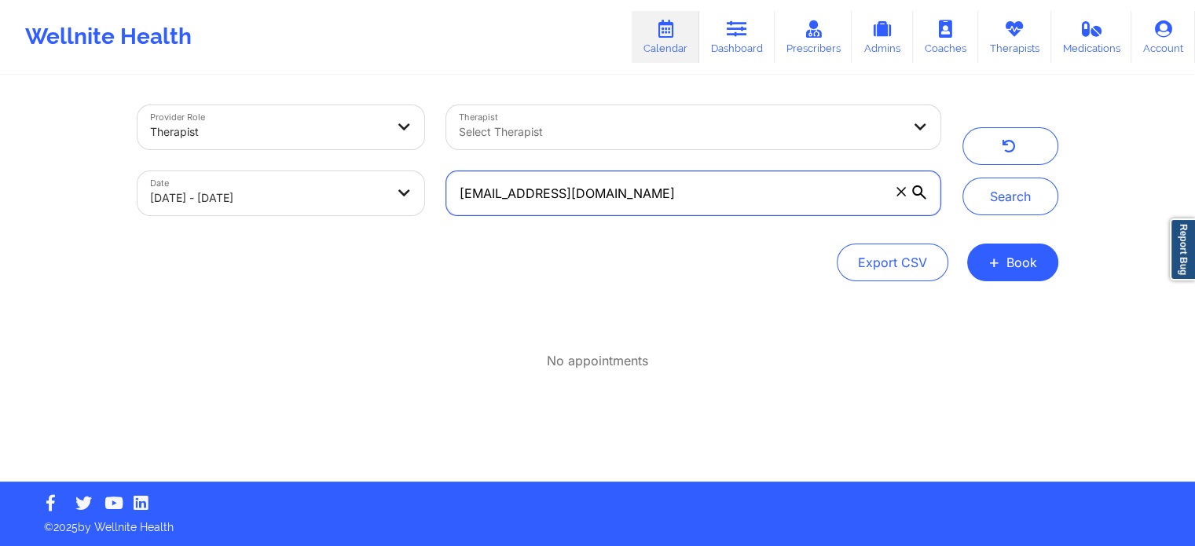
scroll to position [0, 0]
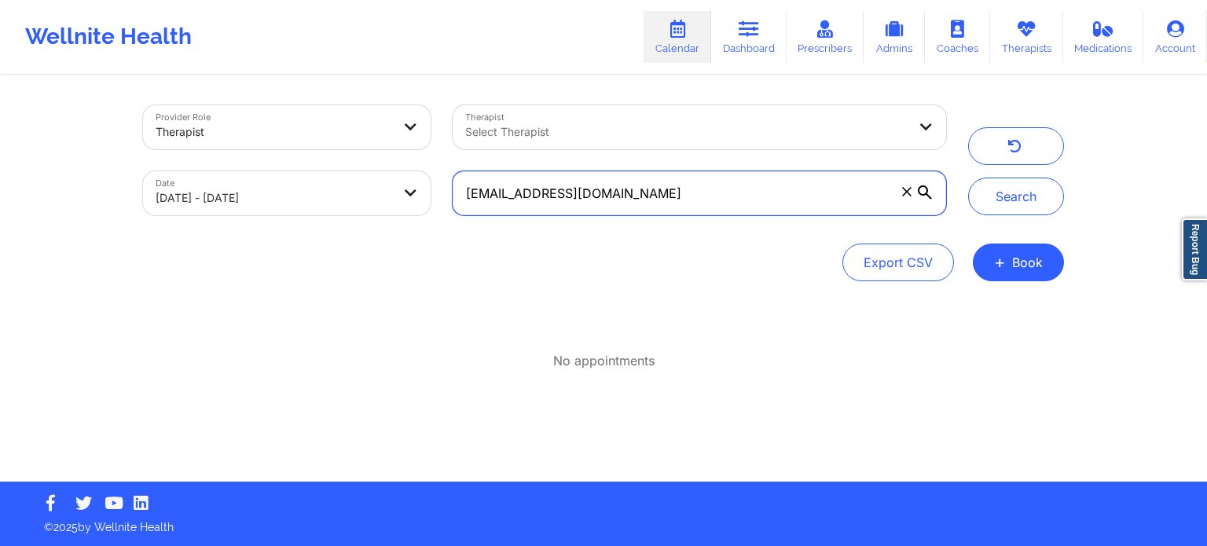
drag, startPoint x: 688, startPoint y: 214, endPoint x: 727, endPoint y: 187, distance: 47.5
click at [727, 187] on input "CAESAR.AVC@GMAIL.COM" at bounding box center [700, 193] width 494 height 44
drag, startPoint x: 727, startPoint y: 187, endPoint x: 262, endPoint y: 152, distance: 466.7
click at [262, 152] on div "Provider Role Therapist Therapist Select Therapist Date 09/18/2025 - 09/19/2025…" at bounding box center [544, 160] width 825 height 132
click at [968, 178] on button "Search" at bounding box center [1016, 197] width 96 height 38
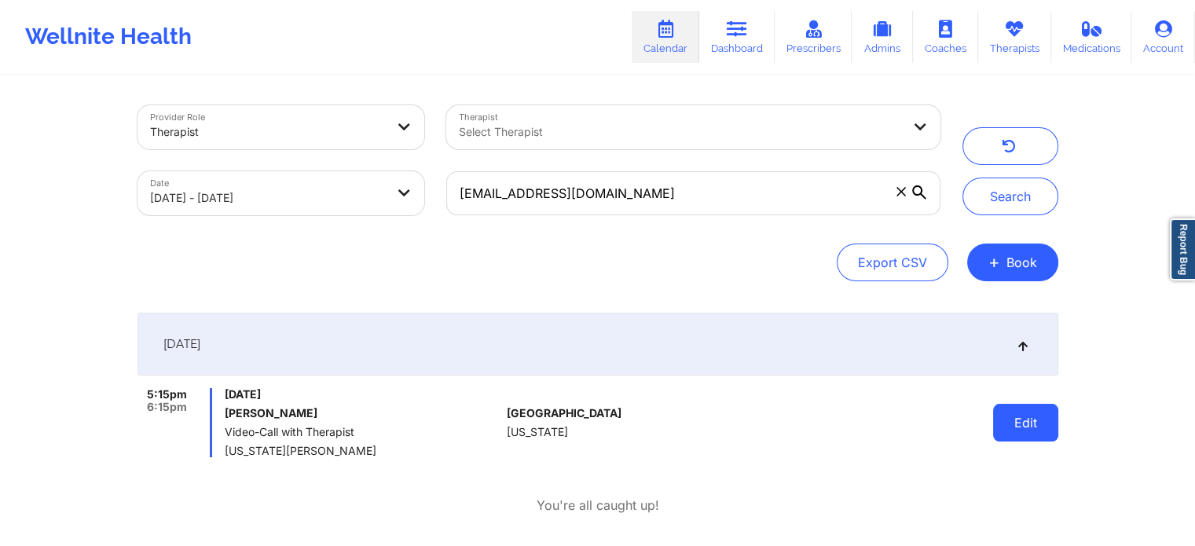
click at [1024, 438] on div "Edit" at bounding box center [985, 422] width 145 height 69
click at [1024, 438] on button "Edit" at bounding box center [1025, 423] width 65 height 38
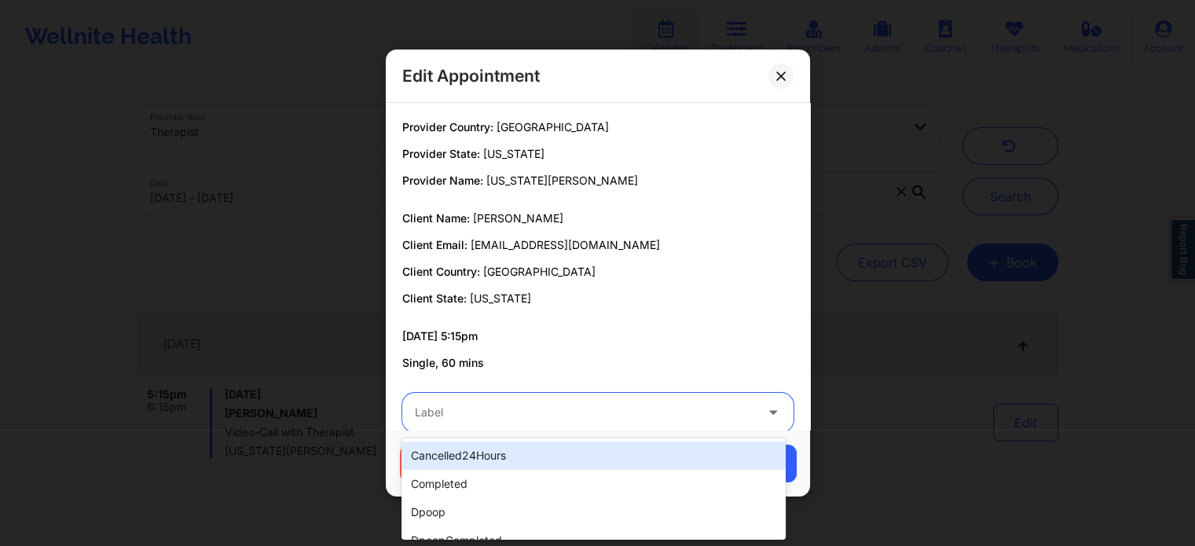
click at [494, 404] on div at bounding box center [585, 412] width 340 height 19
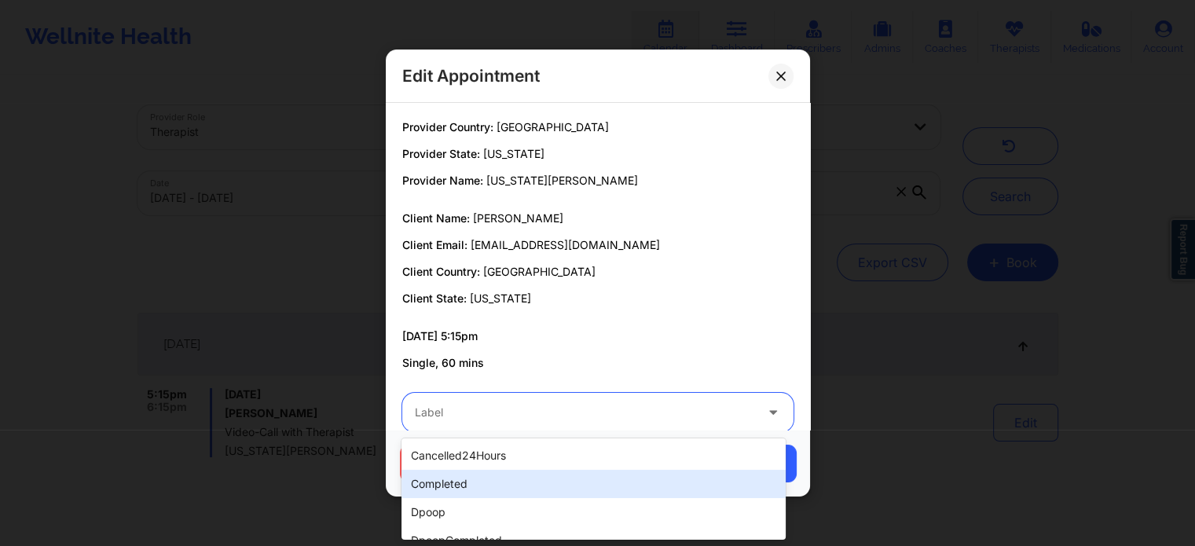
click at [455, 481] on div "completed" at bounding box center [594, 484] width 384 height 28
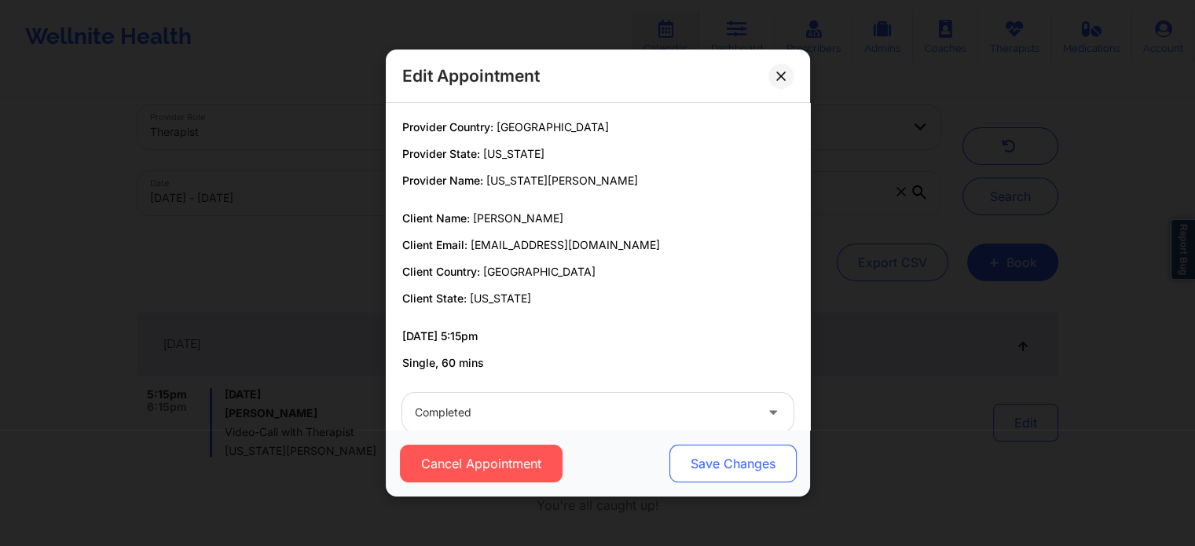
click at [713, 448] on button "Save Changes" at bounding box center [732, 464] width 127 height 38
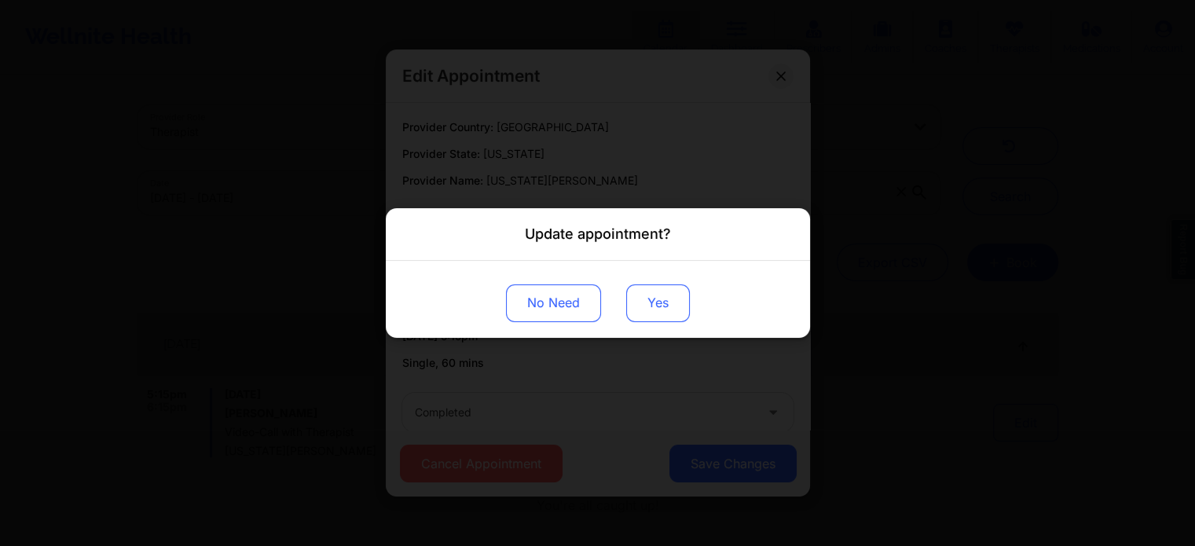
click at [648, 288] on button "Yes" at bounding box center [658, 304] width 64 height 38
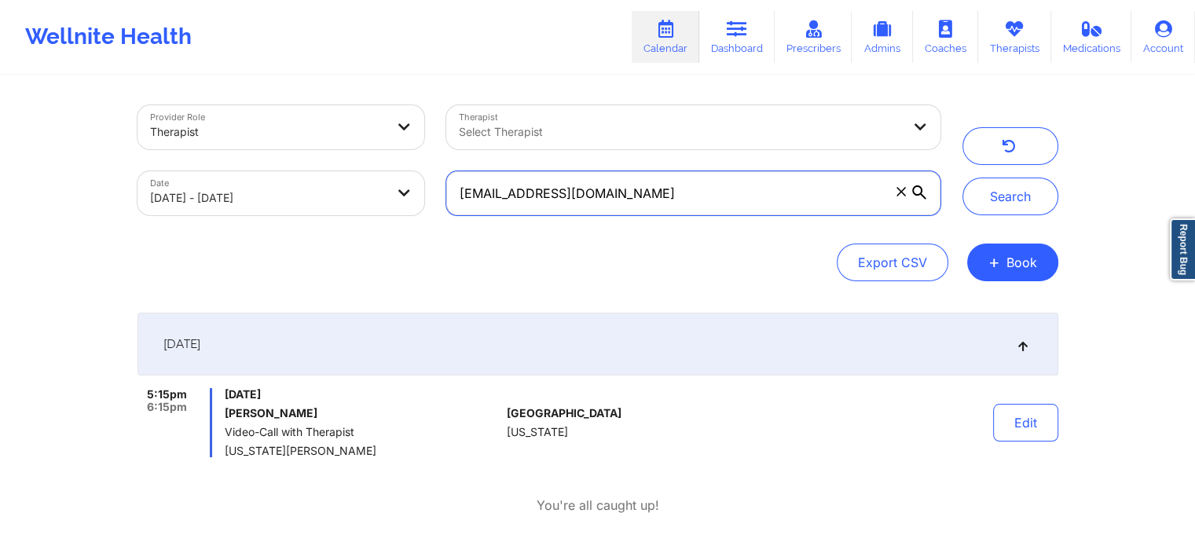
drag, startPoint x: 679, startPoint y: 183, endPoint x: 255, endPoint y: 197, distance: 423.9
click at [255, 197] on div "Provider Role Therapist Therapist Select Therapist Date 09/18/2025 - 09/19/2025…" at bounding box center [539, 160] width 825 height 132
click at [963, 178] on button "Search" at bounding box center [1011, 197] width 96 height 38
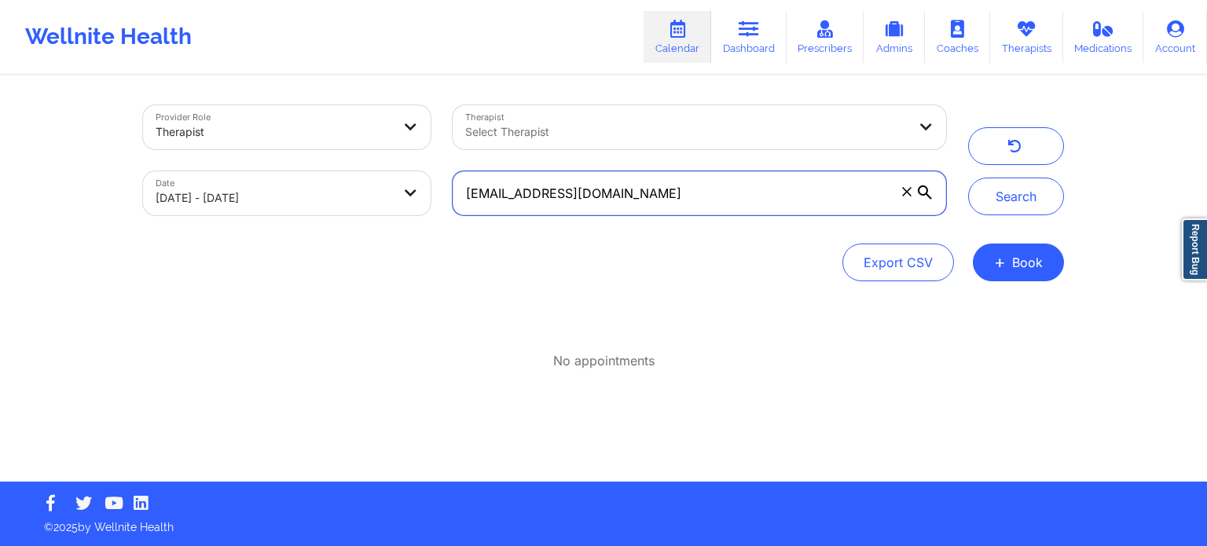
drag, startPoint x: 696, startPoint y: 189, endPoint x: 365, endPoint y: 167, distance: 331.6
click at [365, 167] on div "Provider Role Therapist Therapist Select Therapist Date 09/18/2025 - 09/19/2025…" at bounding box center [544, 160] width 825 height 132
click at [968, 178] on button "Search" at bounding box center [1016, 197] width 96 height 38
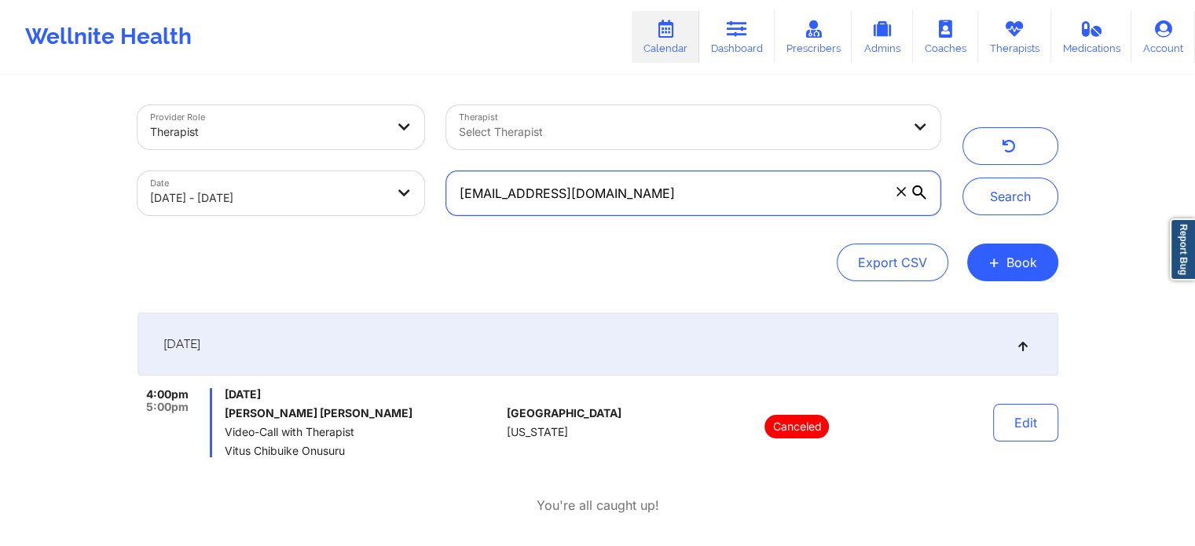
drag, startPoint x: 686, startPoint y: 195, endPoint x: 272, endPoint y: 156, distance: 416.1
click at [272, 156] on div "Provider Role Therapist Therapist Select Therapist Date 09/18/2025 - 09/19/2025…" at bounding box center [539, 160] width 825 height 132
click at [963, 178] on button "Search" at bounding box center [1011, 197] width 96 height 38
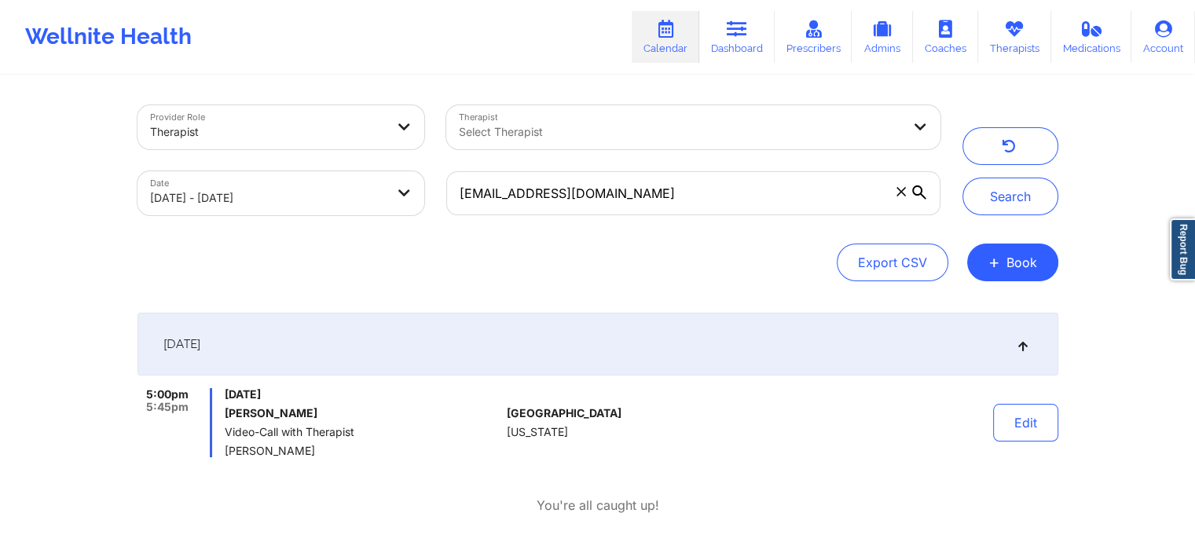
click at [1024, 443] on div "Edit" at bounding box center [985, 422] width 145 height 69
click at [1028, 434] on button "Edit" at bounding box center [1025, 423] width 65 height 38
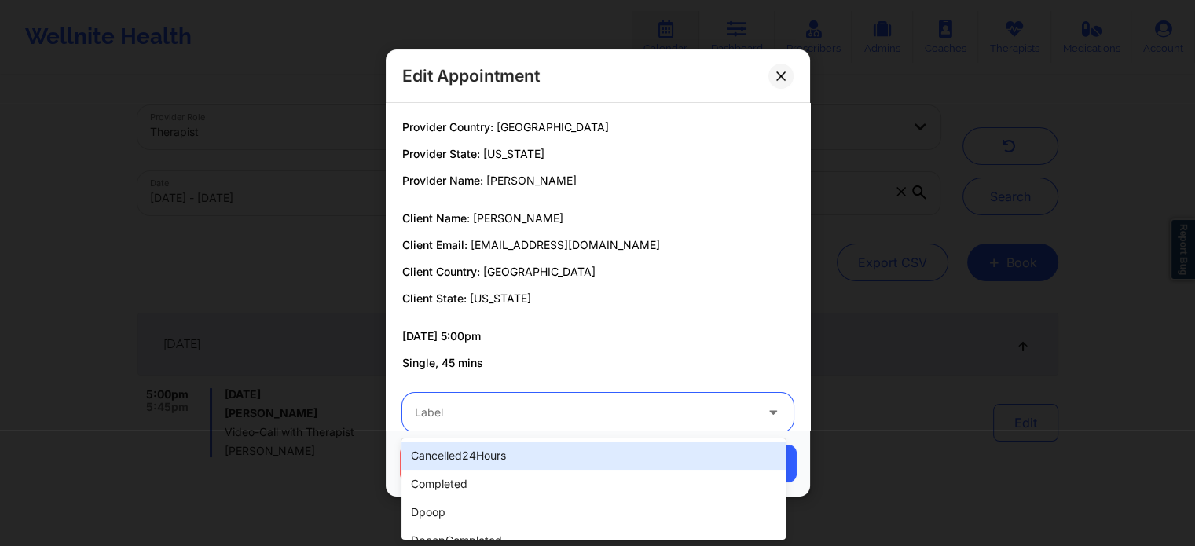
click at [635, 395] on div "Label" at bounding box center [579, 412] width 354 height 39
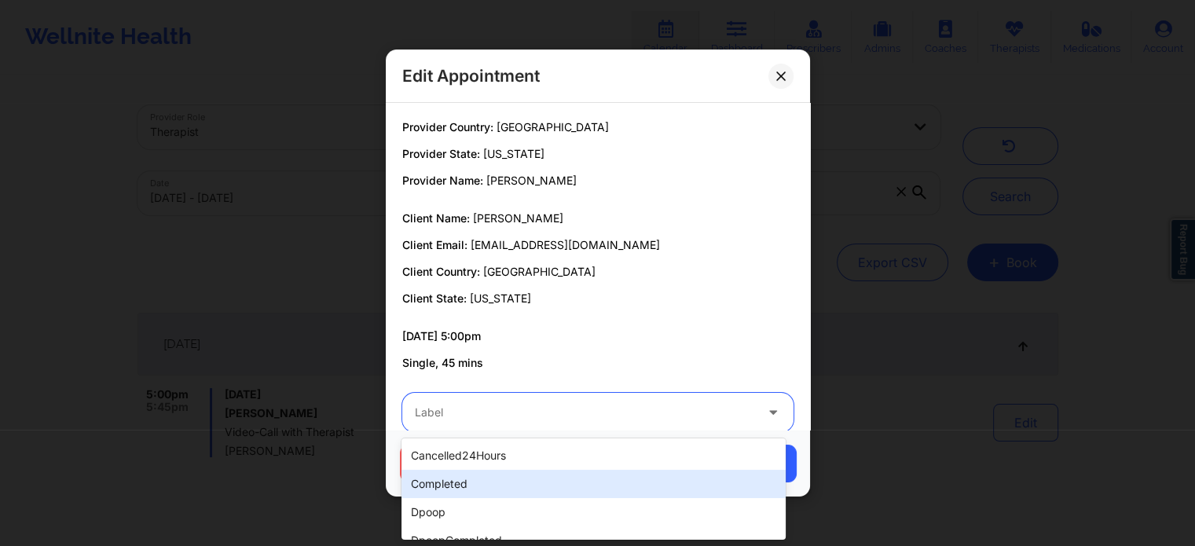
click at [538, 477] on div "completed" at bounding box center [594, 484] width 384 height 28
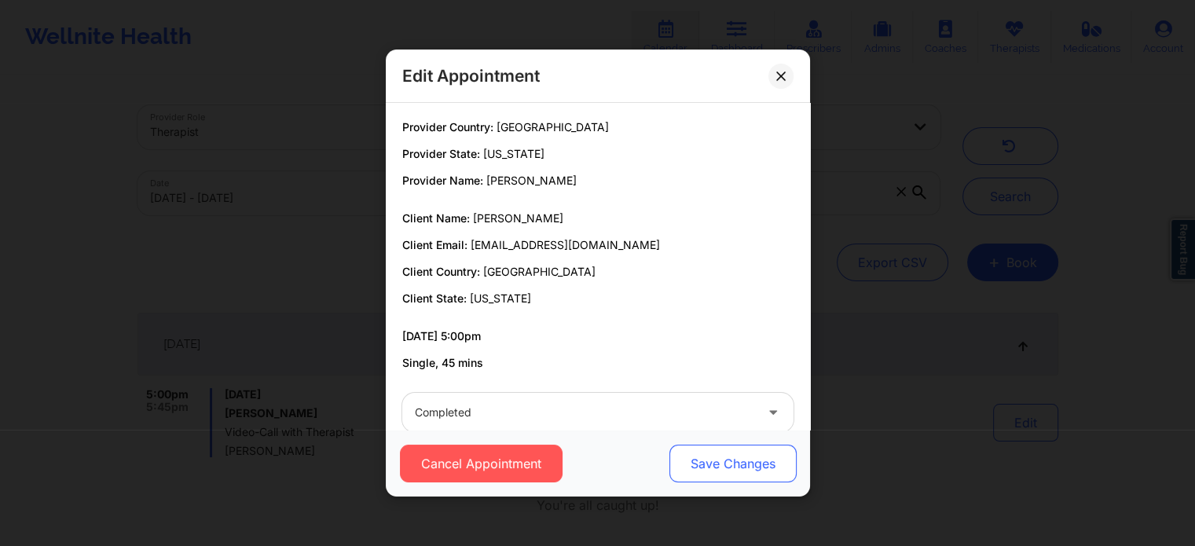
click at [719, 467] on button "Save Changes" at bounding box center [732, 464] width 127 height 38
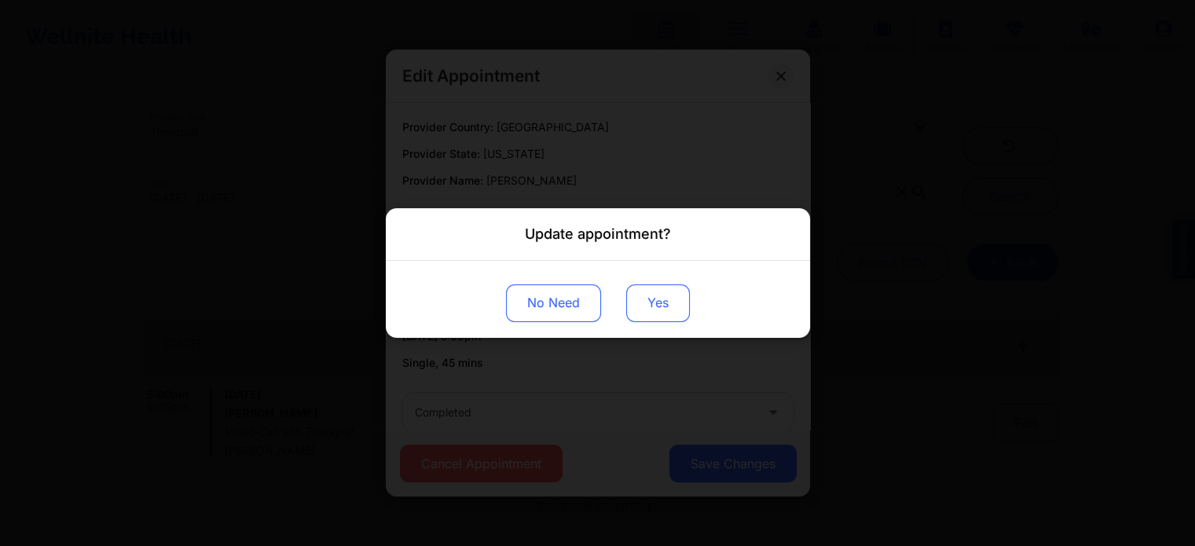
click at [653, 310] on button "Yes" at bounding box center [658, 304] width 64 height 38
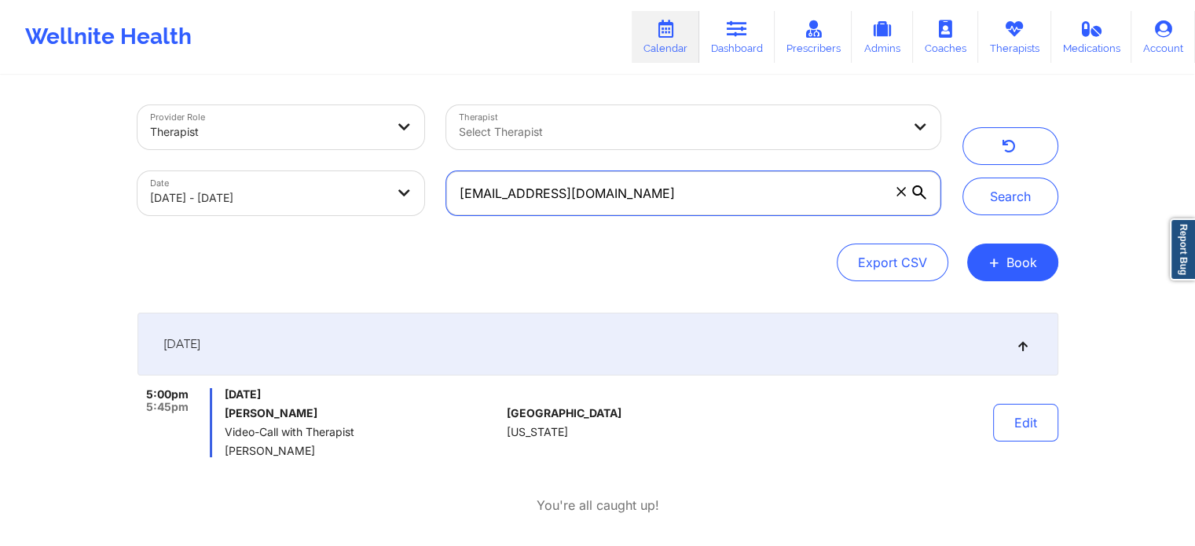
drag, startPoint x: 707, startPoint y: 190, endPoint x: 278, endPoint y: 168, distance: 429.7
click at [278, 168] on div "Provider Role Therapist Therapist Select Therapist Date 09/18/2025 - 09/19/2025…" at bounding box center [539, 160] width 825 height 132
click at [963, 178] on button "Search" at bounding box center [1011, 197] width 96 height 38
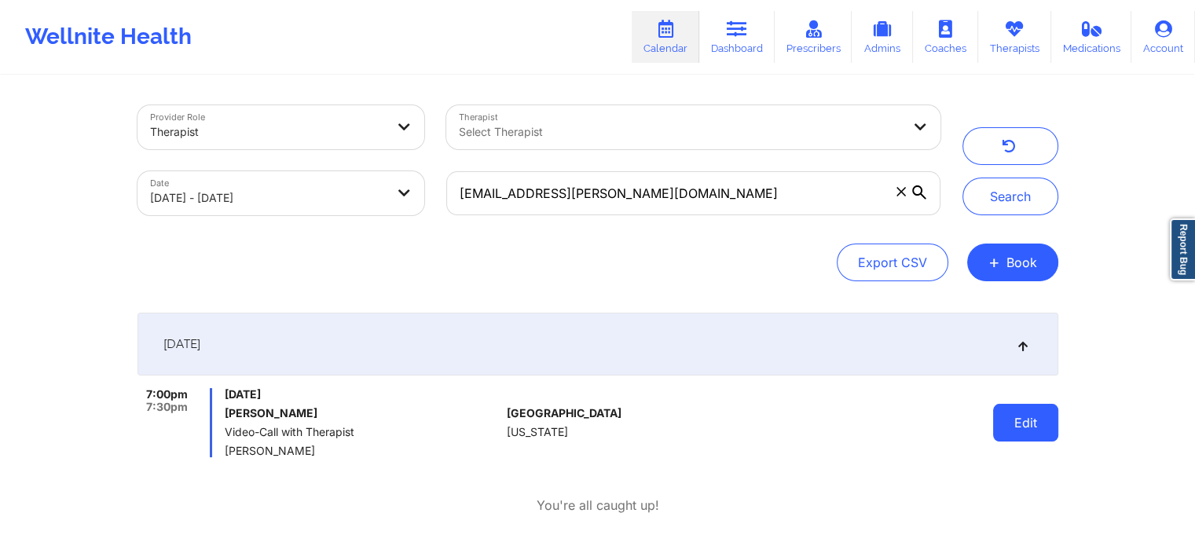
click at [1043, 406] on button "Edit" at bounding box center [1025, 423] width 65 height 38
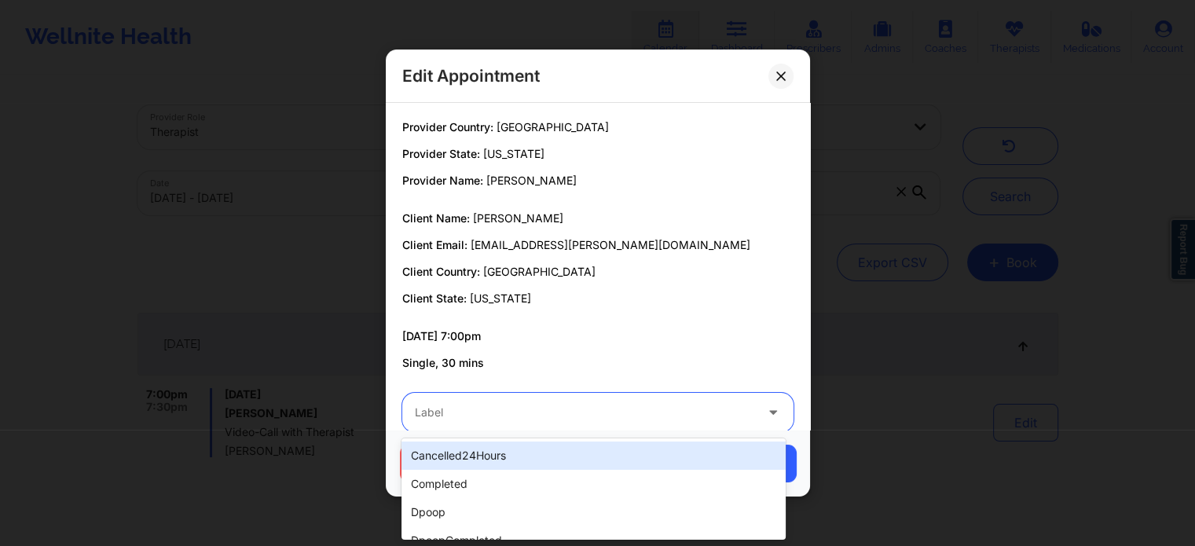
click at [513, 400] on div "Label" at bounding box center [579, 412] width 354 height 39
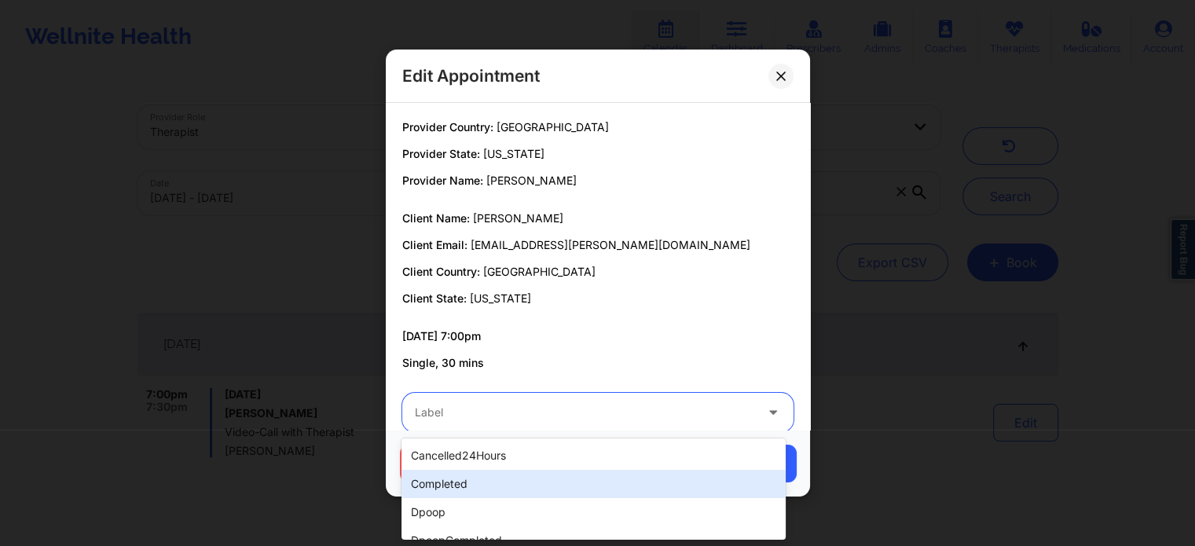
click at [445, 483] on div "completed" at bounding box center [594, 484] width 384 height 28
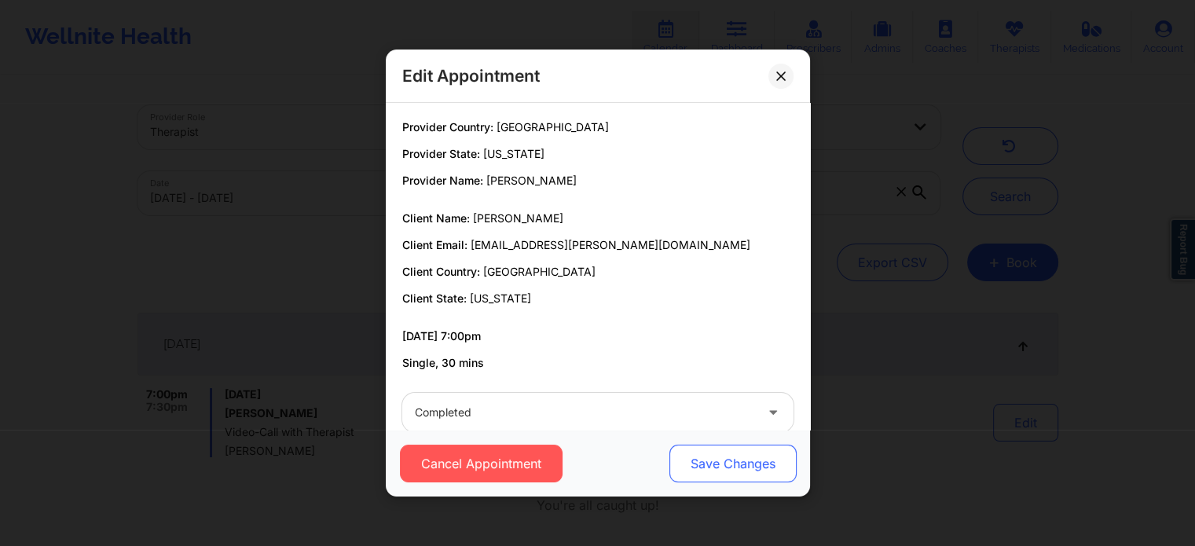
click at [729, 468] on button "Save Changes" at bounding box center [732, 464] width 127 height 38
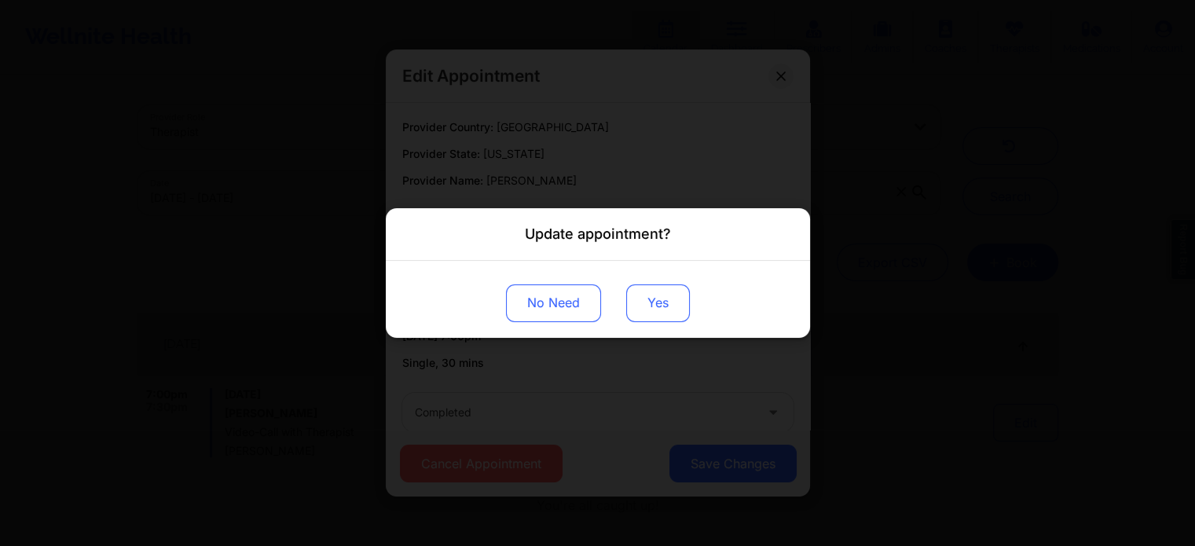
click at [659, 313] on button "Yes" at bounding box center [658, 304] width 64 height 38
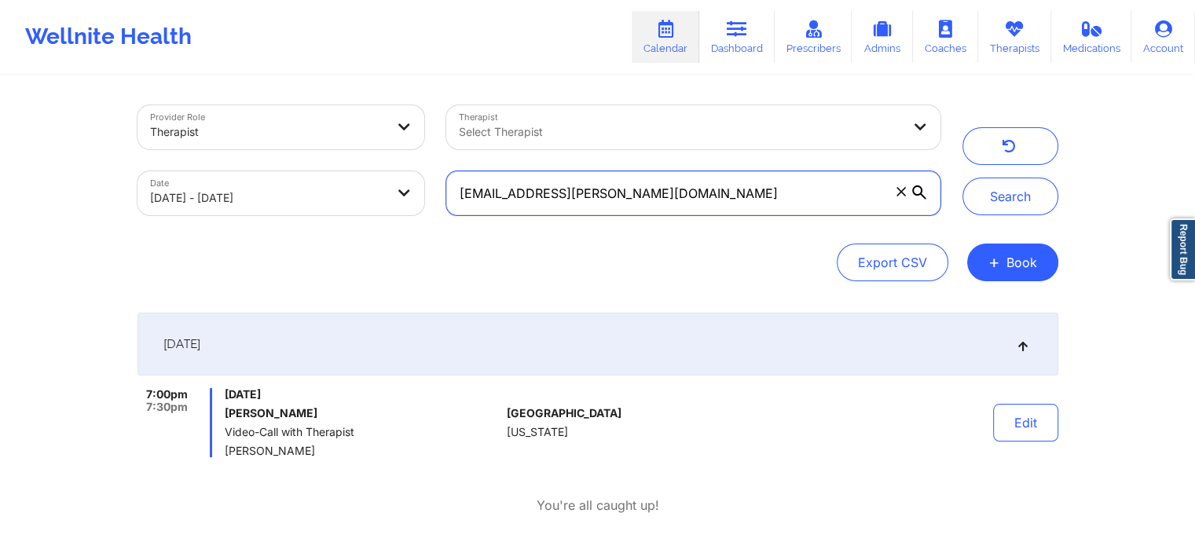
drag, startPoint x: 697, startPoint y: 189, endPoint x: 233, endPoint y: 79, distance: 476.6
click at [233, 79] on div "Provider Role Therapist Therapist Select Therapist Date 09/18/2025 - 09/19/2025…" at bounding box center [598, 315] width 943 height 477
click at [963, 178] on button "Search" at bounding box center [1011, 197] width 96 height 38
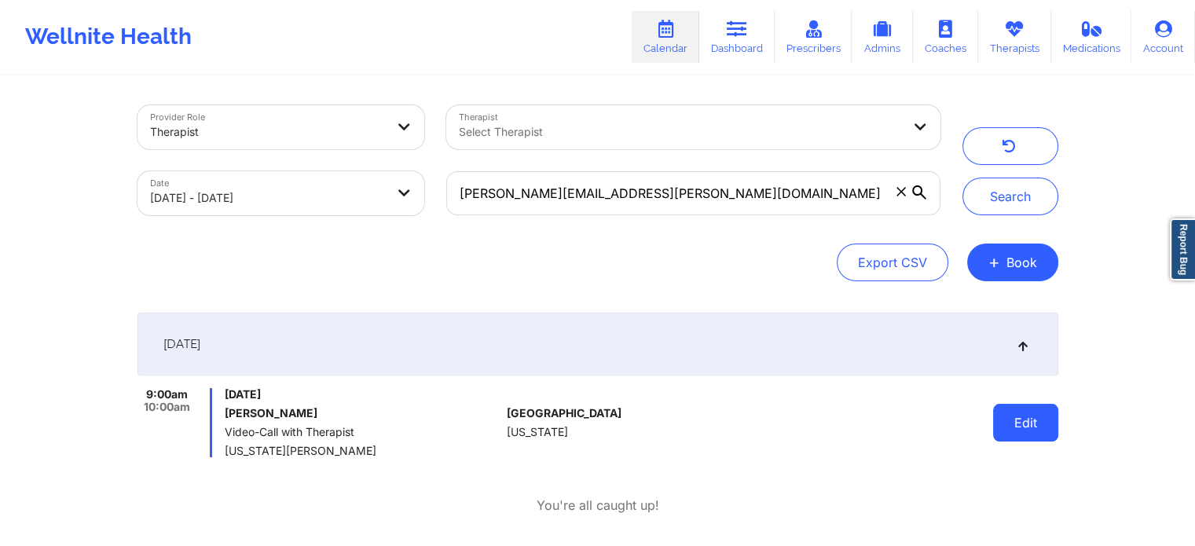
click at [1053, 432] on button "Edit" at bounding box center [1025, 423] width 65 height 38
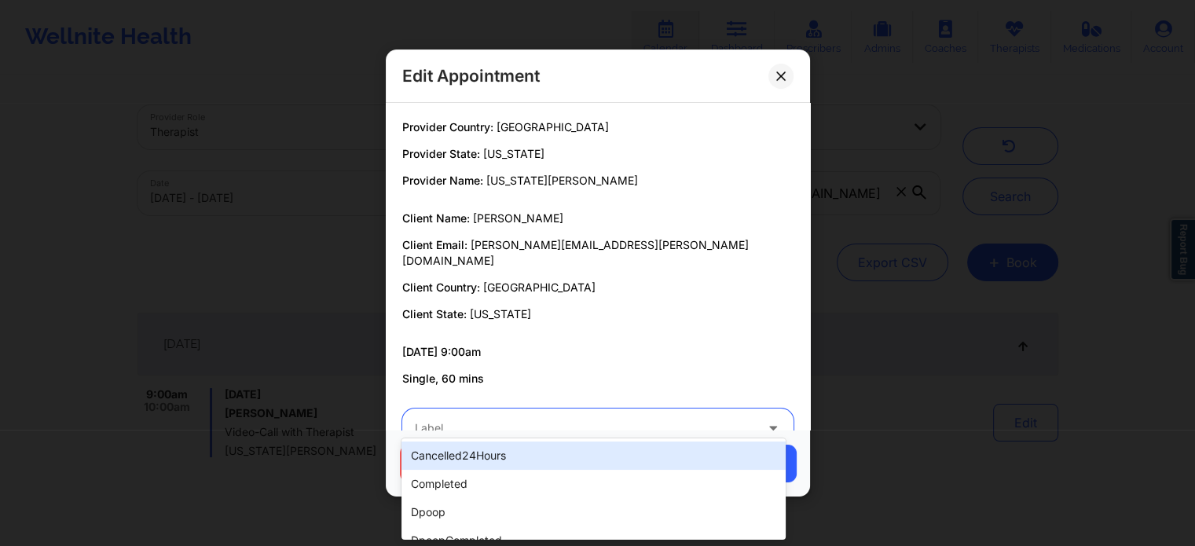
click at [663, 424] on div "Label" at bounding box center [579, 428] width 354 height 39
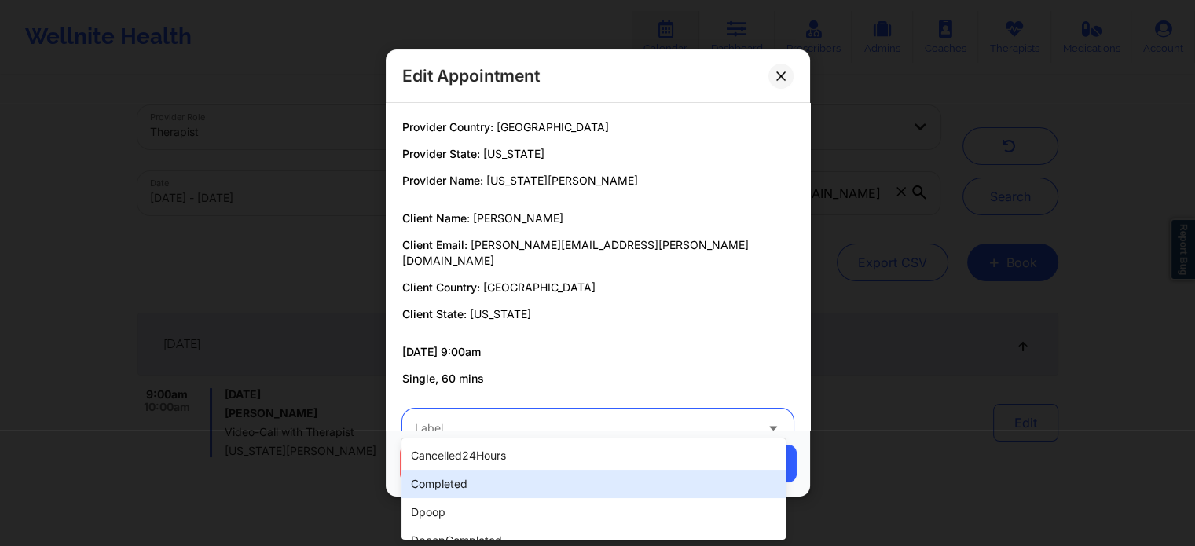
click at [531, 480] on div "completed" at bounding box center [594, 484] width 384 height 28
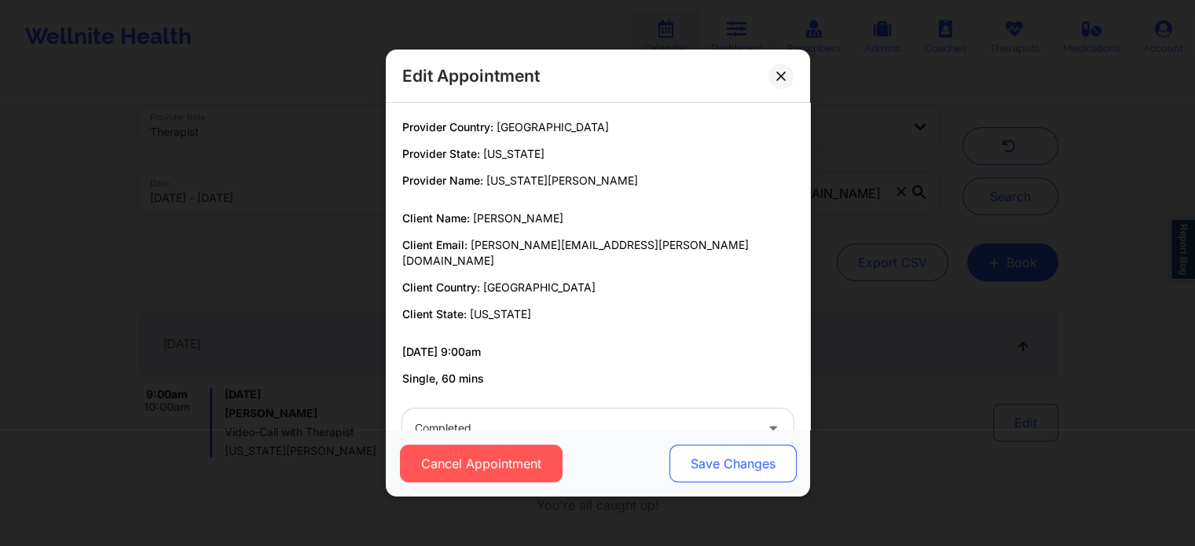
click at [748, 469] on button "Save Changes" at bounding box center [732, 464] width 127 height 38
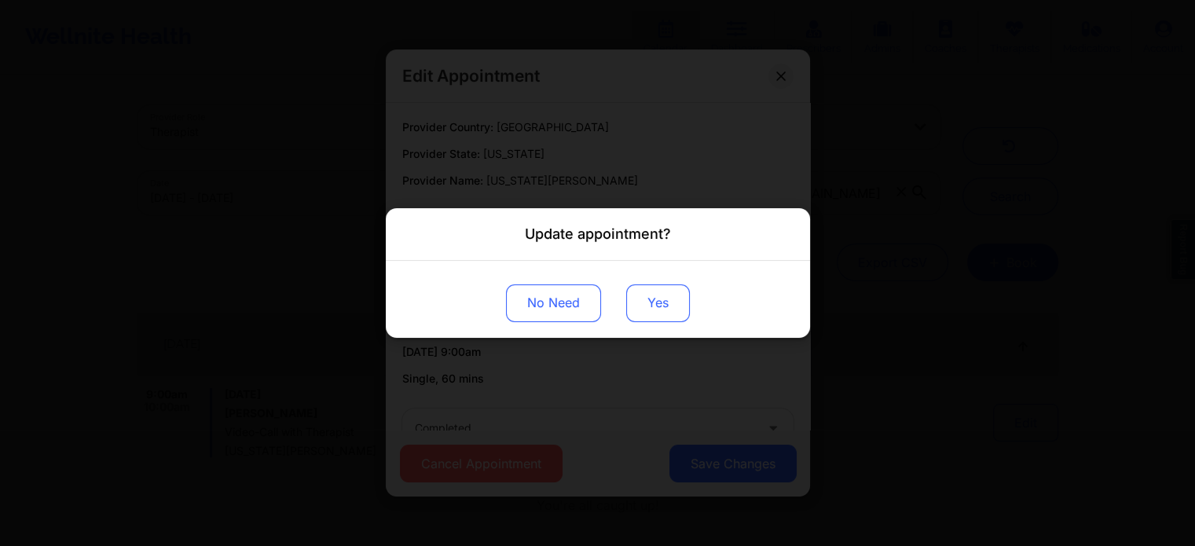
click at [656, 304] on button "Yes" at bounding box center [658, 304] width 64 height 38
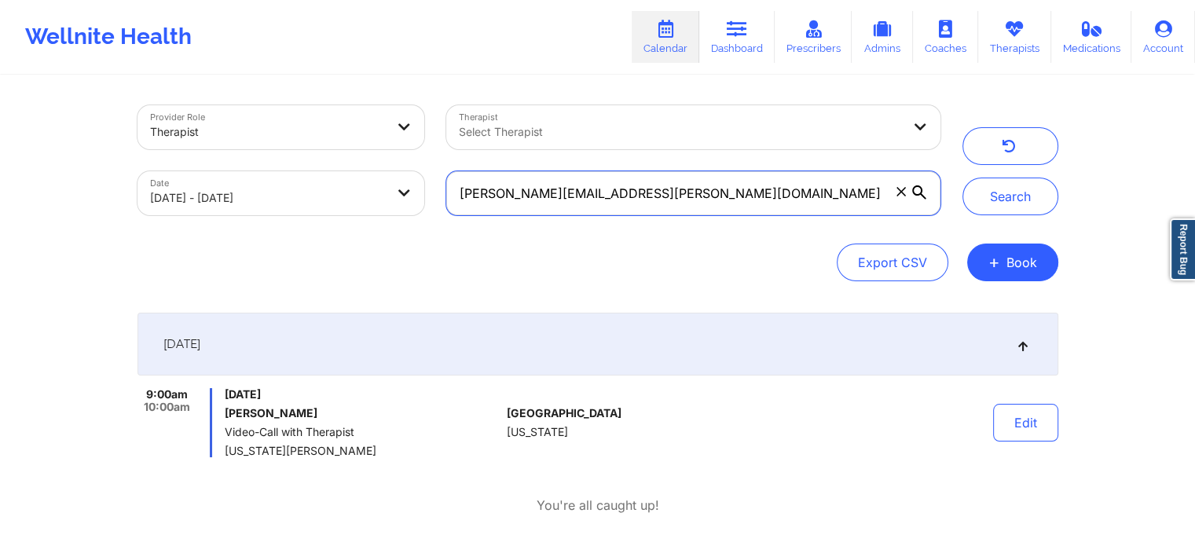
drag, startPoint x: 635, startPoint y: 214, endPoint x: 232, endPoint y: 27, distance: 444.5
click at [232, 27] on div "Wellnite Health Calendar Dashboard Prescribers Admins Coaches Therapists Medica…" at bounding box center [597, 277] width 1195 height 554
click at [963, 178] on button "Search" at bounding box center [1011, 197] width 96 height 38
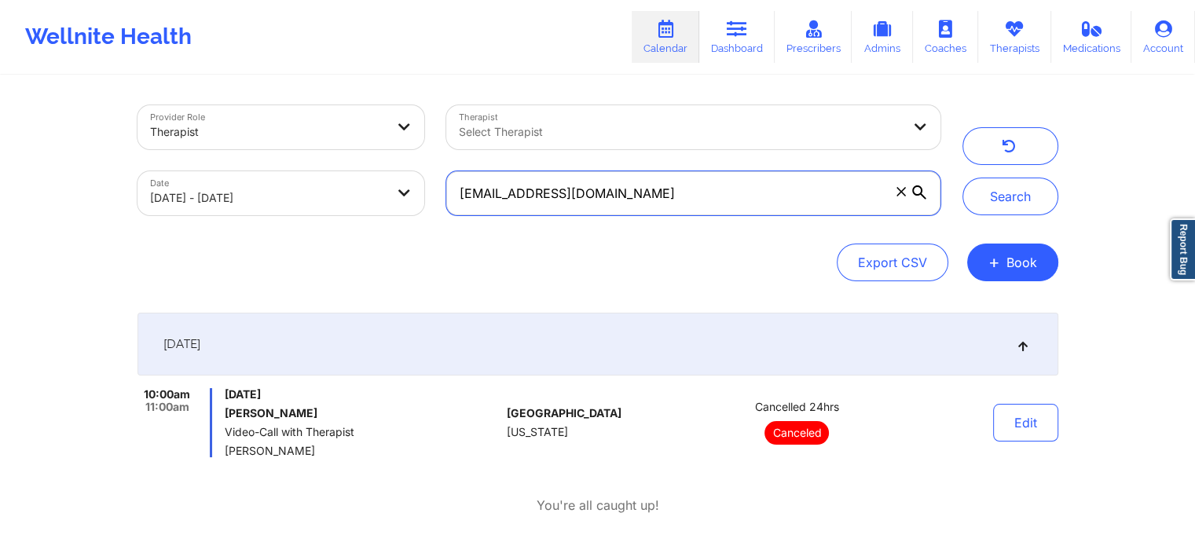
drag, startPoint x: 699, startPoint y: 200, endPoint x: 292, endPoint y: 187, distance: 406.6
click at [292, 187] on div "Provider Role Therapist Therapist Select Therapist Date 09/18/2025 - 09/19/2025…" at bounding box center [539, 160] width 825 height 132
type input "a"
click at [963, 178] on button "Search" at bounding box center [1011, 197] width 96 height 38
drag, startPoint x: 726, startPoint y: 191, endPoint x: 307, endPoint y: 172, distance: 420.1
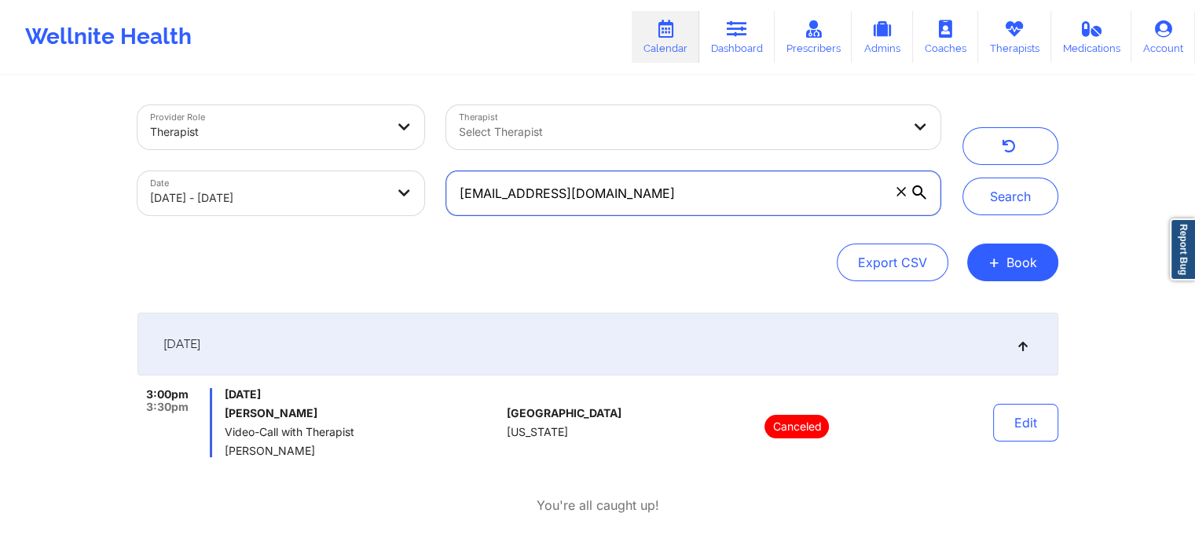
click at [307, 172] on div "Provider Role Therapist Therapist Select Therapist Date 09/18/2025 - 09/19/2025…" at bounding box center [539, 160] width 825 height 132
click at [963, 178] on button "Search" at bounding box center [1011, 197] width 96 height 38
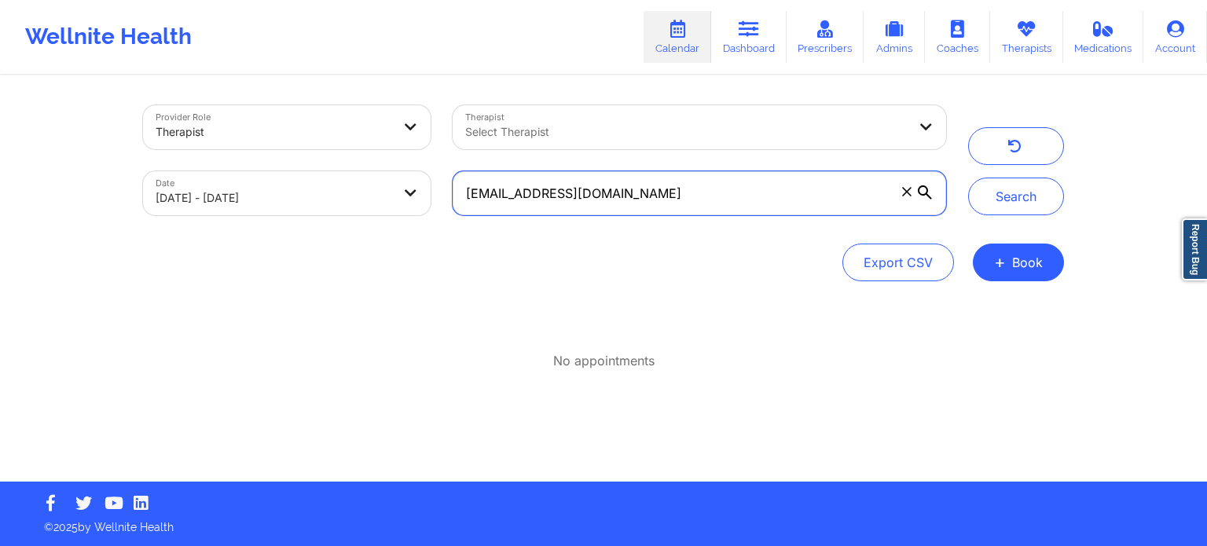
drag, startPoint x: 707, startPoint y: 198, endPoint x: 193, endPoint y: 161, distance: 515.4
click at [193, 161] on div "Provider Role Therapist Therapist Select Therapist Date 09/18/2025 - 09/19/2025…" at bounding box center [544, 160] width 825 height 132
click at [968, 178] on button "Search" at bounding box center [1016, 197] width 96 height 38
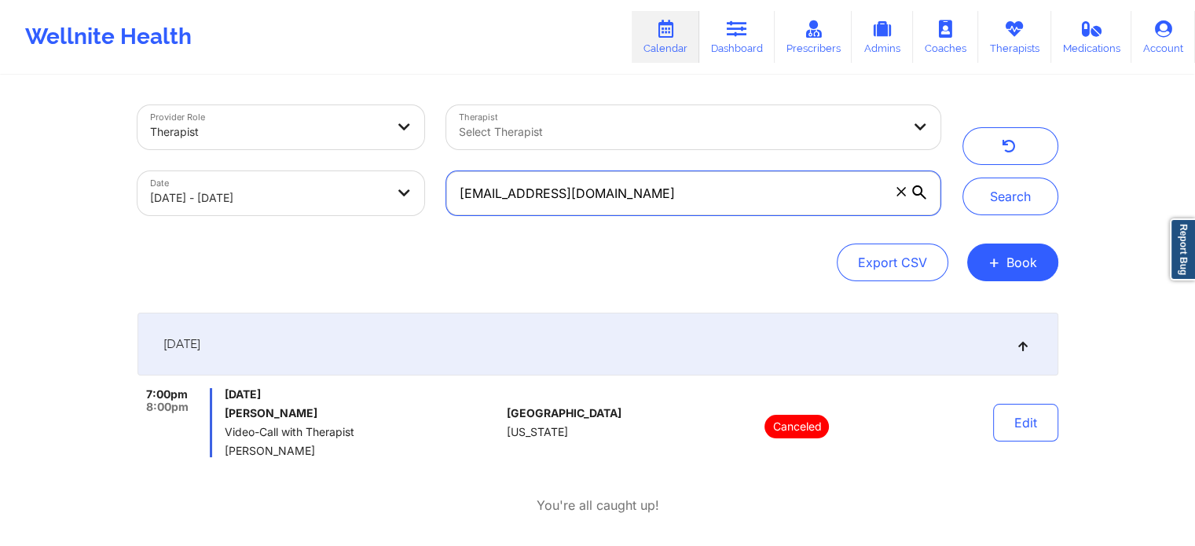
drag, startPoint x: 632, startPoint y: 178, endPoint x: 321, endPoint y: 160, distance: 311.0
click at [321, 160] on div "Provider Role Therapist Therapist Select Therapist Date 09/18/2025 - 09/19/2025…" at bounding box center [539, 160] width 825 height 132
click at [963, 178] on button "Search" at bounding box center [1011, 197] width 96 height 38
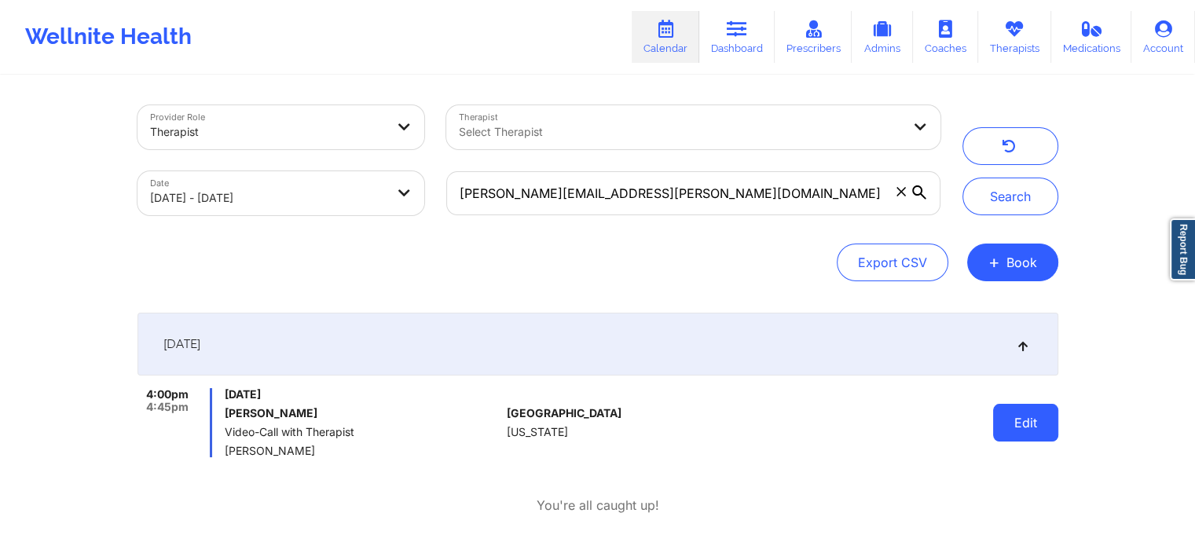
click at [1025, 415] on button "Edit" at bounding box center [1025, 423] width 65 height 38
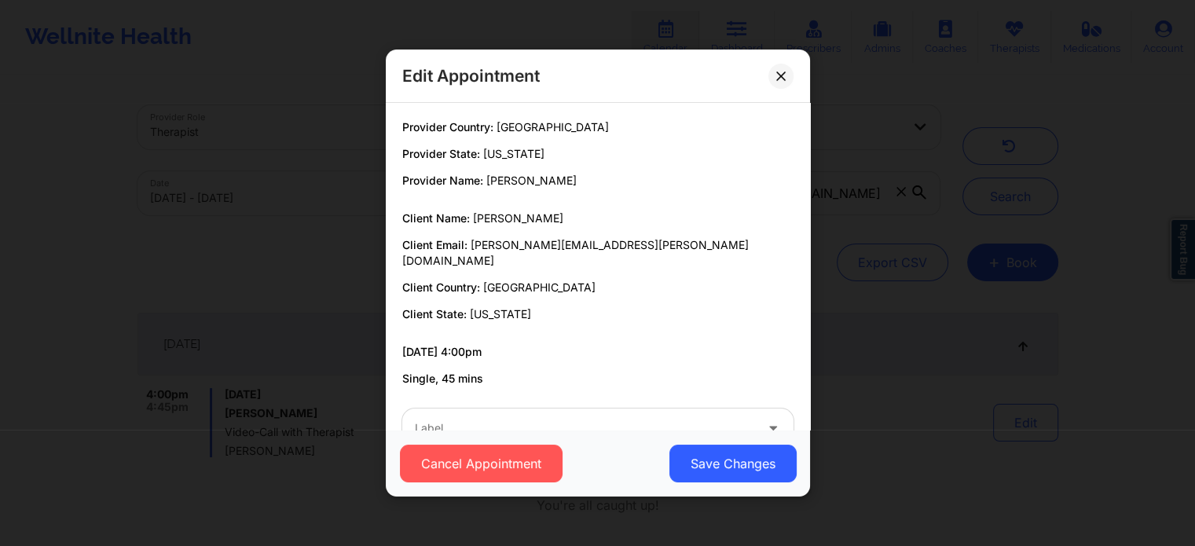
click at [590, 430] on div "Cancel Appointment Save Changes" at bounding box center [598, 463] width 424 height 67
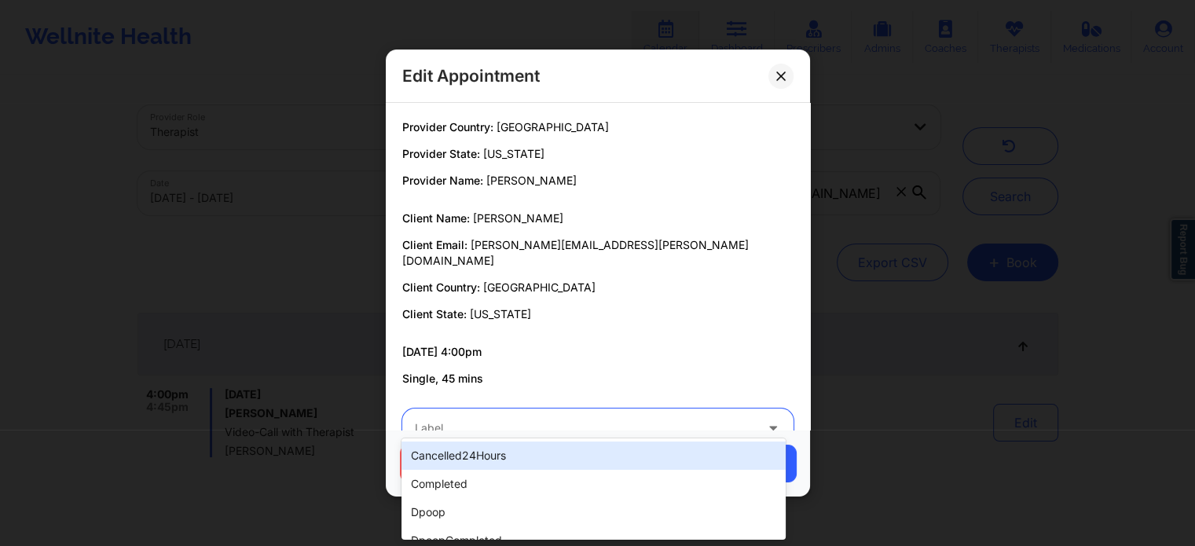
click at [506, 427] on div "Label" at bounding box center [579, 428] width 354 height 39
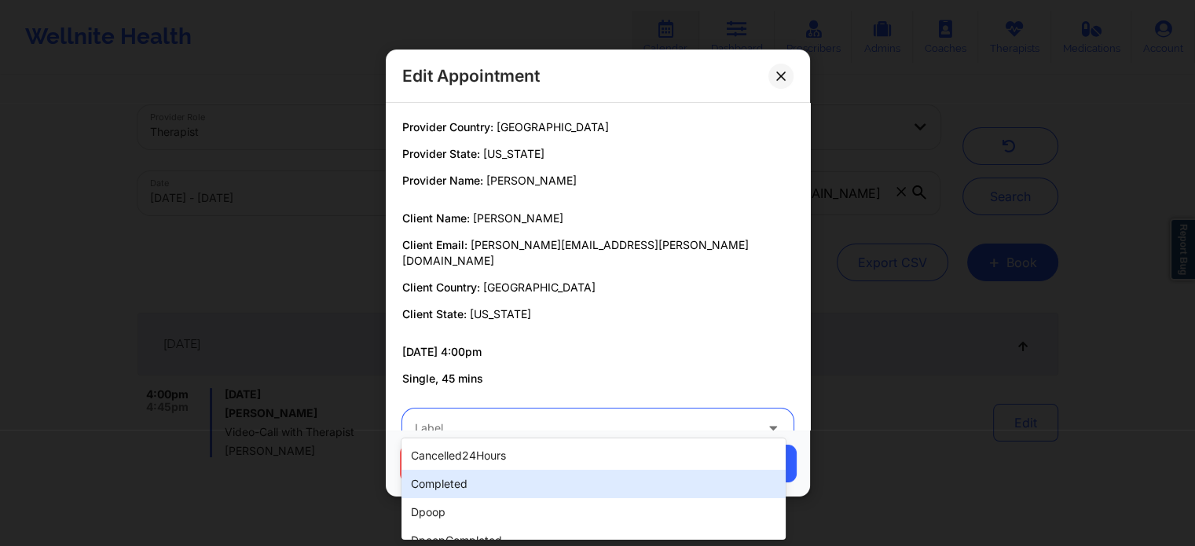
click at [470, 477] on div "completed" at bounding box center [594, 484] width 384 height 28
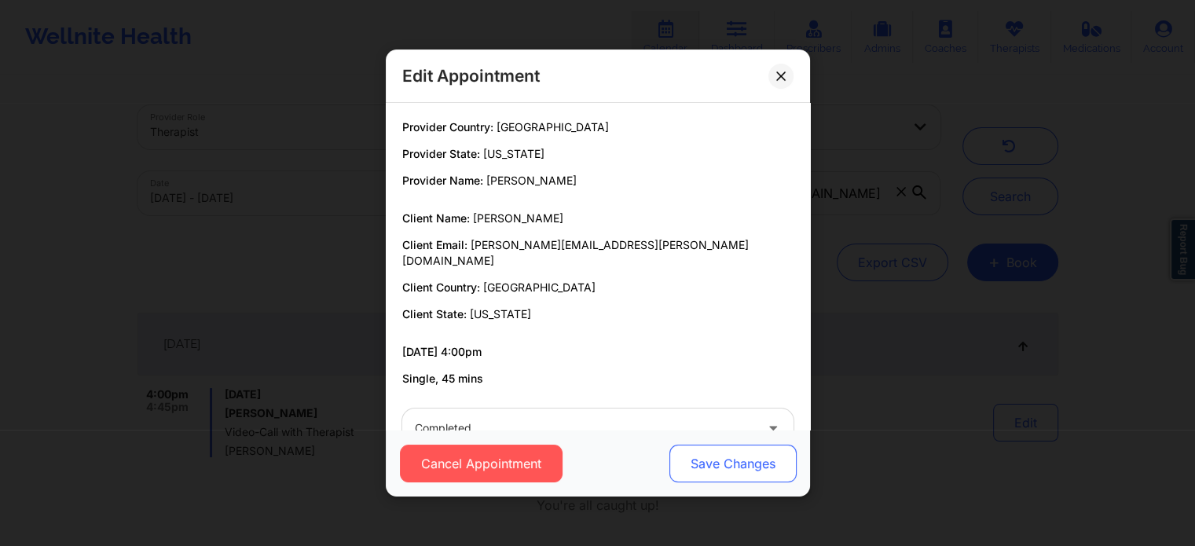
click at [751, 461] on button "Save Changes" at bounding box center [732, 464] width 127 height 38
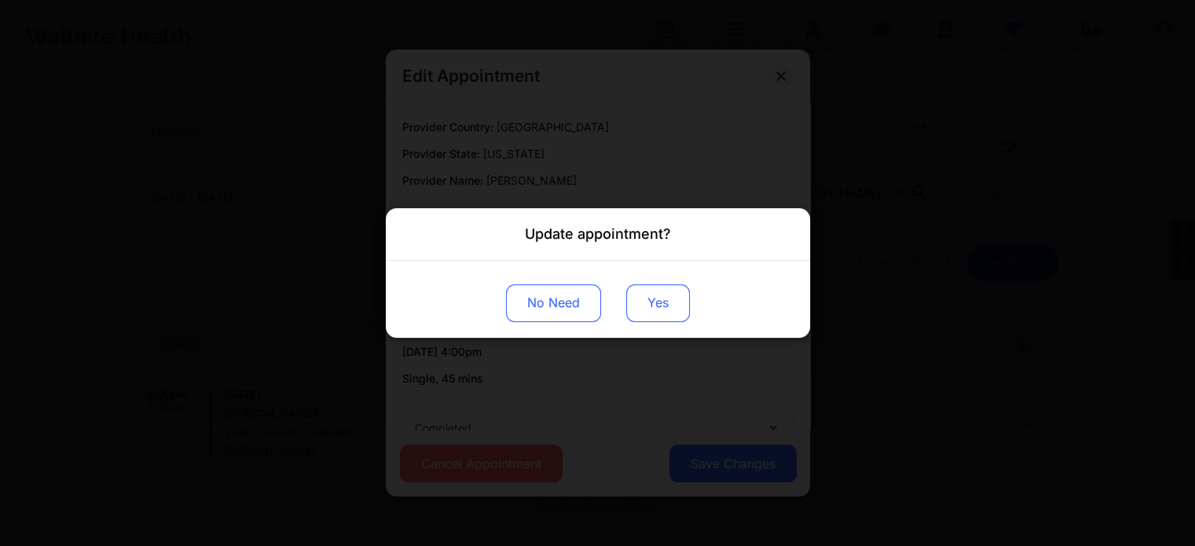
click at [645, 299] on button "Yes" at bounding box center [658, 304] width 64 height 38
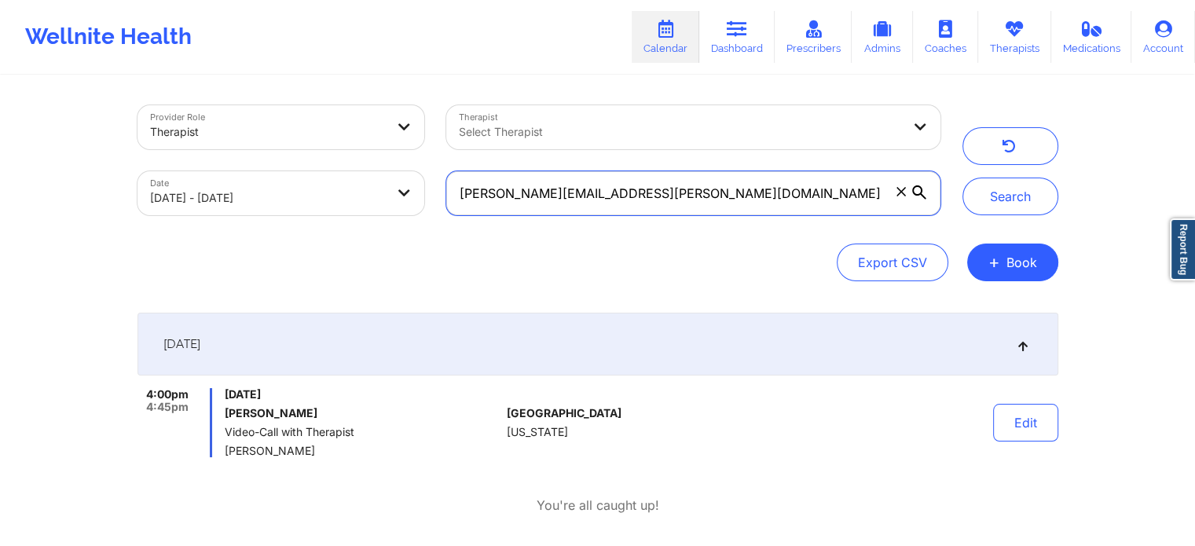
drag, startPoint x: 678, startPoint y: 215, endPoint x: 424, endPoint y: 186, distance: 255.5
click at [424, 186] on div "Provider Role Therapist Therapist Select Therapist Date 09/18/2025 - 09/19/2025…" at bounding box center [539, 160] width 825 height 132
click at [963, 178] on button "Search" at bounding box center [1011, 197] width 96 height 38
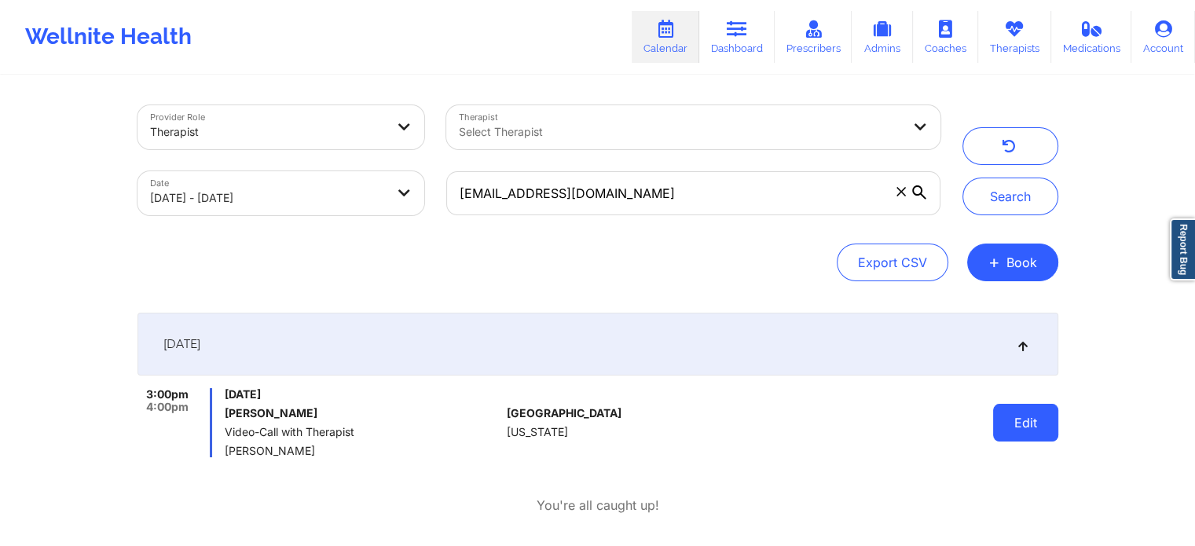
click at [1028, 405] on button "Edit" at bounding box center [1025, 423] width 65 height 38
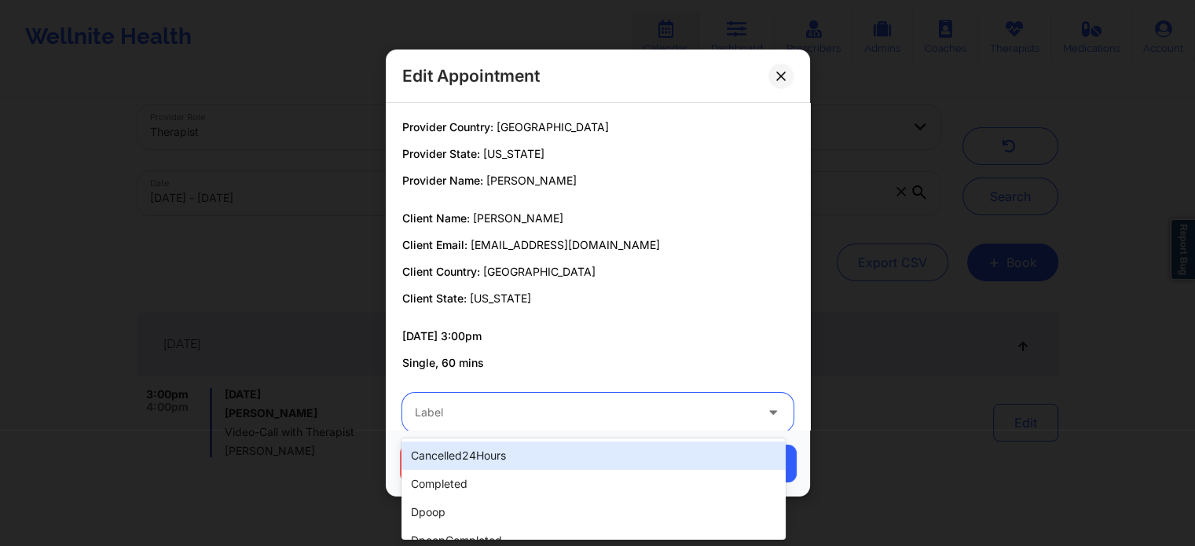
click at [502, 425] on div "Label" at bounding box center [579, 412] width 354 height 39
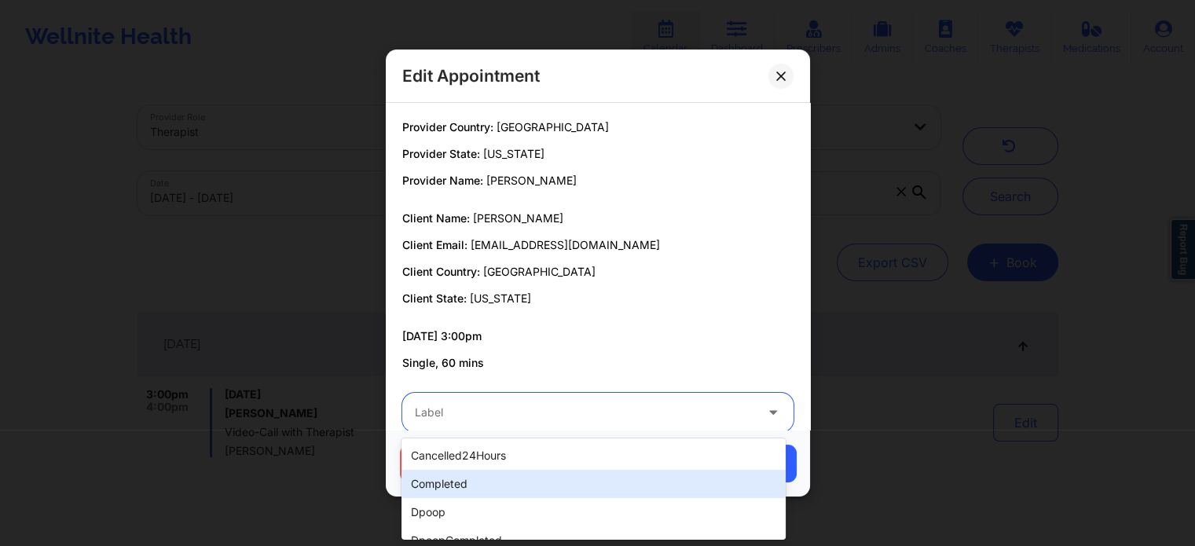
click at [461, 476] on div "completed" at bounding box center [594, 484] width 384 height 28
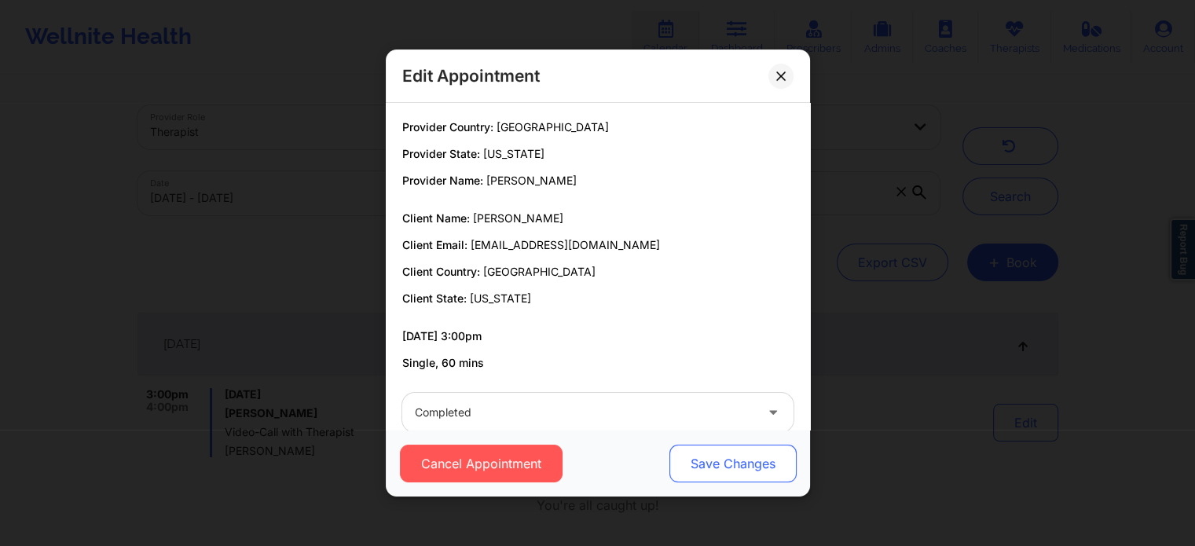
click at [709, 450] on button "Save Changes" at bounding box center [732, 464] width 127 height 38
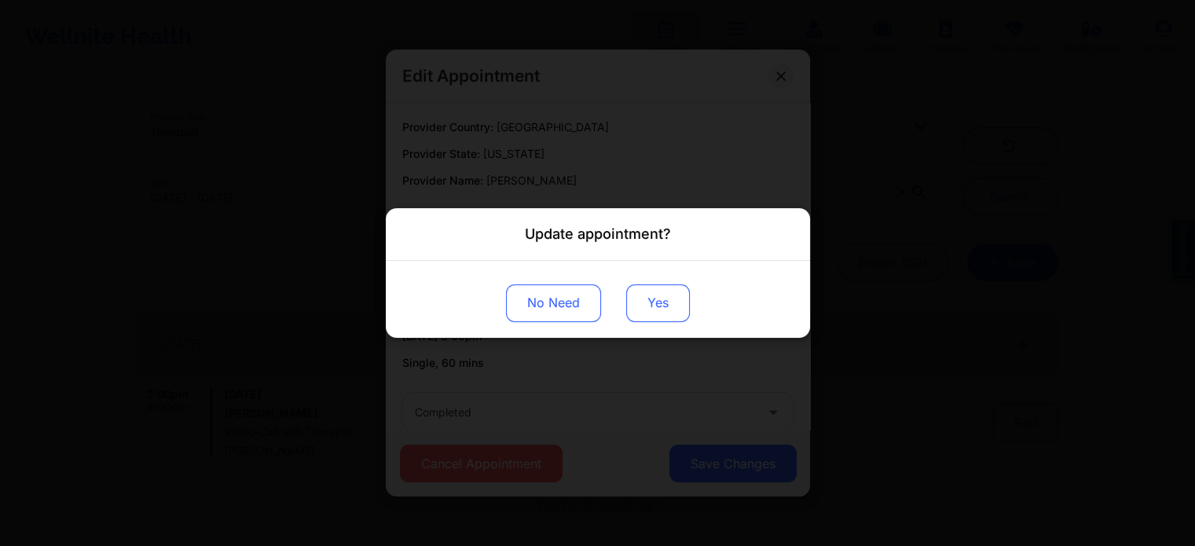
click at [645, 304] on button "Yes" at bounding box center [658, 304] width 64 height 38
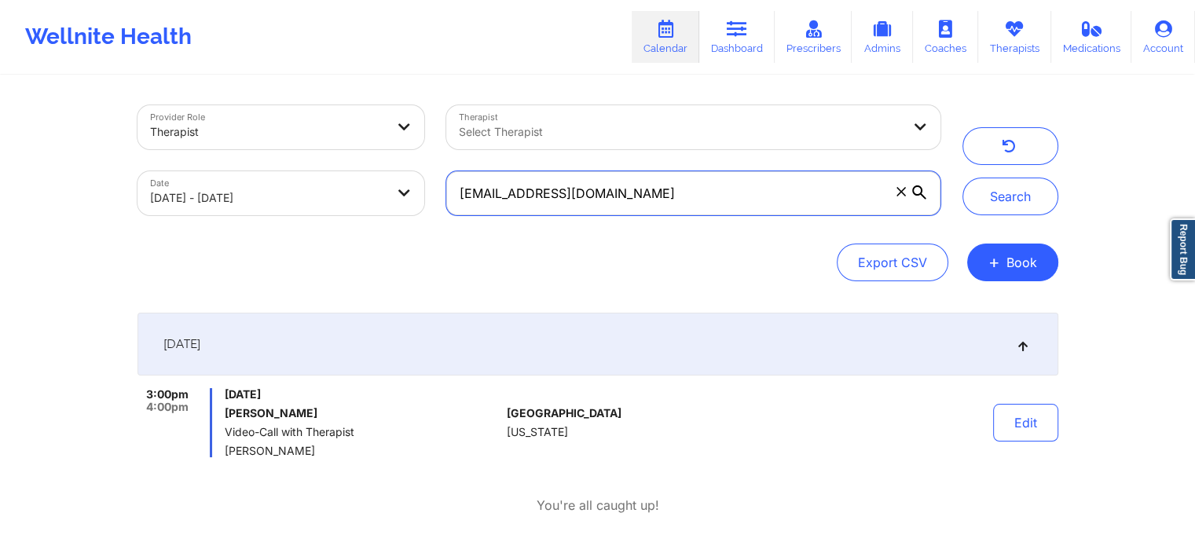
drag, startPoint x: 665, startPoint y: 188, endPoint x: 291, endPoint y: 183, distance: 374.2
click at [291, 183] on div "Provider Role Therapist Therapist Select Therapist Date 09/18/2025 - 09/19/2025…" at bounding box center [539, 160] width 825 height 132
type input "amywatt1@yahoo.com"
click at [963, 178] on button "Search" at bounding box center [1011, 197] width 96 height 38
click at [1059, 421] on div "Provider Role Therapist Therapist Select Therapist Date 09/18/2025 - 09/19/2025…" at bounding box center [598, 315] width 943 height 477
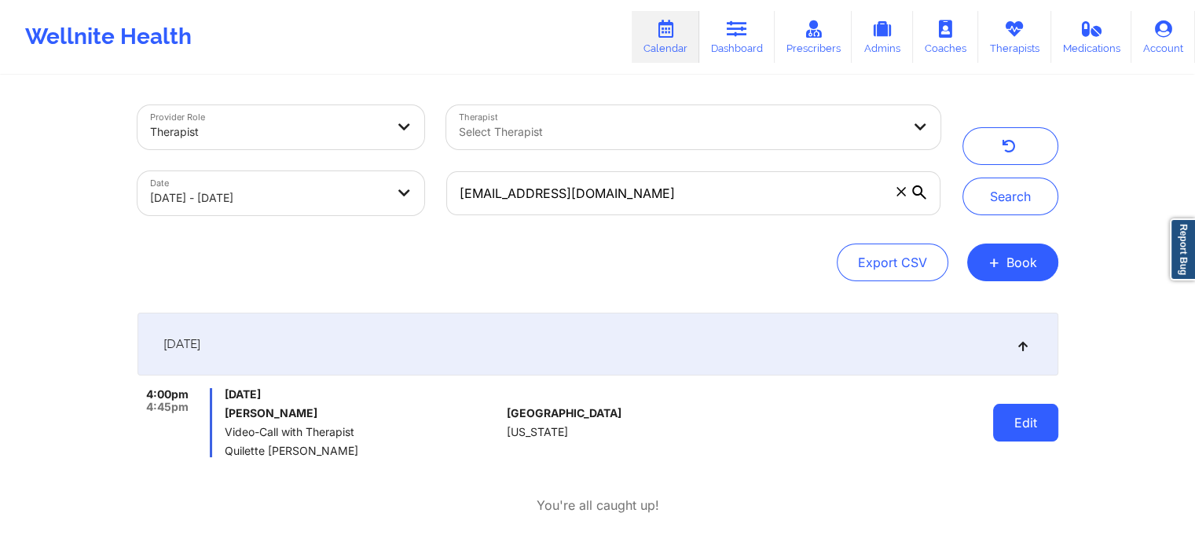
click at [1013, 432] on button "Edit" at bounding box center [1025, 423] width 65 height 38
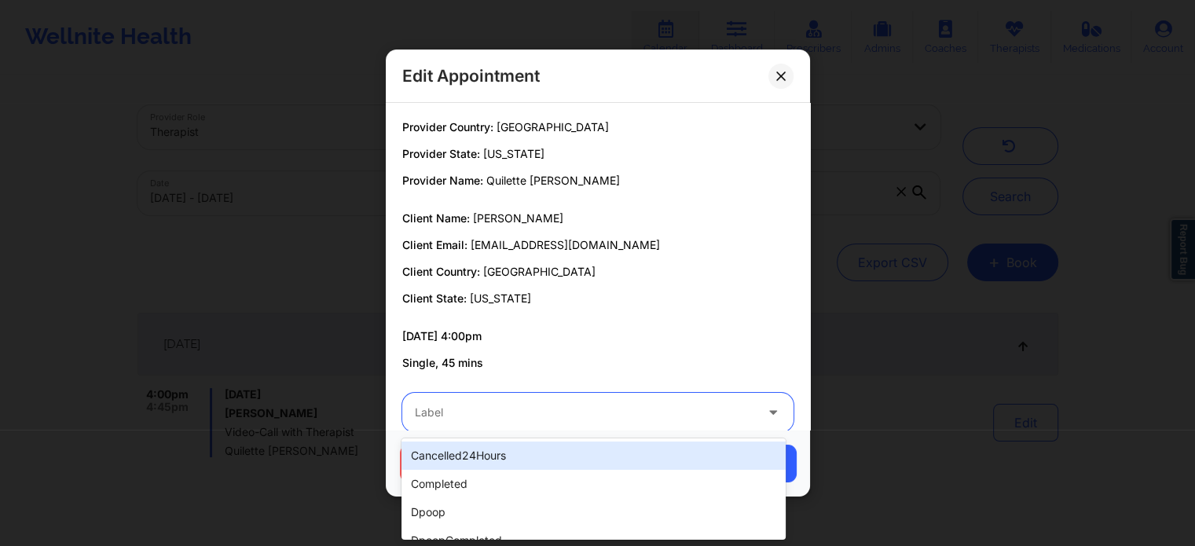
click at [584, 404] on div at bounding box center [585, 412] width 340 height 19
type input "dp"
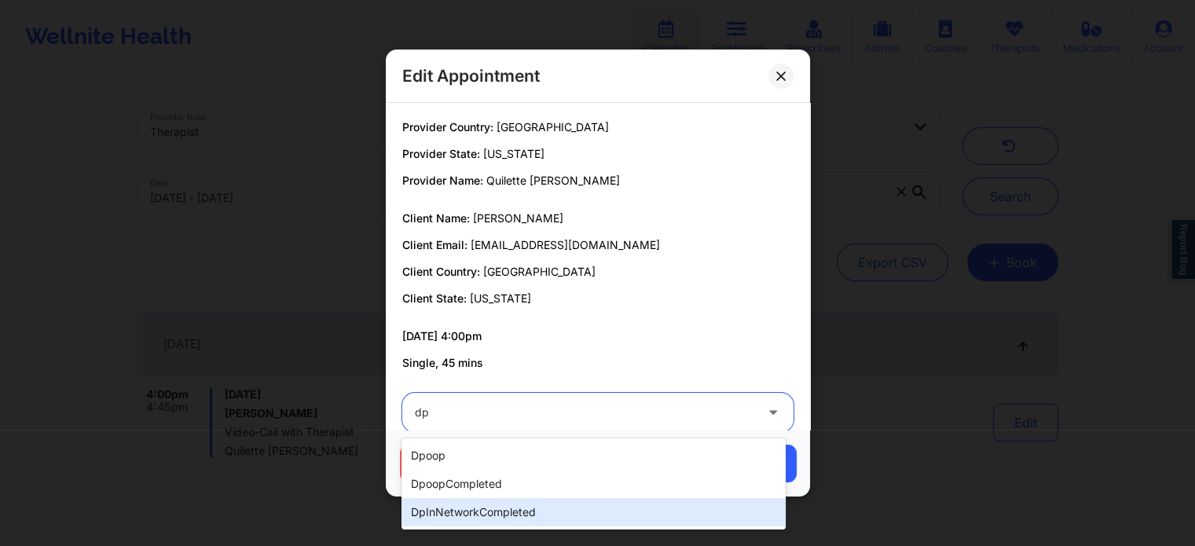
click at [470, 514] on div "dpInNetworkCompleted" at bounding box center [594, 512] width 384 height 28
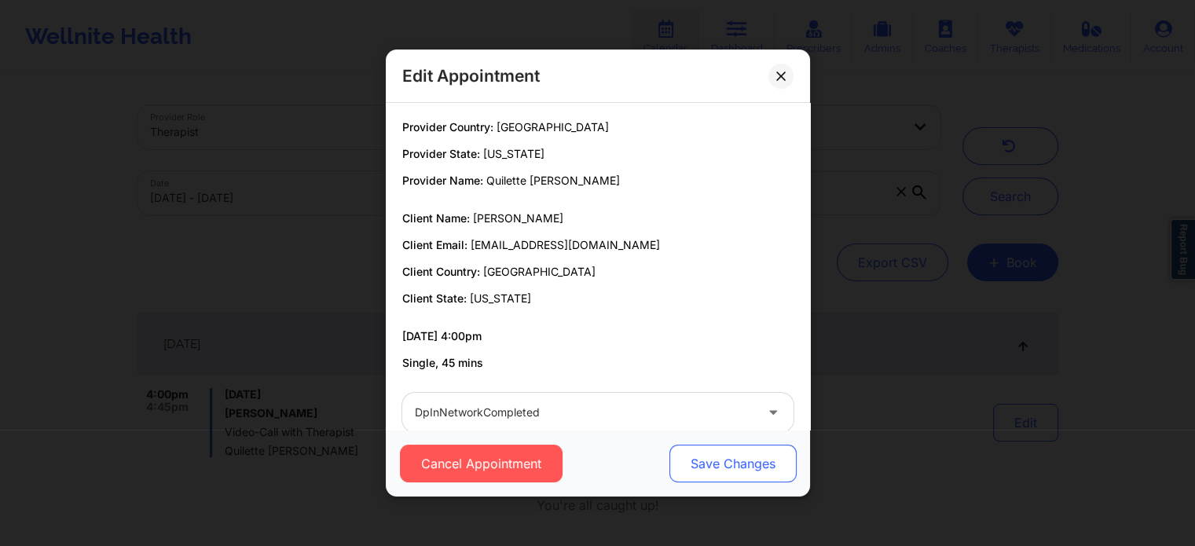
click at [728, 461] on button "Save Changes" at bounding box center [732, 464] width 127 height 38
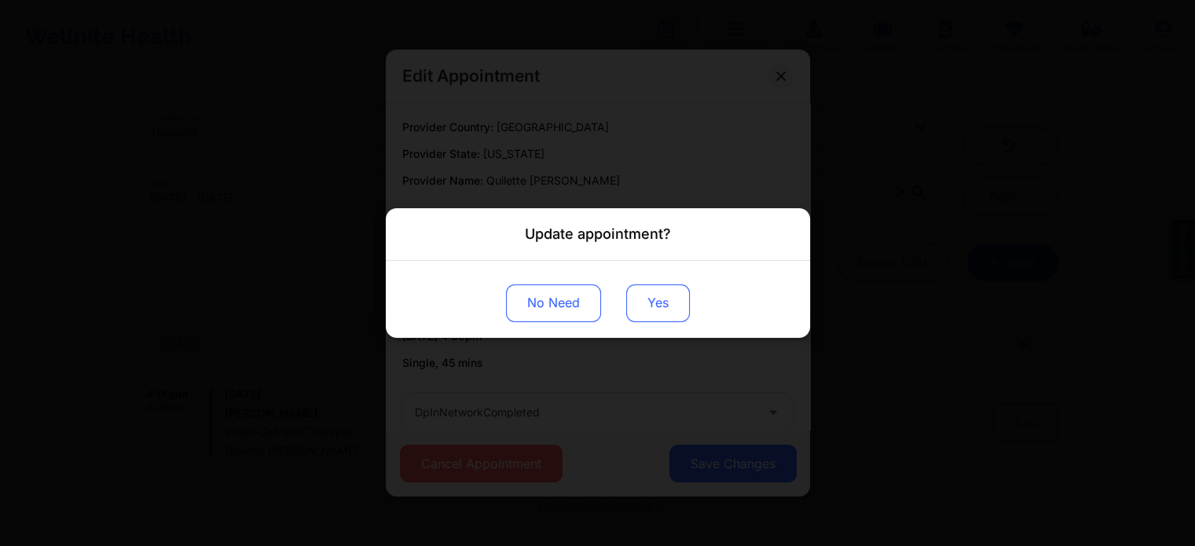
click at [669, 311] on button "Yes" at bounding box center [658, 304] width 64 height 38
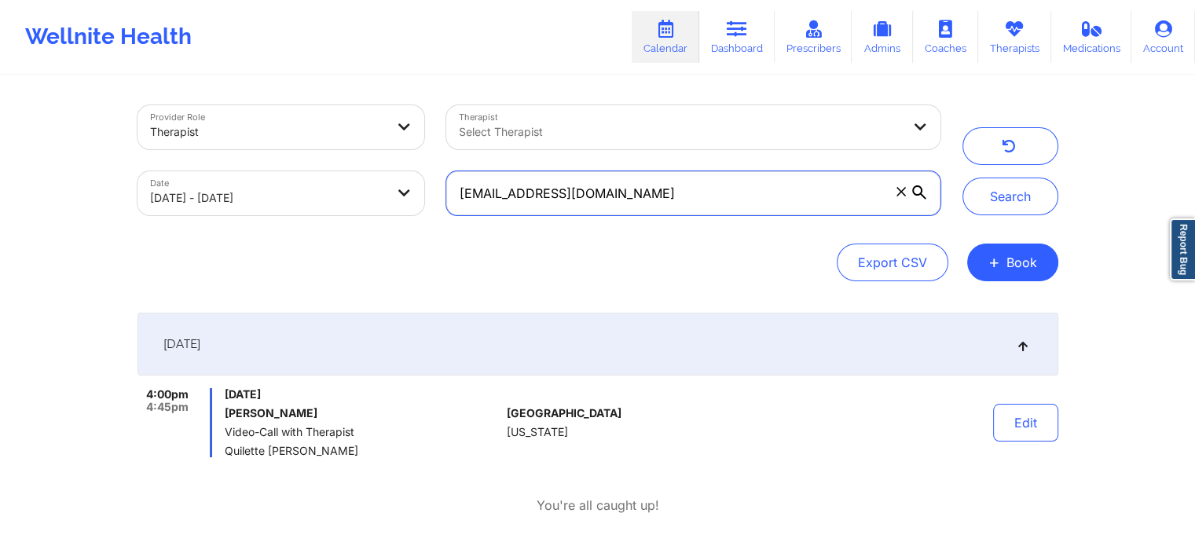
drag, startPoint x: 668, startPoint y: 187, endPoint x: 229, endPoint y: 105, distance: 447.1
click at [229, 105] on div "Provider Role Therapist Therapist Select Therapist Date 09/18/2025 - 09/19/2025…" at bounding box center [539, 160] width 825 height 132
click at [963, 178] on button "Search" at bounding box center [1011, 197] width 96 height 38
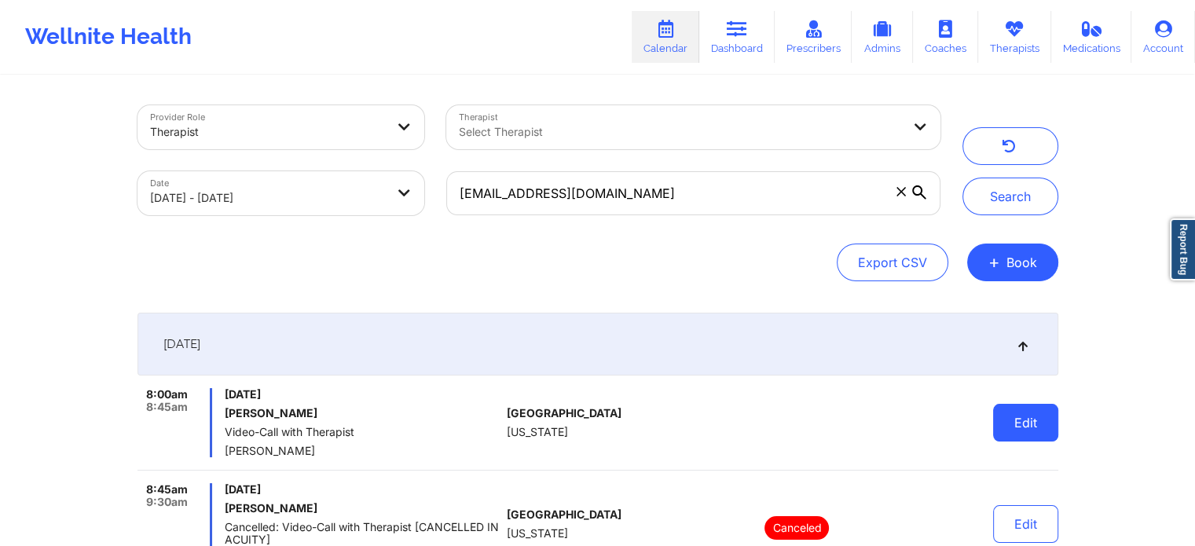
drag, startPoint x: 1063, startPoint y: 402, endPoint x: 1031, endPoint y: 428, distance: 40.9
click at [1031, 428] on div "Provider Role Therapist Therapist Select Therapist Date 09/18/2025 - 09/19/2025…" at bounding box center [598, 369] width 943 height 585
click at [1031, 428] on button "Edit" at bounding box center [1025, 423] width 65 height 38
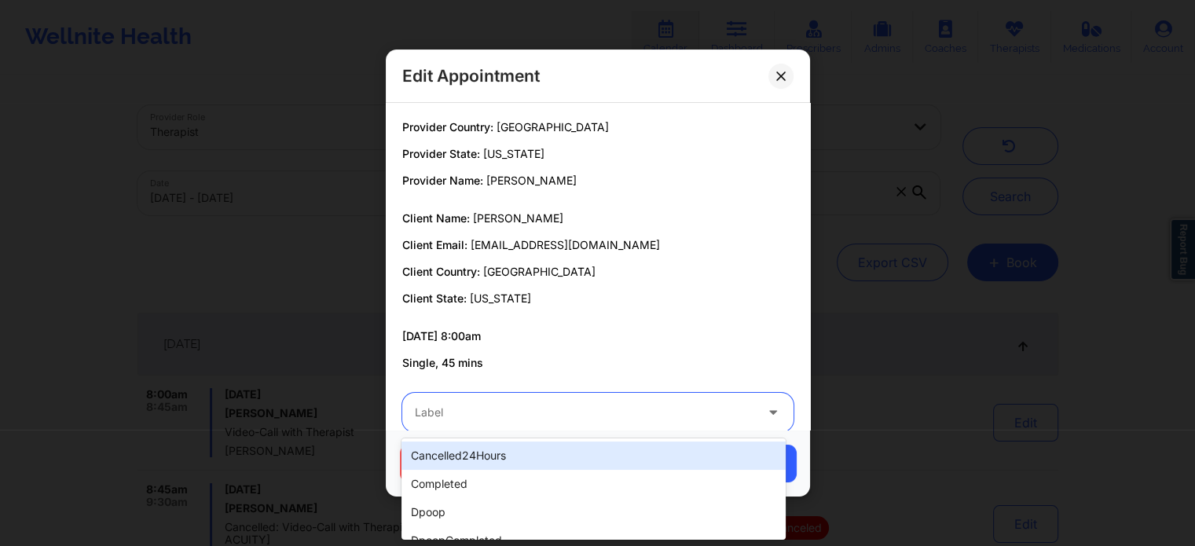
click at [656, 408] on div at bounding box center [585, 412] width 340 height 19
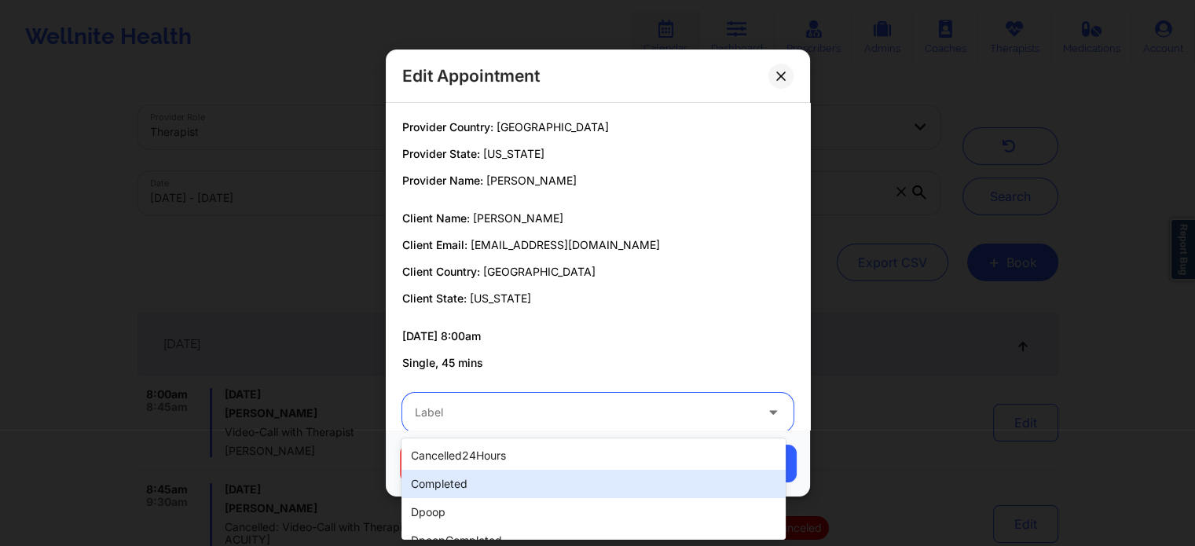
click at [528, 483] on div "completed" at bounding box center [594, 484] width 384 height 28
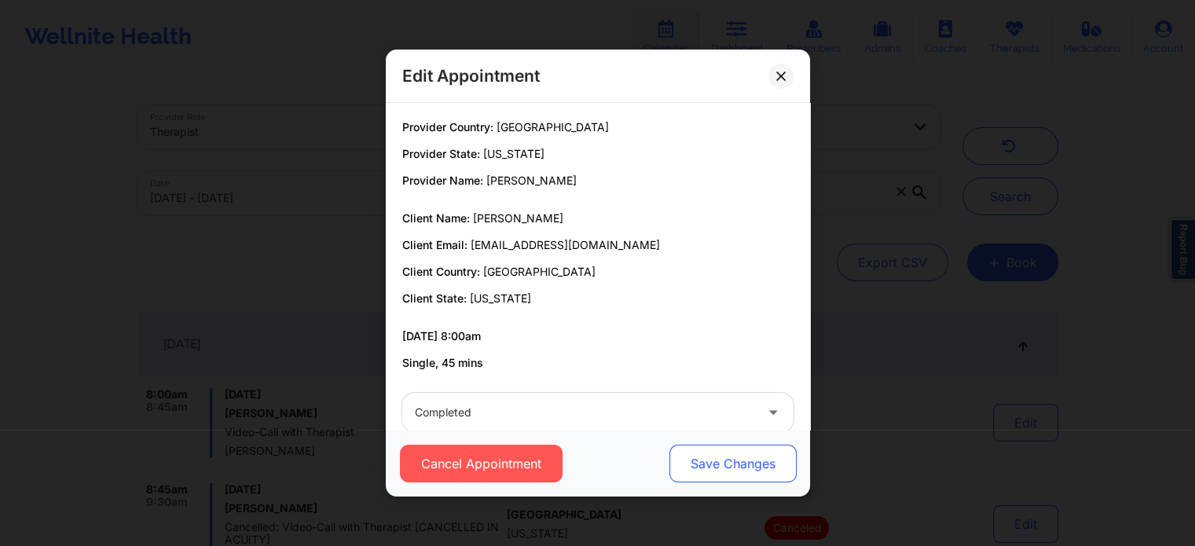
click at [705, 476] on button "Save Changes" at bounding box center [732, 464] width 127 height 38
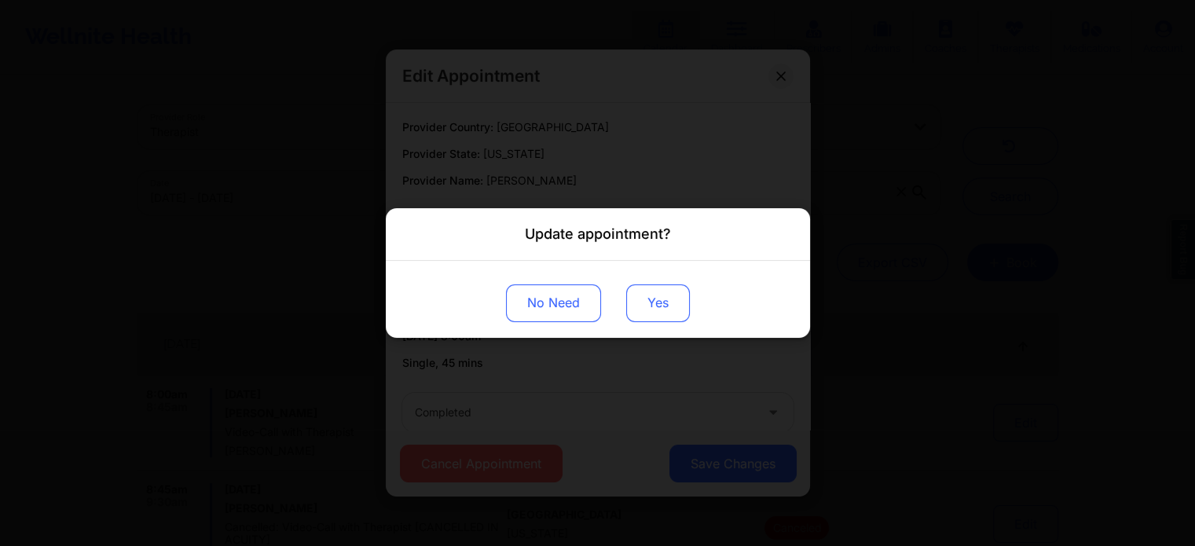
click at [670, 314] on button "Yes" at bounding box center [658, 304] width 64 height 38
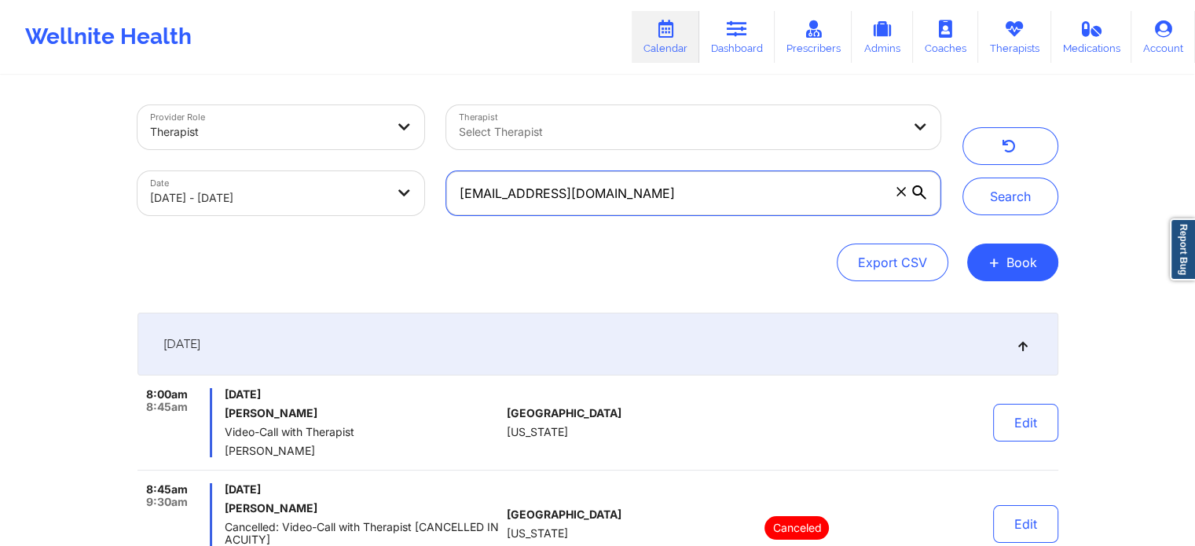
drag, startPoint x: 700, startPoint y: 186, endPoint x: 206, endPoint y: 138, distance: 496.0
click at [206, 138] on div "Provider Role Therapist Therapist Select Therapist Date 09/18/2025 - 09/19/2025…" at bounding box center [539, 160] width 825 height 132
click at [963, 178] on button "Search" at bounding box center [1011, 197] width 96 height 38
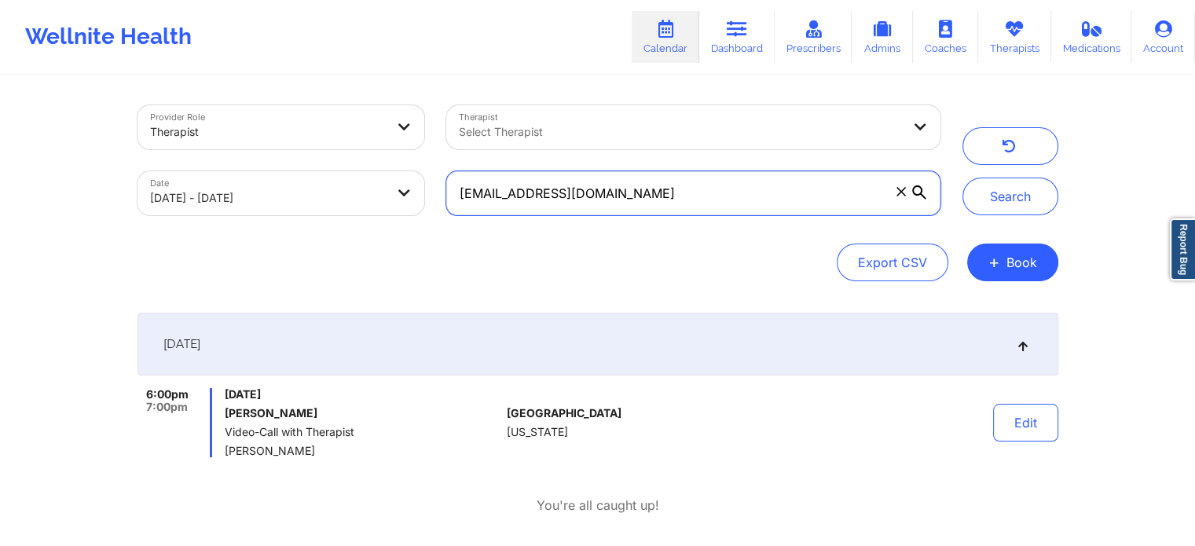
drag, startPoint x: 654, startPoint y: 195, endPoint x: 241, endPoint y: 185, distance: 412.8
click at [241, 185] on div "Provider Role Therapist Therapist Select Therapist Date 09/18/2025 - 09/19/2025…" at bounding box center [539, 160] width 825 height 132
click at [963, 178] on button "Search" at bounding box center [1011, 197] width 96 height 38
drag, startPoint x: 667, startPoint y: 199, endPoint x: 117, endPoint y: 182, distance: 549.7
click at [117, 182] on div "Provider Role Therapist Therapist Select Therapist Date 09/18/2025 - 09/19/2025…" at bounding box center [597, 277] width 1195 height 554
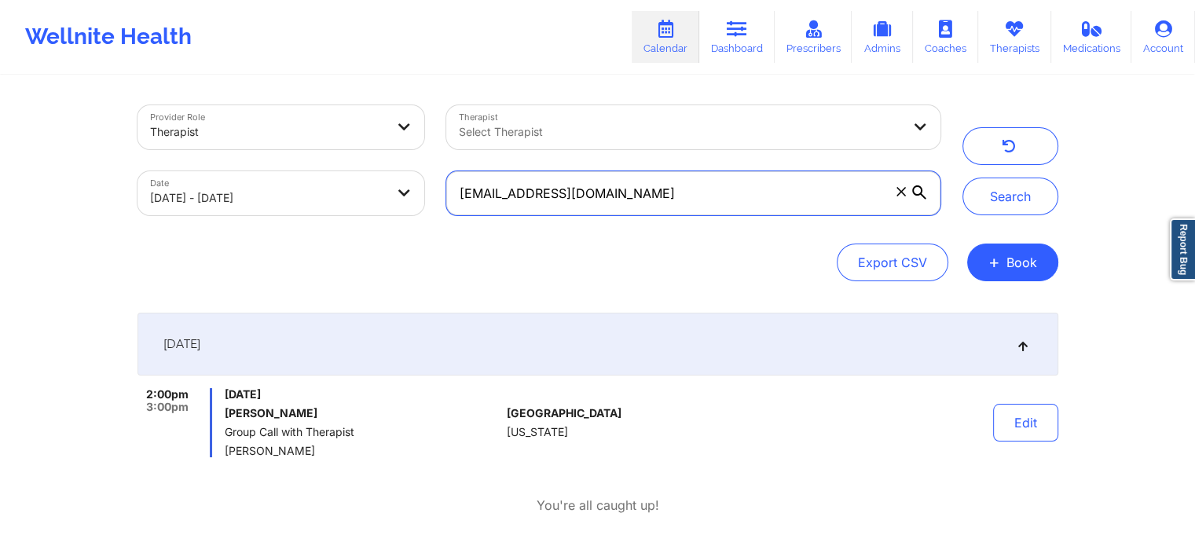
click at [963, 178] on button "Search" at bounding box center [1011, 197] width 96 height 38
drag, startPoint x: 638, startPoint y: 198, endPoint x: 328, endPoint y: 219, distance: 311.1
click at [328, 219] on div "Provider Role Therapist Therapist Select Therapist Date 09/18/2025 - 09/19/2025…" at bounding box center [539, 160] width 825 height 132
click at [963, 178] on button "Search" at bounding box center [1011, 197] width 96 height 38
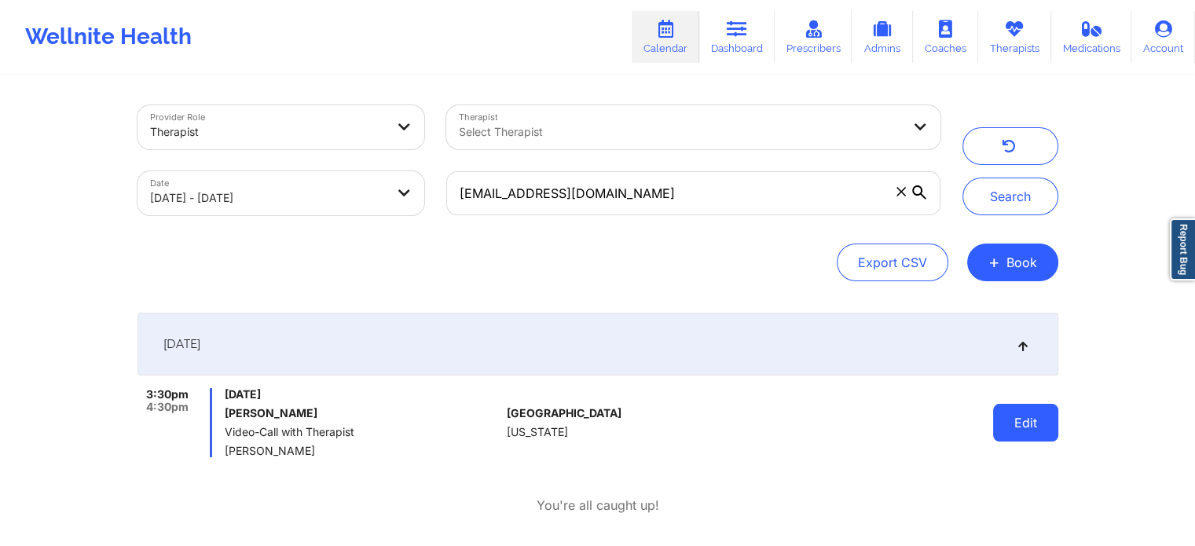
click at [1030, 414] on button "Edit" at bounding box center [1025, 423] width 65 height 38
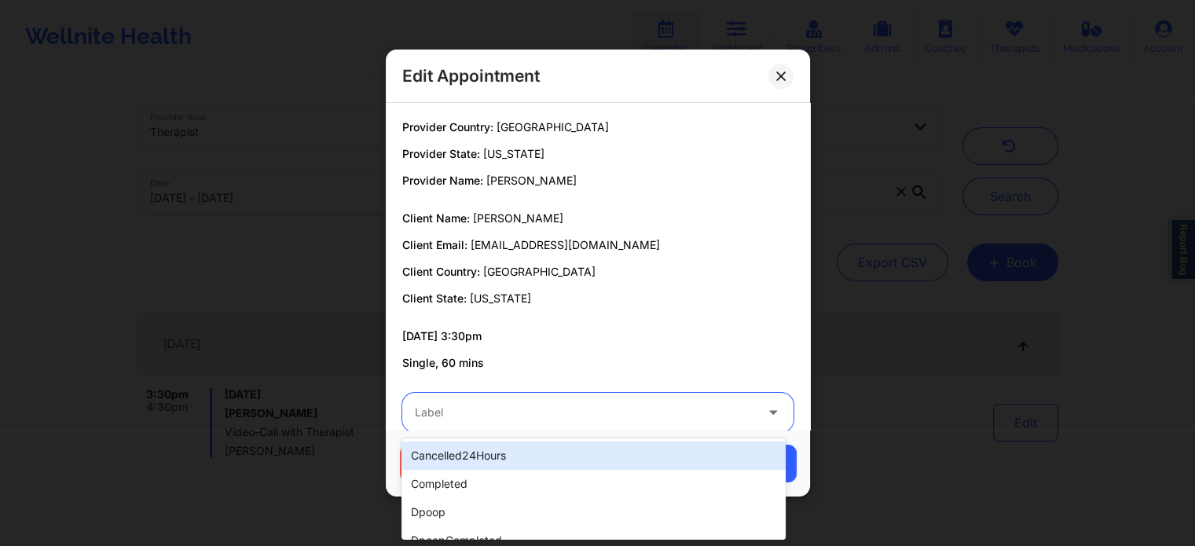
click at [653, 420] on div at bounding box center [585, 412] width 340 height 19
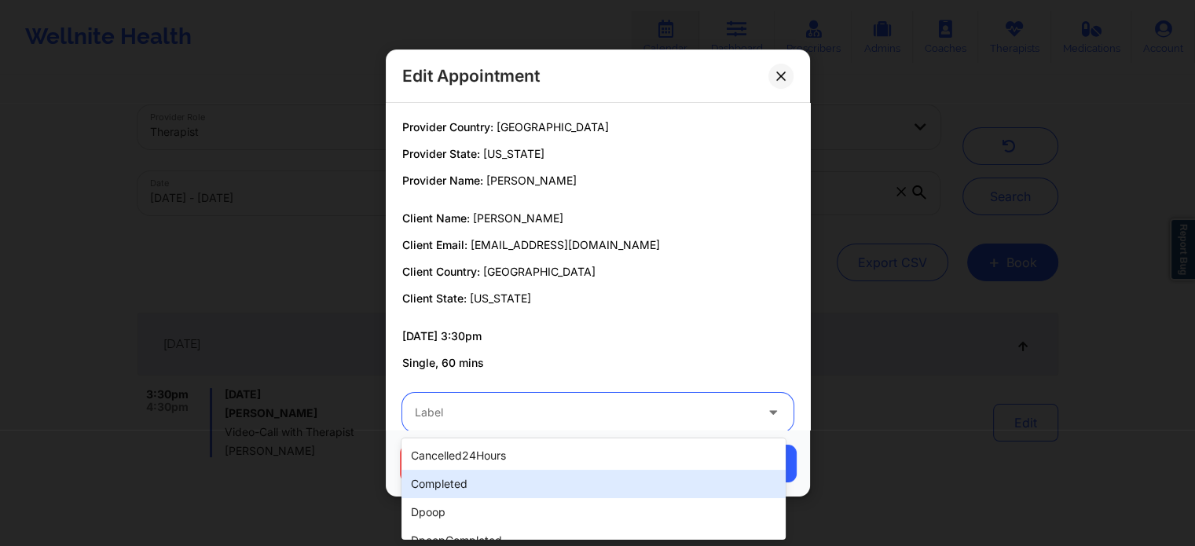
click at [514, 494] on div "completed" at bounding box center [594, 484] width 384 height 28
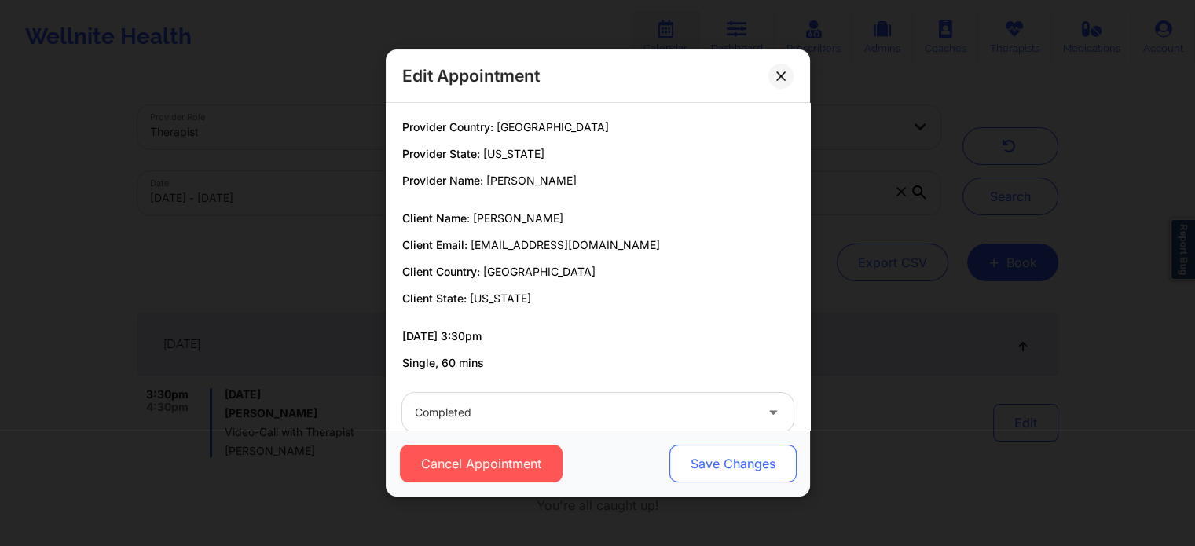
click at [724, 457] on button "Save Changes" at bounding box center [732, 464] width 127 height 38
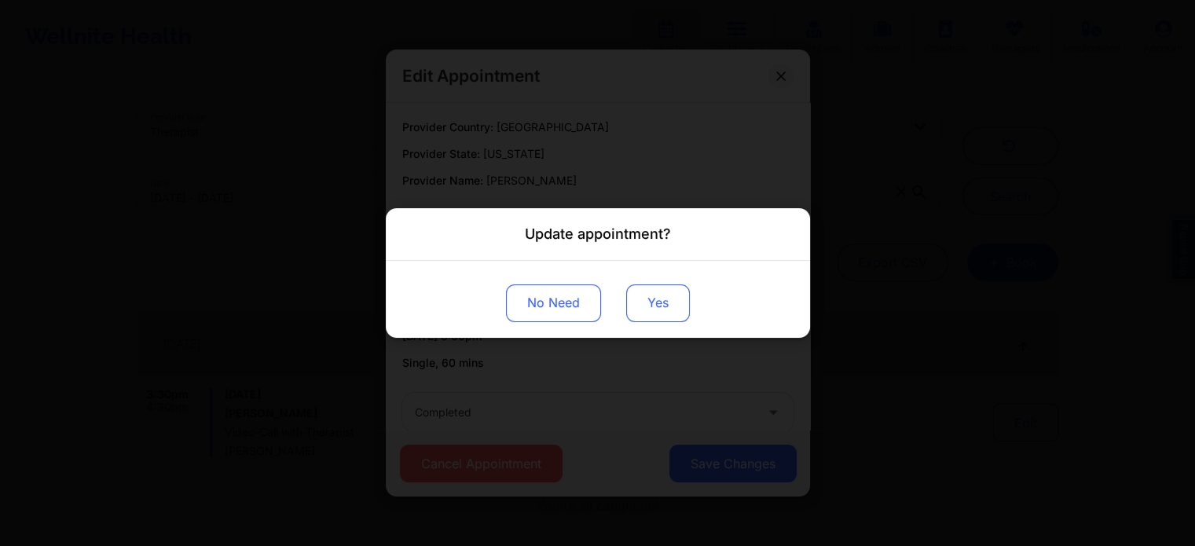
click at [657, 313] on button "Yes" at bounding box center [658, 304] width 64 height 38
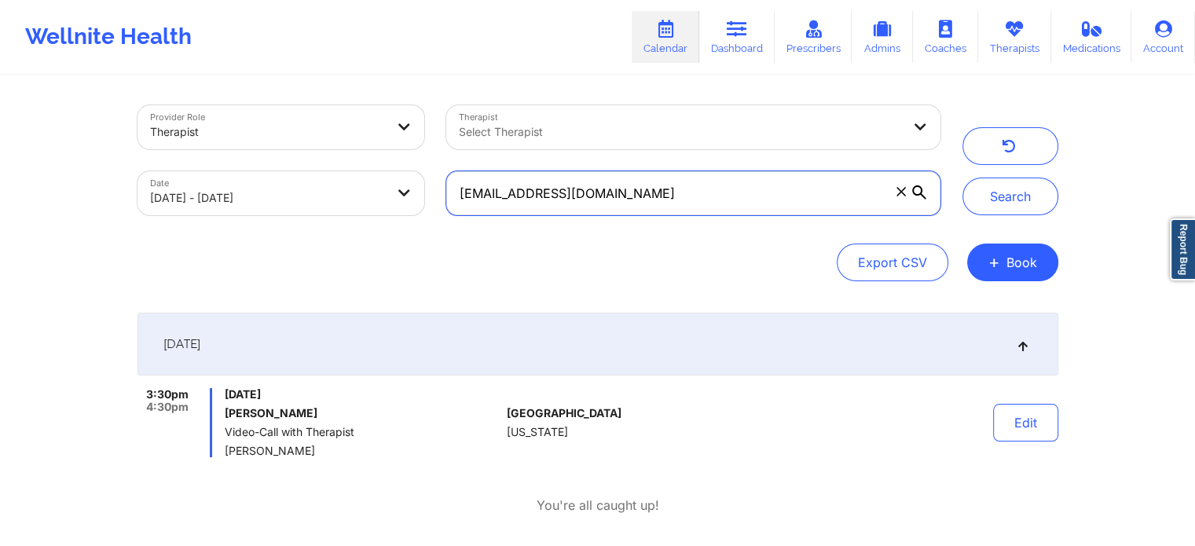
drag, startPoint x: 683, startPoint y: 180, endPoint x: 352, endPoint y: 213, distance: 332.5
click at [352, 213] on div "Provider Role Therapist Therapist Select Therapist Date 09/18/2025 - 09/19/2025…" at bounding box center [539, 160] width 825 height 132
click at [963, 178] on button "Search" at bounding box center [1011, 197] width 96 height 38
drag, startPoint x: 667, startPoint y: 183, endPoint x: 220, endPoint y: 219, distance: 448.6
click at [220, 219] on div "Provider Role Therapist Therapist Select Therapist Date 09/18/2025 - 09/19/2025…" at bounding box center [539, 160] width 825 height 132
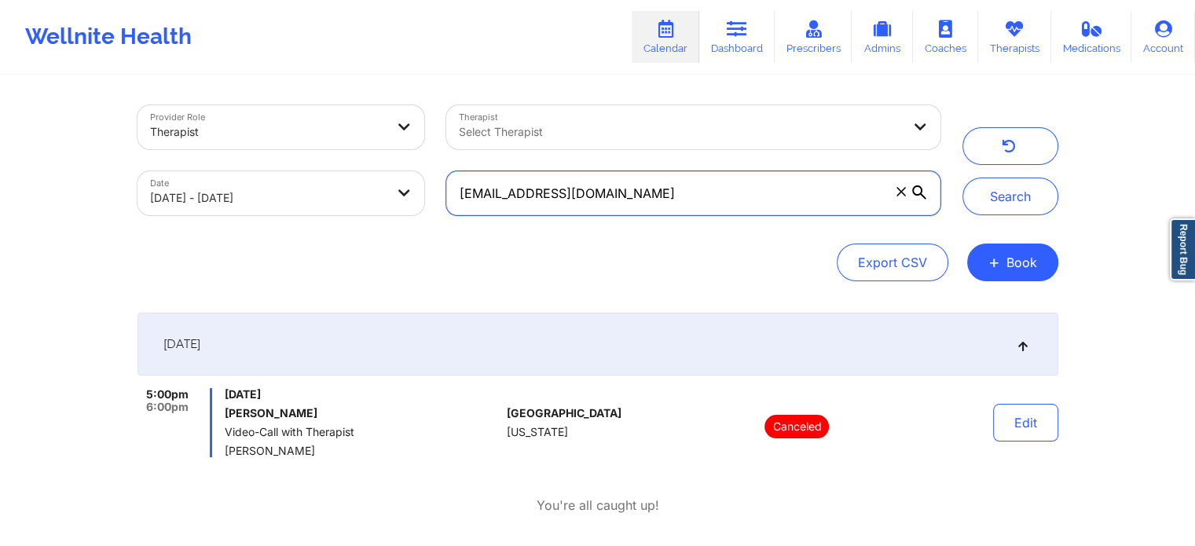
click at [963, 178] on button "Search" at bounding box center [1011, 197] width 96 height 38
drag, startPoint x: 767, startPoint y: 185, endPoint x: 138, endPoint y: 193, distance: 629.6
click at [138, 193] on div "Provider Role Therapist Therapist Select Therapist Date 09/18/2025 - 09/19/2025…" at bounding box center [539, 160] width 825 height 132
type input "dariusiferguson@gmail.com"
click at [963, 178] on button "Search" at bounding box center [1011, 197] width 96 height 38
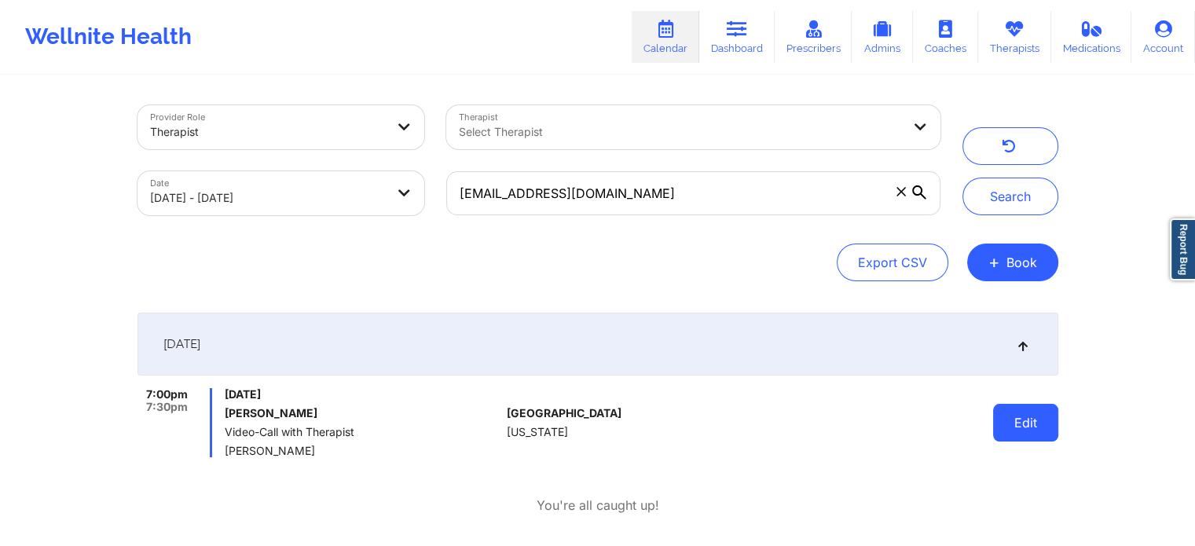
drag, startPoint x: 1017, startPoint y: 401, endPoint x: 1017, endPoint y: 427, distance: 25.9
click at [1017, 427] on div "Edit" at bounding box center [985, 422] width 145 height 69
click at [1017, 427] on button "Edit" at bounding box center [1025, 423] width 65 height 38
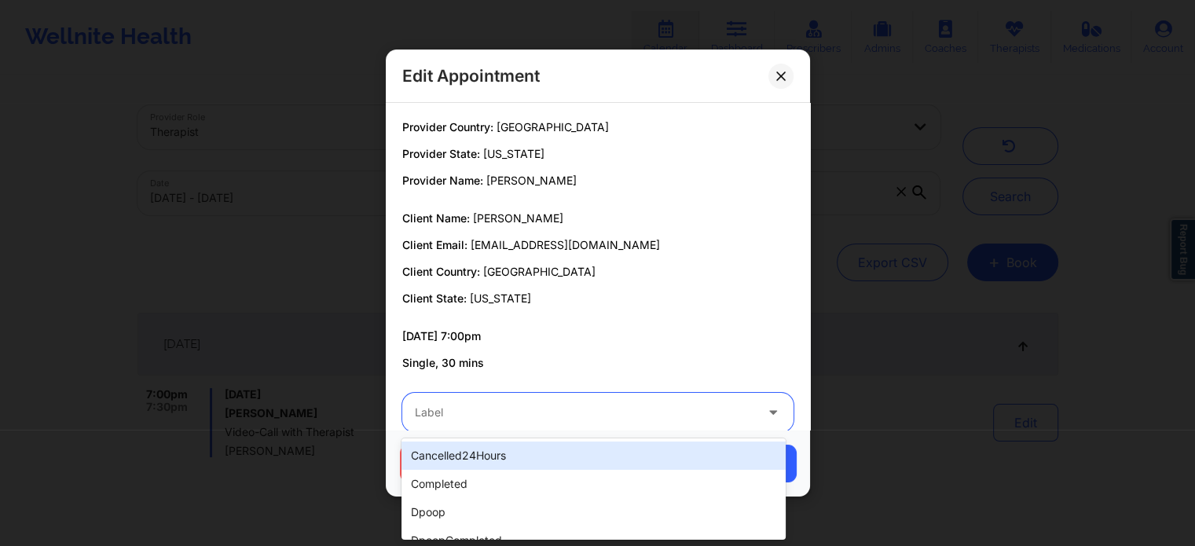
click at [507, 396] on div "Label" at bounding box center [579, 412] width 354 height 39
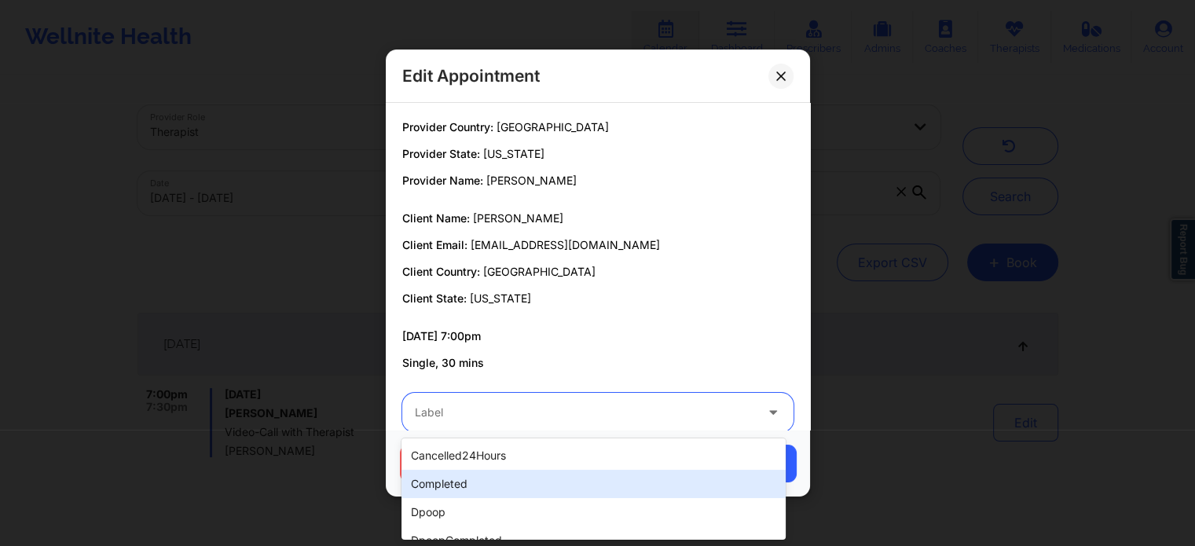
click at [448, 471] on div "completed" at bounding box center [594, 484] width 384 height 28
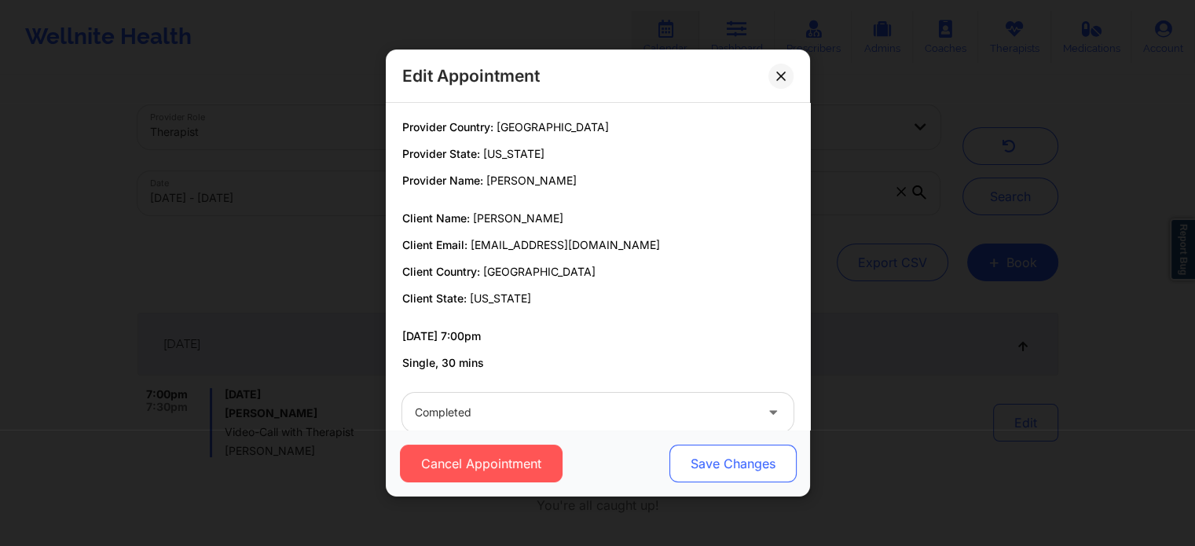
click at [701, 449] on button "Save Changes" at bounding box center [732, 464] width 127 height 38
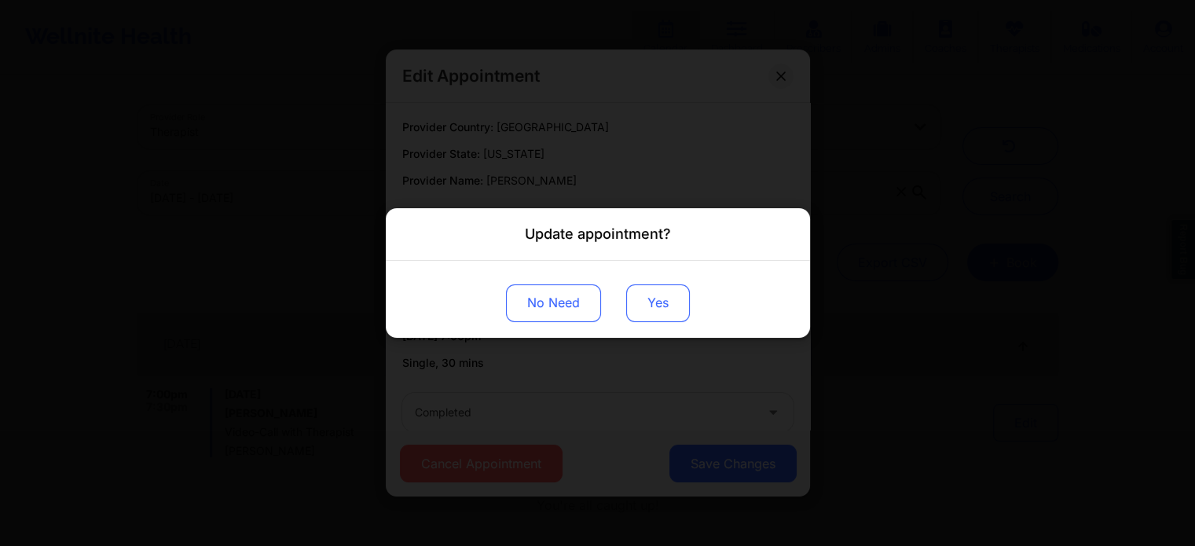
click at [641, 296] on button "Yes" at bounding box center [658, 304] width 64 height 38
